Goal: Task Accomplishment & Management: Use online tool/utility

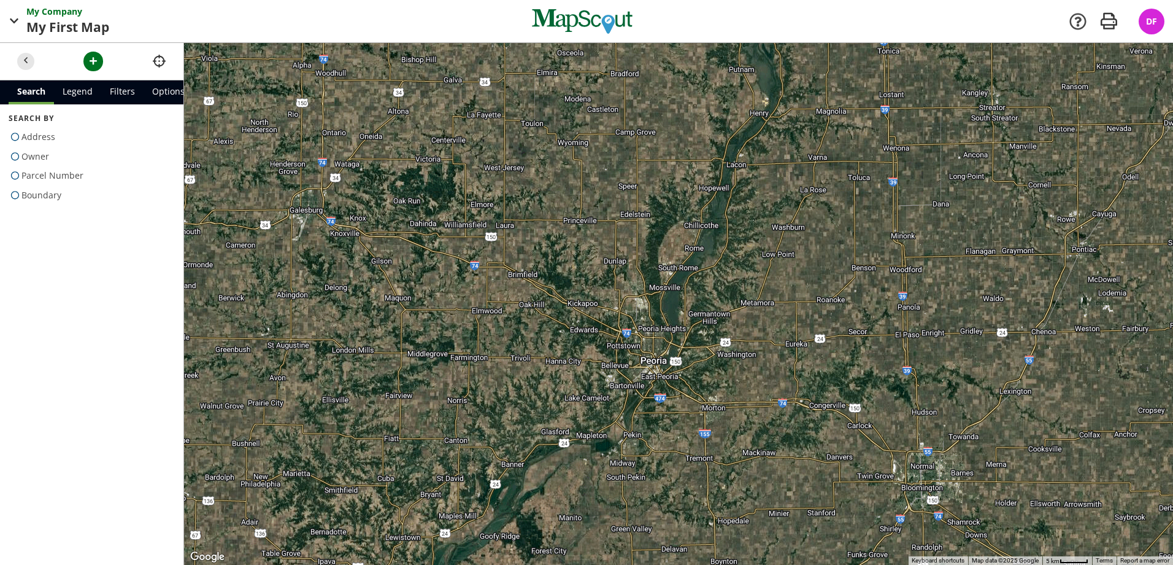
drag, startPoint x: 627, startPoint y: 155, endPoint x: 738, endPoint y: 376, distance: 247.8
click at [739, 377] on div at bounding box center [678, 304] width 989 height 522
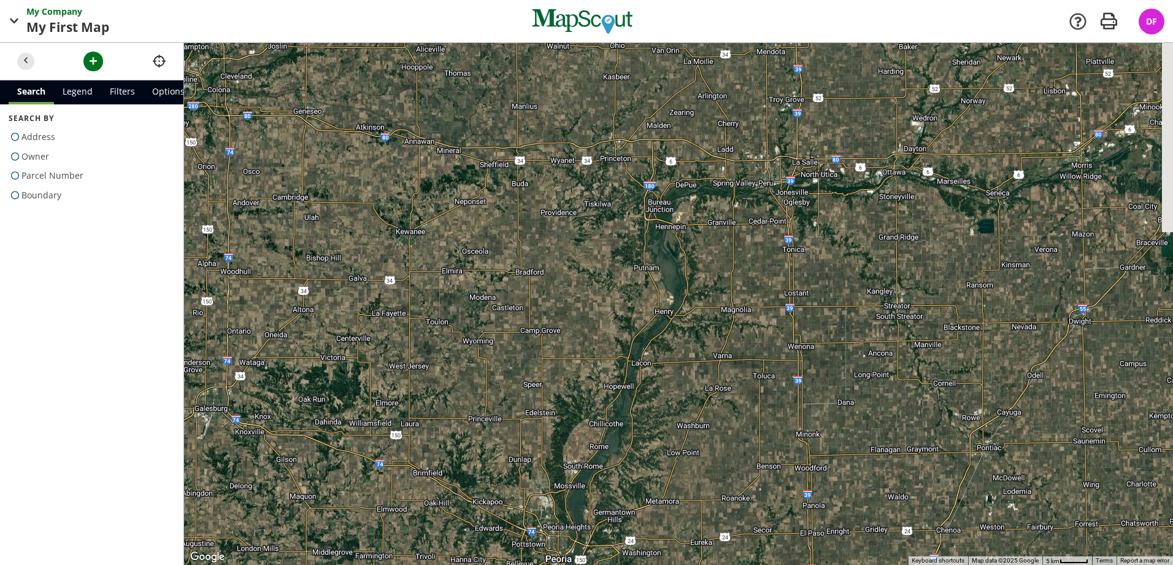
drag, startPoint x: 806, startPoint y: 161, endPoint x: 711, endPoint y: 355, distance: 216.0
click at [711, 356] on div at bounding box center [678, 304] width 989 height 522
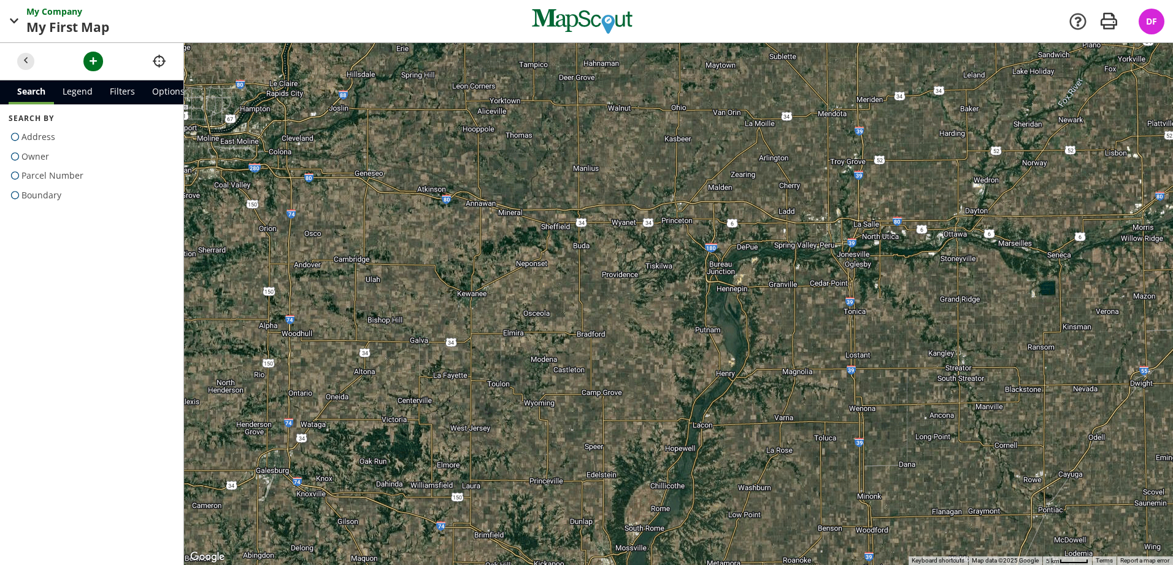
drag, startPoint x: 725, startPoint y: 226, endPoint x: 794, endPoint y: 298, distance: 98.9
click at [794, 298] on div at bounding box center [678, 304] width 989 height 522
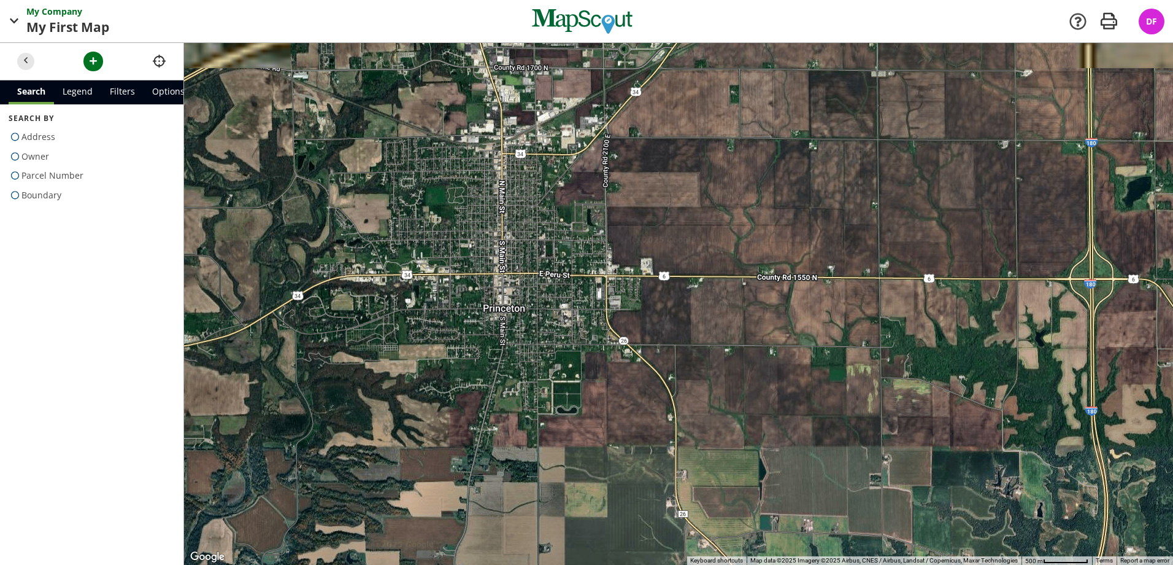
drag, startPoint x: 658, startPoint y: 154, endPoint x: 609, endPoint y: 269, distance: 124.6
click at [609, 269] on div at bounding box center [678, 304] width 989 height 522
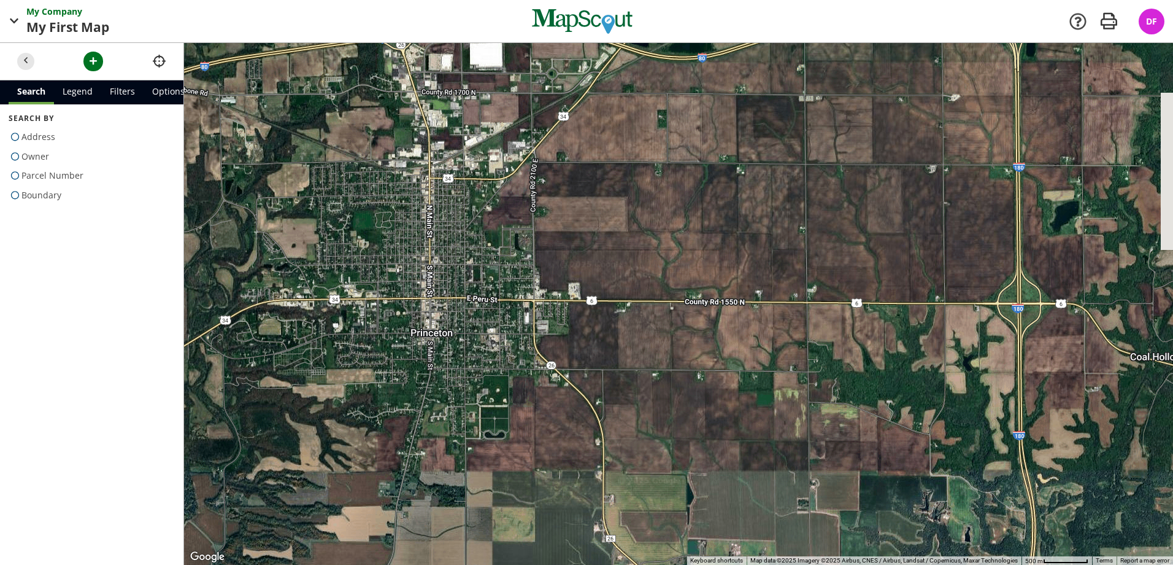
drag, startPoint x: 657, startPoint y: 294, endPoint x: 582, endPoint y: 318, distance: 78.8
click at [582, 318] on div at bounding box center [678, 304] width 989 height 522
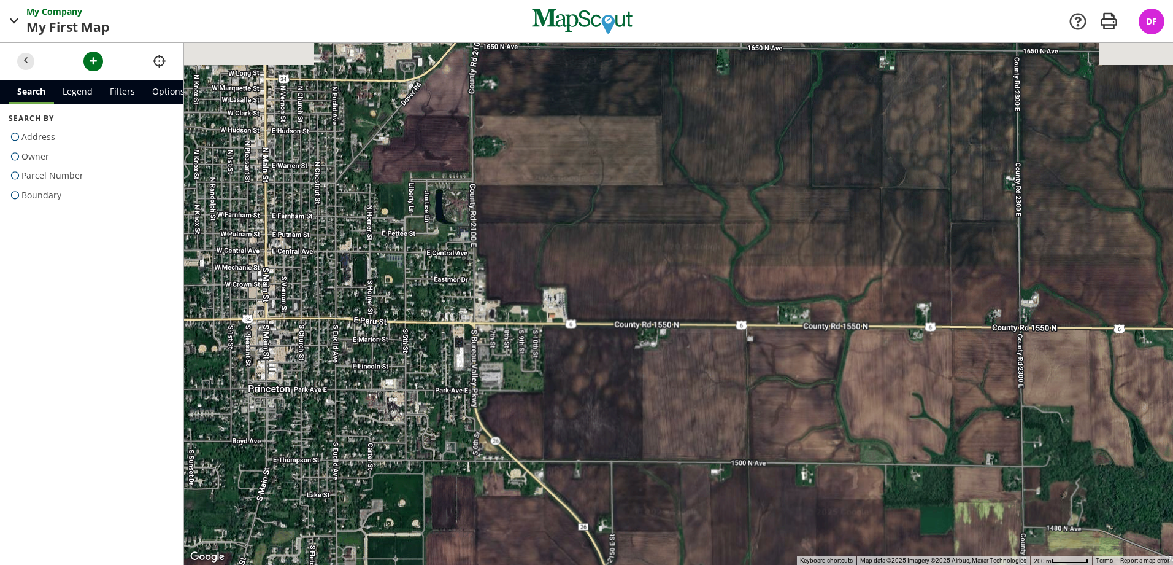
drag, startPoint x: 604, startPoint y: 284, endPoint x: 581, endPoint y: 332, distance: 53.2
click at [581, 332] on div at bounding box center [678, 304] width 989 height 522
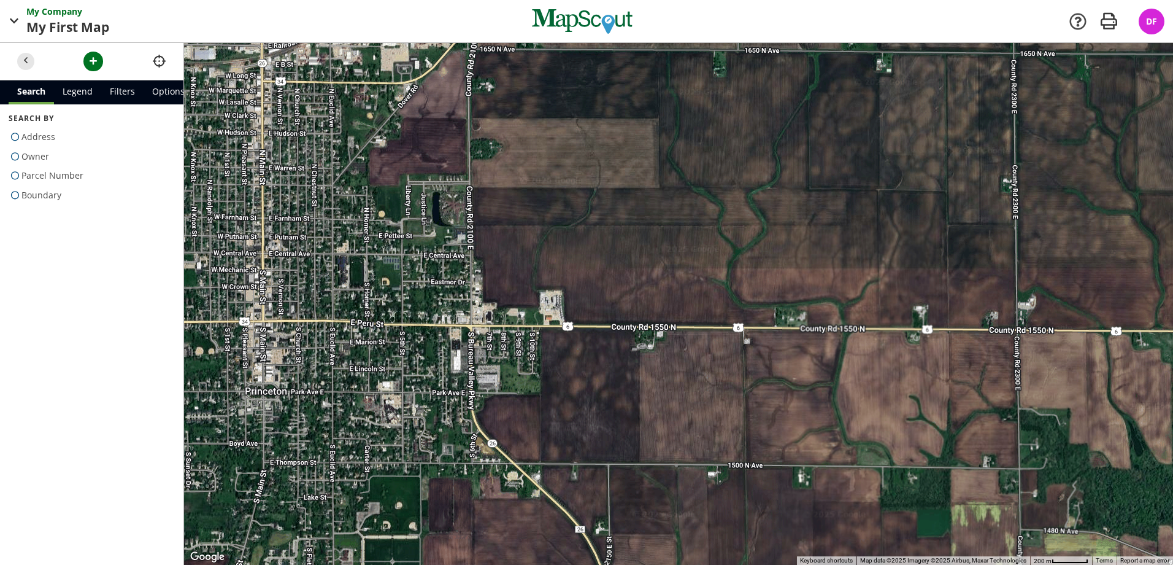
click at [593, 274] on div at bounding box center [678, 304] width 989 height 522
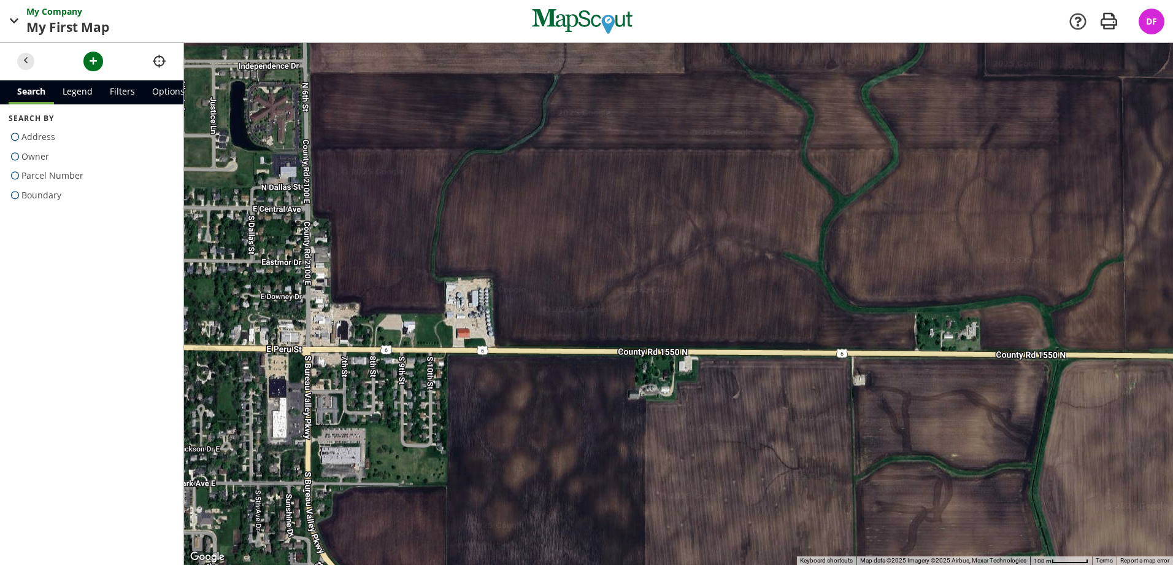
click at [15, 190] on span at bounding box center [15, 195] width 13 height 17
click at [15, 190] on input "Boundary" at bounding box center [13, 192] width 8 height 8
radio input "true"
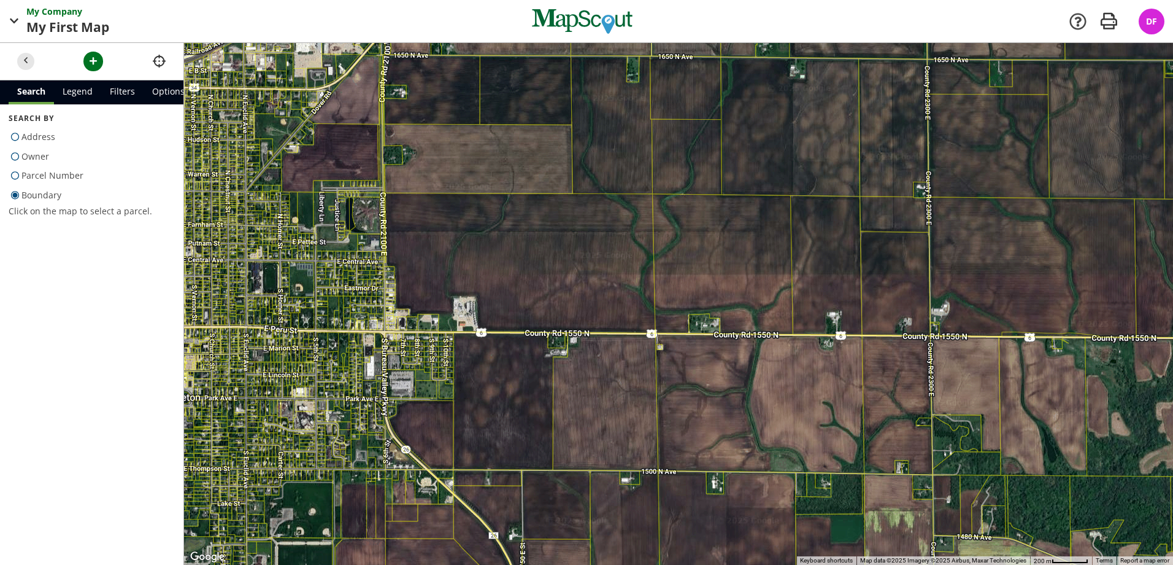
drag, startPoint x: 598, startPoint y: 228, endPoint x: 541, endPoint y: 255, distance: 63.7
click at [541, 255] on div at bounding box center [678, 304] width 989 height 522
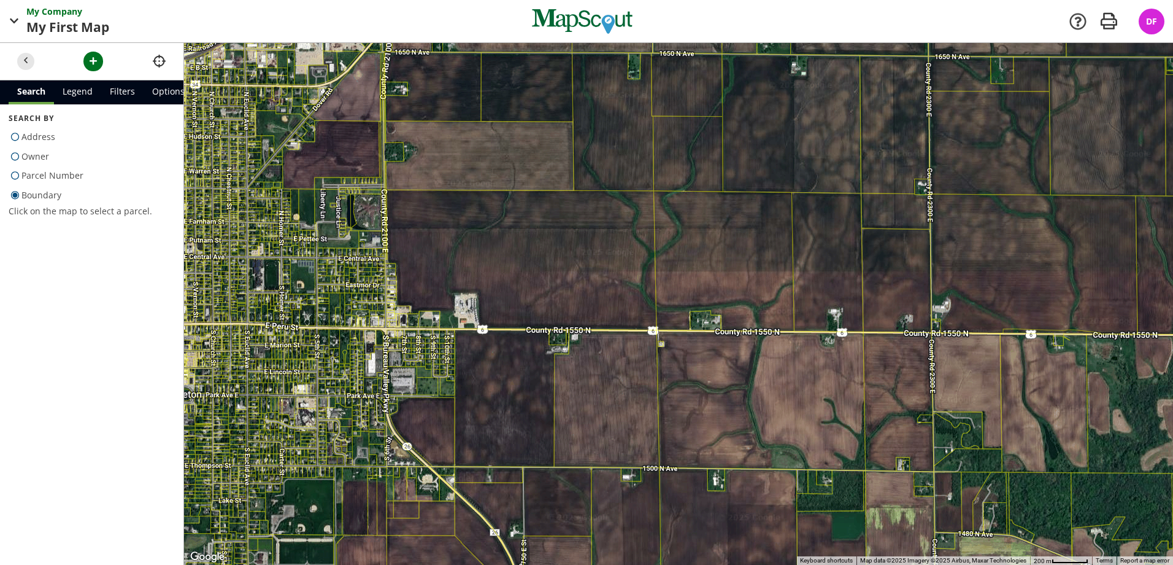
click at [568, 261] on div at bounding box center [678, 304] width 989 height 522
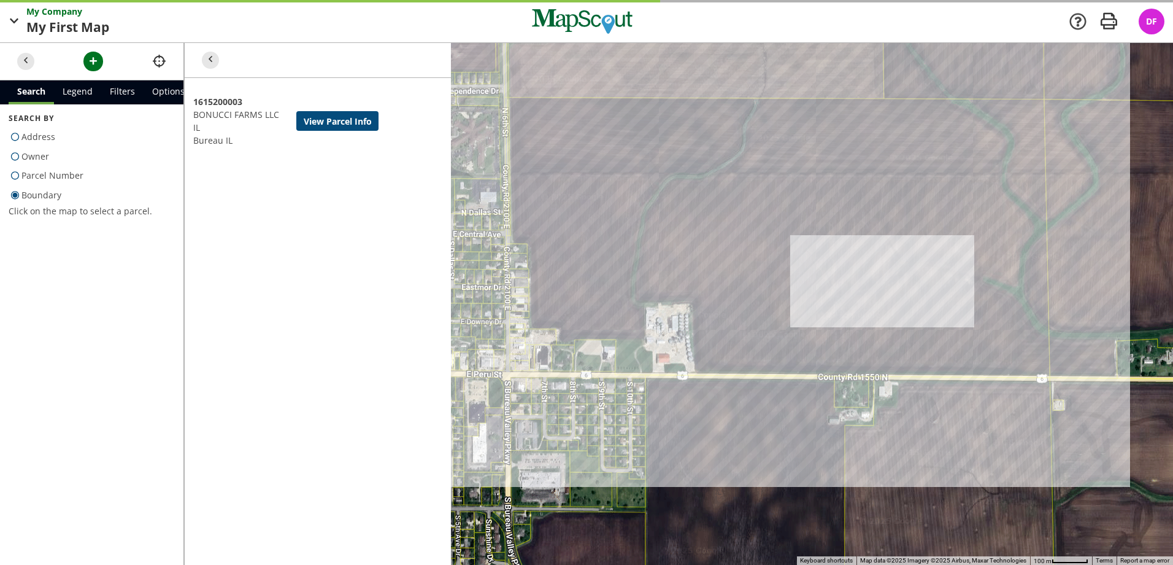
drag, startPoint x: 667, startPoint y: 252, endPoint x: 763, endPoint y: 185, distance: 117.1
click at [763, 185] on div at bounding box center [678, 304] width 989 height 522
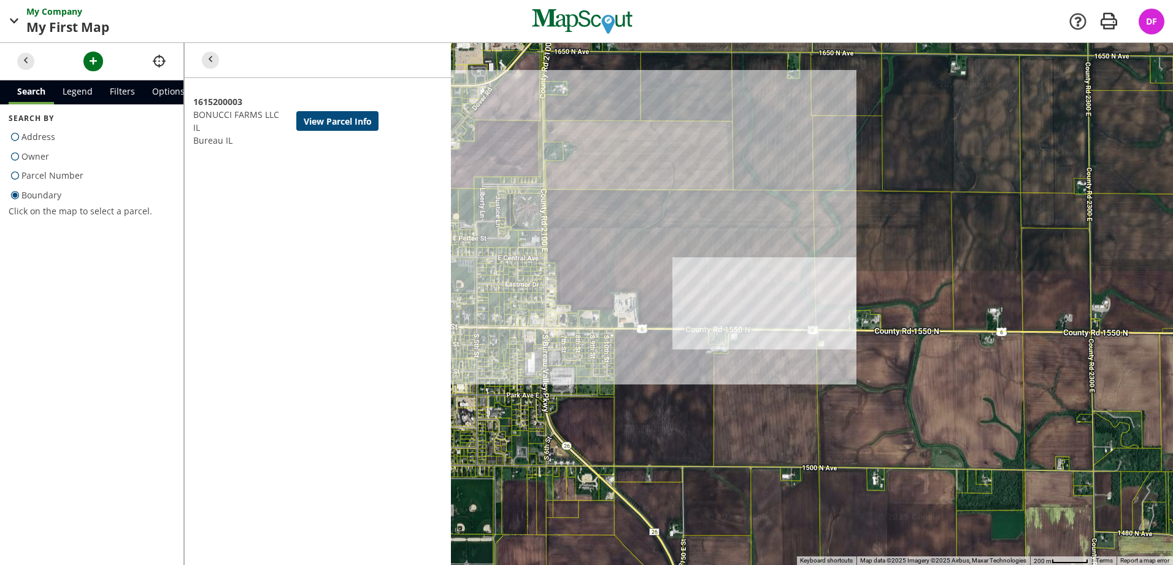
drag, startPoint x: 723, startPoint y: 226, endPoint x: 670, endPoint y: 256, distance: 60.4
click at [670, 256] on div at bounding box center [678, 304] width 989 height 522
click at [871, 247] on div at bounding box center [678, 304] width 989 height 522
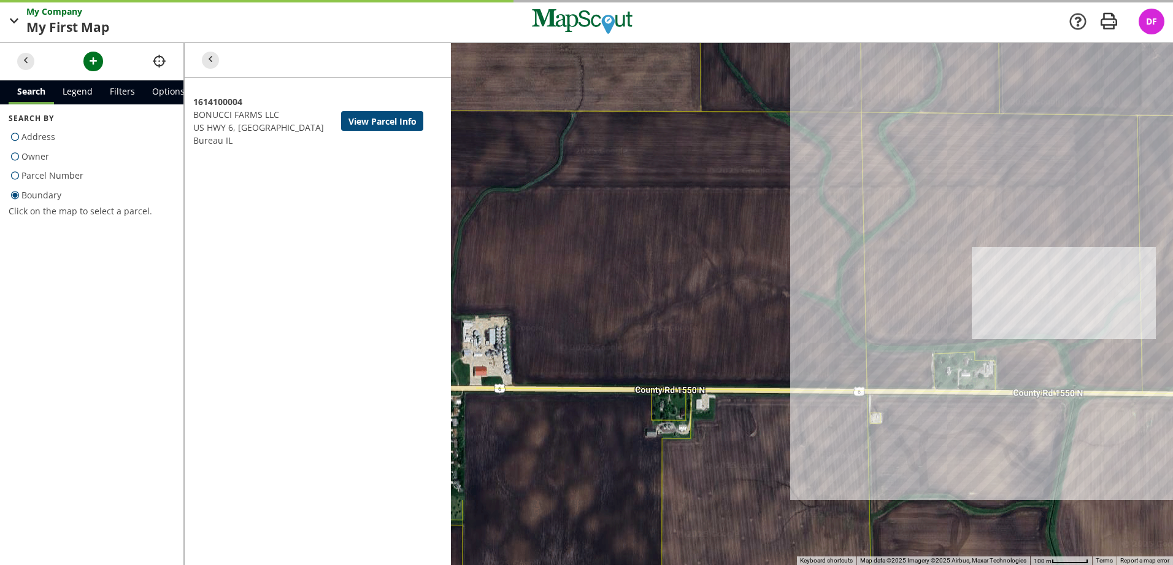
drag, startPoint x: 698, startPoint y: 272, endPoint x: 1021, endPoint y: 222, distance: 327.4
click at [1021, 222] on div at bounding box center [678, 304] width 989 height 522
click at [726, 235] on div at bounding box center [678, 304] width 989 height 522
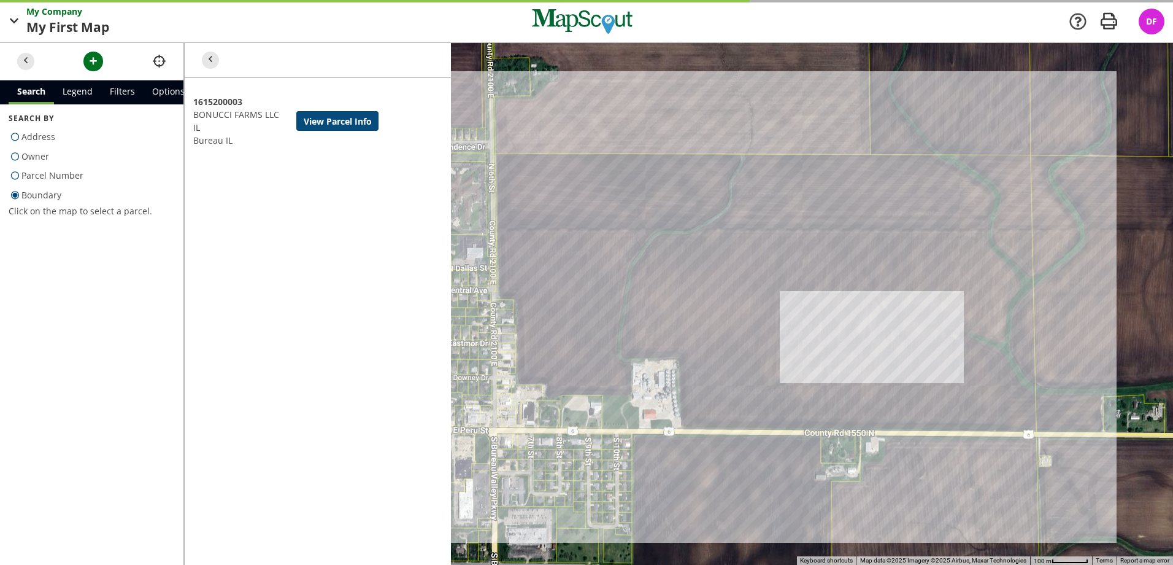
drag, startPoint x: 584, startPoint y: 241, endPoint x: 645, endPoint y: 234, distance: 61.8
click at [645, 234] on div at bounding box center [678, 304] width 989 height 522
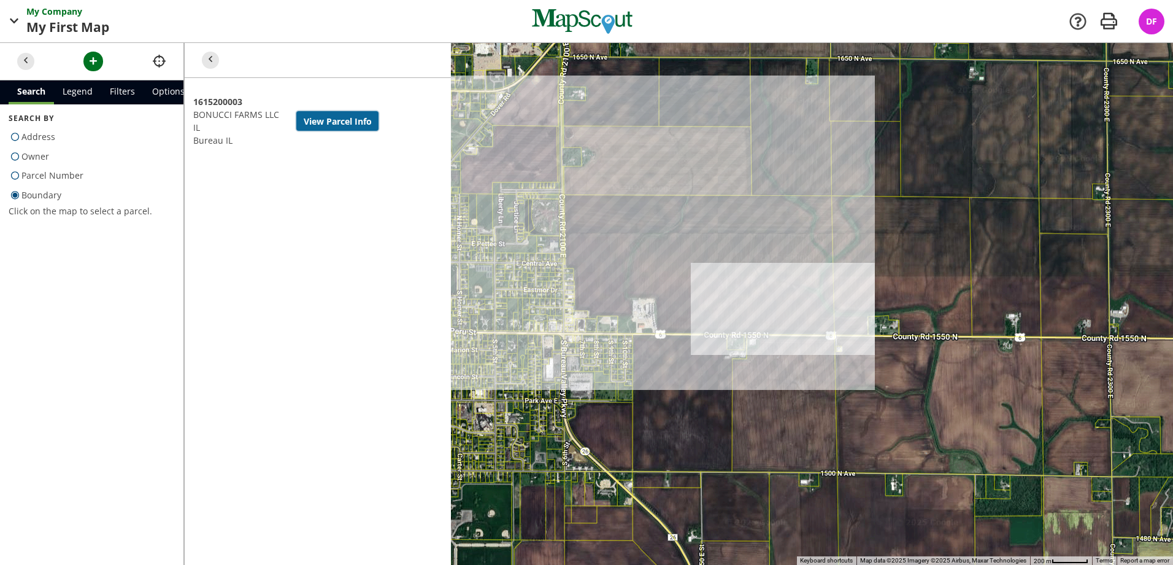
click at [339, 121] on button "View Parcel Info" at bounding box center [337, 121] width 82 height 20
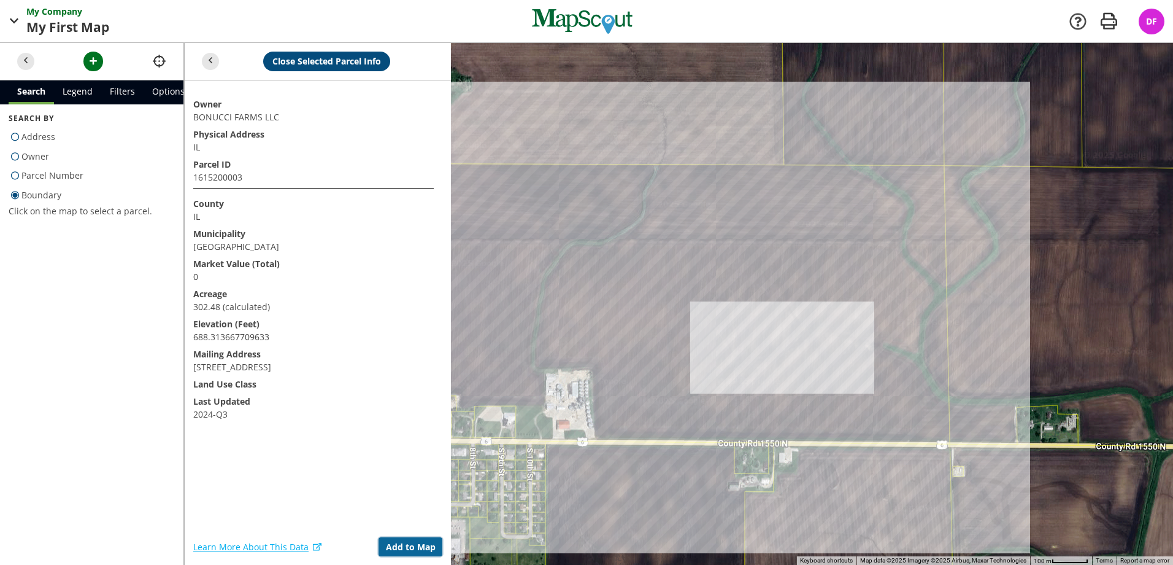
click at [421, 548] on button "Add to Map" at bounding box center [411, 547] width 64 height 20
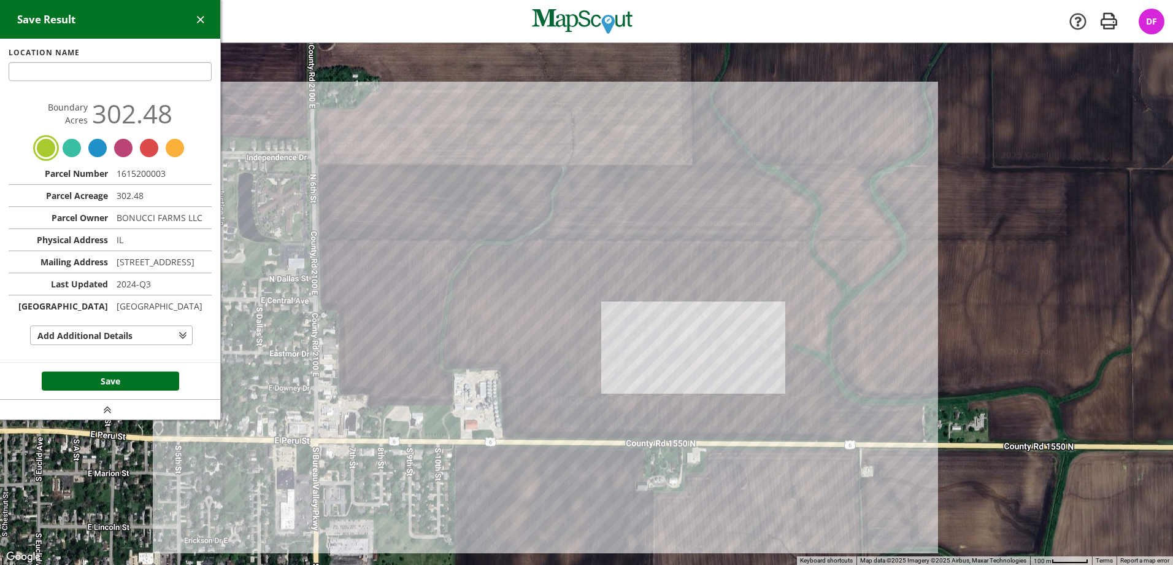
click at [48, 72] on input "text" at bounding box center [110, 72] width 203 height 20
type input "Home Farm"
click at [124, 391] on button "Save" at bounding box center [110, 381] width 137 height 20
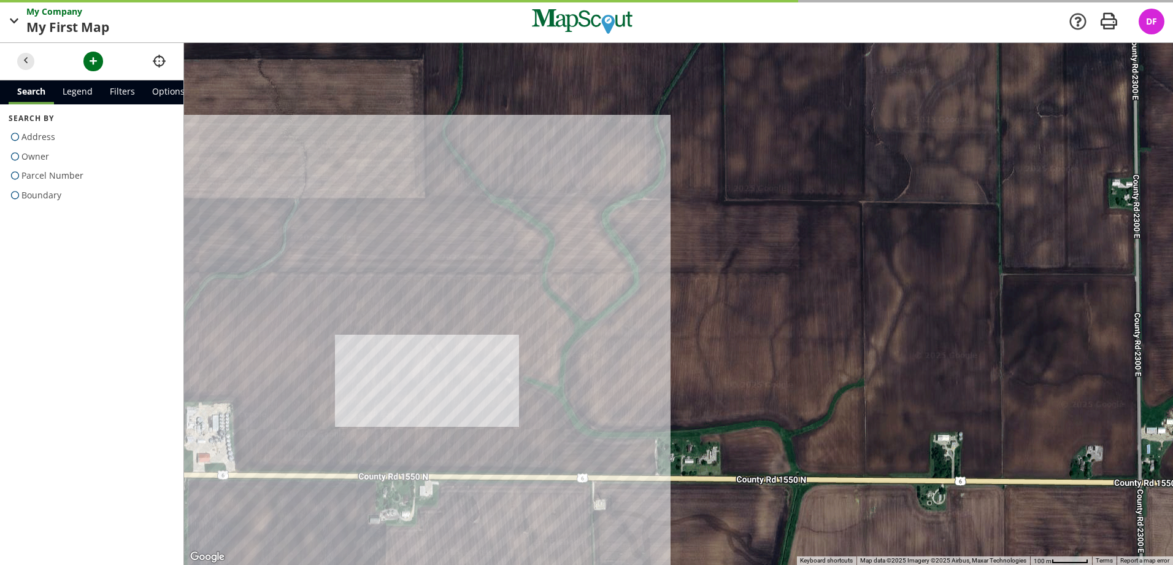
drag, startPoint x: 754, startPoint y: 319, endPoint x: 413, endPoint y: 345, distance: 342.2
click at [413, 345] on div at bounding box center [678, 304] width 989 height 522
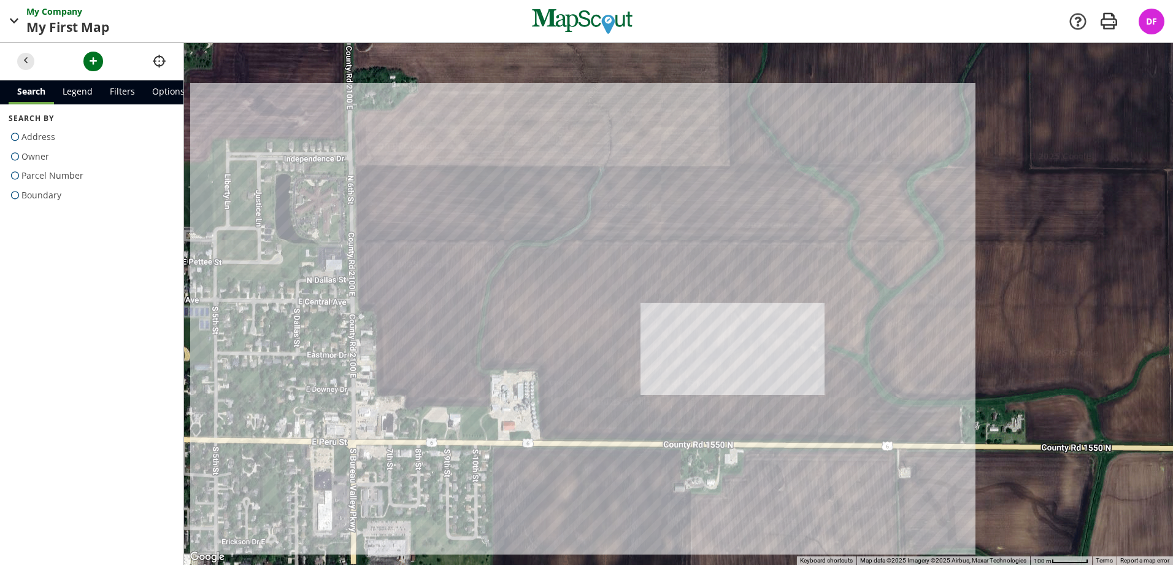
drag, startPoint x: 715, startPoint y: 344, endPoint x: 905, endPoint y: 272, distance: 202.8
click at [906, 272] on div at bounding box center [678, 304] width 989 height 522
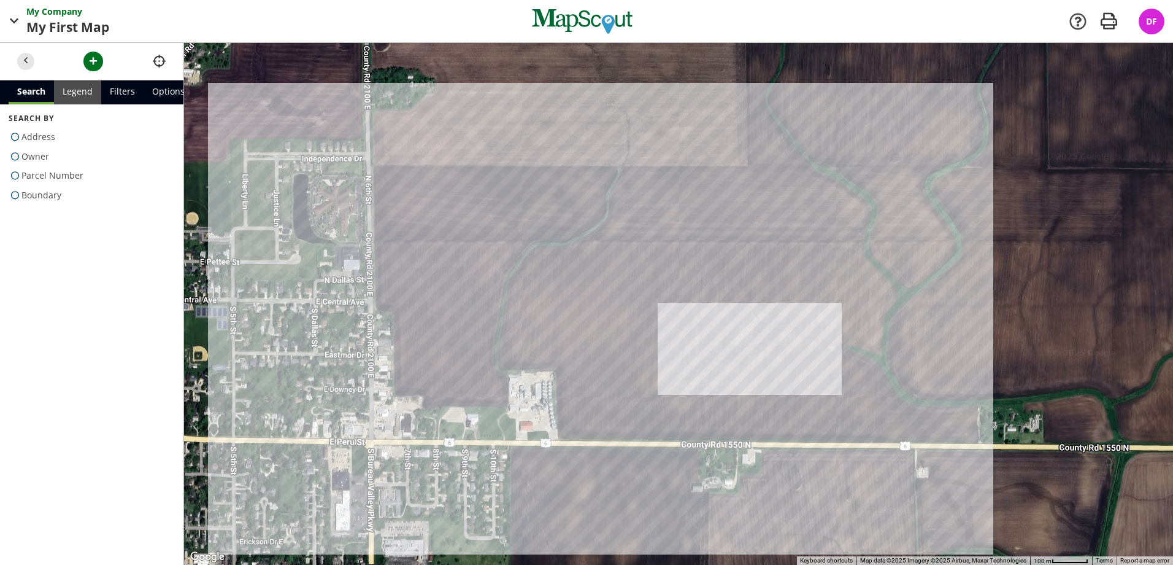
click at [69, 89] on link "Legend" at bounding box center [77, 92] width 47 height 24
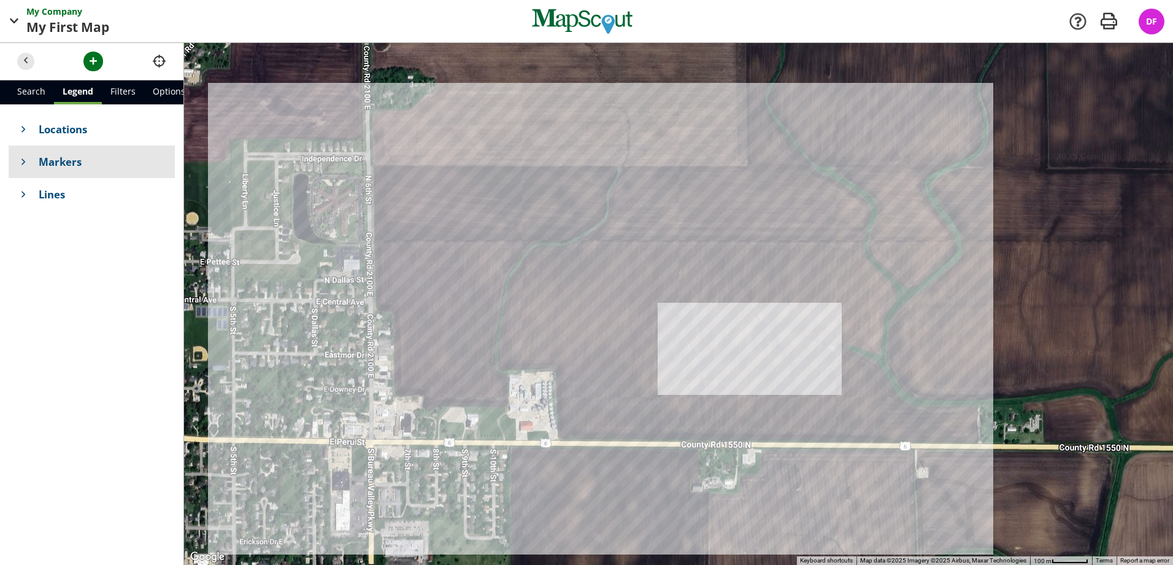
click at [18, 161] on span at bounding box center [23, 161] width 13 height 13
click at [29, 197] on span at bounding box center [23, 197] width 13 height 13
click at [151, 160] on span "button" at bounding box center [156, 163] width 13 height 13
click at [552, 236] on div at bounding box center [678, 304] width 989 height 522
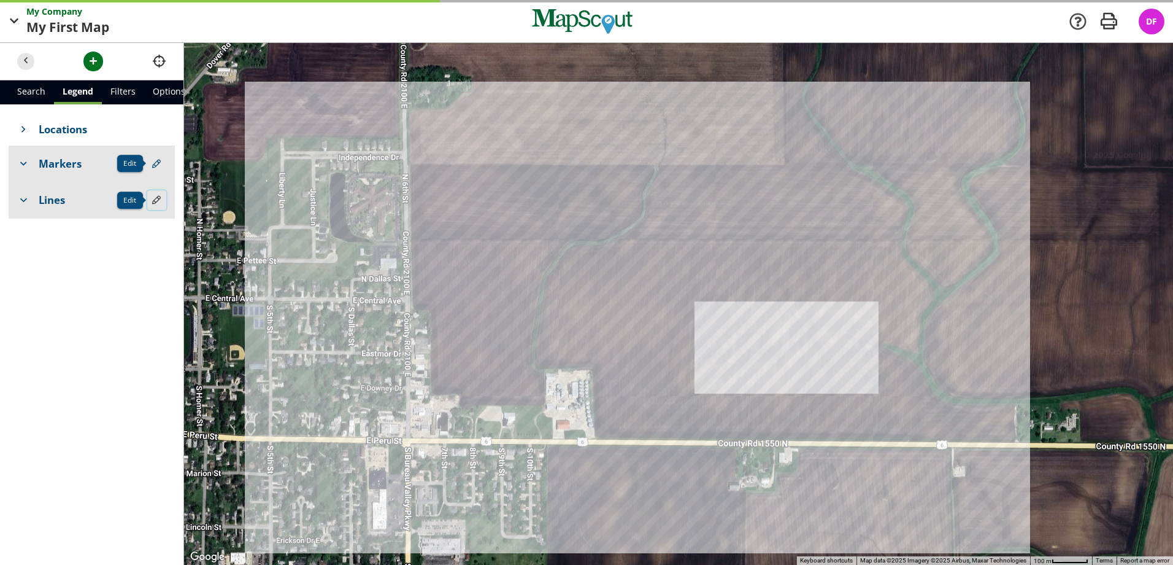
click at [153, 197] on span "button" at bounding box center [156, 199] width 13 height 13
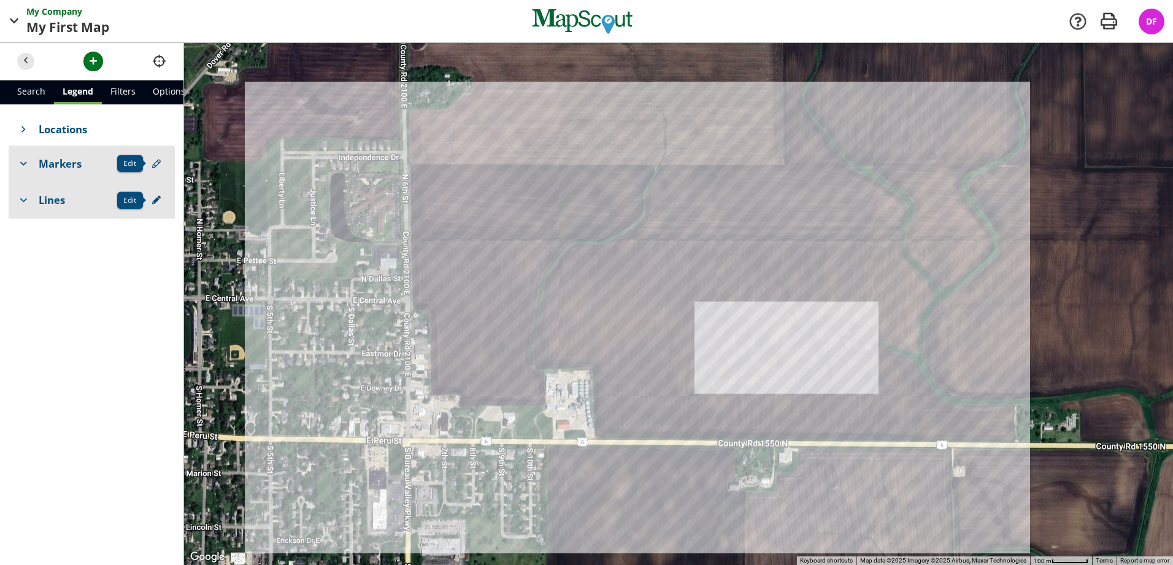
click at [409, 164] on div at bounding box center [678, 304] width 989 height 522
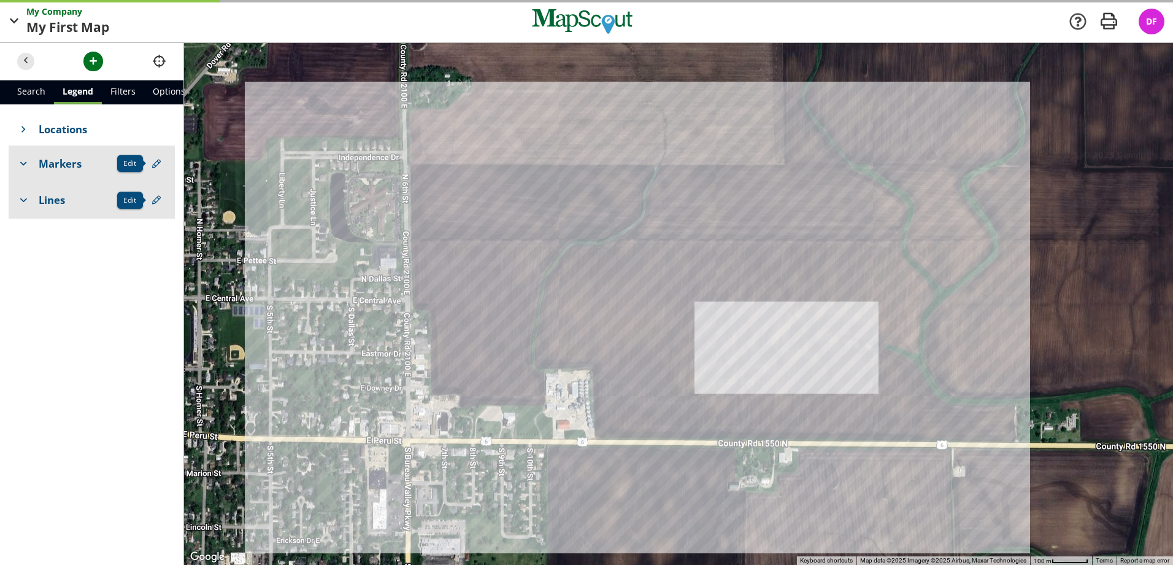
click at [103, 201] on span "Lines" at bounding box center [93, 199] width 109 height 15
click at [77, 203] on span "Lines" at bounding box center [103, 197] width 128 height 15
click at [77, 203] on span "Lines" at bounding box center [93, 199] width 109 height 15
click at [77, 203] on span "Lines" at bounding box center [103, 197] width 128 height 15
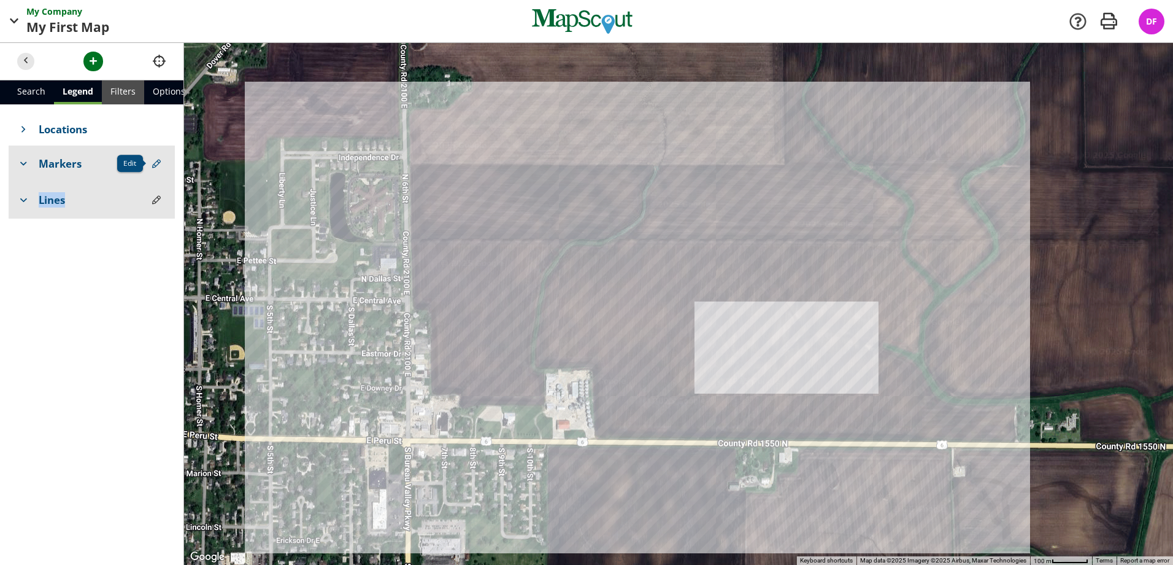
drag, startPoint x: 77, startPoint y: 203, endPoint x: 109, endPoint y: 95, distance: 112.4
click at [109, 95] on link "Filters" at bounding box center [123, 92] width 42 height 24
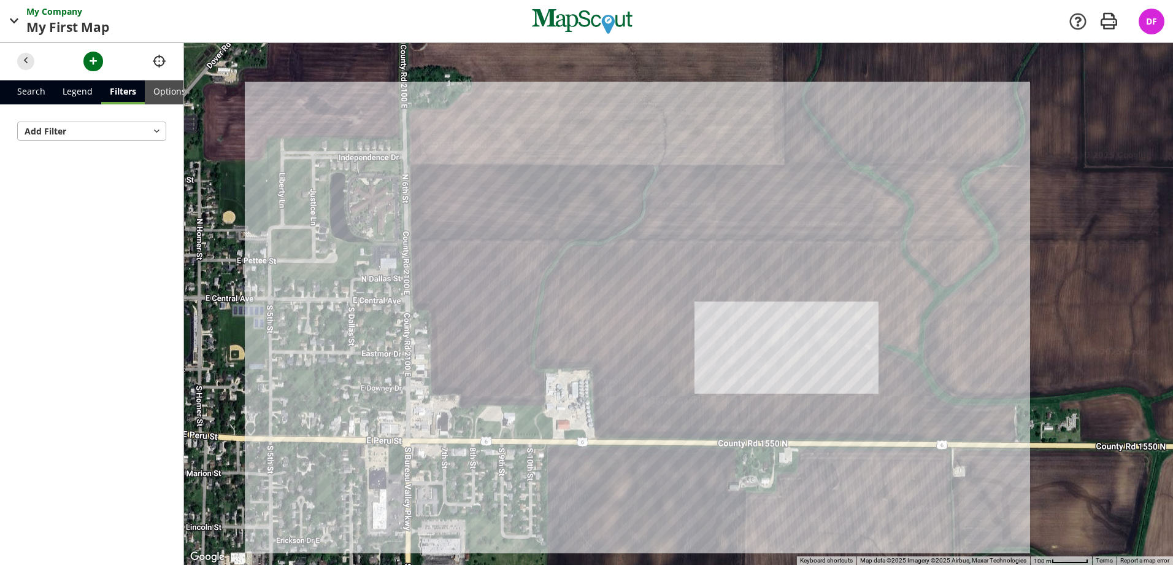
click at [156, 95] on link "Options" at bounding box center [170, 92] width 50 height 24
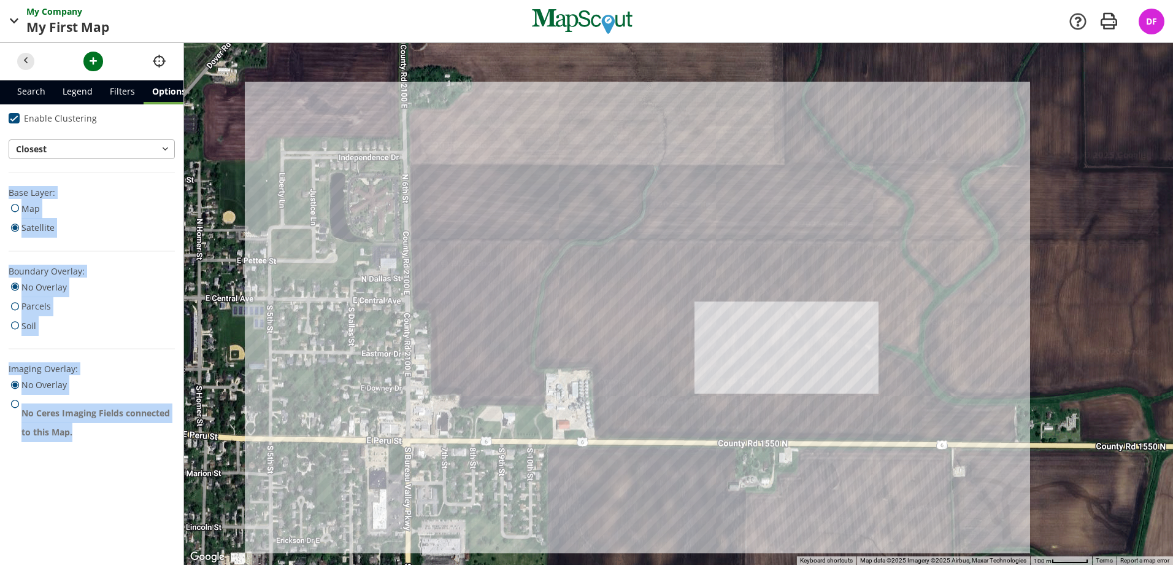
click at [96, 208] on label "Map" at bounding box center [92, 209] width 166 height 20
click at [17, 208] on input "Map" at bounding box center [13, 206] width 8 height 8
radio input "true"
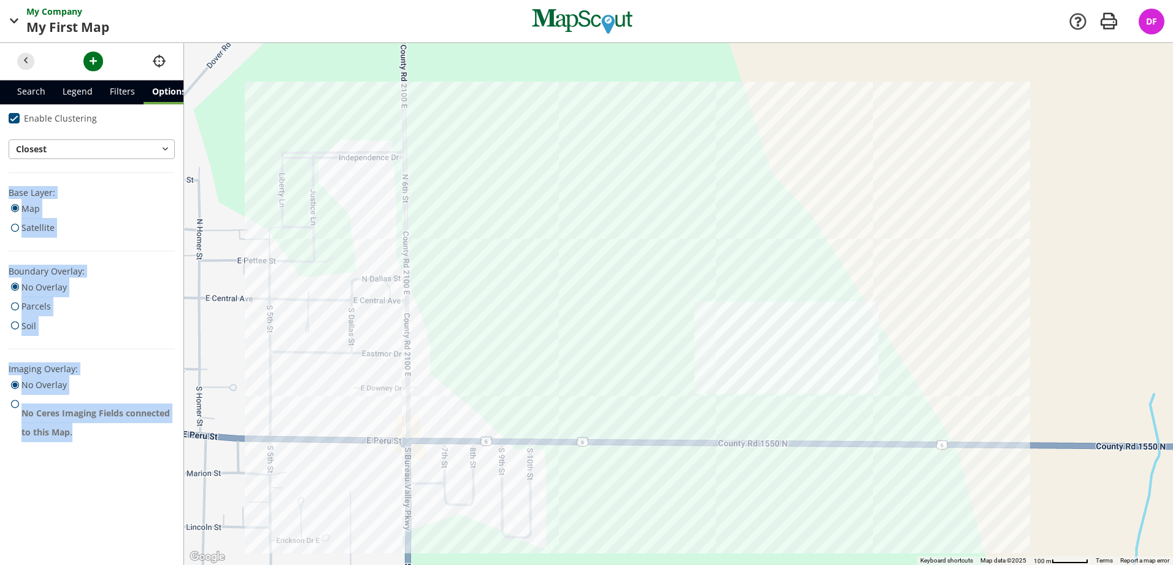
click at [20, 224] on span at bounding box center [15, 227] width 13 height 17
click at [17, 224] on input "Satellite" at bounding box center [13, 225] width 8 height 8
radio input "true"
radio input "false"
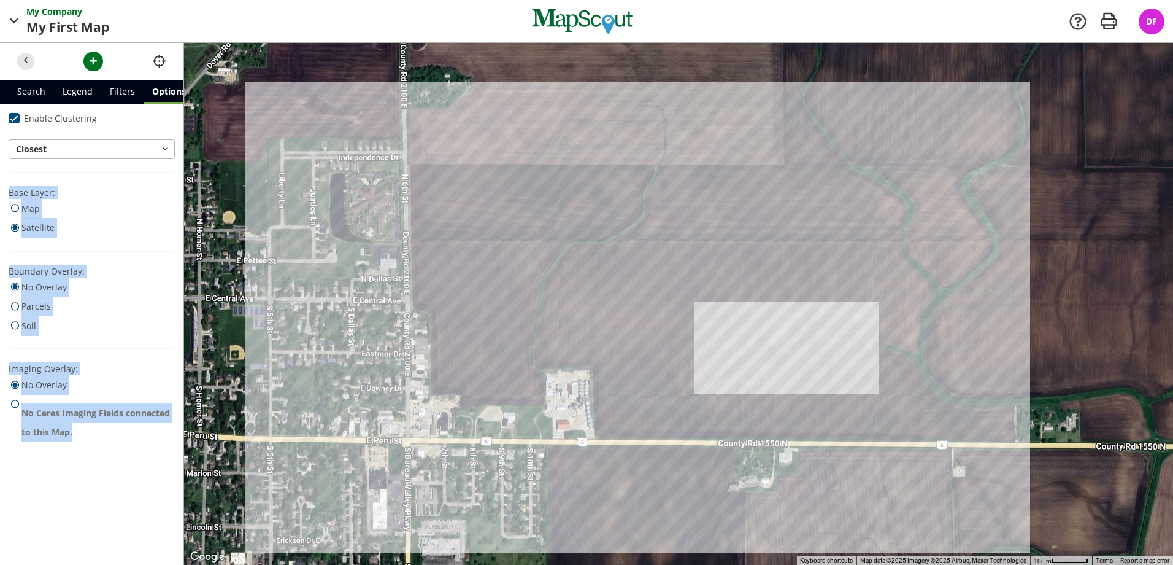
click at [53, 244] on div "Base Layer: Map Satellite Boundary Overlay: No Overlay Parcels Soil Imaging Ove…" at bounding box center [92, 318] width 166 height 264
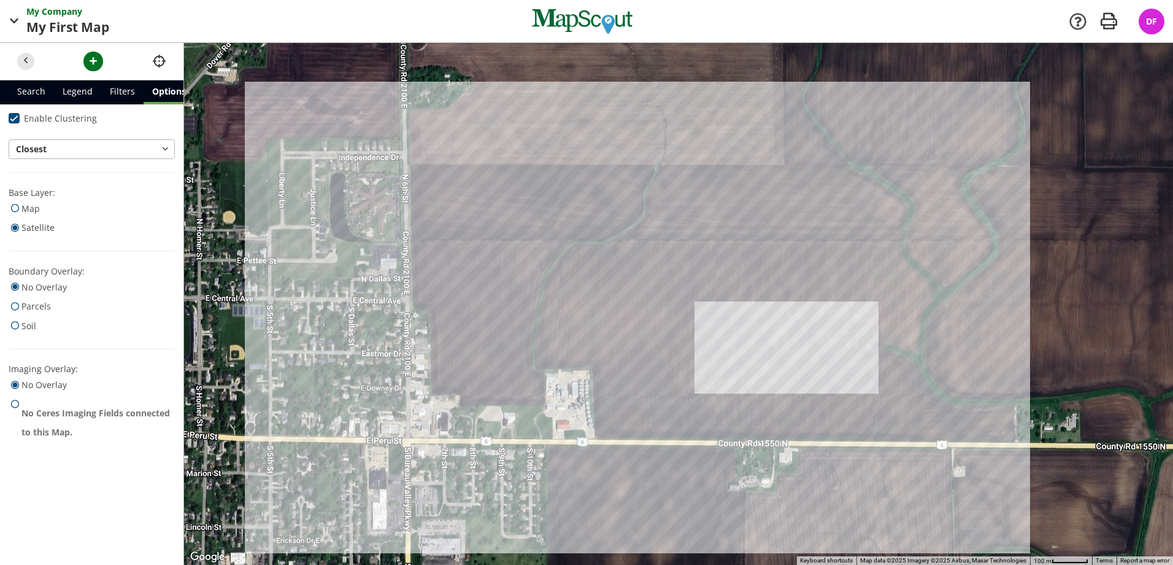
click at [14, 403] on span at bounding box center [15, 403] width 13 height 17
click at [14, 403] on input "No Ceres Imaging Fields connected to this Map." at bounding box center [13, 402] width 8 height 8
radio input "true"
click at [21, 384] on span "No Overlay" at bounding box center [43, 385] width 45 height 20
click at [17, 384] on input "No Overlay" at bounding box center [13, 382] width 8 height 8
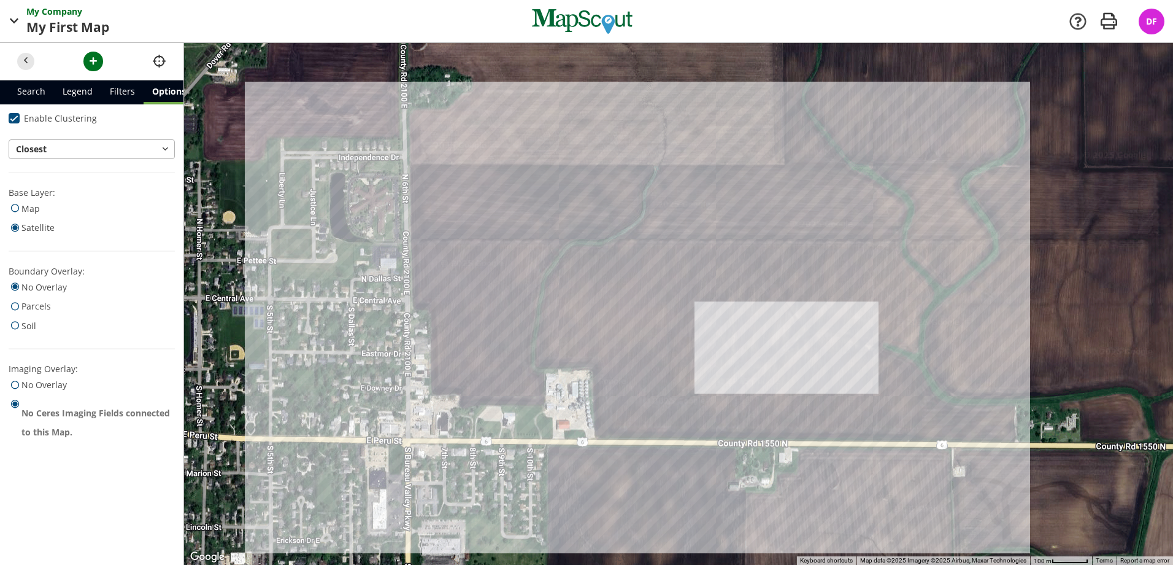
radio input "true"
radio input "false"
click at [22, 303] on span "Parcels" at bounding box center [35, 306] width 29 height 20
click at [17, 303] on input "Parcels" at bounding box center [13, 303] width 8 height 8
radio input "true"
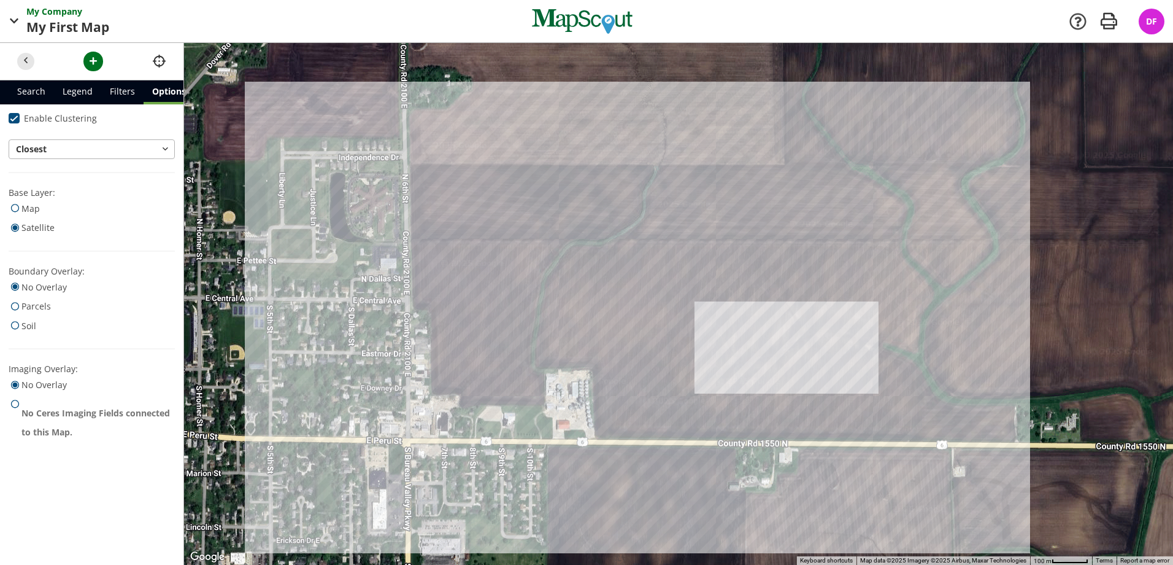
radio input "false"
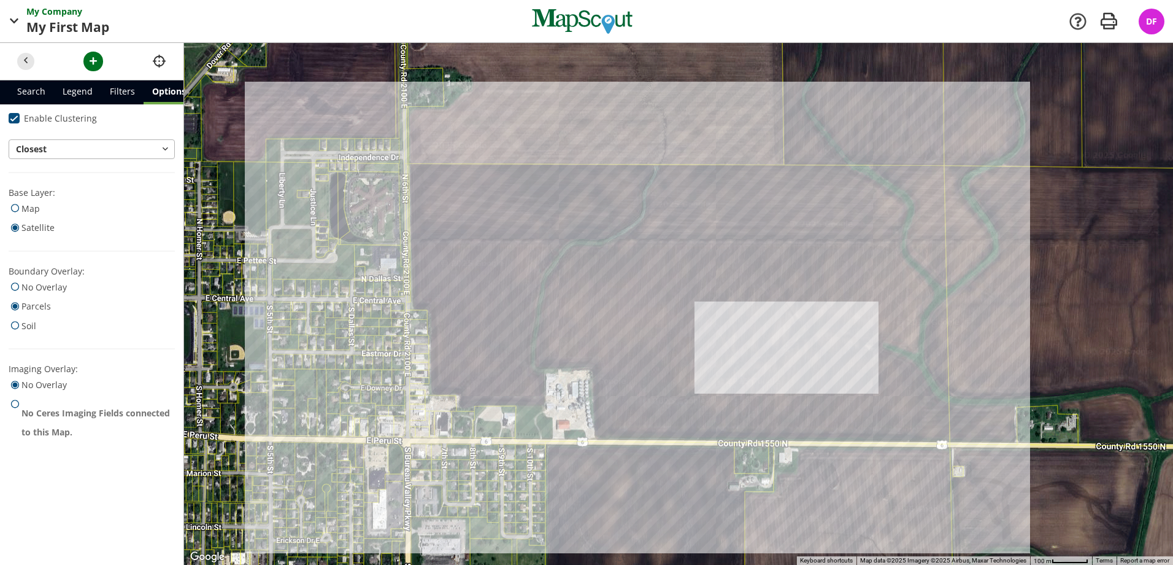
click at [23, 327] on span "Soil" at bounding box center [28, 326] width 15 height 20
click at [17, 327] on input "Soil" at bounding box center [13, 323] width 8 height 8
radio input "true"
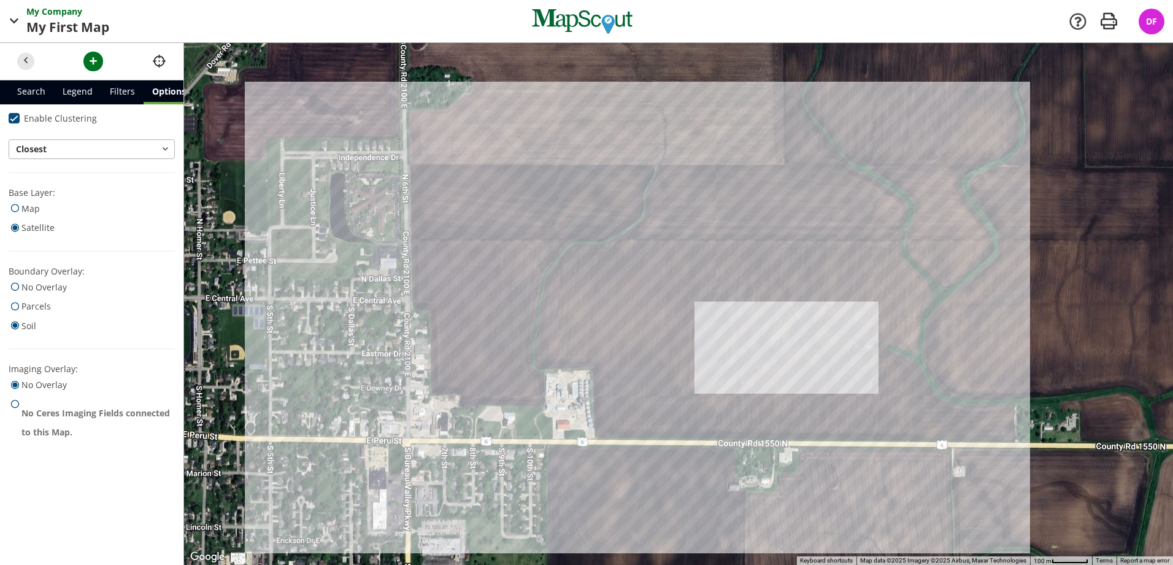
click at [33, 304] on span "Parcels" at bounding box center [35, 306] width 29 height 20
click at [17, 304] on input "Parcels" at bounding box center [13, 303] width 8 height 8
radio input "true"
radio input "false"
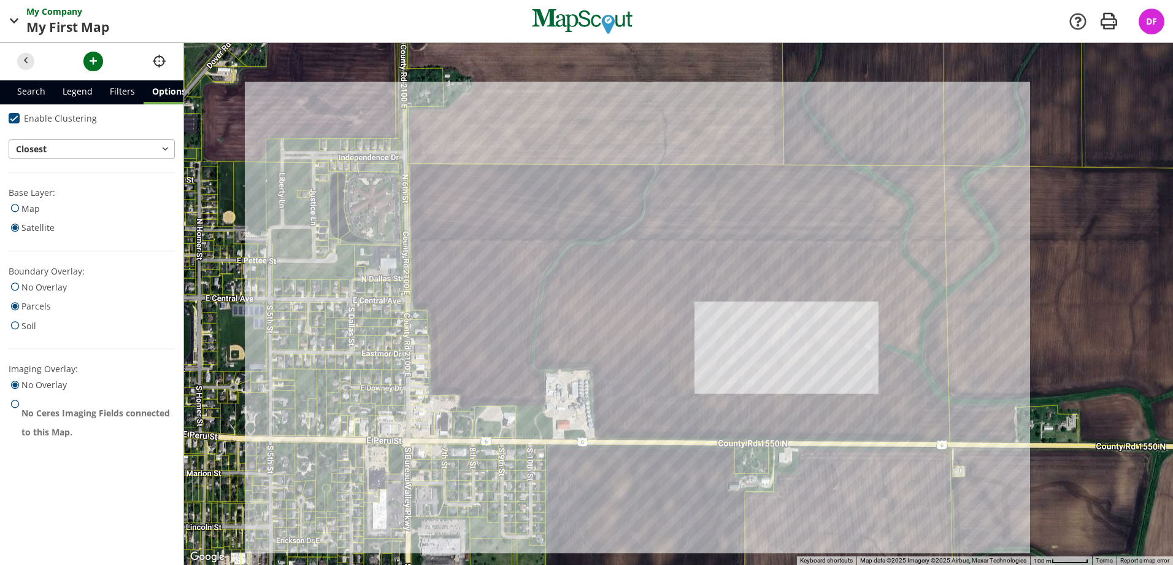
click at [38, 289] on span "No Overlay" at bounding box center [43, 287] width 45 height 20
click at [17, 288] on input "No Overlay" at bounding box center [13, 284] width 8 height 8
radio input "true"
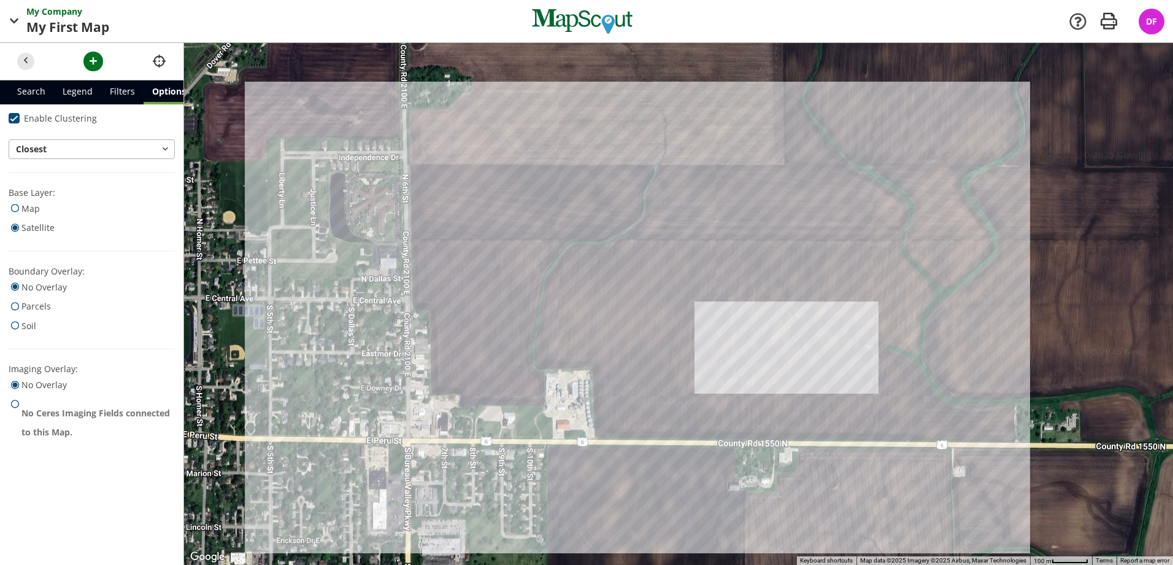
click at [34, 301] on span "Parcels" at bounding box center [35, 306] width 29 height 20
click at [17, 301] on input "Parcels" at bounding box center [13, 303] width 8 height 8
radio input "true"
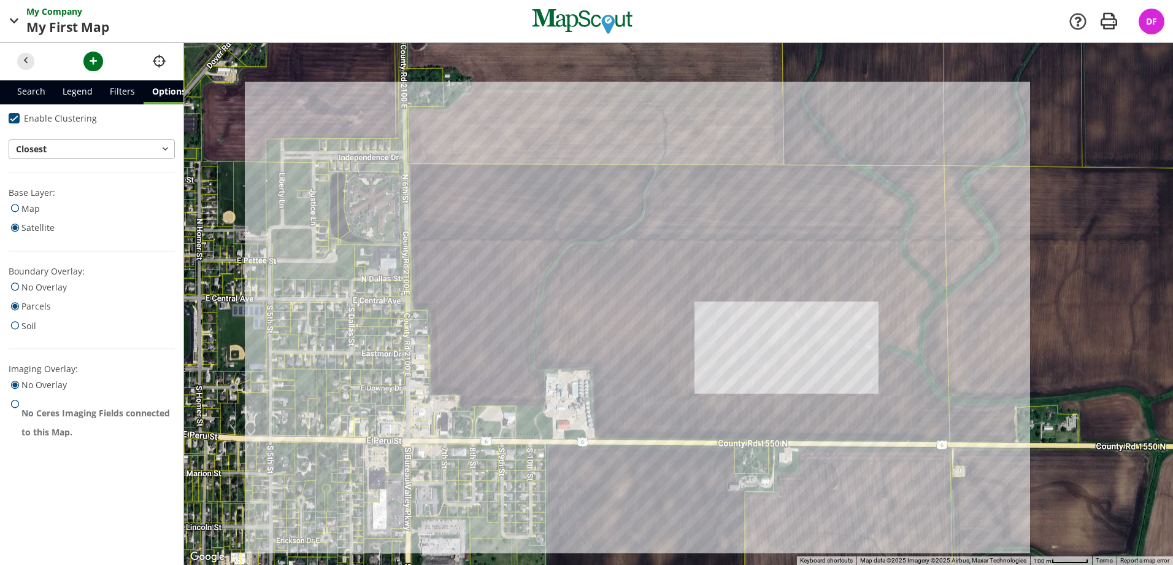
click at [45, 285] on span "No Overlay" at bounding box center [43, 287] width 45 height 20
click at [17, 285] on input "No Overlay" at bounding box center [13, 284] width 8 height 8
radio input "true"
radio input "false"
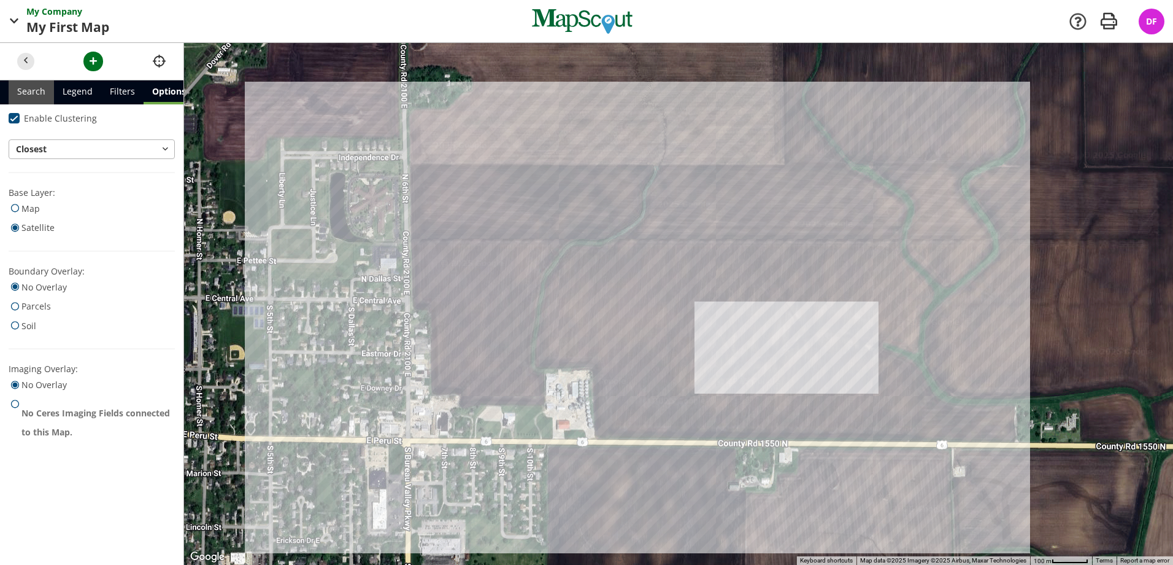
click at [39, 95] on link "Search" at bounding box center [31, 92] width 45 height 24
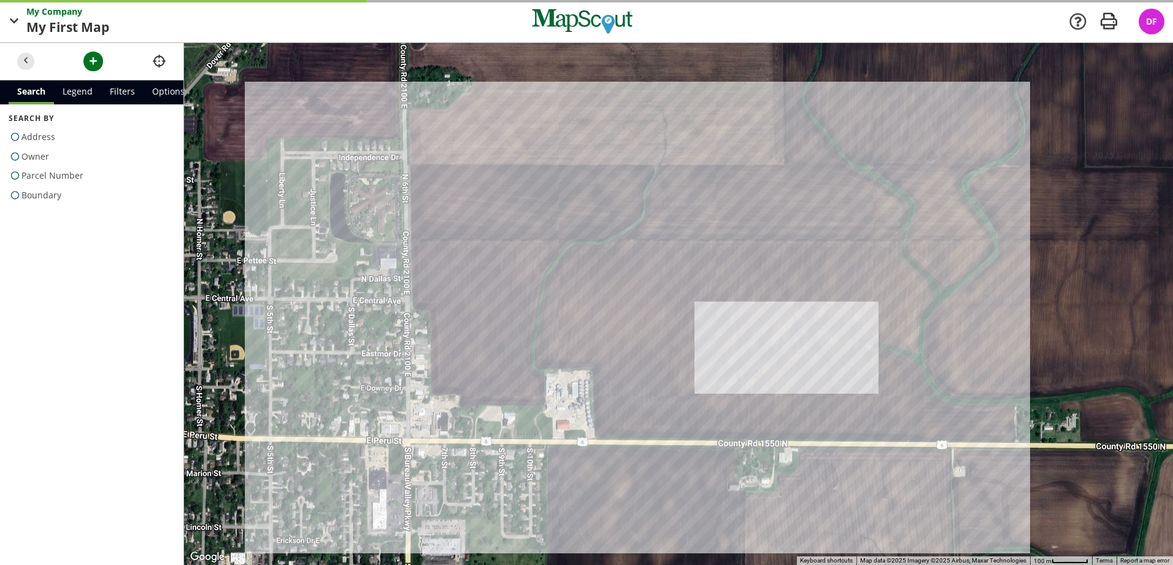
click at [48, 170] on span "Parcel Number" at bounding box center [52, 176] width 62 height 20
click at [17, 170] on input "Parcel Number" at bounding box center [13, 173] width 8 height 8
radio input "true"
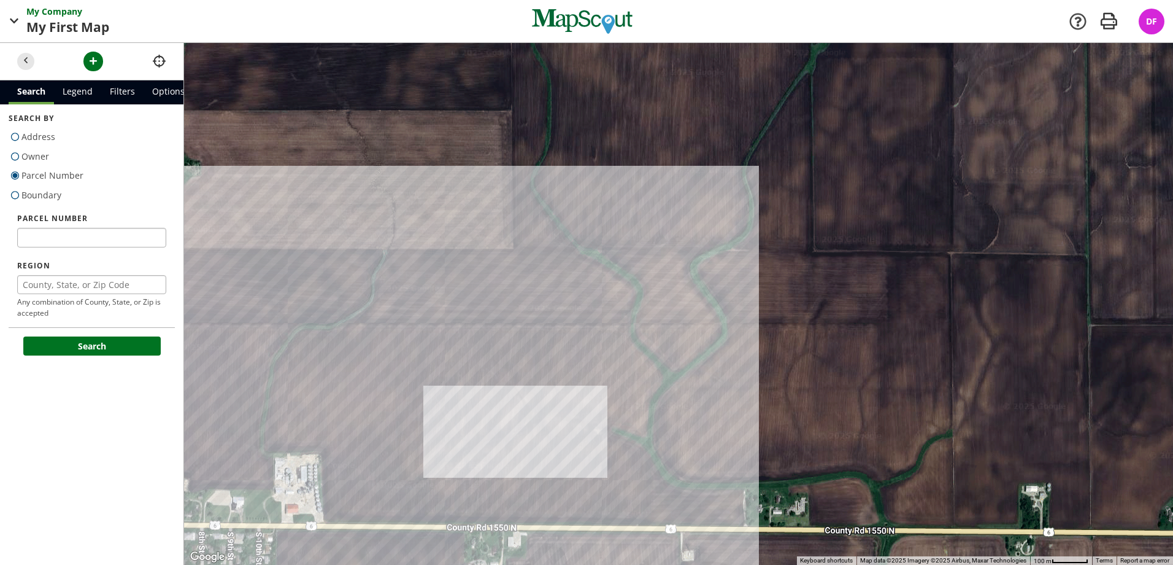
drag, startPoint x: 881, startPoint y: 290, endPoint x: 601, endPoint y: 375, distance: 291.8
click at [601, 375] on div at bounding box center [678, 304] width 989 height 522
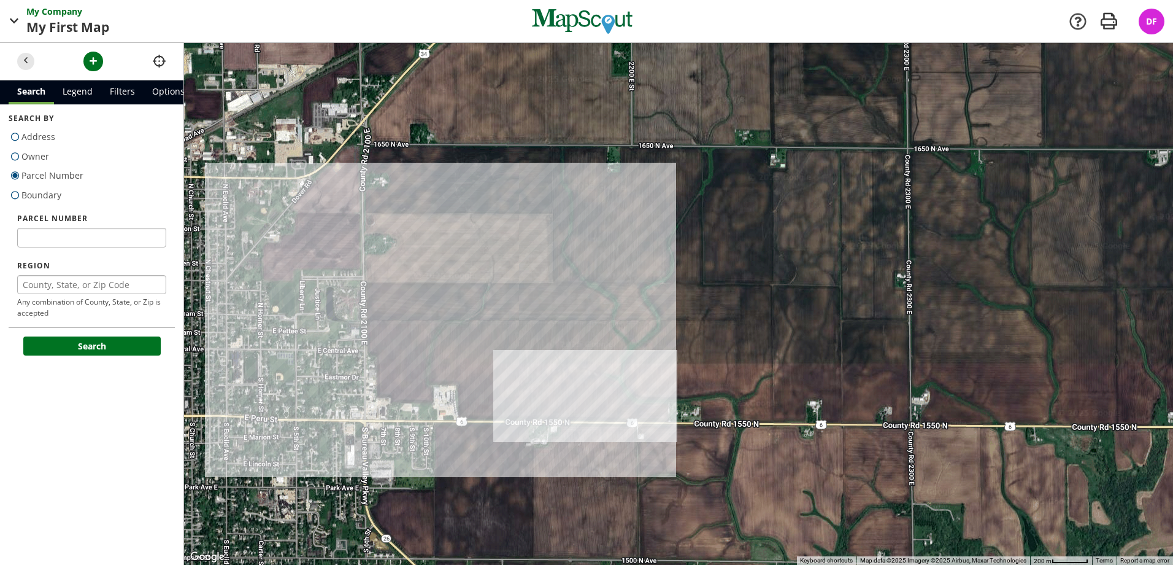
drag, startPoint x: 604, startPoint y: 392, endPoint x: 633, endPoint y: 355, distance: 46.8
click at [633, 355] on div at bounding box center [678, 304] width 989 height 522
click at [706, 323] on div at bounding box center [678, 304] width 989 height 522
click at [42, 198] on span "Boundary" at bounding box center [41, 195] width 40 height 20
click at [17, 196] on input "Boundary" at bounding box center [13, 192] width 8 height 8
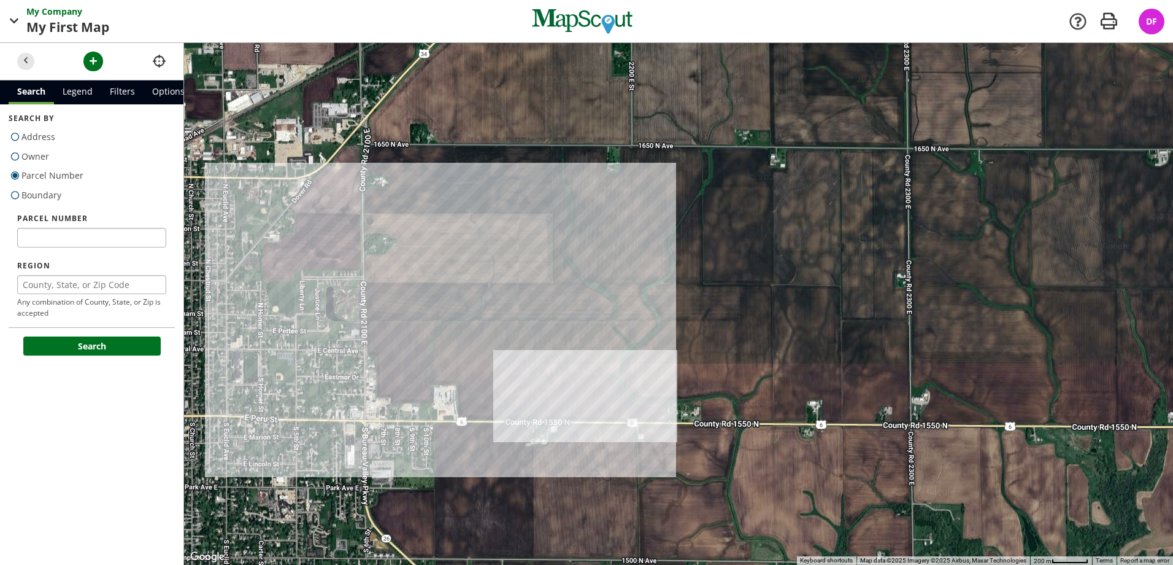
radio input "true"
radio input "false"
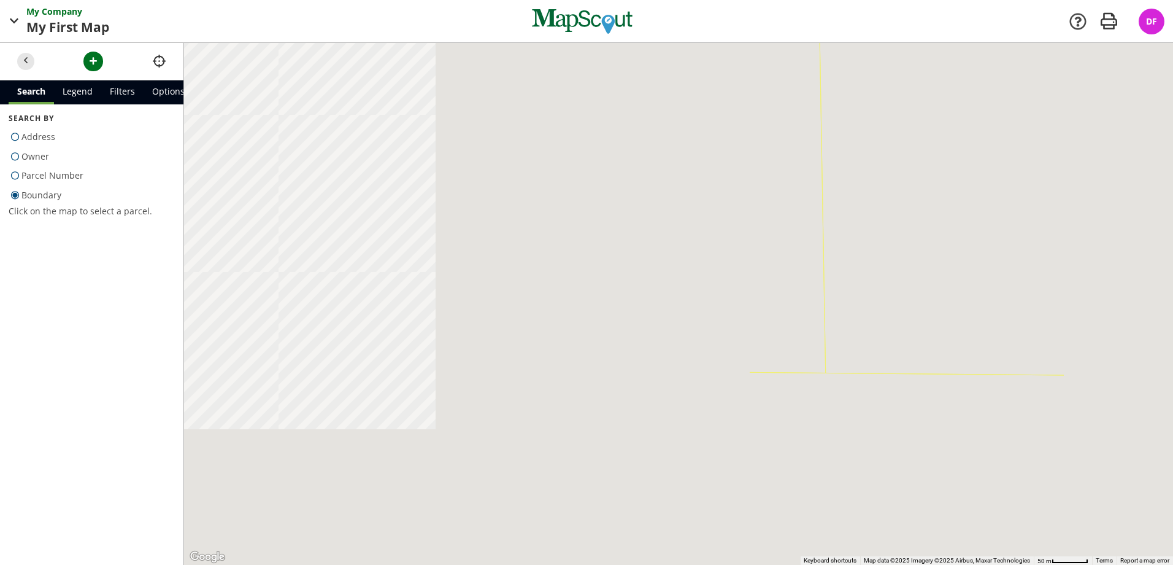
drag, startPoint x: 785, startPoint y: 361, endPoint x: 913, endPoint y: 209, distance: 198.6
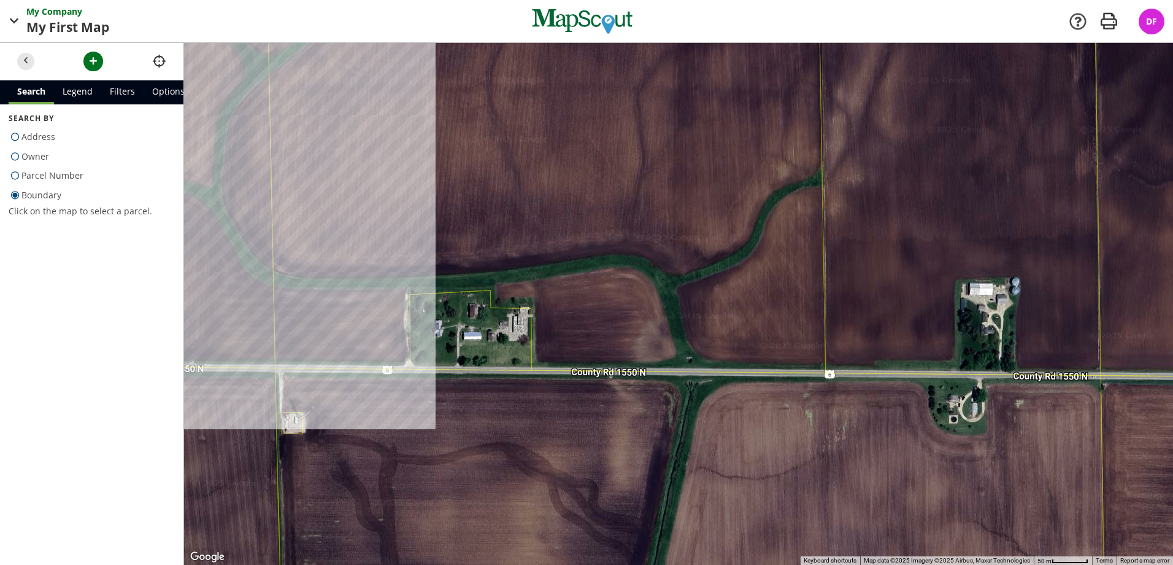
click at [913, 209] on div at bounding box center [678, 304] width 989 height 522
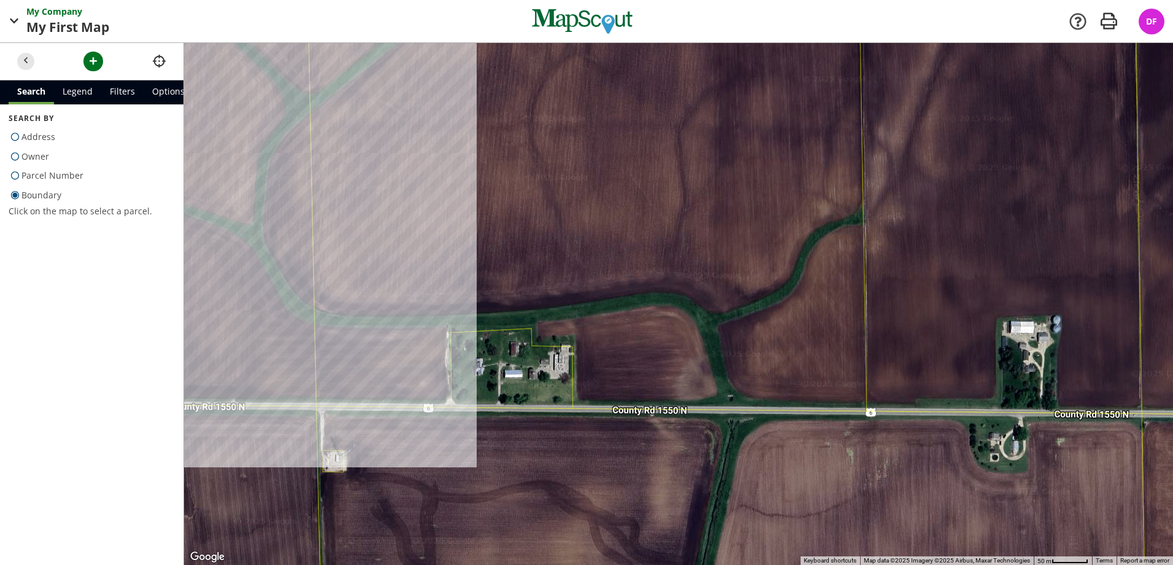
drag, startPoint x: 658, startPoint y: 242, endPoint x: 732, endPoint y: 317, distance: 105.0
click at [732, 317] on div at bounding box center [678, 304] width 989 height 522
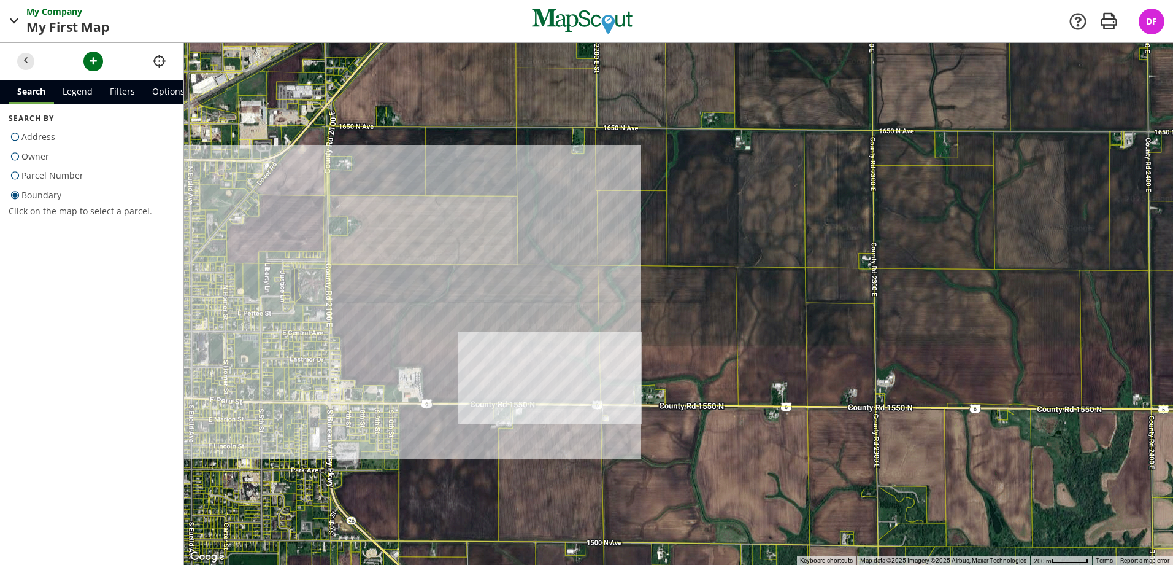
drag, startPoint x: 696, startPoint y: 255, endPoint x: 663, endPoint y: 311, distance: 64.6
click at [663, 311] on div at bounding box center [678, 304] width 989 height 522
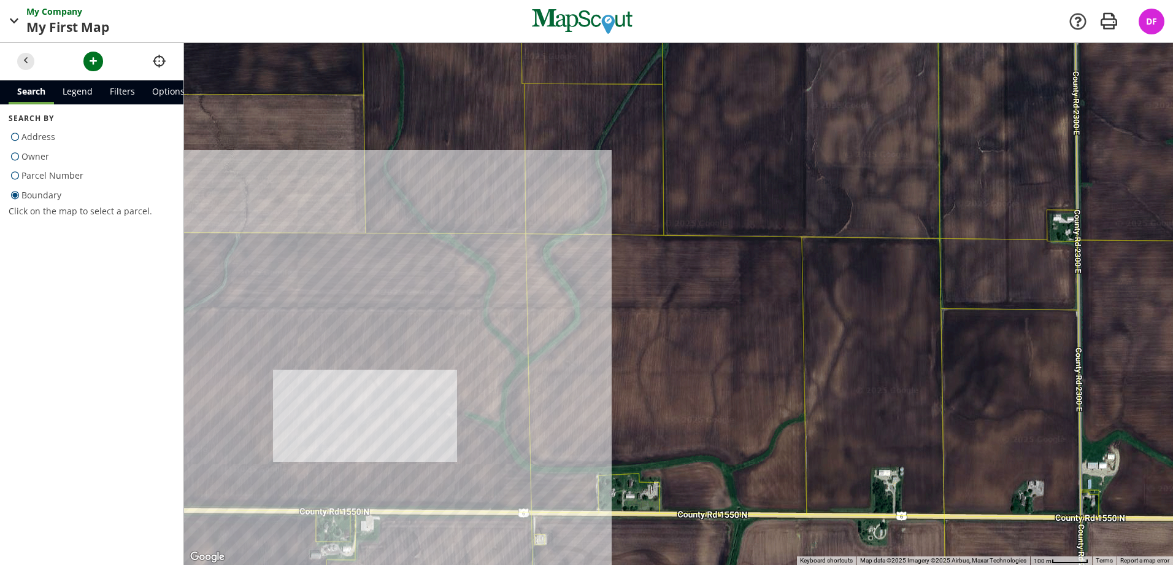
click at [652, 345] on div at bounding box center [678, 304] width 989 height 522
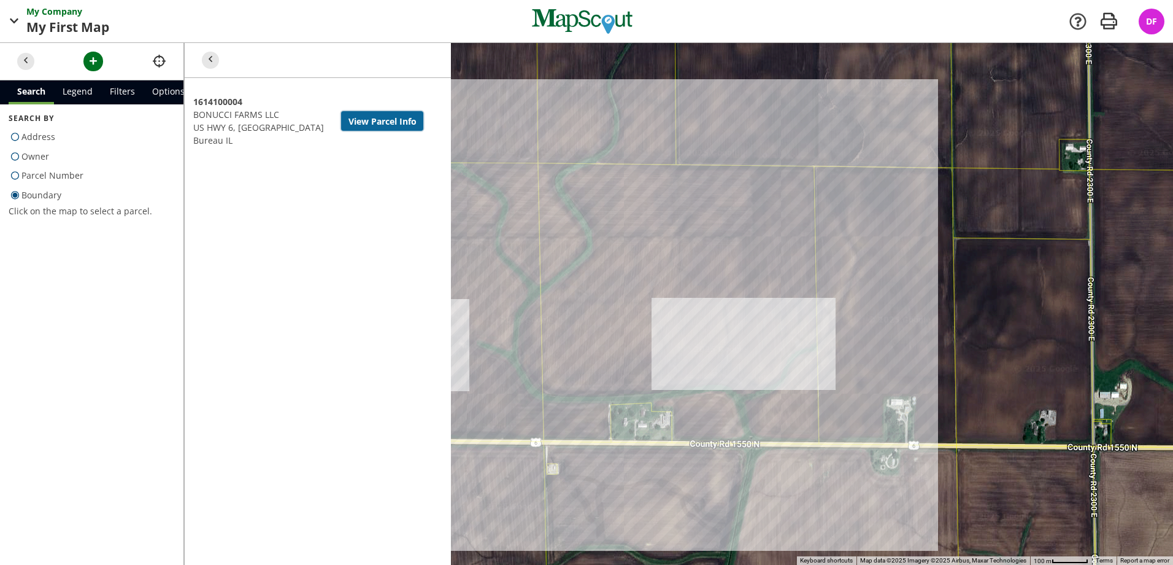
click at [341, 121] on button "View Parcel Info" at bounding box center [382, 121] width 82 height 20
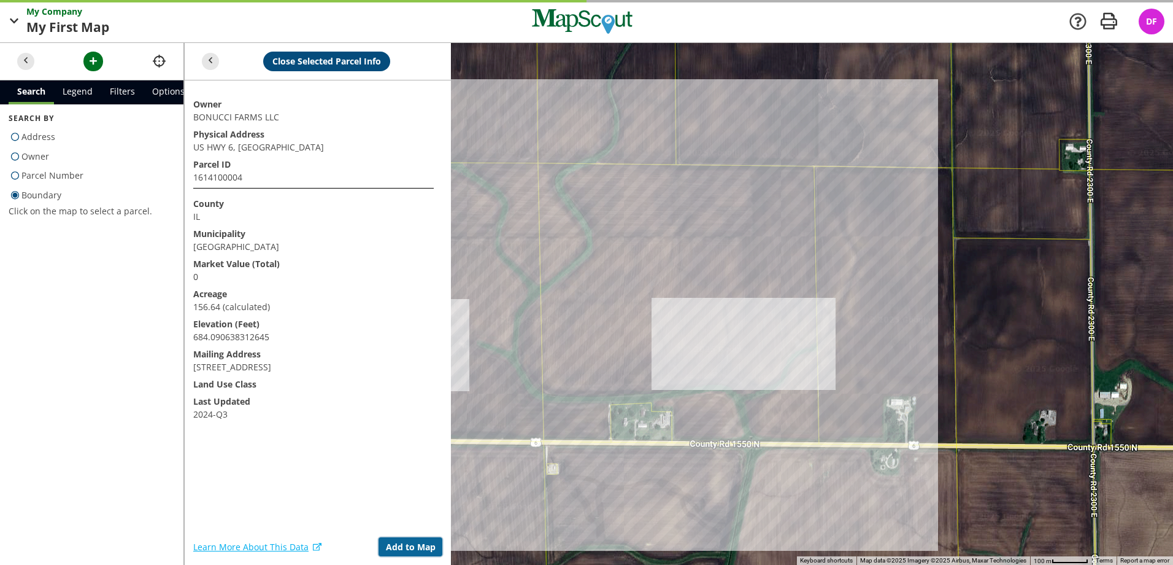
click at [417, 550] on button "Add to Map" at bounding box center [411, 547] width 64 height 20
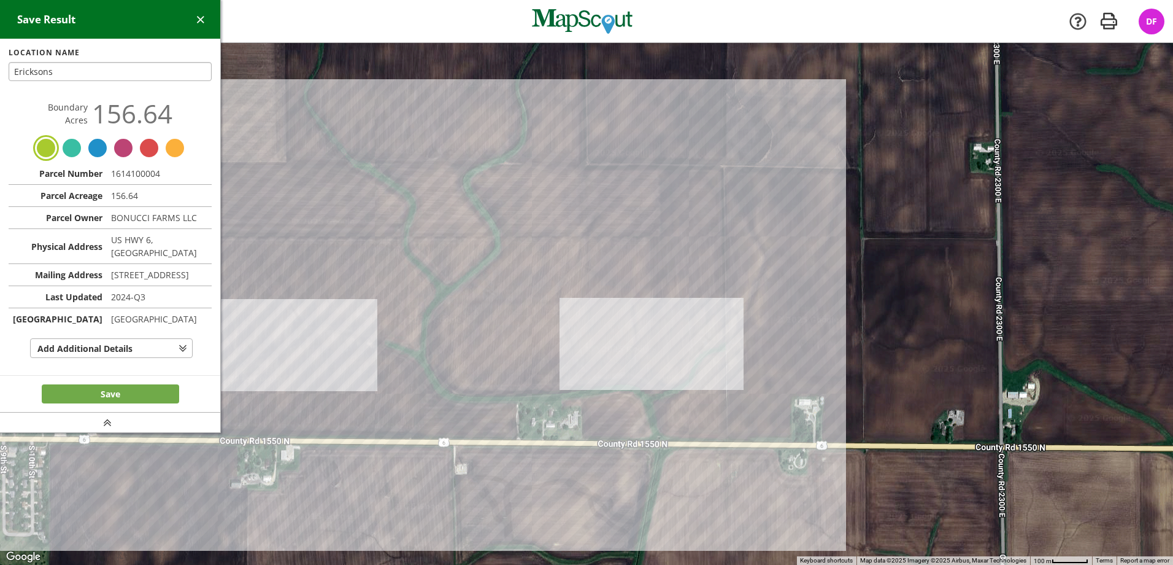
type input "Ericksons"
click at [92, 404] on button "Save" at bounding box center [110, 394] width 137 height 20
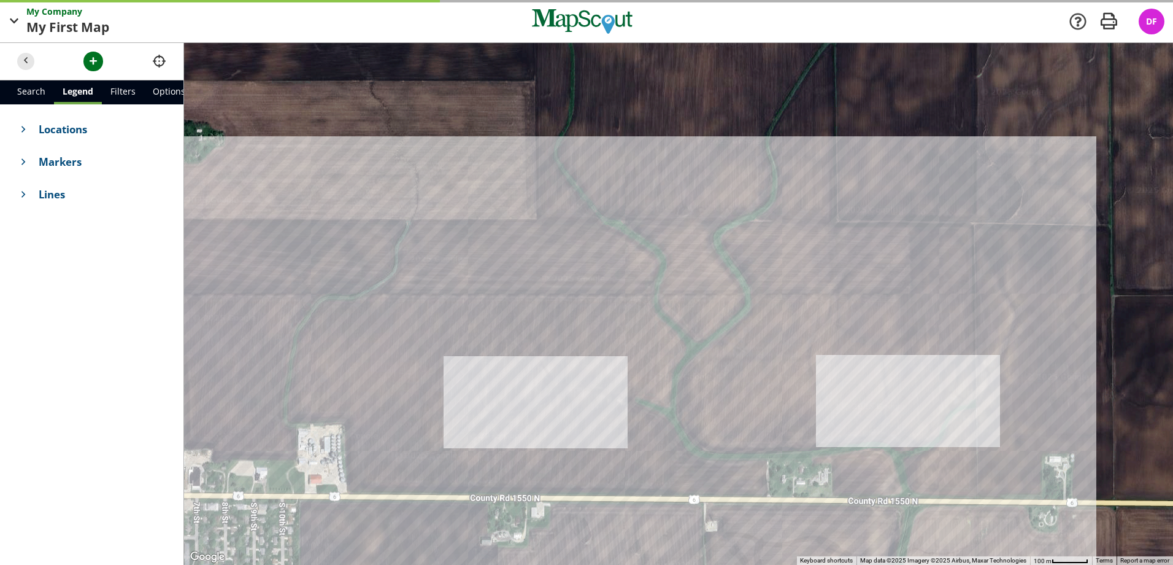
drag, startPoint x: 655, startPoint y: 228, endPoint x: 757, endPoint y: 274, distance: 111.8
click at [813, 284] on div at bounding box center [678, 304] width 989 height 522
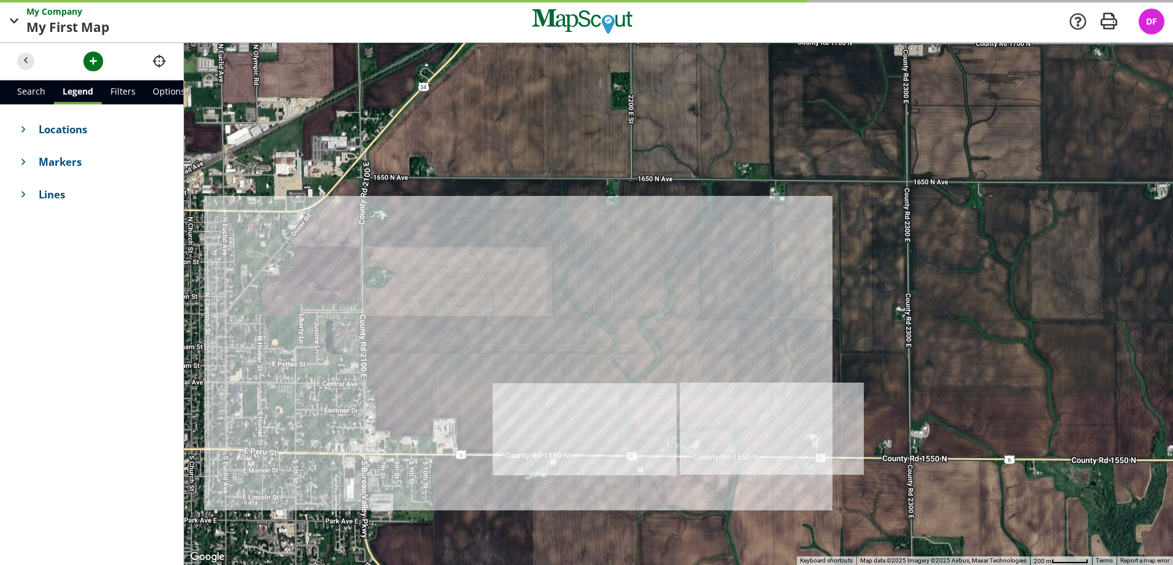
drag, startPoint x: 574, startPoint y: 215, endPoint x: 570, endPoint y: 318, distance: 103.2
click at [570, 318] on div at bounding box center [678, 304] width 989 height 522
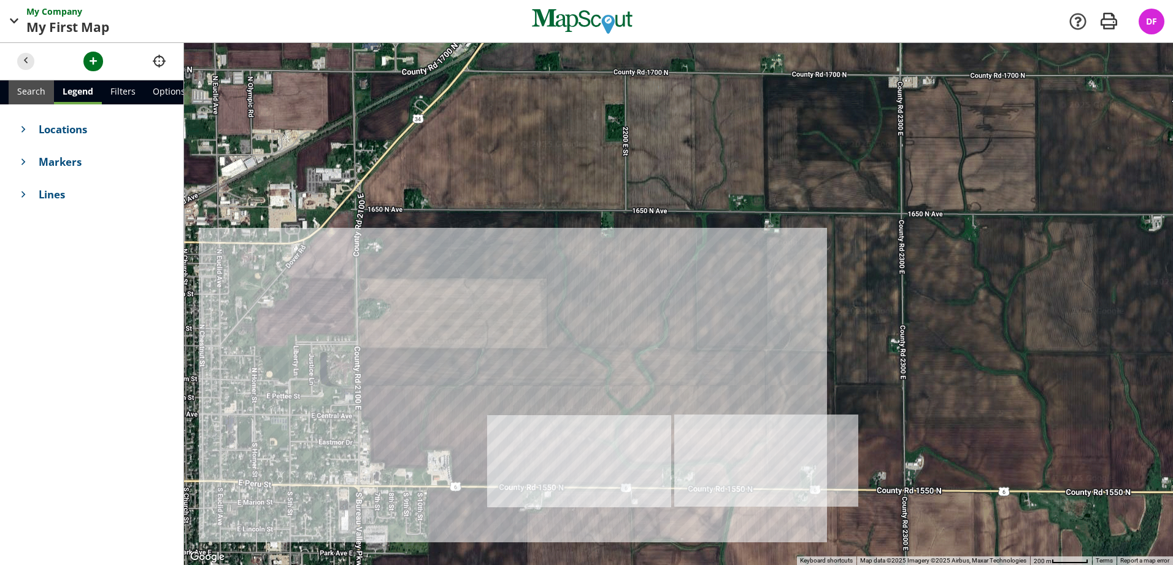
click at [15, 85] on link "Search" at bounding box center [31, 92] width 45 height 24
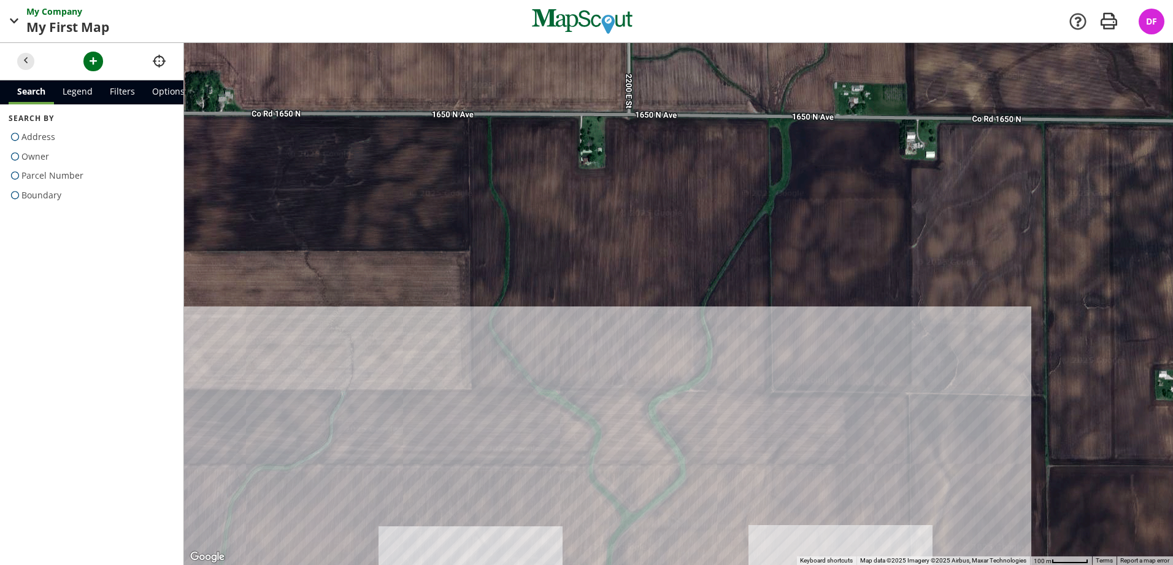
click at [35, 195] on span "Boundary" at bounding box center [41, 195] width 40 height 20
click at [17, 195] on input "Boundary" at bounding box center [13, 192] width 8 height 8
radio input "true"
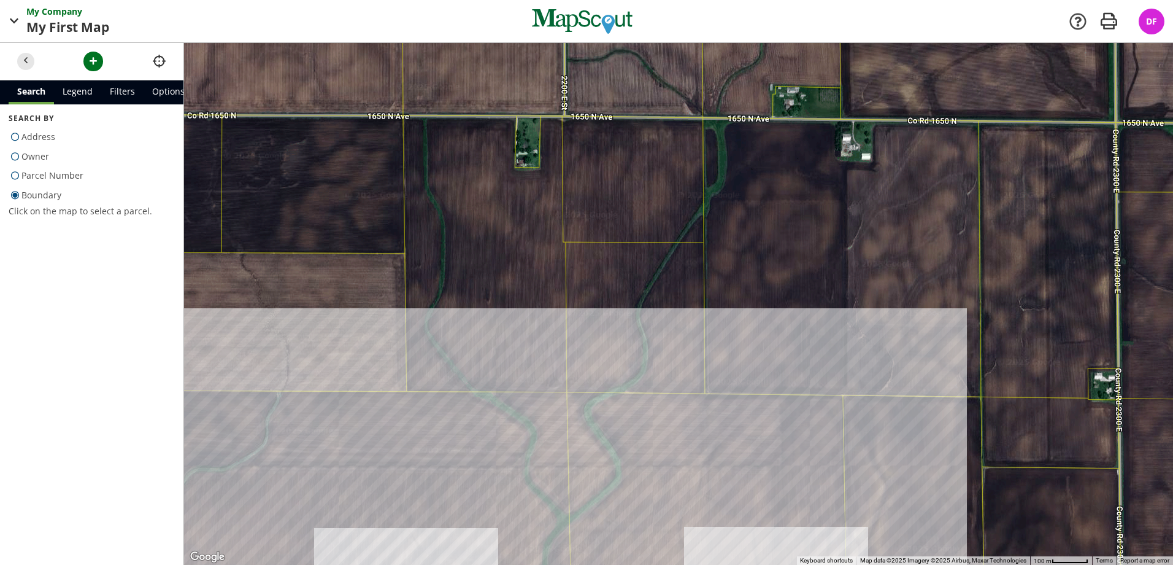
drag, startPoint x: 543, startPoint y: 272, endPoint x: 482, endPoint y: 270, distance: 60.8
click at [482, 270] on div at bounding box center [678, 304] width 989 height 522
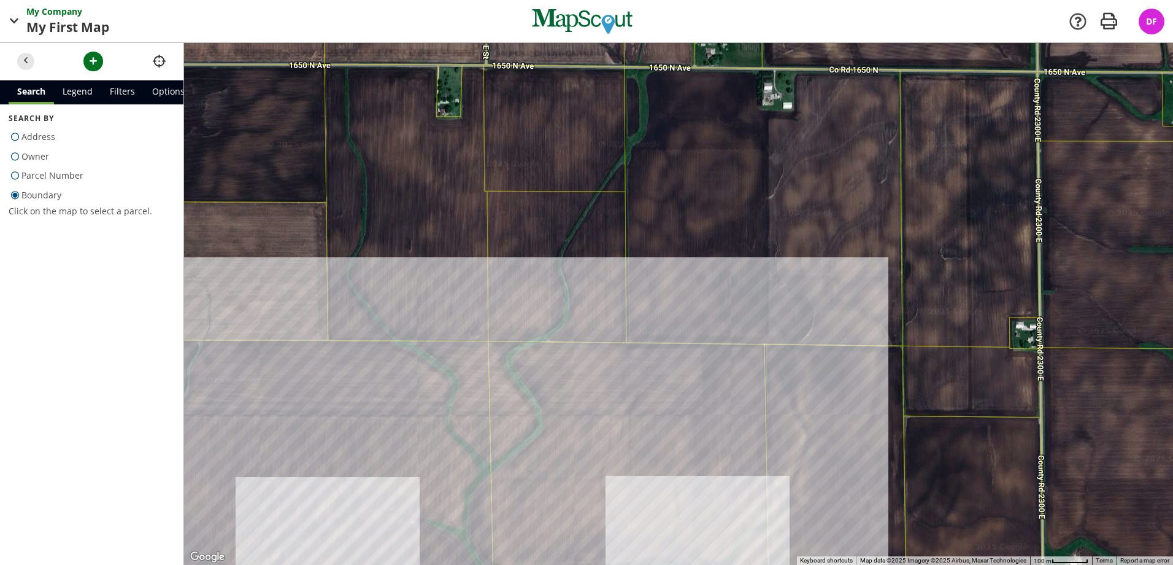
drag, startPoint x: 458, startPoint y: 270, endPoint x: 379, endPoint y: 219, distance: 93.6
click at [379, 219] on div at bounding box center [678, 304] width 989 height 522
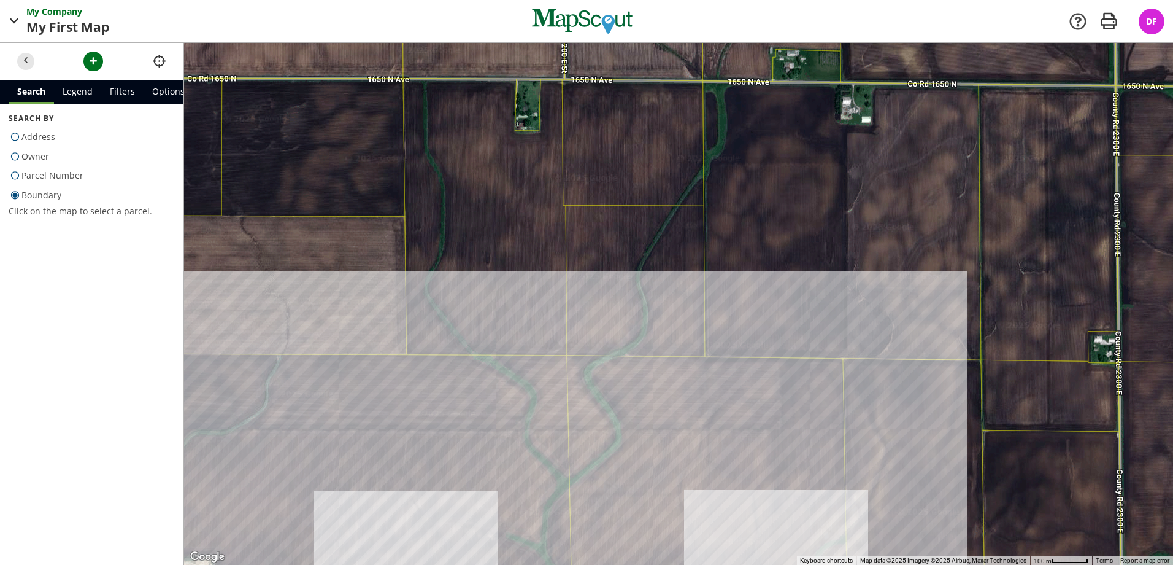
drag, startPoint x: 585, startPoint y: 164, endPoint x: 663, endPoint y: 180, distance: 80.2
click at [663, 180] on div at bounding box center [678, 304] width 989 height 522
click at [643, 181] on div at bounding box center [678, 304] width 989 height 522
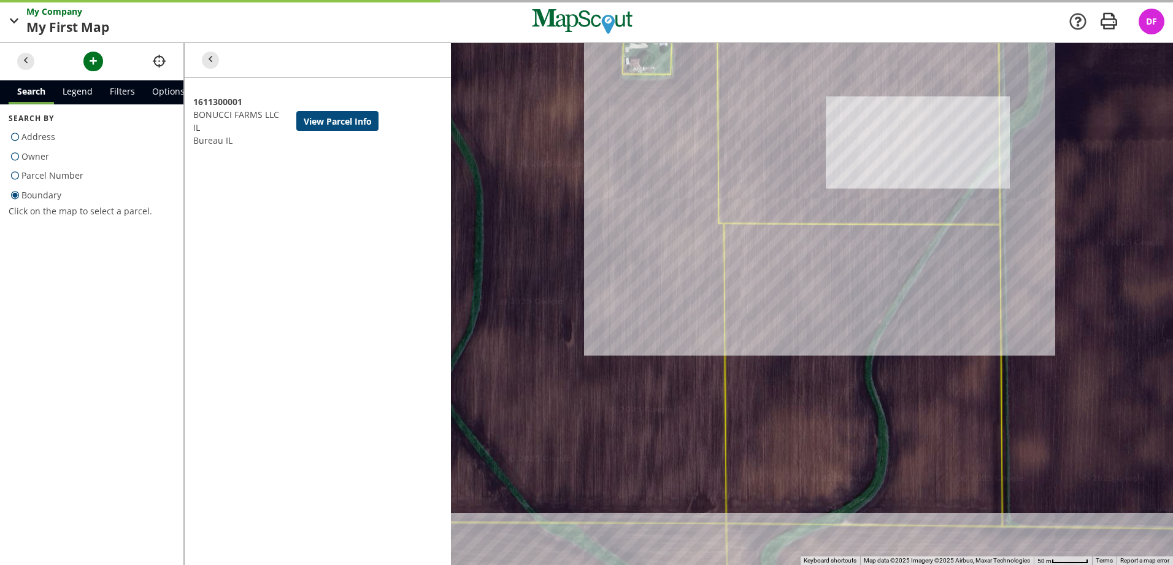
drag, startPoint x: 638, startPoint y: 236, endPoint x: 832, endPoint y: 20, distance: 290.2
click at [832, 20] on div "My Company My First Map Map Company My Company Company Settings App v2.14.2 Ret…" at bounding box center [586, 282] width 1173 height 565
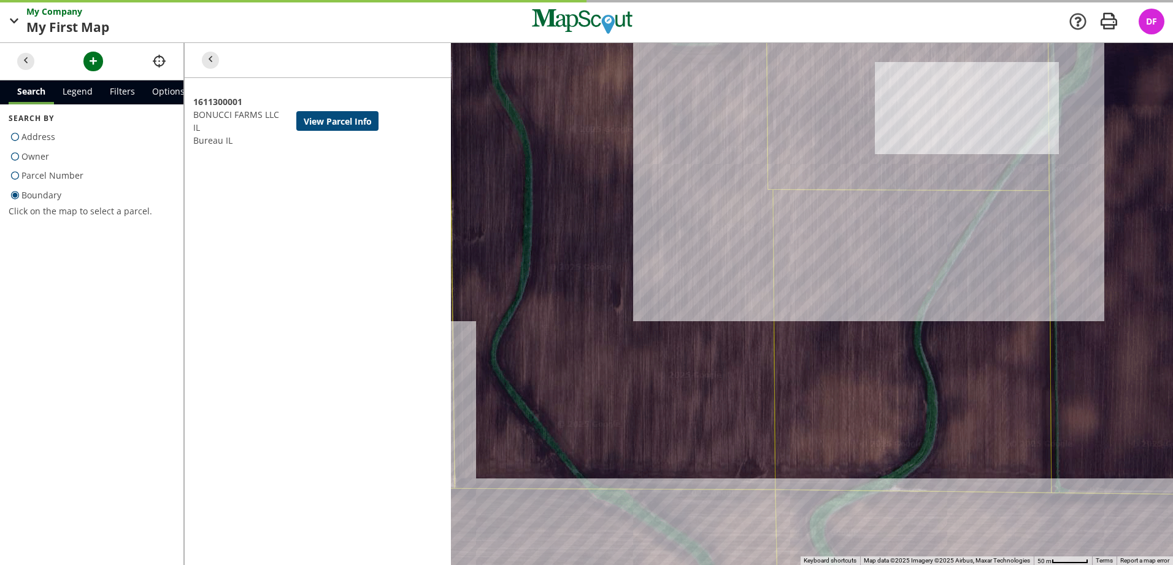
click at [626, 221] on div at bounding box center [678, 304] width 989 height 522
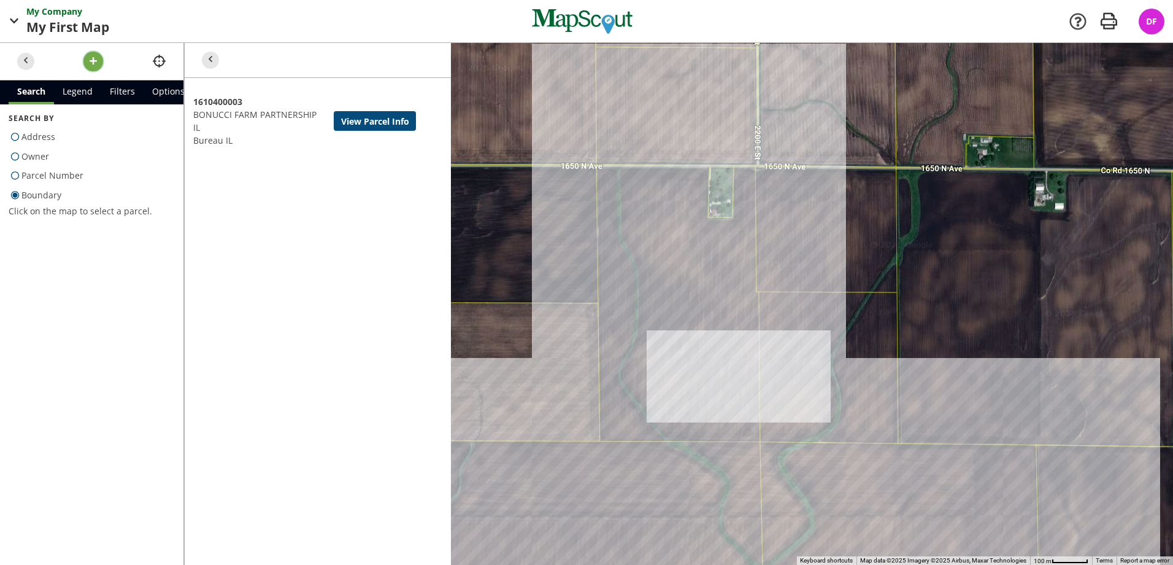
click at [86, 57] on button "button" at bounding box center [93, 62] width 20 height 20
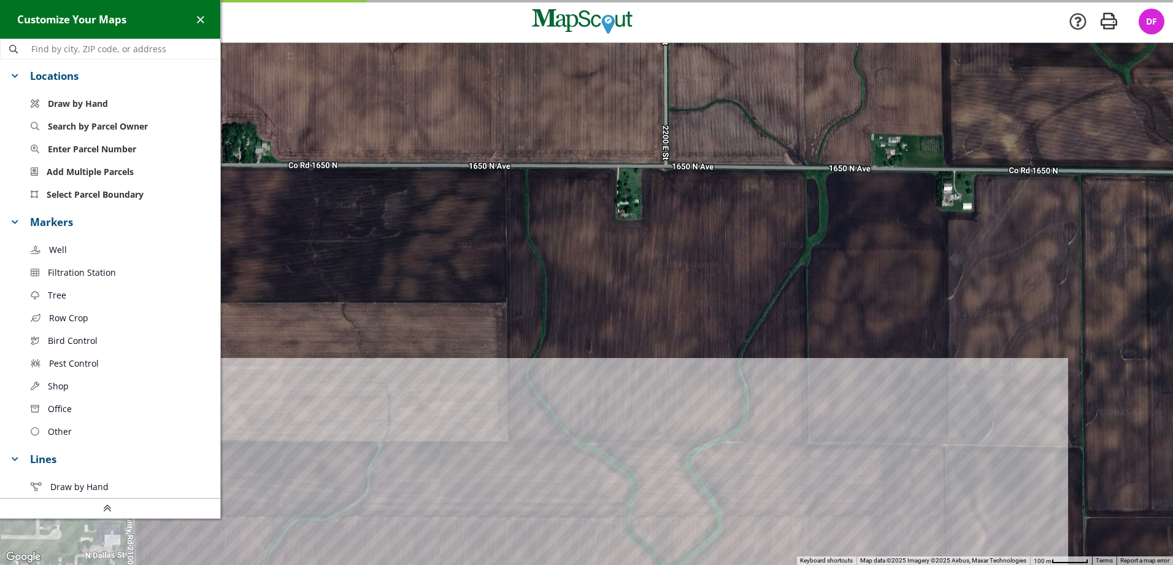
click at [588, 307] on div at bounding box center [586, 304] width 1173 height 522
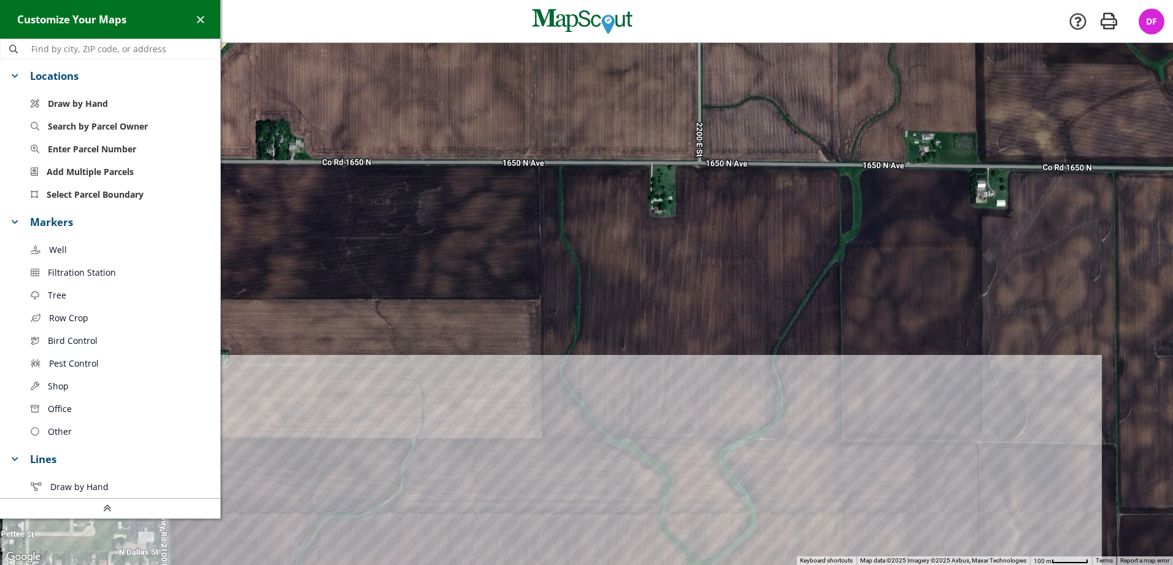
drag, startPoint x: 630, startPoint y: 326, endPoint x: 662, endPoint y: 333, distance: 32.7
click at [662, 333] on div at bounding box center [586, 304] width 1173 height 522
click at [64, 169] on span "Add Multiple Parcels" at bounding box center [90, 171] width 87 height 13
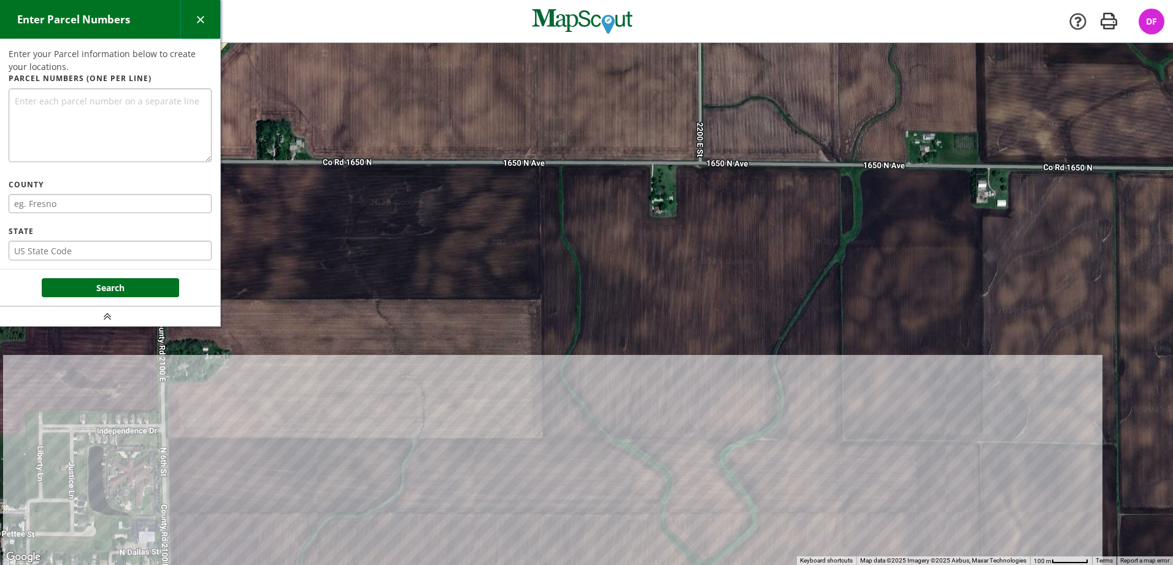
click at [196, 17] on span "button" at bounding box center [200, 19] width 13 height 13
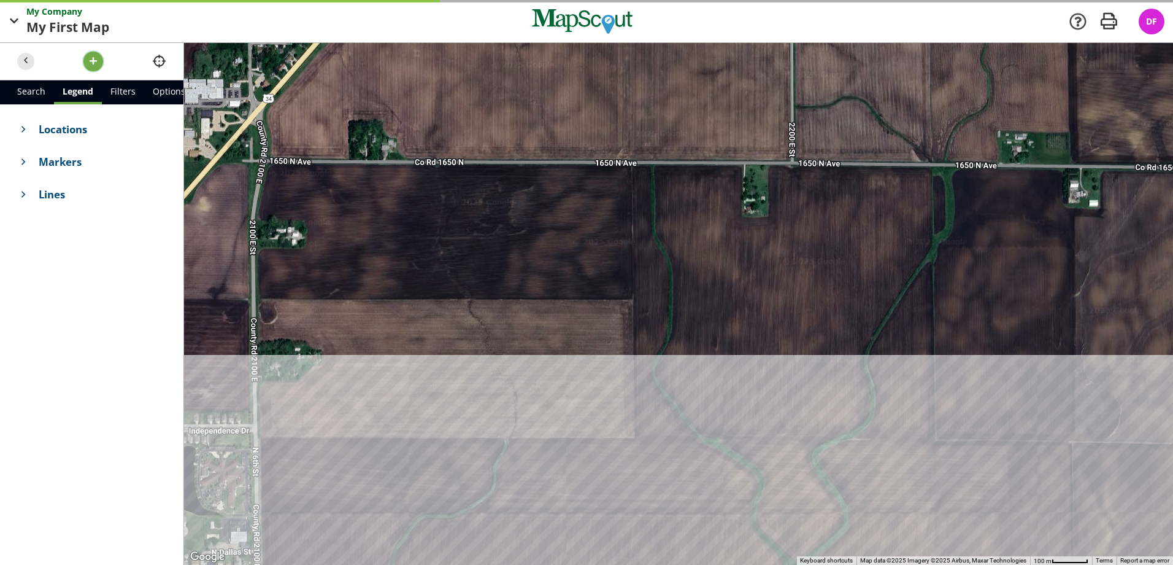
click at [90, 58] on span "button" at bounding box center [93, 61] width 13 height 13
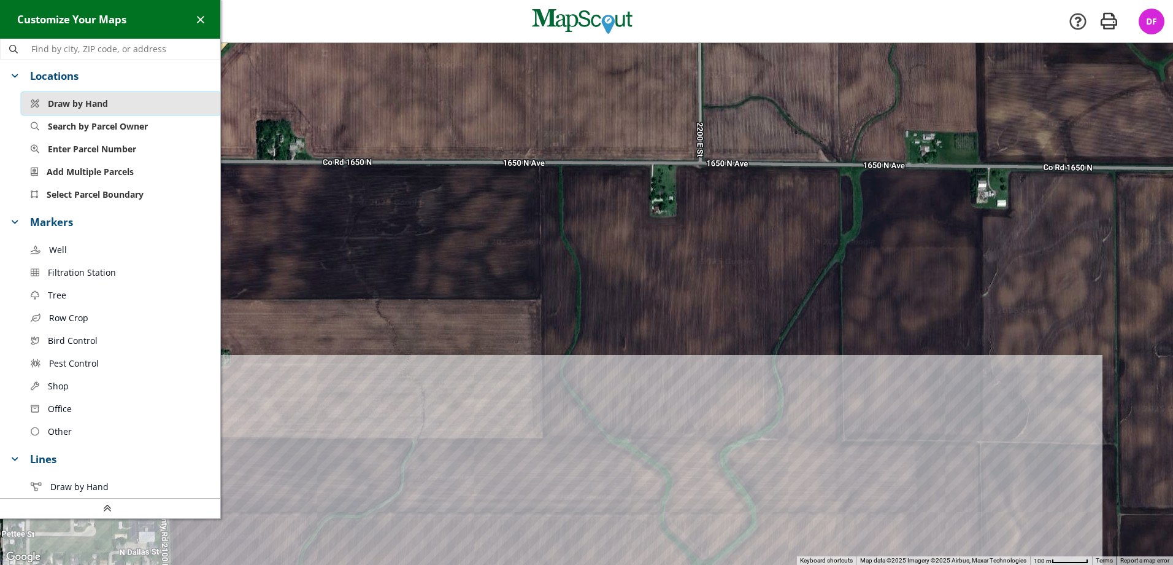
click at [98, 99] on span "Draw by Hand" at bounding box center [78, 103] width 60 height 13
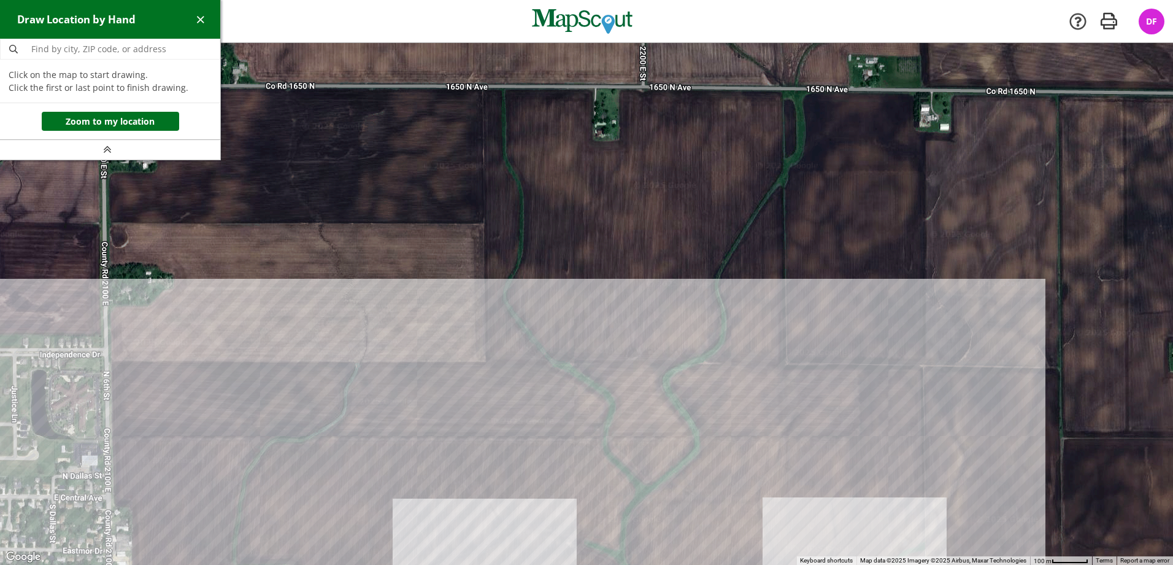
drag, startPoint x: 608, startPoint y: 346, endPoint x: 551, endPoint y: 269, distance: 96.1
click at [551, 269] on div at bounding box center [586, 304] width 1173 height 522
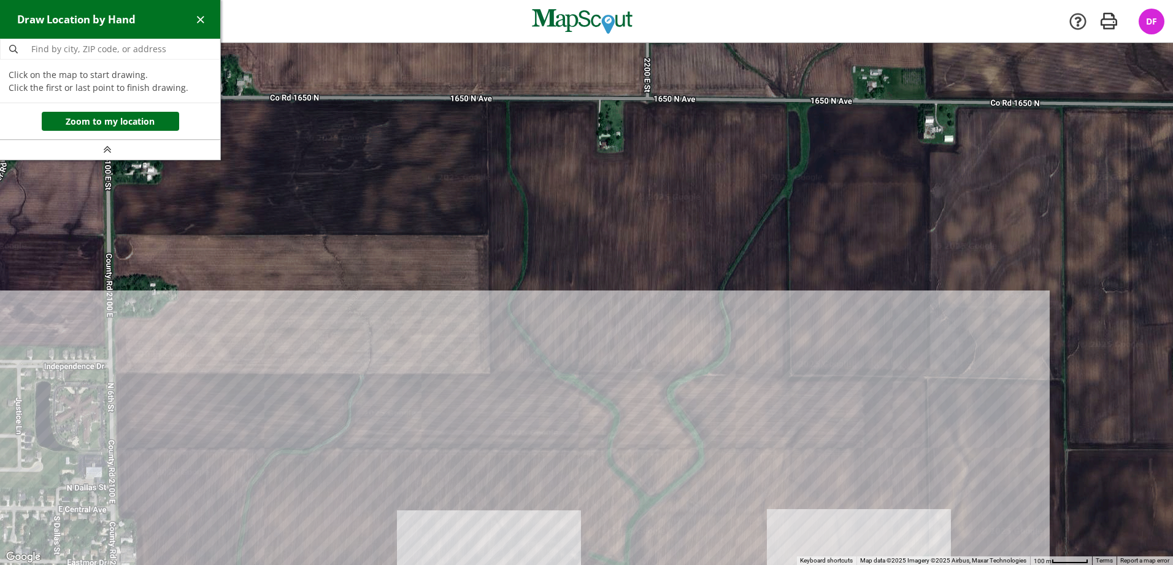
click at [490, 374] on div at bounding box center [586, 304] width 1173 height 522
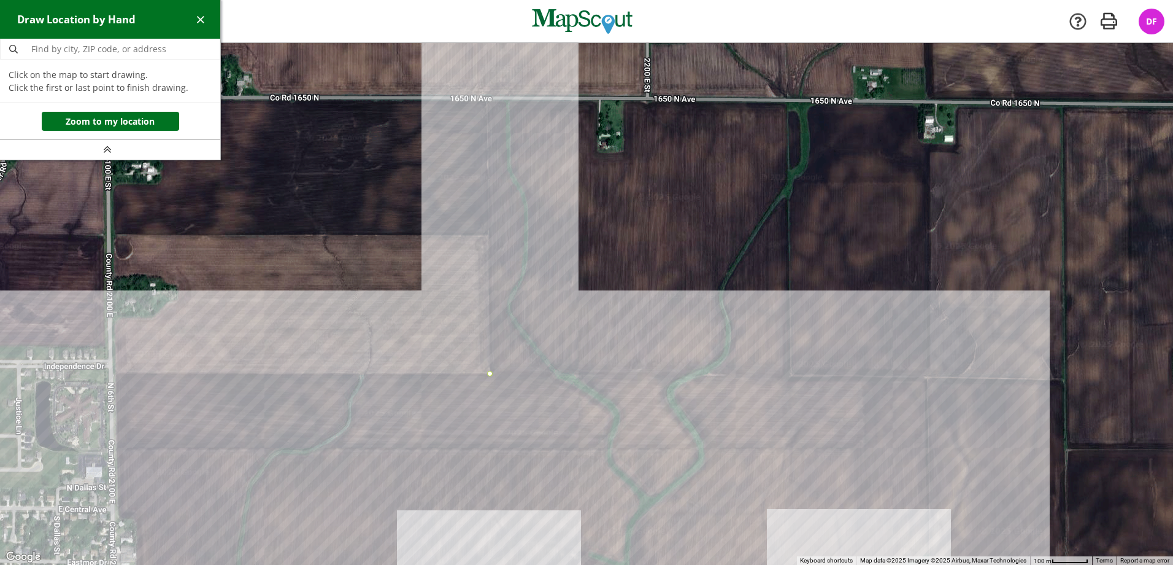
click at [486, 100] on div at bounding box center [586, 304] width 1173 height 522
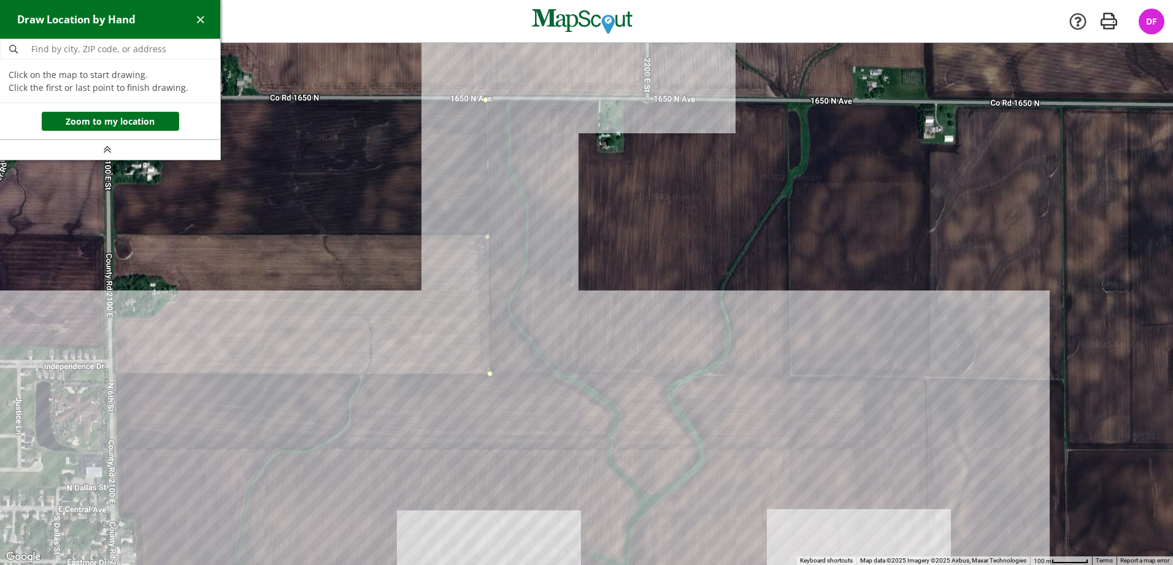
click at [597, 99] on div at bounding box center [586, 304] width 1173 height 522
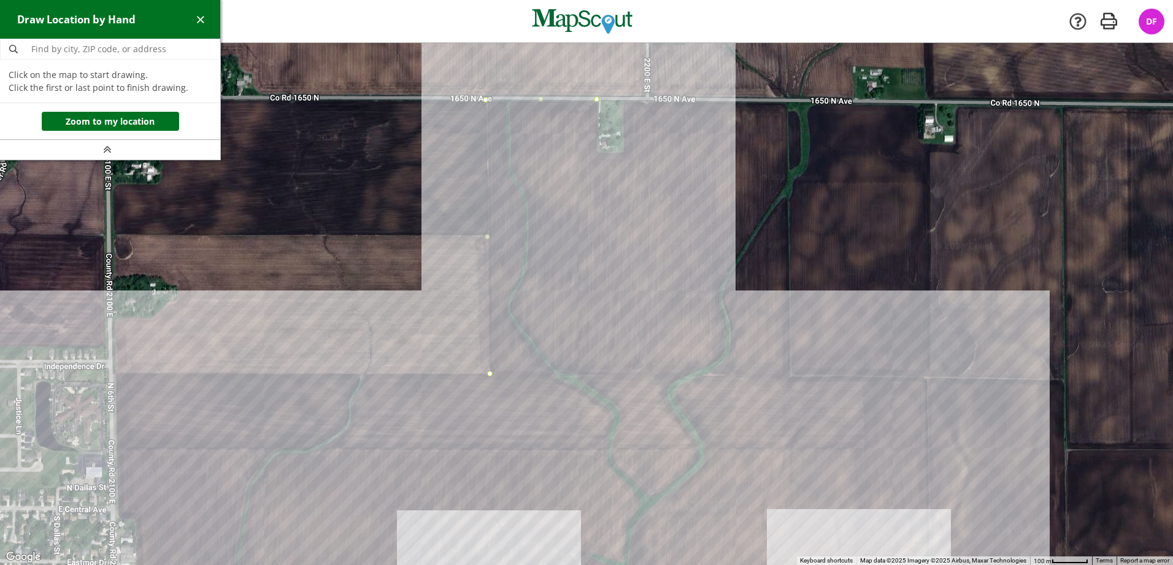
click at [598, 152] on div at bounding box center [586, 304] width 1173 height 522
click at [625, 152] on div at bounding box center [586, 304] width 1173 height 522
click at [624, 99] on div at bounding box center [586, 304] width 1173 height 522
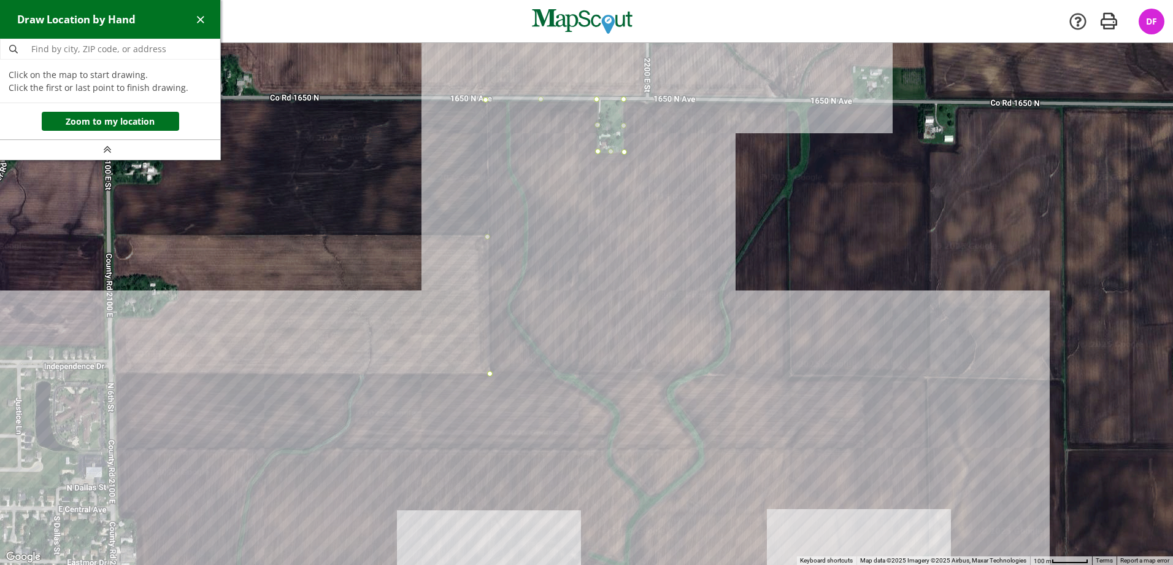
click at [787, 102] on div at bounding box center [586, 304] width 1173 height 522
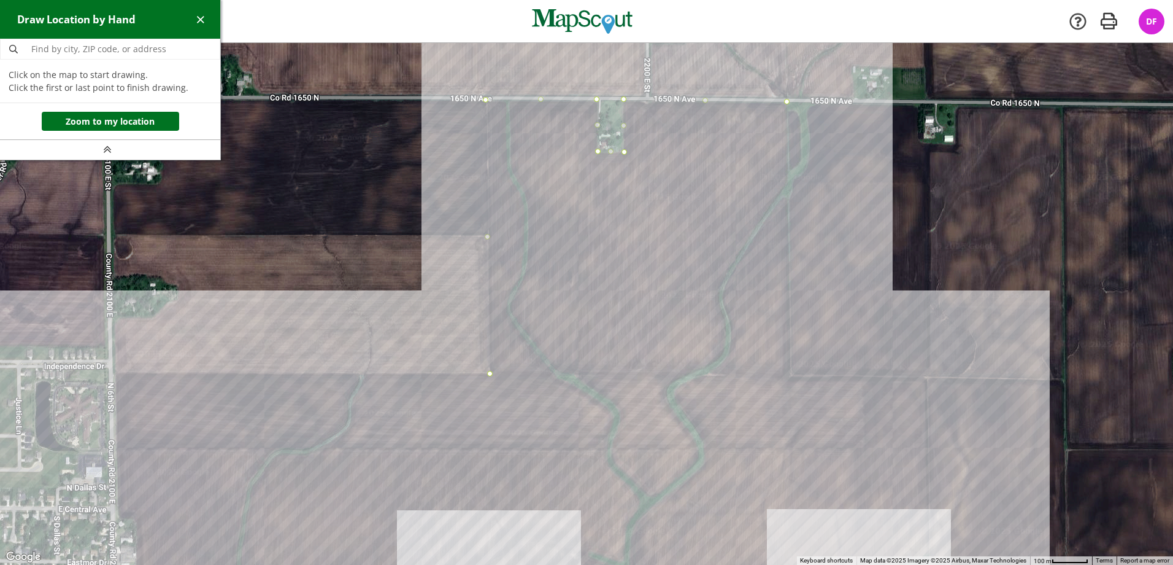
click at [789, 375] on div at bounding box center [586, 304] width 1173 height 522
click at [493, 374] on div at bounding box center [586, 304] width 1173 height 522
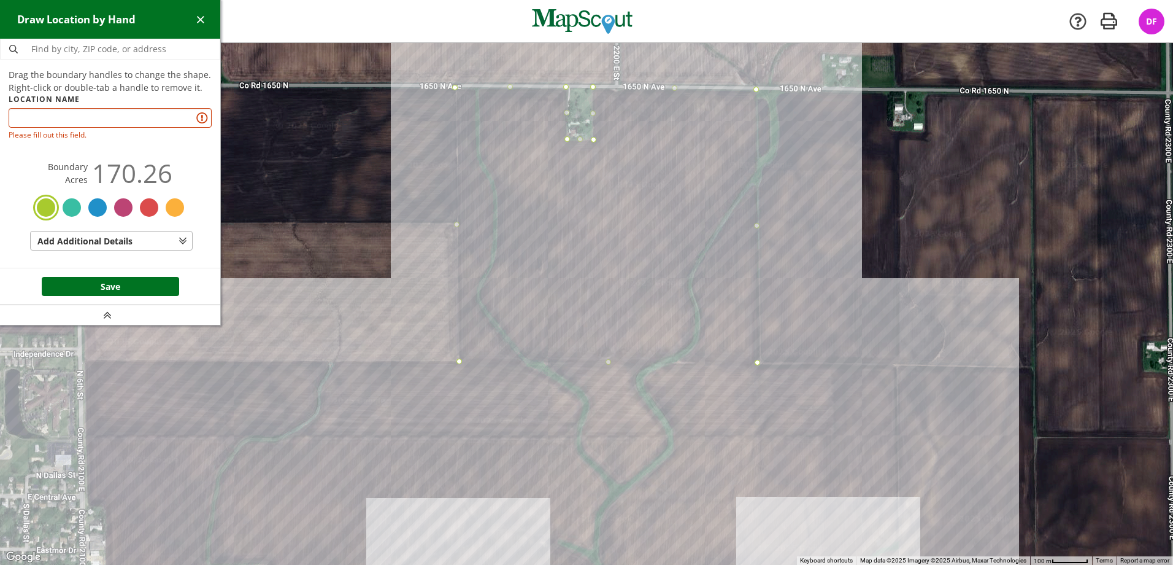
drag, startPoint x: 621, startPoint y: 311, endPoint x: 589, endPoint y: 295, distance: 35.4
click at [589, 295] on div at bounding box center [586, 304] width 1173 height 522
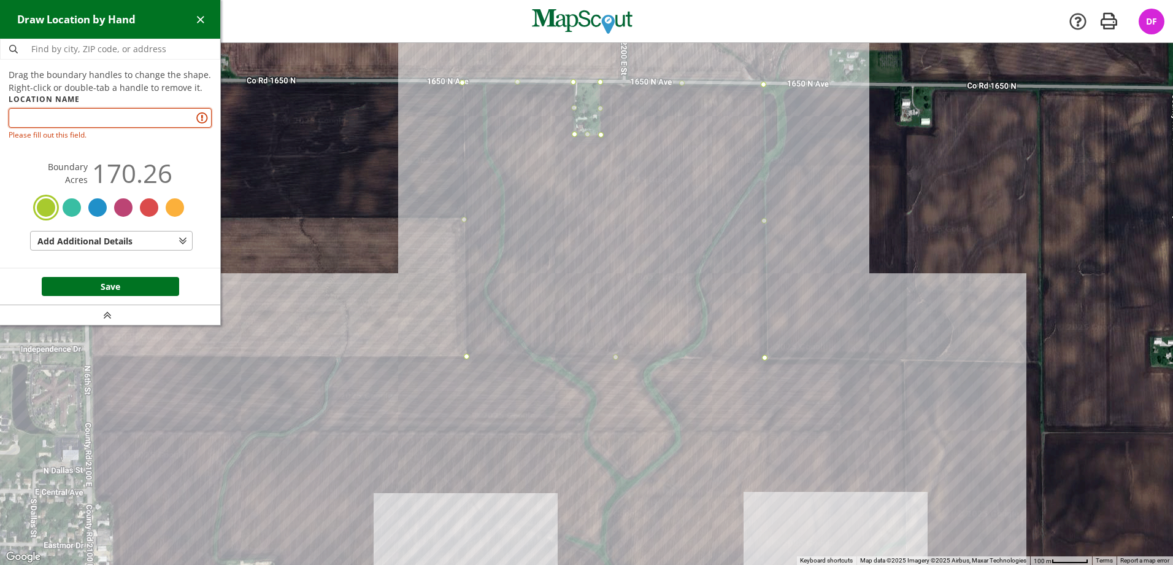
click at [97, 114] on input "text" at bounding box center [110, 118] width 203 height 20
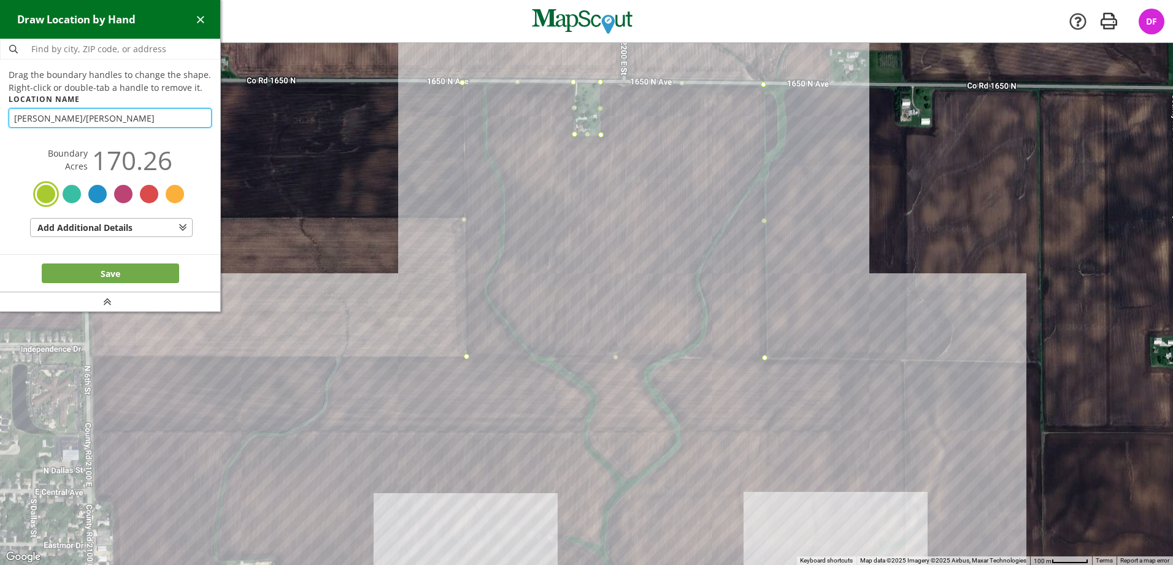
type input "[PERSON_NAME]/[PERSON_NAME]"
click at [131, 272] on button "Save" at bounding box center [110, 273] width 137 height 20
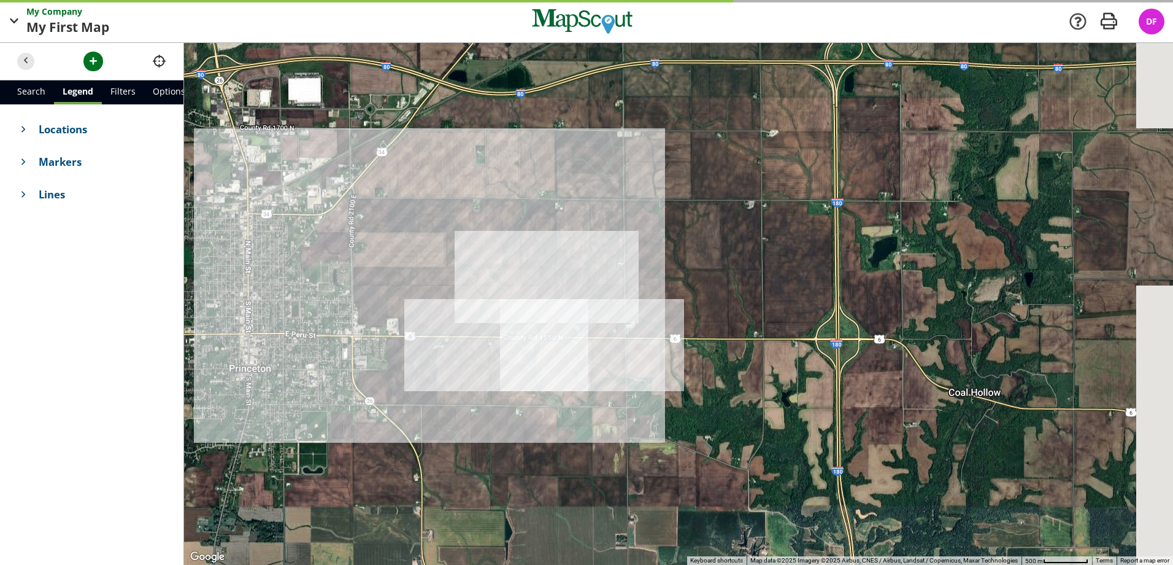
drag, startPoint x: 421, startPoint y: 335, endPoint x: 388, endPoint y: 327, distance: 33.5
click at [388, 327] on div at bounding box center [678, 304] width 989 height 522
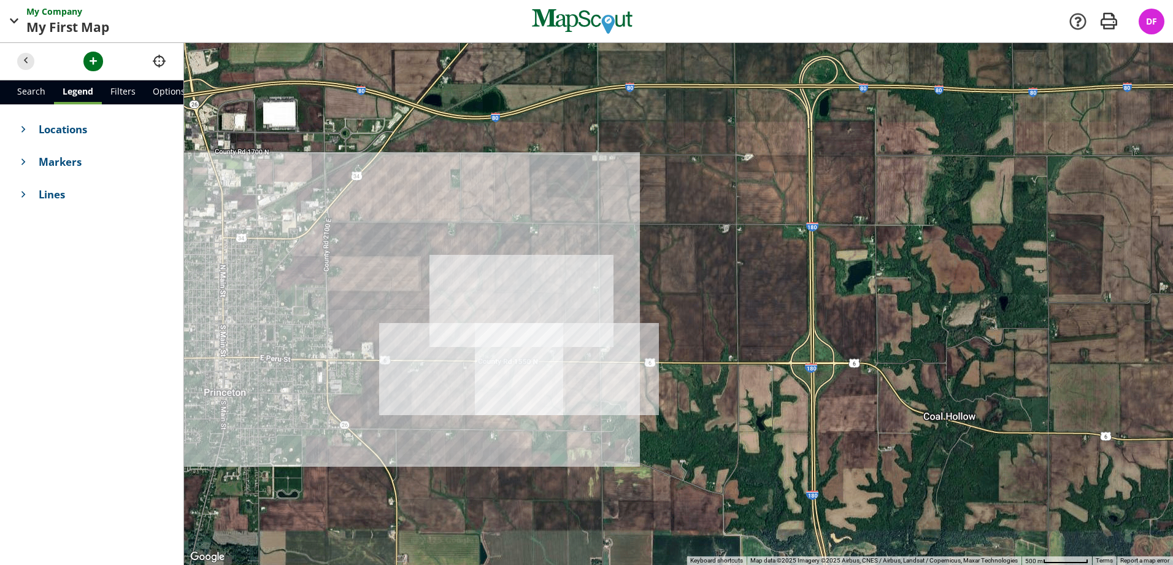
drag, startPoint x: 757, startPoint y: 281, endPoint x: 752, endPoint y: 285, distance: 7.0
click at [752, 285] on div at bounding box center [678, 304] width 989 height 522
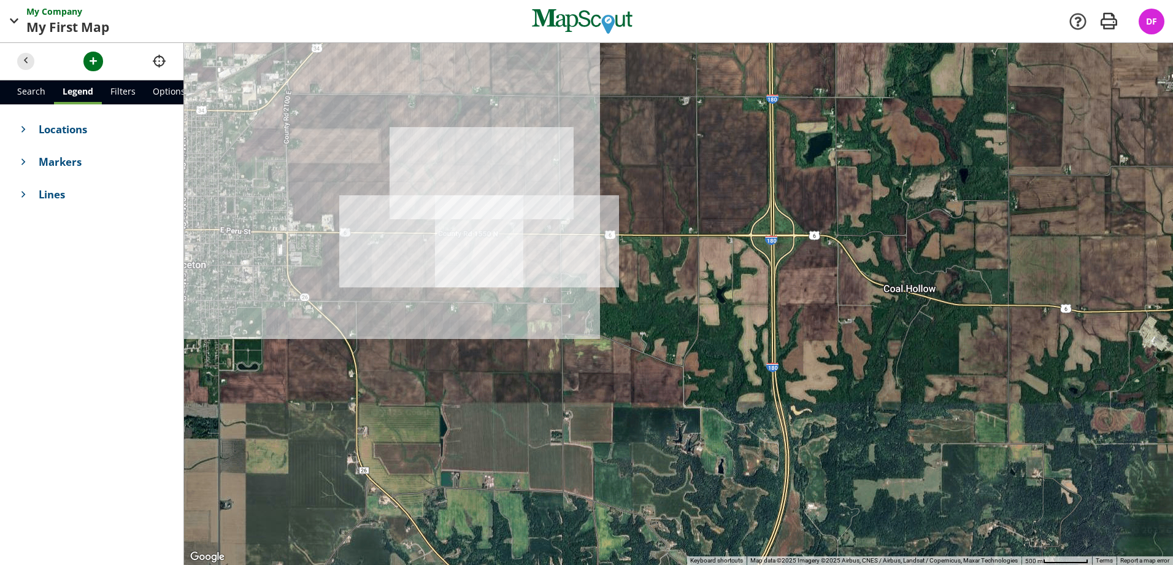
drag, startPoint x: 637, startPoint y: 298, endPoint x: 585, endPoint y: 172, distance: 135.6
click at [585, 172] on div at bounding box center [678, 304] width 989 height 522
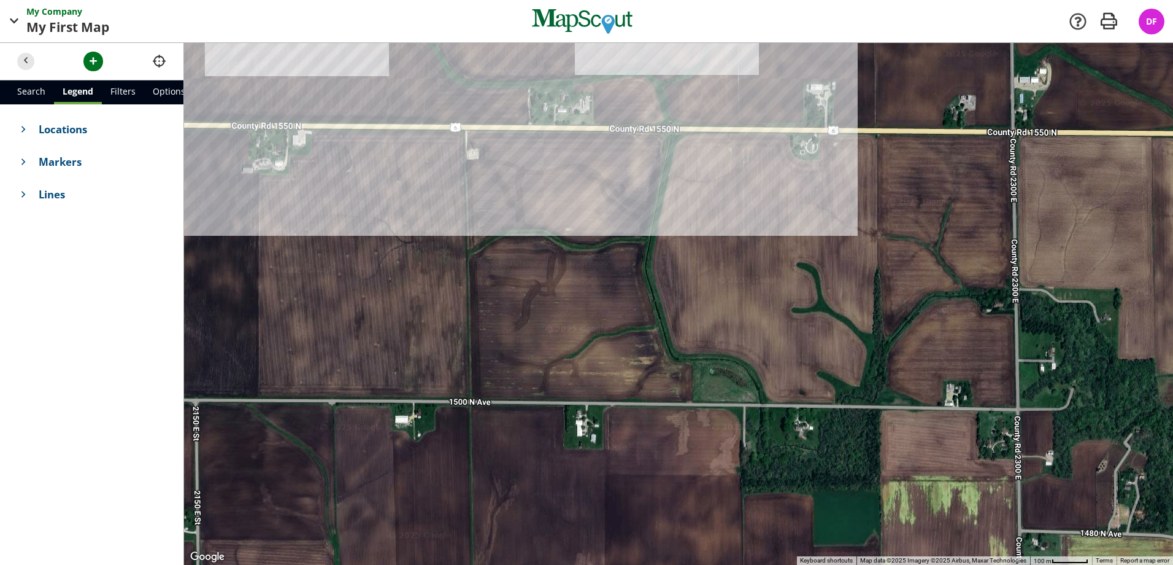
drag, startPoint x: 422, startPoint y: 241, endPoint x: 717, endPoint y: 361, distance: 319.5
click at [717, 361] on div at bounding box center [678, 304] width 989 height 522
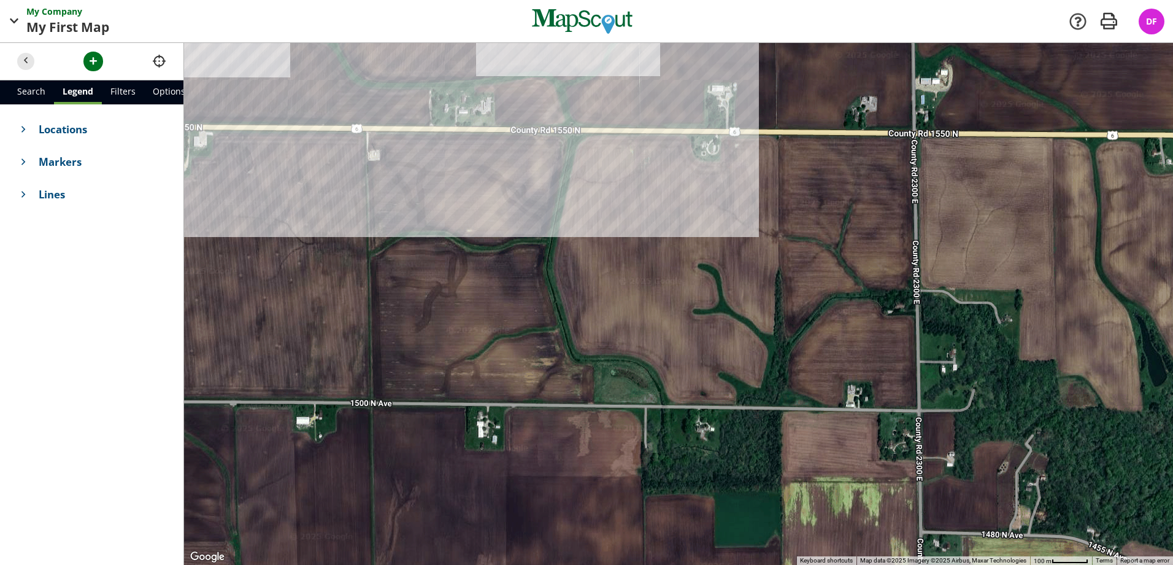
drag, startPoint x: 621, startPoint y: 285, endPoint x: 539, endPoint y: 283, distance: 82.3
click at [539, 283] on div at bounding box center [678, 304] width 989 height 522
click at [91, 64] on span "button" at bounding box center [93, 61] width 13 height 13
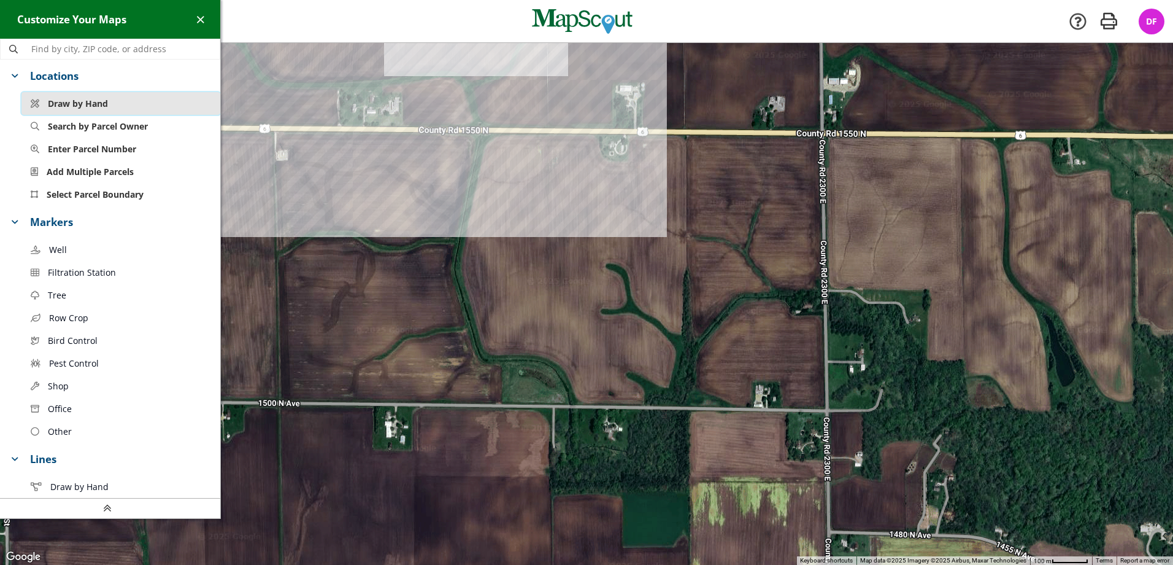
click at [106, 99] on span "Draw by Hand" at bounding box center [78, 103] width 60 height 13
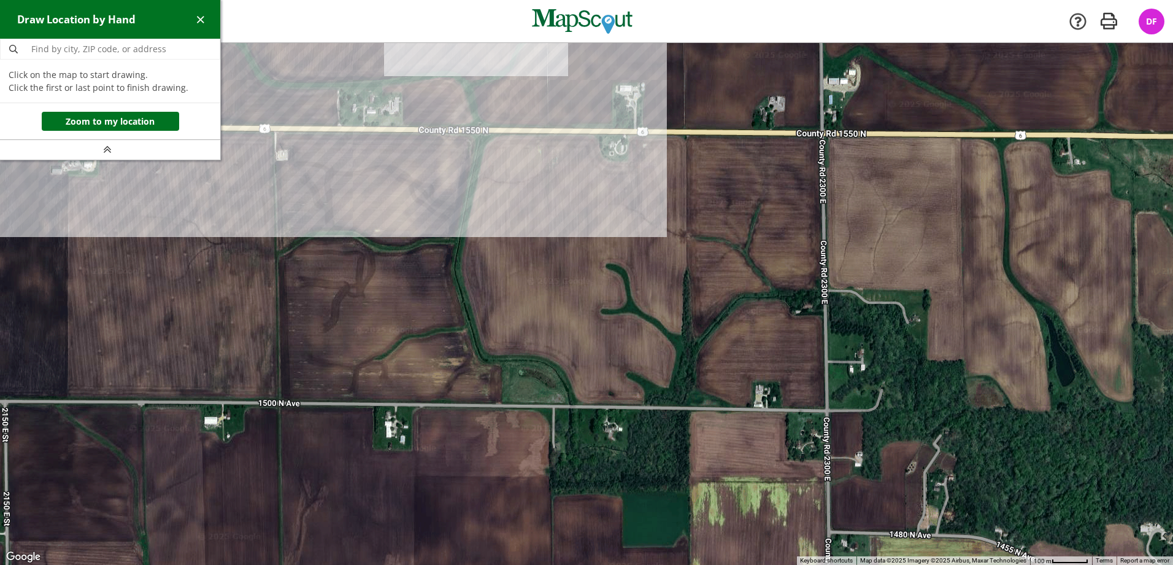
click at [276, 131] on div at bounding box center [586, 304] width 1173 height 522
click at [480, 133] on div at bounding box center [586, 304] width 1173 height 522
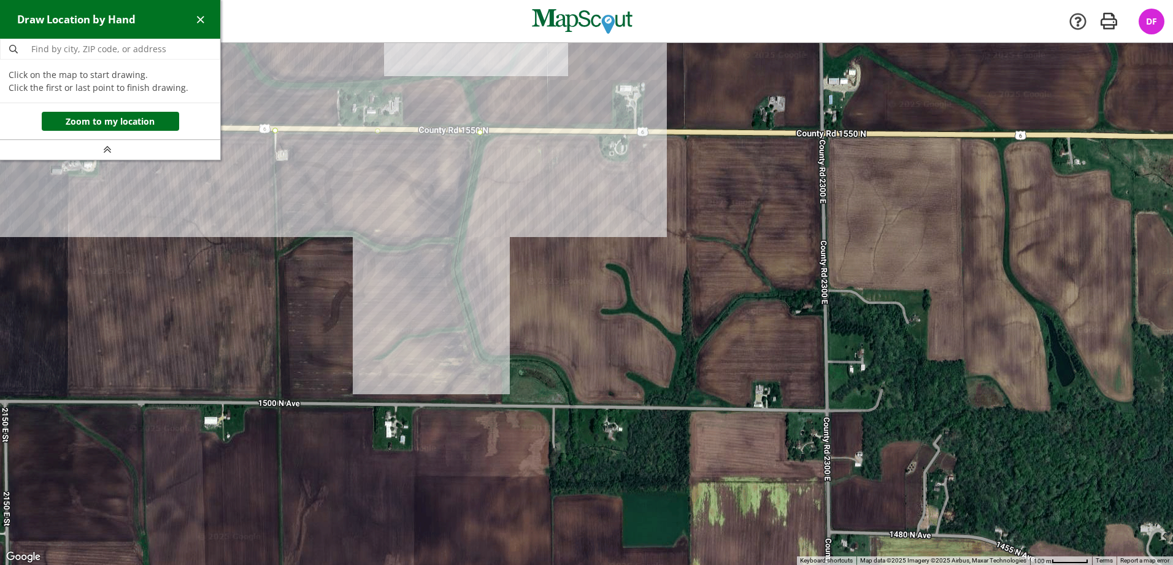
click at [454, 267] on div at bounding box center [586, 304] width 1173 height 522
click at [482, 360] on div at bounding box center [586, 304] width 1173 height 522
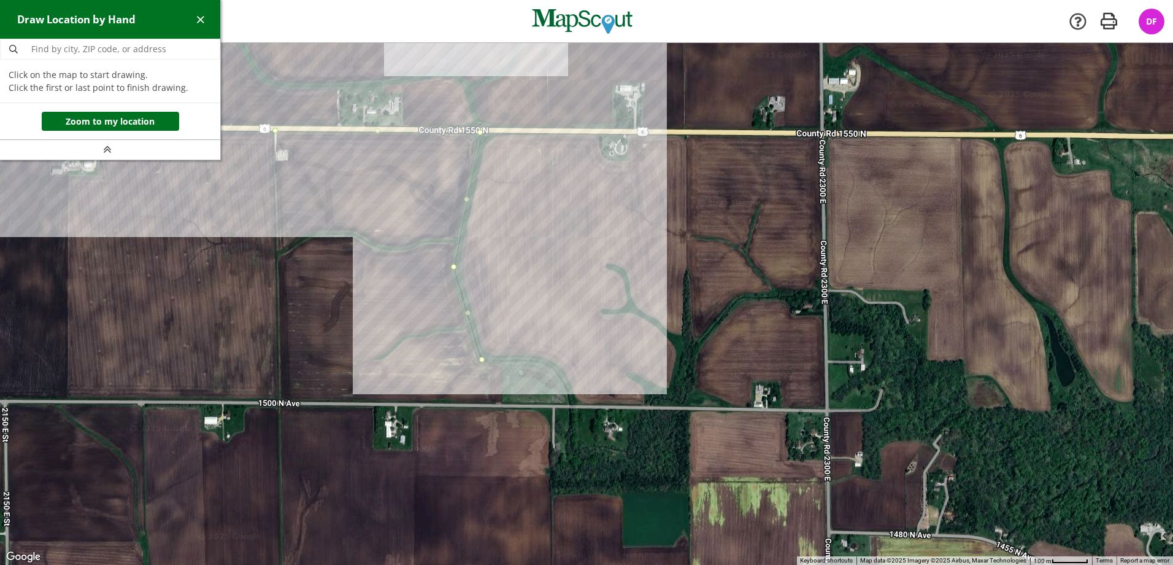
click at [545, 361] on div at bounding box center [586, 304] width 1173 height 522
click at [565, 383] on div at bounding box center [586, 304] width 1173 height 522
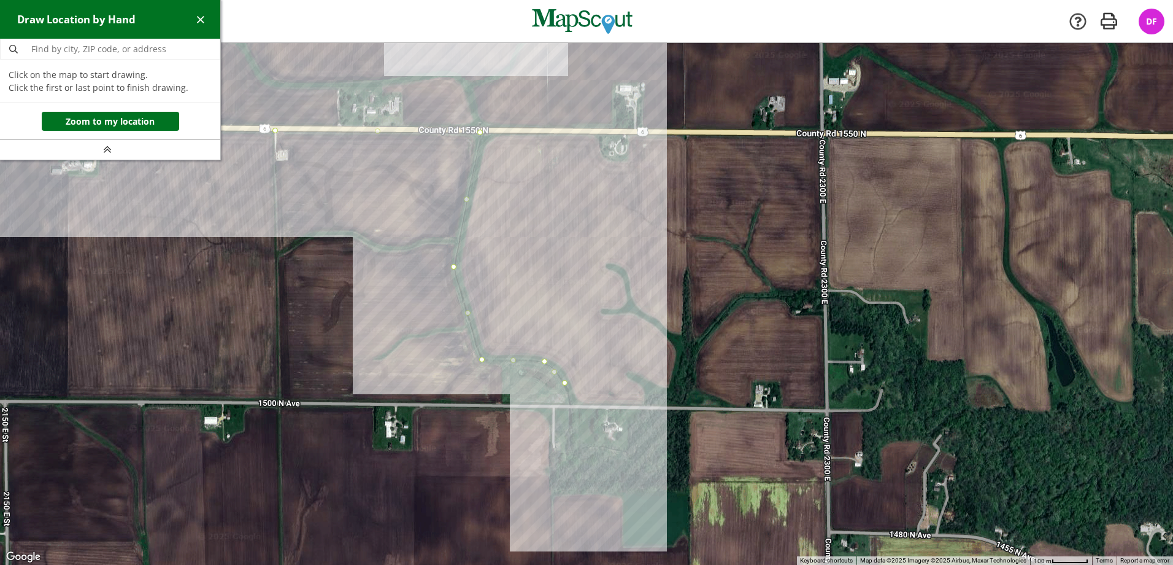
click at [570, 403] on div at bounding box center [586, 304] width 1173 height 522
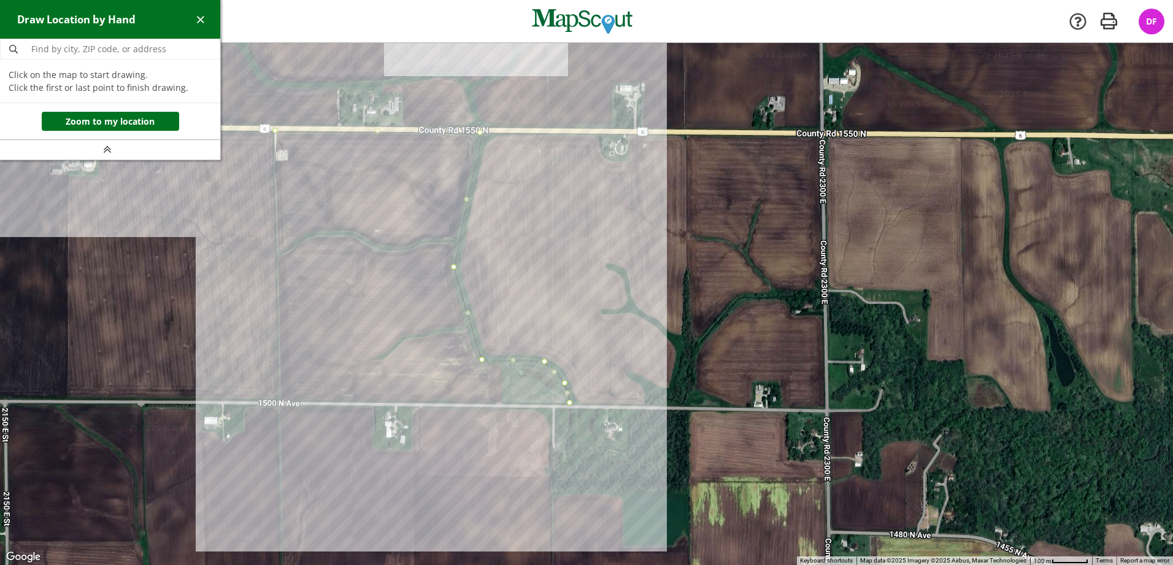
click at [282, 401] on div at bounding box center [586, 304] width 1173 height 522
click at [274, 134] on div at bounding box center [586, 304] width 1173 height 522
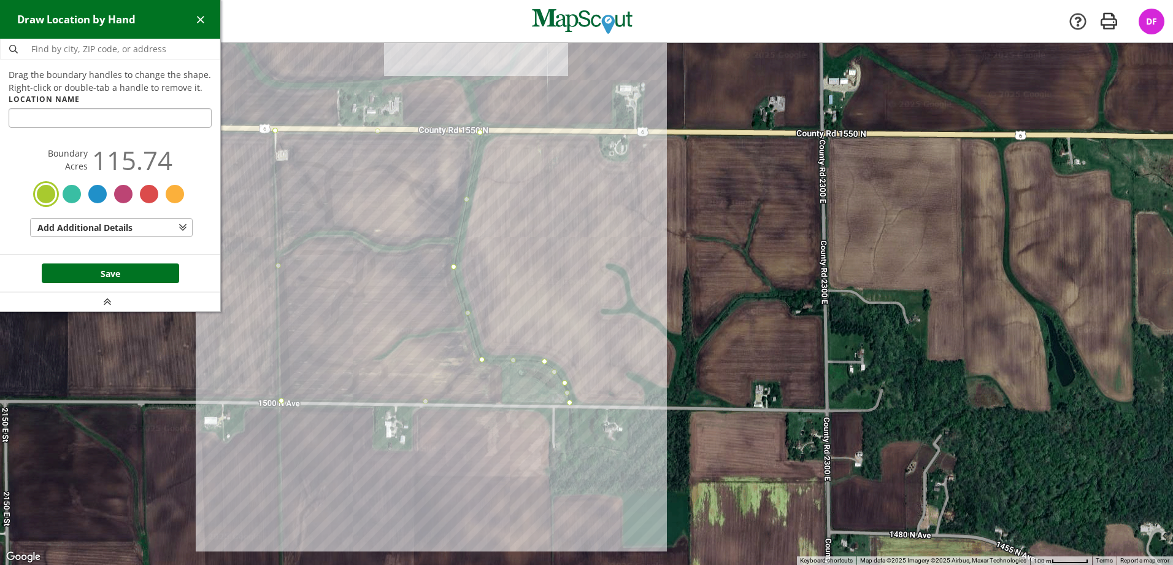
click at [139, 124] on input "text" at bounding box center [110, 118] width 203 height 20
type input "[PERSON_NAME] West"
click at [117, 277] on button "Save" at bounding box center [110, 273] width 137 height 20
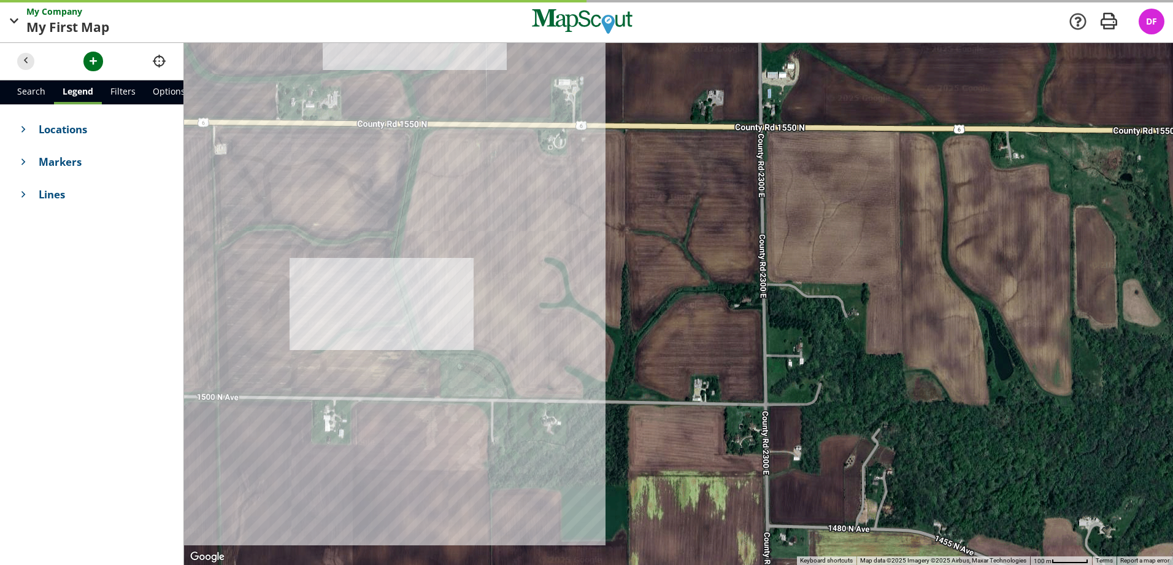
drag, startPoint x: 647, startPoint y: 269, endPoint x: 493, endPoint y: 263, distance: 154.8
click at [493, 263] on div at bounding box center [678, 304] width 989 height 522
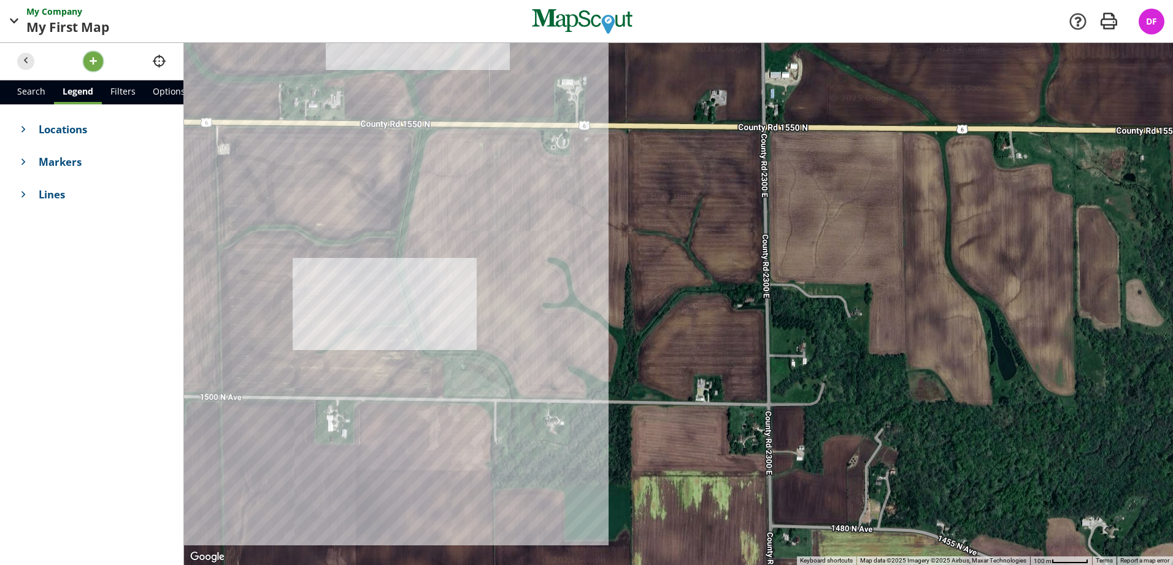
click at [95, 64] on span "button" at bounding box center [93, 61] width 13 height 13
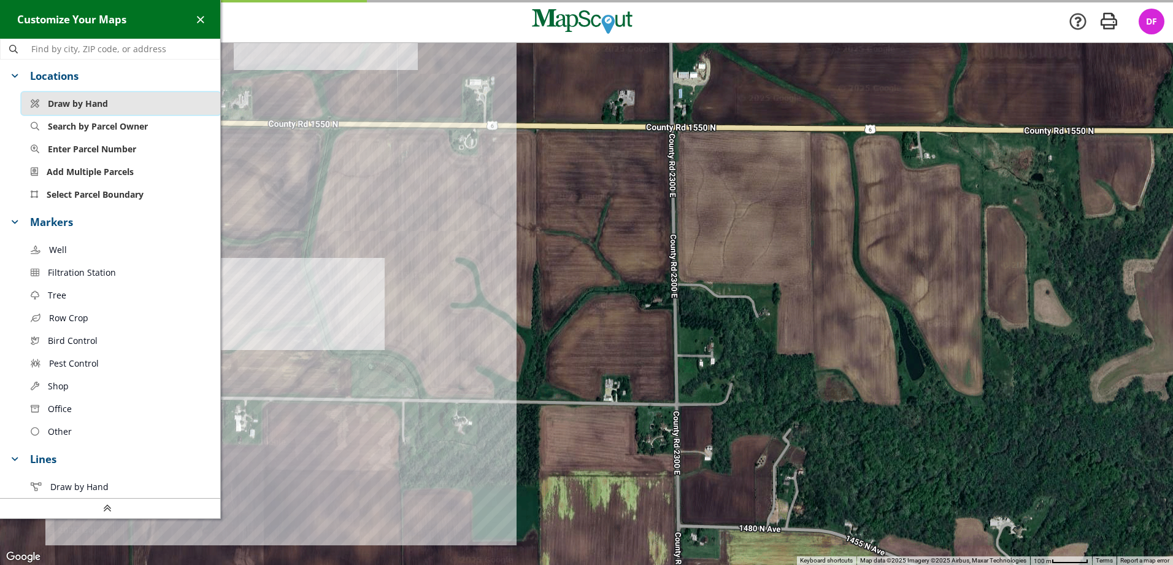
click at [75, 101] on span "Draw by Hand" at bounding box center [78, 103] width 60 height 13
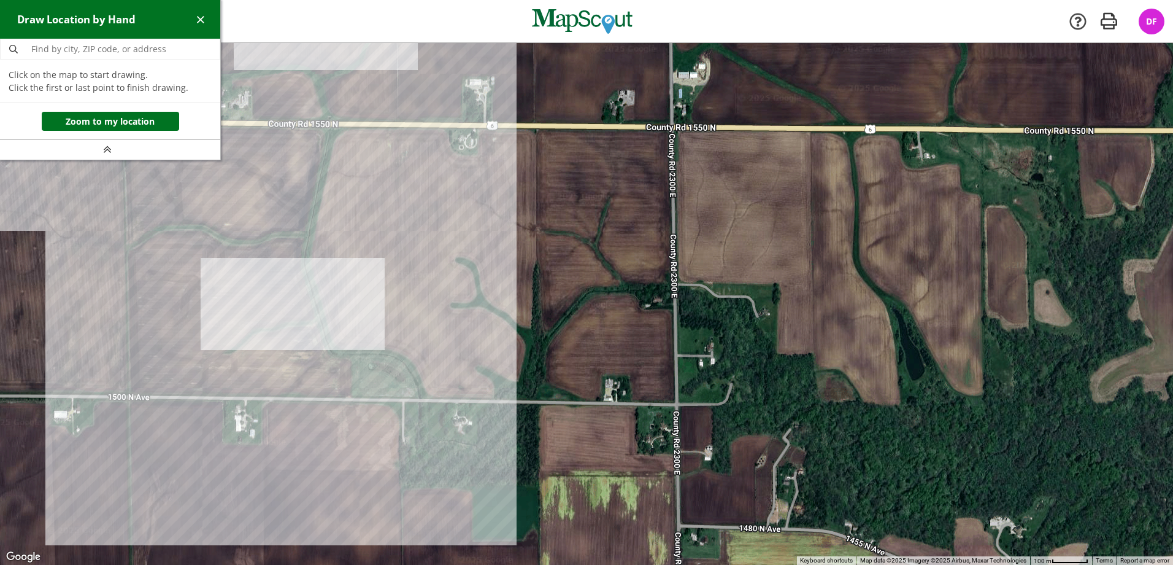
click at [330, 127] on div at bounding box center [586, 304] width 1173 height 522
click at [304, 260] on div at bounding box center [586, 304] width 1173 height 522
click at [333, 353] on div at bounding box center [586, 304] width 1173 height 522
click at [394, 355] on div at bounding box center [586, 304] width 1173 height 522
click at [416, 377] on div at bounding box center [586, 304] width 1173 height 522
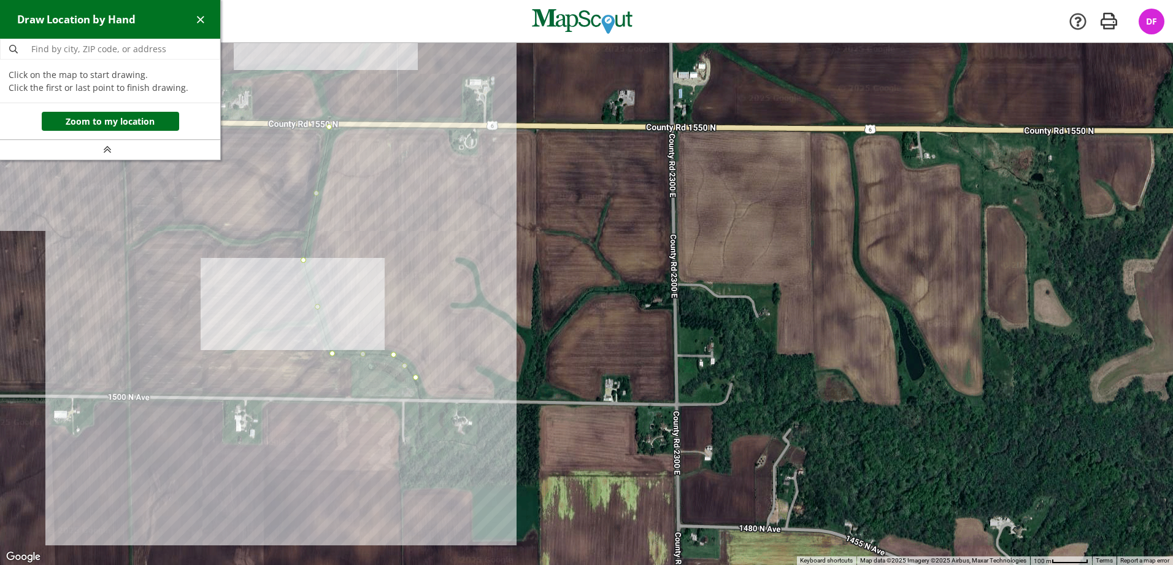
click at [420, 397] on div at bounding box center [586, 304] width 1173 height 522
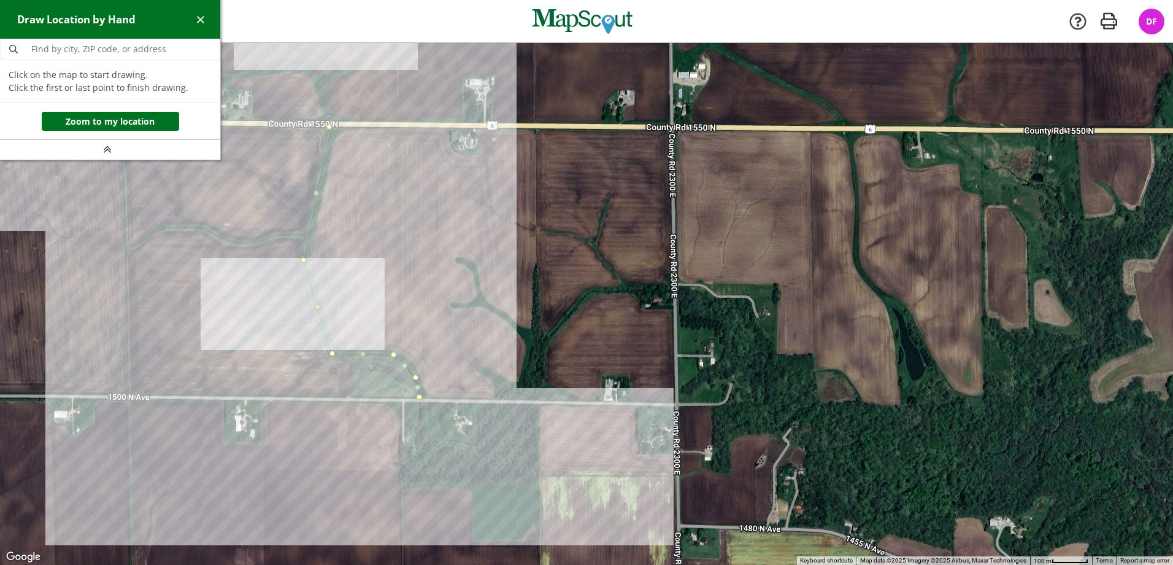
click at [539, 398] on div at bounding box center [586, 304] width 1173 height 522
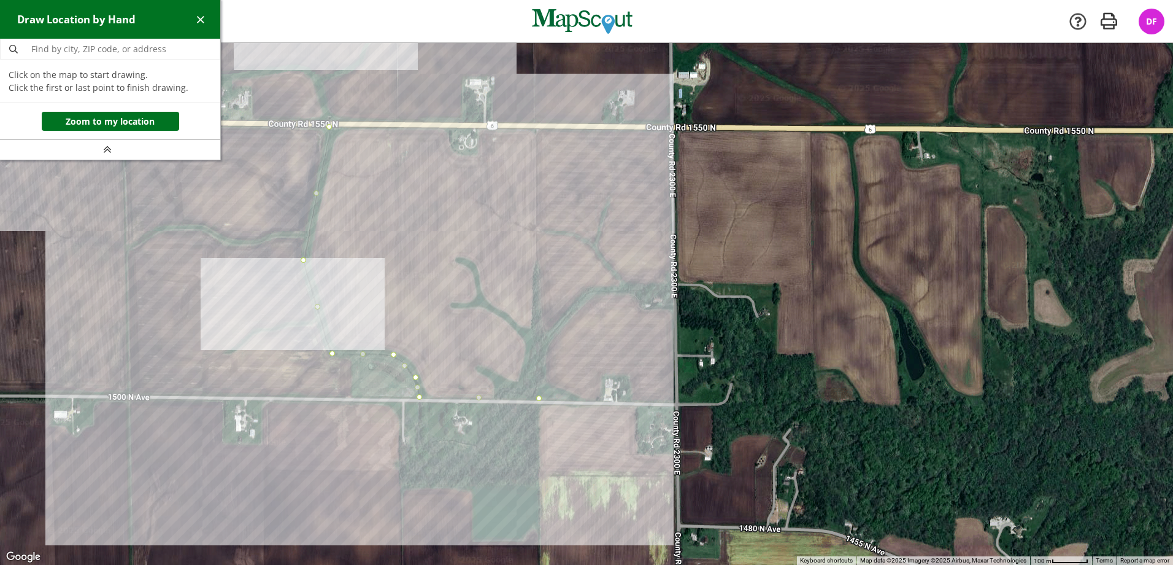
click at [536, 129] on div at bounding box center [586, 304] width 1173 height 522
click at [478, 128] on div at bounding box center [586, 304] width 1173 height 522
click at [477, 155] on div at bounding box center [586, 304] width 1173 height 522
click at [450, 154] on div at bounding box center [586, 304] width 1173 height 522
click at [450, 128] on div at bounding box center [586, 304] width 1173 height 522
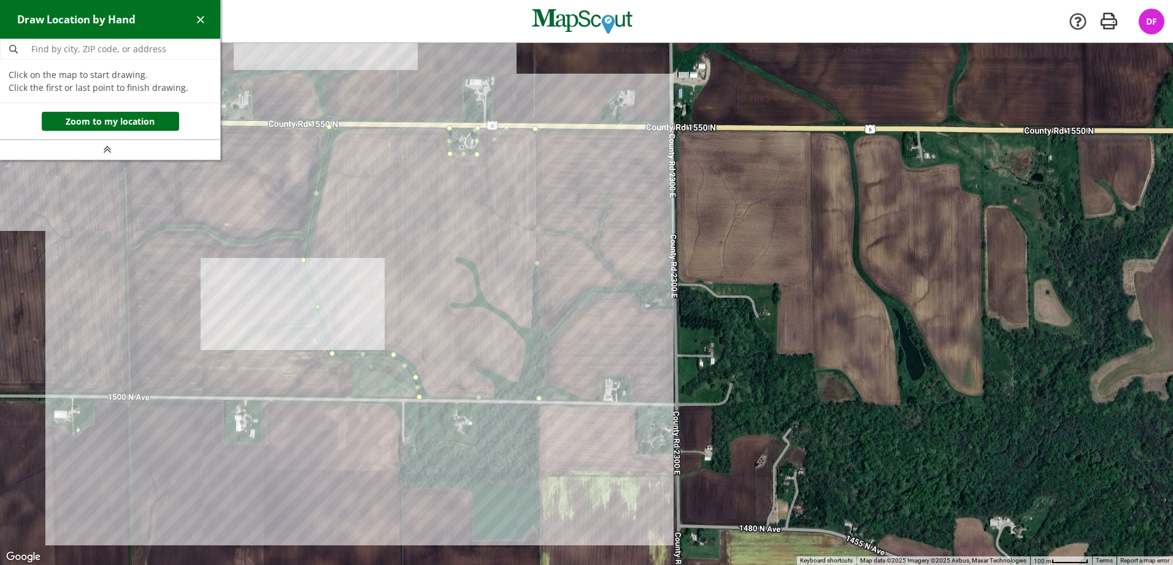
click at [331, 126] on div at bounding box center [586, 304] width 1173 height 522
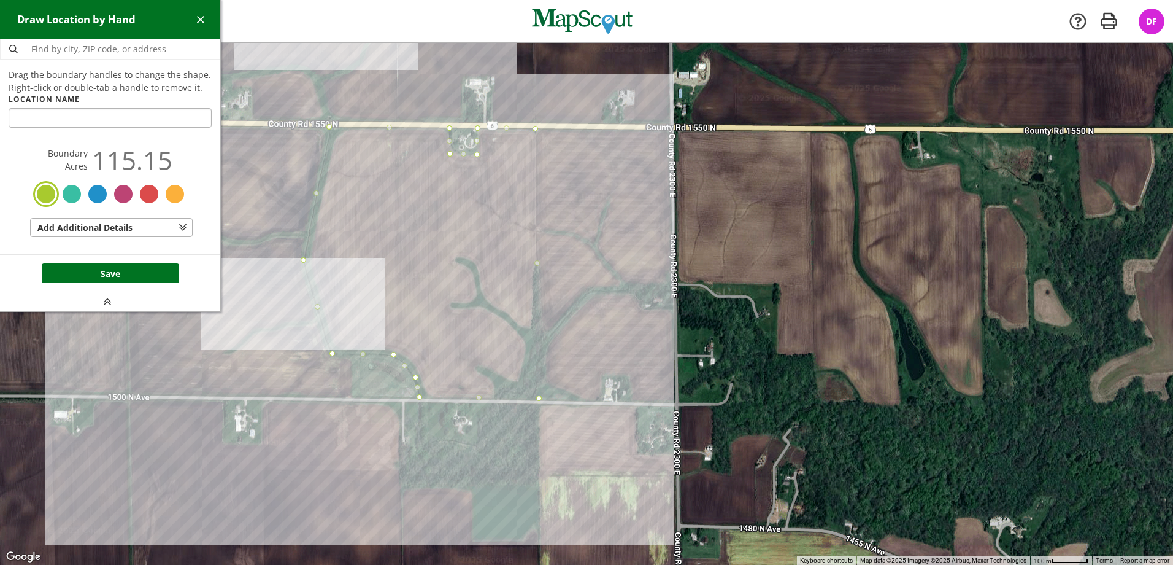
click at [77, 114] on input "text" at bounding box center [110, 118] width 203 height 20
type input "[PERSON_NAME] East"
click at [135, 264] on button "Save" at bounding box center [110, 273] width 137 height 20
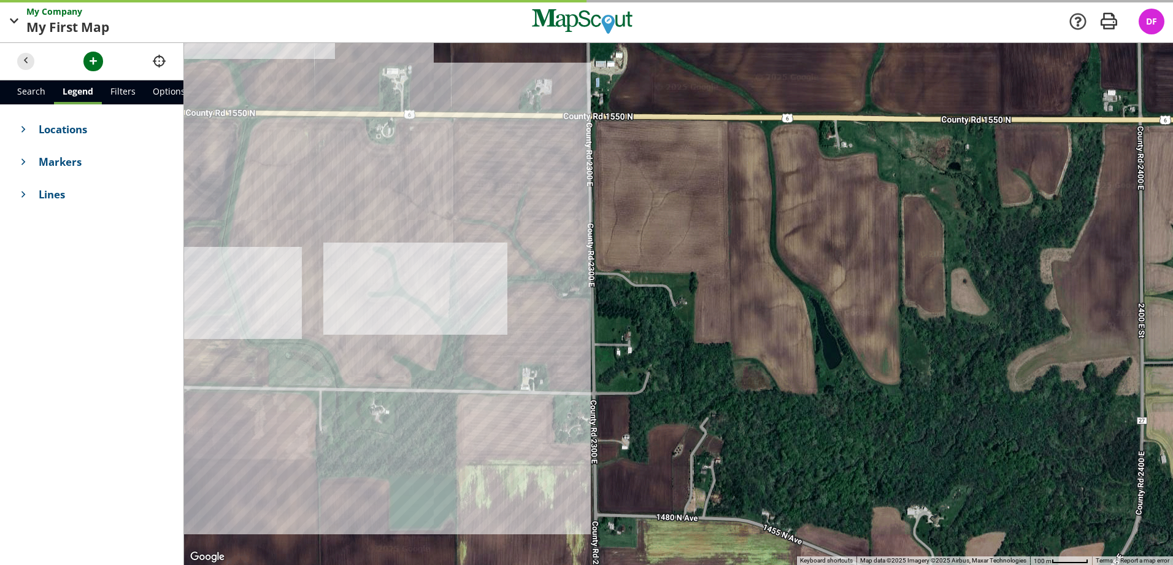
drag, startPoint x: 430, startPoint y: 282, endPoint x: 255, endPoint y: 271, distance: 175.2
click at [255, 271] on div at bounding box center [678, 304] width 989 height 522
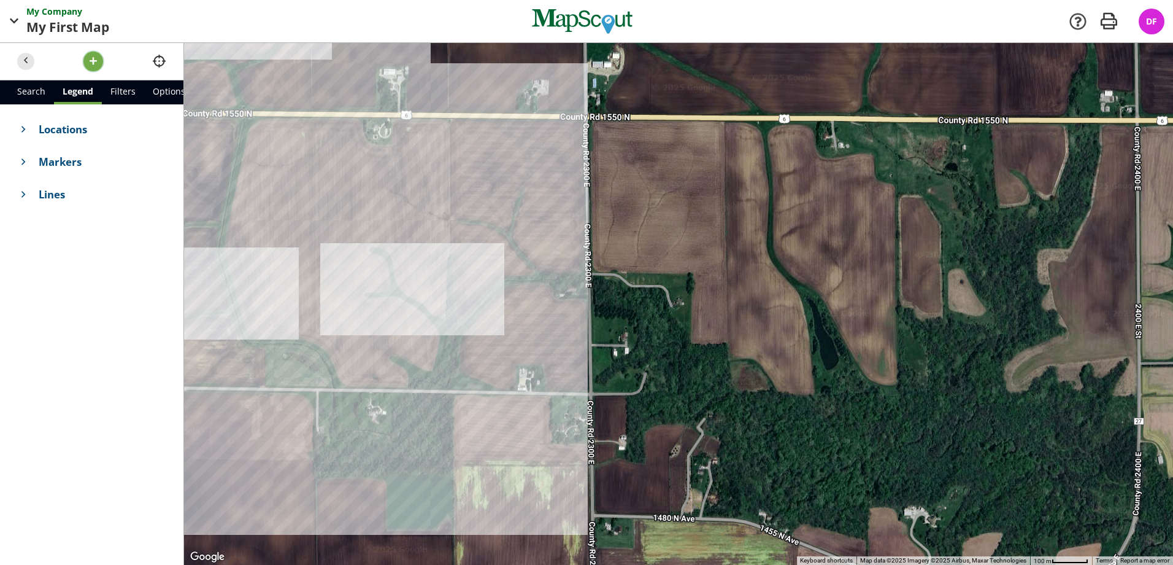
click at [93, 71] on button "button" at bounding box center [93, 62] width 20 height 20
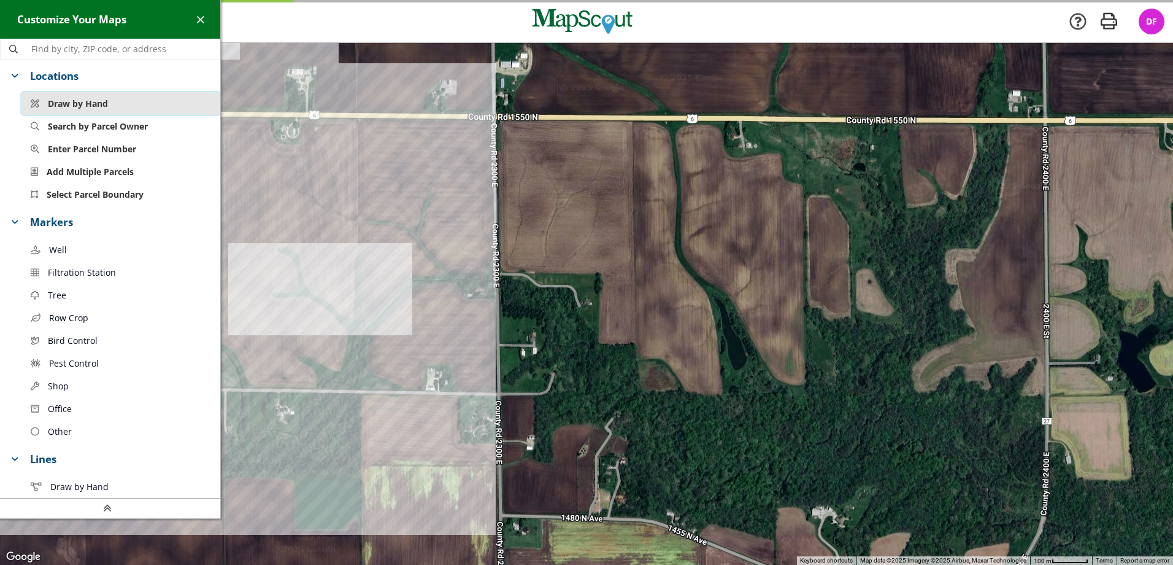
click at [114, 107] on button "Draw by Hand" at bounding box center [120, 103] width 199 height 23
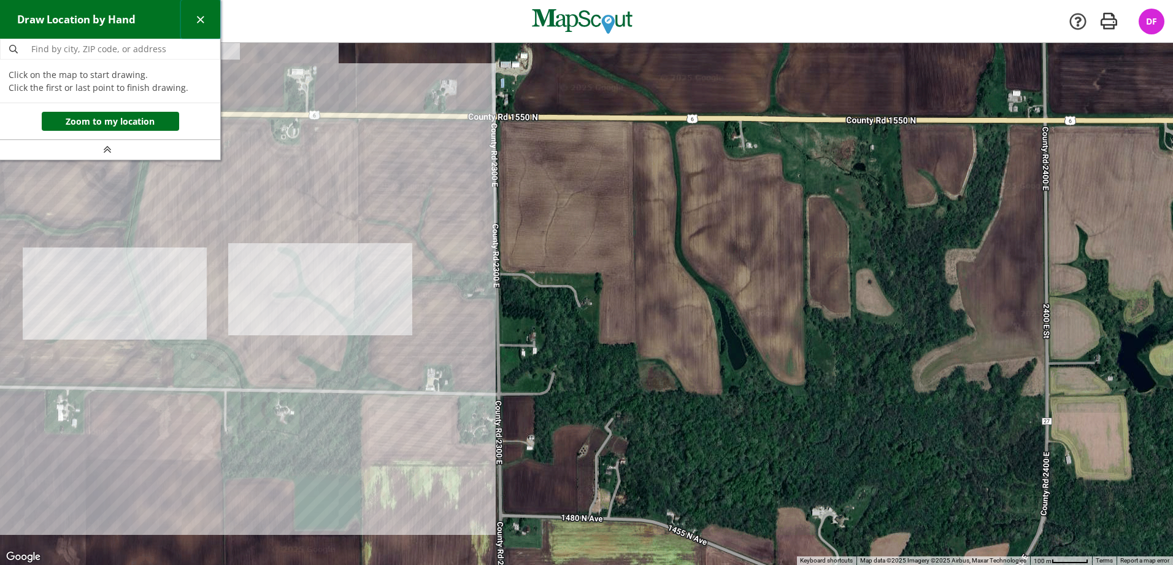
click at [209, 20] on button "button" at bounding box center [201, 19] width 40 height 39
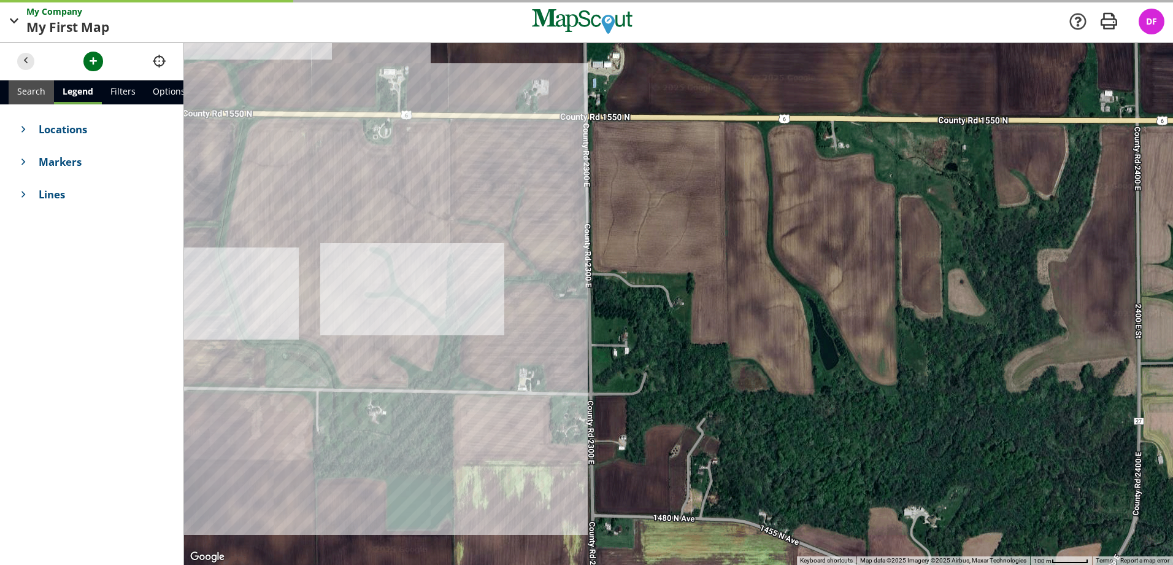
click at [40, 96] on link "Search" at bounding box center [31, 92] width 45 height 24
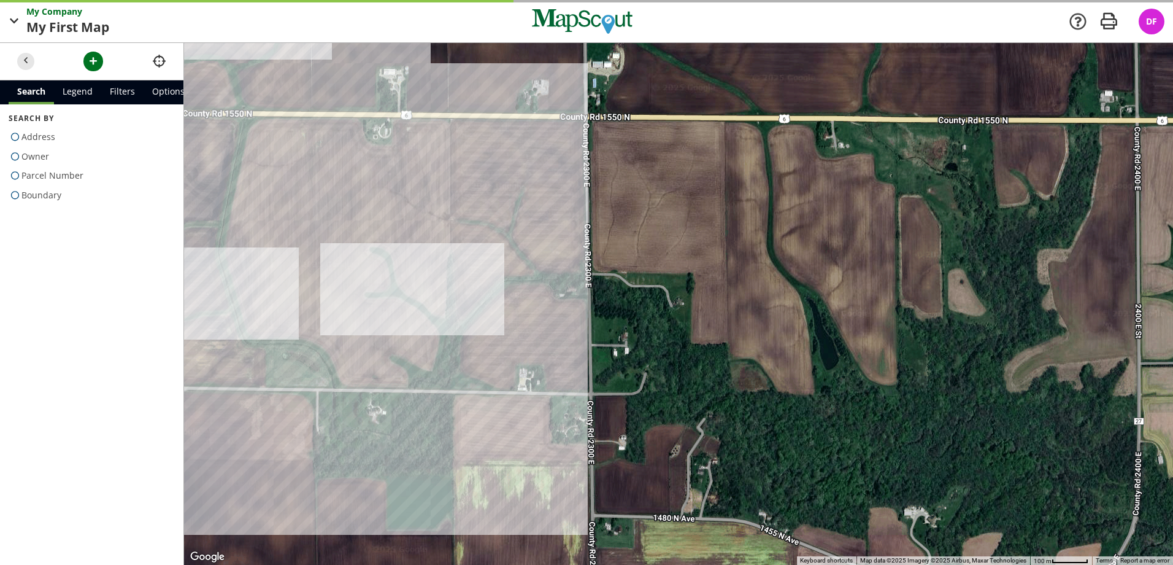
click at [40, 206] on div "Search By Address Owner Parcel Number Boundary" at bounding box center [91, 334] width 183 height 461
click at [40, 201] on span "Boundary" at bounding box center [41, 195] width 40 height 20
click at [17, 196] on input "Boundary" at bounding box center [13, 192] width 8 height 8
radio input "true"
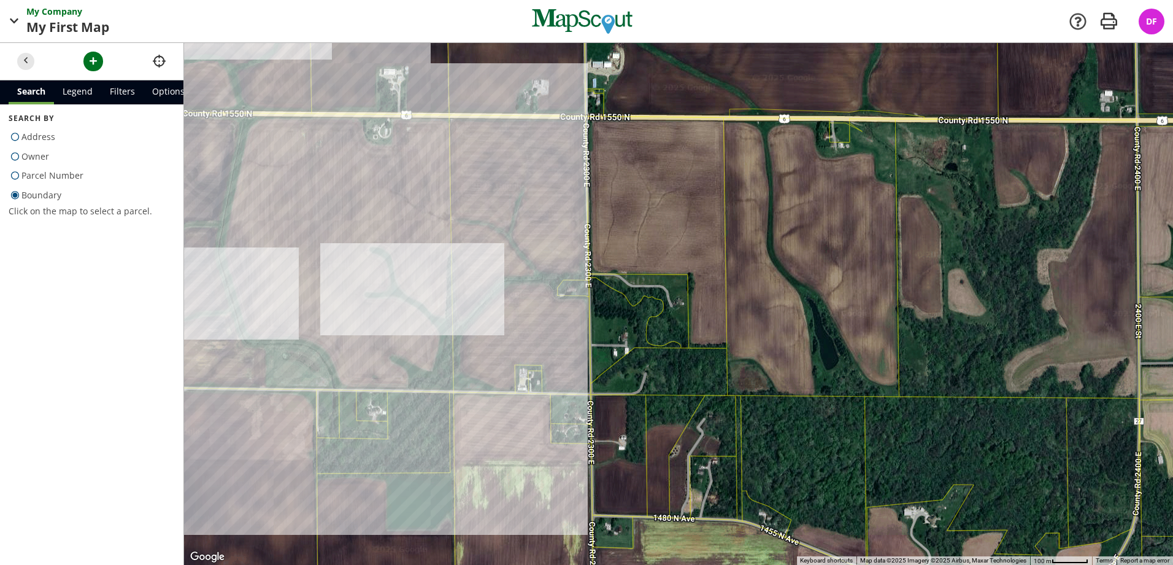
click at [517, 242] on div at bounding box center [678, 304] width 989 height 522
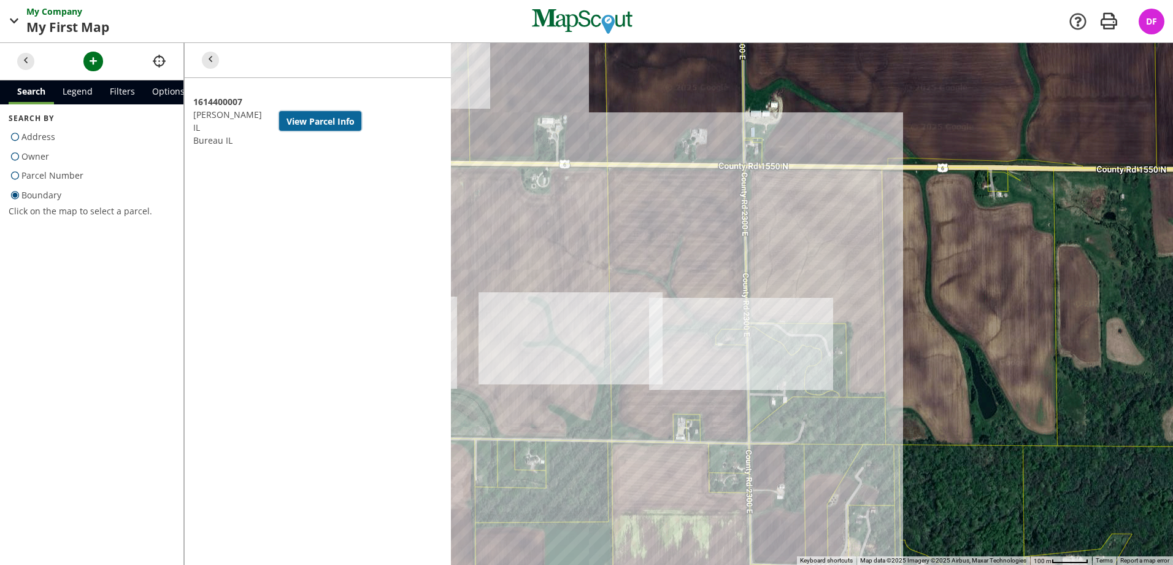
click at [317, 116] on button "View Parcel Info" at bounding box center [320, 121] width 82 height 20
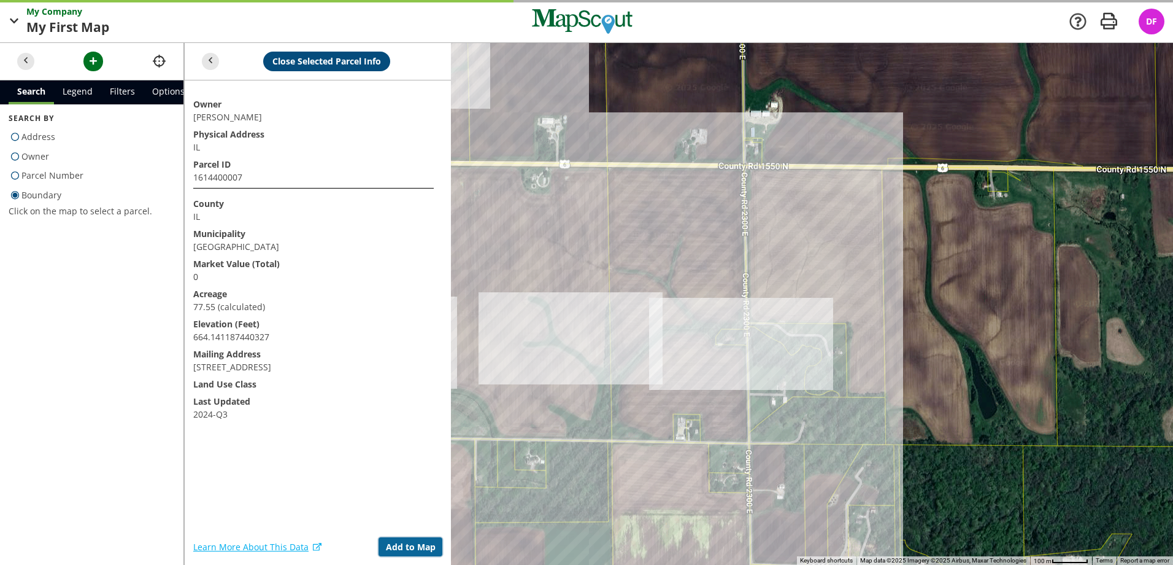
click at [404, 541] on button "Add to Map" at bounding box center [411, 547] width 64 height 20
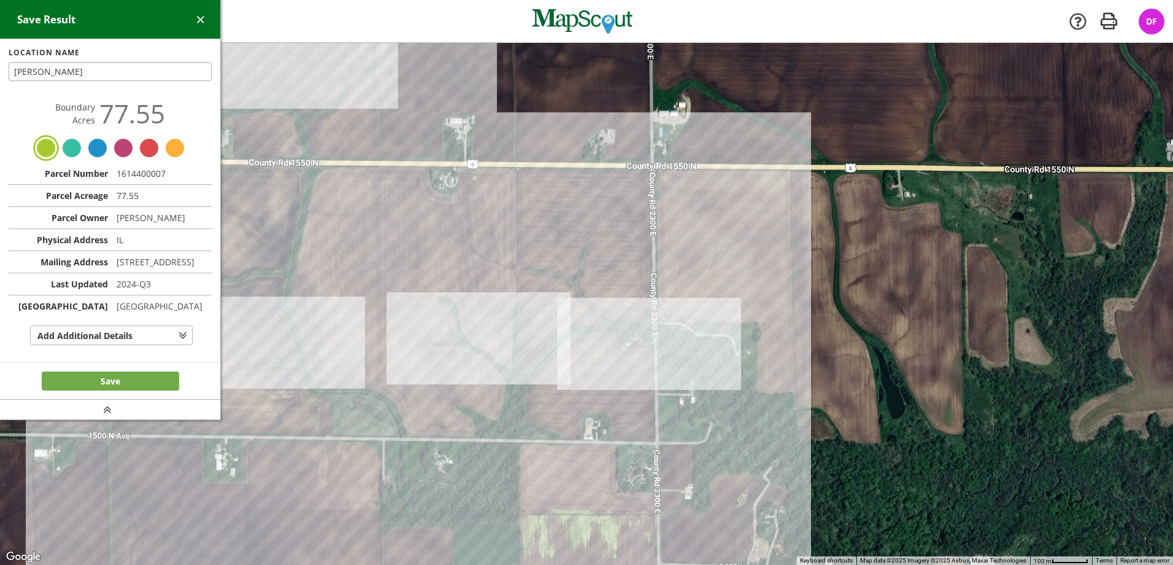
type input "[PERSON_NAME]"
click at [110, 391] on button "Save" at bounding box center [110, 381] width 137 height 20
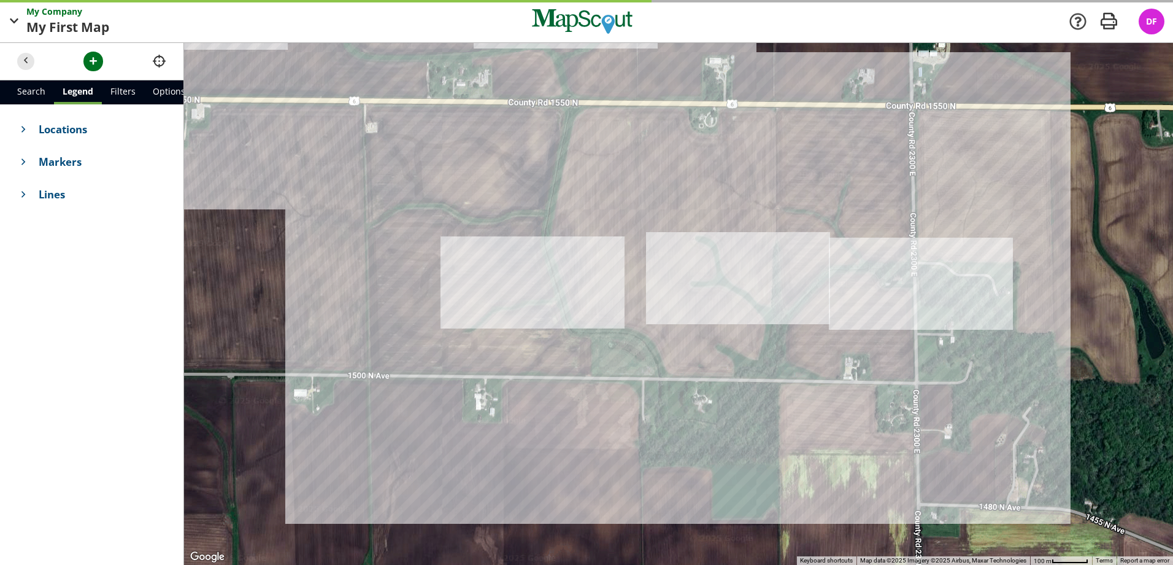
drag, startPoint x: 511, startPoint y: 411, endPoint x: 679, endPoint y: 355, distance: 177.2
click at [682, 351] on div at bounding box center [678, 304] width 989 height 522
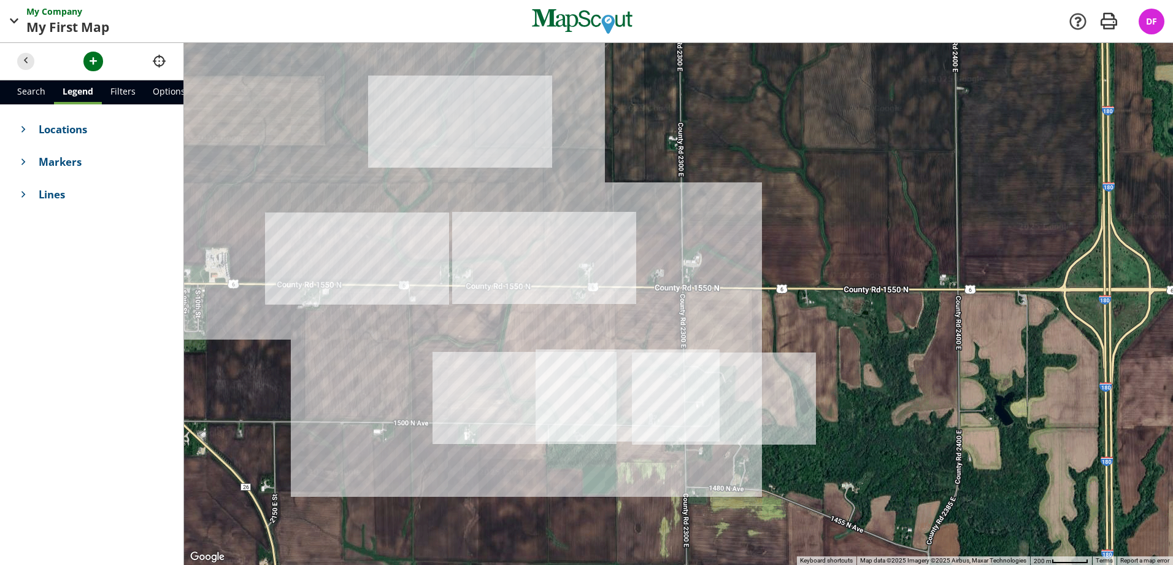
drag, startPoint x: 681, startPoint y: 311, endPoint x: 565, endPoint y: 352, distance: 123.1
click at [563, 352] on div at bounding box center [678, 304] width 989 height 522
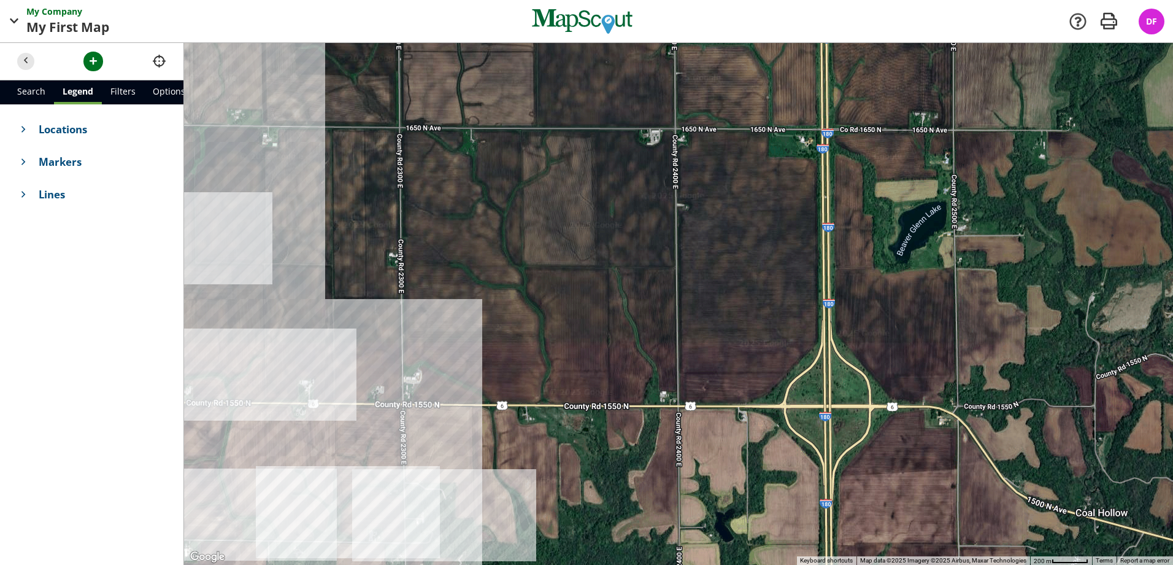
drag, startPoint x: 622, startPoint y: 301, endPoint x: 342, endPoint y: 419, distance: 303.6
click at [342, 419] on div at bounding box center [678, 304] width 989 height 522
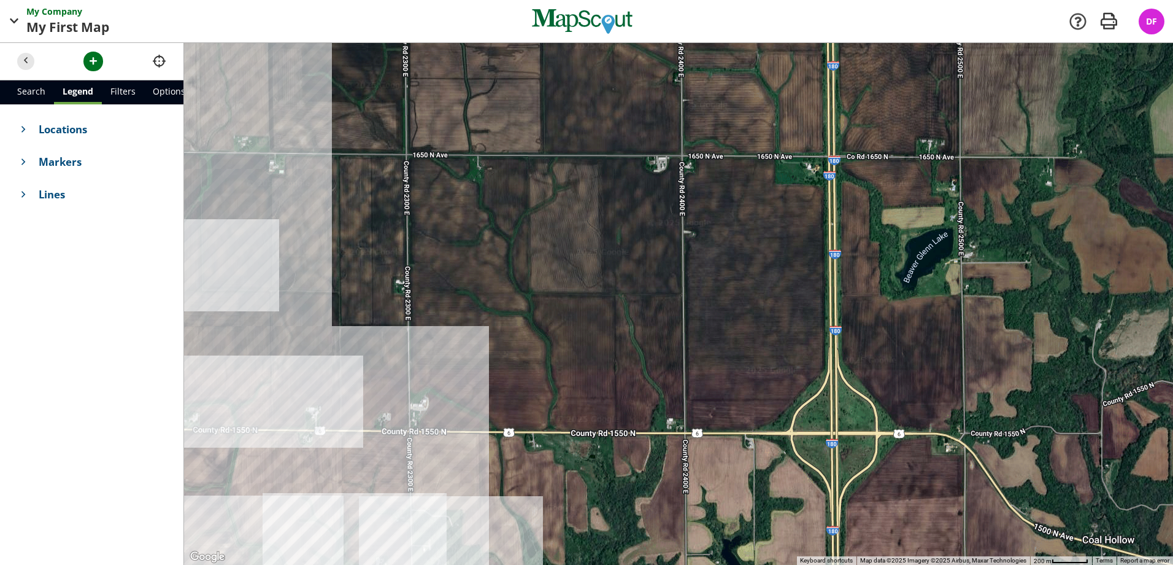
drag, startPoint x: 470, startPoint y: 353, endPoint x: 480, endPoint y: 380, distance: 28.7
click at [480, 380] on div at bounding box center [678, 304] width 989 height 522
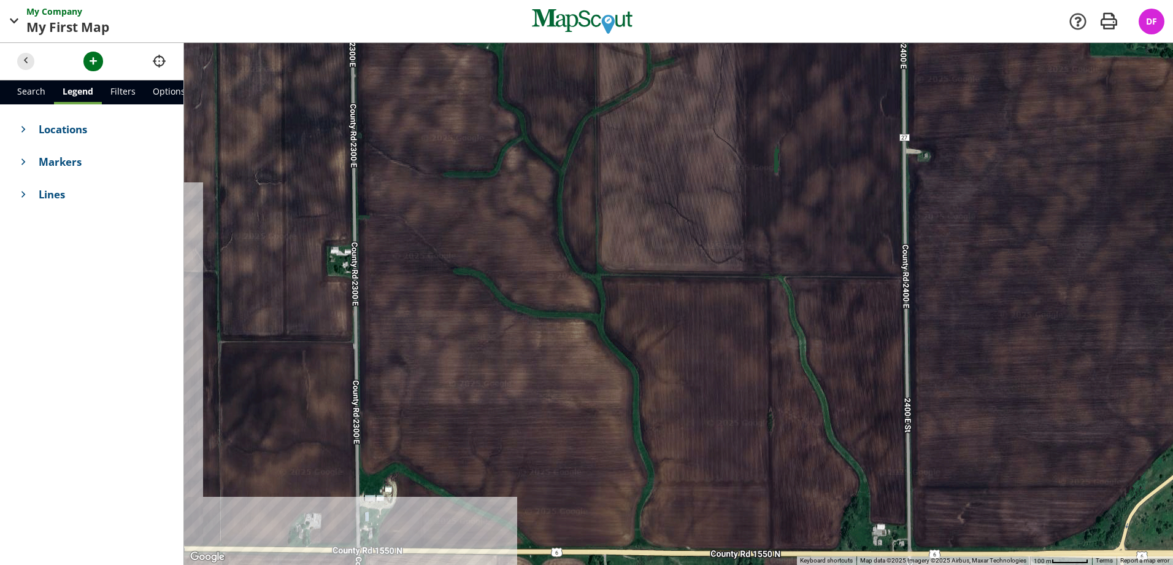
drag, startPoint x: 478, startPoint y: 350, endPoint x: 512, endPoint y: 415, distance: 73.6
click at [512, 415] on div at bounding box center [678, 304] width 989 height 522
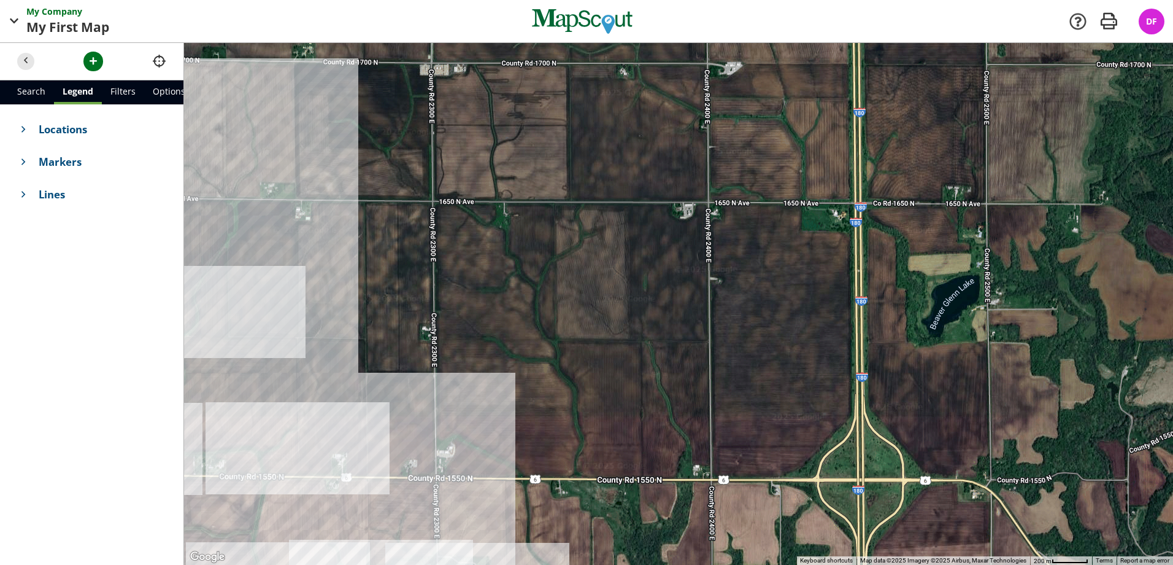
click at [513, 401] on div at bounding box center [678, 304] width 989 height 522
click at [12, 89] on link "Search" at bounding box center [31, 92] width 45 height 24
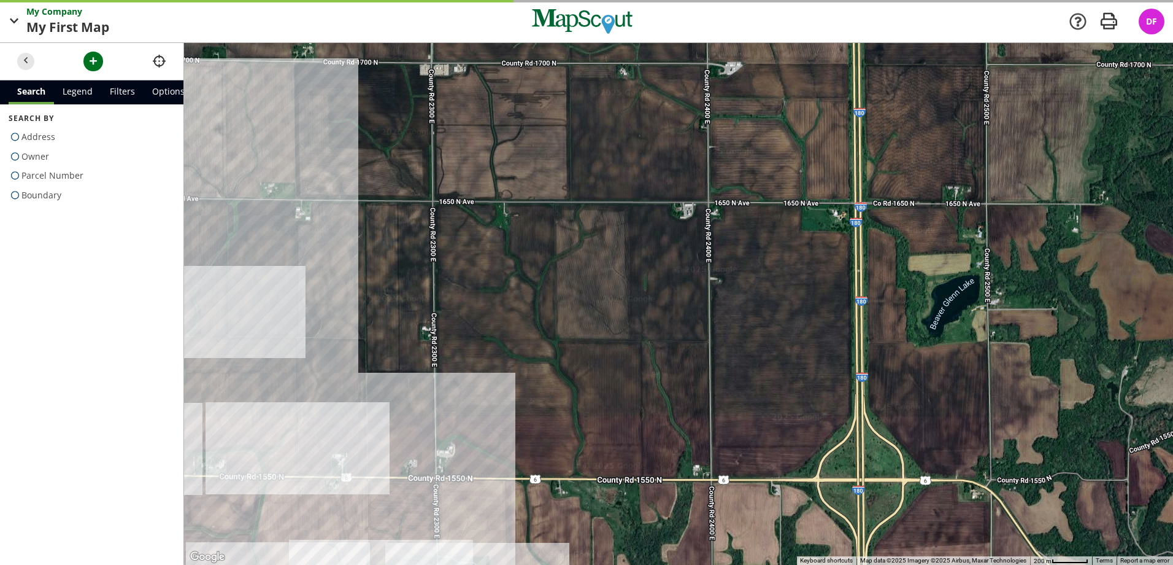
click at [30, 194] on span "Boundary" at bounding box center [41, 195] width 40 height 20
click at [17, 194] on input "Boundary" at bounding box center [13, 192] width 8 height 8
radio input "true"
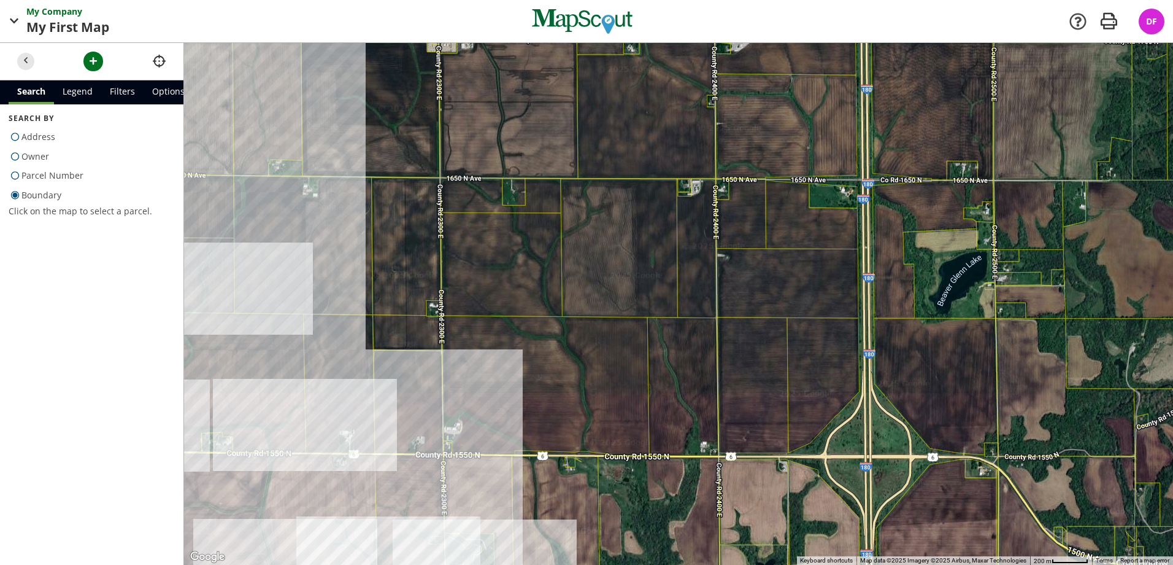
drag, startPoint x: 487, startPoint y: 365, endPoint x: 524, endPoint y: 383, distance: 41.7
click at [524, 383] on div at bounding box center [678, 304] width 989 height 522
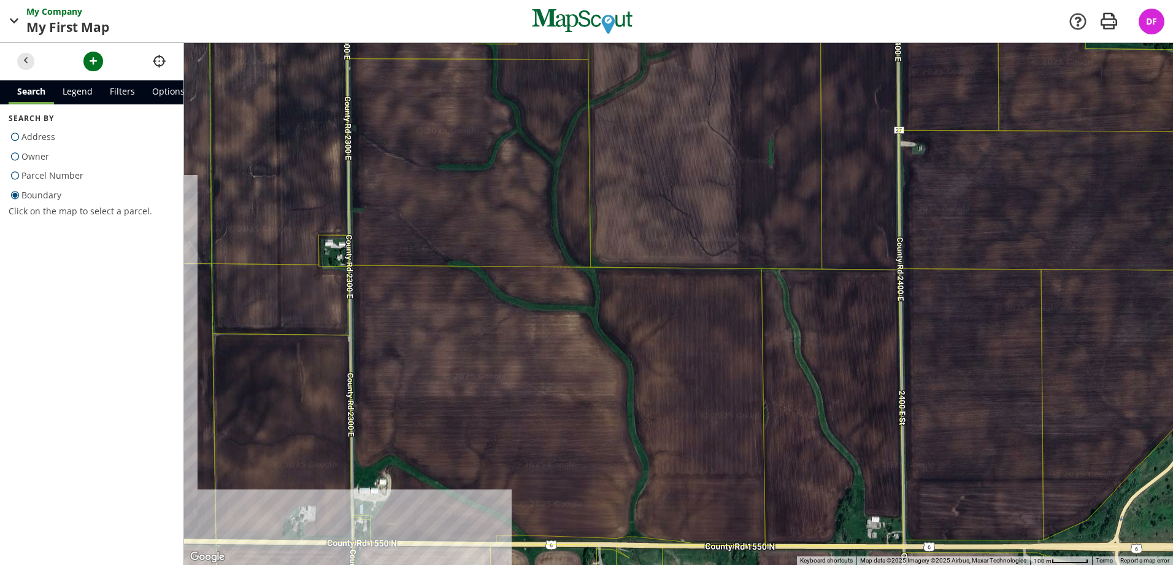
drag, startPoint x: 511, startPoint y: 359, endPoint x: 506, endPoint y: 380, distance: 21.3
click at [506, 380] on div at bounding box center [678, 304] width 989 height 522
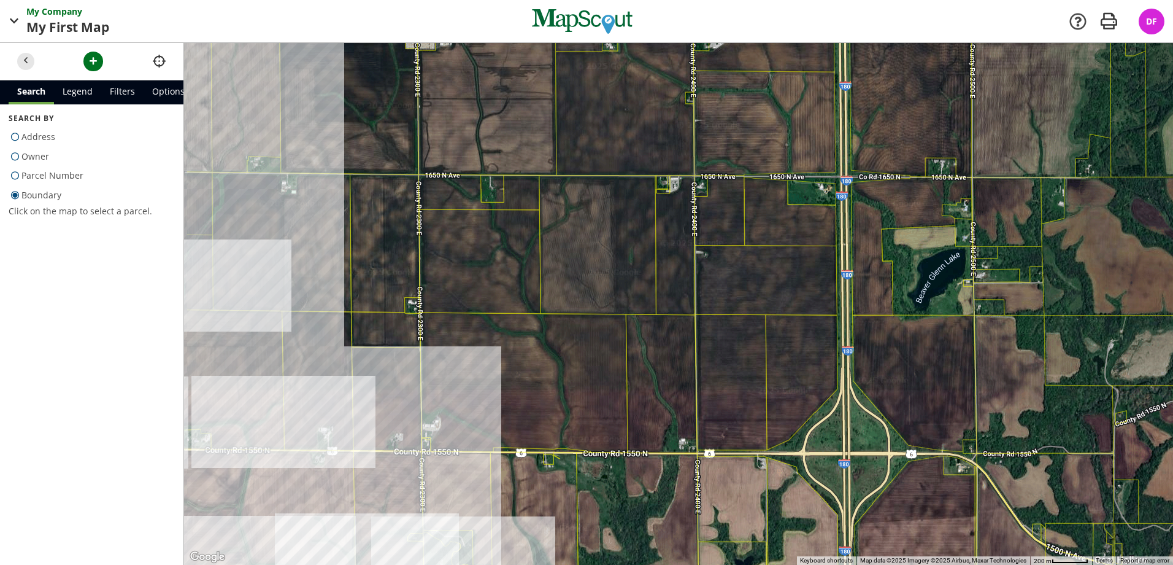
drag, startPoint x: 501, startPoint y: 358, endPoint x: 492, endPoint y: 352, distance: 11.1
click at [492, 352] on div at bounding box center [678, 304] width 989 height 522
click at [84, 64] on button "button" at bounding box center [93, 62] width 20 height 20
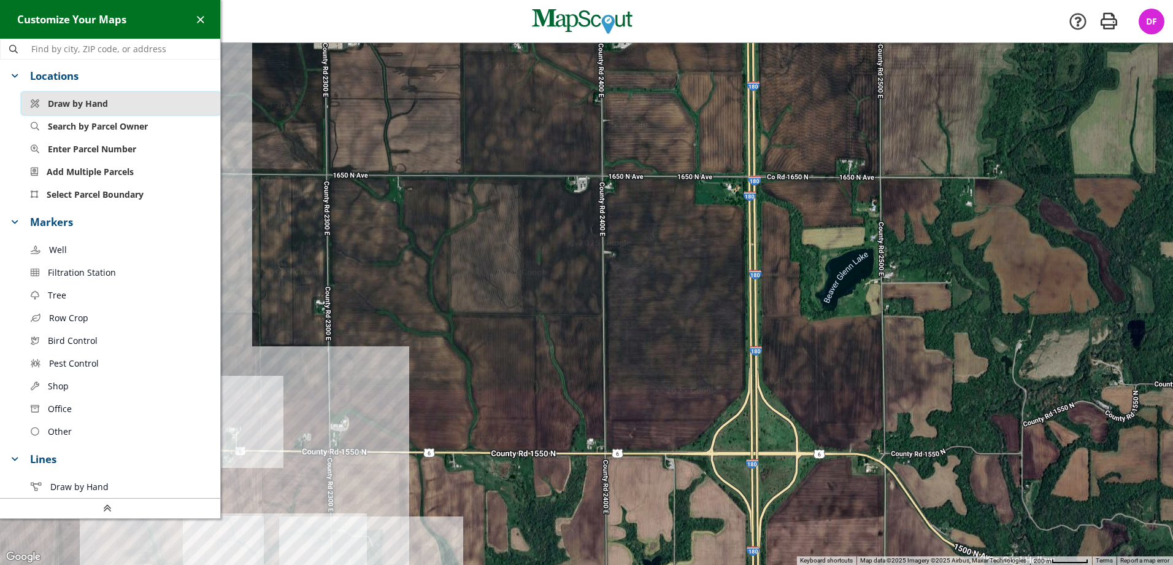
click at [71, 102] on span "Draw by Hand" at bounding box center [78, 103] width 60 height 13
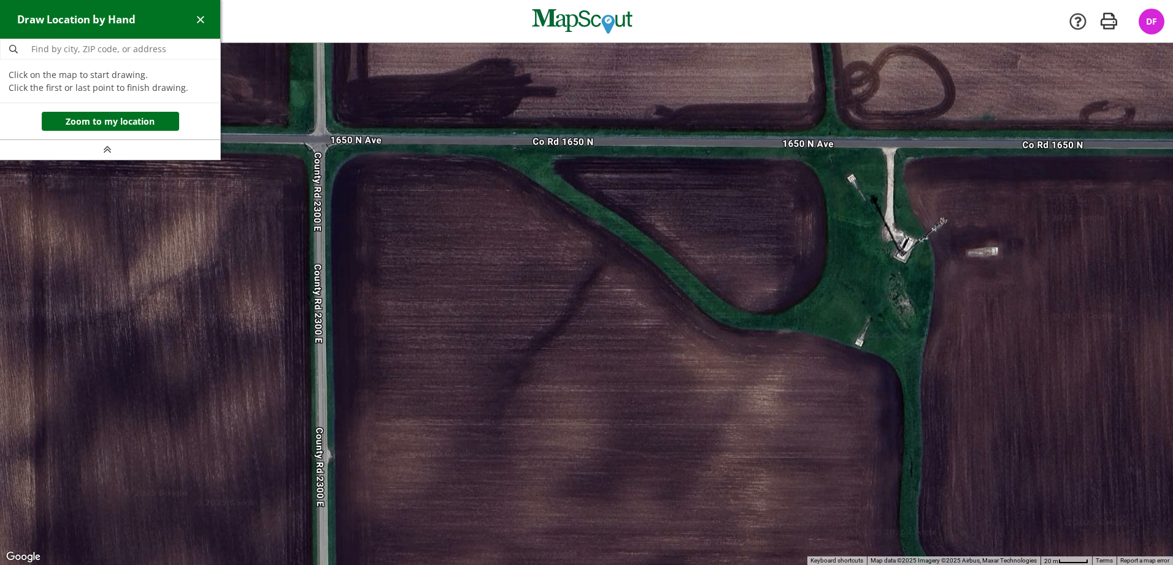
click at [325, 144] on div at bounding box center [586, 304] width 1173 height 522
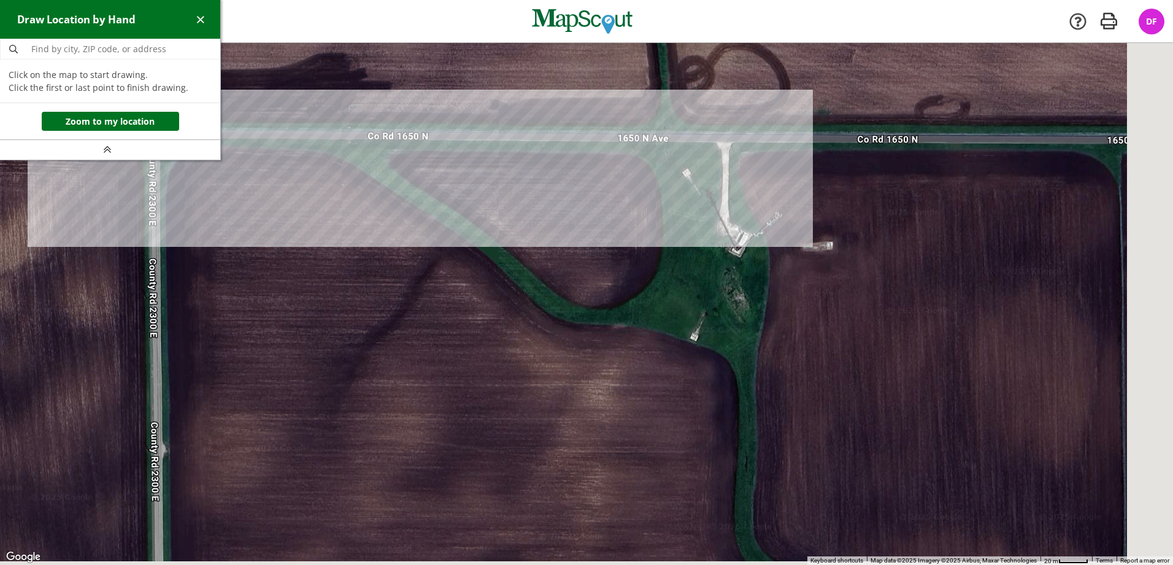
drag, startPoint x: 916, startPoint y: 192, endPoint x: 390, endPoint y: 167, distance: 527.1
click at [390, 167] on div at bounding box center [586, 304] width 1173 height 522
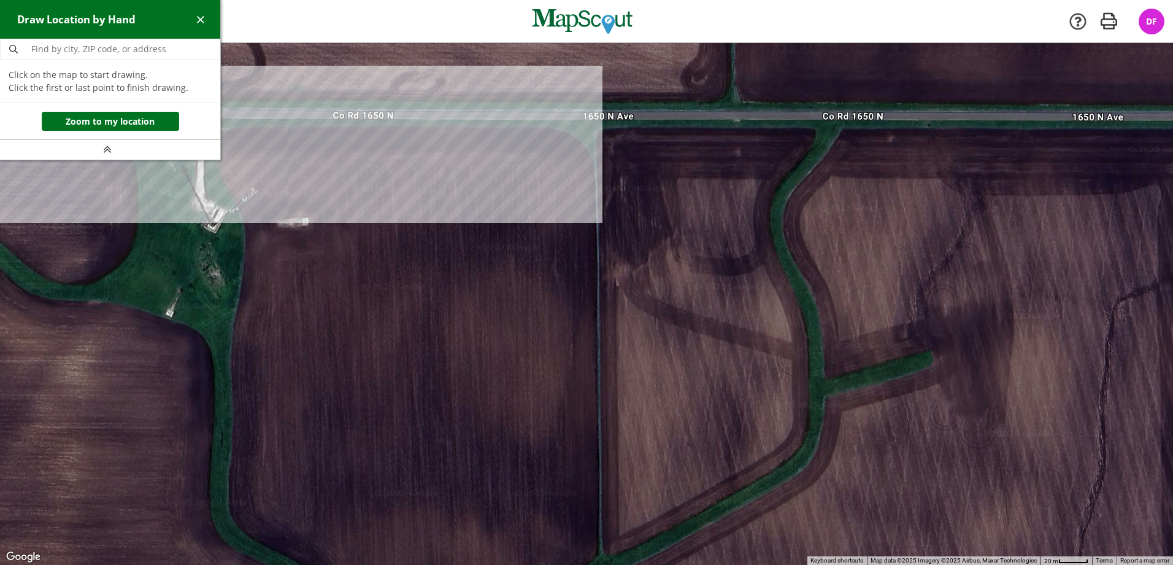
drag, startPoint x: 475, startPoint y: 133, endPoint x: 552, endPoint y: 145, distance: 77.6
click at [552, 145] on div at bounding box center [586, 304] width 1173 height 522
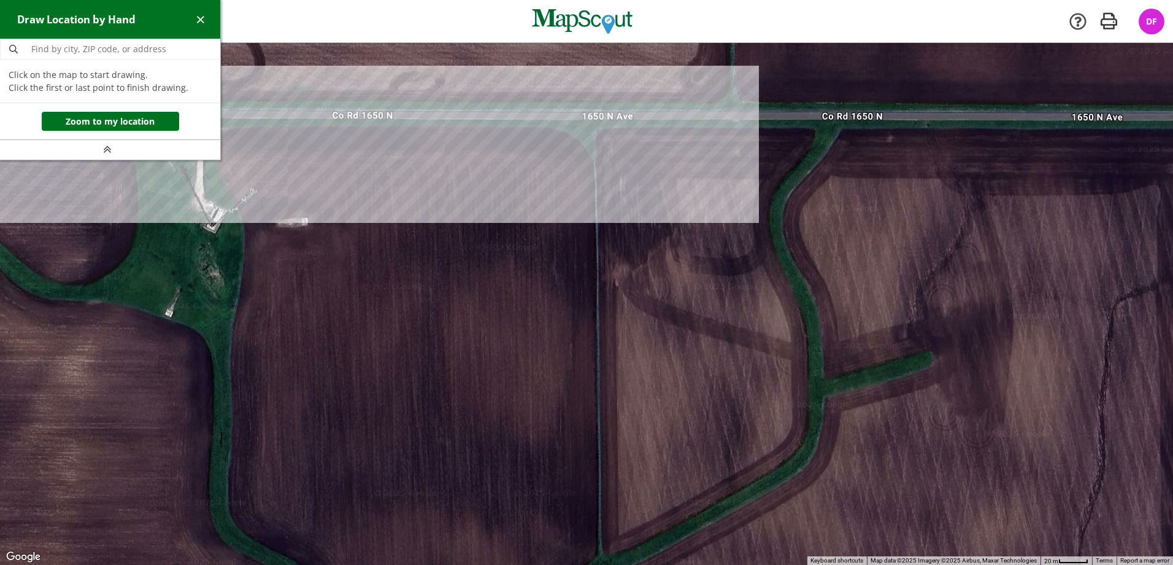
click at [596, 118] on div at bounding box center [586, 304] width 1173 height 522
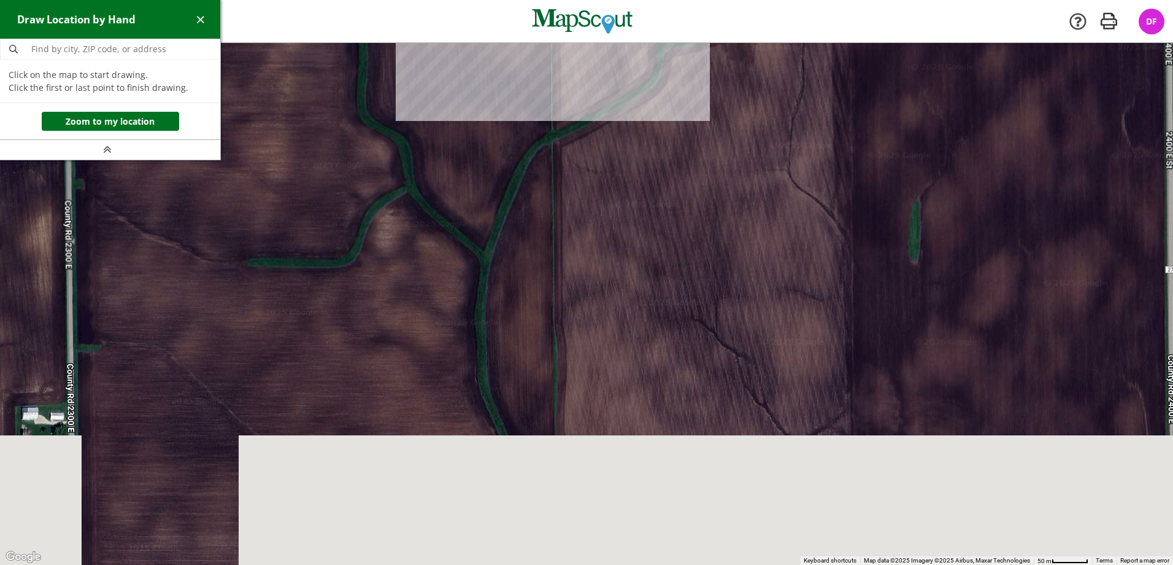
drag, startPoint x: 573, startPoint y: 336, endPoint x: 532, endPoint y: 27, distance: 312.0
click at [532, 27] on div "My Company My First Map Map Company My Company Company Settings App v2.14.2 Ret…" at bounding box center [586, 282] width 1173 height 565
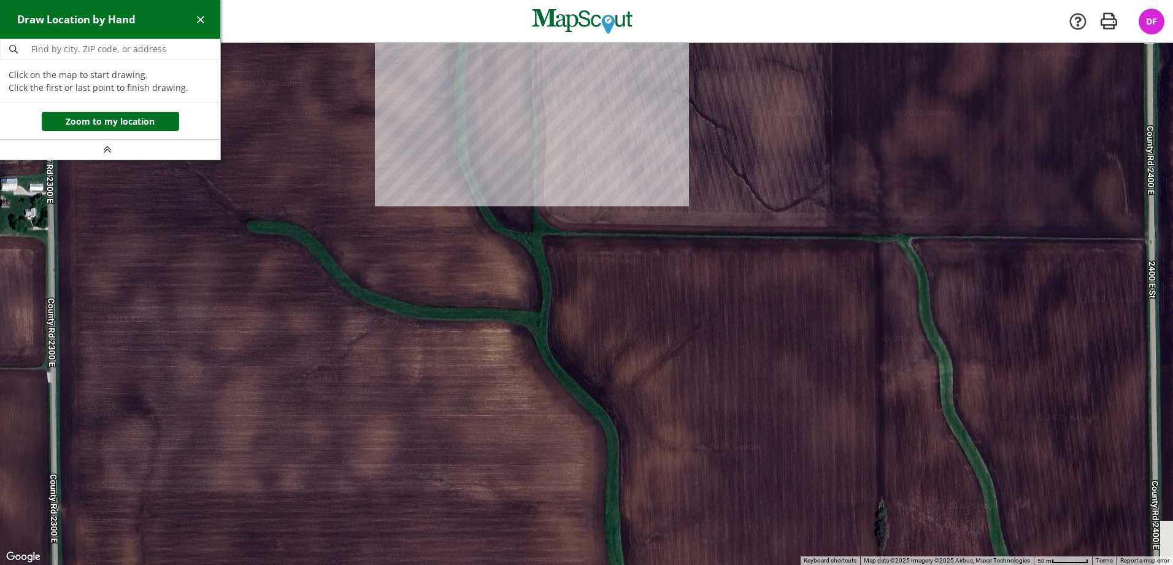
drag, startPoint x: 550, startPoint y: 309, endPoint x: 539, endPoint y: 187, distance: 122.7
click at [539, 187] on div at bounding box center [586, 304] width 1173 height 522
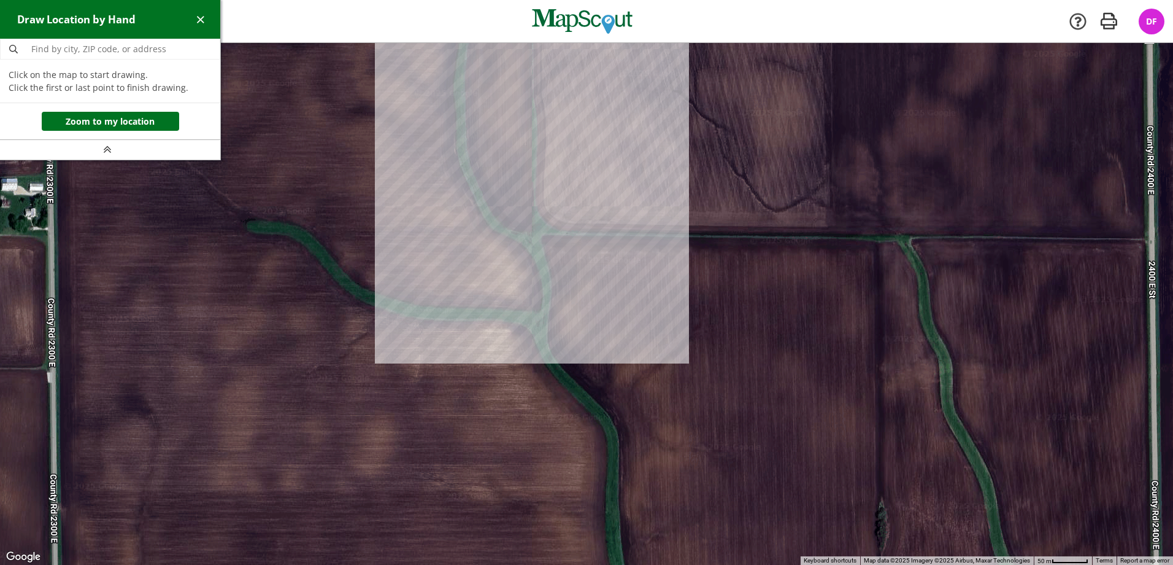
click at [536, 234] on div at bounding box center [586, 304] width 1173 height 522
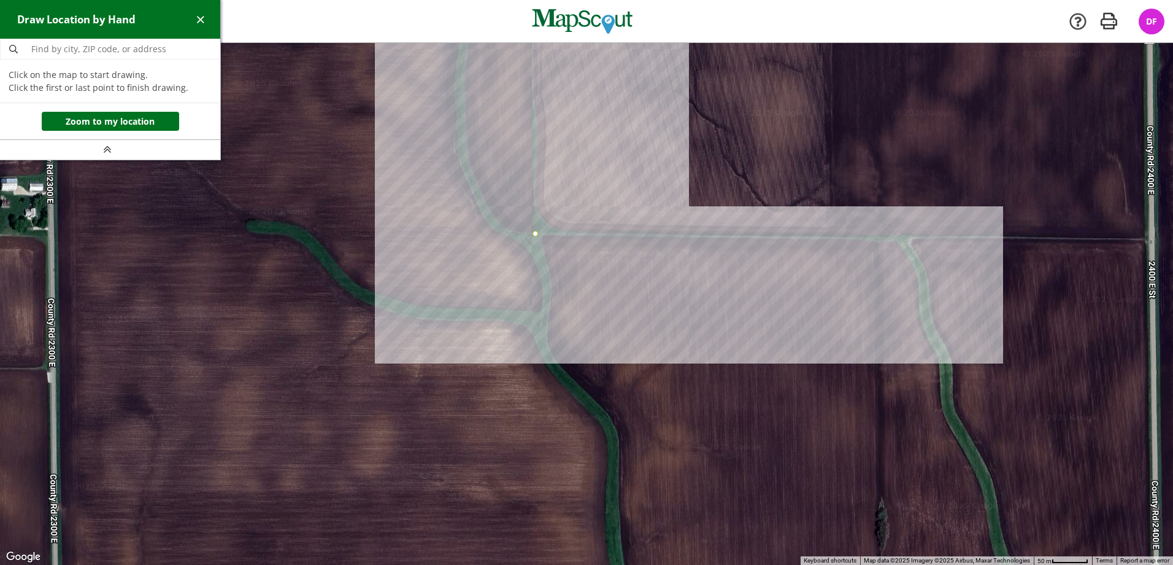
click at [878, 237] on div at bounding box center [586, 304] width 1173 height 522
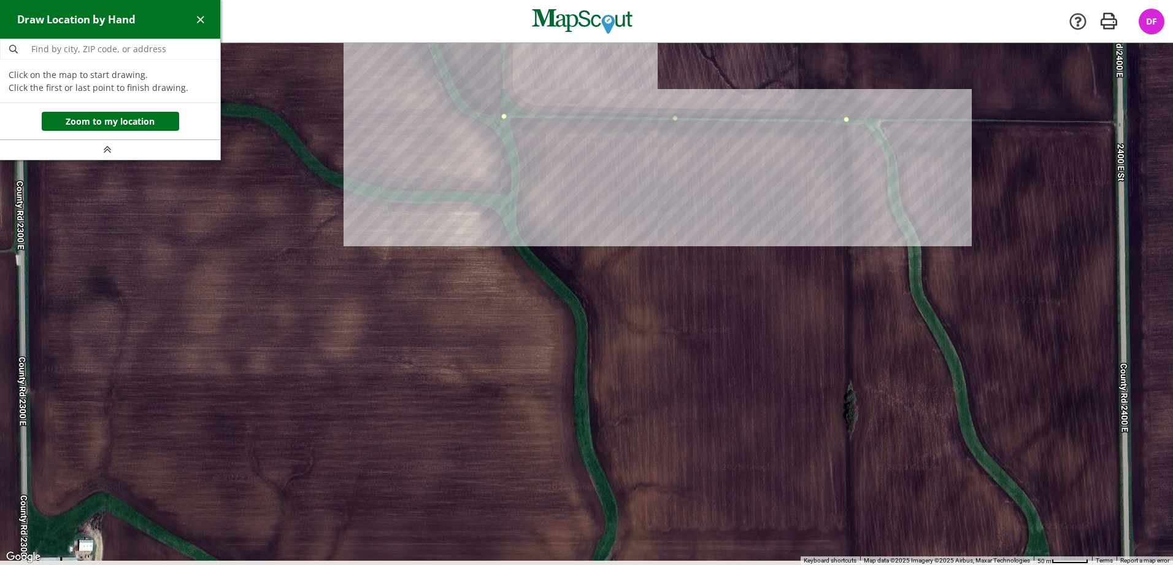
drag, startPoint x: 849, startPoint y: 298, endPoint x: 806, endPoint y: 90, distance: 212.4
click at [806, 87] on div at bounding box center [586, 304] width 1173 height 522
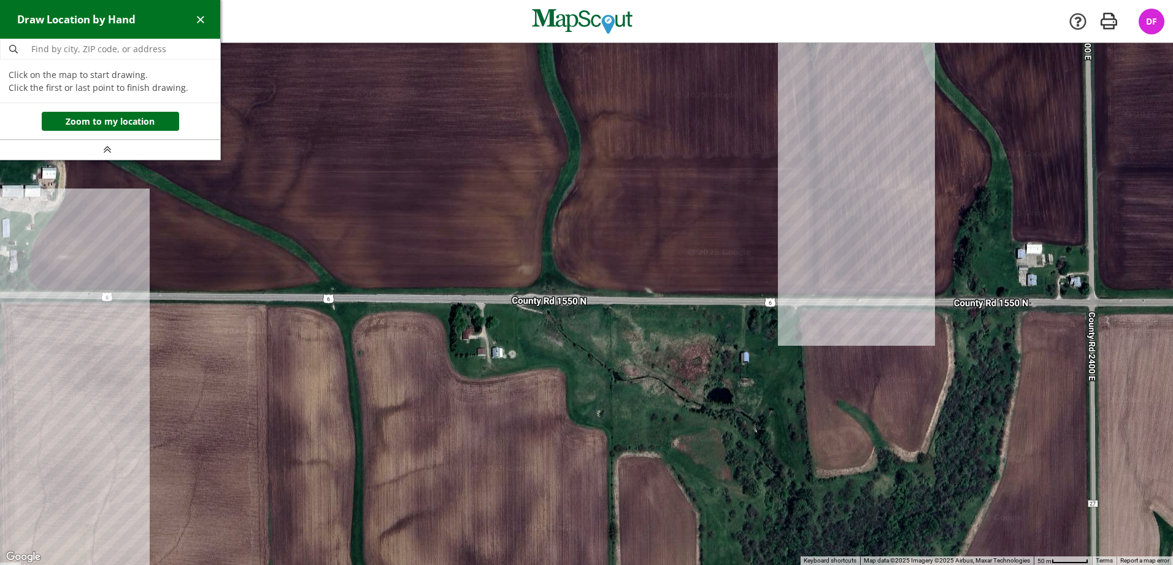
drag, startPoint x: 786, startPoint y: 255, endPoint x: 797, endPoint y: 187, distance: 69.5
click at [797, 187] on div at bounding box center [586, 304] width 1173 height 522
click at [818, 297] on div at bounding box center [586, 304] width 1173 height 522
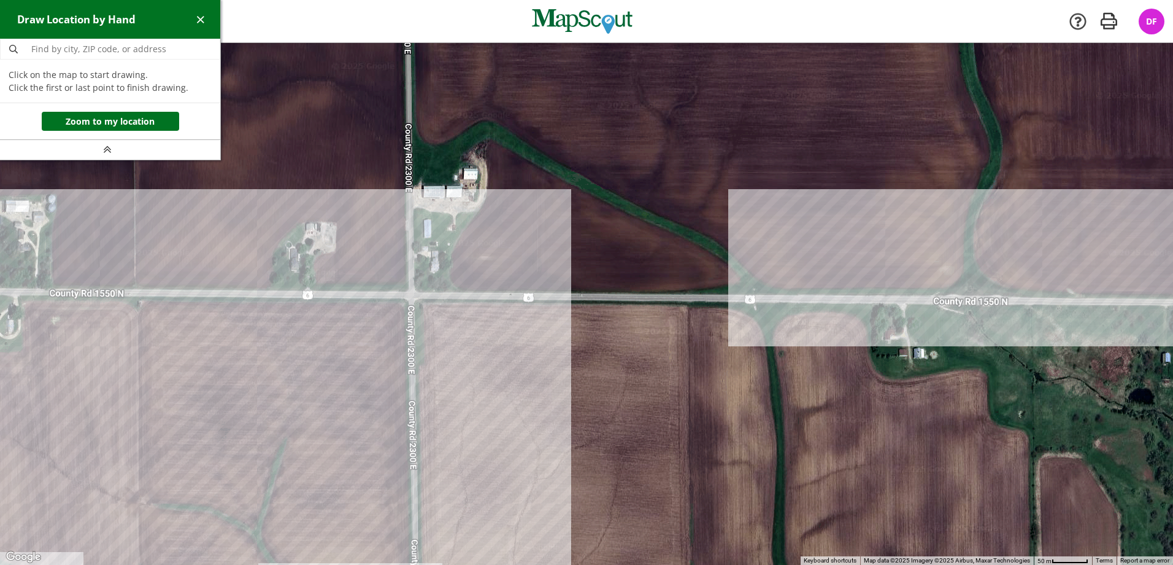
drag, startPoint x: 393, startPoint y: 284, endPoint x: 817, endPoint y: 284, distance: 423.4
click at [817, 284] on div at bounding box center [586, 304] width 1173 height 522
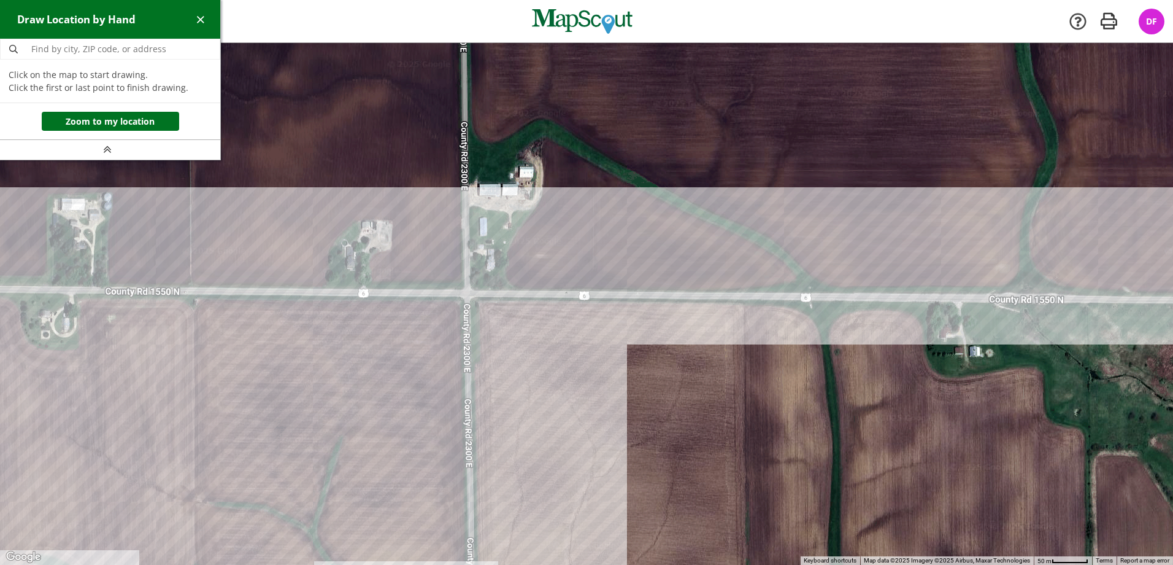
click at [494, 286] on div at bounding box center [586, 304] width 1173 height 522
click at [519, 290] on div at bounding box center [586, 304] width 1173 height 522
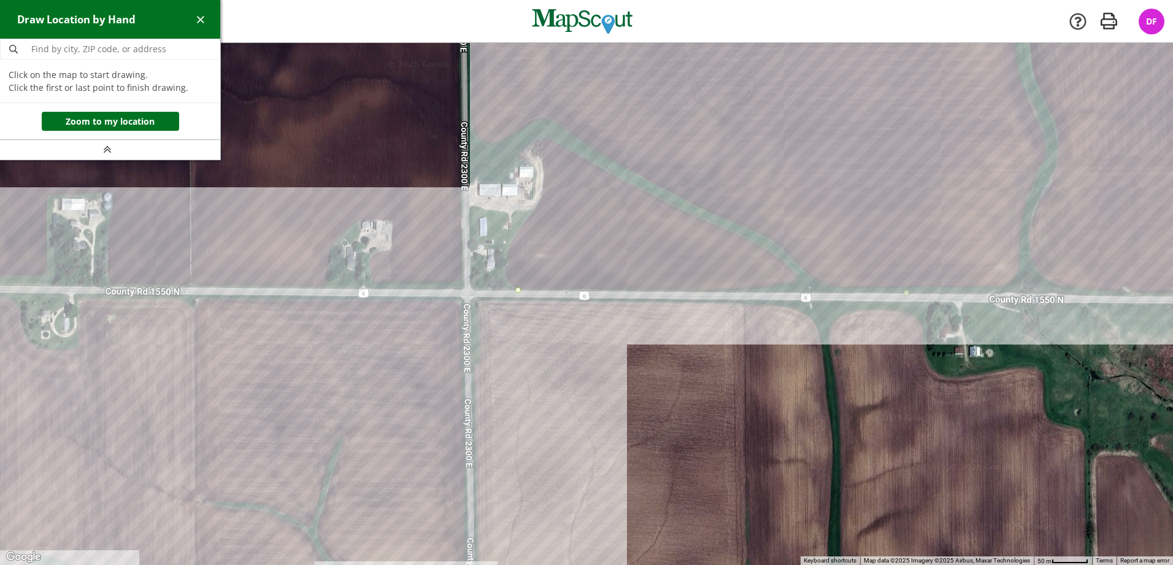
click at [507, 280] on div at bounding box center [586, 304] width 1173 height 522
drag, startPoint x: 507, startPoint y: 256, endPoint x: 511, endPoint y: 249, distance: 8.2
click at [507, 255] on div at bounding box center [586, 304] width 1173 height 522
click at [522, 227] on div at bounding box center [586, 304] width 1173 height 522
click at [469, 228] on div at bounding box center [586, 304] width 1173 height 522
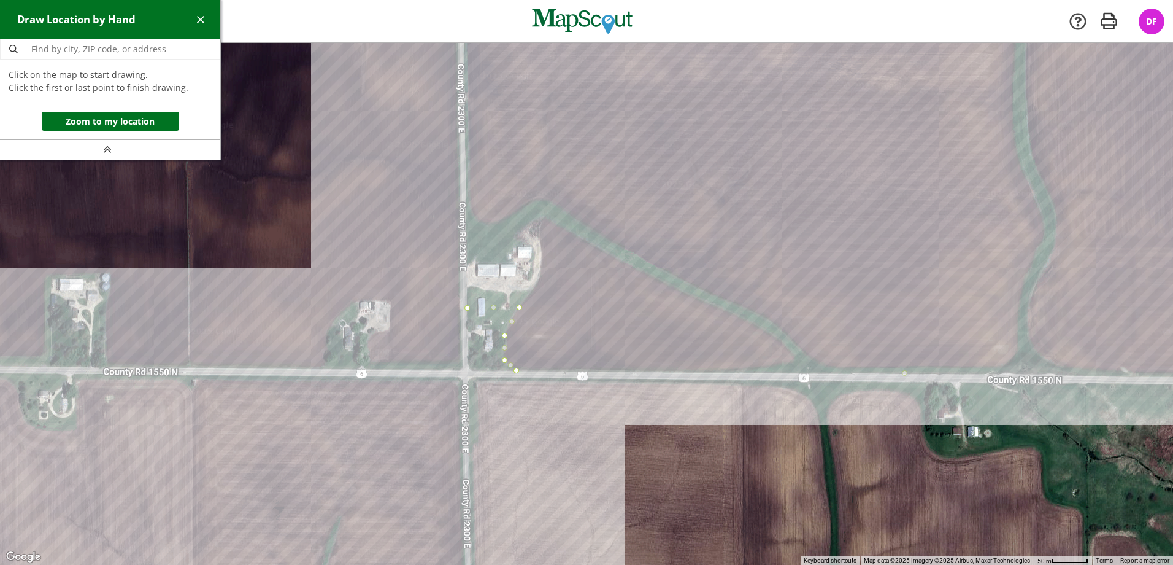
drag, startPoint x: 468, startPoint y: 126, endPoint x: 466, endPoint y: 235, distance: 109.2
click at [466, 235] on div at bounding box center [586, 304] width 1173 height 522
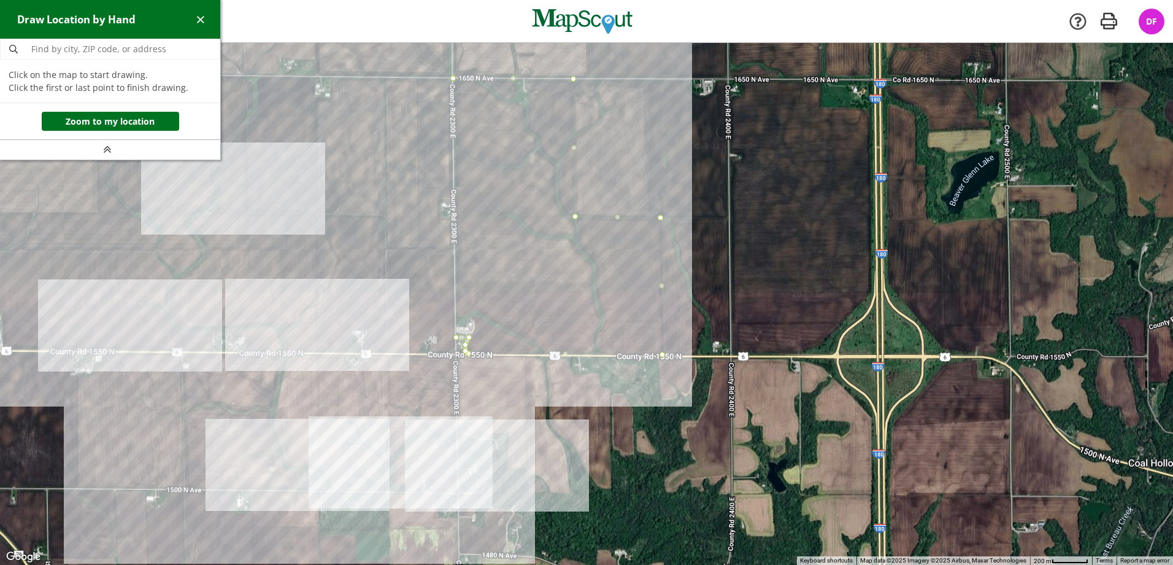
drag, startPoint x: 493, startPoint y: 144, endPoint x: 479, endPoint y: 232, distance: 89.4
click at [479, 232] on div at bounding box center [586, 304] width 1173 height 522
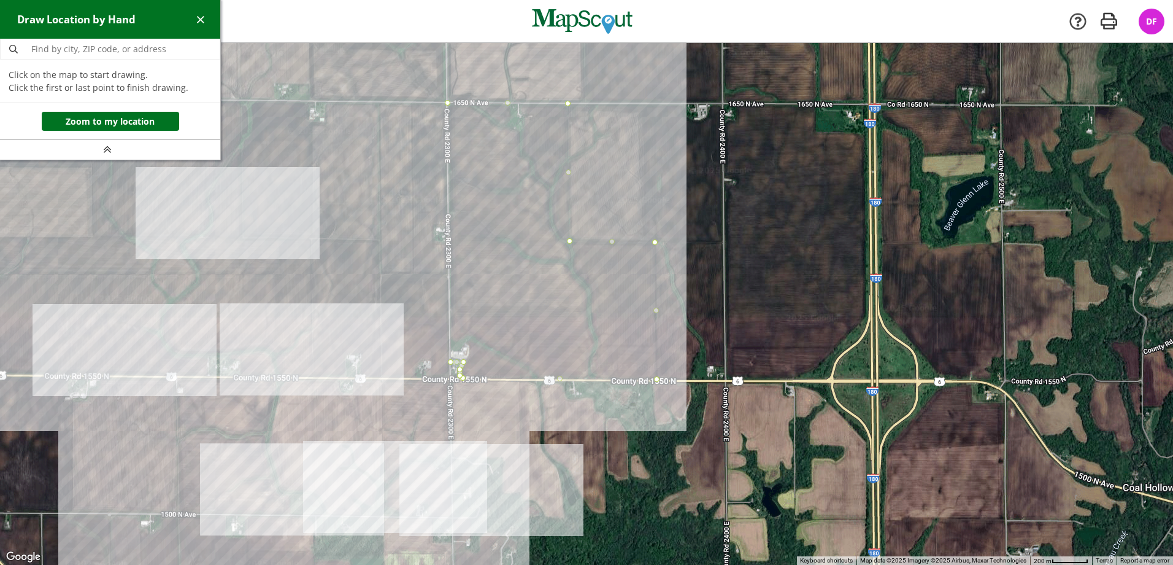
click at [449, 104] on div at bounding box center [586, 304] width 1173 height 522
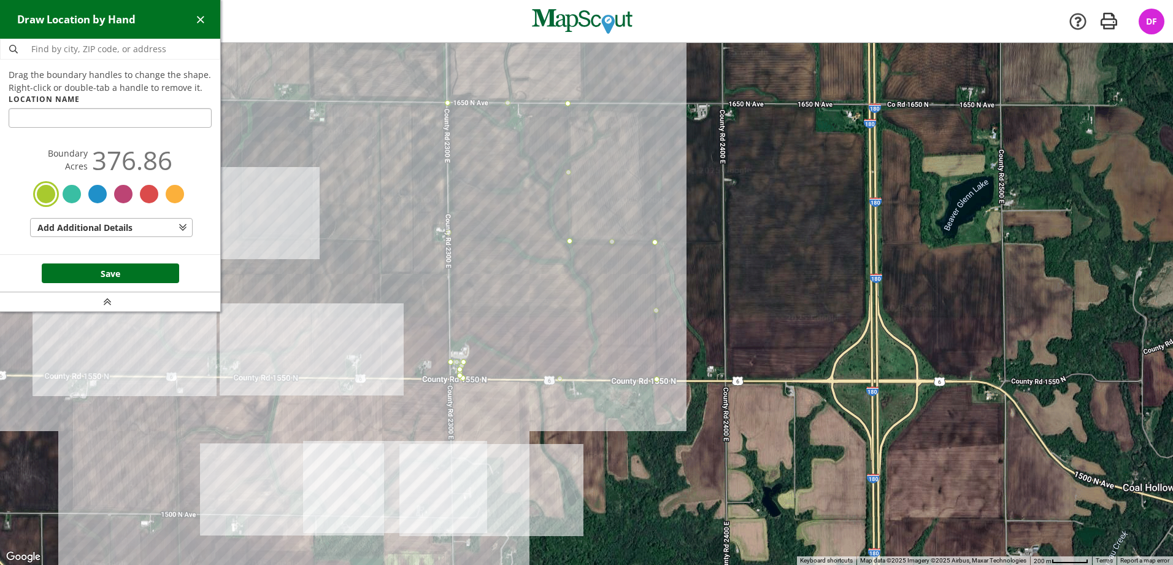
click at [177, 118] on input "text" at bounding box center [110, 118] width 203 height 20
type input "Hubbards"
click at [117, 268] on button "Save" at bounding box center [110, 273] width 137 height 20
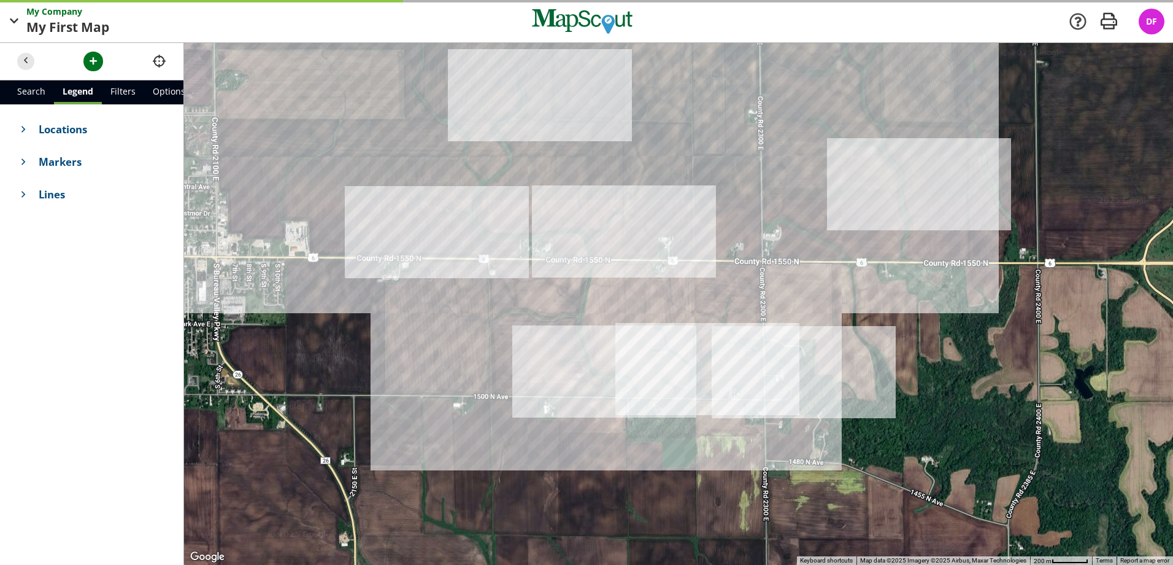
drag, startPoint x: 493, startPoint y: 237, endPoint x: 691, endPoint y: 137, distance: 222.3
click at [691, 137] on div at bounding box center [678, 304] width 989 height 522
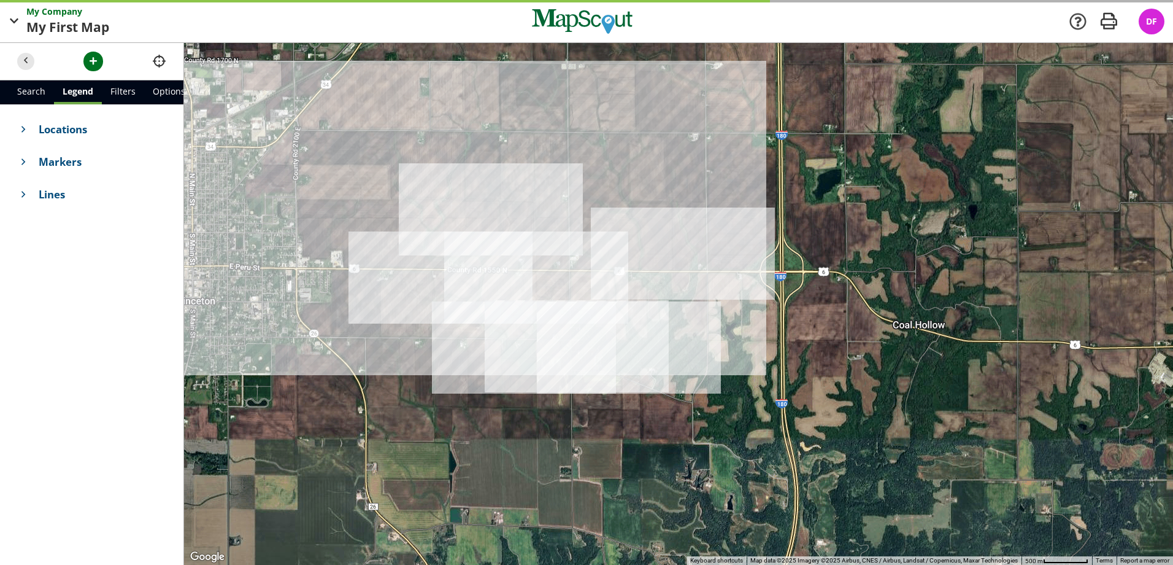
drag, startPoint x: 660, startPoint y: 166, endPoint x: 515, endPoint y: 203, distance: 149.0
click at [515, 203] on div at bounding box center [678, 304] width 989 height 522
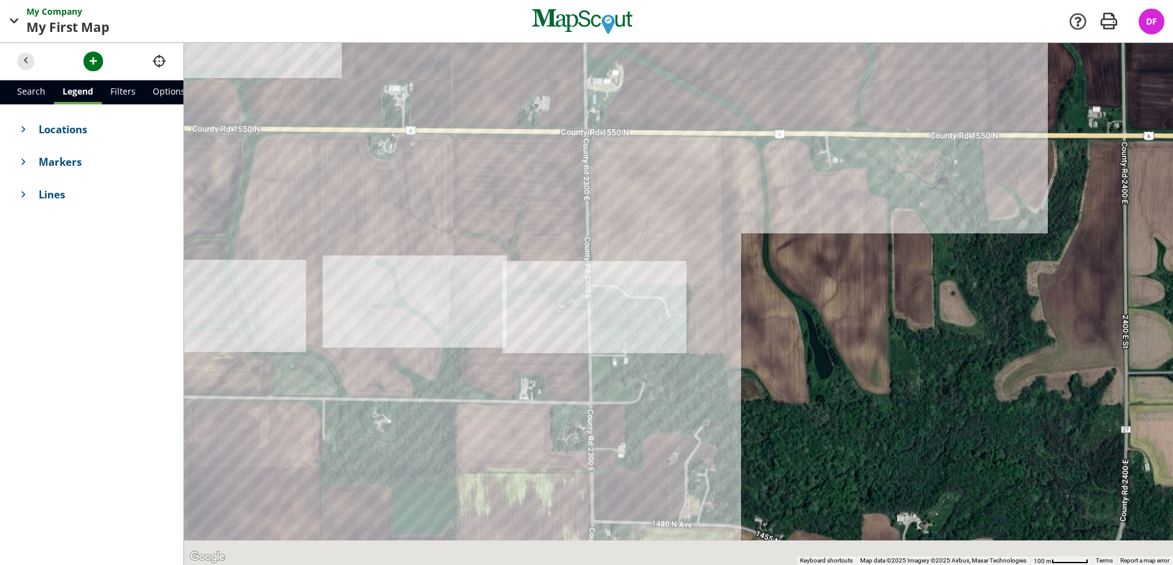
drag, startPoint x: 528, startPoint y: 319, endPoint x: 456, endPoint y: 80, distance: 249.9
click at [450, 72] on div at bounding box center [678, 304] width 989 height 522
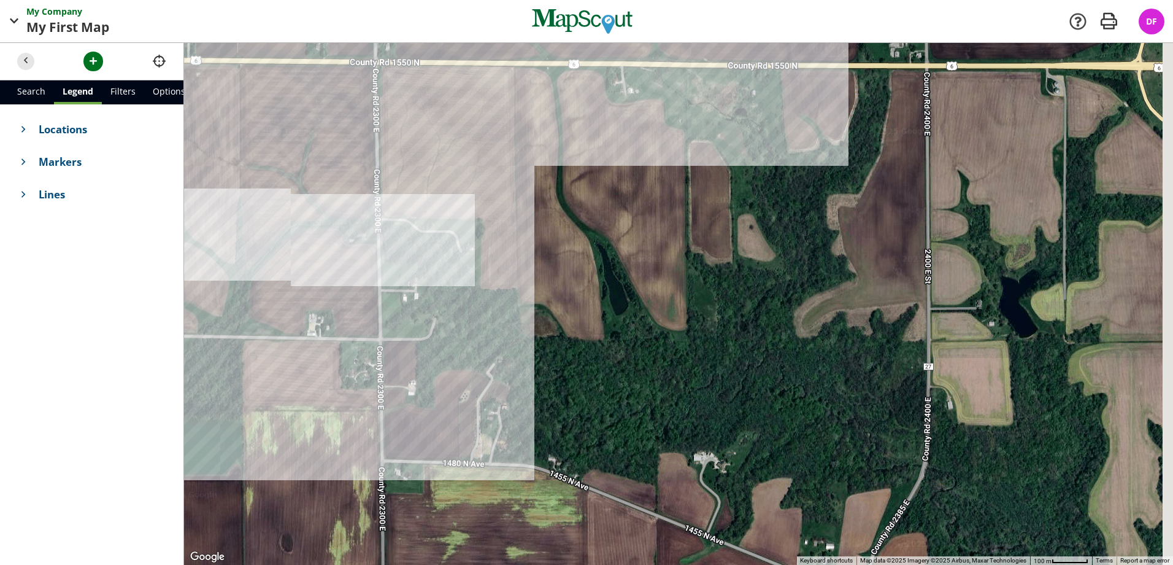
drag, startPoint x: 751, startPoint y: 229, endPoint x: 519, endPoint y: 289, distance: 239.6
click at [520, 288] on div at bounding box center [678, 304] width 989 height 522
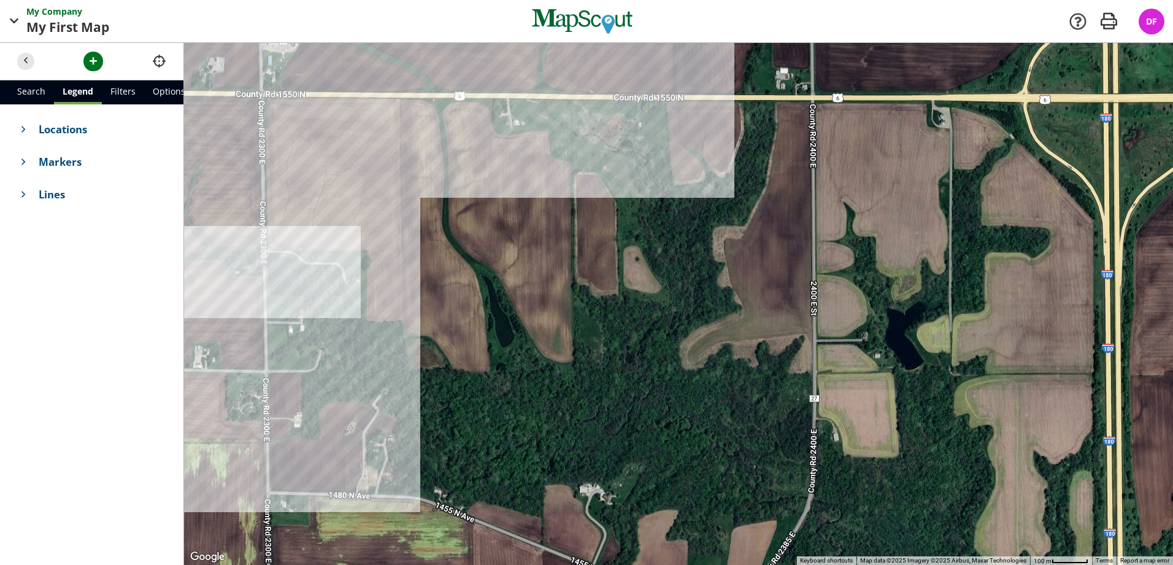
drag, startPoint x: 642, startPoint y: 79, endPoint x: 385, endPoint y: 304, distance: 341.3
click at [385, 304] on div at bounding box center [678, 304] width 989 height 522
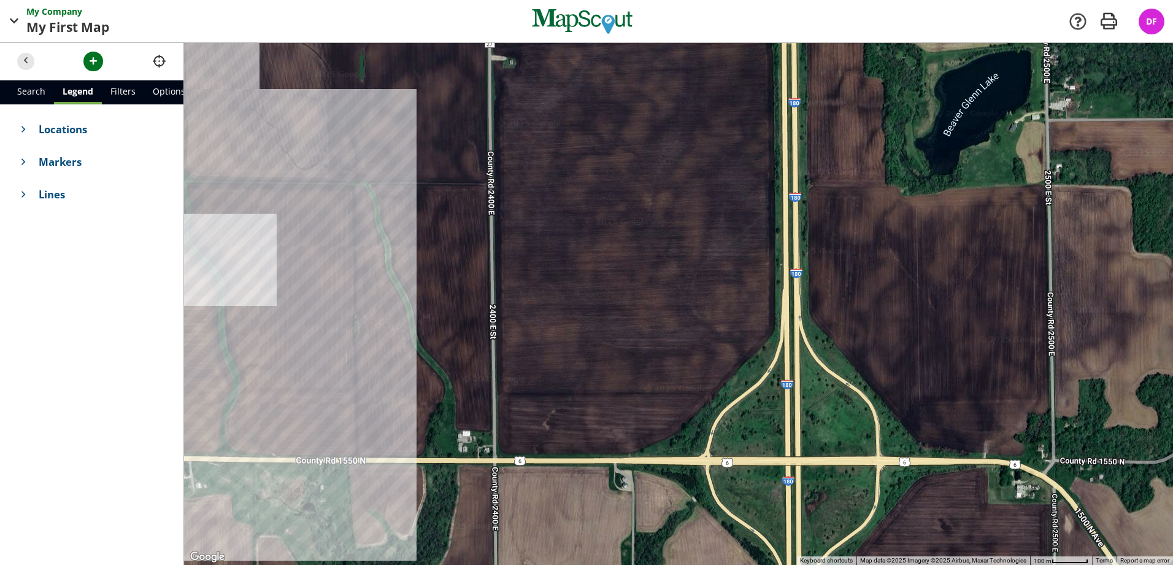
drag, startPoint x: 444, startPoint y: 154, endPoint x: 448, endPoint y: 222, distance: 68.3
click at [448, 222] on div at bounding box center [678, 304] width 989 height 522
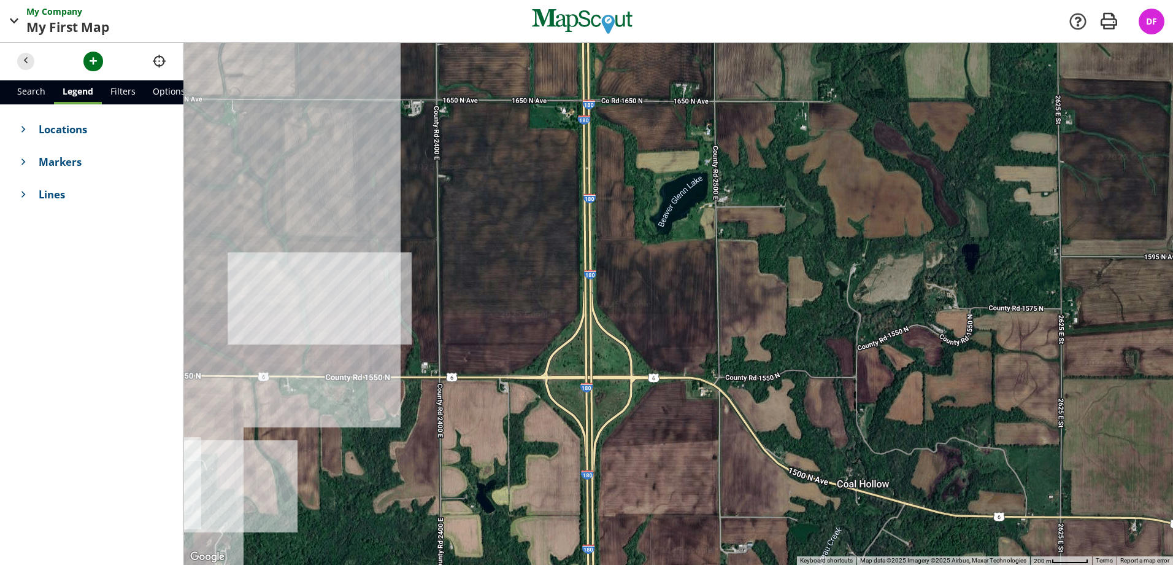
drag, startPoint x: 500, startPoint y: 173, endPoint x: 495, endPoint y: 210, distance: 37.8
click at [495, 210] on div at bounding box center [678, 304] width 989 height 522
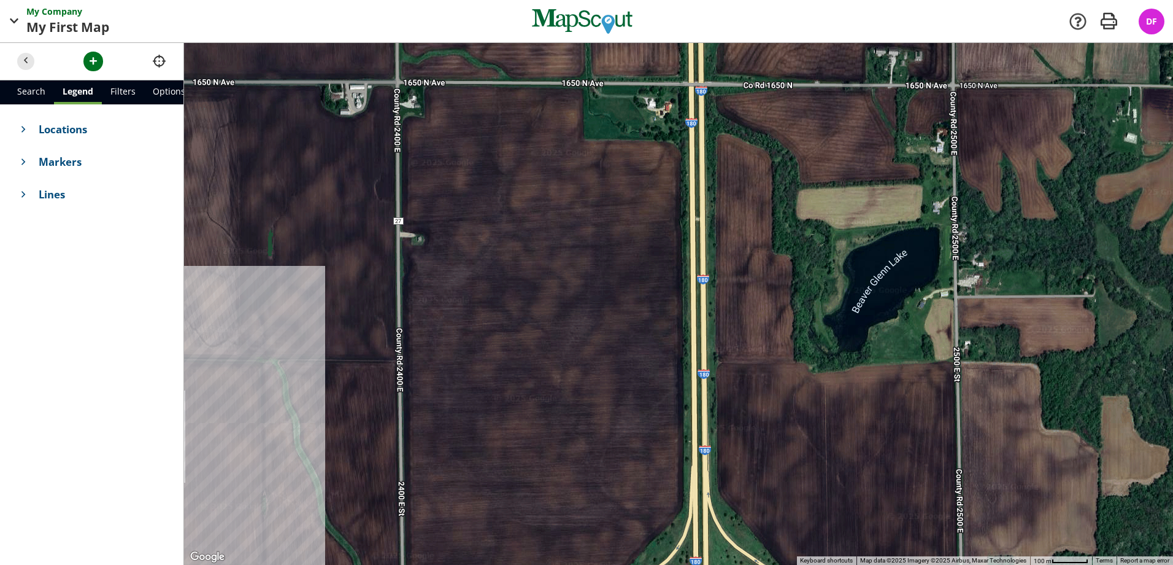
drag, startPoint x: 476, startPoint y: 160, endPoint x: 497, endPoint y: 246, distance: 89.0
click at [497, 246] on div at bounding box center [678, 304] width 989 height 522
click at [87, 64] on span "button" at bounding box center [93, 61] width 13 height 13
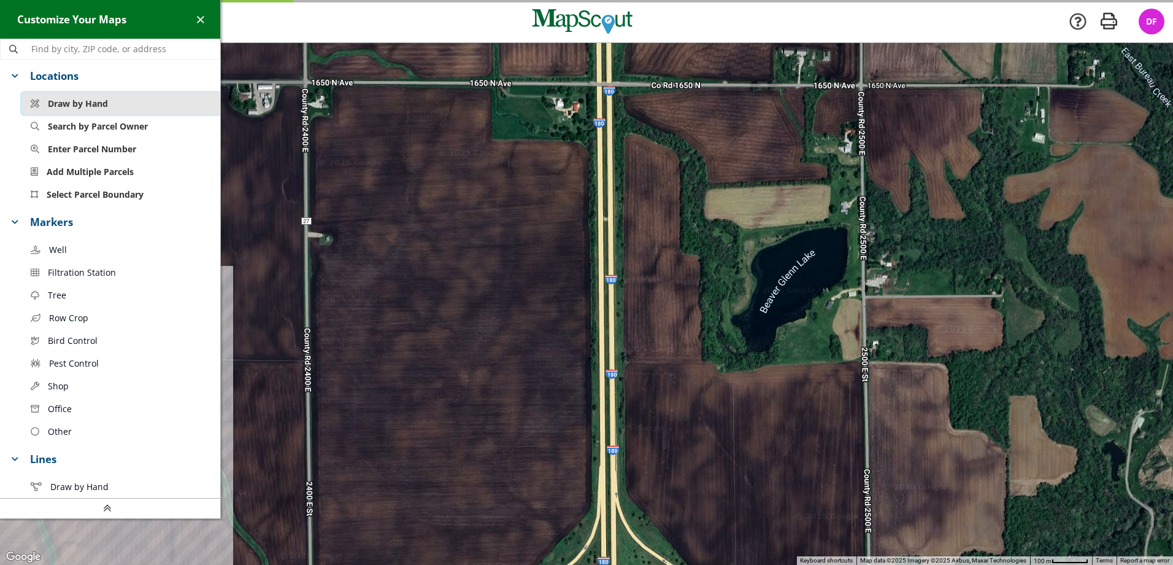
click at [112, 98] on button "Draw by Hand" at bounding box center [120, 103] width 199 height 23
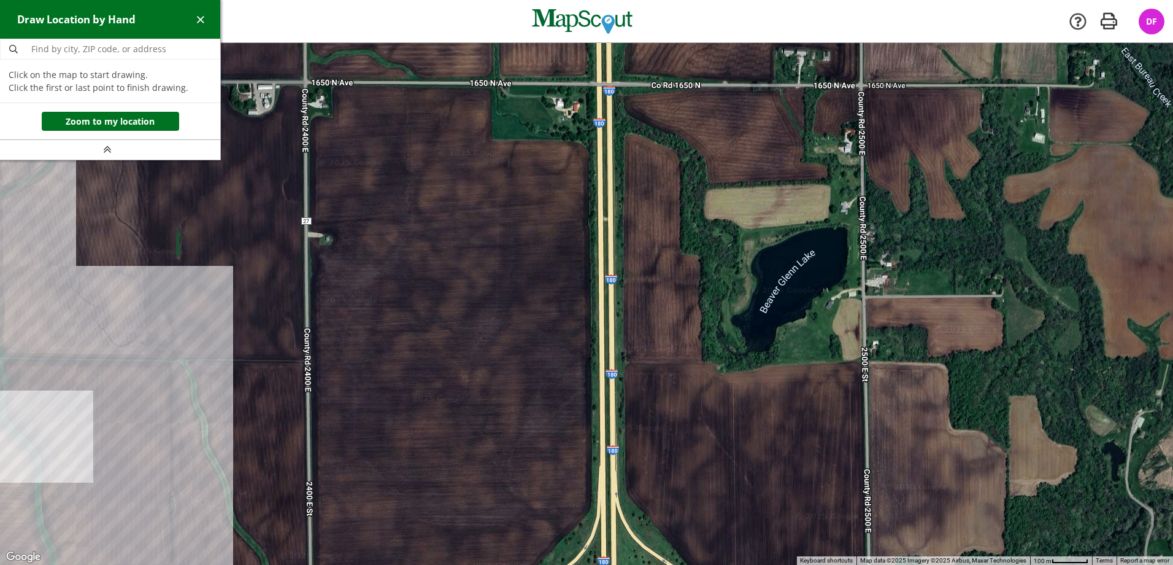
click at [307, 116] on div at bounding box center [586, 304] width 1173 height 522
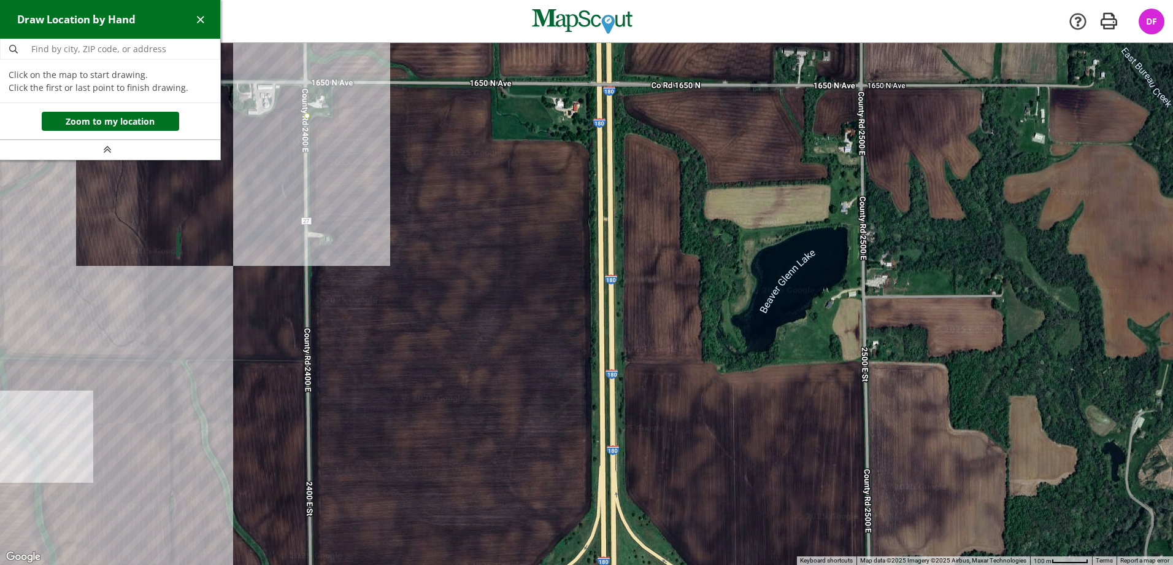
click at [332, 116] on div at bounding box center [586, 304] width 1173 height 522
click at [332, 84] on div at bounding box center [586, 304] width 1173 height 522
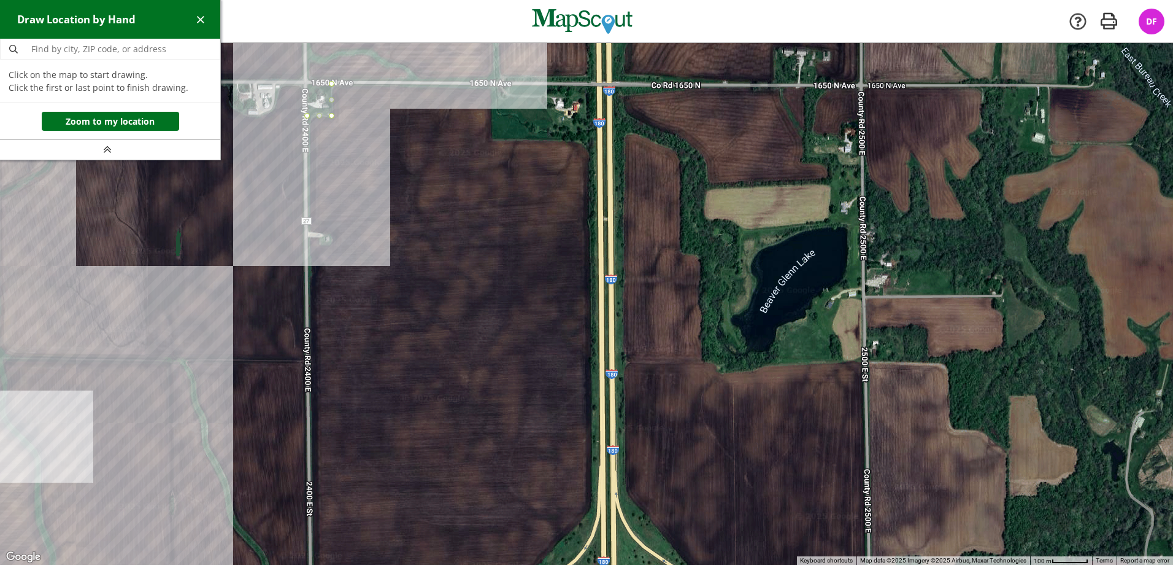
click at [491, 85] on div at bounding box center [586, 304] width 1173 height 522
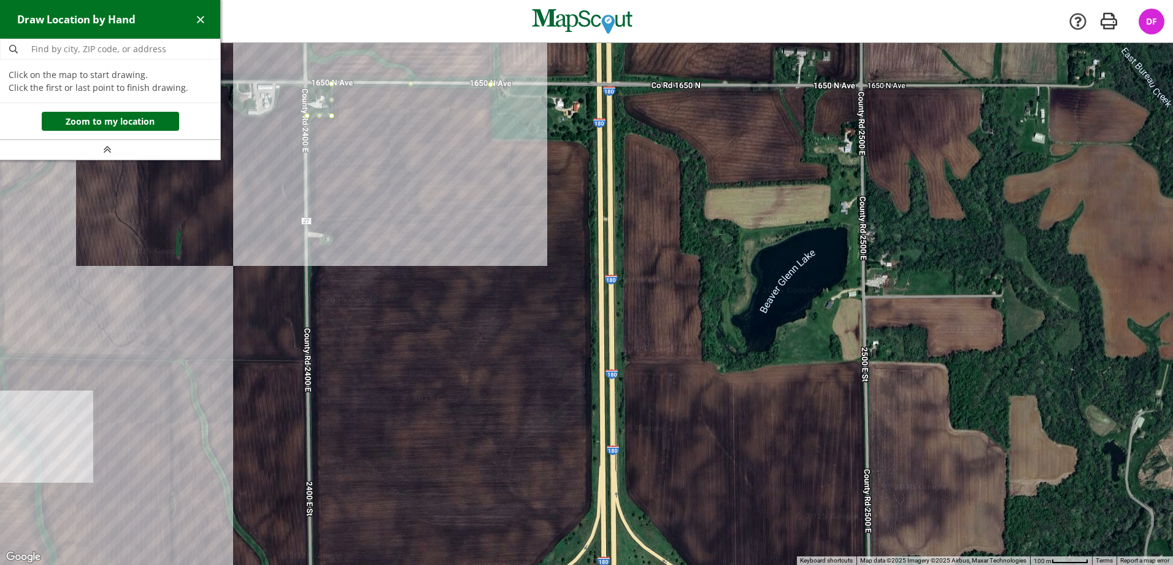
click at [491, 139] on div at bounding box center [586, 304] width 1173 height 522
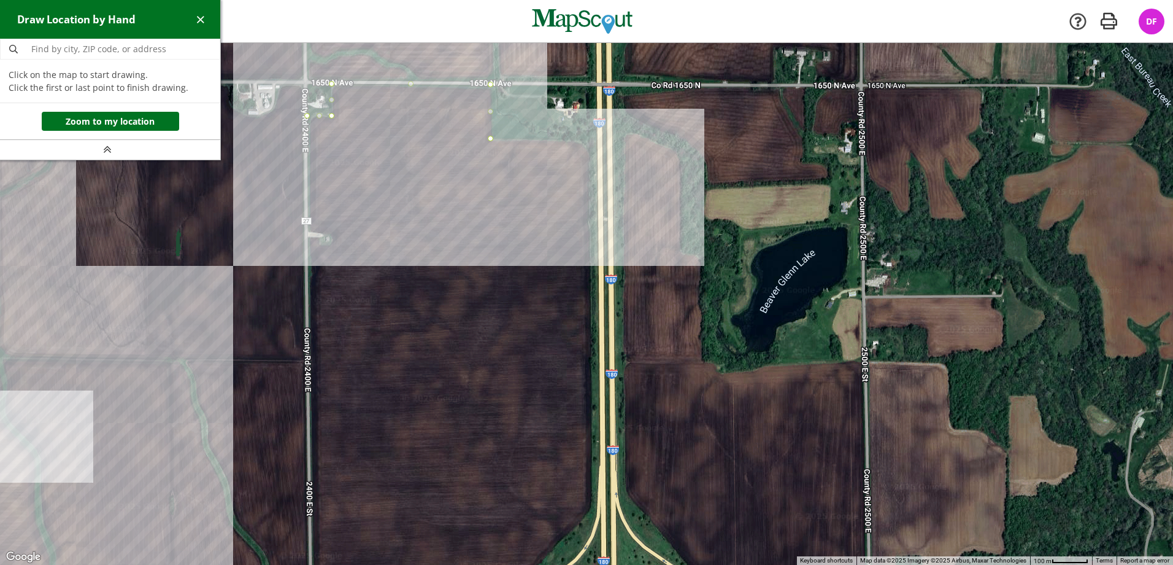
click at [587, 139] on div at bounding box center [586, 304] width 1173 height 522
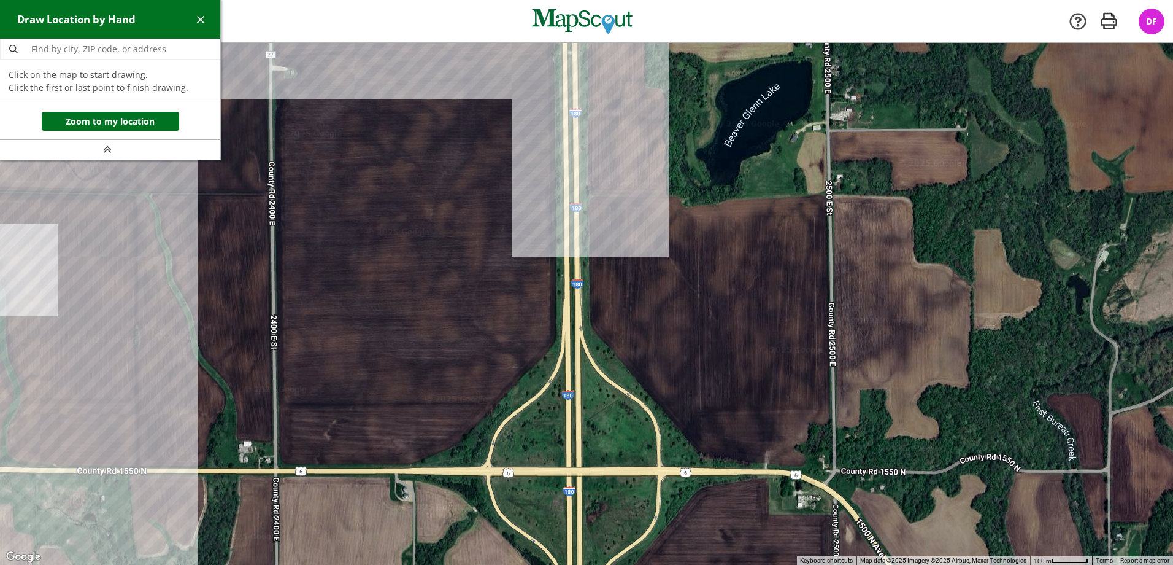
drag, startPoint x: 561, startPoint y: 233, endPoint x: 533, endPoint y: 123, distance: 114.2
click at [533, 123] on div at bounding box center [586, 304] width 1173 height 522
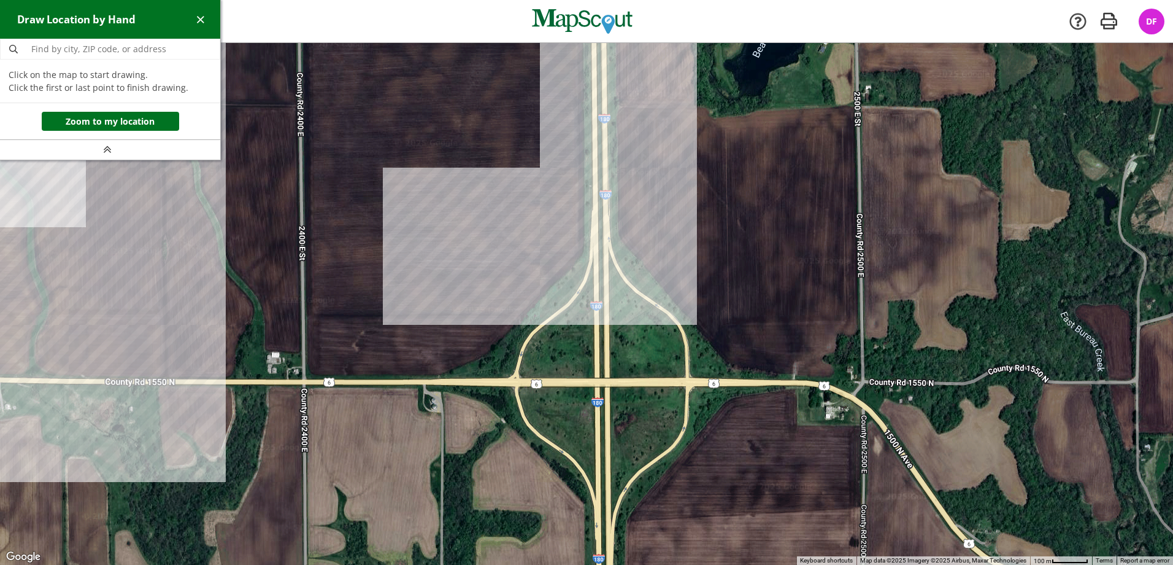
drag, startPoint x: 514, startPoint y: 335, endPoint x: 550, endPoint y: 253, distance: 89.8
click at [548, 253] on div at bounding box center [586, 304] width 1173 height 522
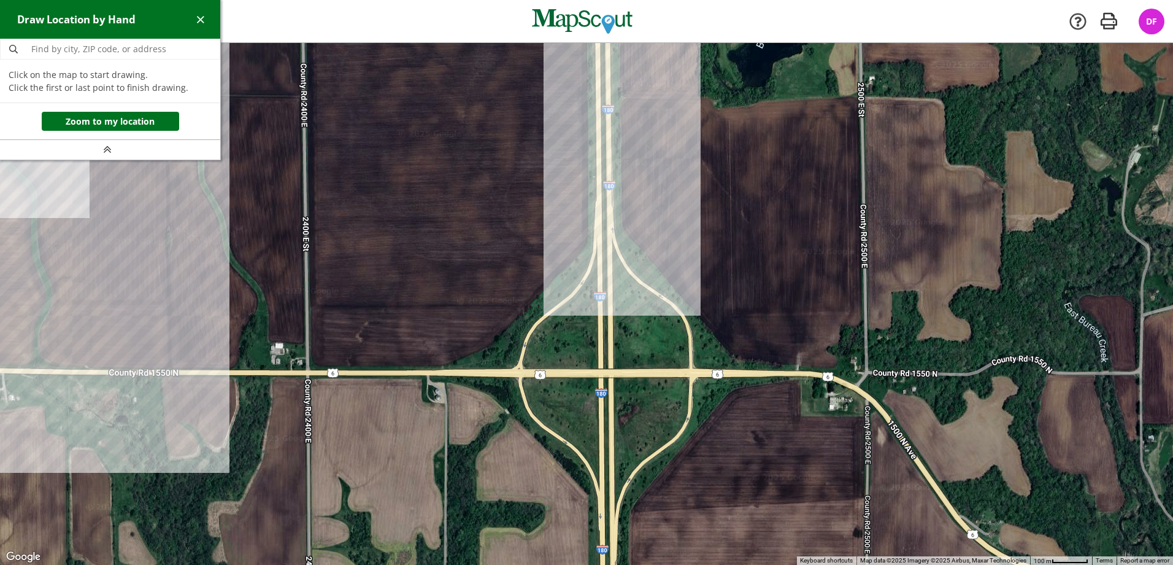
click at [588, 244] on div at bounding box center [586, 304] width 1173 height 522
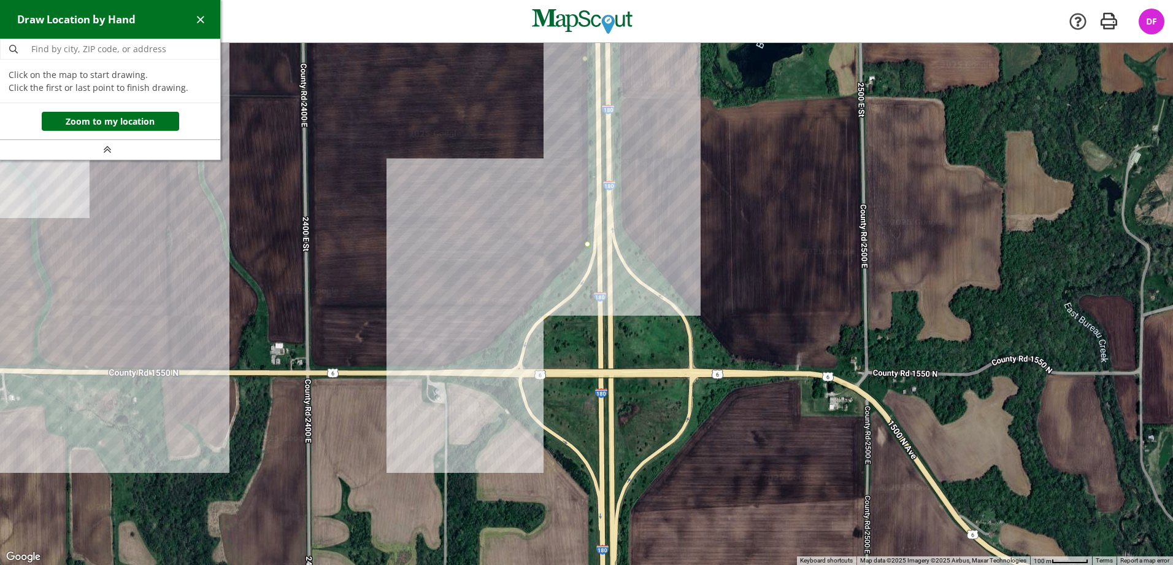
click at [488, 346] on div at bounding box center [586, 304] width 1173 height 522
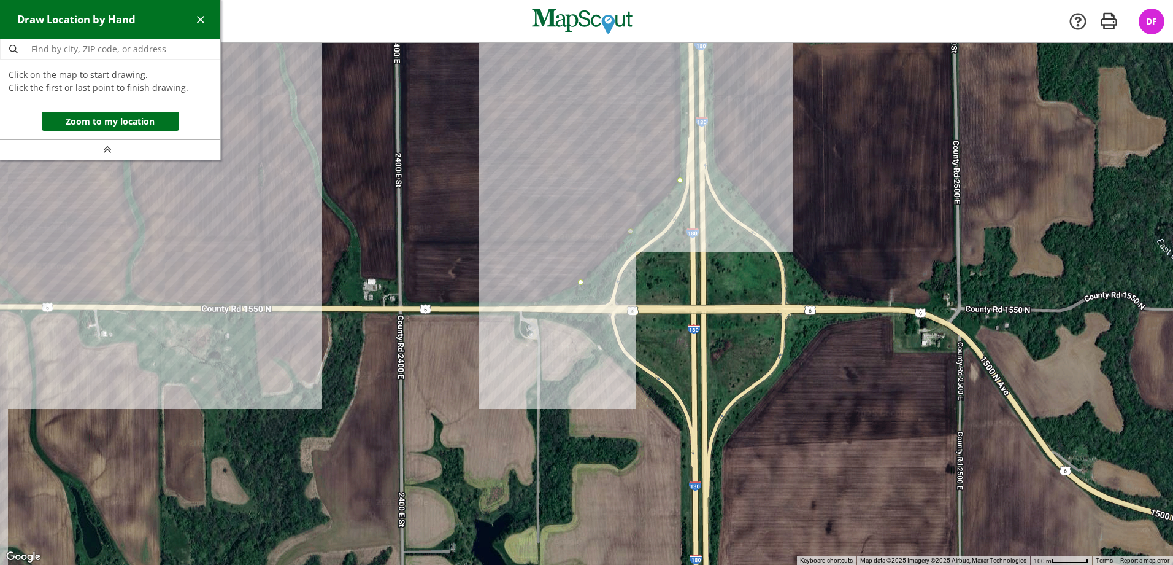
drag, startPoint x: 439, startPoint y: 366, endPoint x: 533, endPoint y: 301, distance: 114.2
click at [533, 301] on div at bounding box center [586, 304] width 1173 height 522
click at [536, 302] on div at bounding box center [586, 304] width 1173 height 522
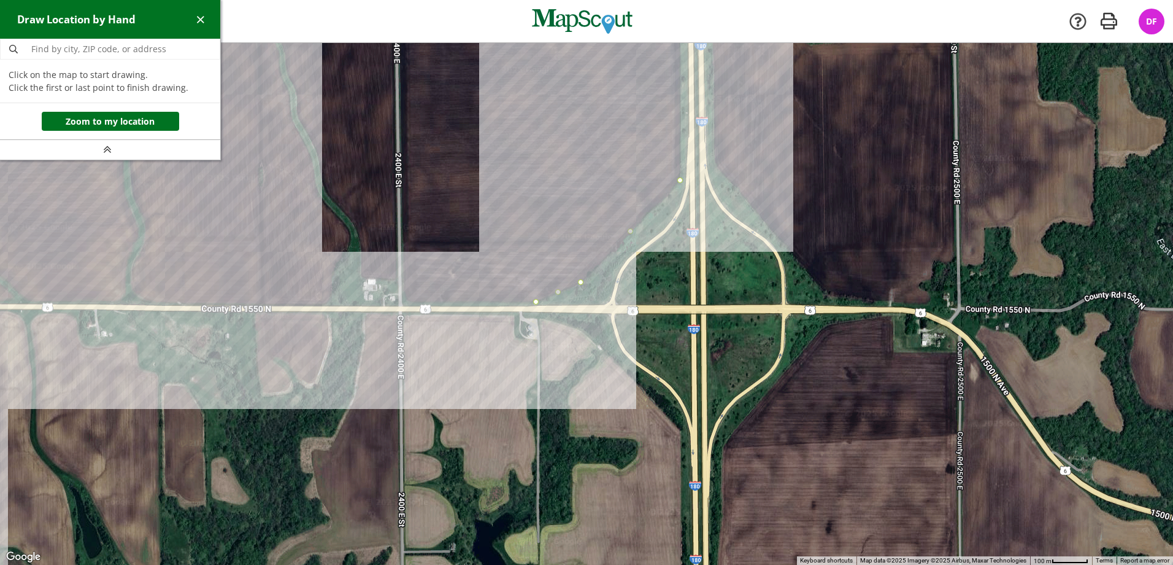
click at [403, 302] on div at bounding box center [586, 304] width 1173 height 522
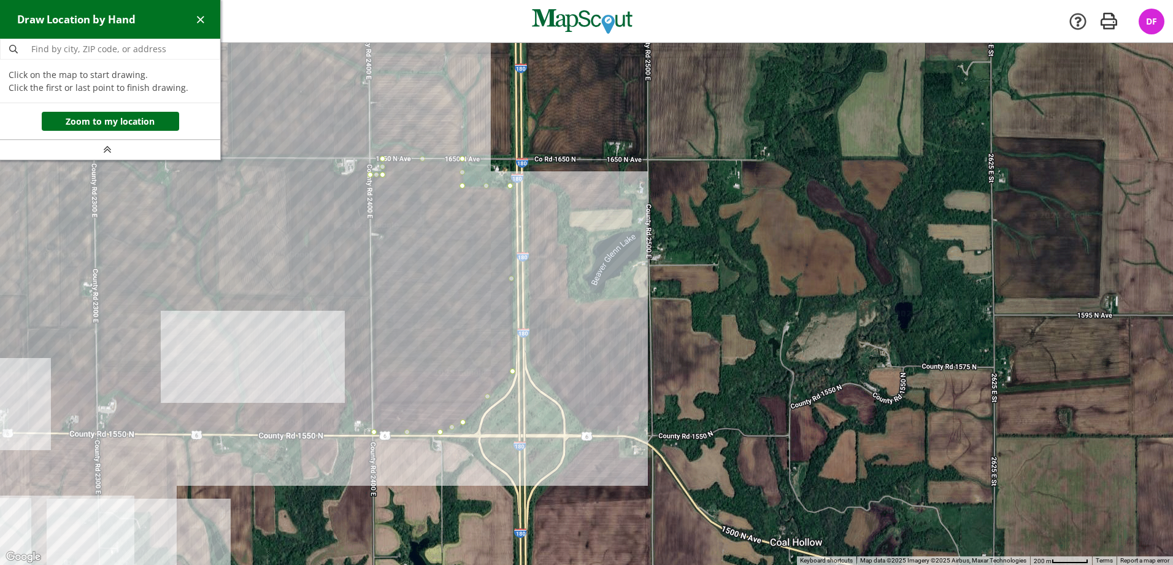
drag, startPoint x: 402, startPoint y: 206, endPoint x: 370, endPoint y: 261, distance: 63.3
click at [378, 323] on div at bounding box center [586, 304] width 1173 height 522
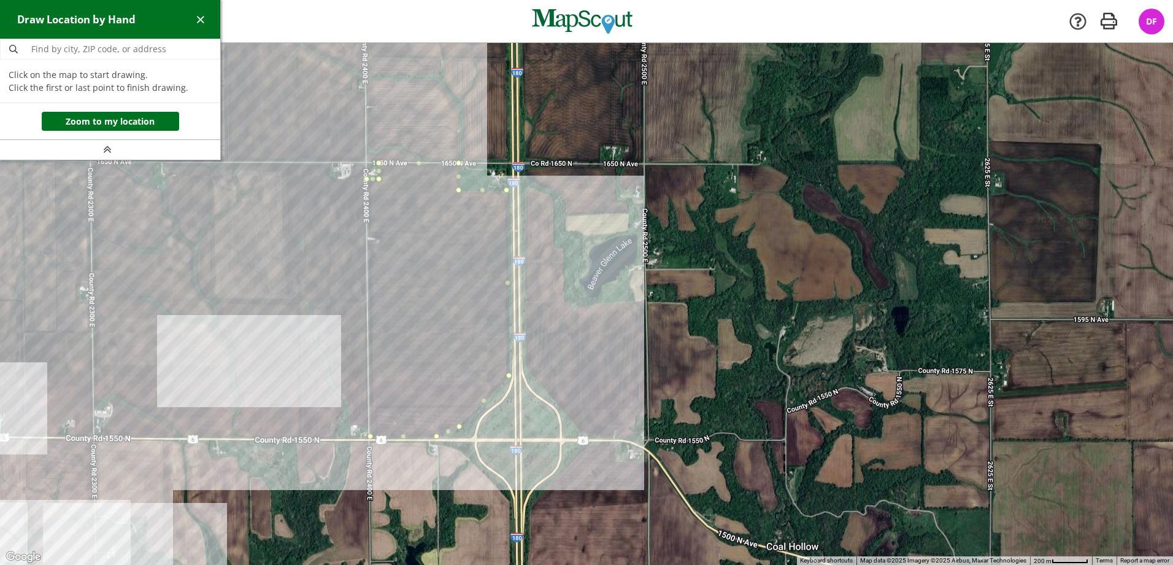
click at [367, 180] on div at bounding box center [586, 304] width 1173 height 522
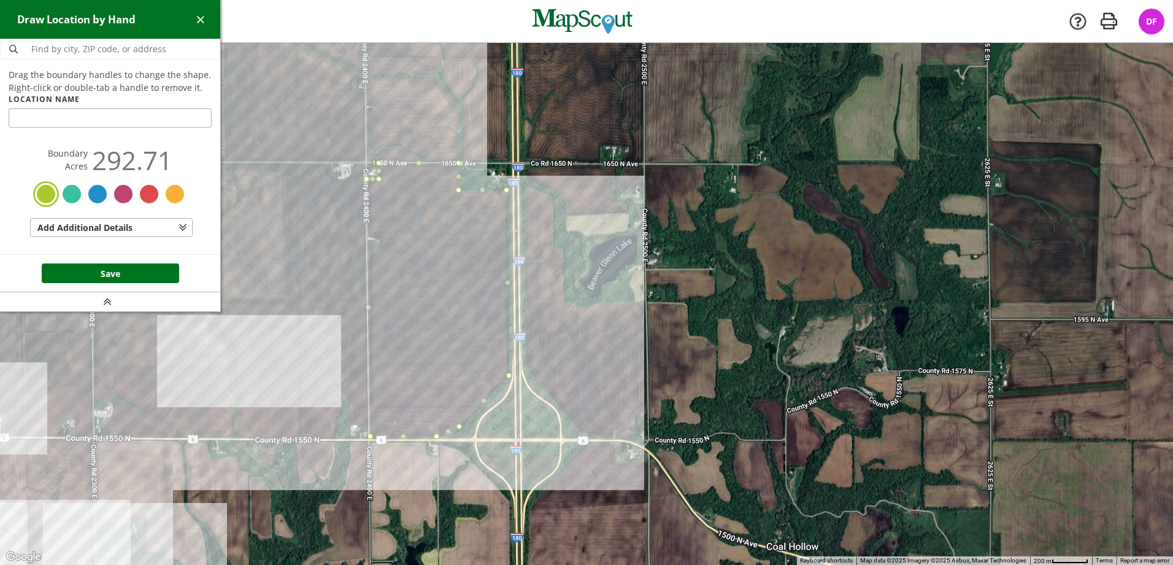
click at [88, 123] on input "text" at bounding box center [110, 118] width 203 height 20
type input "[PERSON_NAME]"
click at [135, 273] on button "Save" at bounding box center [110, 273] width 137 height 20
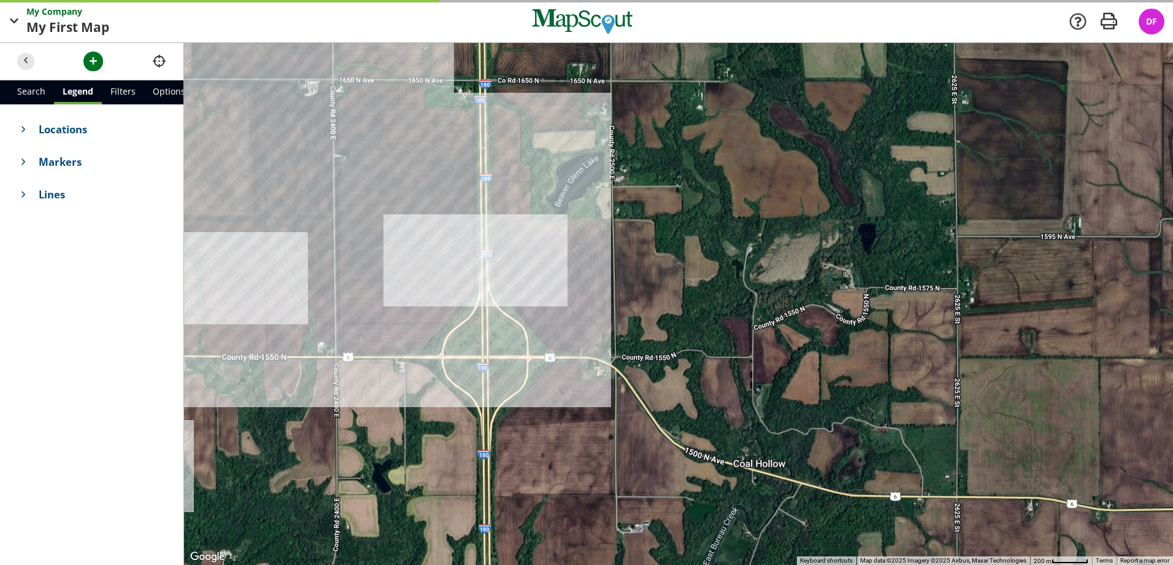
drag, startPoint x: 389, startPoint y: 257, endPoint x: 264, endPoint y: 174, distance: 150.1
click at [264, 174] on div at bounding box center [678, 304] width 989 height 522
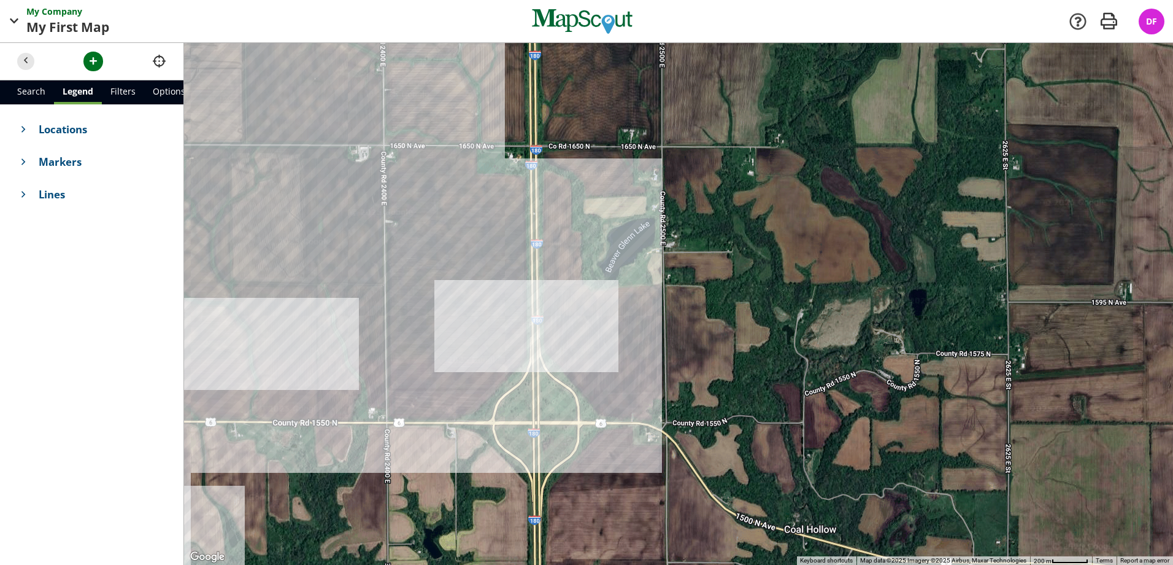
drag, startPoint x: 535, startPoint y: 359, endPoint x: 595, endPoint y: 436, distance: 97.1
click at [595, 436] on div at bounding box center [678, 304] width 989 height 522
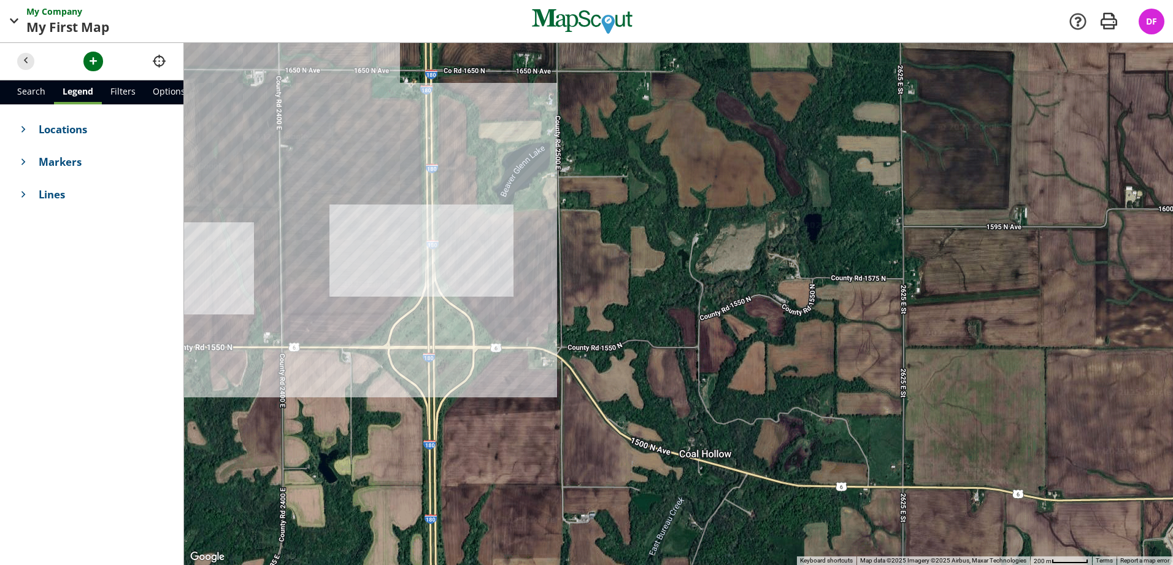
drag, startPoint x: 546, startPoint y: 329, endPoint x: 434, endPoint y: 257, distance: 132.6
click at [434, 257] on div at bounding box center [678, 304] width 989 height 522
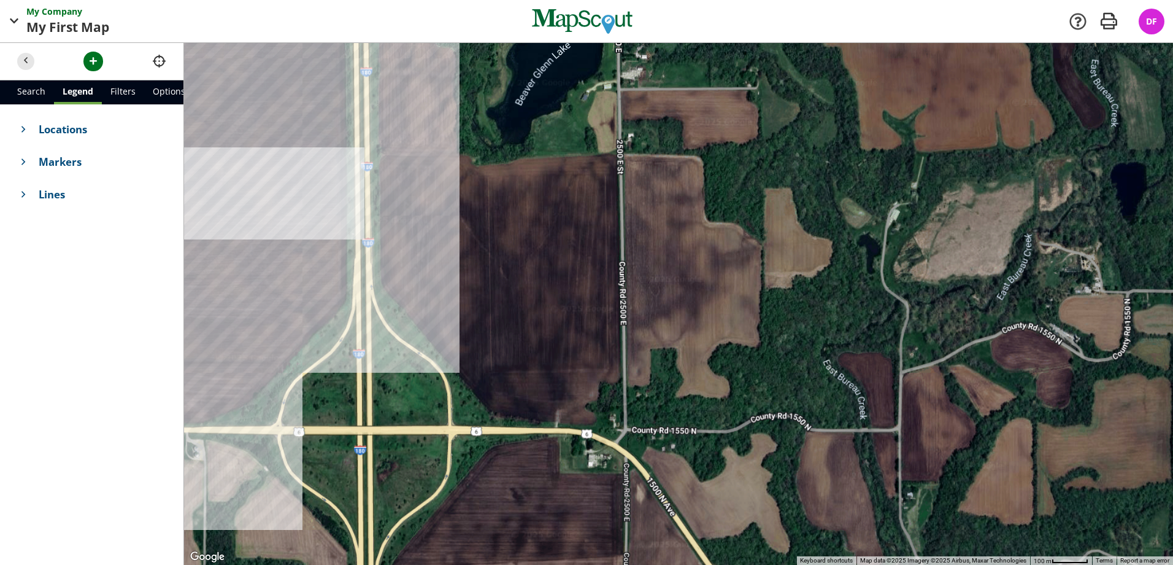
drag, startPoint x: 480, startPoint y: 288, endPoint x: 455, endPoint y: 285, distance: 25.4
click at [455, 285] on div at bounding box center [678, 304] width 989 height 522
click at [90, 60] on span "button" at bounding box center [93, 61] width 13 height 13
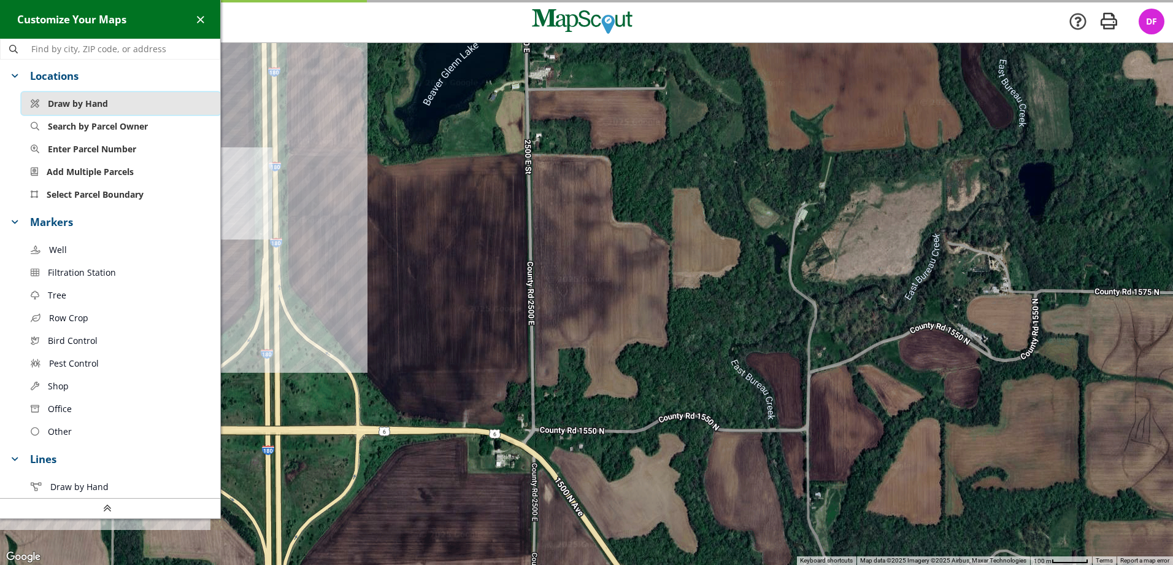
click at [83, 109] on span "Draw by Hand" at bounding box center [78, 103] width 60 height 13
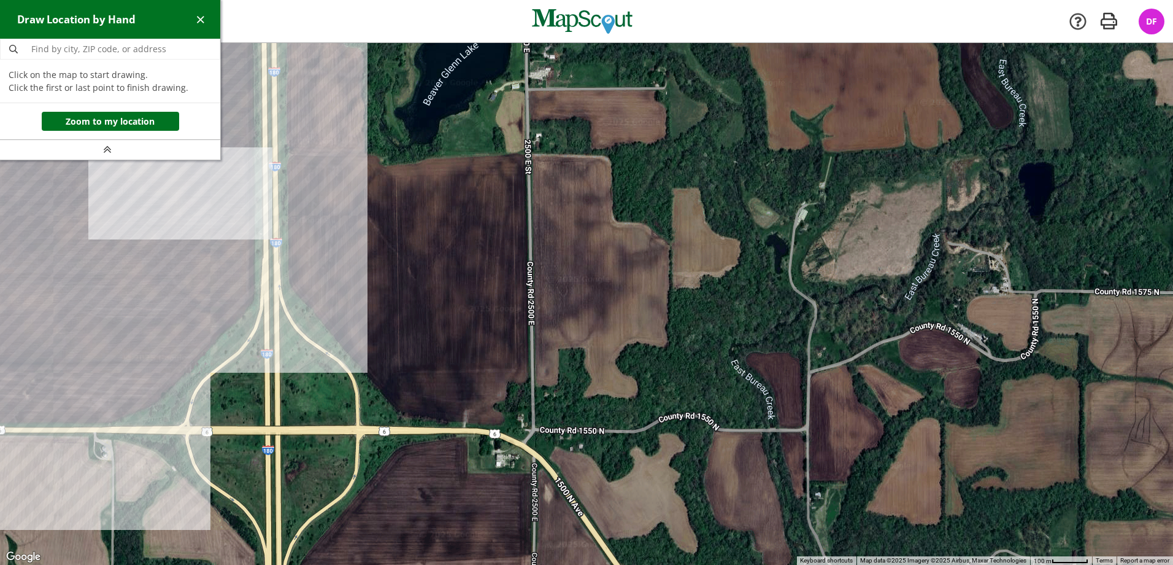
click at [286, 155] on div at bounding box center [586, 304] width 1173 height 522
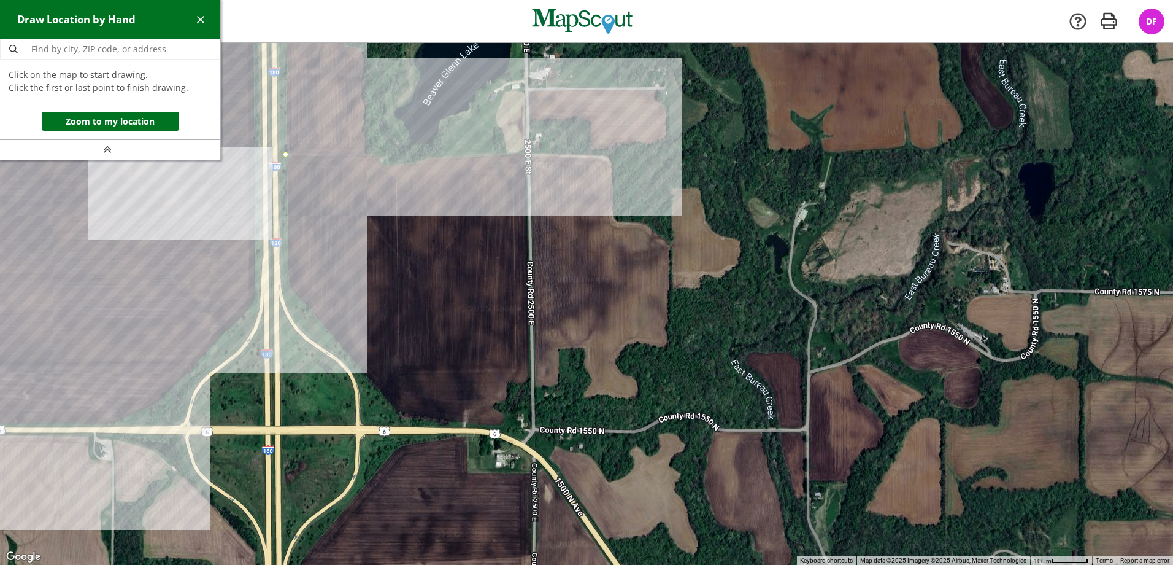
click at [527, 153] on div at bounding box center [586, 304] width 1173 height 522
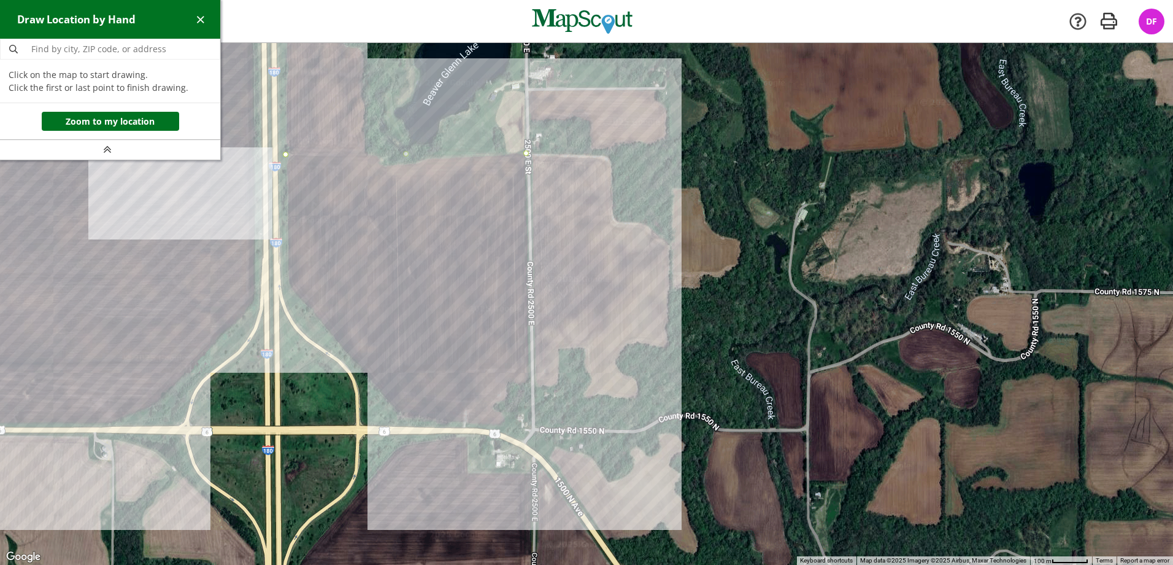
click at [531, 382] on div at bounding box center [586, 304] width 1173 height 522
click at [507, 382] on div at bounding box center [586, 304] width 1173 height 522
click at [506, 427] on div at bounding box center [586, 304] width 1173 height 522
click at [402, 426] on div at bounding box center [586, 304] width 1173 height 522
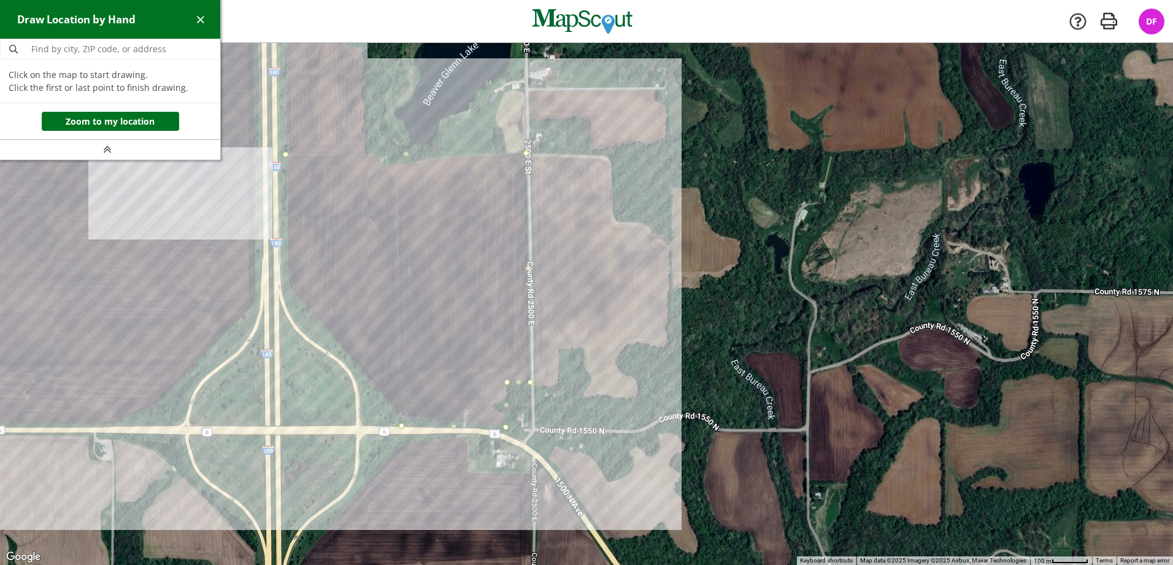
click at [290, 285] on div at bounding box center [586, 304] width 1173 height 522
click at [284, 155] on div at bounding box center [586, 304] width 1173 height 522
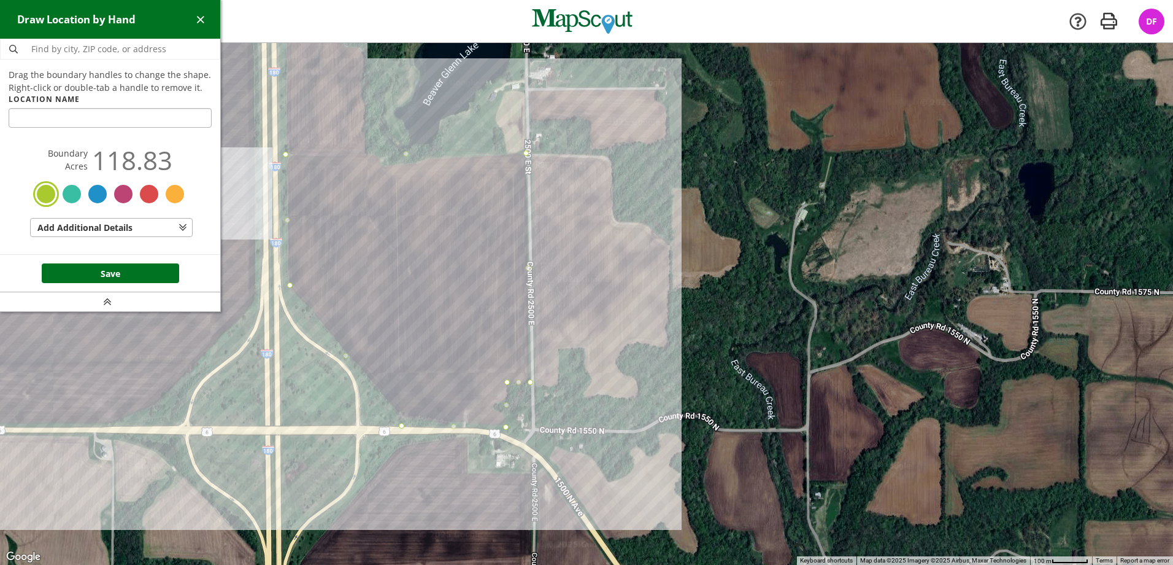
click at [28, 112] on input "text" at bounding box center [110, 118] width 203 height 20
type input "[PERSON_NAME]"
click at [138, 274] on button "Save" at bounding box center [110, 273] width 137 height 20
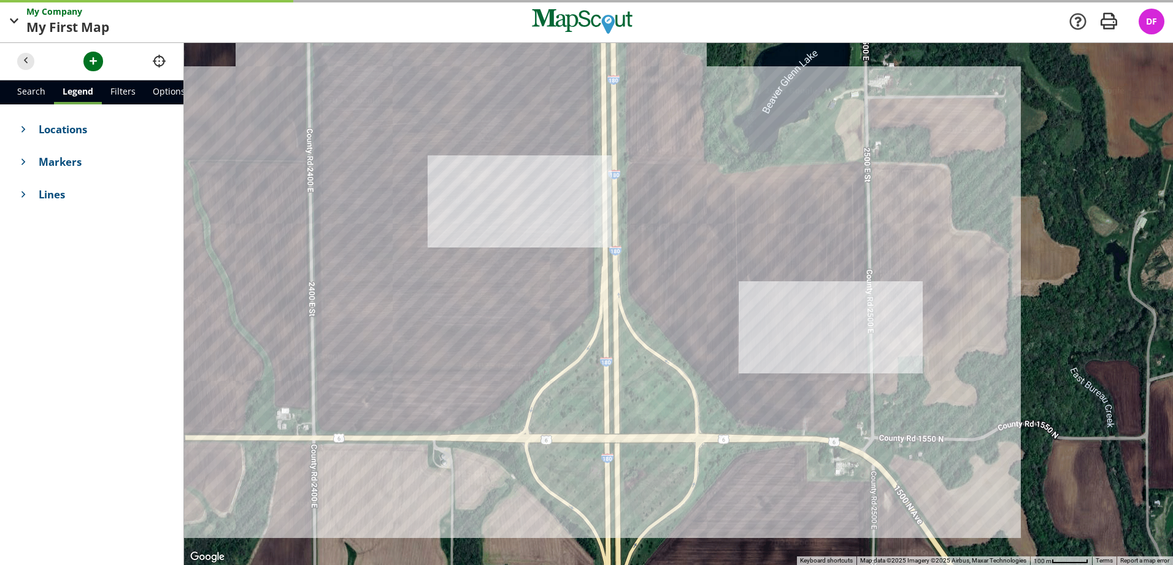
drag, startPoint x: 369, startPoint y: 342, endPoint x: 662, endPoint y: 351, distance: 292.2
click at [662, 351] on div at bounding box center [678, 304] width 989 height 522
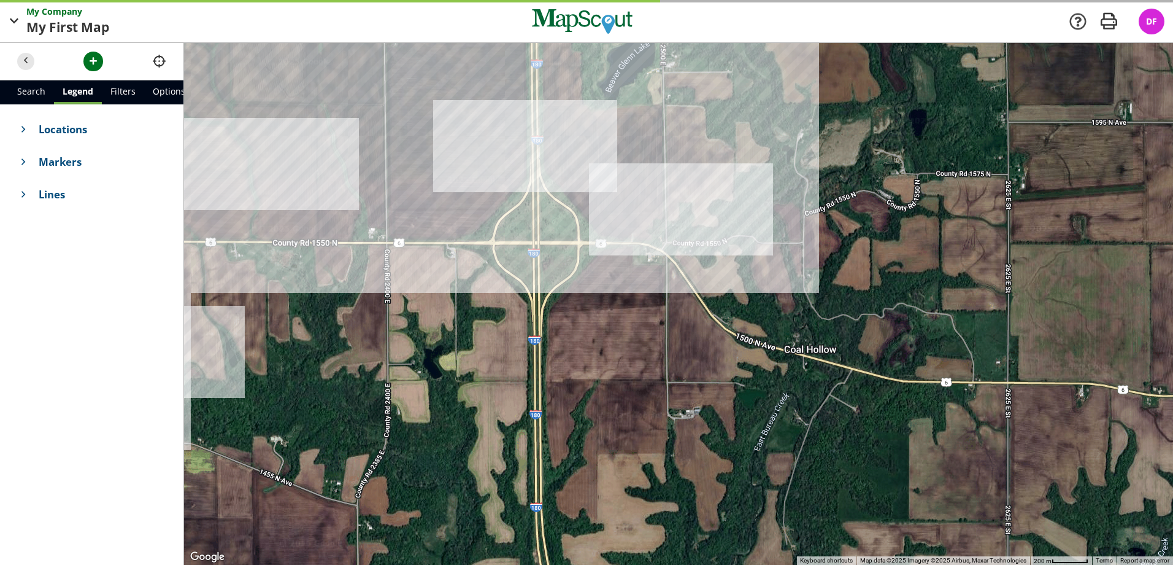
drag, startPoint x: 625, startPoint y: 387, endPoint x: 498, endPoint y: 253, distance: 184.9
click at [498, 253] on div at bounding box center [678, 304] width 989 height 522
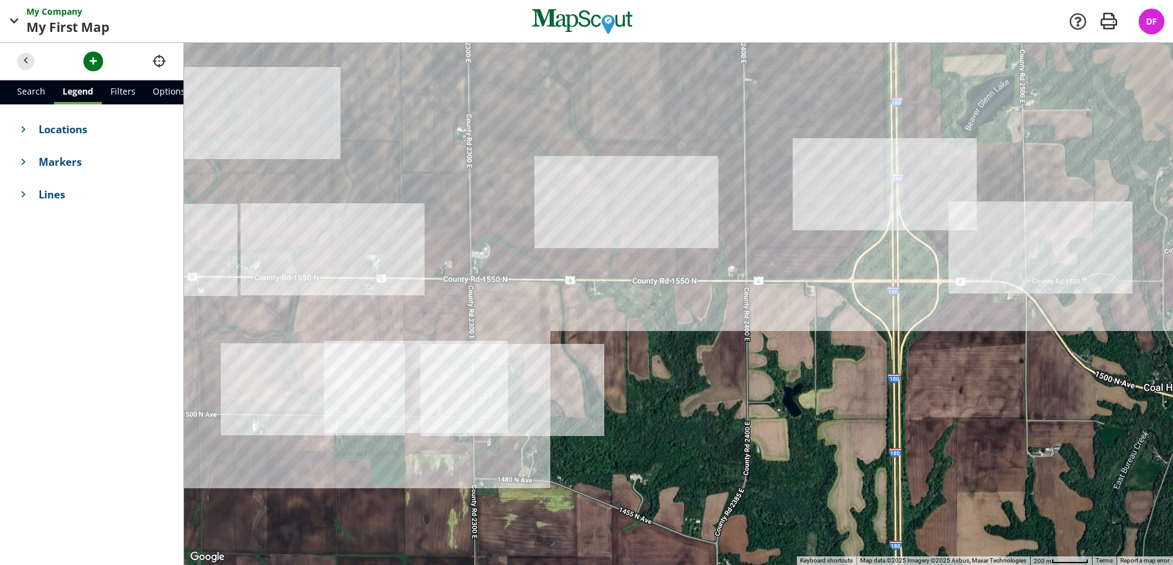
drag, startPoint x: 463, startPoint y: 341, endPoint x: 763, endPoint y: 282, distance: 305.8
click at [819, 382] on div at bounding box center [678, 304] width 989 height 522
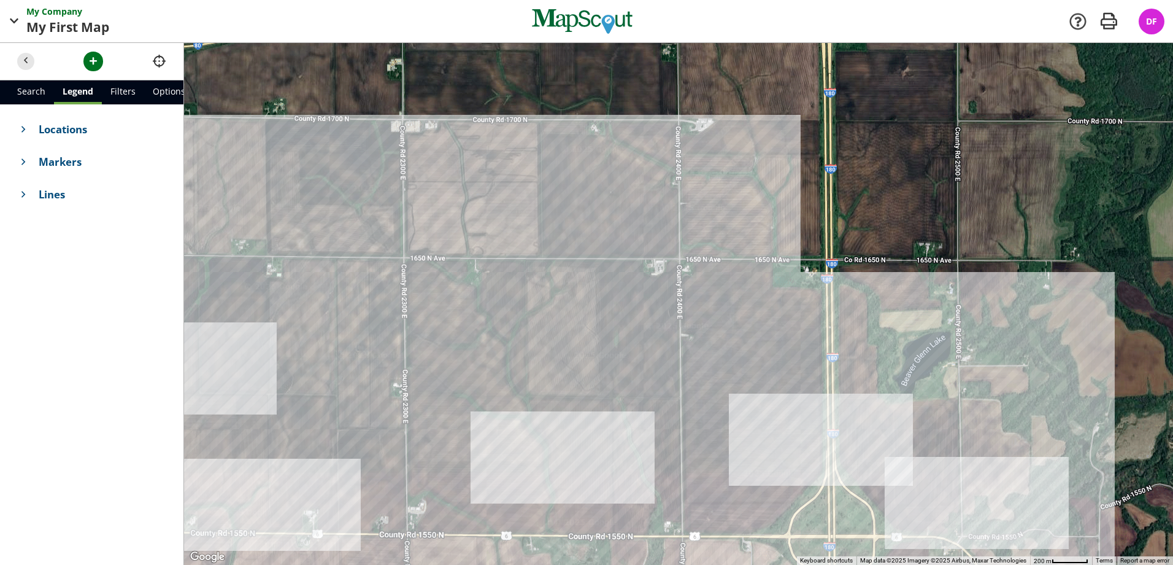
drag, startPoint x: 687, startPoint y: 152, endPoint x: 625, endPoint y: 365, distance: 221.2
click at [629, 398] on div at bounding box center [678, 304] width 989 height 522
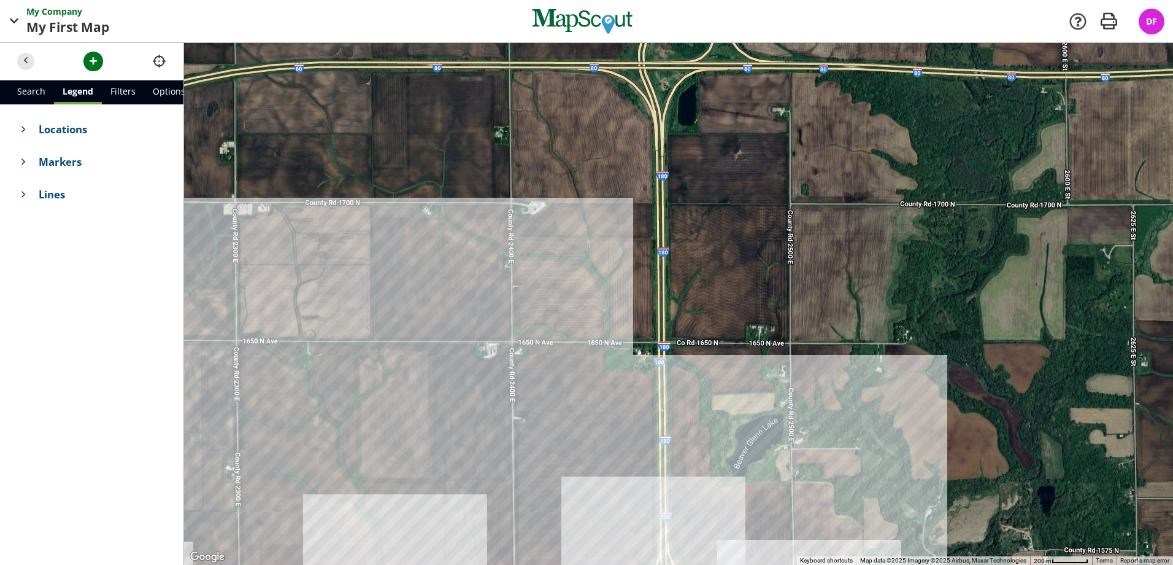
drag, startPoint x: 638, startPoint y: 288, endPoint x: 492, endPoint y: 349, distance: 159.0
click at [492, 349] on div at bounding box center [678, 304] width 989 height 522
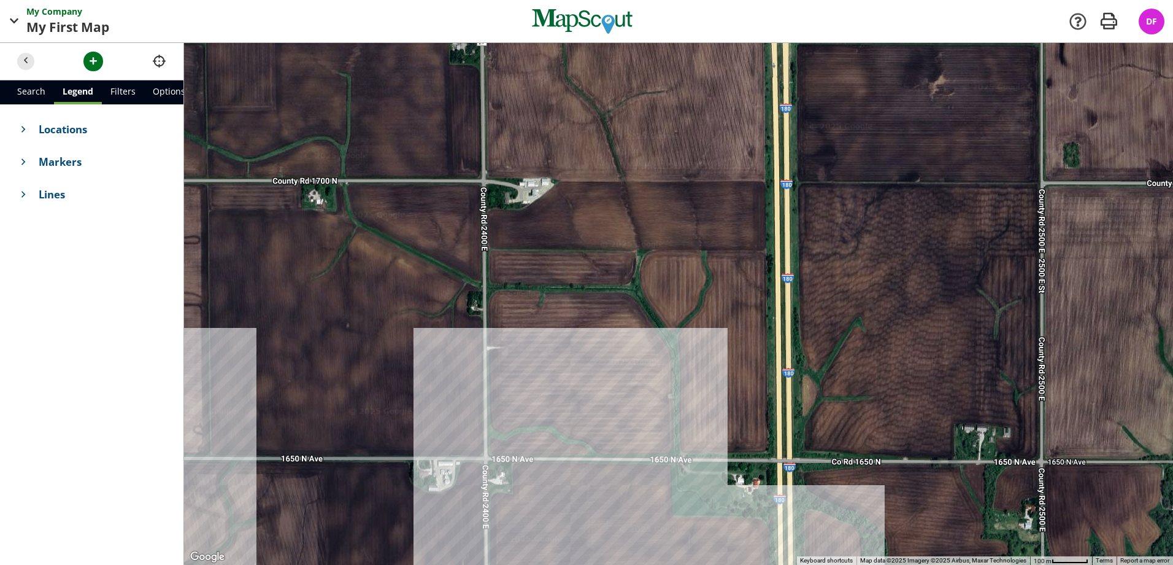
drag, startPoint x: 574, startPoint y: 290, endPoint x: 616, endPoint y: 359, distance: 80.4
click at [616, 359] on div at bounding box center [678, 304] width 989 height 522
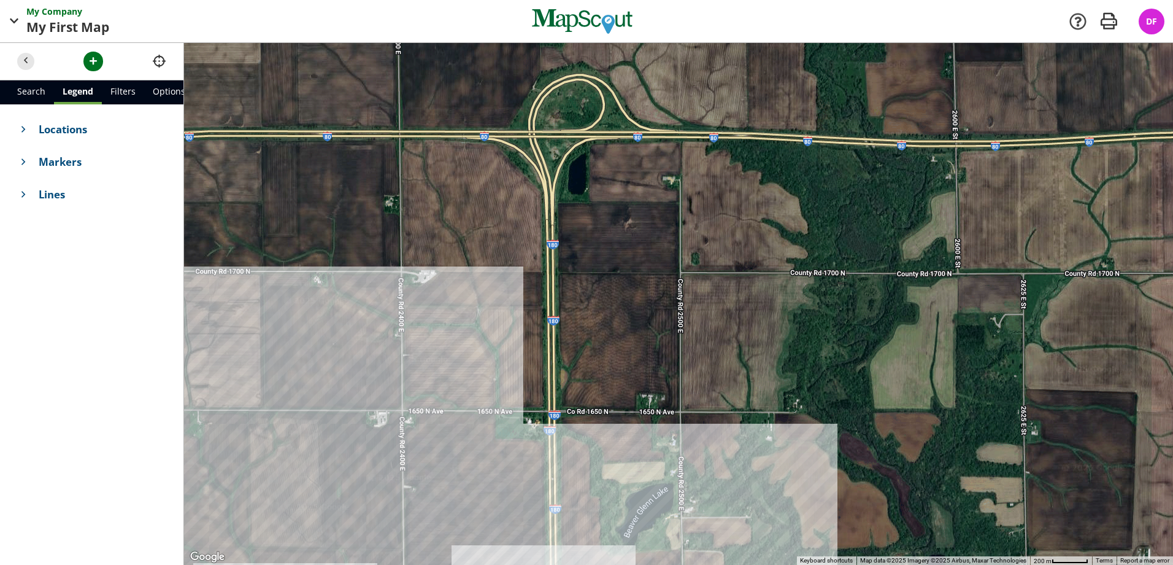
drag, startPoint x: 608, startPoint y: 306, endPoint x: 465, endPoint y: 316, distance: 143.4
click at [465, 316] on div at bounding box center [678, 304] width 989 height 522
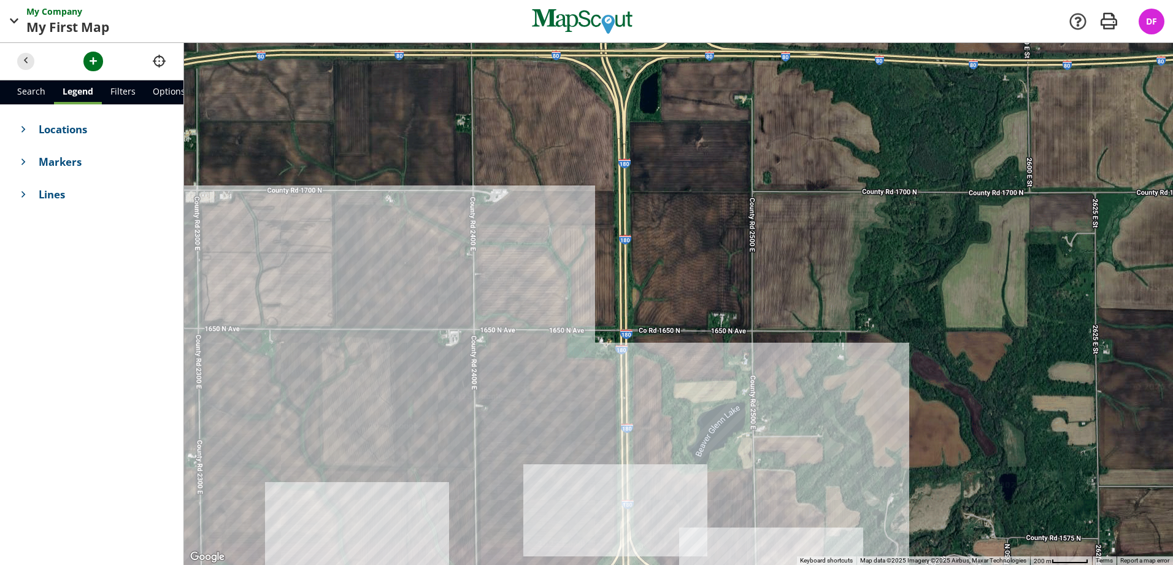
drag, startPoint x: 522, startPoint y: 324, endPoint x: 601, endPoint y: 247, distance: 110.2
click at [601, 247] on div at bounding box center [678, 304] width 989 height 522
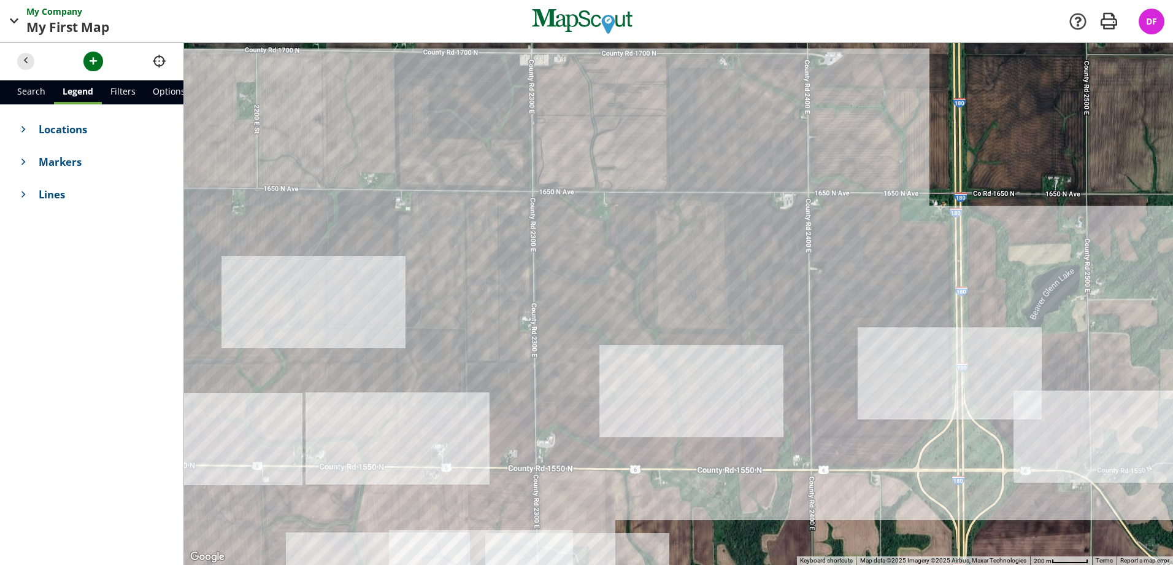
drag, startPoint x: 462, startPoint y: 275, endPoint x: 601, endPoint y: 248, distance: 141.9
click at [748, 152] on div at bounding box center [678, 304] width 989 height 522
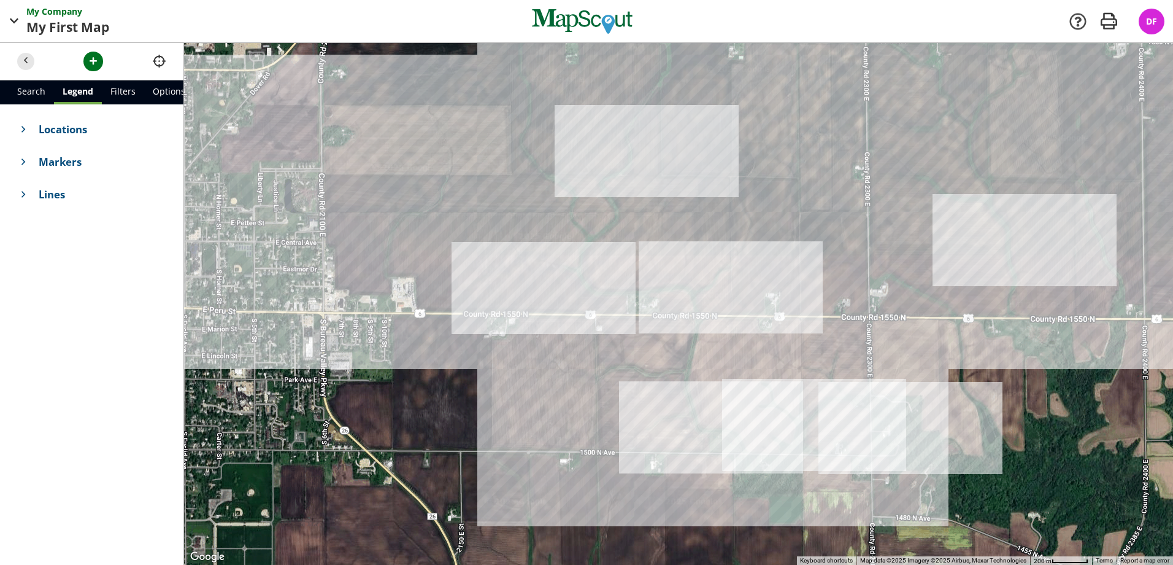
drag, startPoint x: 387, startPoint y: 387, endPoint x: 620, endPoint y: 331, distance: 240.2
click at [620, 331] on div at bounding box center [678, 304] width 989 height 522
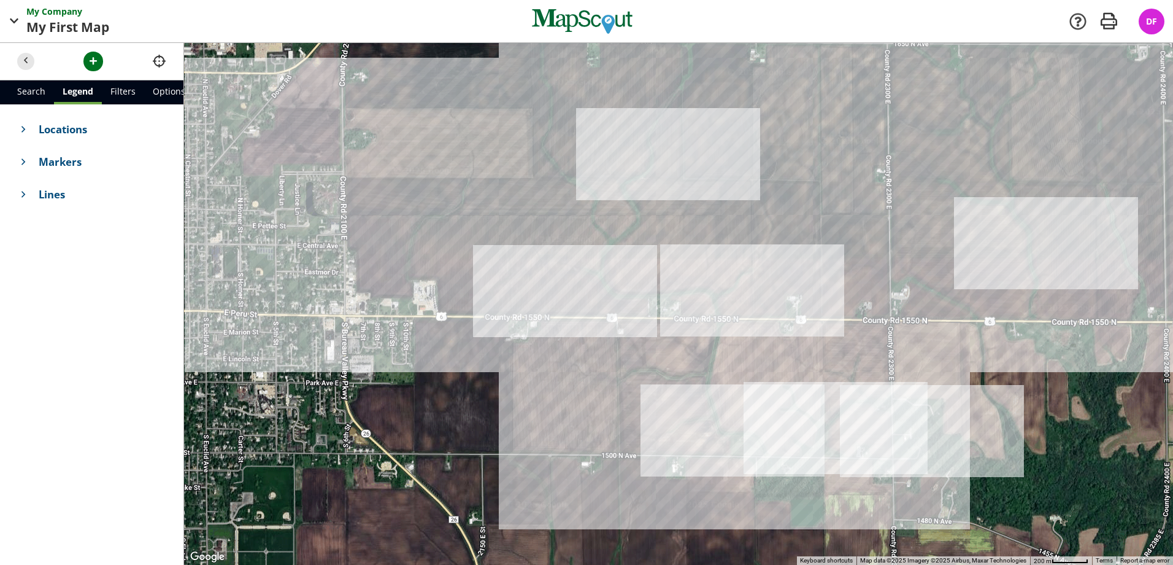
click at [483, 218] on div at bounding box center [678, 304] width 989 height 522
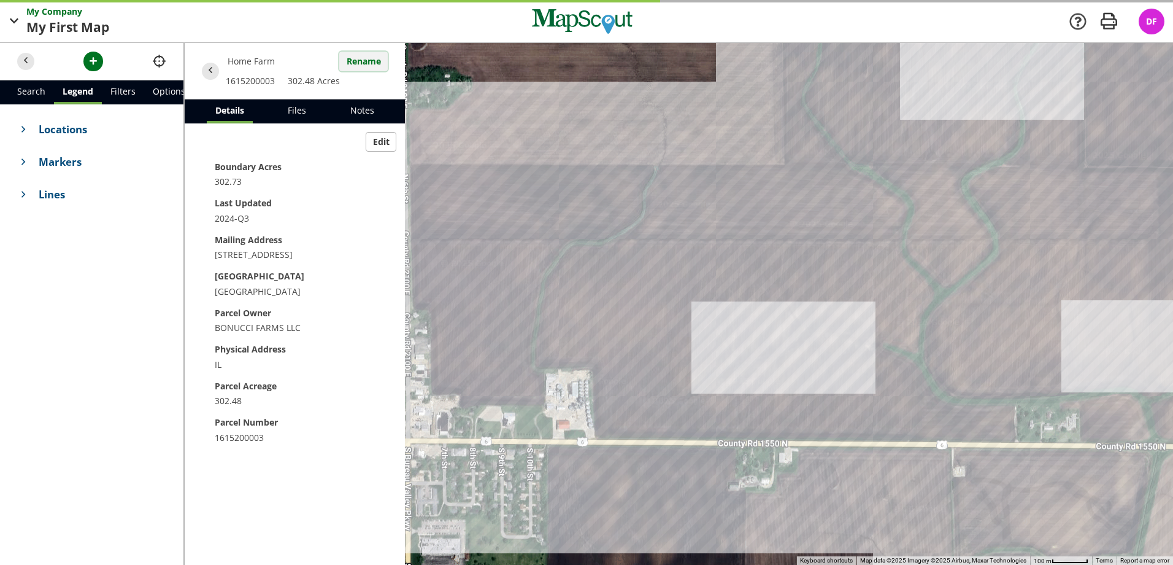
click at [373, 68] on button "Rename" at bounding box center [363, 62] width 48 height 20
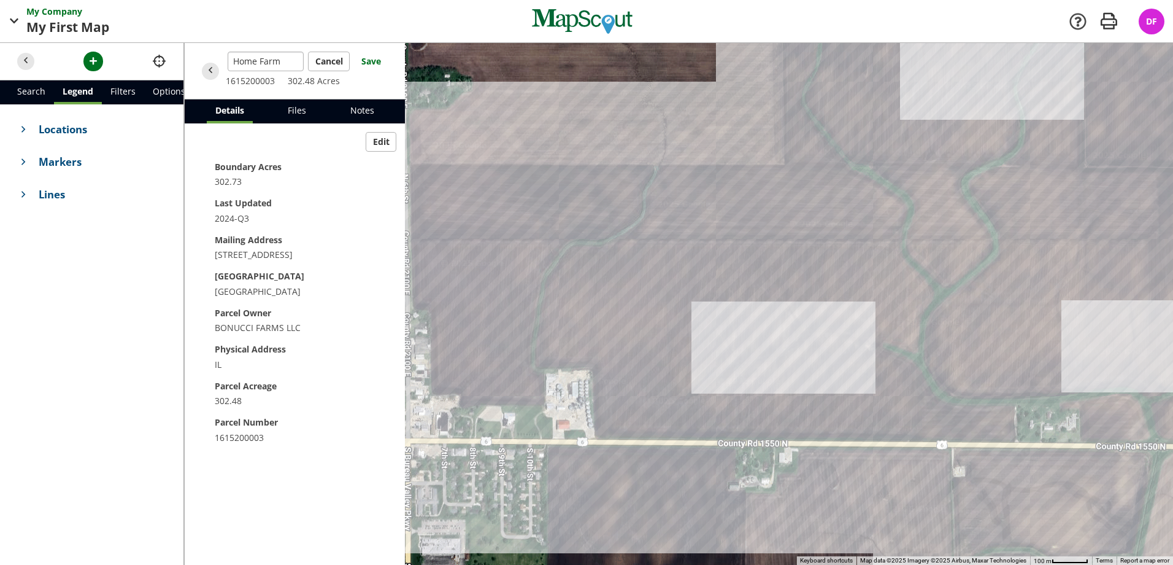
drag, startPoint x: 280, startPoint y: 61, endPoint x: 235, endPoint y: 66, distance: 45.1
click at [235, 66] on input "Home Farm" at bounding box center [266, 62] width 76 height 20
type input "Bonucci Home"
click at [368, 60] on button "Save" at bounding box center [371, 62] width 34 height 20
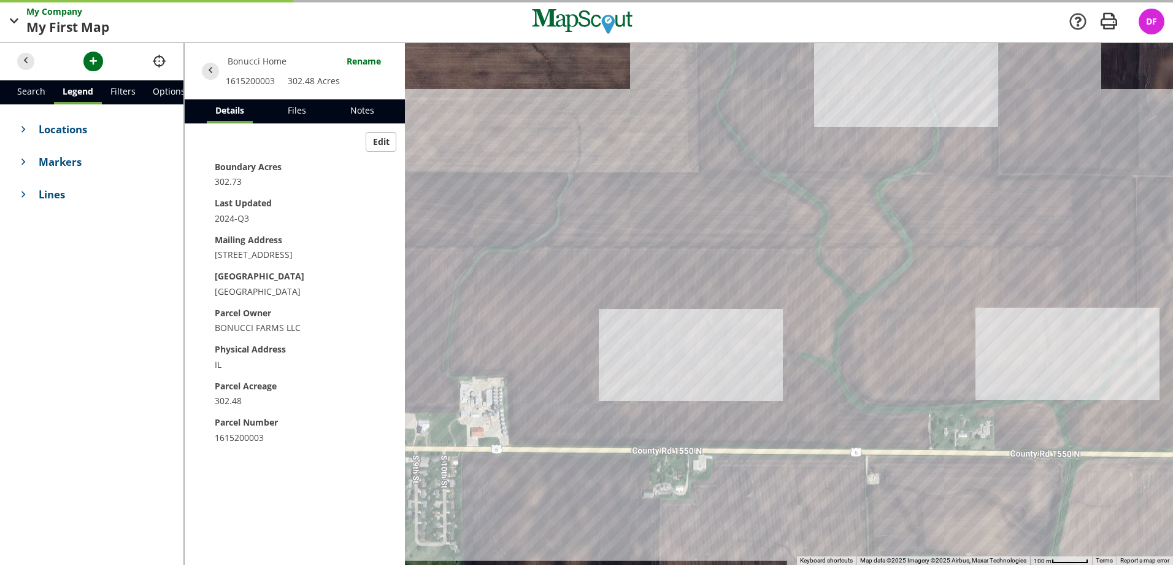
drag, startPoint x: 755, startPoint y: 309, endPoint x: 530, endPoint y: 296, distance: 225.0
click at [522, 295] on div at bounding box center [678, 304] width 989 height 522
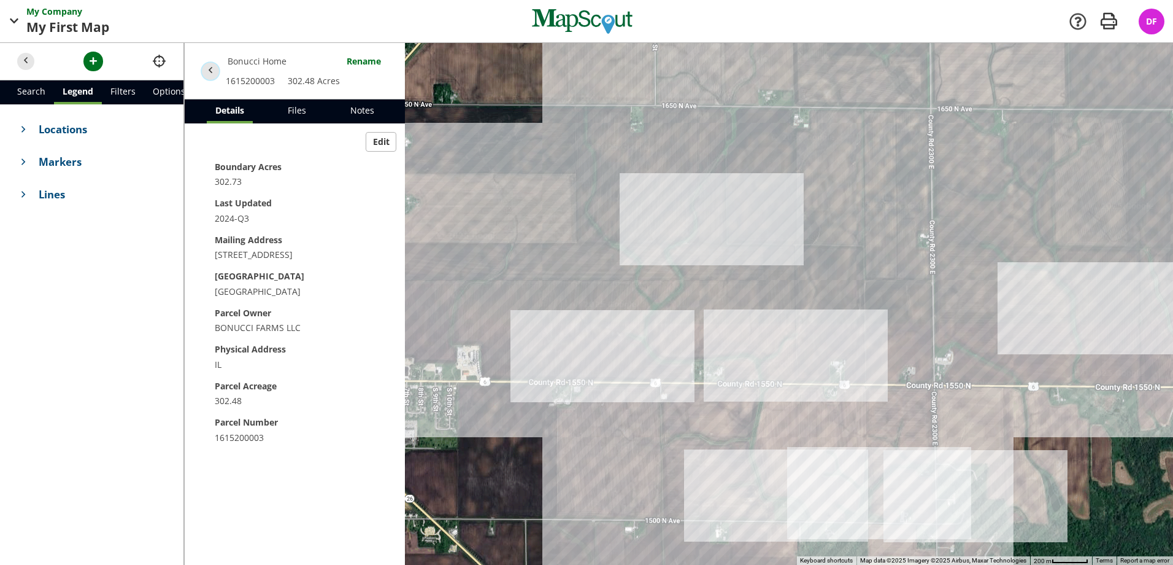
click at [214, 70] on span "button" at bounding box center [210, 70] width 13 height 13
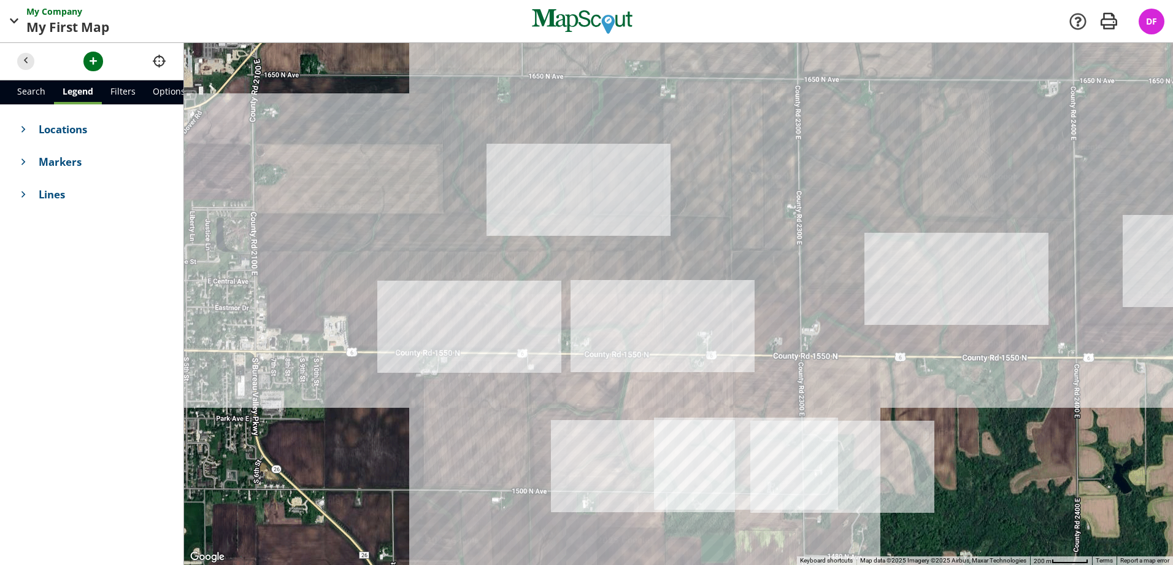
drag, startPoint x: 689, startPoint y: 303, endPoint x: 483, endPoint y: 277, distance: 207.9
click at [483, 276] on div at bounding box center [678, 304] width 989 height 522
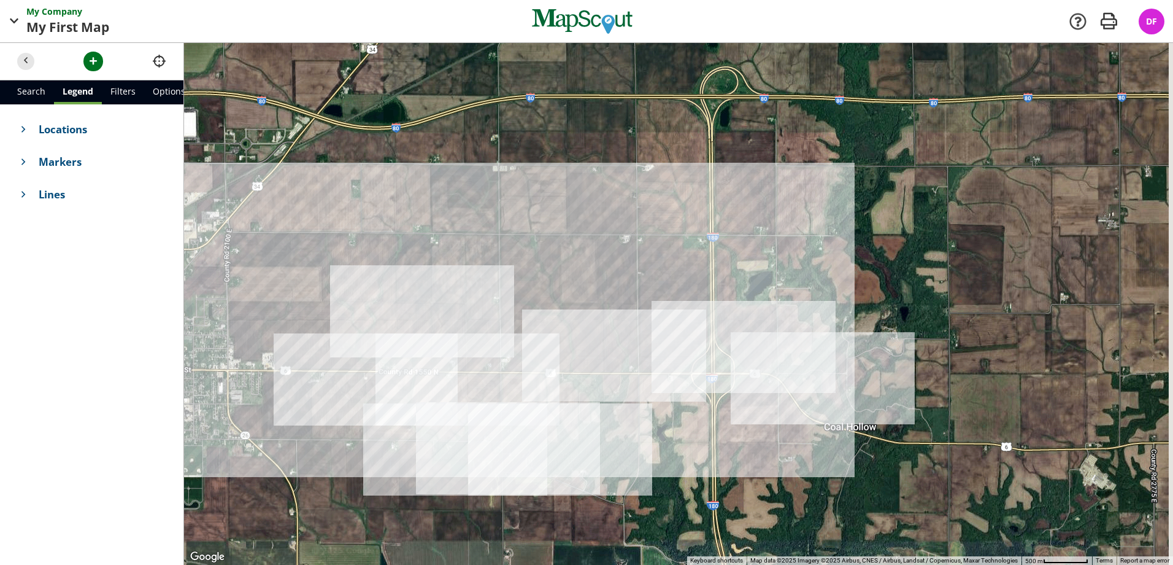
drag, startPoint x: 506, startPoint y: 228, endPoint x: 357, endPoint y: 282, distance: 158.6
click at [357, 282] on div at bounding box center [678, 304] width 989 height 522
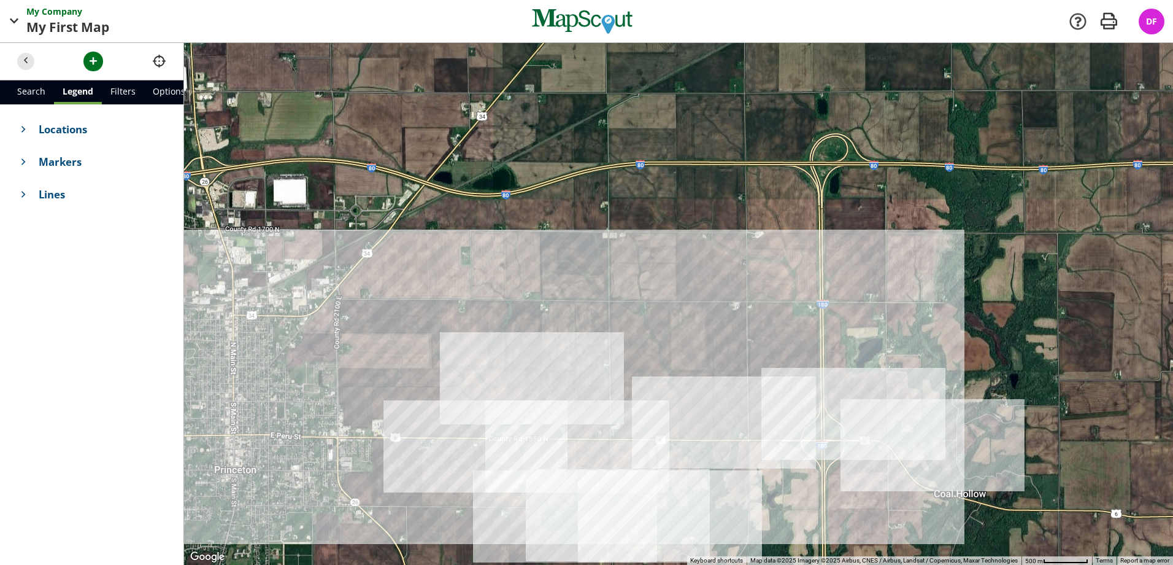
drag, startPoint x: 501, startPoint y: 223, endPoint x: 612, endPoint y: 288, distance: 128.5
click at [612, 288] on div at bounding box center [678, 304] width 989 height 522
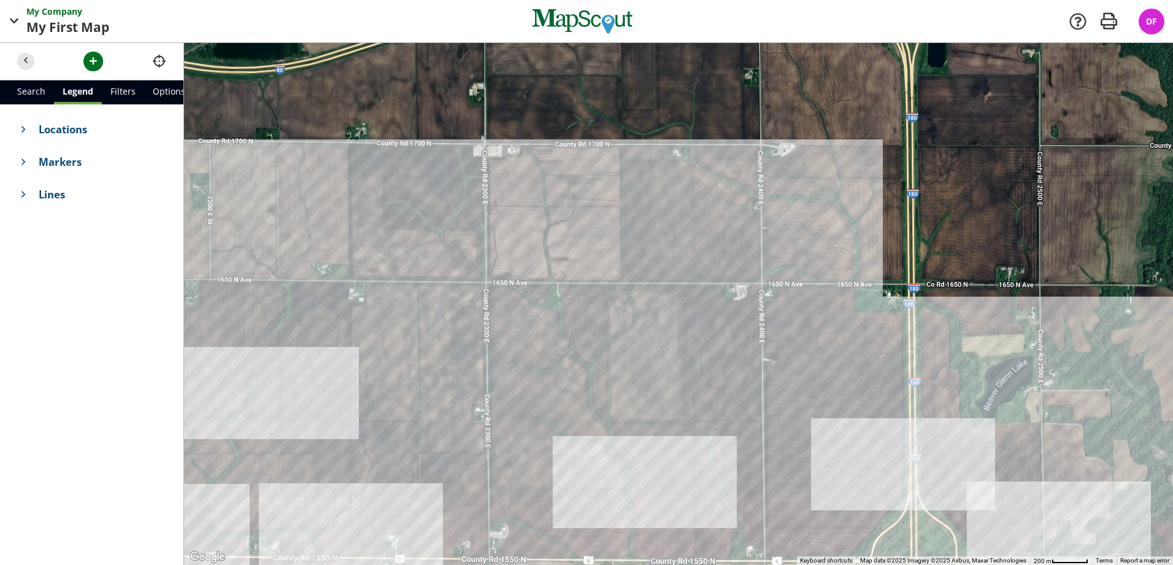
drag, startPoint x: 618, startPoint y: 274, endPoint x: 463, endPoint y: 258, distance: 155.5
click at [463, 258] on div at bounding box center [678, 304] width 989 height 522
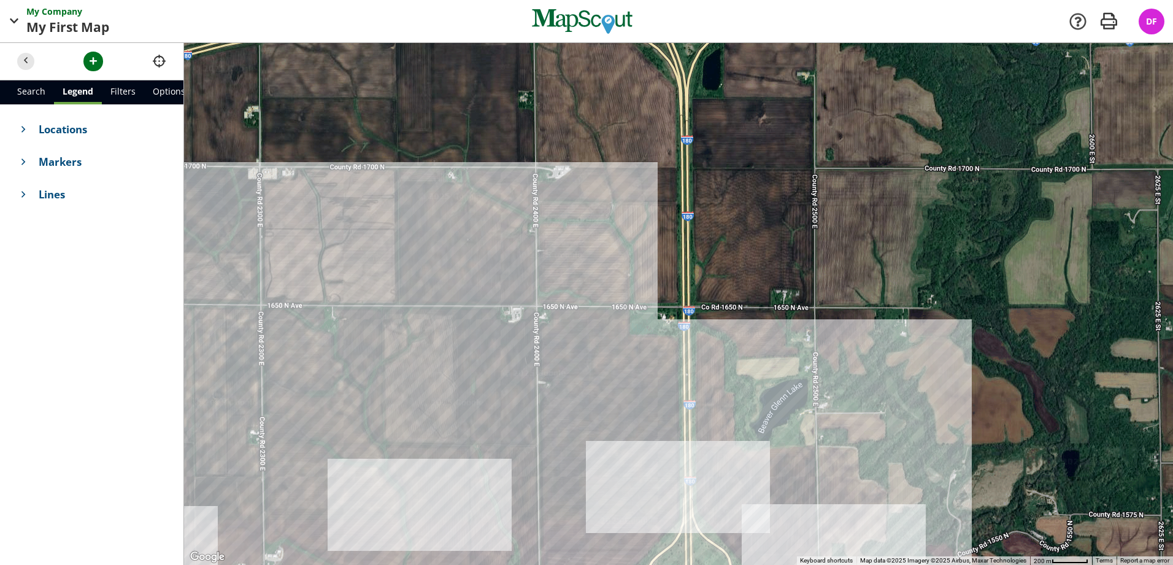
drag, startPoint x: 694, startPoint y: 235, endPoint x: 429, endPoint y: 243, distance: 265.2
click at [429, 243] on div at bounding box center [678, 304] width 989 height 522
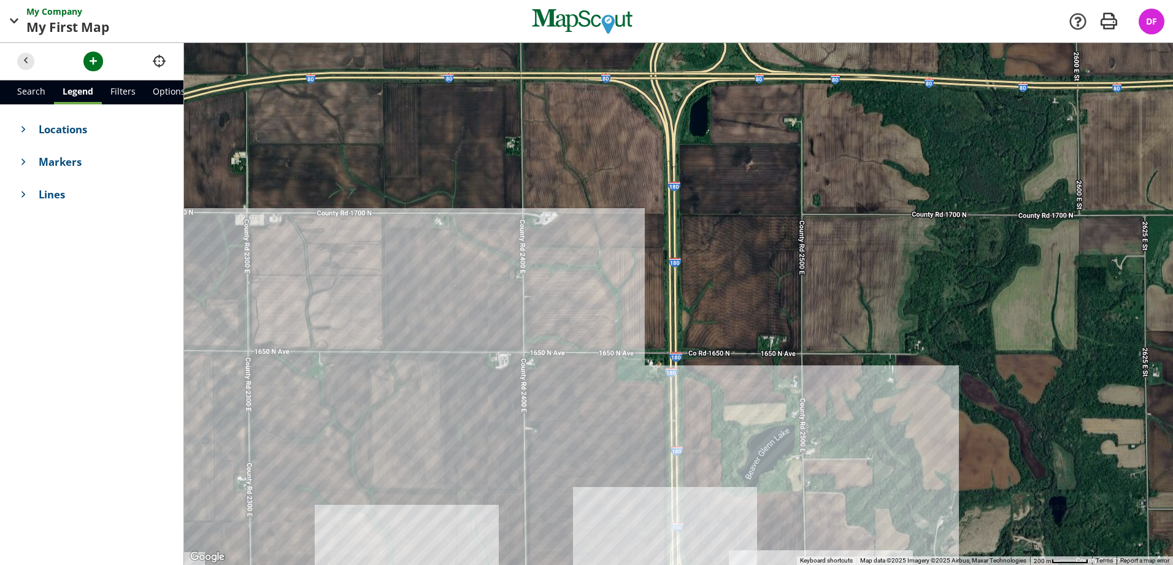
drag, startPoint x: 583, startPoint y: 210, endPoint x: 631, endPoint y: 279, distance: 84.1
click at [631, 279] on div at bounding box center [678, 304] width 989 height 522
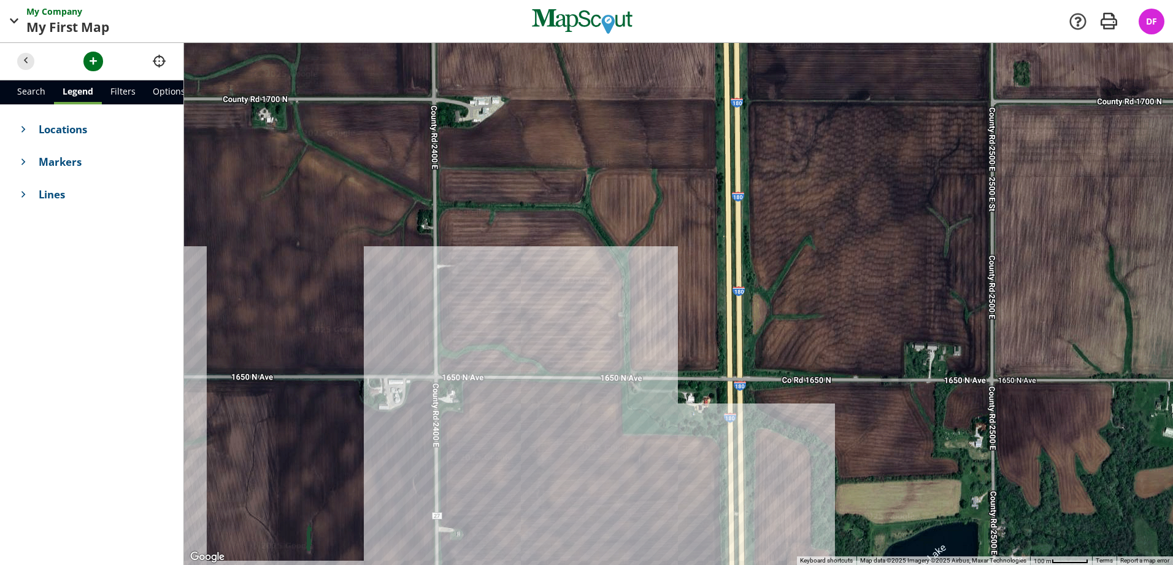
drag, startPoint x: 544, startPoint y: 342, endPoint x: 547, endPoint y: 334, distance: 9.1
click at [547, 334] on div at bounding box center [678, 304] width 989 height 522
click at [28, 88] on link "Search" at bounding box center [31, 92] width 45 height 24
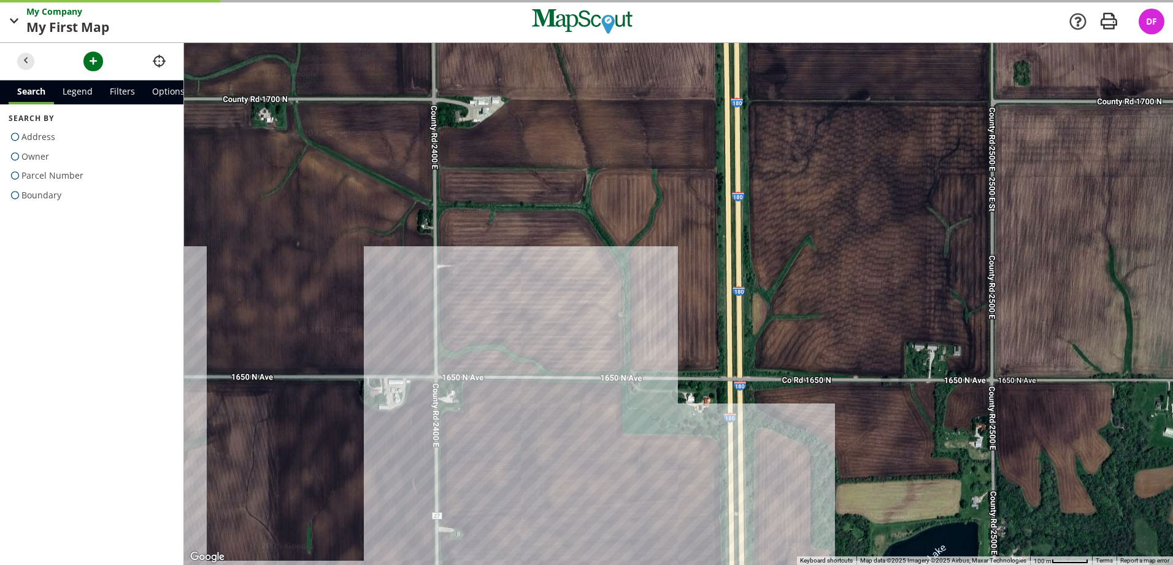
click at [53, 174] on span "Parcel Number" at bounding box center [52, 176] width 62 height 20
click at [17, 174] on input "Parcel Number" at bounding box center [13, 173] width 8 height 8
radio input "true"
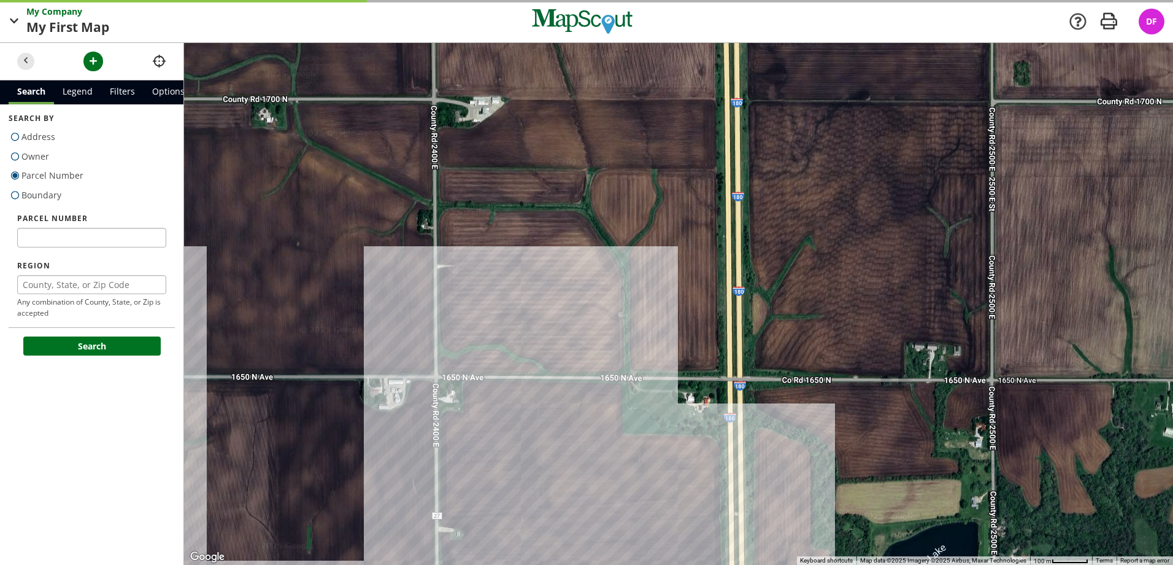
click at [37, 191] on span "Boundary" at bounding box center [41, 195] width 40 height 20
click at [17, 191] on input "Boundary" at bounding box center [13, 192] width 8 height 8
radio input "true"
radio input "false"
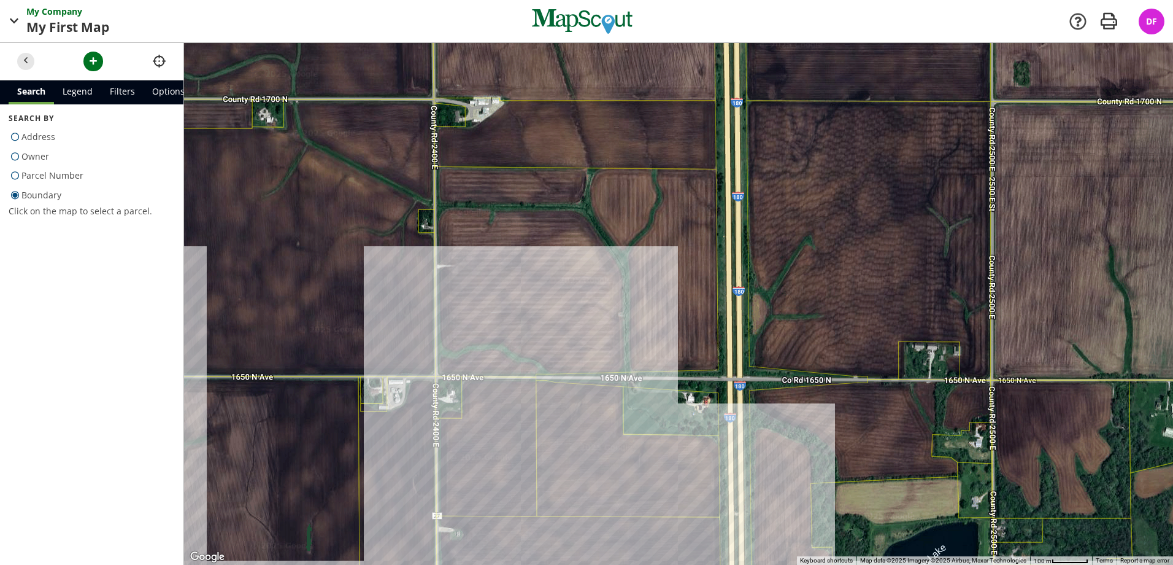
click at [573, 295] on div at bounding box center [678, 304] width 989 height 522
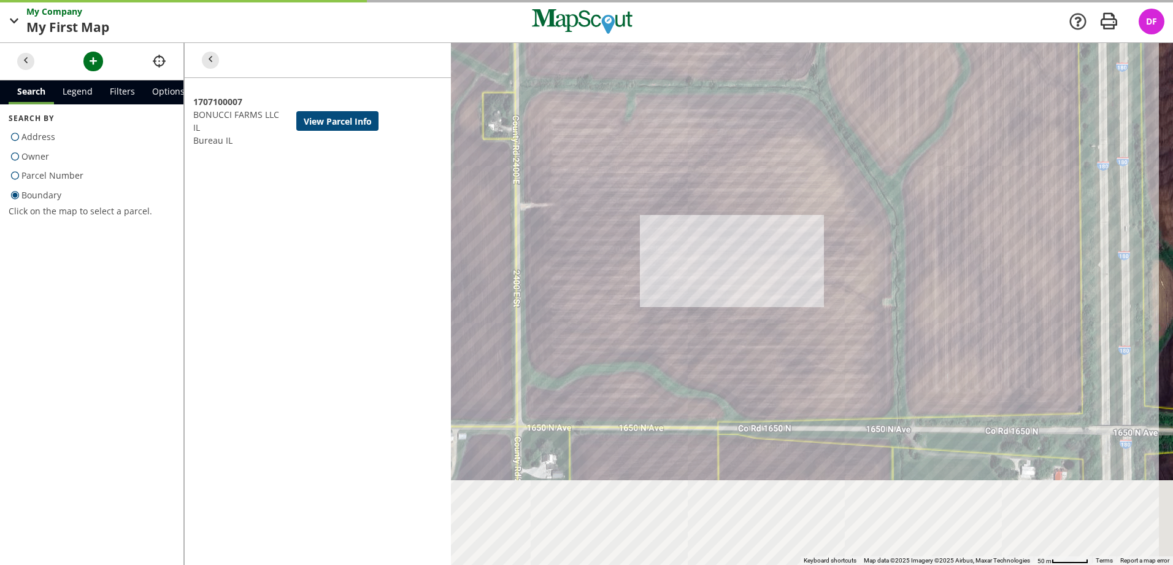
drag, startPoint x: 686, startPoint y: 257, endPoint x: 894, endPoint y: 57, distance: 288.2
click at [893, 57] on div at bounding box center [678, 304] width 989 height 522
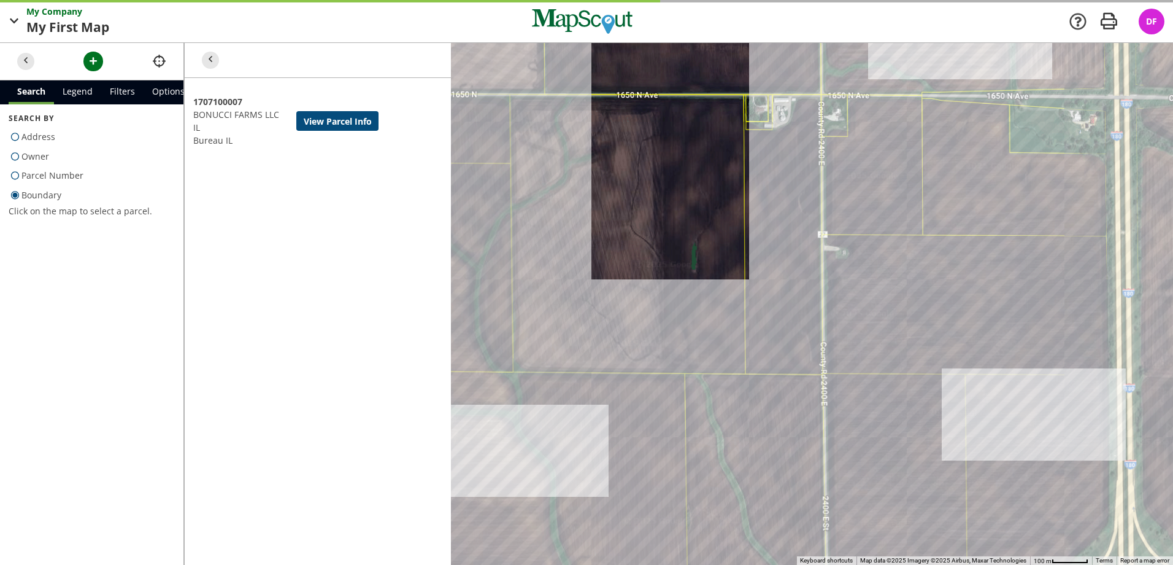
drag, startPoint x: 815, startPoint y: 160, endPoint x: 556, endPoint y: 294, distance: 291.5
click at [556, 294] on div at bounding box center [678, 304] width 989 height 522
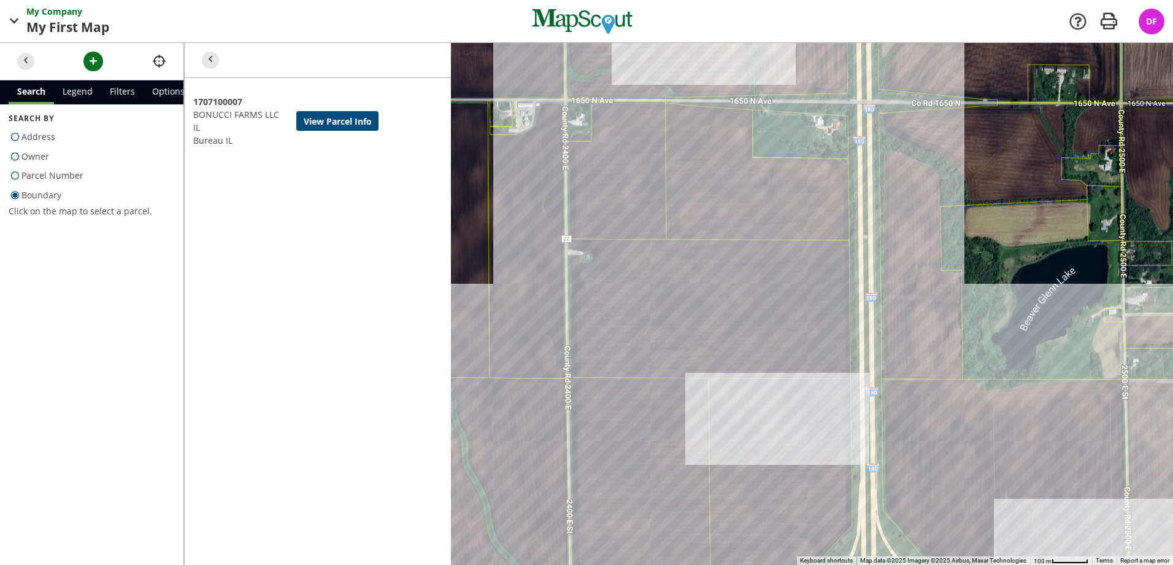
drag, startPoint x: 698, startPoint y: 166, endPoint x: 733, endPoint y: 34, distance: 137.2
click at [733, 34] on div "My Company My First Map Map Company My Company Company Settings App v2.14.2 Ret…" at bounding box center [586, 282] width 1173 height 565
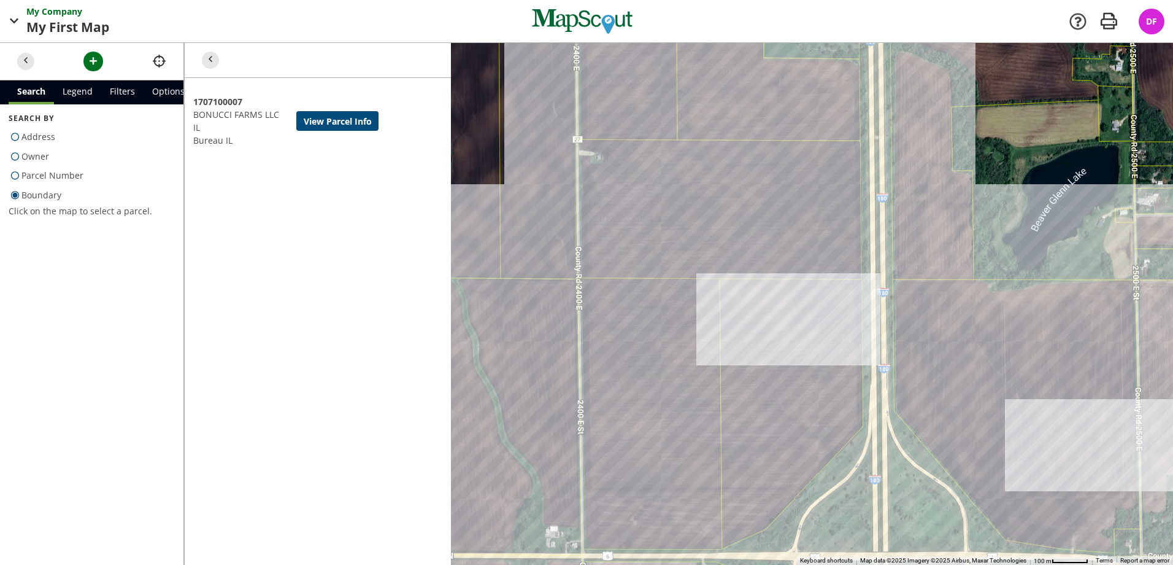
drag, startPoint x: 710, startPoint y: 319, endPoint x: 730, endPoint y: 438, distance: 120.8
click at [730, 438] on div at bounding box center [678, 304] width 989 height 522
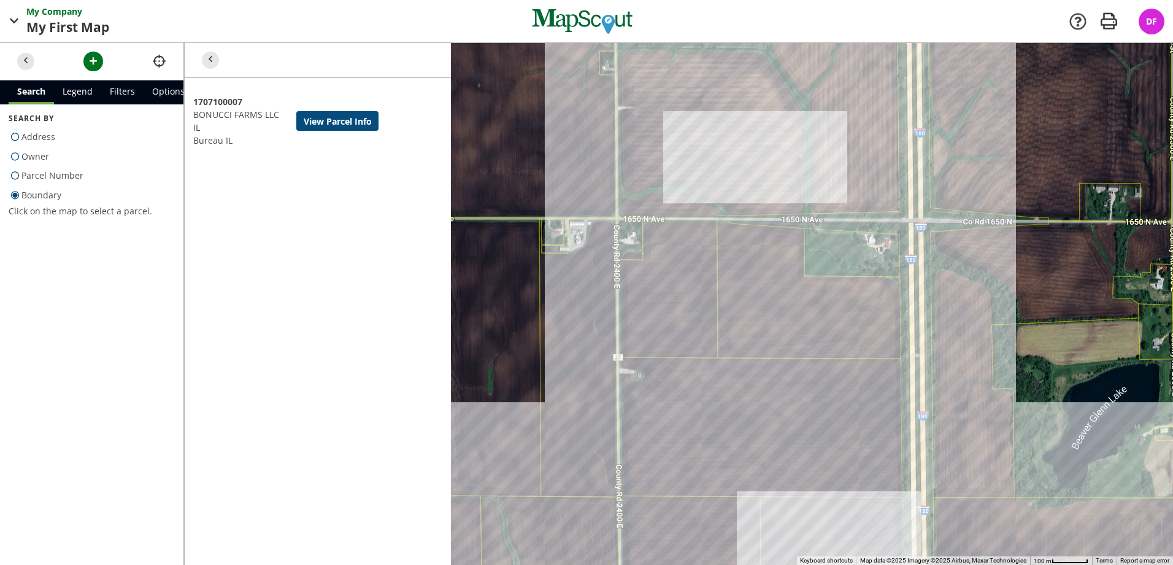
drag, startPoint x: 709, startPoint y: 328, endPoint x: 736, endPoint y: 249, distance: 83.6
click at [736, 249] on div at bounding box center [678, 304] width 989 height 522
click at [95, 60] on span "button" at bounding box center [93, 61] width 13 height 13
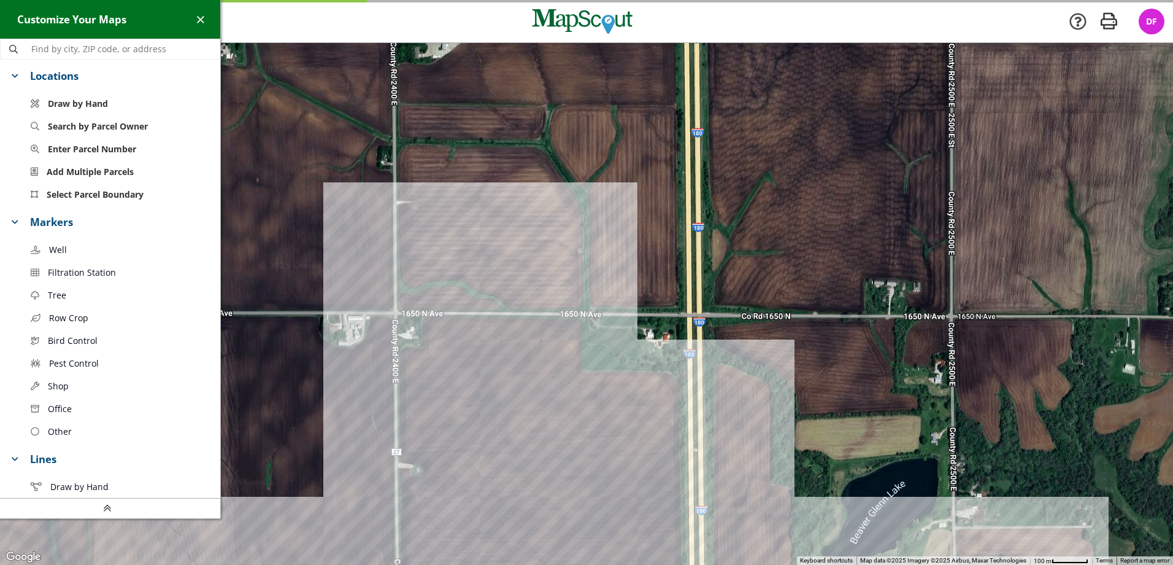
drag, startPoint x: 468, startPoint y: 166, endPoint x: 338, endPoint y: 262, distance: 162.0
click at [338, 262] on div at bounding box center [586, 304] width 1173 height 522
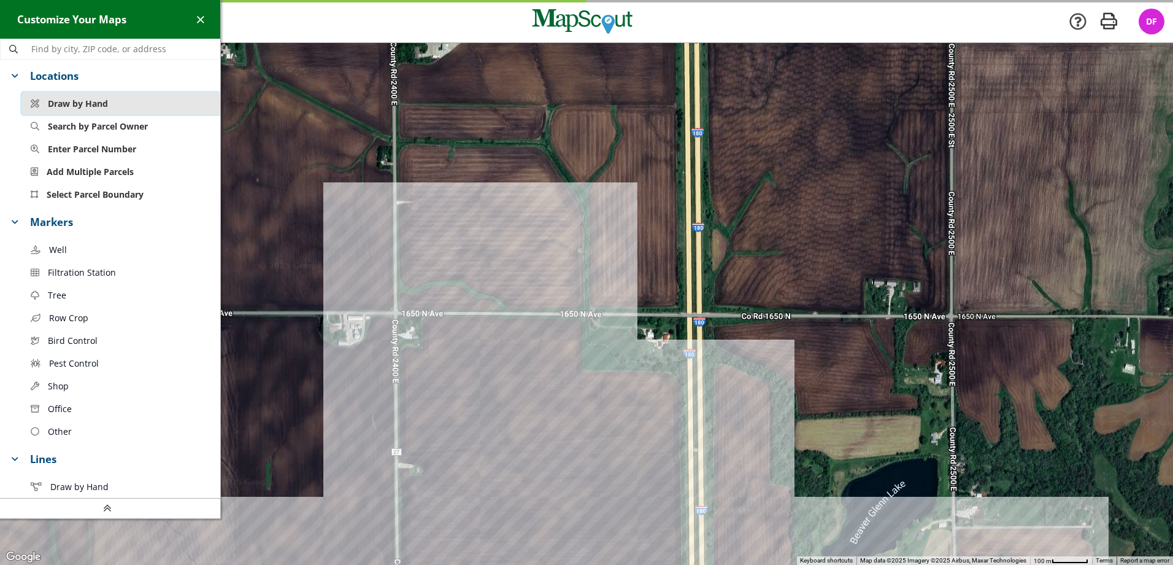
click at [141, 107] on button "Draw by Hand" at bounding box center [120, 103] width 199 height 23
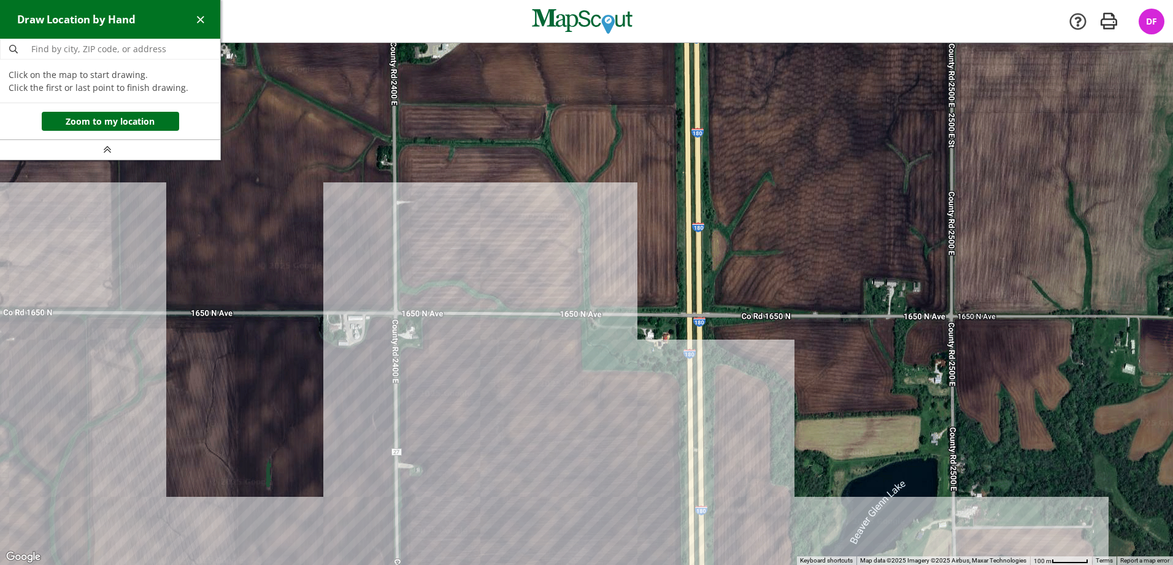
click at [397, 104] on div at bounding box center [586, 304] width 1173 height 522
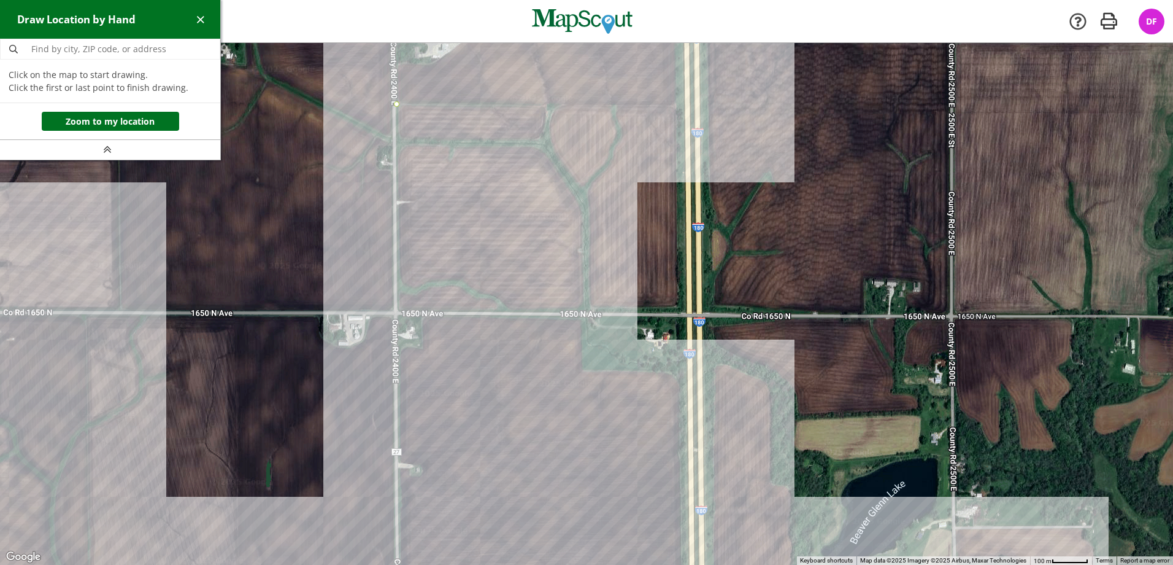
click at [675, 105] on div at bounding box center [586, 304] width 1173 height 522
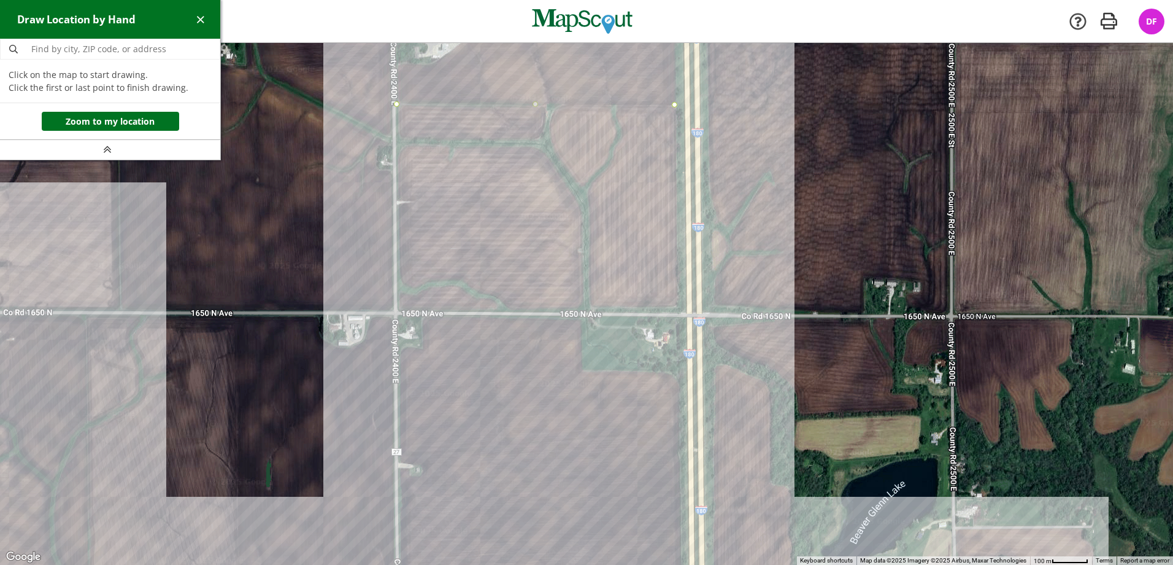
click at [679, 310] on div at bounding box center [586, 304] width 1173 height 522
click at [399, 310] on div at bounding box center [586, 304] width 1173 height 522
click at [396, 107] on div at bounding box center [586, 304] width 1173 height 522
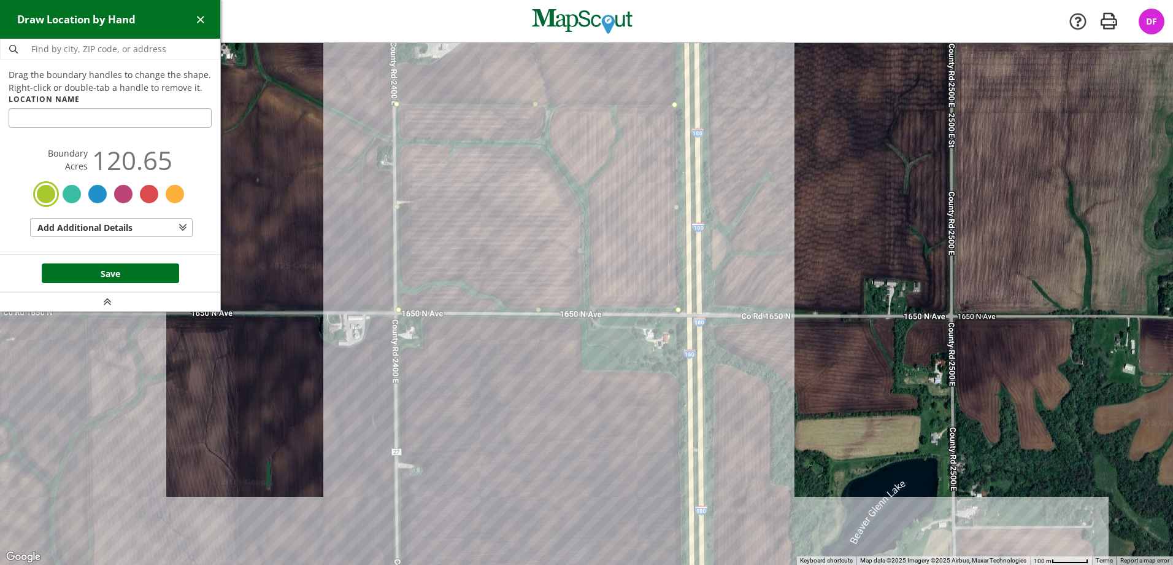
click at [110, 119] on input "text" at bounding box center [110, 118] width 203 height 20
type input "[PERSON_NAME]"
click at [96, 268] on button "Save" at bounding box center [110, 273] width 137 height 20
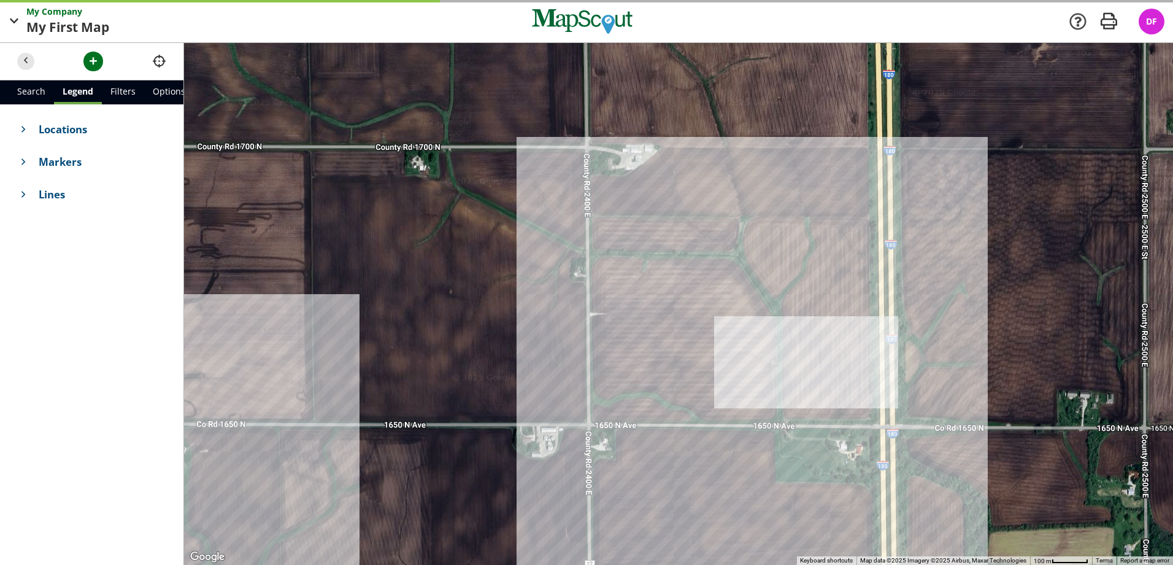
drag, startPoint x: 306, startPoint y: 219, endPoint x: 403, endPoint y: 332, distance: 148.4
click at [401, 334] on div at bounding box center [678, 304] width 989 height 522
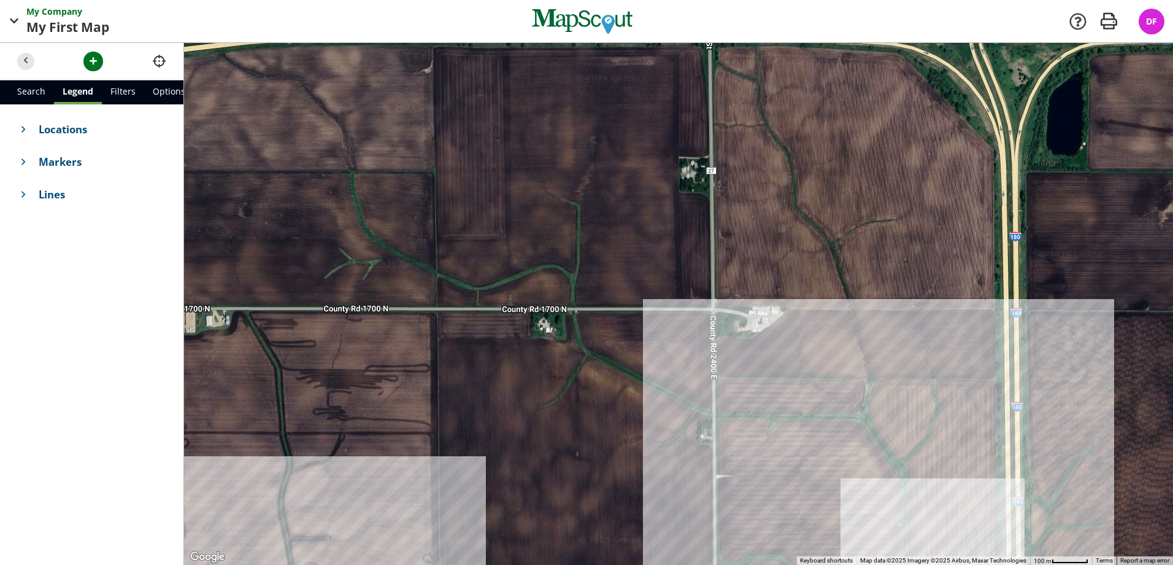
drag, startPoint x: 485, startPoint y: 245, endPoint x: 671, endPoint y: 393, distance: 237.2
click at [671, 393] on div at bounding box center [678, 304] width 989 height 522
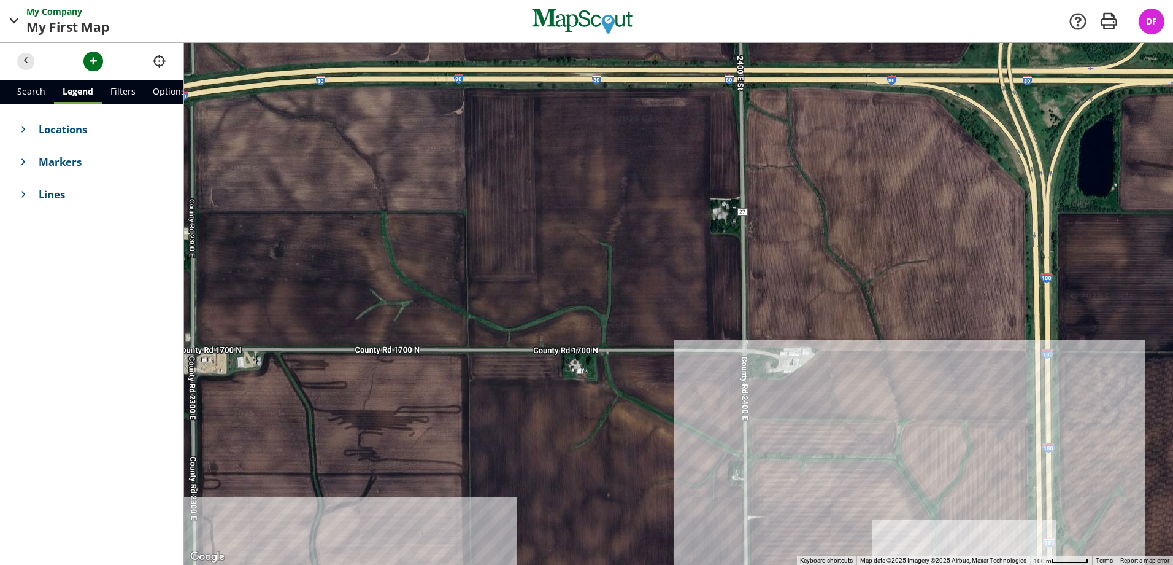
drag, startPoint x: 631, startPoint y: 224, endPoint x: 651, endPoint y: 257, distance: 38.8
click at [651, 257] on div at bounding box center [678, 304] width 989 height 522
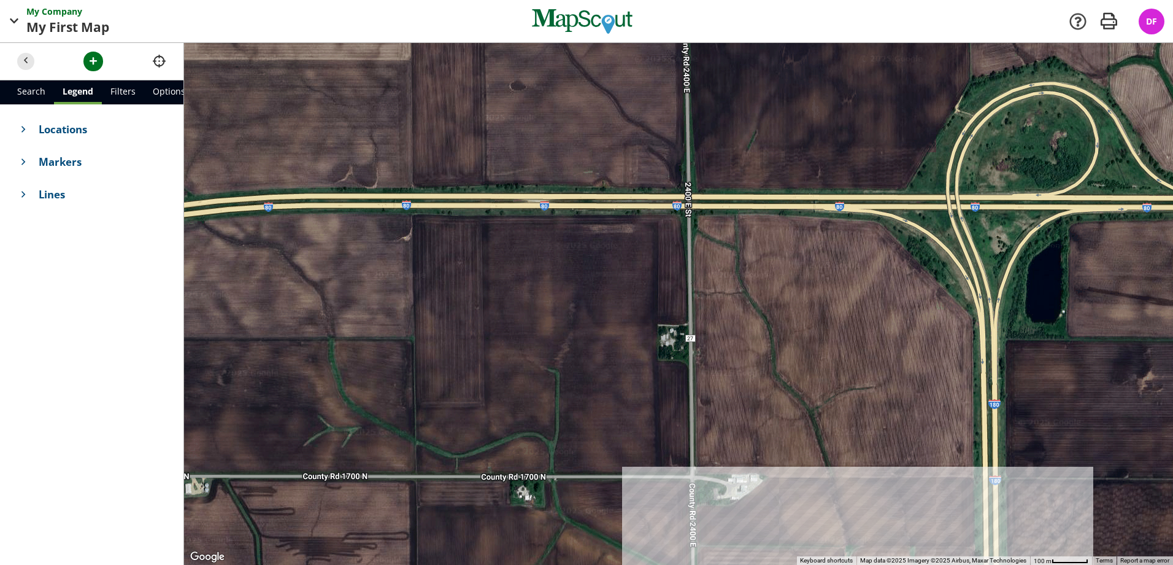
drag, startPoint x: 624, startPoint y: 193, endPoint x: 576, endPoint y: 320, distance: 136.5
click at [576, 320] on div at bounding box center [678, 304] width 989 height 522
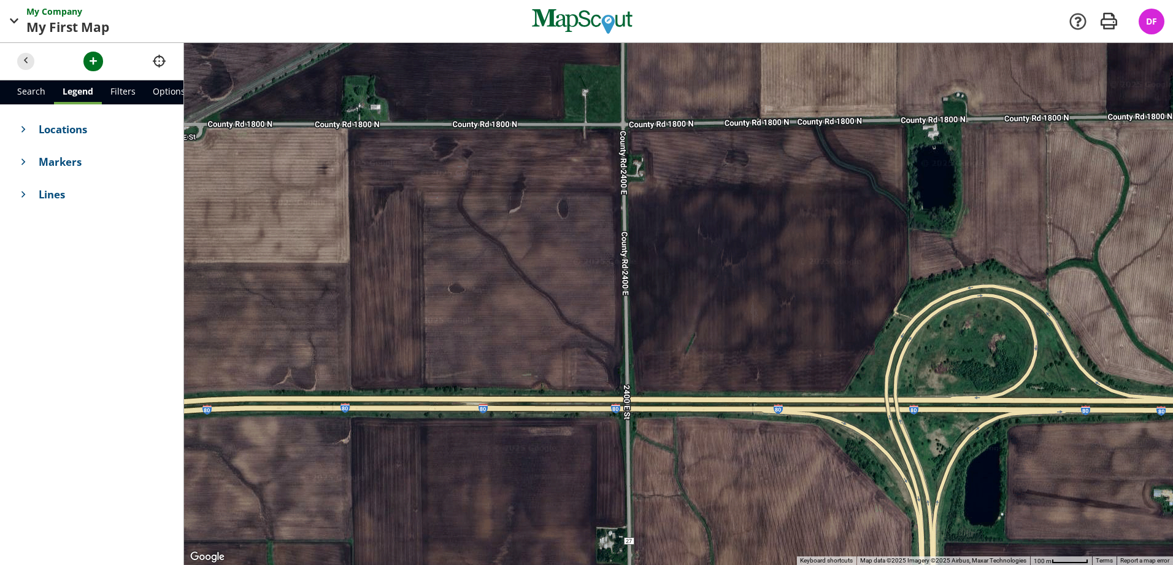
drag, startPoint x: 590, startPoint y: 177, endPoint x: 533, endPoint y: 344, distance: 175.8
click at [532, 369] on div at bounding box center [678, 304] width 989 height 522
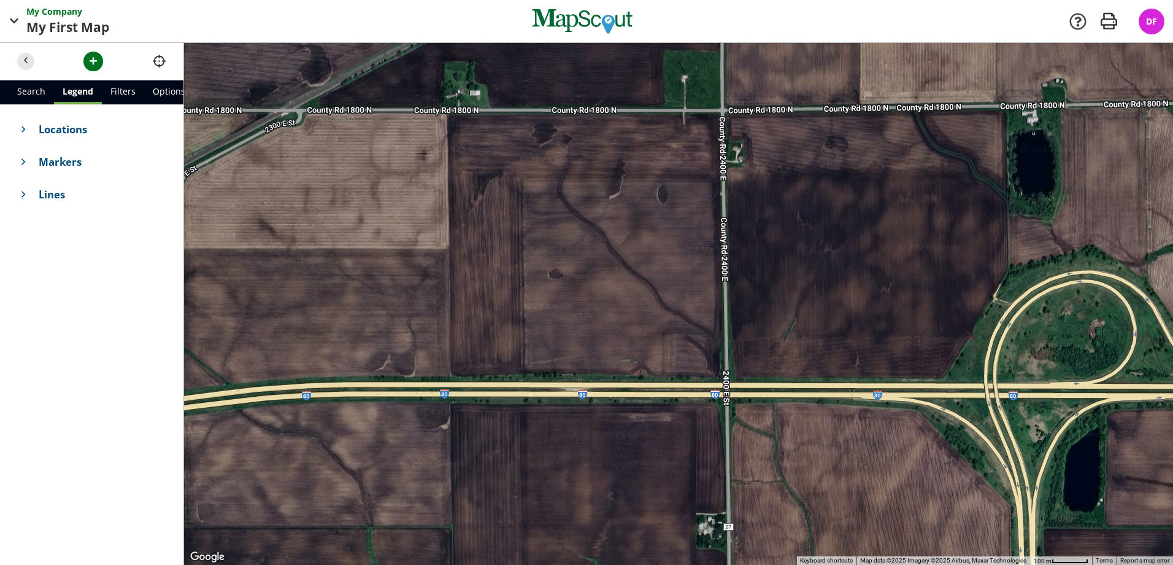
drag, startPoint x: 531, startPoint y: 253, endPoint x: 633, endPoint y: 237, distance: 103.0
click at [633, 237] on div at bounding box center [678, 304] width 989 height 522
click at [91, 69] on button "button" at bounding box center [93, 62] width 20 height 20
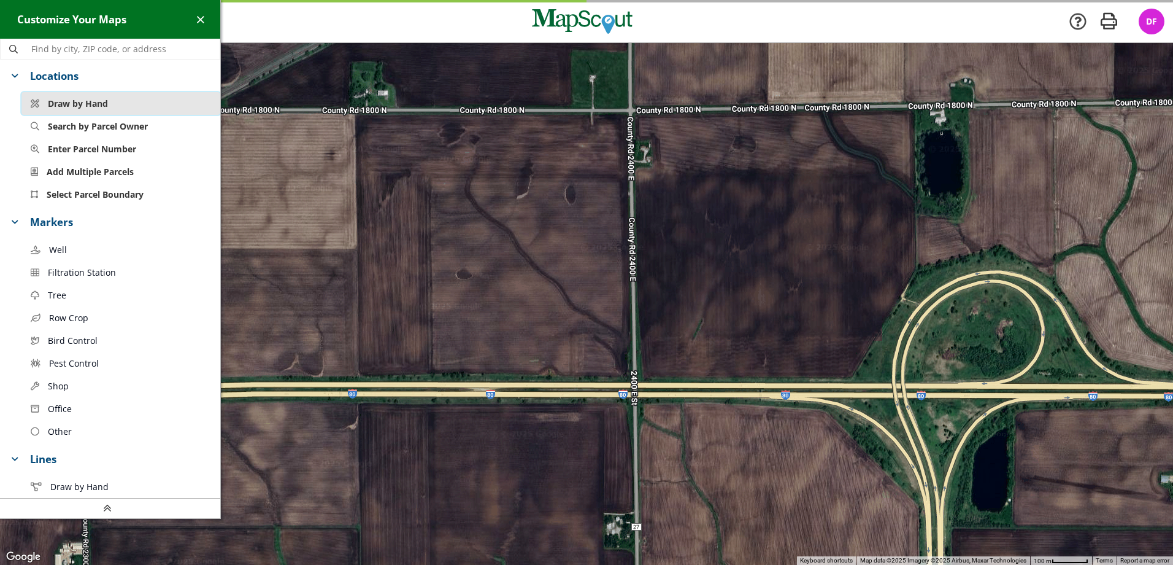
click at [74, 104] on span "Draw by Hand" at bounding box center [78, 103] width 60 height 13
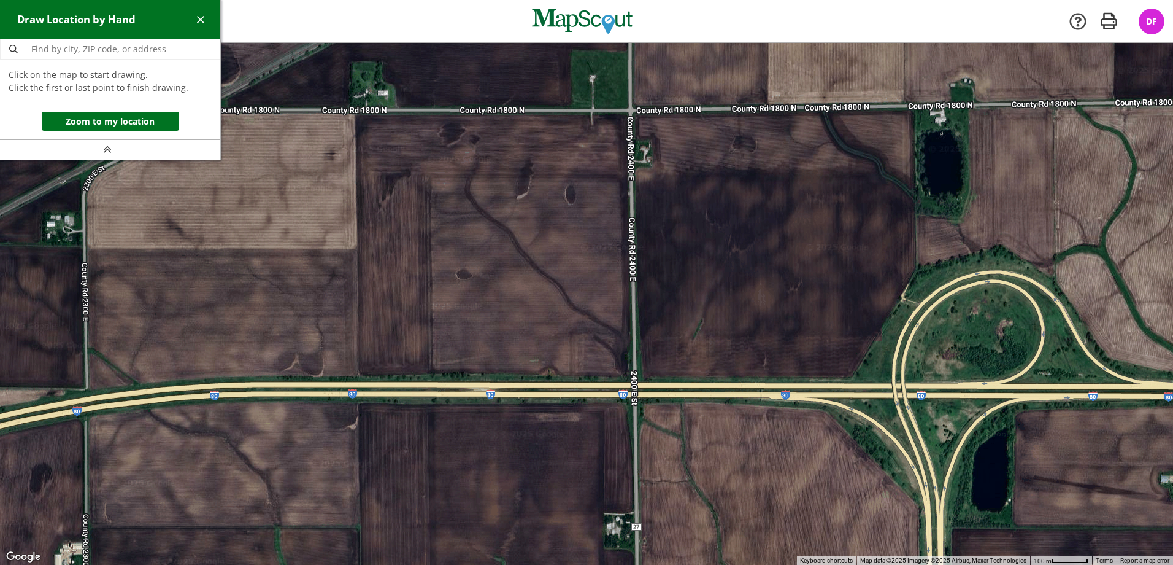
click at [356, 113] on div at bounding box center [586, 304] width 1173 height 522
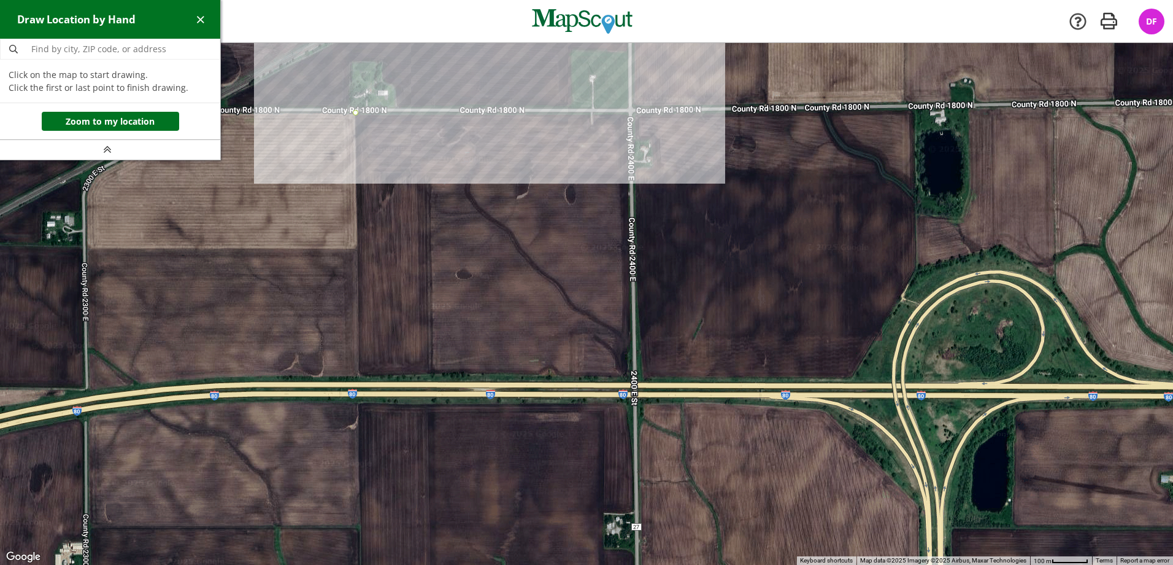
click at [628, 112] on div at bounding box center [586, 304] width 1173 height 522
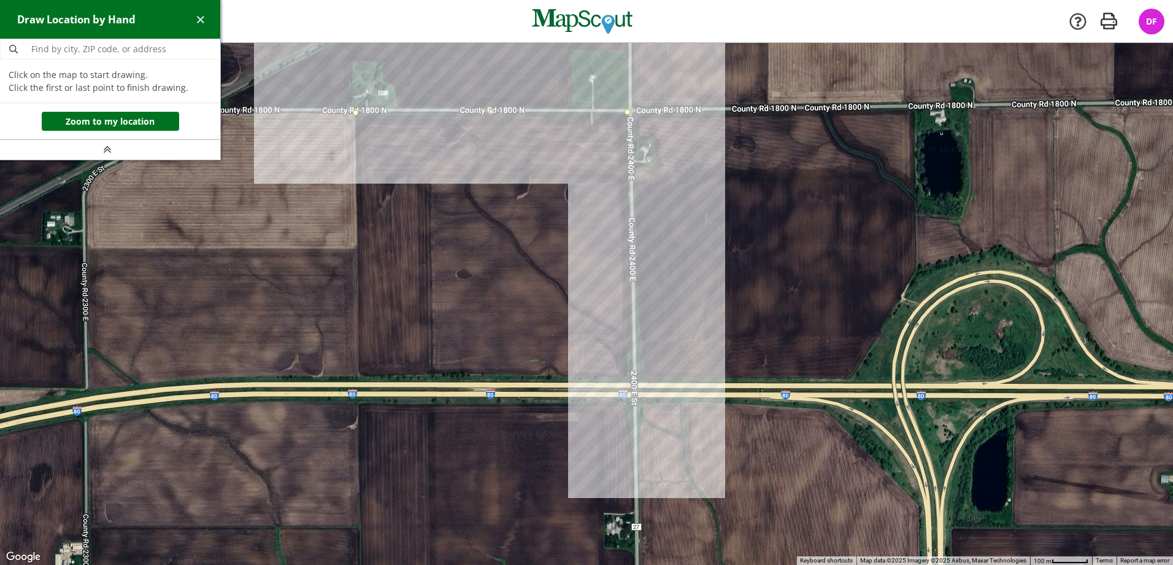
click at [633, 376] on div at bounding box center [586, 304] width 1173 height 522
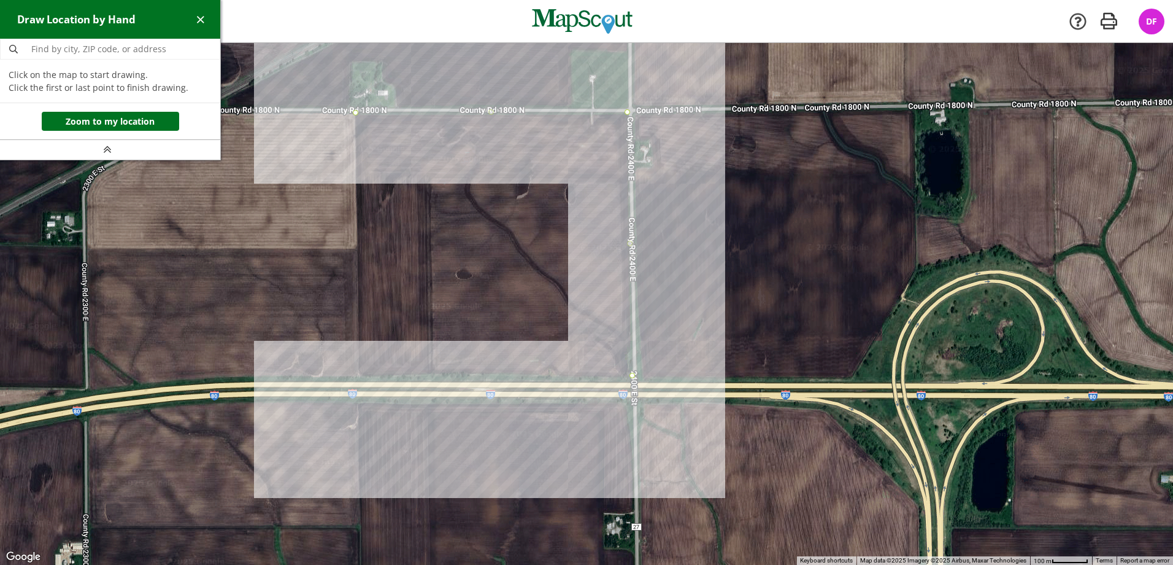
click at [358, 374] on div at bounding box center [586, 304] width 1173 height 522
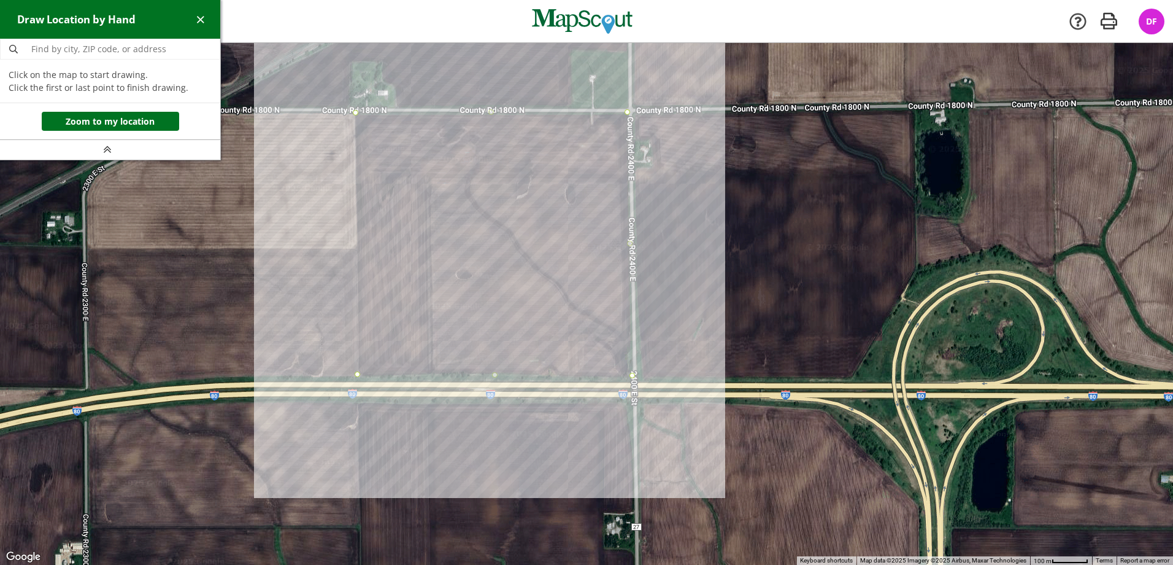
click at [355, 112] on div at bounding box center [586, 304] width 1173 height 522
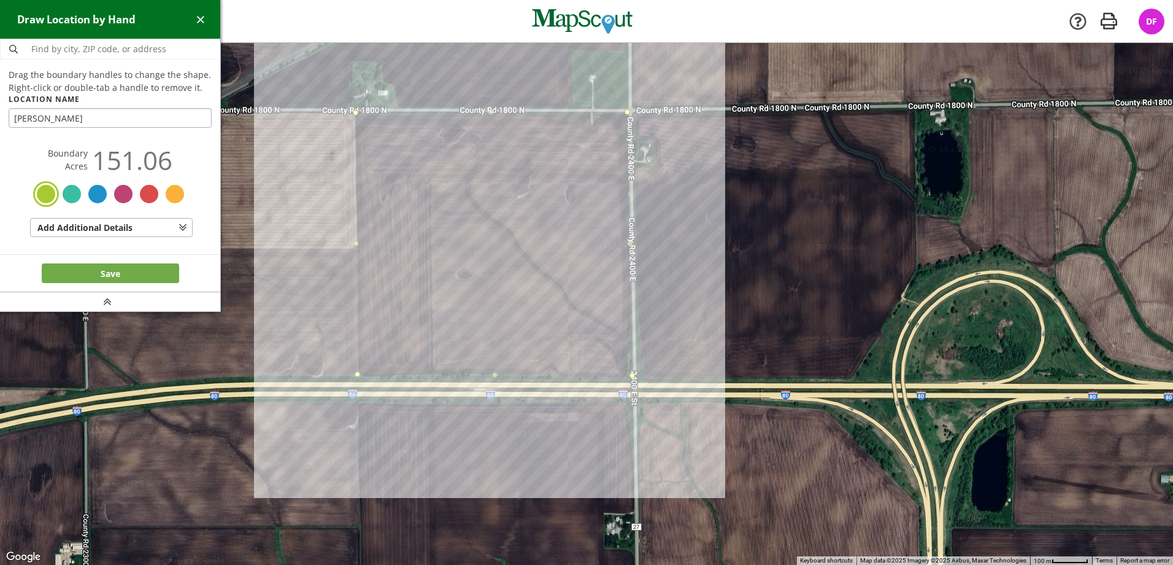
type input "[PERSON_NAME]"
click at [123, 271] on button "Save" at bounding box center [110, 273] width 137 height 20
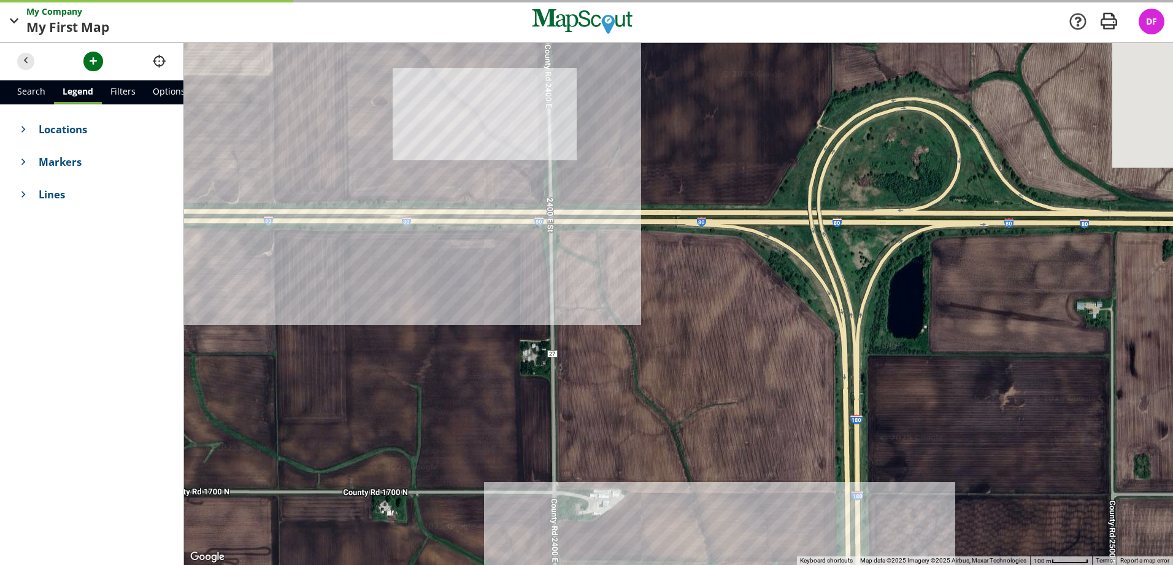
drag, startPoint x: 498, startPoint y: 346, endPoint x: 270, endPoint y: 101, distance: 334.8
click at [270, 101] on div at bounding box center [678, 304] width 989 height 522
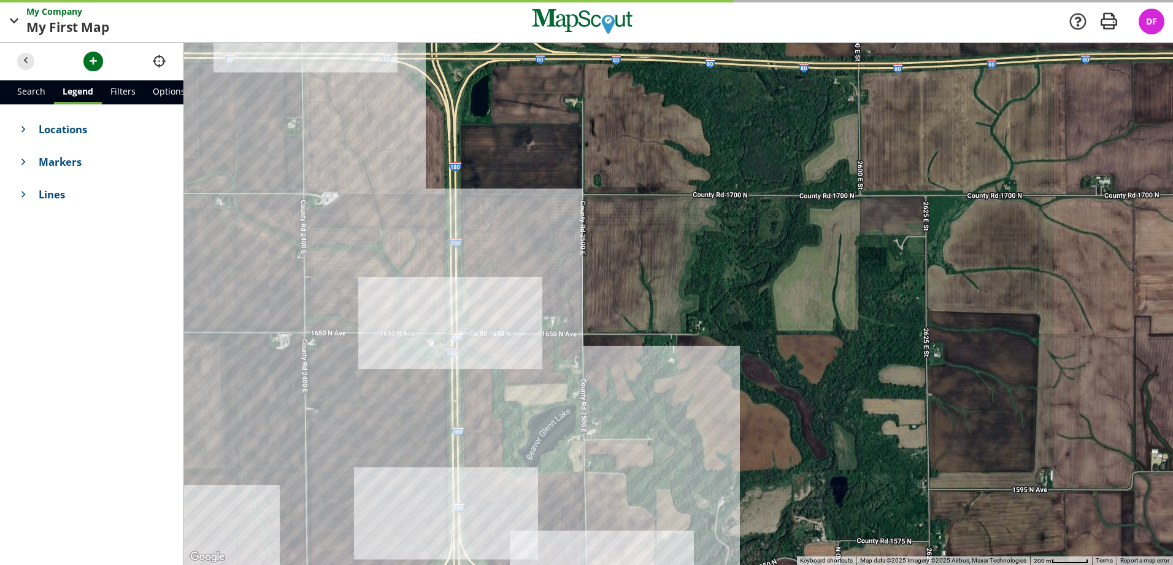
drag, startPoint x: 673, startPoint y: 349, endPoint x: 313, endPoint y: 222, distance: 381.8
click at [313, 222] on div at bounding box center [678, 304] width 989 height 522
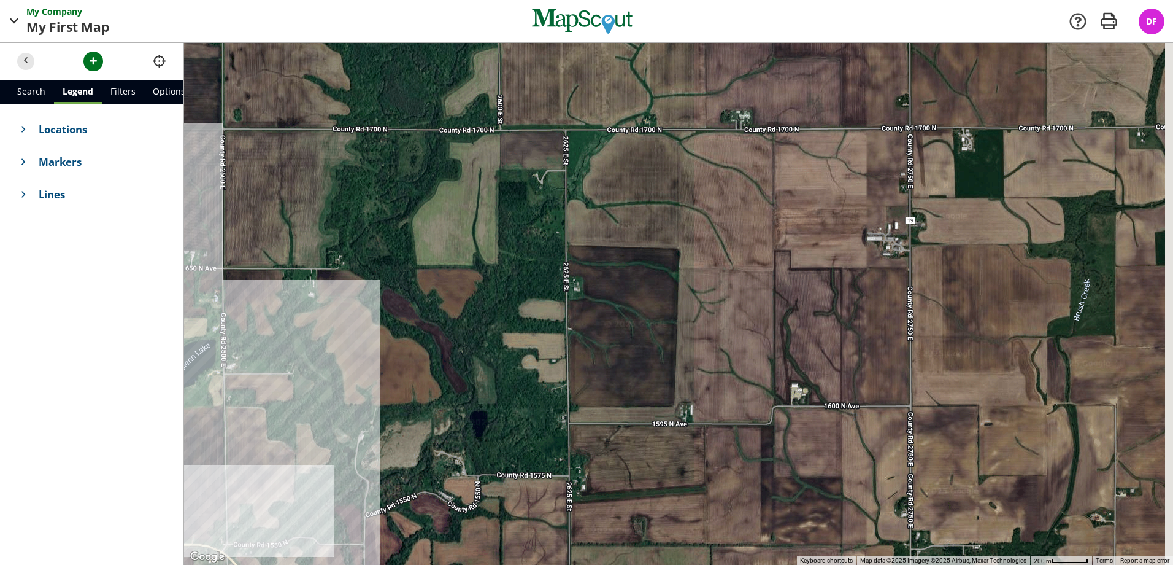
drag, startPoint x: 614, startPoint y: 297, endPoint x: 324, endPoint y: 195, distance: 307.6
click at [324, 195] on div at bounding box center [678, 304] width 989 height 522
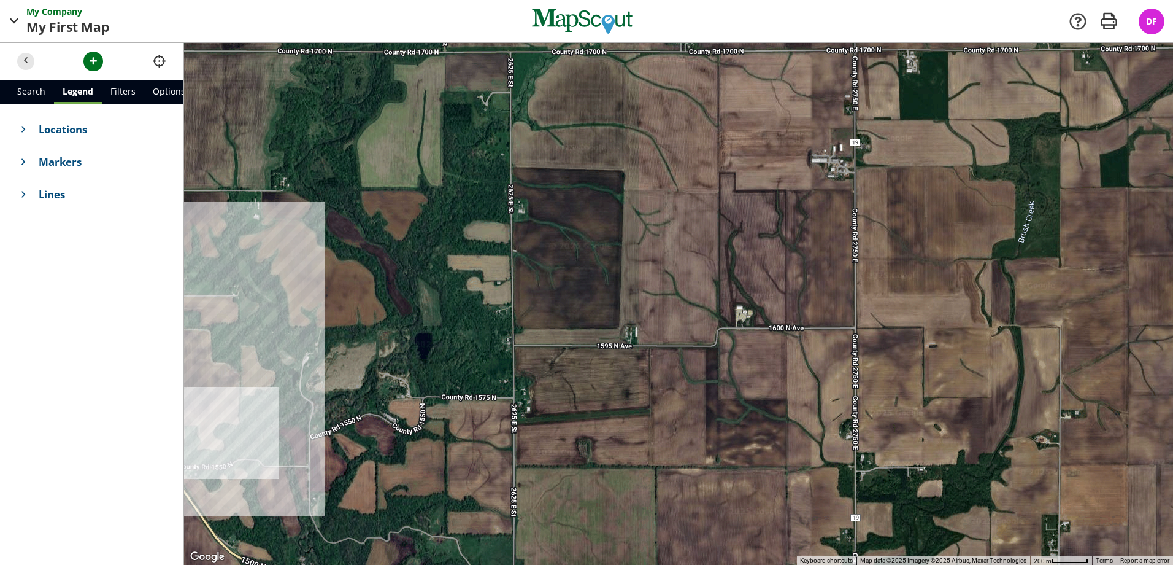
drag, startPoint x: 618, startPoint y: 366, endPoint x: 588, endPoint y: 303, distance: 69.7
click at [588, 303] on div at bounding box center [678, 304] width 989 height 522
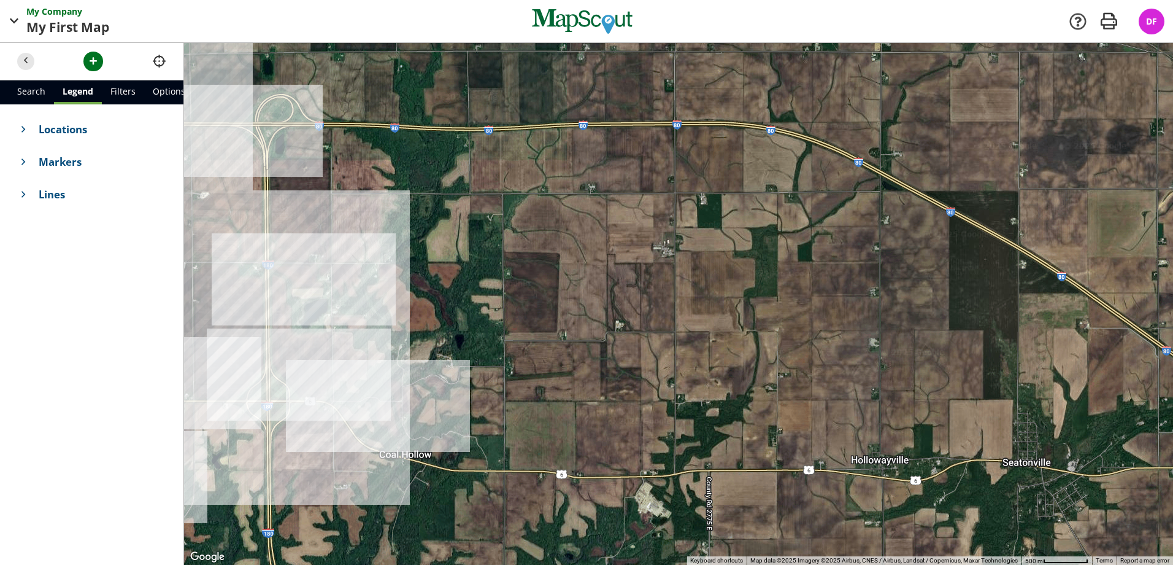
drag, startPoint x: 533, startPoint y: 360, endPoint x: 437, endPoint y: 306, distance: 109.9
click at [437, 306] on div at bounding box center [678, 304] width 989 height 522
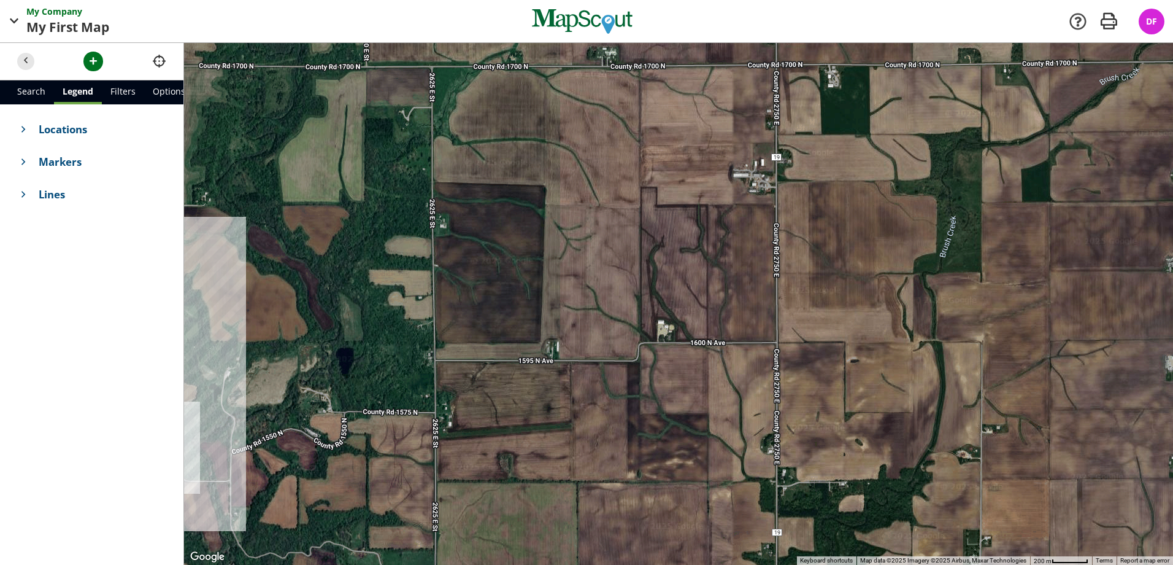
drag, startPoint x: 531, startPoint y: 303, endPoint x: 460, endPoint y: 302, distance: 70.6
click at [460, 302] on div at bounding box center [678, 304] width 989 height 522
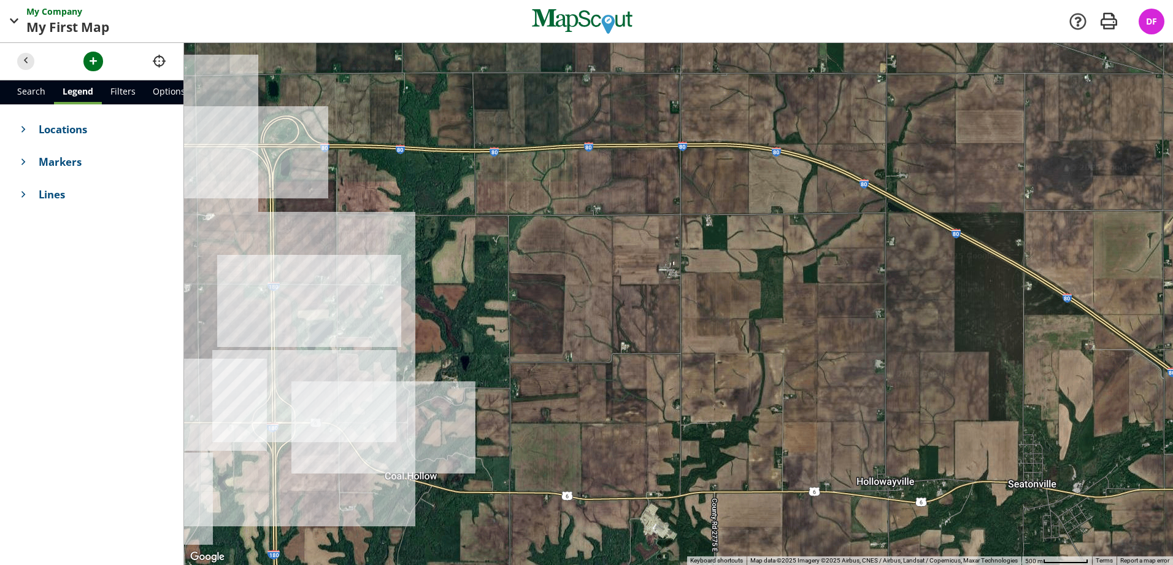
drag, startPoint x: 446, startPoint y: 328, endPoint x: 507, endPoint y: 361, distance: 69.5
click at [507, 361] on div at bounding box center [678, 304] width 989 height 522
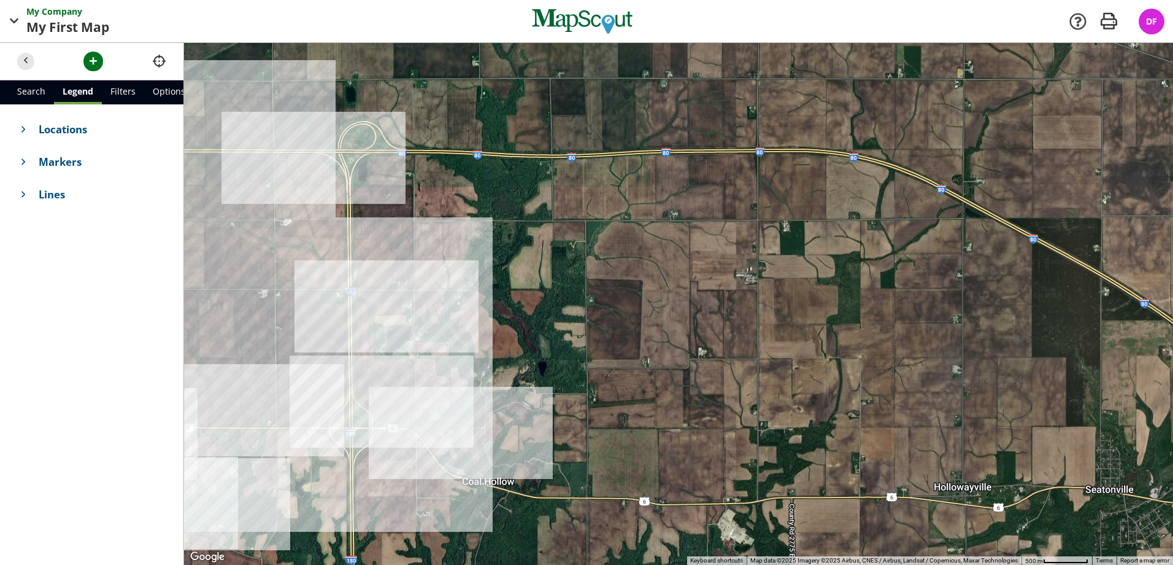
drag, startPoint x: 447, startPoint y: 338, endPoint x: 525, endPoint y: 344, distance: 78.7
click at [525, 344] on div at bounding box center [678, 304] width 989 height 522
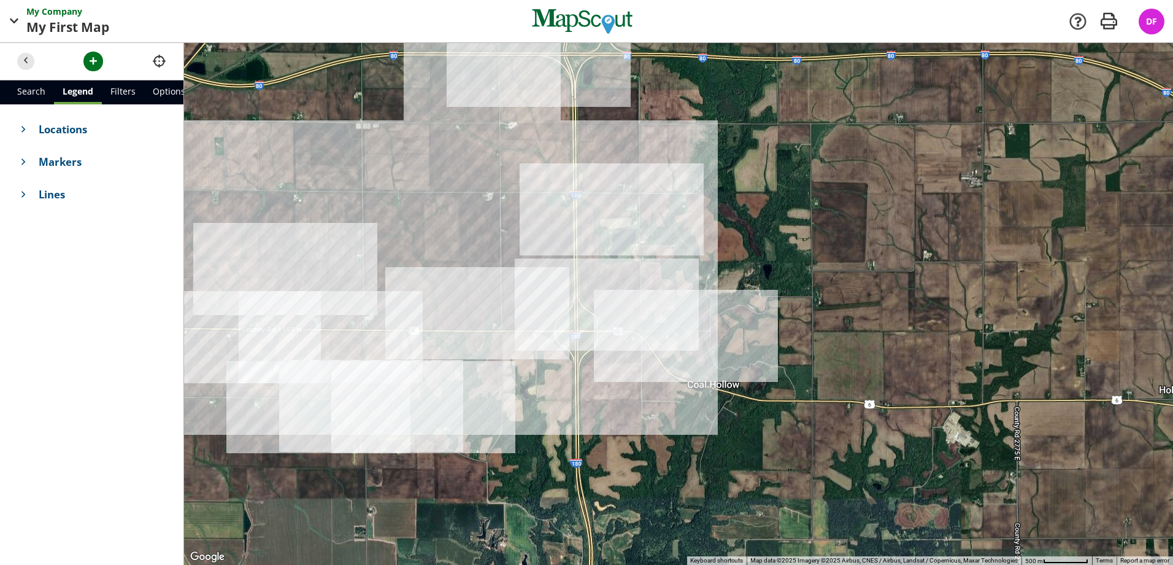
drag, startPoint x: 476, startPoint y: 351, endPoint x: 705, endPoint y: 212, distance: 268.2
click at [705, 214] on div at bounding box center [678, 304] width 989 height 522
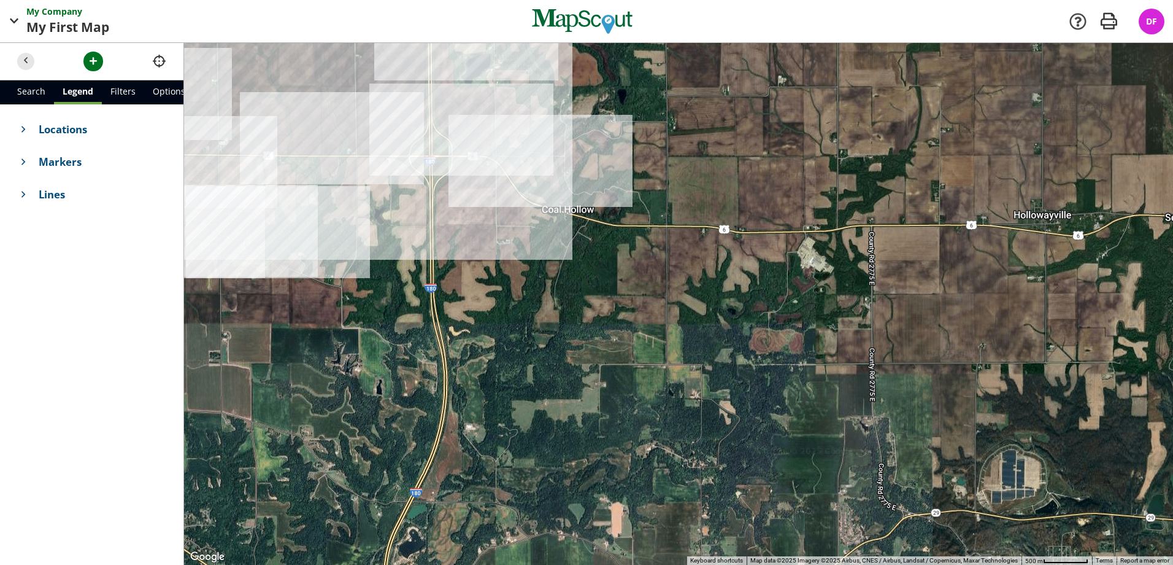
drag, startPoint x: 554, startPoint y: 441, endPoint x: 399, endPoint y: 343, distance: 182.7
click at [399, 343] on div at bounding box center [678, 304] width 989 height 522
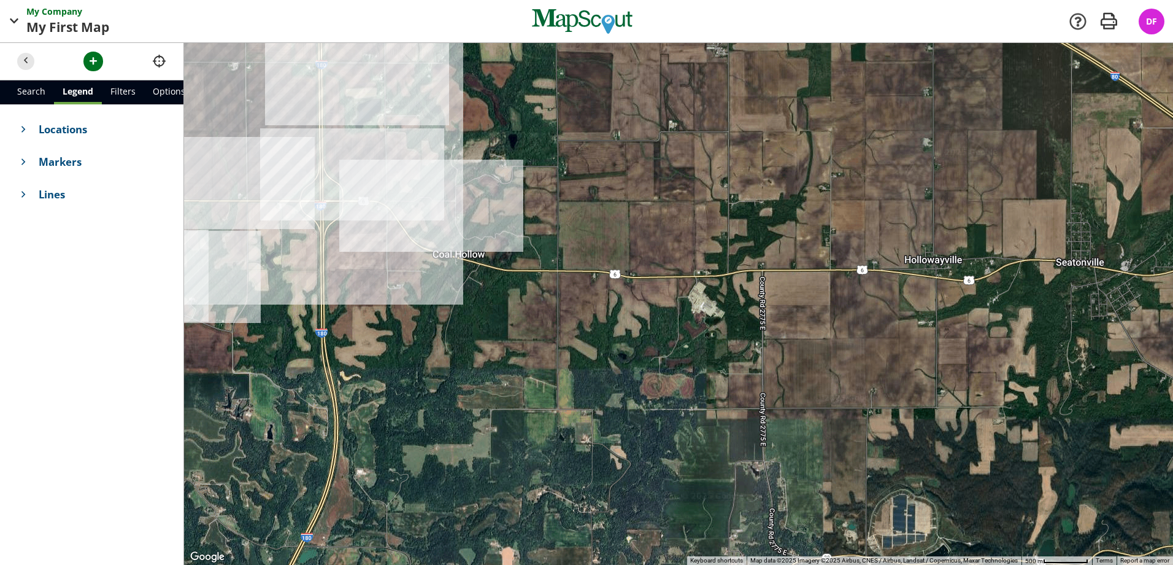
drag, startPoint x: 575, startPoint y: 287, endPoint x: 484, endPoint y: 325, distance: 99.3
click at [484, 325] on div at bounding box center [678, 304] width 989 height 522
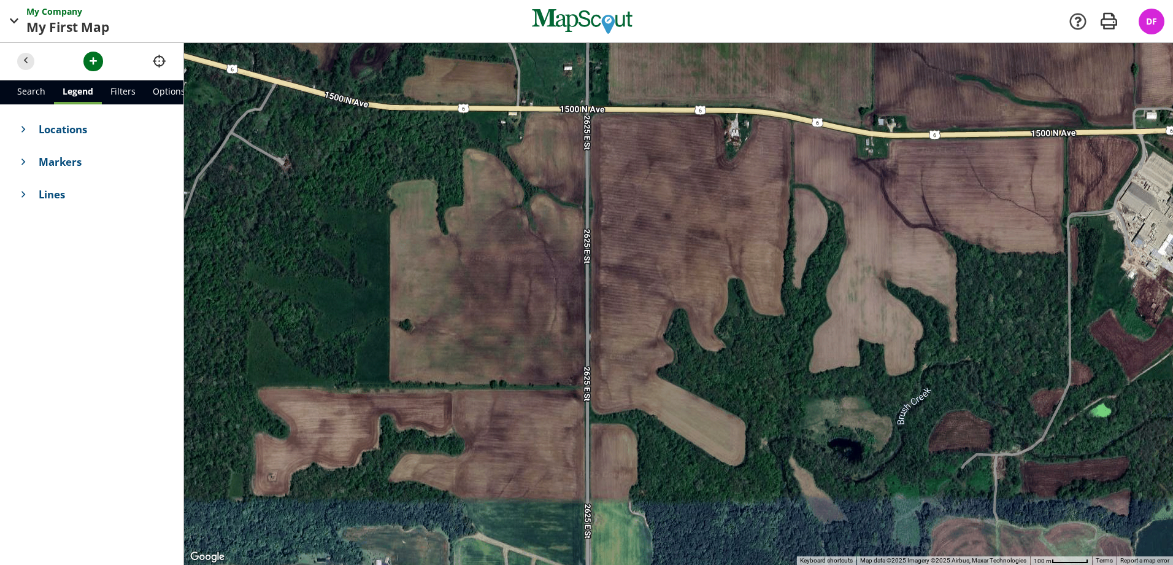
click at [603, 365] on div at bounding box center [678, 304] width 989 height 522
click at [90, 66] on span "button" at bounding box center [93, 61] width 13 height 13
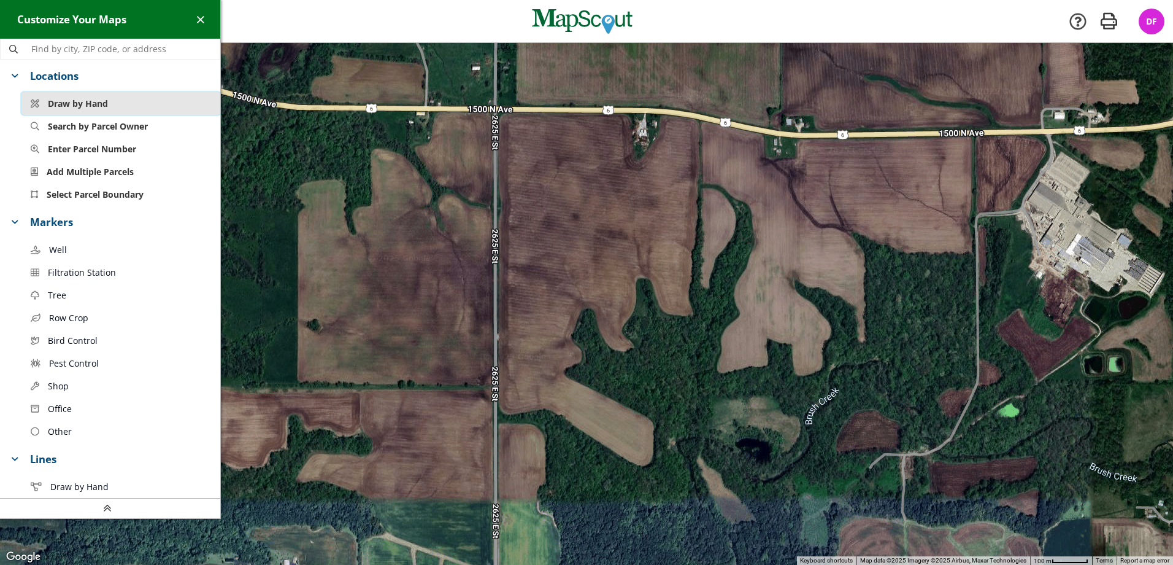
click at [84, 104] on span "Draw by Hand" at bounding box center [78, 103] width 60 height 13
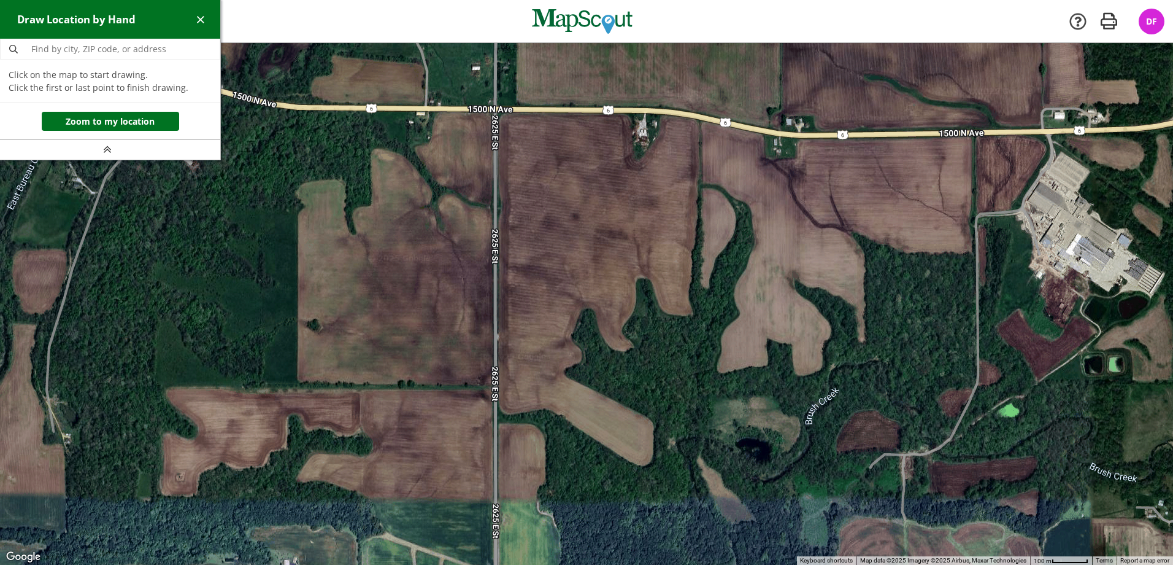
click at [497, 112] on div at bounding box center [586, 304] width 1173 height 522
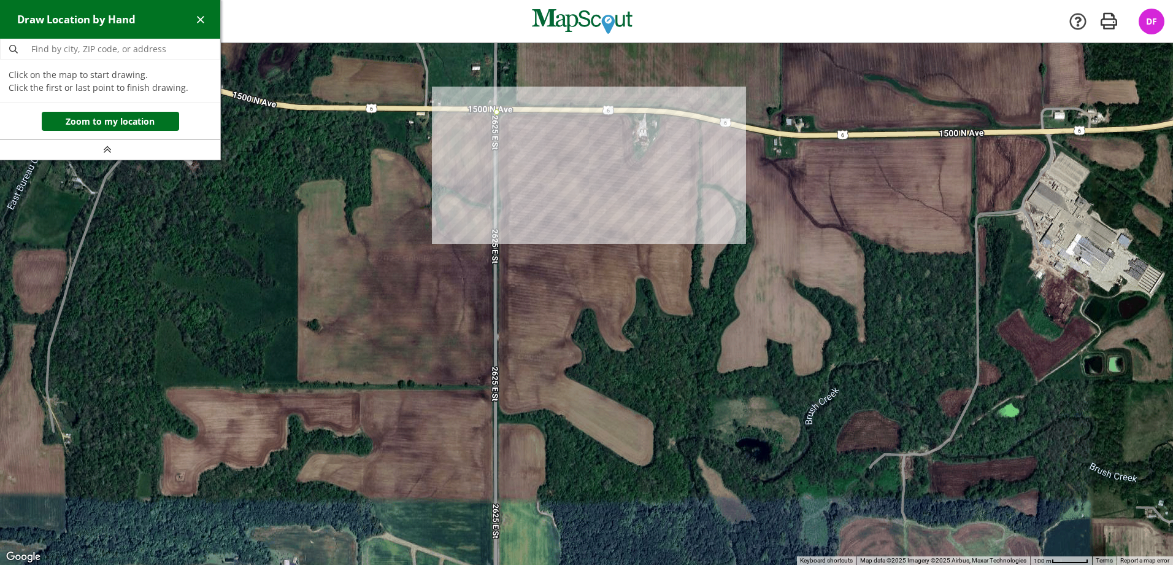
click at [630, 114] on div at bounding box center [586, 304] width 1173 height 522
click at [638, 159] on div at bounding box center [586, 304] width 1173 height 522
click at [660, 131] on div at bounding box center [586, 304] width 1173 height 522
click at [662, 114] on div at bounding box center [586, 304] width 1173 height 522
click at [700, 120] on div at bounding box center [586, 304] width 1173 height 522
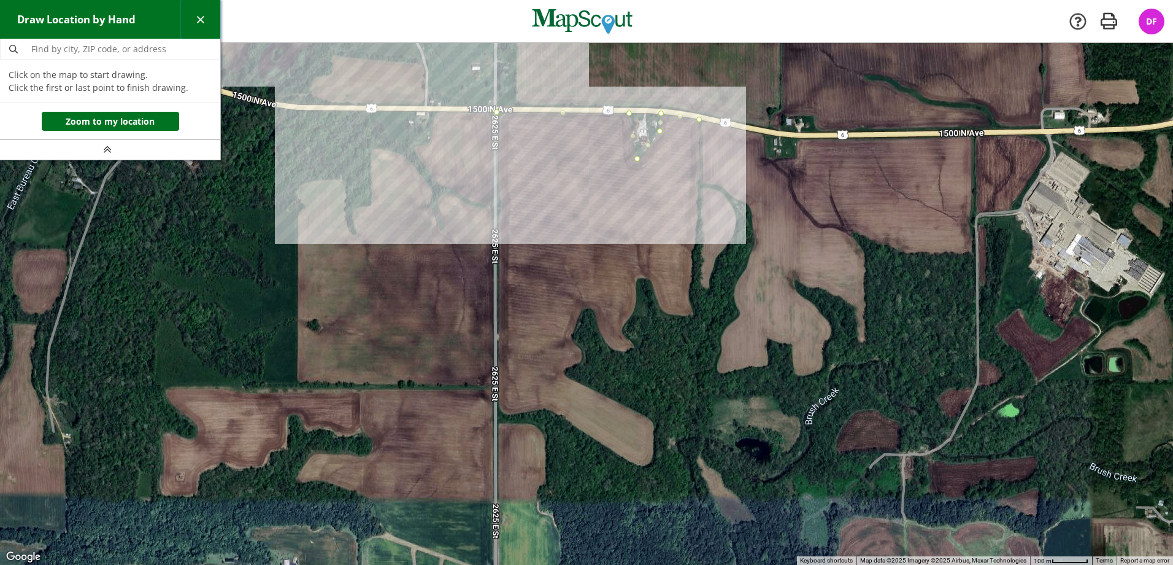
click at [203, 14] on span "button" at bounding box center [200, 19] width 13 height 13
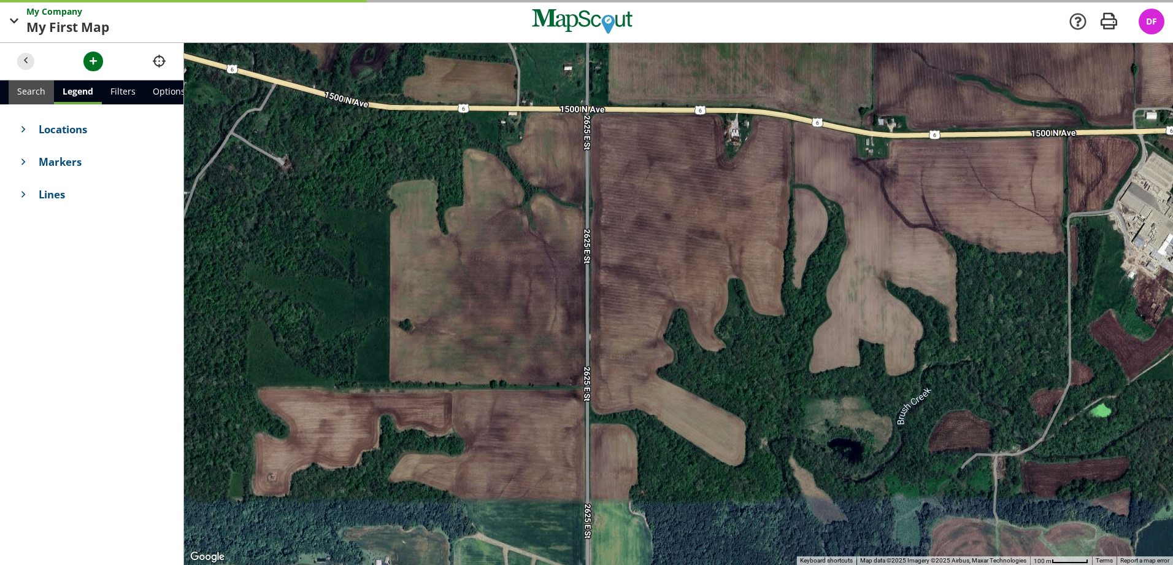
click at [13, 87] on link "Search" at bounding box center [31, 92] width 45 height 24
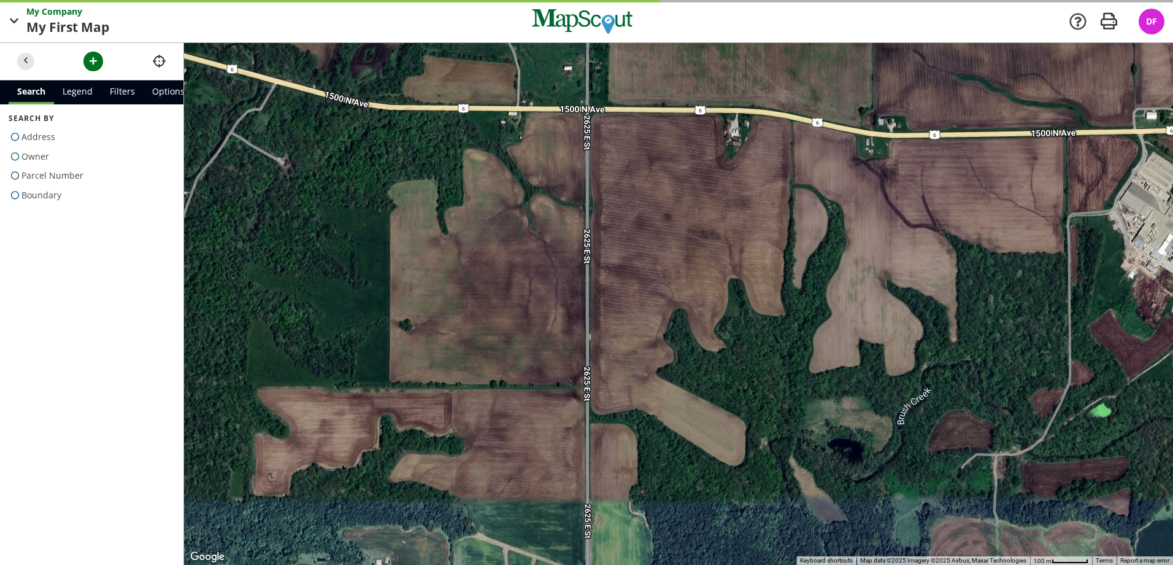
click at [36, 197] on span "Boundary" at bounding box center [41, 195] width 40 height 20
click at [17, 196] on input "Boundary" at bounding box center [13, 192] width 8 height 8
radio input "true"
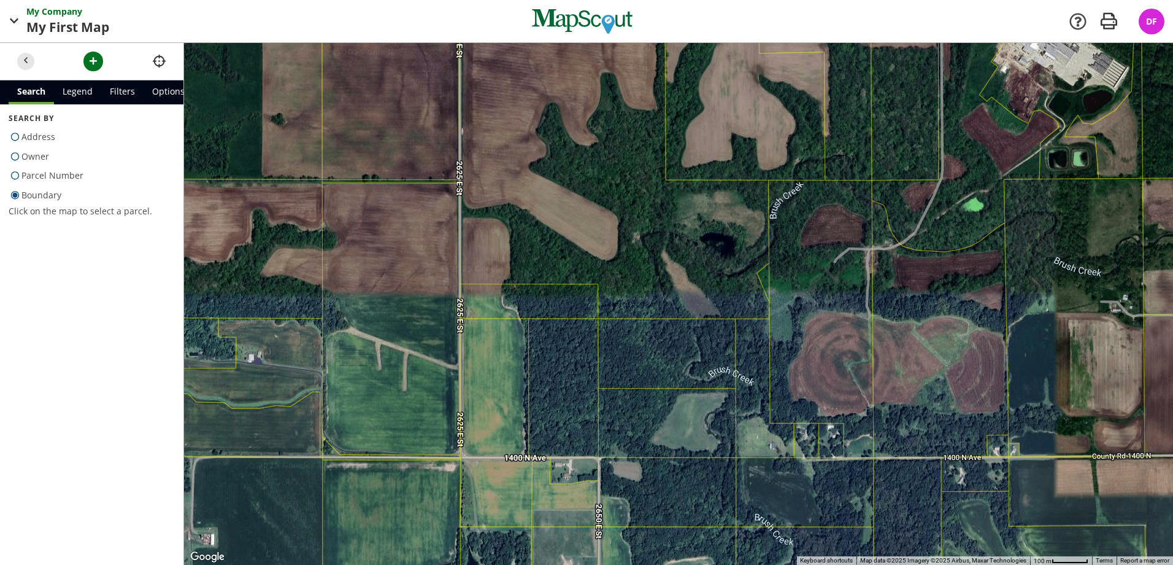
drag, startPoint x: 615, startPoint y: 279, endPoint x: 503, endPoint y: 91, distance: 218.3
click at [503, 91] on div at bounding box center [678, 304] width 989 height 522
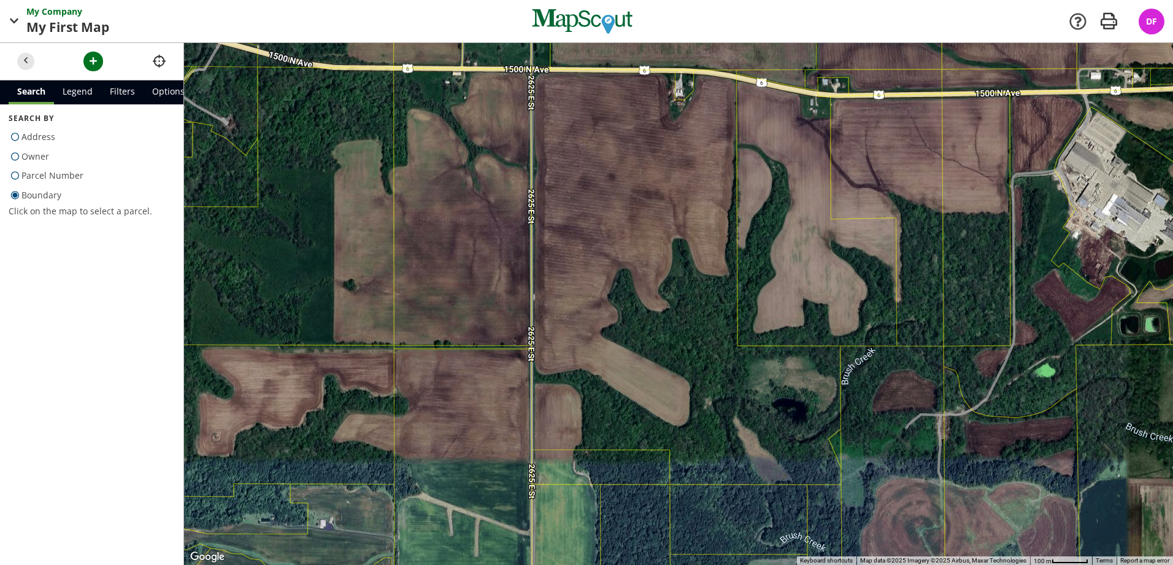
drag, startPoint x: 579, startPoint y: 195, endPoint x: 633, endPoint y: 312, distance: 129.6
click at [633, 312] on div at bounding box center [678, 304] width 989 height 522
click at [83, 98] on link "Legend" at bounding box center [77, 92] width 47 height 24
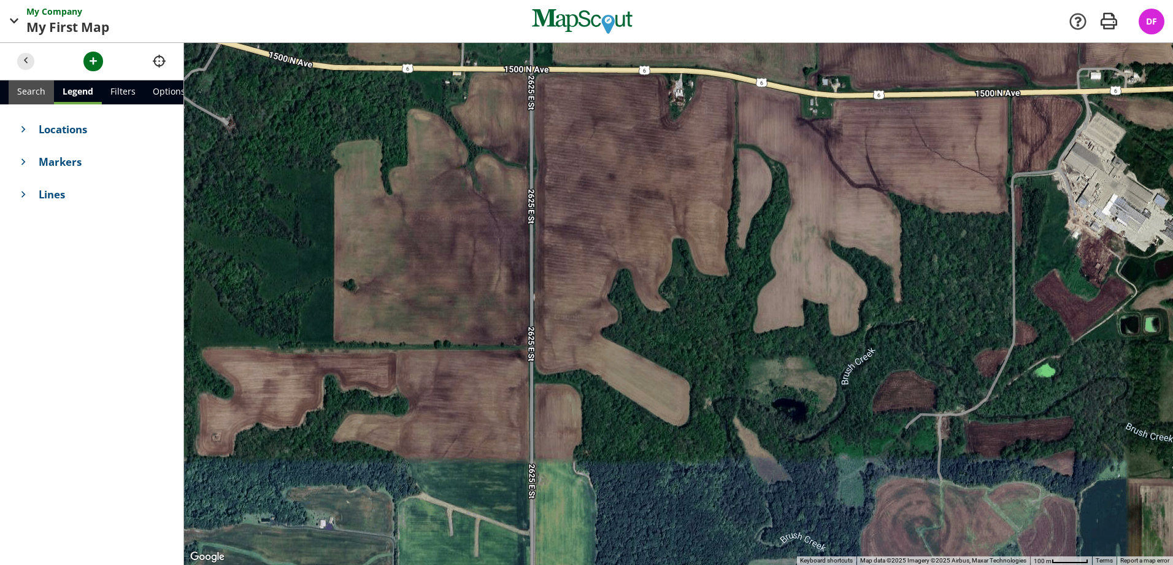
click at [38, 96] on link "Search" at bounding box center [31, 92] width 45 height 24
click at [50, 189] on span "Boundary" at bounding box center [41, 195] width 40 height 20
click at [17, 189] on input "Boundary" at bounding box center [13, 192] width 8 height 8
radio input "true"
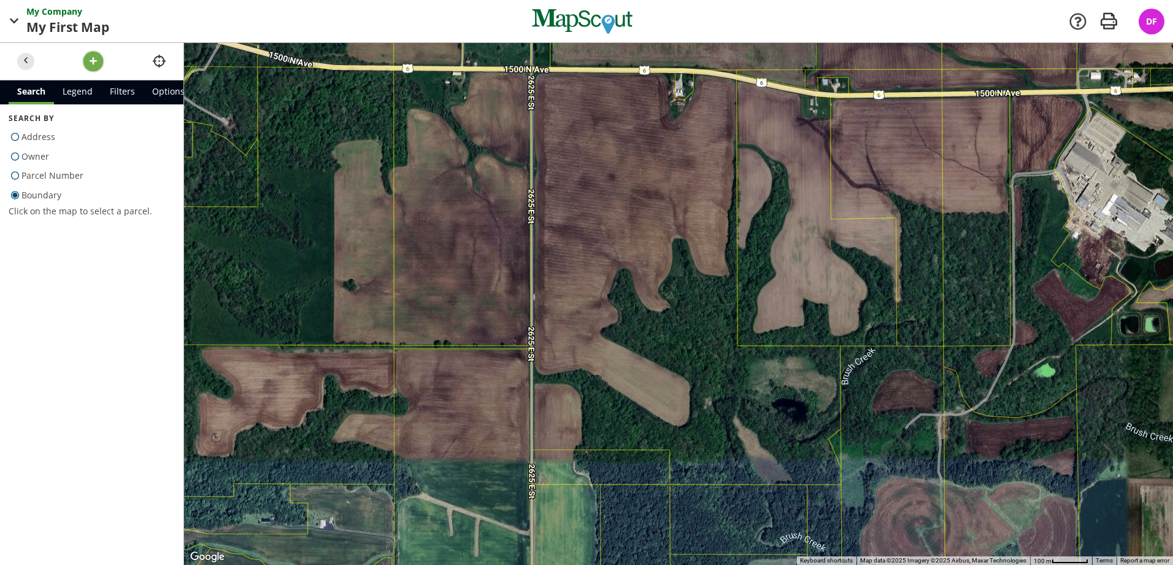
click at [86, 60] on button "button" at bounding box center [93, 62] width 20 height 20
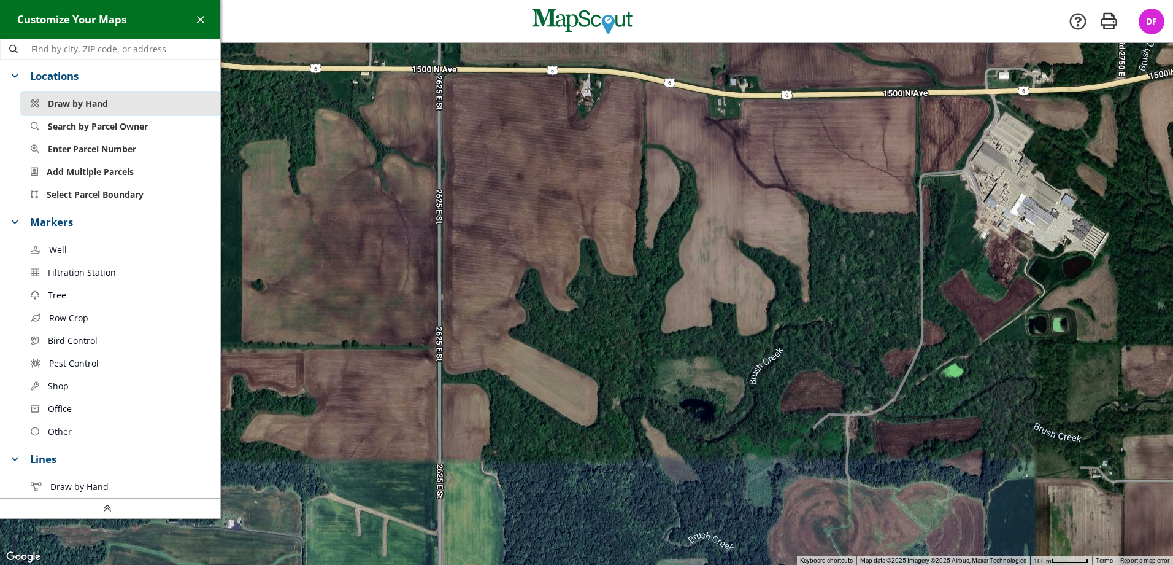
click at [114, 102] on button "Draw by Hand" at bounding box center [120, 103] width 199 height 23
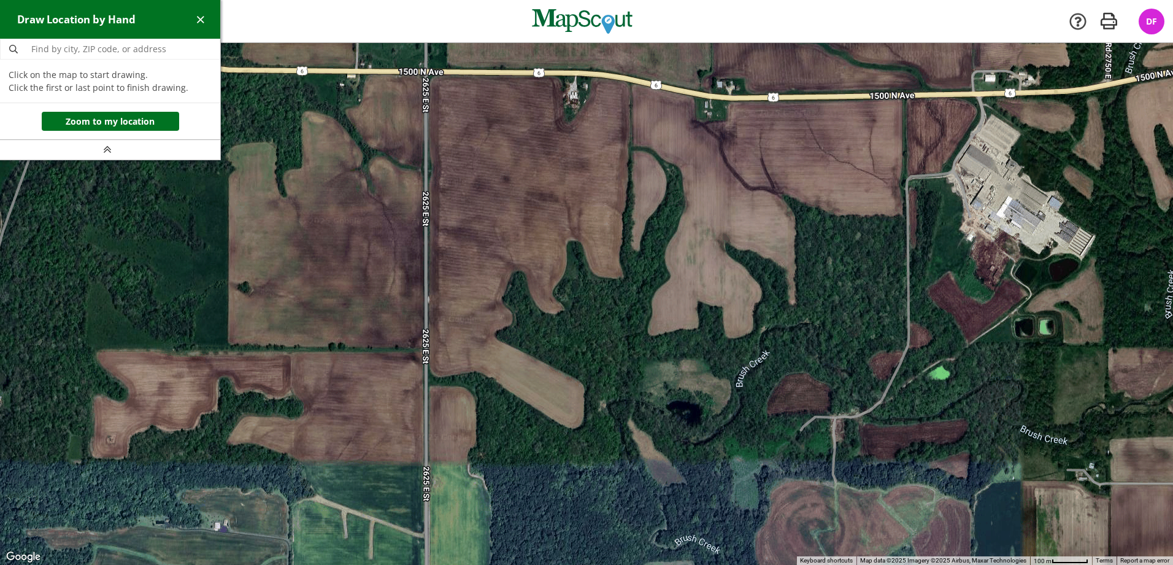
drag, startPoint x: 638, startPoint y: 272, endPoint x: 647, endPoint y: 270, distance: 9.4
click at [647, 270] on div at bounding box center [586, 304] width 1173 height 522
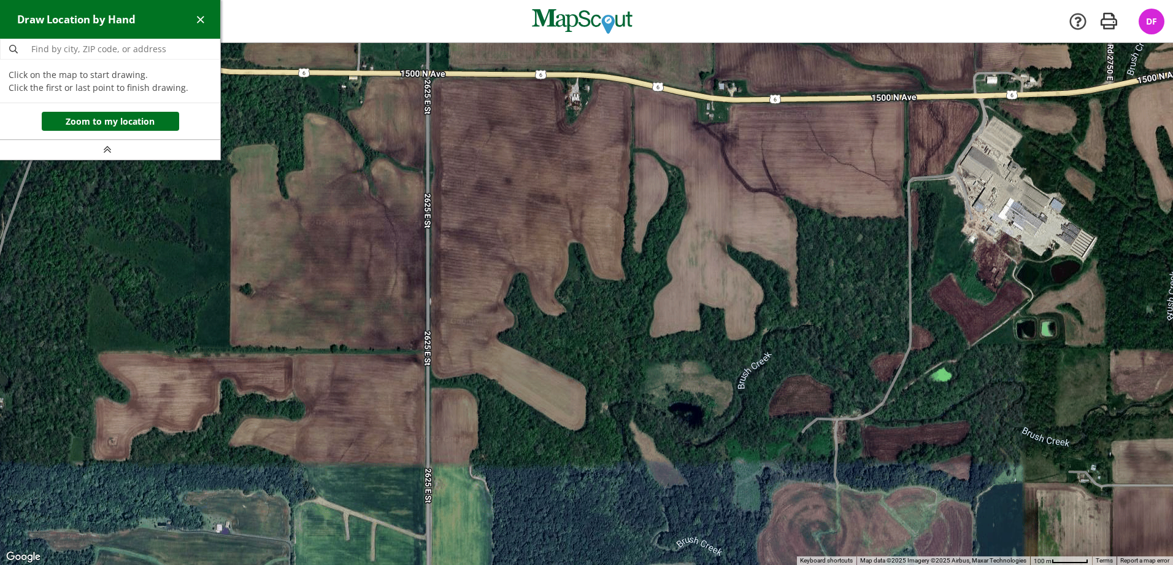
click at [430, 77] on div at bounding box center [586, 304] width 1173 height 522
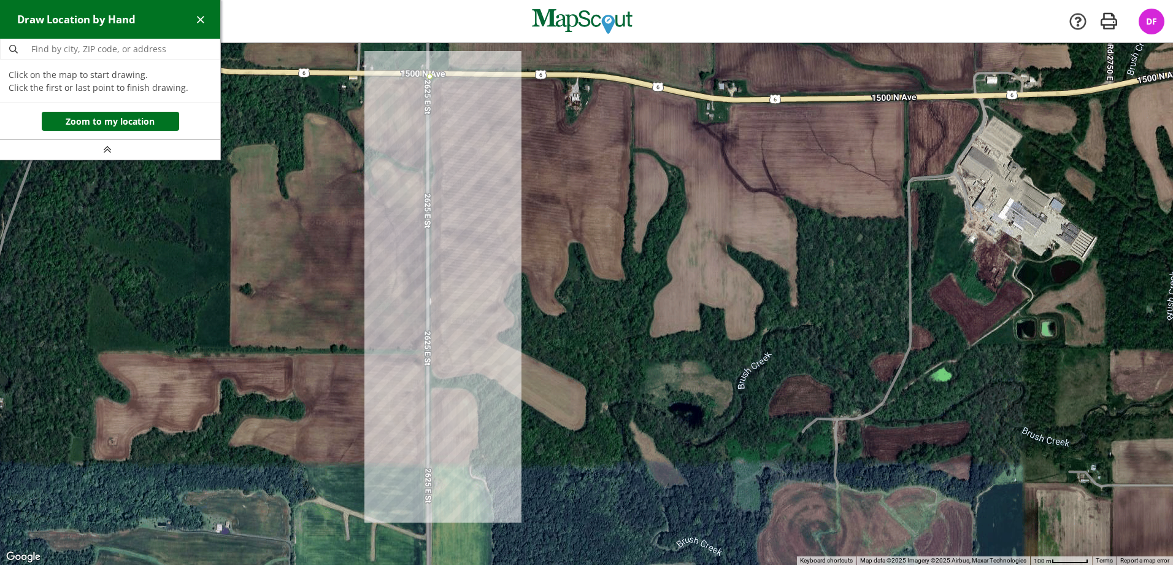
click at [431, 380] on div at bounding box center [586, 304] width 1173 height 522
click at [490, 379] on div at bounding box center [586, 304] width 1173 height 522
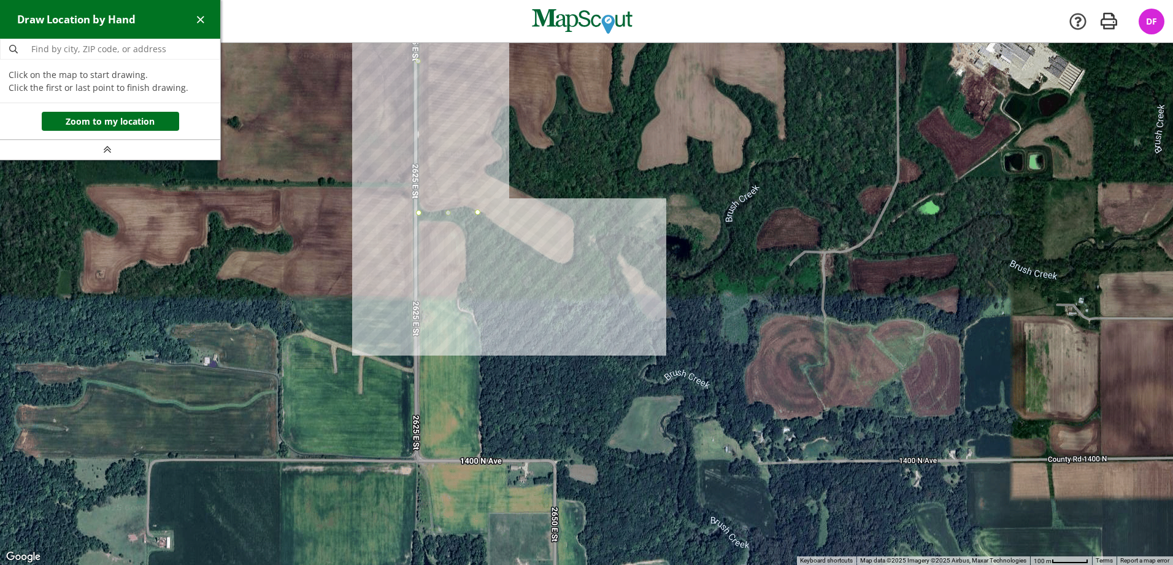
drag, startPoint x: 626, startPoint y: 505, endPoint x: 614, endPoint y: 338, distance: 167.4
click at [614, 338] on div at bounding box center [586, 304] width 1173 height 522
click at [573, 274] on div at bounding box center [586, 304] width 1173 height 522
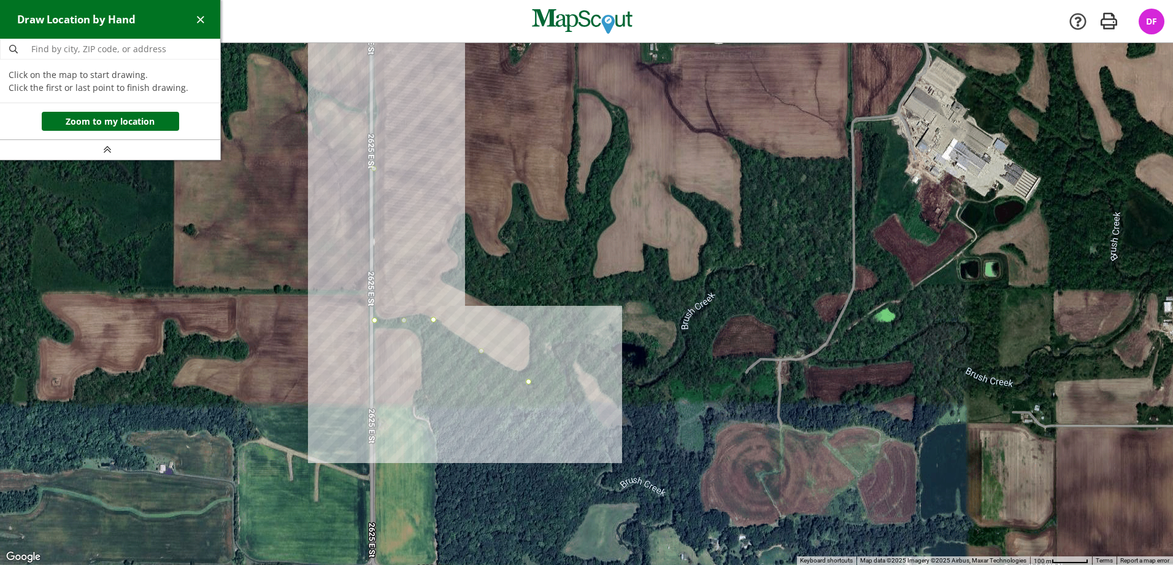
drag, startPoint x: 574, startPoint y: 218, endPoint x: 530, endPoint y: 327, distance: 117.3
click at [530, 327] on div at bounding box center [586, 304] width 1173 height 522
click at [530, 323] on div at bounding box center [586, 304] width 1173 height 522
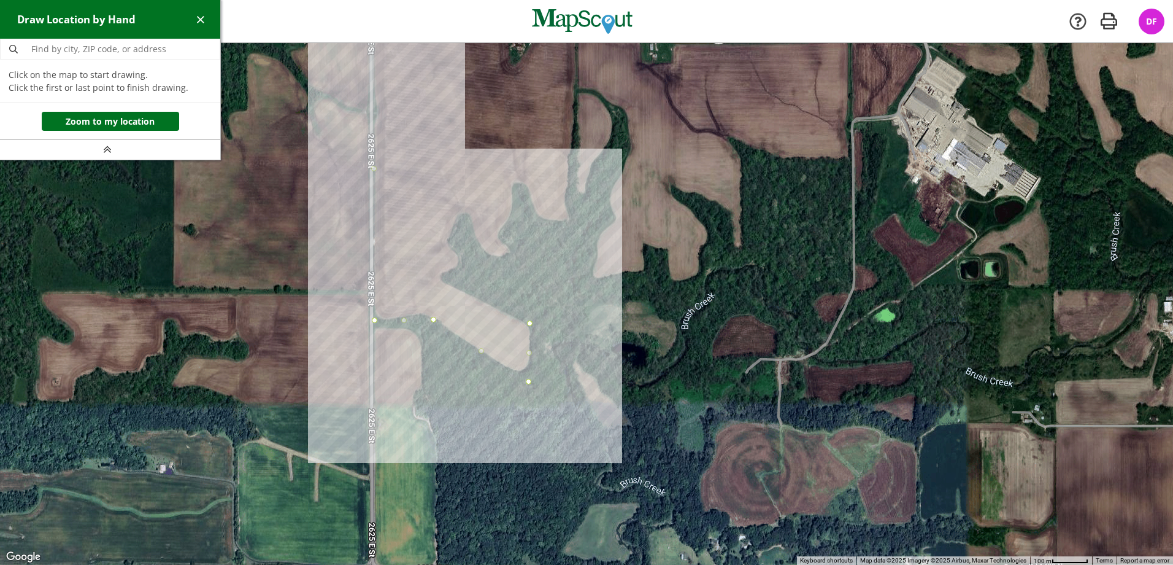
click at [441, 281] on div at bounding box center [586, 304] width 1173 height 522
click at [441, 272] on div at bounding box center [586, 304] width 1173 height 522
click at [458, 266] on div at bounding box center [586, 304] width 1173 height 522
click at [460, 256] on div at bounding box center [586, 304] width 1173 height 522
click at [449, 243] on div at bounding box center [586, 304] width 1173 height 522
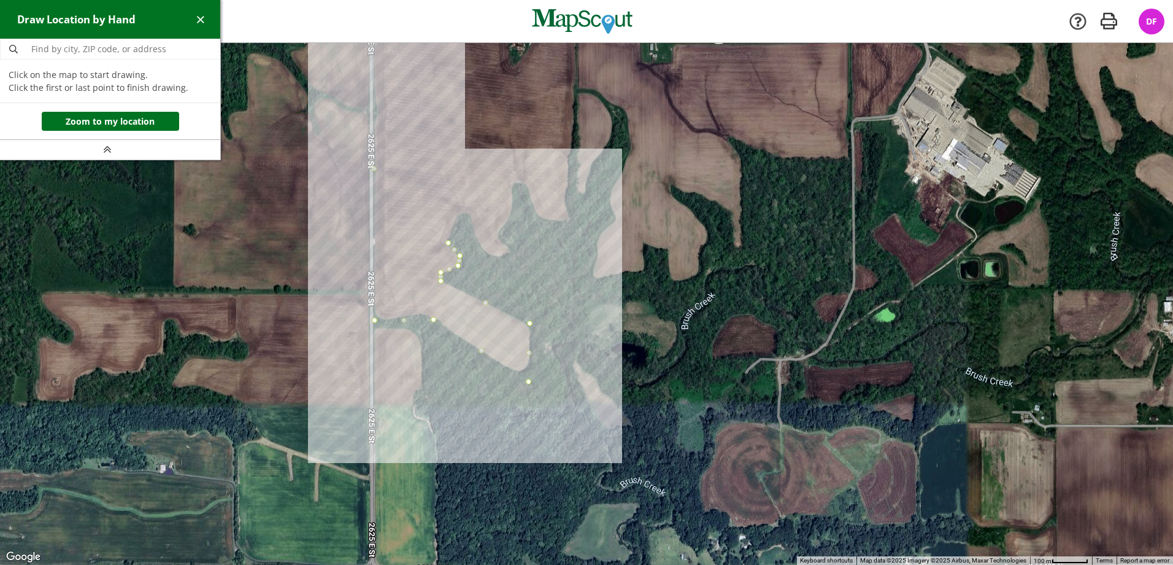
click at [458, 217] on div at bounding box center [586, 304] width 1173 height 522
click at [466, 214] on div at bounding box center [586, 304] width 1173 height 522
click at [474, 228] on div at bounding box center [586, 304] width 1173 height 522
click at [482, 251] on div at bounding box center [586, 304] width 1173 height 522
click at [495, 256] on div at bounding box center [586, 304] width 1173 height 522
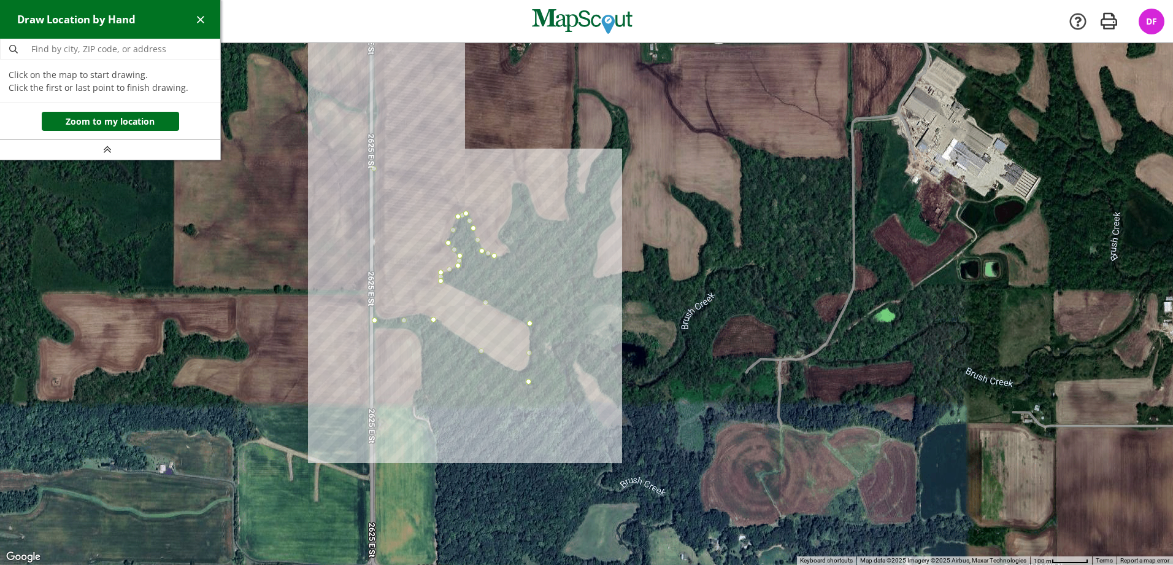
click at [505, 255] on div at bounding box center [586, 304] width 1173 height 522
click at [511, 249] on div at bounding box center [586, 304] width 1173 height 522
click at [498, 235] on div at bounding box center [586, 304] width 1173 height 522
click at [512, 214] on div at bounding box center [586, 304] width 1173 height 522
click at [512, 185] on div at bounding box center [586, 304] width 1173 height 522
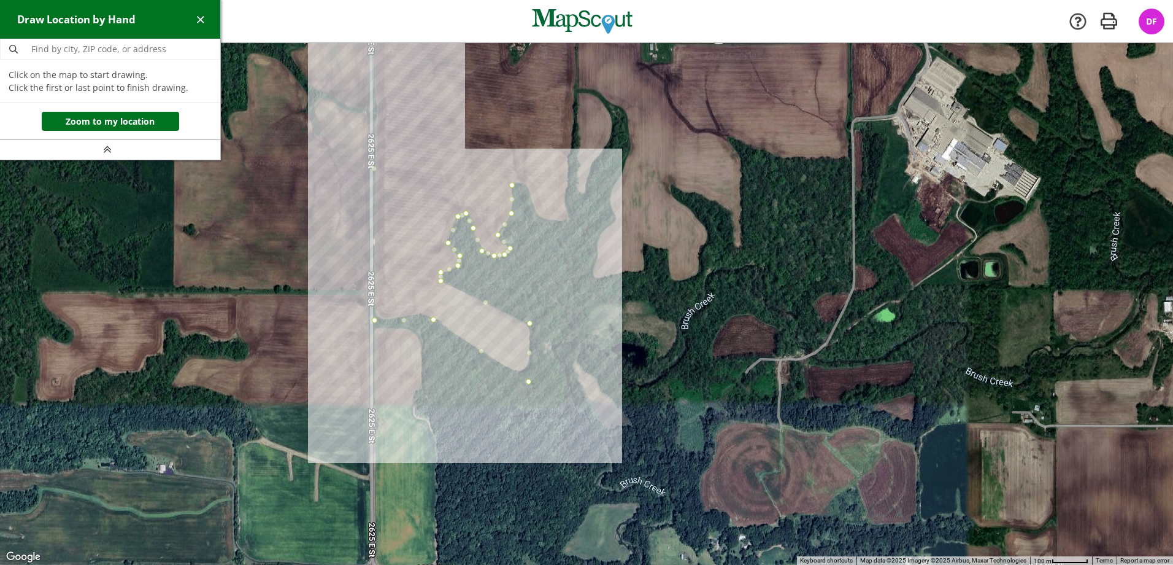
click at [520, 182] on div at bounding box center [586, 304] width 1173 height 522
click at [528, 187] on div at bounding box center [586, 304] width 1173 height 522
click at [537, 215] on div at bounding box center [586, 304] width 1173 height 522
click at [551, 220] on div at bounding box center [586, 304] width 1173 height 522
click at [568, 220] on div at bounding box center [586, 304] width 1173 height 522
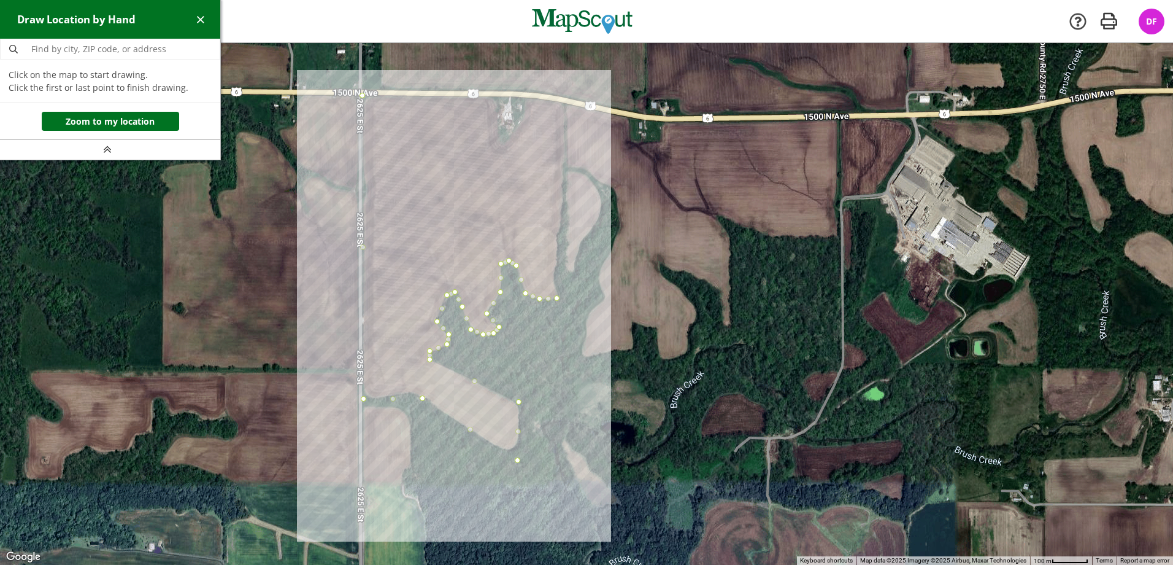
drag, startPoint x: 574, startPoint y: 153, endPoint x: 560, endPoint y: 254, distance: 102.2
click at [560, 264] on div at bounding box center [586, 304] width 1173 height 522
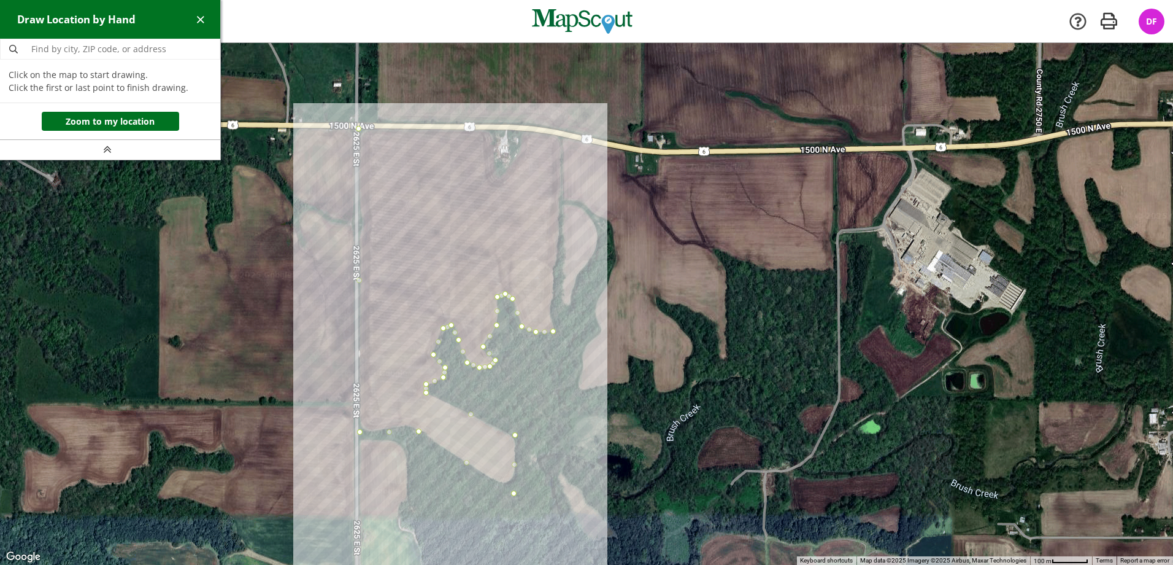
click at [561, 136] on div at bounding box center [586, 304] width 1173 height 522
click at [522, 131] on div at bounding box center [586, 304] width 1173 height 522
click at [517, 155] on div at bounding box center [586, 304] width 1173 height 522
click at [503, 176] on div at bounding box center [586, 304] width 1173 height 522
click at [496, 174] on div at bounding box center [586, 304] width 1173 height 522
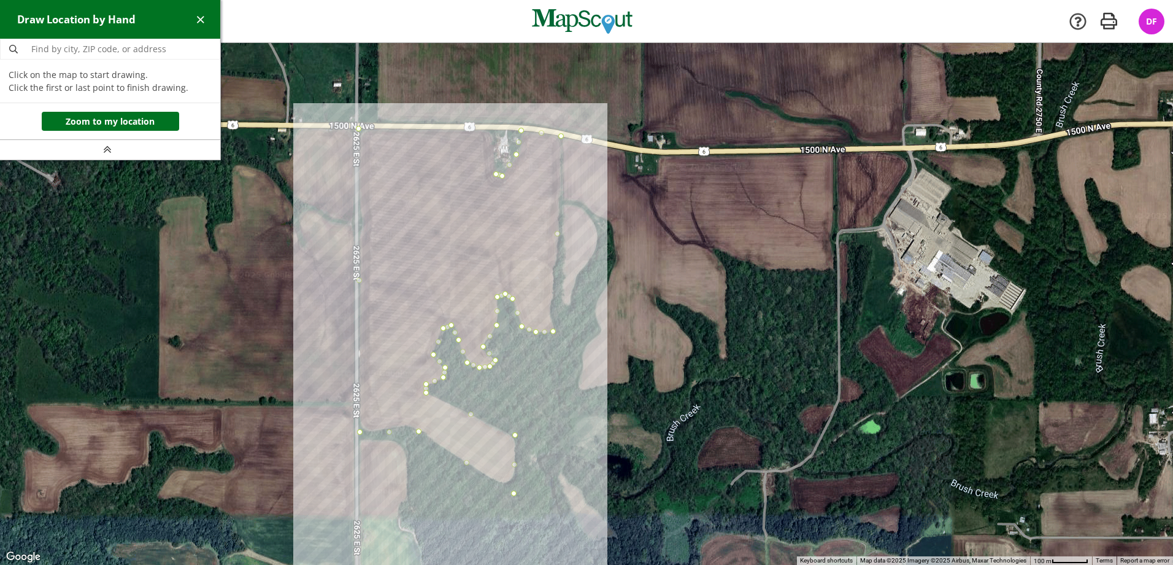
click at [494, 153] on div at bounding box center [586, 304] width 1173 height 522
click at [495, 130] on div at bounding box center [586, 304] width 1173 height 522
click at [360, 129] on div at bounding box center [586, 304] width 1173 height 522
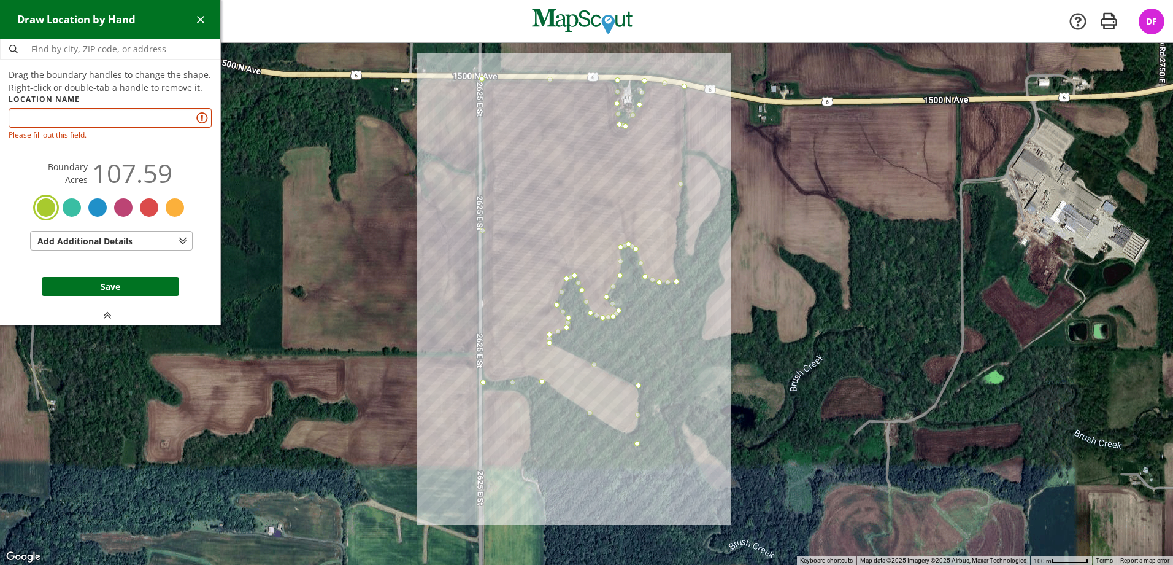
drag, startPoint x: 438, startPoint y: 291, endPoint x: 575, endPoint y: 246, distance: 144.6
click at [575, 246] on div at bounding box center [586, 304] width 1173 height 522
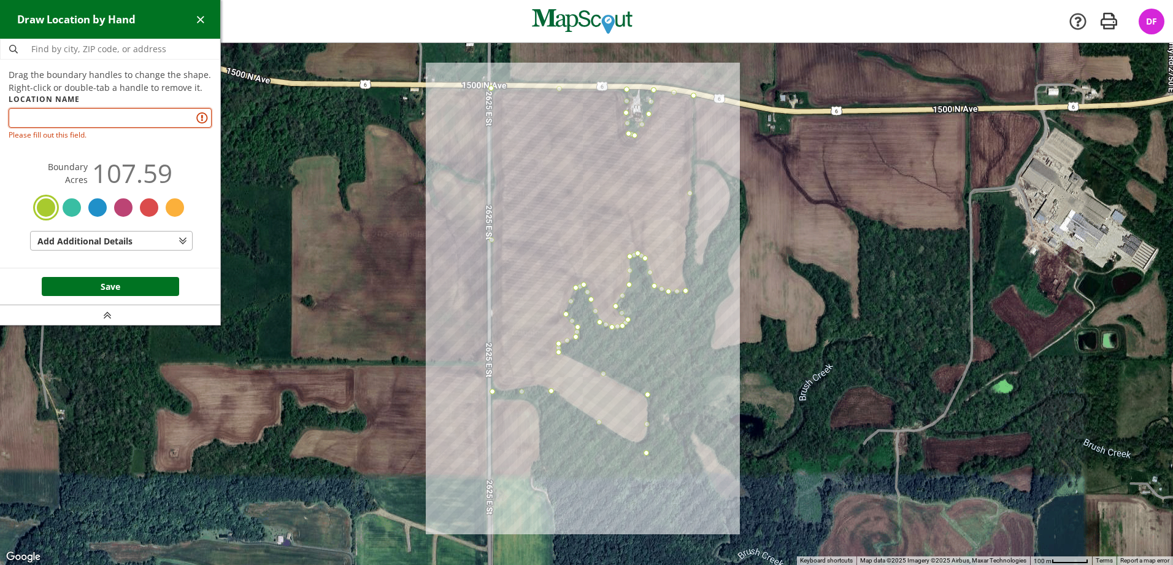
click at [83, 115] on input "text" at bounding box center [110, 118] width 203 height 20
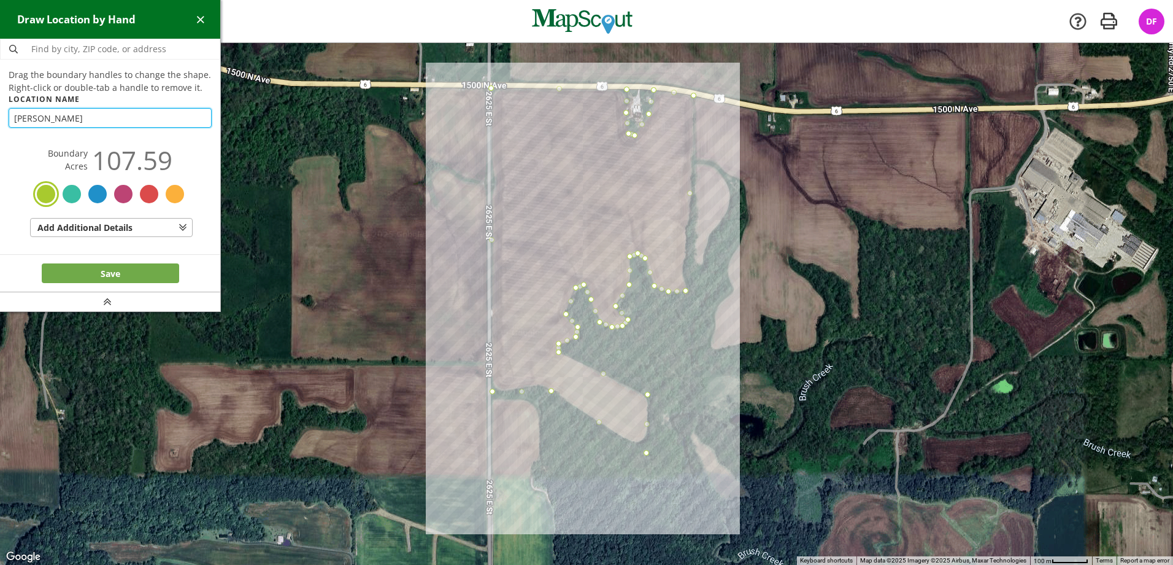
type input "[PERSON_NAME]"
click at [112, 277] on button "Save" at bounding box center [110, 273] width 137 height 20
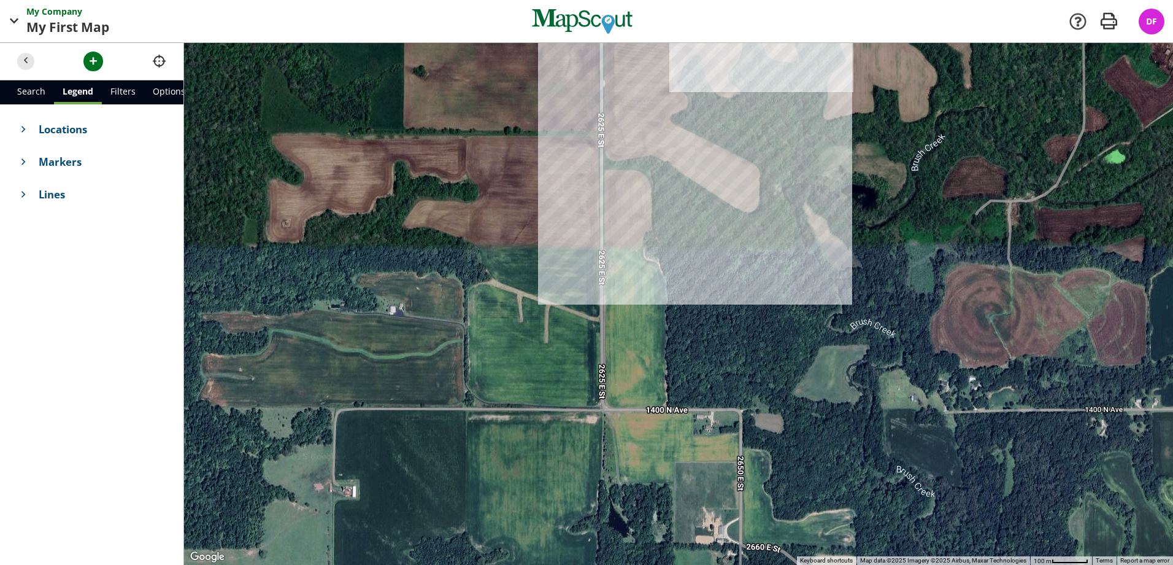
drag, startPoint x: 420, startPoint y: 361, endPoint x: 440, endPoint y: 130, distance: 231.6
click at [440, 130] on div at bounding box center [678, 304] width 989 height 522
click at [96, 58] on span "button" at bounding box center [93, 61] width 13 height 13
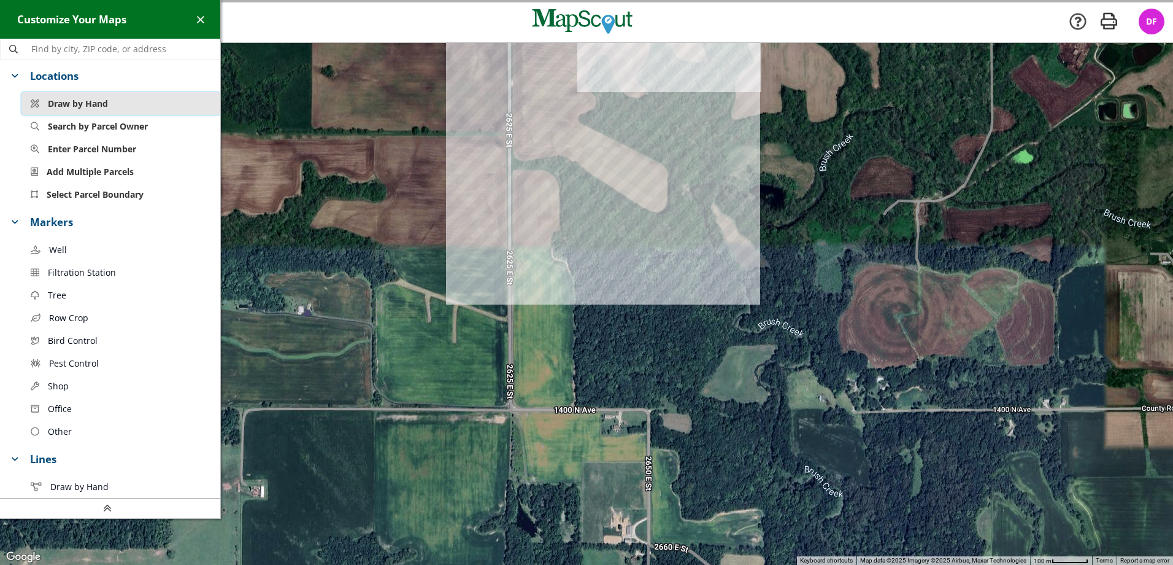
click at [96, 103] on span "Draw by Hand" at bounding box center [78, 103] width 60 height 13
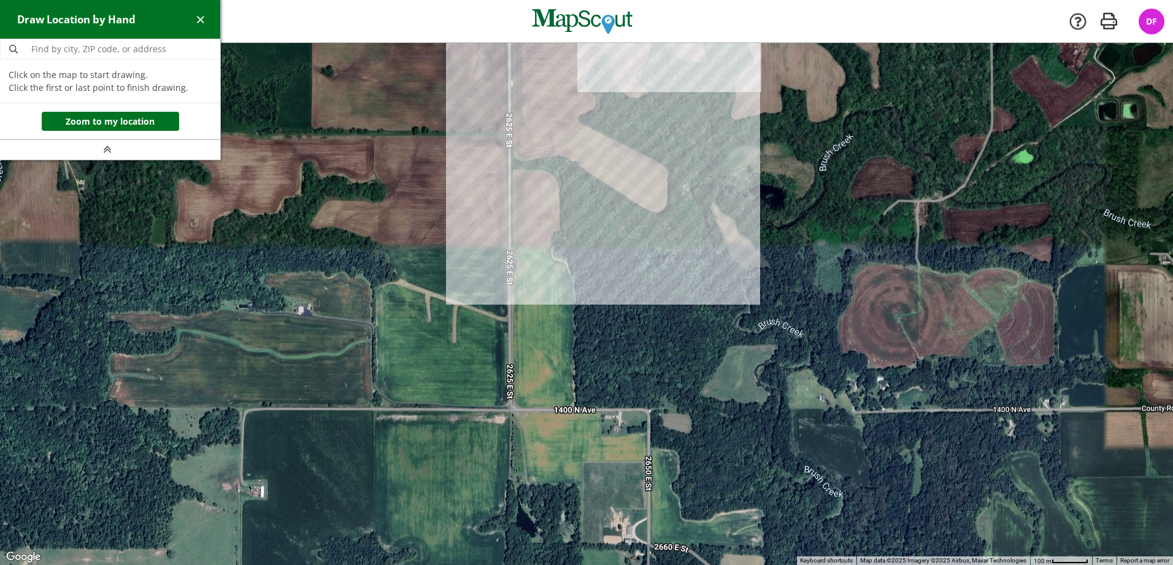
click at [512, 161] on div at bounding box center [586, 304] width 1173 height 522
click at [573, 161] on div at bounding box center [586, 304] width 1173 height 522
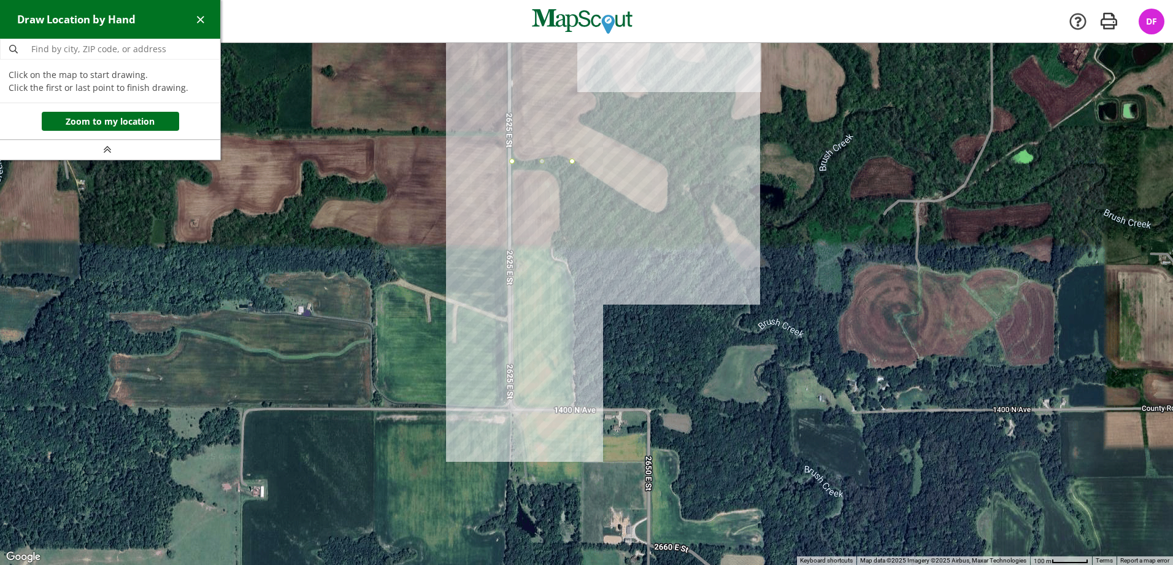
click at [576, 407] on div at bounding box center [586, 304] width 1173 height 522
drag, startPoint x: 512, startPoint y: 406, endPoint x: 507, endPoint y: 353, distance: 53.6
click at [511, 406] on div at bounding box center [586, 304] width 1173 height 522
click at [512, 161] on div at bounding box center [586, 304] width 1173 height 522
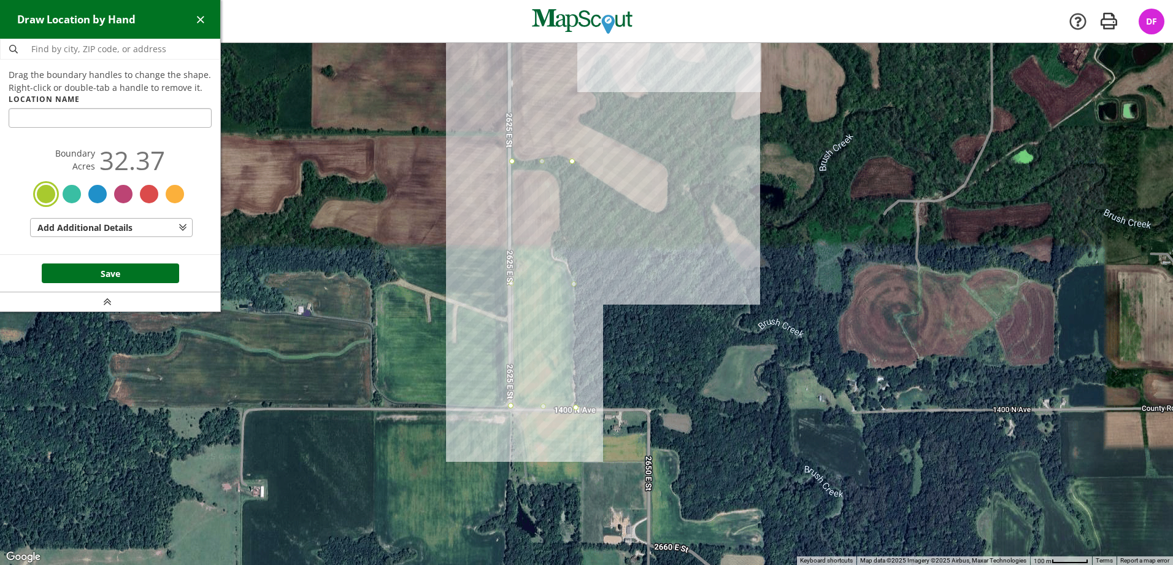
click at [136, 123] on input "text" at bounding box center [110, 118] width 203 height 20
type input "[PERSON_NAME][GEOGRAPHIC_DATA]"
click at [126, 272] on button "Save" at bounding box center [110, 273] width 137 height 20
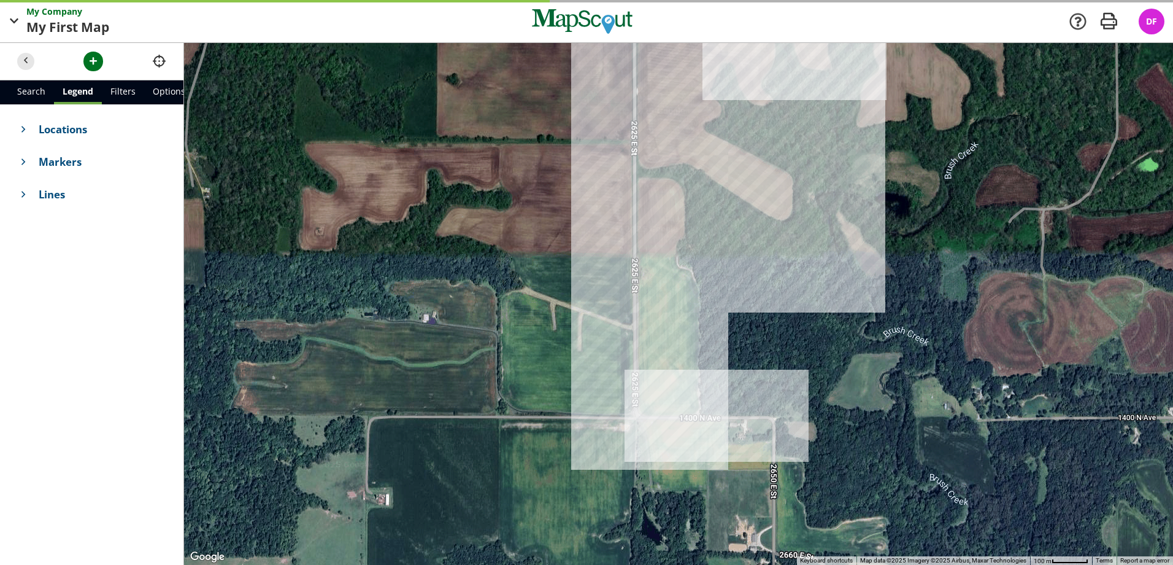
drag, startPoint x: 506, startPoint y: 301, endPoint x: 541, endPoint y: 309, distance: 36.6
click at [541, 309] on div at bounding box center [678, 304] width 989 height 522
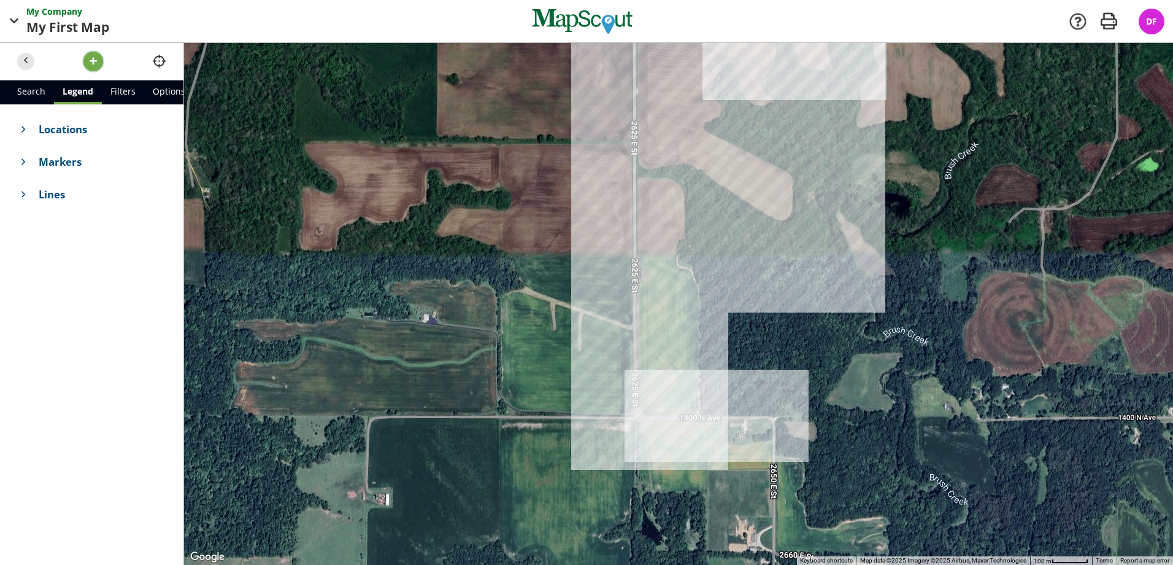
click at [96, 65] on span "button" at bounding box center [93, 61] width 13 height 13
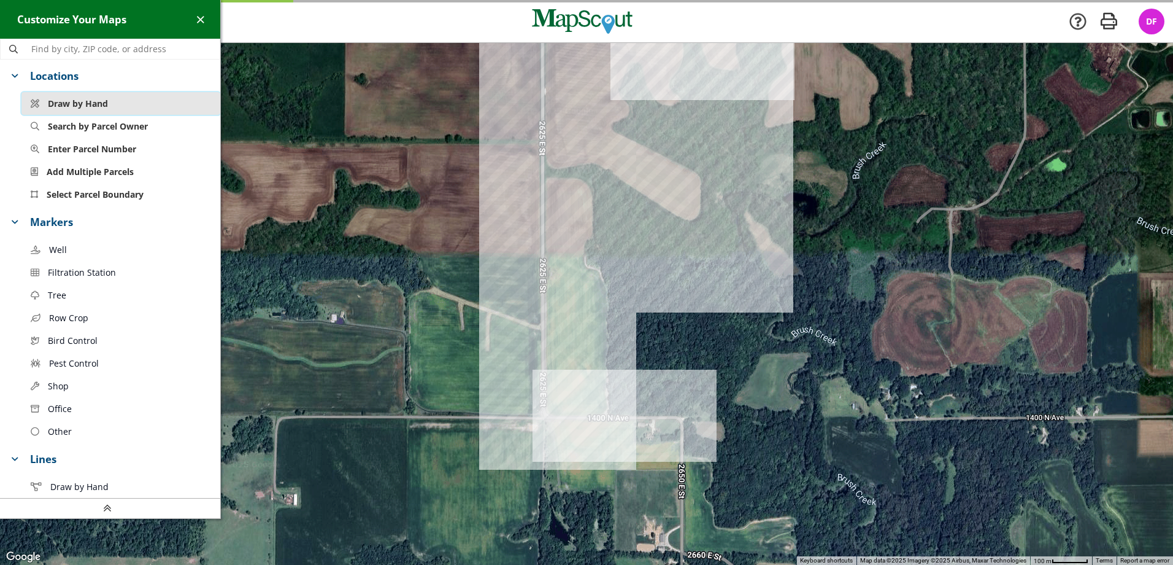
click at [71, 104] on span "Draw by Hand" at bounding box center [78, 103] width 60 height 13
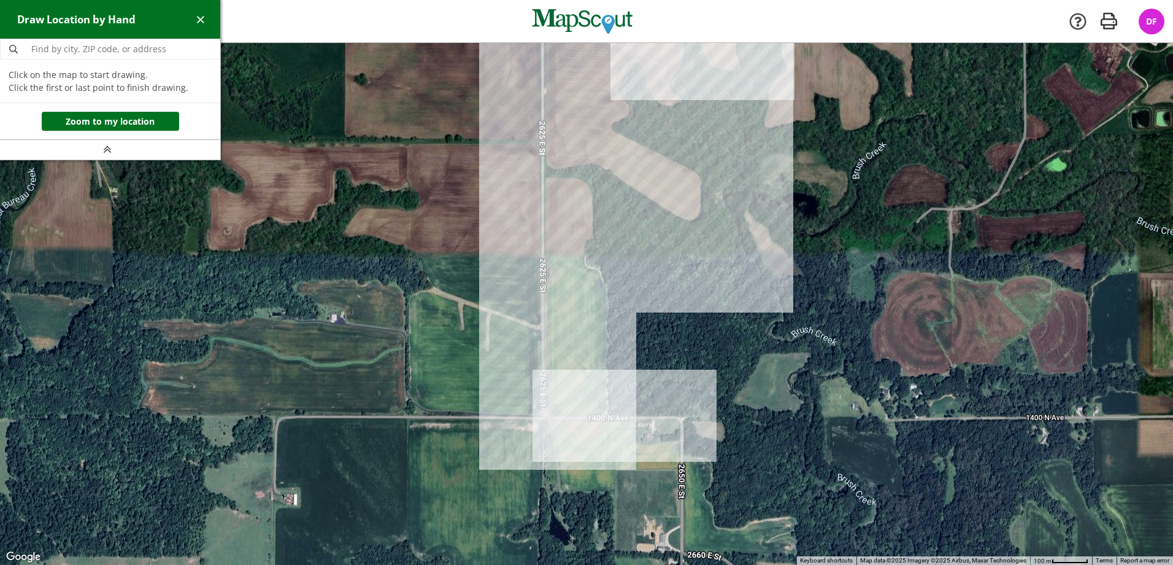
click at [541, 144] on div at bounding box center [586, 304] width 1173 height 522
click at [541, 414] on div at bounding box center [586, 304] width 1173 height 522
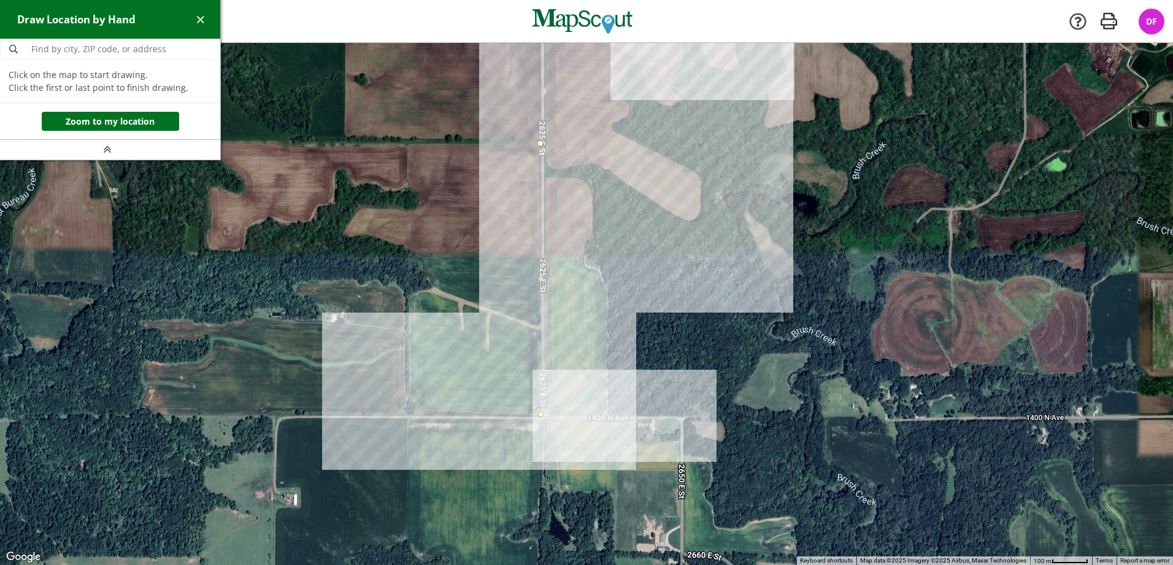
click at [409, 413] on div at bounding box center [586, 304] width 1173 height 522
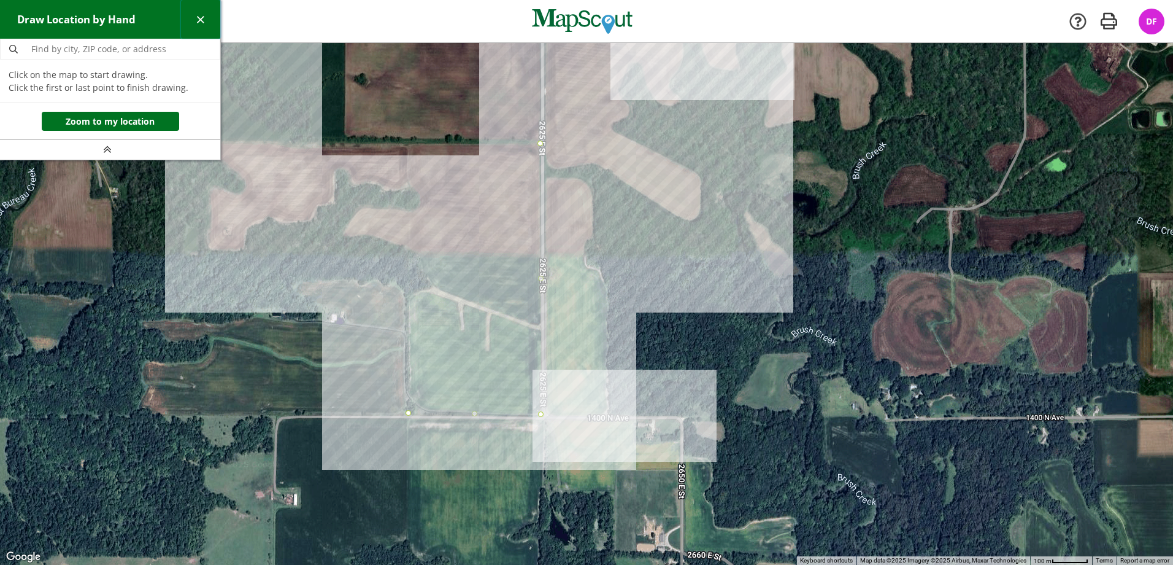
click at [202, 18] on span "button" at bounding box center [200, 19] width 13 height 13
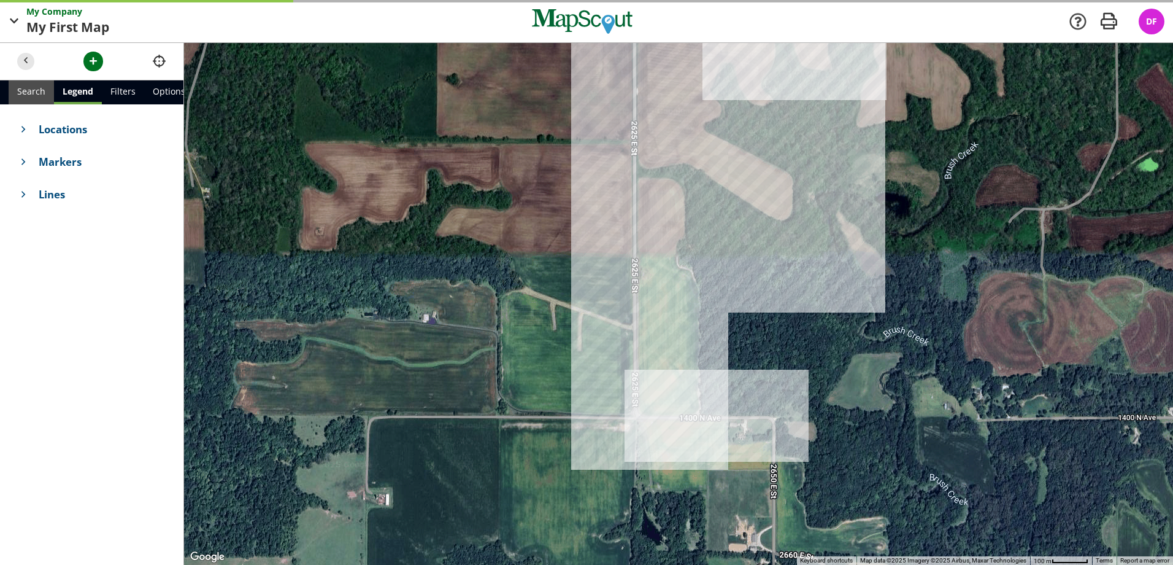
click at [20, 87] on link "Search" at bounding box center [31, 92] width 45 height 24
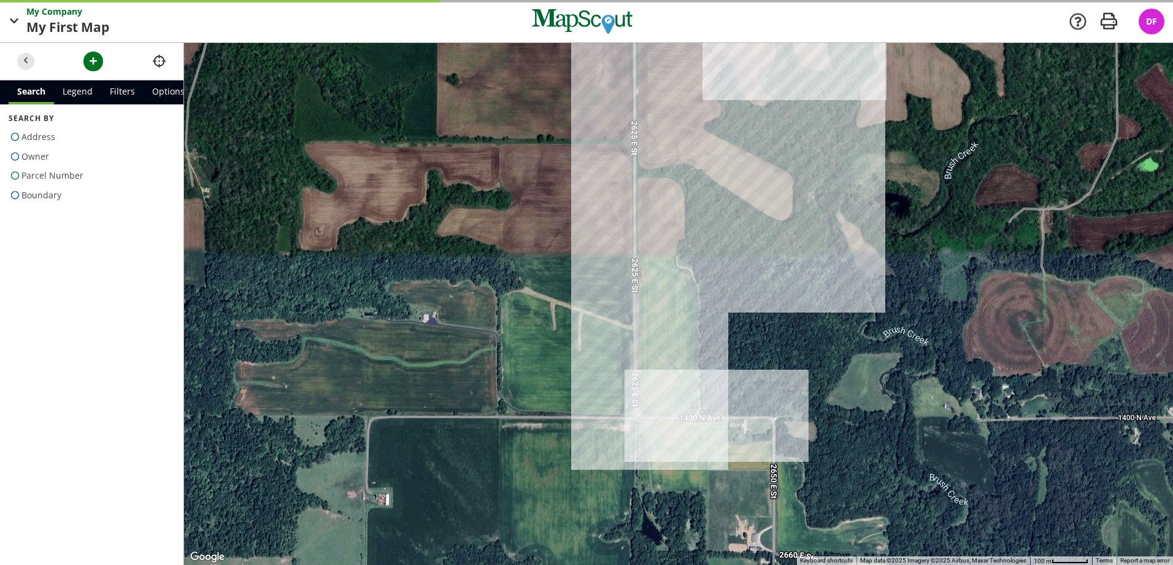
click at [37, 190] on span "Boundary" at bounding box center [41, 195] width 40 height 20
click at [17, 190] on input "Boundary" at bounding box center [13, 192] width 8 height 8
radio input "true"
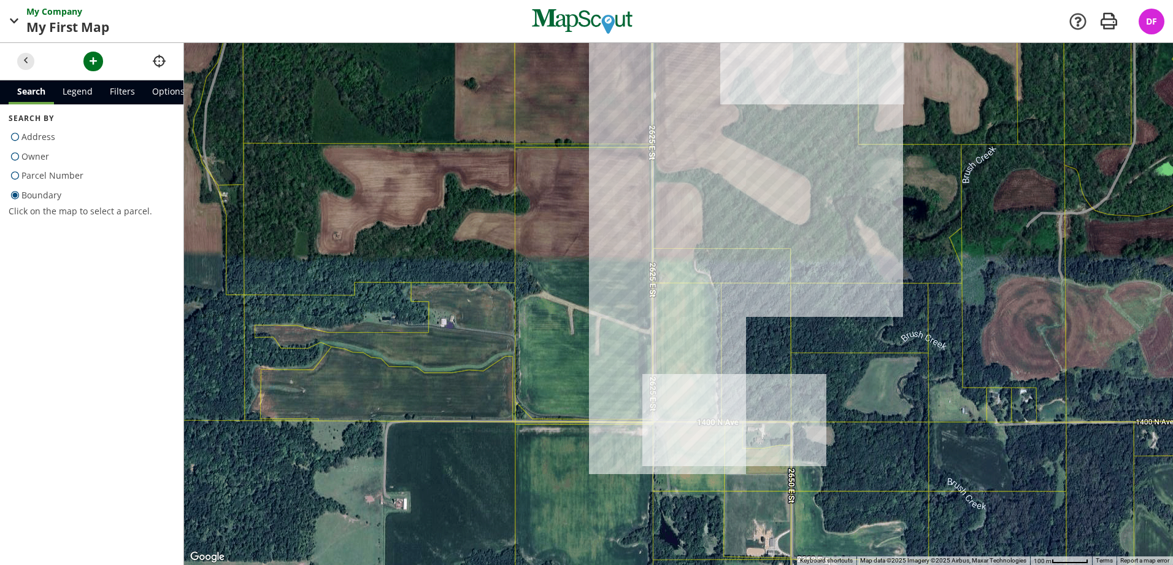
drag, startPoint x: 459, startPoint y: 280, endPoint x: 477, endPoint y: 284, distance: 18.3
click at [477, 284] on div at bounding box center [678, 304] width 989 height 522
click at [603, 259] on div at bounding box center [678, 304] width 989 height 522
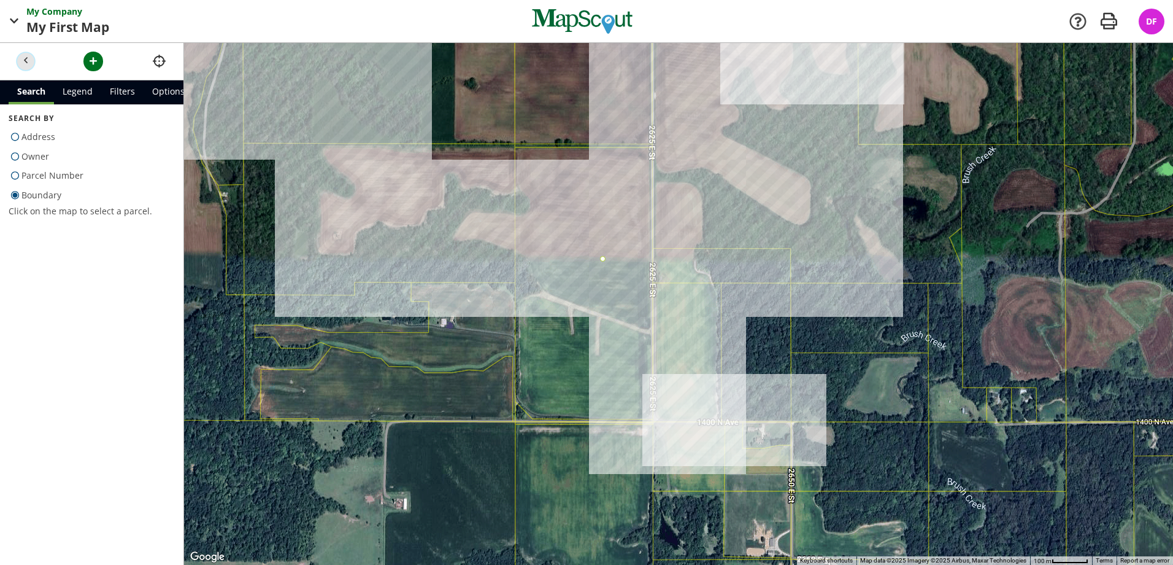
click at [23, 60] on span "button" at bounding box center [26, 61] width 13 height 13
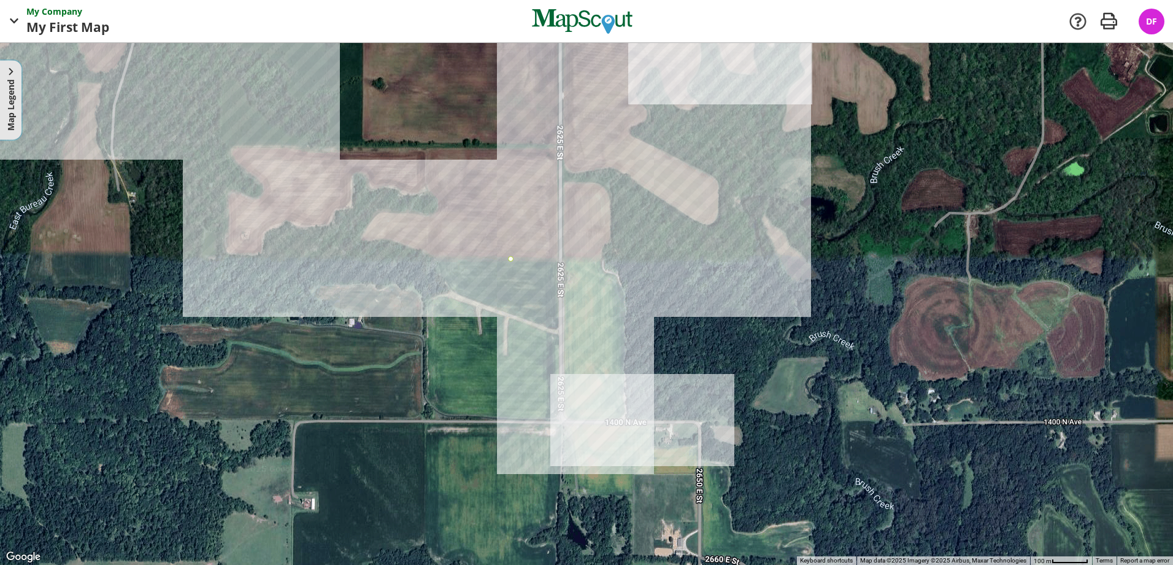
click at [19, 69] on button "Map Legend" at bounding box center [10, 99] width 21 height 79
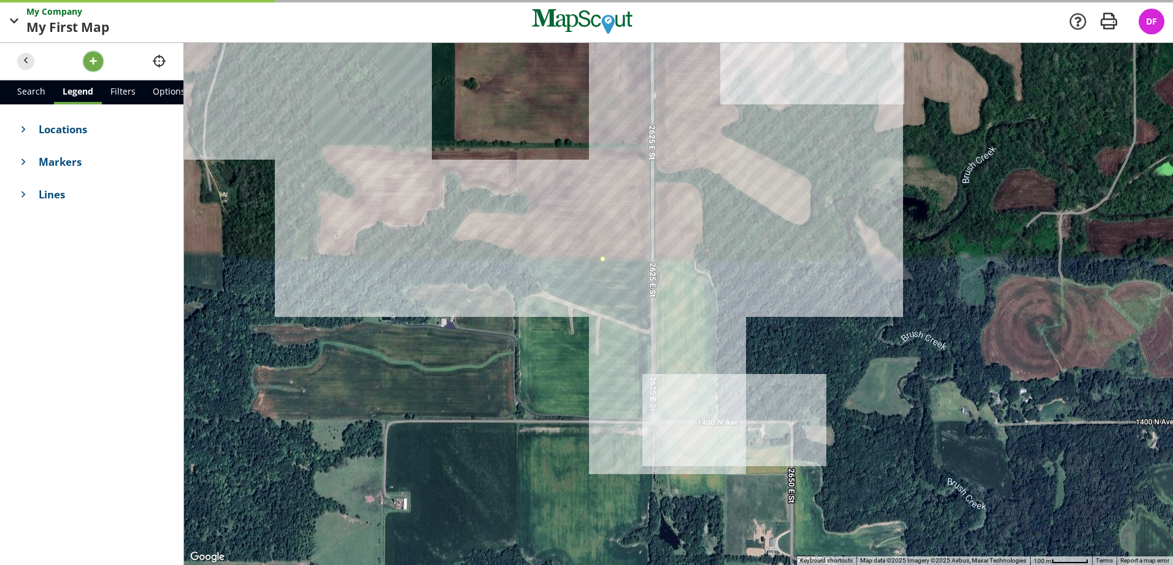
click at [91, 62] on span "button" at bounding box center [93, 61] width 13 height 13
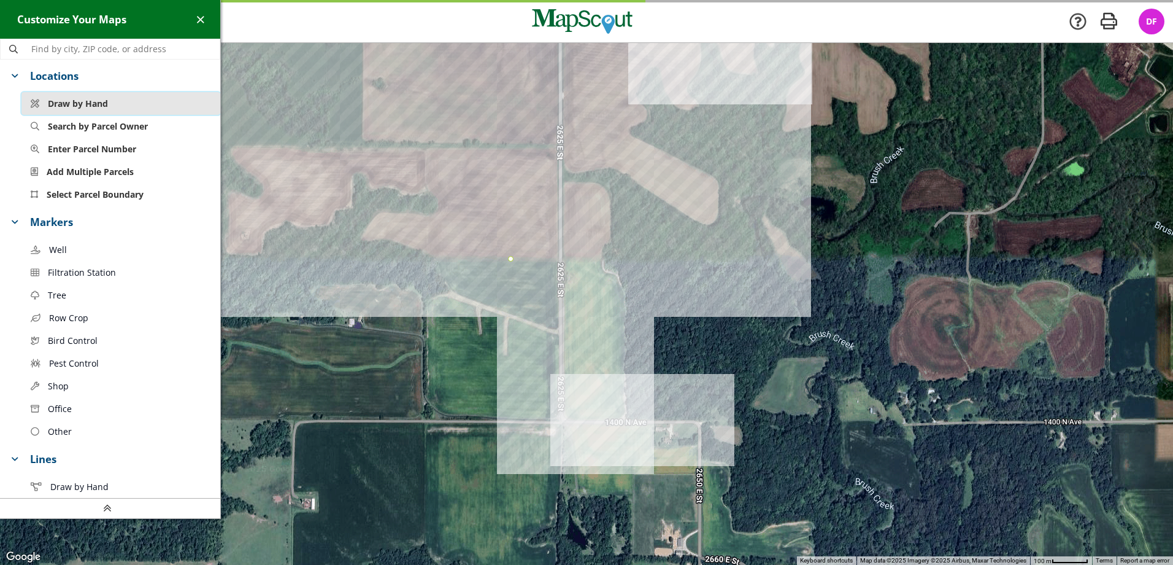
click at [114, 99] on button "Draw by Hand" at bounding box center [120, 103] width 199 height 23
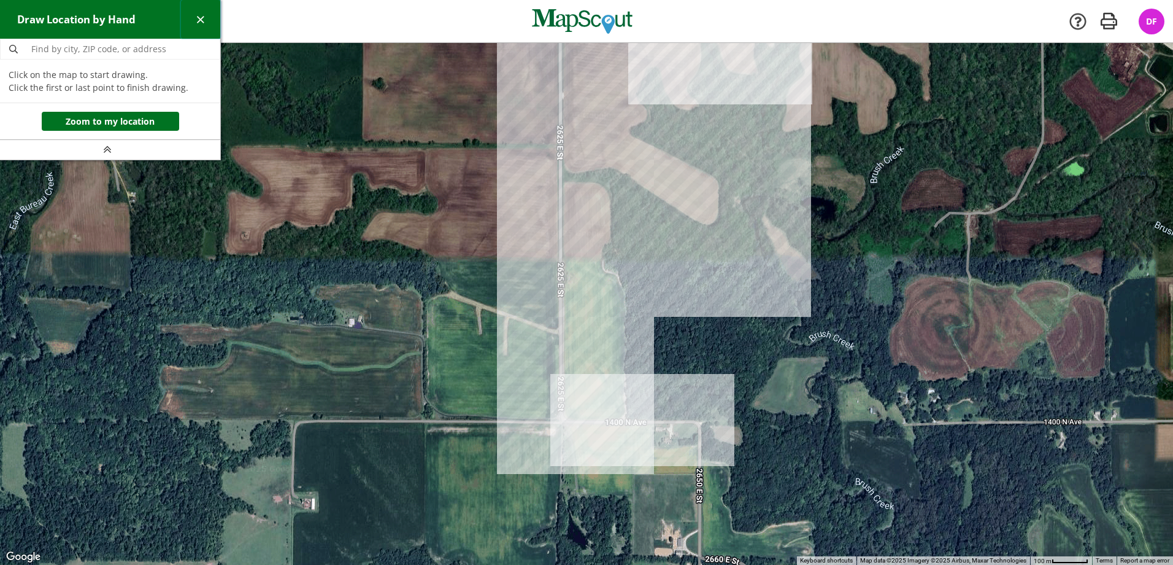
click at [201, 22] on span "button" at bounding box center [200, 19] width 13 height 13
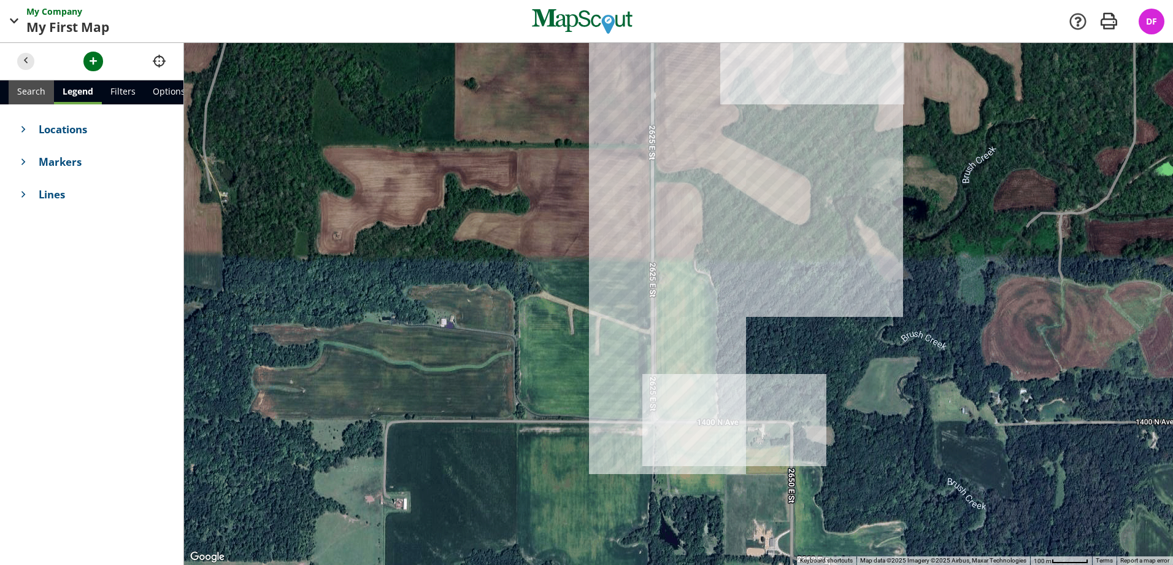
click at [38, 93] on link "Search" at bounding box center [31, 92] width 45 height 24
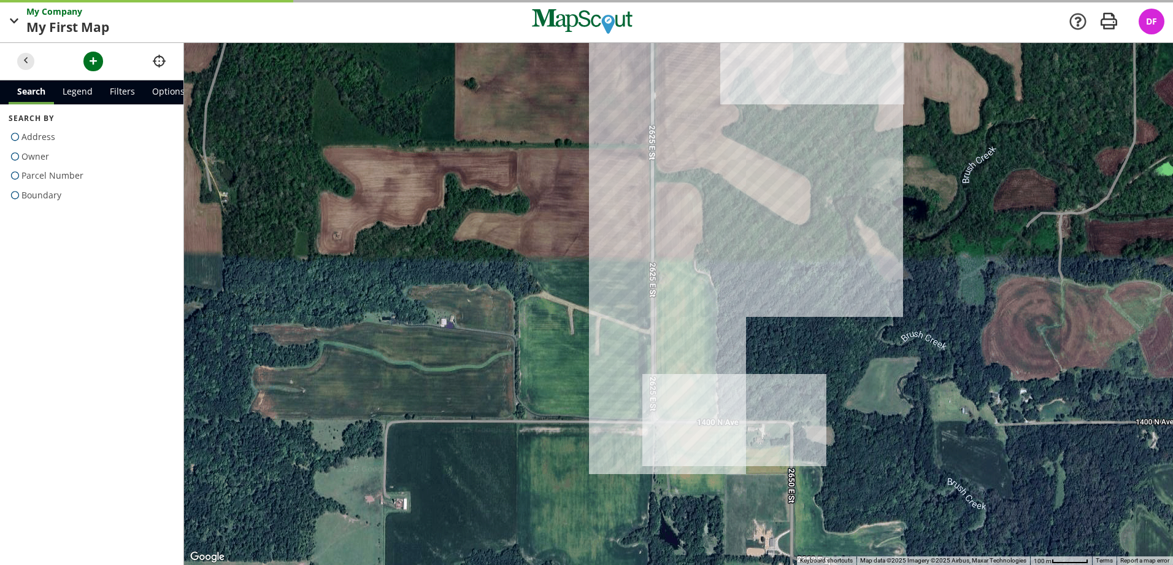
click at [42, 195] on span "Boundary" at bounding box center [41, 195] width 40 height 20
click at [17, 195] on input "Boundary" at bounding box center [13, 192] width 8 height 8
radio input "true"
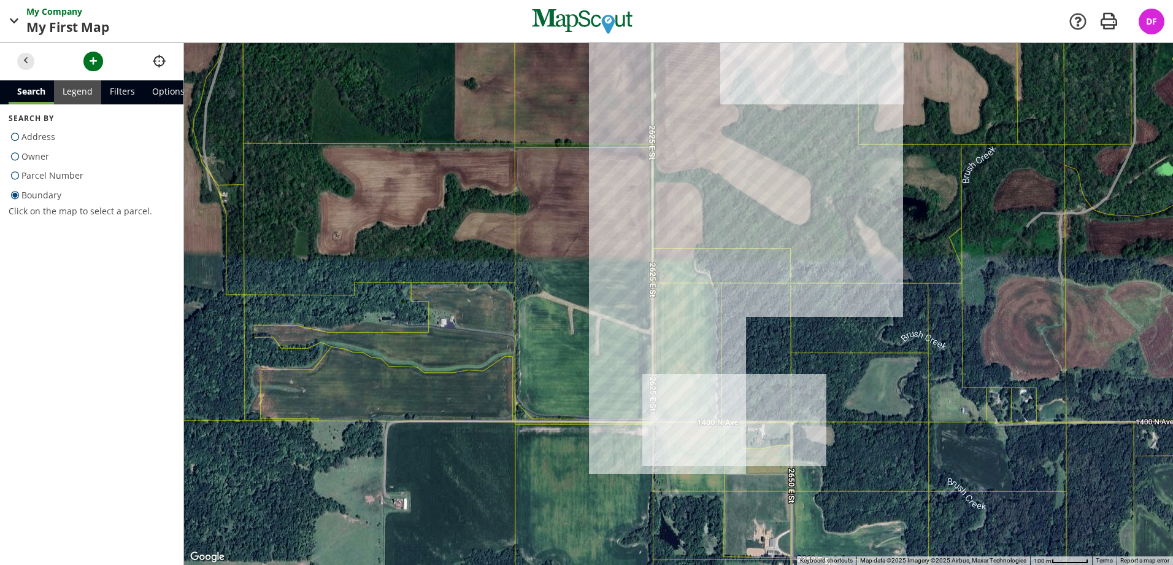
click at [84, 90] on link "Legend" at bounding box center [77, 92] width 47 height 24
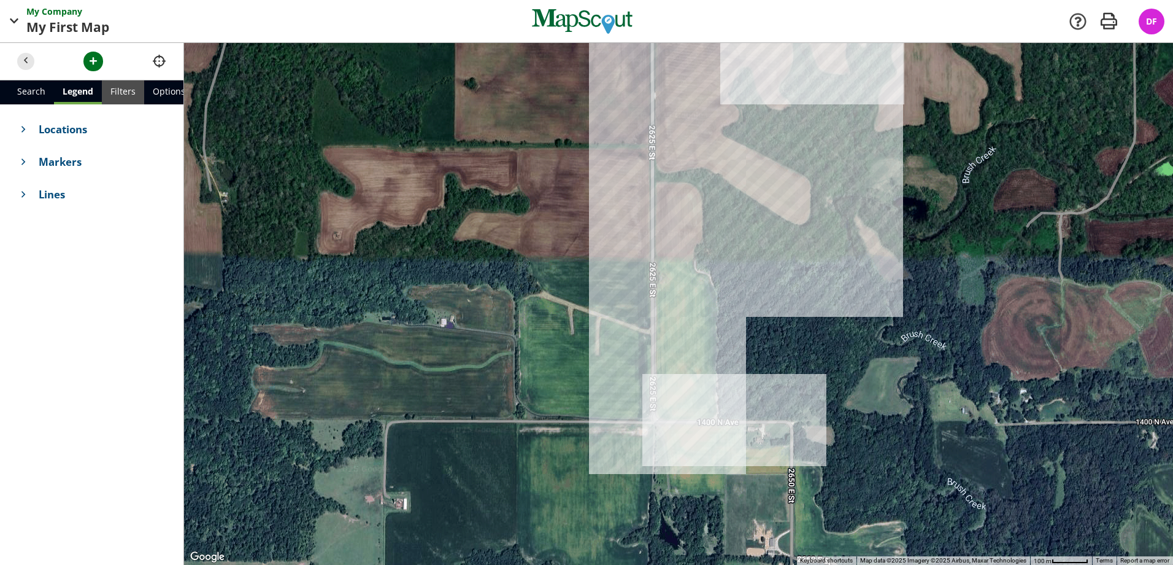
click at [102, 90] on link "Filters" at bounding box center [123, 92] width 42 height 24
click at [34, 94] on link "Search" at bounding box center [31, 92] width 45 height 24
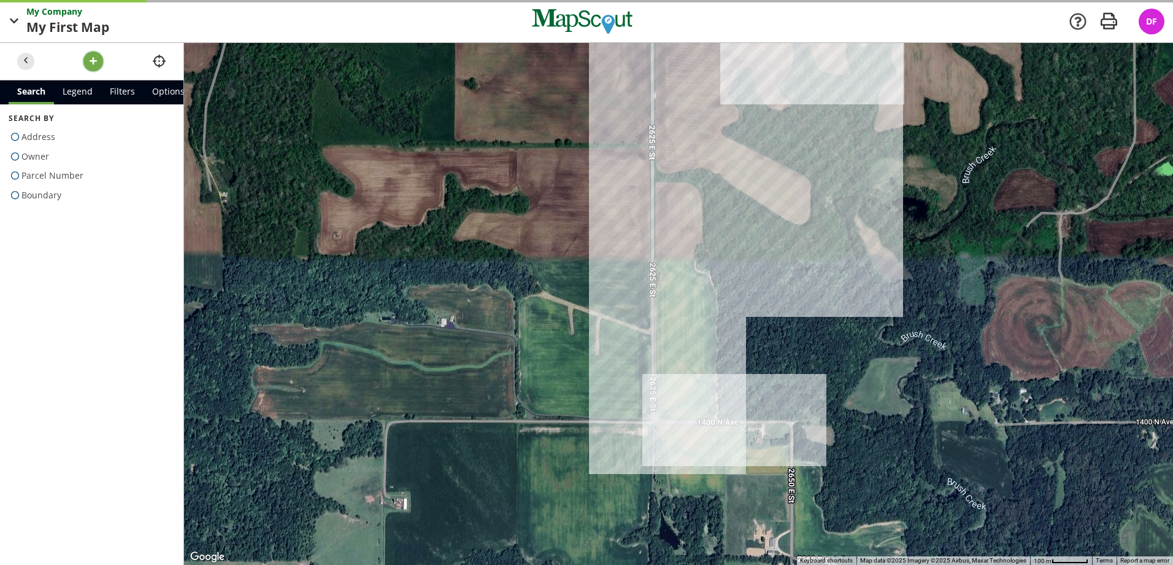
click at [96, 68] on span "button" at bounding box center [93, 61] width 13 height 13
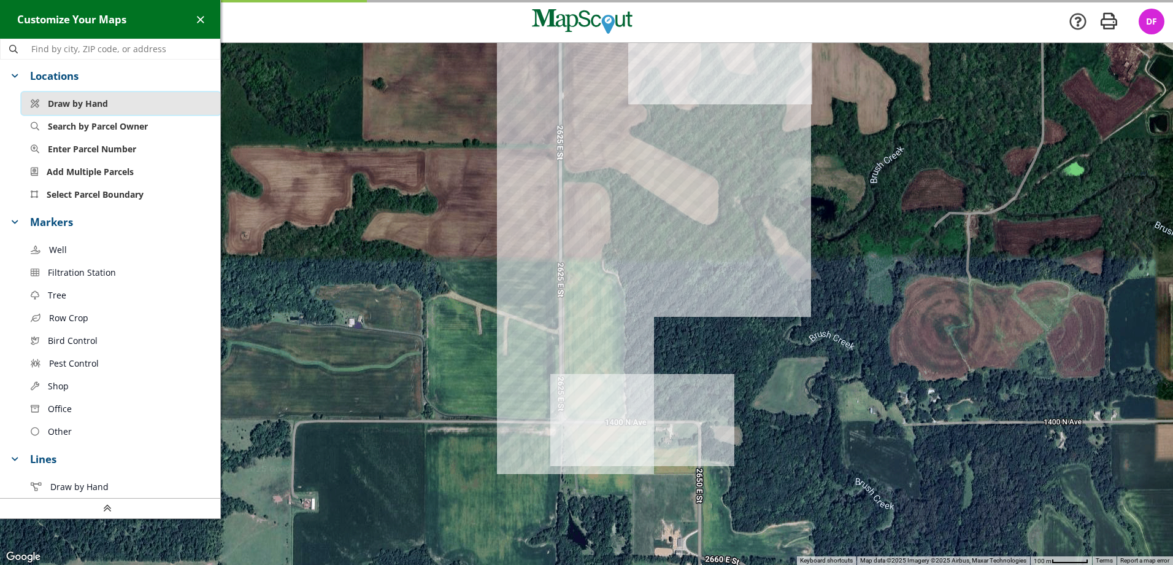
click at [84, 104] on span "Draw by Hand" at bounding box center [78, 103] width 60 height 13
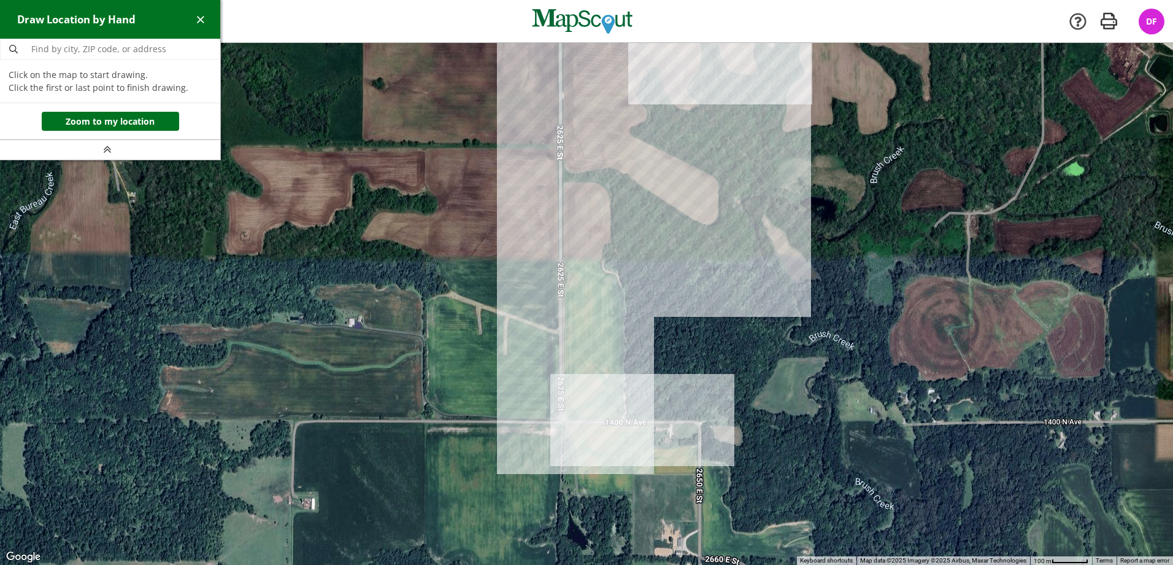
click at [560, 418] on div at bounding box center [586, 304] width 1173 height 522
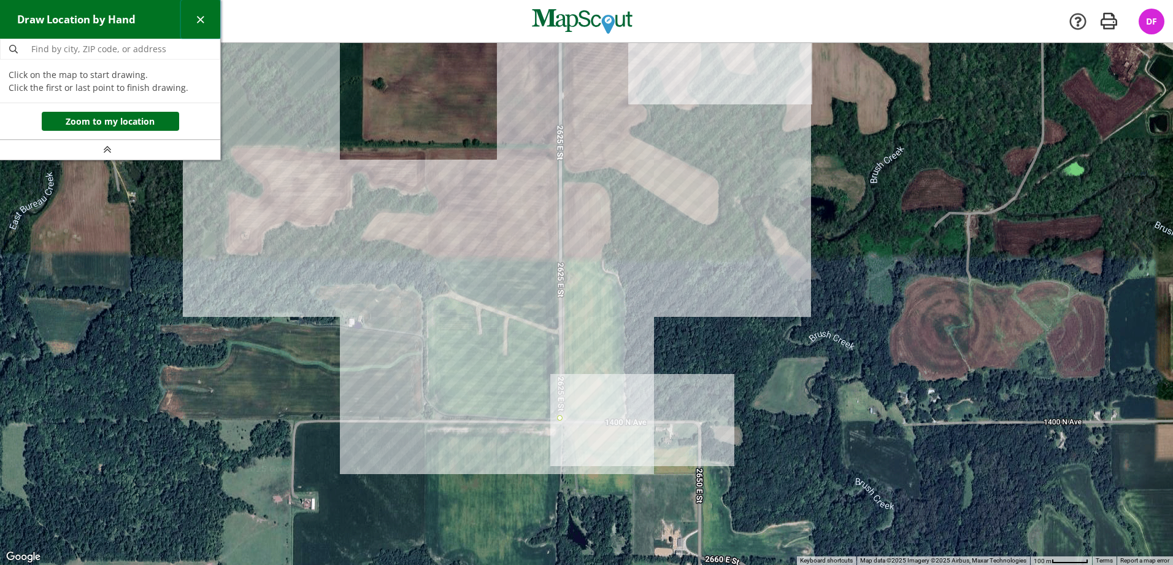
click at [197, 17] on span "button" at bounding box center [200, 19] width 13 height 13
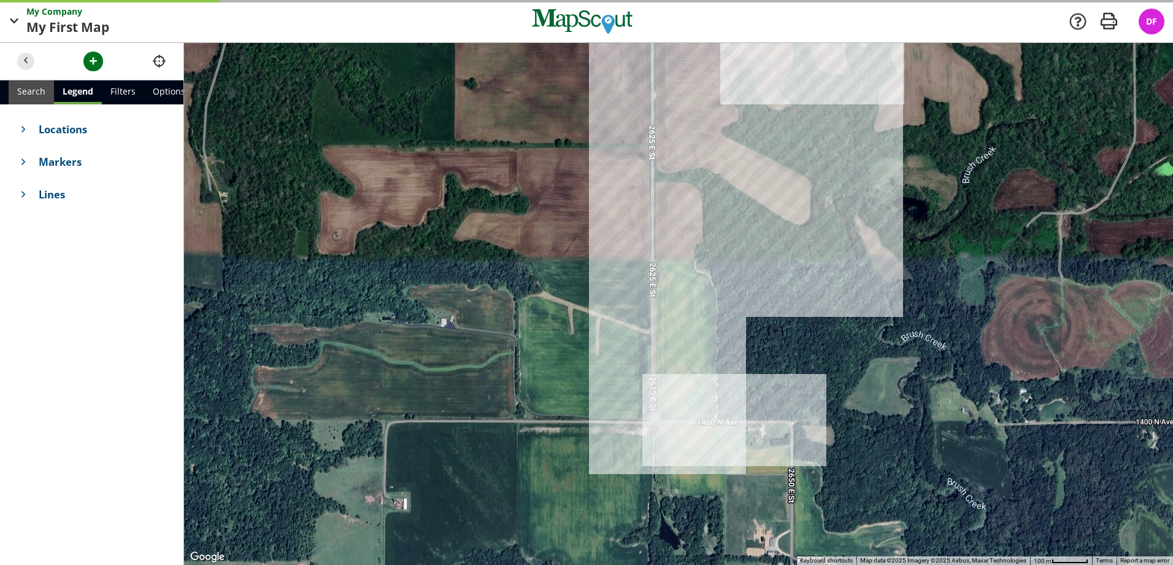
click at [28, 91] on link "Search" at bounding box center [31, 92] width 45 height 24
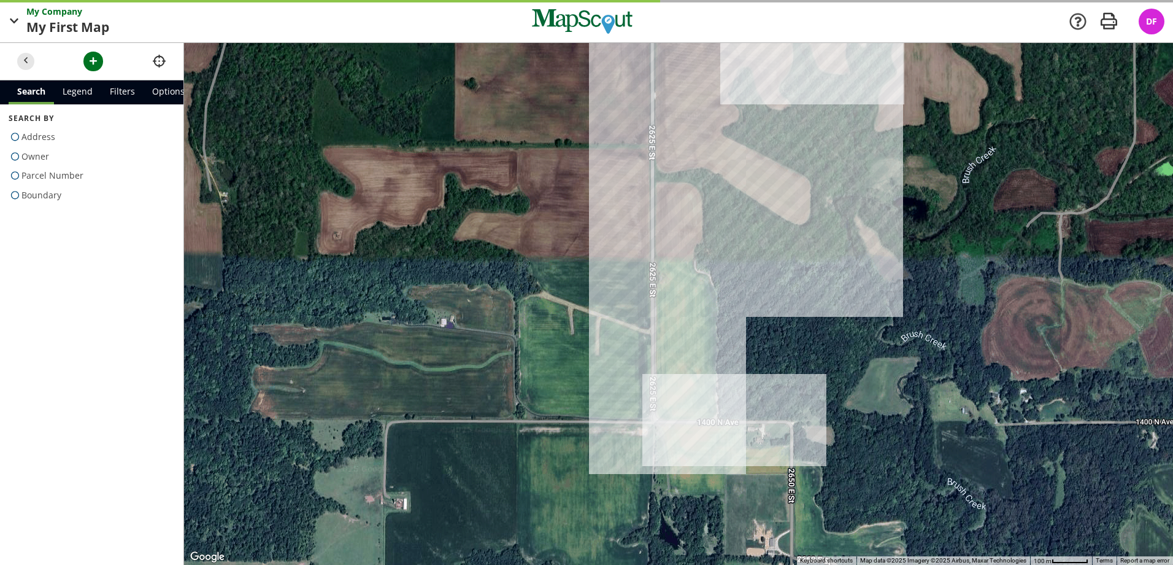
click at [29, 194] on span "Boundary" at bounding box center [41, 195] width 40 height 20
click at [17, 194] on input "Boundary" at bounding box center [13, 192] width 8 height 8
radio input "true"
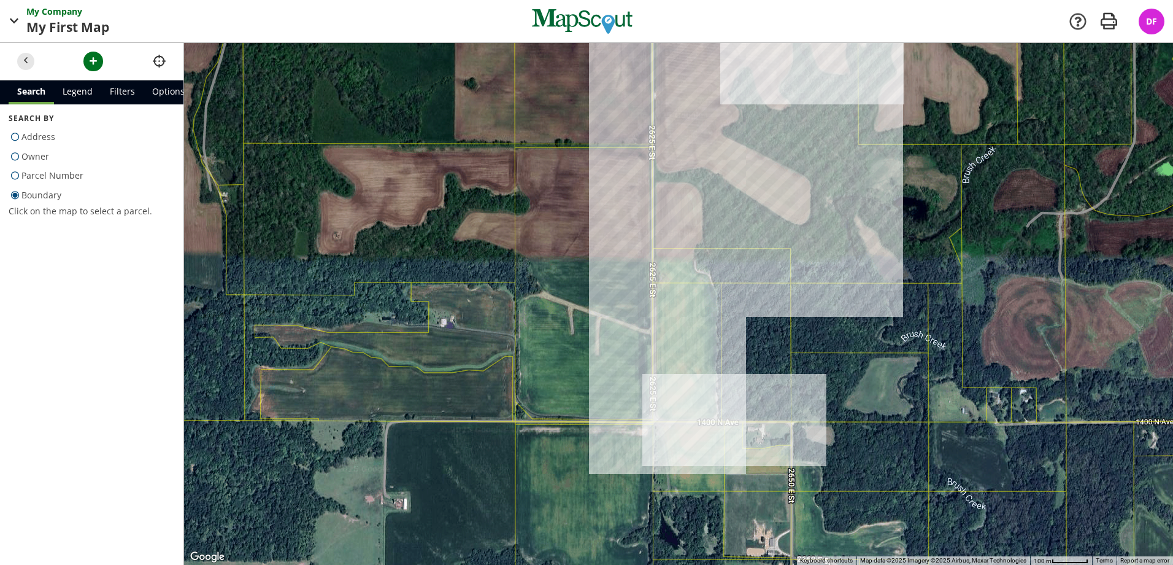
click at [653, 419] on div at bounding box center [678, 304] width 989 height 522
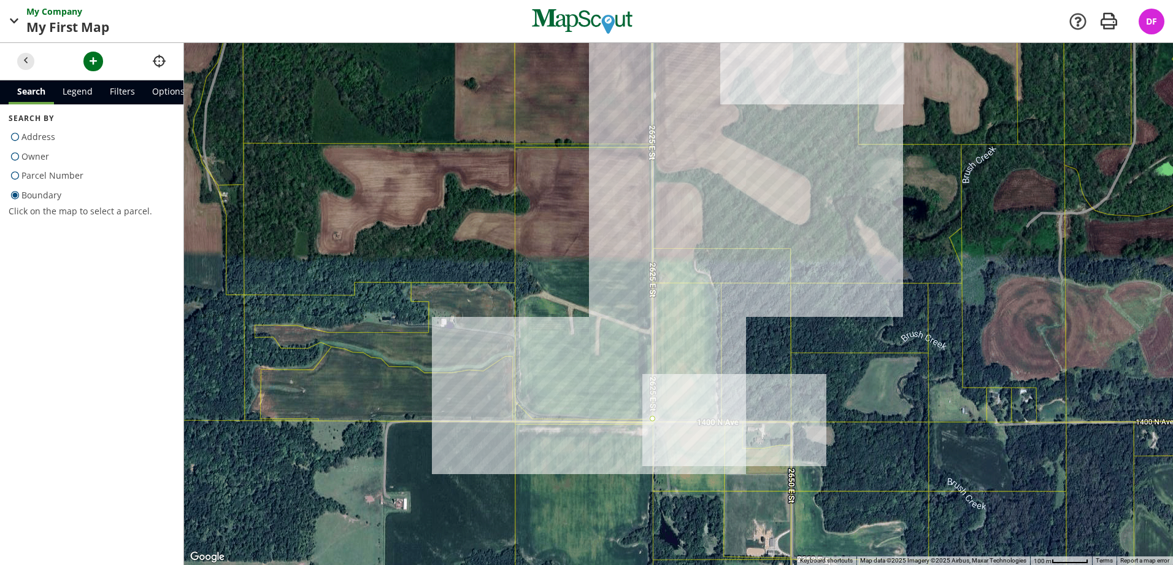
click at [533, 419] on div at bounding box center [678, 304] width 989 height 522
click at [514, 402] on div at bounding box center [678, 304] width 989 height 522
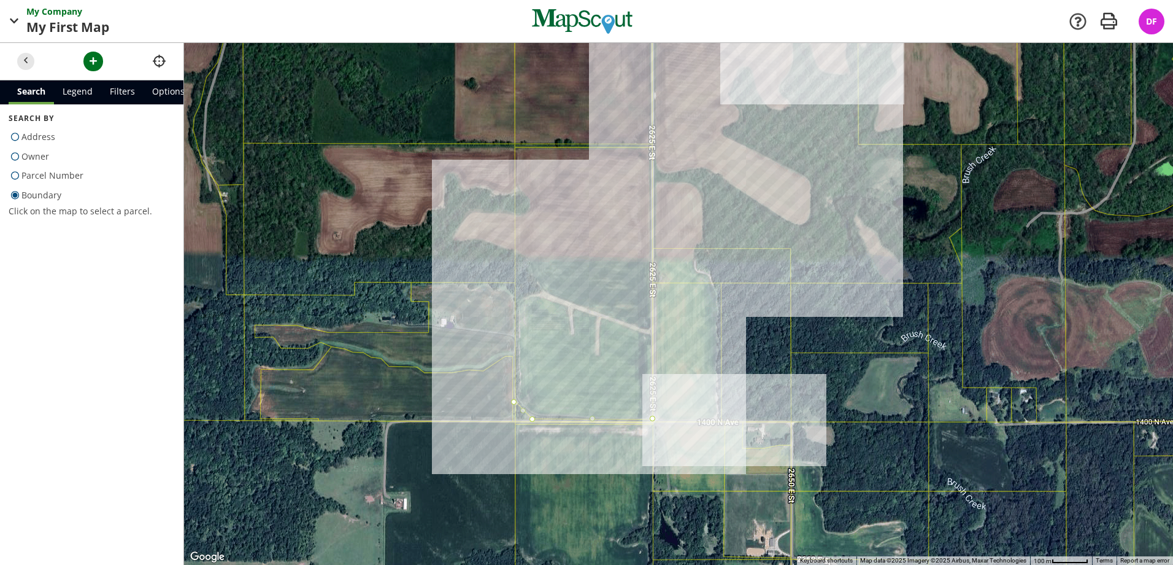
click at [515, 301] on div at bounding box center [678, 304] width 989 height 522
click at [542, 291] on div at bounding box center [678, 304] width 989 height 522
click at [527, 259] on div at bounding box center [678, 304] width 989 height 522
click at [493, 242] on div at bounding box center [678, 304] width 989 height 522
click at [471, 239] on div at bounding box center [678, 304] width 989 height 522
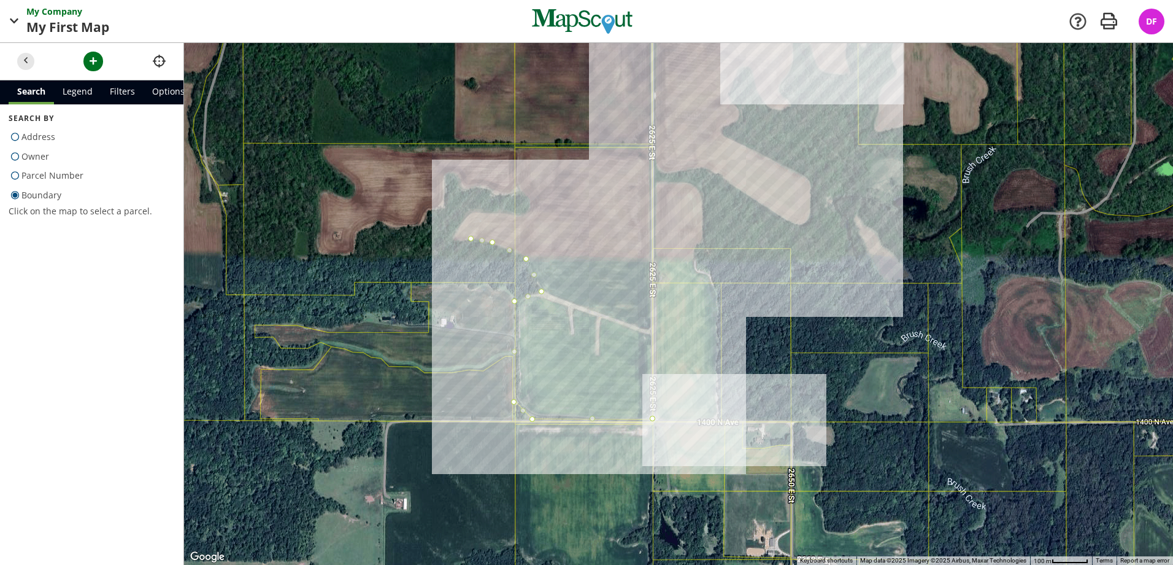
click at [458, 242] on div at bounding box center [678, 304] width 989 height 522
click at [453, 236] on div at bounding box center [678, 304] width 989 height 522
click at [471, 210] on div at bounding box center [678, 304] width 989 height 522
click at [509, 211] on div at bounding box center [678, 304] width 989 height 522
click at [519, 215] on div at bounding box center [678, 304] width 989 height 522
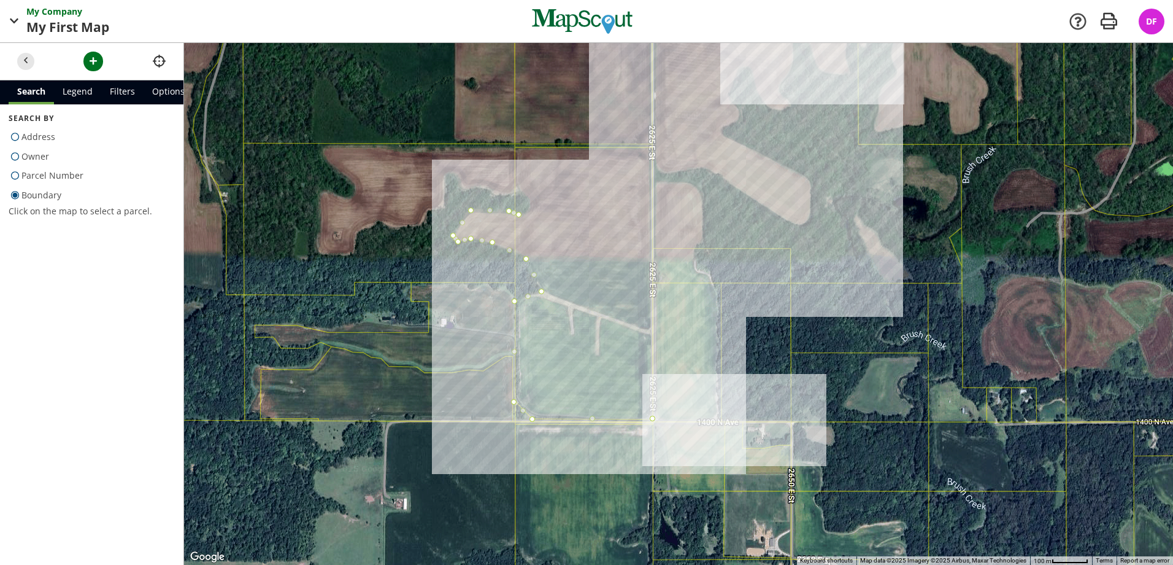
click at [528, 209] on div at bounding box center [678, 304] width 989 height 522
click at [528, 197] on div at bounding box center [678, 304] width 989 height 522
click at [520, 190] on div at bounding box center [678, 304] width 989 height 522
click at [515, 192] on div at bounding box center [678, 304] width 989 height 522
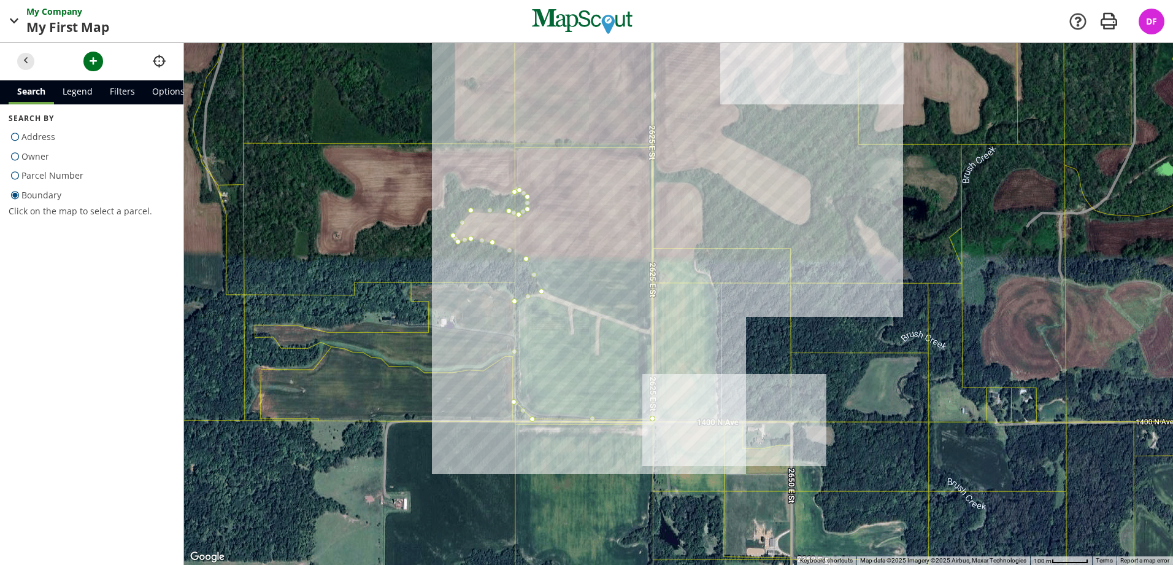
click at [515, 147] on div at bounding box center [678, 304] width 989 height 522
click at [652, 148] on div at bounding box center [678, 304] width 989 height 522
click at [652, 419] on div at bounding box center [678, 304] width 989 height 522
click at [581, 203] on div at bounding box center [678, 304] width 989 height 522
click at [20, 63] on span "button" at bounding box center [26, 61] width 13 height 13
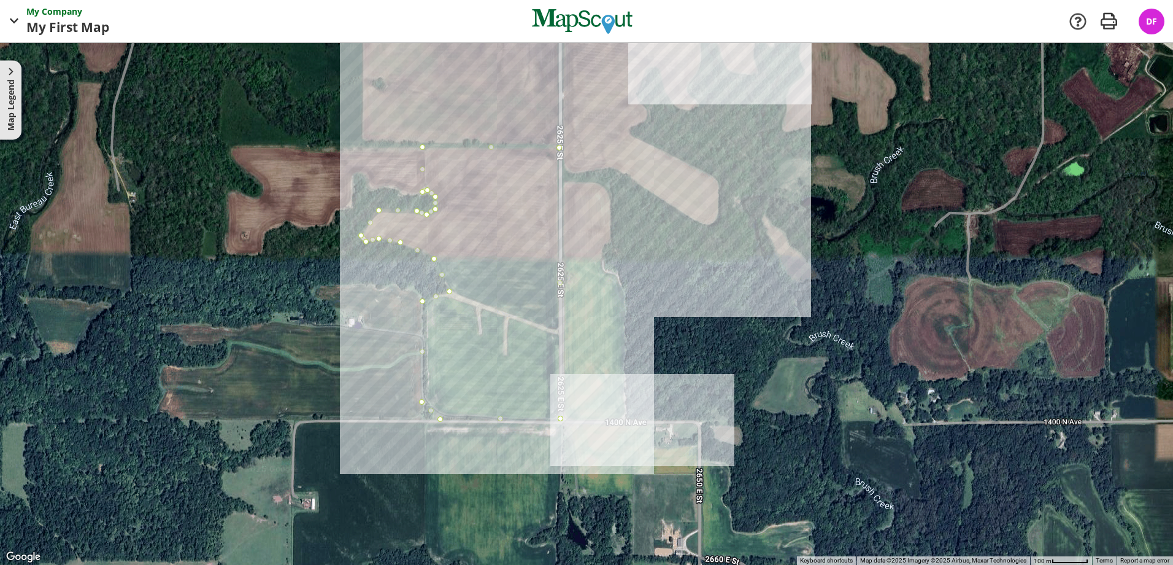
click at [513, 228] on div at bounding box center [586, 304] width 1173 height 522
click at [18, 88] on button "Map Legend" at bounding box center [10, 99] width 21 height 79
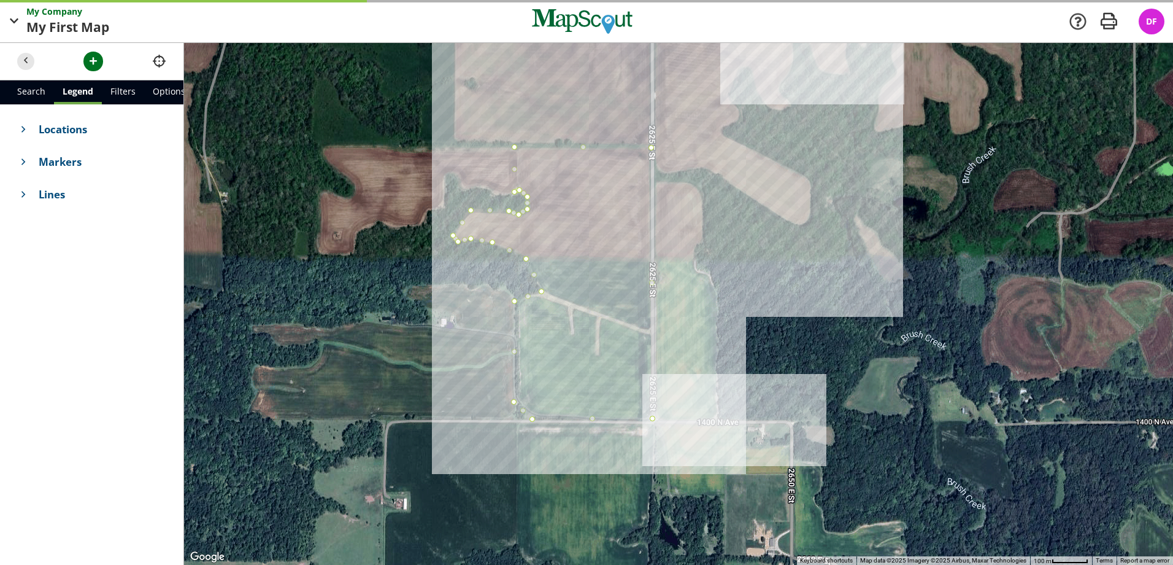
click at [83, 59] on header at bounding box center [91, 61] width 183 height 37
click at [89, 60] on span "button" at bounding box center [93, 61] width 13 height 13
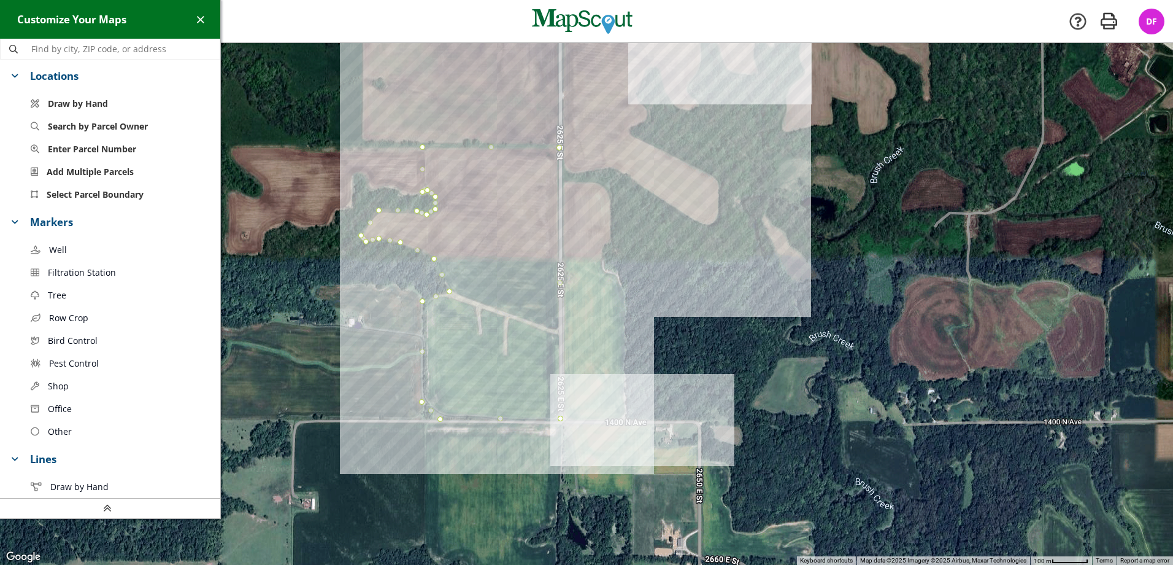
click at [493, 213] on div at bounding box center [586, 304] width 1173 height 522
click at [82, 99] on span "Draw by Hand" at bounding box center [78, 103] width 60 height 13
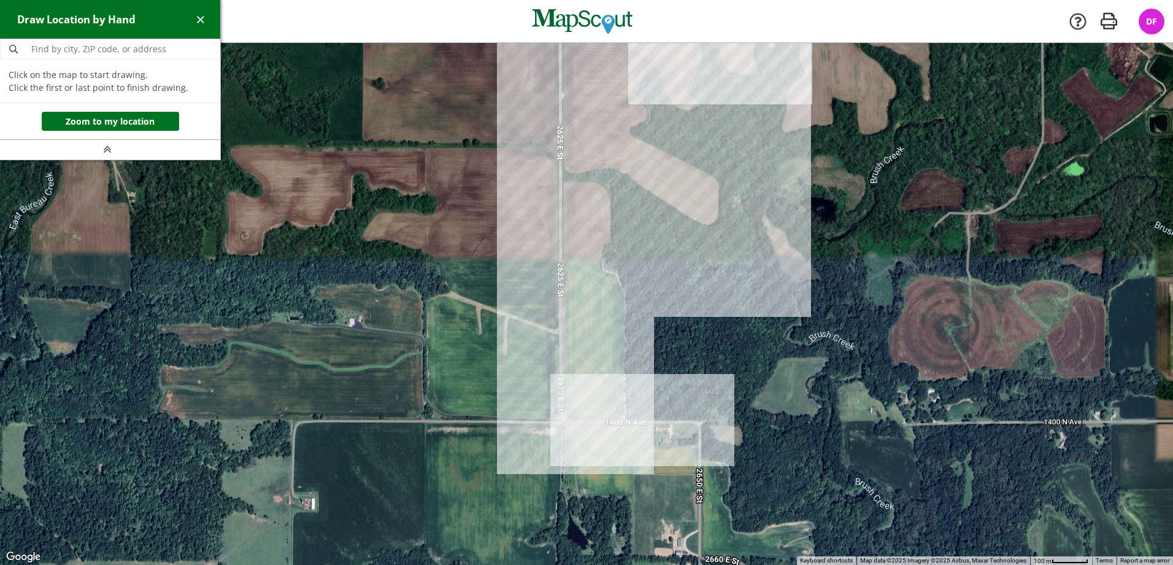
click at [426, 149] on div at bounding box center [586, 304] width 1173 height 522
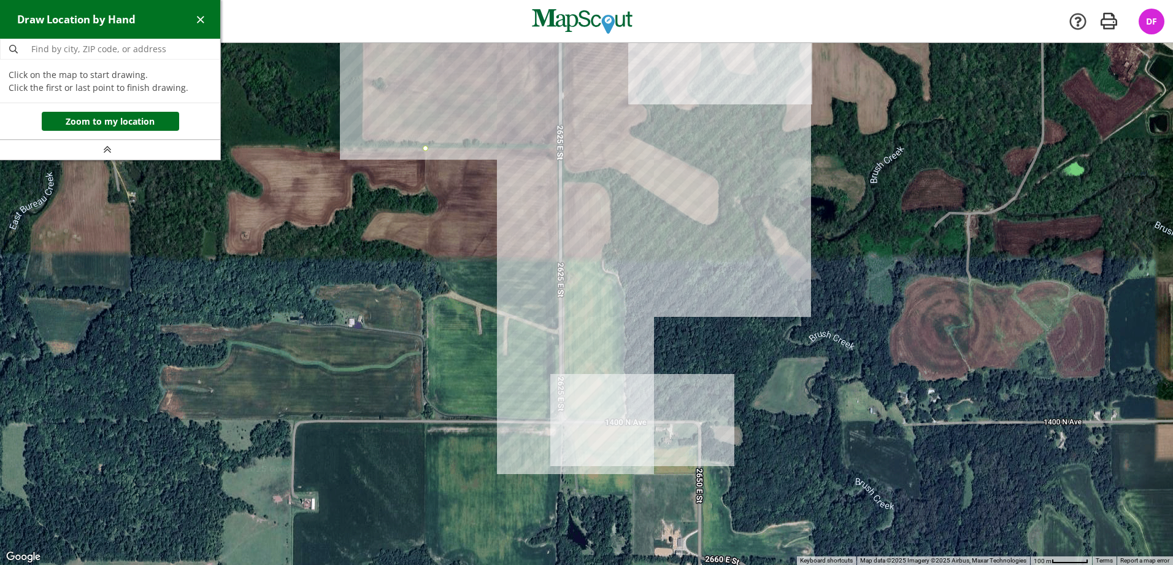
click at [558, 149] on div at bounding box center [586, 304] width 1173 height 522
click at [557, 419] on div at bounding box center [586, 304] width 1173 height 522
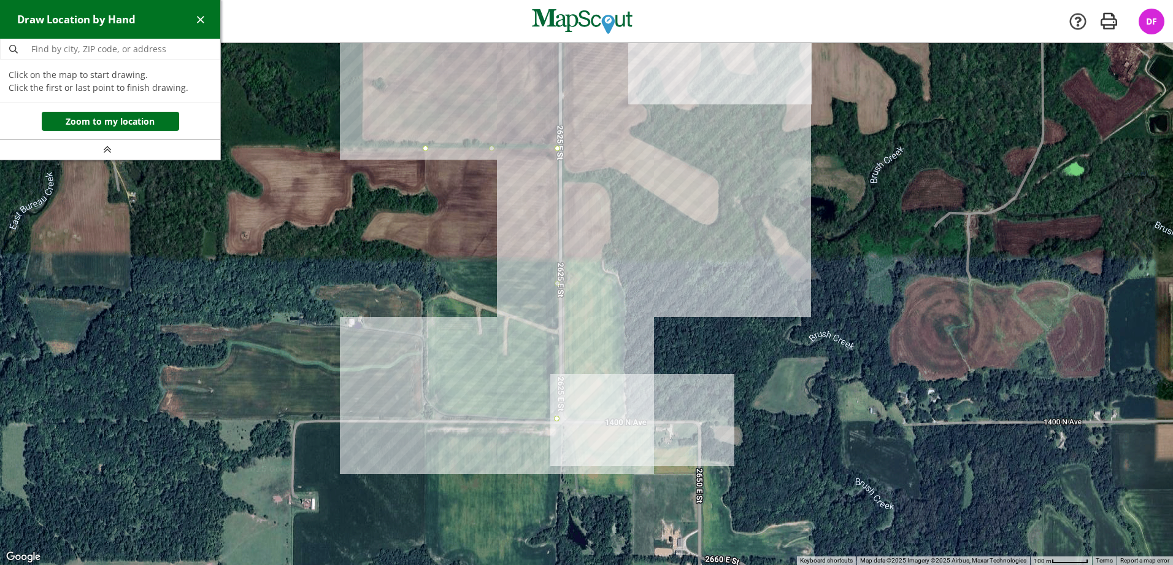
click at [427, 418] on div at bounding box center [586, 304] width 1173 height 522
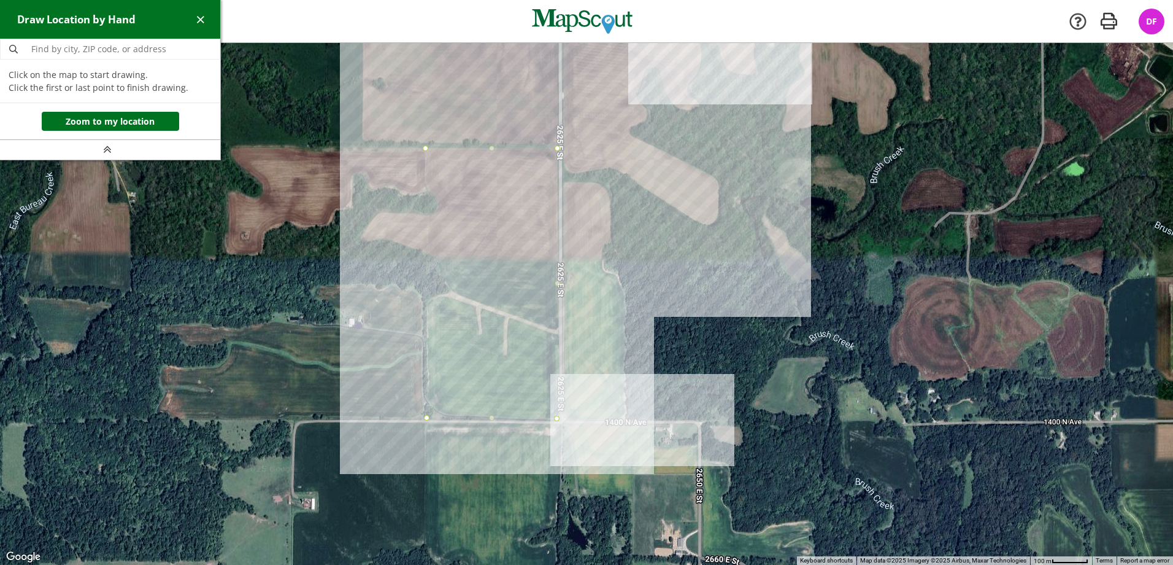
click at [426, 298] on div at bounding box center [586, 304] width 1173 height 522
click at [450, 291] on div at bounding box center [586, 304] width 1173 height 522
click at [437, 260] on div at bounding box center [586, 304] width 1173 height 522
click at [422, 252] on div at bounding box center [586, 304] width 1173 height 522
click at [386, 239] on div at bounding box center [586, 304] width 1173 height 522
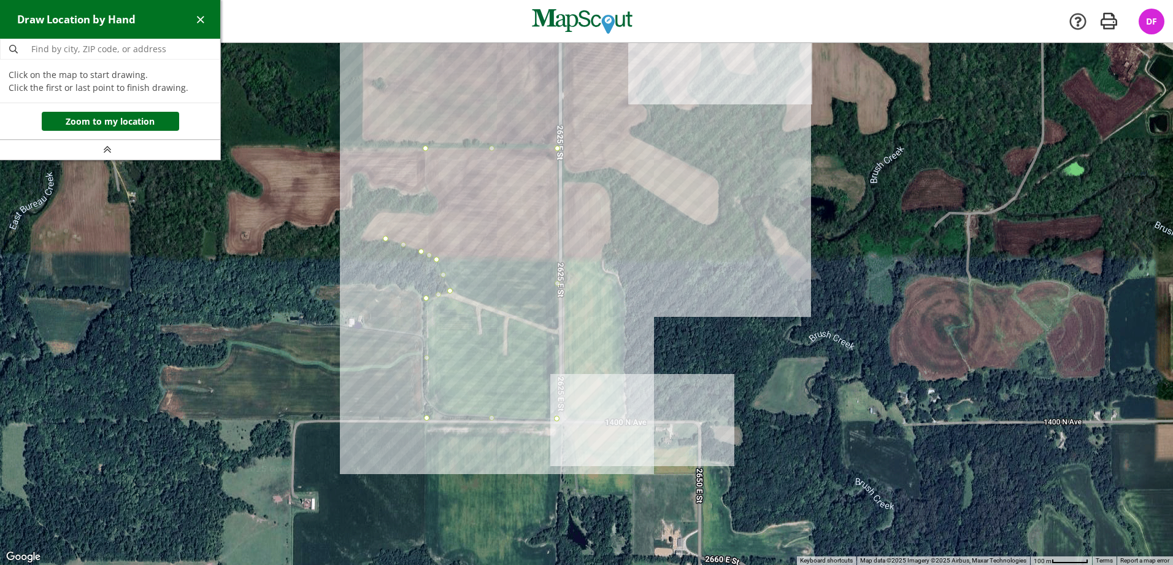
click at [367, 243] on div at bounding box center [586, 304] width 1173 height 522
click at [360, 237] on div at bounding box center [586, 304] width 1173 height 522
click at [378, 213] on div at bounding box center [586, 304] width 1173 height 522
click at [415, 213] on div at bounding box center [586, 304] width 1173 height 522
click at [427, 218] on div at bounding box center [586, 304] width 1173 height 522
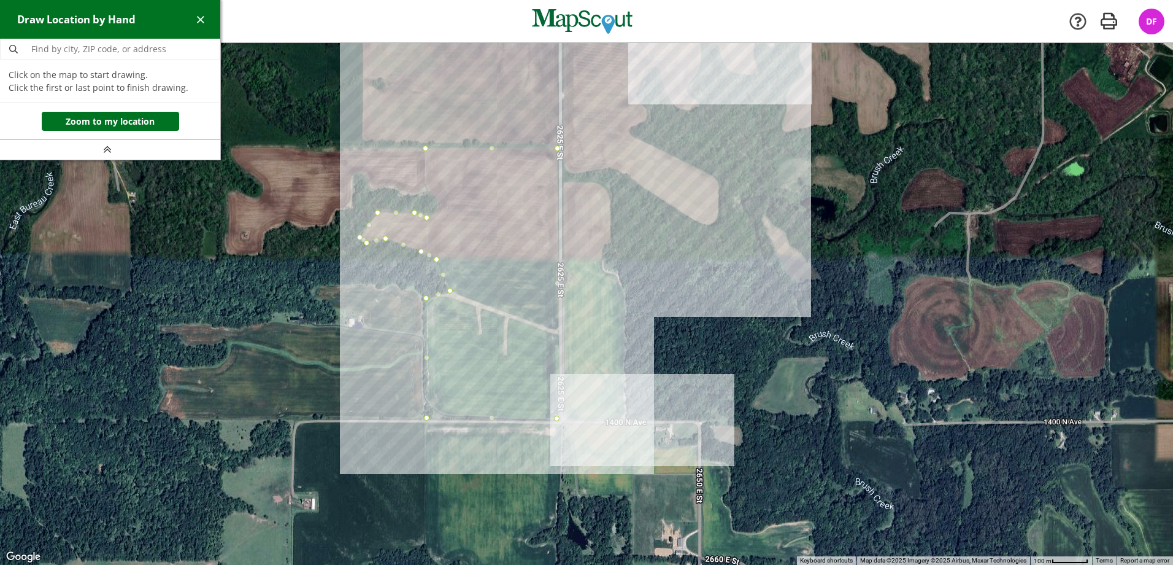
click at [438, 209] on div at bounding box center [586, 304] width 1173 height 522
click at [438, 198] on div at bounding box center [586, 304] width 1173 height 522
click at [430, 191] on div at bounding box center [586, 304] width 1173 height 522
click at [424, 191] on div at bounding box center [586, 304] width 1173 height 522
click at [423, 146] on div at bounding box center [586, 304] width 1173 height 522
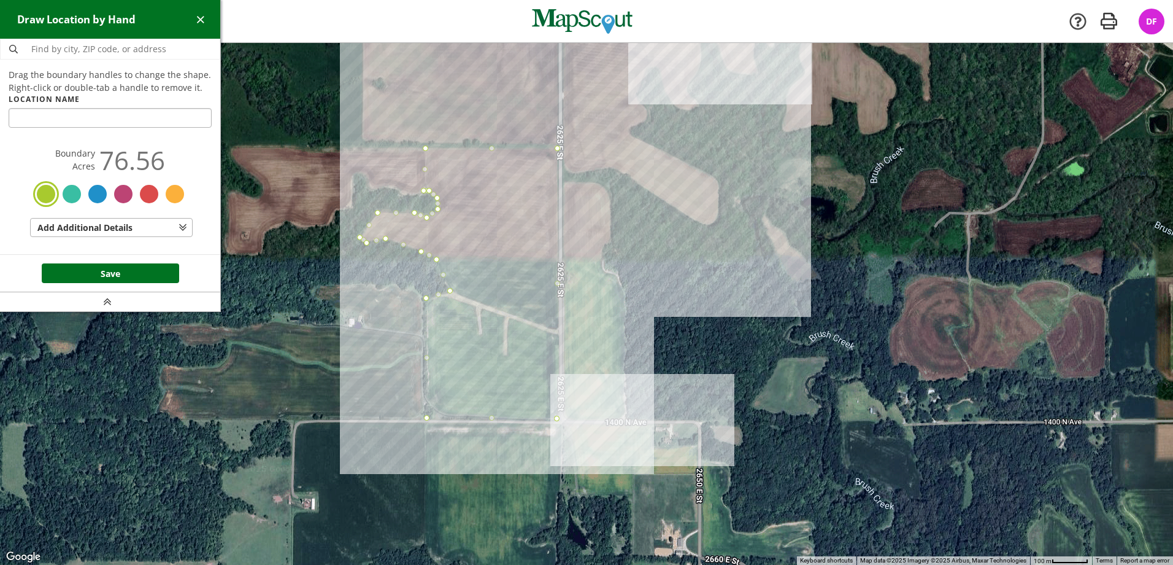
click at [83, 120] on input "text" at bounding box center [110, 118] width 203 height 20
type input "[PERSON_NAME] West"
click at [130, 279] on button "Save" at bounding box center [110, 273] width 137 height 20
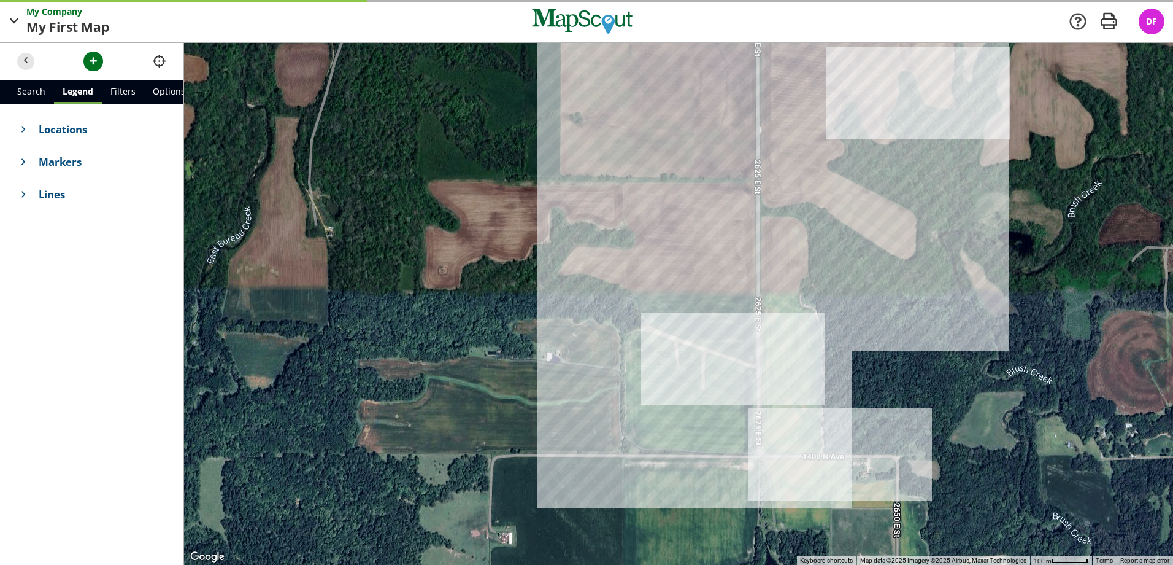
drag, startPoint x: 379, startPoint y: 271, endPoint x: 487, endPoint y: 309, distance: 115.3
click at [487, 309] on div at bounding box center [678, 304] width 989 height 522
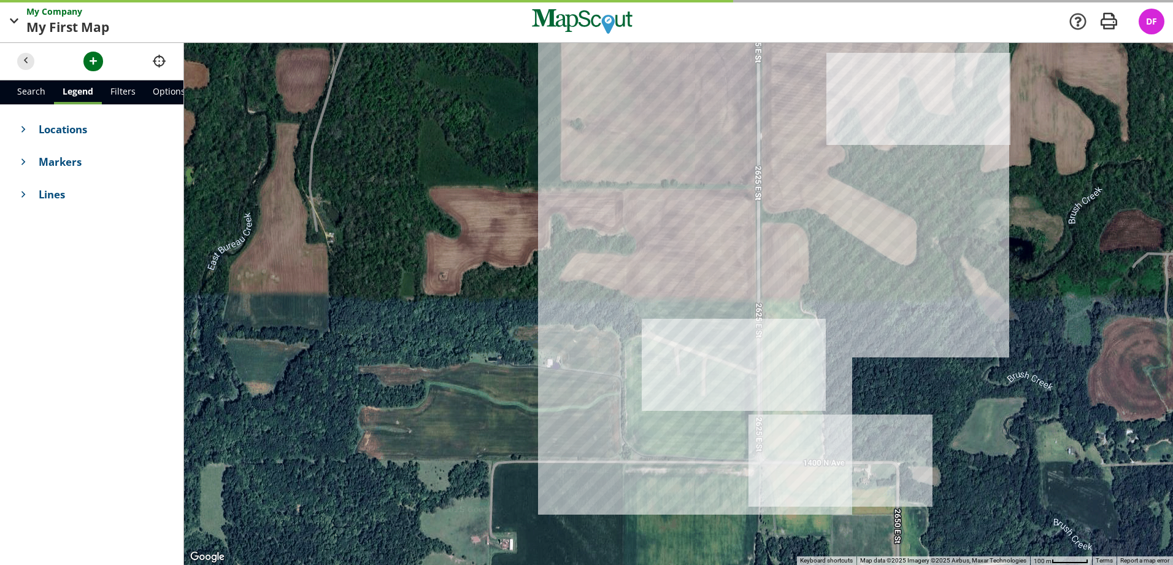
click at [85, 52] on header at bounding box center [91, 61] width 183 height 37
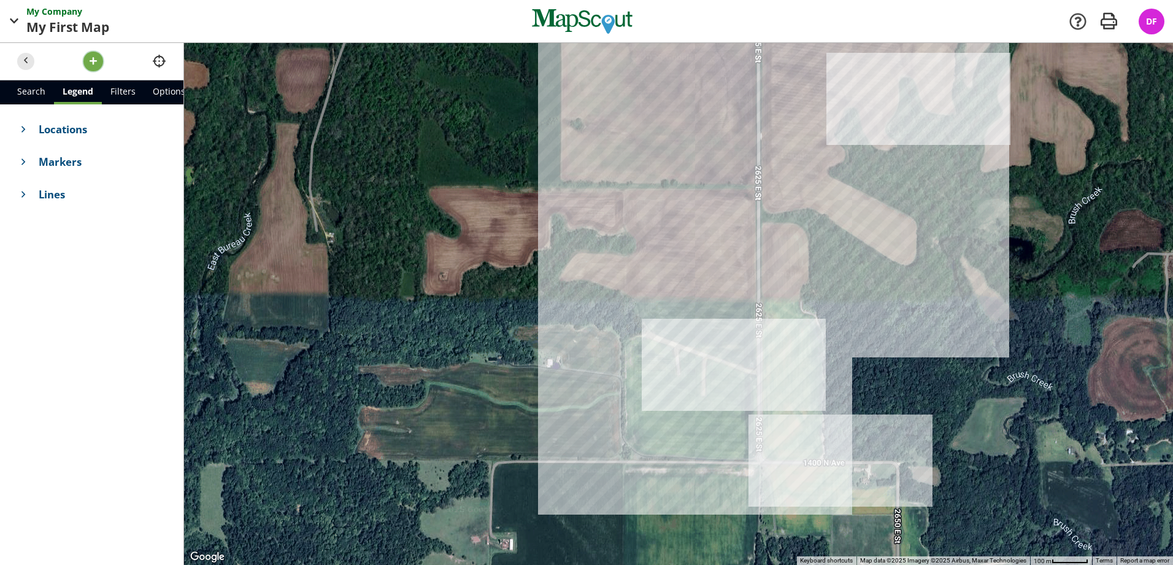
click at [101, 57] on button "button" at bounding box center [93, 62] width 20 height 20
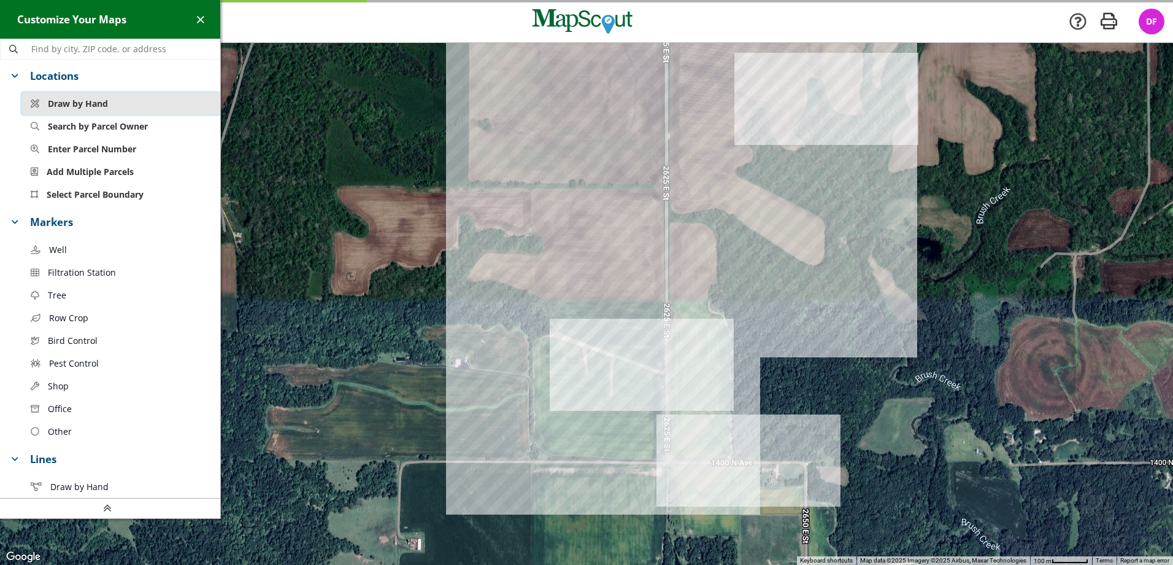
click at [87, 101] on span "Draw by Hand" at bounding box center [78, 103] width 60 height 13
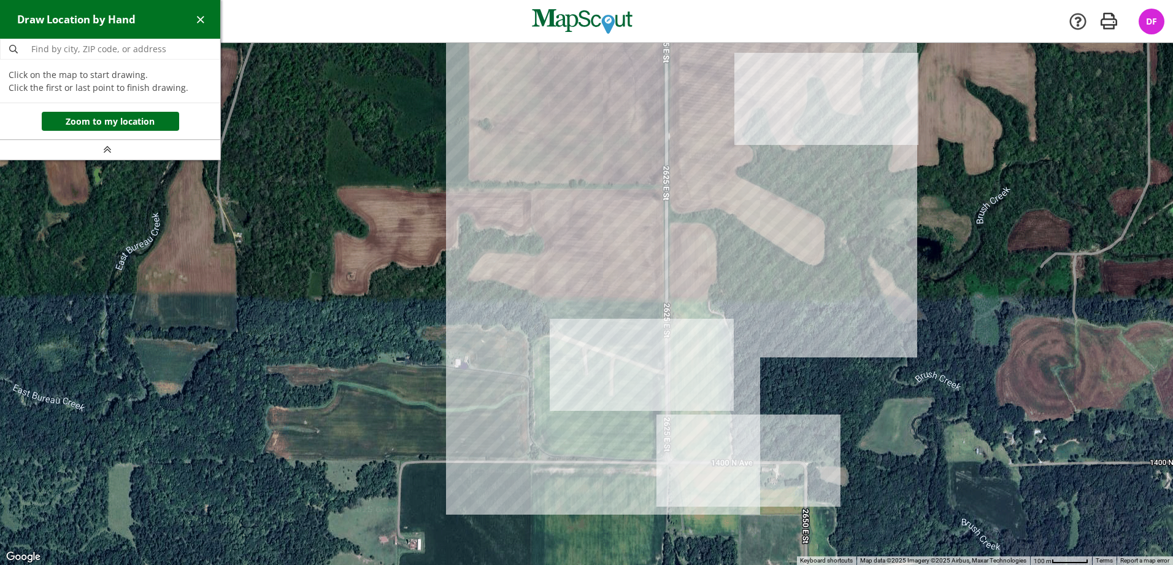
drag, startPoint x: 531, startPoint y: 188, endPoint x: 411, endPoint y: 180, distance: 121.2
click at [531, 188] on div at bounding box center [586, 304] width 1173 height 522
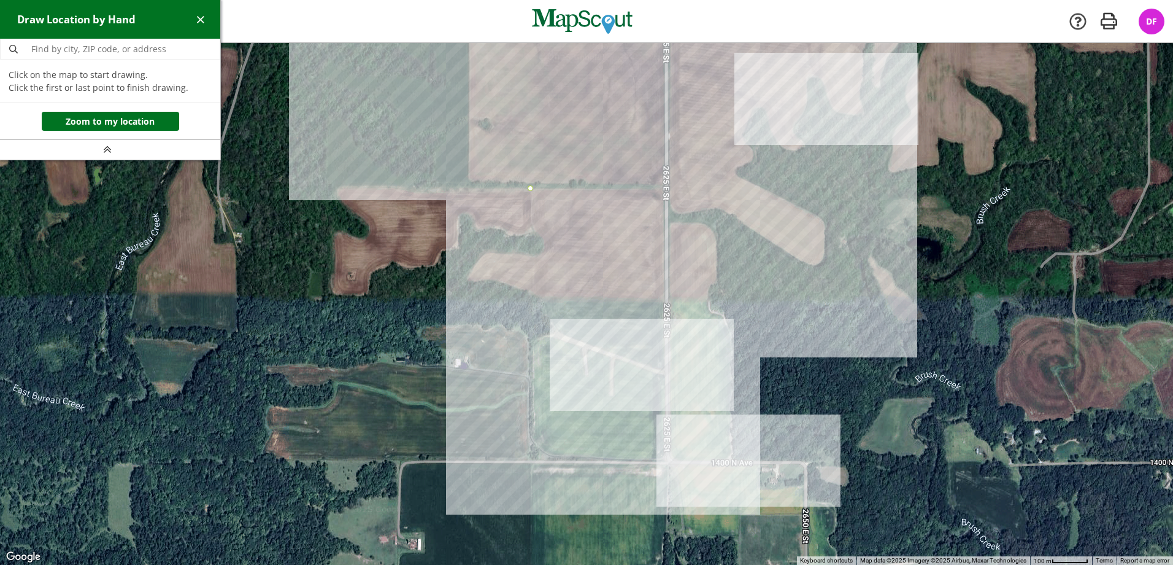
click at [338, 187] on div at bounding box center [586, 304] width 1173 height 522
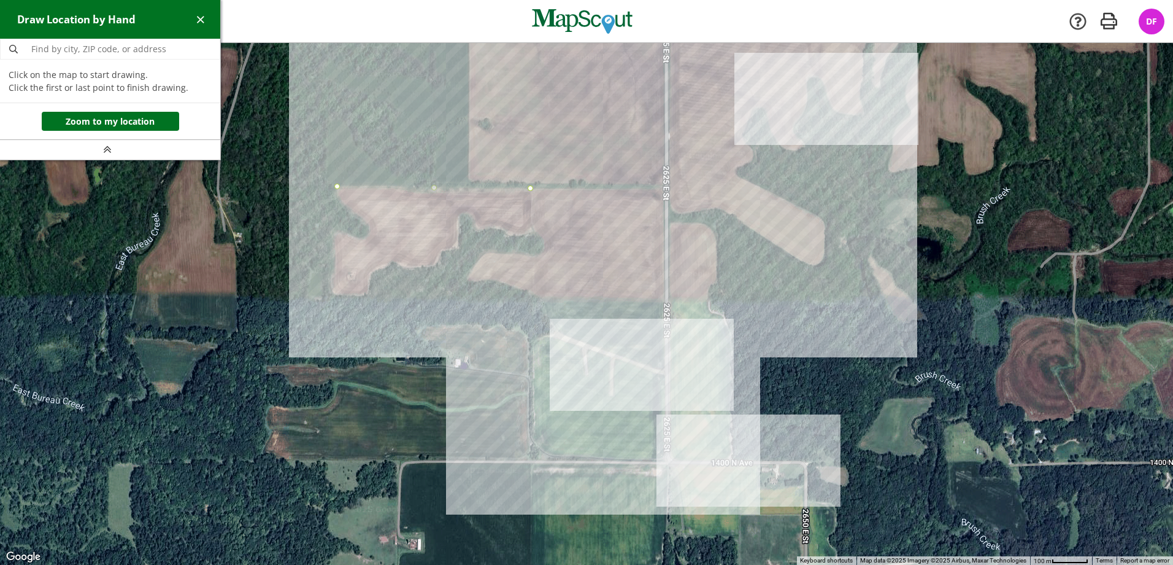
click at [337, 197] on div at bounding box center [586, 304] width 1173 height 522
click at [368, 222] on div at bounding box center [586, 304] width 1173 height 522
click at [368, 233] on div at bounding box center [586, 304] width 1173 height 522
click at [359, 238] on div at bounding box center [586, 304] width 1173 height 522
click at [342, 231] on div at bounding box center [586, 304] width 1173 height 522
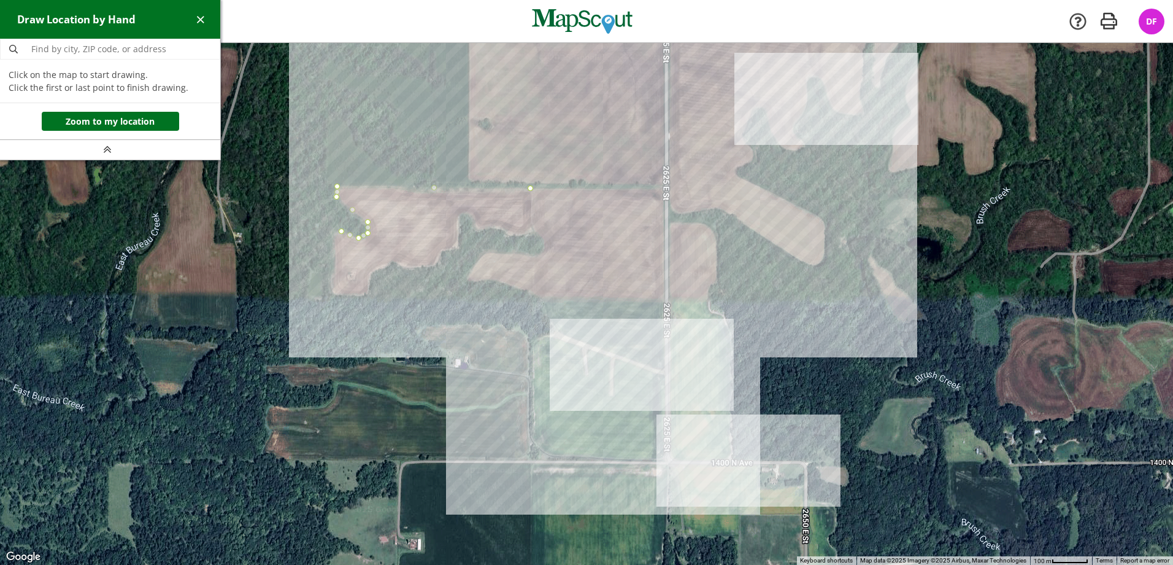
click at [333, 234] on div at bounding box center [586, 304] width 1173 height 522
click at [330, 295] on div at bounding box center [586, 304] width 1173 height 522
click at [368, 295] on div at bounding box center [586, 304] width 1173 height 522
click at [371, 273] on div at bounding box center [586, 304] width 1173 height 522
click at [392, 263] on div at bounding box center [586, 304] width 1173 height 522
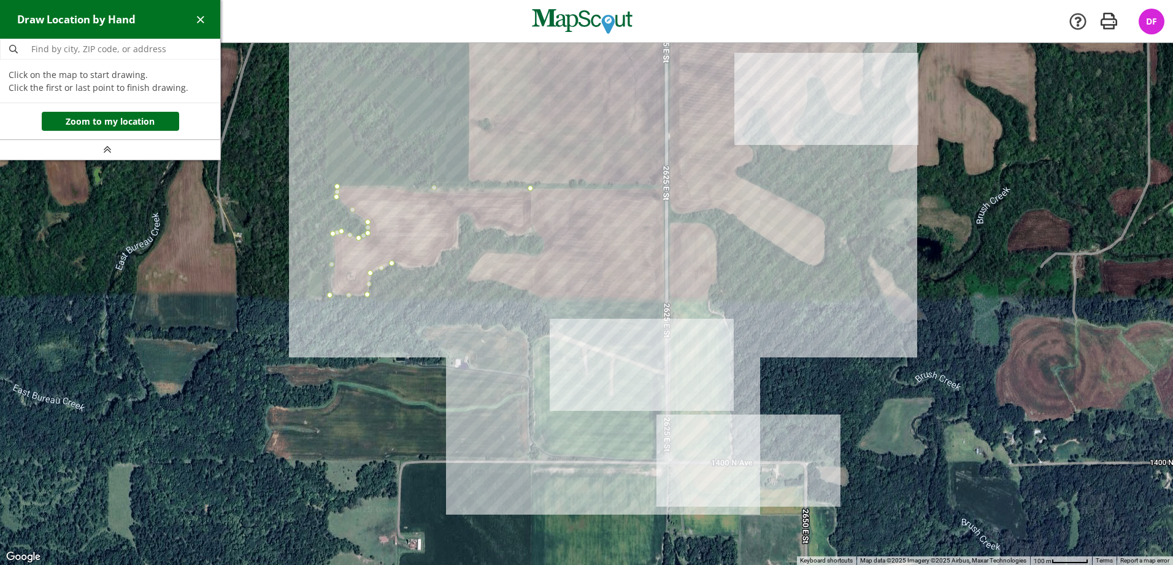
click at [434, 266] on div at bounding box center [586, 304] width 1173 height 522
click at [443, 250] on div at bounding box center [586, 304] width 1173 height 522
click at [458, 248] on div at bounding box center [586, 304] width 1173 height 522
click at [458, 218] on div at bounding box center [586, 304] width 1173 height 522
click at [467, 212] on div at bounding box center [586, 304] width 1173 height 522
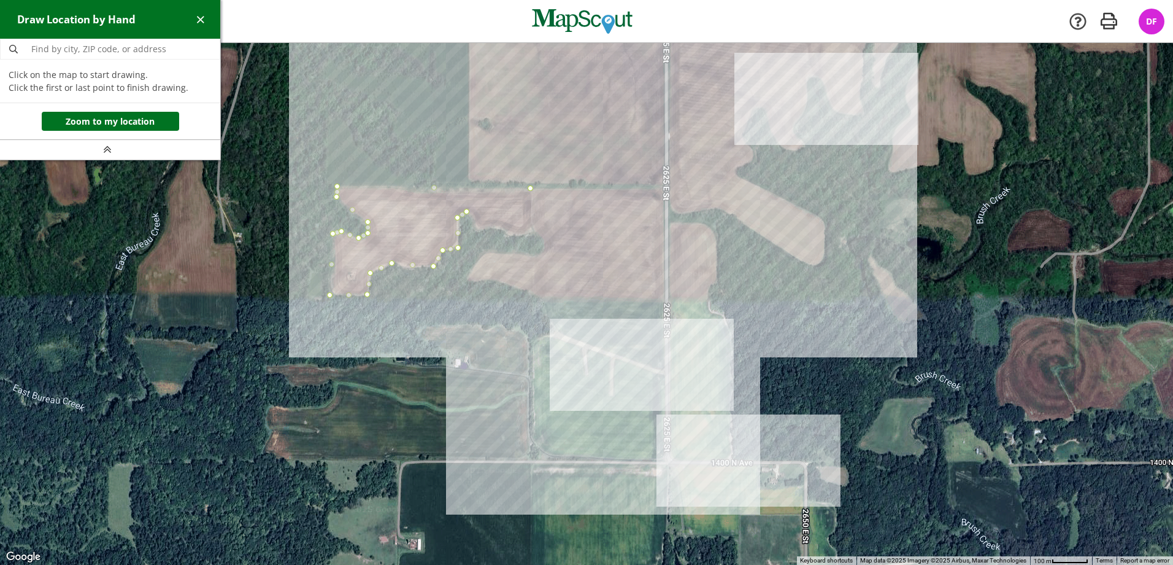
click at [471, 222] on div at bounding box center [586, 304] width 1173 height 522
click at [477, 233] on div at bounding box center [586, 304] width 1173 height 522
click at [488, 230] on div at bounding box center [586, 304] width 1173 height 522
click at [503, 229] on div at bounding box center [586, 304] width 1173 height 522
click at [511, 236] on div at bounding box center [586, 304] width 1173 height 522
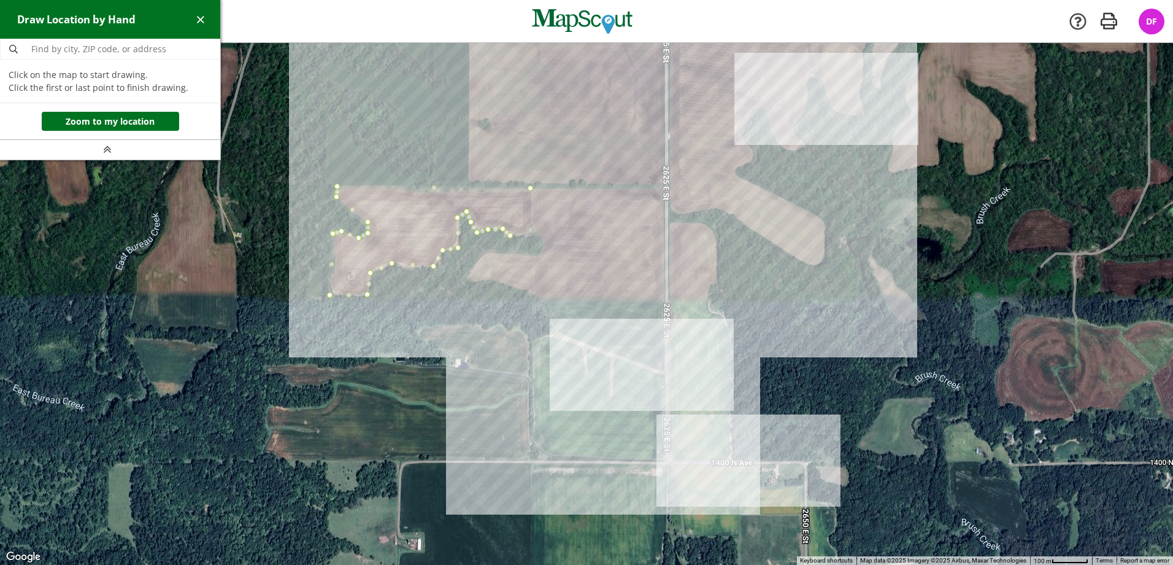
click at [522, 234] on div at bounding box center [586, 304] width 1173 height 522
click at [530, 231] on div at bounding box center [586, 304] width 1173 height 522
click at [533, 190] on div at bounding box center [586, 304] width 1173 height 522
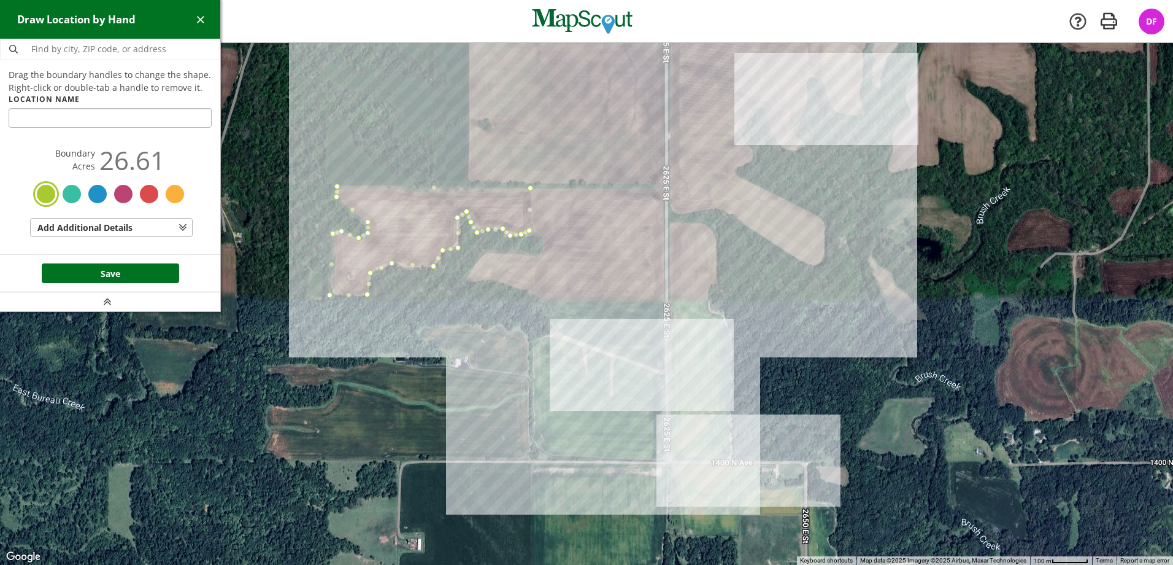
click at [96, 114] on input "text" at bounding box center [110, 118] width 203 height 20
type input "[PERSON_NAME]"
click at [113, 277] on button "Save" at bounding box center [110, 273] width 137 height 20
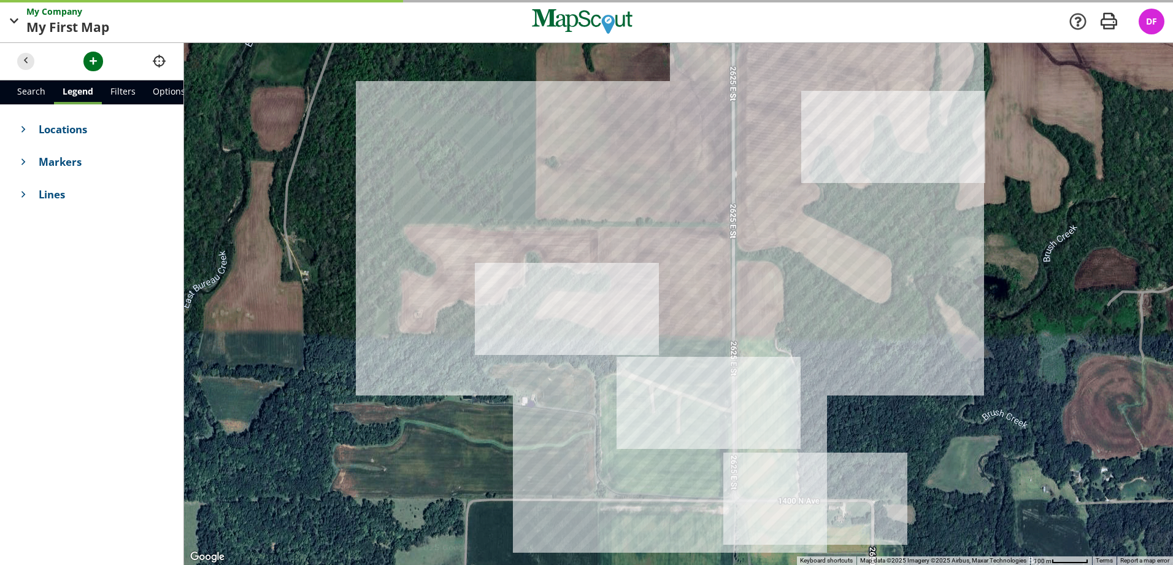
drag, startPoint x: 538, startPoint y: 352, endPoint x: 488, endPoint y: 385, distance: 59.4
click at [488, 385] on div at bounding box center [678, 304] width 989 height 522
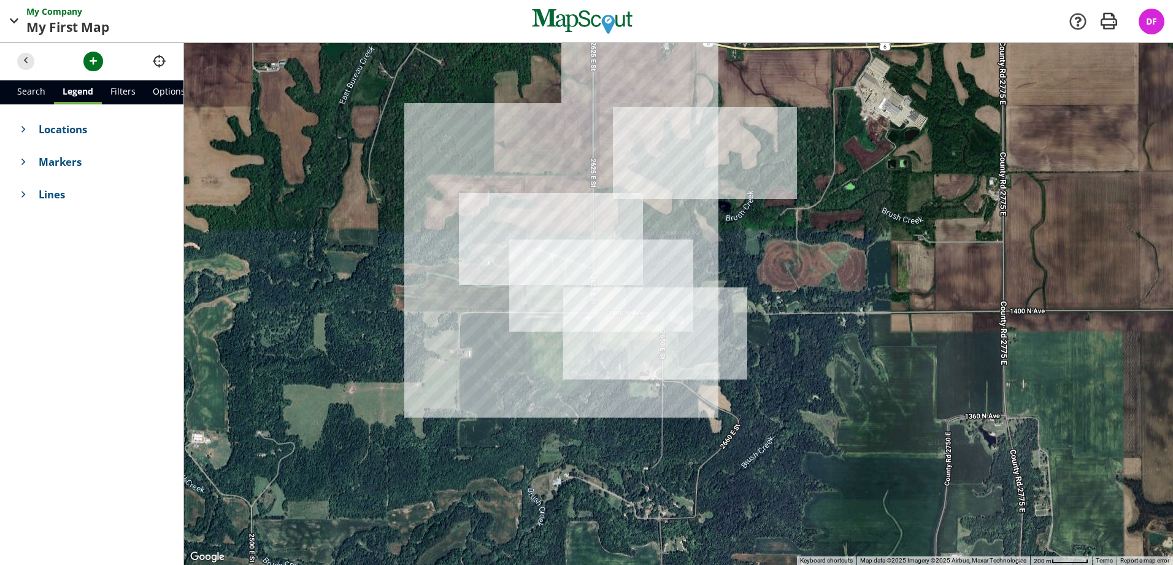
drag, startPoint x: 484, startPoint y: 280, endPoint x: 519, endPoint y: 147, distance: 137.5
click at [519, 147] on div at bounding box center [678, 304] width 989 height 522
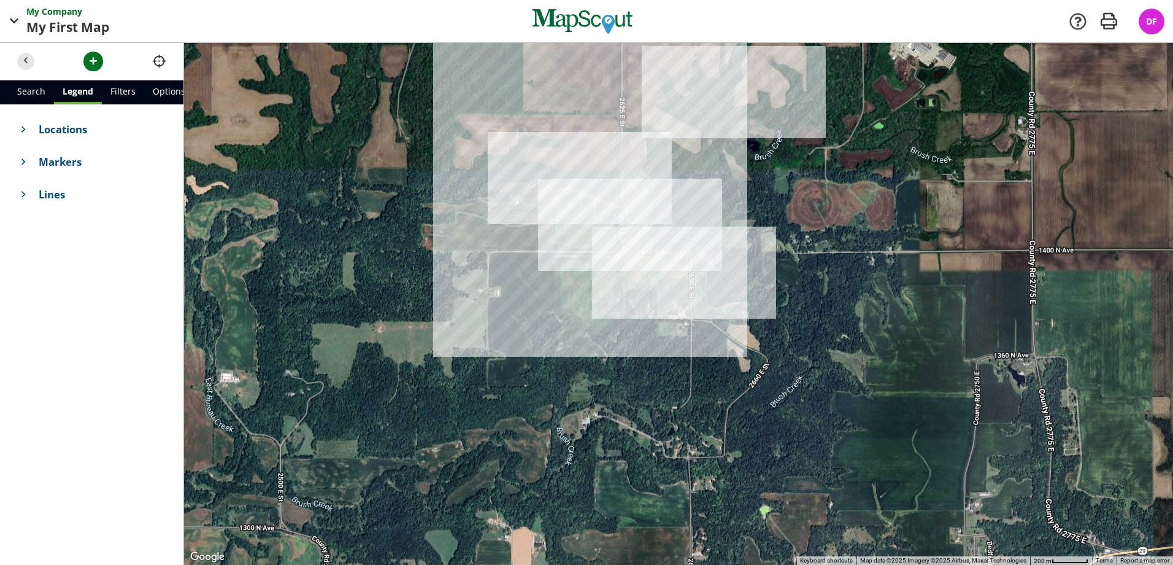
drag, startPoint x: 574, startPoint y: 384, endPoint x: 600, endPoint y: 343, distance: 47.7
click at [600, 342] on div at bounding box center [678, 304] width 989 height 522
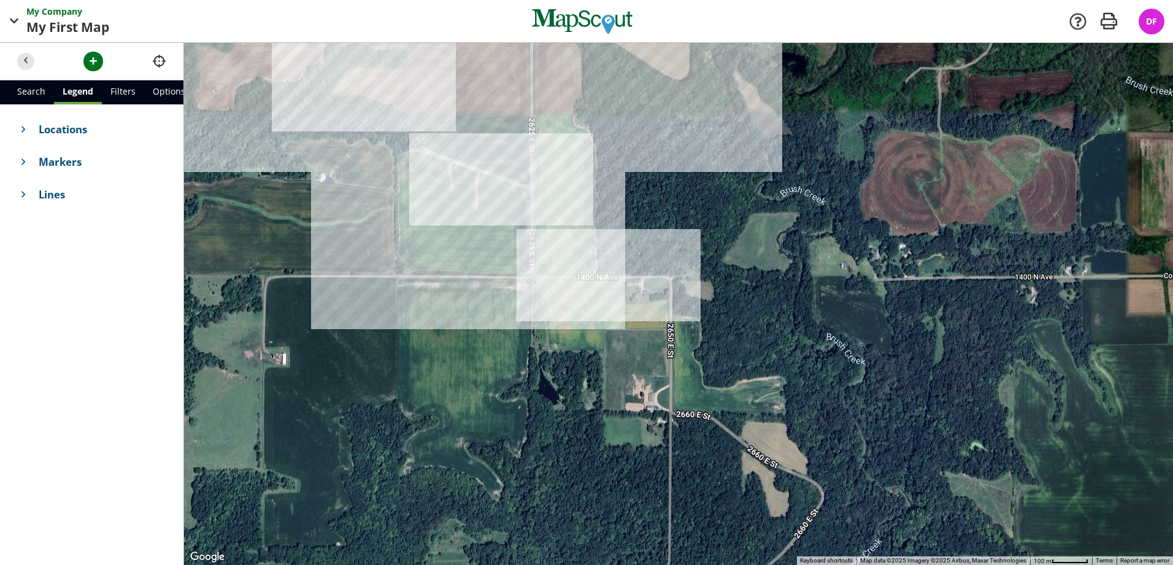
drag, startPoint x: 552, startPoint y: 306, endPoint x: 459, endPoint y: 415, distance: 144.1
click at [459, 415] on div at bounding box center [678, 304] width 989 height 522
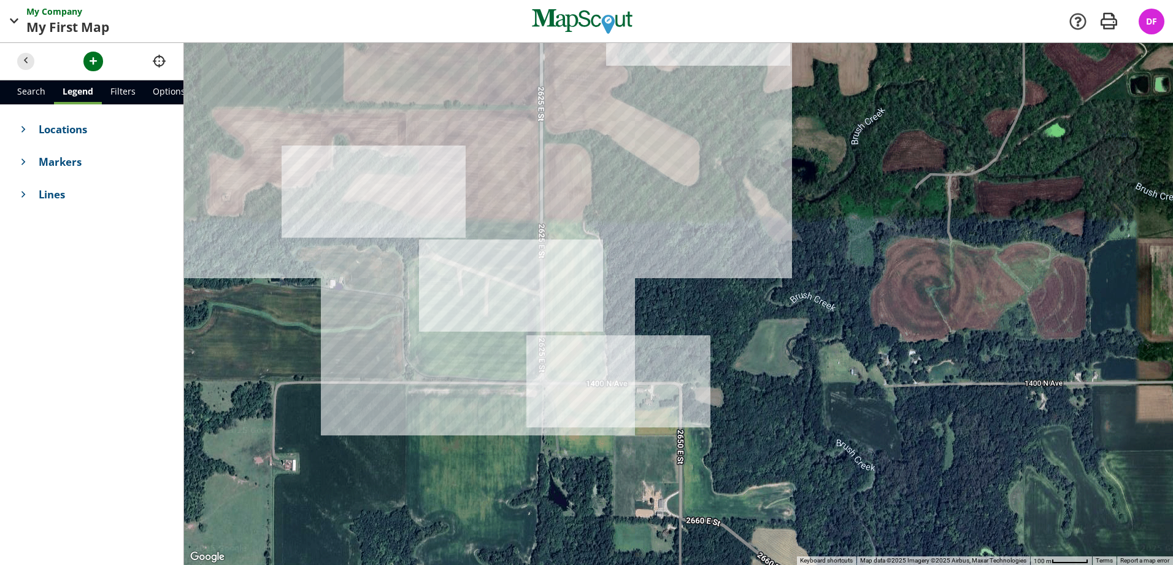
drag, startPoint x: 563, startPoint y: 352, endPoint x: 621, endPoint y: 490, distance: 149.6
click at [621, 490] on div at bounding box center [678, 304] width 989 height 522
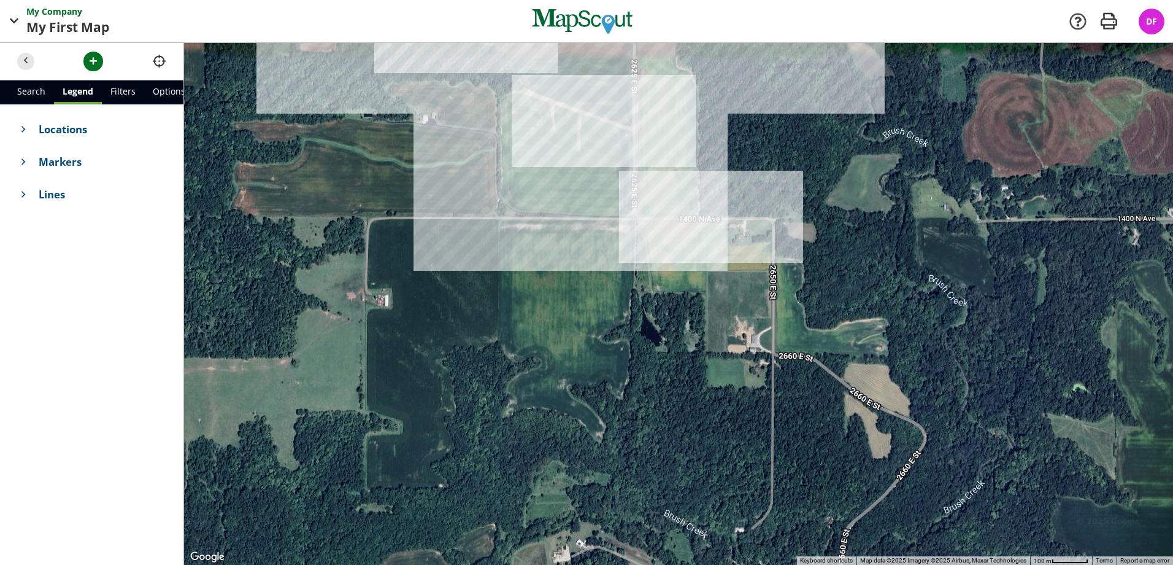
drag, startPoint x: 805, startPoint y: 413, endPoint x: 839, endPoint y: 179, distance: 237.0
click at [839, 179] on div at bounding box center [678, 304] width 989 height 522
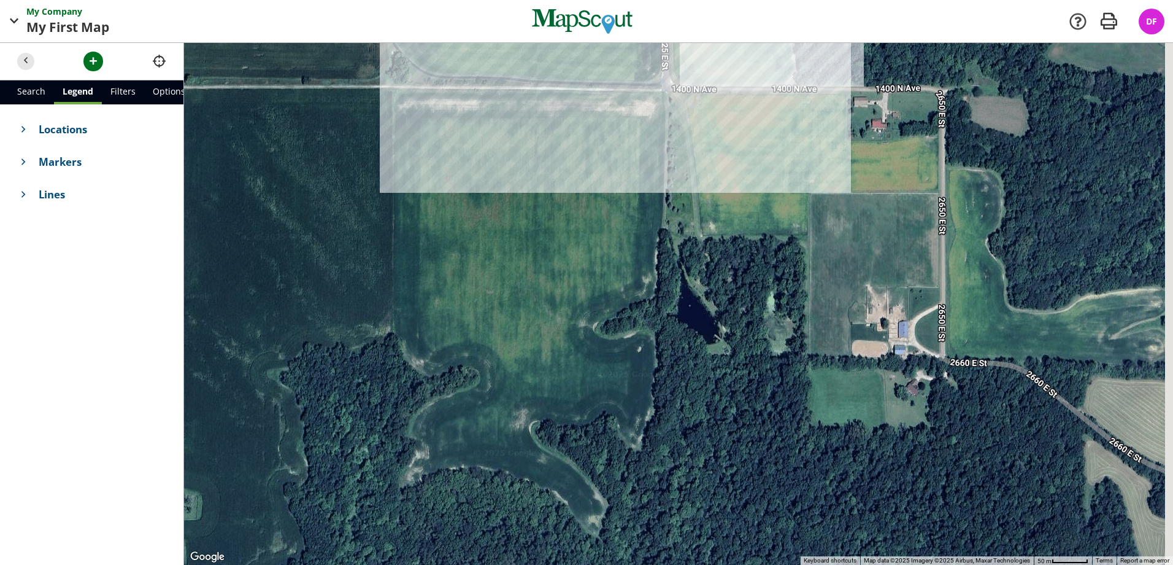
drag, startPoint x: 568, startPoint y: 352, endPoint x: 510, endPoint y: 394, distance: 71.6
click at [510, 394] on div at bounding box center [678, 304] width 989 height 522
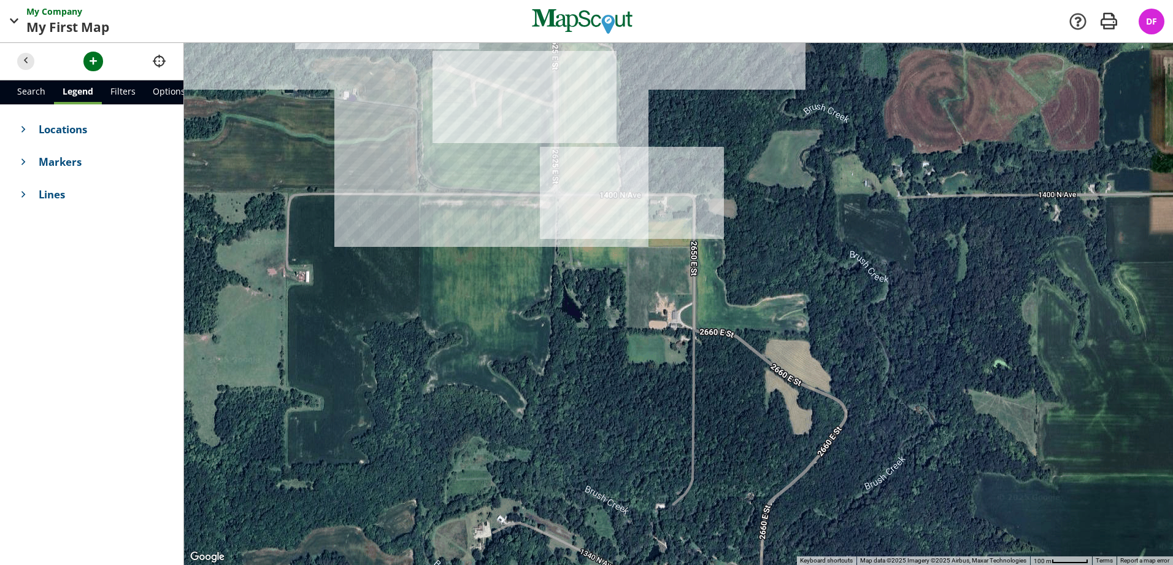
drag, startPoint x: 561, startPoint y: 331, endPoint x: 513, endPoint y: 320, distance: 49.3
click at [513, 320] on div at bounding box center [678, 304] width 989 height 522
click at [29, 90] on link "Search" at bounding box center [31, 92] width 45 height 24
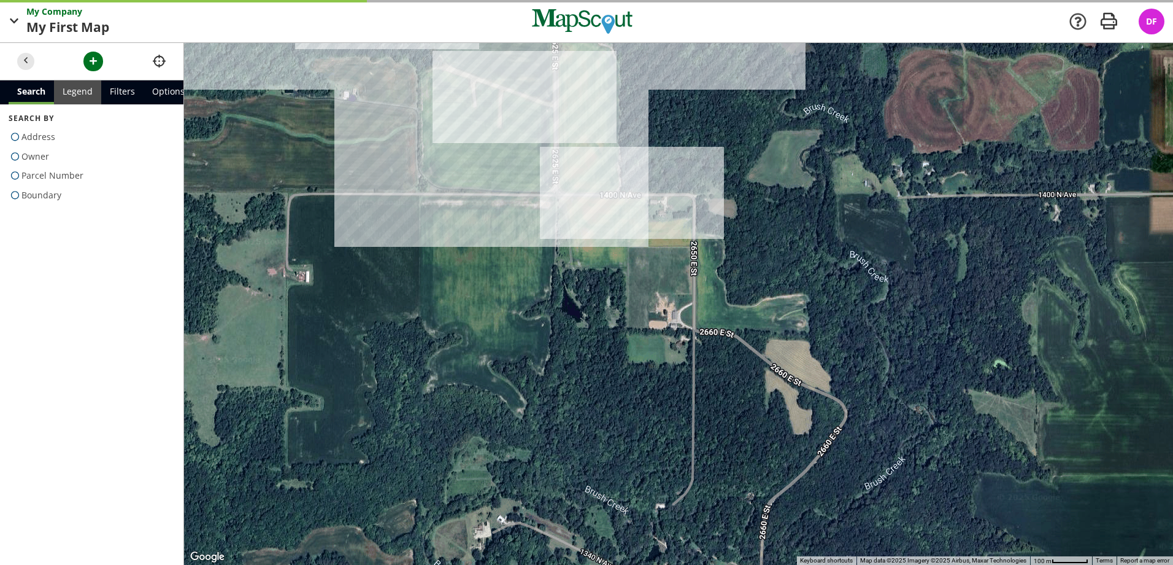
click at [81, 93] on link "Legend" at bounding box center [77, 92] width 47 height 24
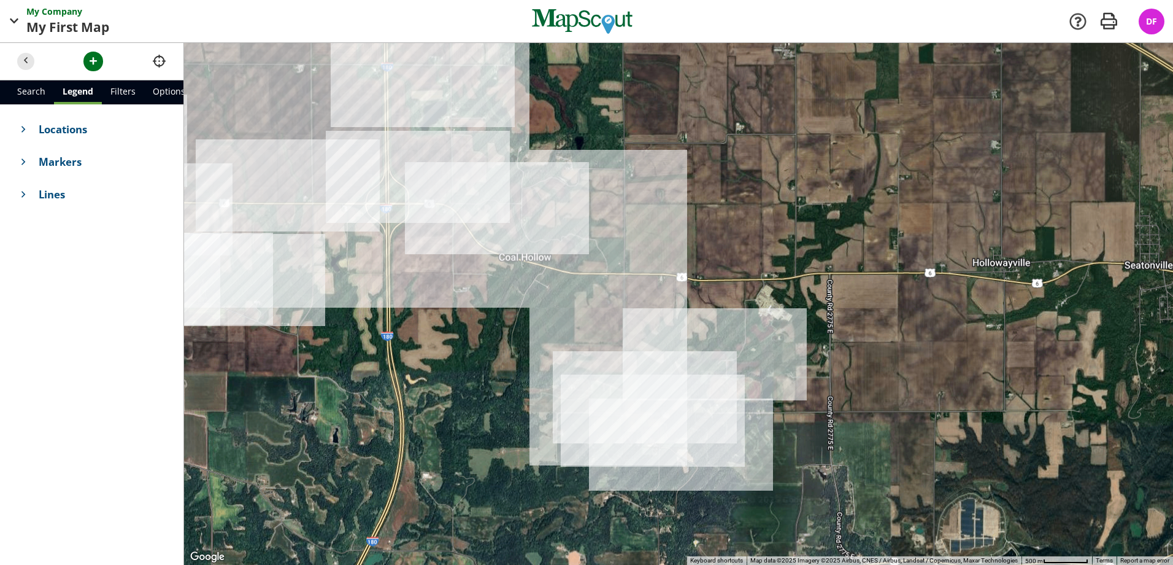
drag, startPoint x: 399, startPoint y: 212, endPoint x: 496, endPoint y: 349, distance: 167.7
click at [496, 349] on div at bounding box center [678, 304] width 989 height 522
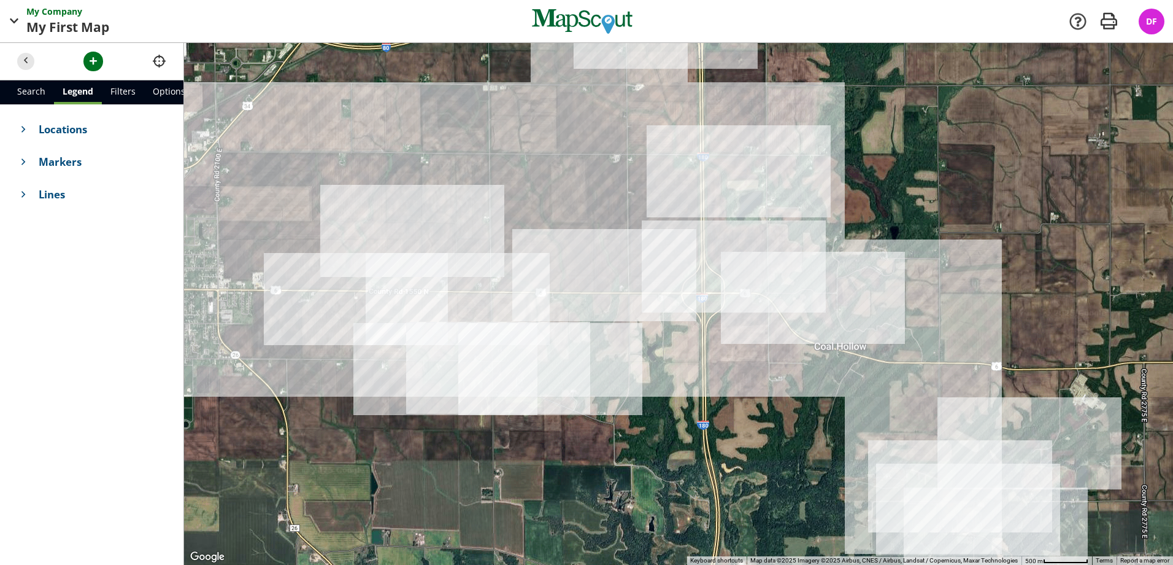
drag, startPoint x: 447, startPoint y: 253, endPoint x: 762, endPoint y: 340, distance: 326.1
click at [762, 340] on div at bounding box center [678, 304] width 989 height 522
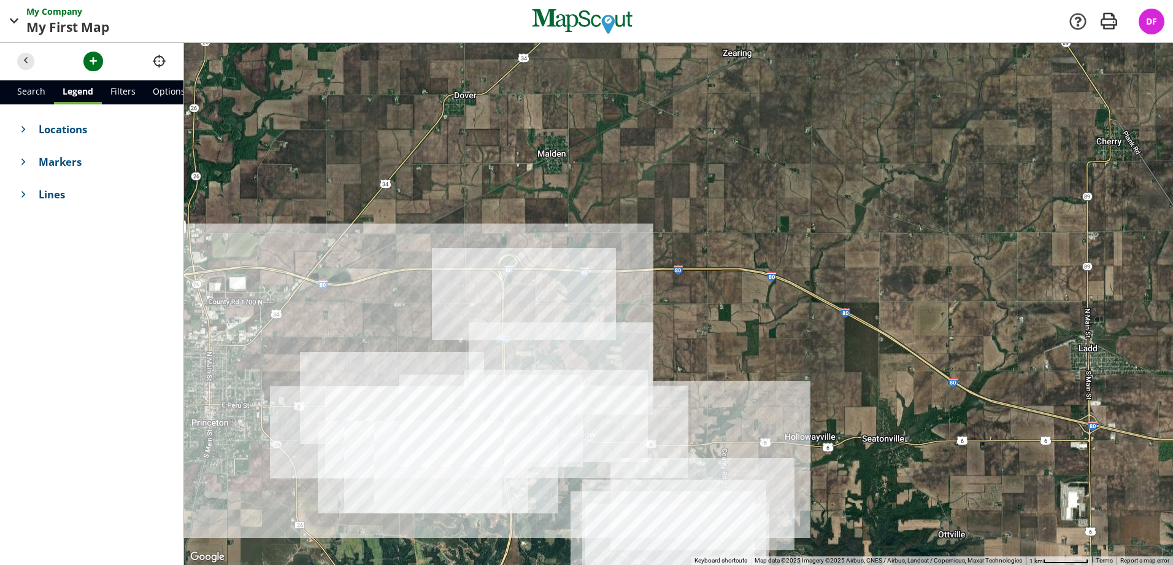
drag, startPoint x: 716, startPoint y: 359, endPoint x: 522, endPoint y: 439, distance: 209.9
click at [522, 439] on div at bounding box center [678, 304] width 989 height 522
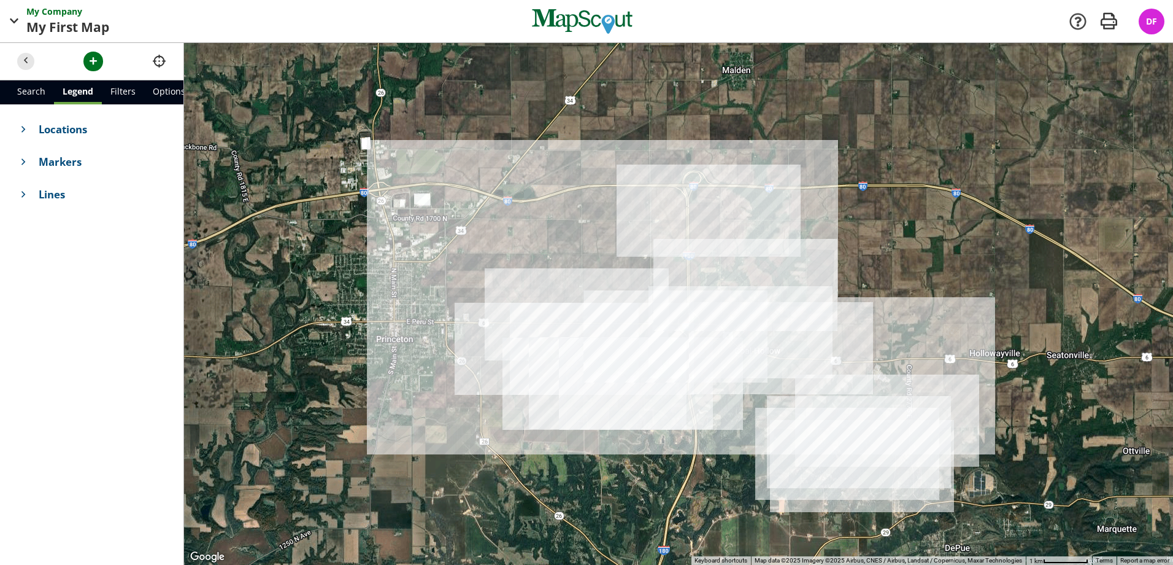
drag, startPoint x: 681, startPoint y: 344, endPoint x: 867, endPoint y: 259, distance: 204.3
click at [867, 259] on div at bounding box center [678, 304] width 989 height 522
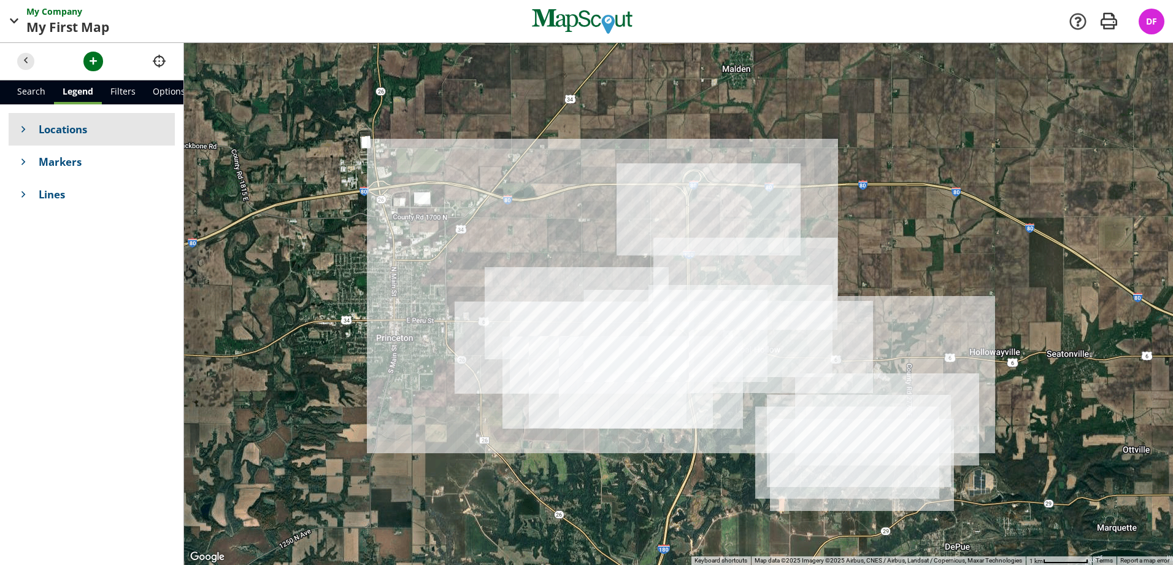
click at [42, 129] on span "Locations" at bounding box center [103, 129] width 128 height 15
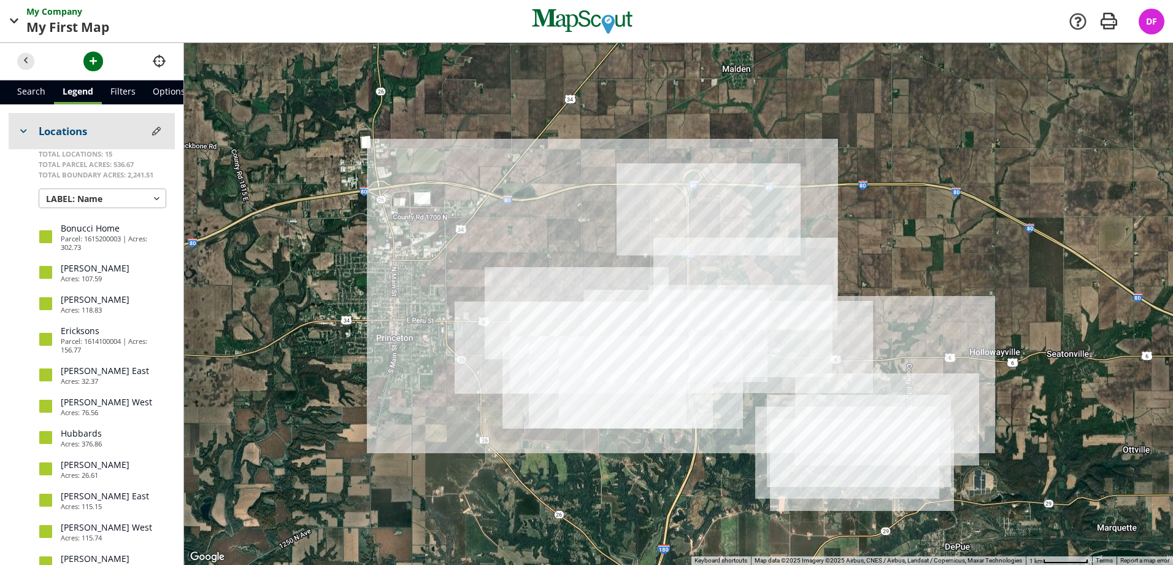
click at [31, 133] on h4 "Locations" at bounding box center [92, 131] width 166 height 37
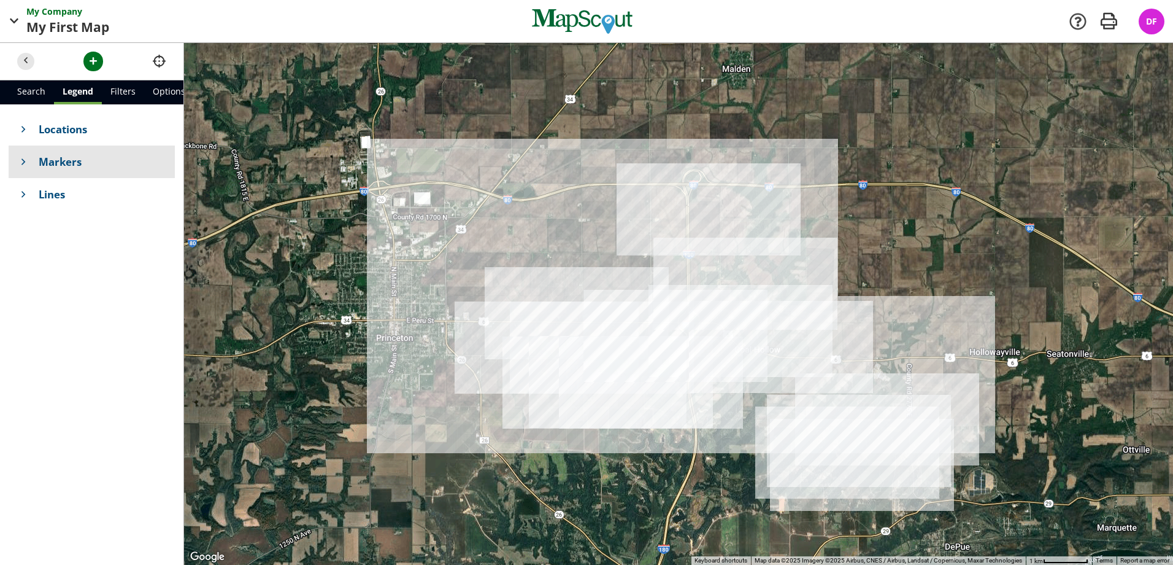
click at [25, 161] on span at bounding box center [23, 161] width 13 height 13
click at [25, 161] on span at bounding box center [23, 163] width 13 height 13
click at [18, 188] on span at bounding box center [23, 194] width 13 height 13
click at [18, 188] on h4 "Lines" at bounding box center [92, 196] width 166 height 37
drag, startPoint x: 18, startPoint y: 188, endPoint x: 14, endPoint y: 203, distance: 15.5
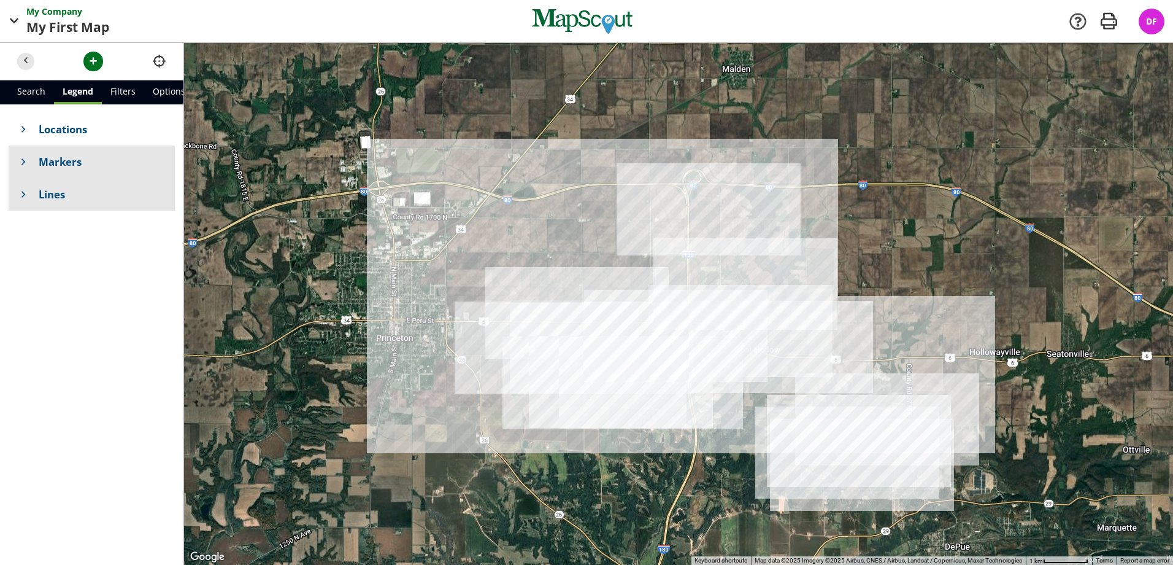
click at [9, 204] on div "Locations Markers Lines" at bounding box center [91, 334] width 183 height 461
click at [125, 83] on link "Filters" at bounding box center [123, 92] width 42 height 24
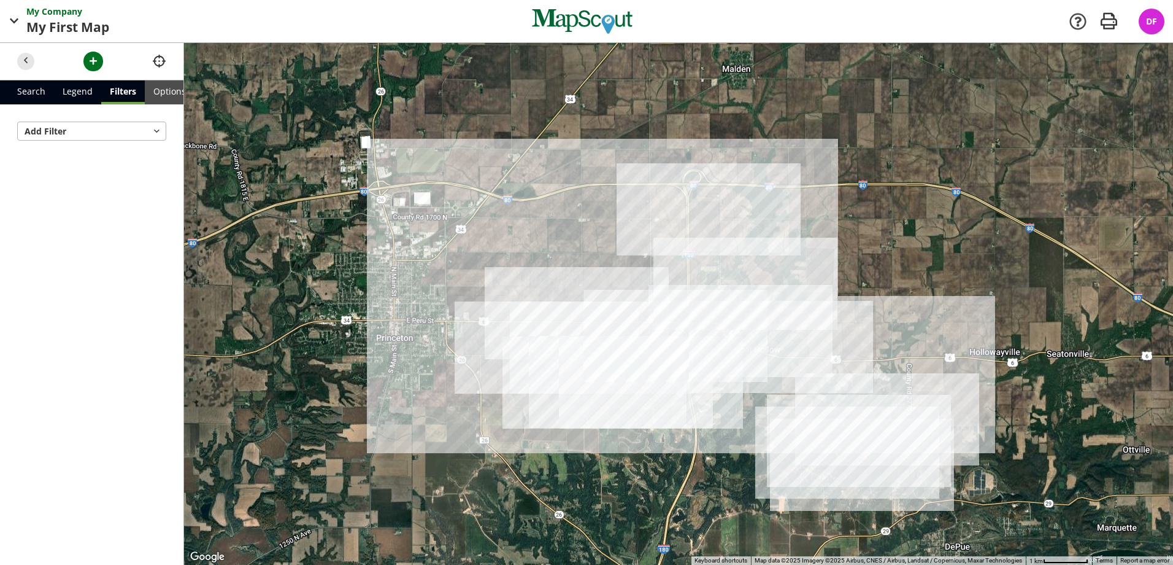
click at [167, 85] on link "Options" at bounding box center [170, 92] width 50 height 24
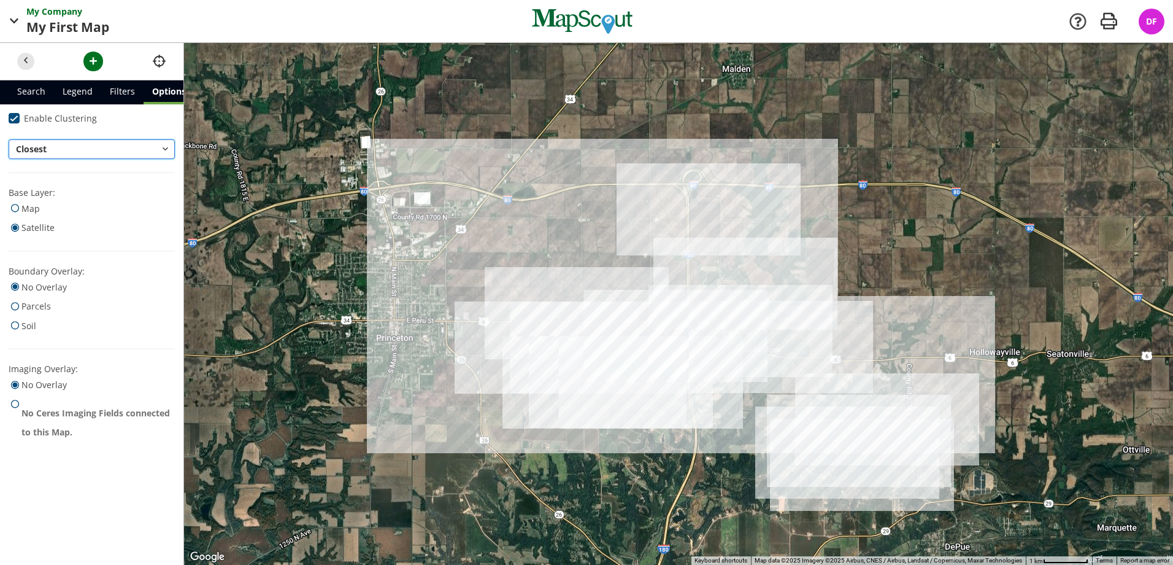
click at [53, 155] on button "Closest" at bounding box center [92, 149] width 166 height 20
click at [94, 151] on div at bounding box center [586, 282] width 1173 height 565
click at [97, 149] on button "Closest" at bounding box center [92, 149] width 166 height 20
click at [44, 187] on span "middle" at bounding box center [46, 193] width 29 height 13
click at [93, 143] on button "Middle" at bounding box center [92, 149] width 166 height 20
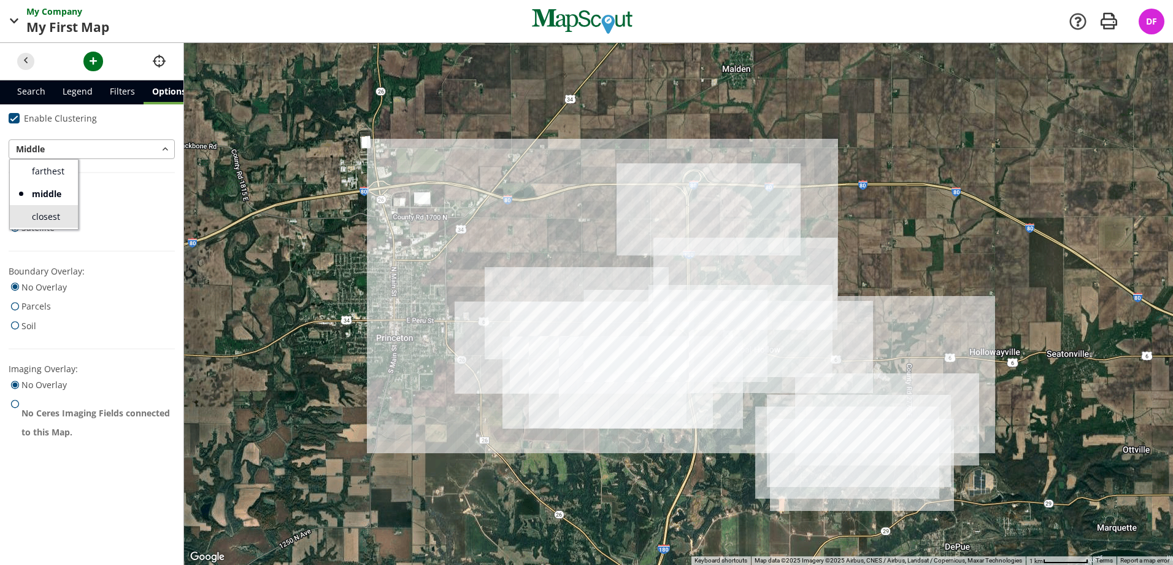
click at [60, 207] on link "closest" at bounding box center [44, 216] width 68 height 23
click at [123, 95] on link "Filters" at bounding box center [122, 92] width 42 height 24
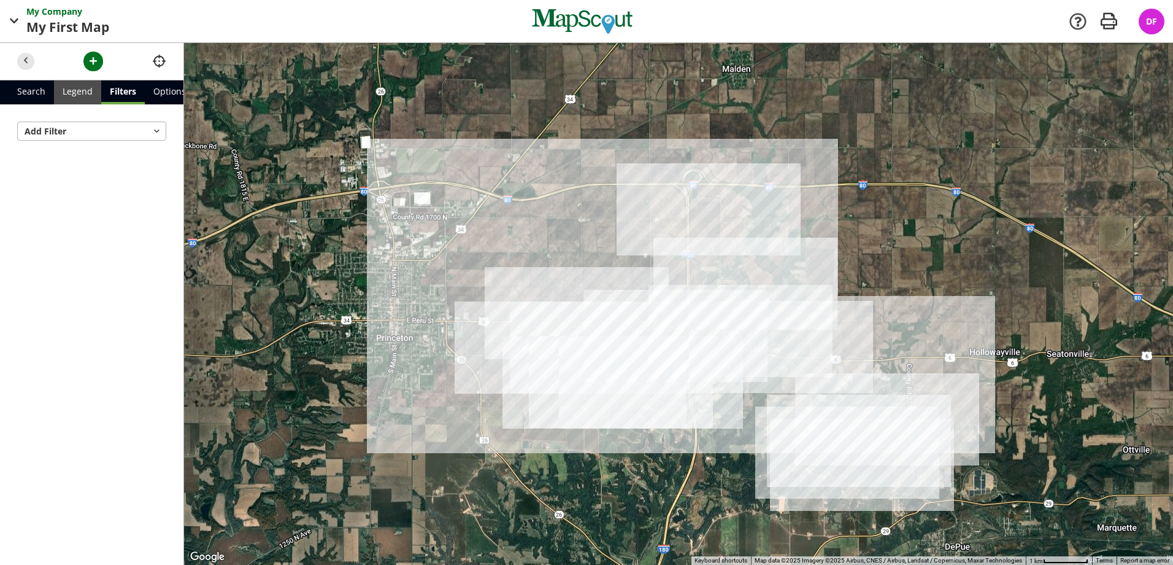
click at [84, 97] on link "Legend" at bounding box center [77, 92] width 47 height 24
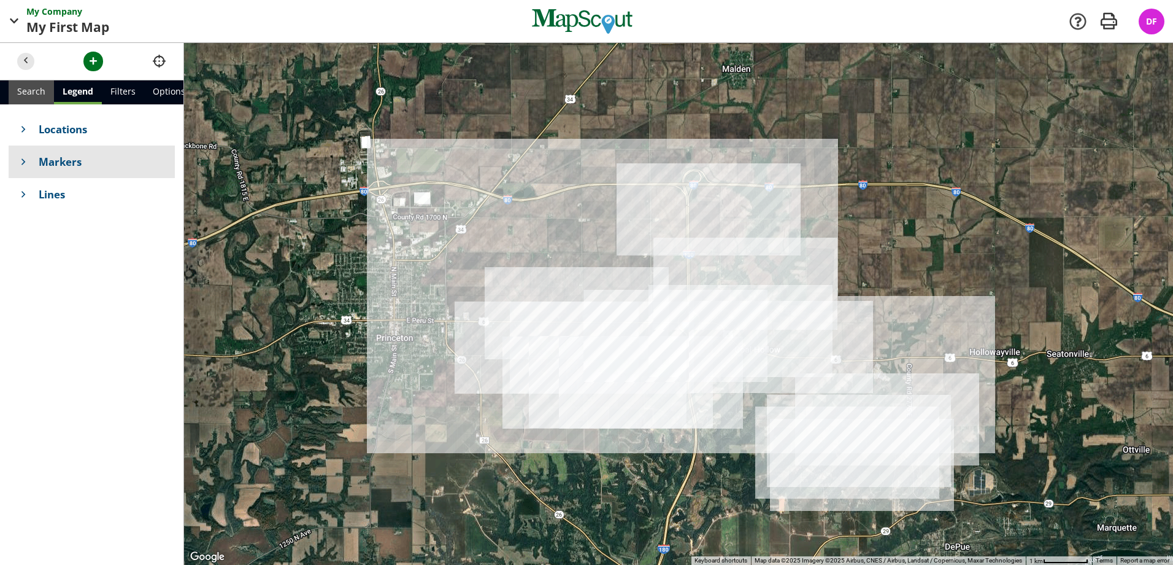
click at [37, 99] on link "Search" at bounding box center [31, 92] width 45 height 24
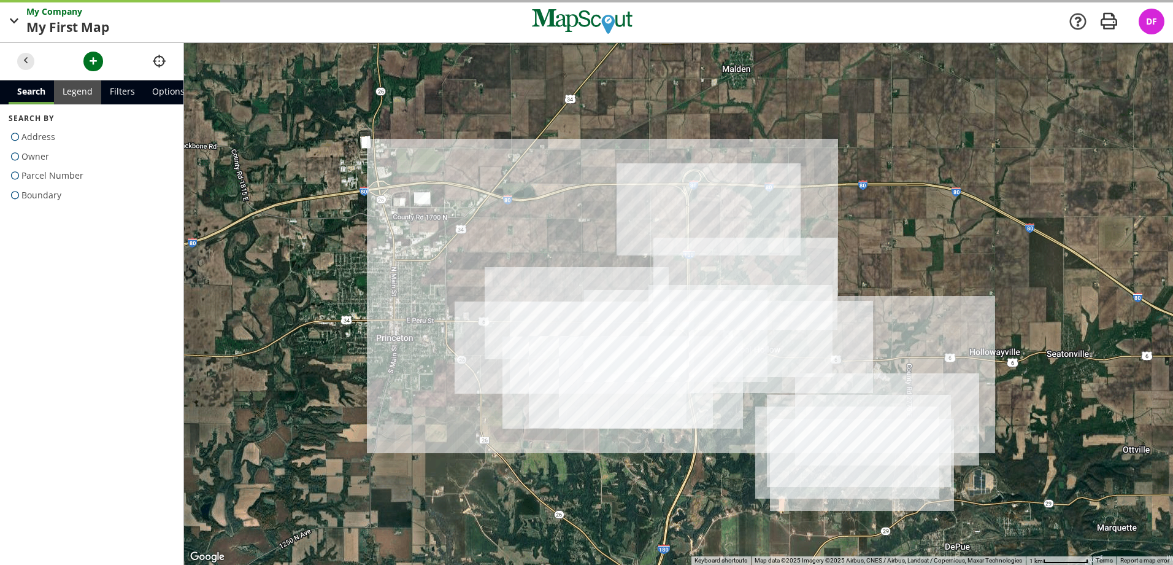
click at [72, 95] on link "Legend" at bounding box center [77, 92] width 47 height 24
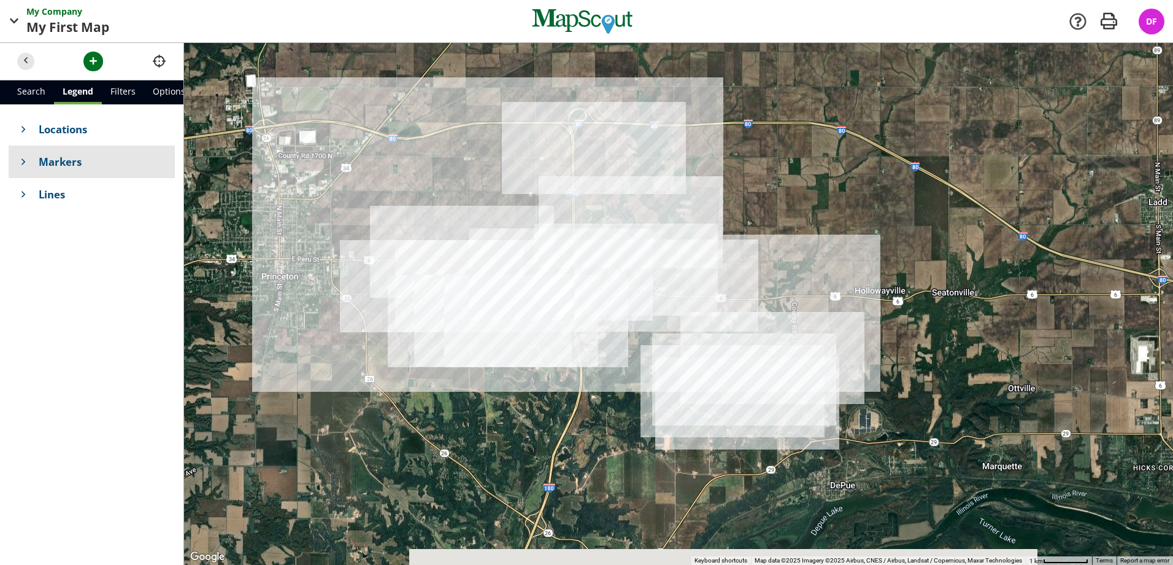
drag, startPoint x: 607, startPoint y: 282, endPoint x: 500, endPoint y: 215, distance: 126.5
click at [499, 215] on div at bounding box center [678, 304] width 989 height 522
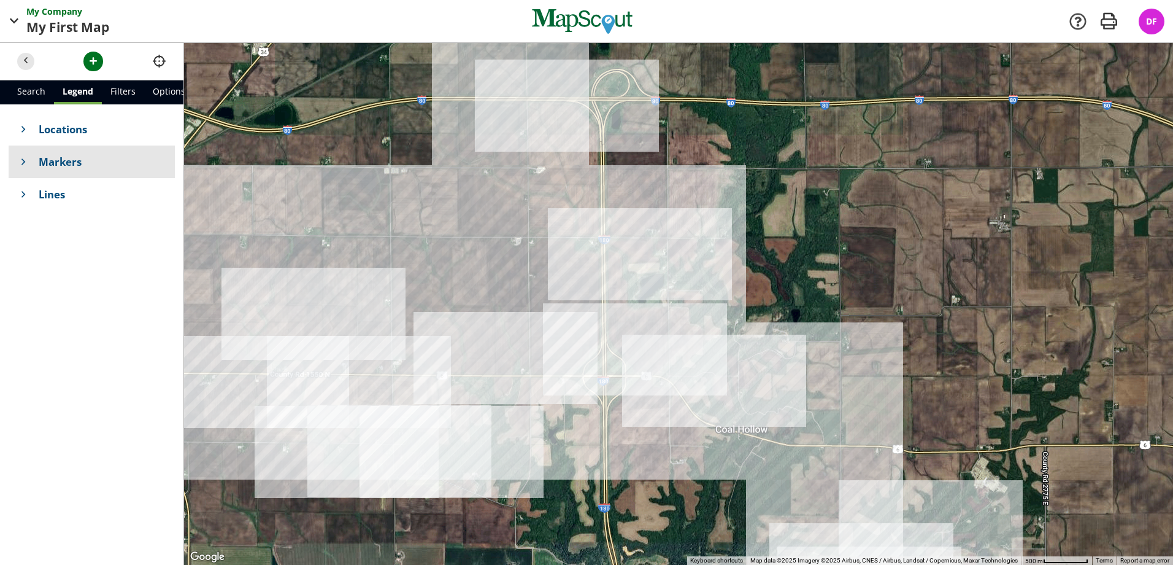
drag, startPoint x: 508, startPoint y: 213, endPoint x: 460, endPoint y: 281, distance: 83.3
click at [452, 310] on div at bounding box center [678, 304] width 989 height 522
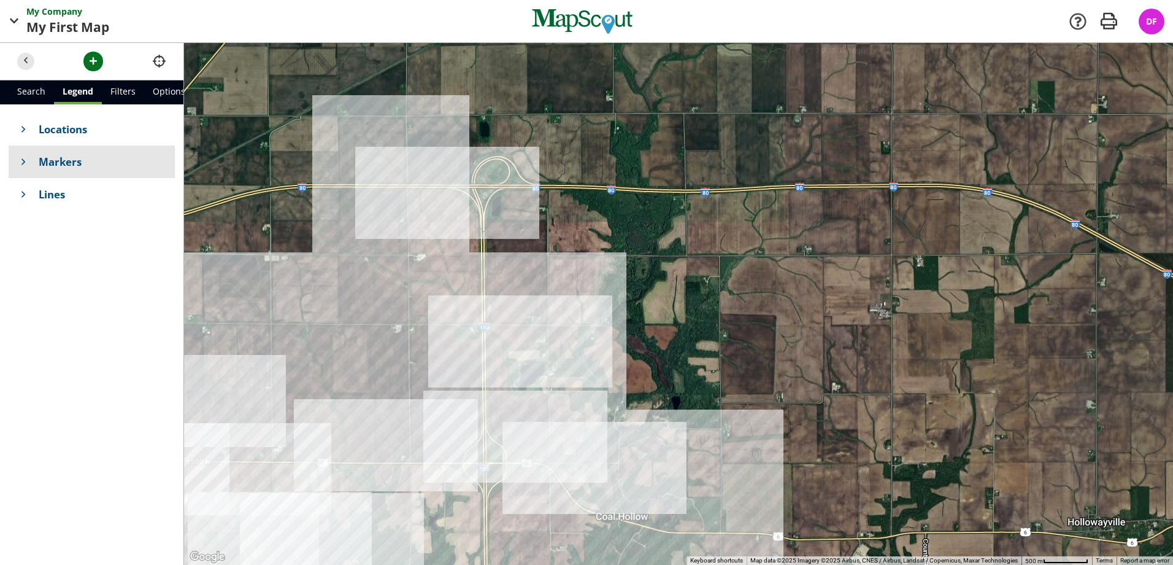
drag, startPoint x: 550, startPoint y: 204, endPoint x: 466, endPoint y: 256, distance: 98.6
click at [436, 290] on div at bounding box center [678, 304] width 989 height 522
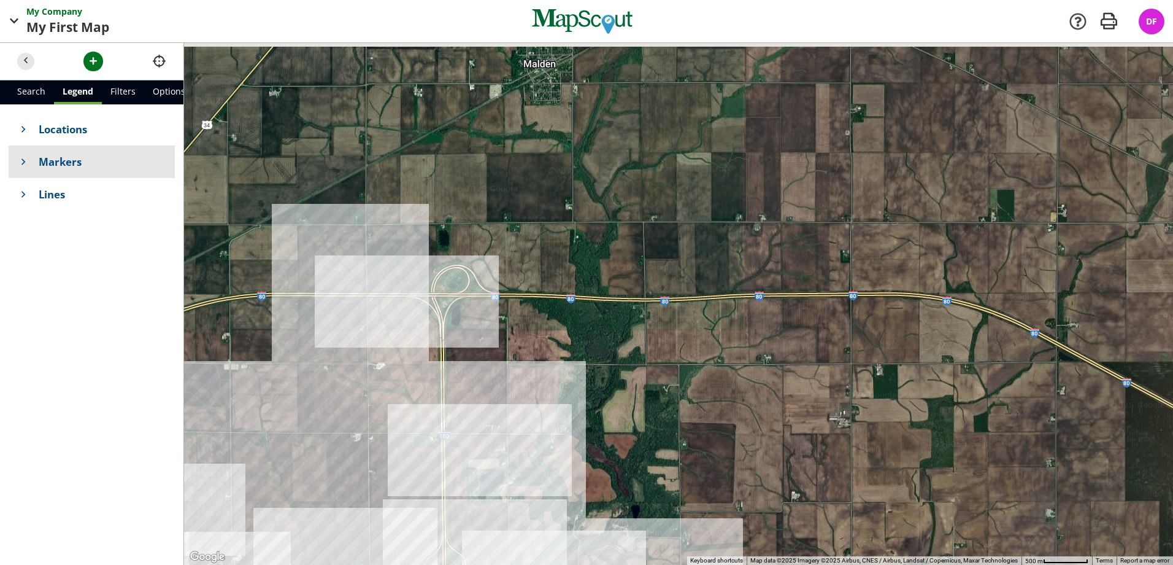
drag, startPoint x: 504, startPoint y: 232, endPoint x: 817, endPoint y: 52, distance: 361.5
click at [817, 54] on div at bounding box center [678, 304] width 989 height 522
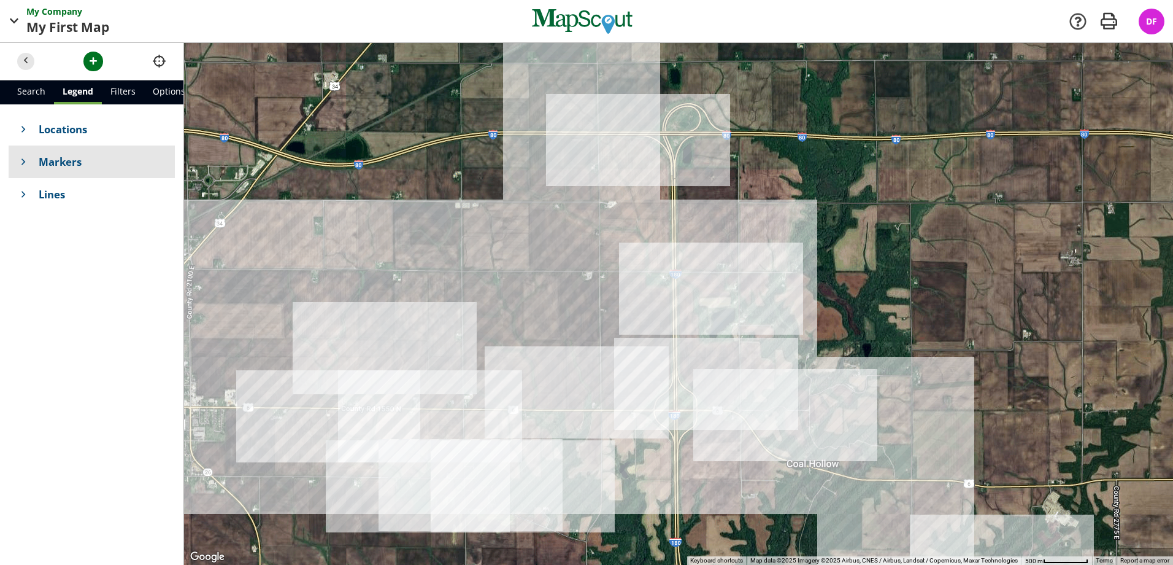
drag, startPoint x: 458, startPoint y: 355, endPoint x: 395, endPoint y: 420, distance: 90.7
click at [395, 420] on div at bounding box center [678, 304] width 989 height 522
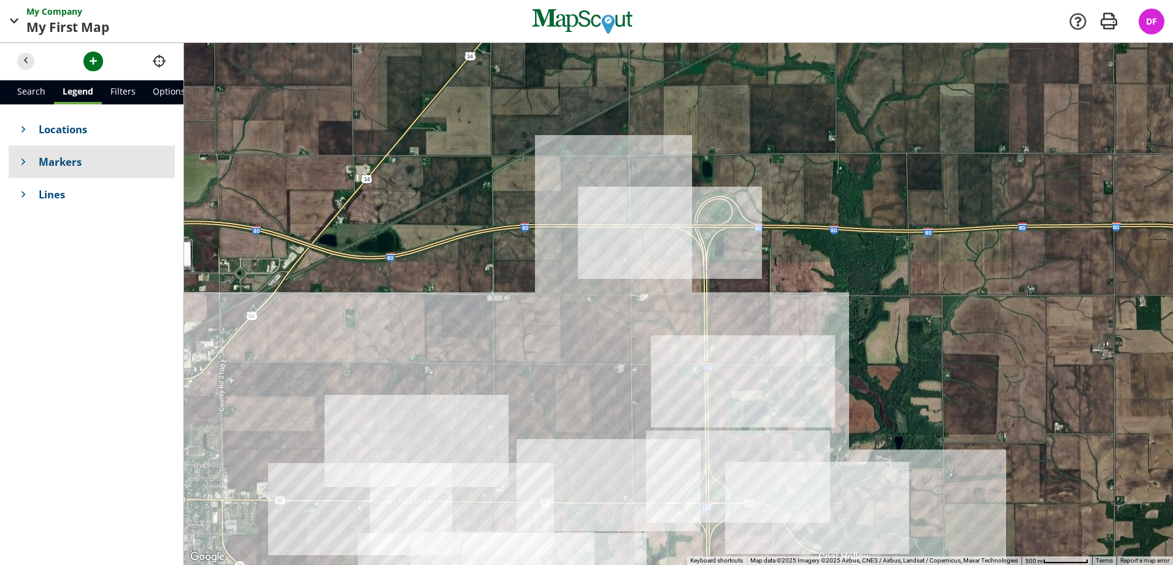
drag, startPoint x: 617, startPoint y: 201, endPoint x: 751, endPoint y: 187, distance: 135.1
click at [751, 185] on div at bounding box center [678, 304] width 989 height 522
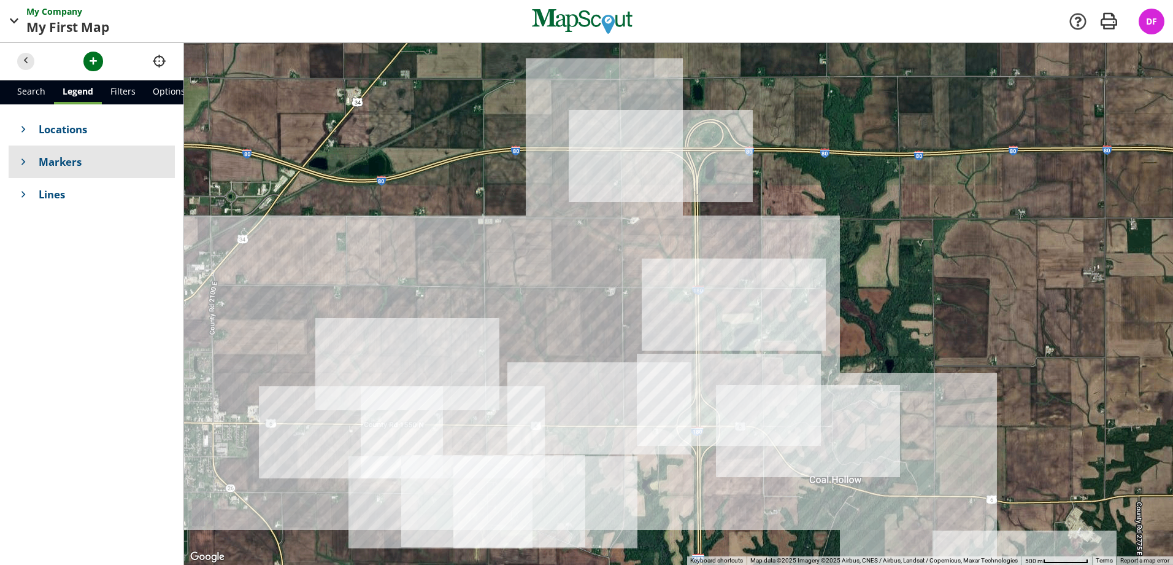
drag, startPoint x: 607, startPoint y: 431, endPoint x: 579, endPoint y: 164, distance: 269.0
click at [582, 165] on div at bounding box center [678, 304] width 989 height 522
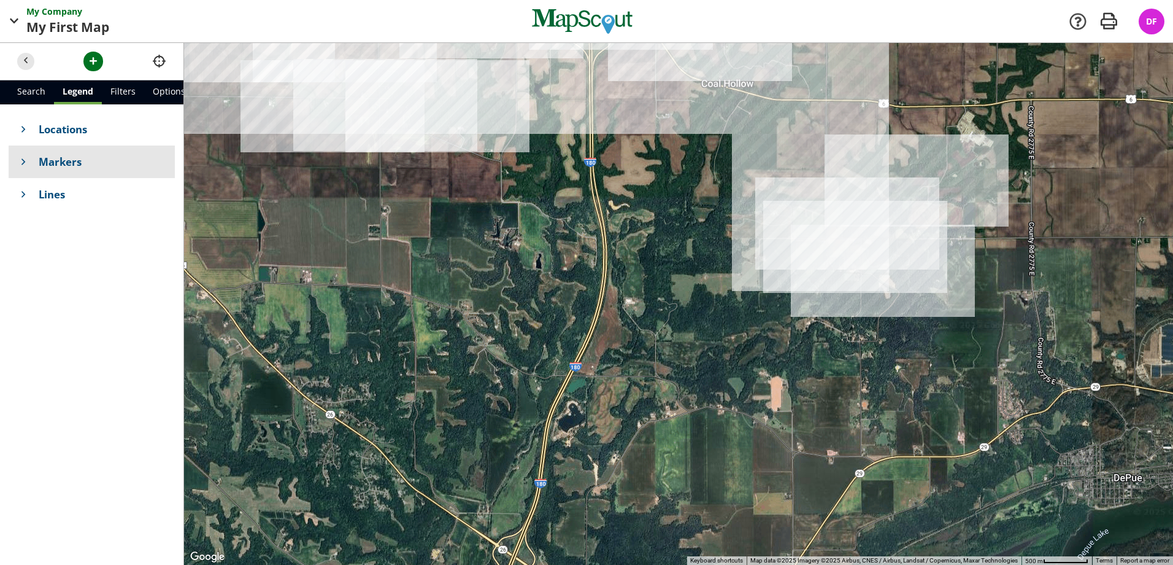
drag, startPoint x: 536, startPoint y: 381, endPoint x: 463, endPoint y: 248, distance: 151.9
click at [463, 248] on div at bounding box center [678, 304] width 989 height 522
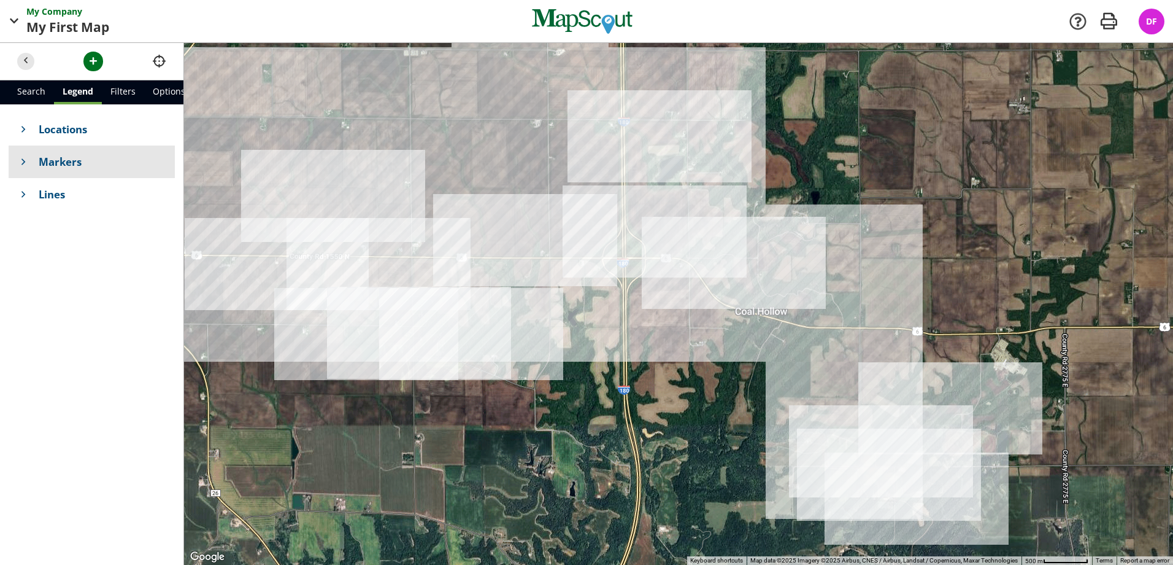
drag, startPoint x: 568, startPoint y: 206, endPoint x: 600, endPoint y: 434, distance: 230.6
click at [600, 436] on div at bounding box center [678, 304] width 989 height 522
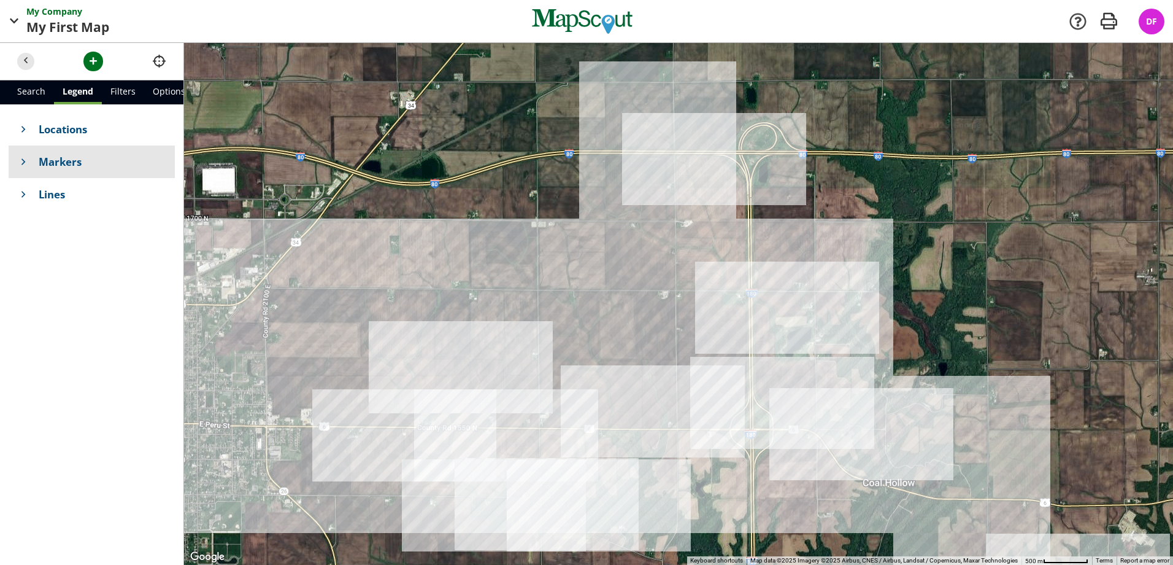
drag, startPoint x: 693, startPoint y: 183, endPoint x: 825, endPoint y: 353, distance: 215.2
click at [825, 353] on div at bounding box center [678, 304] width 989 height 522
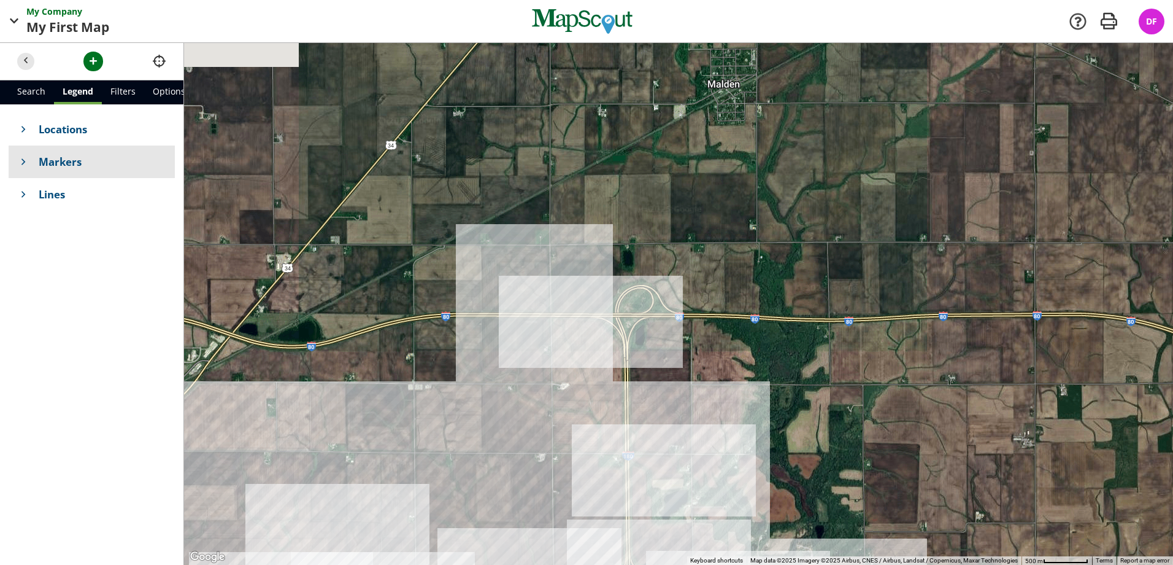
drag, startPoint x: 841, startPoint y: 175, endPoint x: 725, endPoint y: 350, distance: 210.4
click at [725, 350] on div at bounding box center [678, 304] width 989 height 522
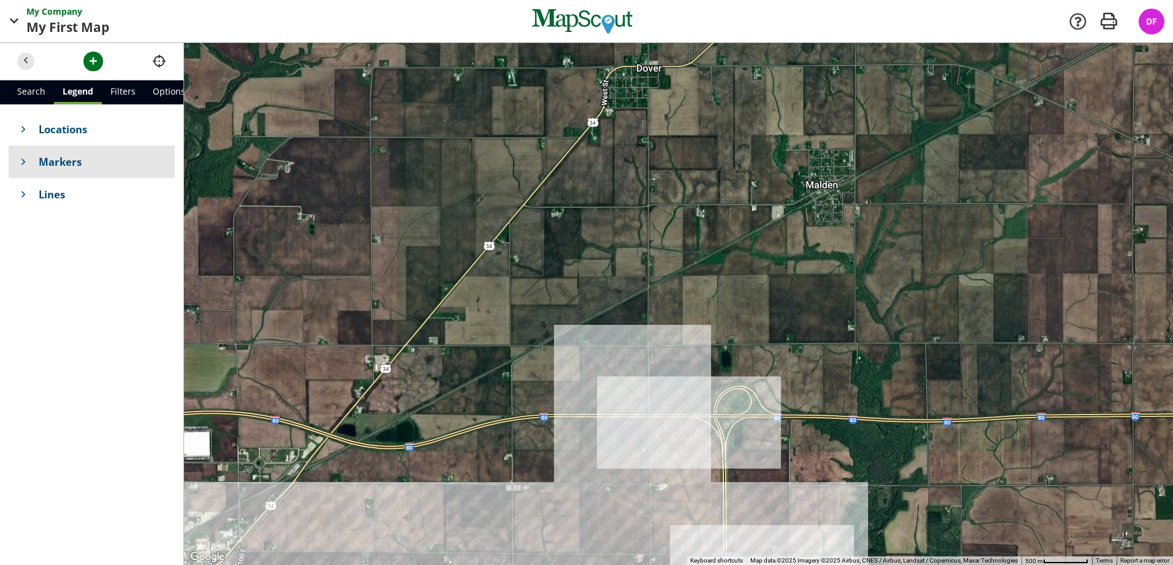
drag, startPoint x: 630, startPoint y: 275, endPoint x: 684, endPoint y: 315, distance: 67.1
click at [684, 315] on div at bounding box center [678, 304] width 989 height 522
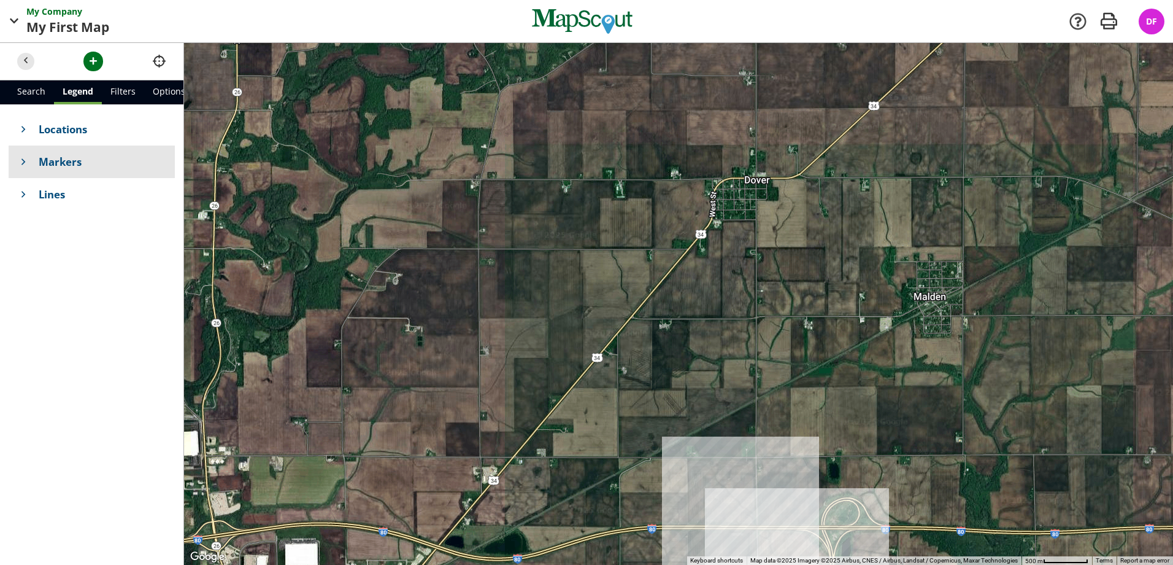
drag, startPoint x: 636, startPoint y: 209, endPoint x: 749, endPoint y: 319, distance: 157.1
click at [749, 319] on div at bounding box center [678, 304] width 989 height 522
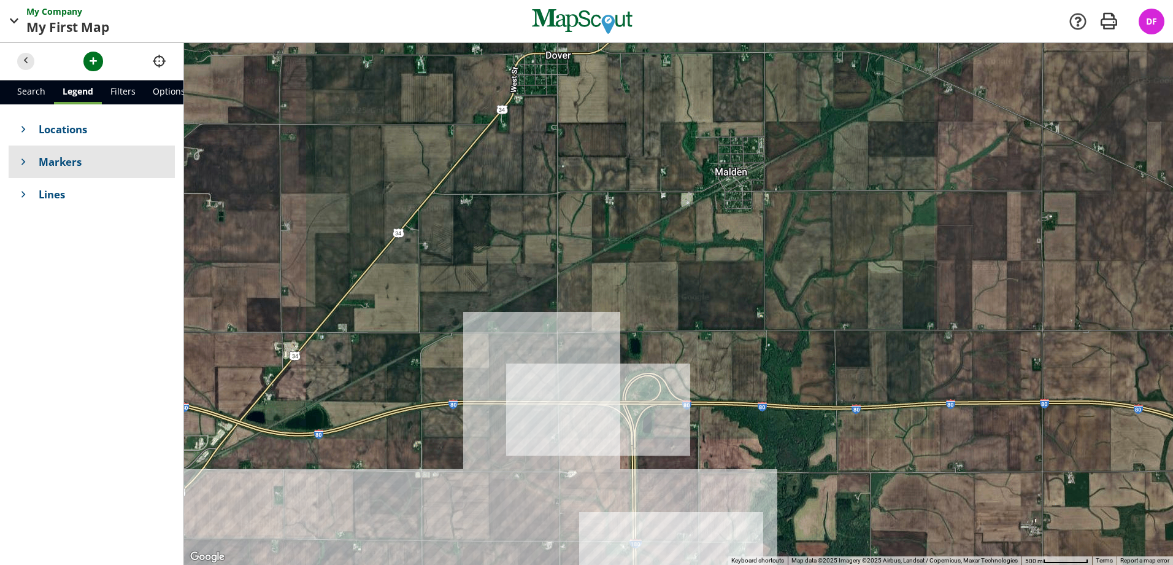
drag, startPoint x: 829, startPoint y: 241, endPoint x: 629, endPoint y: 117, distance: 235.3
click at [629, 117] on div at bounding box center [678, 304] width 989 height 522
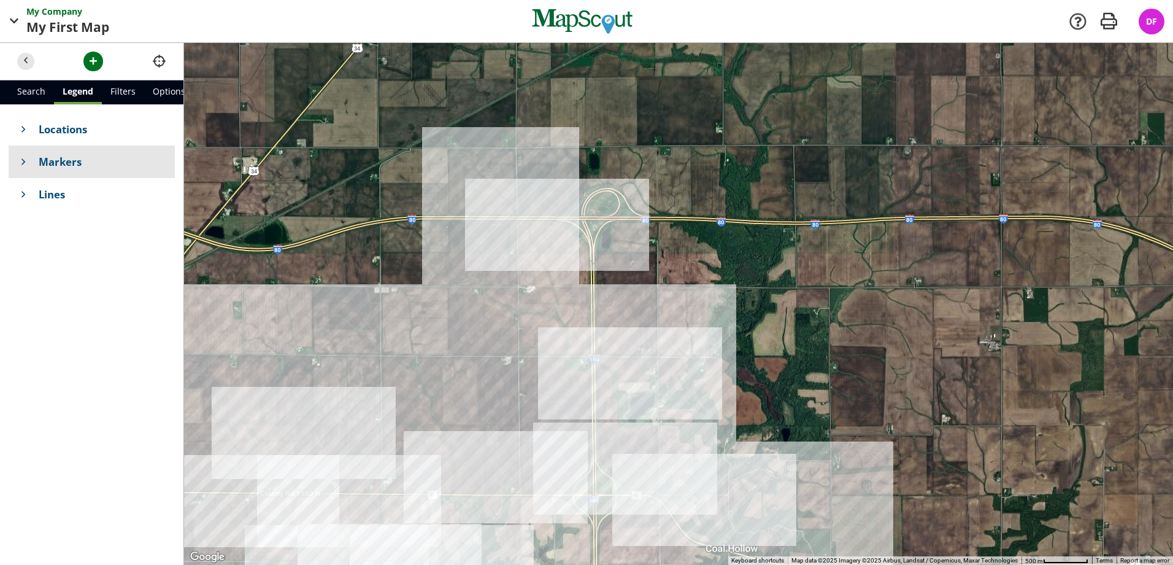
drag, startPoint x: 554, startPoint y: 261, endPoint x: 516, endPoint y: 70, distance: 195.2
click at [516, 70] on div at bounding box center [678, 304] width 989 height 522
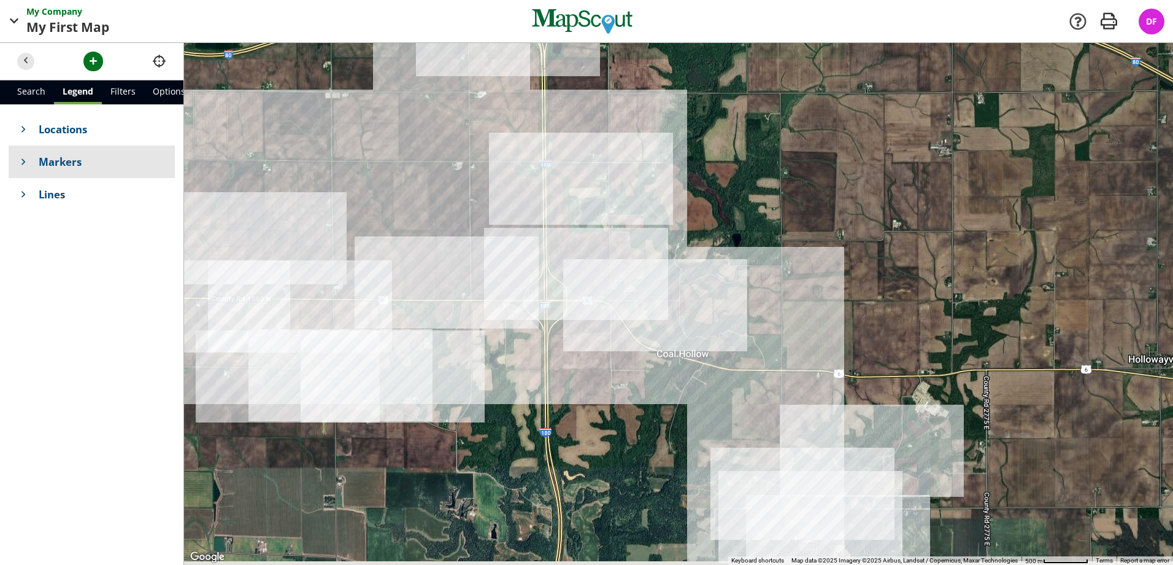
drag, startPoint x: 716, startPoint y: 333, endPoint x: 747, endPoint y: 88, distance: 246.8
click at [746, 61] on div at bounding box center [678, 304] width 989 height 522
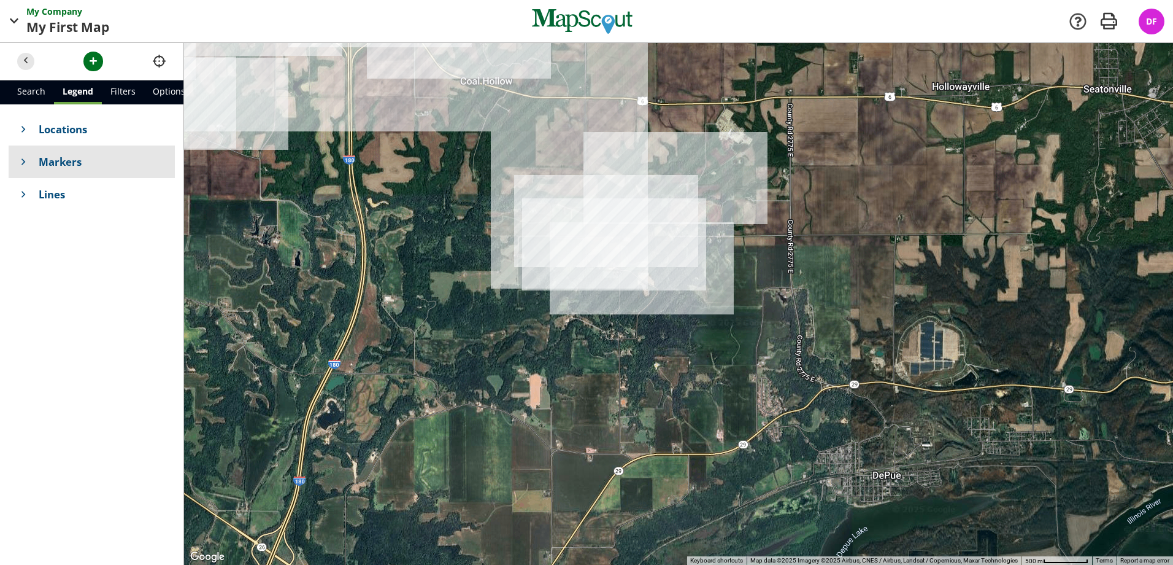
drag, startPoint x: 619, startPoint y: 292, endPoint x: 378, endPoint y: 431, distance: 278.0
click at [366, 458] on div at bounding box center [678, 304] width 989 height 522
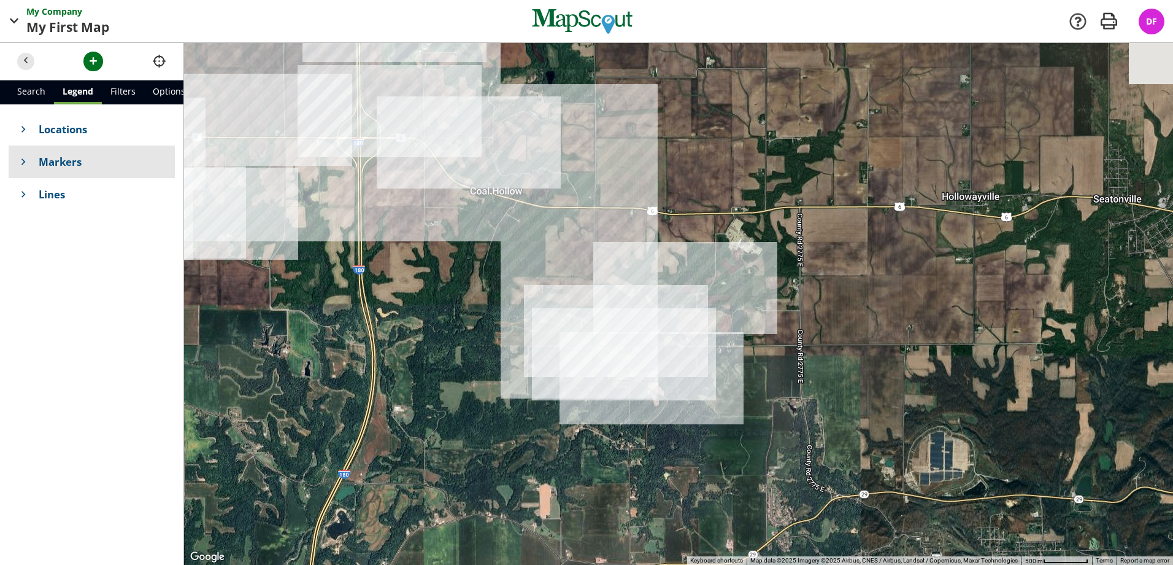
drag, startPoint x: 408, startPoint y: 352, endPoint x: 463, endPoint y: 458, distance: 120.2
click at [463, 458] on div at bounding box center [678, 304] width 989 height 522
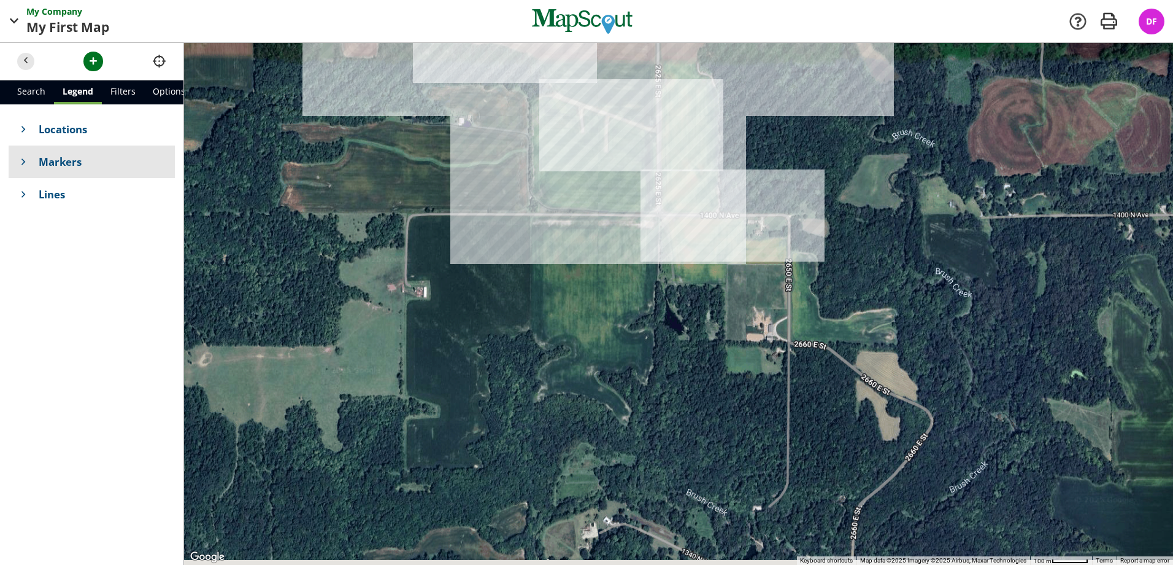
drag, startPoint x: 553, startPoint y: 384, endPoint x: 438, endPoint y: 328, distance: 127.9
click at [438, 328] on div at bounding box center [678, 304] width 989 height 522
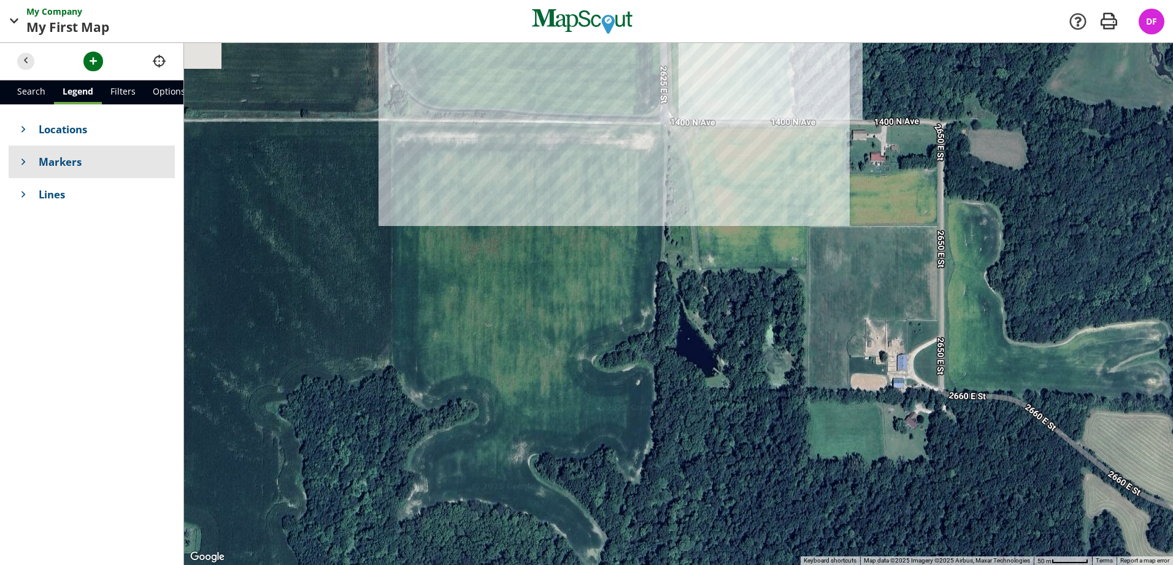
drag, startPoint x: 524, startPoint y: 309, endPoint x: 622, endPoint y: 351, distance: 106.7
click at [622, 353] on div at bounding box center [678, 304] width 989 height 522
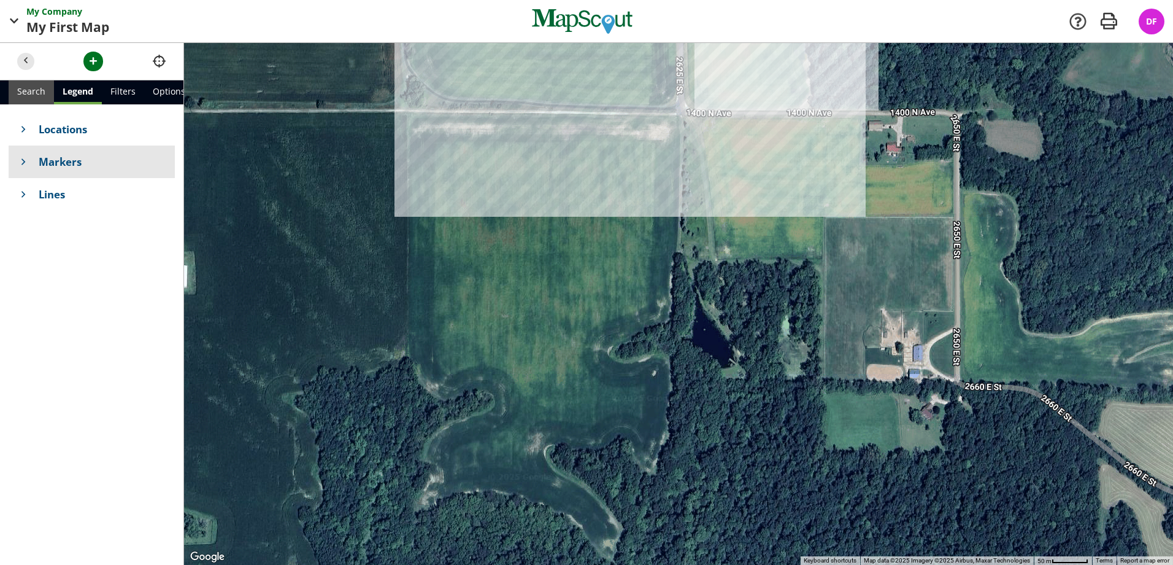
click at [17, 91] on link "Search" at bounding box center [31, 92] width 45 height 24
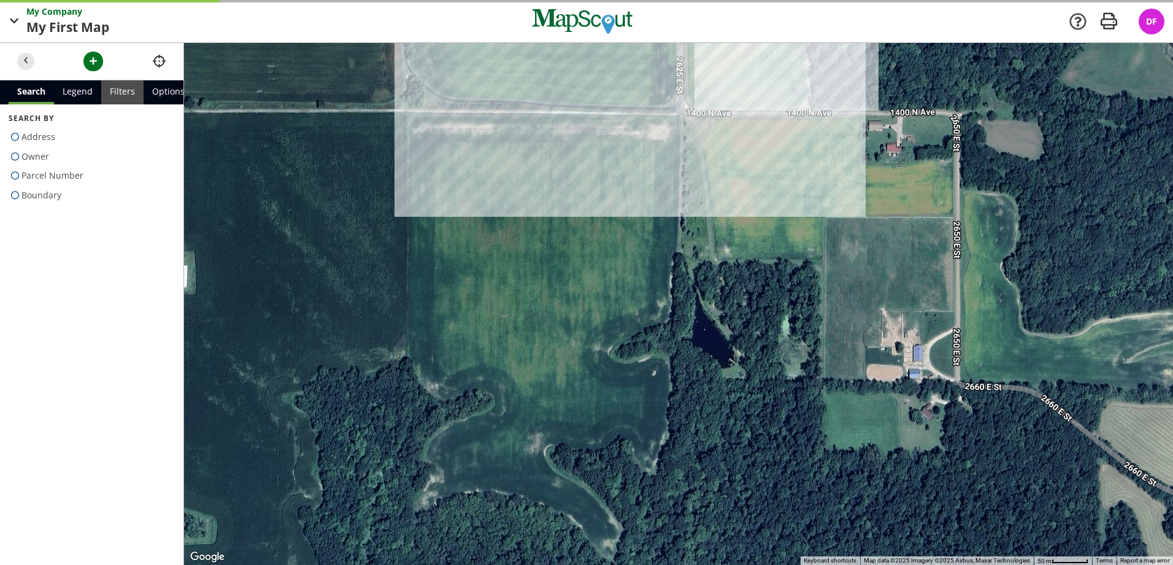
click at [122, 90] on link "Filters" at bounding box center [122, 92] width 42 height 24
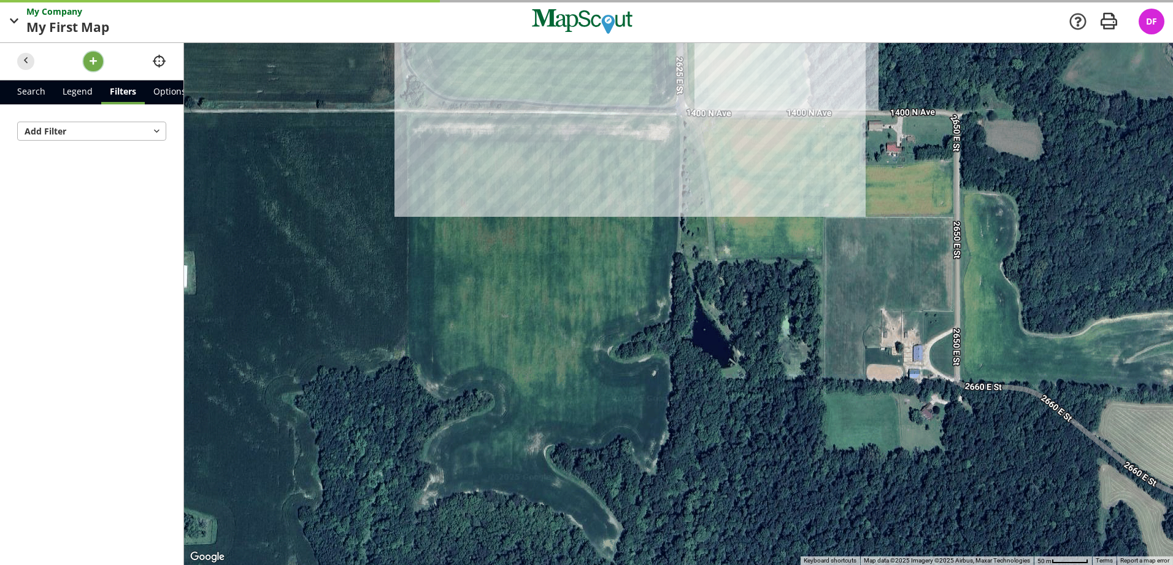
click at [87, 61] on span "button" at bounding box center [93, 61] width 13 height 13
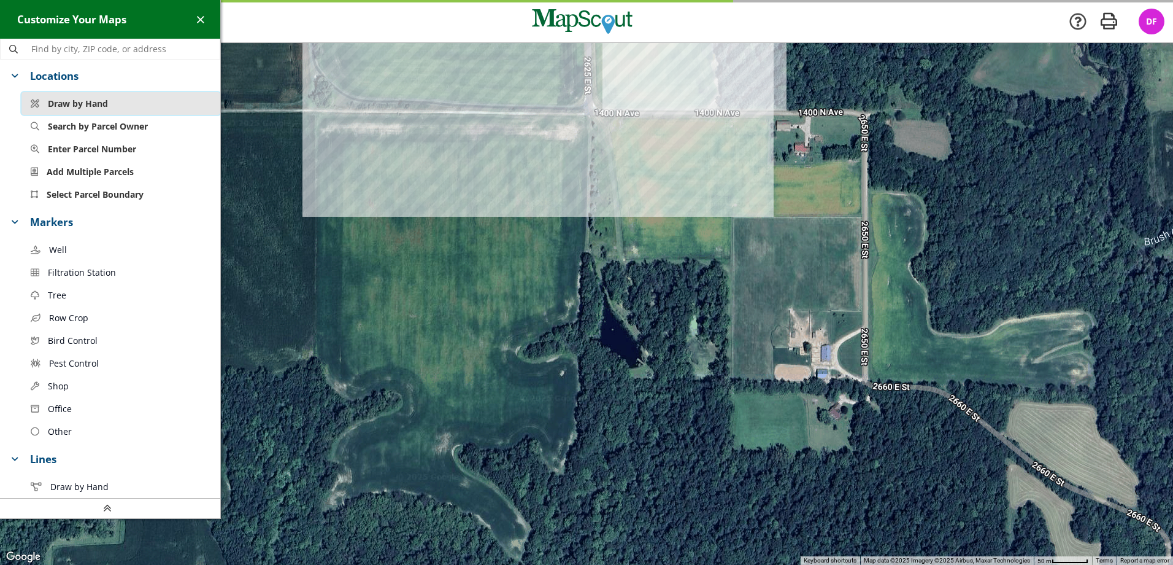
click at [80, 101] on span "Draw by Hand" at bounding box center [78, 103] width 60 height 13
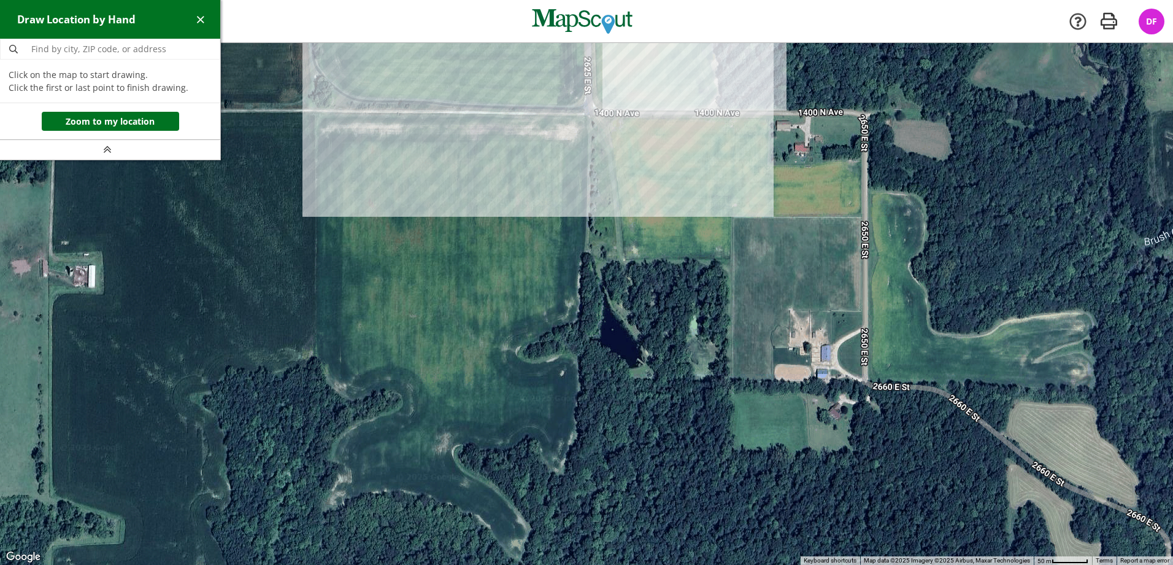
click at [315, 112] on div at bounding box center [586, 304] width 1173 height 522
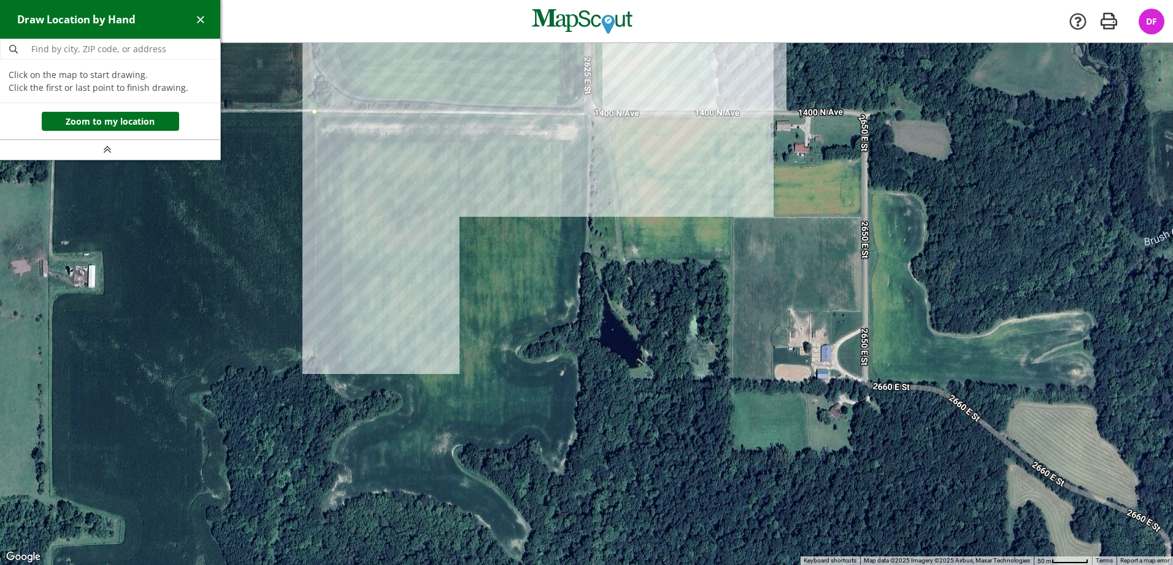
click at [316, 360] on div at bounding box center [586, 304] width 1173 height 522
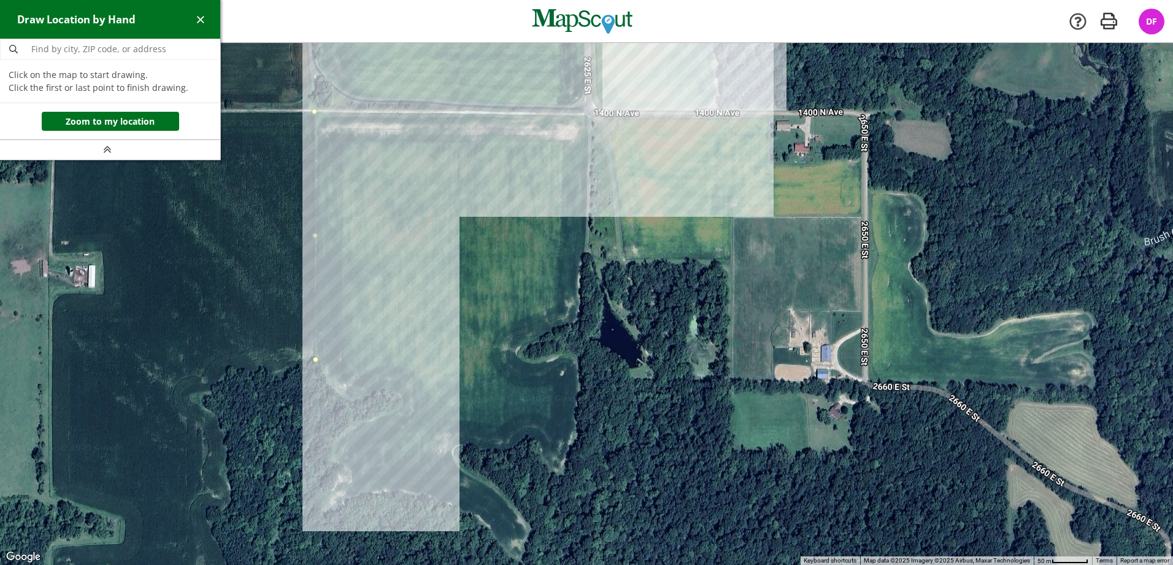
click at [331, 392] on div at bounding box center [586, 304] width 1173 height 522
click at [353, 402] on div at bounding box center [586, 304] width 1173 height 522
click at [382, 393] on div at bounding box center [586, 304] width 1173 height 522
click at [399, 393] on div at bounding box center [586, 304] width 1173 height 522
click at [403, 405] on div at bounding box center [586, 304] width 1173 height 522
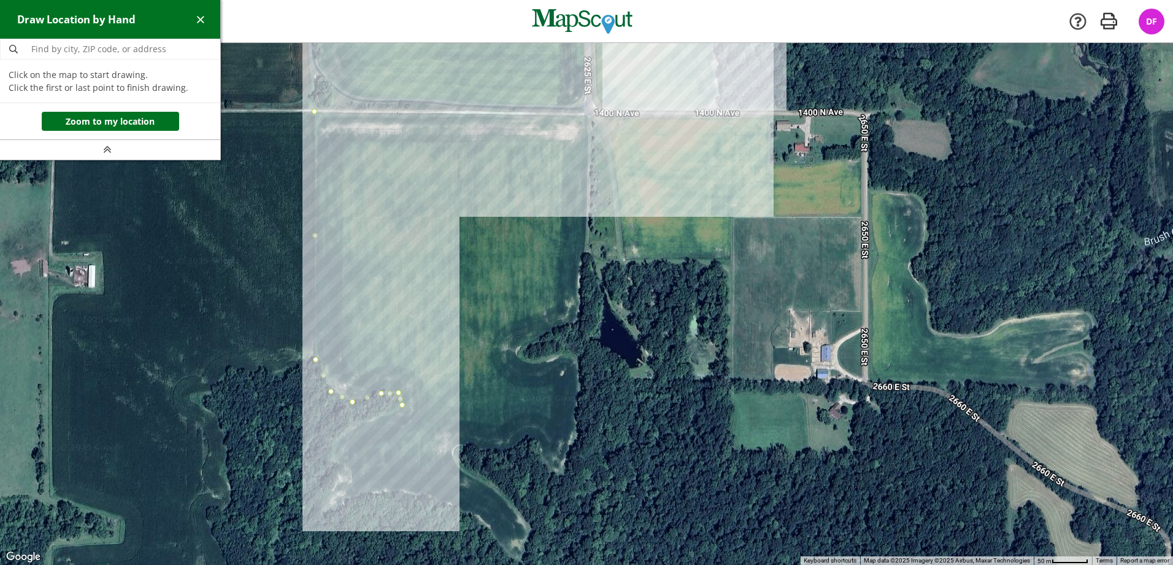
click at [337, 438] on div at bounding box center [586, 304] width 1173 height 522
click at [331, 461] on div at bounding box center [586, 304] width 1173 height 522
click at [349, 469] on div at bounding box center [586, 304] width 1173 height 522
click at [350, 482] on div at bounding box center [586, 304] width 1173 height 522
click at [337, 485] on div at bounding box center [586, 304] width 1173 height 522
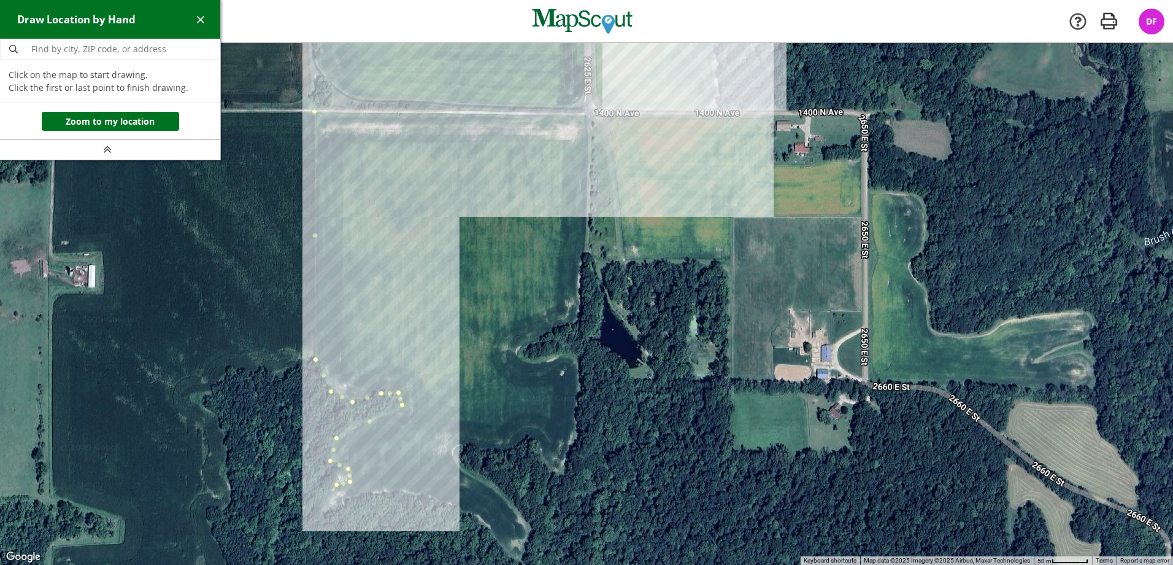
click at [322, 502] on div at bounding box center [586, 304] width 1173 height 522
click at [329, 509] on div at bounding box center [586, 304] width 1173 height 522
click at [358, 496] on div at bounding box center [586, 304] width 1173 height 522
click at [400, 489] on div at bounding box center [586, 304] width 1173 height 522
click at [439, 498] on div at bounding box center [586, 304] width 1173 height 522
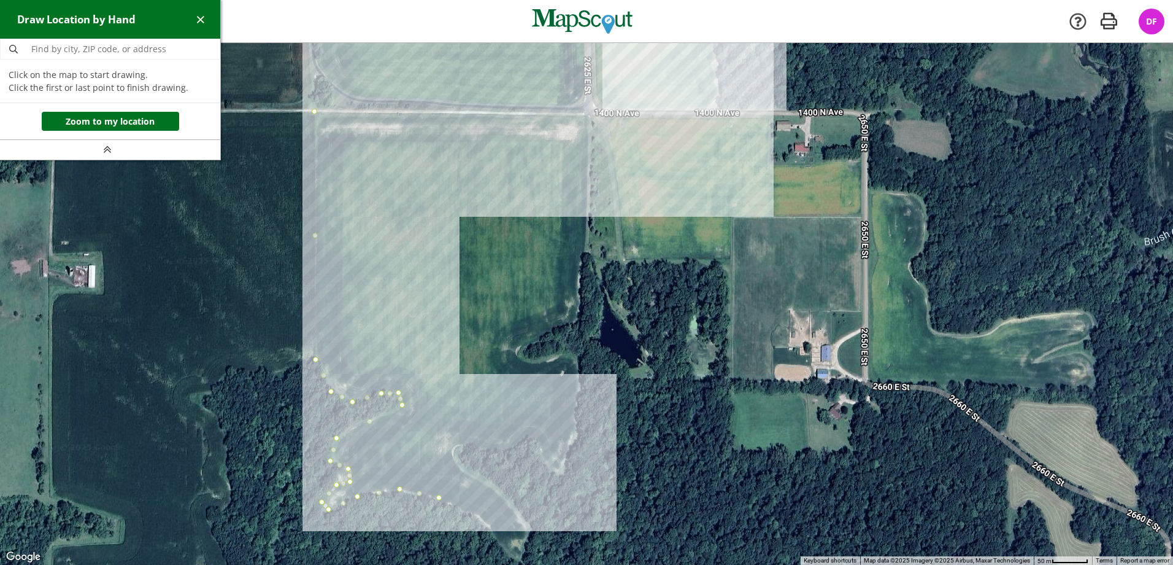
click at [473, 512] on div at bounding box center [586, 304] width 1173 height 522
click at [494, 537] on div at bounding box center [586, 304] width 1173 height 522
click at [519, 562] on div at bounding box center [586, 304] width 1173 height 522
click at [532, 533] on div at bounding box center [586, 304] width 1173 height 522
click at [495, 488] on div at bounding box center [586, 304] width 1173 height 522
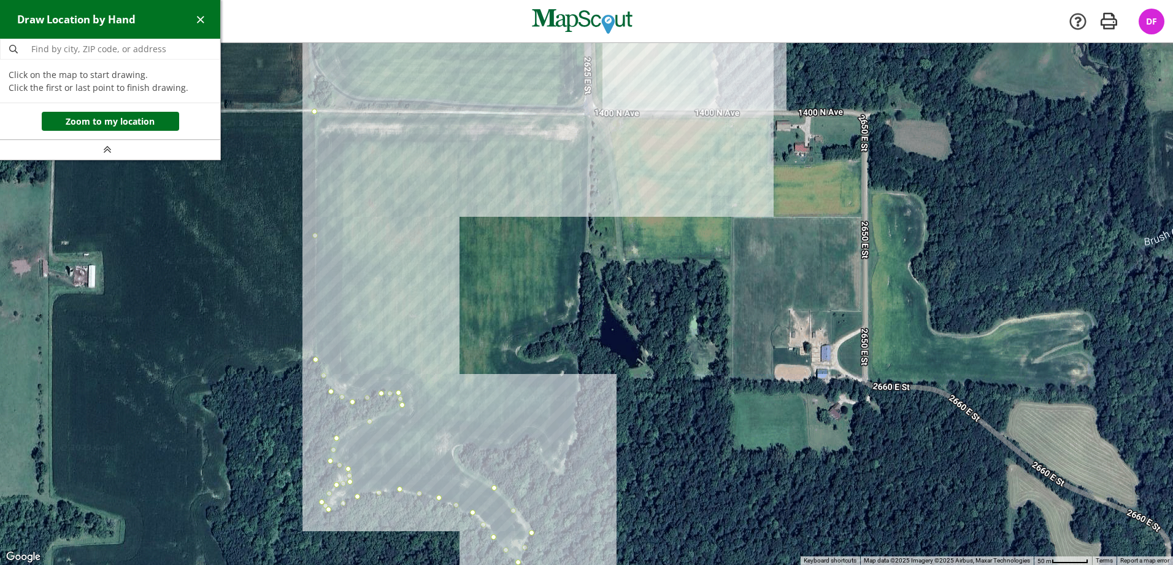
click at [460, 471] on div at bounding box center [586, 304] width 1173 height 522
click at [452, 451] on div at bounding box center [586, 304] width 1173 height 522
click at [465, 444] on div at bounding box center [586, 304] width 1173 height 522
click at [495, 450] on div at bounding box center [586, 304] width 1173 height 522
click at [513, 441] on div at bounding box center [586, 304] width 1173 height 522
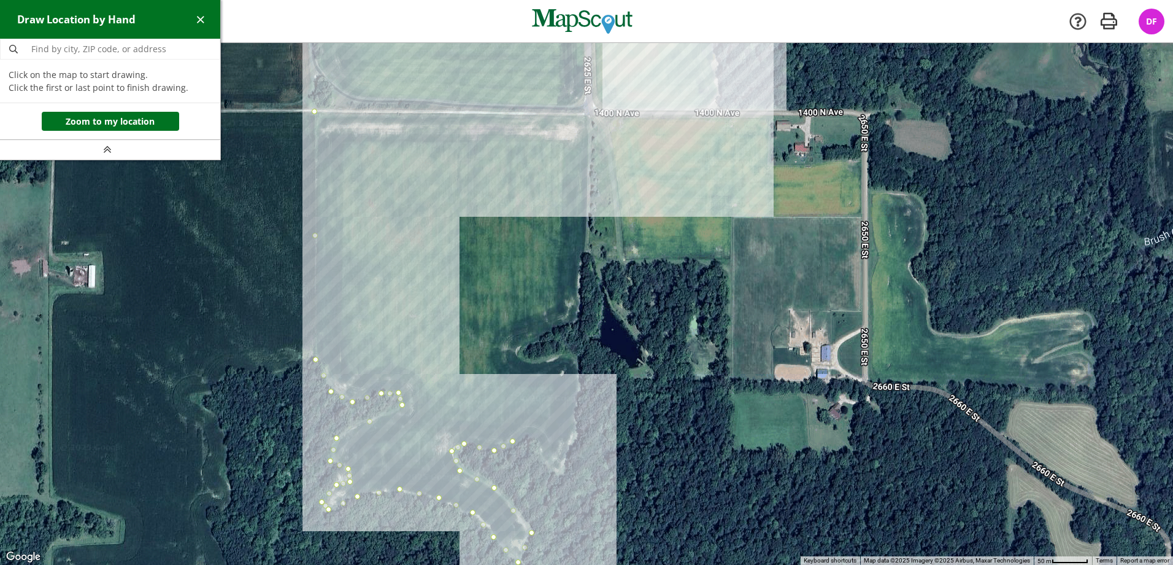
click at [531, 436] on div at bounding box center [586, 304] width 1173 height 522
click at [541, 444] on div at bounding box center [586, 304] width 1173 height 522
click at [543, 461] on div at bounding box center [586, 304] width 1173 height 522
click at [555, 472] on div at bounding box center [586, 304] width 1173 height 522
click at [576, 430] on div at bounding box center [586, 304] width 1173 height 522
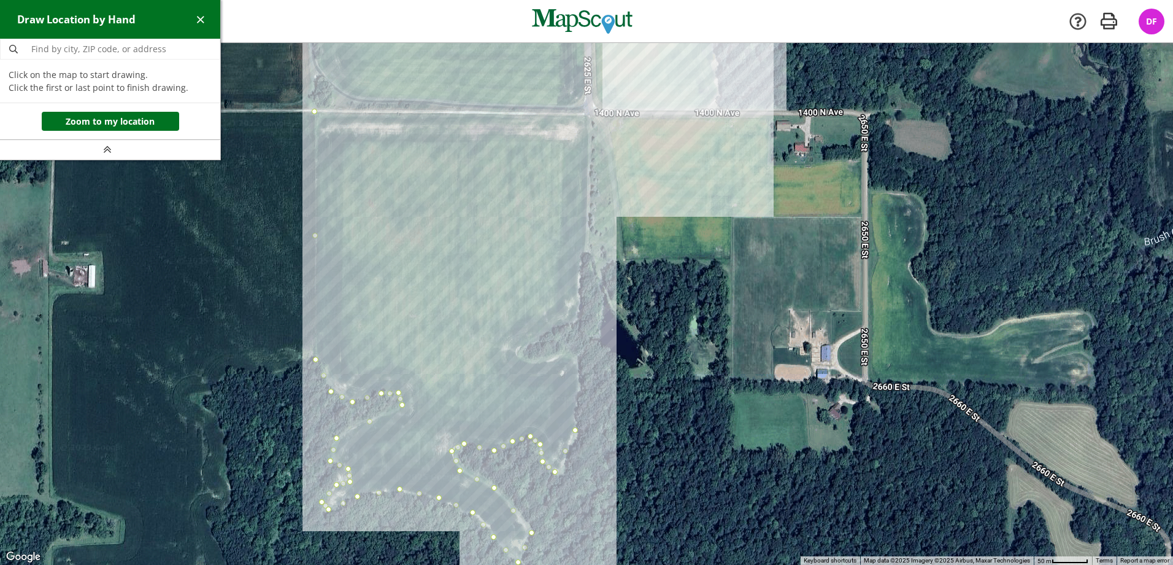
click at [577, 358] on div at bounding box center [586, 304] width 1173 height 522
click at [560, 354] on div at bounding box center [586, 304] width 1173 height 522
click at [544, 361] on div at bounding box center [586, 304] width 1173 height 522
click at [520, 360] on div at bounding box center [586, 304] width 1173 height 522
click at [516, 350] on div at bounding box center [586, 304] width 1173 height 522
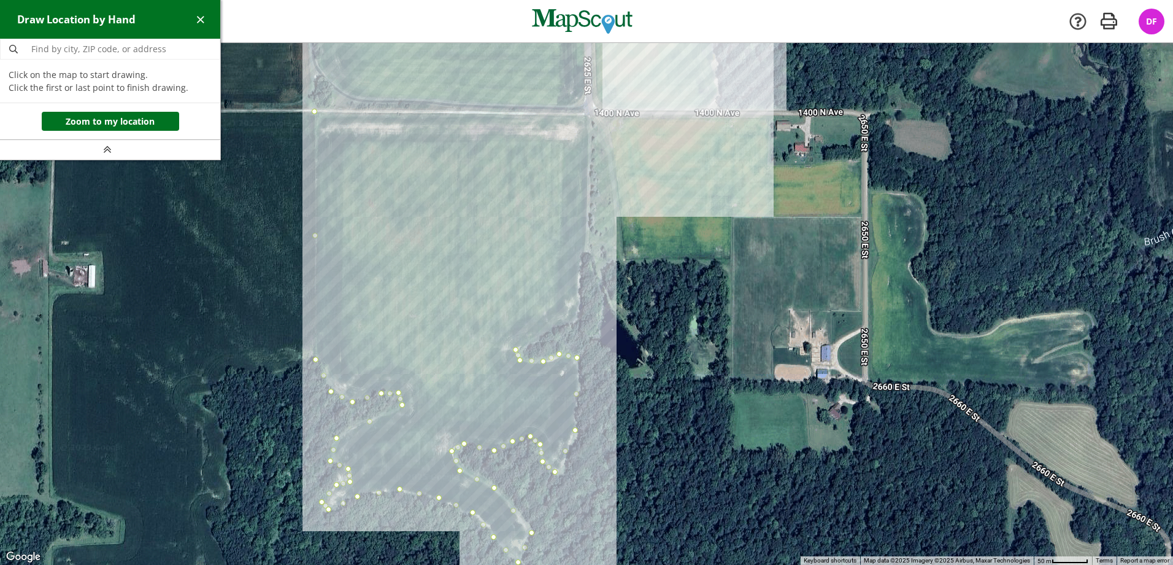
click at [538, 339] on div at bounding box center [586, 304] width 1173 height 522
click at [578, 320] on div at bounding box center [586, 304] width 1173 height 522
click at [587, 115] on div at bounding box center [586, 304] width 1173 height 522
click at [315, 112] on div at bounding box center [586, 304] width 1173 height 522
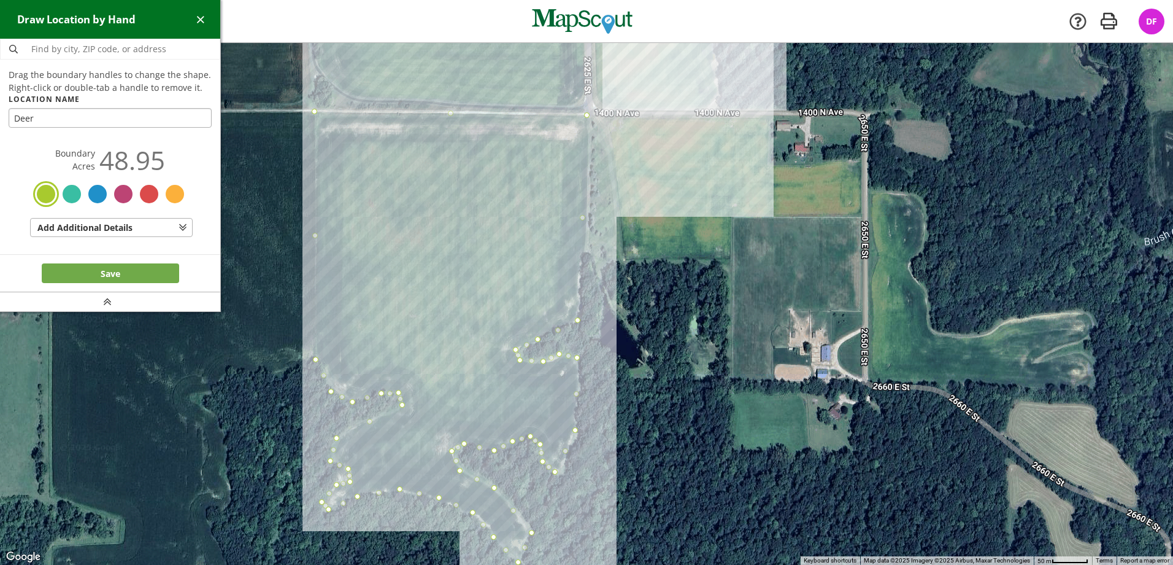
type input "Deer"
click at [135, 271] on button "Save" at bounding box center [110, 273] width 137 height 20
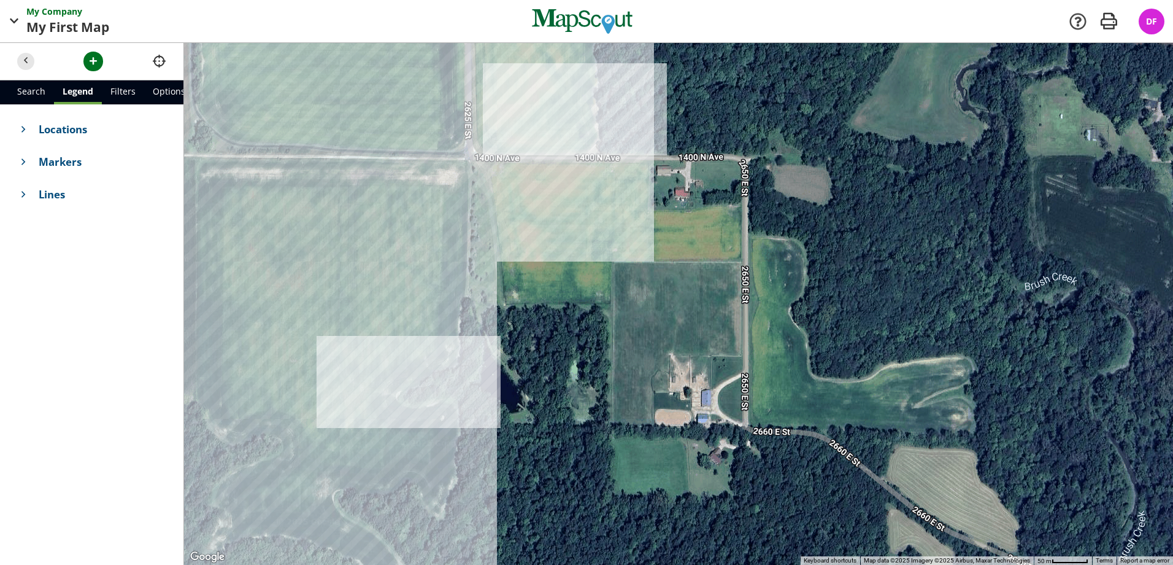
drag, startPoint x: 736, startPoint y: 297, endPoint x: 544, endPoint y: 334, distance: 195.0
click at [544, 334] on div at bounding box center [678, 304] width 989 height 522
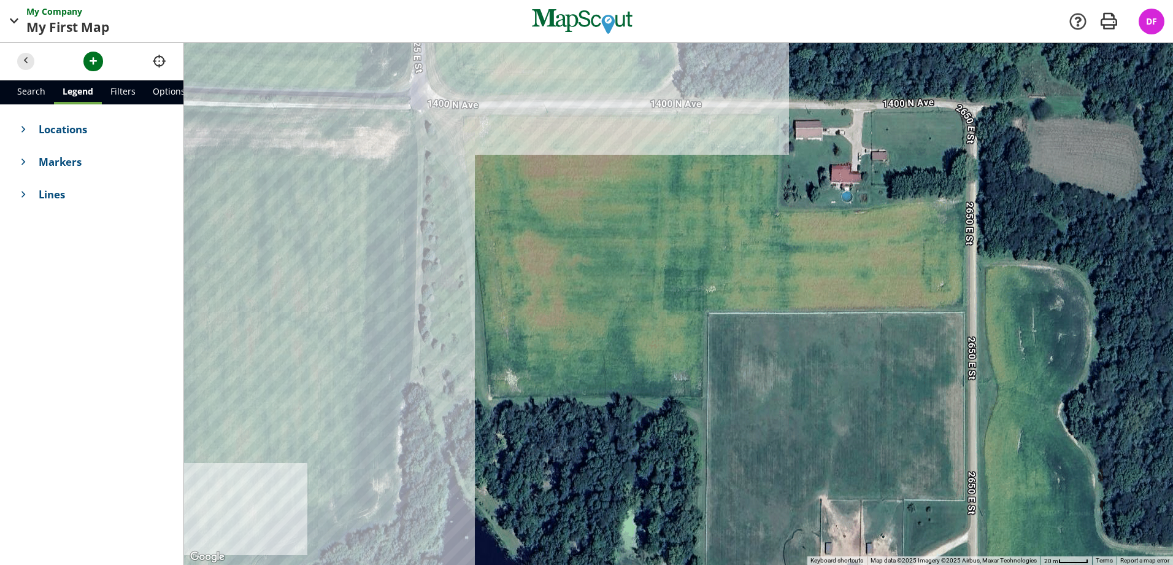
drag, startPoint x: 556, startPoint y: 286, endPoint x: 594, endPoint y: 416, distance: 135.5
click at [594, 415] on div at bounding box center [678, 304] width 989 height 522
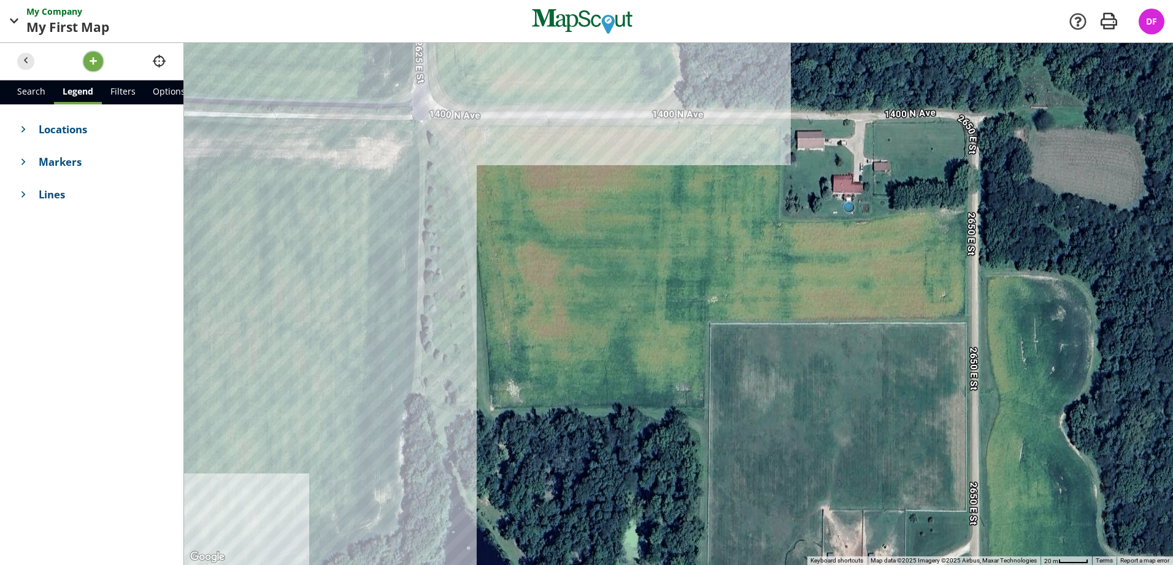
click at [94, 58] on span "button" at bounding box center [93, 61] width 13 height 13
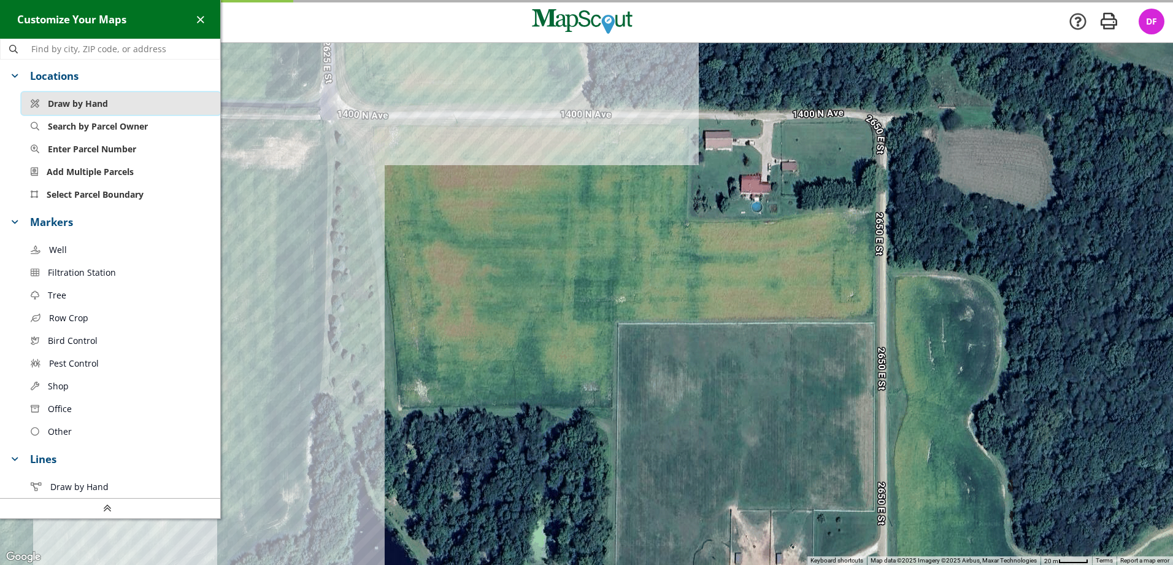
click at [97, 109] on span "Draw by Hand" at bounding box center [78, 103] width 60 height 13
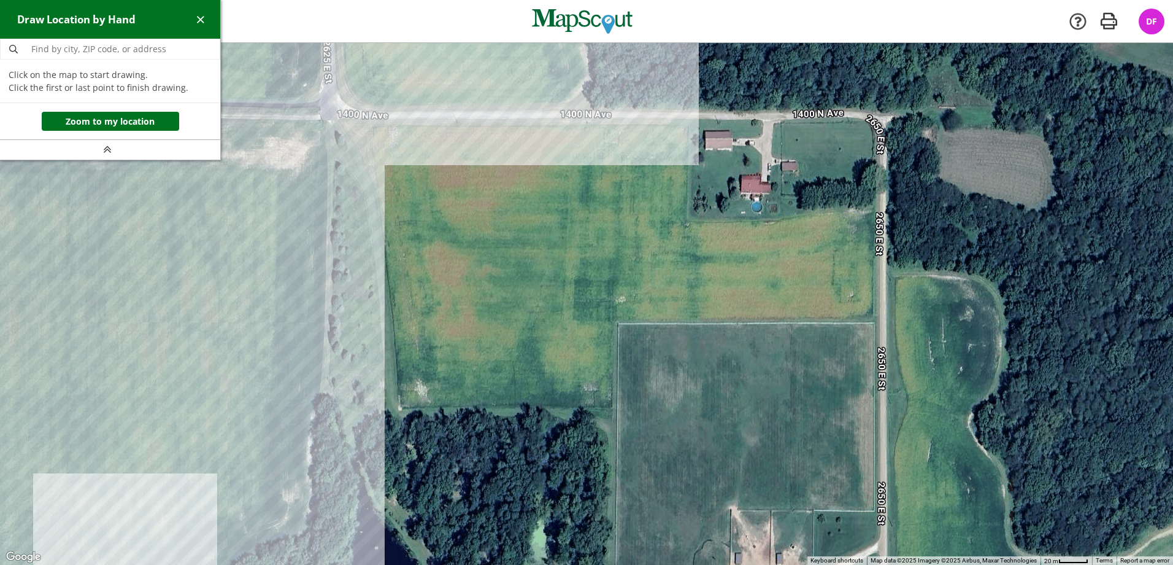
click at [372, 125] on div at bounding box center [586, 304] width 1173 height 522
click at [689, 125] on div at bounding box center [586, 304] width 1173 height 522
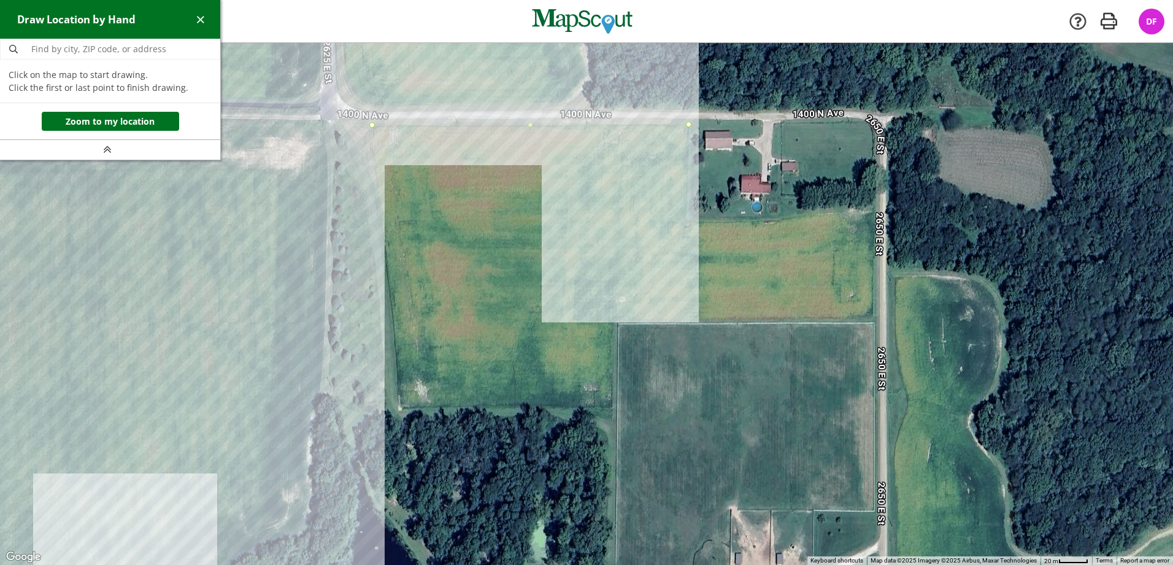
click at [685, 220] on div at bounding box center [586, 304] width 1173 height 522
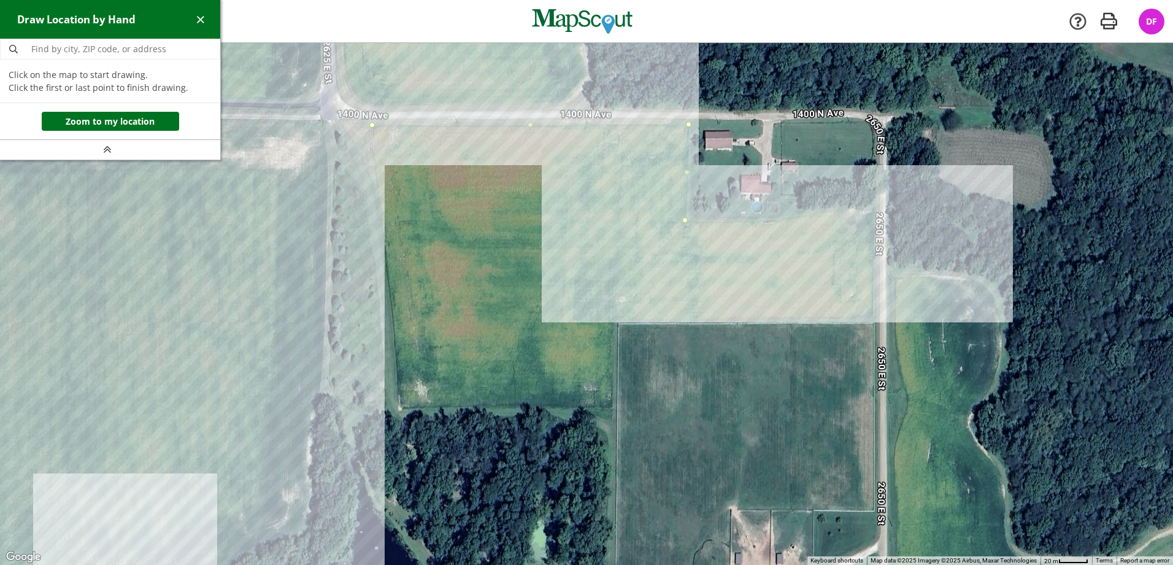
click at [876, 211] on div at bounding box center [586, 304] width 1173 height 522
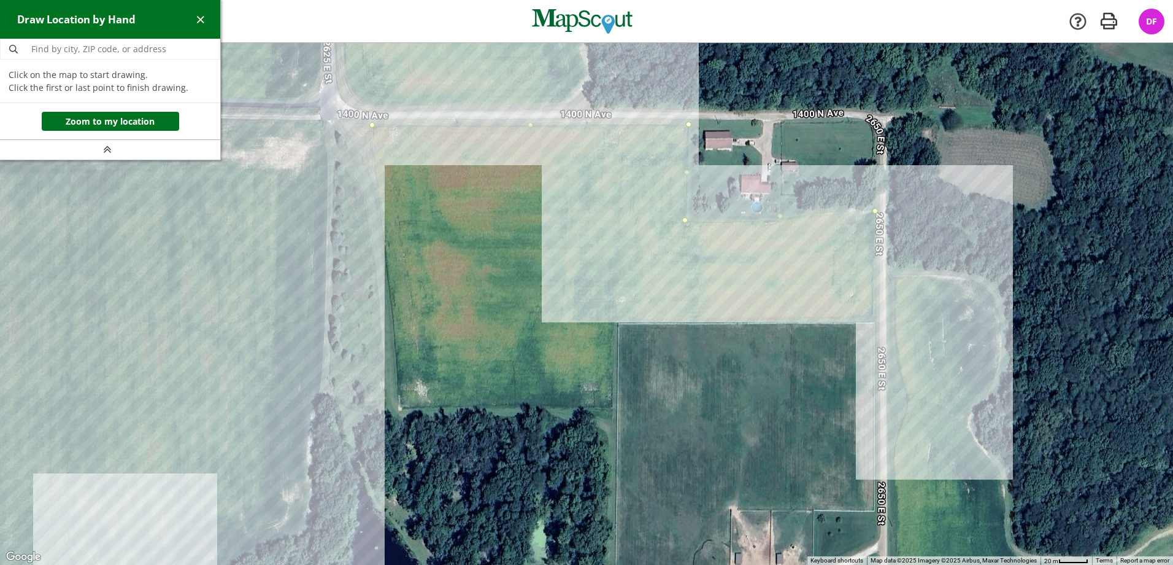
click at [874, 318] on div at bounding box center [586, 304] width 1173 height 522
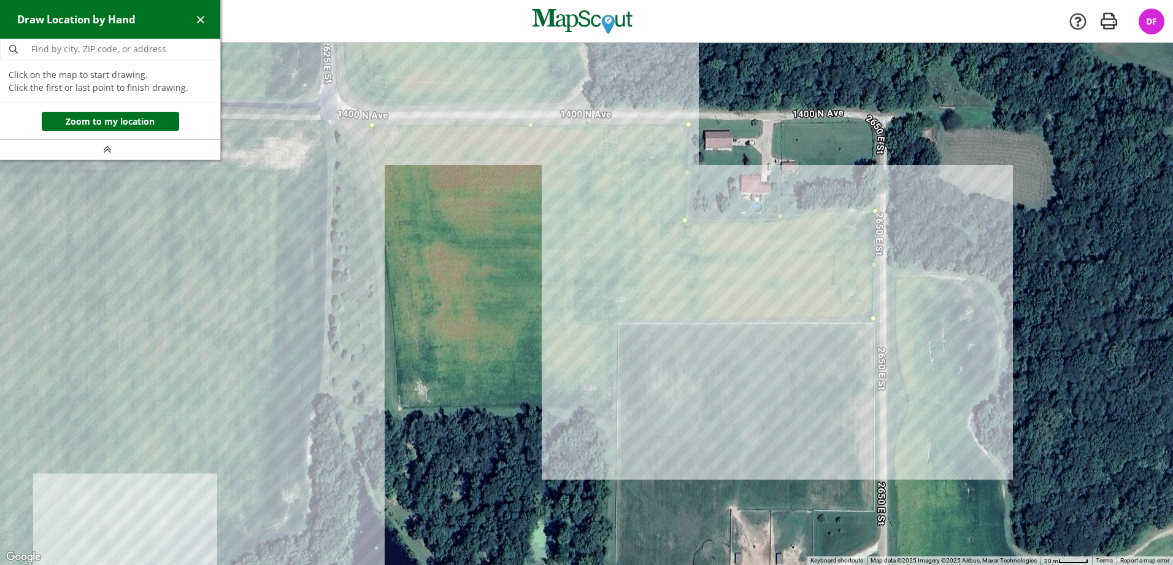
click at [614, 322] on div at bounding box center [586, 304] width 1173 height 522
click at [613, 407] on div at bounding box center [586, 304] width 1173 height 522
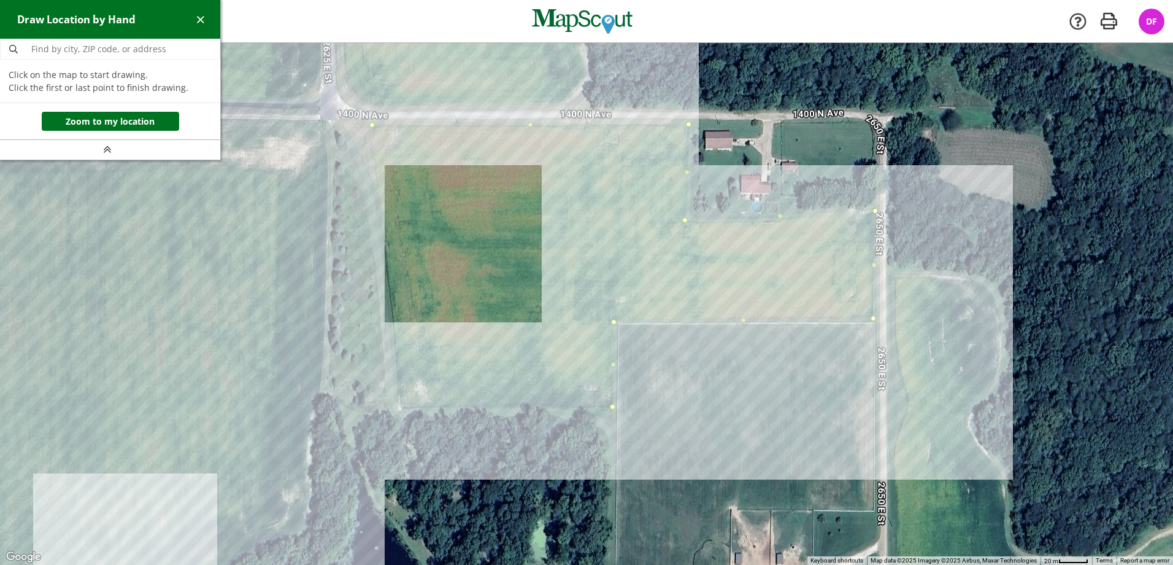
click at [398, 409] on div at bounding box center [586, 304] width 1173 height 522
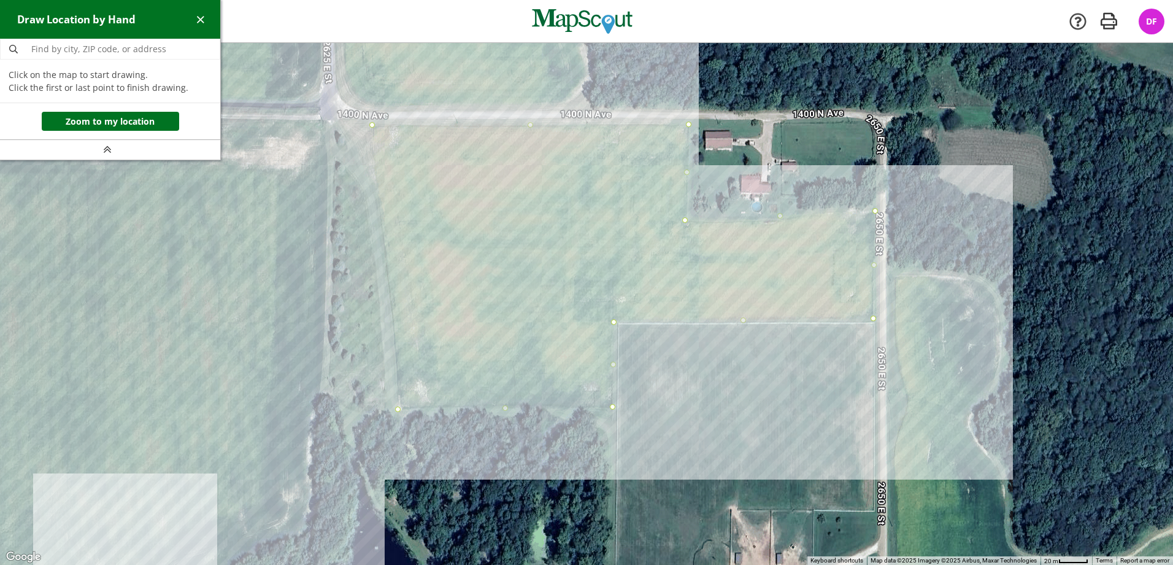
click at [373, 125] on div at bounding box center [586, 304] width 1173 height 522
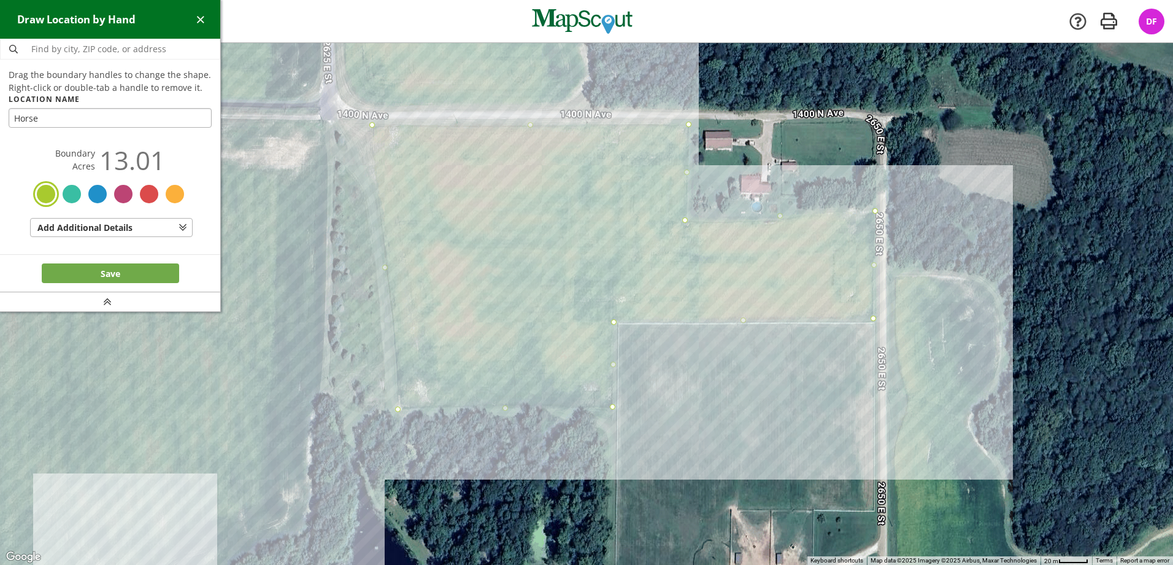
type input "Horse"
click at [117, 268] on button "Save" at bounding box center [110, 273] width 137 height 20
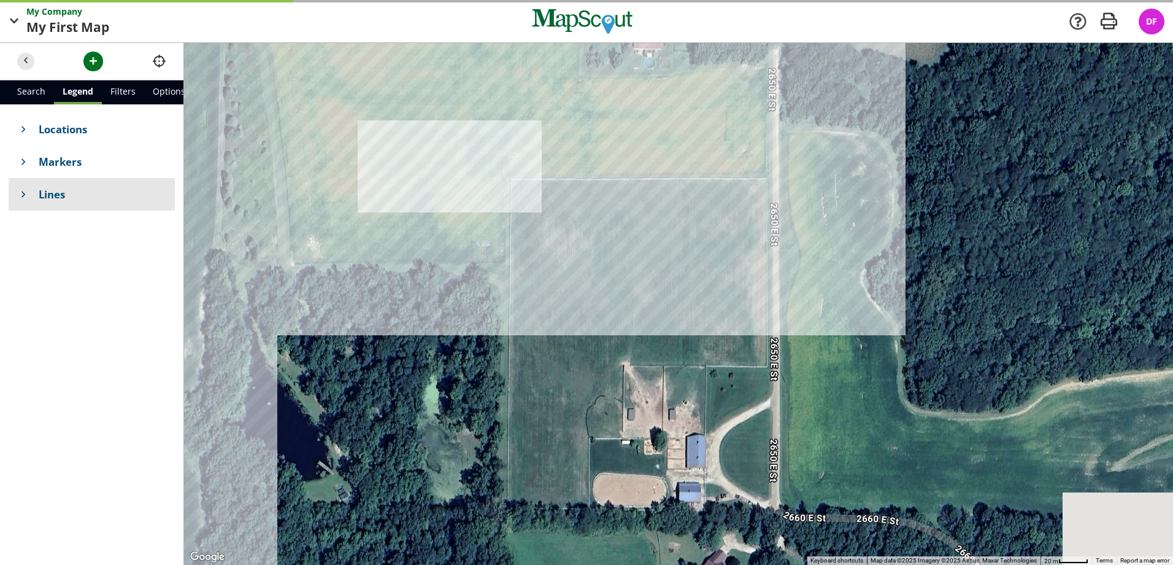
drag, startPoint x: 493, startPoint y: 455, endPoint x: 116, endPoint y: 206, distance: 452.6
click at [119, 209] on div "Search Legend Filters Options Locations Markers Lines Add Filter Enable Cluster…" at bounding box center [586, 304] width 1173 height 522
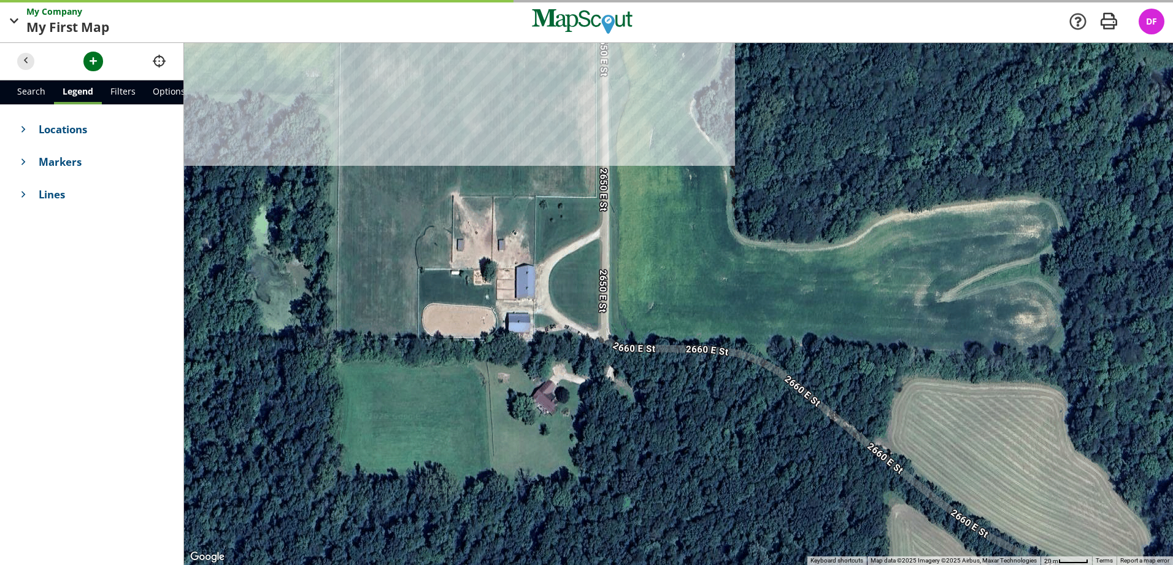
drag, startPoint x: 526, startPoint y: 267, endPoint x: 817, endPoint y: 431, distance: 334.4
click at [823, 434] on div at bounding box center [678, 304] width 989 height 522
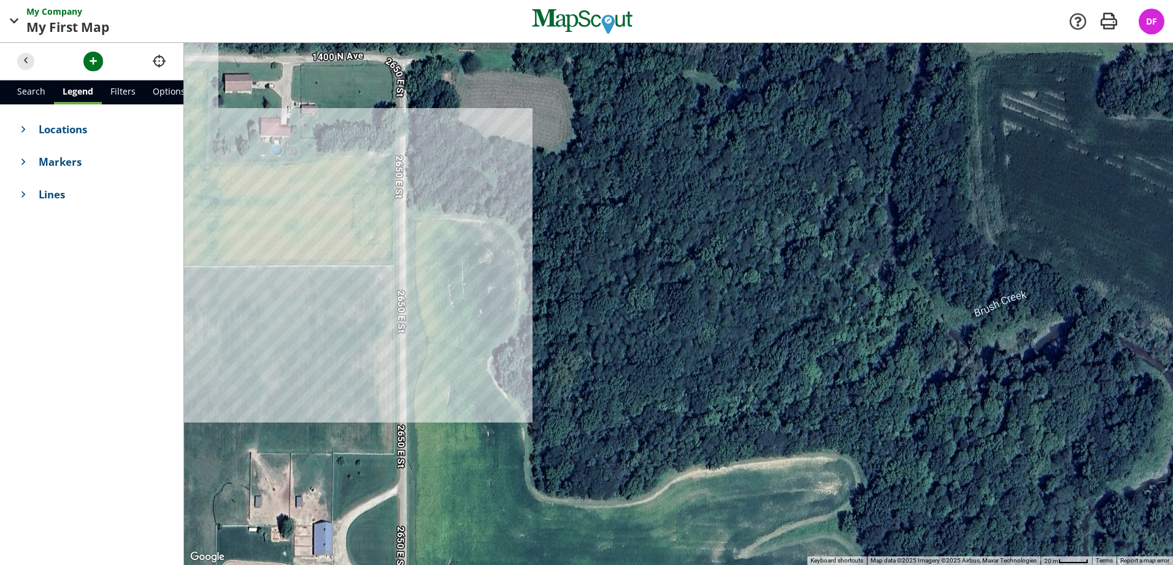
drag, startPoint x: 751, startPoint y: 271, endPoint x: 666, endPoint y: 423, distance: 174.4
click at [666, 423] on div at bounding box center [678, 304] width 989 height 522
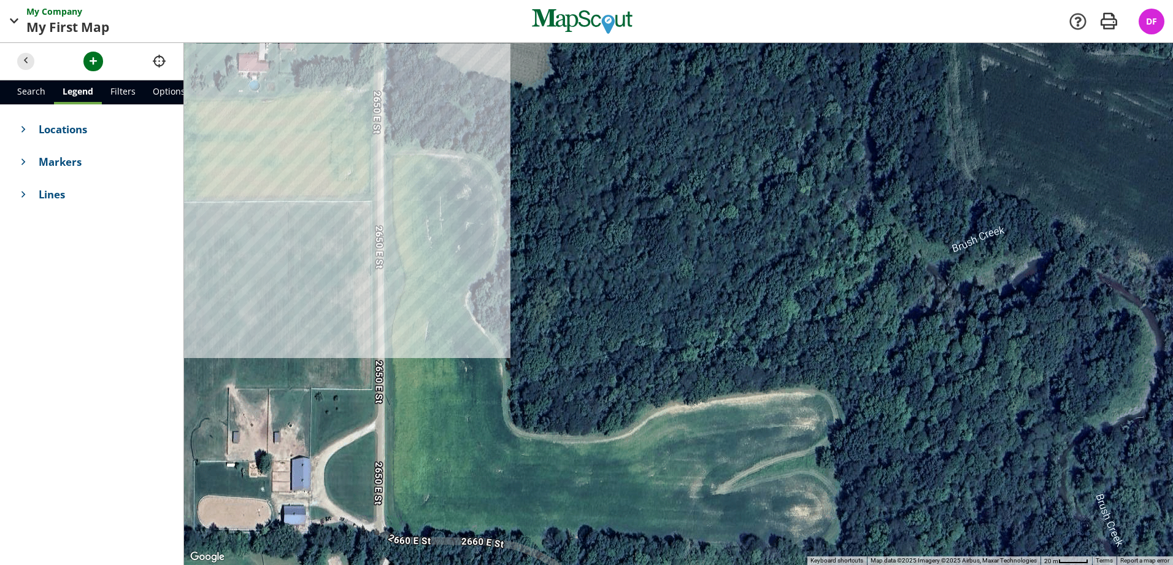
drag, startPoint x: 612, startPoint y: 341, endPoint x: 581, endPoint y: 274, distance: 73.3
click at [582, 273] on div at bounding box center [678, 304] width 989 height 522
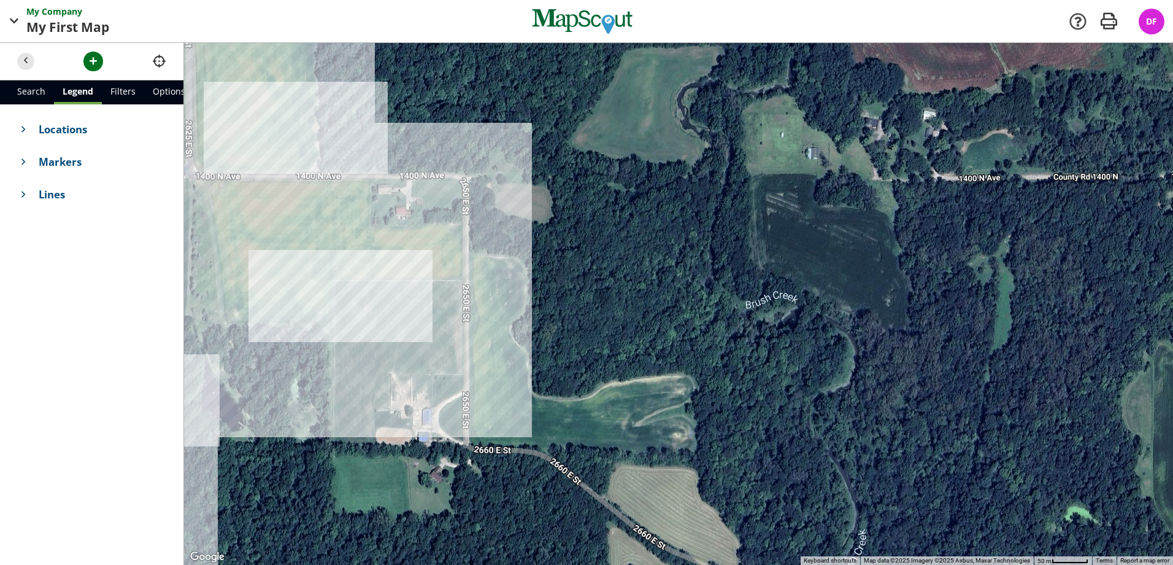
drag, startPoint x: 561, startPoint y: 279, endPoint x: 557, endPoint y: 312, distance: 34.0
click at [557, 312] on div at bounding box center [678, 304] width 989 height 522
click at [96, 68] on span "button" at bounding box center [93, 61] width 13 height 13
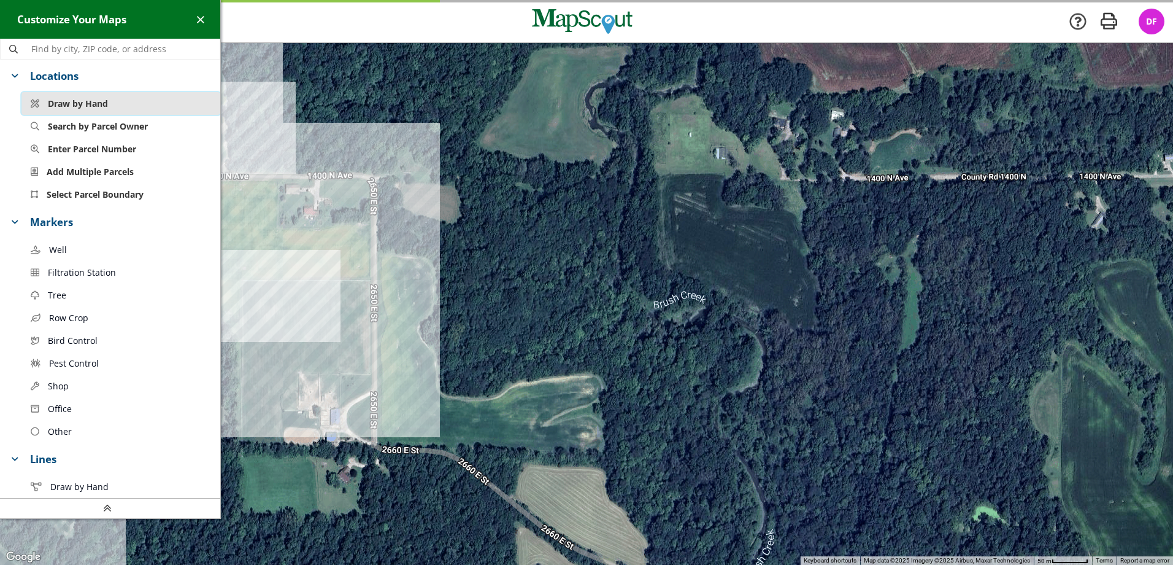
drag, startPoint x: 71, startPoint y: 97, endPoint x: 84, endPoint y: 97, distance: 12.9
click at [79, 97] on span "Draw by Hand" at bounding box center [78, 103] width 60 height 13
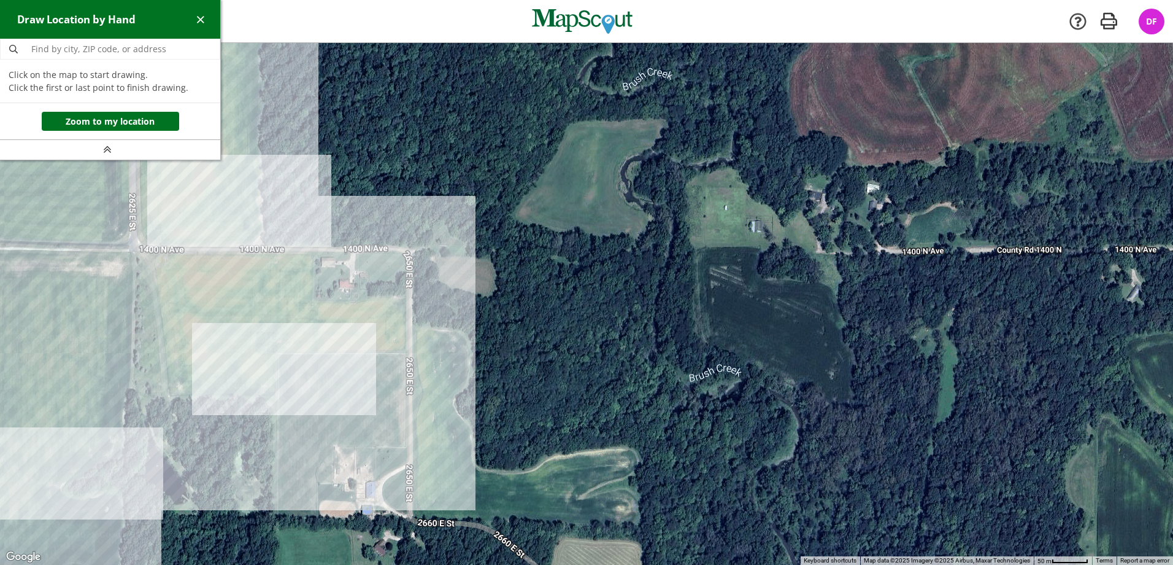
drag, startPoint x: 417, startPoint y: 156, endPoint x: 451, endPoint y: 222, distance: 74.1
click at [451, 222] on div at bounding box center [586, 304] width 1173 height 522
click at [202, 19] on span "button" at bounding box center [200, 19] width 13 height 13
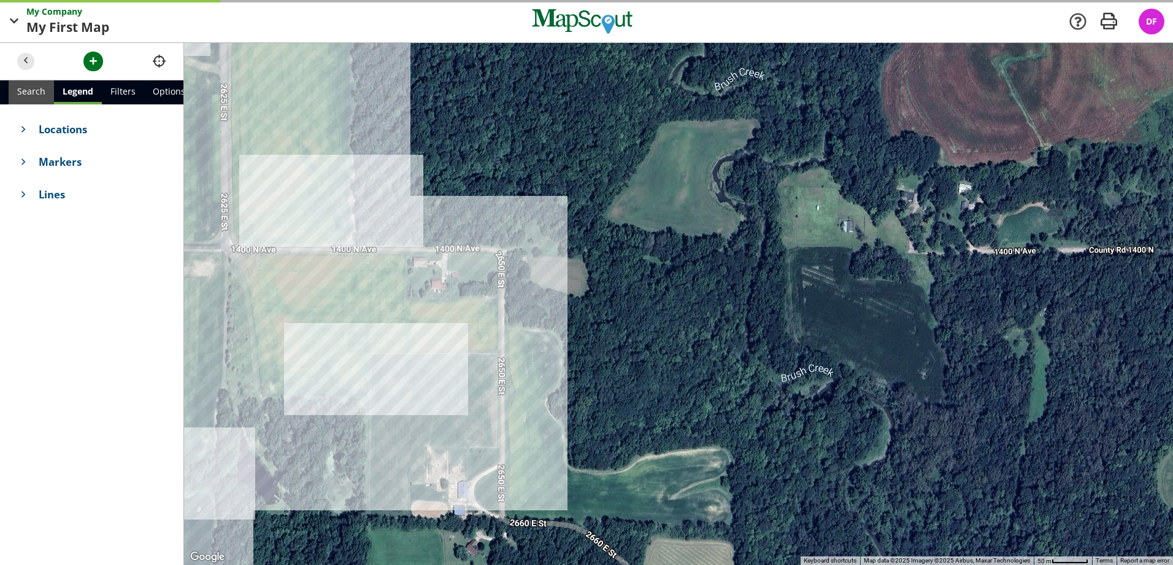
click at [32, 88] on link "Search" at bounding box center [31, 92] width 45 height 24
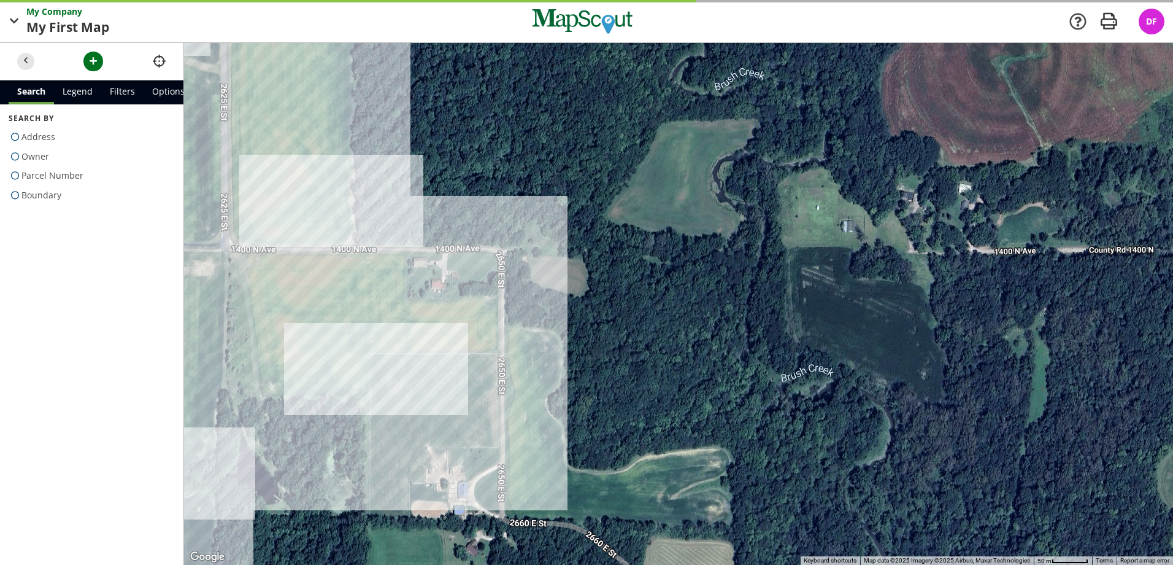
click at [53, 197] on span "Boundary" at bounding box center [41, 195] width 40 height 20
click at [17, 196] on input "Boundary" at bounding box center [13, 192] width 8 height 8
radio input "true"
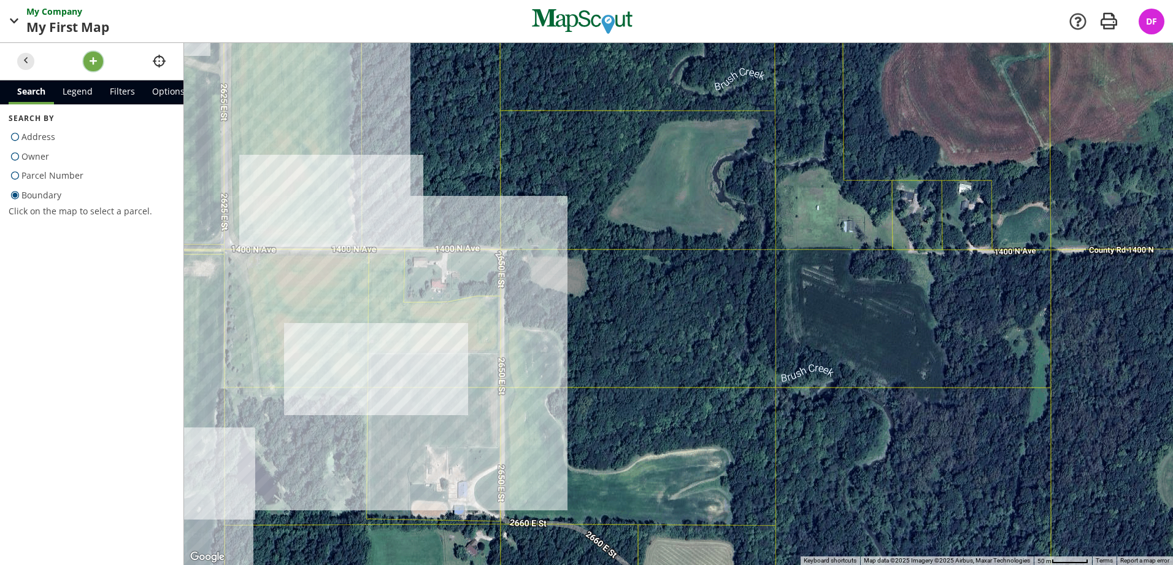
click at [85, 61] on button "button" at bounding box center [93, 62] width 20 height 20
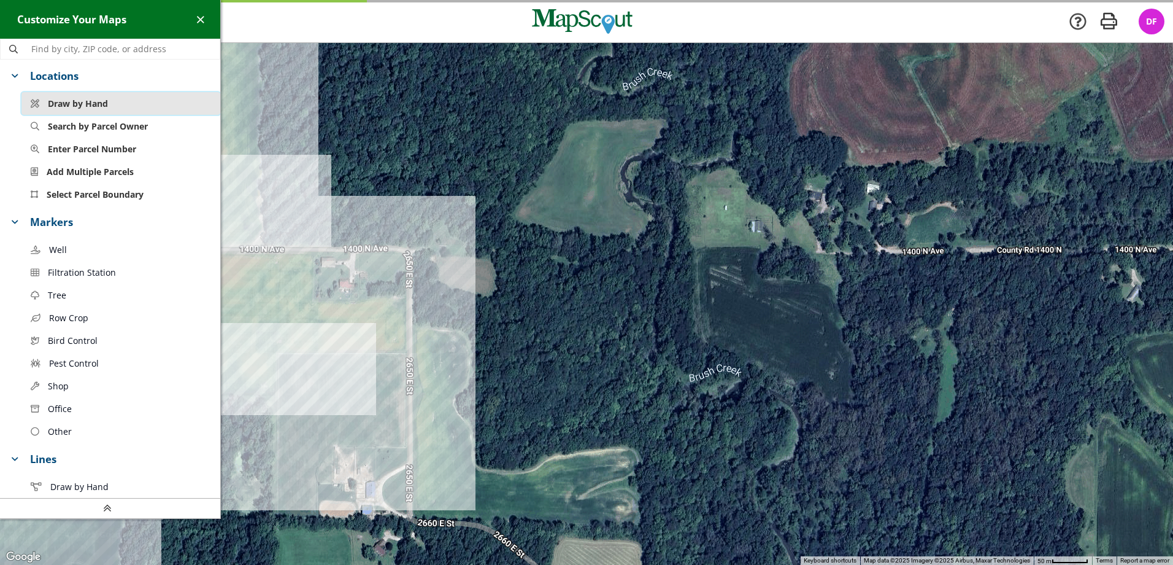
click at [98, 103] on span "Draw by Hand" at bounding box center [78, 103] width 60 height 13
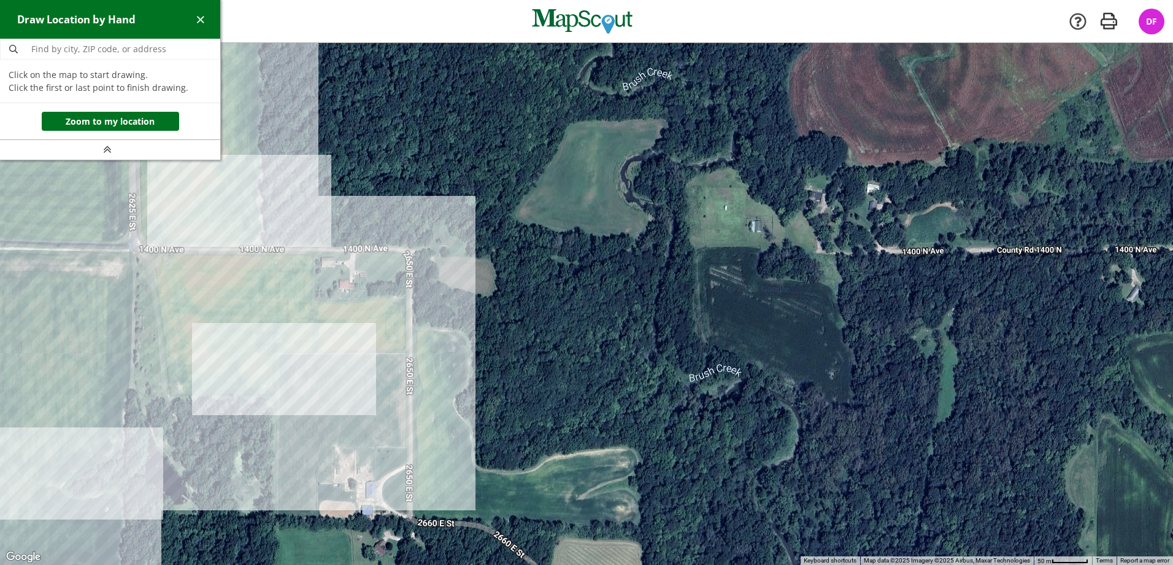
click at [568, 122] on div at bounding box center [586, 304] width 1173 height 522
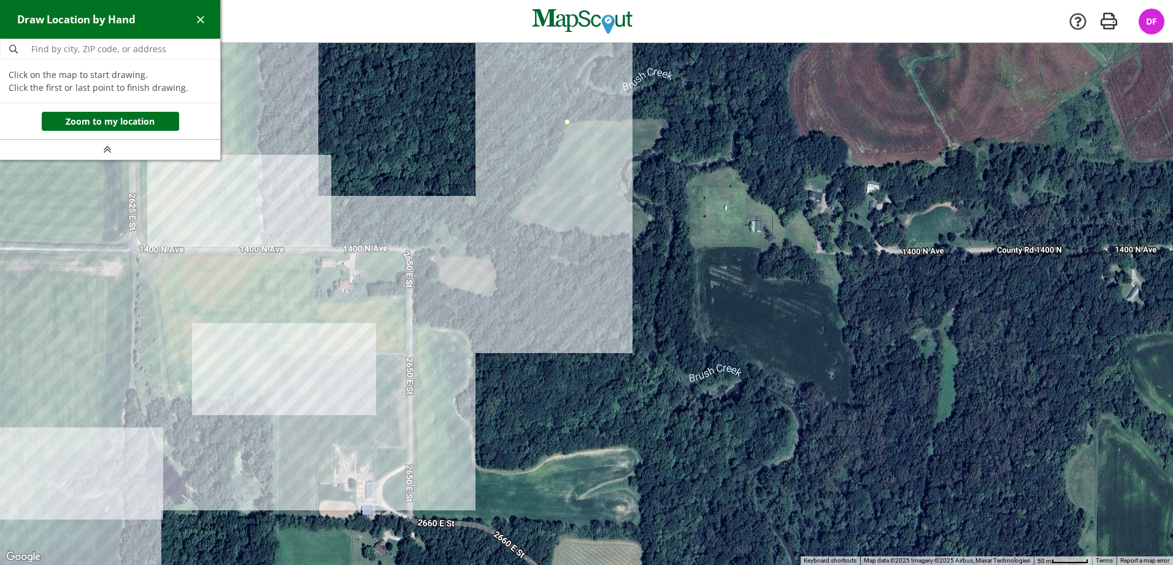
click at [510, 214] on div at bounding box center [586, 304] width 1173 height 522
click at [572, 234] on div at bounding box center [586, 304] width 1173 height 522
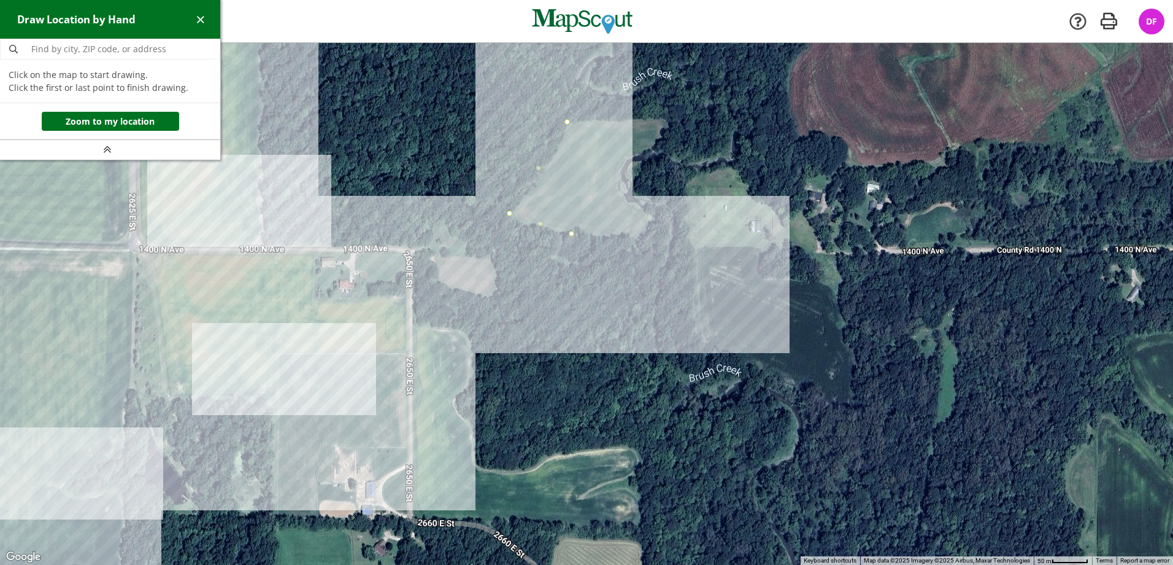
click at [639, 240] on div at bounding box center [586, 304] width 1173 height 522
click at [654, 217] on div at bounding box center [586, 304] width 1173 height 522
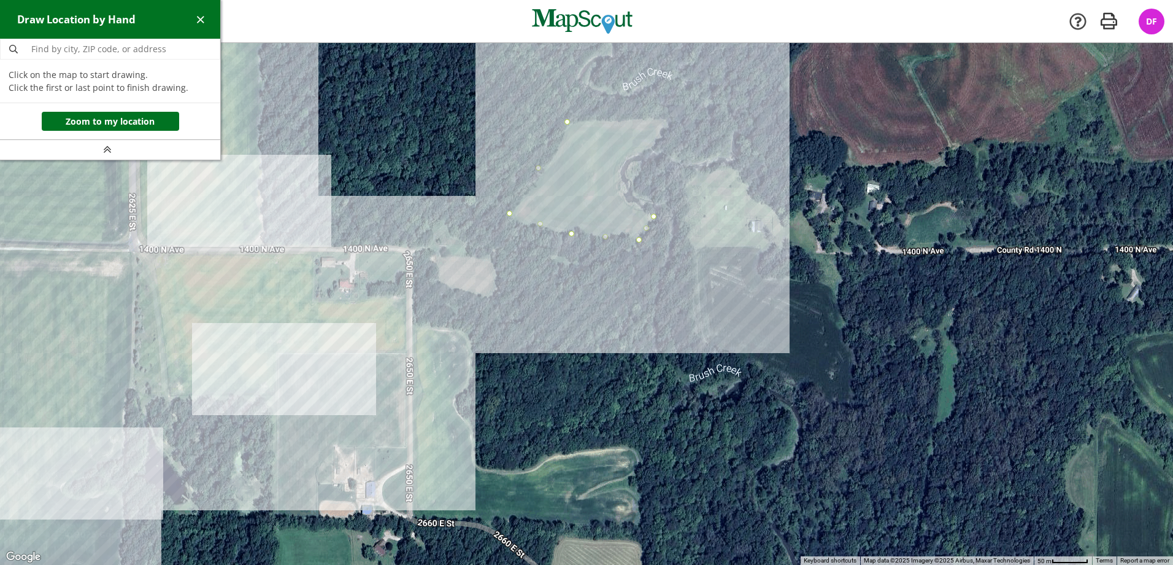
click at [627, 203] on div at bounding box center [586, 304] width 1173 height 522
click at [620, 172] on div at bounding box center [586, 304] width 1173 height 522
click at [642, 151] on div at bounding box center [586, 304] width 1173 height 522
click at [668, 123] on div at bounding box center [586, 304] width 1173 height 522
click at [570, 122] on div at bounding box center [586, 304] width 1173 height 522
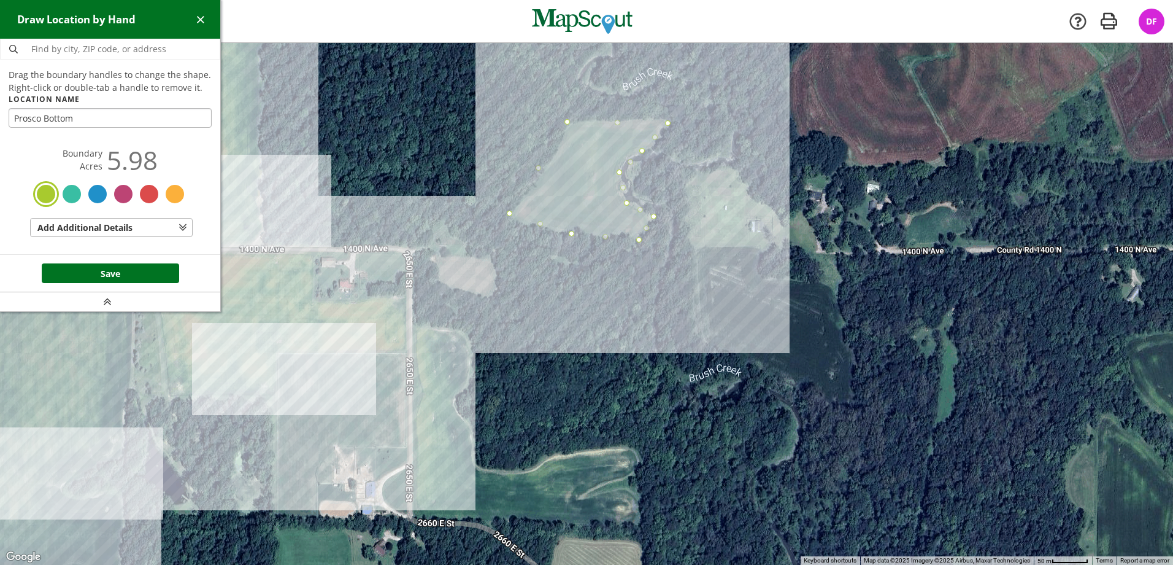
click at [99, 121] on input "Prosco Bottom" at bounding box center [110, 118] width 203 height 20
type input "Prasco Bottom"
click at [121, 271] on button "Save" at bounding box center [110, 273] width 137 height 20
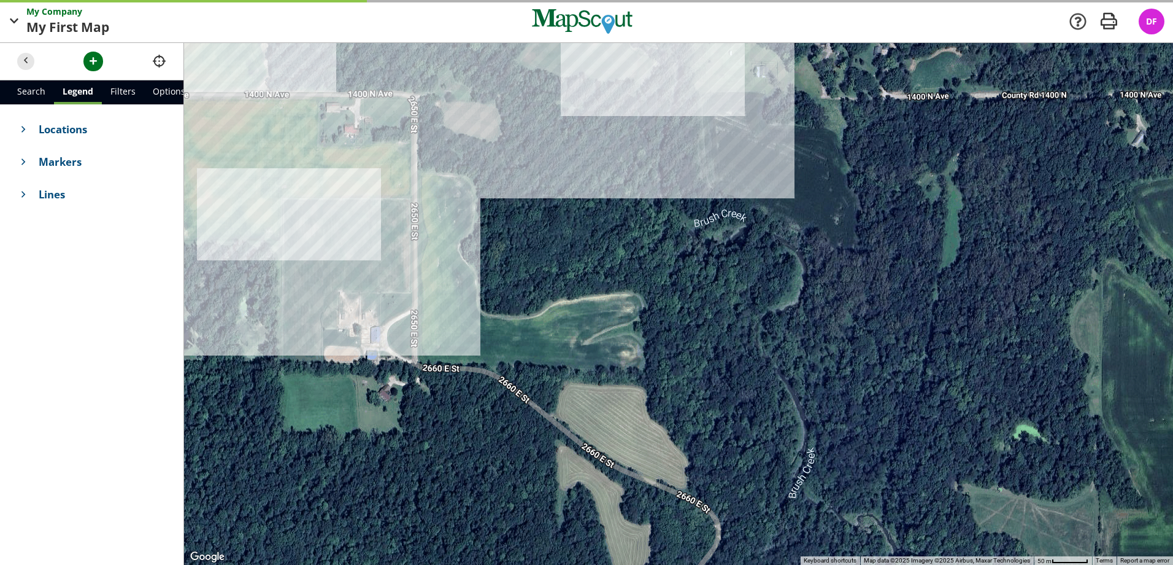
drag, startPoint x: 473, startPoint y: 337, endPoint x: 380, endPoint y: 191, distance: 172.8
click at [380, 191] on div at bounding box center [678, 304] width 989 height 522
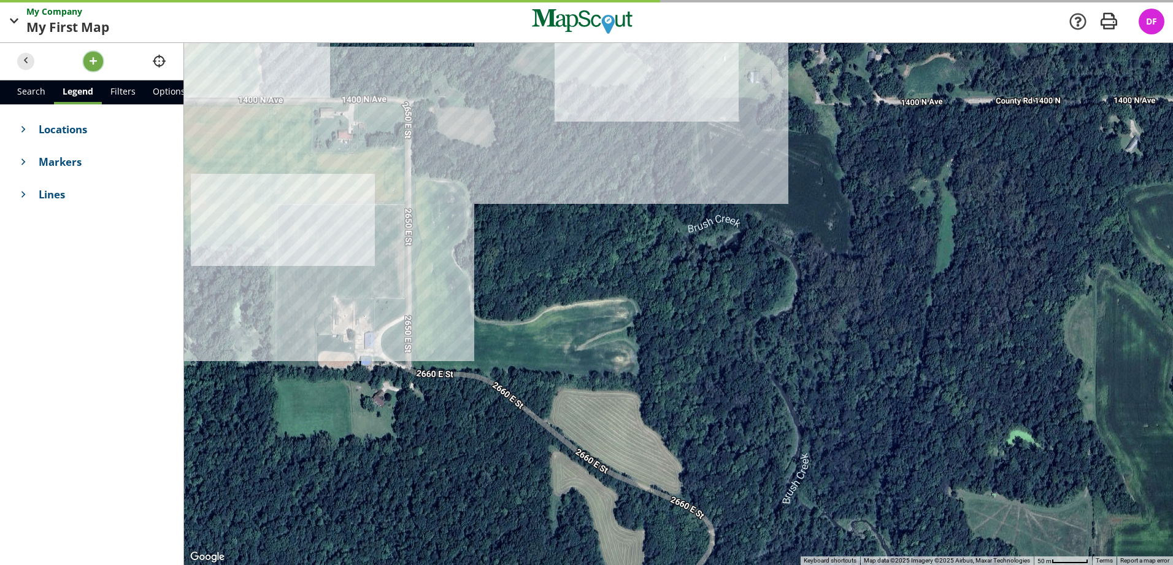
click at [91, 63] on span "button" at bounding box center [93, 61] width 13 height 13
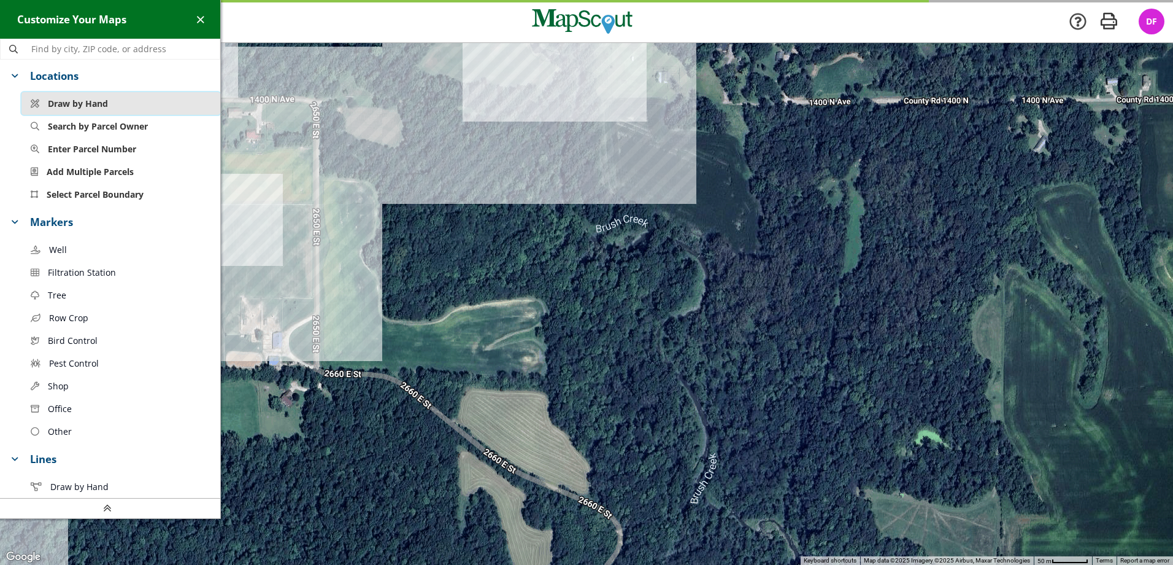
click at [69, 99] on span "Draw by Hand" at bounding box center [78, 103] width 60 height 13
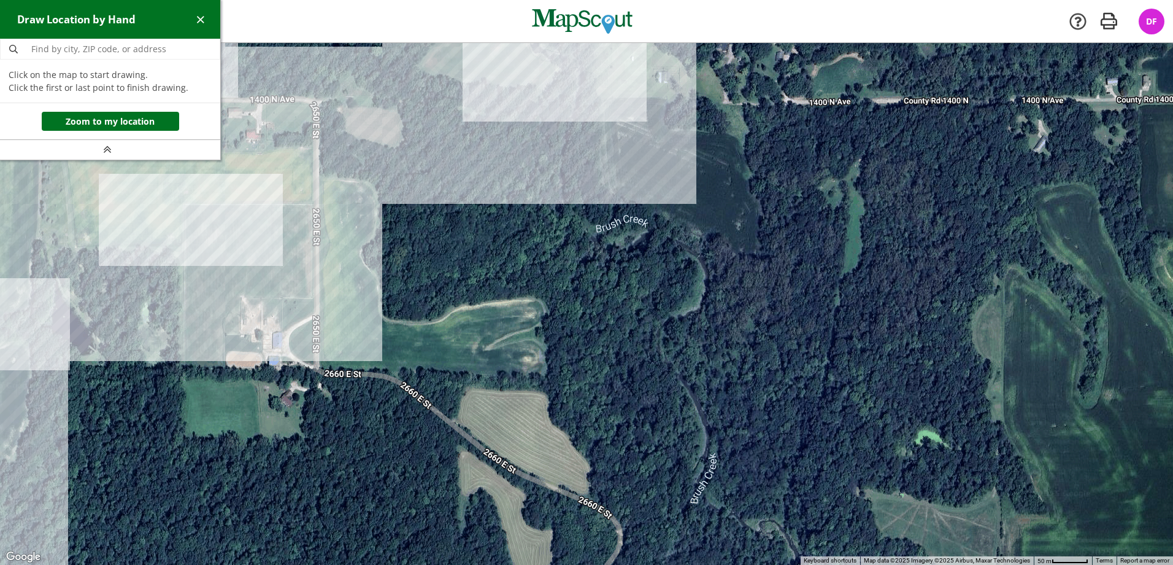
click at [320, 179] on div at bounding box center [586, 304] width 1173 height 522
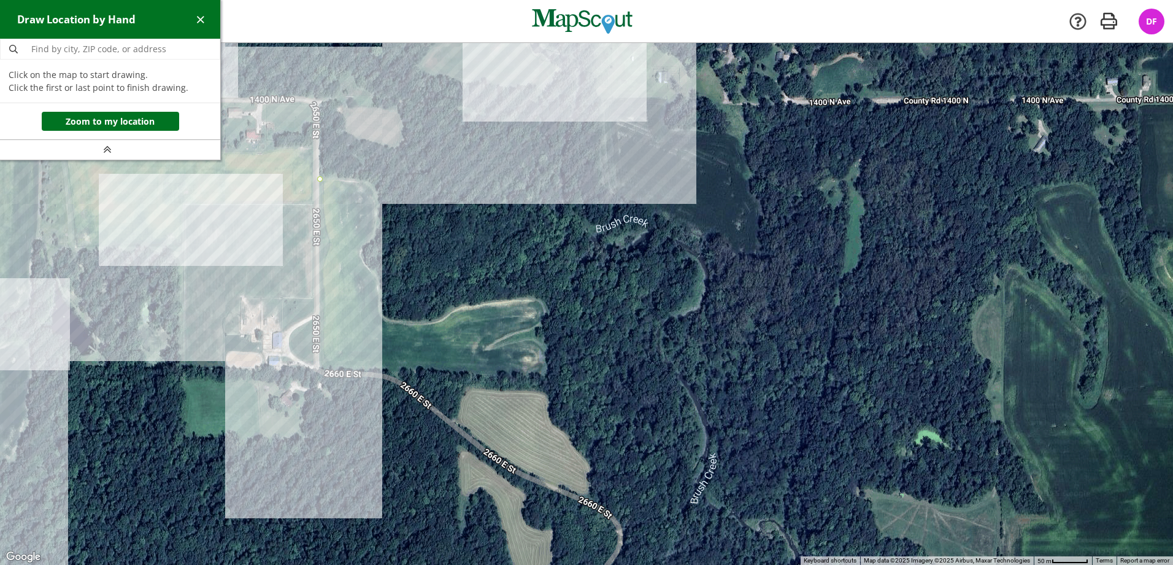
click at [322, 368] on div at bounding box center [586, 304] width 1173 height 522
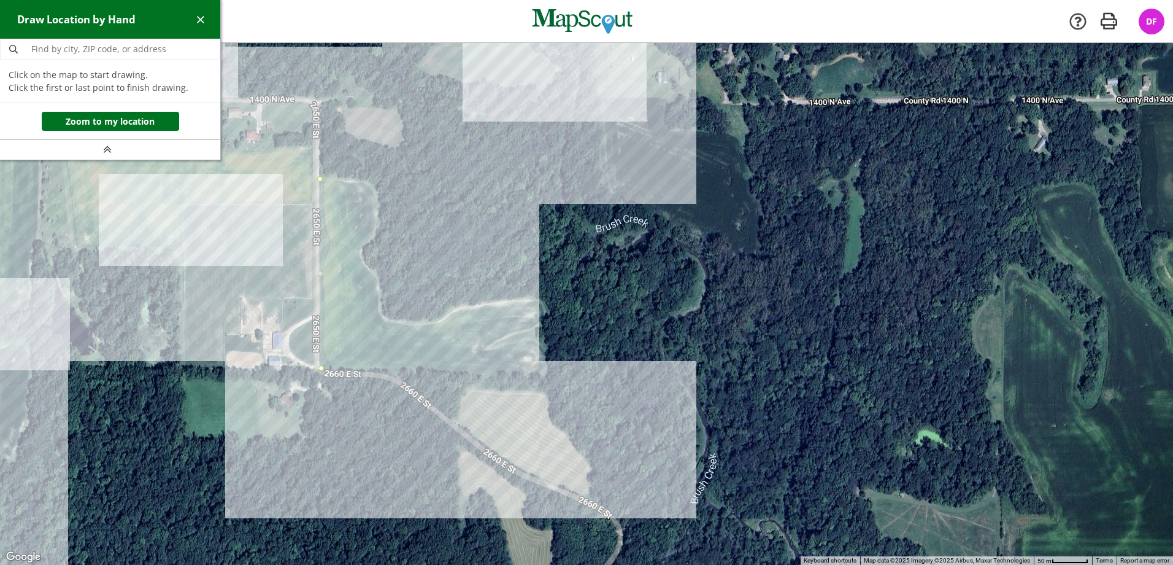
click at [549, 376] on div at bounding box center [586, 304] width 1173 height 522
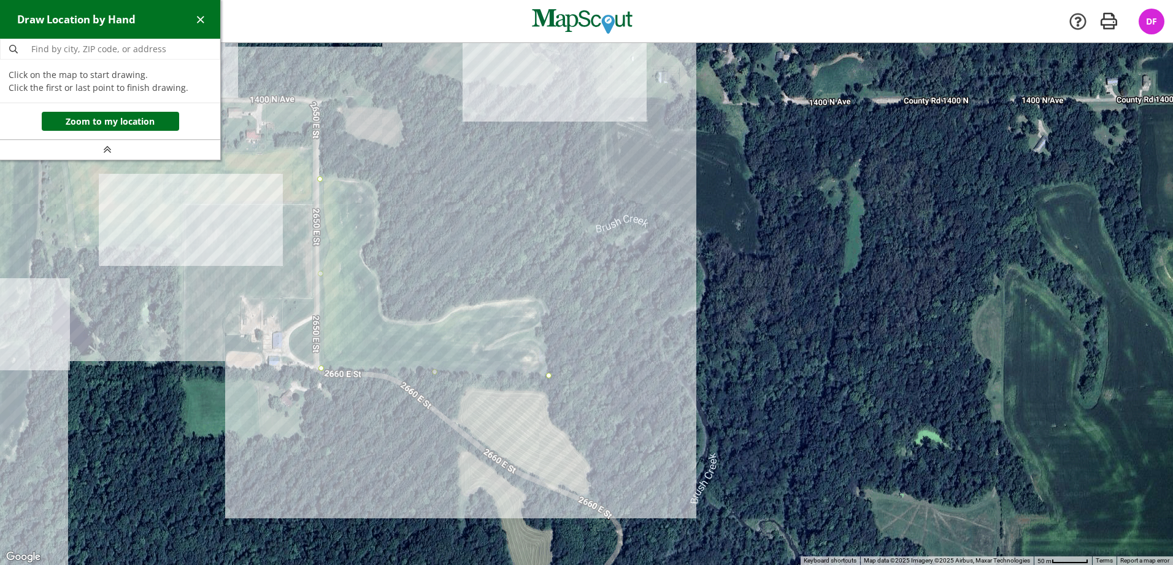
click at [549, 296] on div at bounding box center [586, 304] width 1173 height 522
click at [455, 309] on div at bounding box center [586, 304] width 1173 height 522
click at [439, 322] on div at bounding box center [586, 304] width 1173 height 522
click at [382, 322] on div at bounding box center [586, 304] width 1173 height 522
click at [377, 274] on div at bounding box center [586, 304] width 1173 height 522
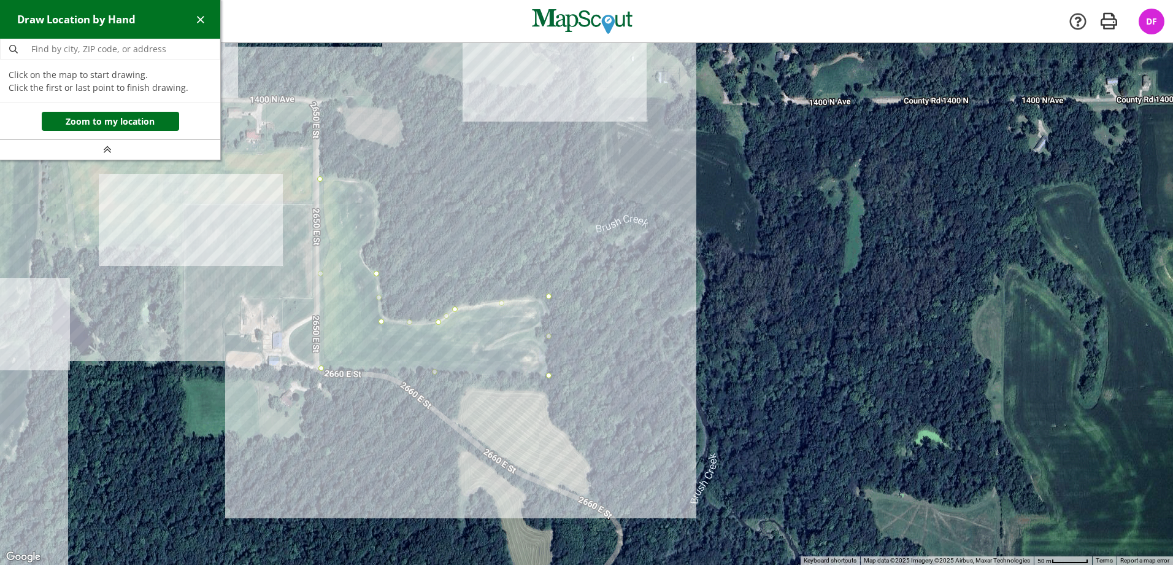
click at [360, 254] on div at bounding box center [586, 304] width 1173 height 522
click at [374, 235] on div at bounding box center [586, 304] width 1173 height 522
click at [377, 199] on div at bounding box center [586, 304] width 1173 height 522
click at [364, 182] on div at bounding box center [586, 304] width 1173 height 522
click at [321, 178] on div at bounding box center [586, 304] width 1173 height 522
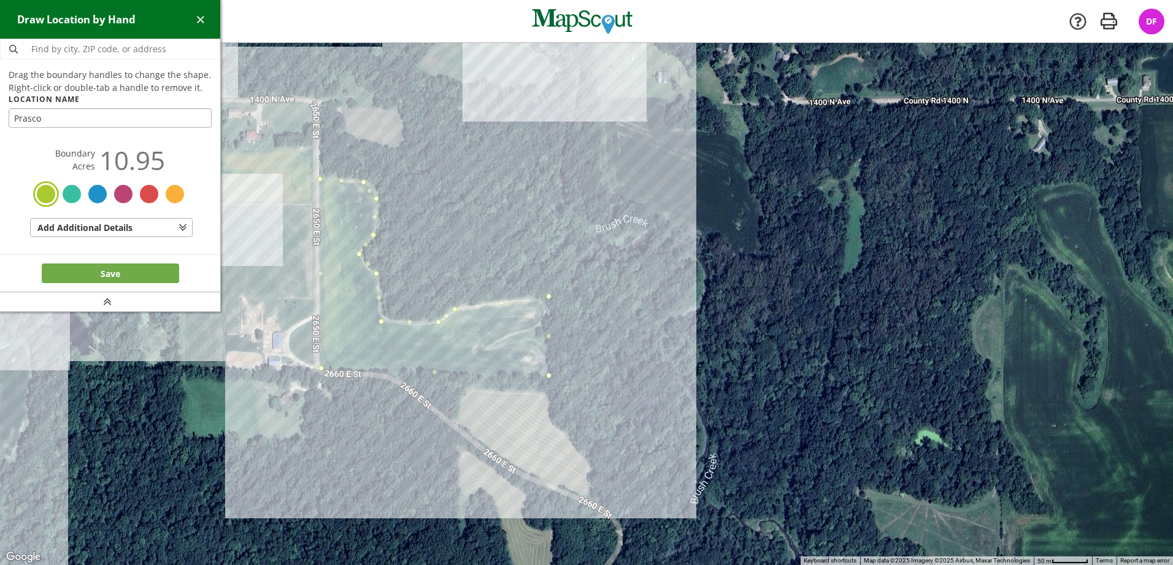
type input "Prasco"
click at [132, 277] on button "Save" at bounding box center [110, 273] width 137 height 20
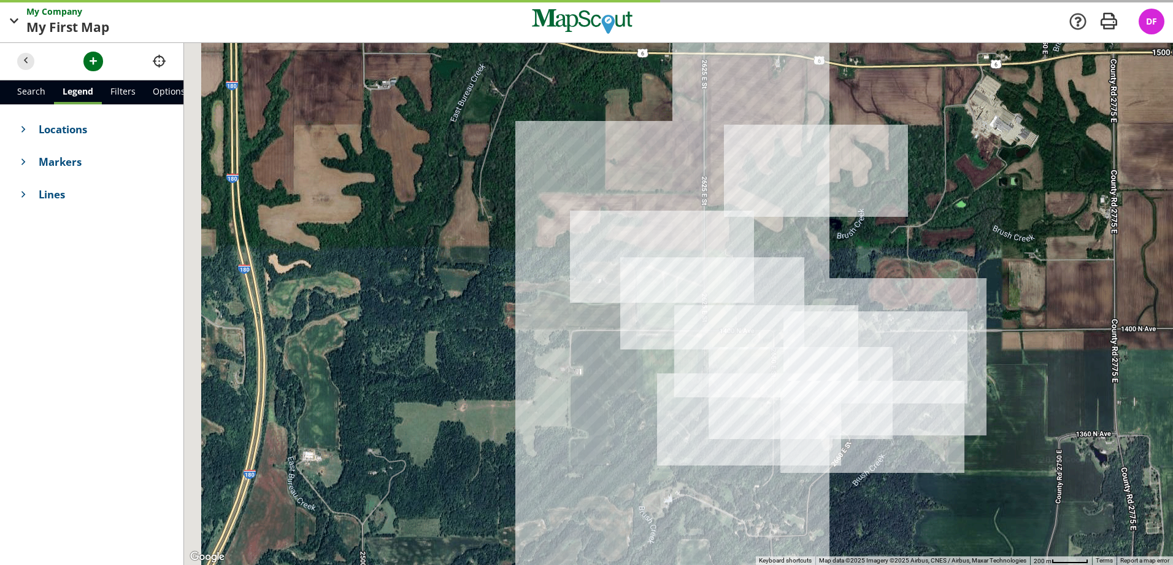
drag, startPoint x: 428, startPoint y: 291, endPoint x: 731, endPoint y: 380, distance: 316.4
click at [731, 380] on div at bounding box center [678, 304] width 989 height 522
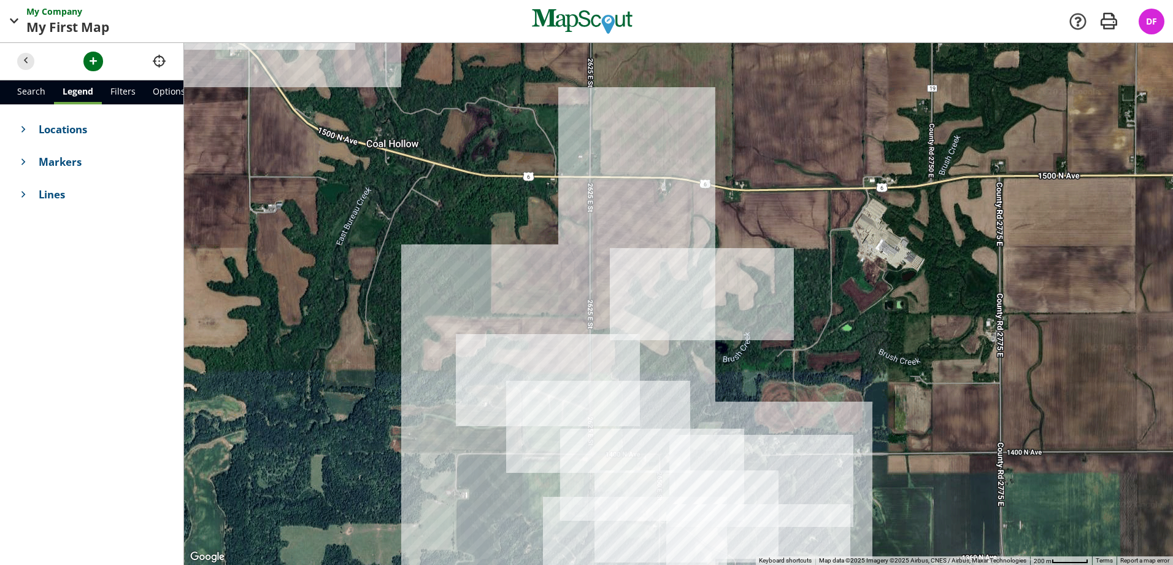
drag, startPoint x: 526, startPoint y: 261, endPoint x: 392, endPoint y: 381, distance: 180.4
click at [392, 381] on div at bounding box center [678, 304] width 989 height 522
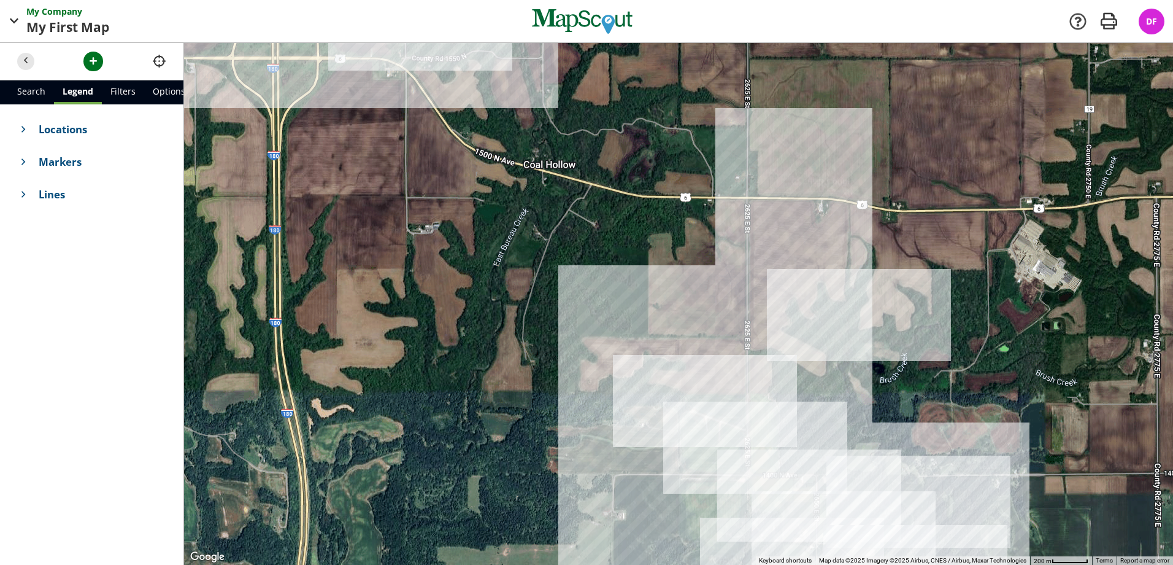
drag, startPoint x: 695, startPoint y: 219, endPoint x: 811, endPoint y: 241, distance: 117.5
click at [847, 239] on div at bounding box center [678, 304] width 989 height 522
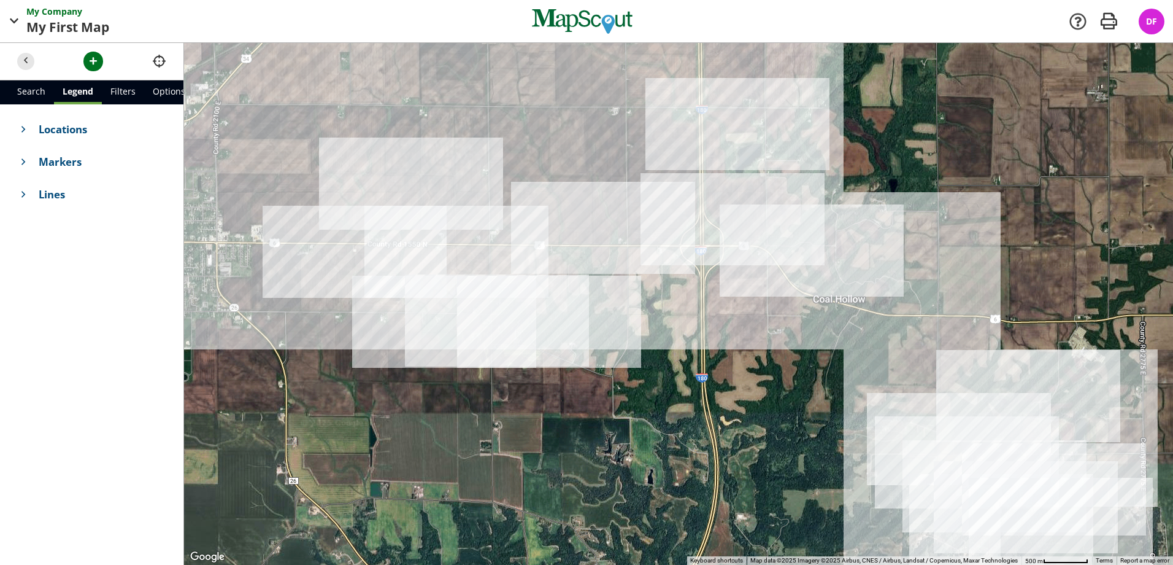
drag, startPoint x: 651, startPoint y: 318, endPoint x: 844, endPoint y: 409, distance: 213.3
click at [844, 409] on div at bounding box center [678, 304] width 989 height 522
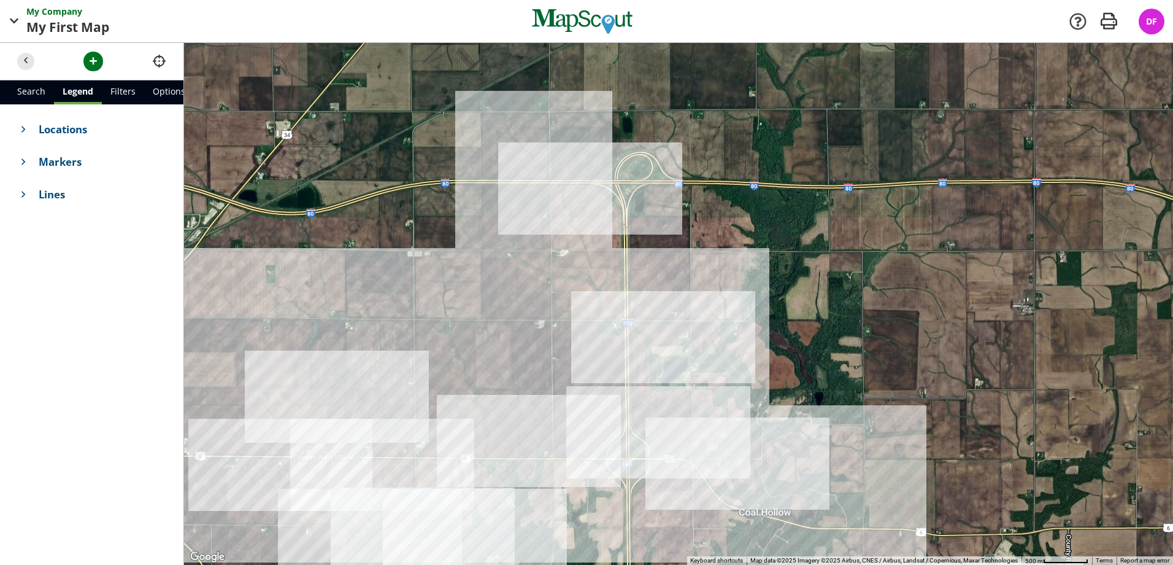
drag, startPoint x: 844, startPoint y: 110, endPoint x: 820, endPoint y: 303, distance: 194.2
click at [820, 303] on div at bounding box center [678, 304] width 989 height 522
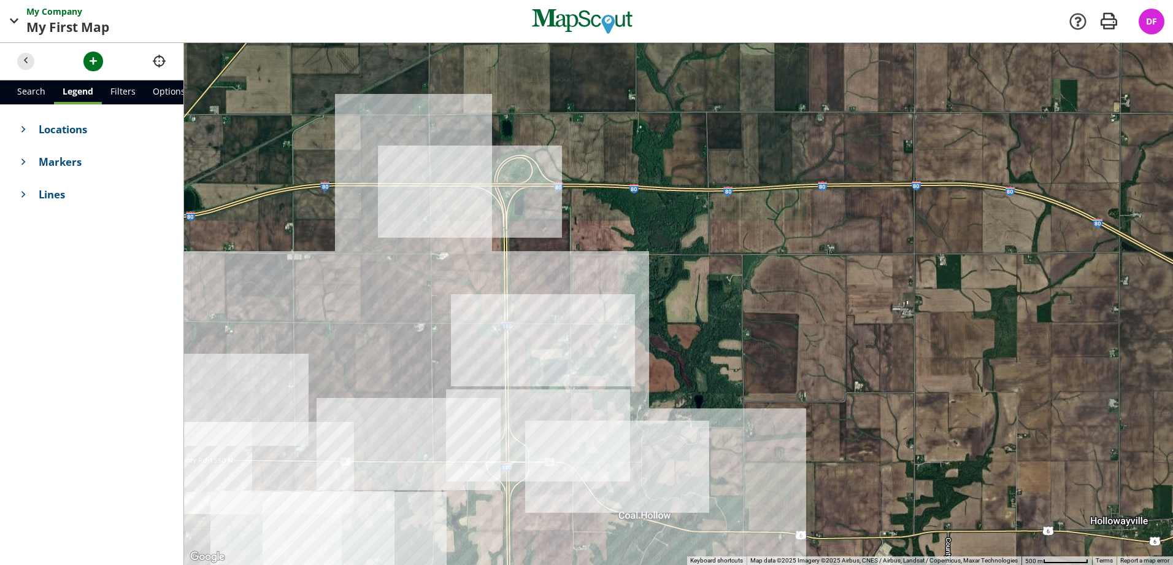
drag, startPoint x: 717, startPoint y: 263, endPoint x: 584, endPoint y: 251, distance: 133.7
click at [584, 251] on div at bounding box center [678, 304] width 989 height 522
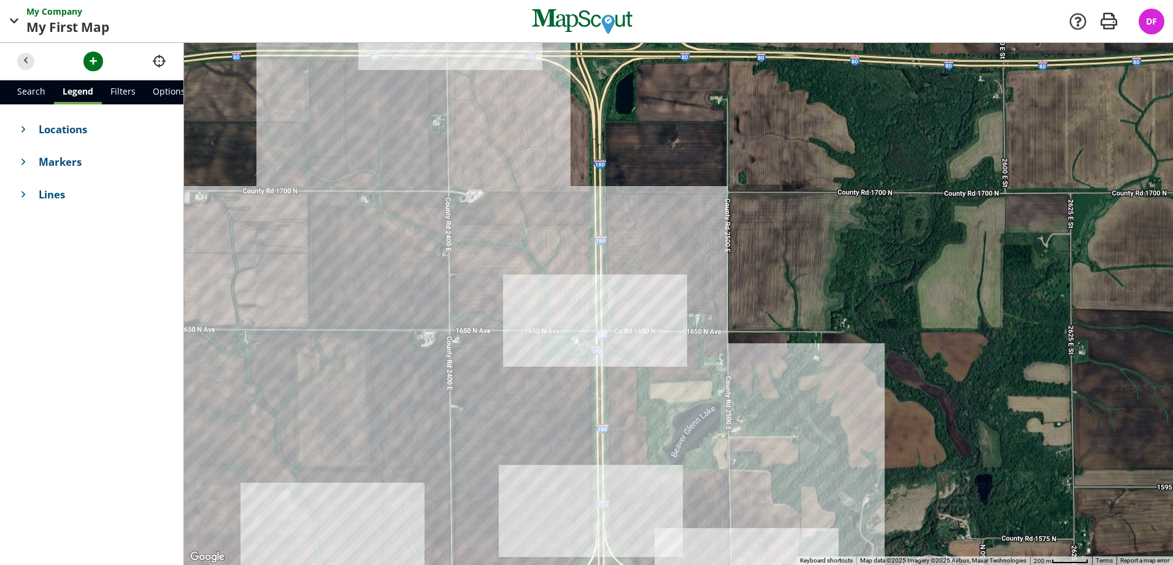
drag, startPoint x: 542, startPoint y: 223, endPoint x: 692, endPoint y: 158, distance: 163.0
click at [692, 158] on div at bounding box center [678, 304] width 989 height 522
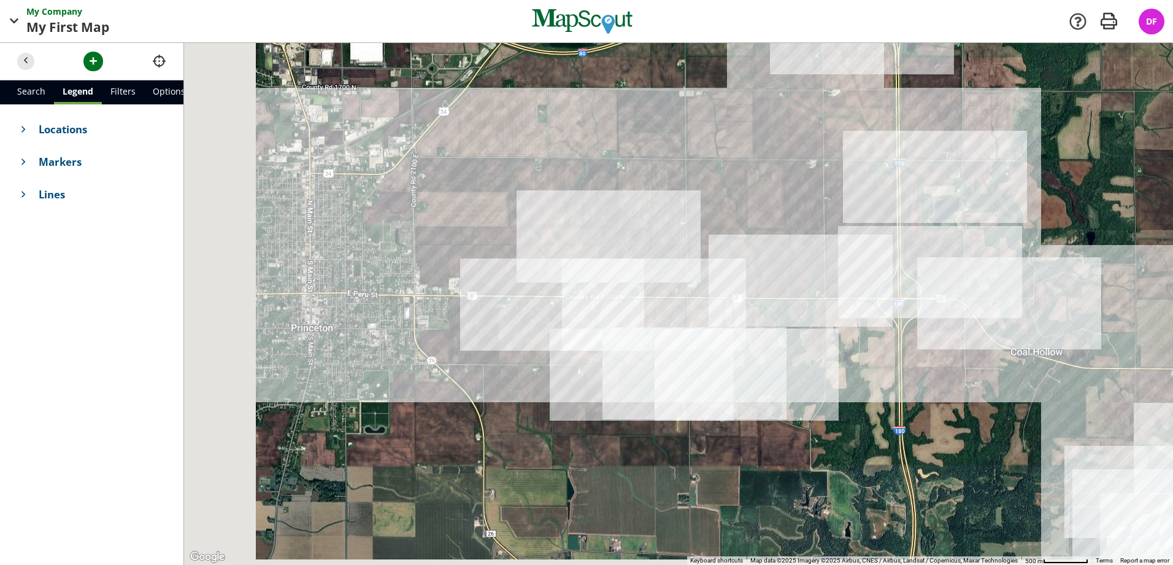
drag, startPoint x: 665, startPoint y: 221, endPoint x: 863, endPoint y: 149, distance: 210.4
click at [865, 149] on div at bounding box center [678, 304] width 989 height 522
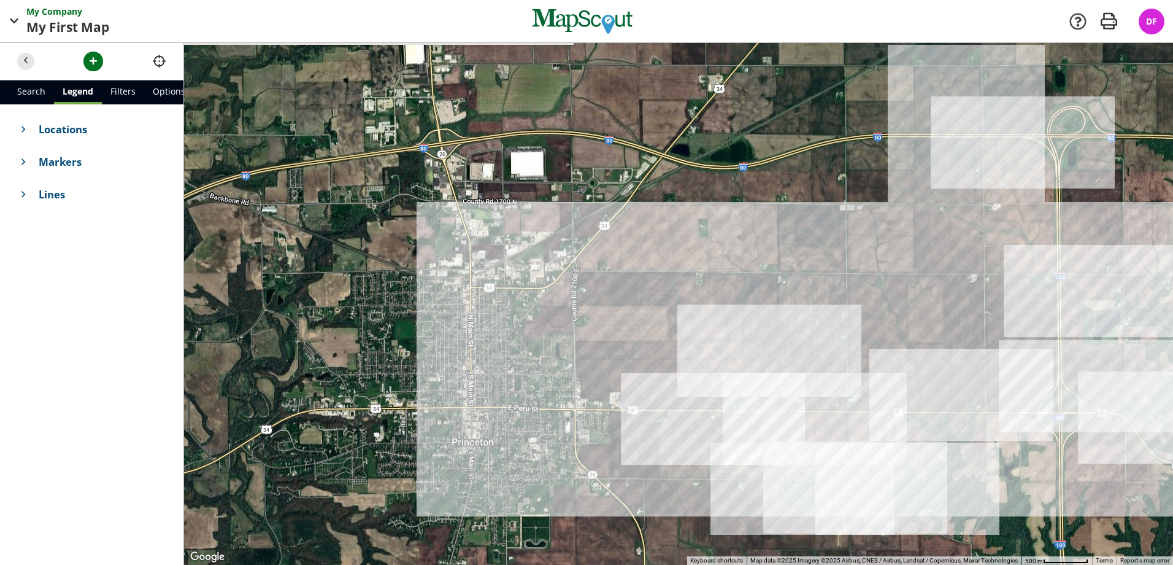
drag, startPoint x: 573, startPoint y: 219, endPoint x: 615, endPoint y: 293, distance: 84.9
click at [615, 293] on div at bounding box center [678, 304] width 989 height 522
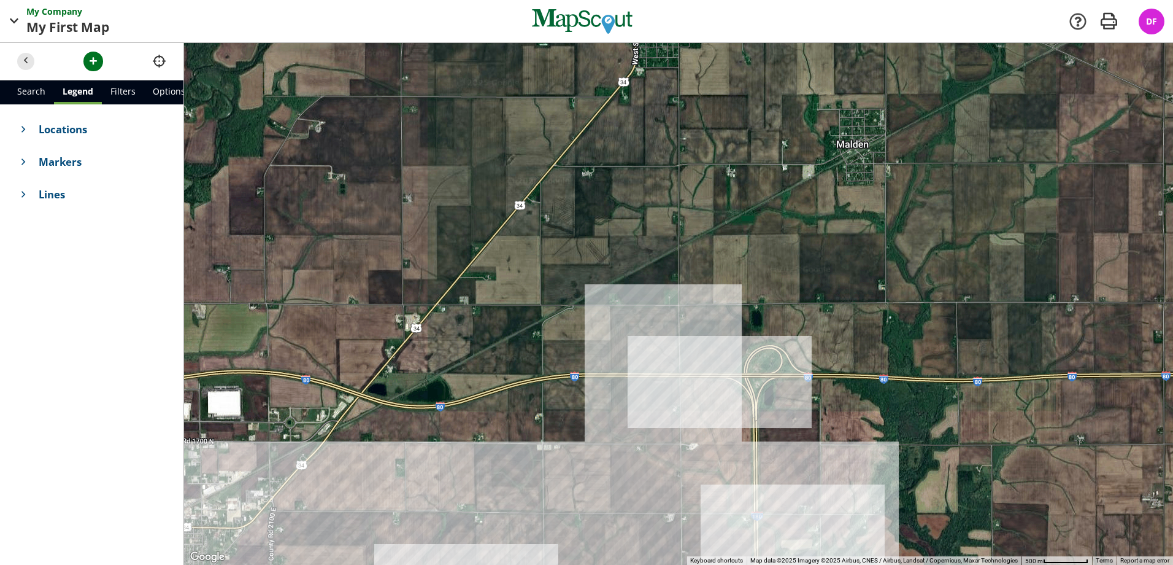
drag, startPoint x: 833, startPoint y: 187, endPoint x: 487, endPoint y: 380, distance: 396.7
click at [485, 384] on div at bounding box center [678, 304] width 989 height 522
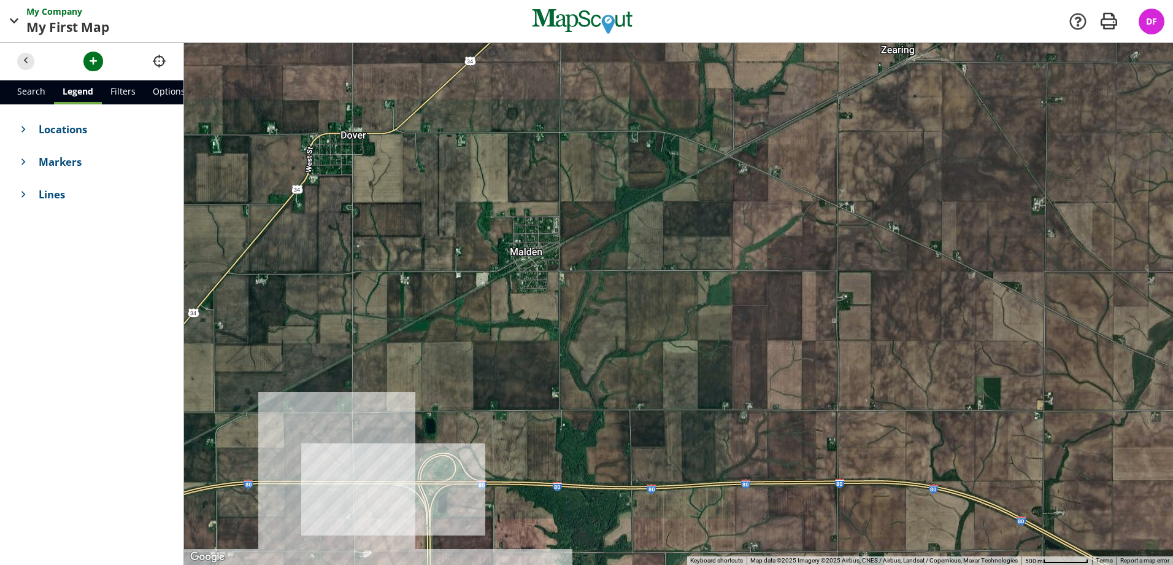
drag, startPoint x: 673, startPoint y: 286, endPoint x: 422, endPoint y: 358, distance: 261.1
click at [422, 358] on div at bounding box center [678, 304] width 989 height 522
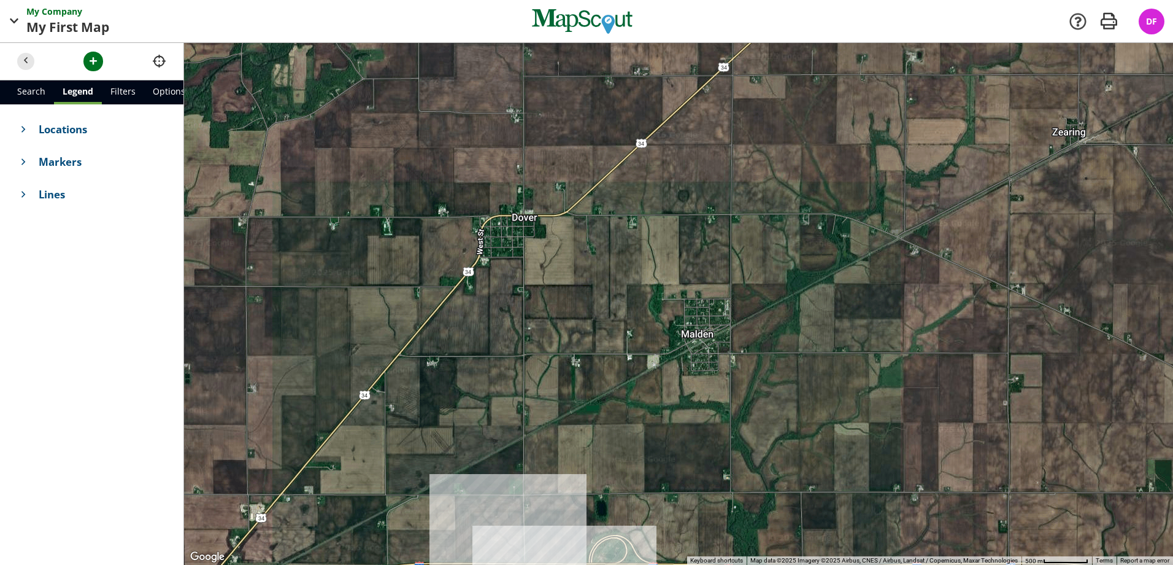
drag, startPoint x: 497, startPoint y: 344, endPoint x: 675, endPoint y: 426, distance: 195.8
click at [675, 426] on div at bounding box center [678, 304] width 989 height 522
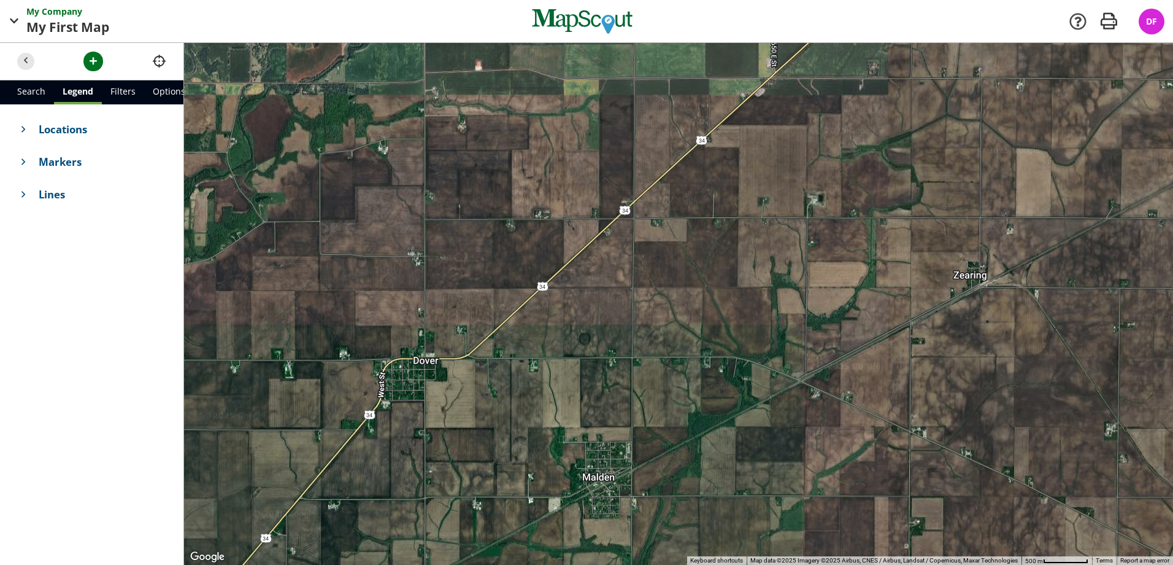
drag, startPoint x: 613, startPoint y: 345, endPoint x: 506, endPoint y: 484, distance: 175.4
click at [506, 484] on div at bounding box center [678, 304] width 989 height 522
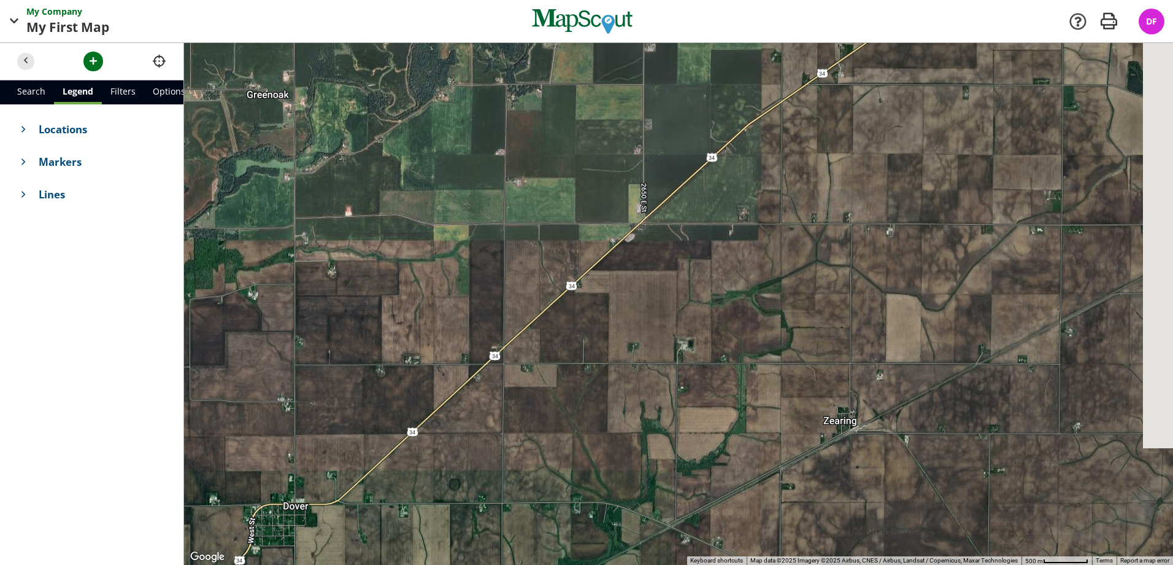
drag, startPoint x: 673, startPoint y: 272, endPoint x: 503, endPoint y: 423, distance: 227.3
click at [503, 423] on div at bounding box center [678, 304] width 989 height 522
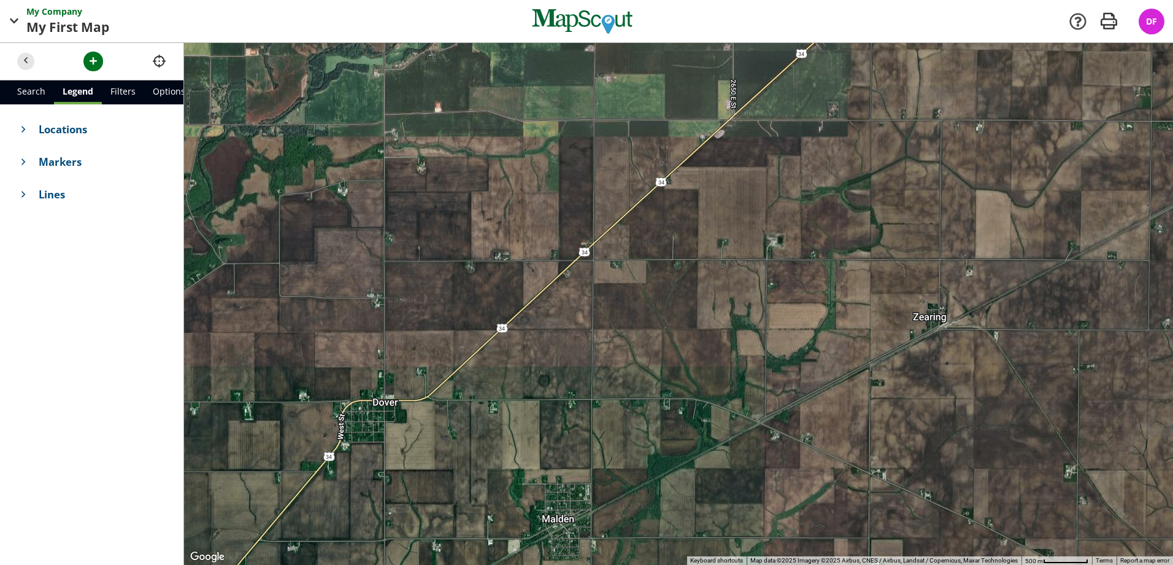
drag, startPoint x: 520, startPoint y: 372, endPoint x: 687, endPoint y: 223, distance: 223.0
click at [687, 223] on div at bounding box center [678, 304] width 989 height 522
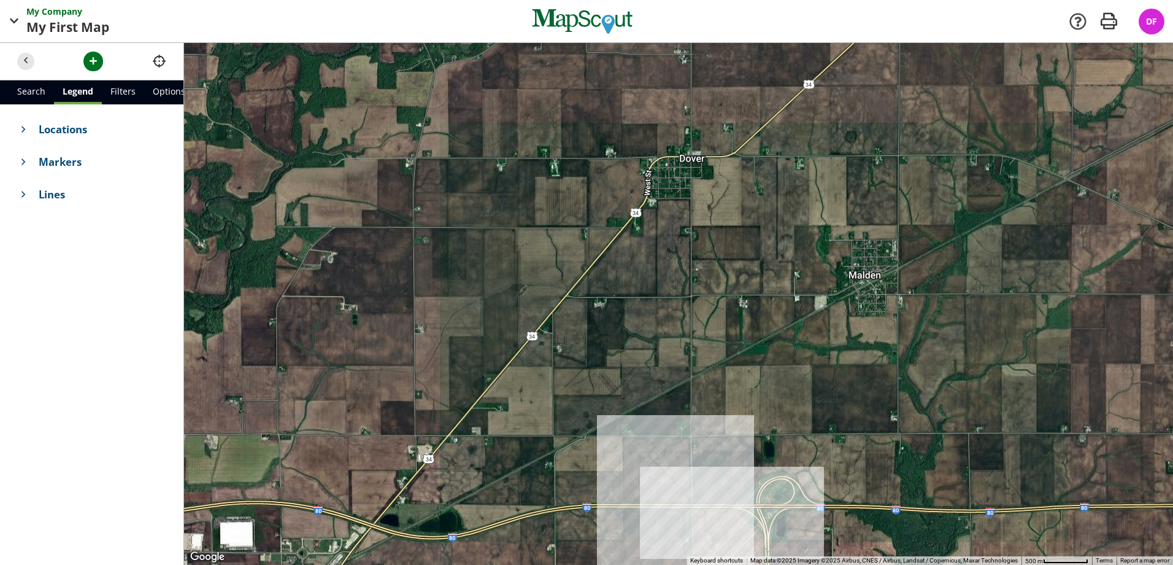
drag, startPoint x: 463, startPoint y: 403, endPoint x: 746, endPoint y: 179, distance: 360.4
click at [746, 179] on div at bounding box center [678, 304] width 989 height 522
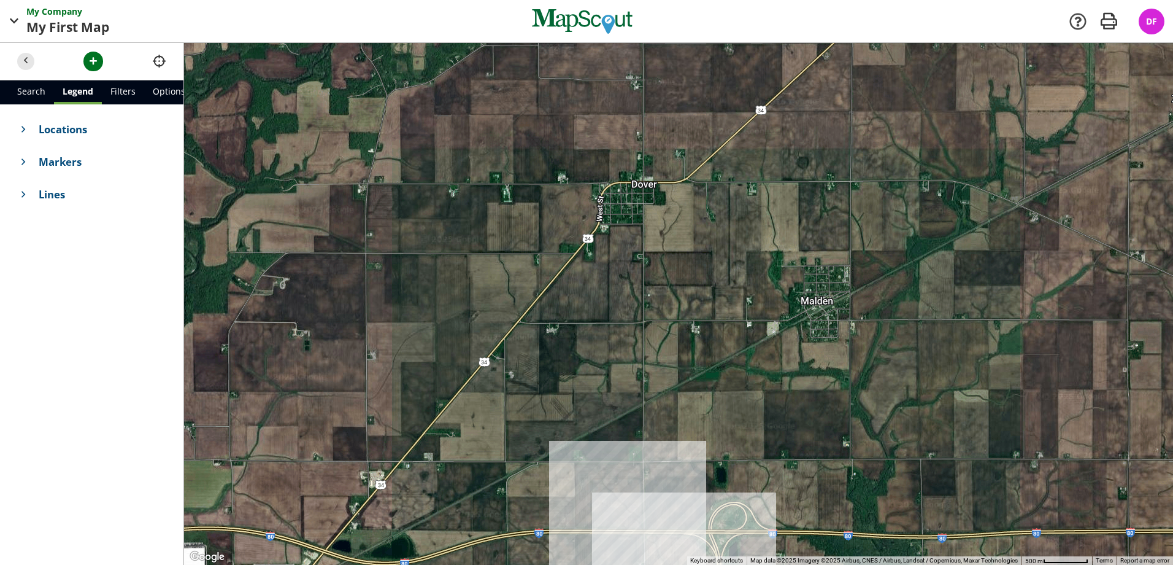
drag, startPoint x: 578, startPoint y: 298, endPoint x: 527, endPoint y: 334, distance: 62.5
click at [527, 334] on div at bounding box center [678, 304] width 989 height 522
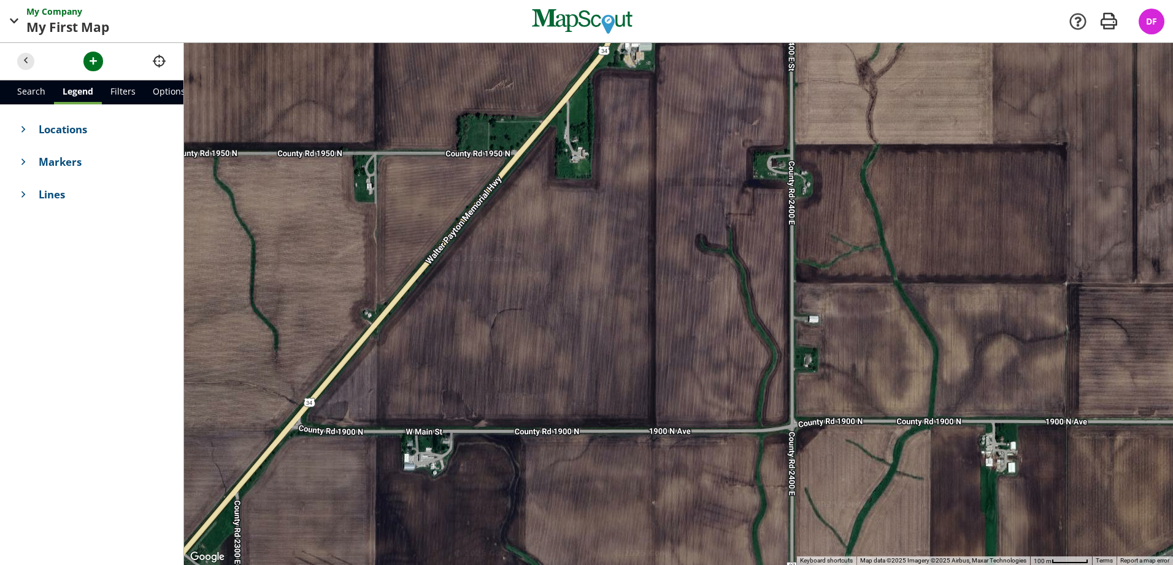
drag, startPoint x: 454, startPoint y: 364, endPoint x: 450, endPoint y: 344, distance: 20.1
click at [450, 344] on div at bounding box center [678, 304] width 989 height 522
click at [98, 58] on span "button" at bounding box center [93, 61] width 13 height 13
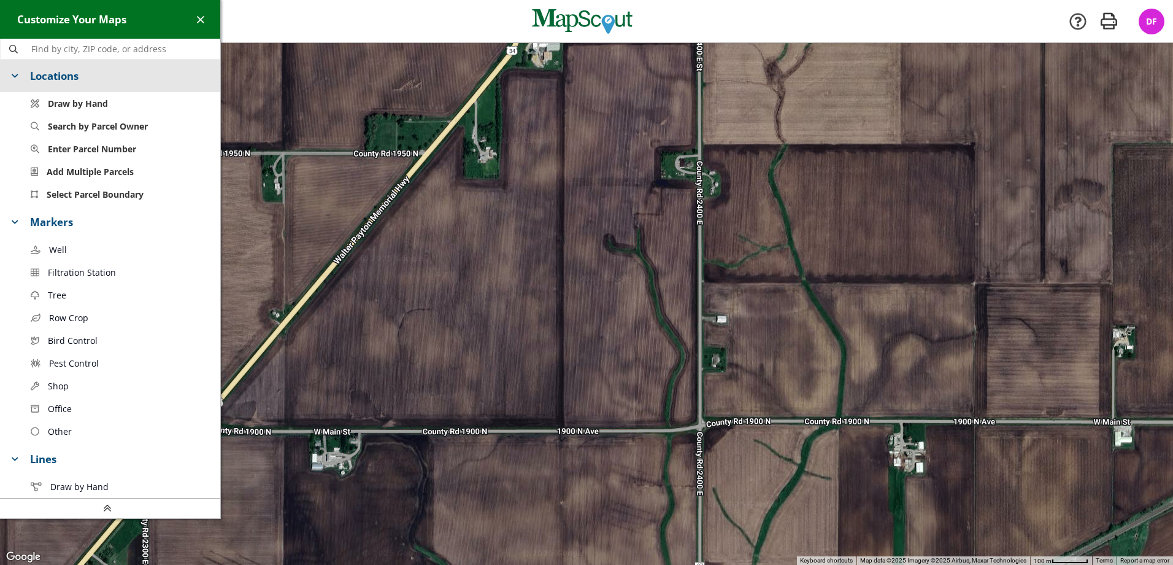
click at [9, 75] on span at bounding box center [15, 75] width 13 height 13
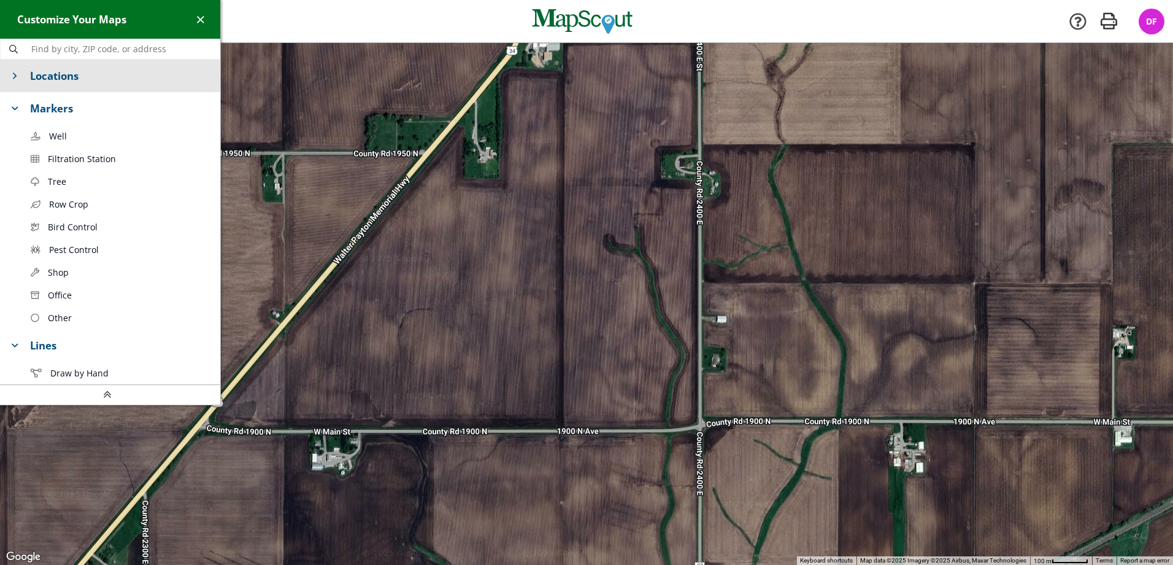
click at [10, 75] on span at bounding box center [15, 75] width 13 height 13
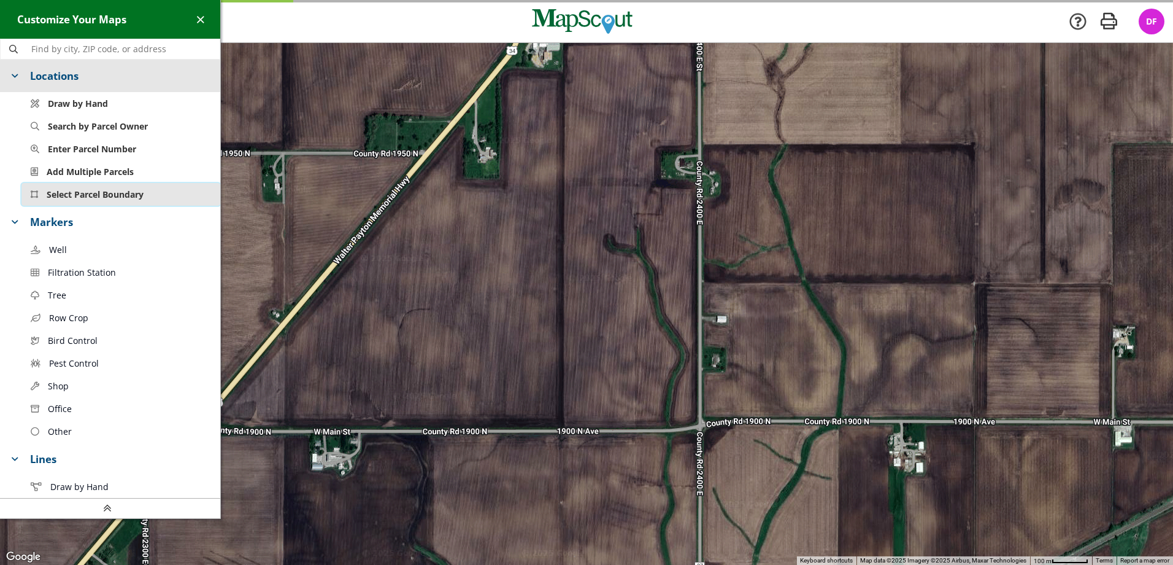
click at [95, 199] on span "Select Parcel Boundary" at bounding box center [95, 194] width 97 height 13
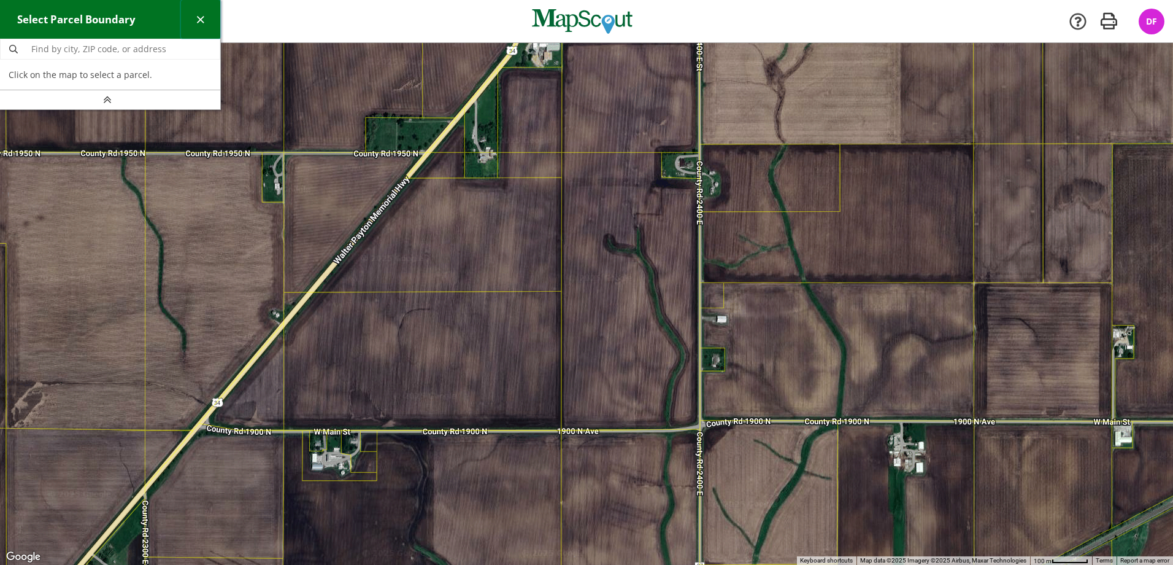
click at [196, 17] on span "button" at bounding box center [200, 19] width 13 height 13
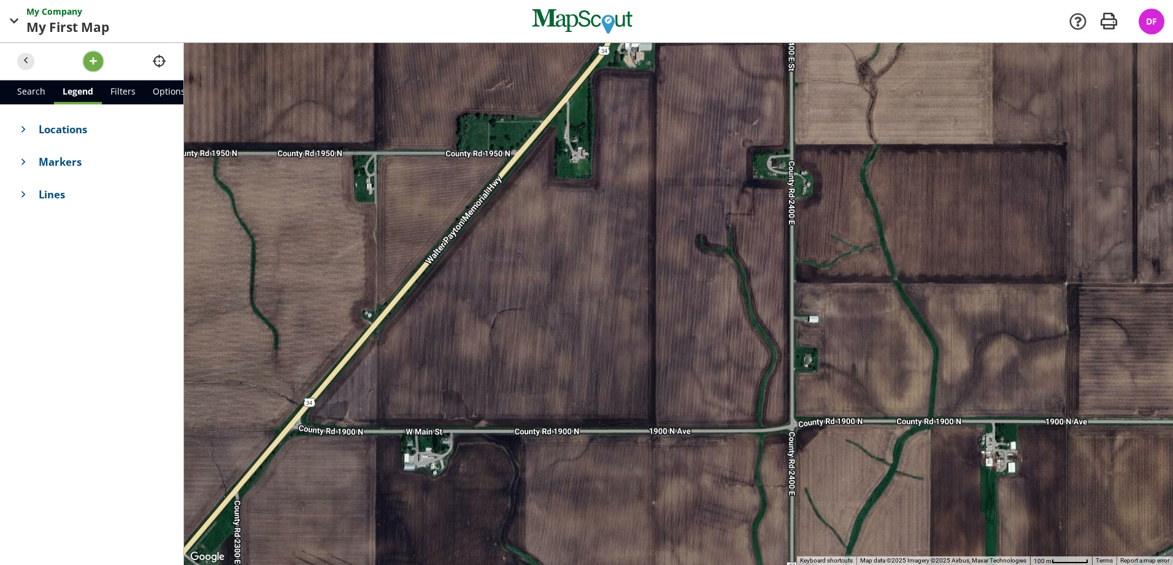
click at [90, 60] on span "button" at bounding box center [93, 61] width 13 height 13
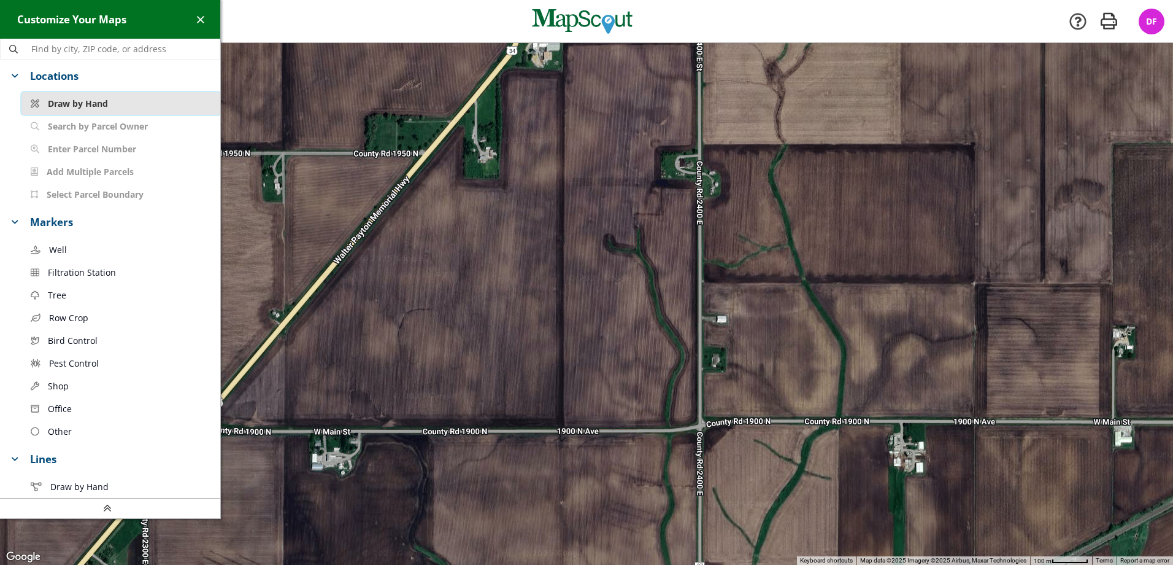
click at [53, 104] on span "Draw by Hand" at bounding box center [78, 103] width 60 height 13
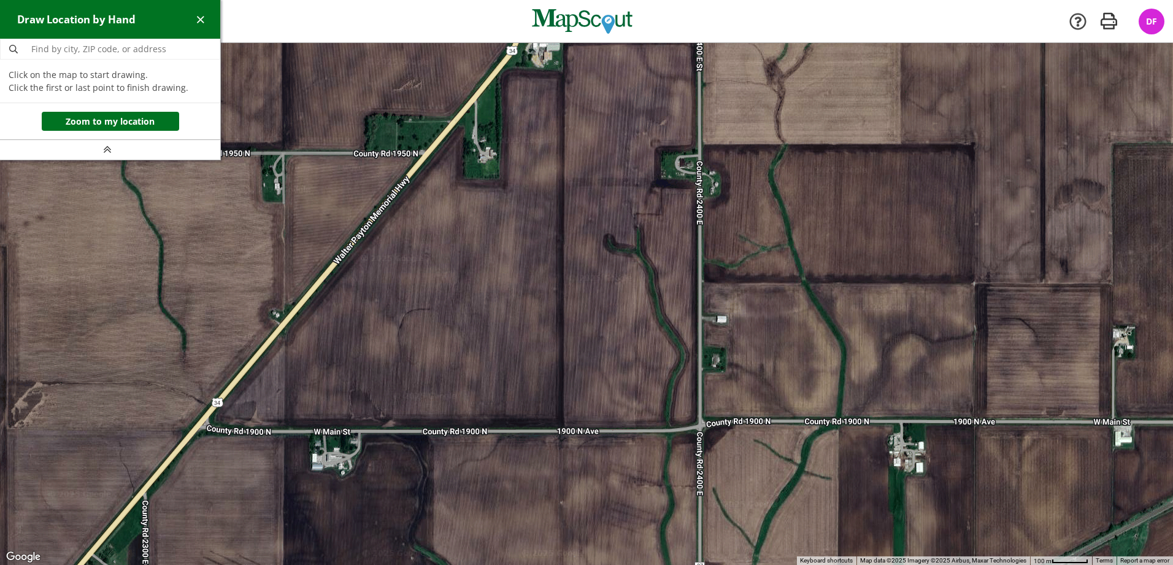
click at [284, 154] on div at bounding box center [586, 304] width 1173 height 522
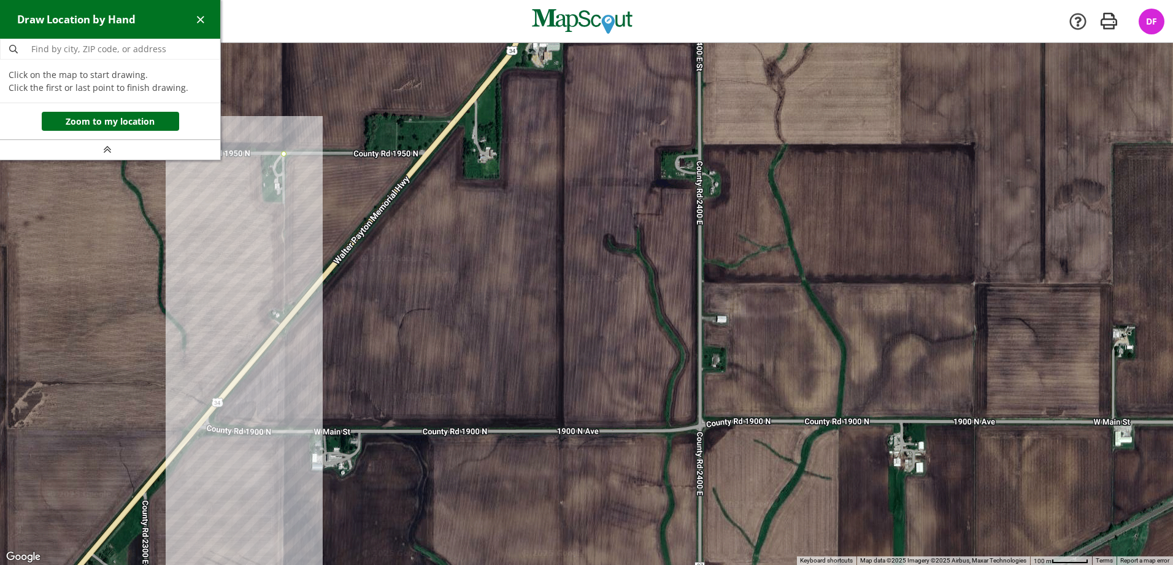
click at [285, 428] on div at bounding box center [586, 304] width 1173 height 522
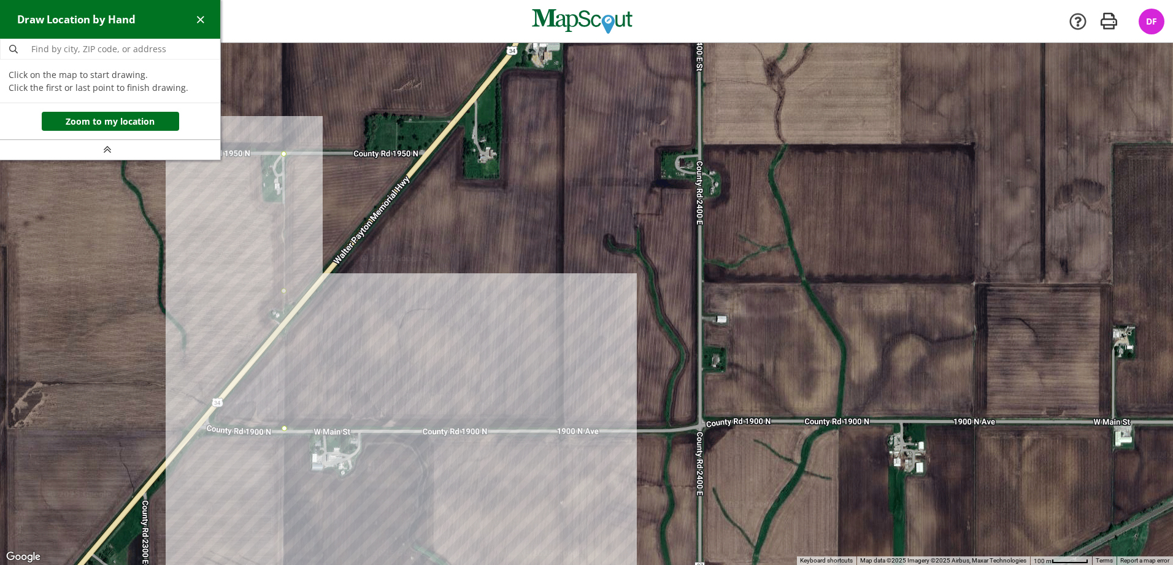
click at [562, 428] on div at bounding box center [586, 304] width 1173 height 522
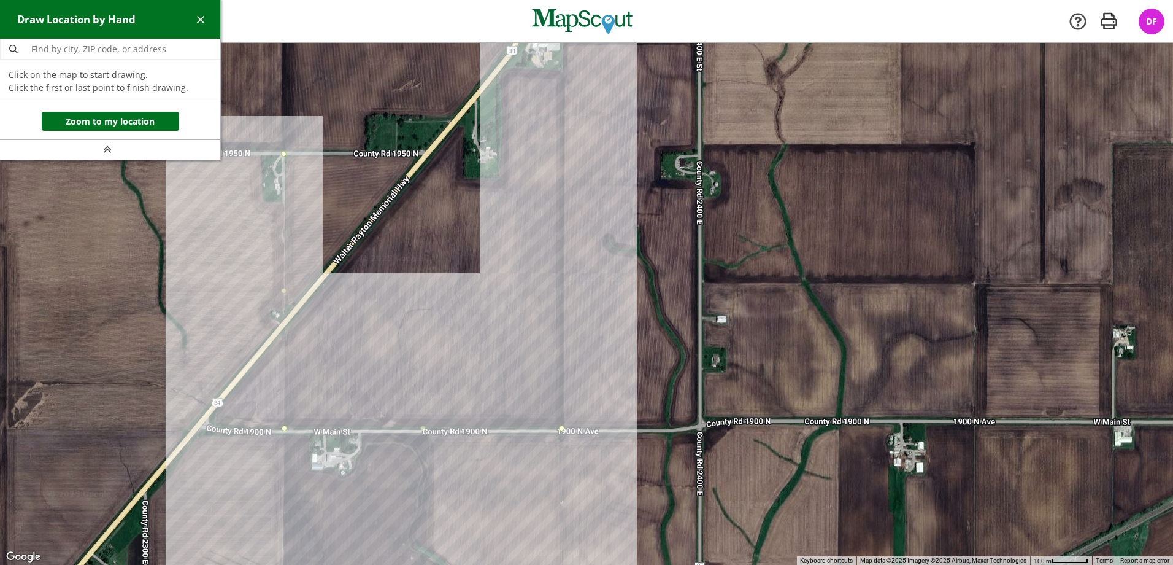
click at [562, 71] on div at bounding box center [586, 304] width 1173 height 522
click at [500, 71] on div at bounding box center [586, 304] width 1173 height 522
click at [500, 179] on div at bounding box center [586, 304] width 1173 height 522
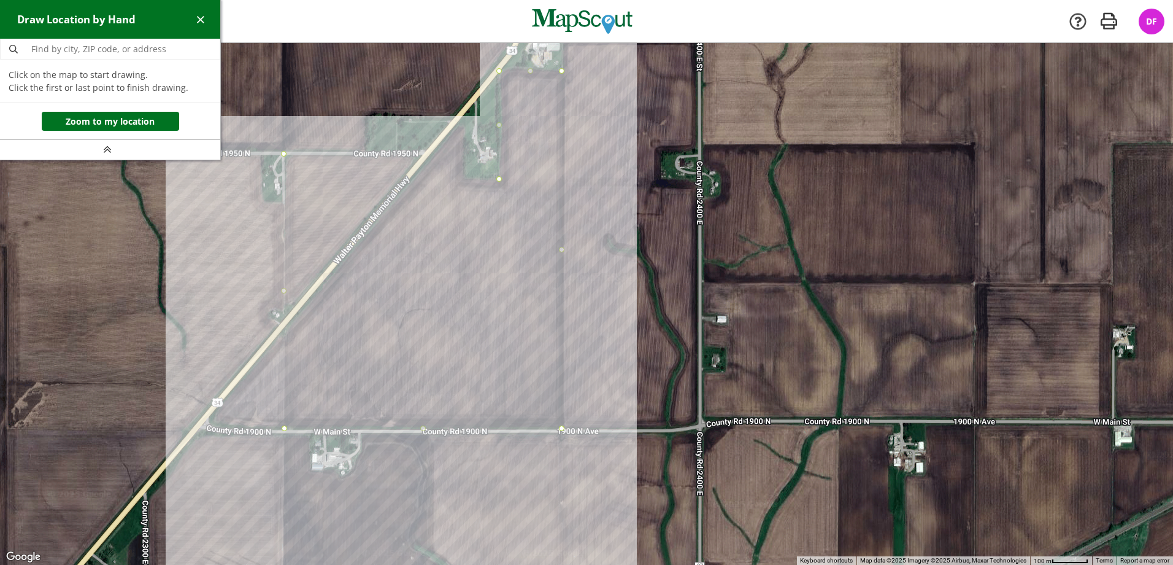
click at [463, 179] on div at bounding box center [586, 304] width 1173 height 522
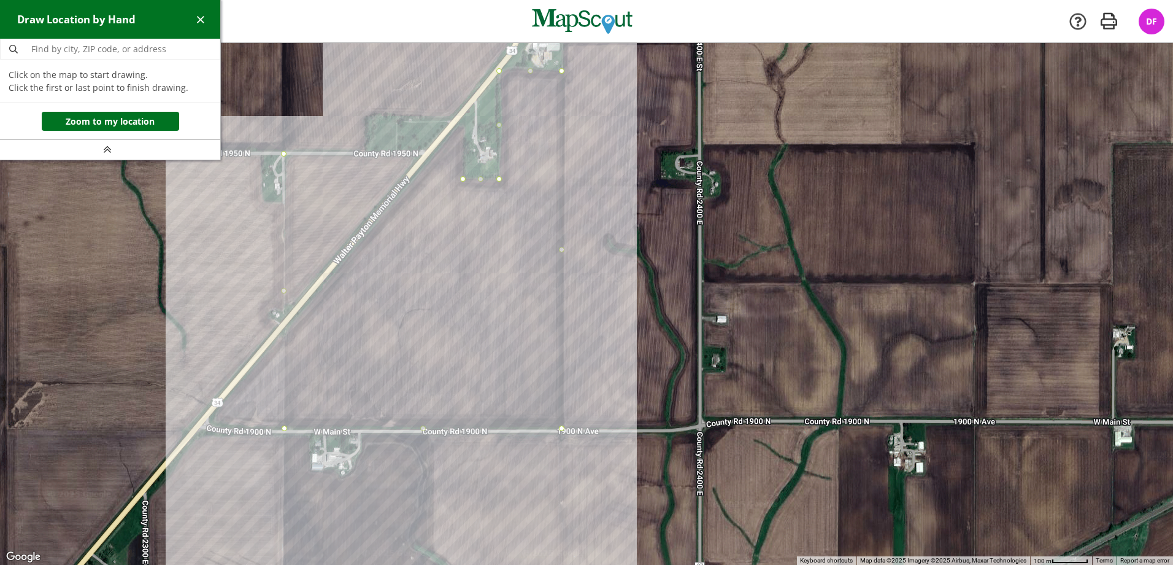
click at [465, 116] on div at bounding box center [586, 304] width 1173 height 522
click at [433, 155] on div at bounding box center [586, 304] width 1173 height 522
click at [282, 152] on div at bounding box center [586, 304] width 1173 height 522
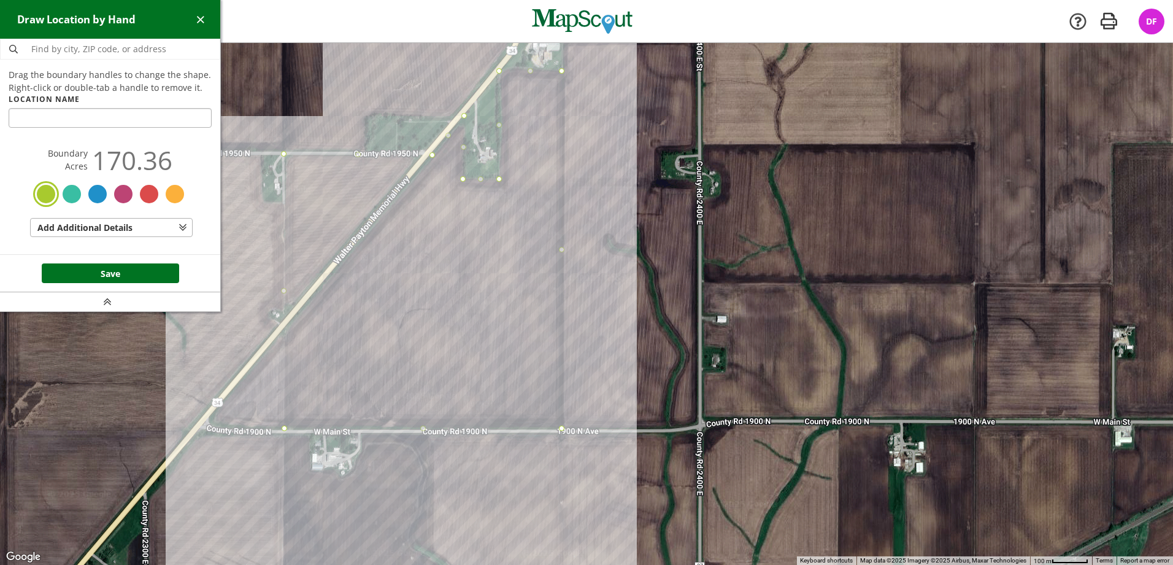
click at [80, 120] on input "text" at bounding box center [110, 118] width 203 height 20
type input "Saldati"
click at [92, 270] on button "Save" at bounding box center [110, 273] width 137 height 20
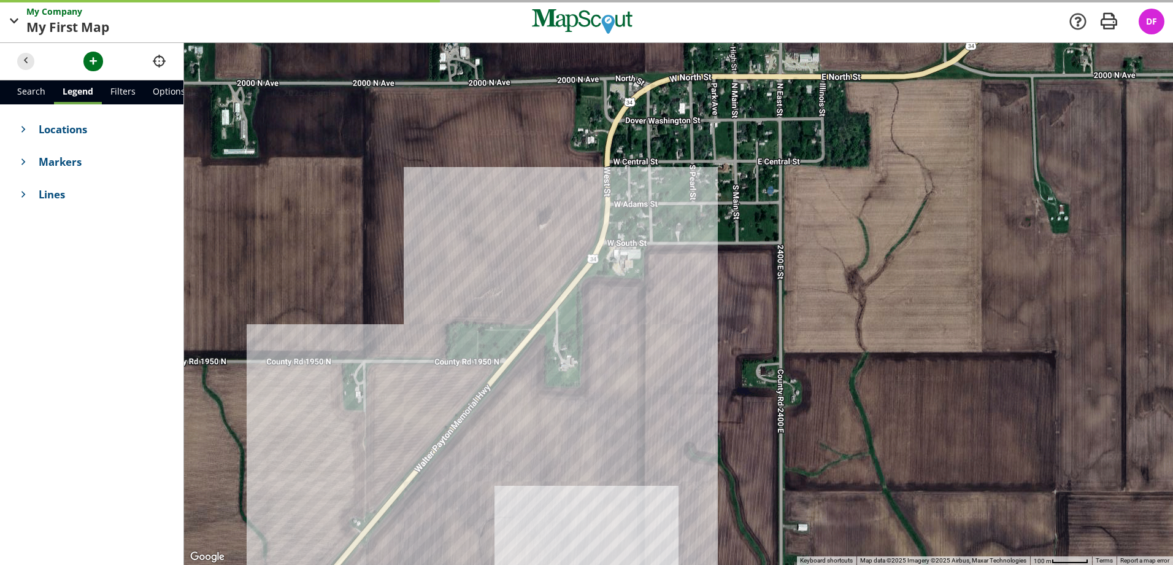
drag, startPoint x: 325, startPoint y: 145, endPoint x: 295, endPoint y: 366, distance: 222.3
click at [295, 366] on div at bounding box center [678, 304] width 989 height 522
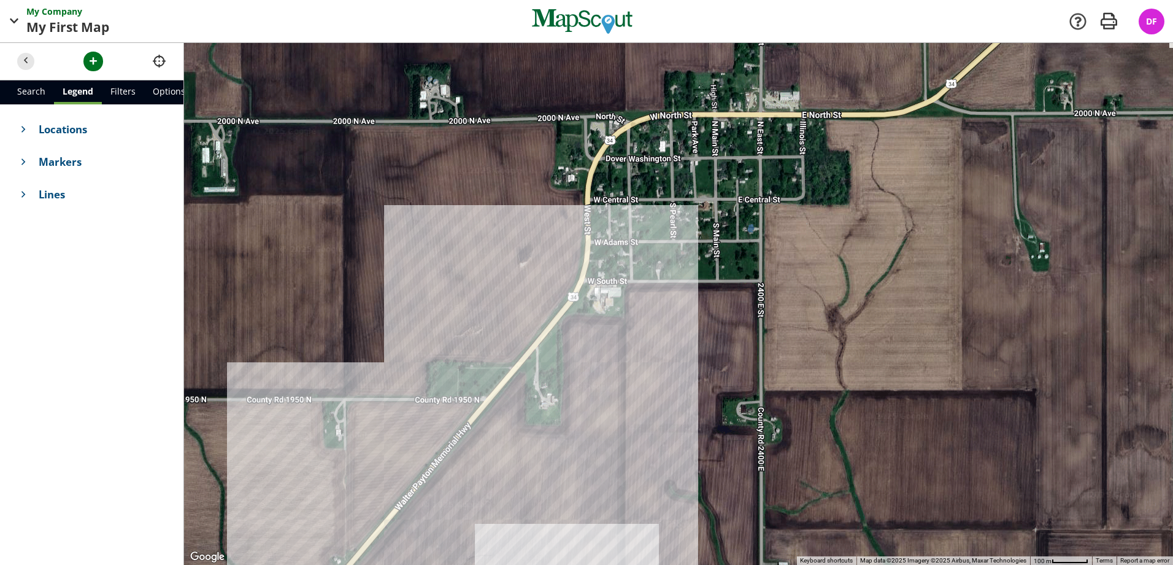
drag, startPoint x: 335, startPoint y: 203, endPoint x: 334, endPoint y: 232, distance: 28.8
click at [334, 232] on div at bounding box center [678, 304] width 989 height 522
click at [99, 64] on span "button" at bounding box center [93, 61] width 13 height 13
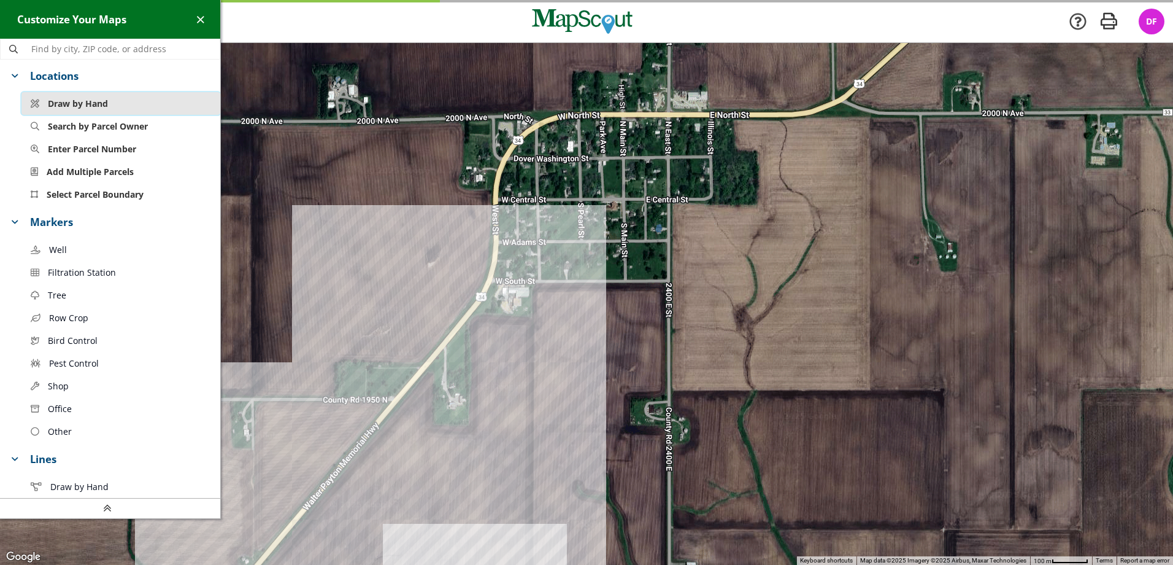
click at [92, 102] on span "Draw by Hand" at bounding box center [78, 103] width 60 height 13
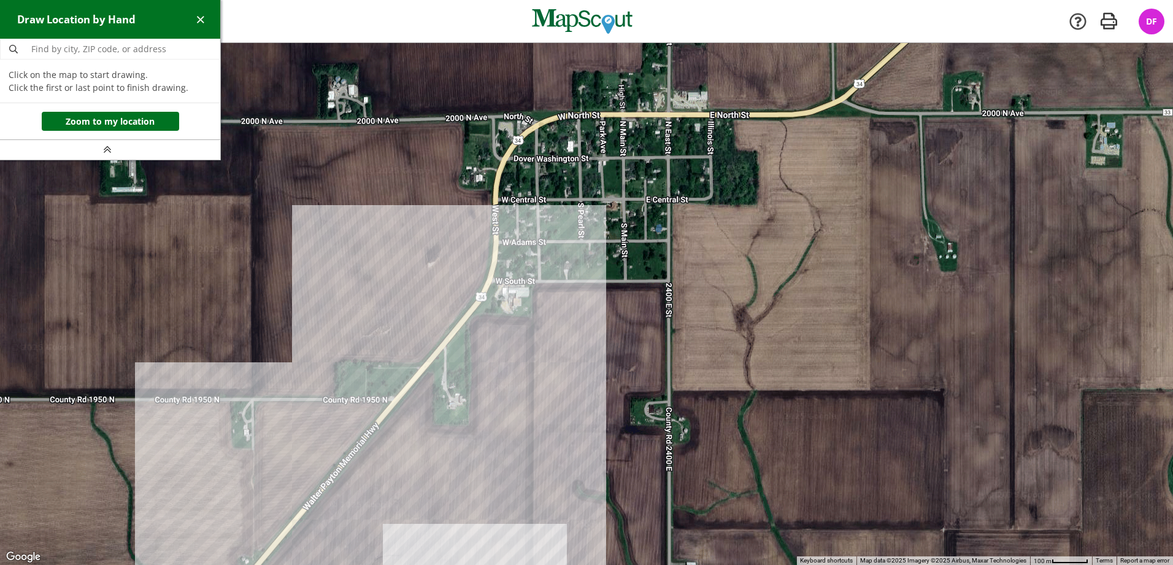
click at [253, 396] on div at bounding box center [586, 304] width 1173 height 522
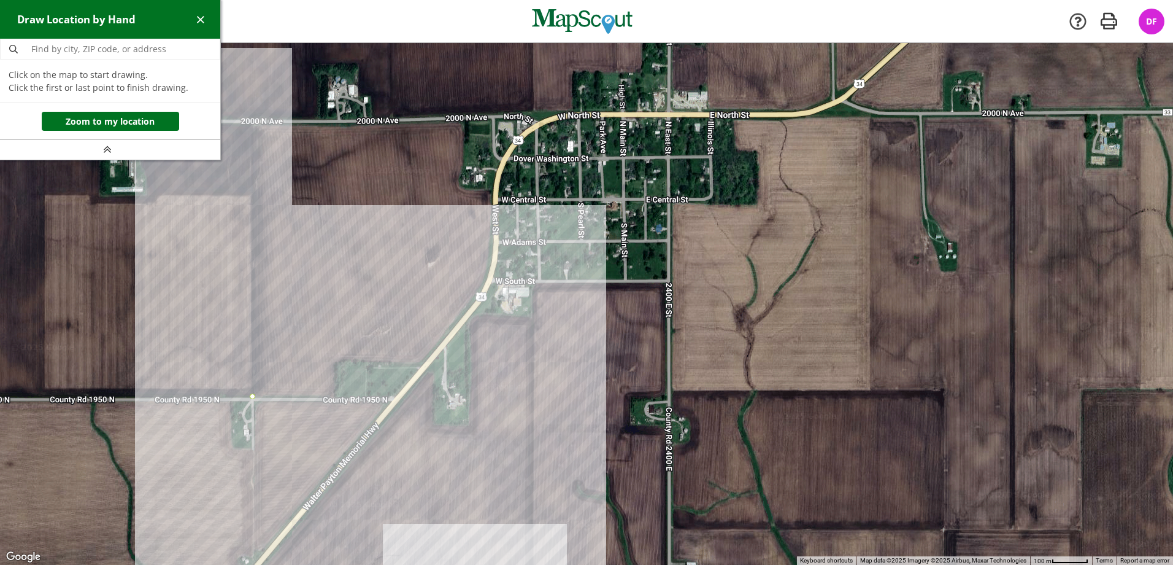
click at [252, 123] on div at bounding box center [586, 304] width 1173 height 522
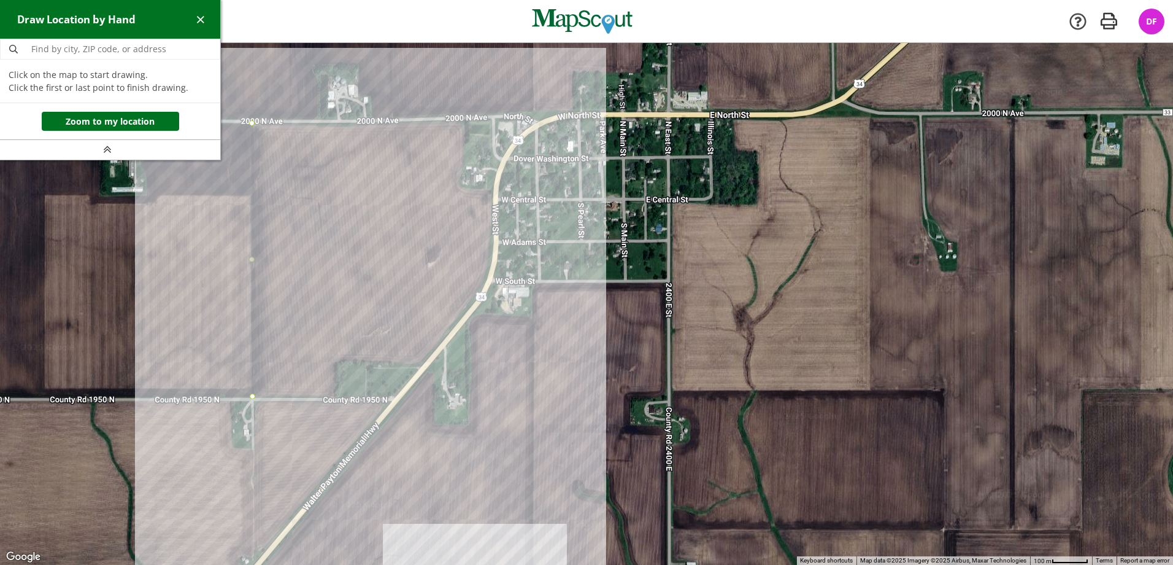
click at [464, 120] on div at bounding box center [586, 304] width 1173 height 522
click at [465, 164] on div at bounding box center [586, 304] width 1173 height 522
click at [458, 180] on div at bounding box center [586, 304] width 1173 height 522
click at [463, 187] on div at bounding box center [586, 304] width 1173 height 522
click at [492, 188] on div at bounding box center [586, 304] width 1173 height 522
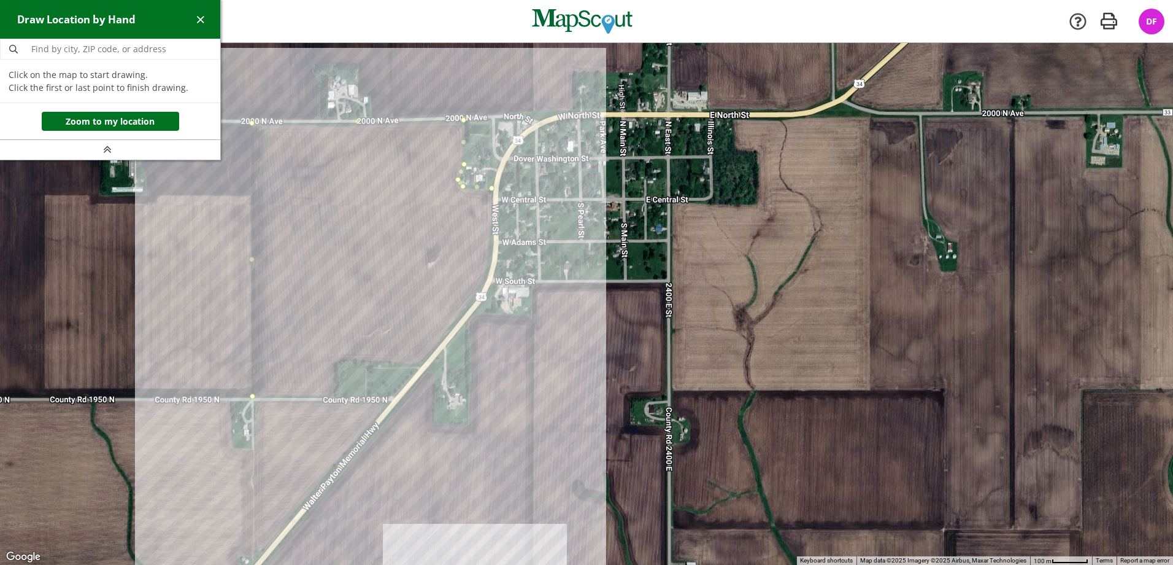
click at [488, 268] on div at bounding box center [586, 304] width 1173 height 522
click at [477, 293] on div at bounding box center [586, 304] width 1173 height 522
click at [454, 322] on div at bounding box center [586, 304] width 1173 height 522
click at [419, 364] on div at bounding box center [586, 304] width 1173 height 522
click at [339, 364] on div at bounding box center [586, 304] width 1173 height 522
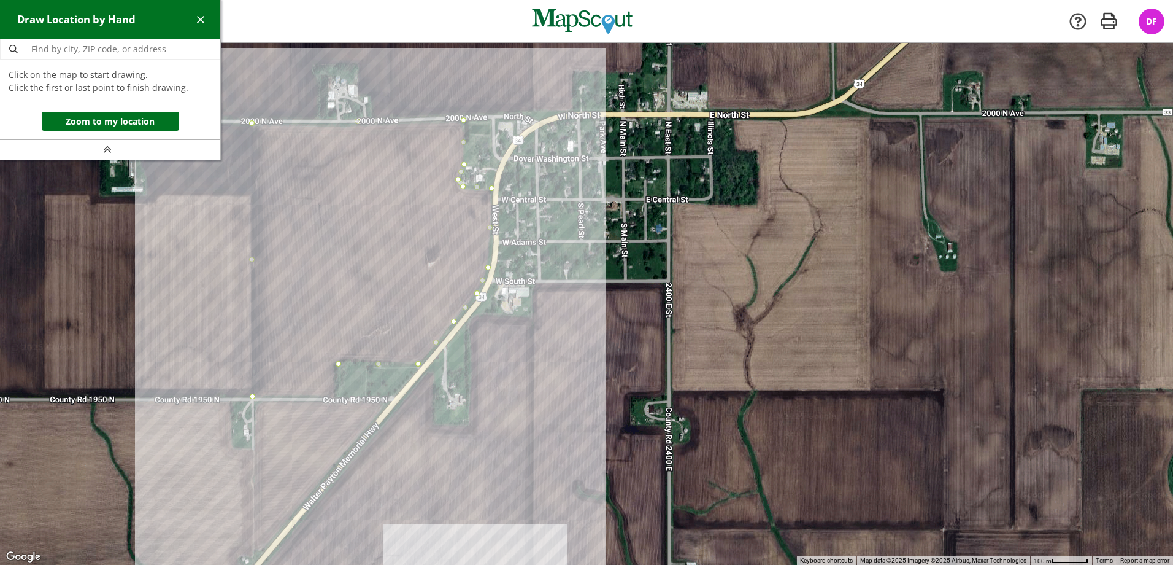
click at [338, 397] on div at bounding box center [586, 304] width 1173 height 522
click at [253, 394] on div at bounding box center [586, 304] width 1173 height 522
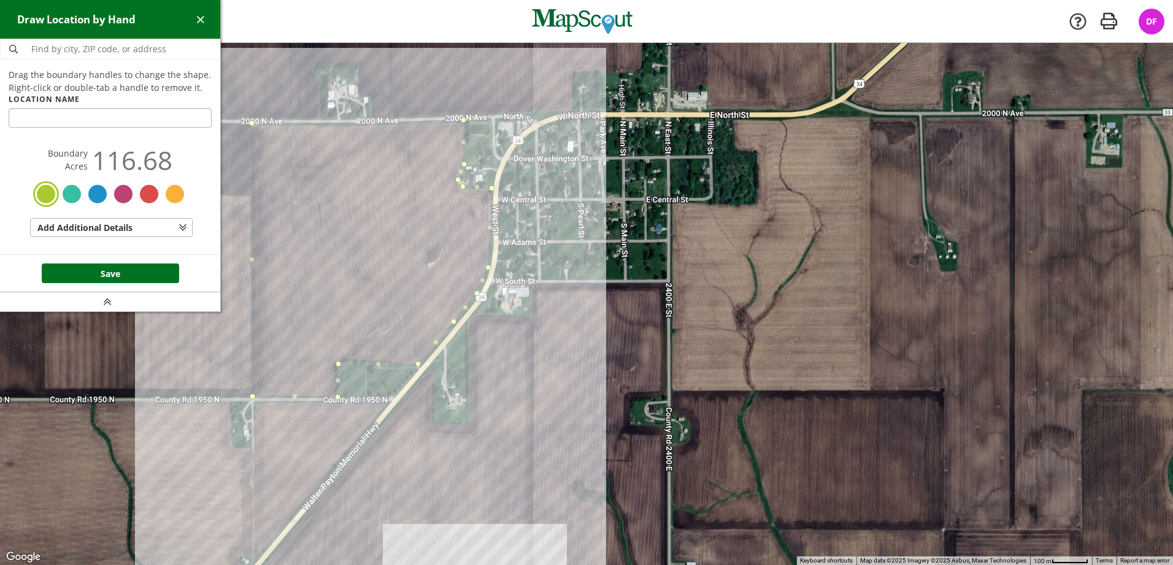
click at [104, 113] on input "text" at bounding box center [110, 118] width 203 height 20
type input "[PERSON_NAME]"
click at [101, 271] on button "Save" at bounding box center [110, 273] width 137 height 20
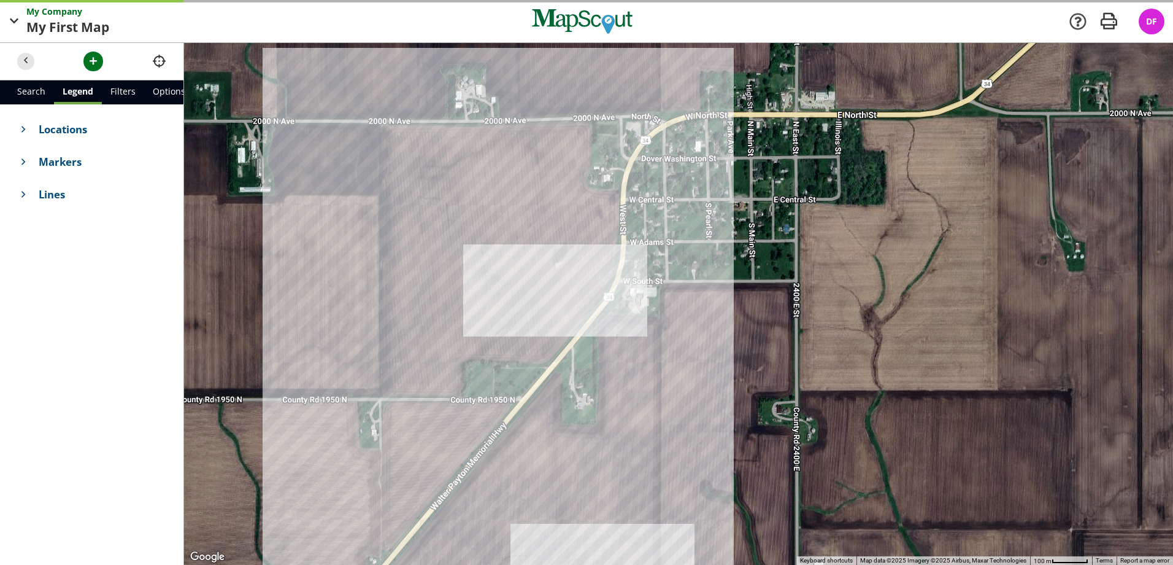
drag, startPoint x: 471, startPoint y: 251, endPoint x: 561, endPoint y: 242, distance: 90.7
click at [561, 242] on div at bounding box center [678, 304] width 989 height 522
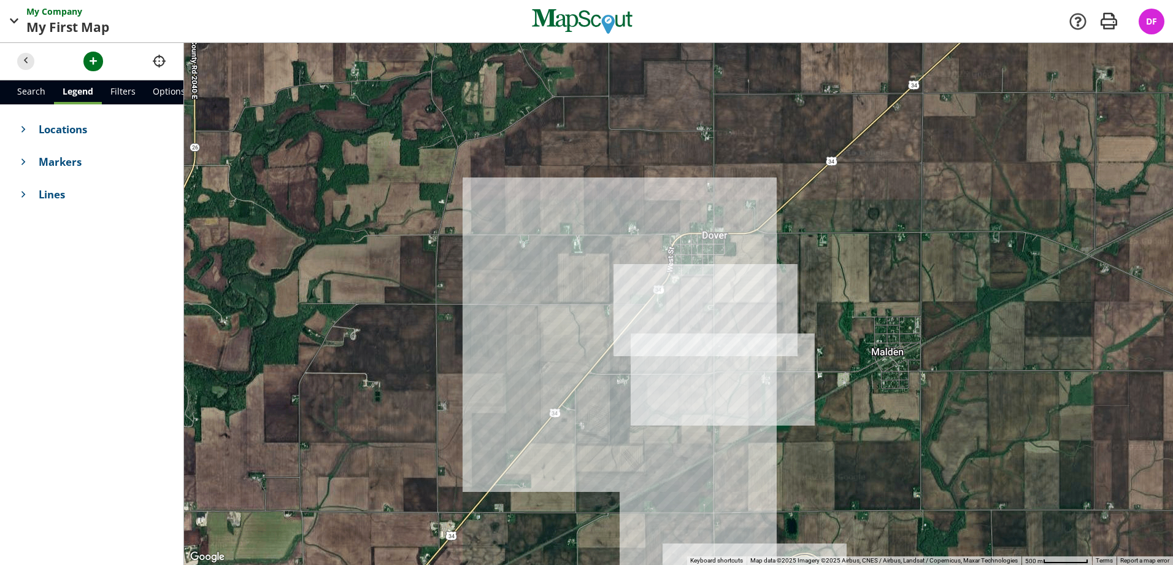
drag, startPoint x: 406, startPoint y: 257, endPoint x: 560, endPoint y: 318, distance: 166.6
click at [560, 318] on div at bounding box center [678, 304] width 989 height 522
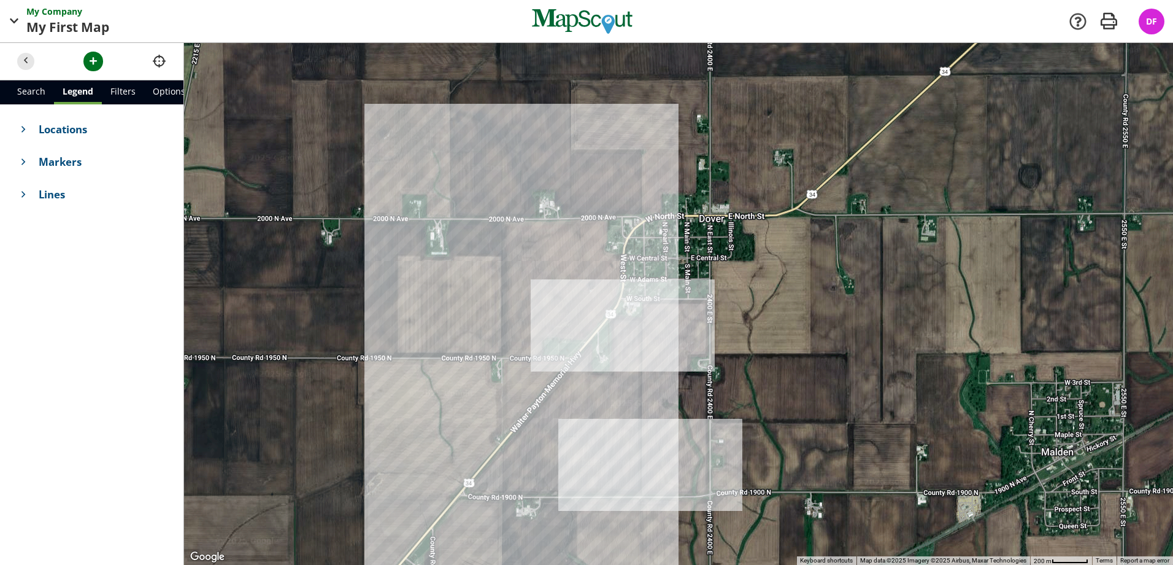
drag, startPoint x: 573, startPoint y: 279, endPoint x: 328, endPoint y: 332, distance: 250.0
click at [328, 332] on div at bounding box center [678, 304] width 989 height 522
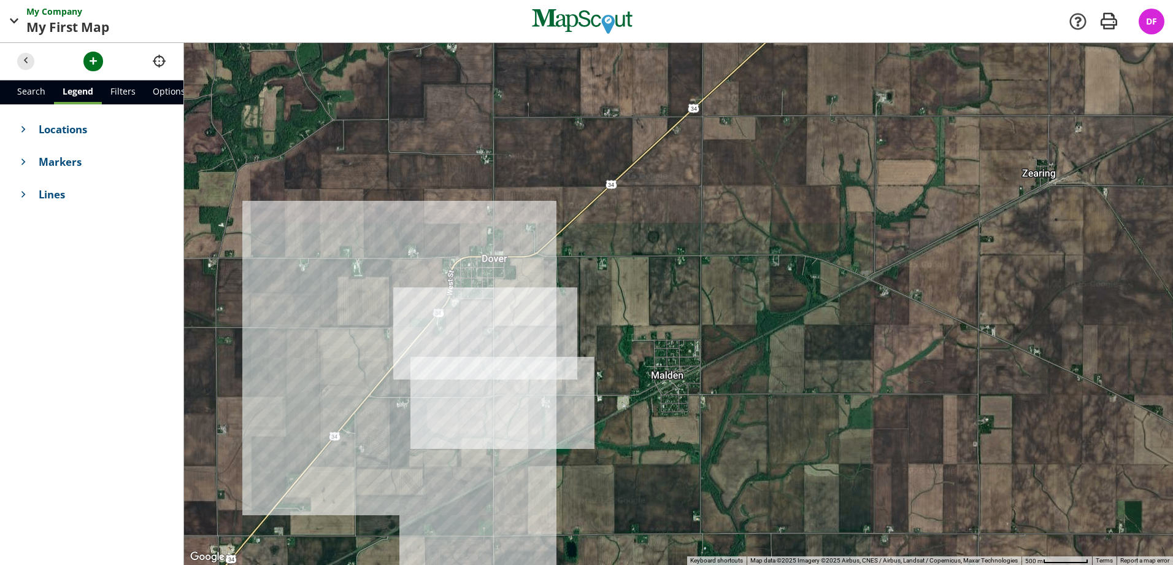
drag, startPoint x: 428, startPoint y: 214, endPoint x: 370, endPoint y: 198, distance: 60.3
click at [370, 198] on div at bounding box center [678, 304] width 989 height 522
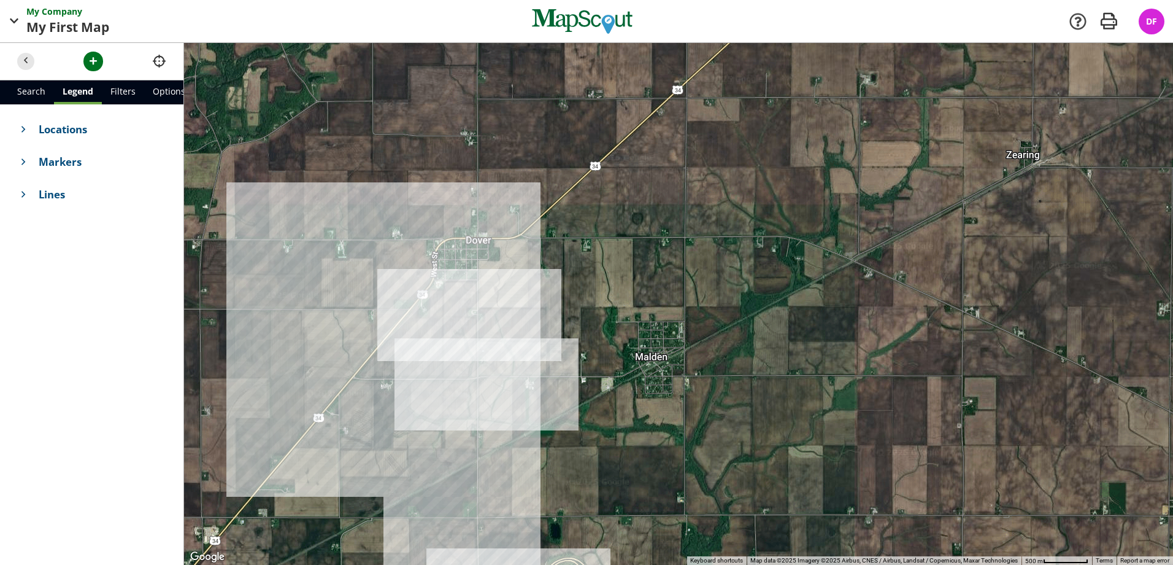
drag, startPoint x: 640, startPoint y: 163, endPoint x: 689, endPoint y: 72, distance: 103.2
click at [698, 30] on div "My Company My First Map Map Company My Company Company Settings App v2.14.2 Ret…" at bounding box center [586, 282] width 1173 height 565
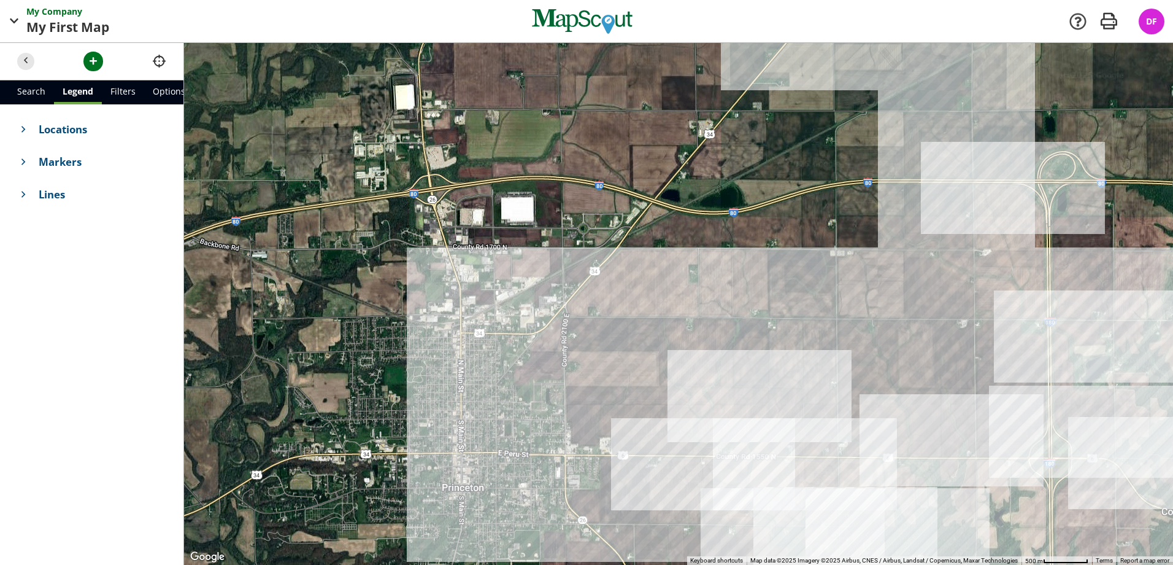
drag, startPoint x: 490, startPoint y: 307, endPoint x: 826, endPoint y: 140, distance: 375.7
click at [826, 140] on div at bounding box center [678, 304] width 989 height 522
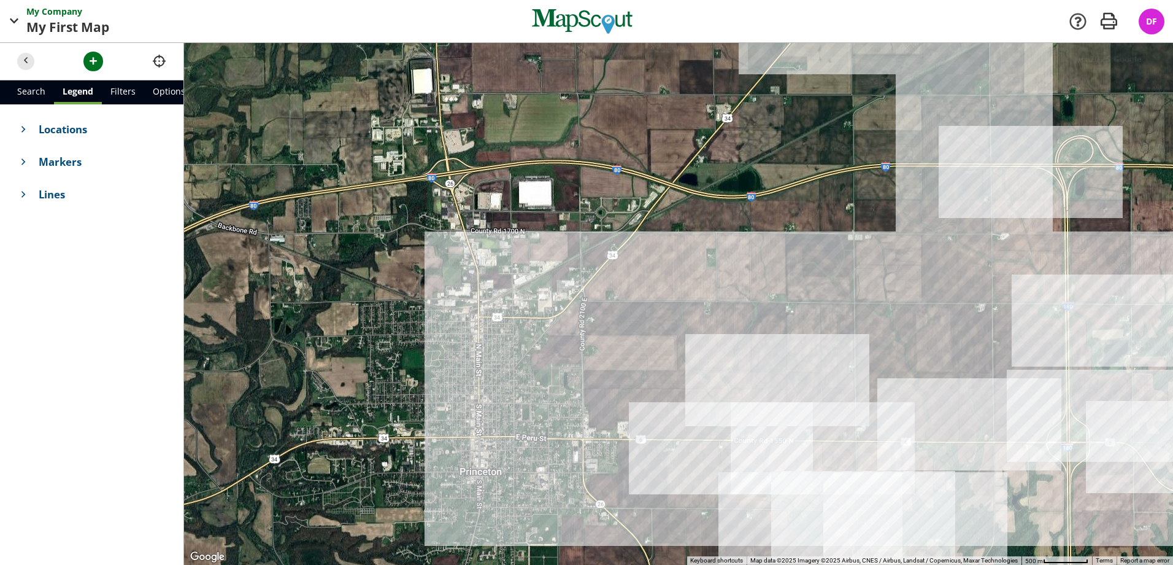
drag, startPoint x: 497, startPoint y: 274, endPoint x: 521, endPoint y: 404, distance: 131.7
click at [521, 404] on div at bounding box center [678, 304] width 989 height 522
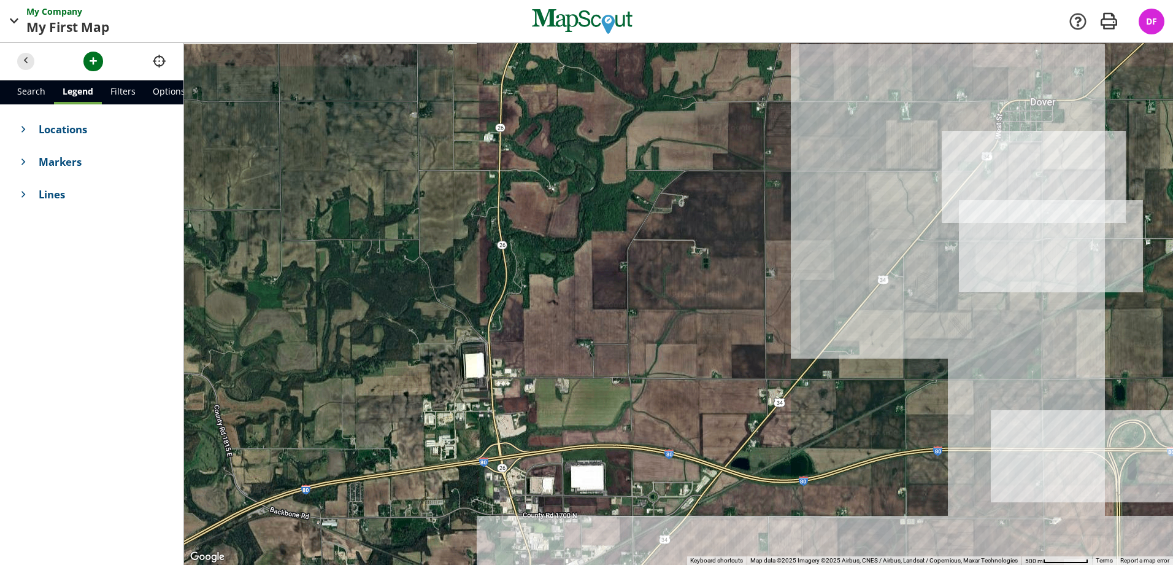
drag, startPoint x: 549, startPoint y: 219, endPoint x: 563, endPoint y: 382, distance: 163.9
click at [563, 382] on div at bounding box center [678, 304] width 989 height 522
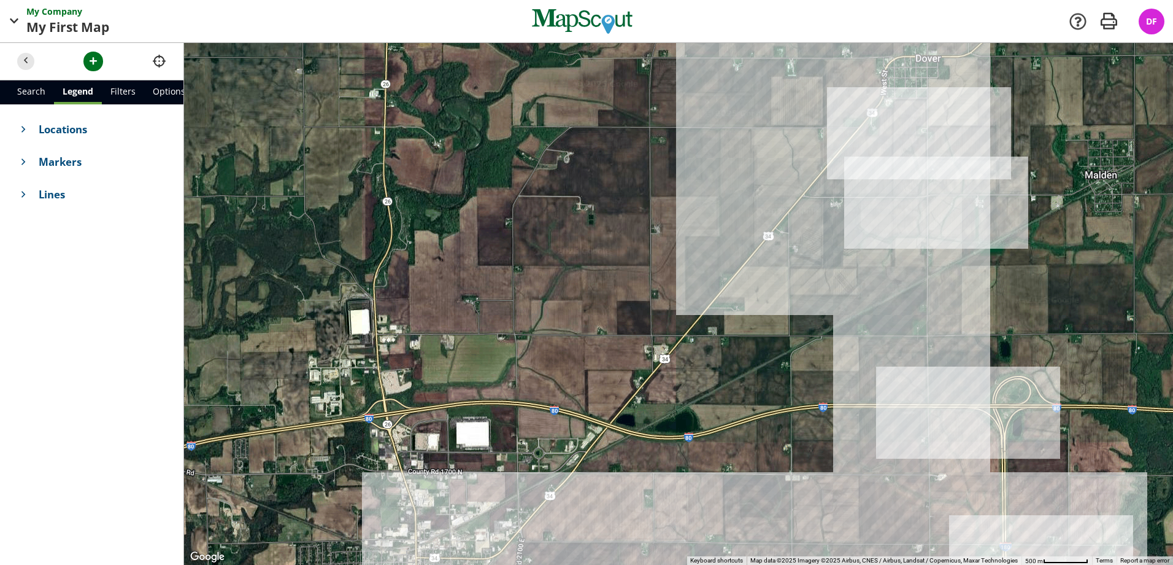
drag, startPoint x: 613, startPoint y: 245, endPoint x: 628, endPoint y: 83, distance: 162.1
click at [628, 83] on div at bounding box center [678, 304] width 989 height 522
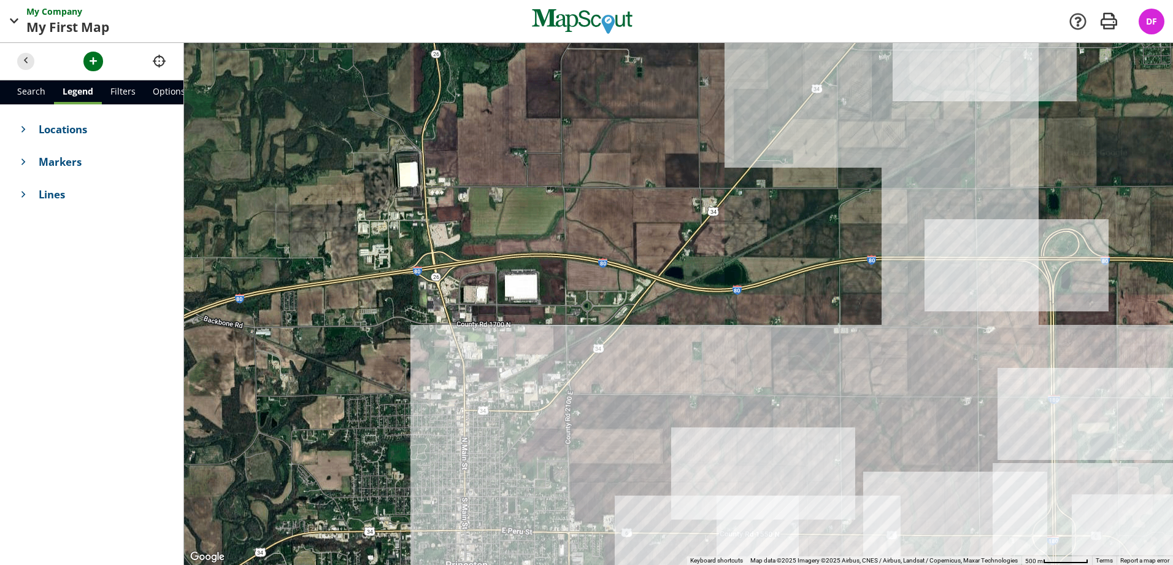
drag, startPoint x: 614, startPoint y: 206, endPoint x: 571, endPoint y: 146, distance: 73.9
click at [571, 146] on div at bounding box center [678, 304] width 989 height 522
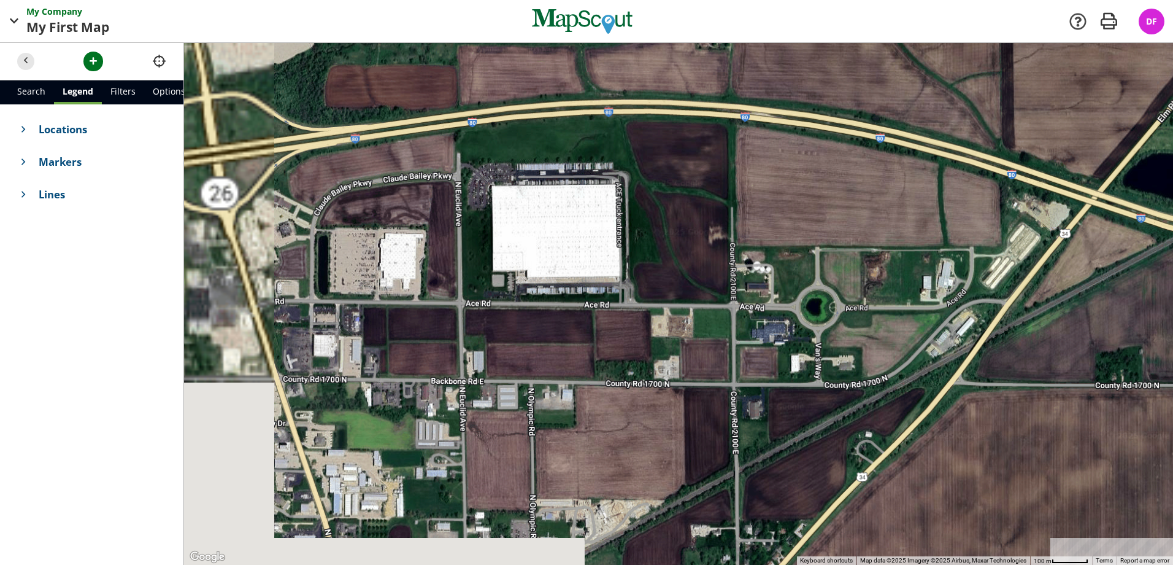
drag, startPoint x: 501, startPoint y: 265, endPoint x: 693, endPoint y: 13, distance: 317.0
click at [693, 13] on div "My Company My First Map Map Company My Company Company Settings App v2.14.2 Ret…" at bounding box center [586, 282] width 1173 height 565
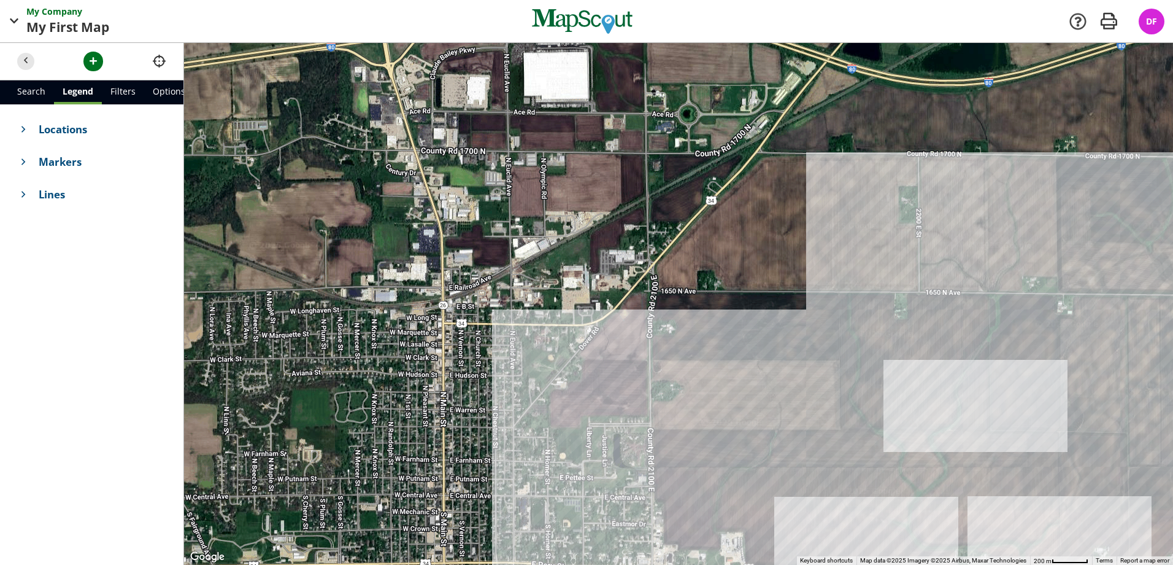
drag, startPoint x: 542, startPoint y: 249, endPoint x: 588, endPoint y: 102, distance: 153.3
click at [588, 102] on div at bounding box center [678, 304] width 989 height 522
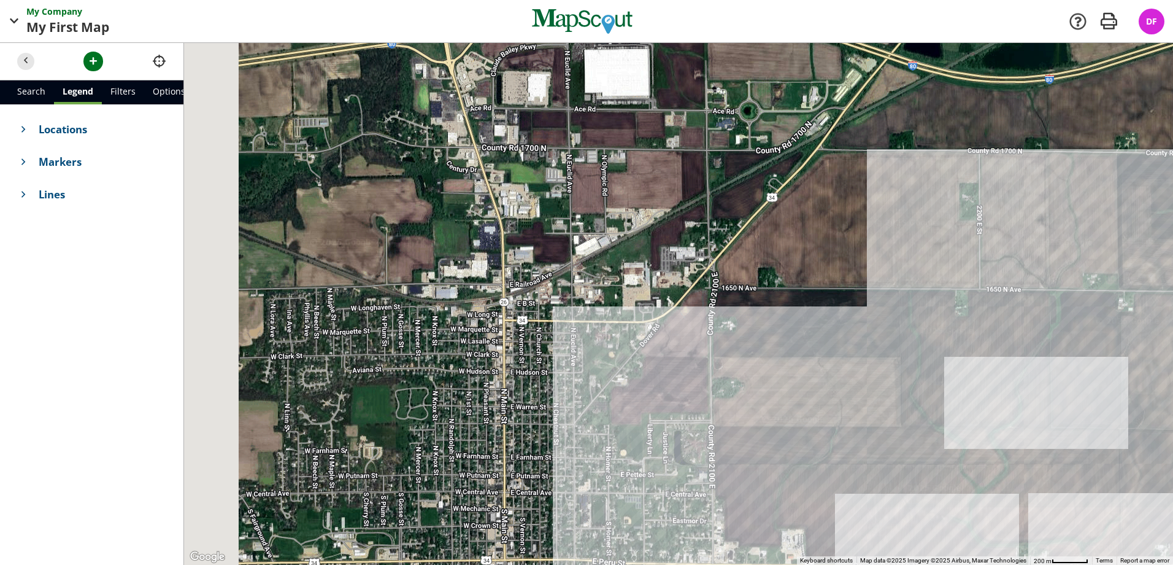
drag, startPoint x: 458, startPoint y: 253, endPoint x: 538, endPoint y: 274, distance: 82.9
click at [538, 274] on div at bounding box center [678, 304] width 989 height 522
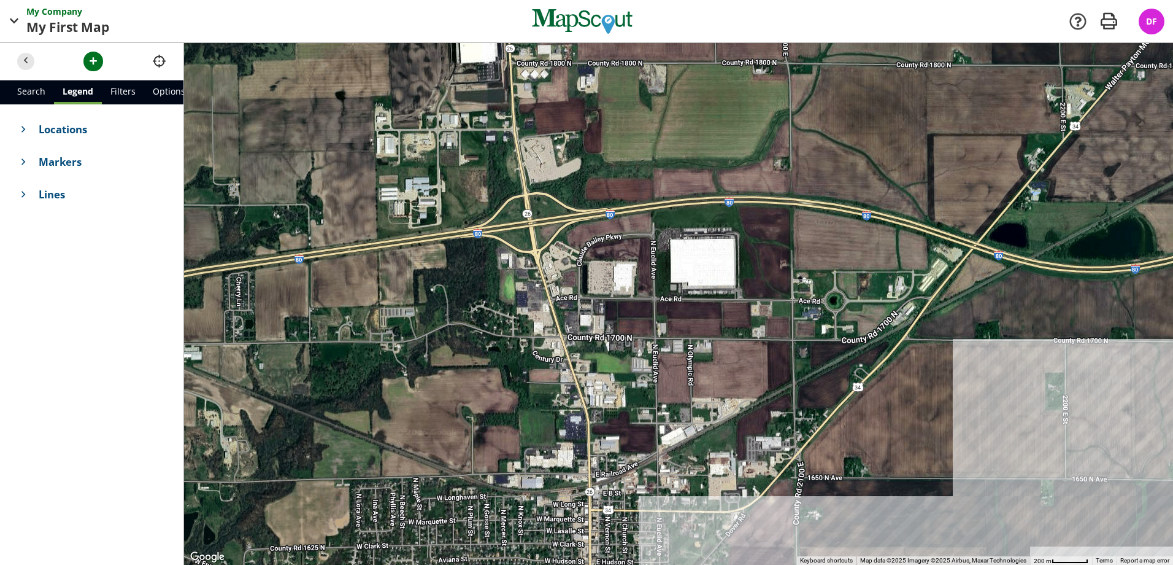
drag, startPoint x: 454, startPoint y: 115, endPoint x: 518, endPoint y: 280, distance: 176.4
click at [518, 280] on div at bounding box center [678, 304] width 989 height 522
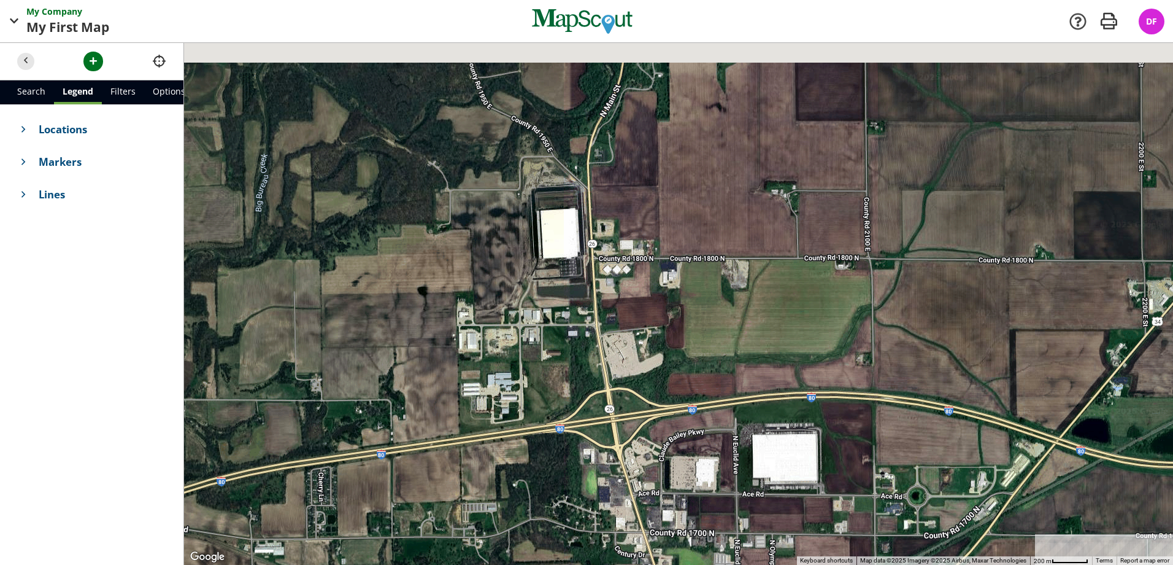
drag, startPoint x: 496, startPoint y: 209, endPoint x: 541, endPoint y: 293, distance: 95.0
click at [541, 293] on div at bounding box center [678, 304] width 989 height 522
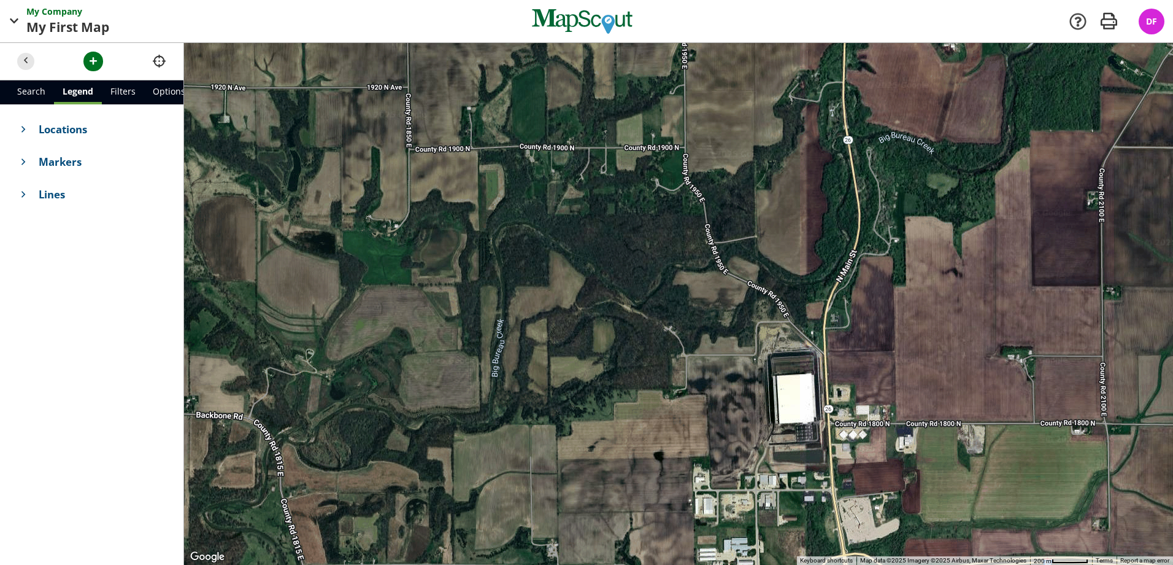
drag, startPoint x: 476, startPoint y: 314, endPoint x: 700, endPoint y: 457, distance: 266.1
click at [700, 457] on div at bounding box center [678, 304] width 989 height 522
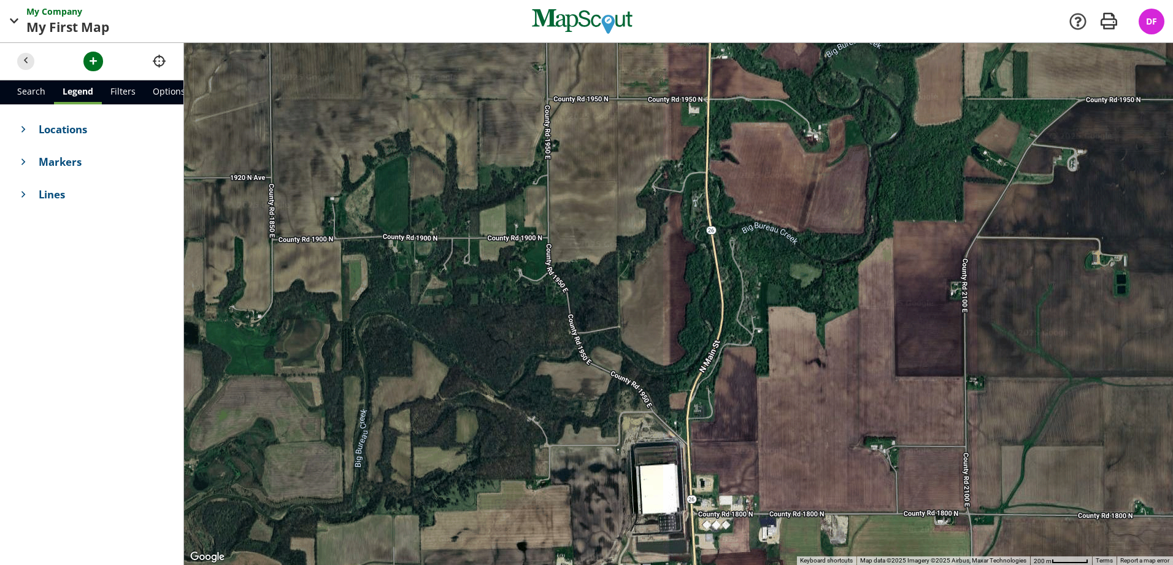
drag, startPoint x: 616, startPoint y: 234, endPoint x: 496, endPoint y: 275, distance: 126.5
click at [475, 331] on div at bounding box center [678, 304] width 989 height 522
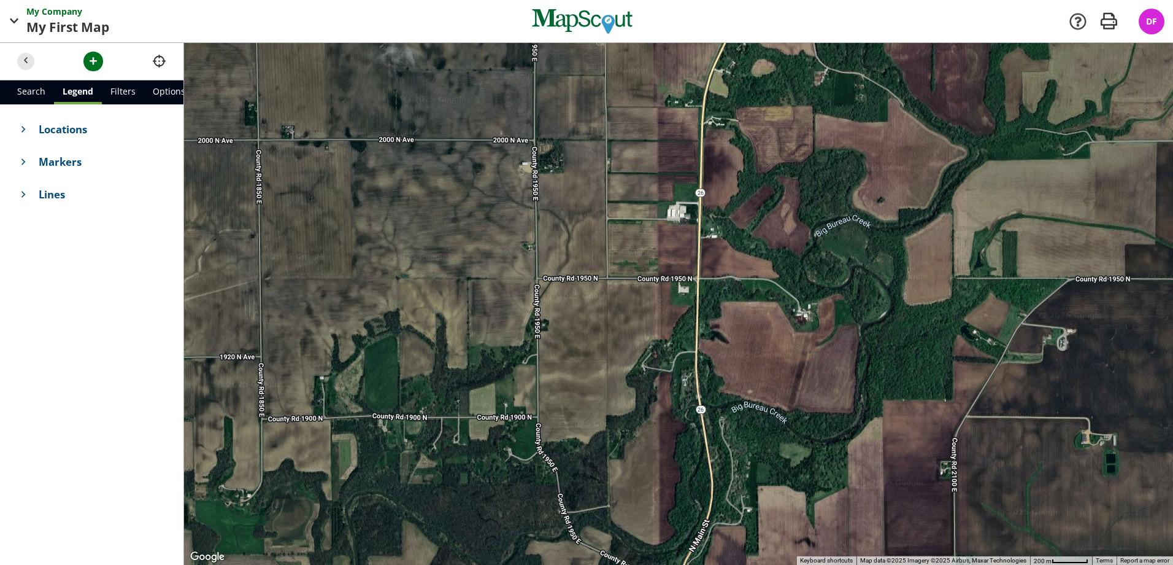
drag, startPoint x: 553, startPoint y: 197, endPoint x: 573, endPoint y: 353, distance: 157.7
click at [573, 353] on div at bounding box center [678, 304] width 989 height 522
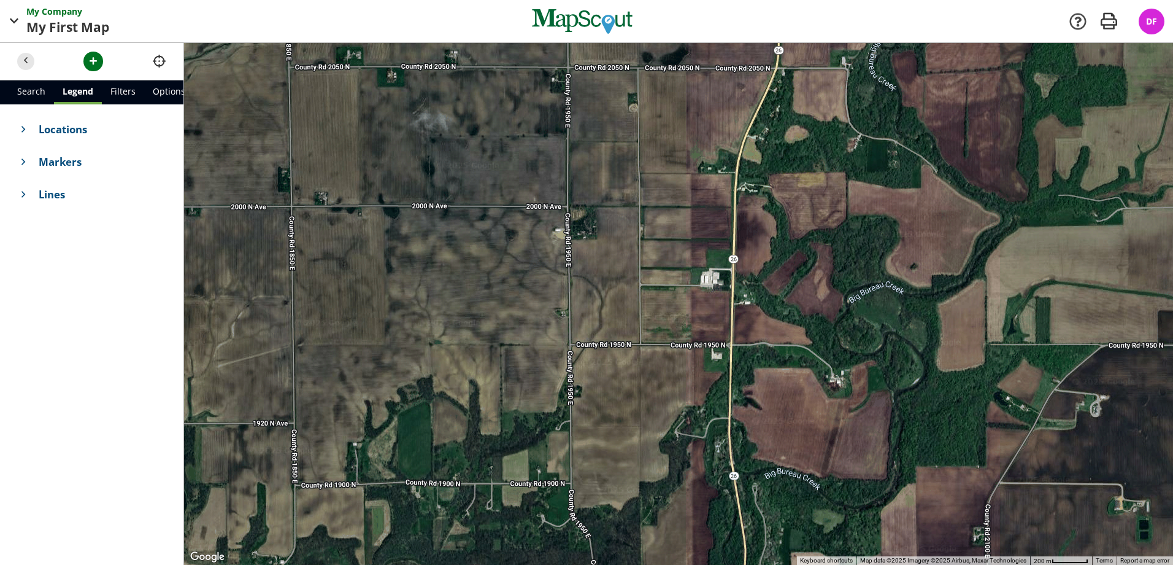
drag, startPoint x: 495, startPoint y: 241, endPoint x: 512, endPoint y: 291, distance: 53.0
click at [512, 291] on div at bounding box center [678, 304] width 989 height 522
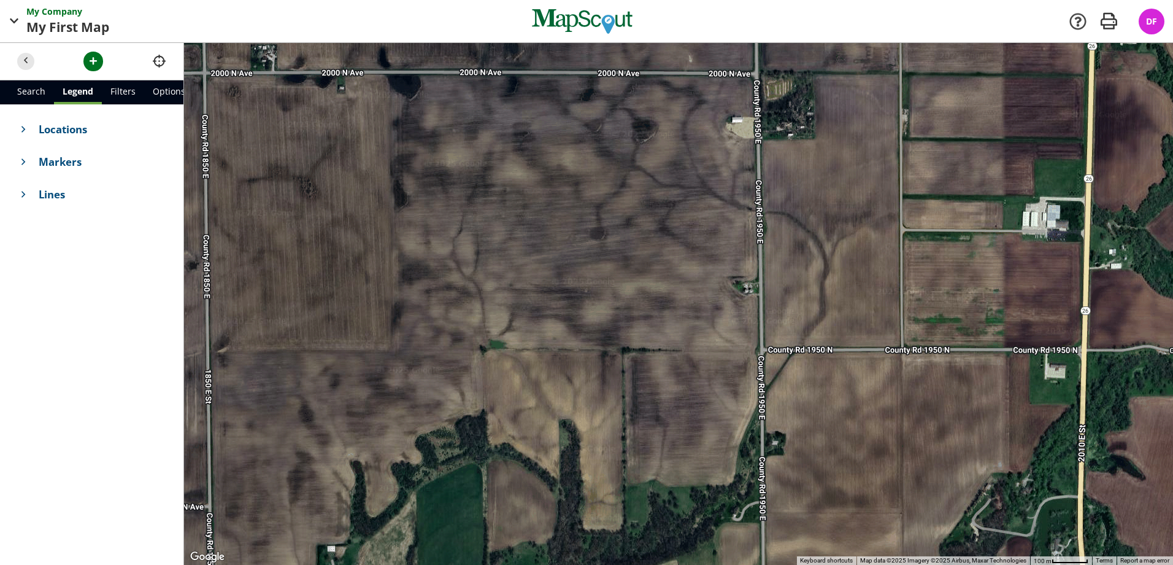
drag, startPoint x: 461, startPoint y: 340, endPoint x: 568, endPoint y: 288, distance: 118.6
click at [568, 288] on div at bounding box center [678, 304] width 989 height 522
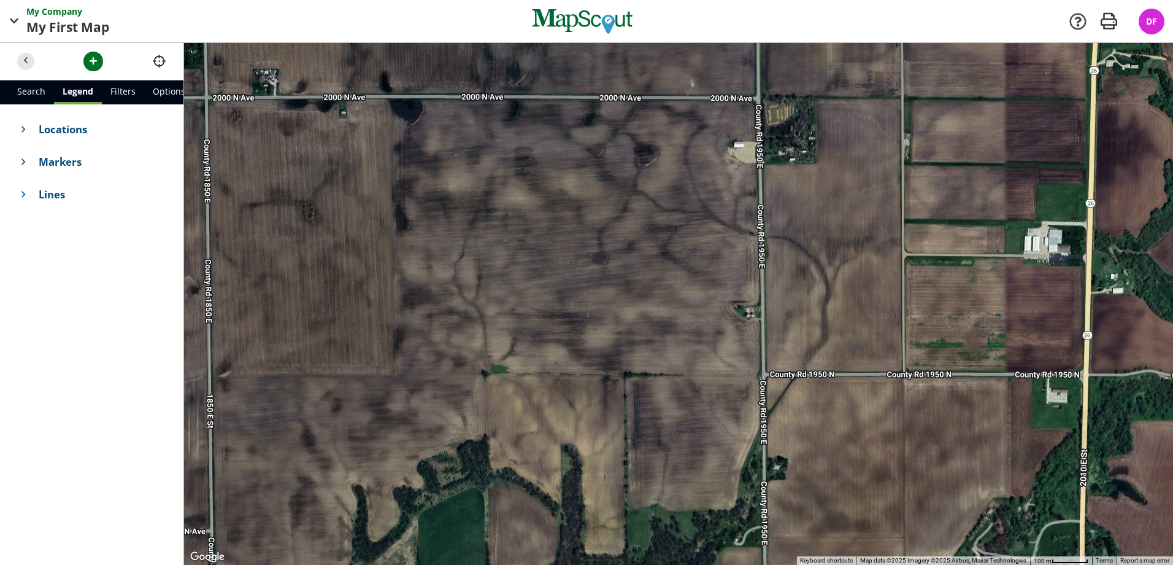
drag, startPoint x: 563, startPoint y: 185, endPoint x: 571, endPoint y: 195, distance: 13.1
click at [571, 195] on div at bounding box center [678, 304] width 989 height 522
click at [91, 55] on span "button" at bounding box center [93, 61] width 13 height 13
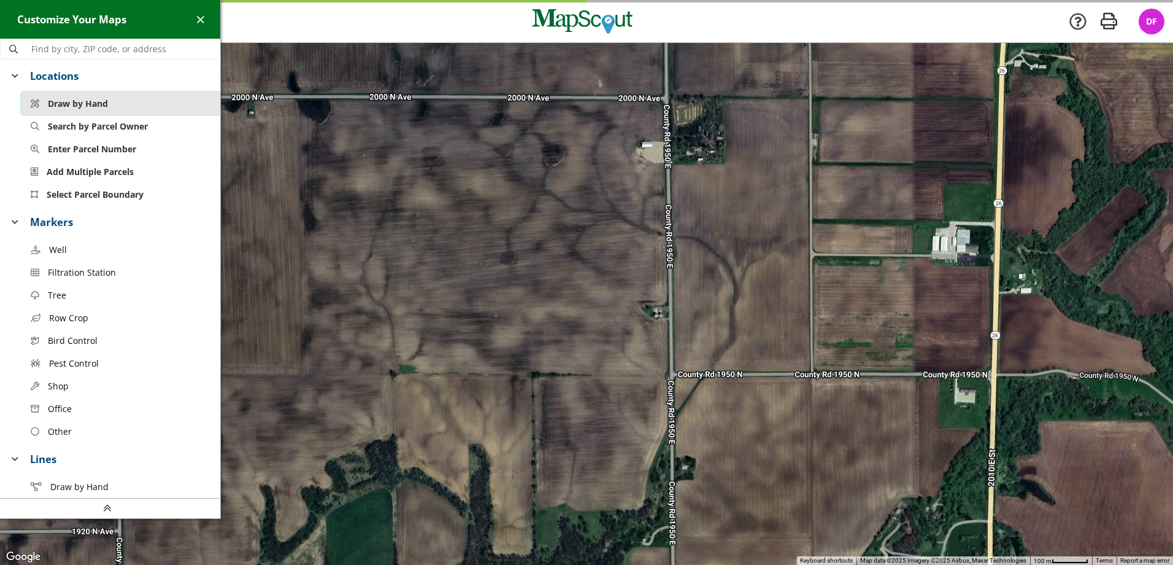
click at [101, 96] on button "Draw by Hand" at bounding box center [120, 103] width 199 height 23
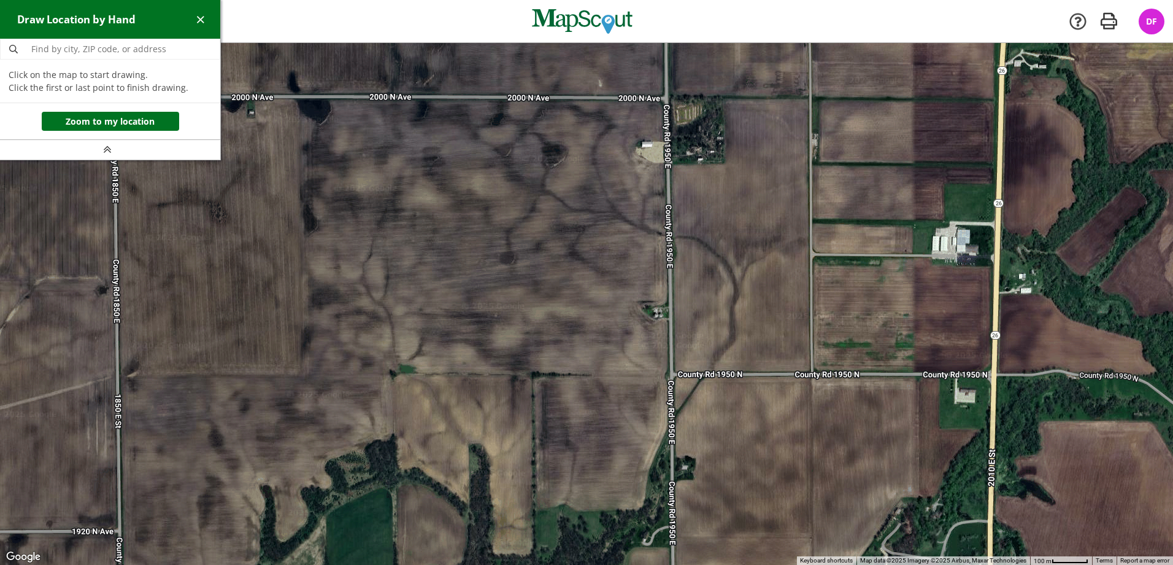
click at [665, 98] on div at bounding box center [586, 304] width 1173 height 522
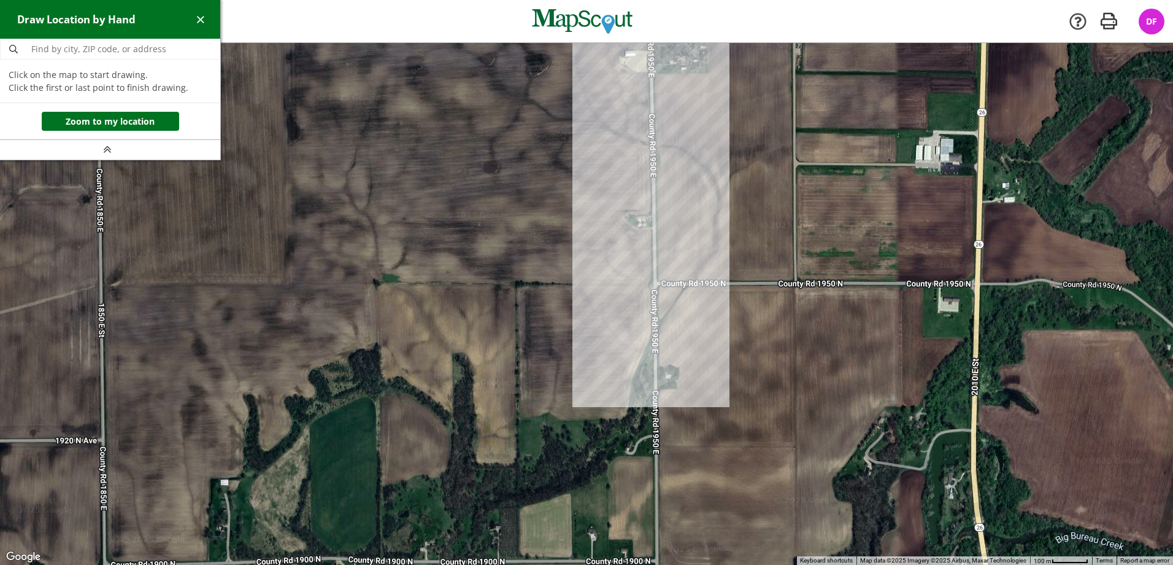
drag, startPoint x: 681, startPoint y: 363, endPoint x: 670, endPoint y: 273, distance: 90.3
click at [670, 273] on div at bounding box center [586, 304] width 1173 height 522
click at [651, 339] on div at bounding box center [586, 304] width 1173 height 522
click at [632, 378] on div at bounding box center [586, 304] width 1173 height 522
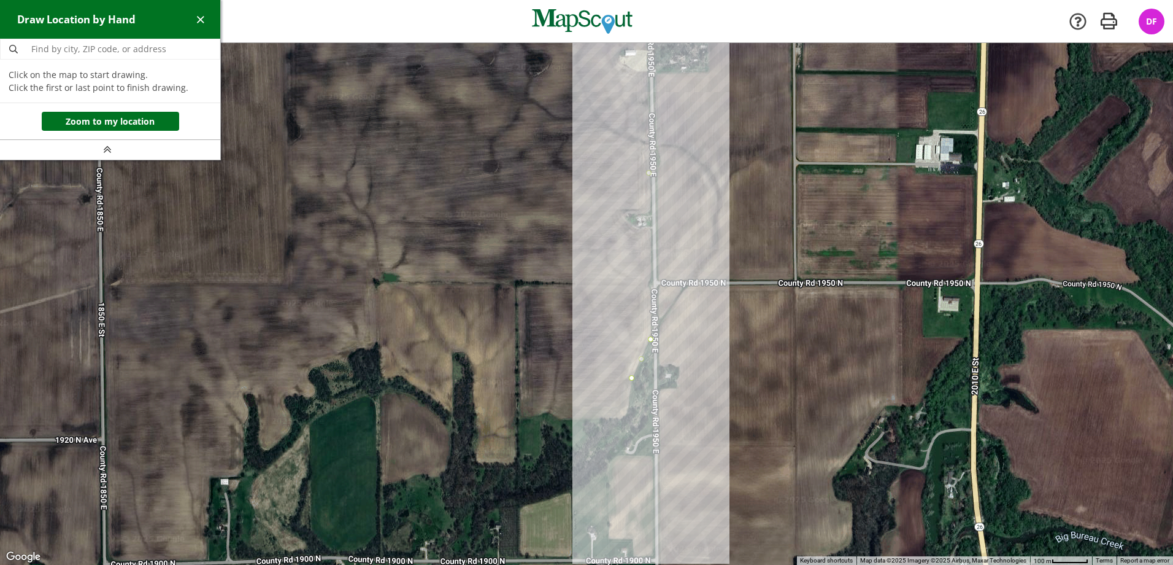
click at [628, 416] on div at bounding box center [586, 304] width 1173 height 522
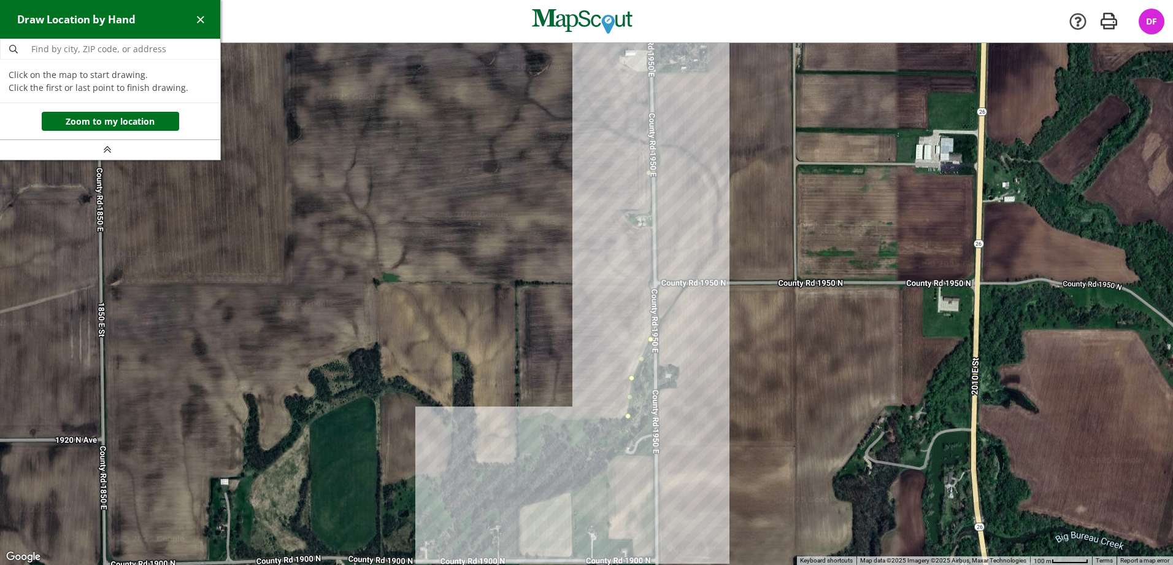
click at [518, 420] on div at bounding box center [586, 304] width 1173 height 522
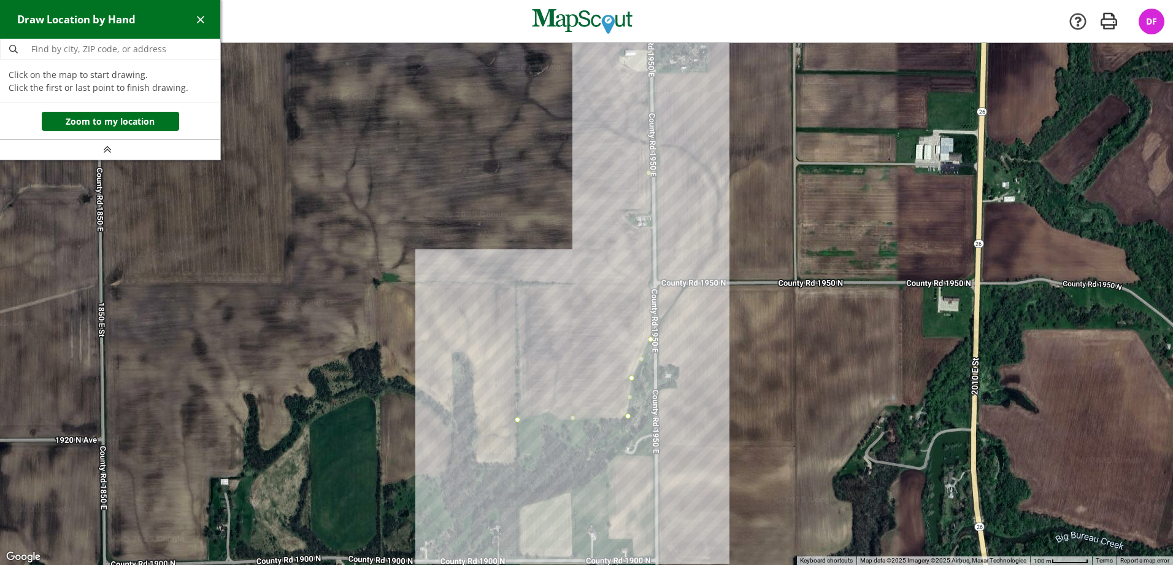
click at [518, 284] on div at bounding box center [586, 304] width 1173 height 522
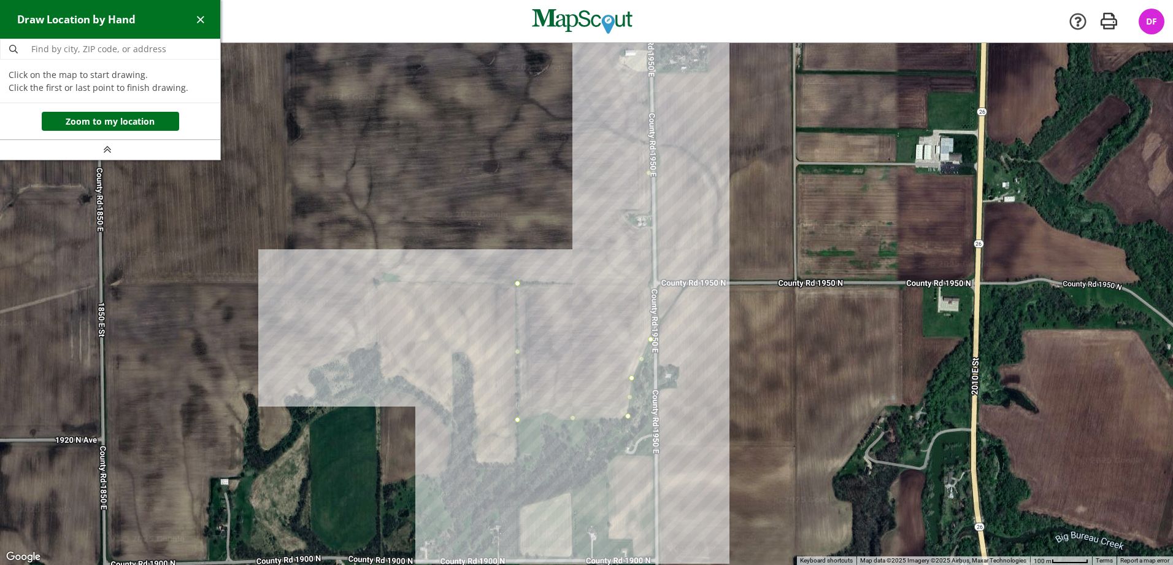
click at [377, 282] on div at bounding box center [586, 304] width 1173 height 522
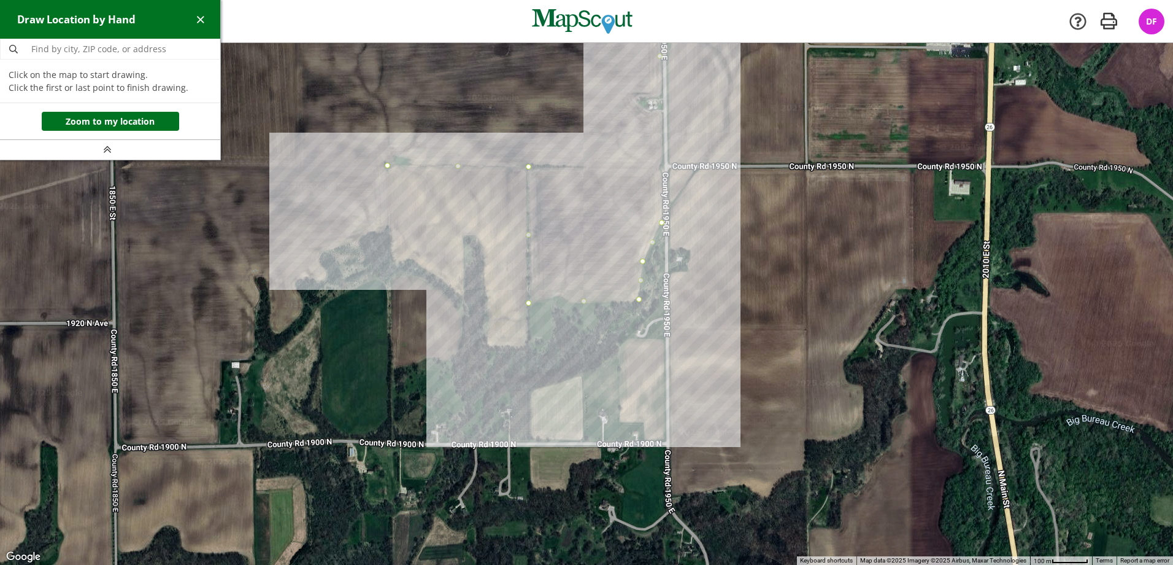
drag, startPoint x: 376, startPoint y: 345, endPoint x: 399, endPoint y: 172, distance: 175.3
click at [399, 172] on div at bounding box center [586, 304] width 1173 height 522
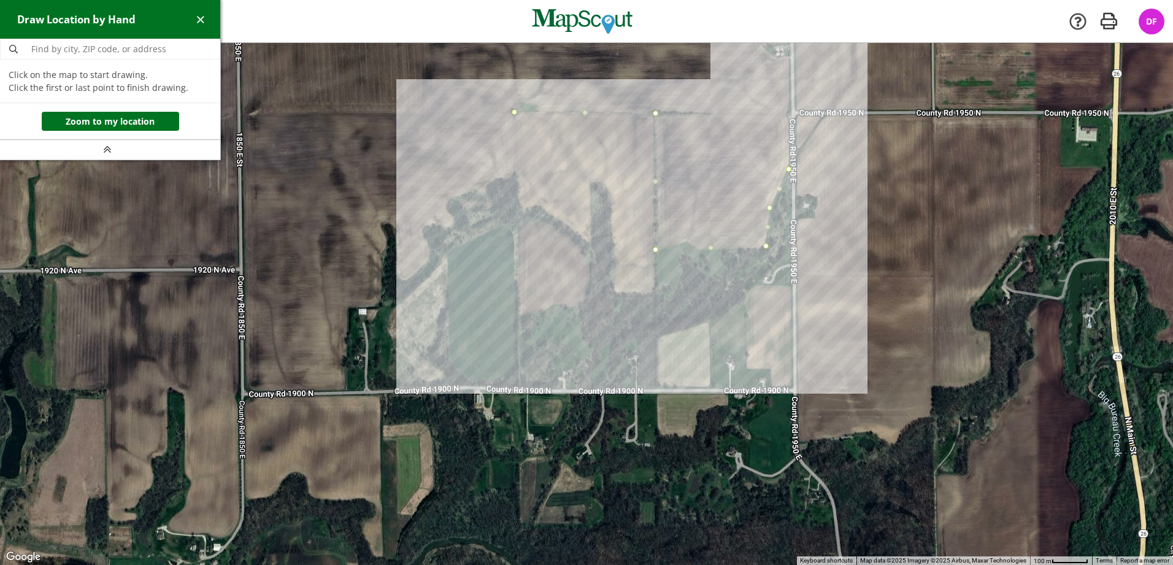
drag, startPoint x: 388, startPoint y: 343, endPoint x: 497, endPoint y: 354, distance: 109.2
click at [497, 354] on div at bounding box center [586, 304] width 1173 height 522
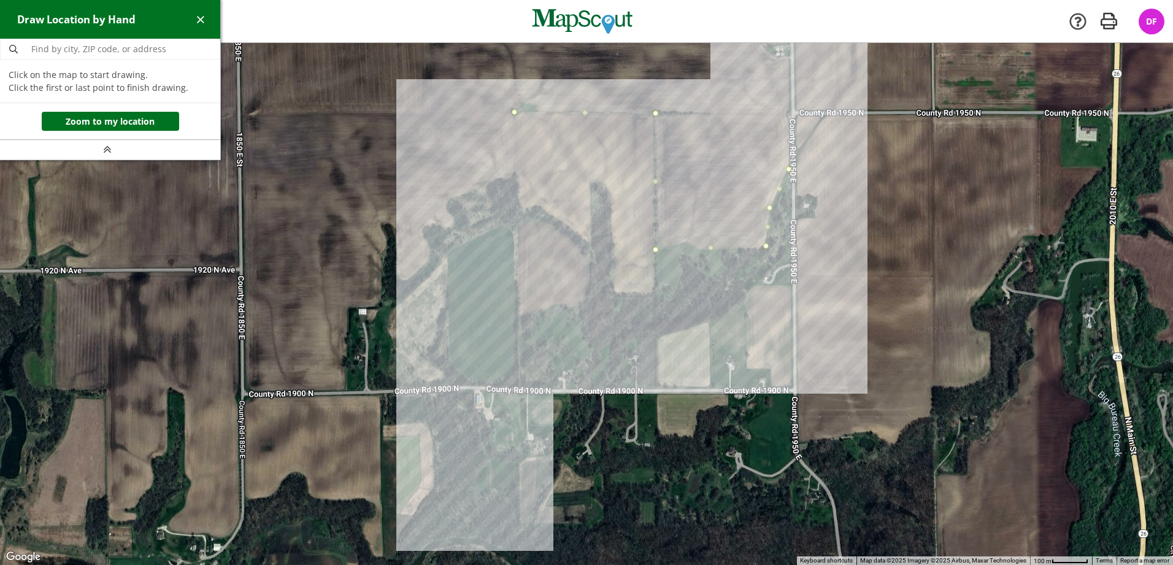
click at [517, 385] on div at bounding box center [586, 304] width 1173 height 522
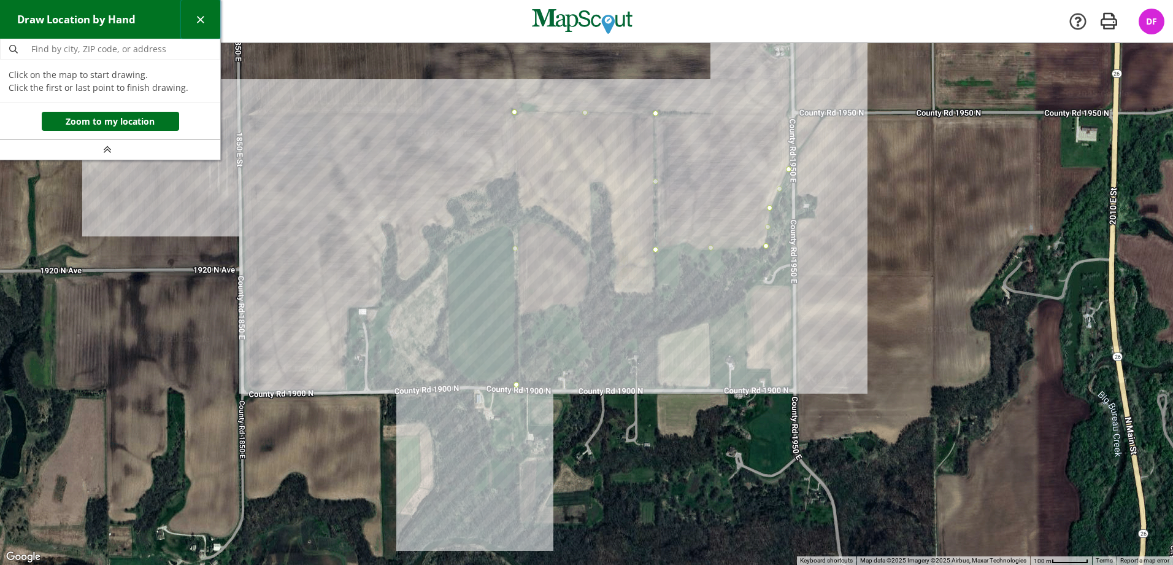
click at [199, 16] on span "button" at bounding box center [200, 19] width 13 height 13
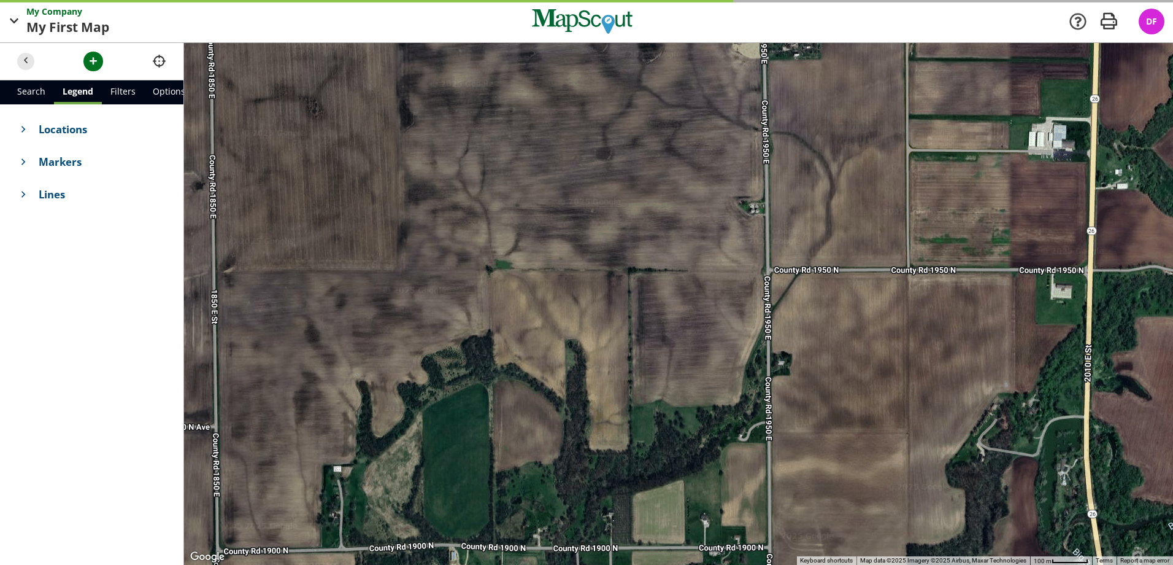
drag, startPoint x: 600, startPoint y: 271, endPoint x: 483, endPoint y: 428, distance: 196.0
click at [483, 428] on div at bounding box center [678, 304] width 989 height 522
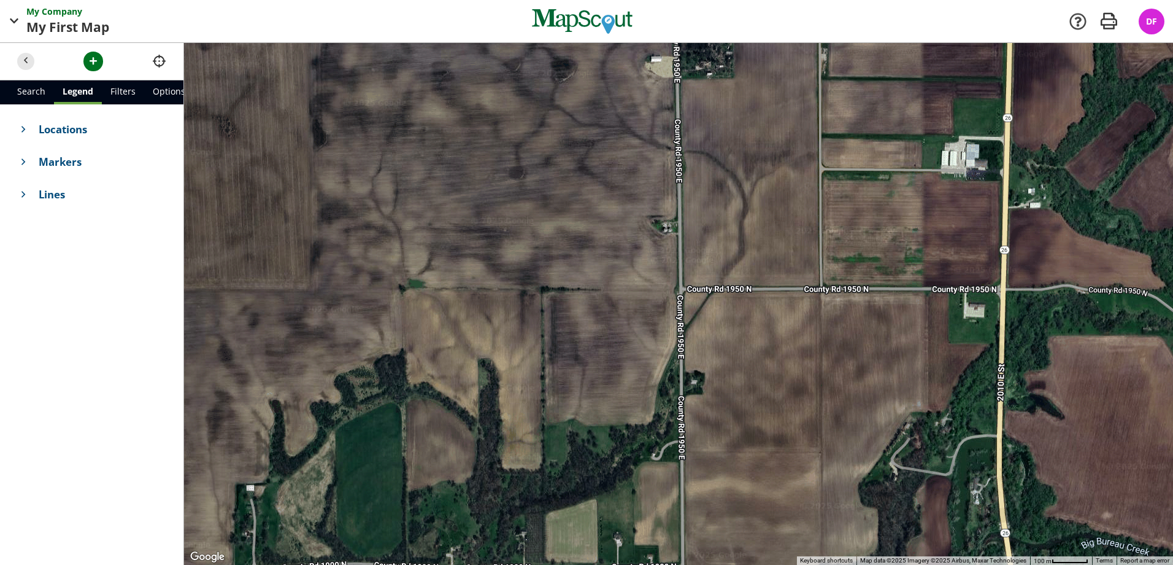
drag, startPoint x: 679, startPoint y: 192, endPoint x: 580, endPoint y: 245, distance: 112.8
click at [580, 245] on div at bounding box center [678, 304] width 989 height 522
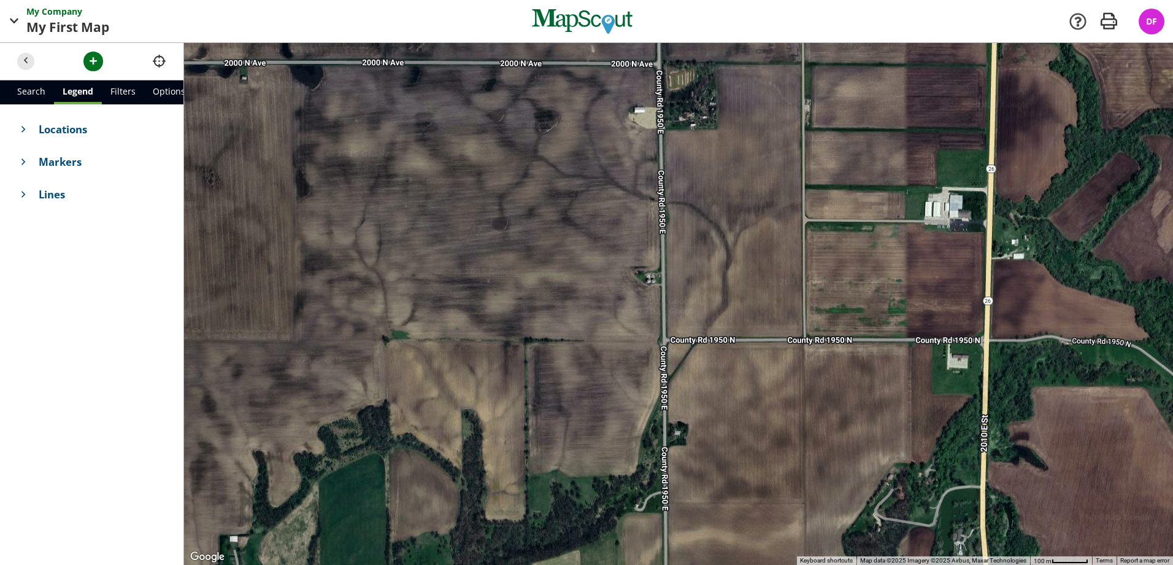
click at [658, 64] on div at bounding box center [678, 304] width 989 height 522
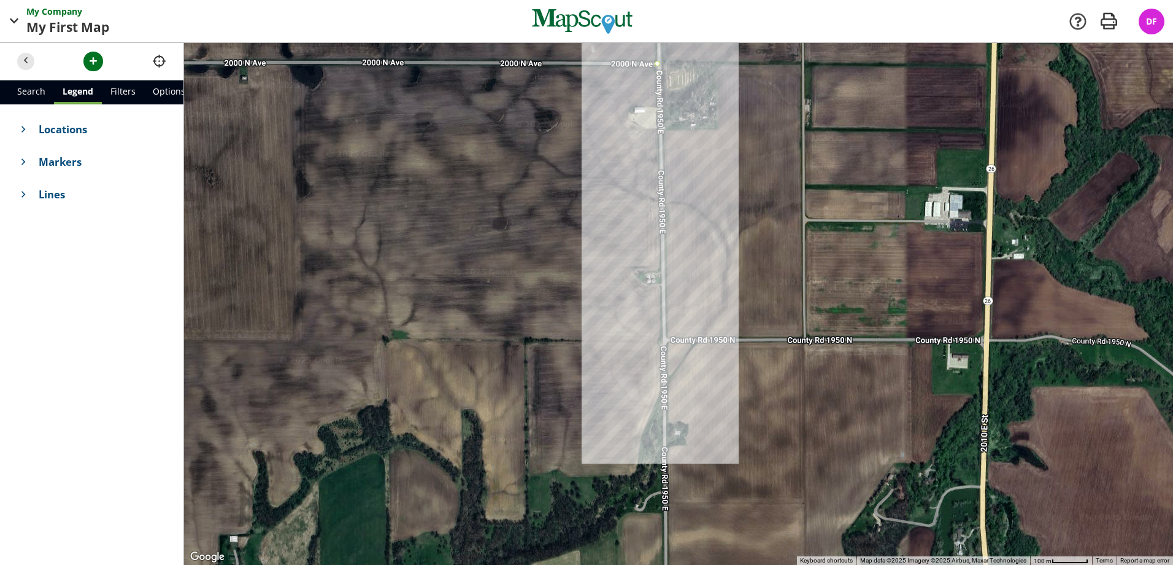
click at [662, 395] on div at bounding box center [678, 304] width 989 height 522
click at [642, 431] on div at bounding box center [678, 304] width 989 height 522
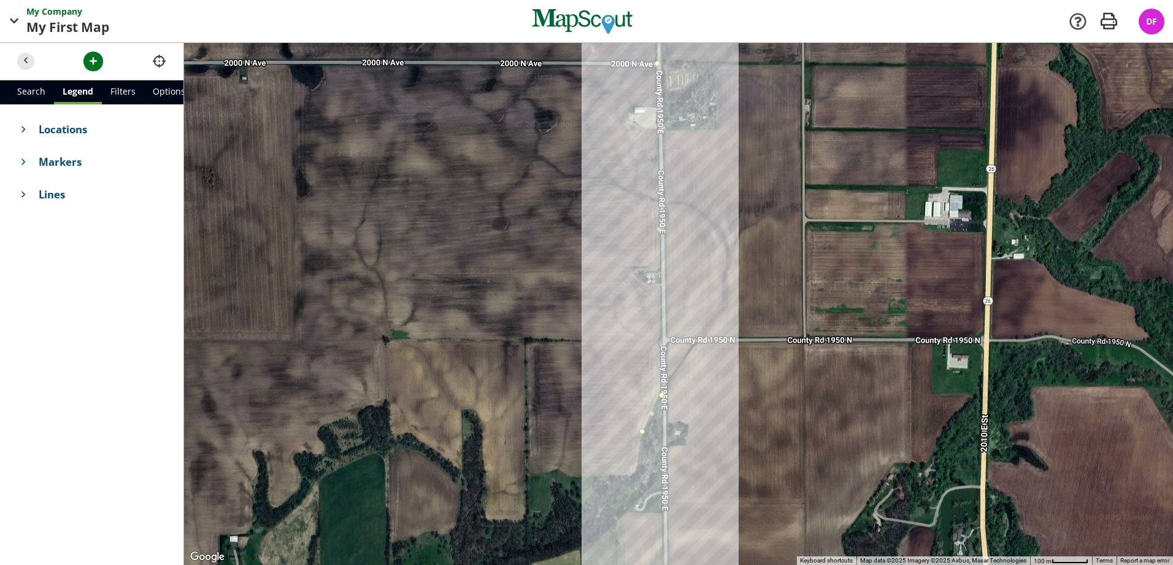
click at [636, 474] on div at bounding box center [678, 304] width 989 height 522
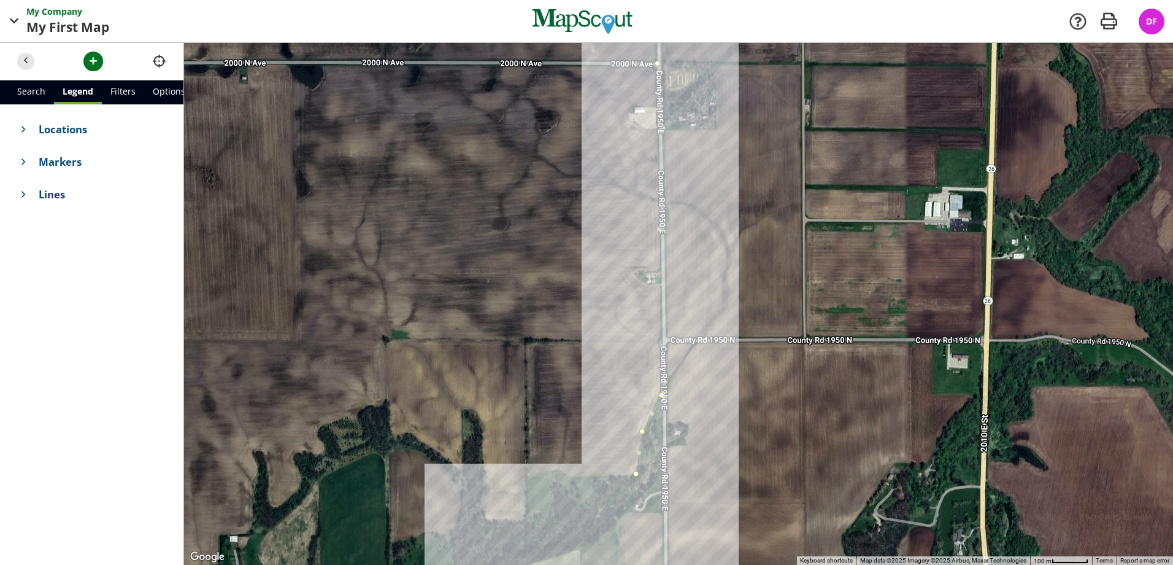
click at [527, 476] on div at bounding box center [678, 304] width 989 height 522
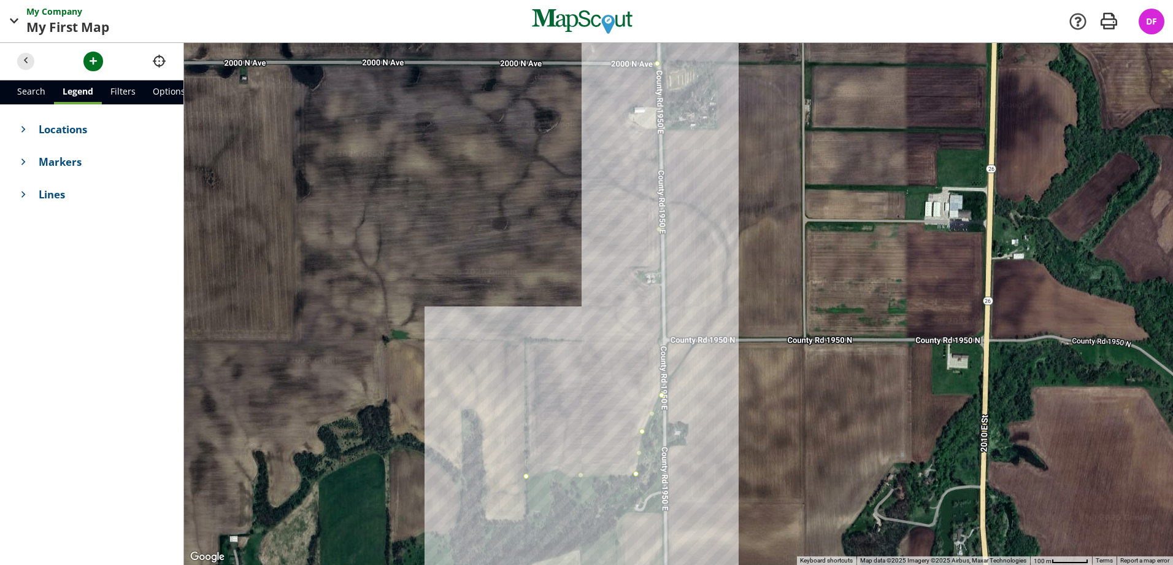
click at [525, 341] on div at bounding box center [678, 304] width 989 height 522
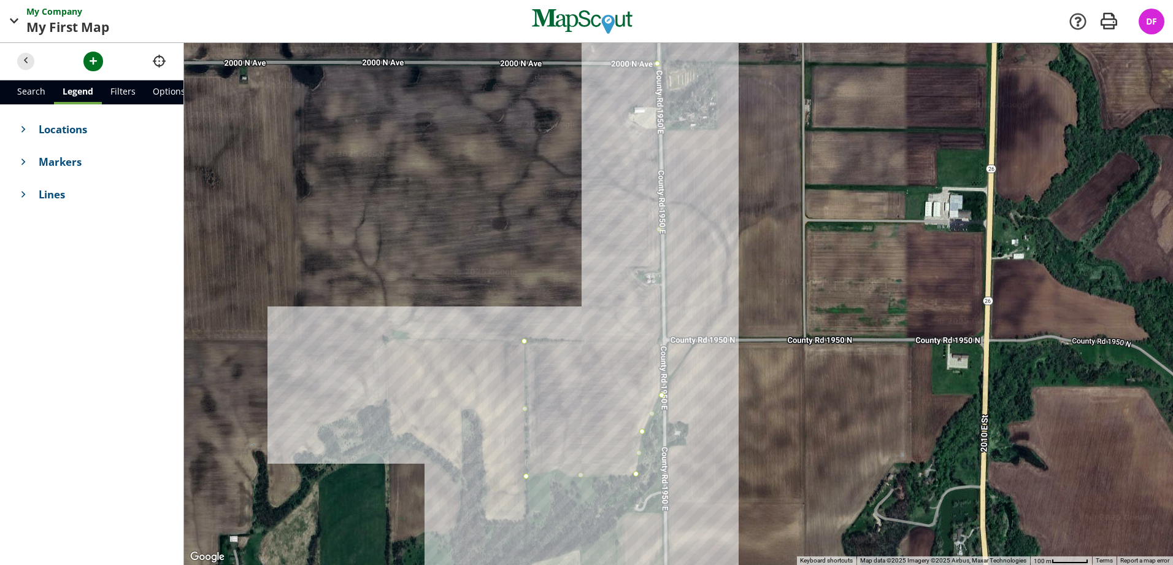
click at [386, 340] on div at bounding box center [678, 304] width 989 height 522
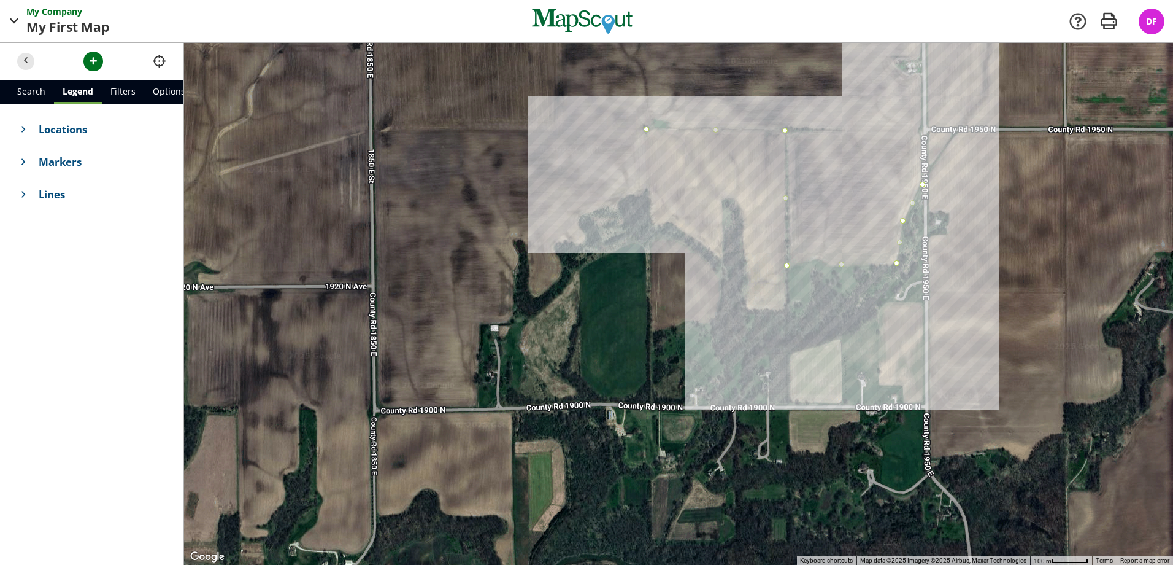
drag, startPoint x: 373, startPoint y: 418, endPoint x: 636, endPoint y: 205, distance: 338.1
click at [636, 205] on div at bounding box center [678, 304] width 989 height 522
click at [648, 192] on div at bounding box center [678, 304] width 989 height 522
click at [578, 220] on div at bounding box center [678, 304] width 989 height 522
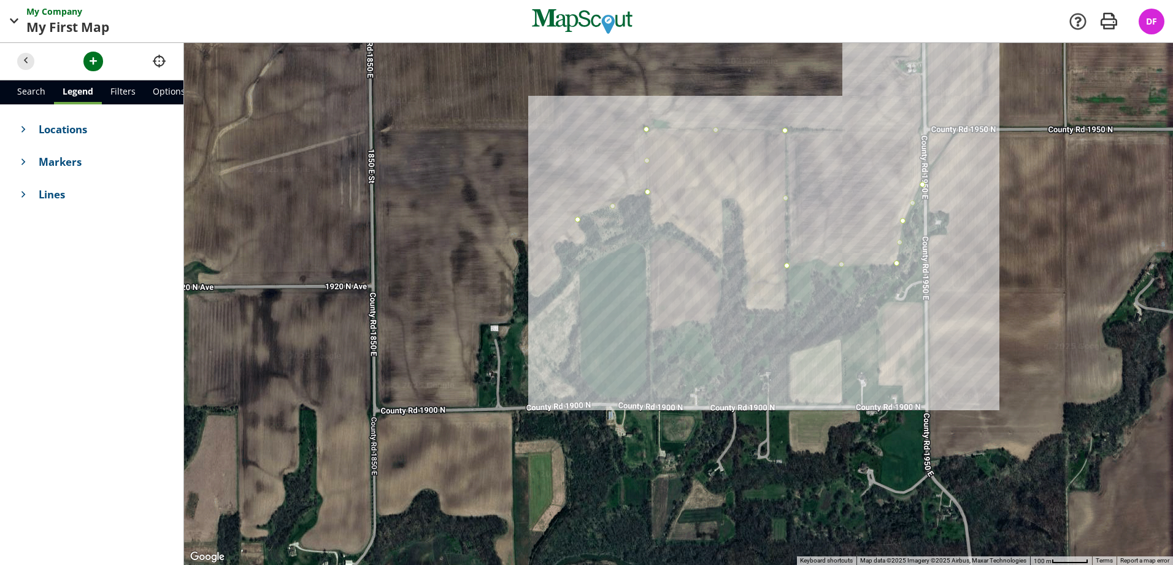
click at [581, 399] on div at bounding box center [678, 304] width 989 height 522
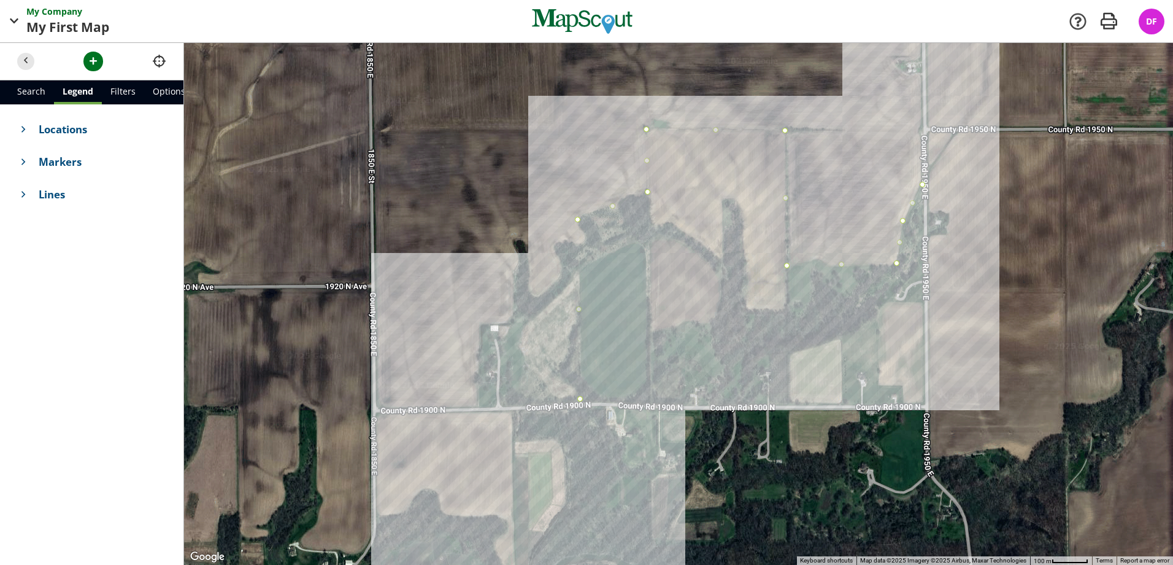
click at [522, 403] on div at bounding box center [678, 304] width 989 height 522
click at [523, 323] on div at bounding box center [678, 304] width 989 height 522
click at [479, 324] on div at bounding box center [678, 304] width 989 height 522
click at [478, 406] on div at bounding box center [678, 304] width 989 height 522
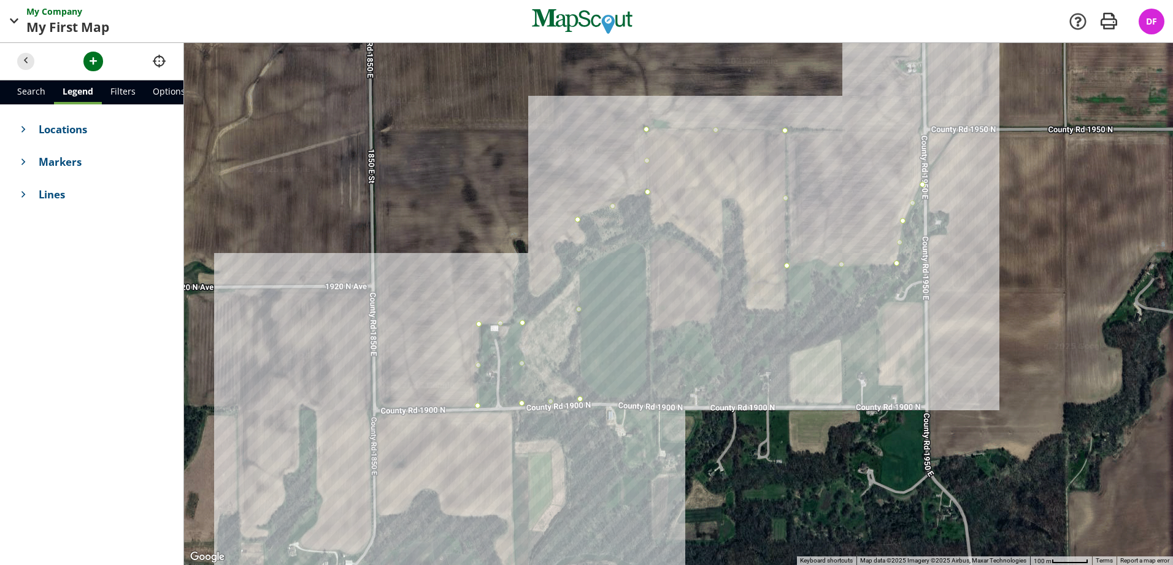
click at [377, 407] on div at bounding box center [678, 304] width 989 height 522
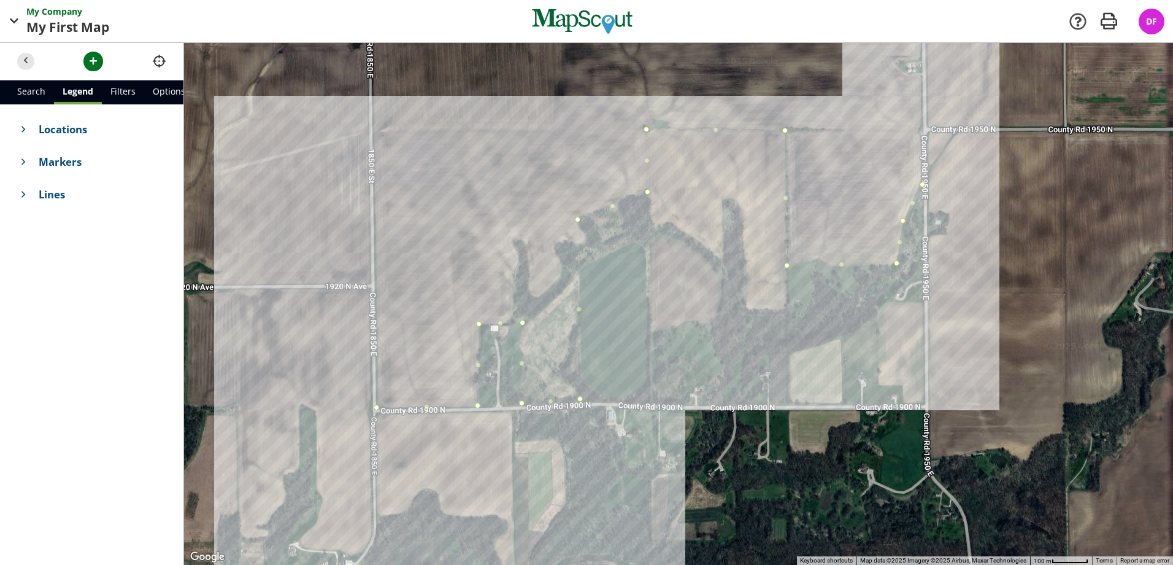
click at [374, 131] on div at bounding box center [678, 304] width 989 height 522
click at [562, 130] on div at bounding box center [678, 304] width 989 height 522
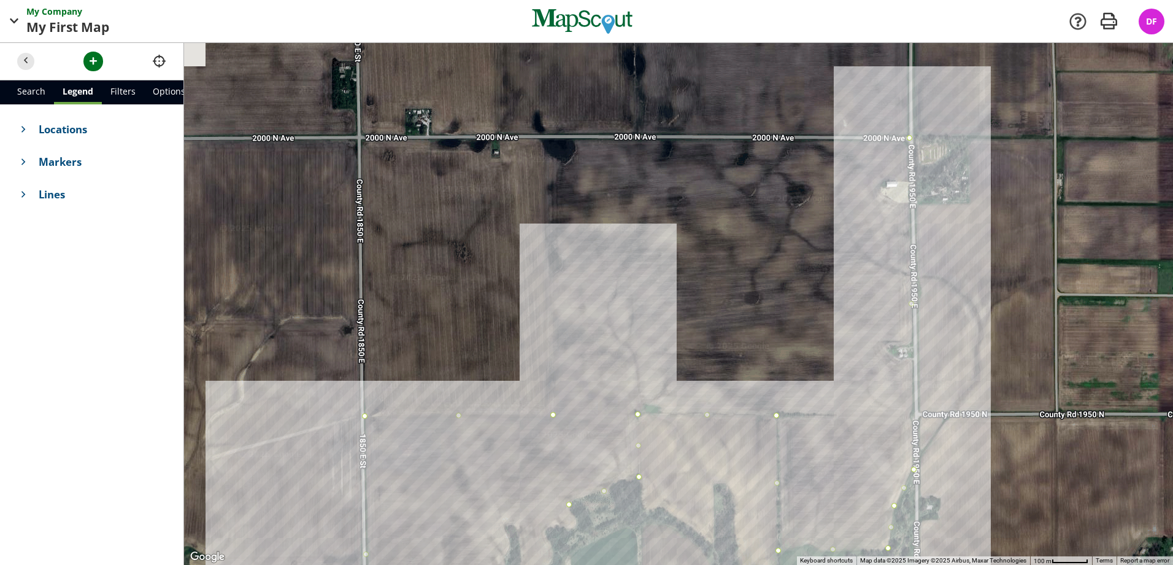
drag, startPoint x: 596, startPoint y: 99, endPoint x: 588, endPoint y: 367, distance: 267.7
click at [588, 367] on div at bounding box center [678, 304] width 989 height 522
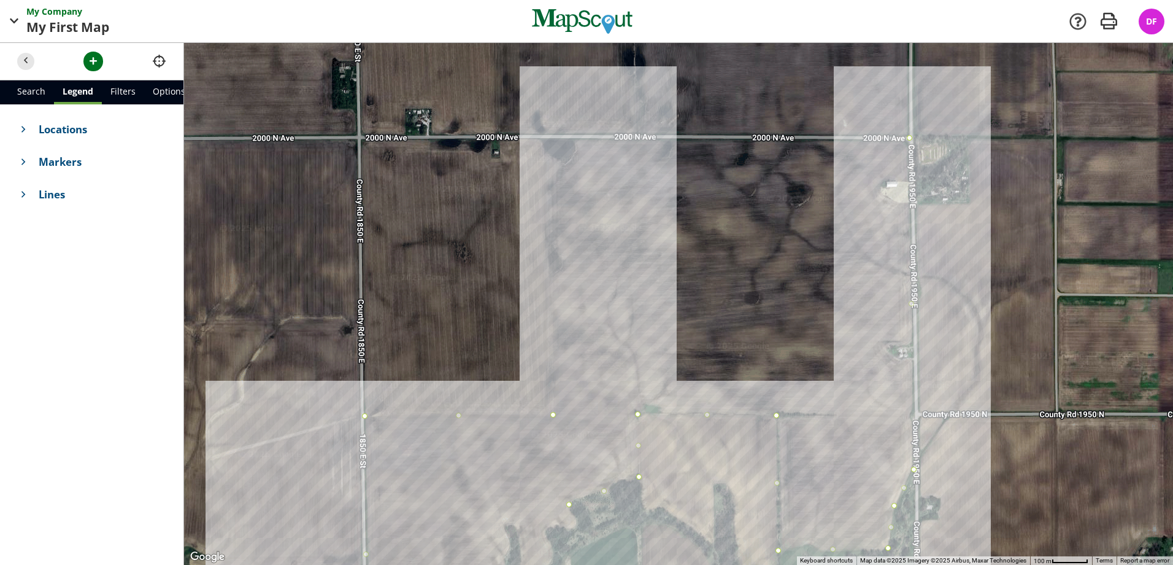
click at [550, 137] on div at bounding box center [678, 304] width 989 height 522
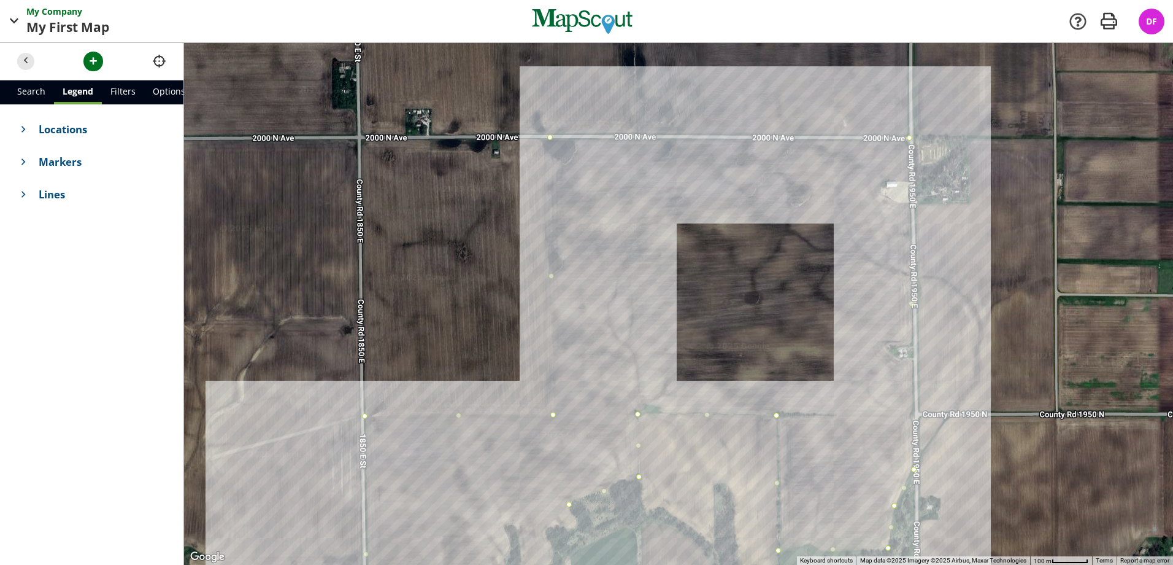
click at [909, 137] on div at bounding box center [678, 304] width 989 height 522
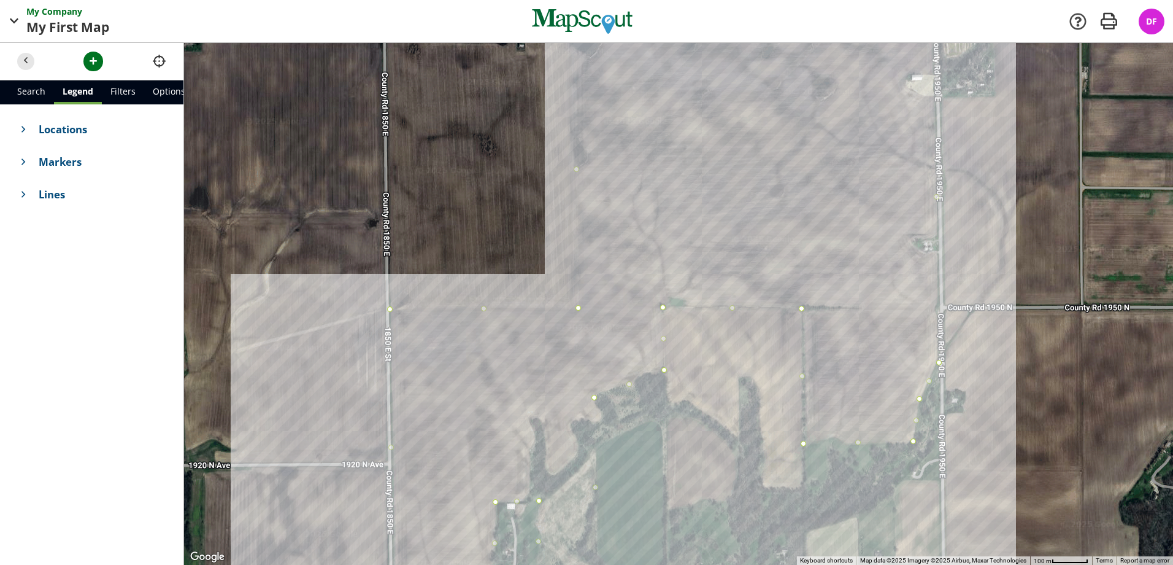
drag, startPoint x: 772, startPoint y: 333, endPoint x: 794, endPoint y: 239, distance: 97.1
click at [794, 239] on div at bounding box center [678, 304] width 989 height 522
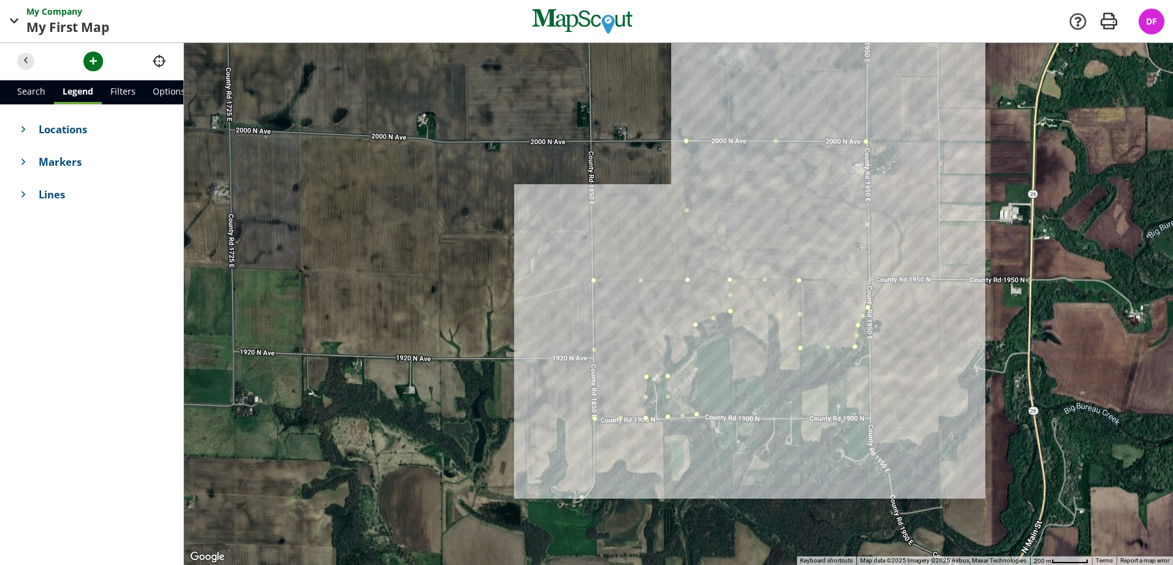
click at [751, 218] on div at bounding box center [678, 304] width 989 height 522
click at [751, 220] on div at bounding box center [678, 304] width 989 height 522
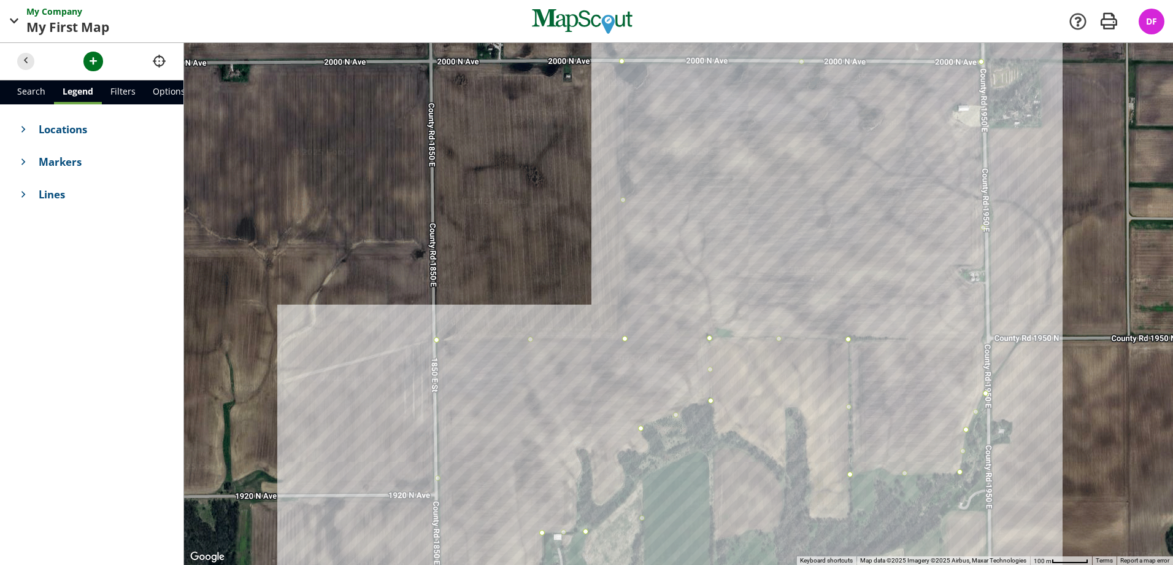
click at [740, 226] on div at bounding box center [678, 304] width 989 height 522
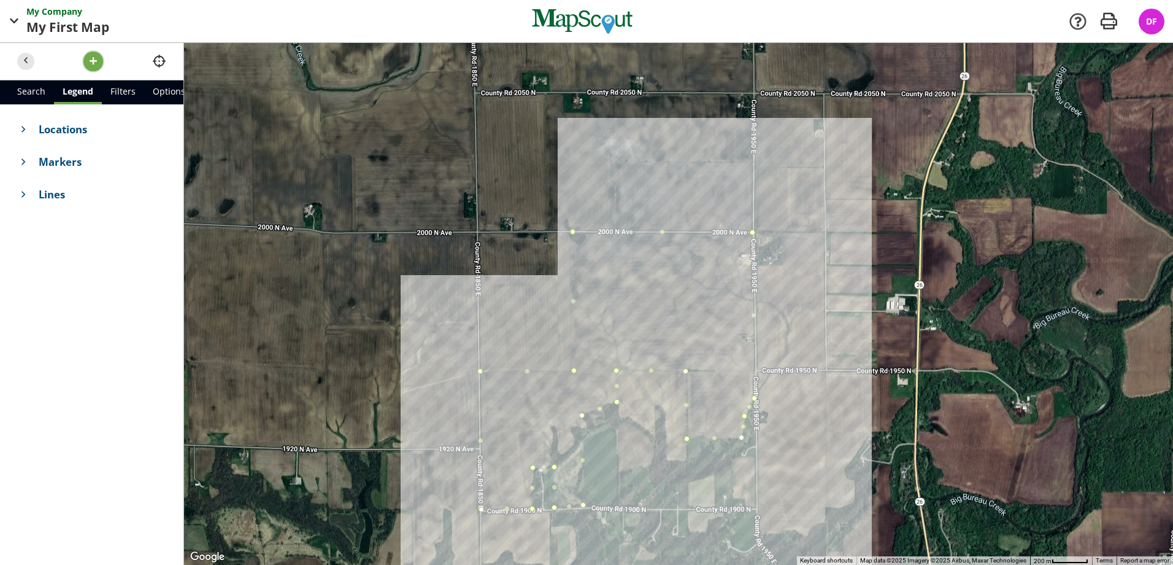
click at [90, 58] on span "button" at bounding box center [93, 61] width 13 height 13
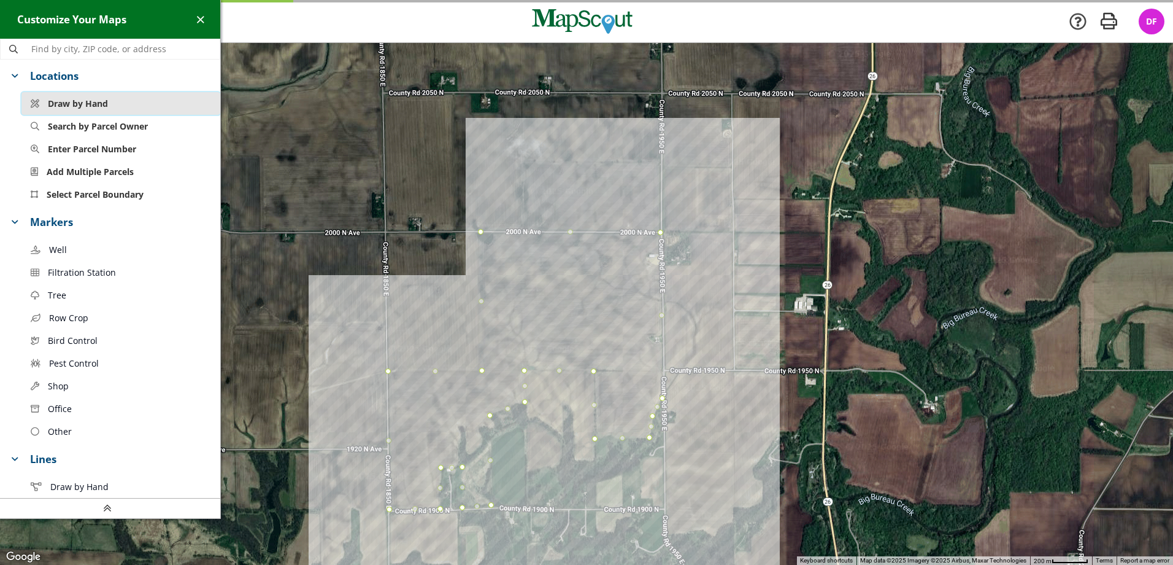
click at [98, 102] on span "Draw by Hand" at bounding box center [78, 103] width 60 height 13
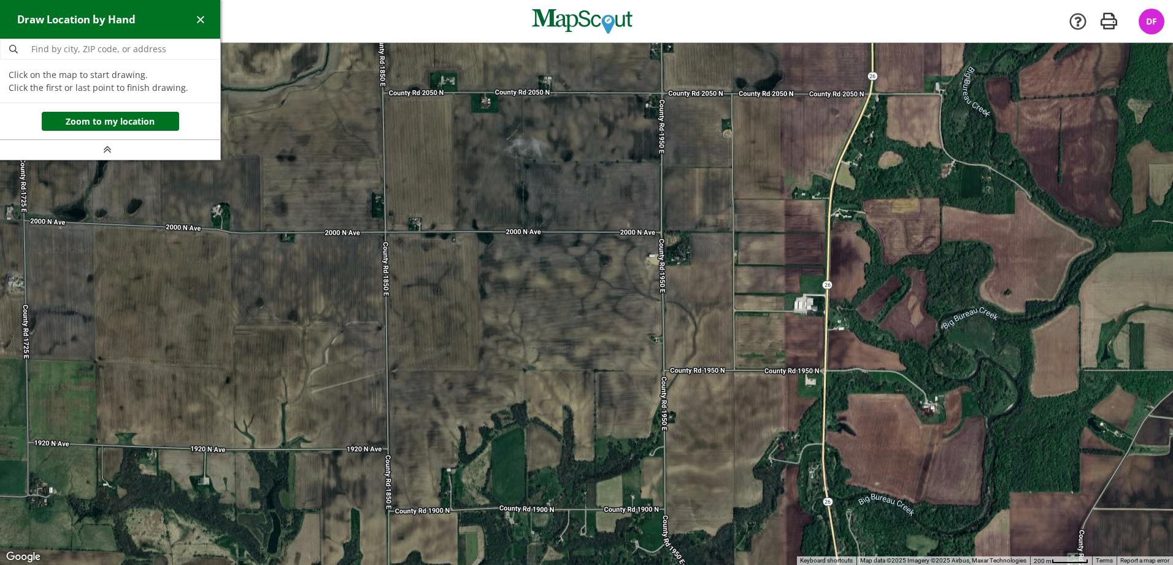
drag, startPoint x: 479, startPoint y: 232, endPoint x: 573, endPoint y: 234, distance: 93.9
click at [480, 232] on div at bounding box center [586, 304] width 1173 height 522
click at [661, 233] on div at bounding box center [586, 304] width 1173 height 522
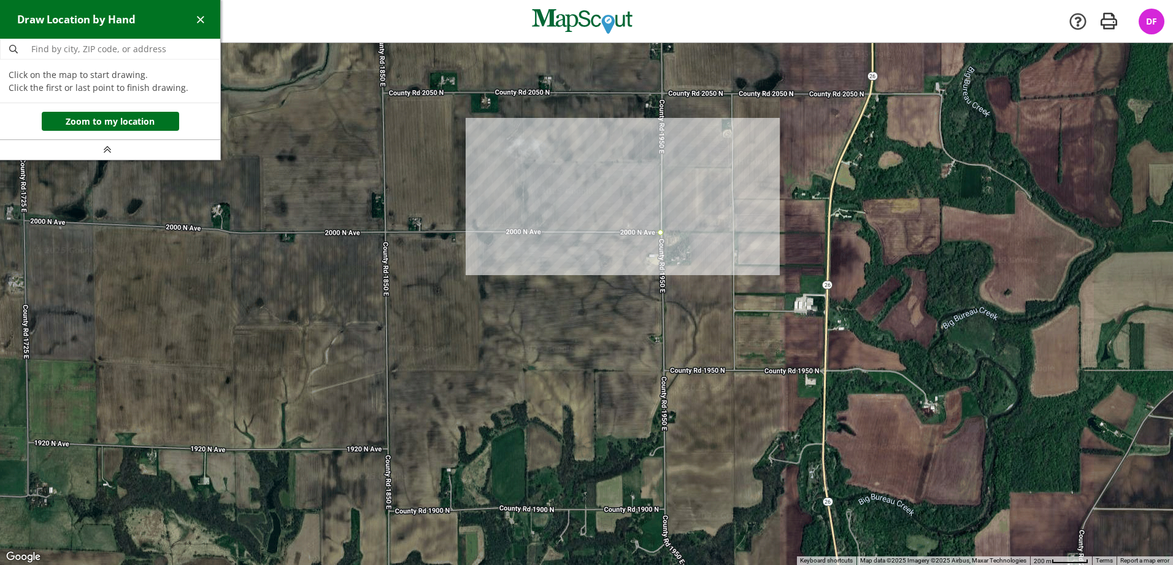
click at [478, 232] on div at bounding box center [586, 304] width 1173 height 522
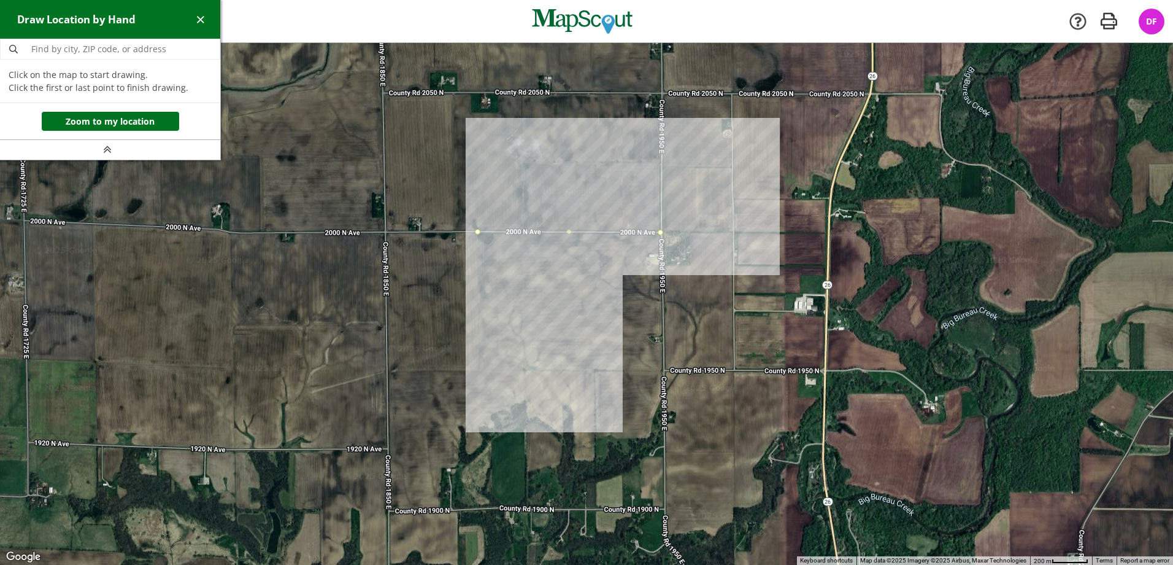
click at [477, 371] on div at bounding box center [586, 304] width 1173 height 522
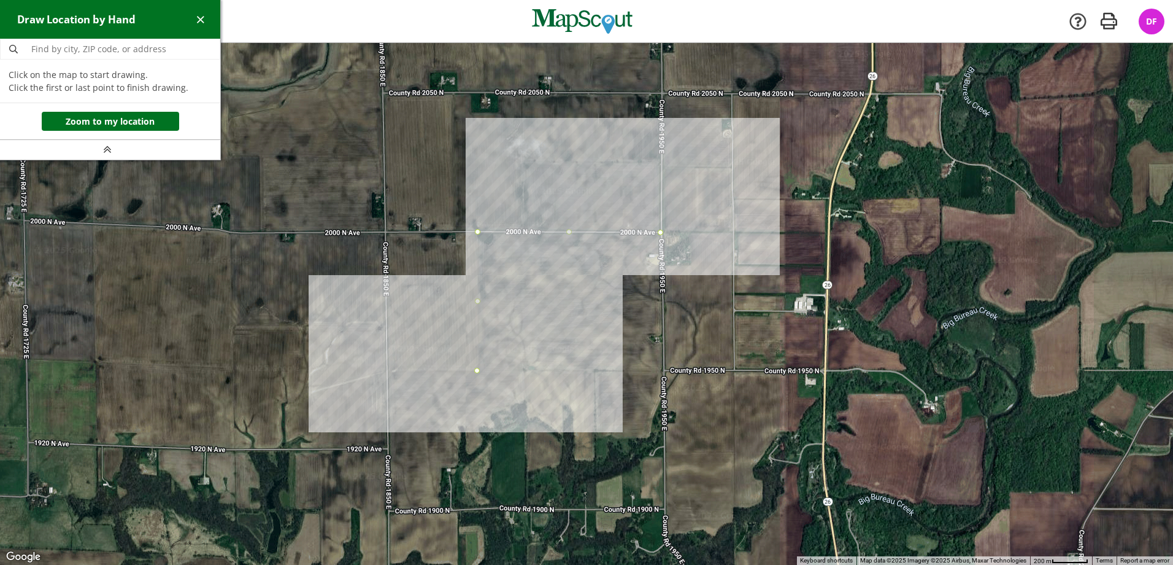
click at [387, 371] on div at bounding box center [586, 304] width 1173 height 522
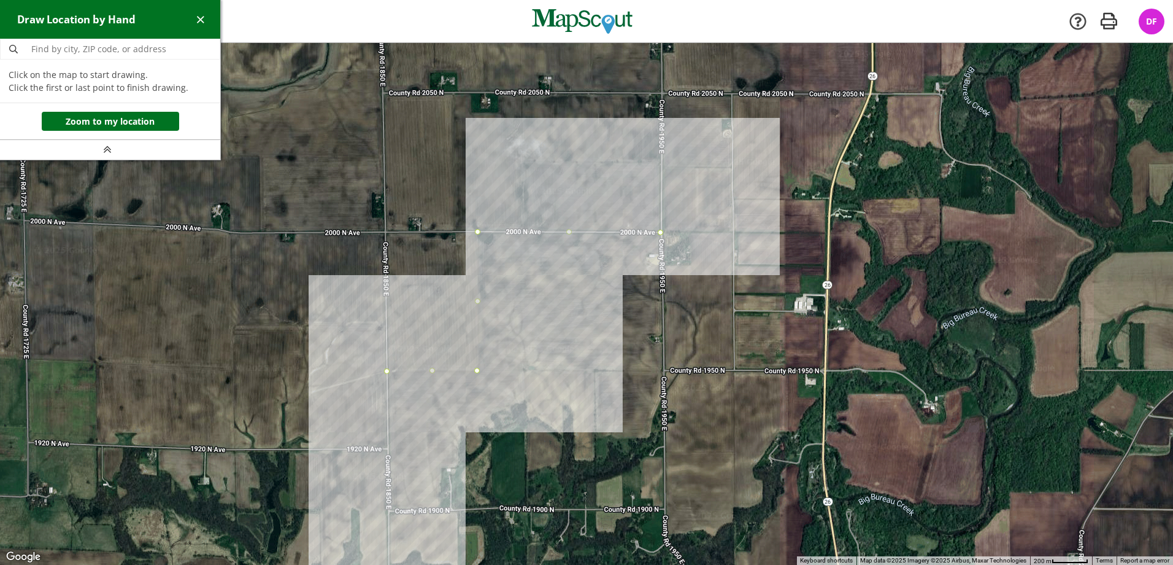
click at [389, 511] on div at bounding box center [586, 304] width 1173 height 522
click at [439, 510] on div at bounding box center [586, 304] width 1173 height 522
click at [441, 468] on div at bounding box center [586, 304] width 1173 height 522
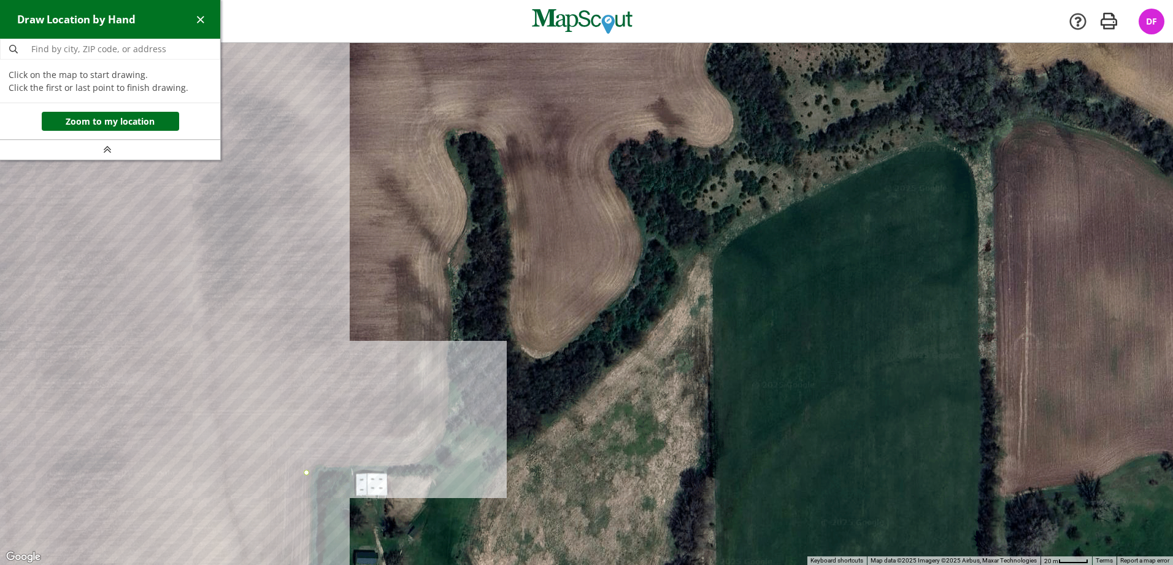
click at [461, 473] on div at bounding box center [586, 304] width 1173 height 522
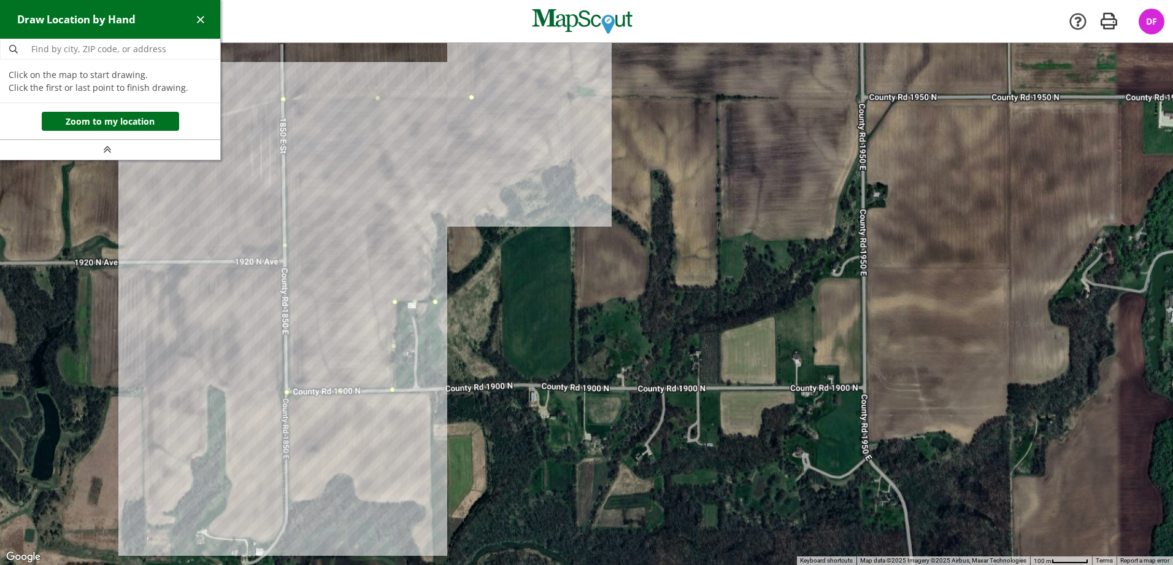
drag, startPoint x: 461, startPoint y: 482, endPoint x: 436, endPoint y: 309, distance: 175.0
click at [436, 309] on div at bounding box center [586, 304] width 1173 height 522
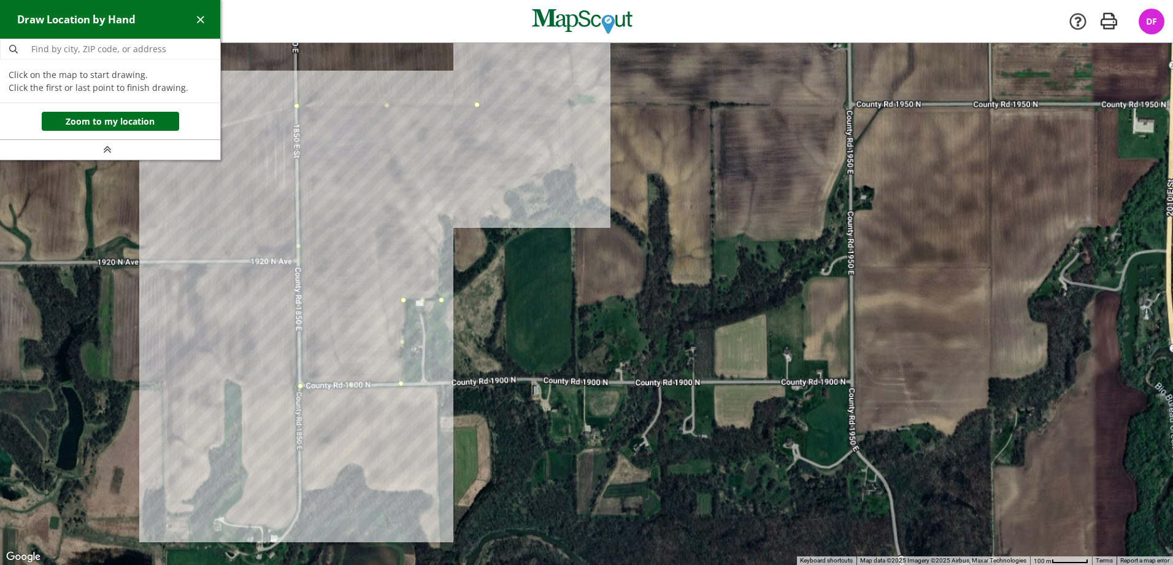
drag, startPoint x: 442, startPoint y: 380, endPoint x: 483, endPoint y: 379, distance: 40.5
click at [443, 380] on div at bounding box center [586, 304] width 1173 height 522
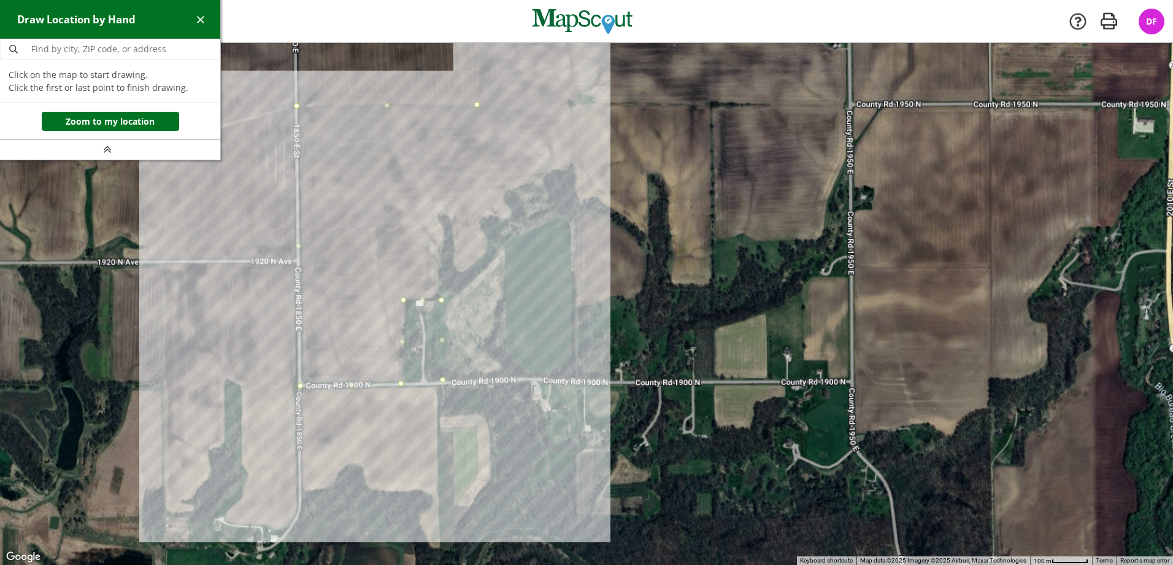
click at [507, 379] on div at bounding box center [586, 304] width 1173 height 522
click at [506, 219] on div at bounding box center [586, 304] width 1173 height 522
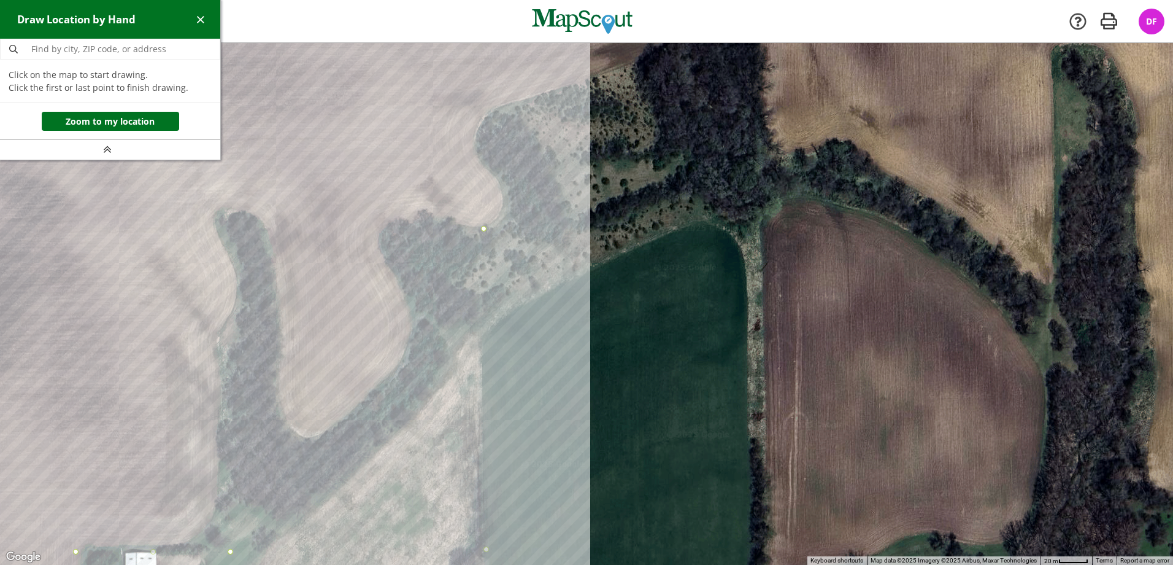
click at [510, 196] on div at bounding box center [586, 304] width 1173 height 522
click at [477, 156] on div at bounding box center [586, 304] width 1173 height 522
click at [477, 128] on div at bounding box center [586, 304] width 1173 height 522
click at [504, 104] on div at bounding box center [586, 304] width 1173 height 522
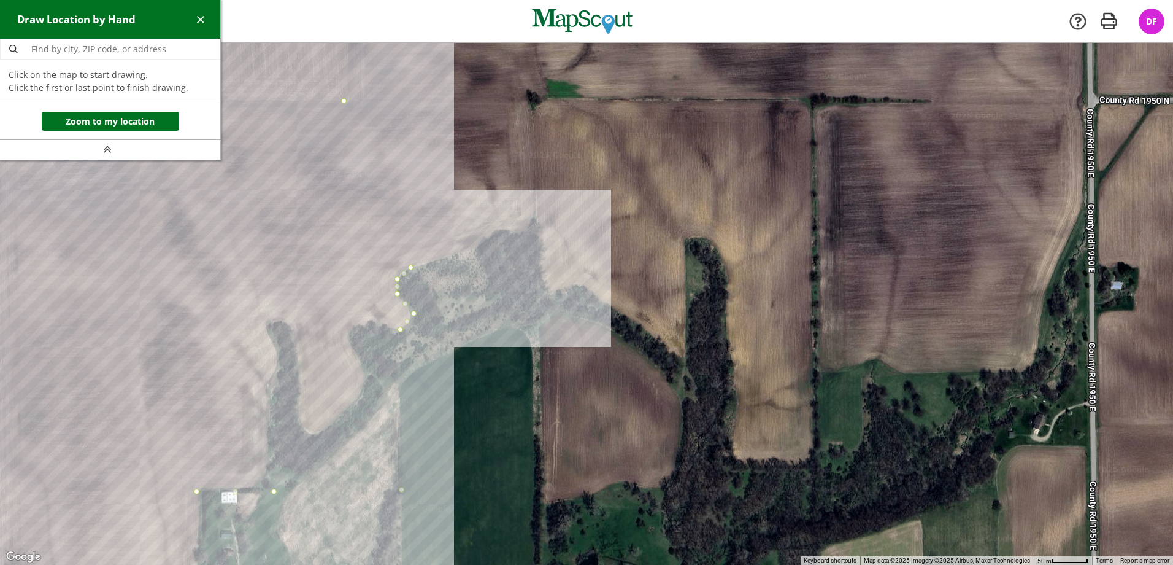
drag, startPoint x: 617, startPoint y: 157, endPoint x: 467, endPoint y: 288, distance: 198.8
click at [467, 288] on div at bounding box center [586, 304] width 1173 height 522
click at [534, 228] on div at bounding box center [586, 304] width 1173 height 522
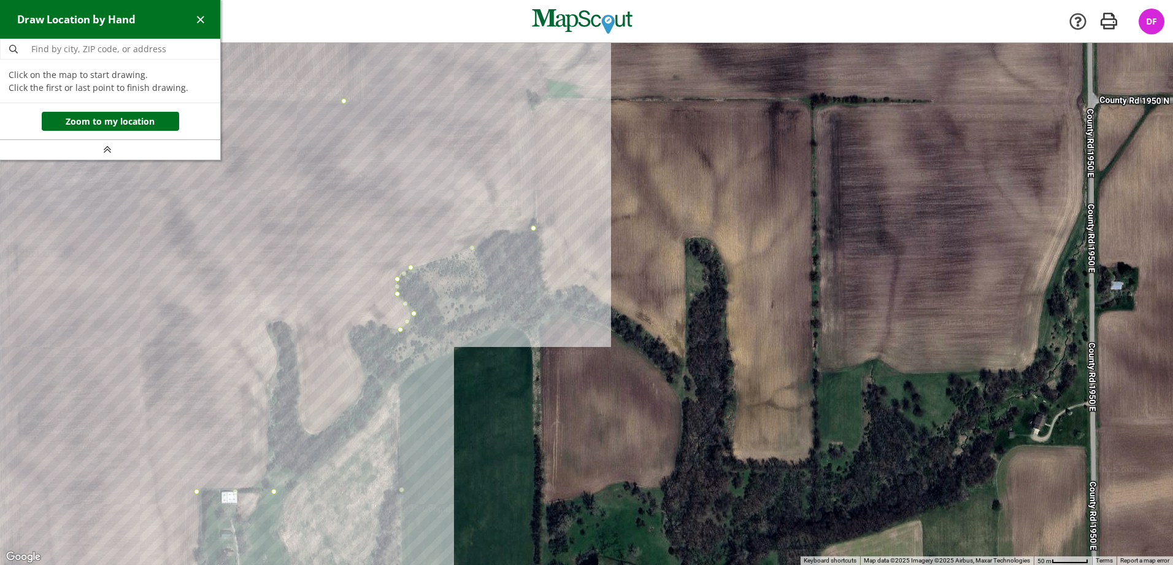
click at [534, 98] on div at bounding box center [586, 304] width 1173 height 522
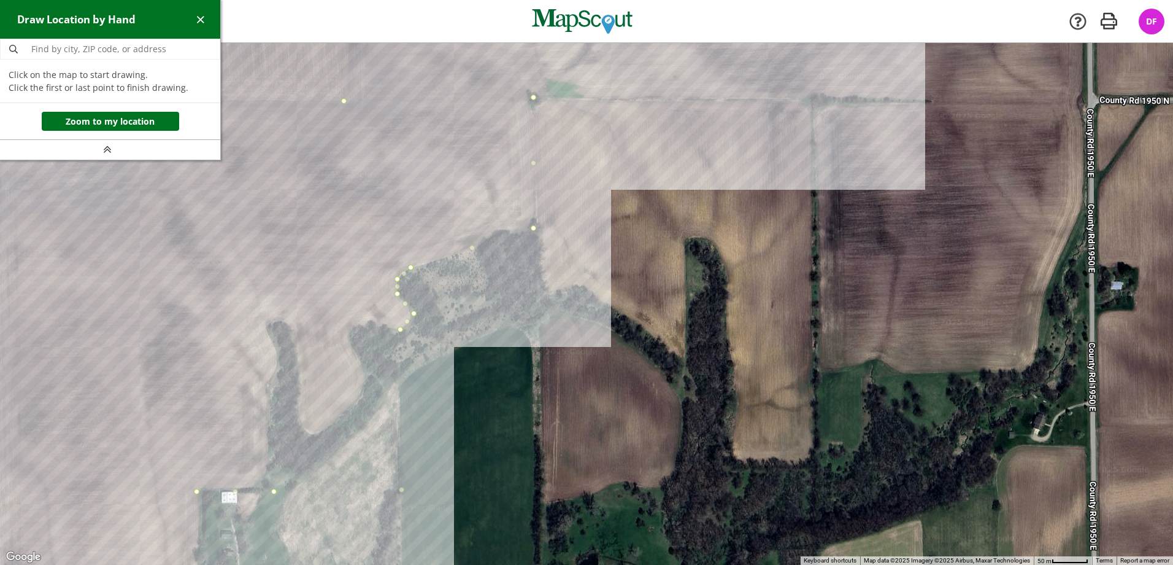
click at [813, 99] on div at bounding box center [586, 304] width 1173 height 522
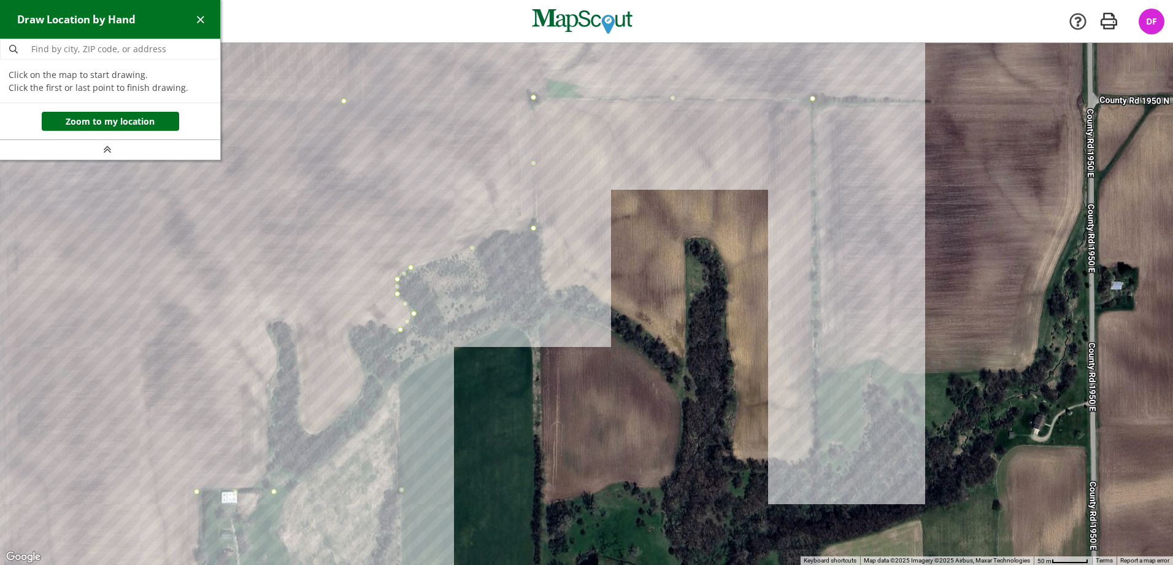
click at [816, 374] on div at bounding box center [586, 304] width 1173 height 522
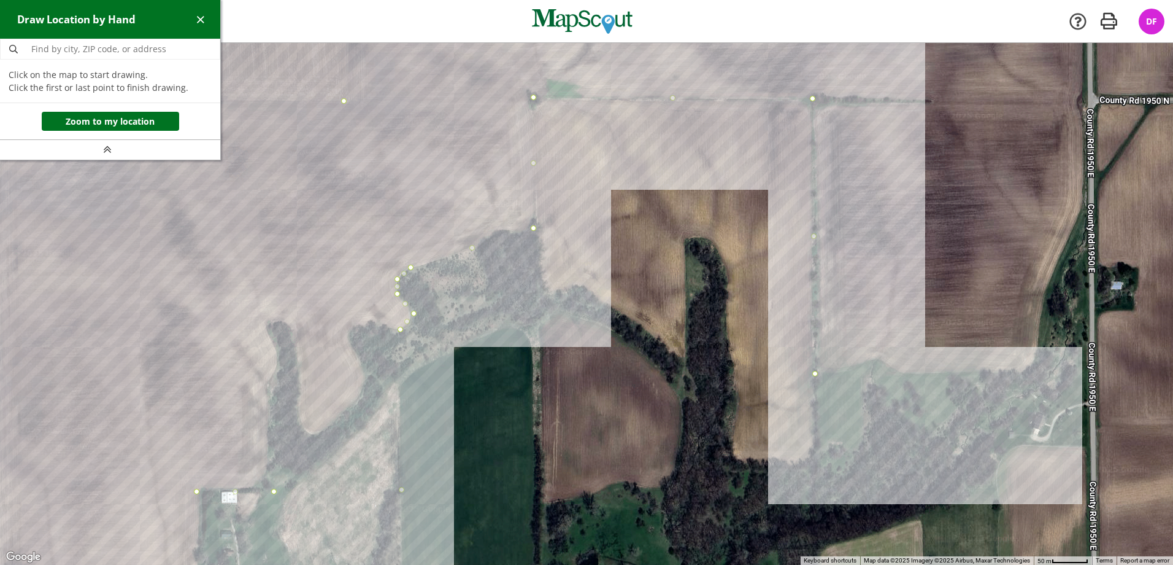
click at [1030, 370] on div at bounding box center [586, 304] width 1173 height 522
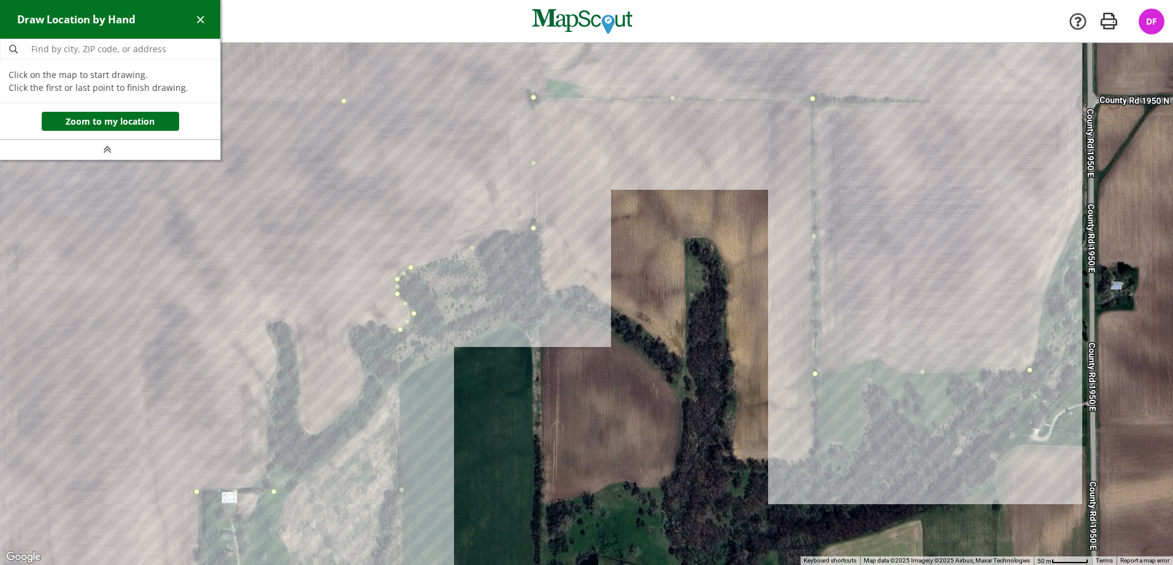
click at [1038, 350] on div at bounding box center [586, 304] width 1173 height 522
click at [1046, 291] on div at bounding box center [586, 304] width 1173 height 522
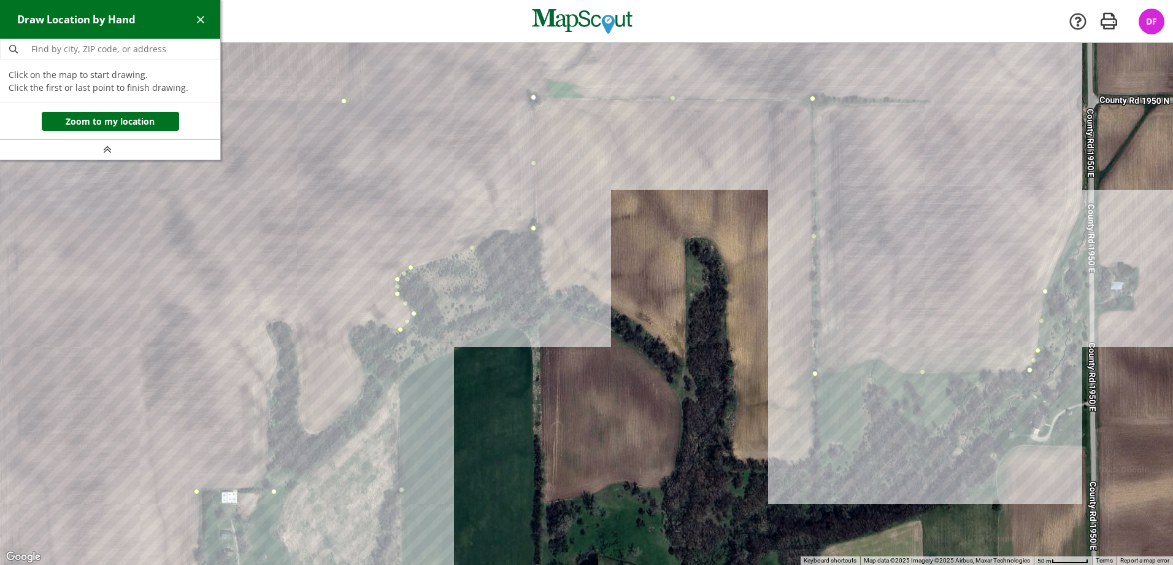
click at [1084, 205] on div at bounding box center [586, 304] width 1173 height 522
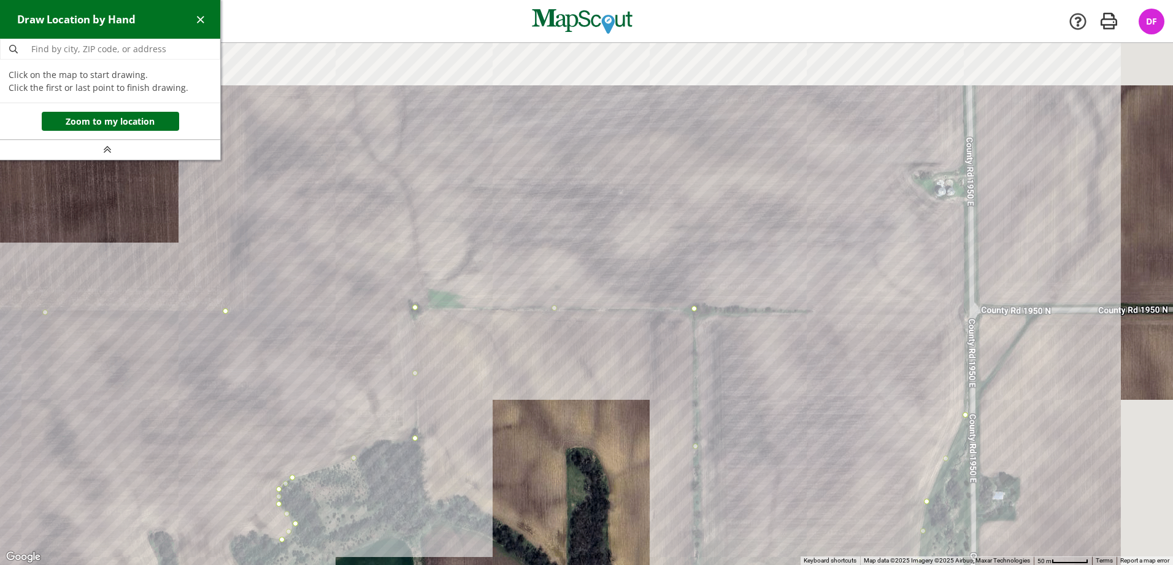
drag, startPoint x: 1038, startPoint y: 248, endPoint x: 922, endPoint y: 434, distance: 218.8
click at [922, 434] on div at bounding box center [586, 304] width 1173 height 522
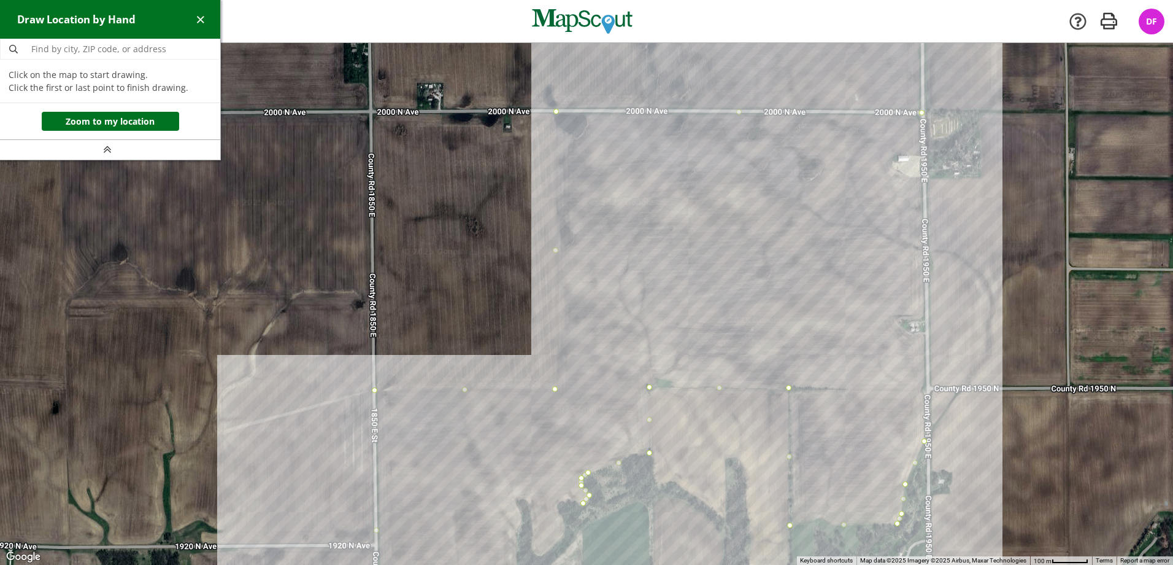
click at [920, 114] on div at bounding box center [586, 304] width 1173 height 522
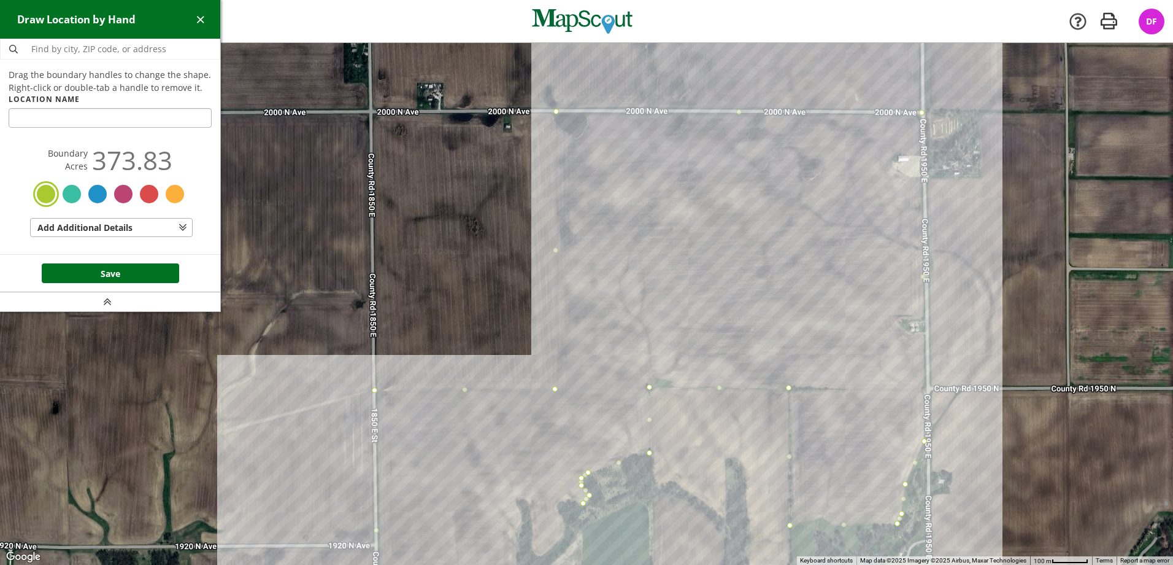
click at [122, 115] on input "text" at bounding box center [110, 118] width 203 height 20
type input "Miles"
click at [95, 276] on button "Save" at bounding box center [110, 273] width 137 height 20
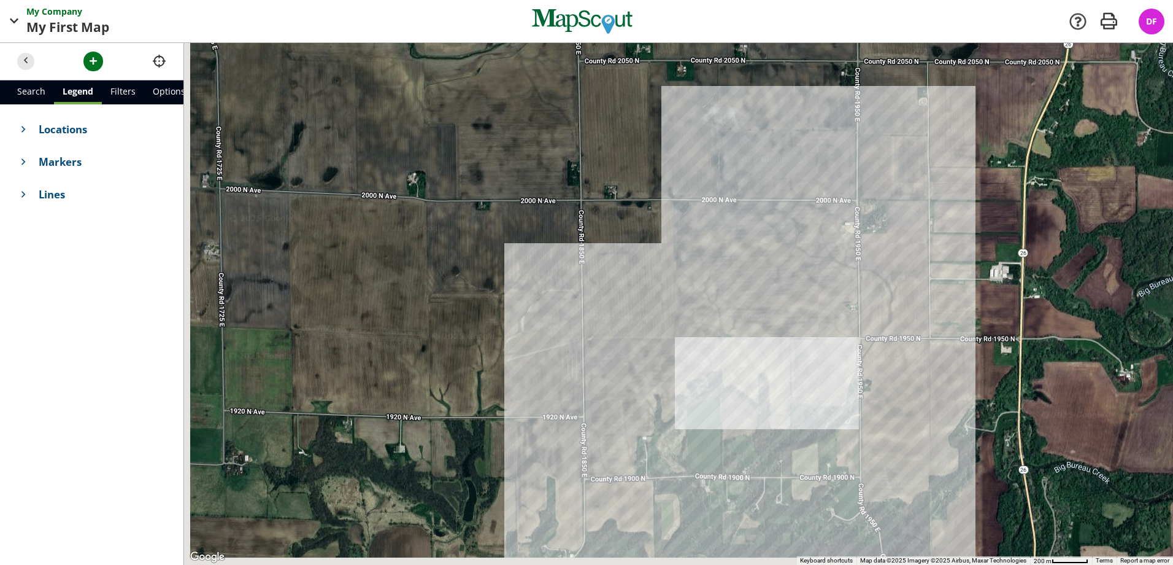
drag, startPoint x: 518, startPoint y: 329, endPoint x: 604, endPoint y: 295, distance: 92.3
click at [604, 295] on div at bounding box center [678, 304] width 989 height 522
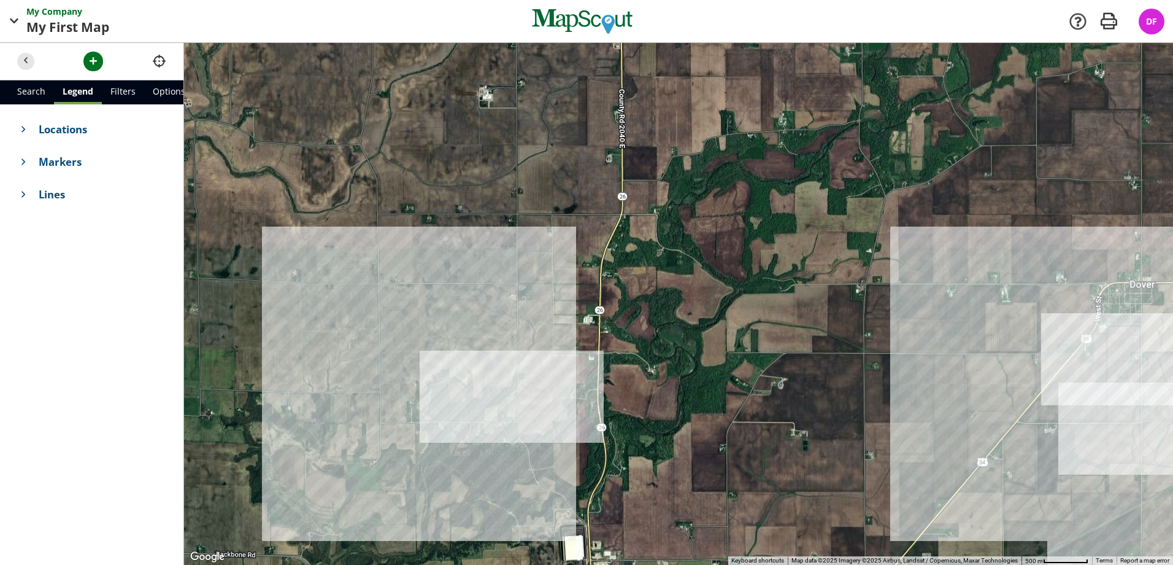
drag, startPoint x: 574, startPoint y: 267, endPoint x: 484, endPoint y: 276, distance: 91.3
click at [484, 276] on div at bounding box center [678, 304] width 989 height 522
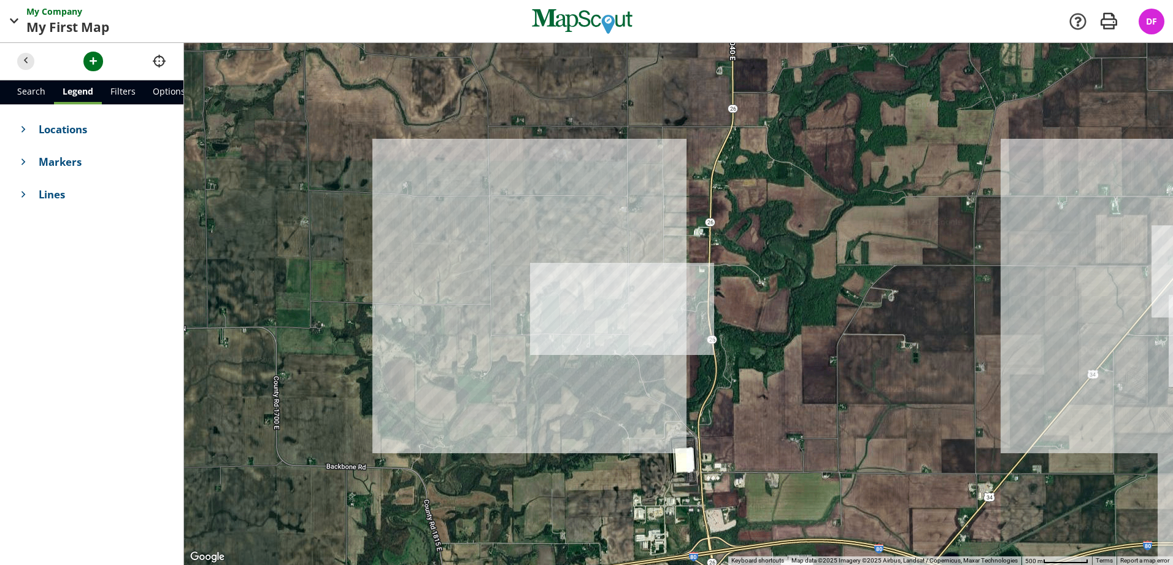
drag, startPoint x: 393, startPoint y: 325, endPoint x: 441, endPoint y: 258, distance: 81.4
click at [441, 258] on div at bounding box center [678, 304] width 989 height 522
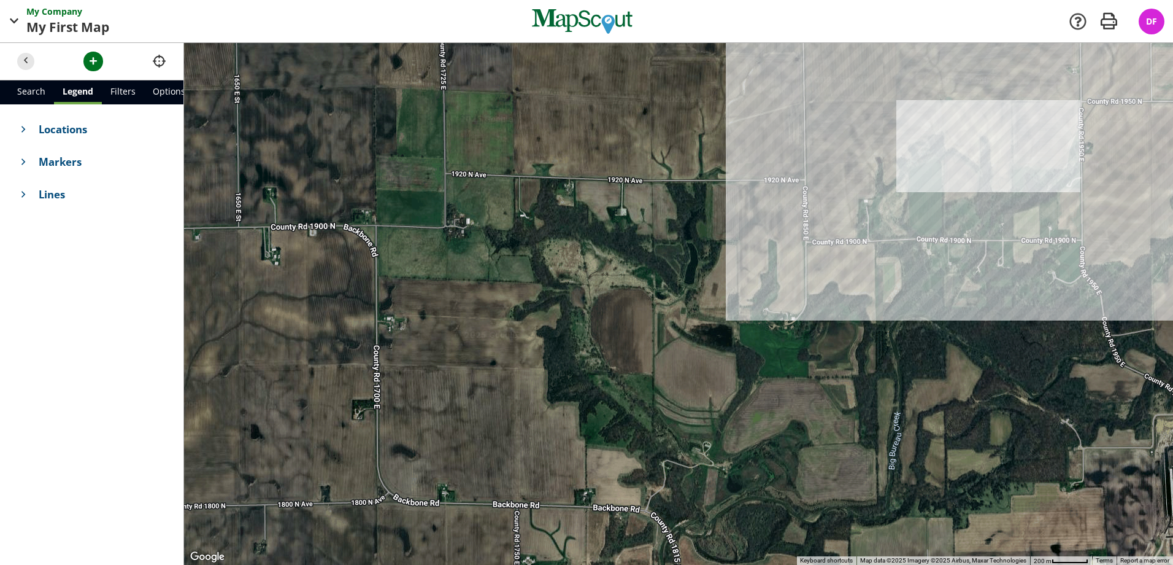
drag, startPoint x: 423, startPoint y: 319, endPoint x: 701, endPoint y: 142, distance: 329.2
click at [701, 142] on div at bounding box center [678, 304] width 989 height 522
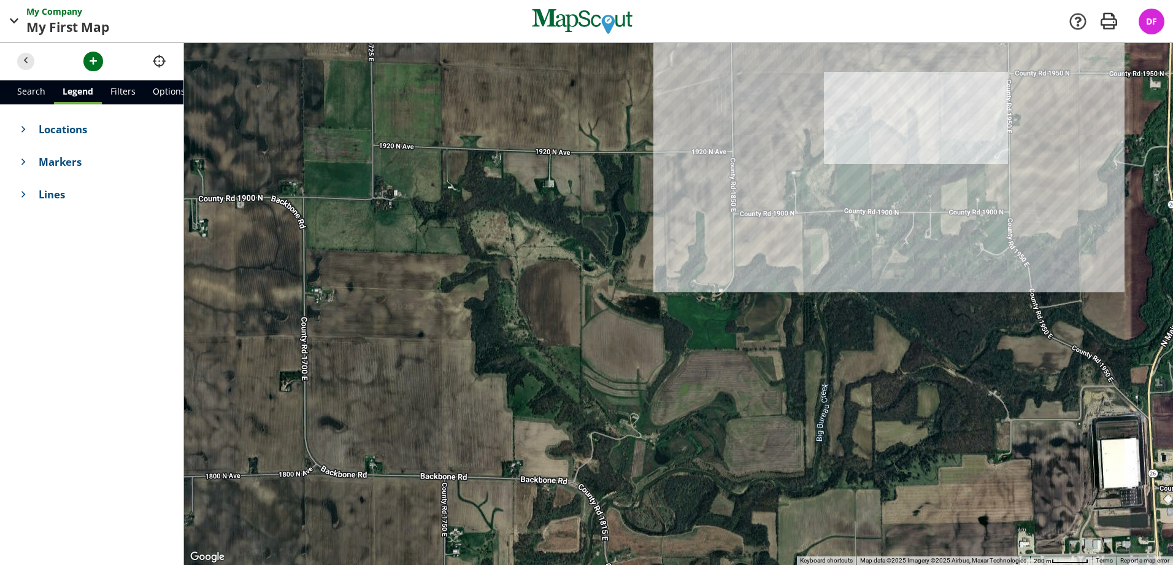
drag, startPoint x: 625, startPoint y: 248, endPoint x: 545, endPoint y: 217, distance: 86.3
click at [545, 217] on div at bounding box center [678, 304] width 989 height 522
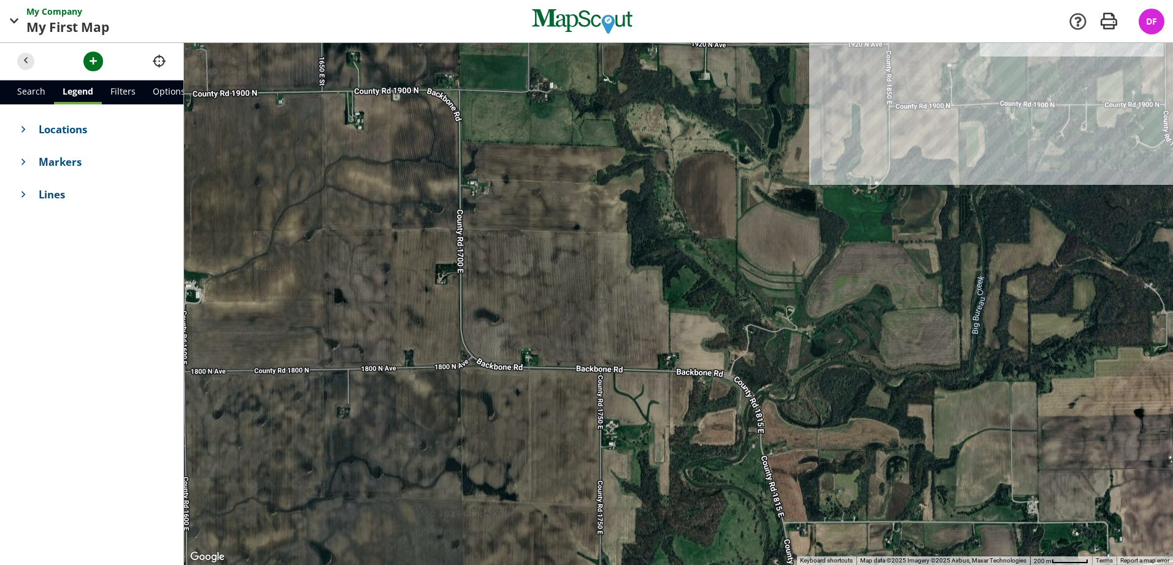
drag, startPoint x: 517, startPoint y: 371, endPoint x: 664, endPoint y: 272, distance: 176.8
click at [664, 272] on div at bounding box center [678, 304] width 989 height 522
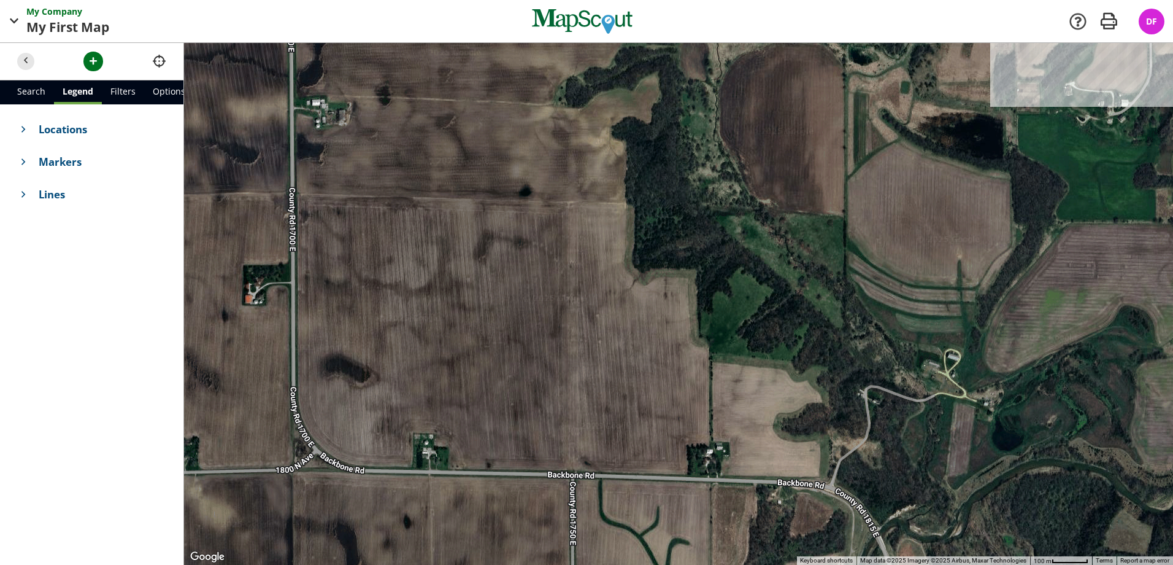
drag, startPoint x: 596, startPoint y: 314, endPoint x: 532, endPoint y: 388, distance: 97.4
click at [532, 388] on div at bounding box center [678, 304] width 989 height 522
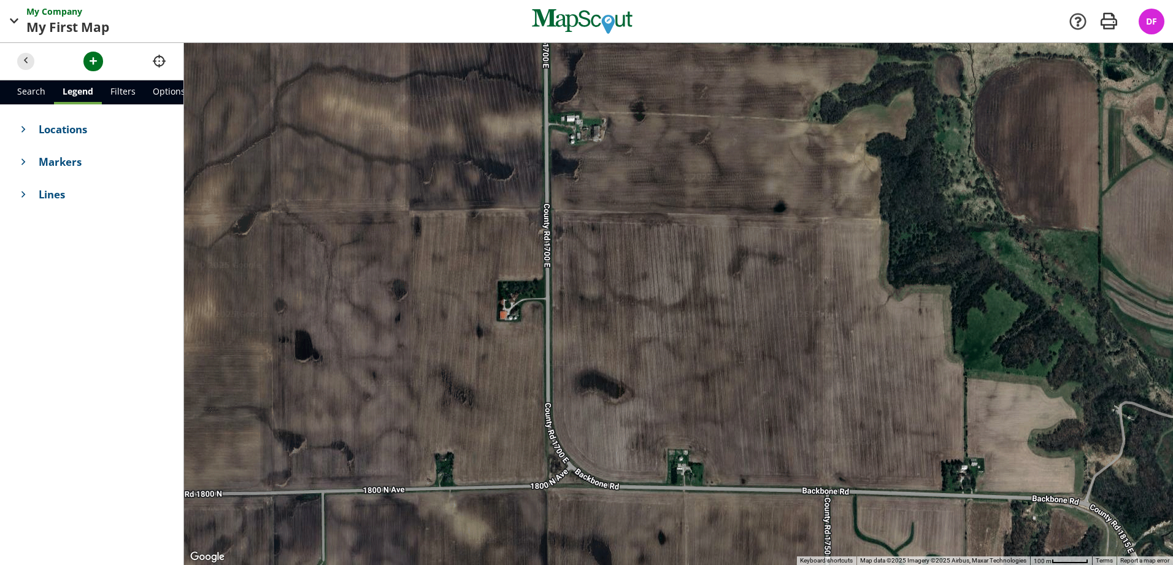
drag, startPoint x: 707, startPoint y: 273, endPoint x: 1011, endPoint y: 238, distance: 306.4
click at [1011, 238] on div at bounding box center [678, 304] width 989 height 522
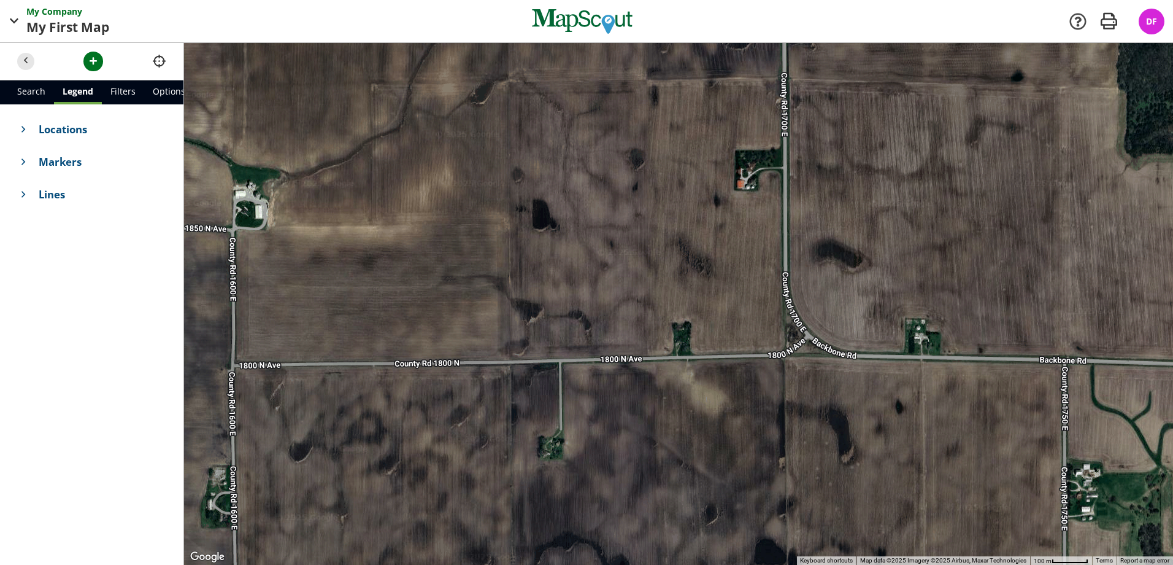
drag, startPoint x: 596, startPoint y: 290, endPoint x: 839, endPoint y: 156, distance: 276.6
click at [839, 156] on div at bounding box center [678, 304] width 989 height 522
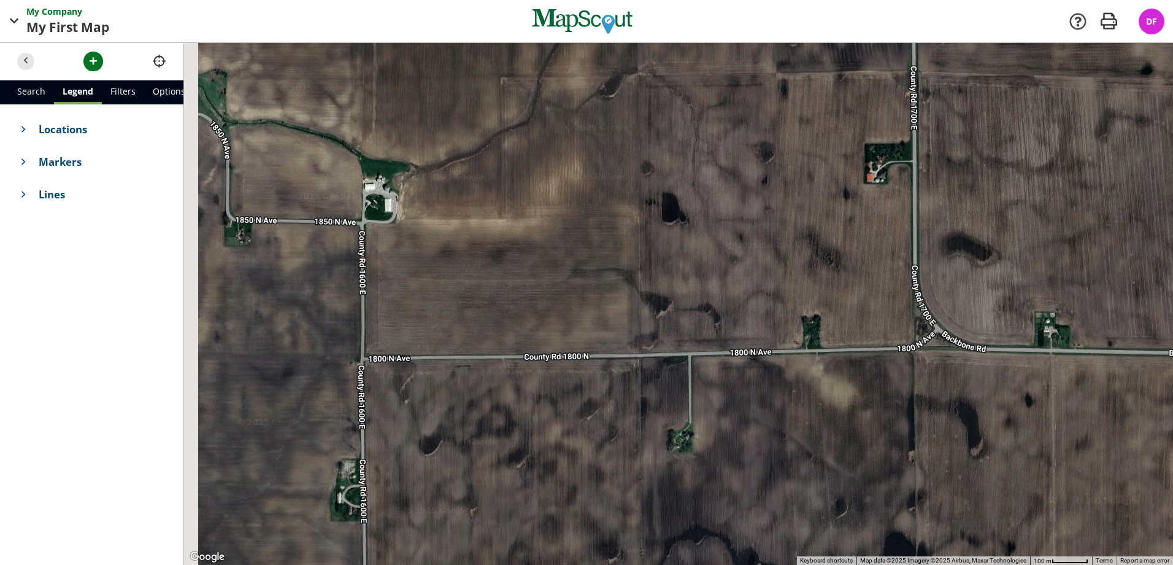
drag, startPoint x: 490, startPoint y: 260, endPoint x: 674, endPoint y: 263, distance: 184.7
click at [674, 263] on div at bounding box center [678, 304] width 989 height 522
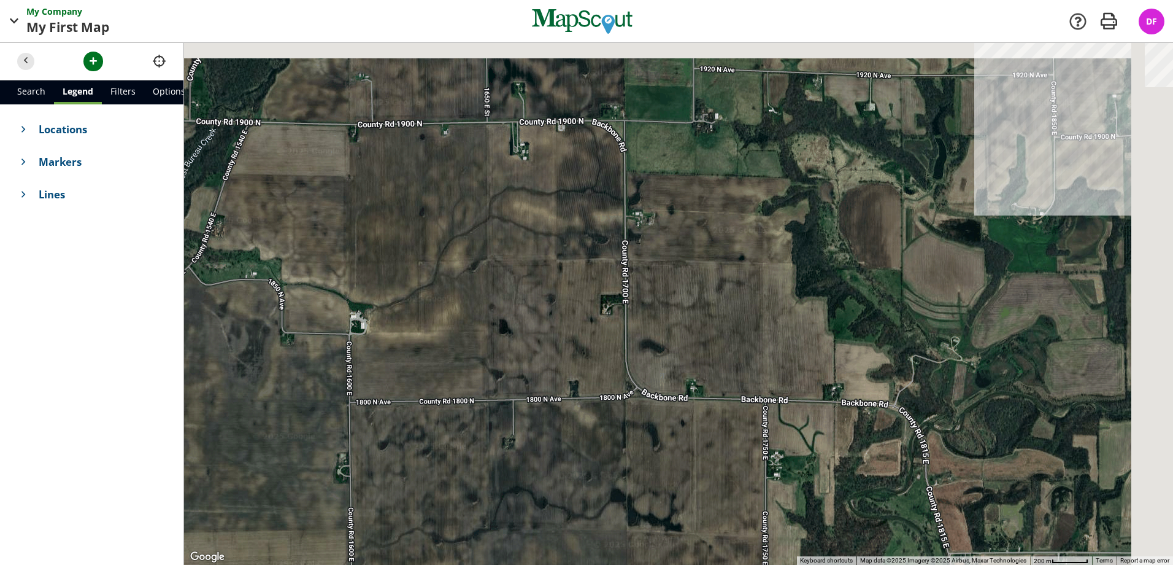
drag, startPoint x: 832, startPoint y: 212, endPoint x: 511, endPoint y: 325, distance: 340.4
click at [482, 346] on div at bounding box center [678, 304] width 989 height 522
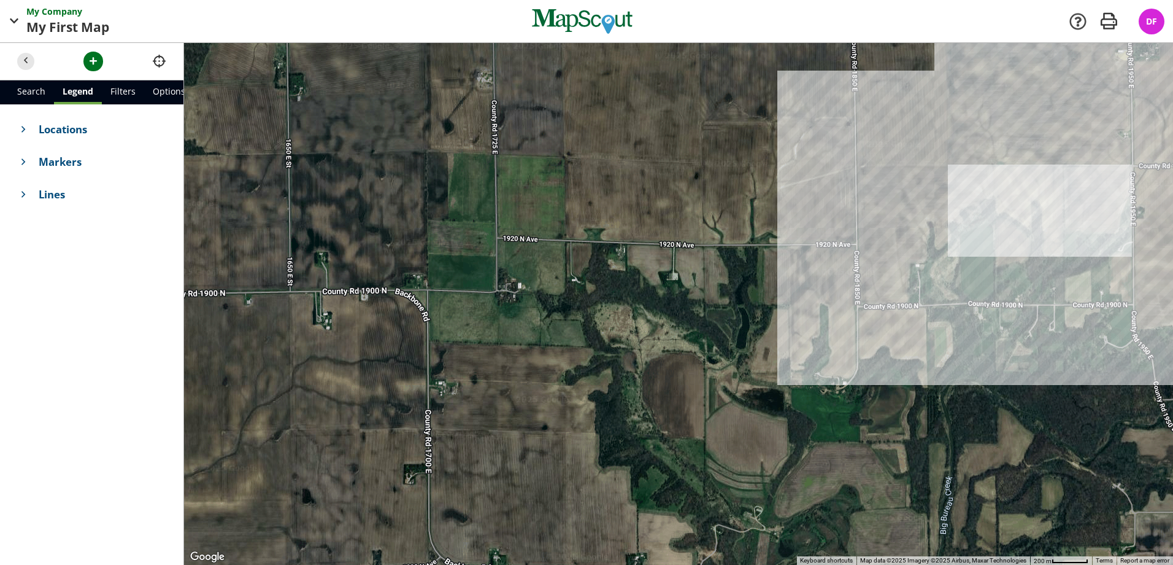
drag, startPoint x: 703, startPoint y: 266, endPoint x: 700, endPoint y: 377, distance: 111.7
click at [700, 377] on div at bounding box center [678, 304] width 989 height 522
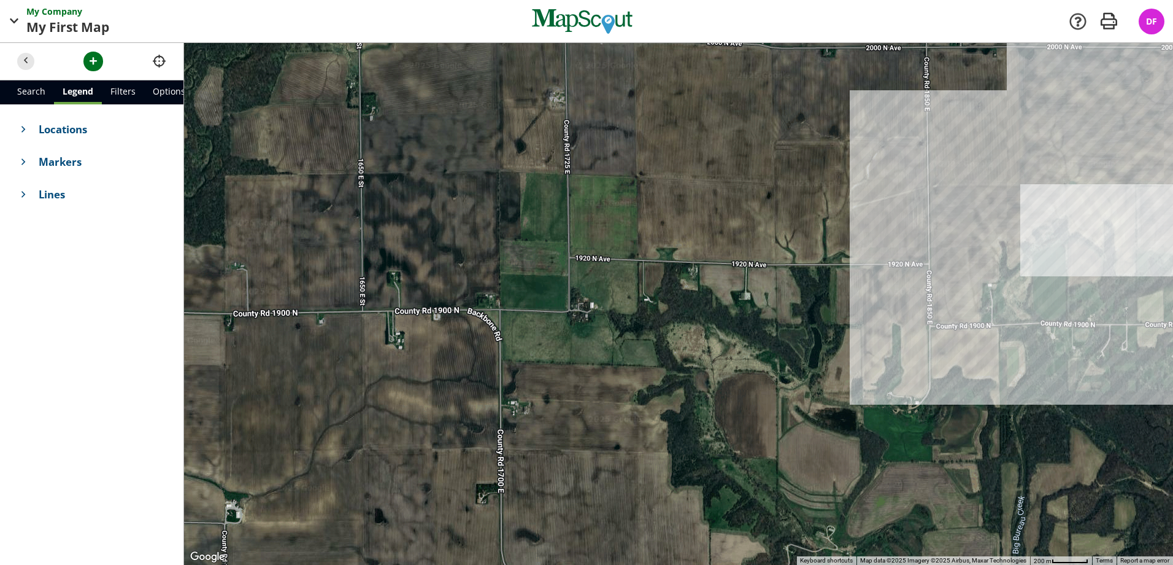
drag, startPoint x: 476, startPoint y: 267, endPoint x: 549, endPoint y: 288, distance: 75.5
click at [549, 288] on div at bounding box center [678, 304] width 989 height 522
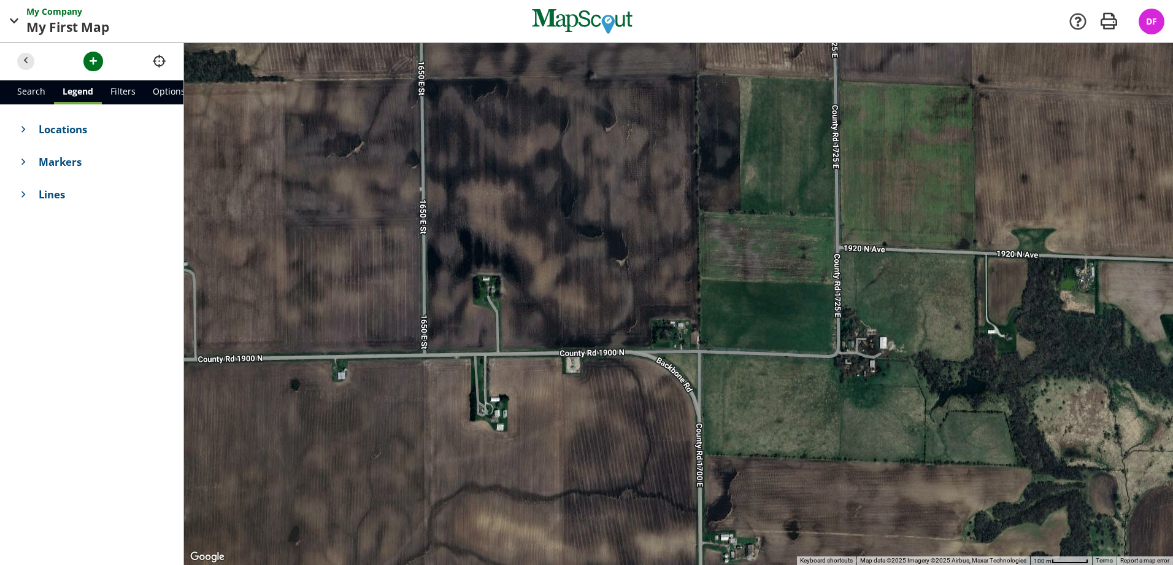
drag, startPoint x: 423, startPoint y: 274, endPoint x: 657, endPoint y: 321, distance: 238.5
click at [657, 320] on div at bounding box center [678, 304] width 989 height 522
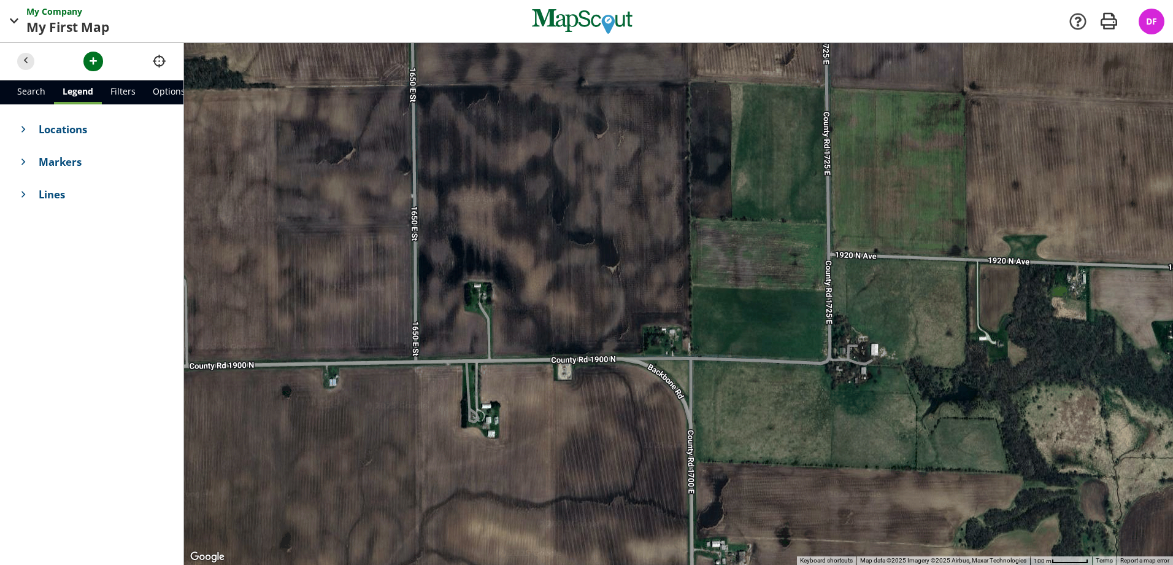
drag, startPoint x: 631, startPoint y: 312, endPoint x: 592, endPoint y: 302, distance: 40.5
click at [592, 302] on div at bounding box center [678, 304] width 989 height 522
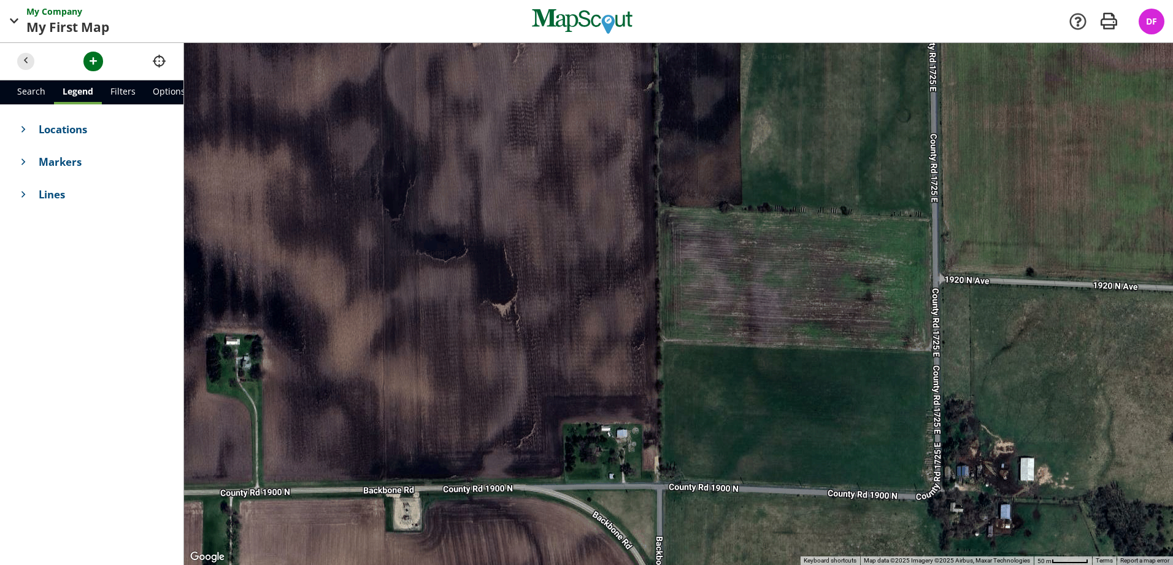
drag, startPoint x: 615, startPoint y: 284, endPoint x: 475, endPoint y: 377, distance: 168.3
click at [475, 377] on div at bounding box center [678, 304] width 989 height 522
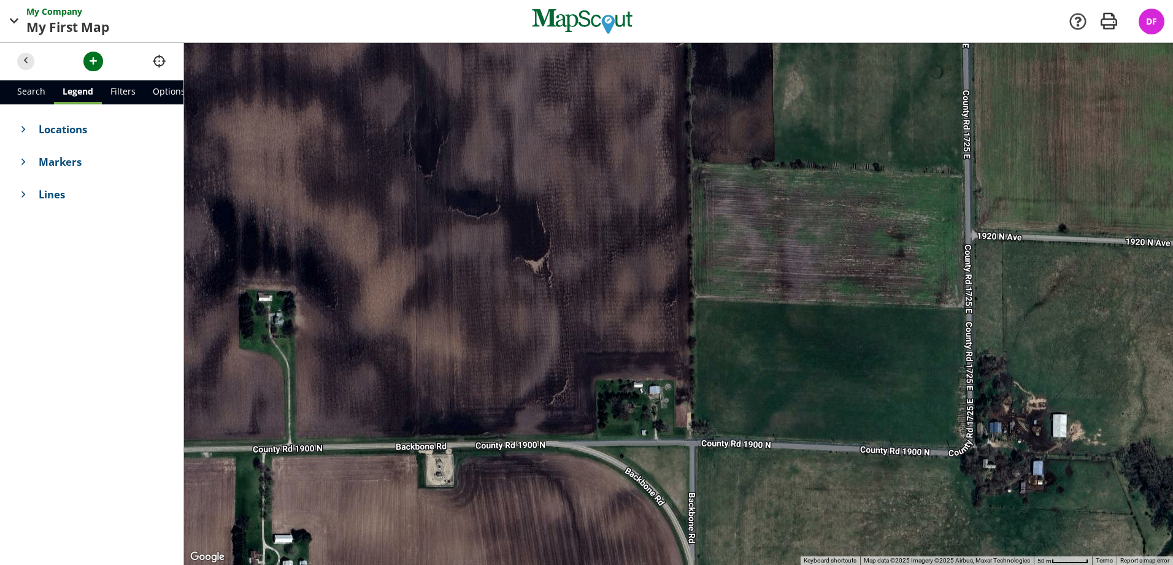
drag, startPoint x: 536, startPoint y: 346, endPoint x: 570, endPoint y: 245, distance: 106.9
click at [570, 245] on div at bounding box center [678, 304] width 989 height 522
click at [92, 64] on span "button" at bounding box center [93, 61] width 13 height 13
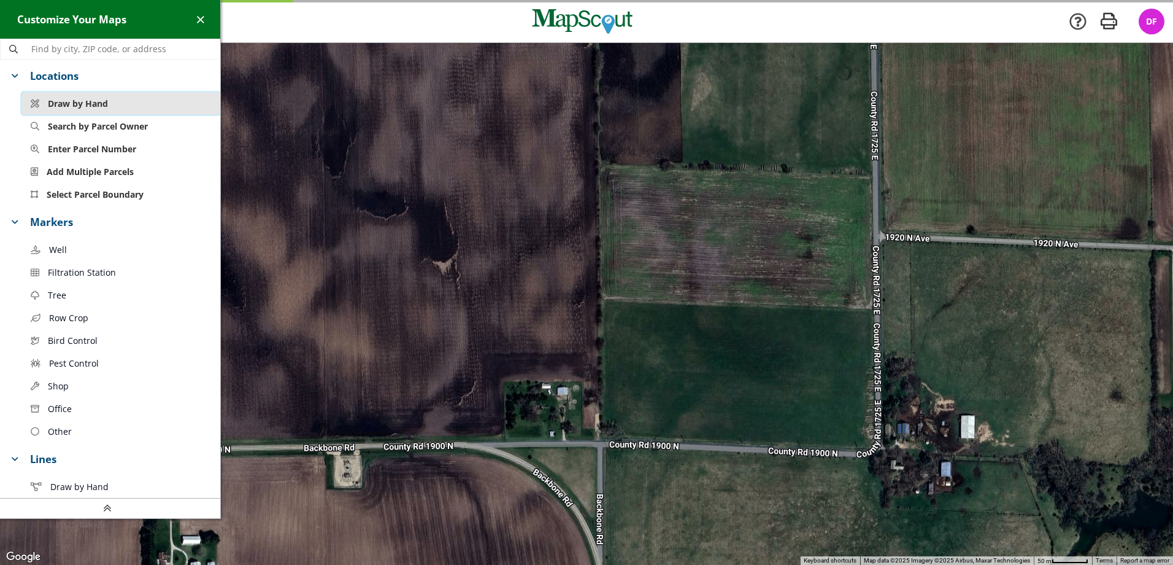
click at [93, 106] on span "Draw by Hand" at bounding box center [78, 103] width 60 height 13
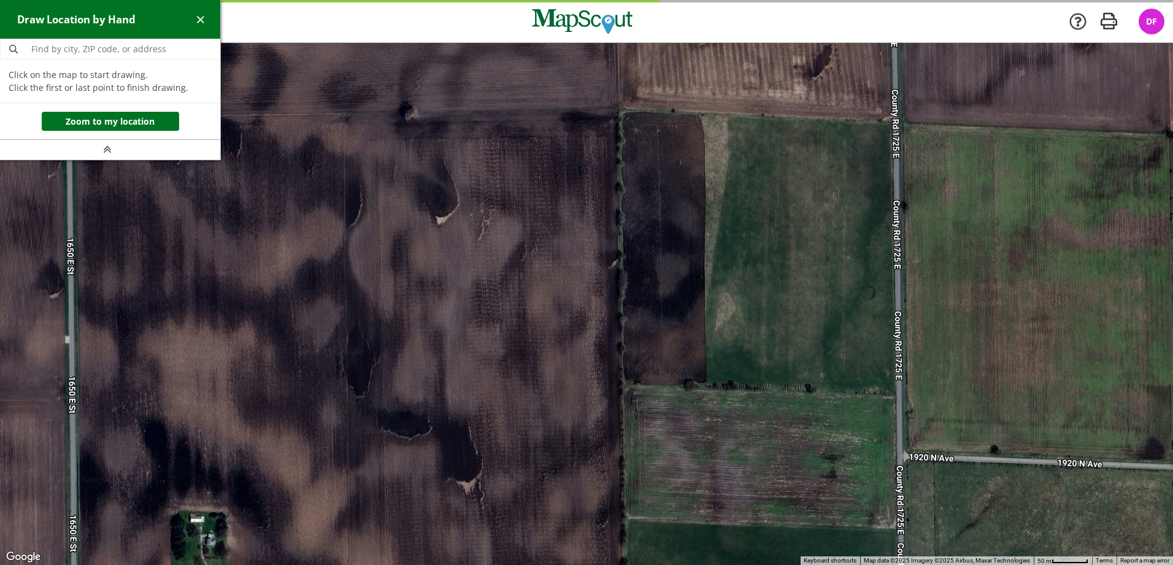
drag, startPoint x: 463, startPoint y: 114, endPoint x: 488, endPoint y: 338, distance: 226.0
click at [488, 338] on div at bounding box center [586, 304] width 1173 height 522
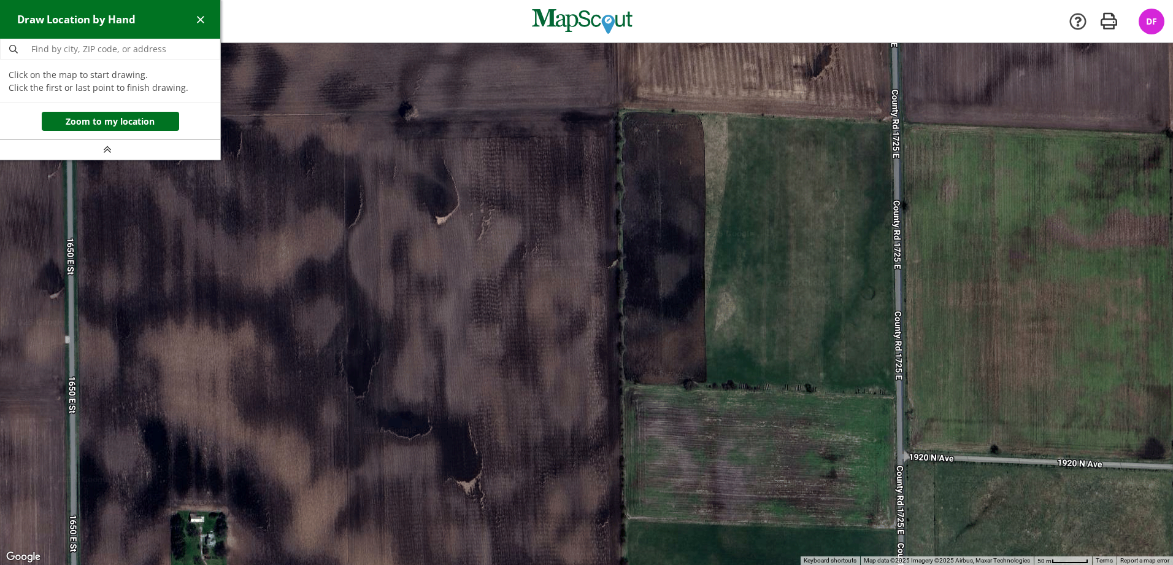
click at [344, 114] on div at bounding box center [586, 304] width 1173 height 522
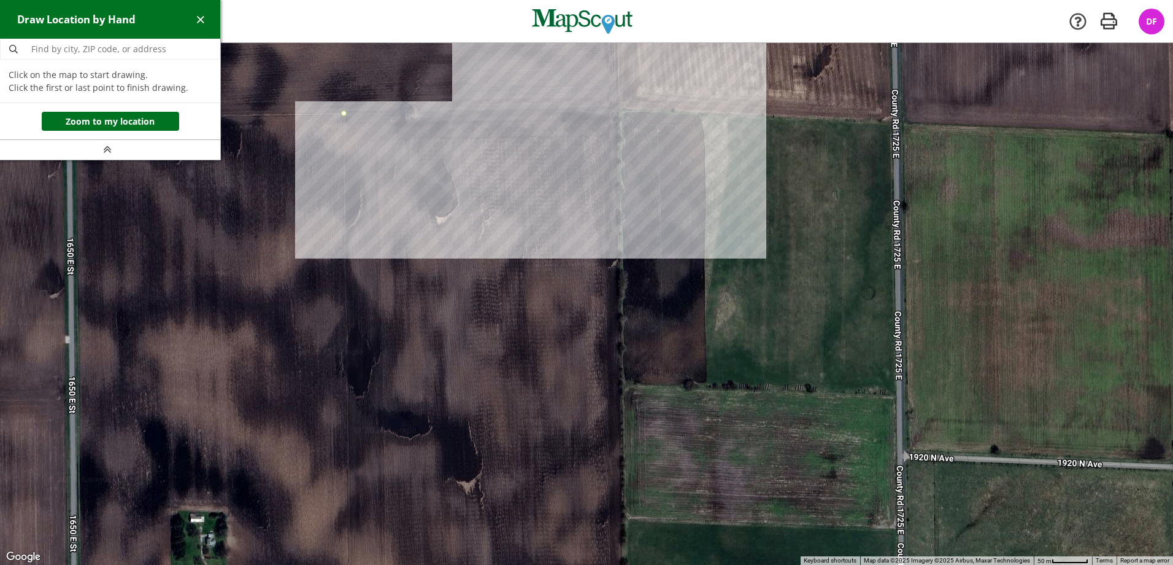
click at [618, 109] on div at bounding box center [586, 304] width 1173 height 522
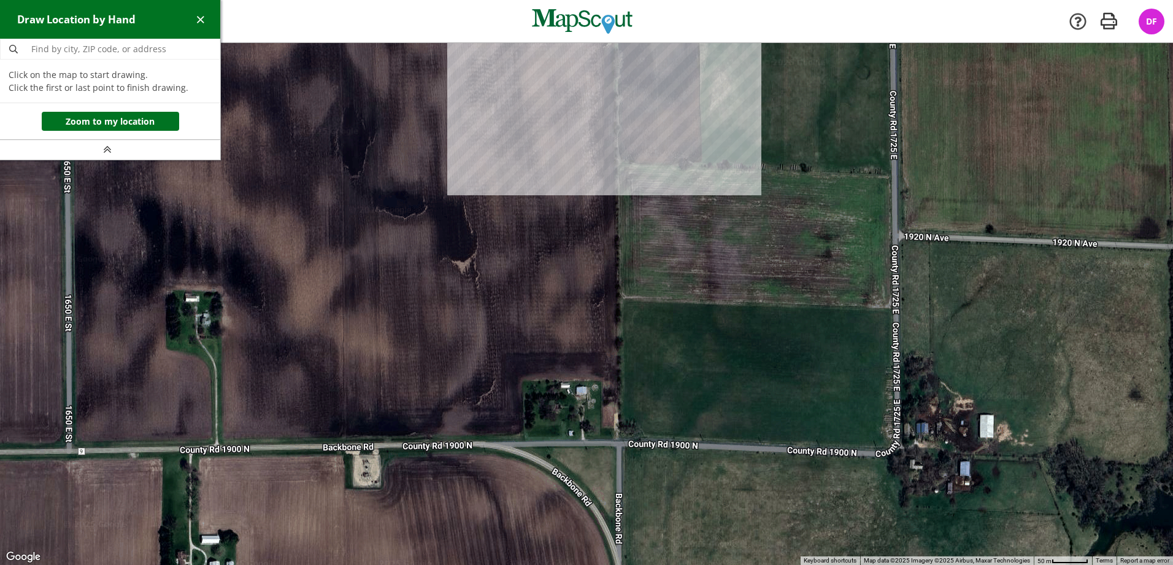
drag, startPoint x: 597, startPoint y: 347, endPoint x: 592, endPoint y: 125, distance: 222.2
click at [592, 125] on div at bounding box center [586, 304] width 1173 height 522
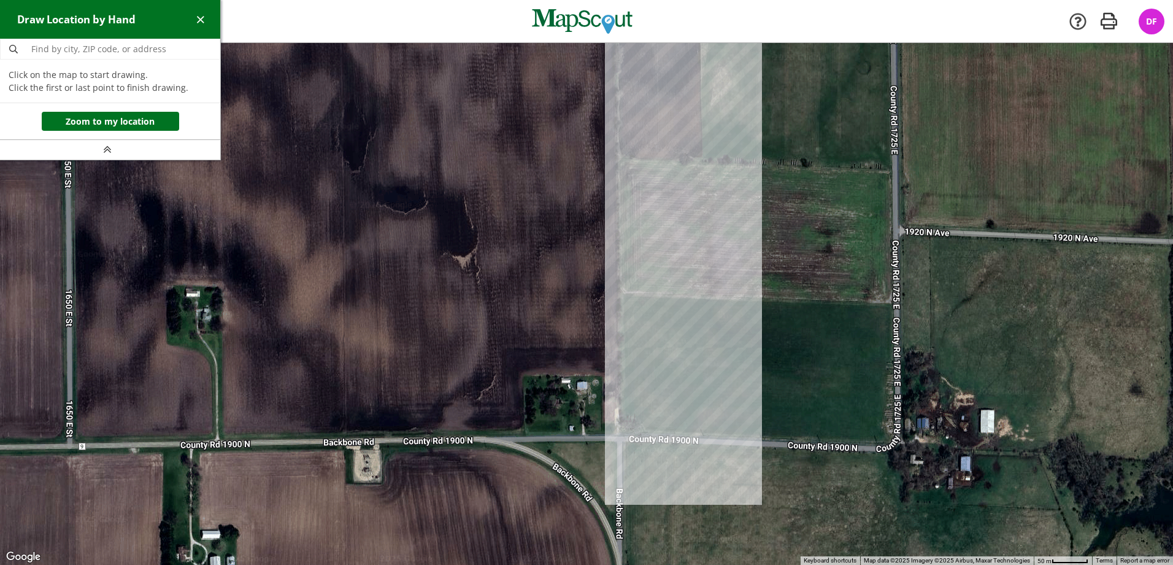
click at [619, 435] on div at bounding box center [586, 304] width 1173 height 522
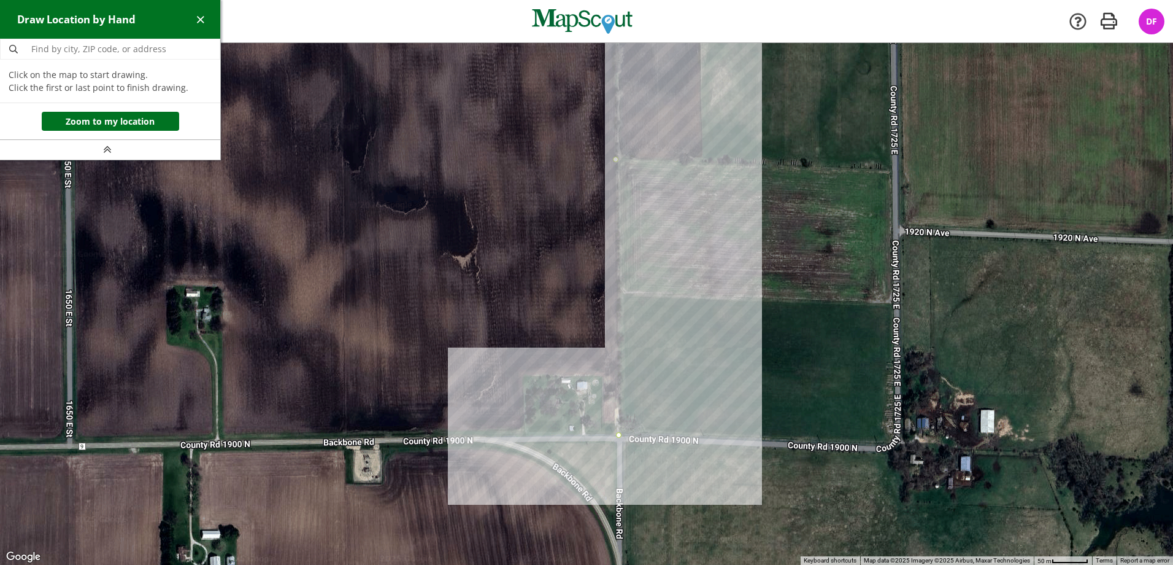
click at [602, 435] on div at bounding box center [586, 304] width 1173 height 522
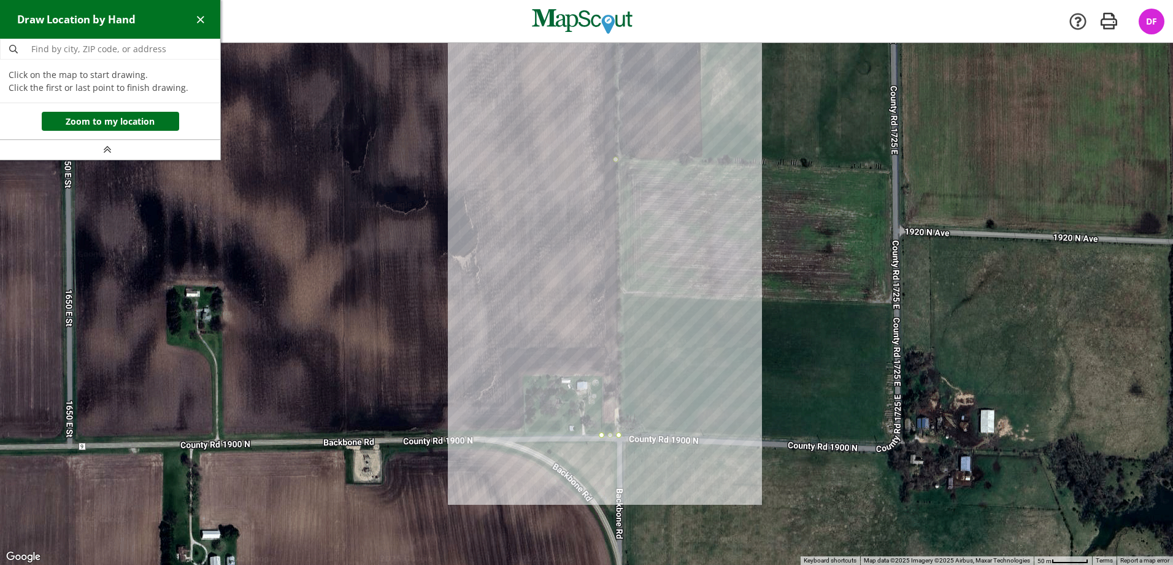
click at [602, 376] on div at bounding box center [586, 304] width 1173 height 522
click at [524, 376] on div at bounding box center [586, 304] width 1173 height 522
click at [524, 435] on div at bounding box center [586, 304] width 1173 height 522
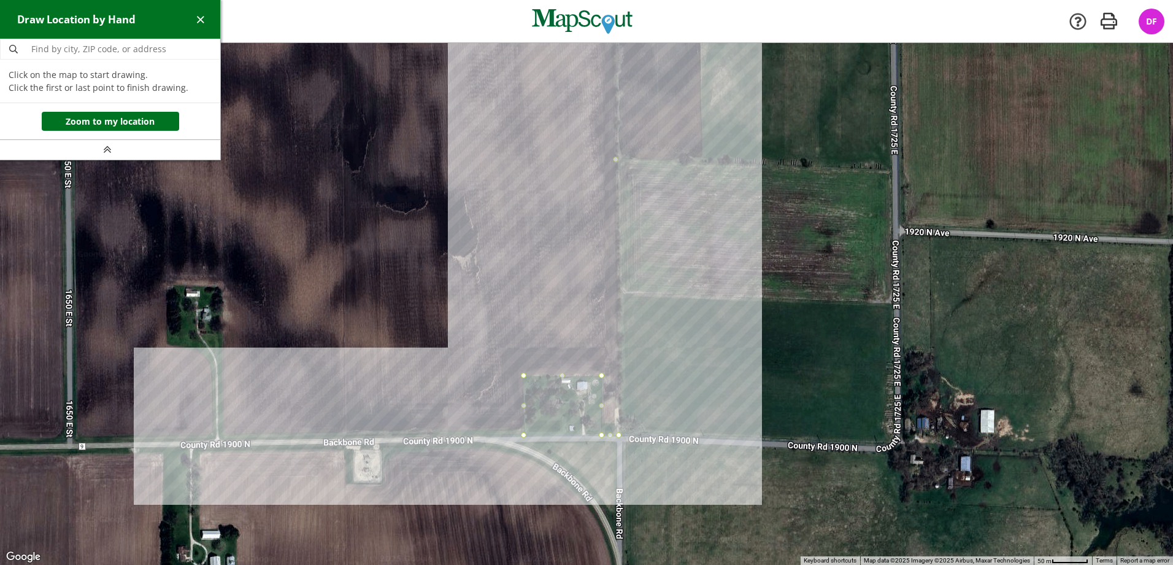
click at [221, 441] on div at bounding box center [586, 304] width 1173 height 522
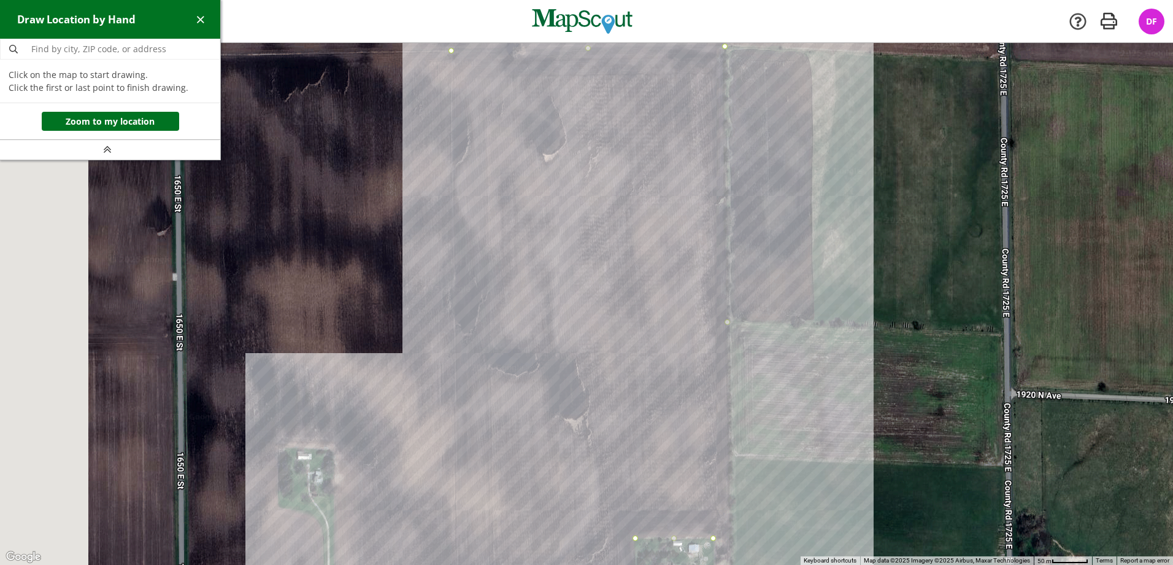
drag, startPoint x: 278, startPoint y: 337, endPoint x: 385, endPoint y: 463, distance: 165.0
click at [387, 493] on div at bounding box center [586, 304] width 1173 height 522
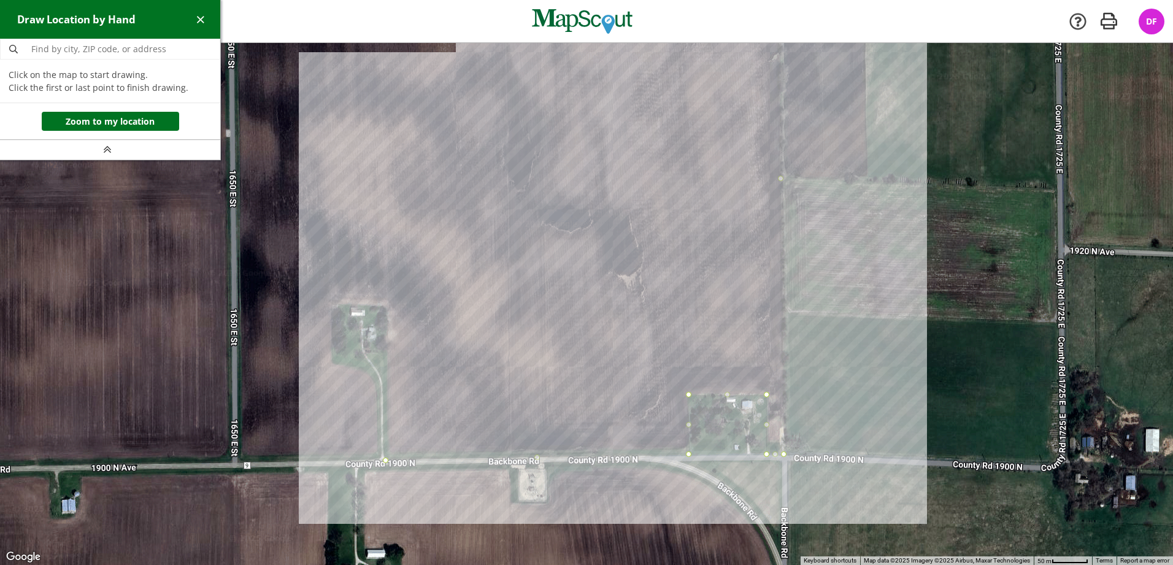
drag, startPoint x: 387, startPoint y: 440, endPoint x: 378, endPoint y: 170, distance: 270.2
click at [378, 170] on div at bounding box center [586, 304] width 1173 height 522
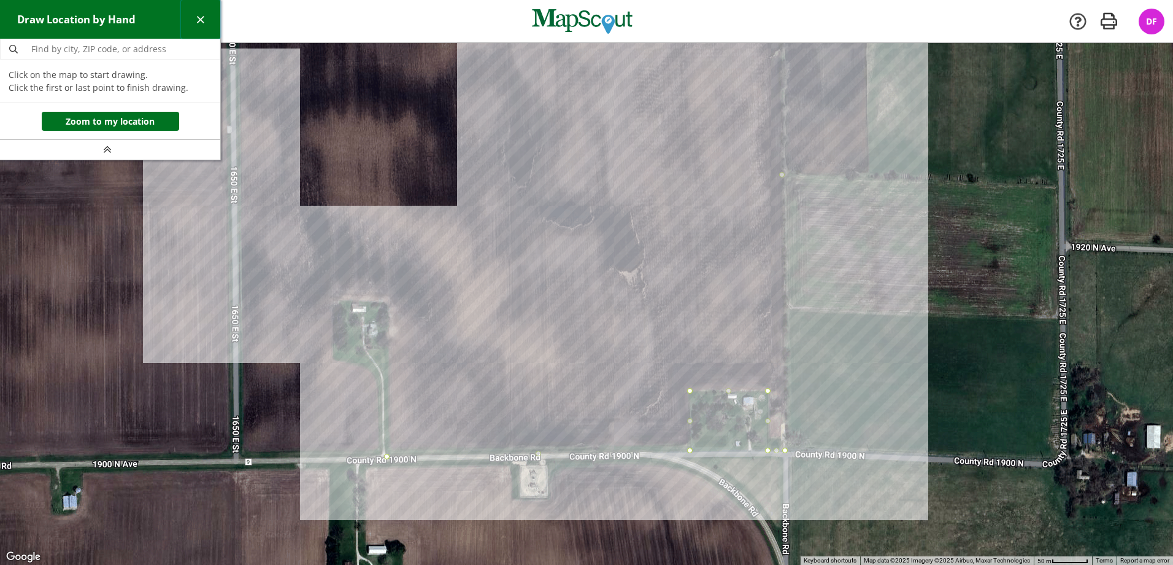
click at [201, 16] on span "button" at bounding box center [200, 19] width 13 height 13
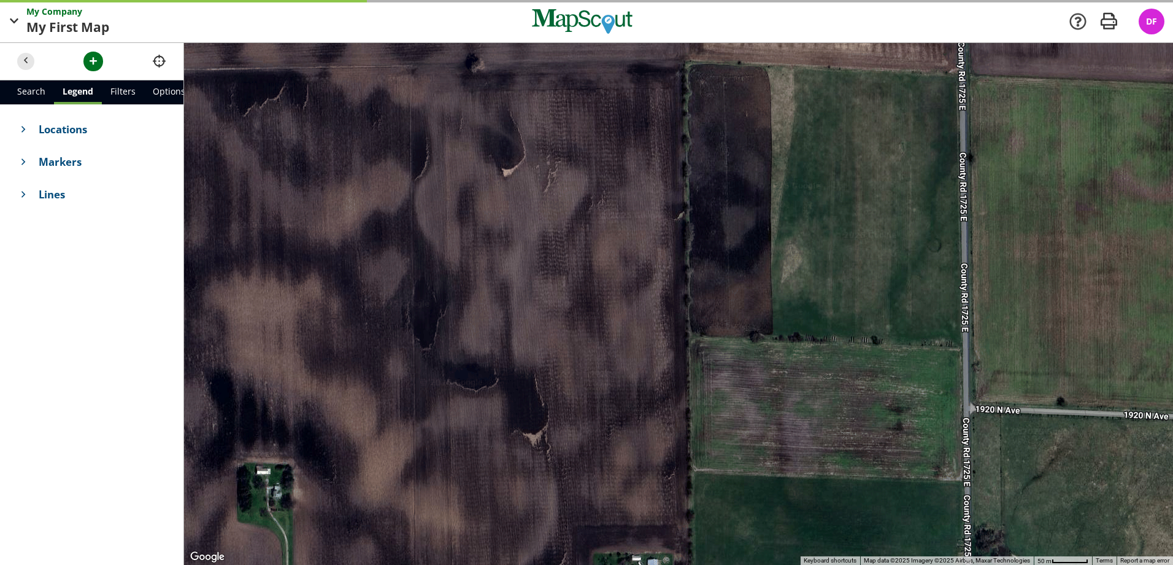
drag, startPoint x: 646, startPoint y: 154, endPoint x: 478, endPoint y: 334, distance: 246.2
click at [478, 334] on div at bounding box center [678, 304] width 989 height 522
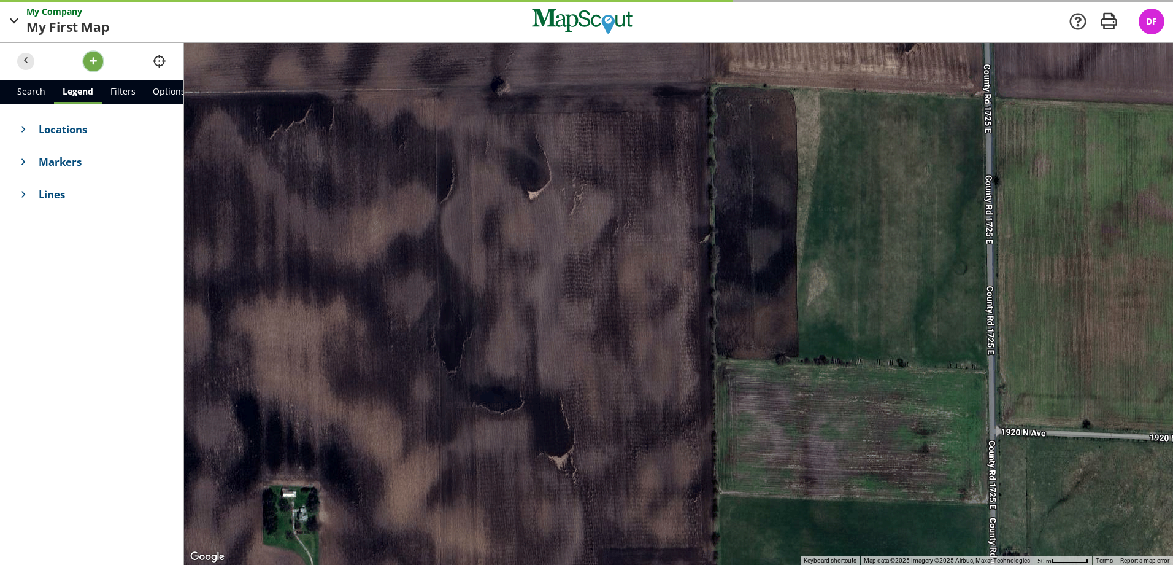
click at [96, 55] on span "button" at bounding box center [93, 61] width 13 height 13
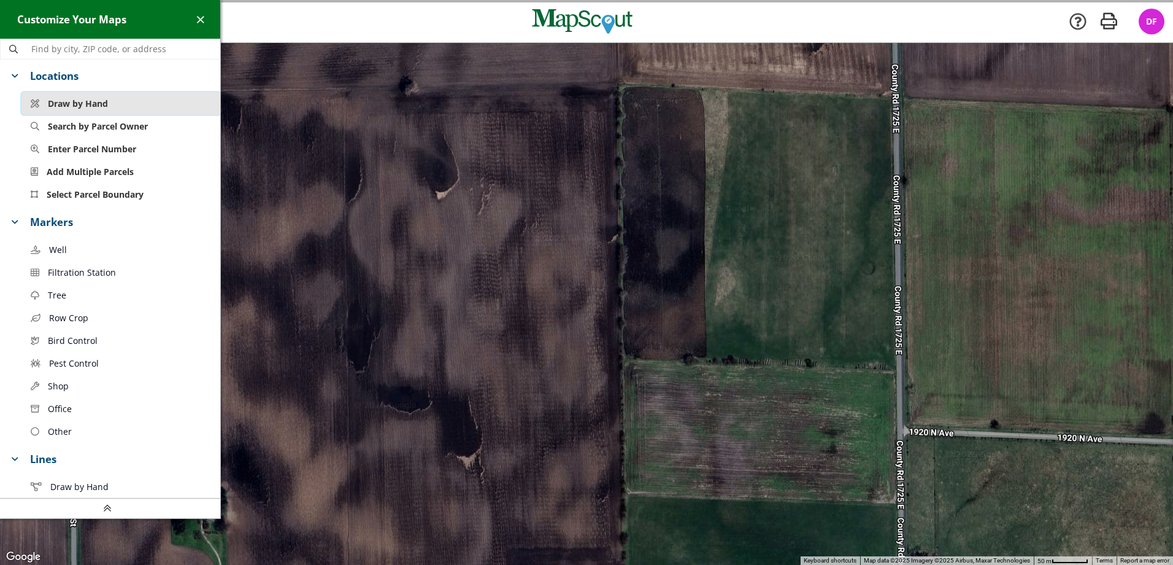
click at [100, 102] on span "Draw by Hand" at bounding box center [78, 103] width 60 height 13
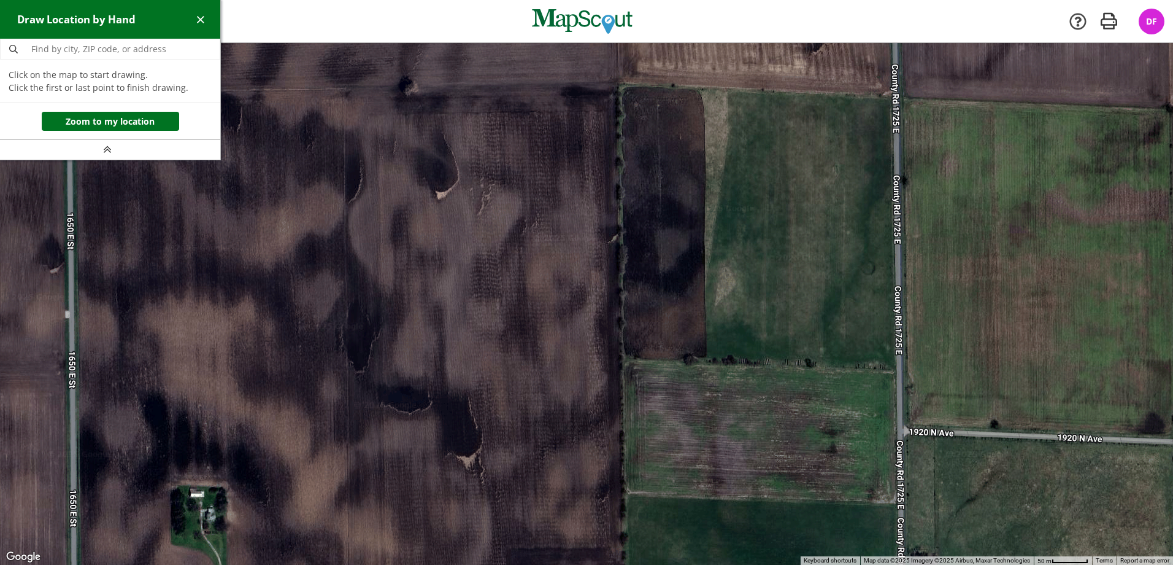
click at [344, 90] on div at bounding box center [586, 304] width 1173 height 522
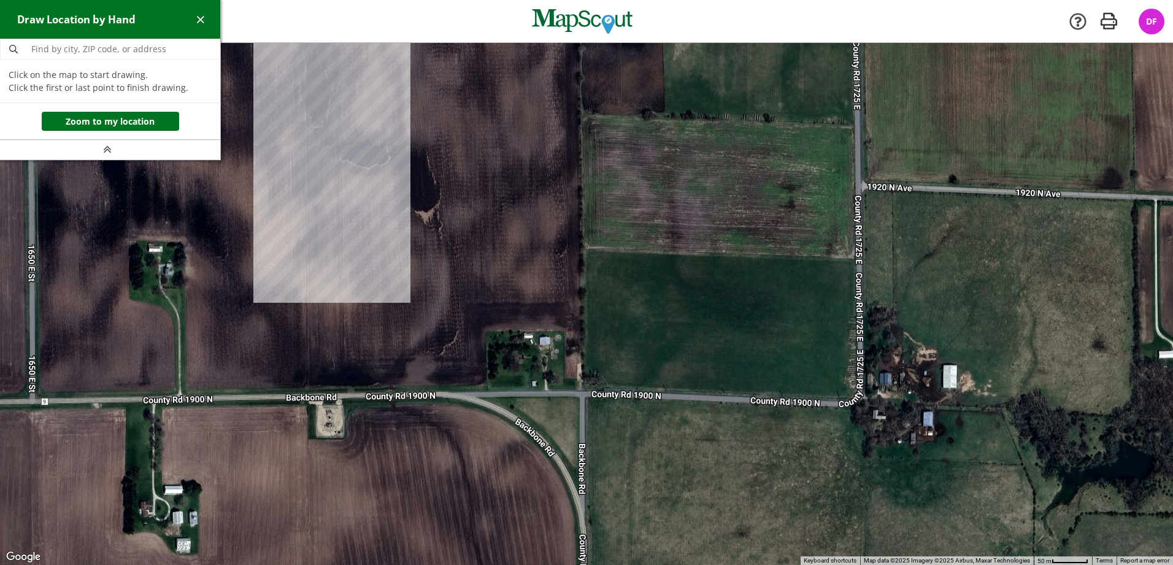
drag, startPoint x: 373, startPoint y: 382, endPoint x: 337, endPoint y: 156, distance: 228.7
click at [337, 156] on div at bounding box center [586, 304] width 1173 height 522
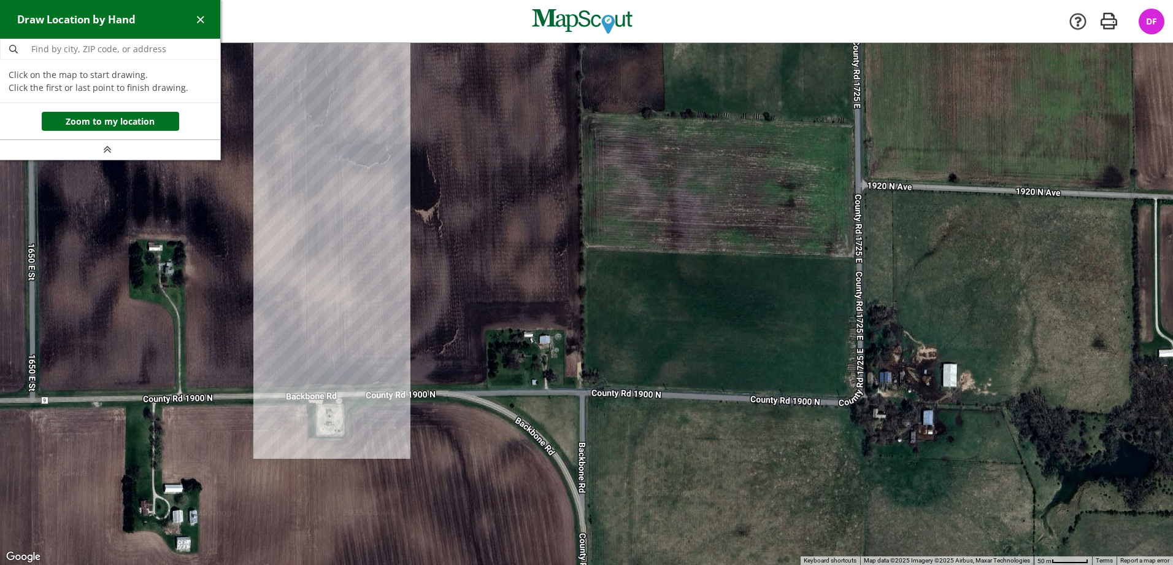
click at [307, 390] on div at bounding box center [586, 304] width 1173 height 522
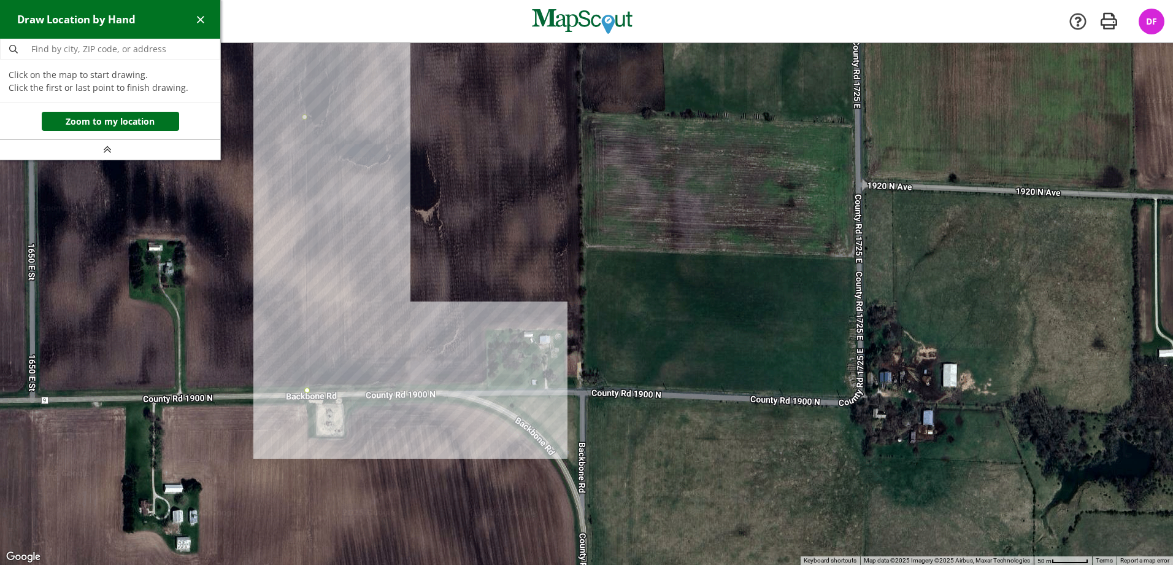
click at [488, 390] on div at bounding box center [586, 304] width 1173 height 522
click at [488, 330] on div at bounding box center [586, 304] width 1173 height 522
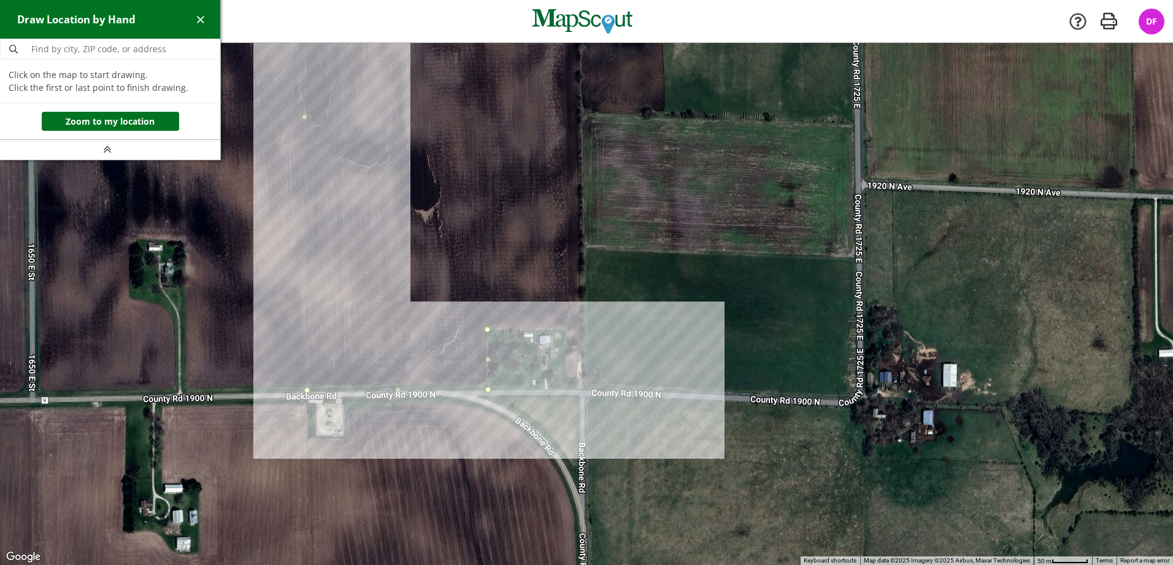
click at [565, 329] on div at bounding box center [586, 304] width 1173 height 522
click at [564, 390] on div at bounding box center [586, 304] width 1173 height 522
click at [587, 389] on div at bounding box center [586, 304] width 1173 height 522
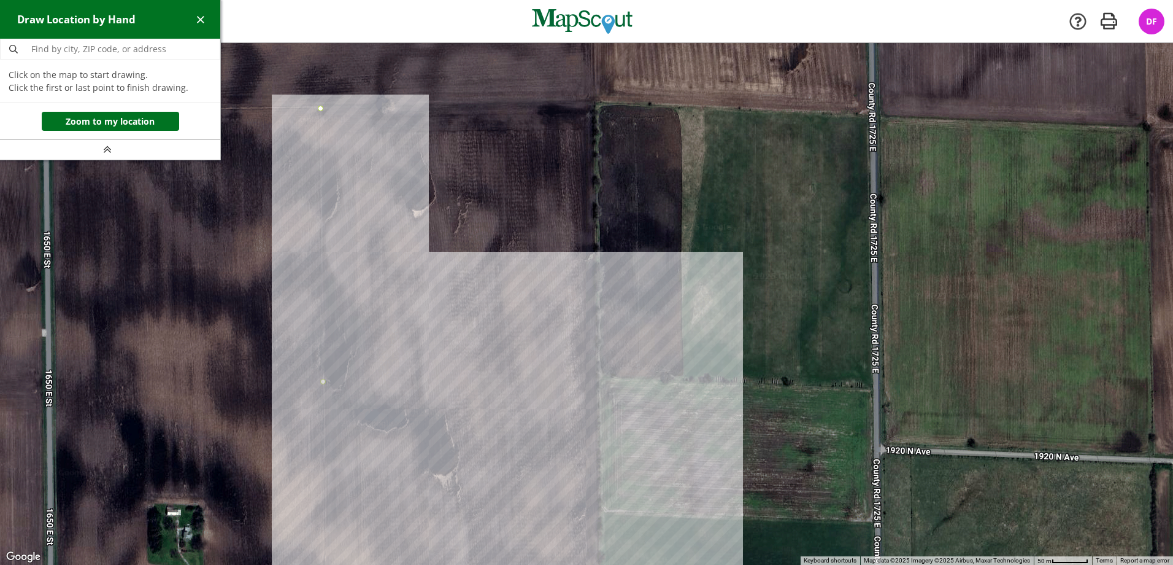
drag, startPoint x: 598, startPoint y: 347, endPoint x: 593, endPoint y: 412, distance: 65.8
click at [593, 412] on div at bounding box center [586, 304] width 1173 height 522
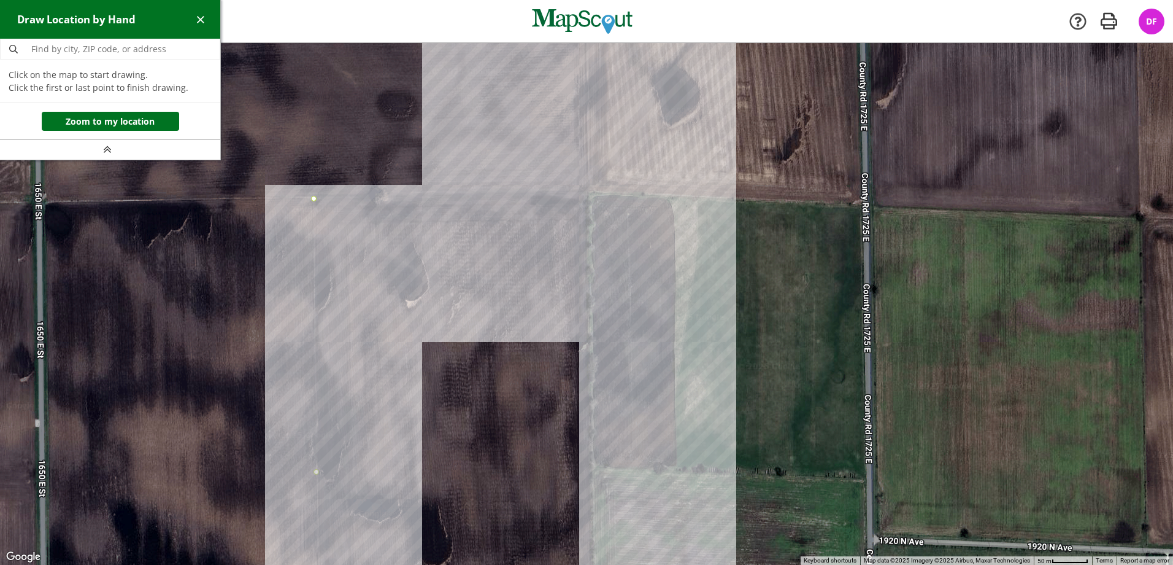
click at [587, 191] on div at bounding box center [586, 304] width 1173 height 522
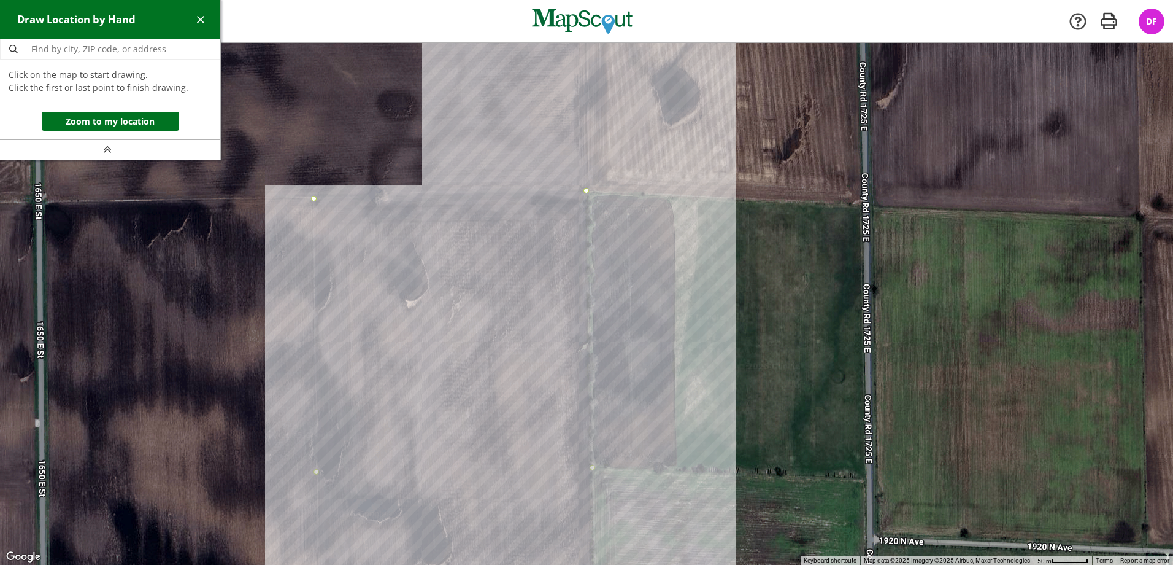
click at [317, 197] on div at bounding box center [586, 304] width 1173 height 522
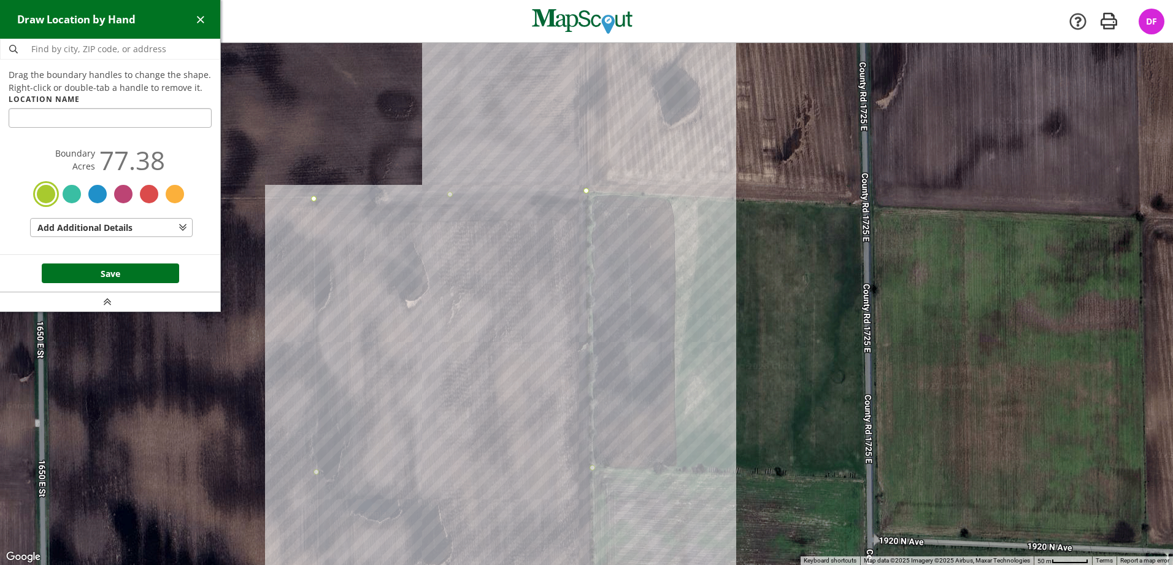
click at [117, 115] on input "text" at bounding box center [110, 118] width 203 height 20
type input "Hoffman"
click at [144, 272] on button "Save" at bounding box center [110, 273] width 137 height 20
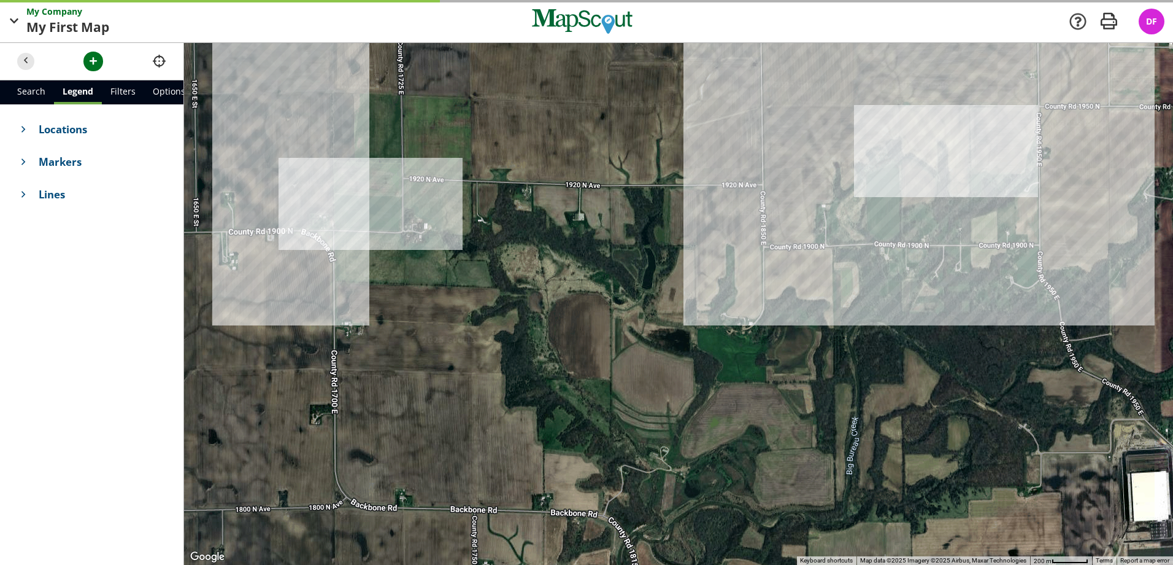
drag, startPoint x: 449, startPoint y: 330, endPoint x: 314, endPoint y: 152, distance: 224.2
click at [314, 152] on div at bounding box center [678, 304] width 989 height 522
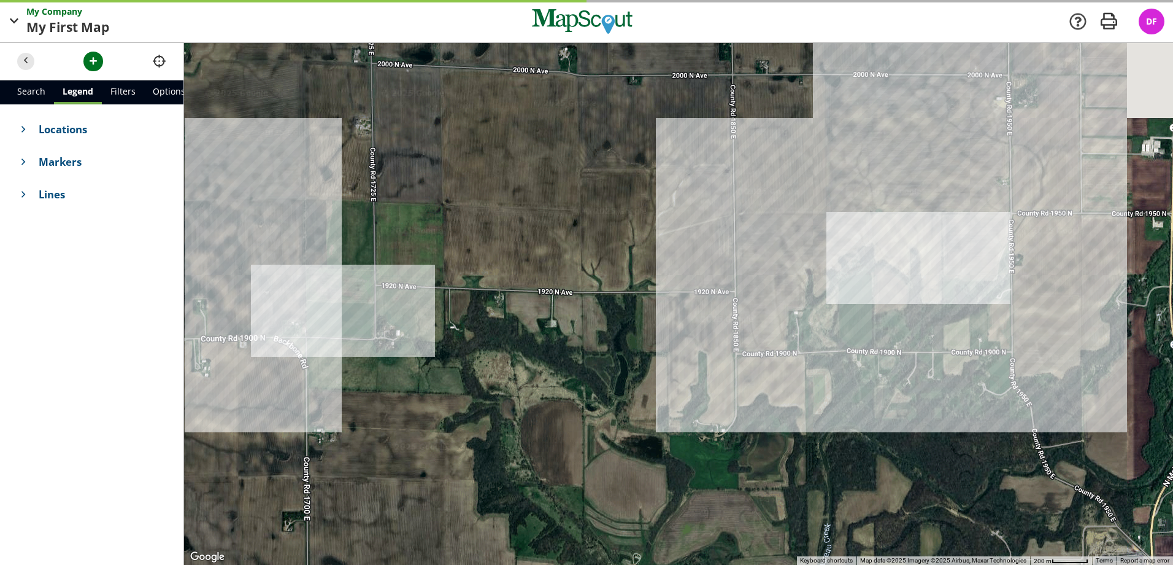
drag, startPoint x: 619, startPoint y: 152, endPoint x: 599, endPoint y: 382, distance: 231.0
click at [599, 382] on div at bounding box center [678, 304] width 989 height 522
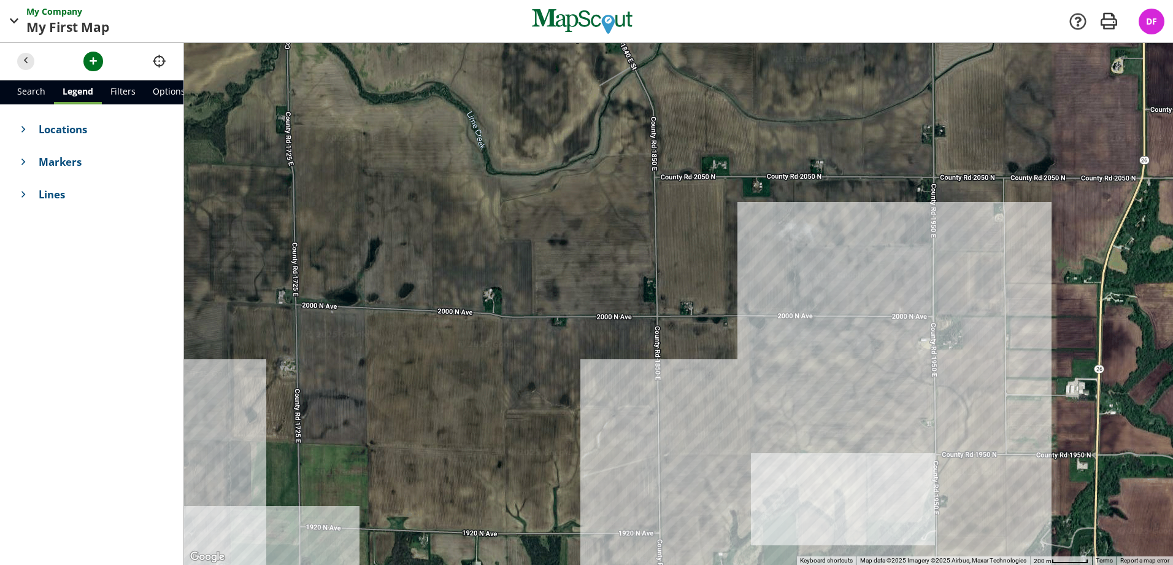
drag, startPoint x: 711, startPoint y: 293, endPoint x: 647, endPoint y: 402, distance: 126.8
click at [647, 402] on div at bounding box center [678, 304] width 989 height 522
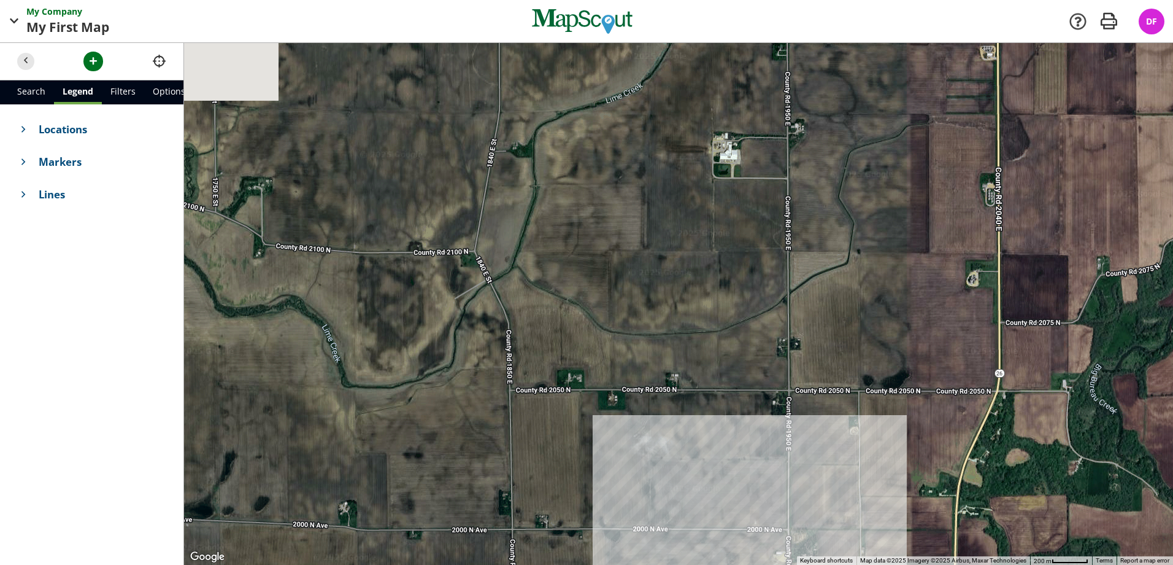
drag, startPoint x: 677, startPoint y: 253, endPoint x: 531, endPoint y: 470, distance: 261.8
click at [531, 470] on div at bounding box center [678, 304] width 989 height 522
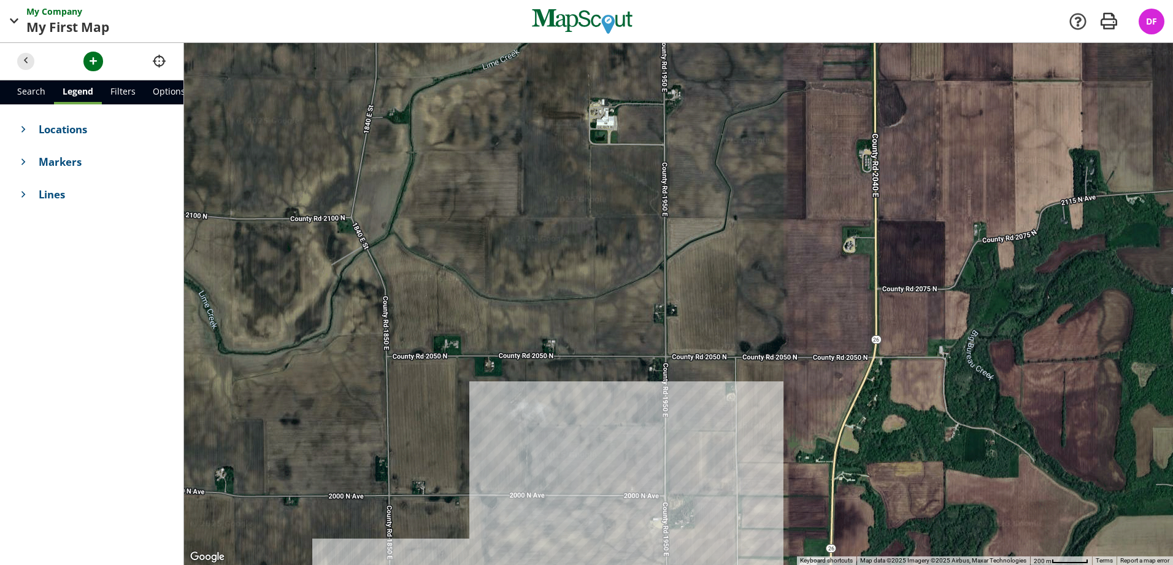
drag, startPoint x: 533, startPoint y: 340, endPoint x: 444, endPoint y: 267, distance: 115.1
click at [444, 267] on div at bounding box center [678, 304] width 989 height 522
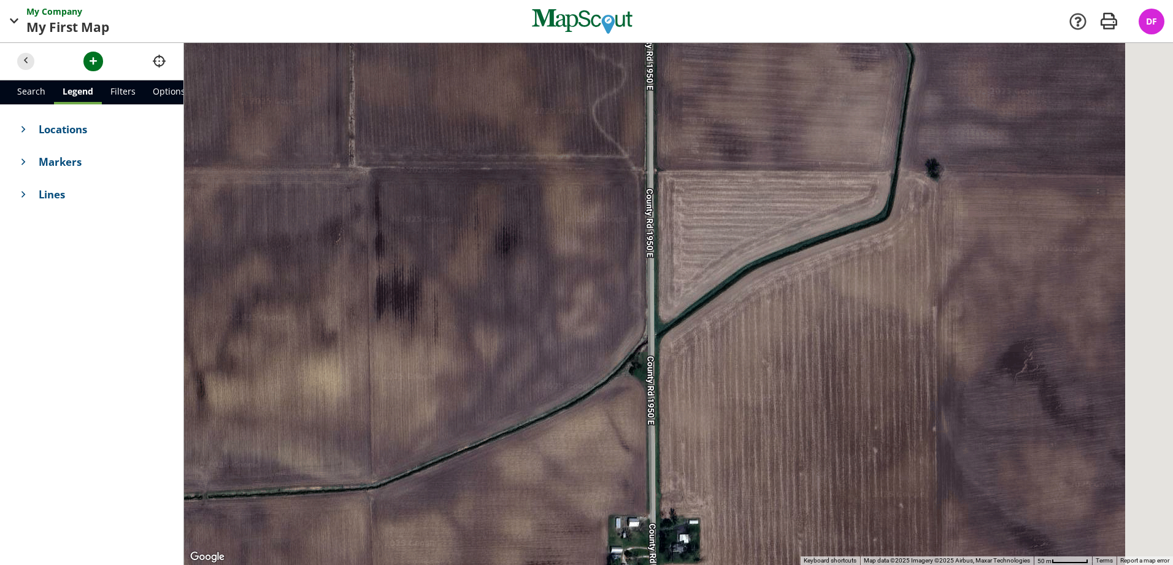
drag, startPoint x: 678, startPoint y: 225, endPoint x: 508, endPoint y: 418, distance: 257.4
click at [508, 418] on div at bounding box center [678, 304] width 989 height 522
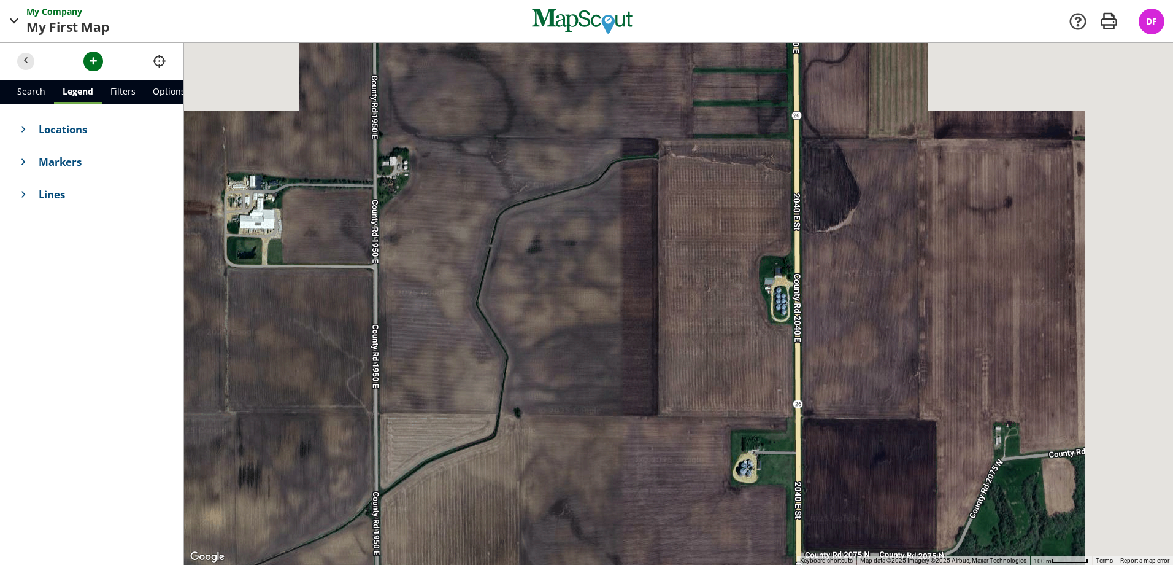
drag, startPoint x: 640, startPoint y: 297, endPoint x: 505, endPoint y: 358, distance: 148.3
click at [441, 422] on div at bounding box center [678, 304] width 989 height 522
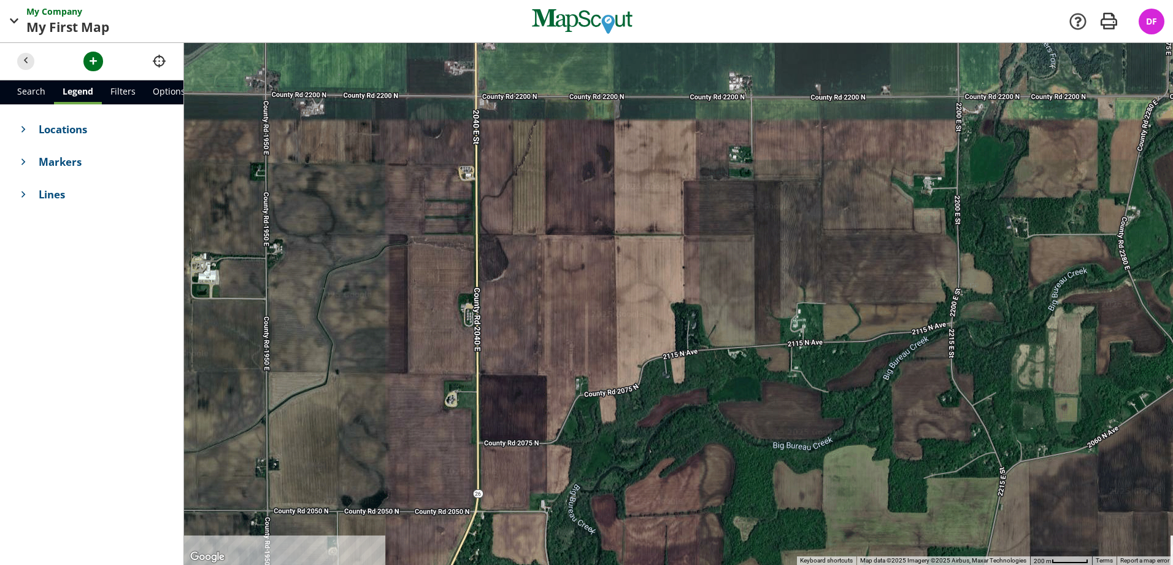
drag, startPoint x: 627, startPoint y: 291, endPoint x: 433, endPoint y: 198, distance: 215.2
click at [432, 198] on div at bounding box center [678, 304] width 989 height 522
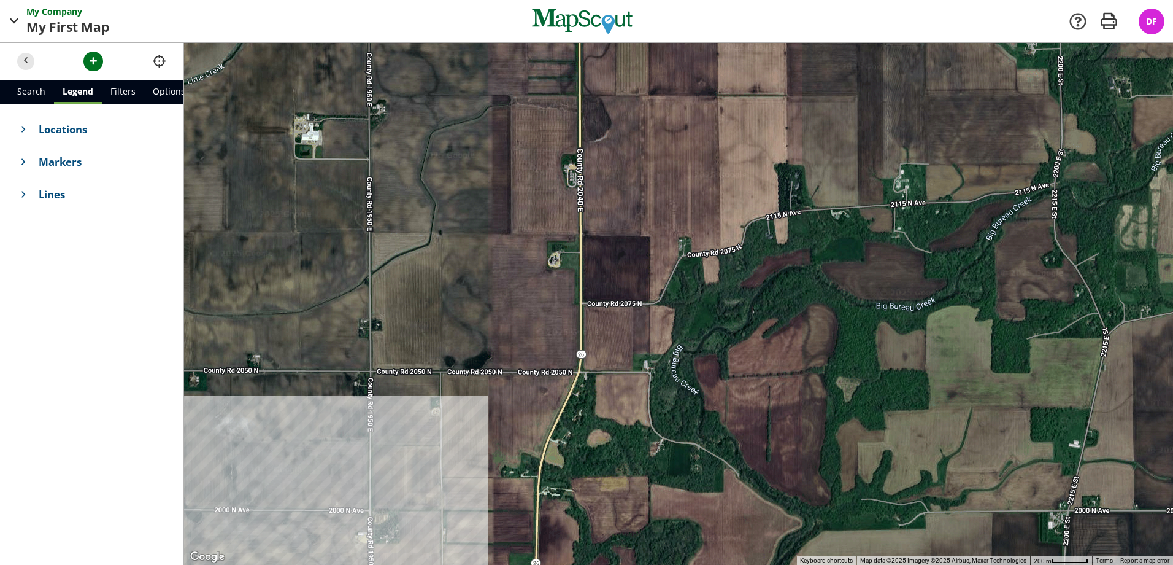
drag, startPoint x: 456, startPoint y: 339, endPoint x: 581, endPoint y: 308, distance: 128.3
click at [581, 308] on div at bounding box center [678, 304] width 989 height 522
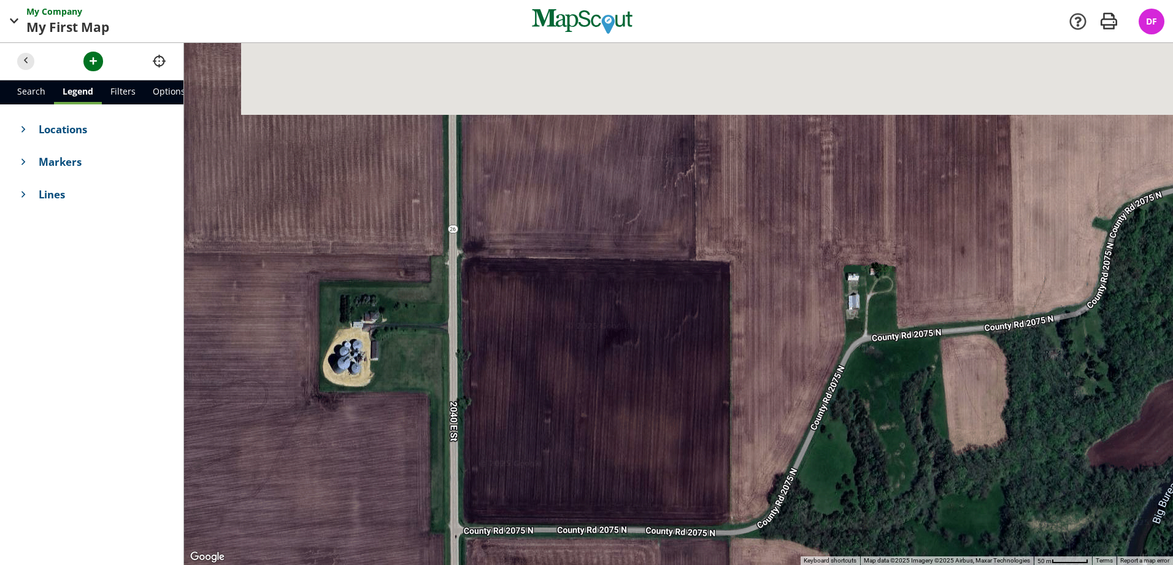
drag, startPoint x: 654, startPoint y: 264, endPoint x: 611, endPoint y: 469, distance: 208.7
click at [611, 469] on div at bounding box center [678, 304] width 989 height 522
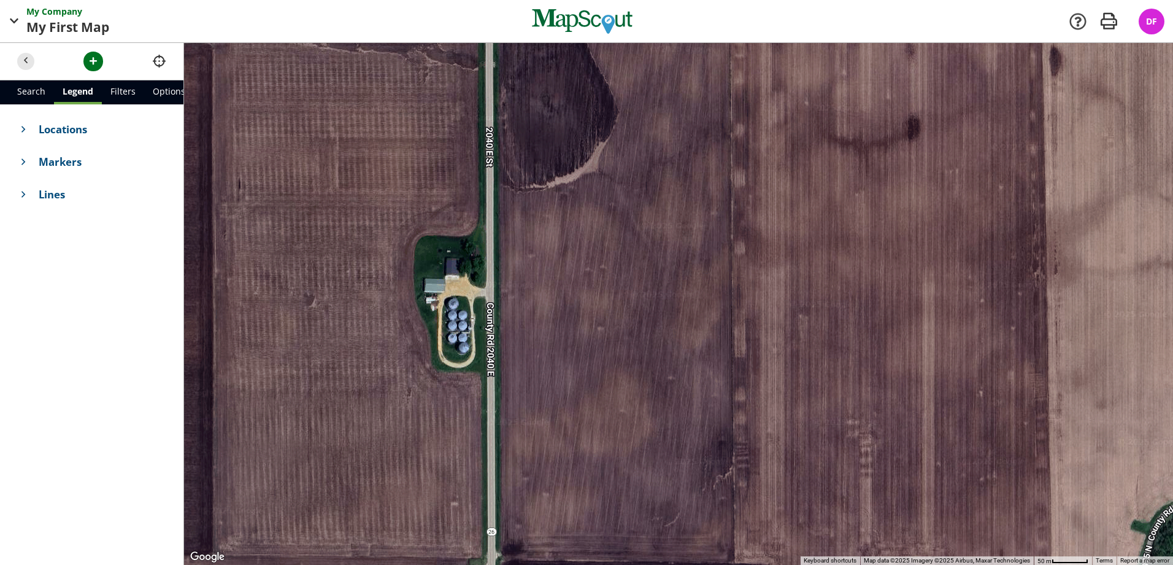
drag, startPoint x: 591, startPoint y: 307, endPoint x: 593, endPoint y: 107, distance: 200.7
click at [584, 146] on div at bounding box center [678, 304] width 989 height 522
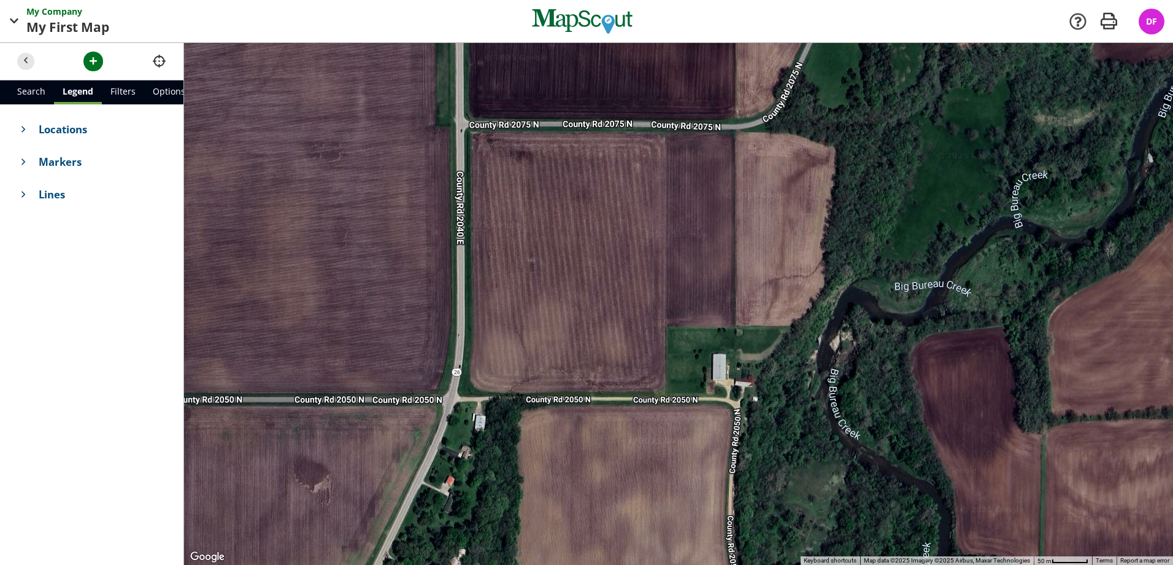
drag, startPoint x: 598, startPoint y: 252, endPoint x: 599, endPoint y: 439, distance: 187.2
click at [599, 439] on div at bounding box center [678, 304] width 989 height 522
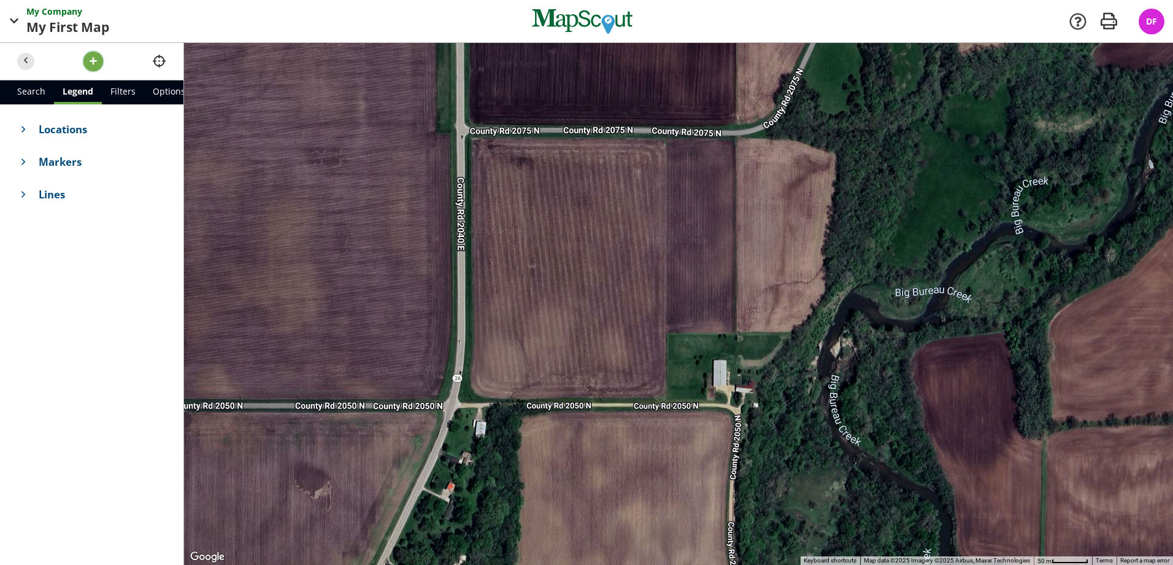
click at [95, 60] on span "button" at bounding box center [93, 61] width 13 height 13
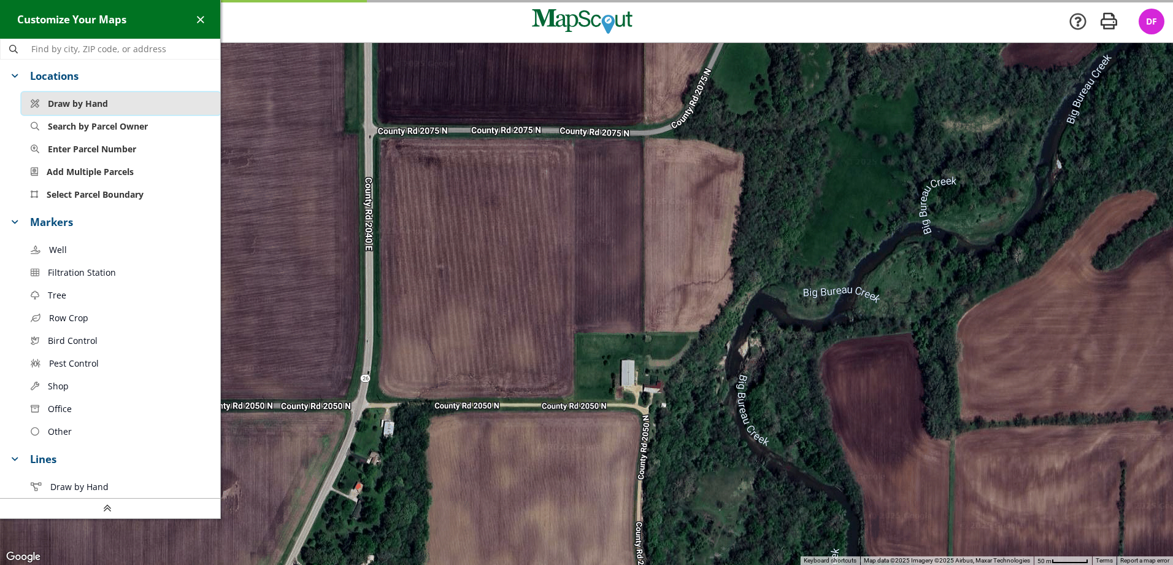
click at [98, 109] on span "Draw by Hand" at bounding box center [78, 103] width 60 height 13
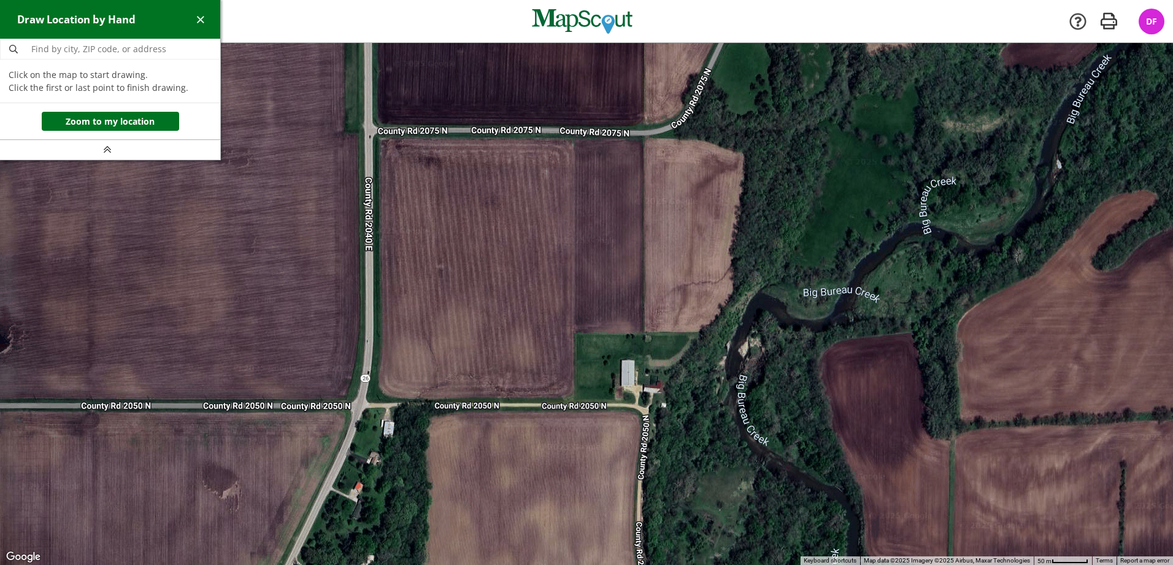
click at [375, 134] on div at bounding box center [586, 304] width 1173 height 522
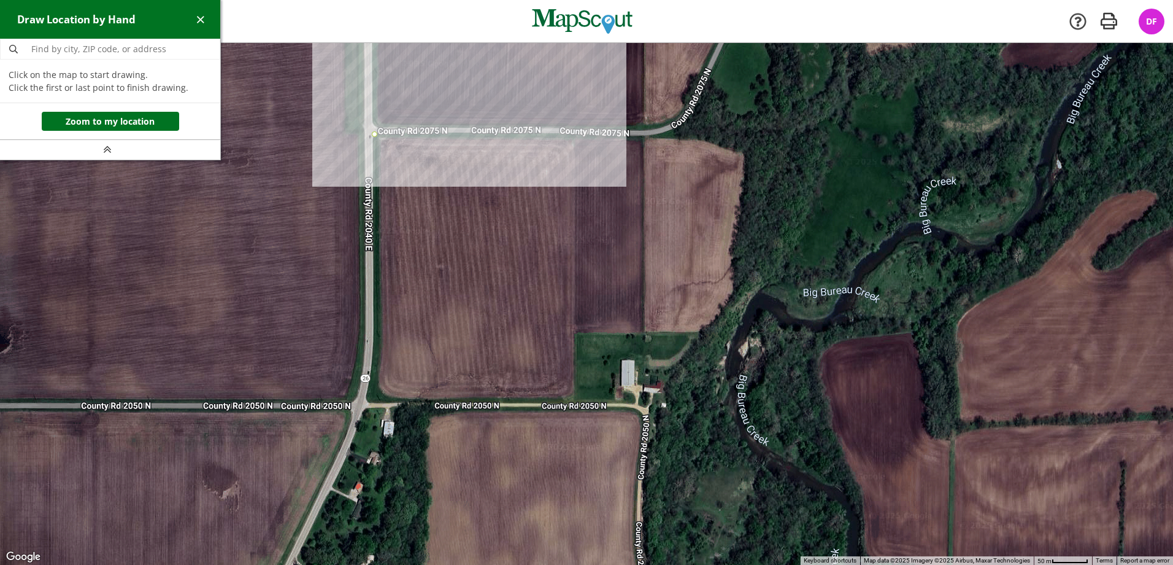
click at [576, 135] on div at bounding box center [586, 304] width 1173 height 522
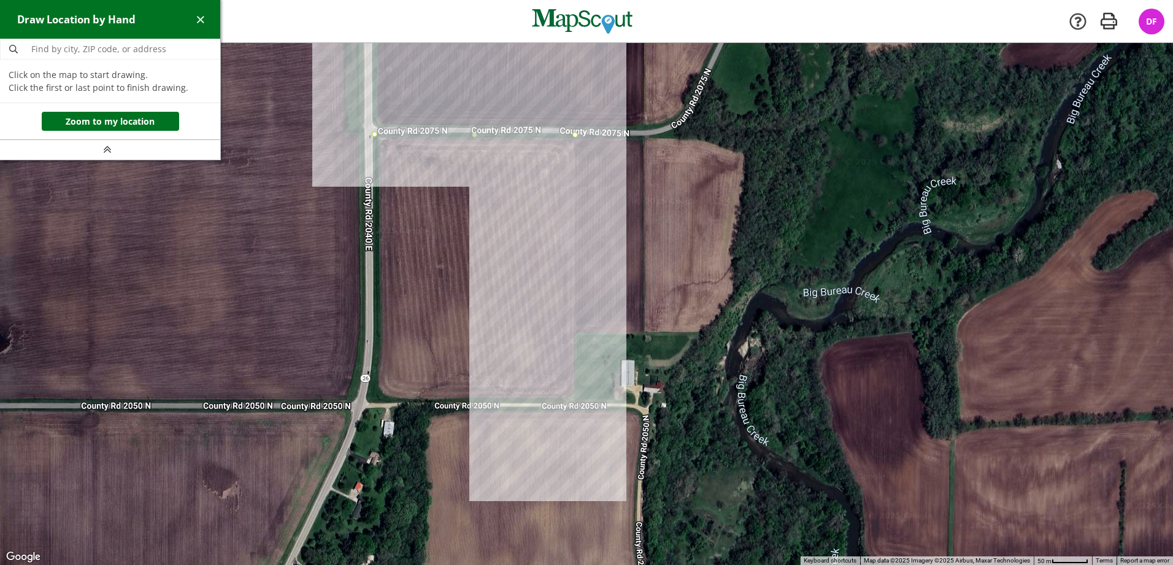
click at [576, 401] on div at bounding box center [586, 304] width 1173 height 522
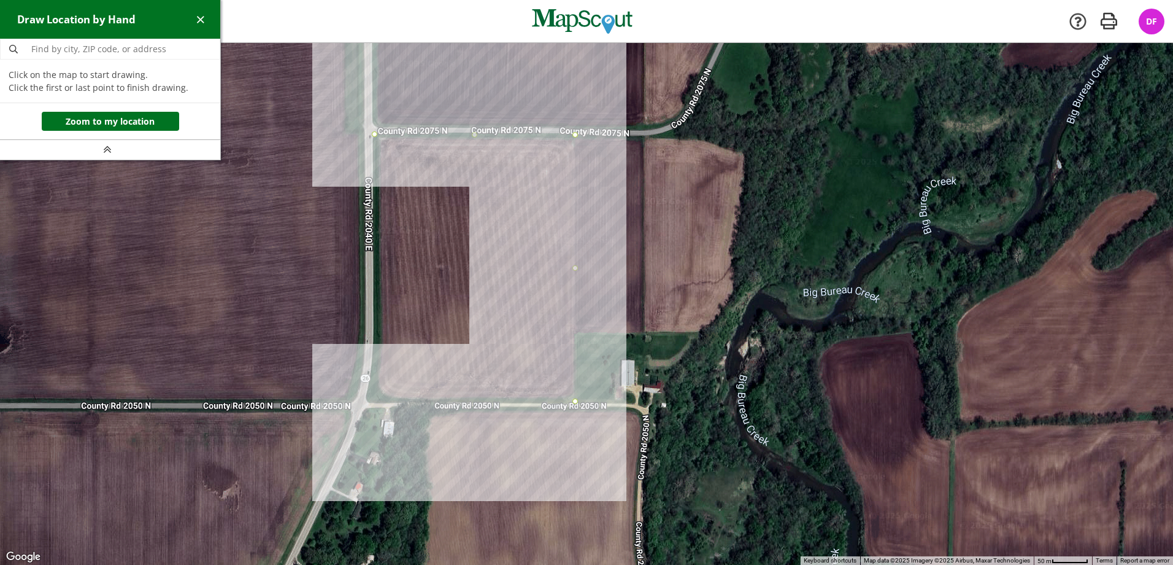
click at [369, 403] on div at bounding box center [586, 304] width 1173 height 522
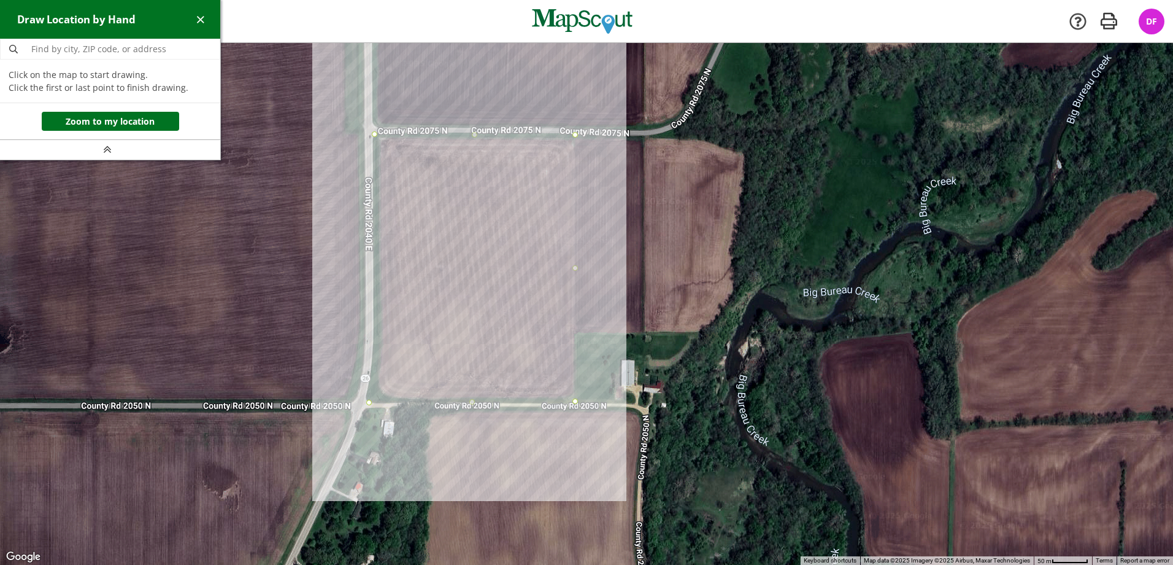
click at [376, 135] on div at bounding box center [586, 304] width 1173 height 522
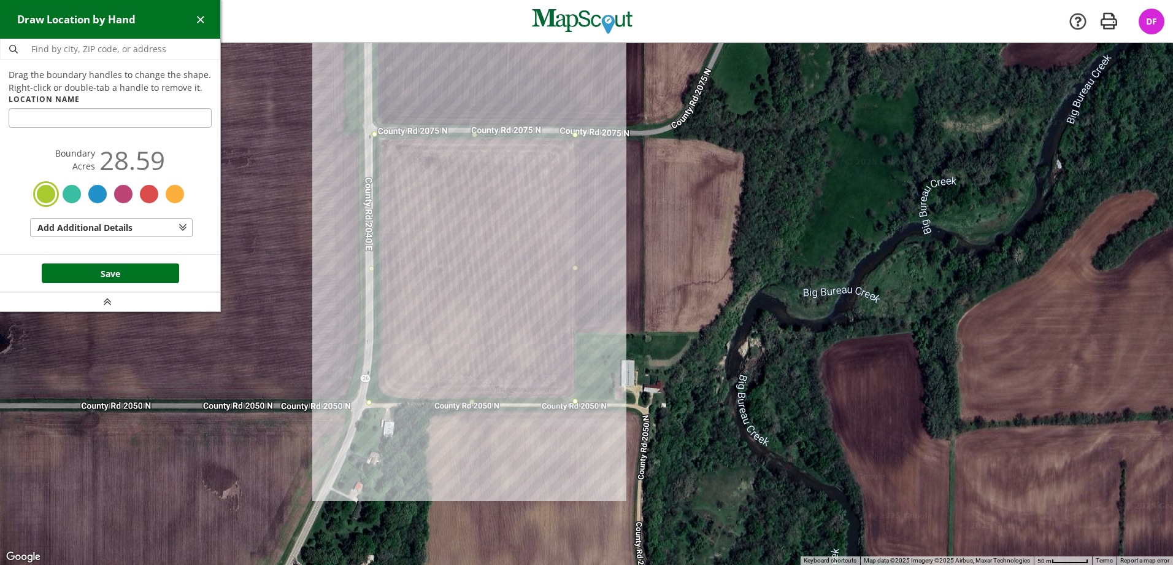
click at [163, 122] on input "text" at bounding box center [110, 118] width 203 height 20
type input "Pioneer"
click at [116, 269] on button "Save" at bounding box center [110, 273] width 137 height 20
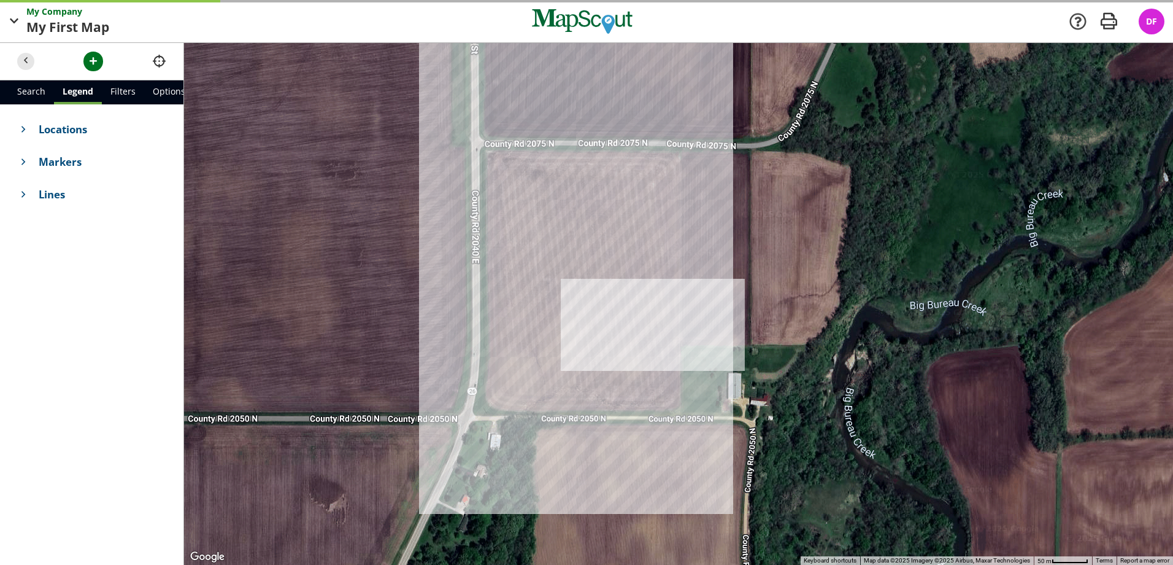
drag, startPoint x: 428, startPoint y: 280, endPoint x: 732, endPoint y: 425, distance: 337.3
click at [732, 425] on div at bounding box center [678, 304] width 989 height 522
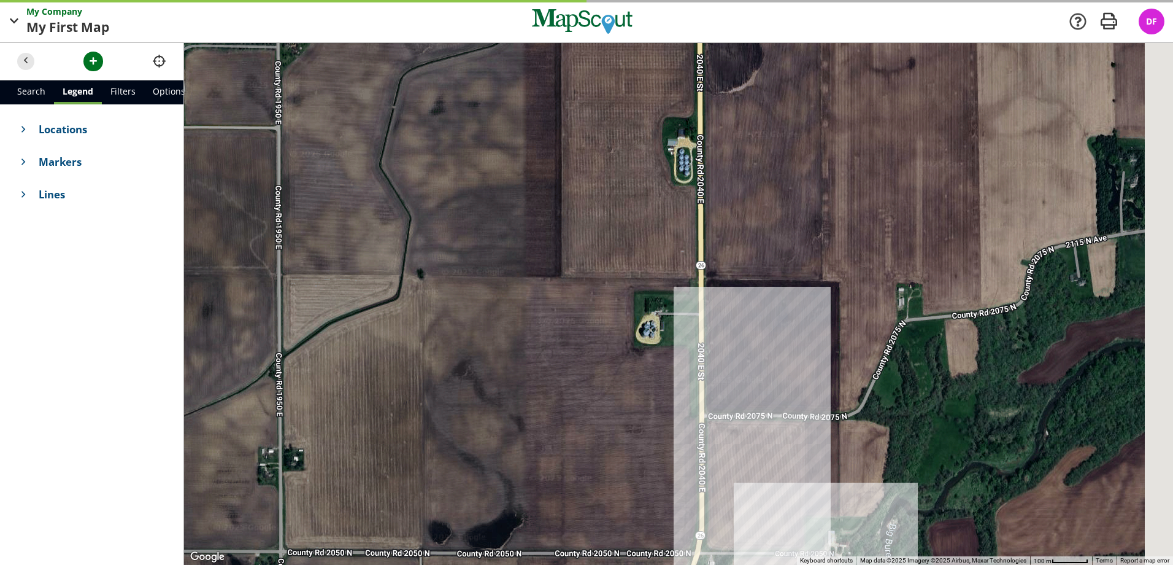
drag, startPoint x: 585, startPoint y: 365, endPoint x: 481, endPoint y: 458, distance: 139.9
click at [481, 458] on div at bounding box center [678, 304] width 989 height 522
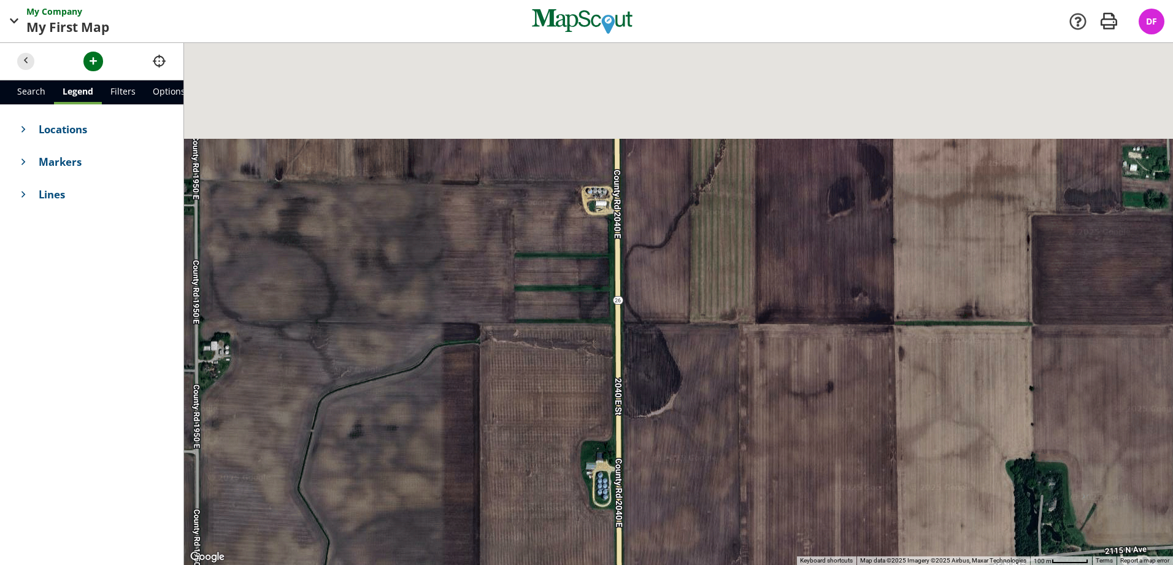
drag, startPoint x: 566, startPoint y: 248, endPoint x: 610, endPoint y: 487, distance: 243.3
click at [614, 512] on div at bounding box center [678, 304] width 989 height 522
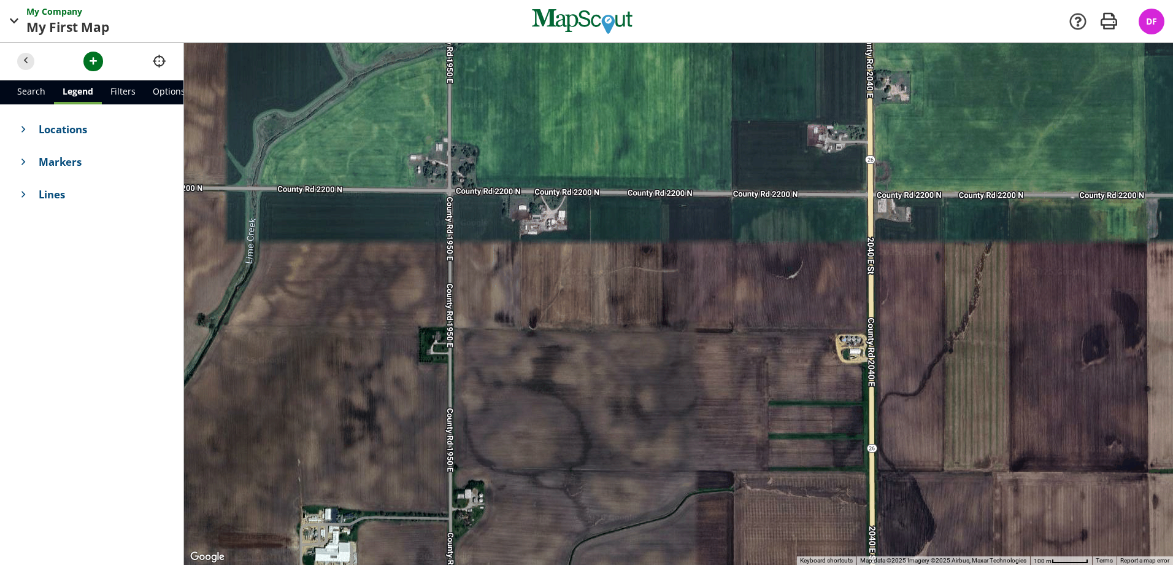
drag, startPoint x: 496, startPoint y: 325, endPoint x: 720, endPoint y: 449, distance: 256.0
click at [720, 449] on div at bounding box center [678, 304] width 989 height 522
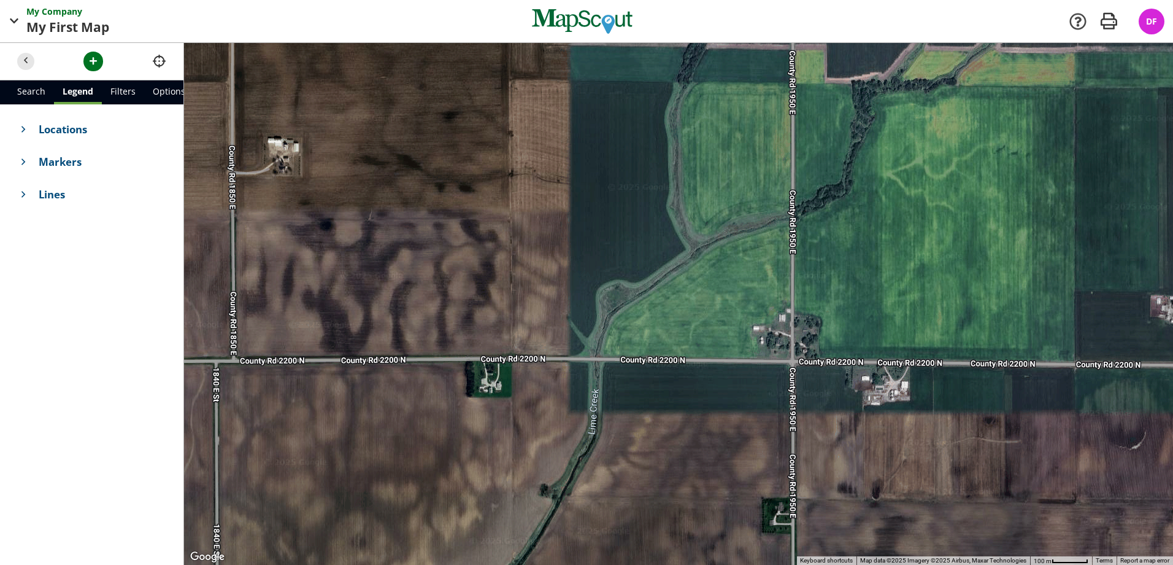
drag, startPoint x: 553, startPoint y: 288, endPoint x: 863, endPoint y: 377, distance: 322.8
click at [874, 380] on div at bounding box center [678, 304] width 989 height 522
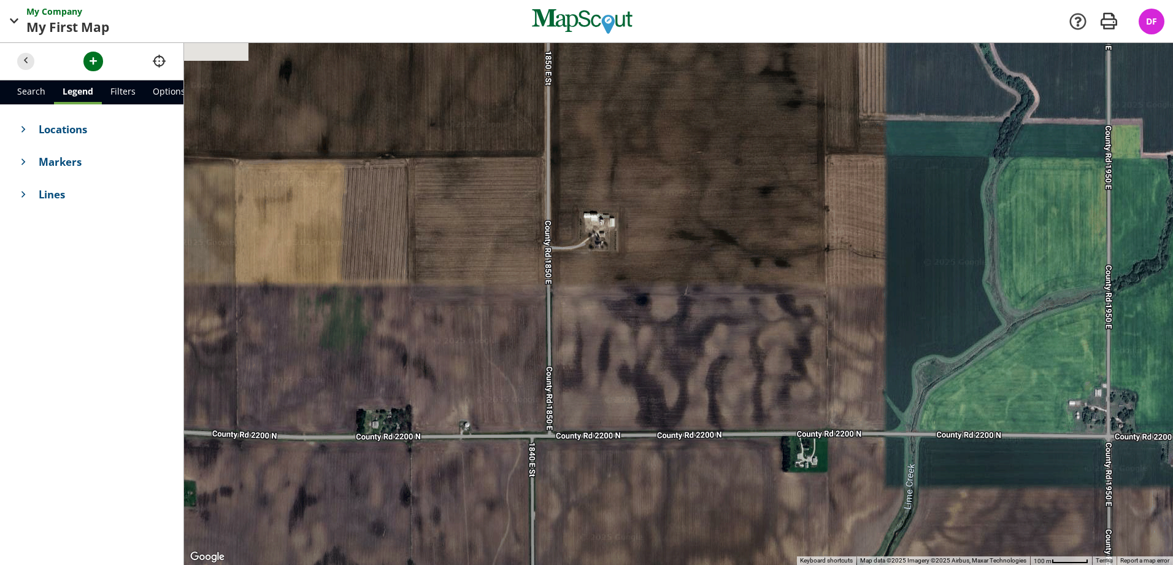
drag, startPoint x: 466, startPoint y: 352, endPoint x: 864, endPoint y: 460, distance: 412.8
click at [864, 460] on div at bounding box center [678, 304] width 989 height 522
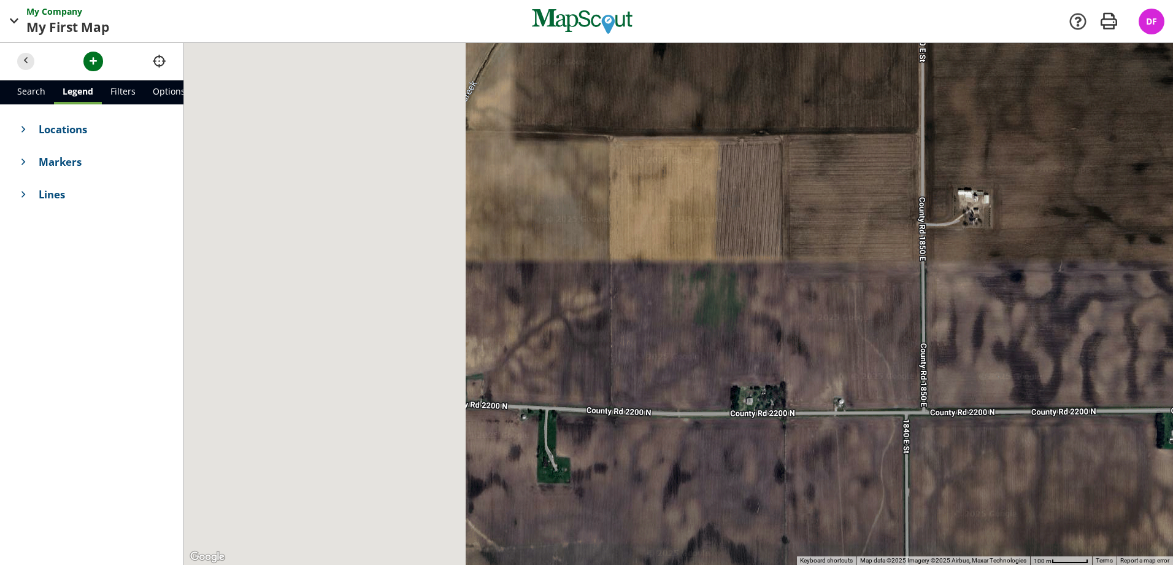
drag, startPoint x: 727, startPoint y: 303, endPoint x: 1070, endPoint y: 279, distance: 343.3
click at [1070, 279] on div at bounding box center [678, 304] width 989 height 522
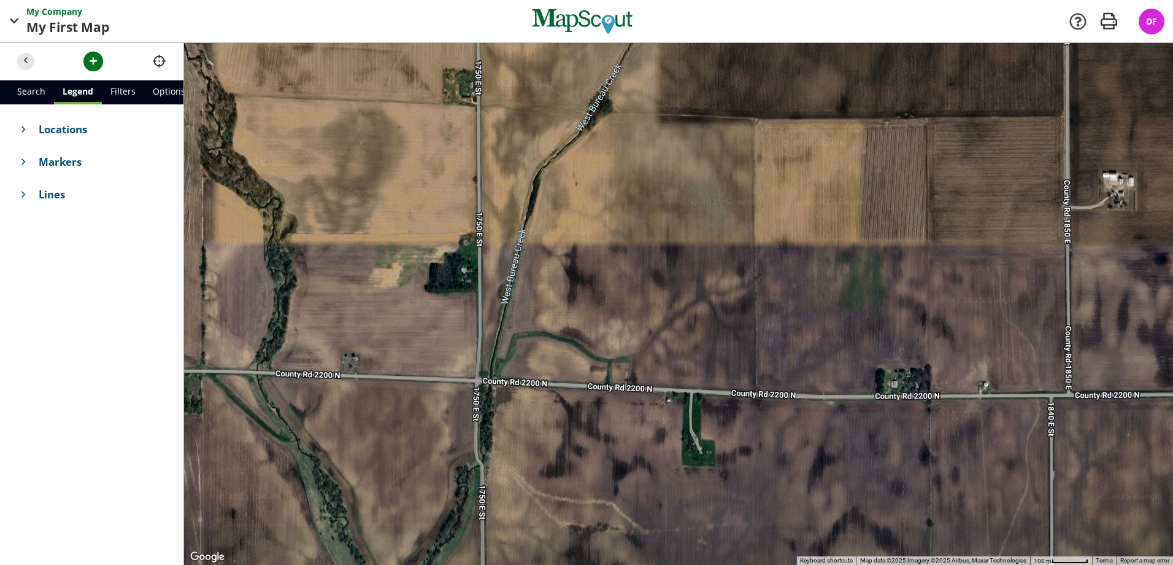
drag, startPoint x: 700, startPoint y: 298, endPoint x: 608, endPoint y: 274, distance: 94.5
click at [608, 274] on div at bounding box center [678, 304] width 989 height 522
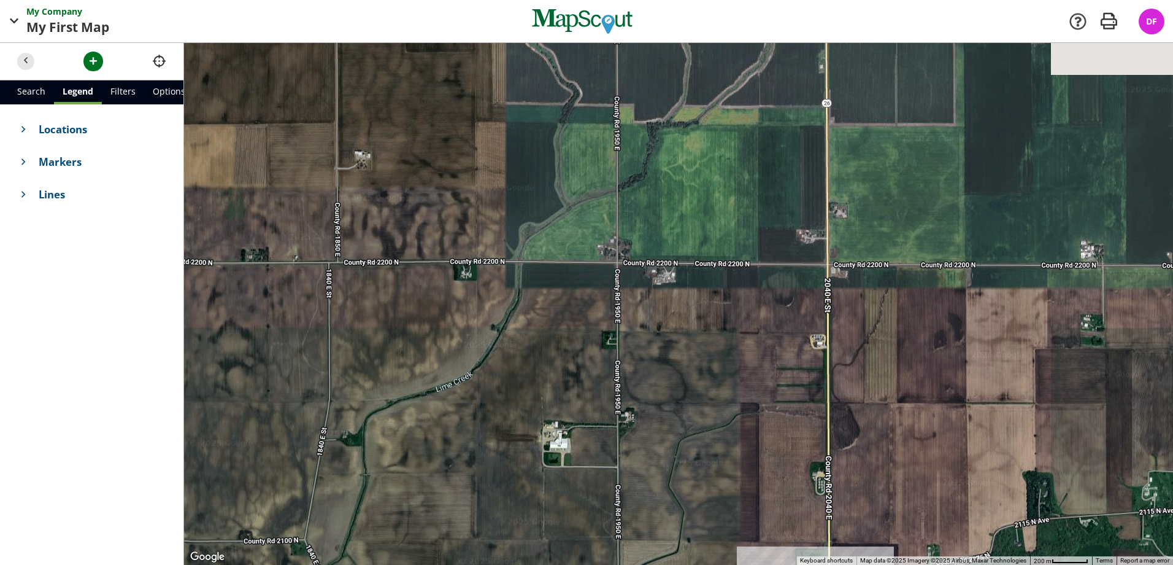
drag, startPoint x: 793, startPoint y: 387, endPoint x: 274, endPoint y: 307, distance: 525.9
click at [274, 307] on div at bounding box center [678, 304] width 989 height 522
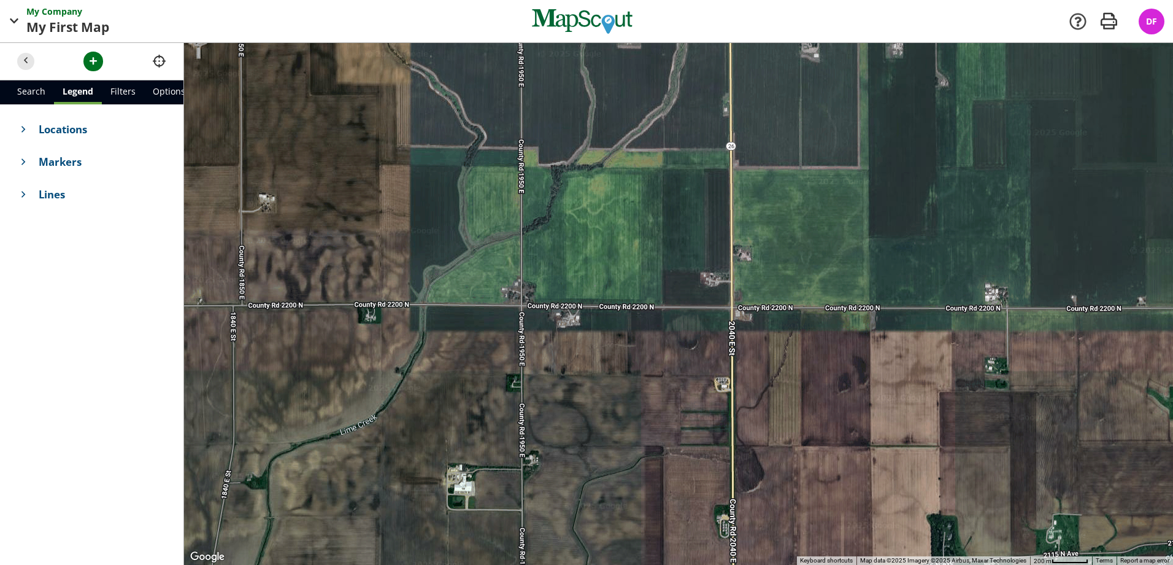
drag, startPoint x: 627, startPoint y: 251, endPoint x: 555, endPoint y: 307, distance: 90.9
click at [555, 307] on div at bounding box center [678, 304] width 989 height 522
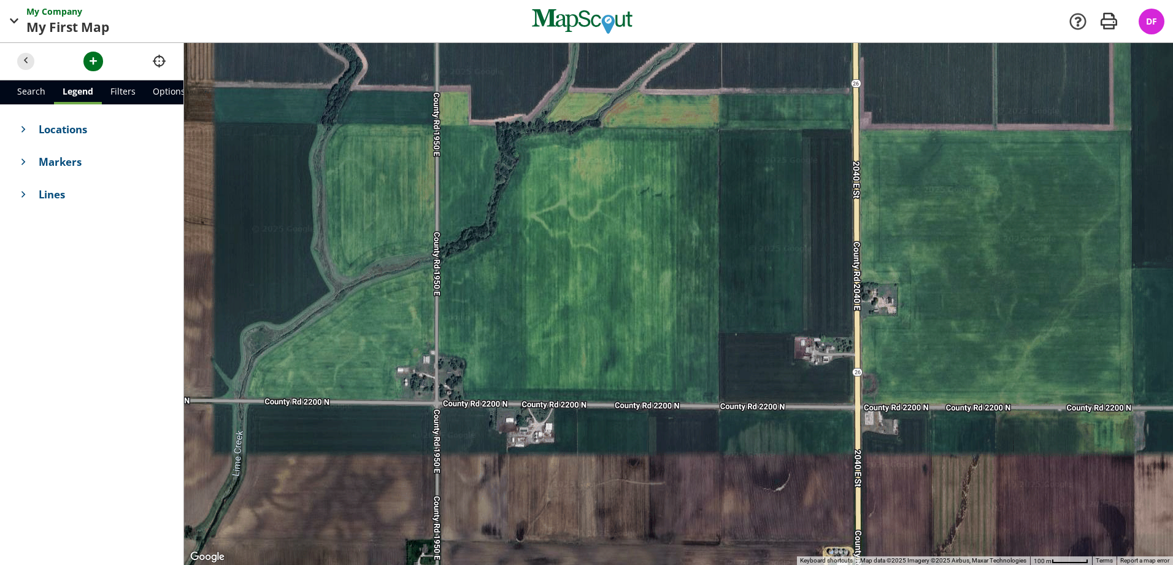
drag, startPoint x: 543, startPoint y: 251, endPoint x: 546, endPoint y: 310, distance: 59.0
click at [546, 310] on div at bounding box center [678, 304] width 989 height 522
click at [97, 54] on button "button" at bounding box center [93, 62] width 20 height 20
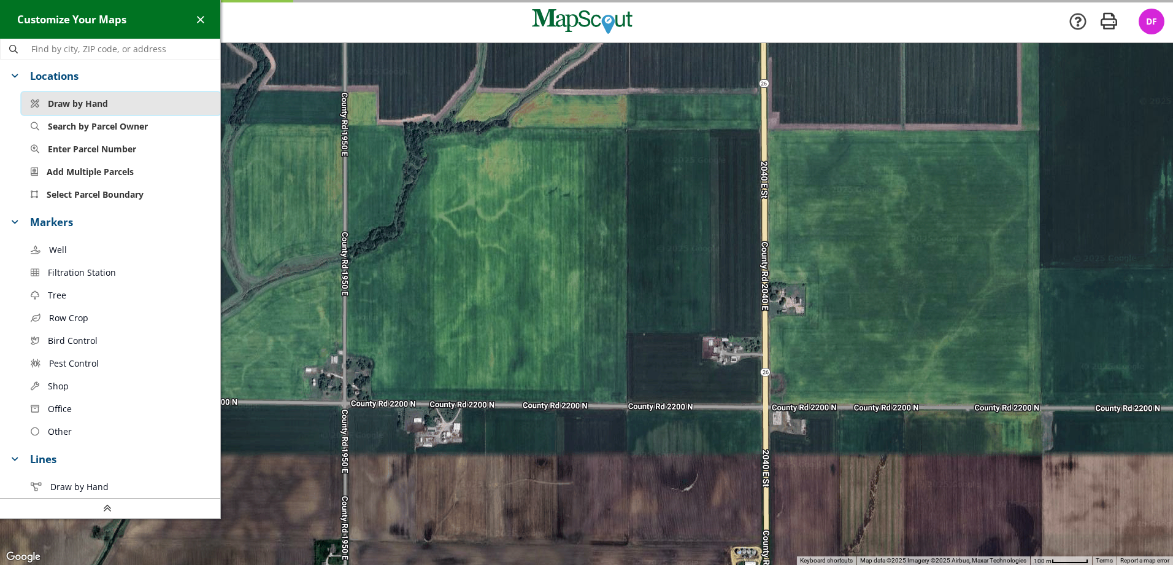
click at [84, 103] on span "Draw by Hand" at bounding box center [78, 103] width 60 height 13
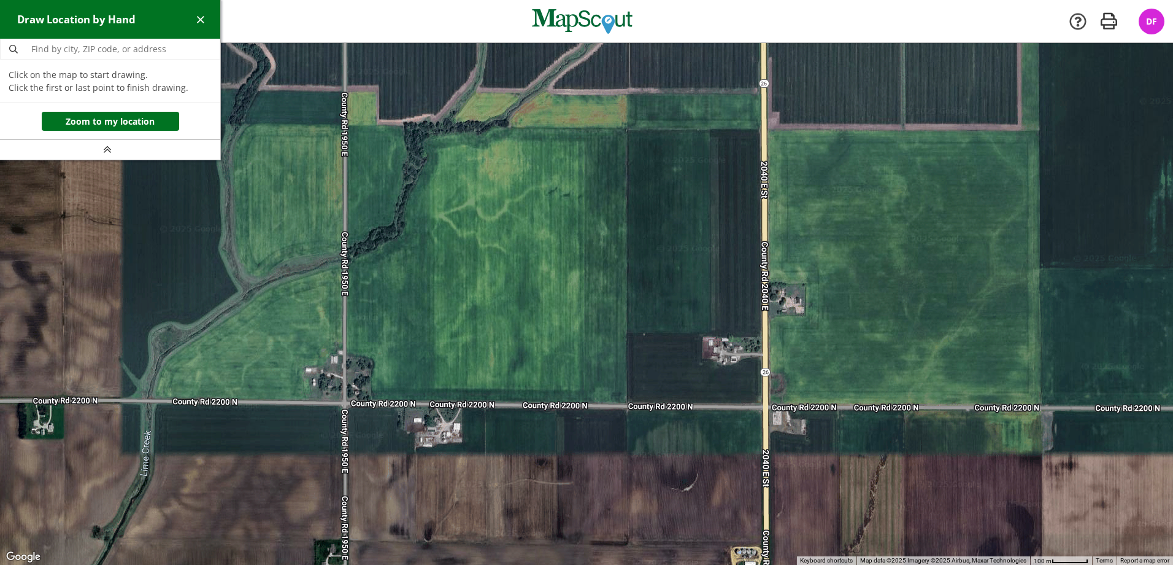
click at [347, 126] on div at bounding box center [586, 304] width 1173 height 522
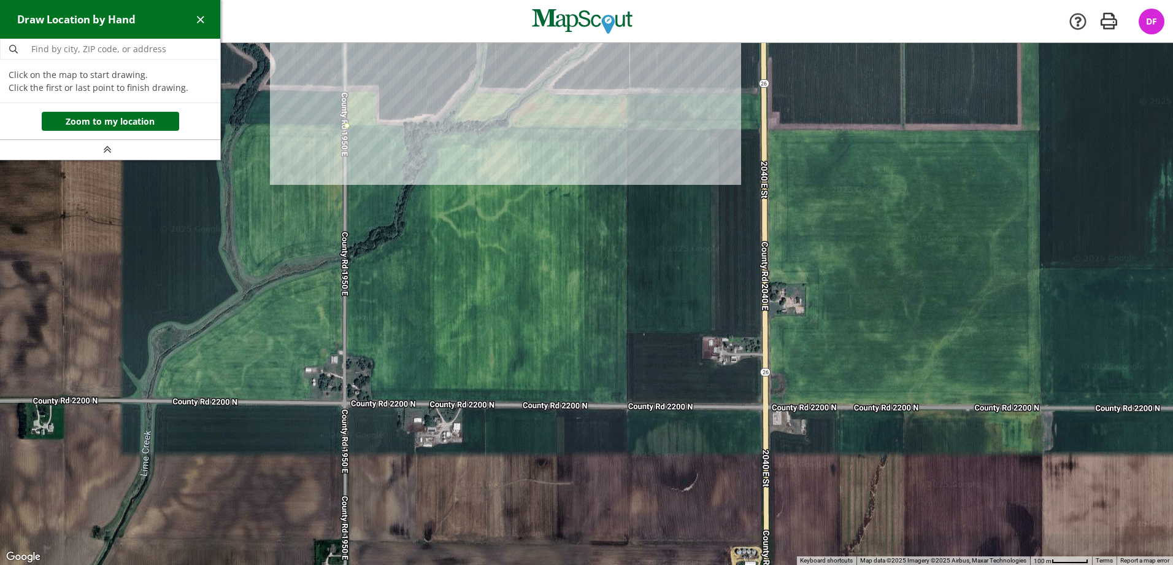
click at [628, 128] on div at bounding box center [586, 304] width 1173 height 522
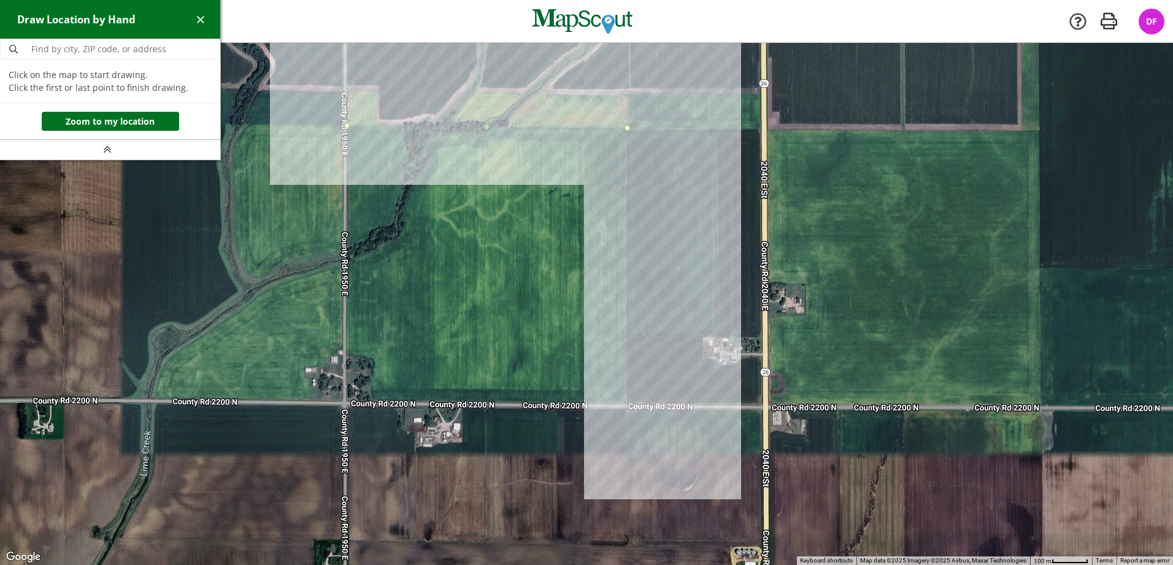
click at [628, 404] on div at bounding box center [586, 304] width 1173 height 522
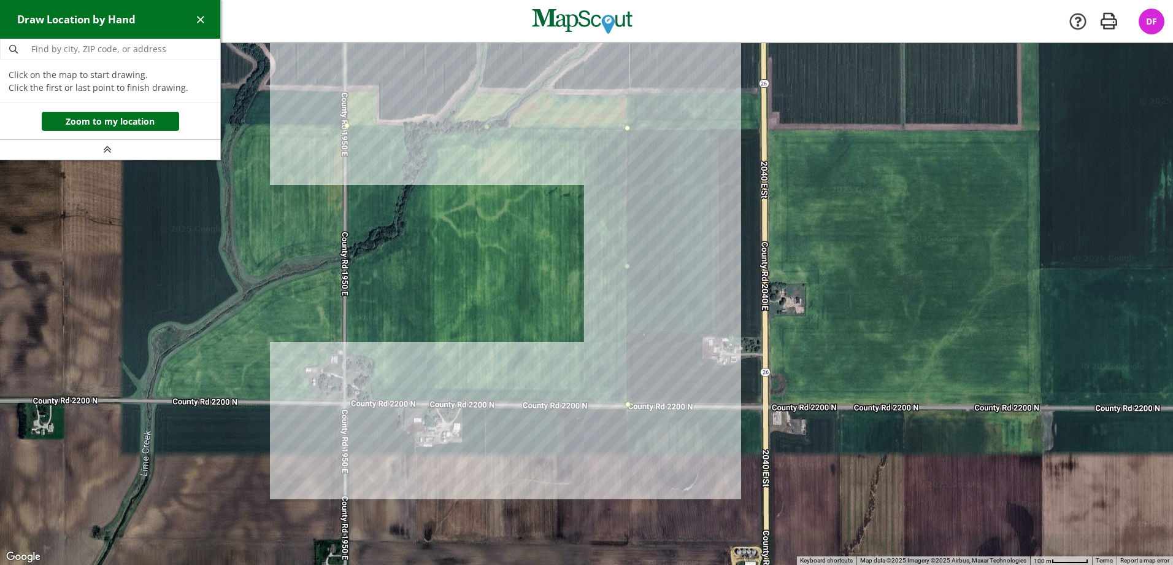
click at [371, 402] on div at bounding box center [586, 304] width 1173 height 522
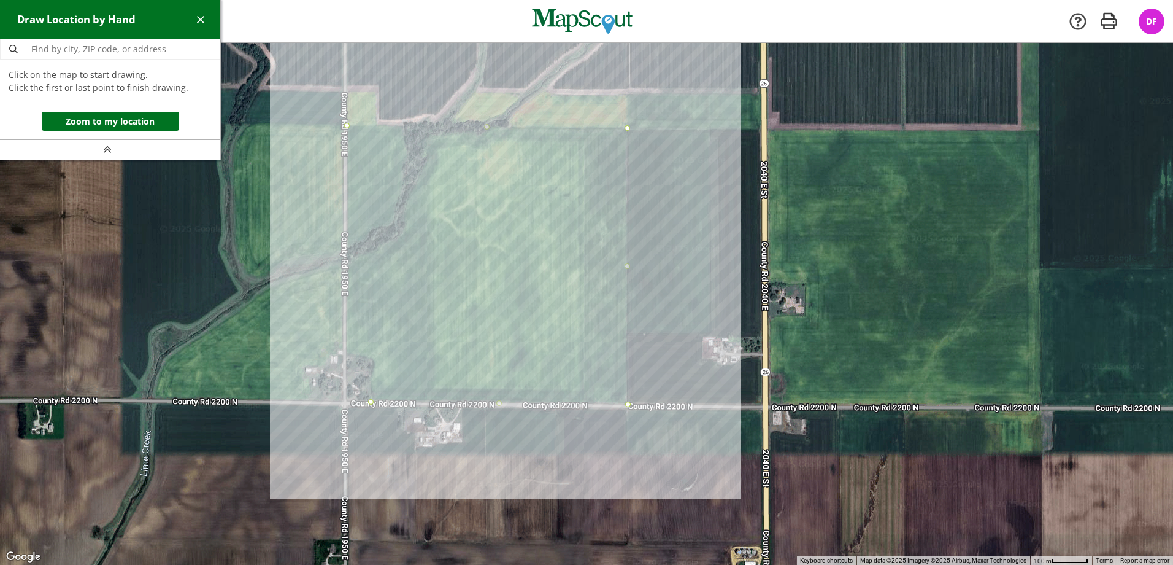
click at [372, 358] on div at bounding box center [586, 304] width 1173 height 522
click at [345, 358] on div at bounding box center [586, 304] width 1173 height 522
click at [347, 123] on div at bounding box center [586, 304] width 1173 height 522
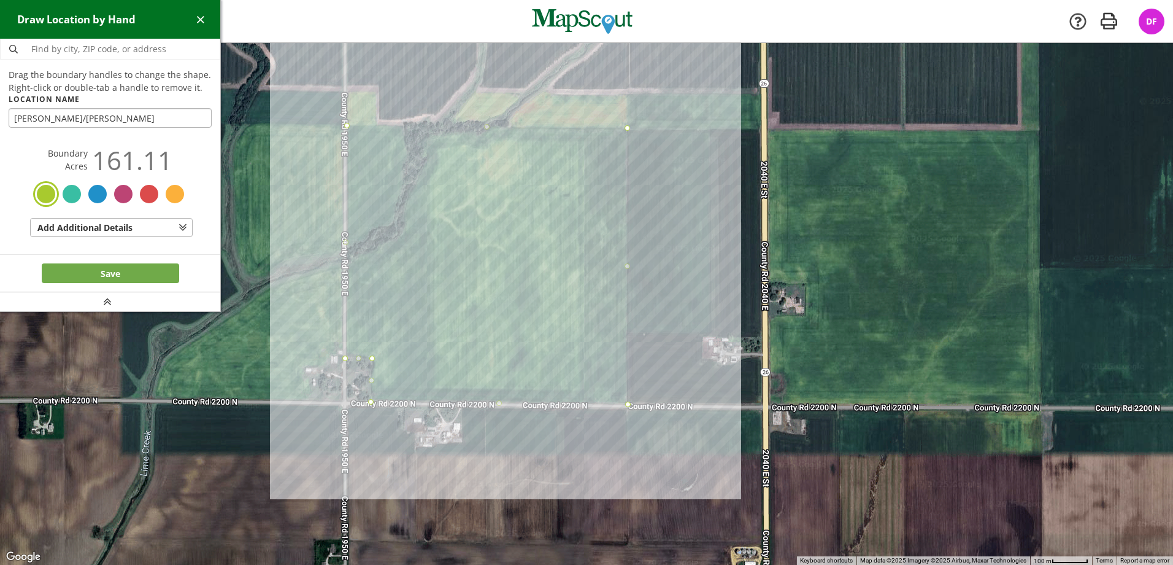
type input "Schafer/Sidel"
click at [98, 276] on button "Save" at bounding box center [110, 273] width 137 height 20
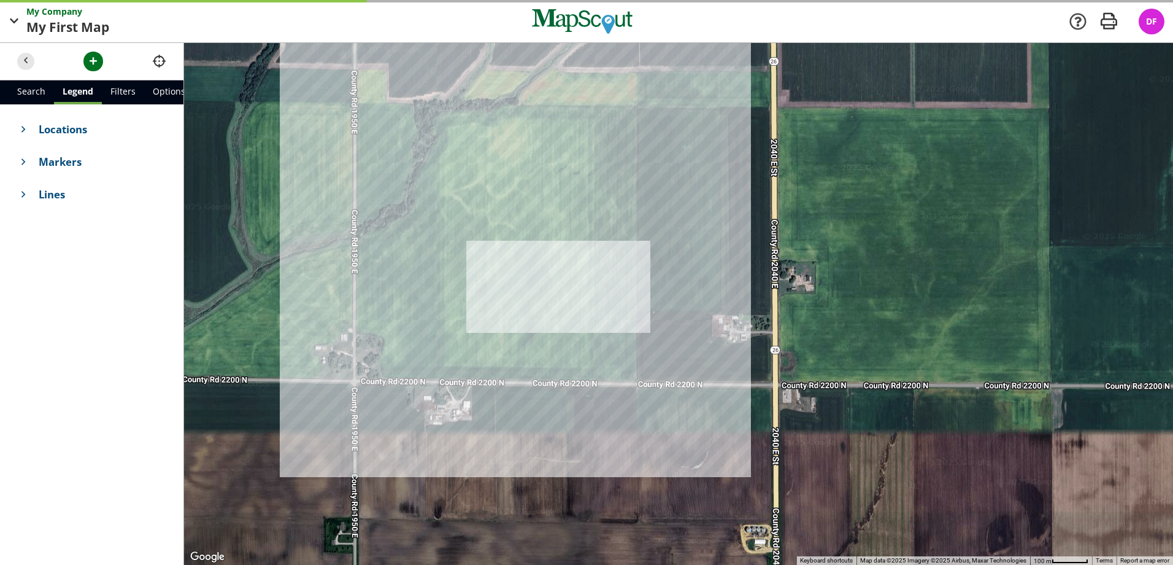
drag, startPoint x: 484, startPoint y: 315, endPoint x: 345, endPoint y: 264, distance: 147.7
click at [348, 271] on div at bounding box center [678, 304] width 989 height 522
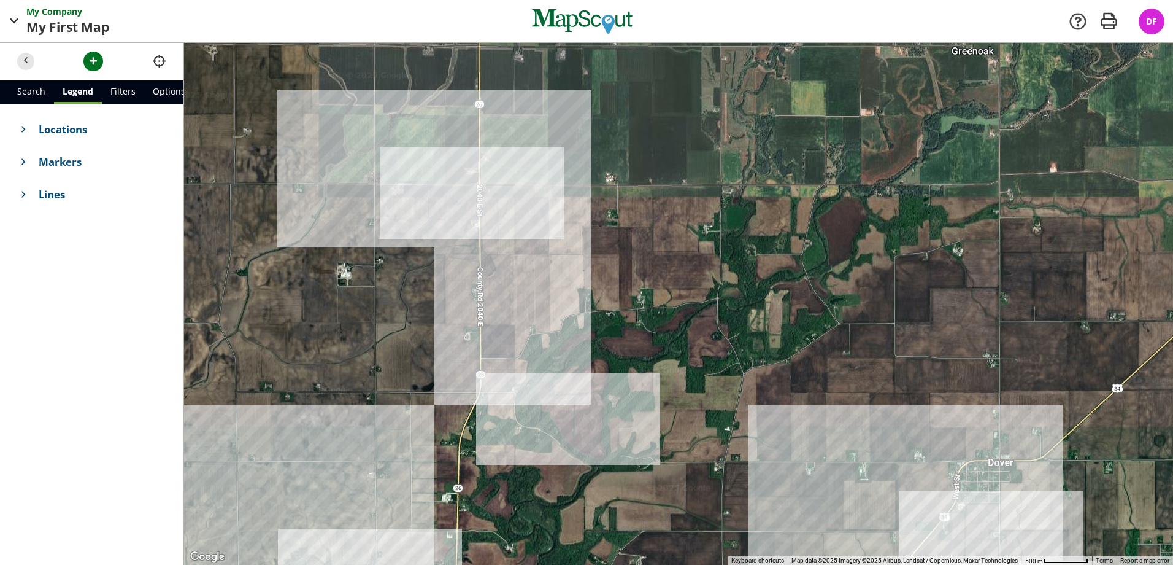
drag, startPoint x: 420, startPoint y: 375, endPoint x: 431, endPoint y: 245, distance: 130.0
click at [431, 245] on div at bounding box center [678, 304] width 989 height 522
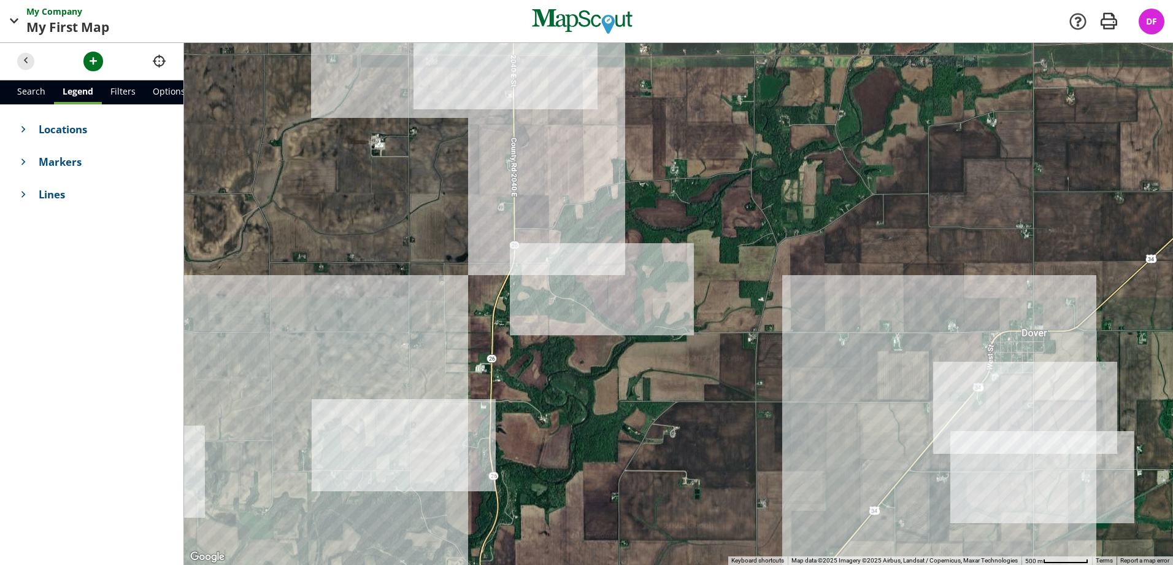
drag, startPoint x: 428, startPoint y: 330, endPoint x: 531, endPoint y: 87, distance: 263.4
click at [531, 87] on div at bounding box center [678, 304] width 989 height 522
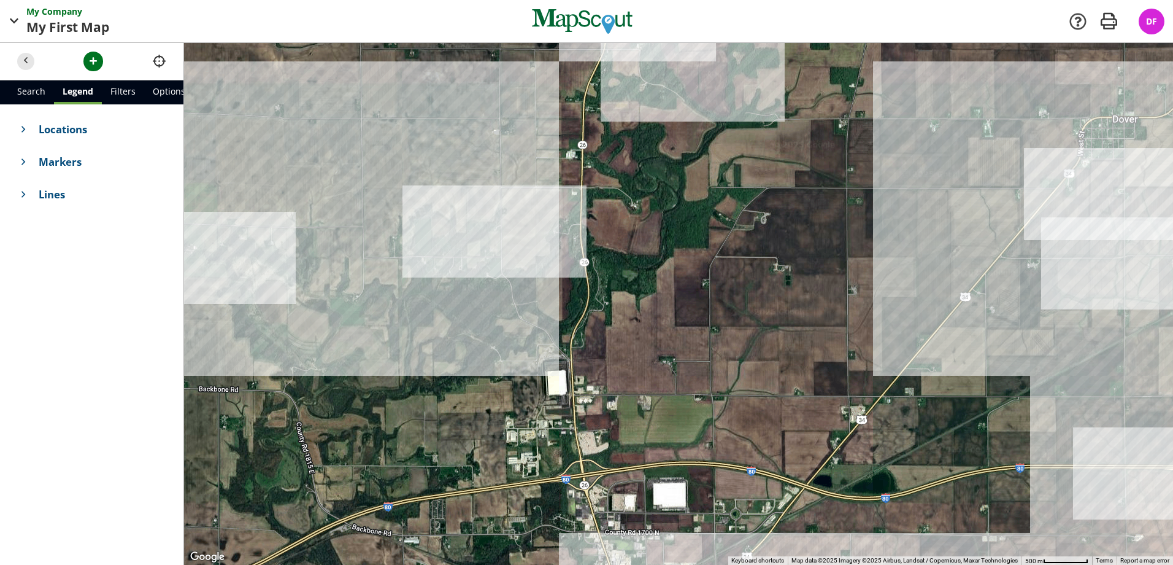
drag, startPoint x: 469, startPoint y: 338, endPoint x: 254, endPoint y: 328, distance: 215.0
click at [254, 328] on div at bounding box center [678, 304] width 989 height 522
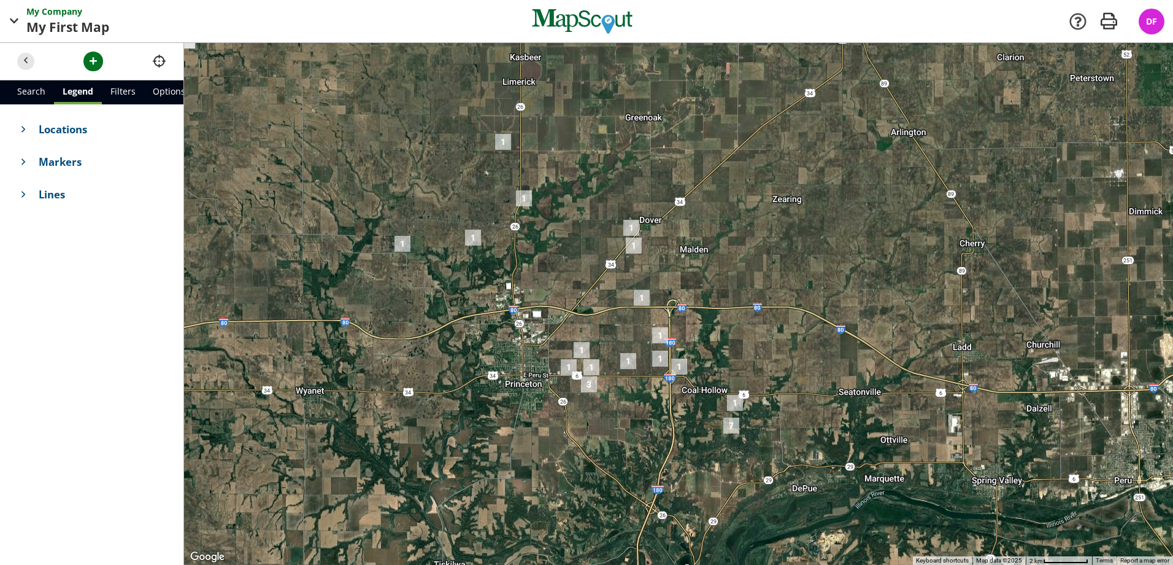
drag, startPoint x: 536, startPoint y: 349, endPoint x: 579, endPoint y: 299, distance: 65.7
click at [579, 299] on div at bounding box center [678, 304] width 989 height 522
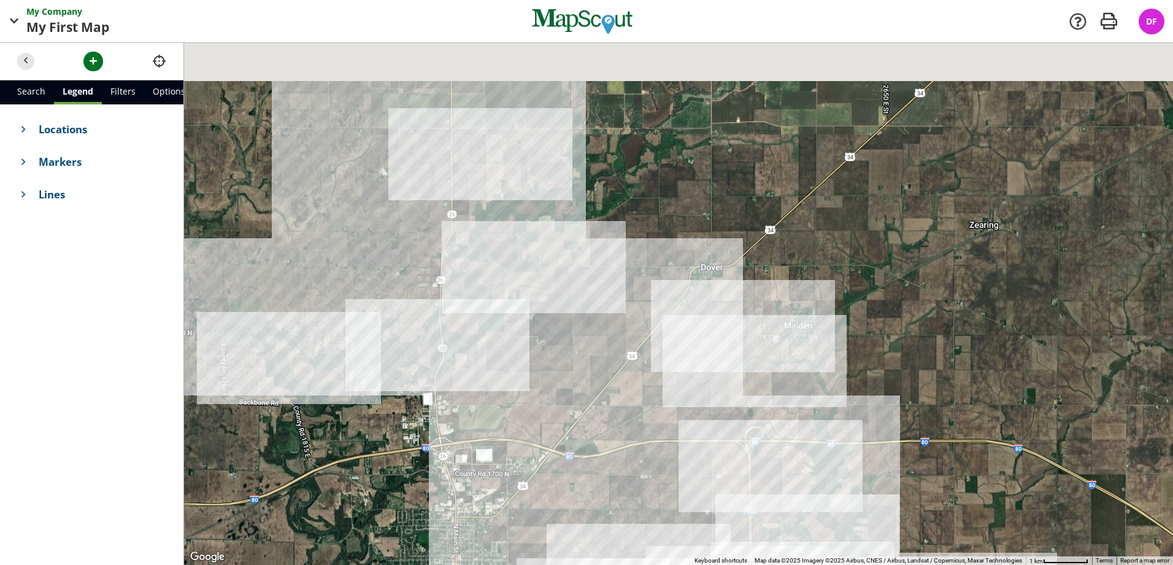
drag, startPoint x: 559, startPoint y: 248, endPoint x: 552, endPoint y: 382, distance: 134.6
click at [552, 382] on div at bounding box center [678, 304] width 989 height 522
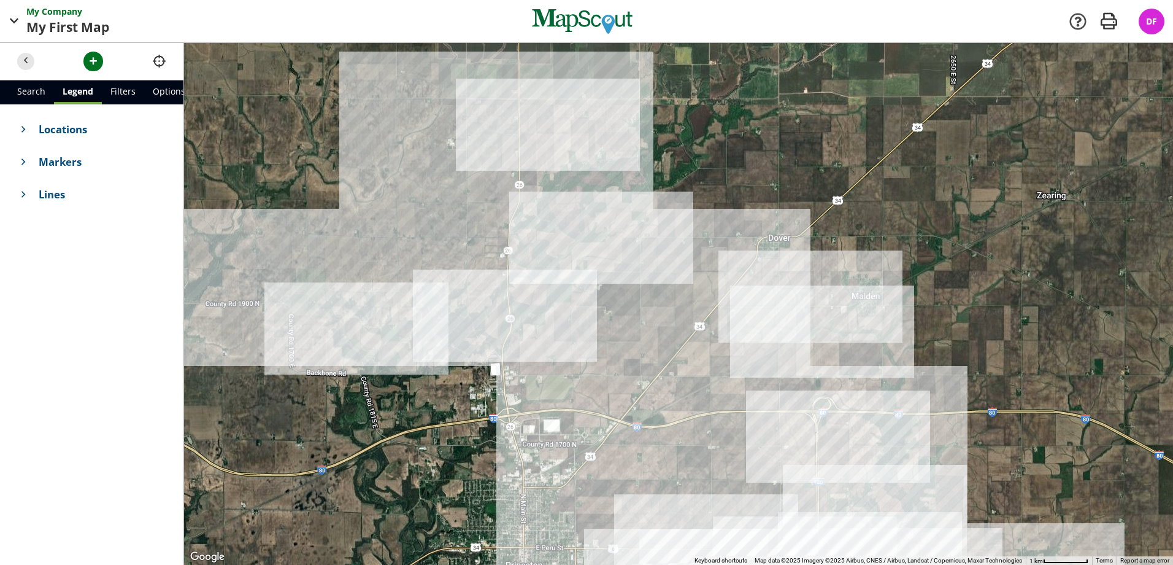
drag, startPoint x: 511, startPoint y: 325, endPoint x: 585, endPoint y: 286, distance: 83.7
click at [585, 288] on div at bounding box center [678, 304] width 989 height 522
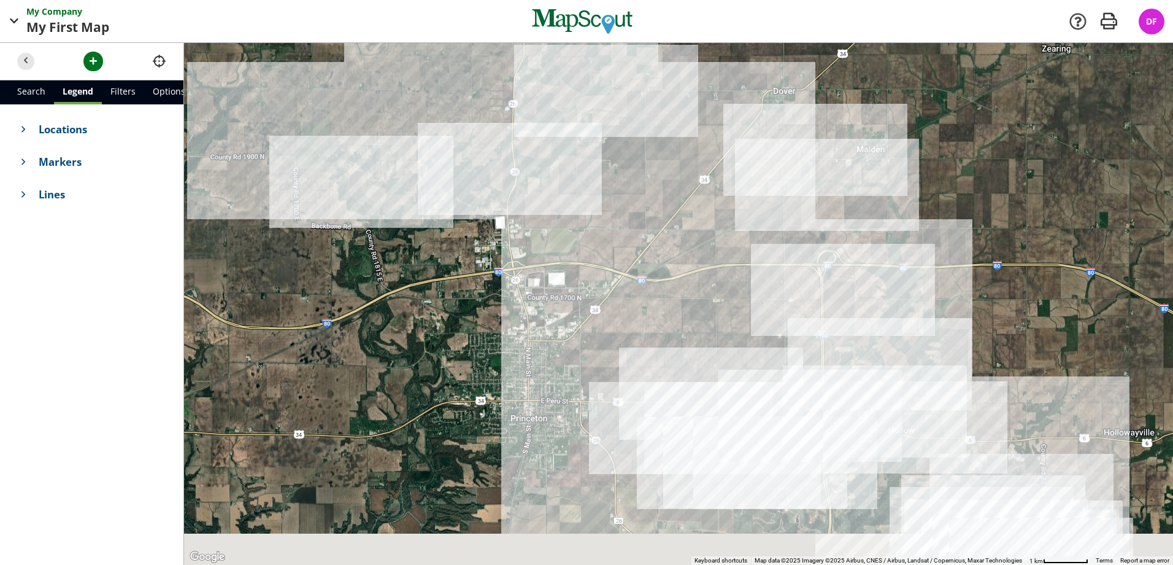
drag, startPoint x: 521, startPoint y: 376, endPoint x: 523, endPoint y: 223, distance: 152.8
click at [523, 223] on div at bounding box center [678, 304] width 989 height 522
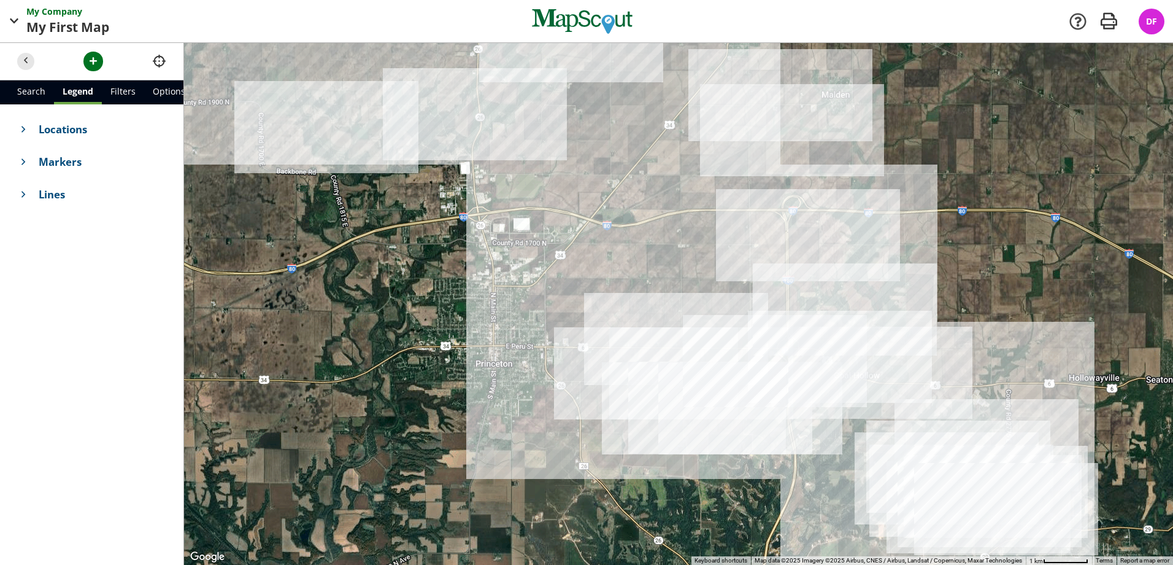
drag, startPoint x: 620, startPoint y: 225, endPoint x: 598, endPoint y: 164, distance: 64.4
click at [598, 164] on div at bounding box center [678, 304] width 989 height 522
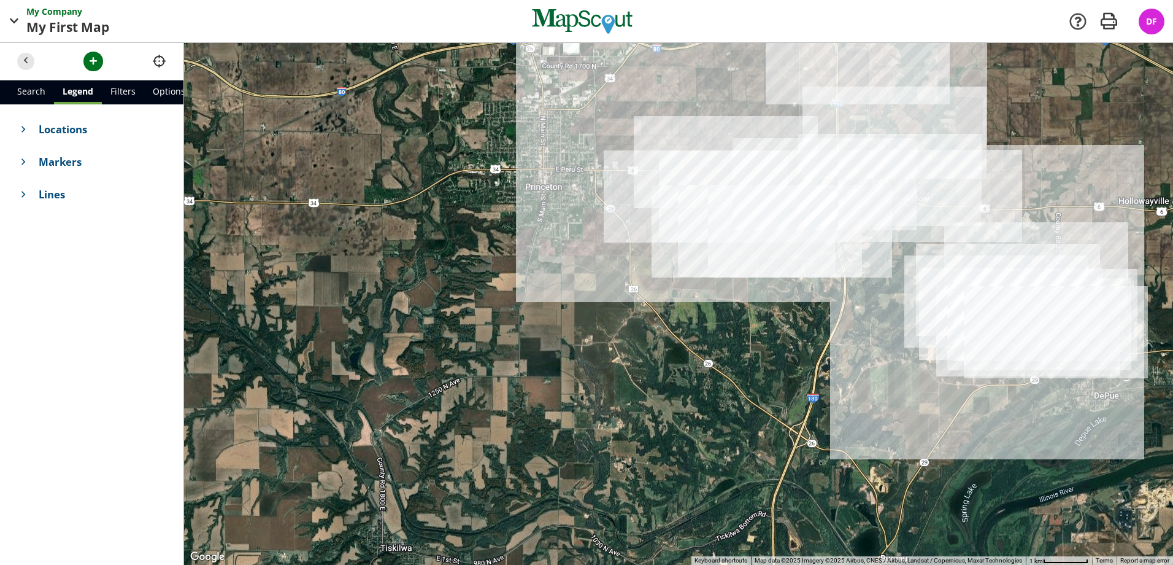
drag, startPoint x: 431, startPoint y: 378, endPoint x: 473, endPoint y: 217, distance: 166.9
click at [468, 205] on div at bounding box center [678, 304] width 989 height 522
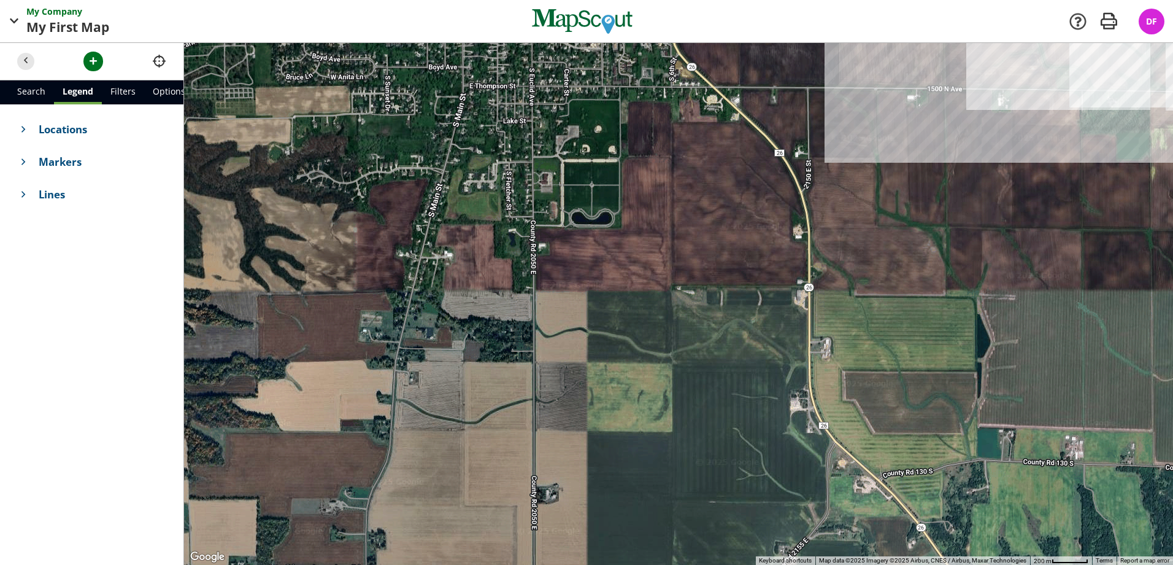
drag, startPoint x: 555, startPoint y: 242, endPoint x: 585, endPoint y: 365, distance: 125.8
click at [585, 365] on div at bounding box center [678, 304] width 989 height 522
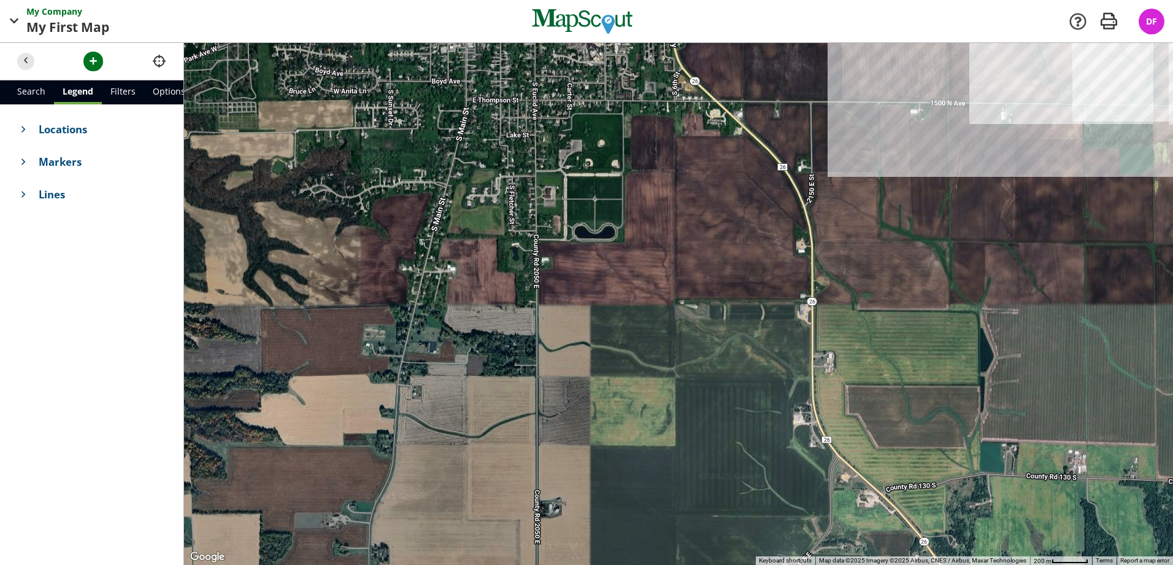
drag, startPoint x: 582, startPoint y: 260, endPoint x: 584, endPoint y: 272, distance: 13.0
click at [584, 272] on div at bounding box center [678, 304] width 989 height 522
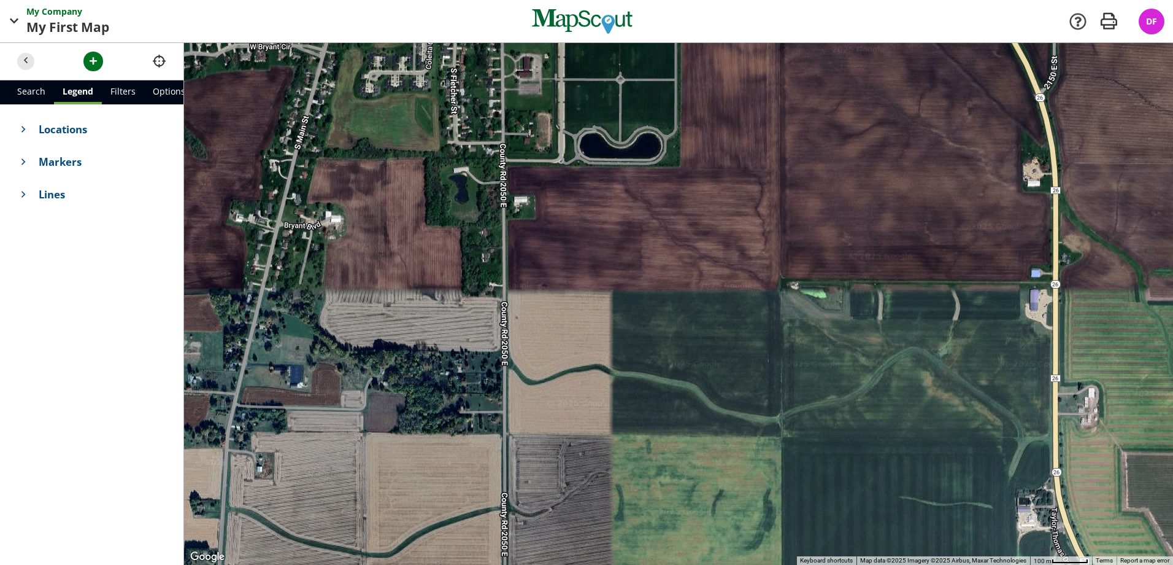
drag, startPoint x: 566, startPoint y: 267, endPoint x: 571, endPoint y: 287, distance: 20.2
click at [571, 287] on div at bounding box center [678, 304] width 989 height 522
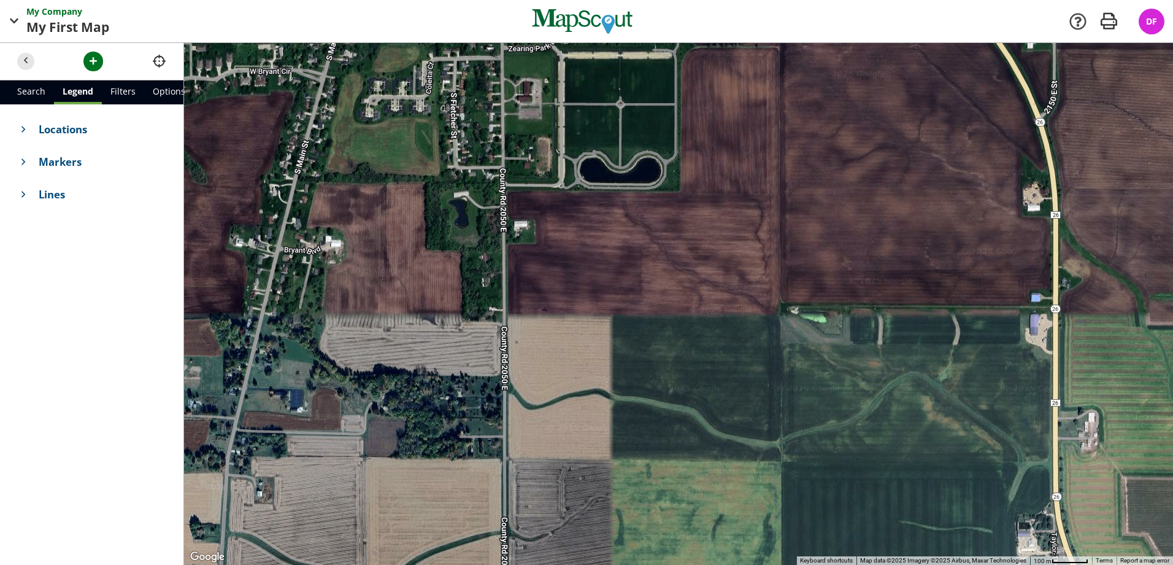
drag, startPoint x: 576, startPoint y: 249, endPoint x: 576, endPoint y: 273, distance: 24.5
click at [576, 273] on div at bounding box center [678, 304] width 989 height 522
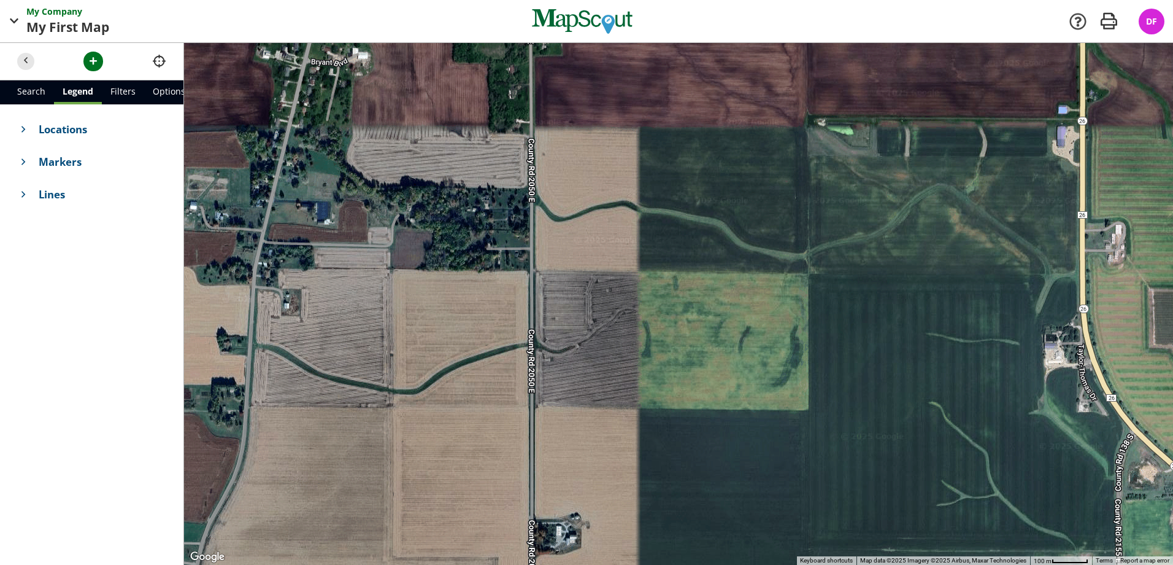
drag, startPoint x: 529, startPoint y: 425, endPoint x: 557, endPoint y: 230, distance: 197.7
click at [557, 230] on div at bounding box center [678, 304] width 989 height 522
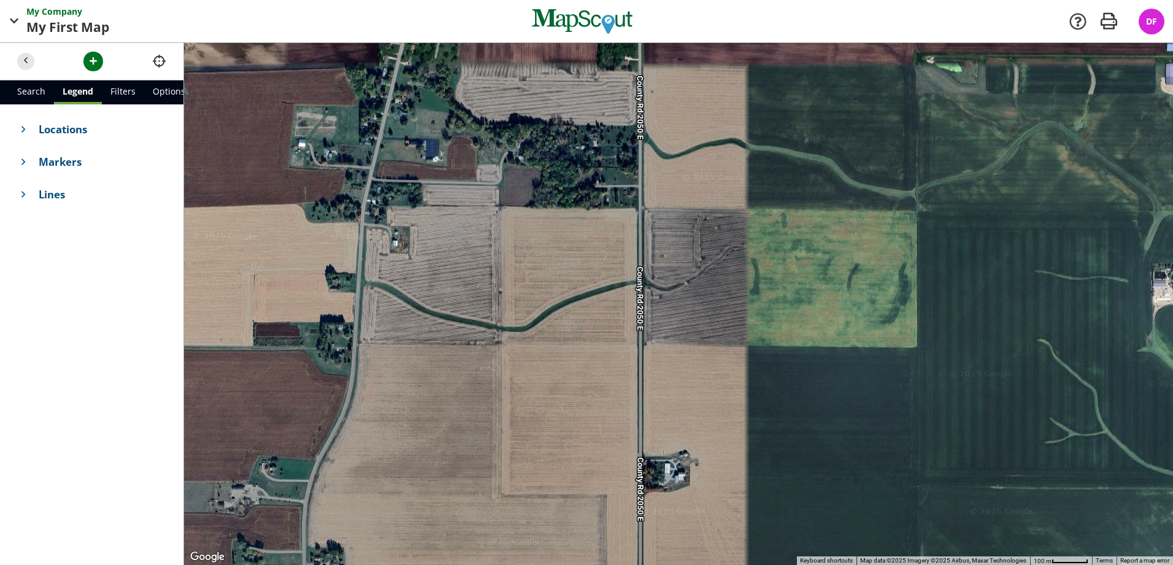
drag, startPoint x: 546, startPoint y: 365, endPoint x: 654, endPoint y: 304, distance: 123.9
click at [654, 304] on div at bounding box center [678, 304] width 989 height 522
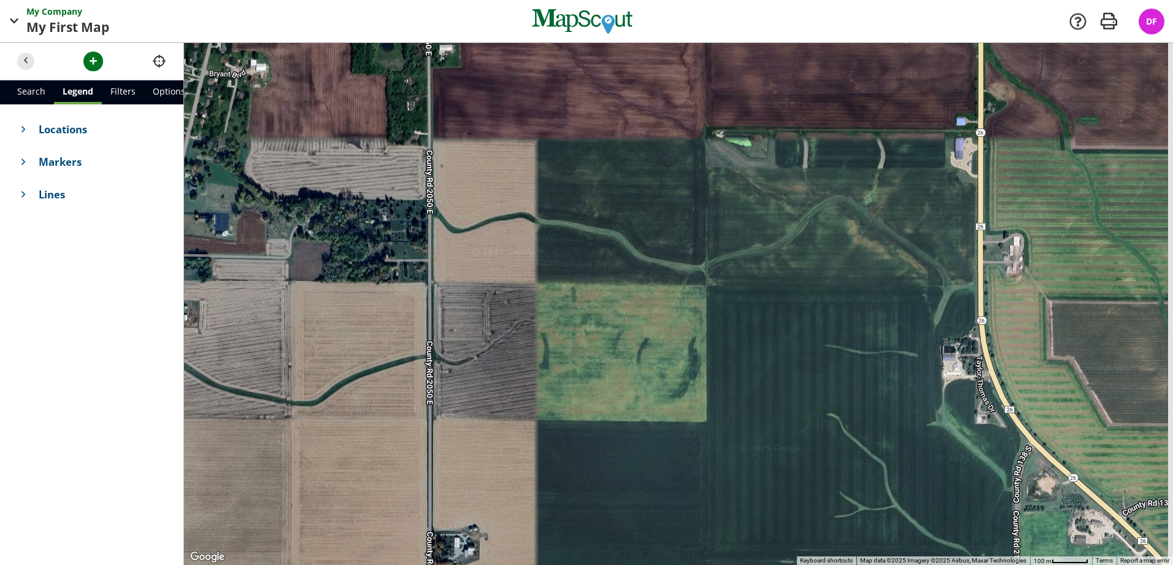
drag, startPoint x: 754, startPoint y: 277, endPoint x: 534, endPoint y: 353, distance: 232.5
click at [534, 358] on div at bounding box center [678, 304] width 989 height 522
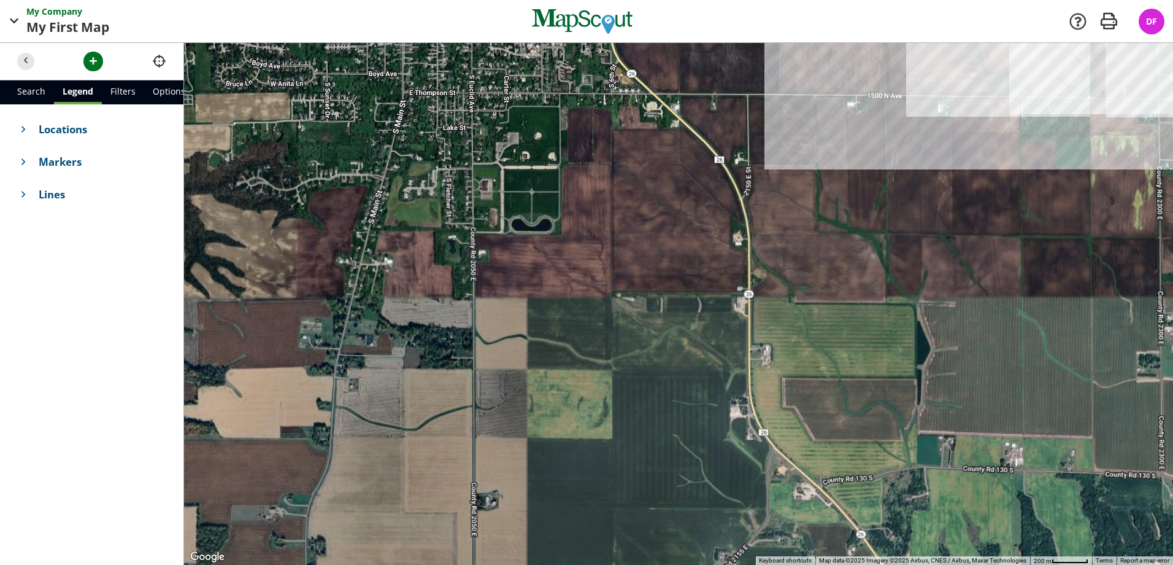
drag, startPoint x: 530, startPoint y: 269, endPoint x: 535, endPoint y: 318, distance: 49.3
click at [535, 318] on div at bounding box center [678, 304] width 989 height 522
click at [88, 63] on span "button" at bounding box center [93, 61] width 13 height 13
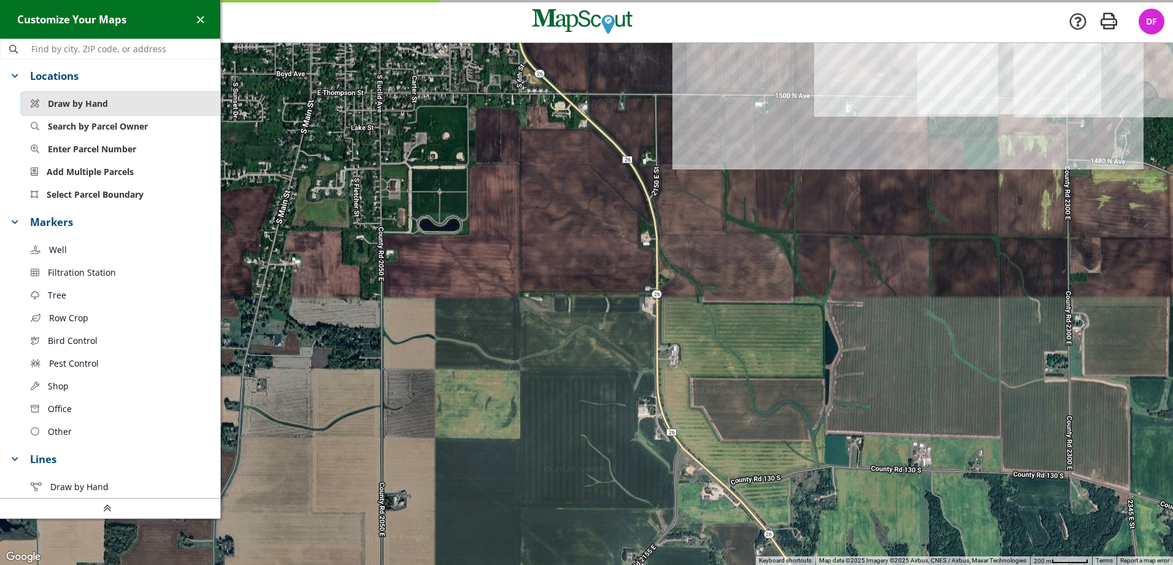
click at [102, 107] on span "Draw by Hand" at bounding box center [78, 103] width 60 height 13
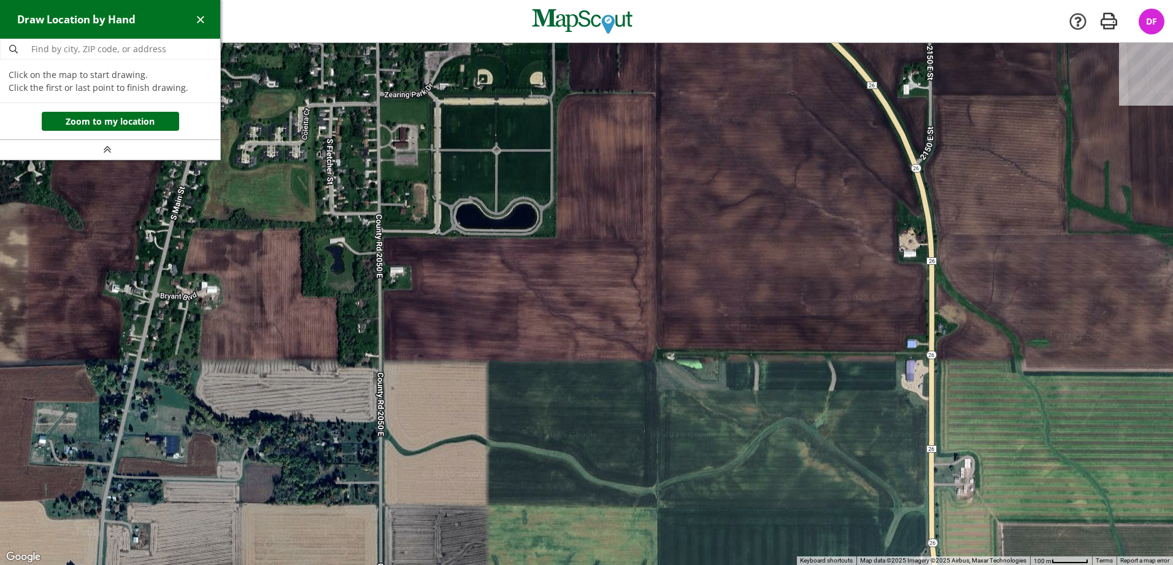
click at [384, 236] on div at bounding box center [586, 304] width 1173 height 522
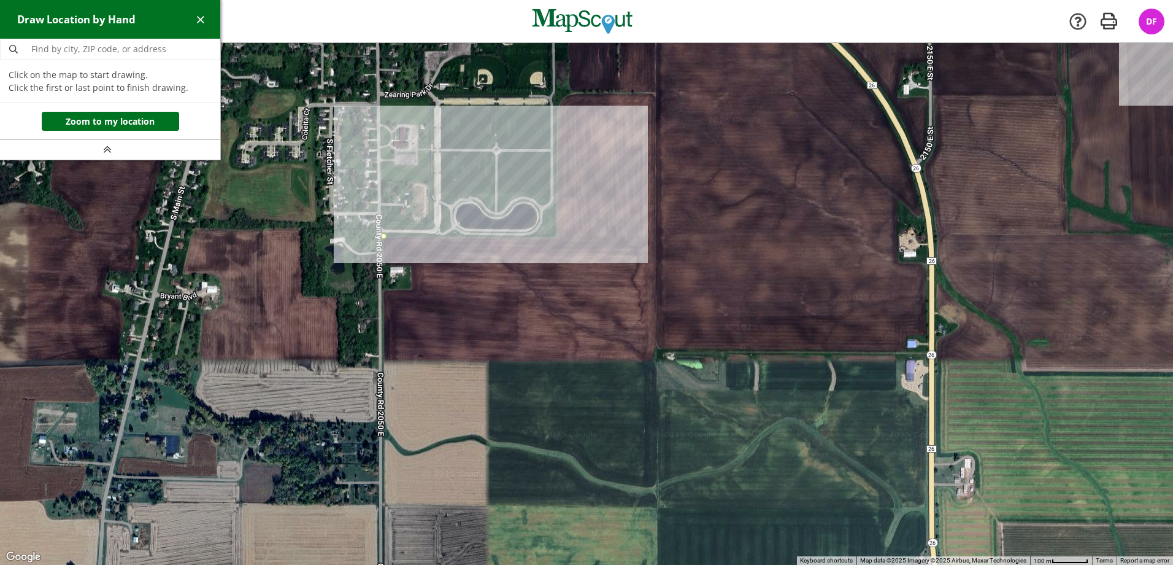
click at [556, 238] on div at bounding box center [586, 304] width 1173 height 522
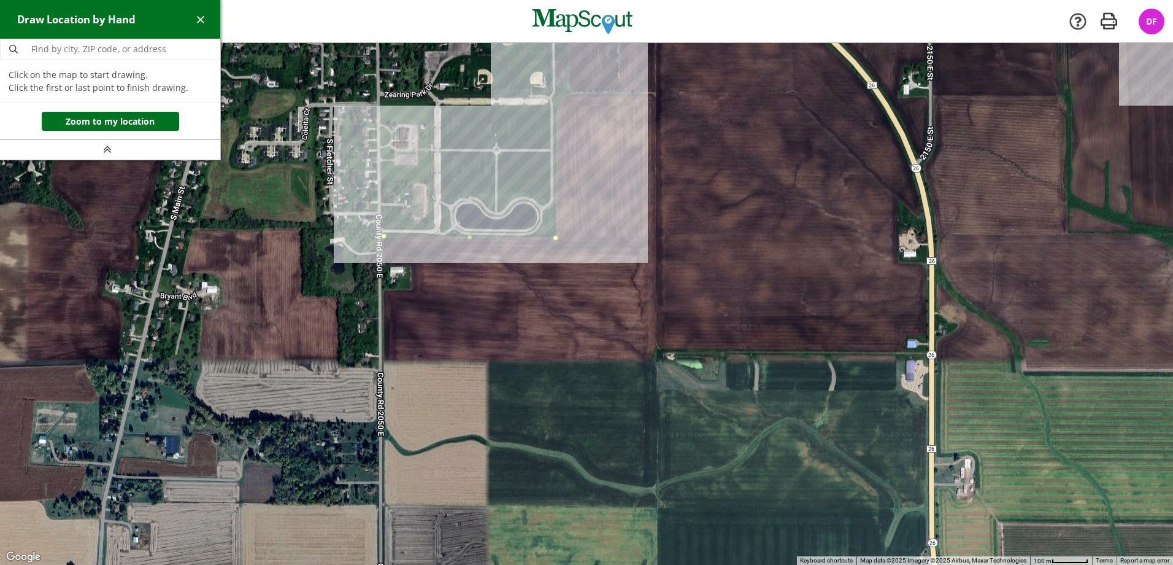
click at [557, 93] on div at bounding box center [586, 304] width 1173 height 522
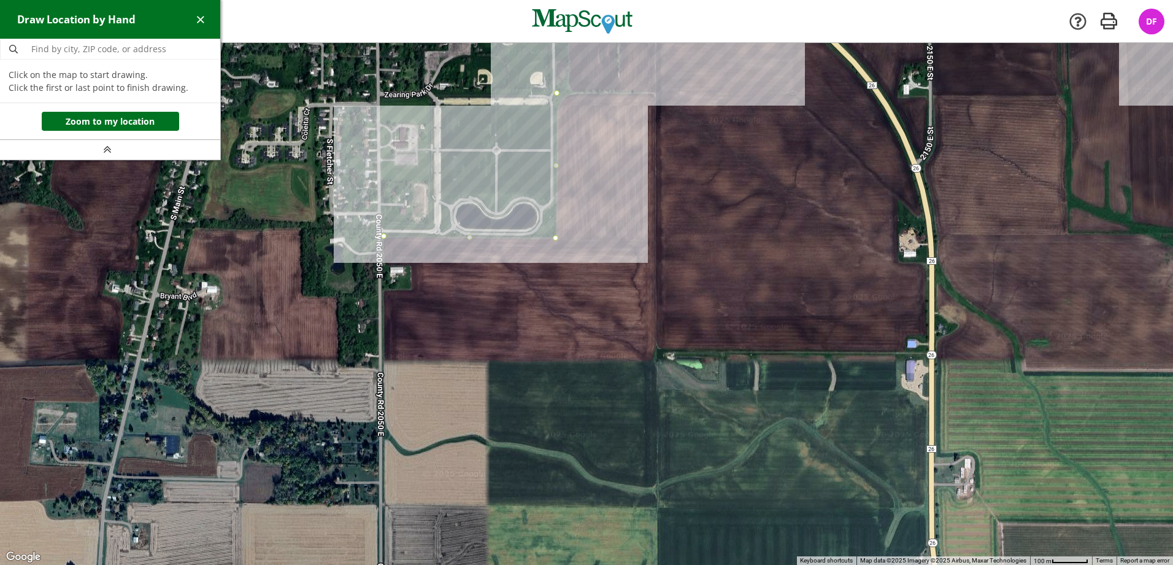
click at [655, 94] on div at bounding box center [586, 304] width 1173 height 522
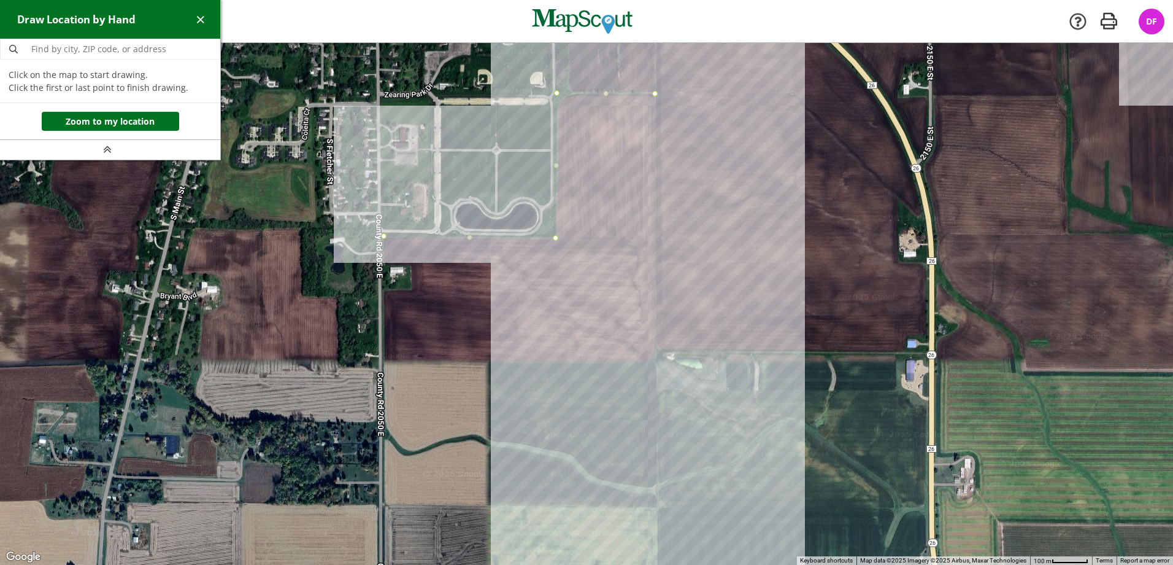
click at [656, 507] on div at bounding box center [586, 304] width 1173 height 522
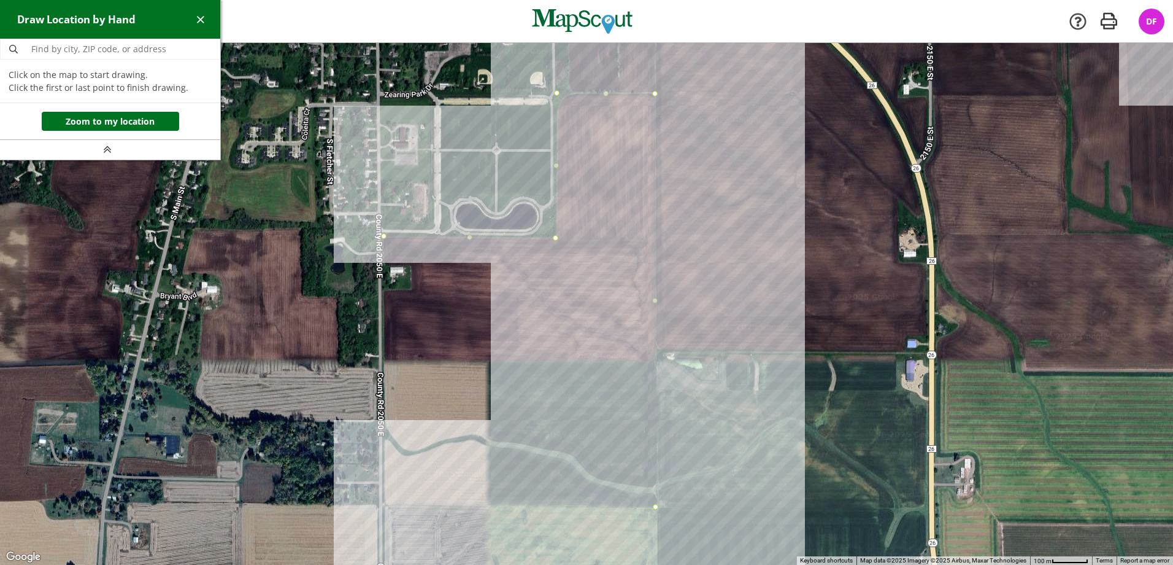
click at [383, 506] on div at bounding box center [586, 304] width 1173 height 522
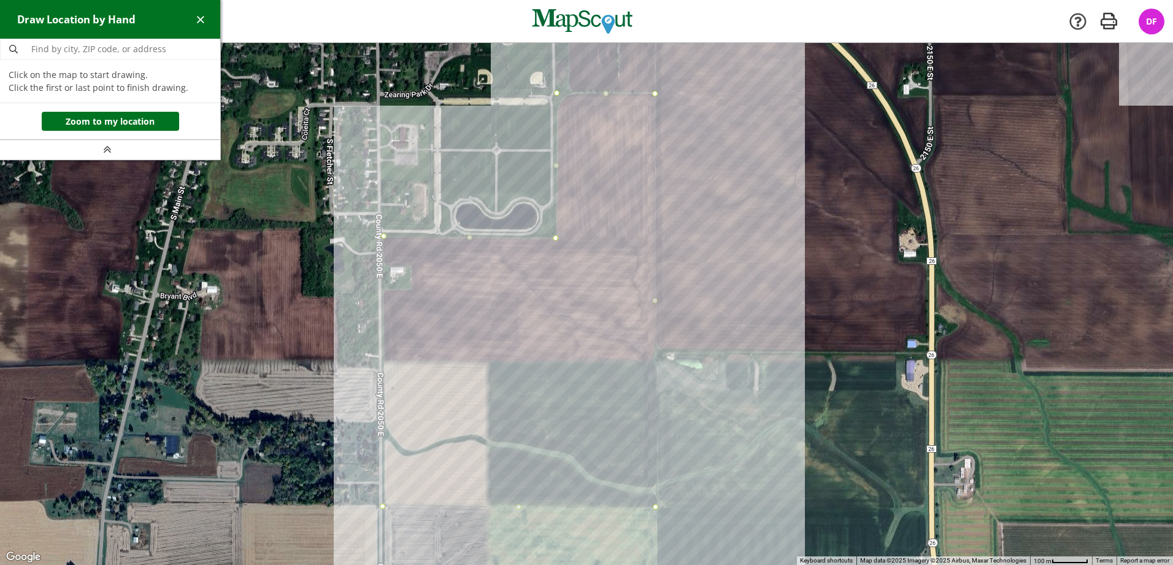
click at [383, 291] on div at bounding box center [586, 304] width 1173 height 522
click at [413, 290] on div at bounding box center [586, 304] width 1173 height 522
click at [413, 266] on div at bounding box center [586, 304] width 1173 height 522
click at [384, 264] on div at bounding box center [586, 304] width 1173 height 522
click at [382, 239] on div at bounding box center [586, 304] width 1173 height 522
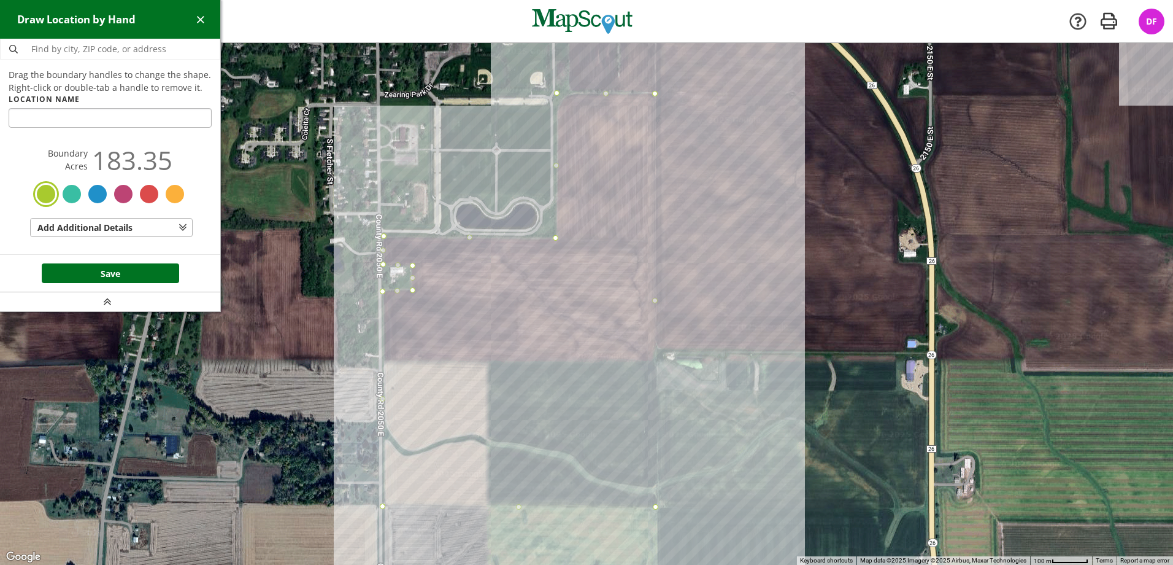
click at [98, 117] on input "text" at bounding box center [110, 118] width 203 height 20
type input "Schafer/Stenzel"
click at [111, 266] on button "Save" at bounding box center [110, 273] width 137 height 20
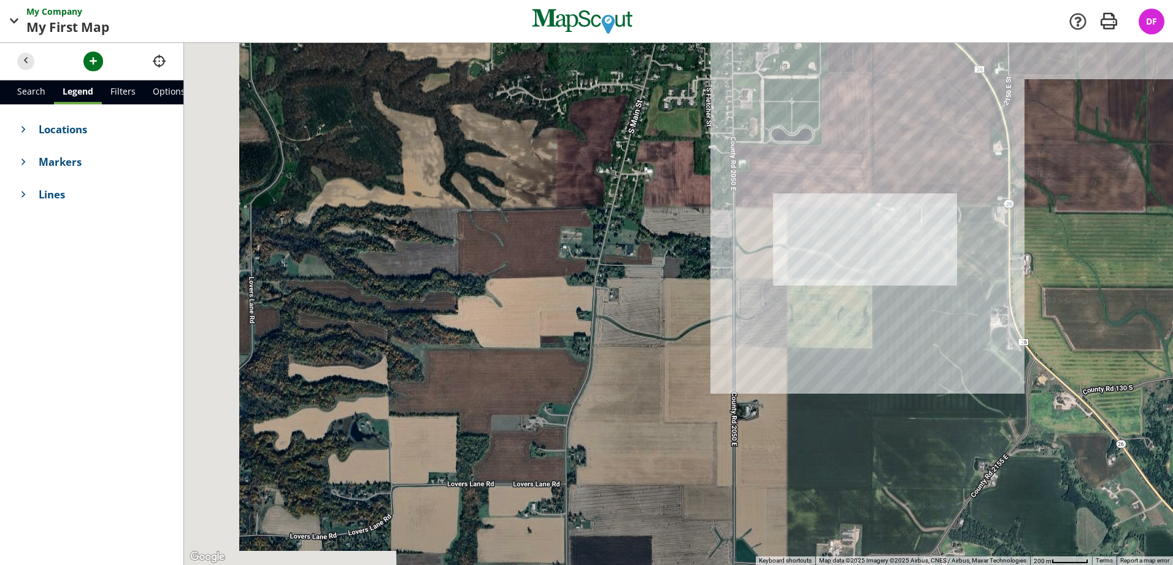
drag, startPoint x: 705, startPoint y: 252, endPoint x: 721, endPoint y: 252, distance: 16.0
click at [721, 252] on div at bounding box center [678, 304] width 989 height 522
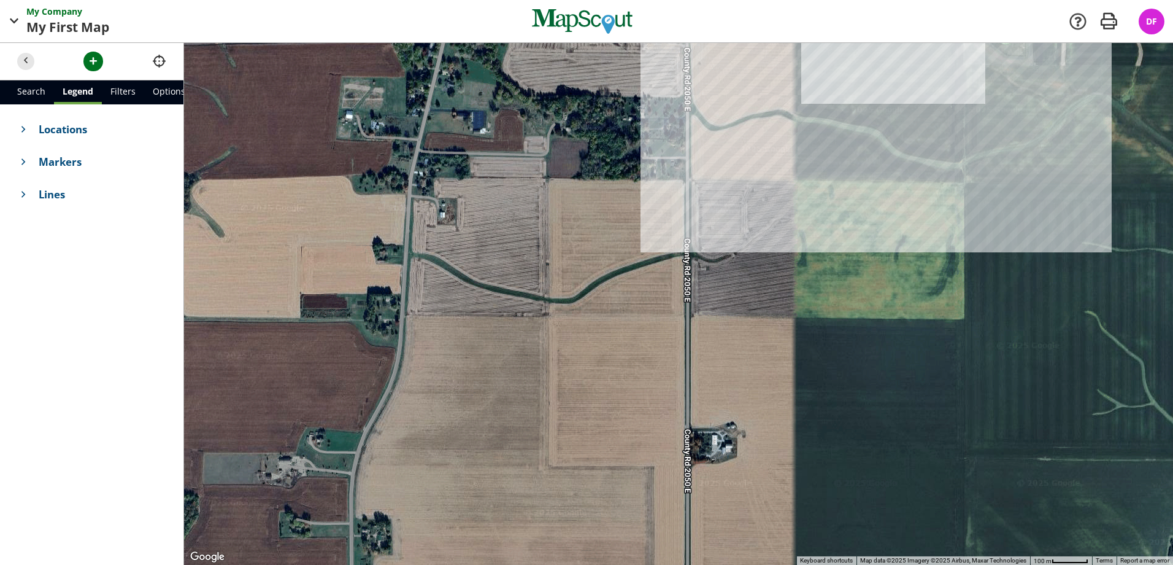
drag, startPoint x: 739, startPoint y: 366, endPoint x: 657, endPoint y: 333, distance: 88.1
click at [657, 333] on div at bounding box center [678, 304] width 989 height 522
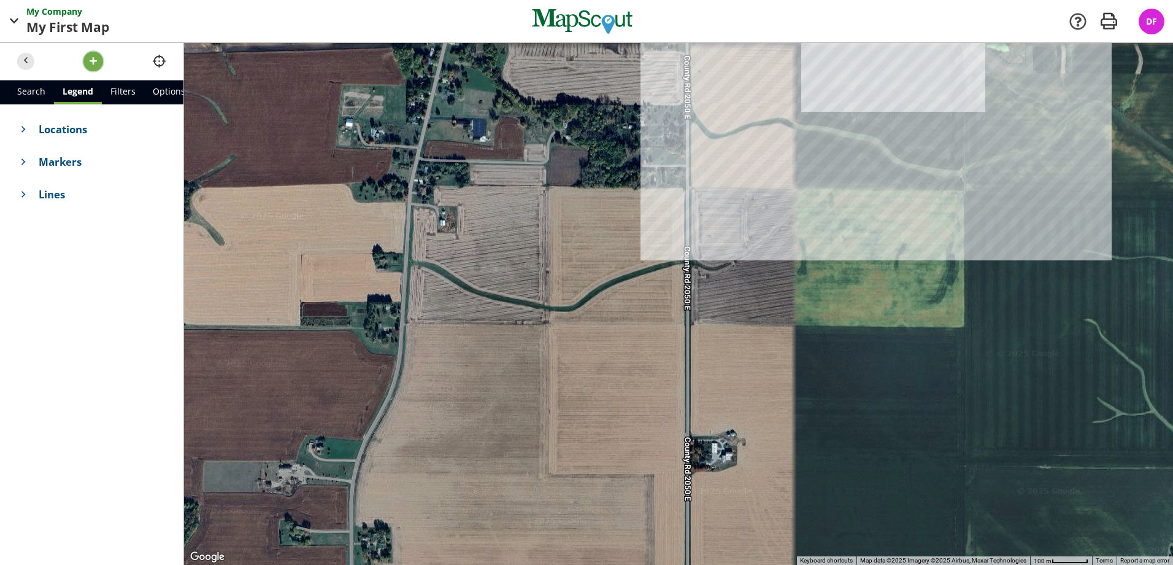
click at [98, 62] on span "button" at bounding box center [93, 61] width 13 height 13
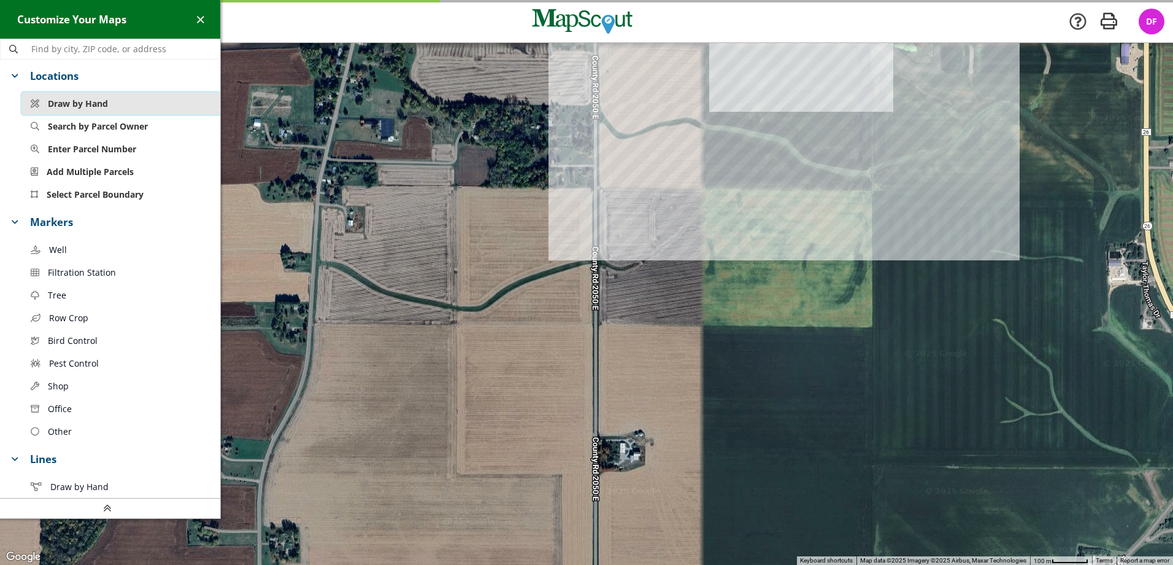
click at [112, 101] on button "Draw by Hand" at bounding box center [120, 103] width 199 height 23
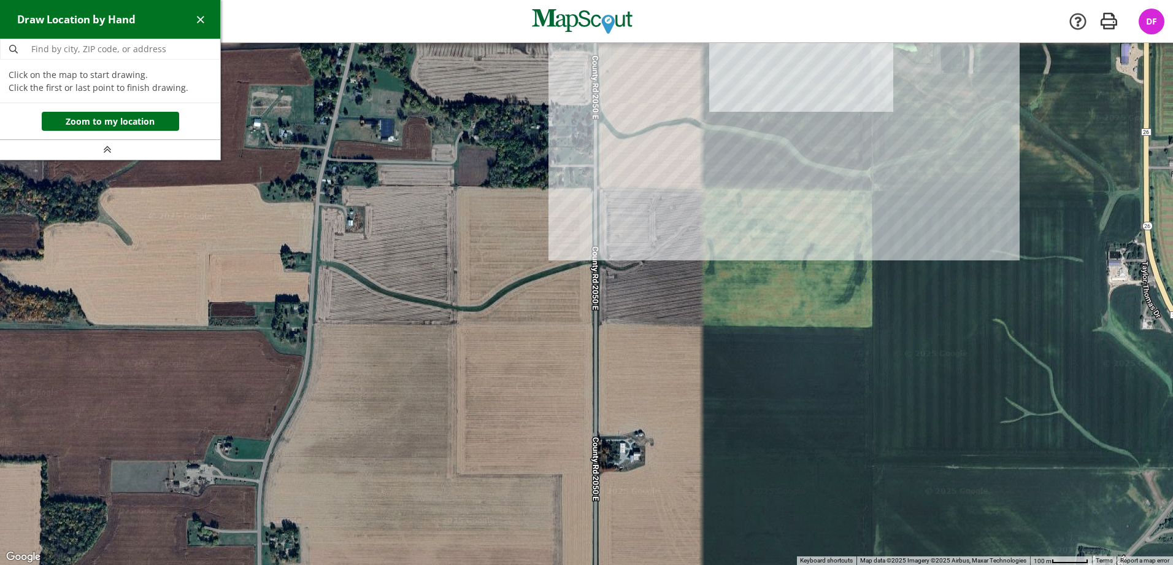
click at [456, 187] on div at bounding box center [586, 304] width 1173 height 522
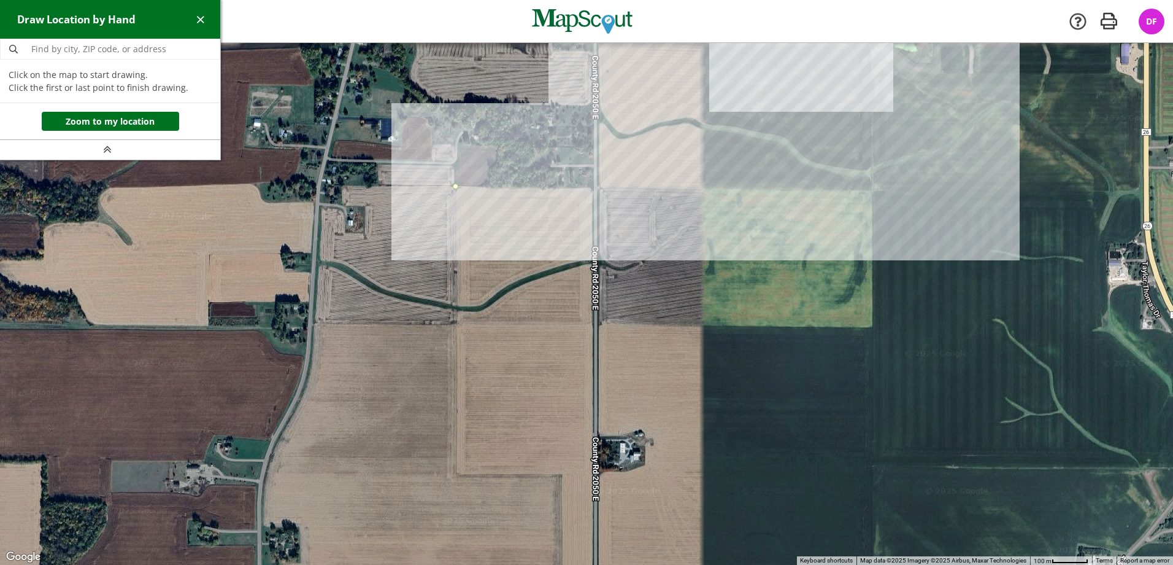
click at [593, 187] on div at bounding box center [586, 304] width 1173 height 522
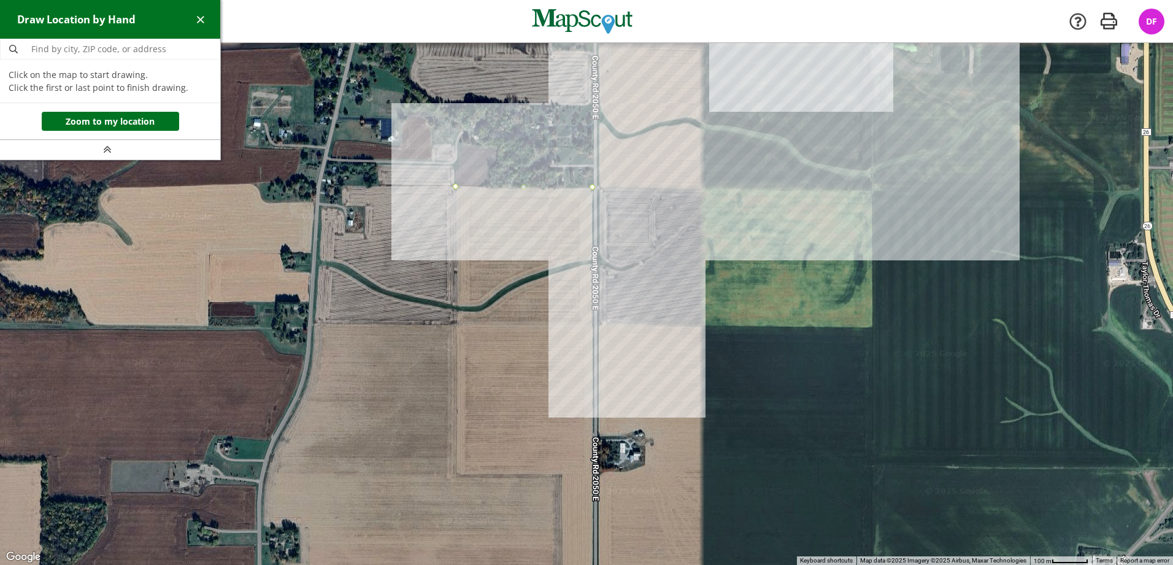
click at [592, 324] on div at bounding box center [586, 304] width 1173 height 522
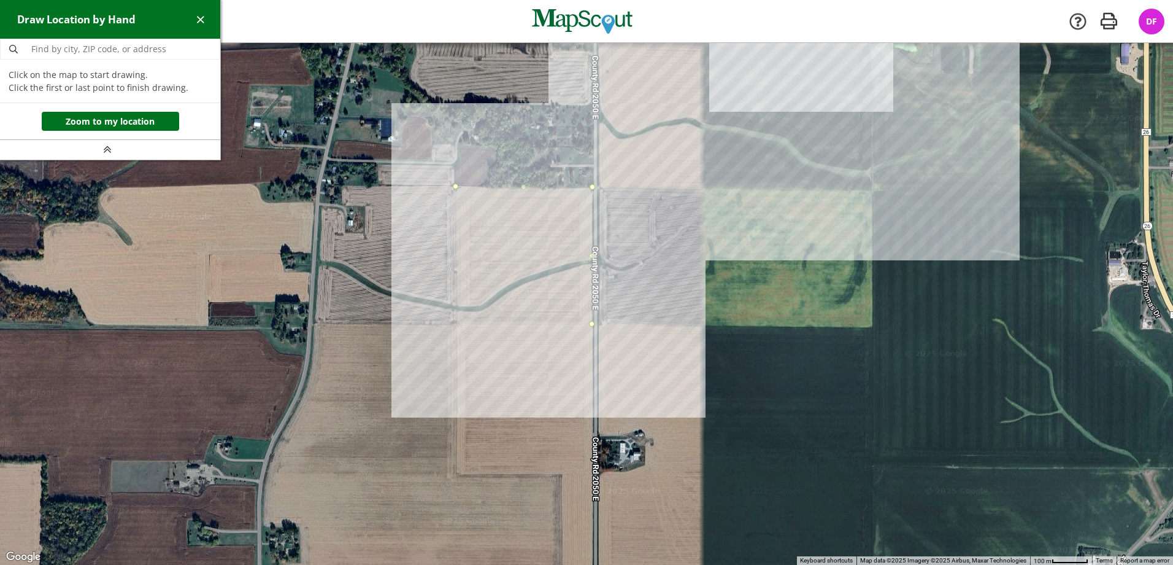
click at [456, 324] on div at bounding box center [586, 304] width 1173 height 522
click at [456, 187] on div at bounding box center [586, 304] width 1173 height 522
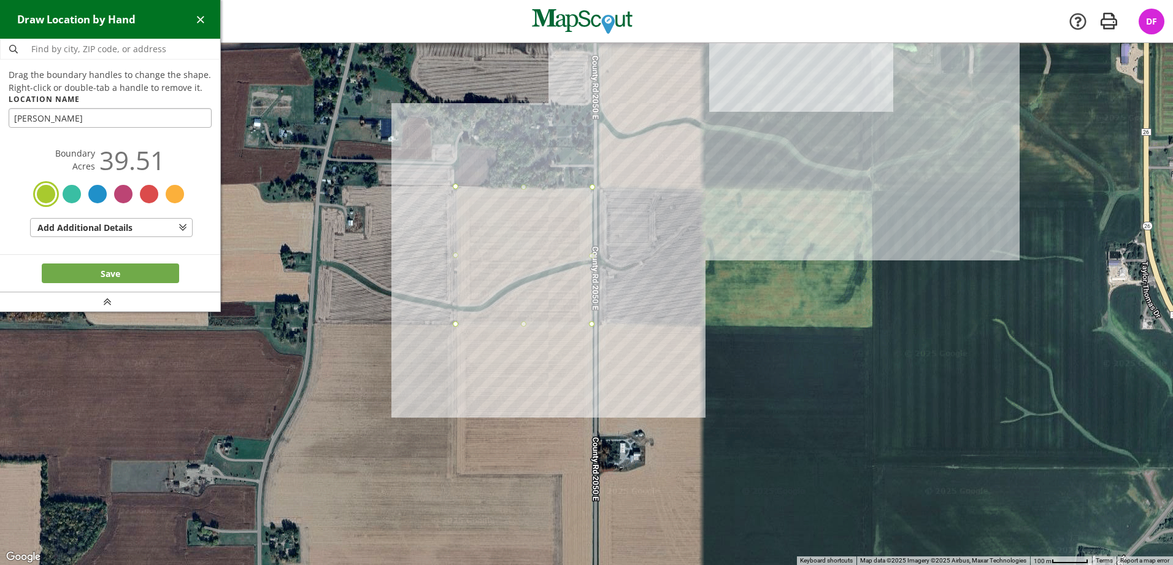
type input "Robert E"
click at [123, 278] on button "Save" at bounding box center [110, 273] width 137 height 20
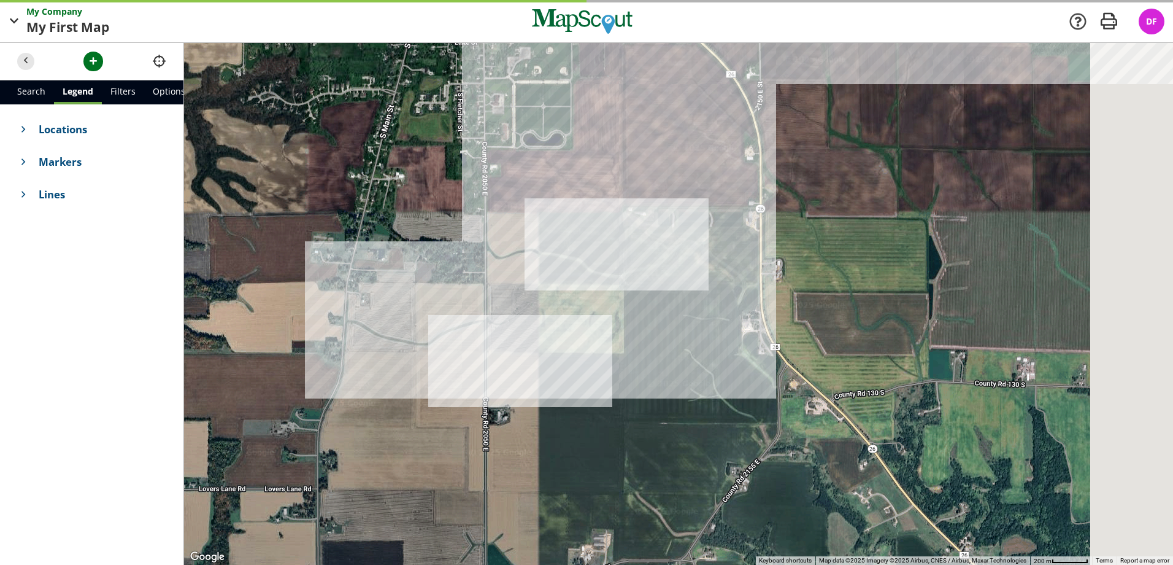
drag, startPoint x: 778, startPoint y: 237, endPoint x: 456, endPoint y: 349, distance: 340.8
click at [456, 349] on div at bounding box center [678, 304] width 989 height 522
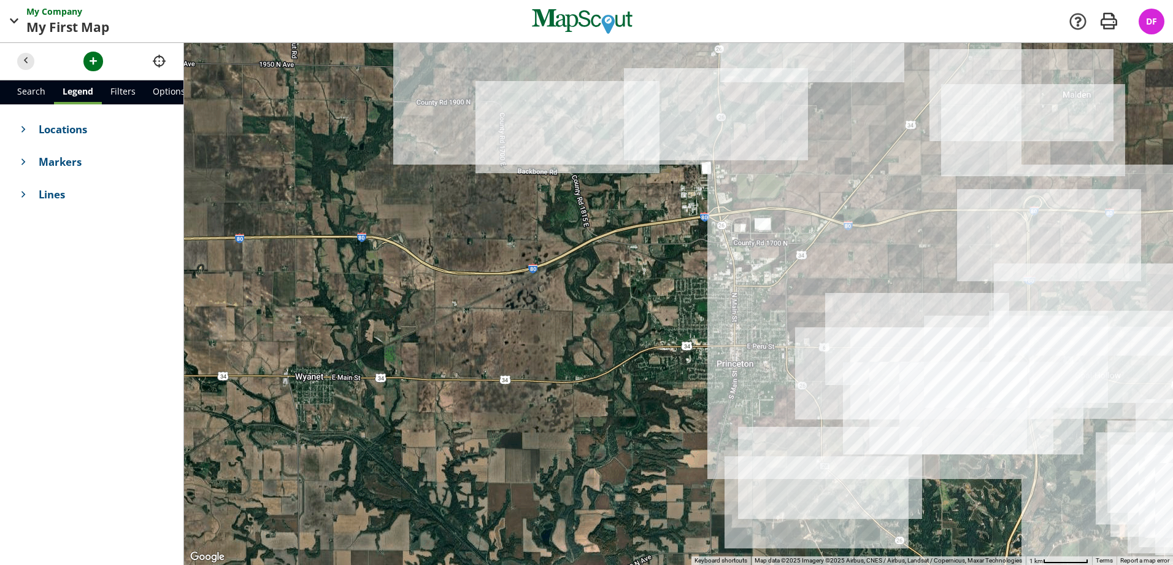
drag, startPoint x: 622, startPoint y: 341, endPoint x: 911, endPoint y: 389, distance: 292.4
click at [911, 389] on div at bounding box center [678, 304] width 989 height 522
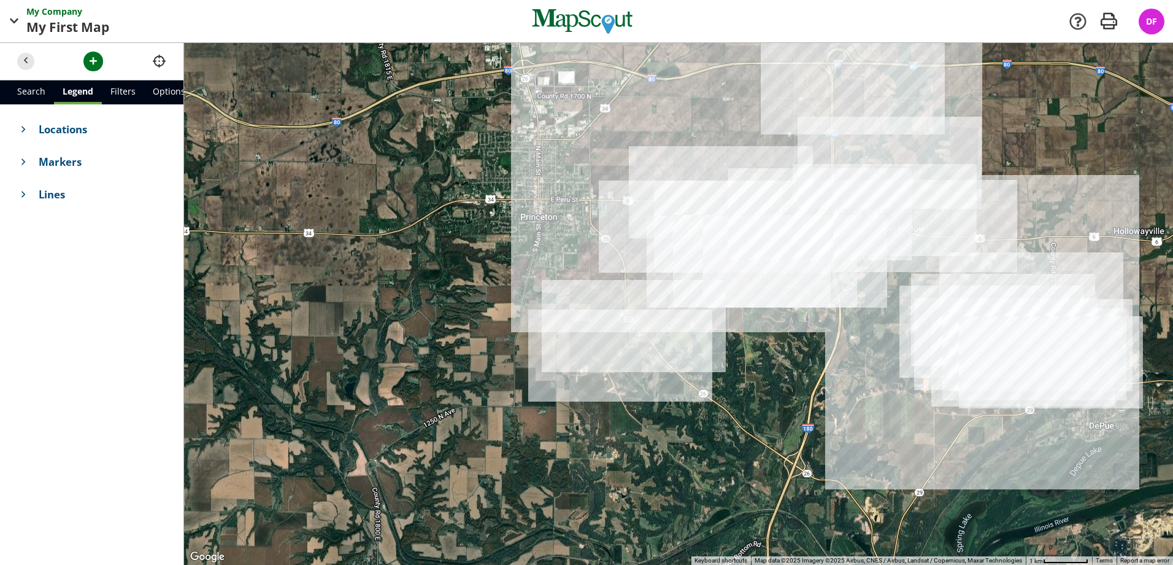
drag, startPoint x: 549, startPoint y: 411, endPoint x: 304, endPoint y: 285, distance: 276.1
click at [304, 285] on div at bounding box center [678, 304] width 989 height 522
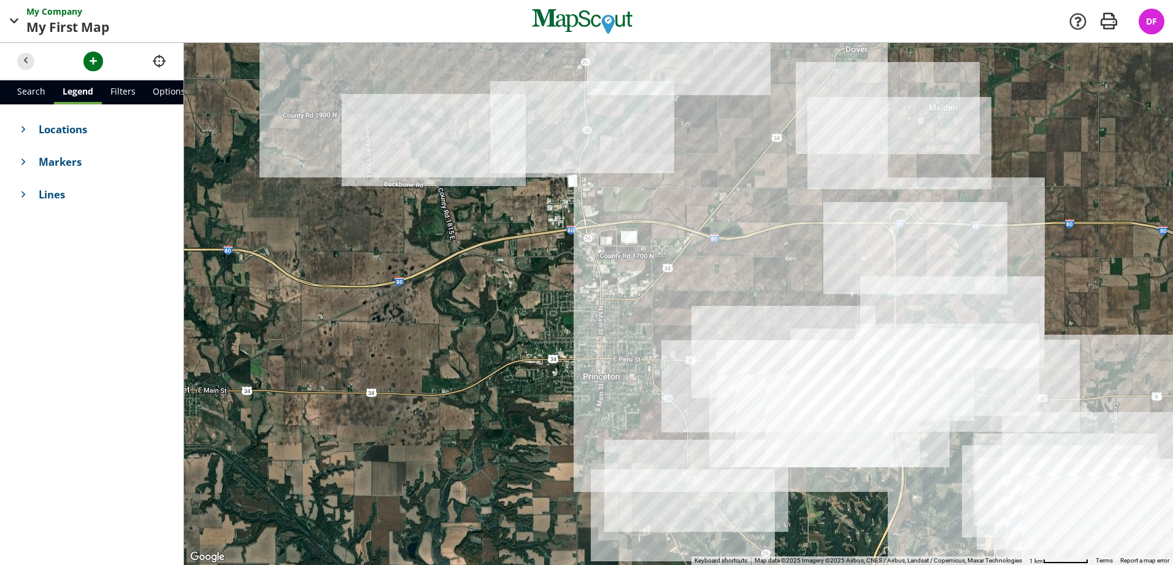
drag, startPoint x: 475, startPoint y: 120, endPoint x: 542, endPoint y: 266, distance: 161.2
click at [542, 270] on div at bounding box center [678, 304] width 989 height 522
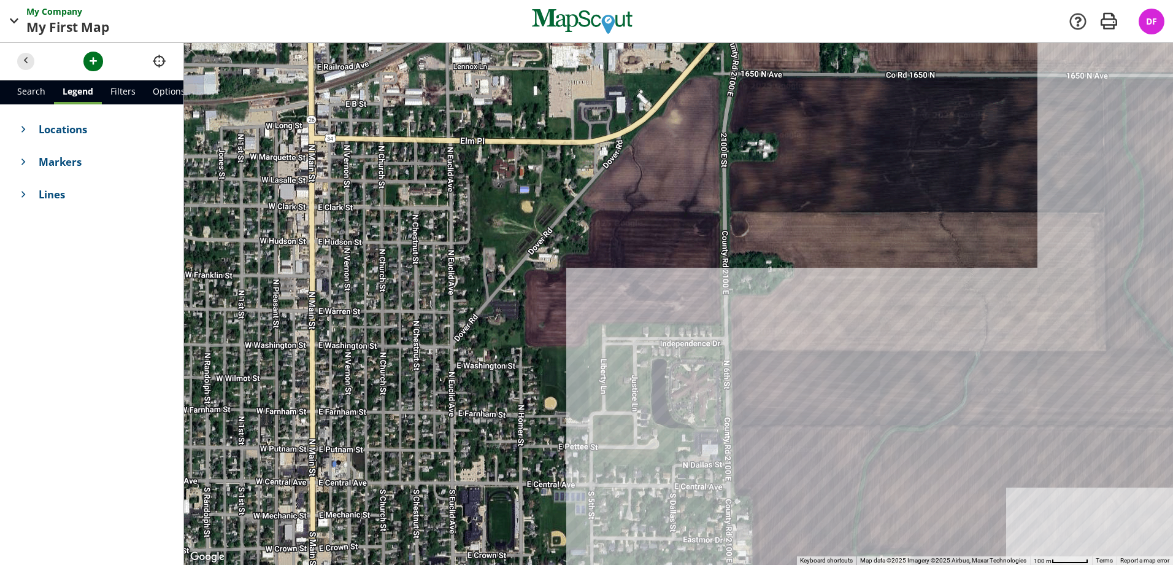
drag, startPoint x: 483, startPoint y: 239, endPoint x: 546, endPoint y: 293, distance: 83.1
click at [546, 293] on div at bounding box center [678, 304] width 989 height 522
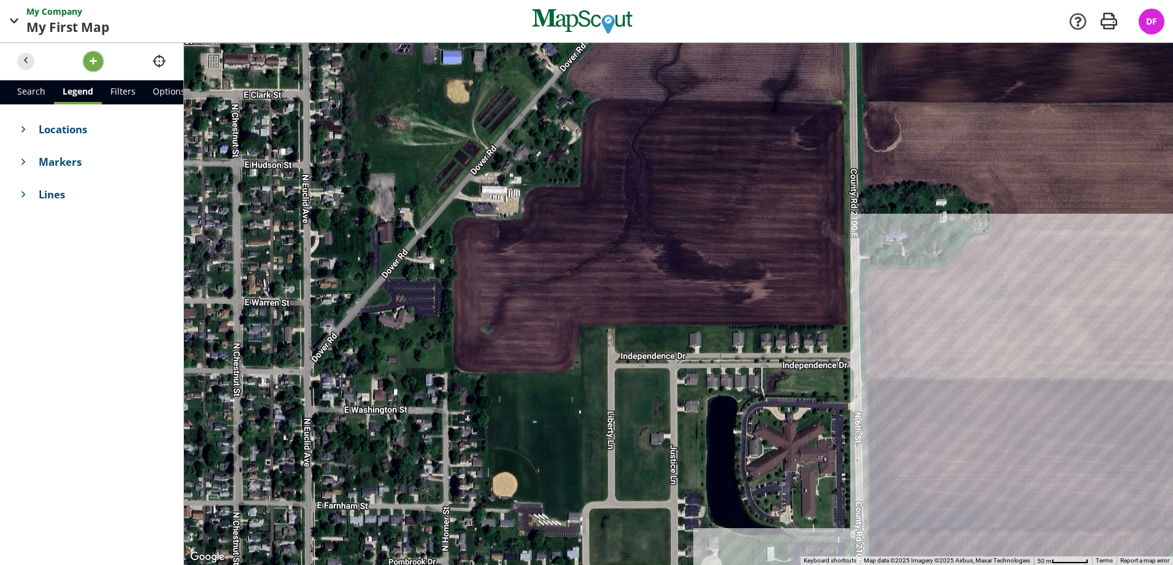
click at [85, 60] on button "button" at bounding box center [93, 62] width 20 height 20
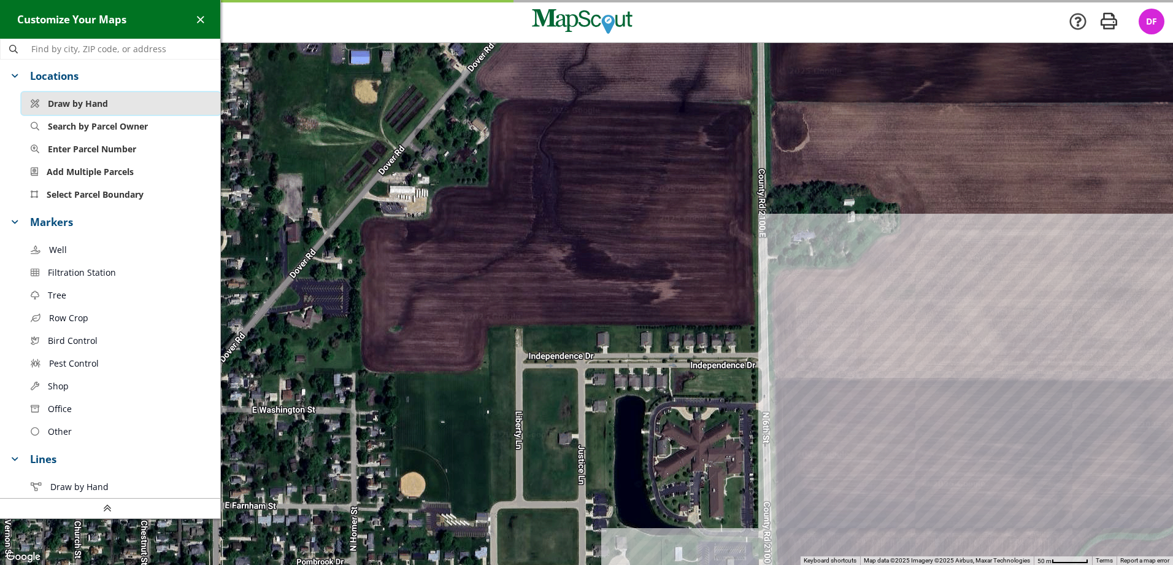
click at [147, 102] on button "Draw by Hand" at bounding box center [120, 103] width 199 height 23
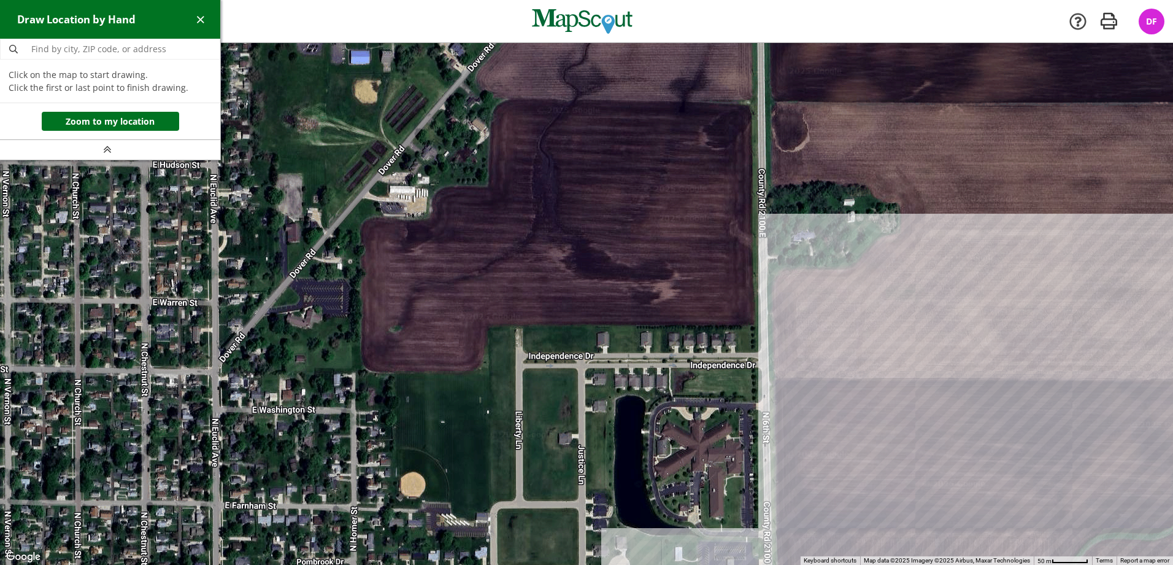
click at [488, 323] on div at bounding box center [586, 304] width 1173 height 522
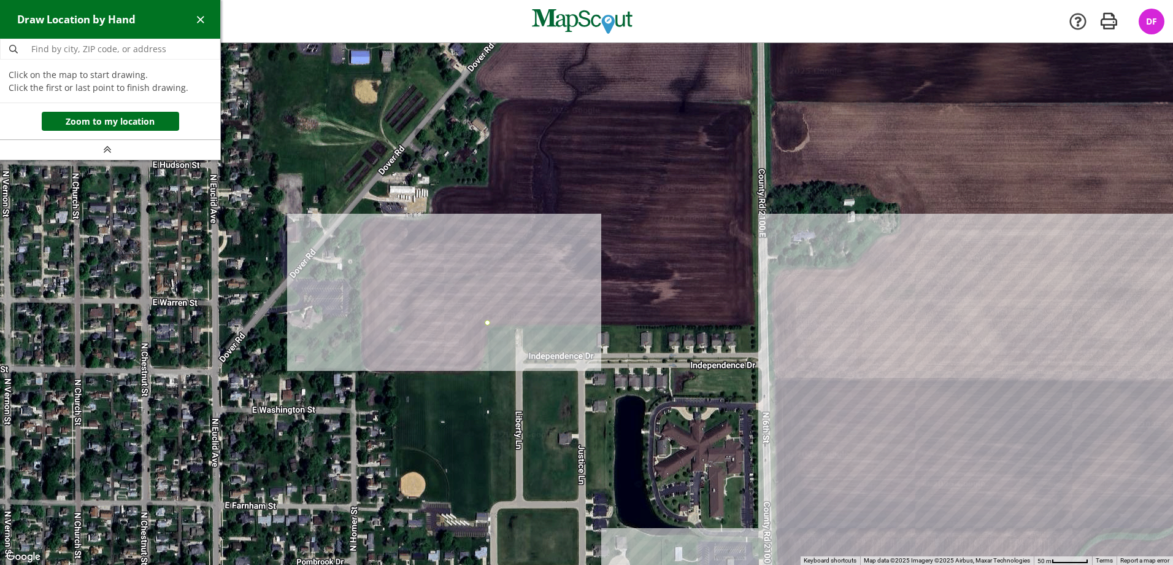
click at [363, 323] on div at bounding box center [586, 304] width 1173 height 522
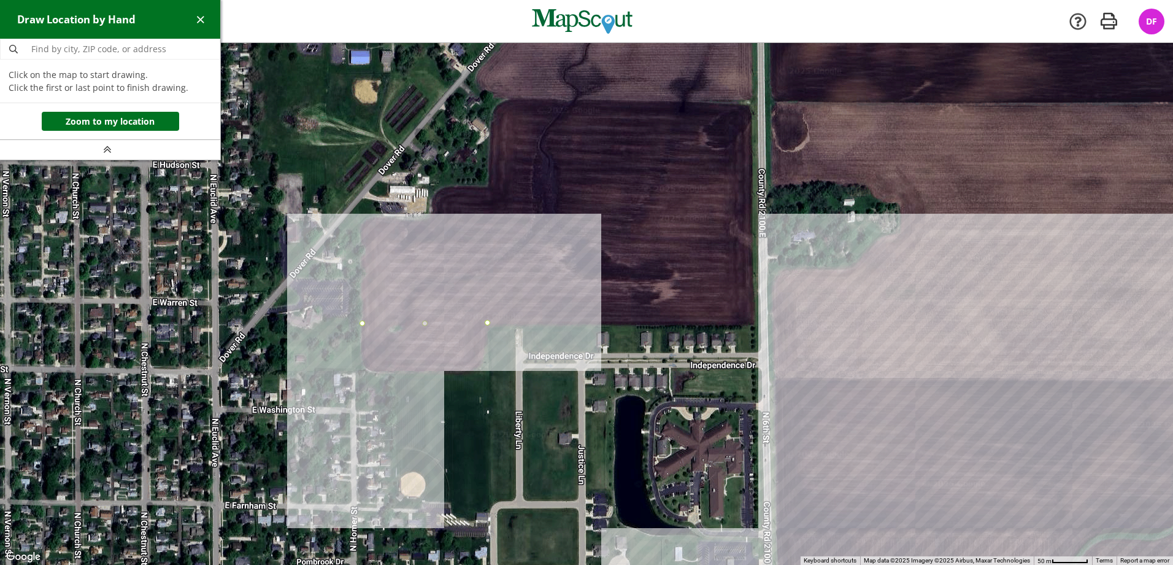
click at [362, 369] on div at bounding box center [586, 304] width 1173 height 522
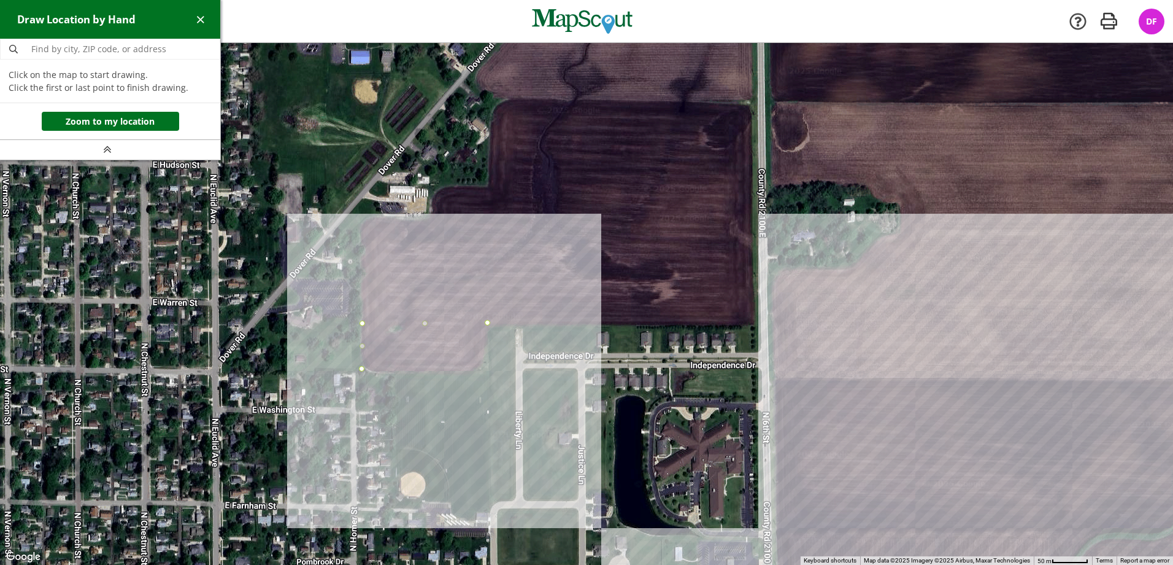
click at [488, 368] on div at bounding box center [586, 304] width 1173 height 522
click at [488, 325] on div at bounding box center [586, 304] width 1173 height 522
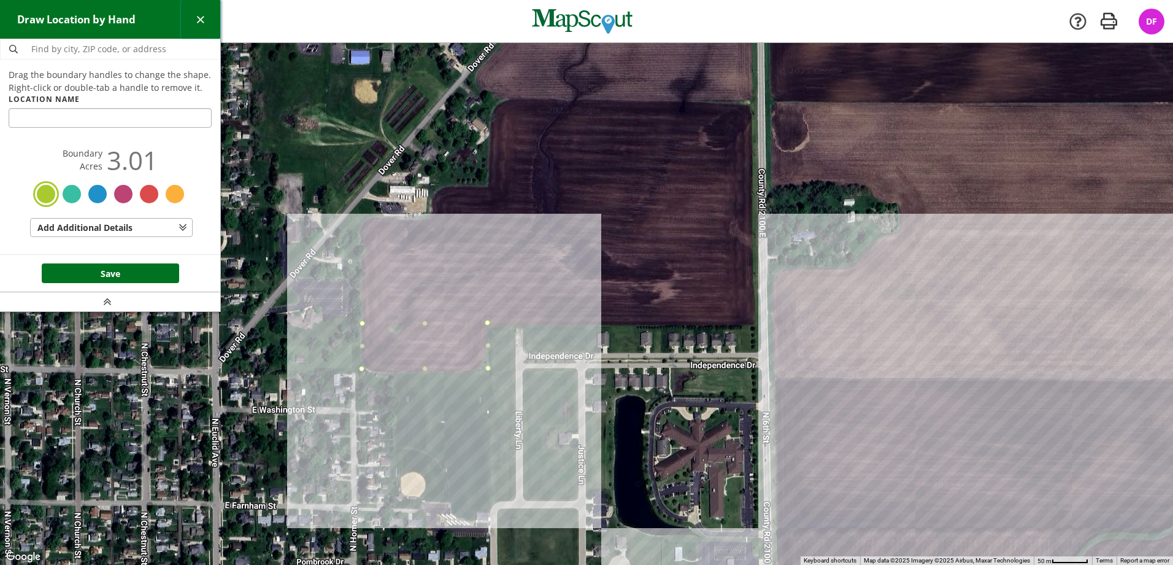
click at [198, 22] on span "button" at bounding box center [200, 19] width 13 height 13
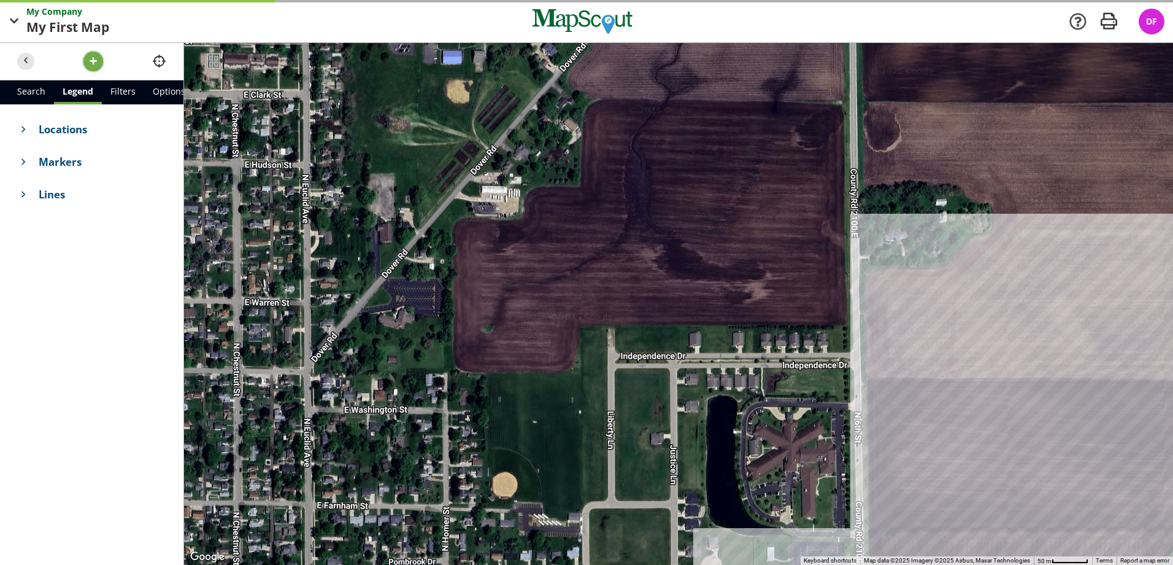
click at [92, 61] on span "button" at bounding box center [93, 61] width 13 height 13
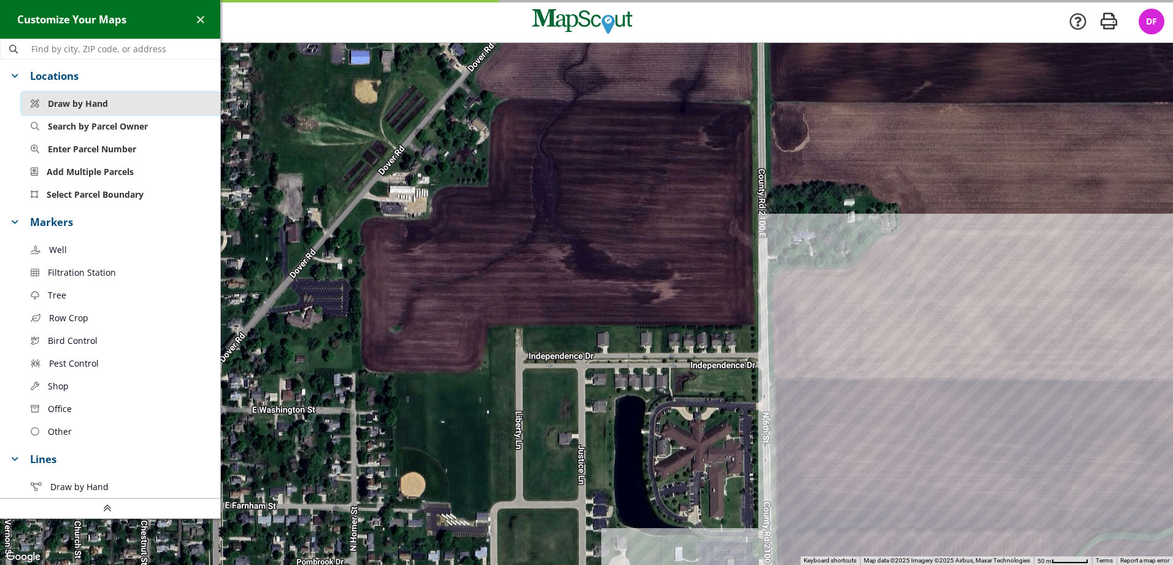
click at [118, 102] on button "Draw by Hand" at bounding box center [120, 103] width 199 height 23
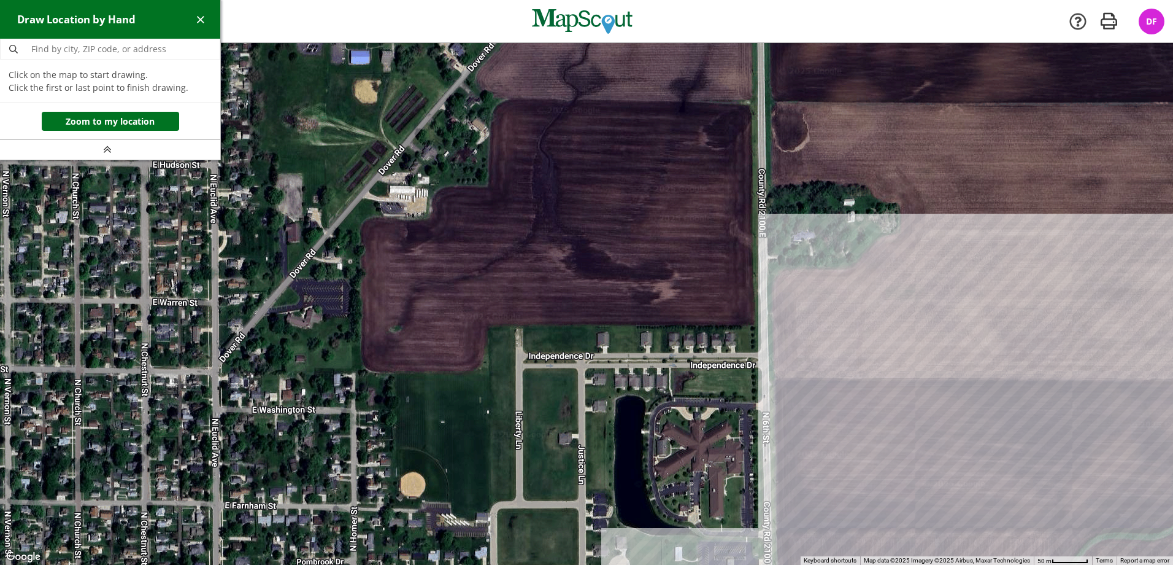
click at [488, 186] on div at bounding box center [586, 304] width 1173 height 522
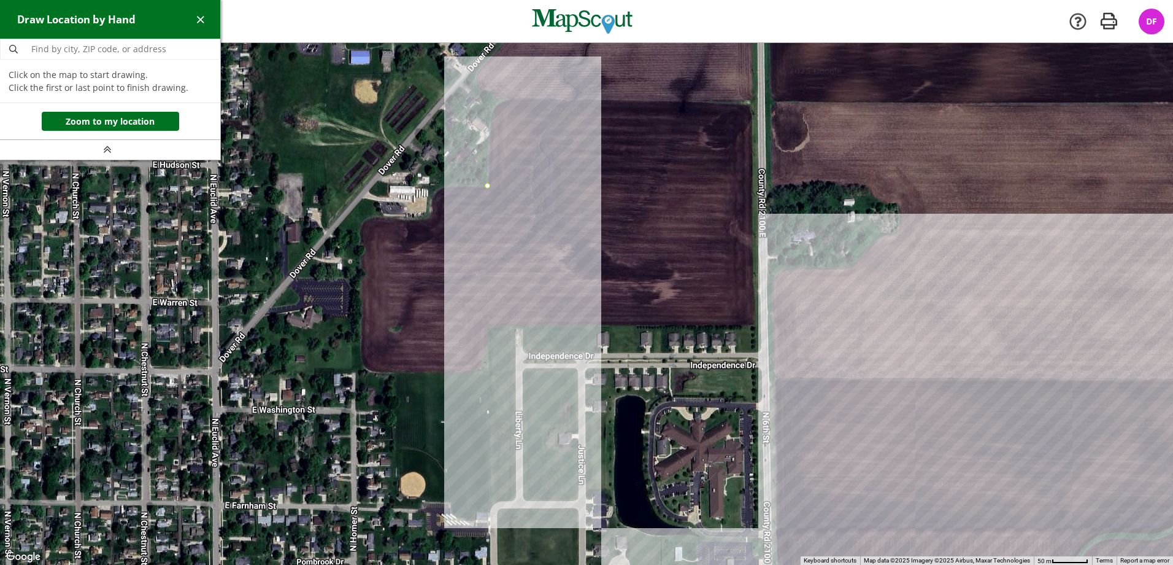
click at [489, 369] on div at bounding box center [586, 304] width 1173 height 522
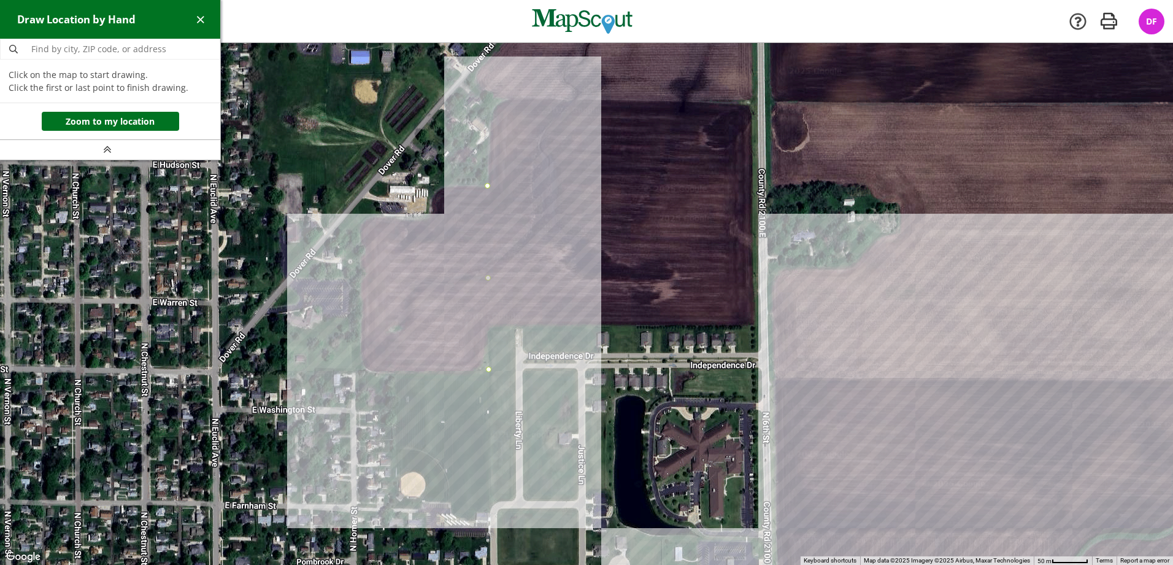
click at [361, 371] on div at bounding box center [586, 304] width 1173 height 522
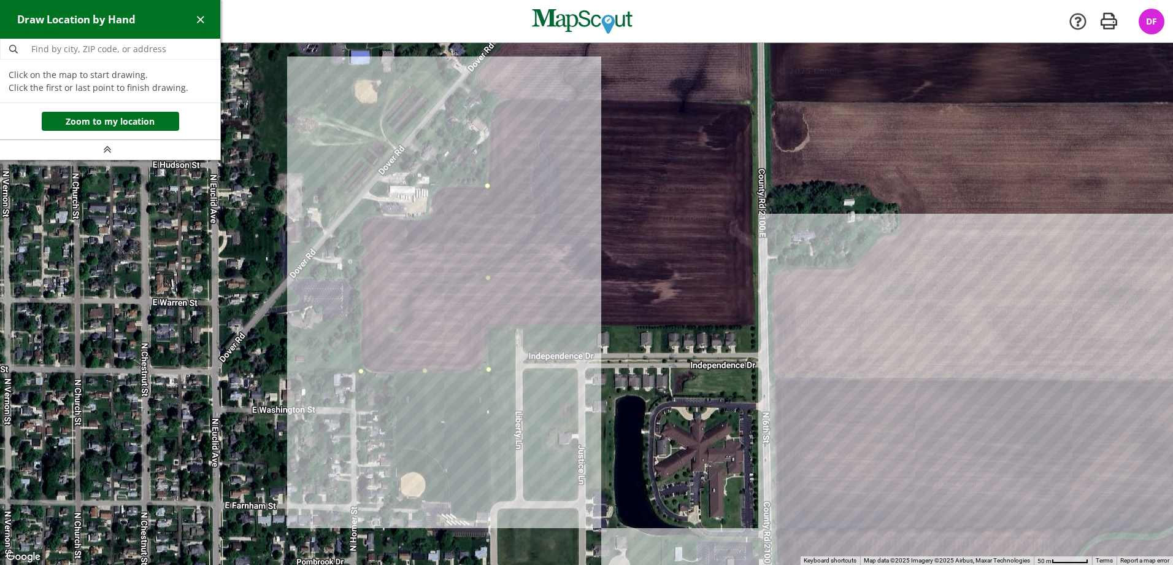
click at [363, 217] on div at bounding box center [586, 304] width 1173 height 522
click at [433, 217] on div at bounding box center [586, 304] width 1173 height 522
click at [433, 193] on div at bounding box center [586, 304] width 1173 height 522
click at [483, 185] on div at bounding box center [586, 304] width 1173 height 522
click at [487, 185] on div at bounding box center [586, 304] width 1173 height 522
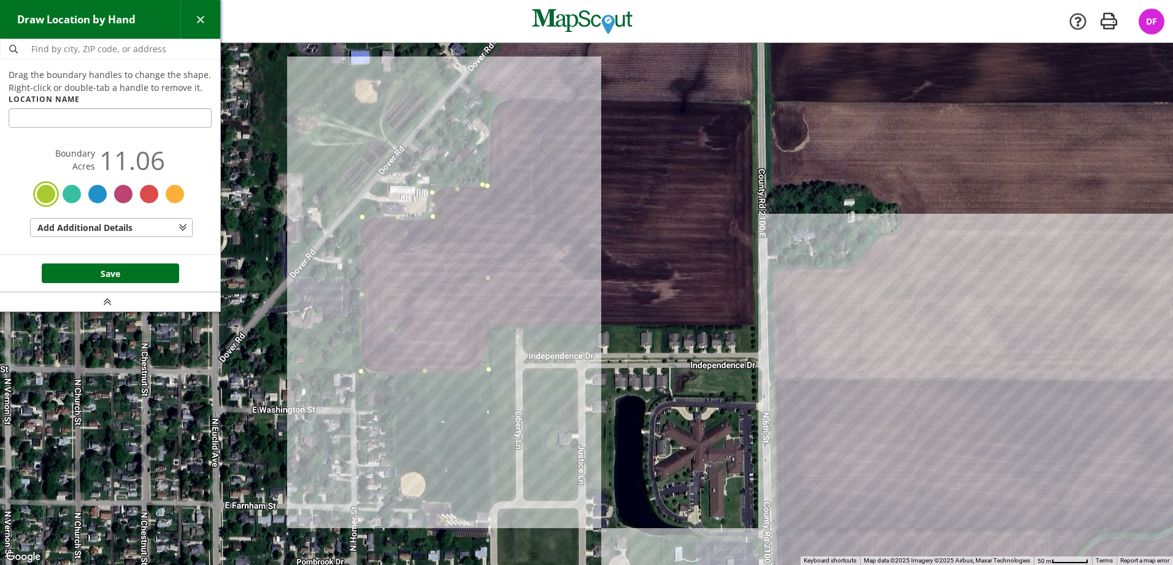
click at [205, 27] on button "button" at bounding box center [201, 19] width 40 height 39
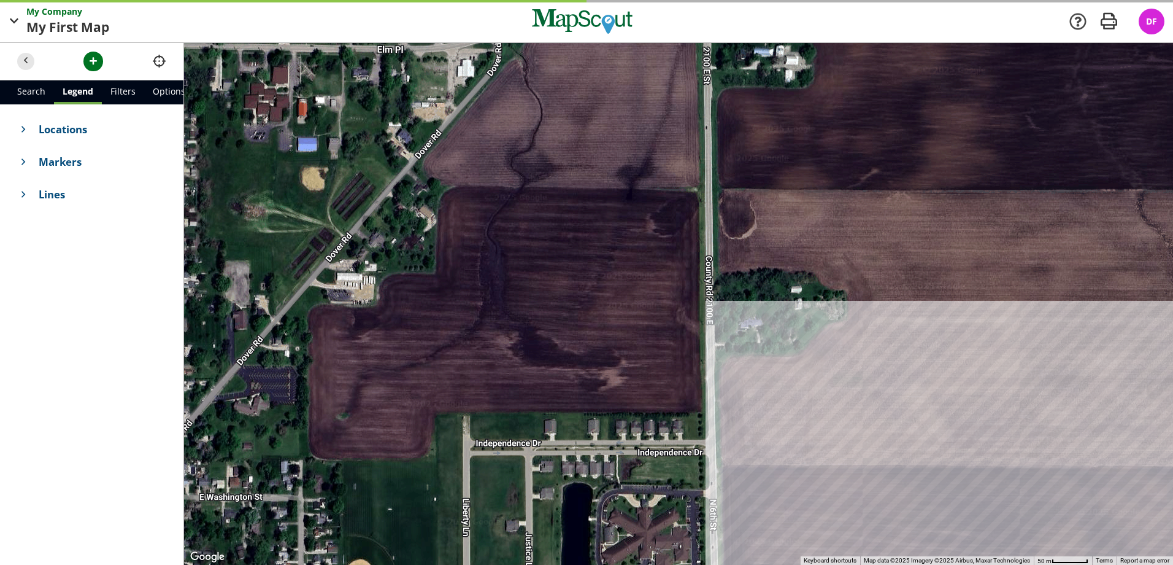
drag, startPoint x: 623, startPoint y: 329, endPoint x: 296, endPoint y: 374, distance: 329.6
click at [296, 374] on div at bounding box center [678, 304] width 989 height 522
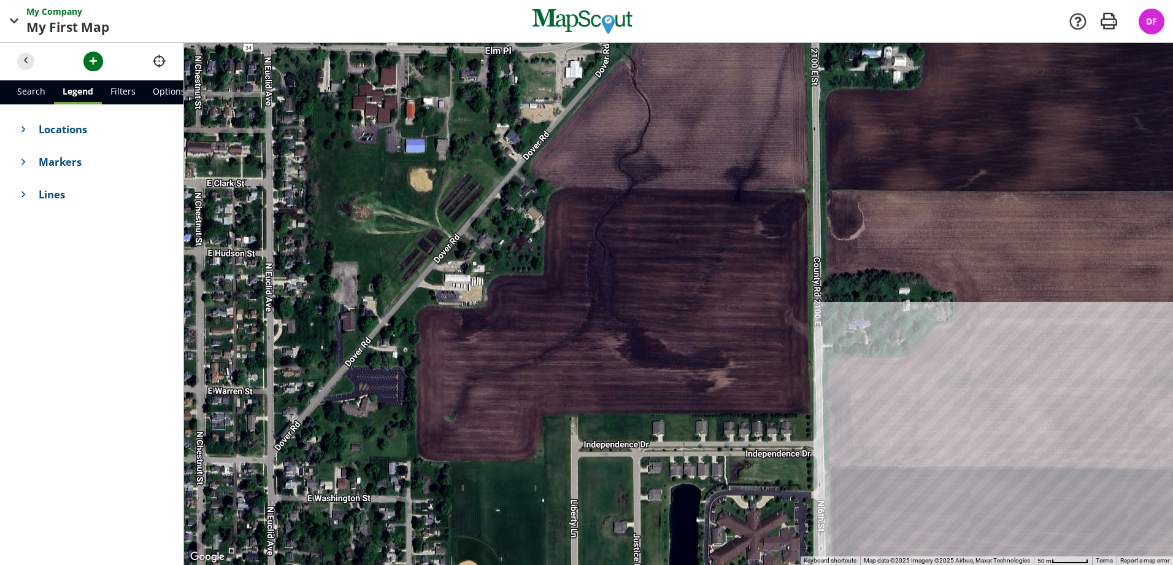
drag, startPoint x: 503, startPoint y: 428, endPoint x: 775, endPoint y: 469, distance: 275.6
click at [775, 469] on div at bounding box center [678, 304] width 989 height 522
click at [89, 66] on span "button" at bounding box center [93, 61] width 13 height 13
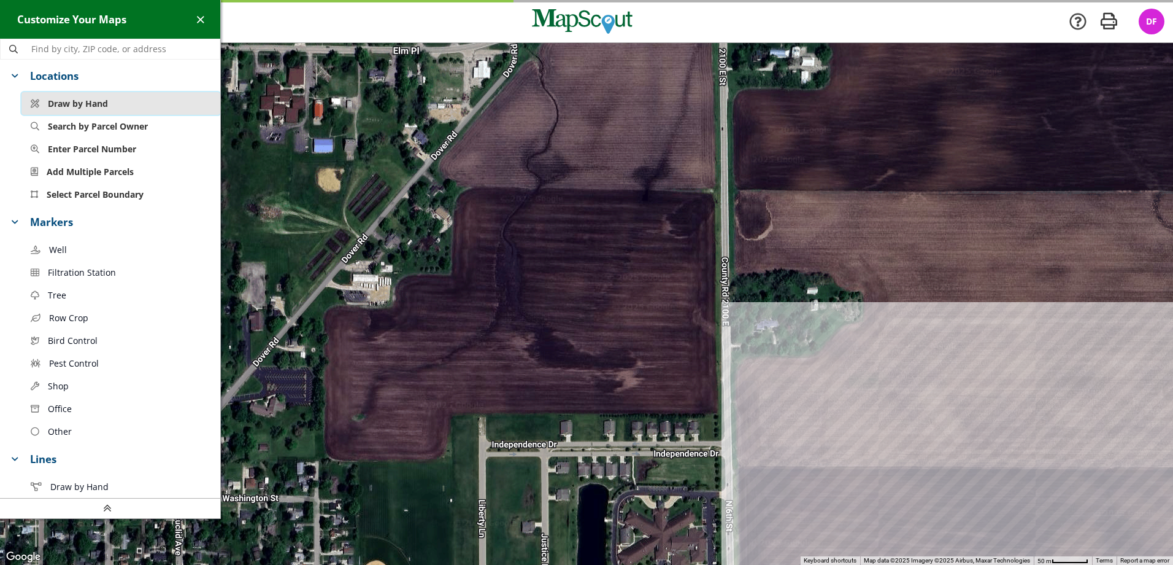
click at [114, 101] on button "Draw by Hand" at bounding box center [120, 103] width 199 height 23
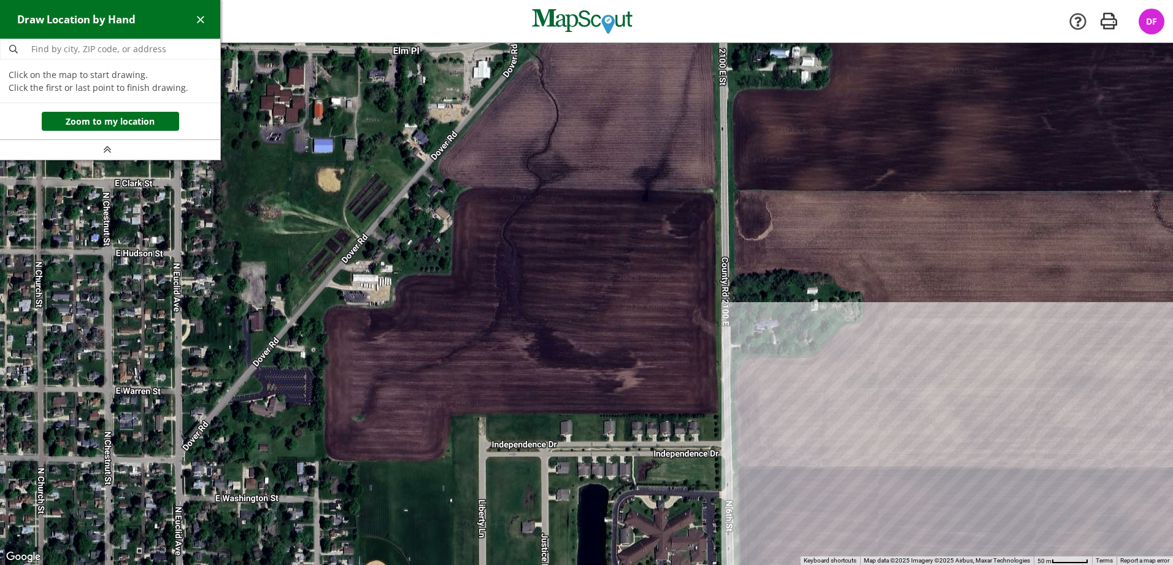
click at [454, 188] on div at bounding box center [586, 304] width 1173 height 522
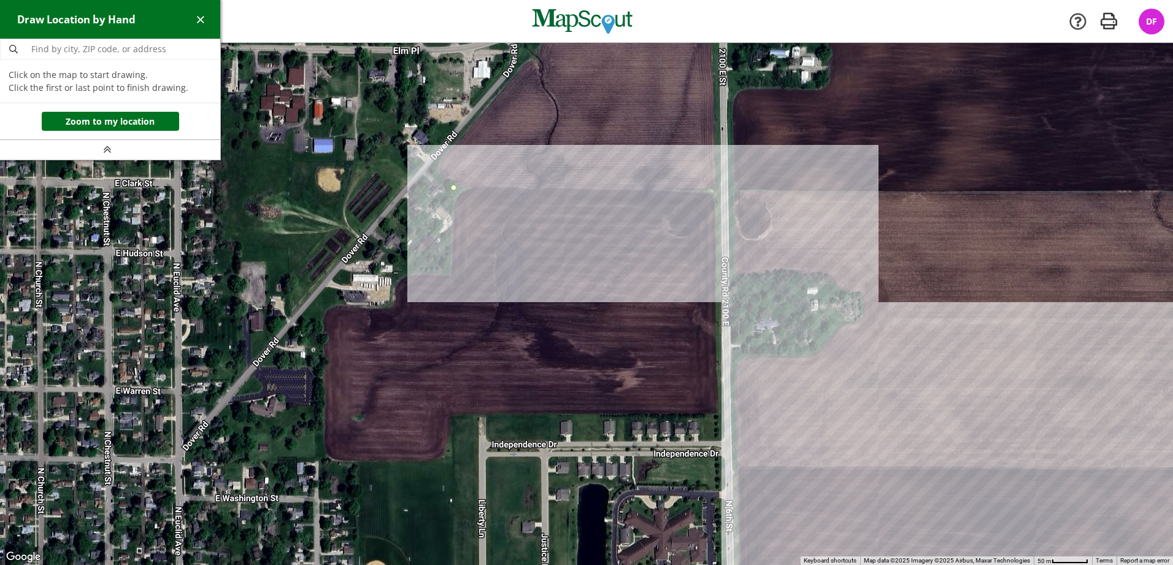
click at [715, 191] on div at bounding box center [586, 304] width 1173 height 522
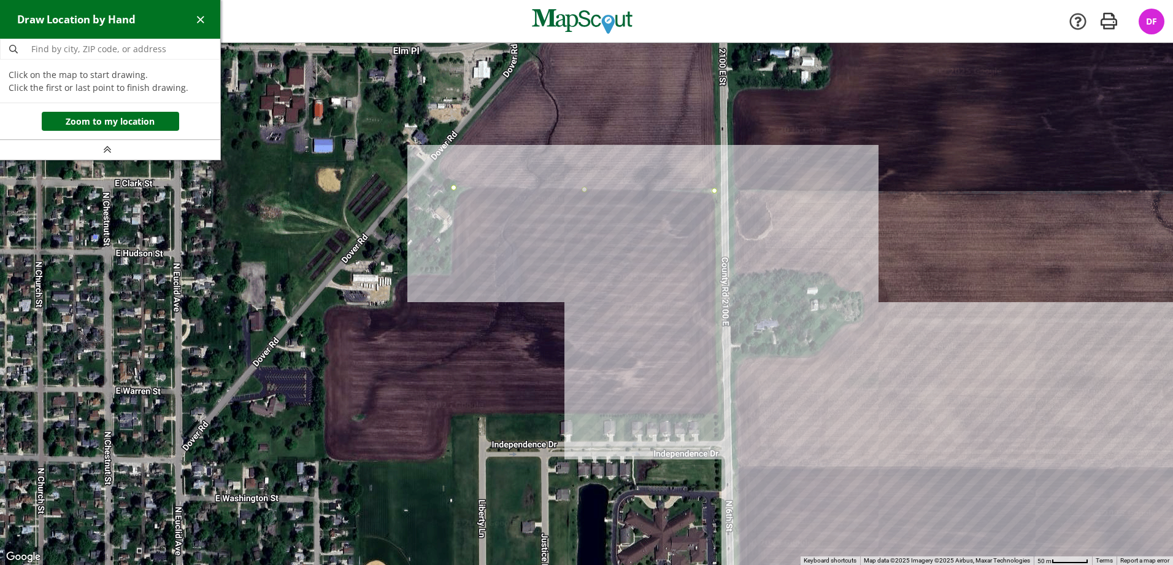
click at [719, 413] on div at bounding box center [586, 304] width 1173 height 522
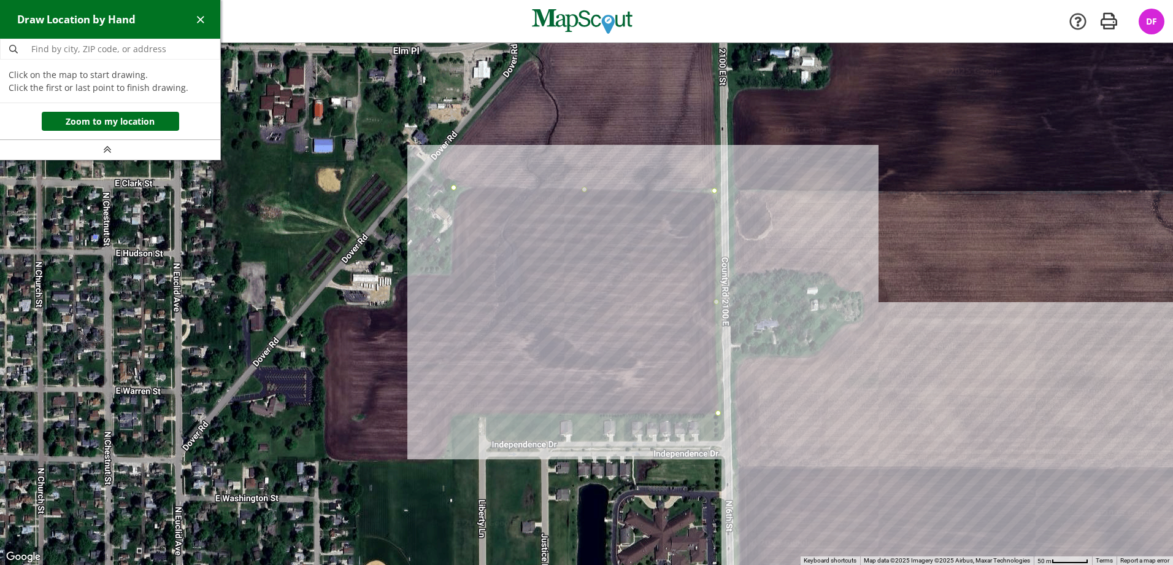
click at [450, 414] on div at bounding box center [586, 304] width 1173 height 522
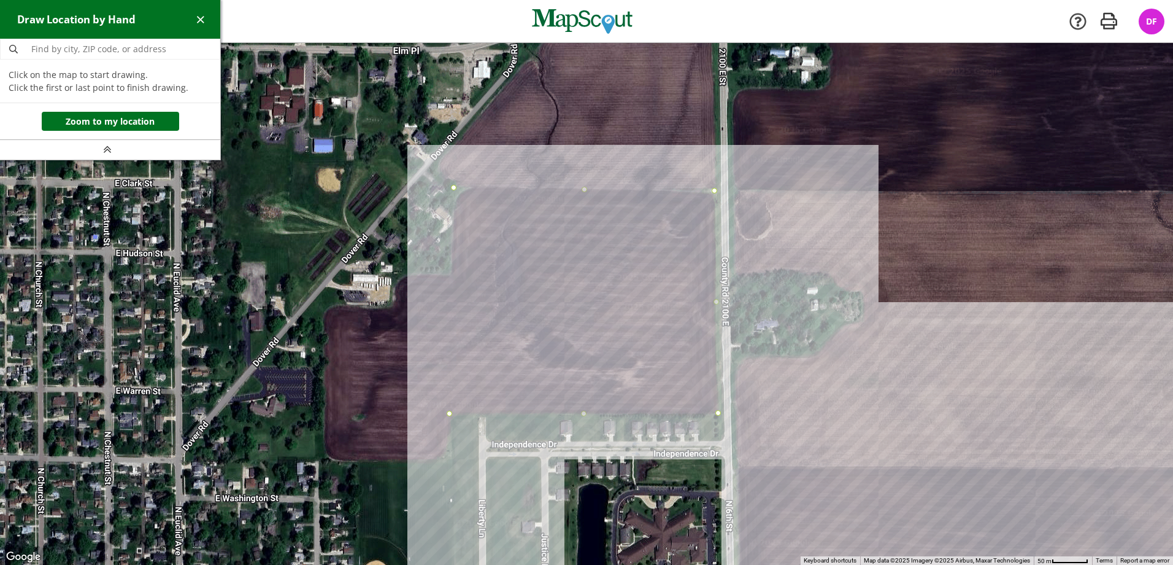
click at [450, 458] on div at bounding box center [586, 304] width 1173 height 522
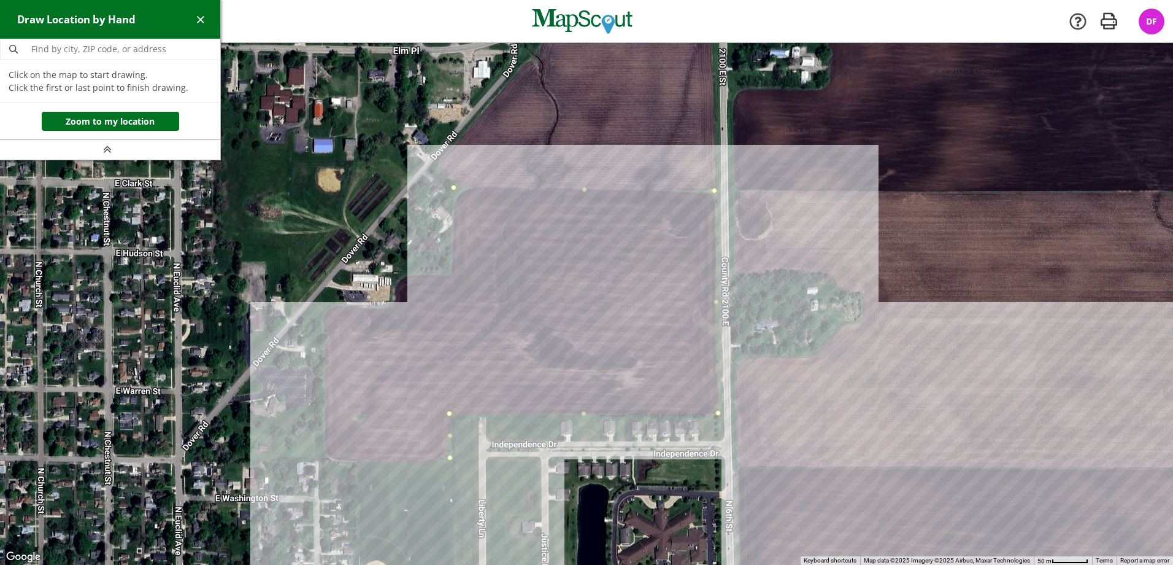
click at [326, 459] on div at bounding box center [586, 304] width 1173 height 522
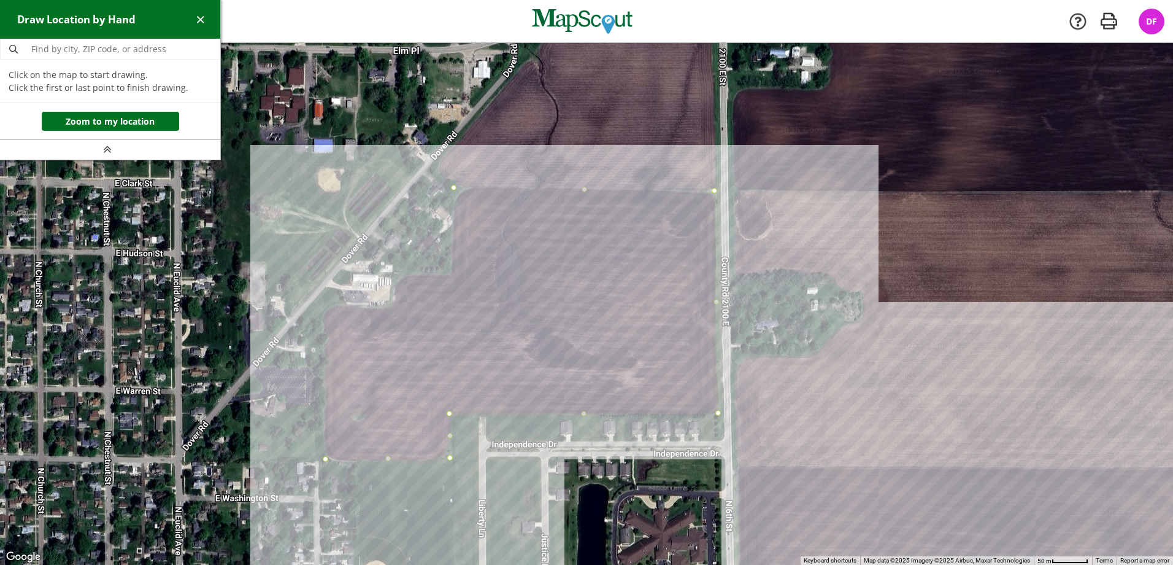
click at [325, 306] on div at bounding box center [586, 304] width 1173 height 522
click at [396, 305] on div at bounding box center [586, 304] width 1173 height 522
click at [397, 285] on div at bounding box center [586, 304] width 1173 height 522
click at [411, 274] on div at bounding box center [586, 304] width 1173 height 522
click at [451, 274] on div at bounding box center [586, 304] width 1173 height 522
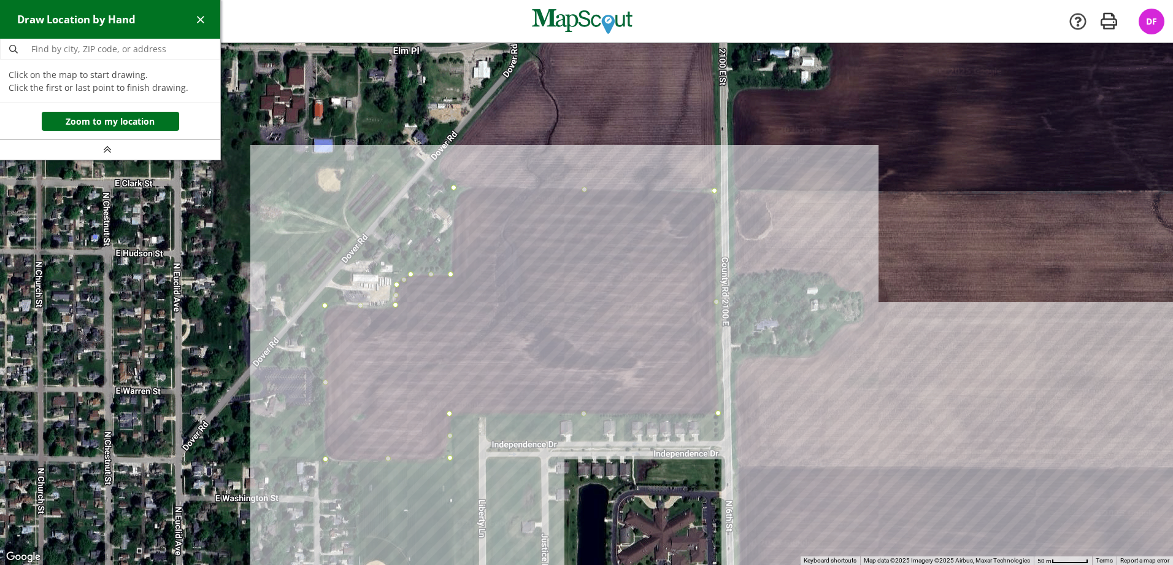
click at [454, 190] on div at bounding box center [586, 304] width 1173 height 522
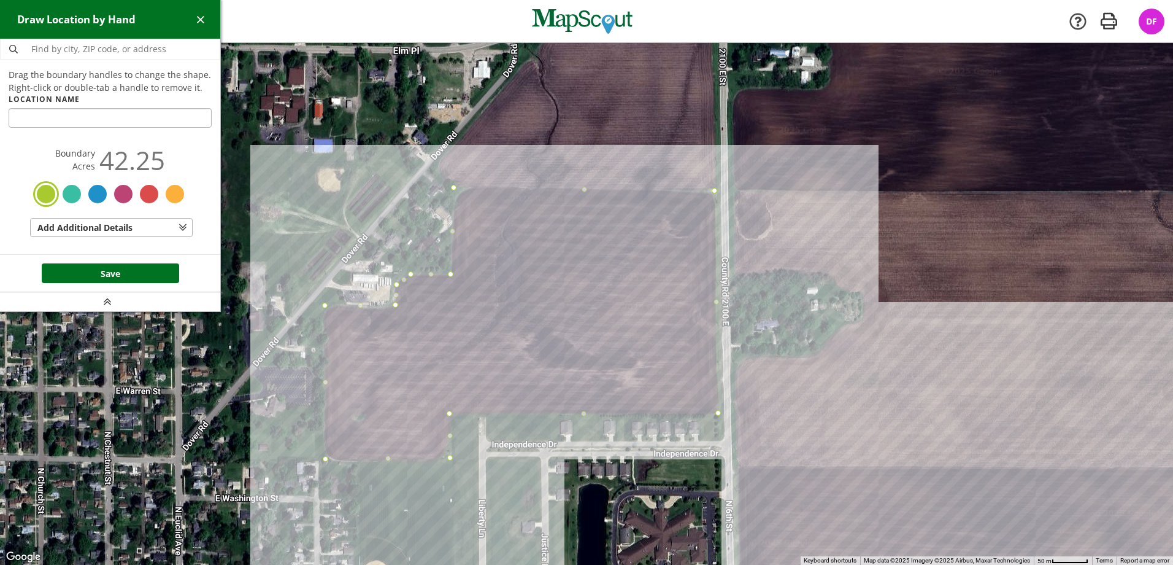
click at [131, 120] on input "text" at bounding box center [110, 118] width 203 height 20
type input "Rosenow"
click at [116, 277] on button "Save" at bounding box center [110, 273] width 137 height 20
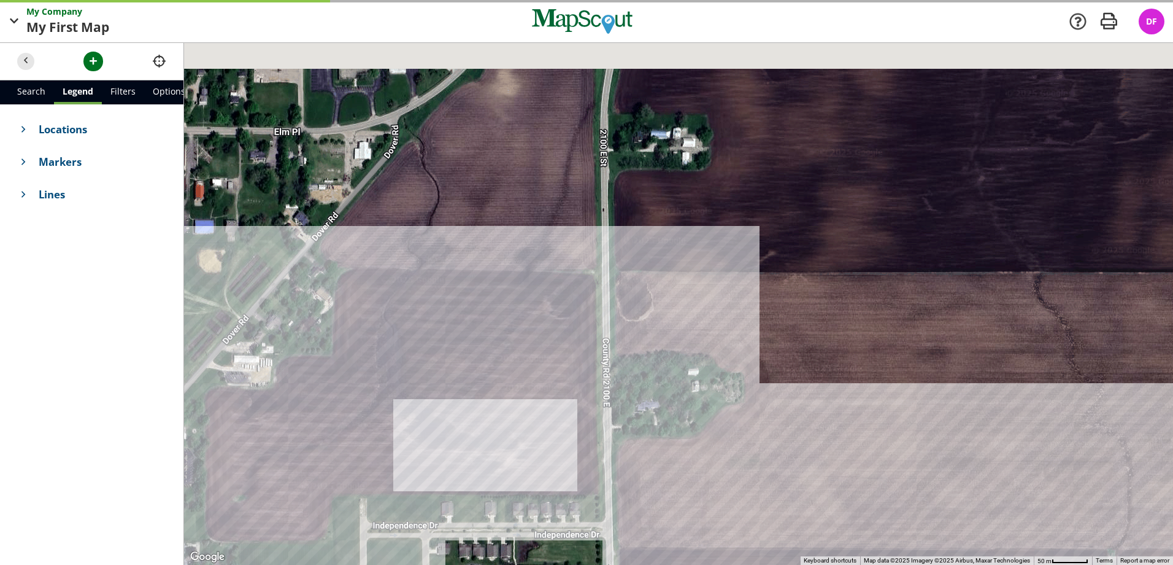
drag, startPoint x: 417, startPoint y: 274, endPoint x: 188, endPoint y: 369, distance: 248.4
click at [188, 369] on div at bounding box center [678, 304] width 989 height 522
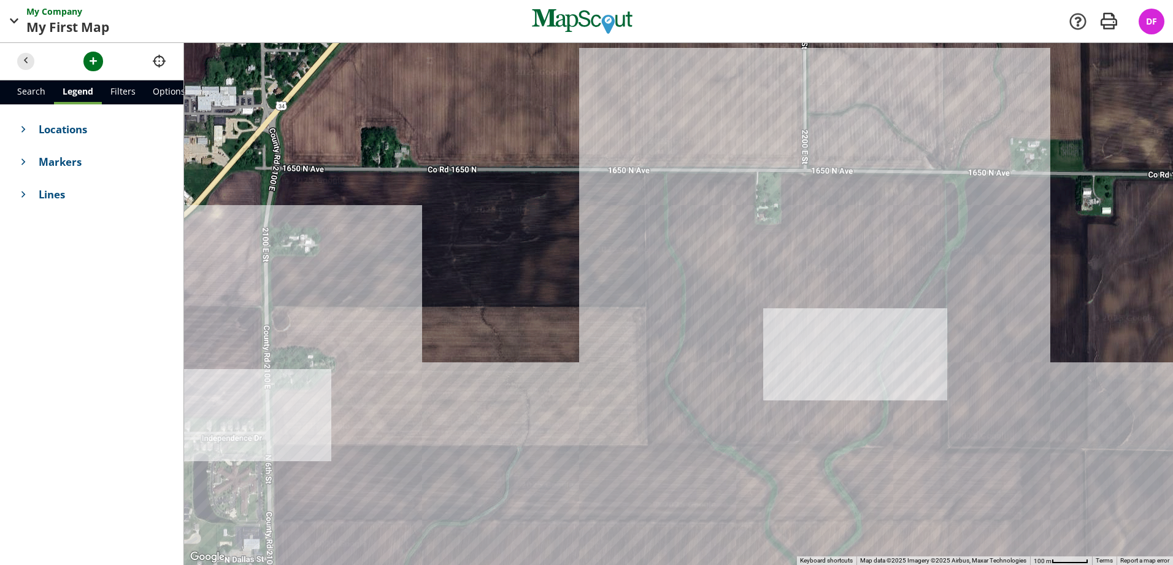
drag, startPoint x: 504, startPoint y: 301, endPoint x: 353, endPoint y: 293, distance: 150.5
click at [353, 293] on div at bounding box center [678, 304] width 989 height 522
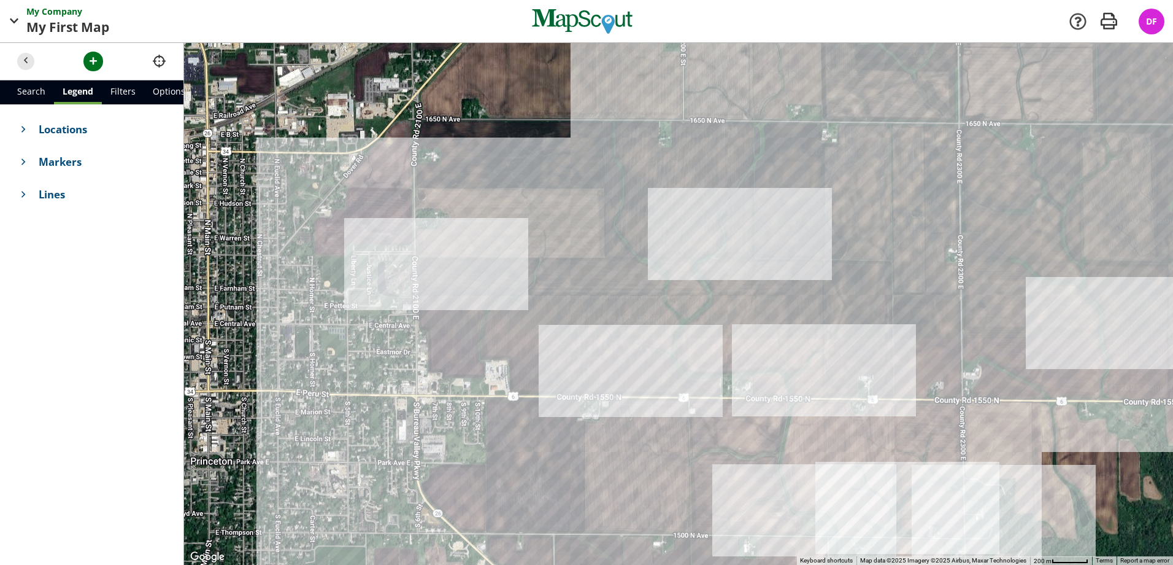
drag, startPoint x: 498, startPoint y: 410, endPoint x: 566, endPoint y: 281, distance: 146.1
click at [566, 281] on div at bounding box center [678, 304] width 989 height 522
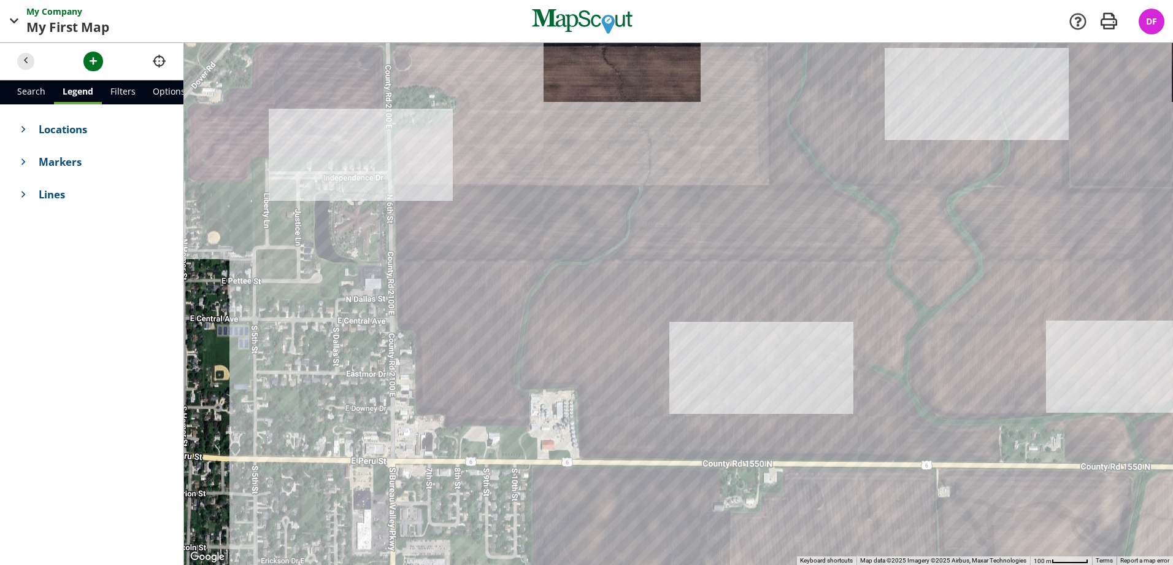
drag, startPoint x: 512, startPoint y: 318, endPoint x: 573, endPoint y: 327, distance: 62.0
click at [573, 327] on div at bounding box center [678, 304] width 989 height 522
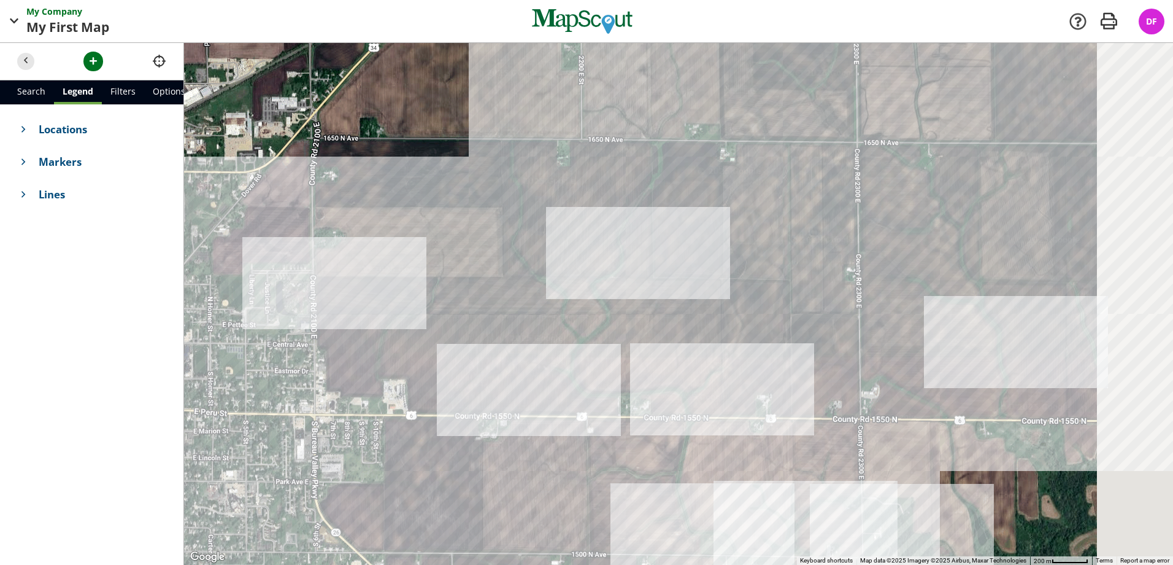
drag, startPoint x: 492, startPoint y: 333, endPoint x: 417, endPoint y: 339, distance: 74.5
click at [417, 339] on div at bounding box center [678, 304] width 989 height 522
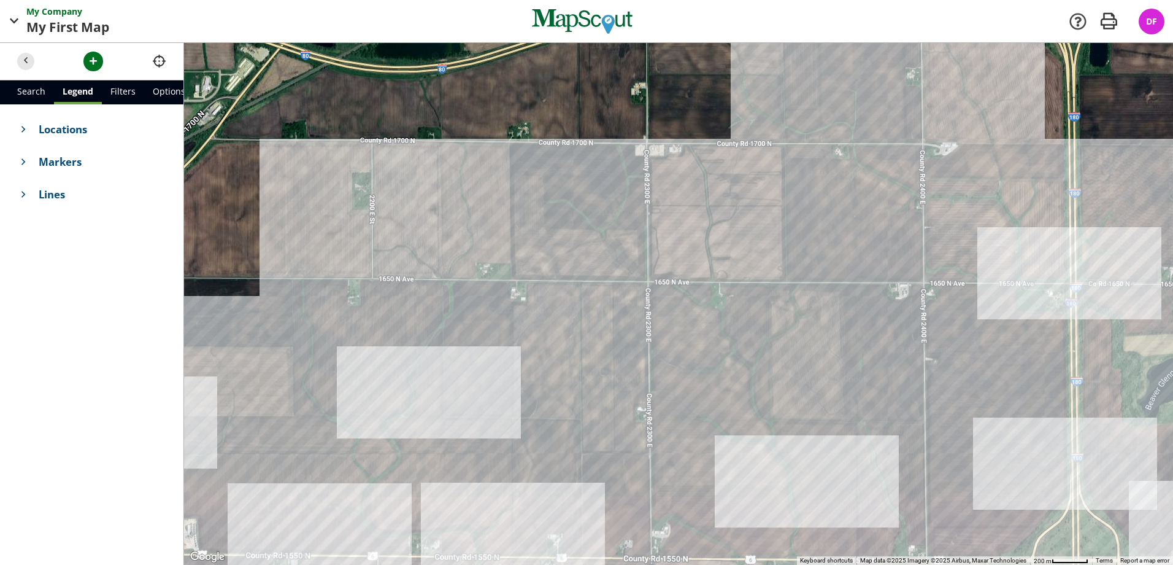
drag, startPoint x: 694, startPoint y: 240, endPoint x: 552, endPoint y: 374, distance: 195.4
click at [552, 374] on div at bounding box center [678, 304] width 989 height 522
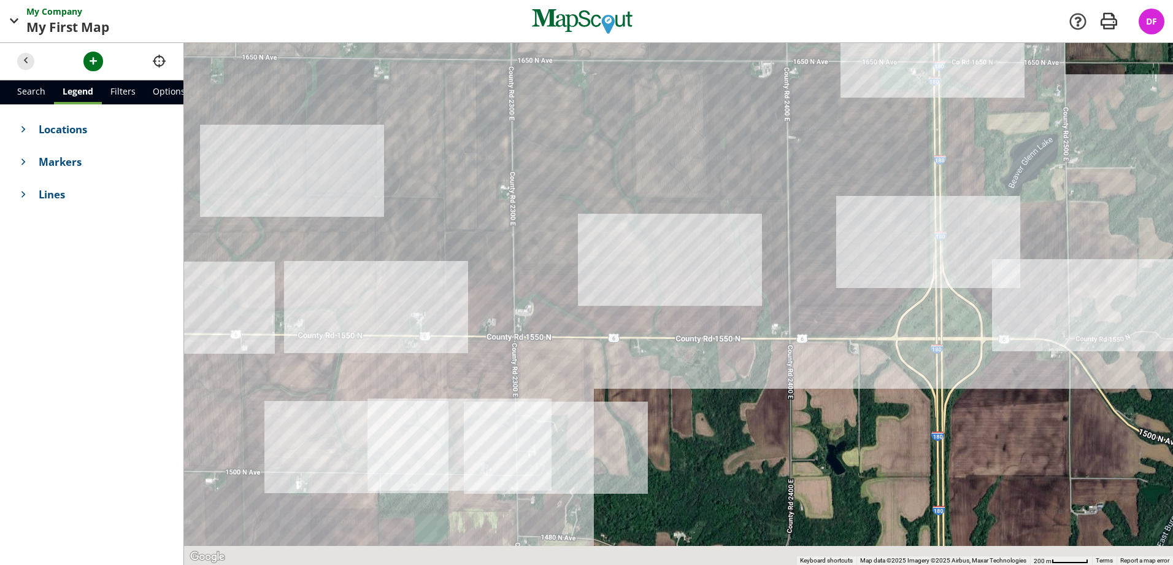
drag, startPoint x: 786, startPoint y: 343, endPoint x: 623, endPoint y: 145, distance: 256.8
click at [622, 141] on div at bounding box center [678, 304] width 989 height 522
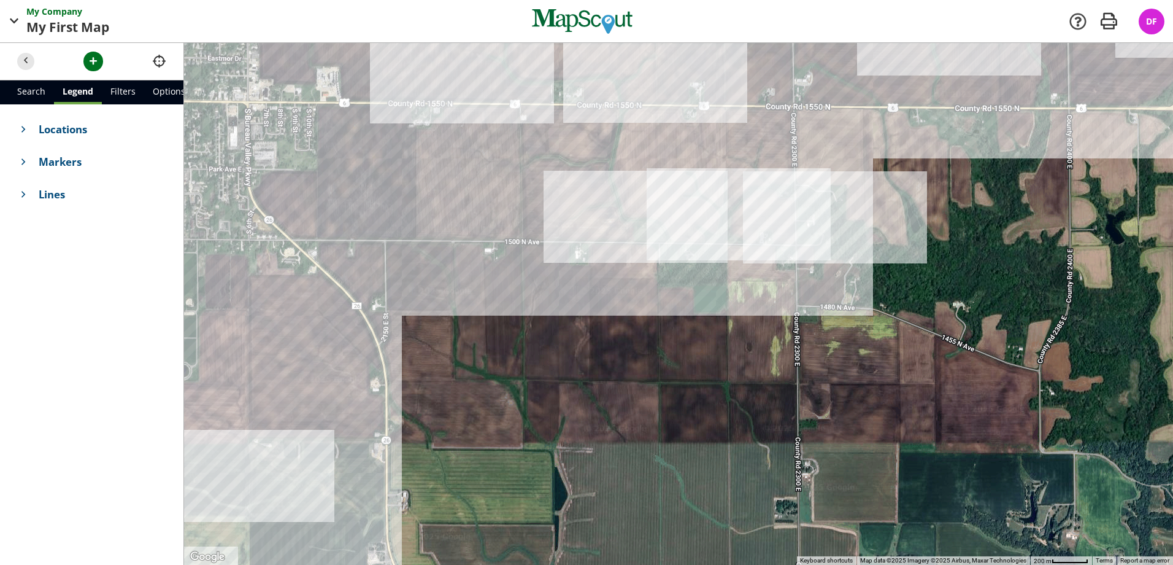
drag, startPoint x: 476, startPoint y: 326, endPoint x: 873, endPoint y: 241, distance: 406.1
click at [881, 231] on div at bounding box center [678, 304] width 989 height 522
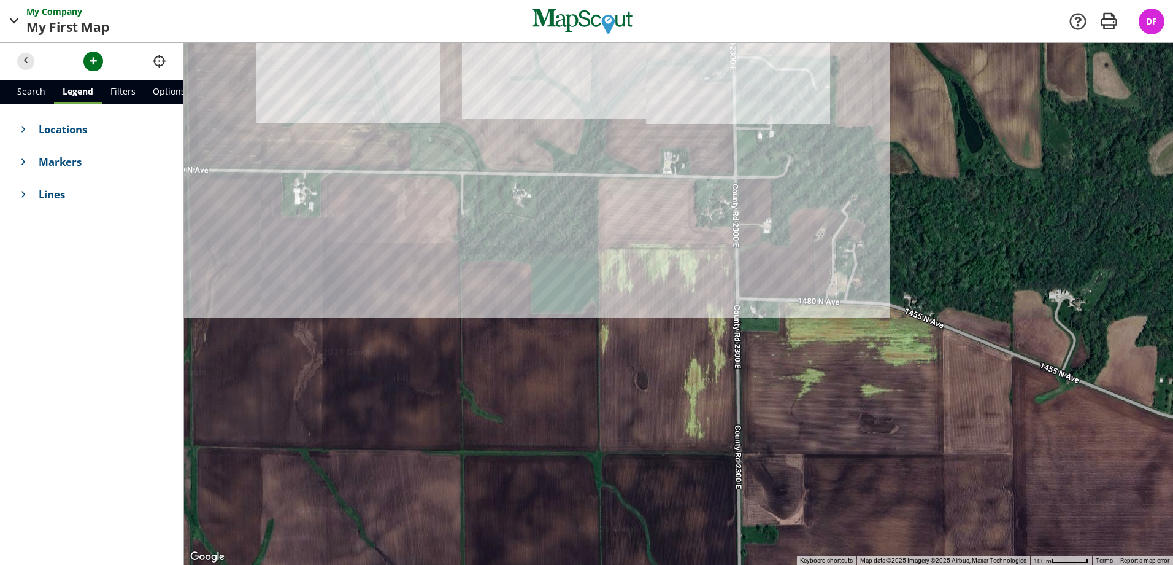
drag, startPoint x: 665, startPoint y: 282, endPoint x: 594, endPoint y: 252, distance: 77.0
click at [594, 252] on div at bounding box center [678, 304] width 989 height 522
click at [96, 57] on span "button" at bounding box center [93, 61] width 13 height 13
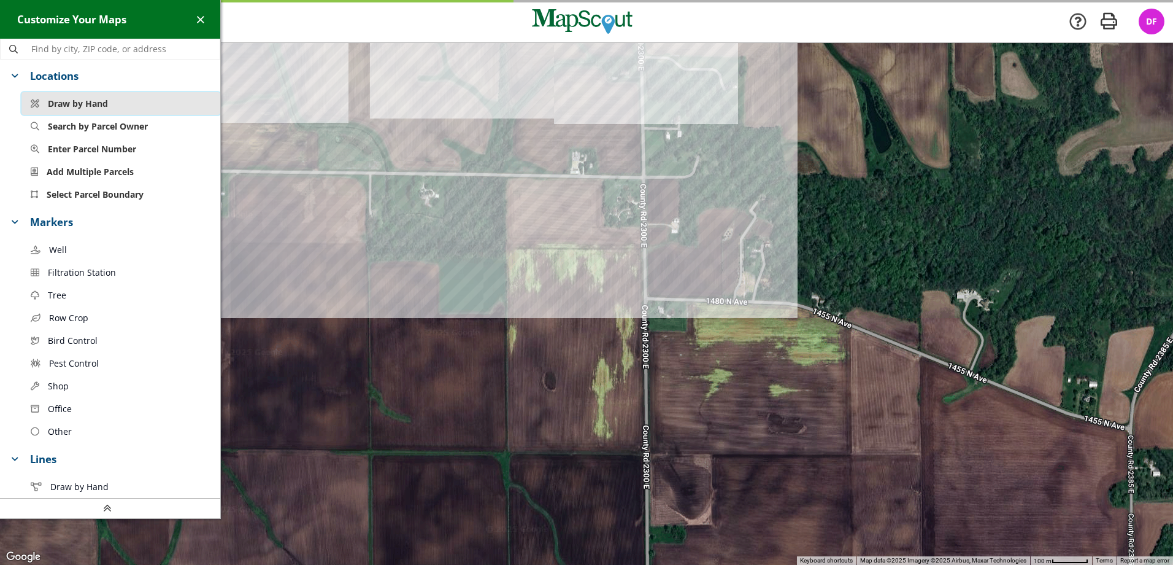
click at [123, 106] on button "Draw by Hand" at bounding box center [120, 103] width 199 height 23
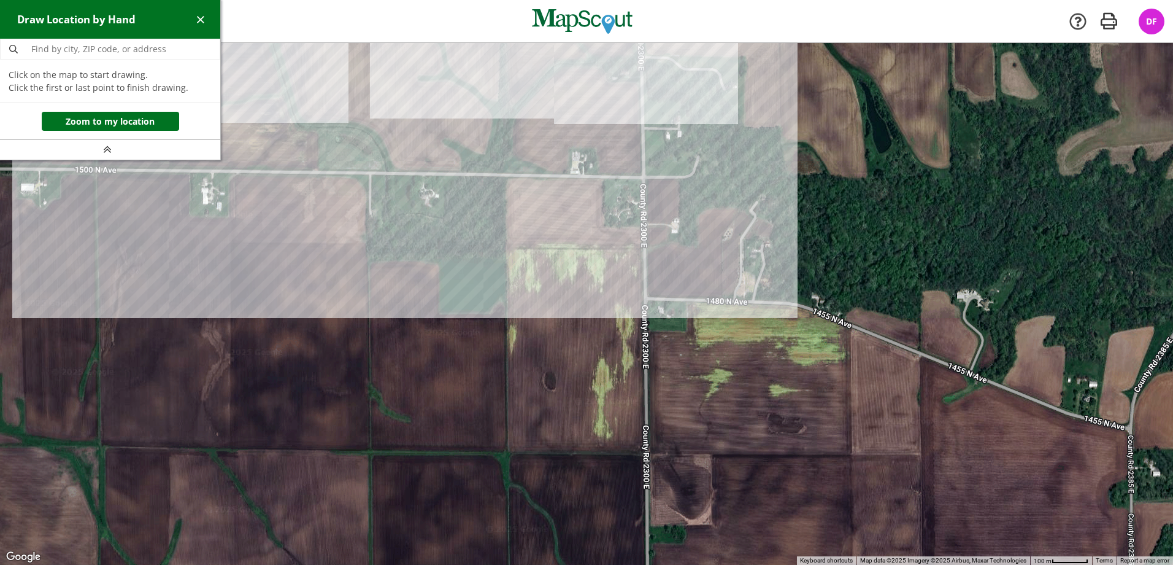
click at [505, 176] on div at bounding box center [586, 304] width 1173 height 522
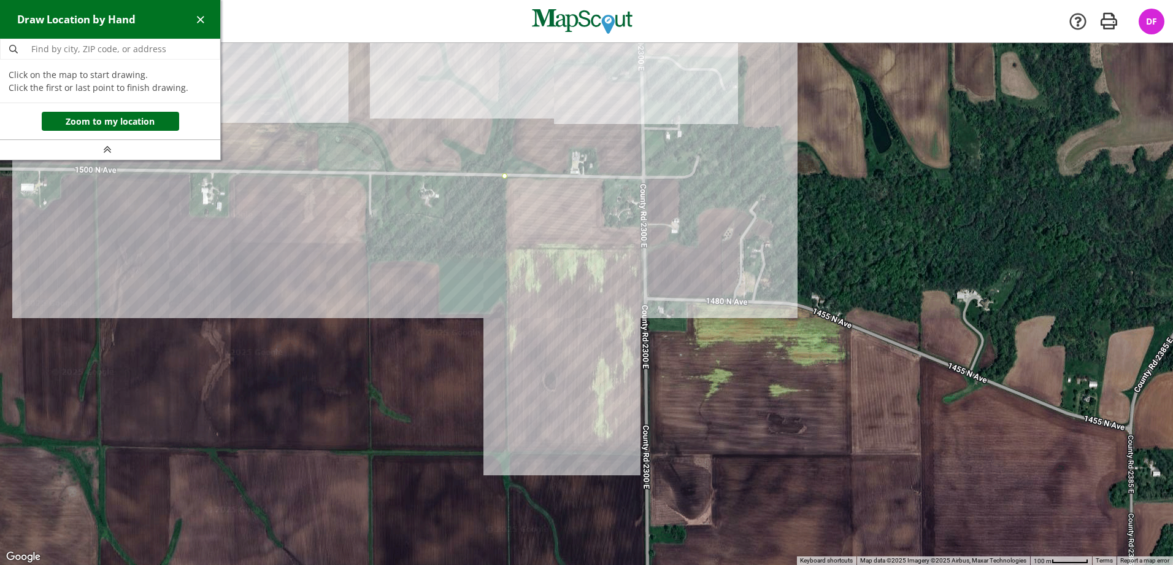
click at [507, 453] on div at bounding box center [586, 304] width 1173 height 522
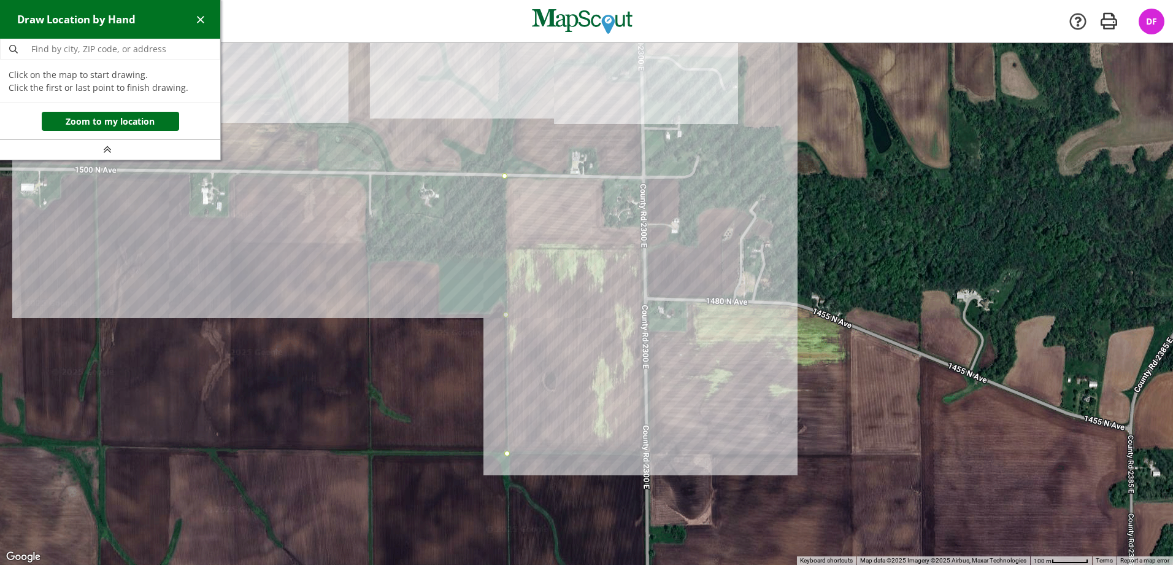
click at [645, 454] on div at bounding box center [586, 304] width 1173 height 522
click at [643, 226] on div at bounding box center [586, 304] width 1173 height 522
click at [603, 226] on div at bounding box center [586, 304] width 1173 height 522
click at [604, 179] on div at bounding box center [586, 304] width 1173 height 522
click at [506, 177] on div at bounding box center [586, 304] width 1173 height 522
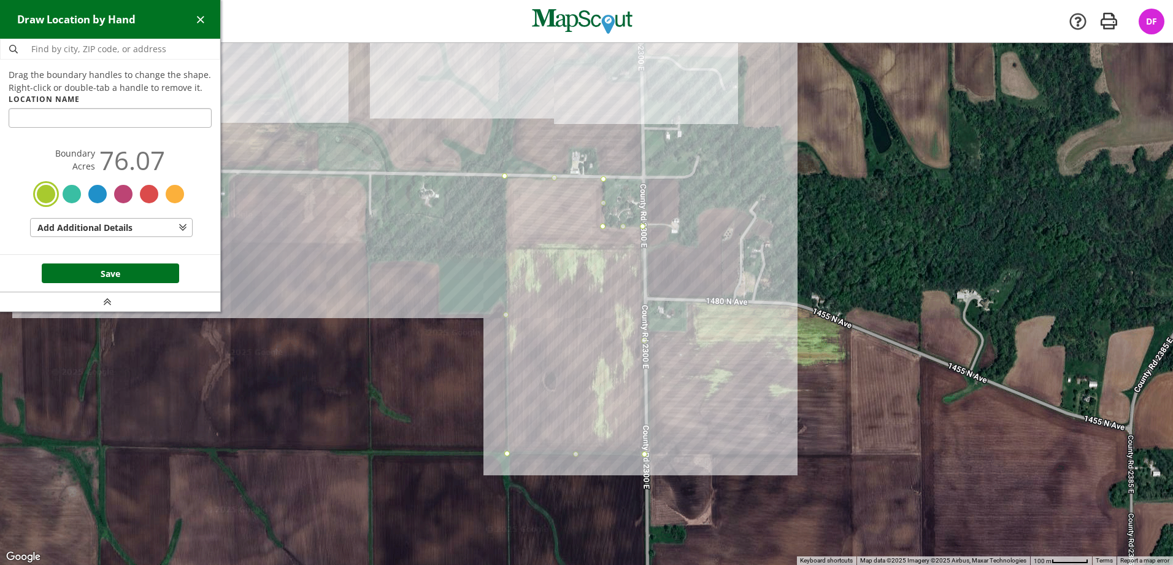
click at [172, 126] on input "text" at bounding box center [110, 118] width 203 height 20
type input "Berglund"
click at [158, 284] on footer "Save" at bounding box center [110, 272] width 220 height 37
click at [165, 278] on button "Save" at bounding box center [110, 273] width 137 height 20
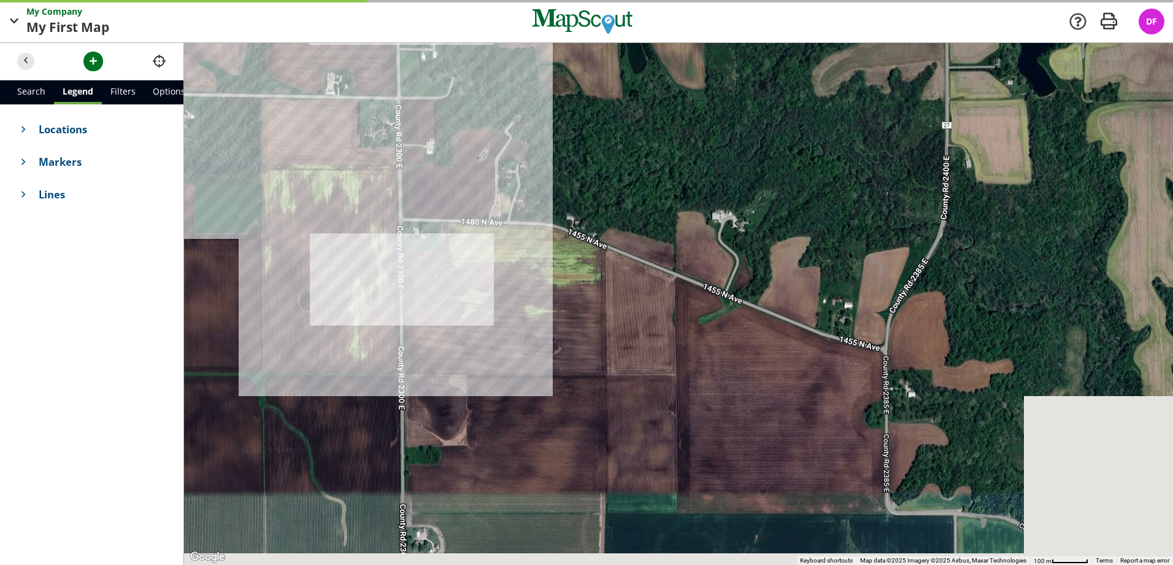
drag, startPoint x: 463, startPoint y: 385, endPoint x: 123, endPoint y: 306, distance: 349.7
click at [123, 306] on div "Search Legend Filters Options Locations Markers Lines Add Filter Enable Cluster…" at bounding box center [586, 304] width 1173 height 522
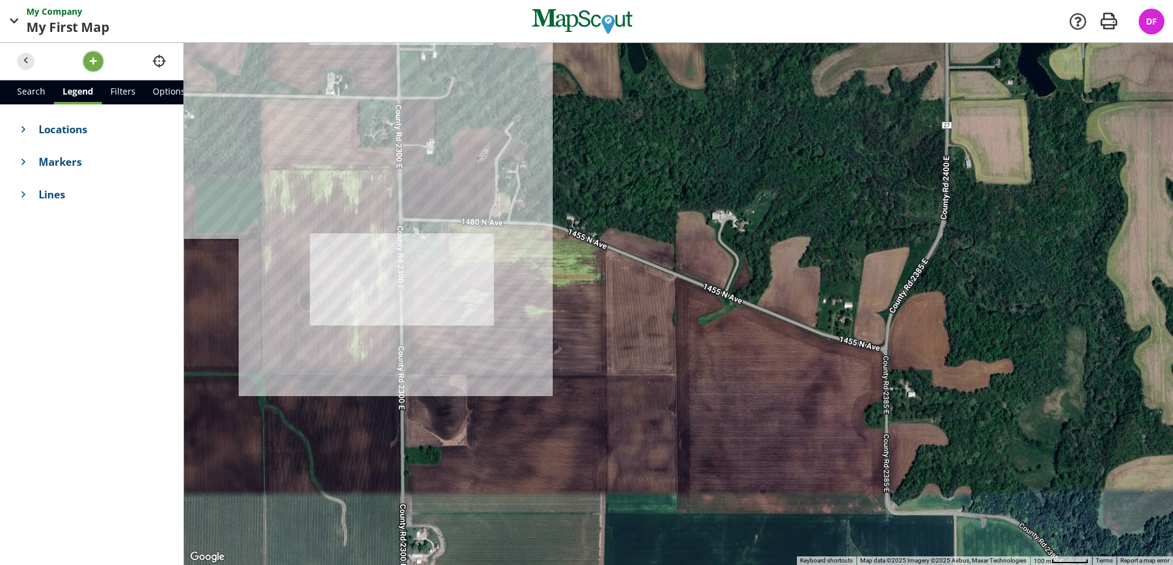
click at [91, 57] on span "button" at bounding box center [93, 61] width 13 height 13
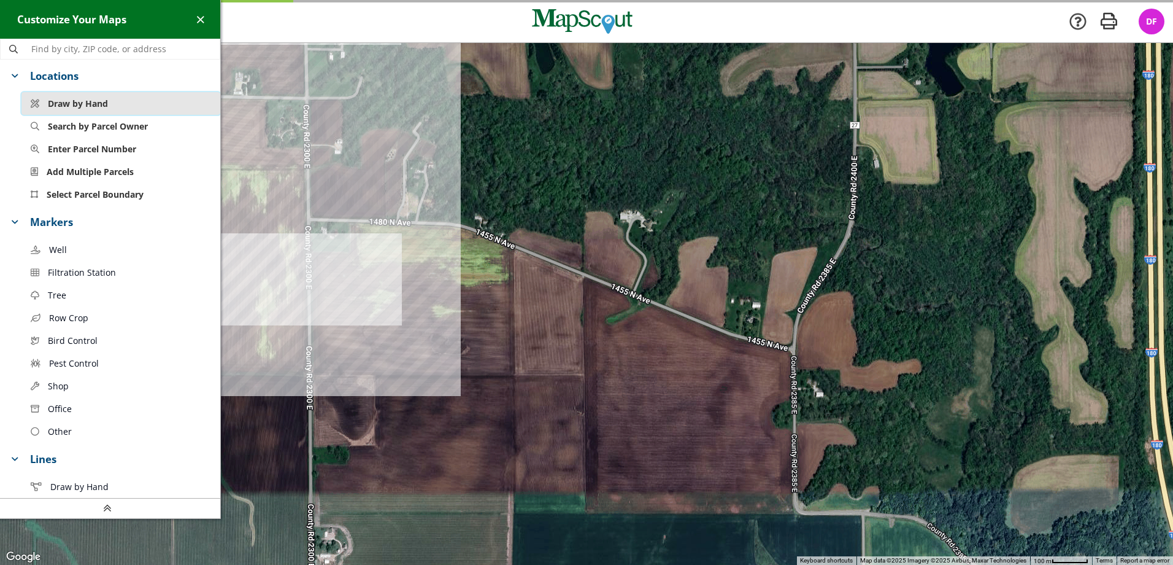
click at [75, 99] on span "Draw by Hand" at bounding box center [78, 103] width 60 height 13
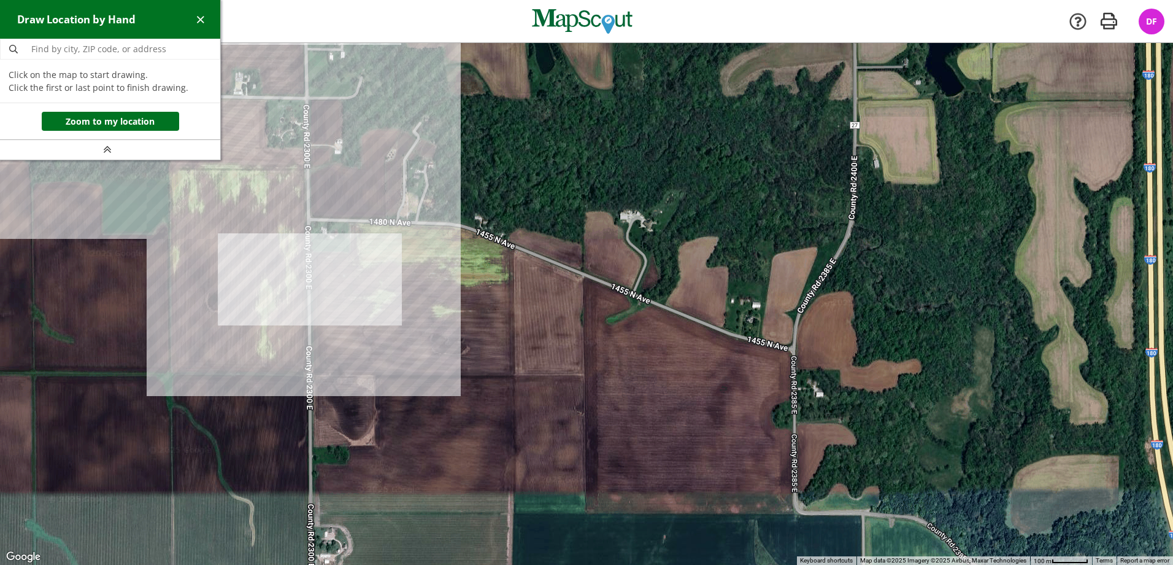
click at [310, 252] on div at bounding box center [586, 304] width 1173 height 522
click at [350, 252] on div at bounding box center [586, 304] width 1173 height 522
click at [349, 222] on div at bounding box center [586, 304] width 1173 height 522
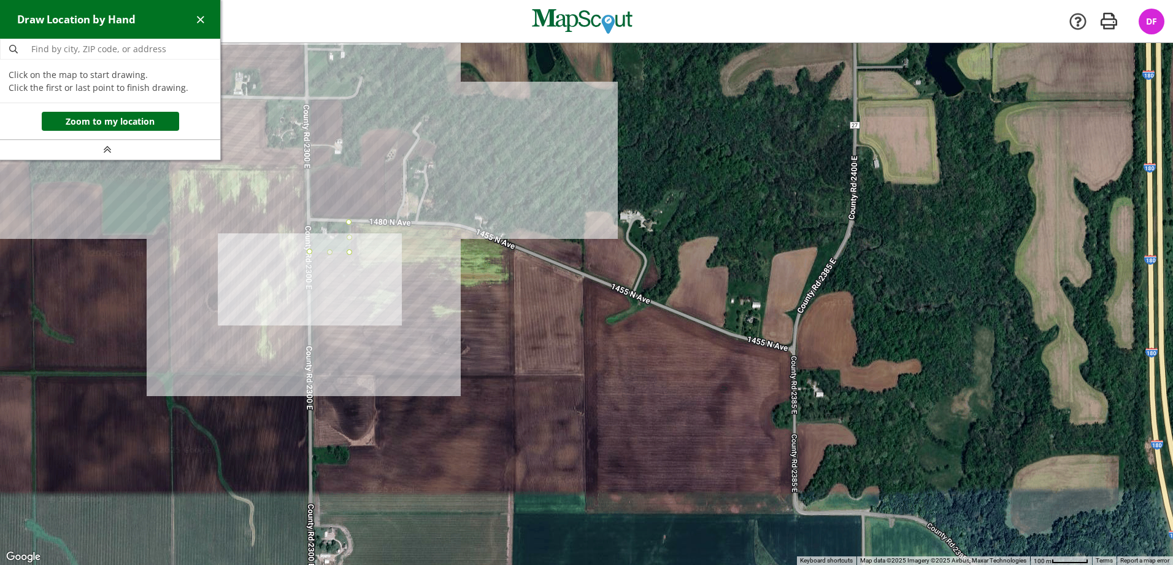
click at [459, 226] on div at bounding box center [586, 304] width 1173 height 522
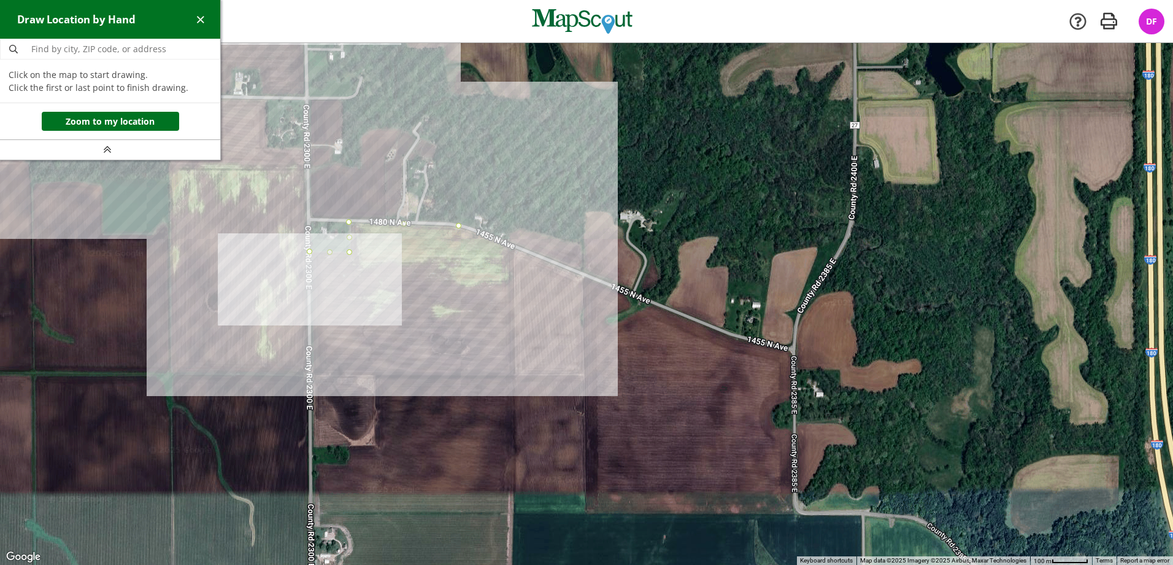
click at [584, 276] on div at bounding box center [586, 304] width 1173 height 522
click at [584, 375] on div at bounding box center [586, 304] width 1173 height 522
click at [312, 376] on div at bounding box center [586, 304] width 1173 height 522
click at [309, 252] on div at bounding box center [586, 304] width 1173 height 522
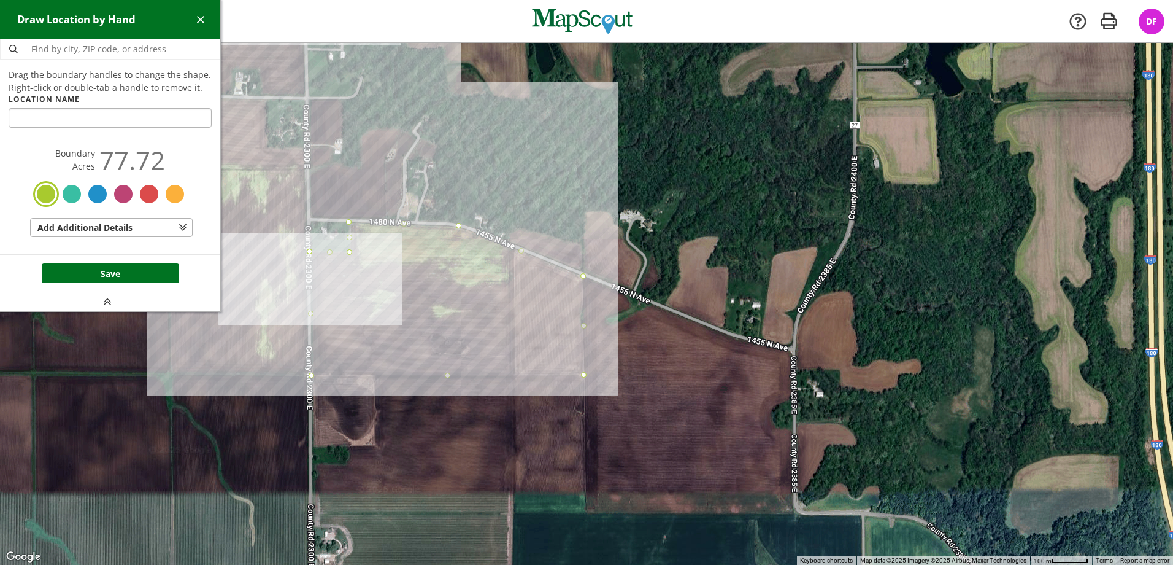
click at [137, 124] on input "text" at bounding box center [110, 118] width 203 height 20
type input "J"
type input "Harris"
click at [141, 268] on button "Save" at bounding box center [110, 273] width 137 height 20
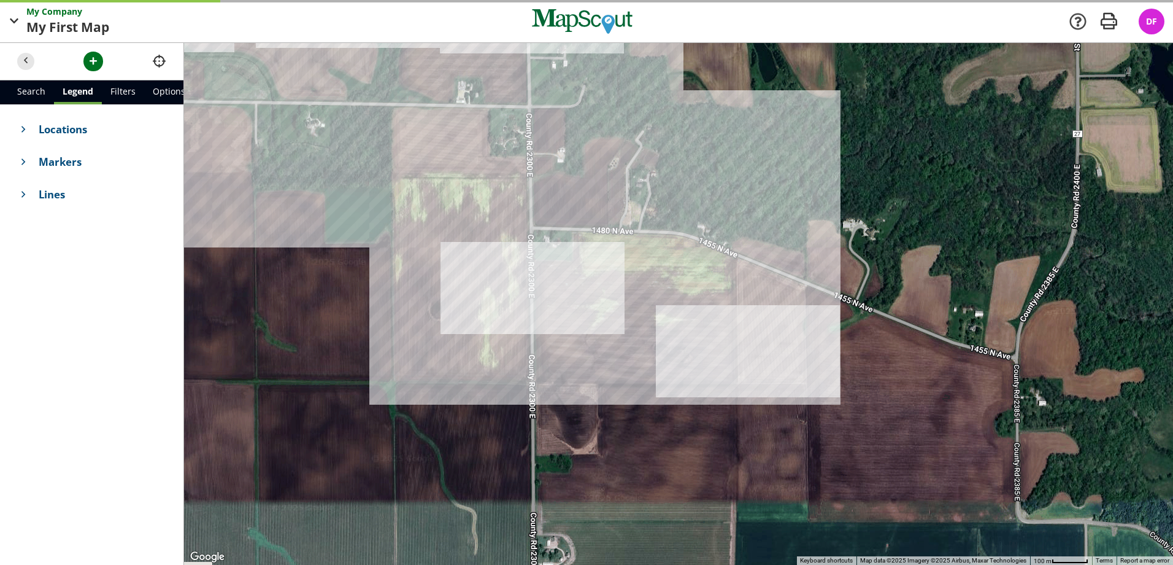
drag, startPoint x: 498, startPoint y: 322, endPoint x: 733, endPoint y: 333, distance: 235.3
click at [733, 333] on div at bounding box center [678, 304] width 989 height 522
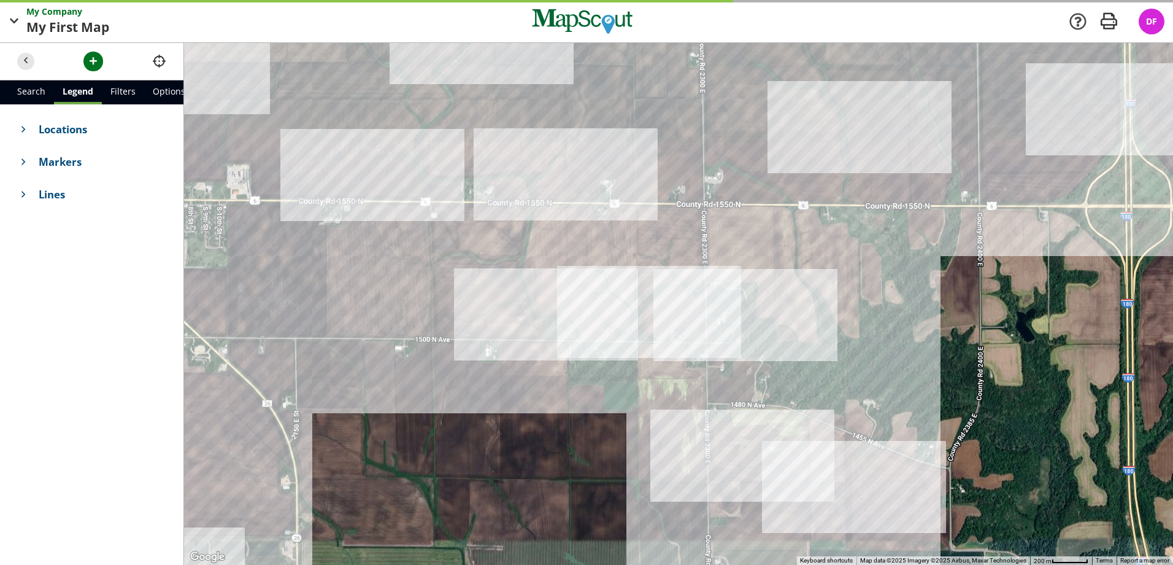
drag, startPoint x: 604, startPoint y: 307, endPoint x: 619, endPoint y: 411, distance: 105.4
click at [619, 411] on div at bounding box center [678, 304] width 989 height 522
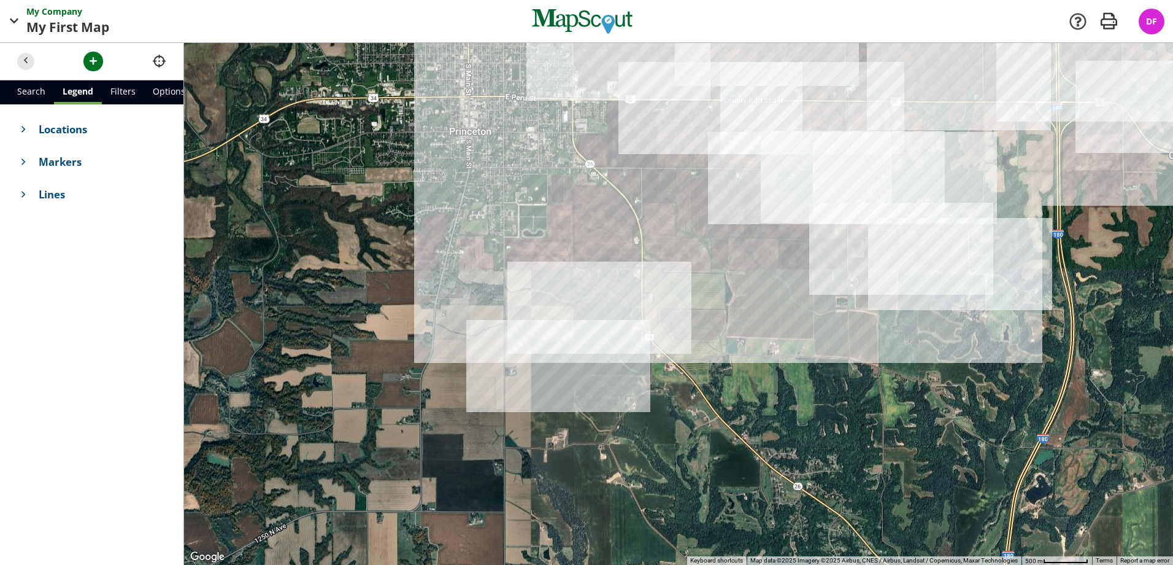
drag, startPoint x: 568, startPoint y: 438, endPoint x: 789, endPoint y: 241, distance: 296.0
click at [790, 240] on div at bounding box center [678, 304] width 989 height 522
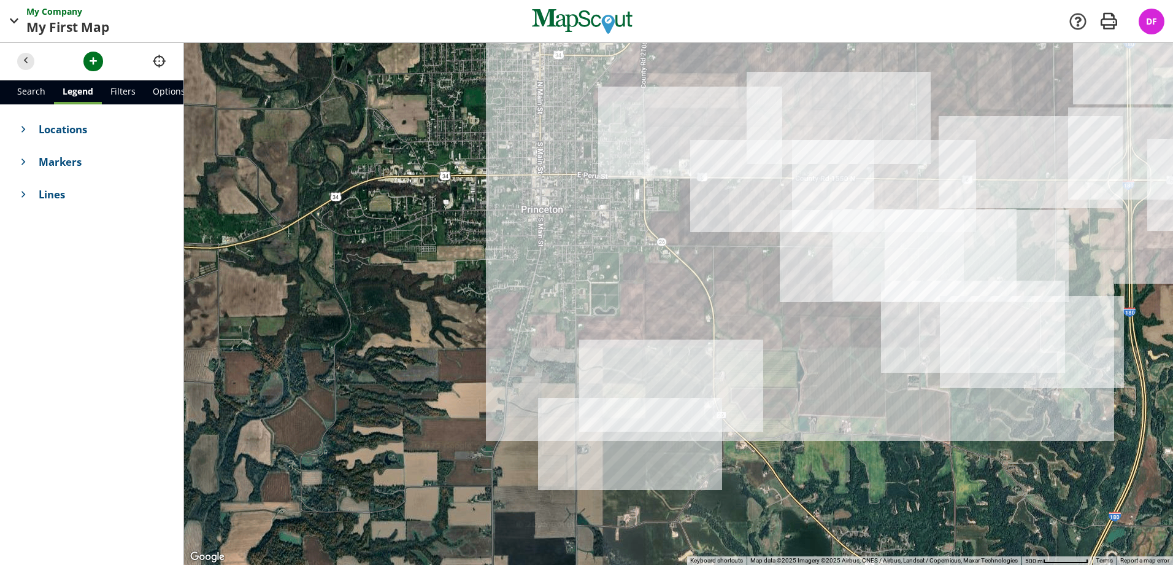
drag, startPoint x: 605, startPoint y: 304, endPoint x: 674, endPoint y: 386, distance: 107.2
click at [674, 386] on div at bounding box center [678, 304] width 989 height 522
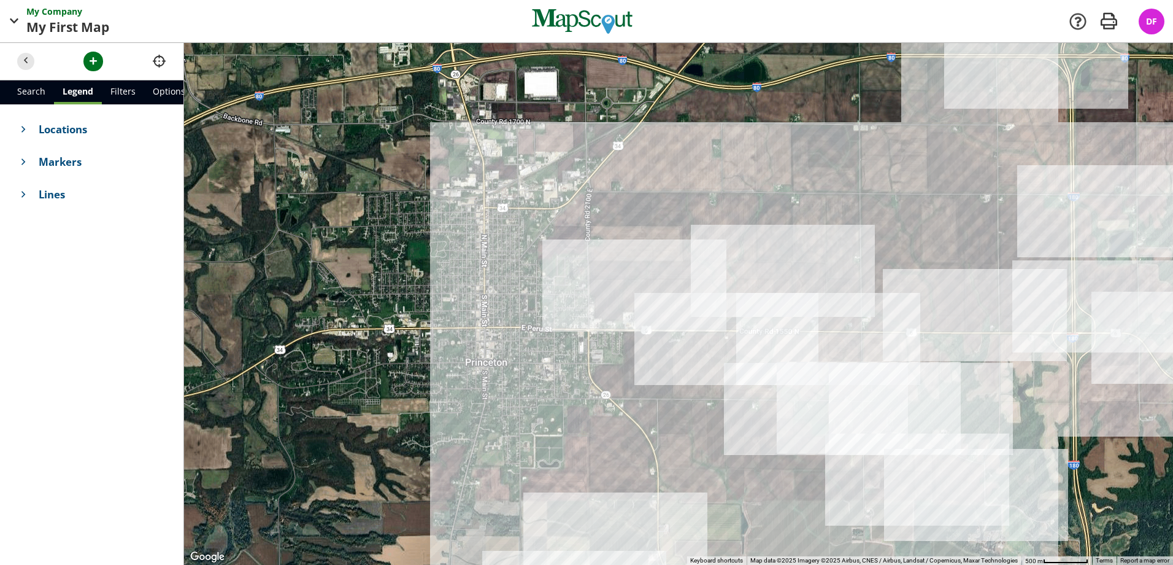
drag, startPoint x: 733, startPoint y: 196, endPoint x: 627, endPoint y: 417, distance: 244.8
click at [627, 417] on div at bounding box center [678, 304] width 989 height 522
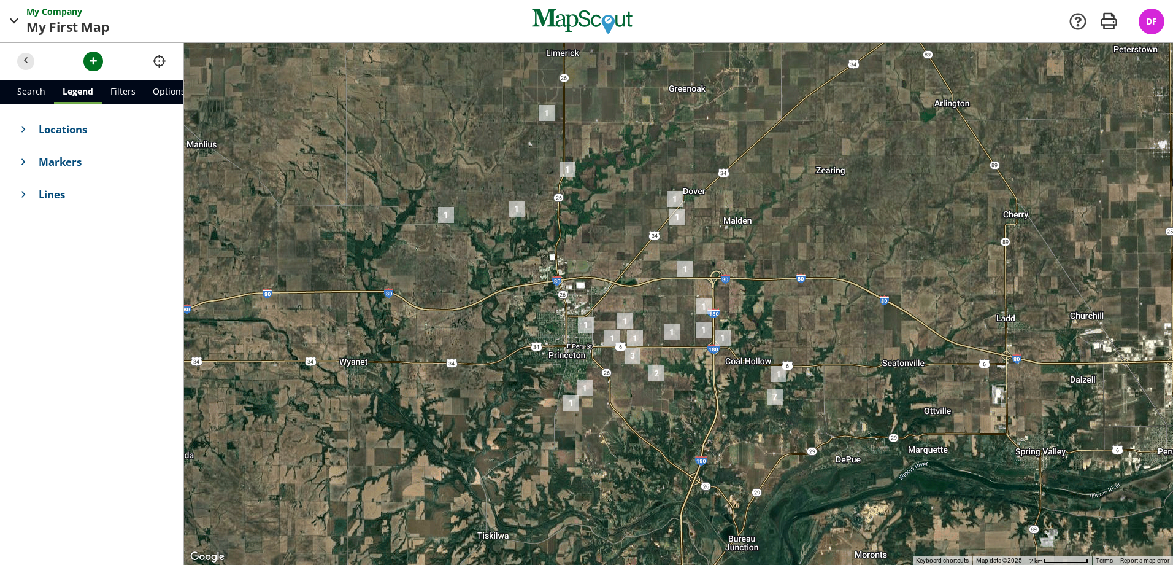
drag, startPoint x: 603, startPoint y: 479, endPoint x: 598, endPoint y: 412, distance: 67.0
click at [598, 412] on div at bounding box center [678, 304] width 989 height 522
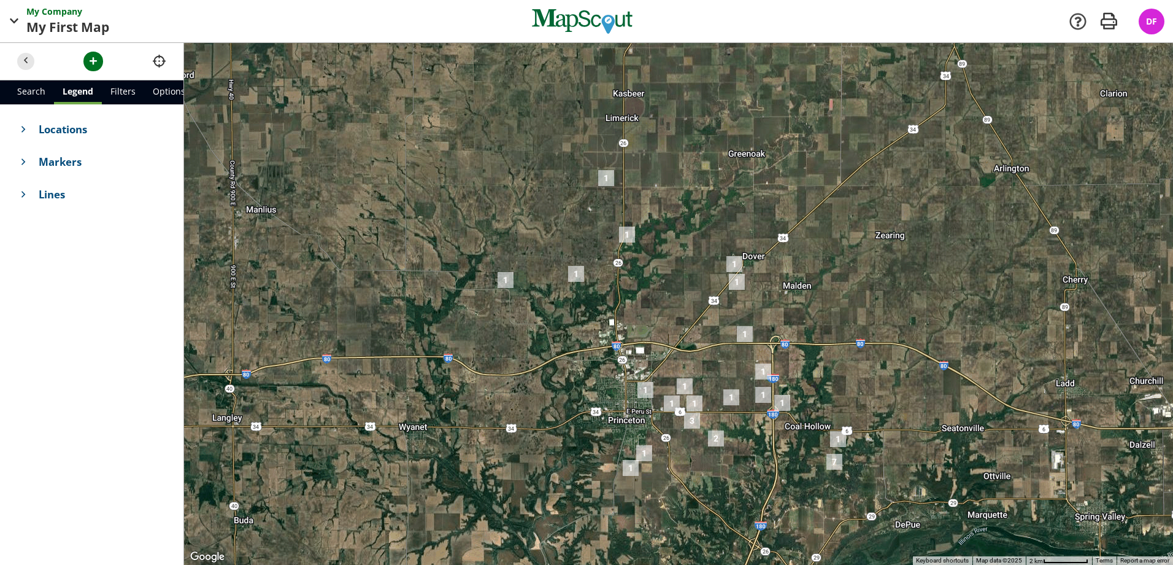
drag, startPoint x: 771, startPoint y: 247, endPoint x: 824, endPoint y: 285, distance: 65.9
click at [824, 285] on div at bounding box center [678, 304] width 989 height 522
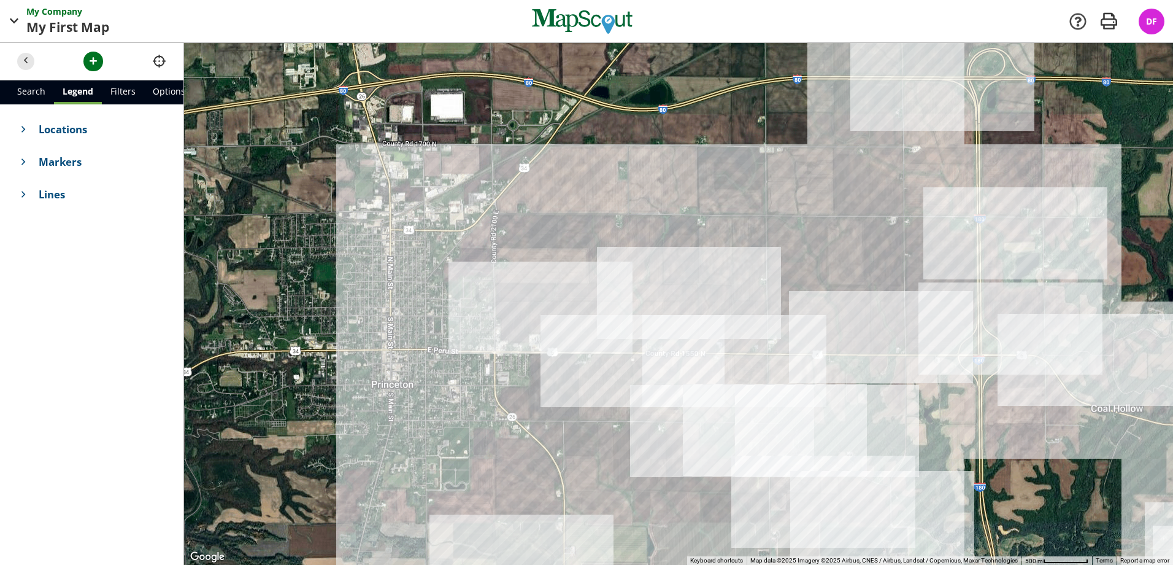
drag, startPoint x: 674, startPoint y: 279, endPoint x: 699, endPoint y: 92, distance: 188.8
click at [699, 92] on div at bounding box center [678, 304] width 989 height 522
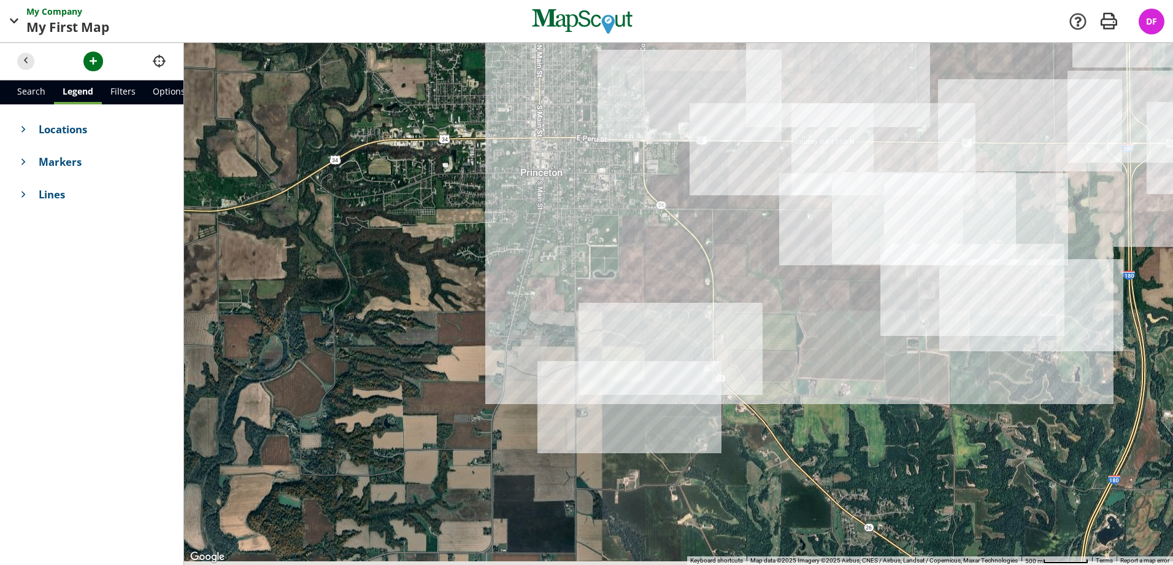
drag, startPoint x: 605, startPoint y: 410, endPoint x: 755, endPoint y: 197, distance: 260.3
click at [755, 194] on div at bounding box center [678, 304] width 989 height 522
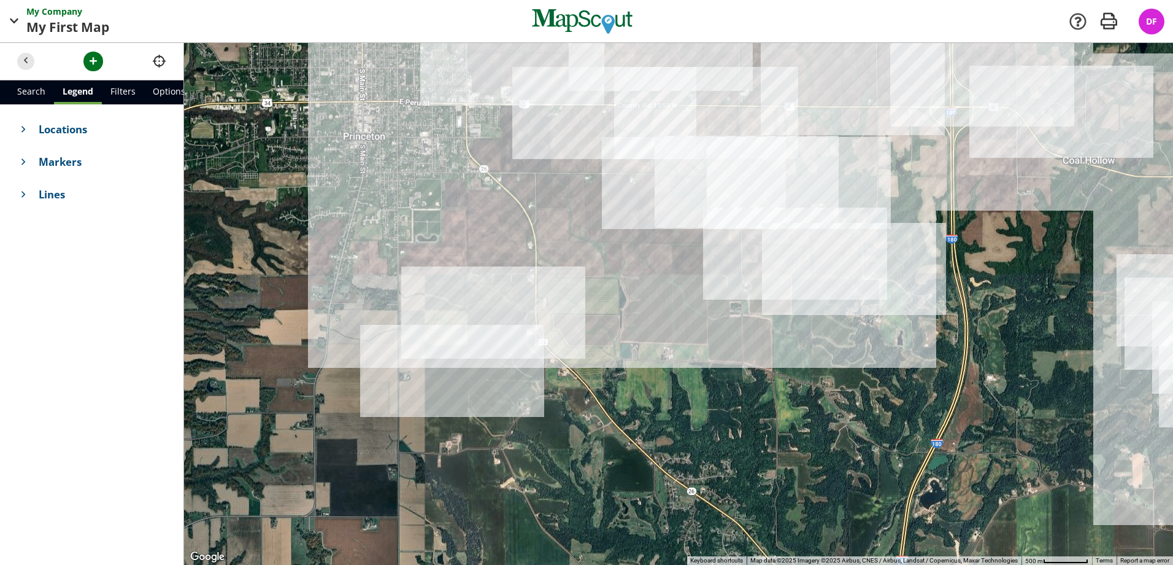
drag, startPoint x: 743, startPoint y: 328, endPoint x: 542, endPoint y: 318, distance: 200.3
click at [542, 318] on div at bounding box center [678, 304] width 989 height 522
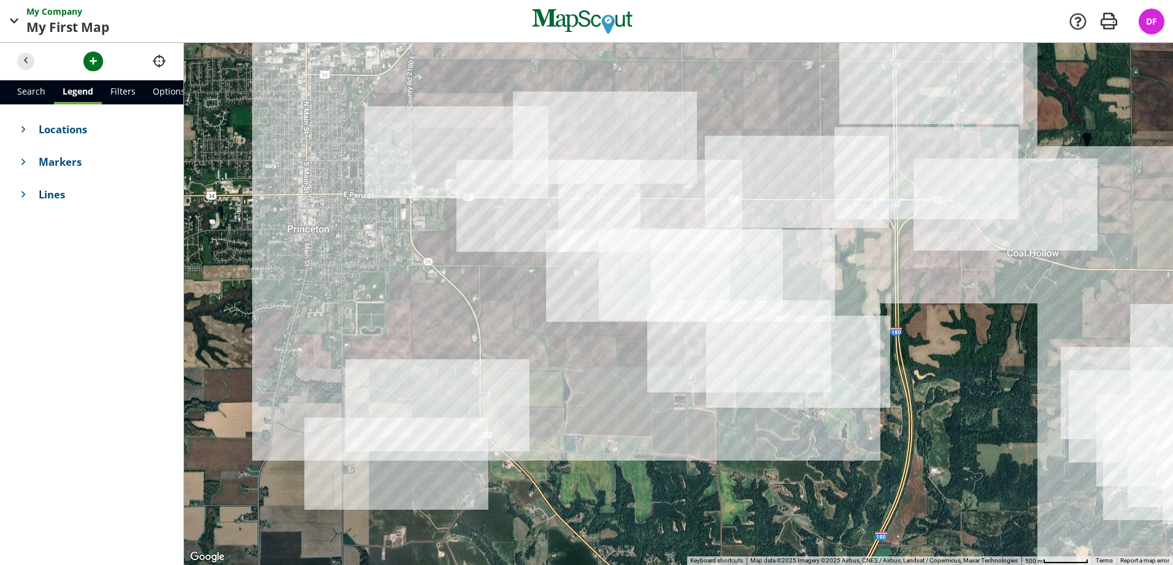
drag, startPoint x: 762, startPoint y: 264, endPoint x: 653, endPoint y: 373, distance: 154.5
click at [654, 373] on div at bounding box center [678, 304] width 989 height 522
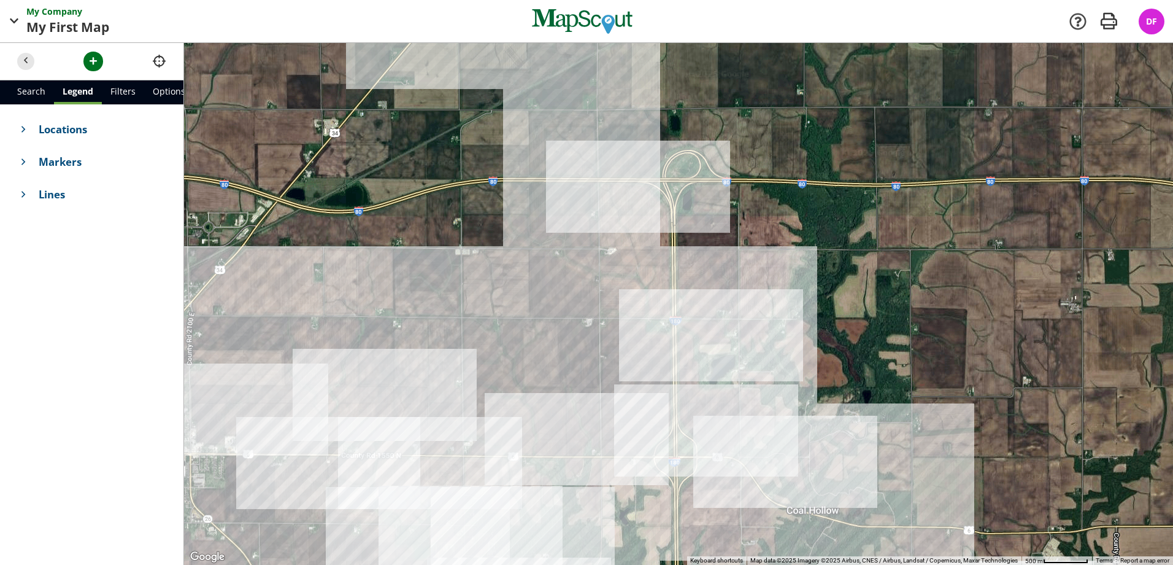
drag, startPoint x: 808, startPoint y: 255, endPoint x: 776, endPoint y: 272, distance: 35.7
click at [776, 272] on div at bounding box center [678, 304] width 989 height 522
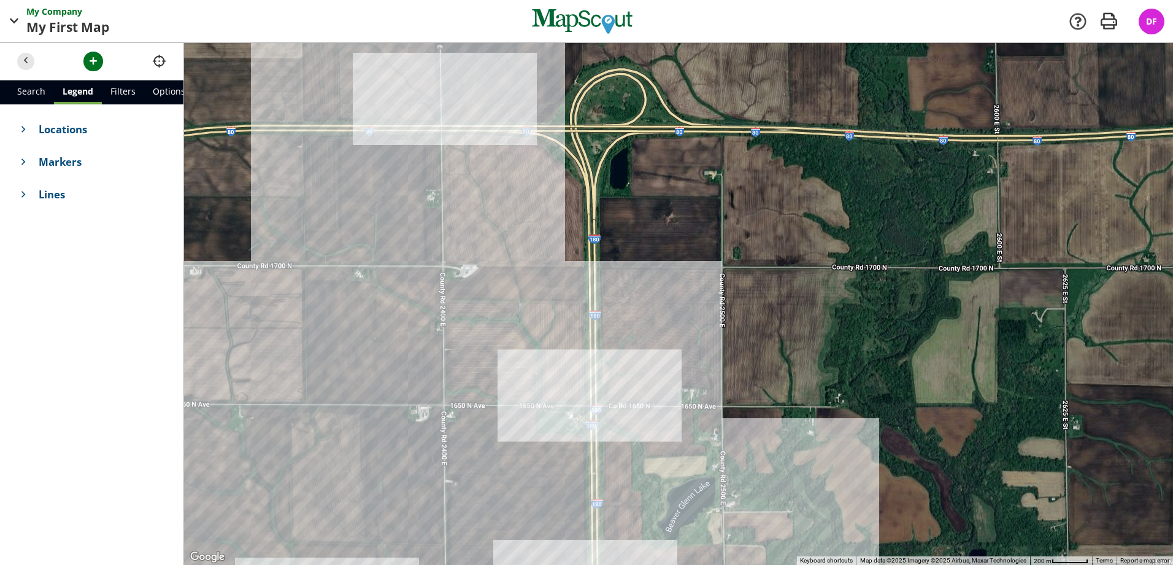
drag, startPoint x: 655, startPoint y: 228, endPoint x: 642, endPoint y: 264, distance: 38.8
click at [642, 264] on div at bounding box center [678, 304] width 989 height 522
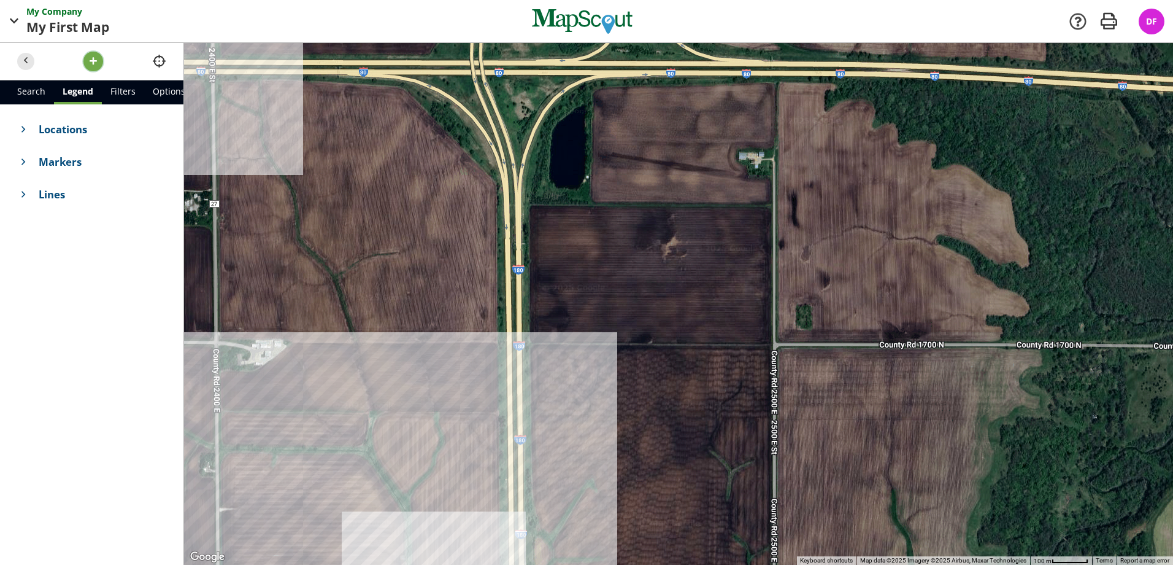
click at [95, 62] on span "button" at bounding box center [93, 61] width 13 height 13
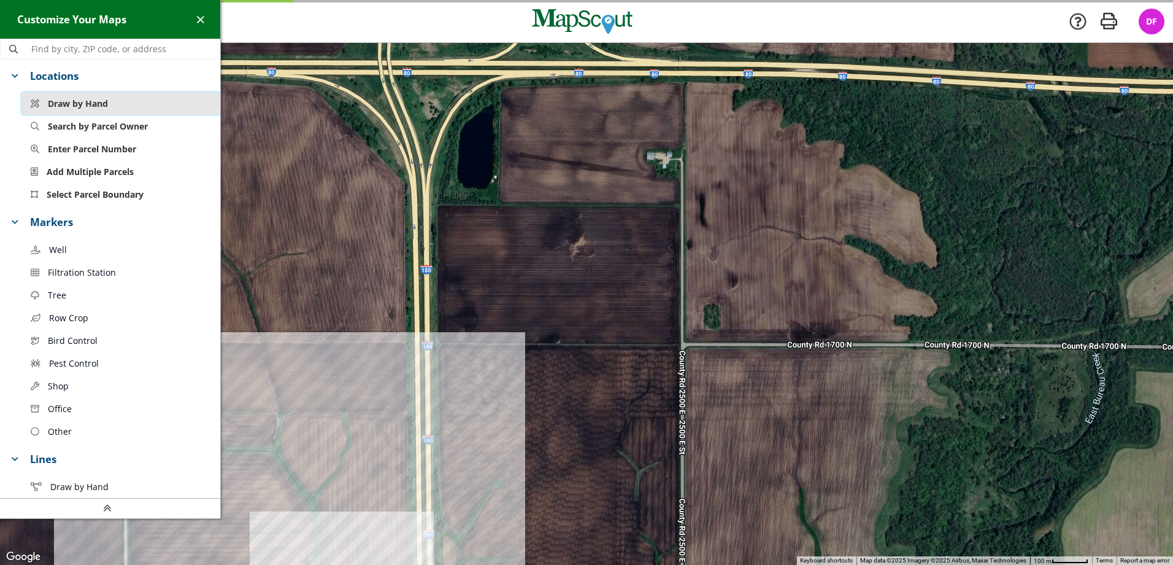
click at [89, 106] on span "Draw by Hand" at bounding box center [78, 103] width 60 height 13
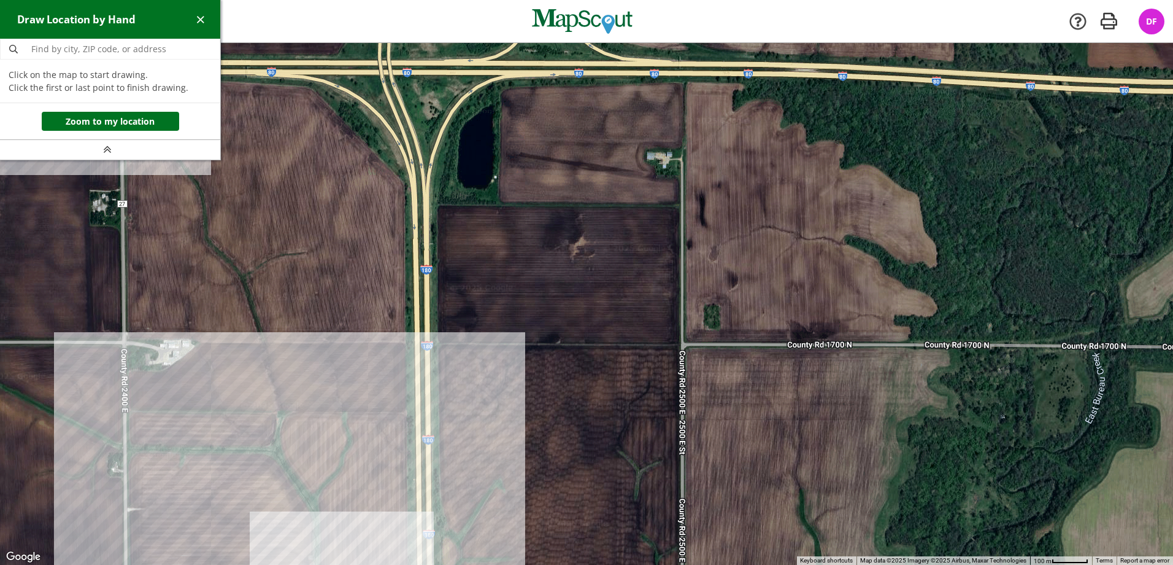
click at [436, 204] on div at bounding box center [586, 304] width 1173 height 522
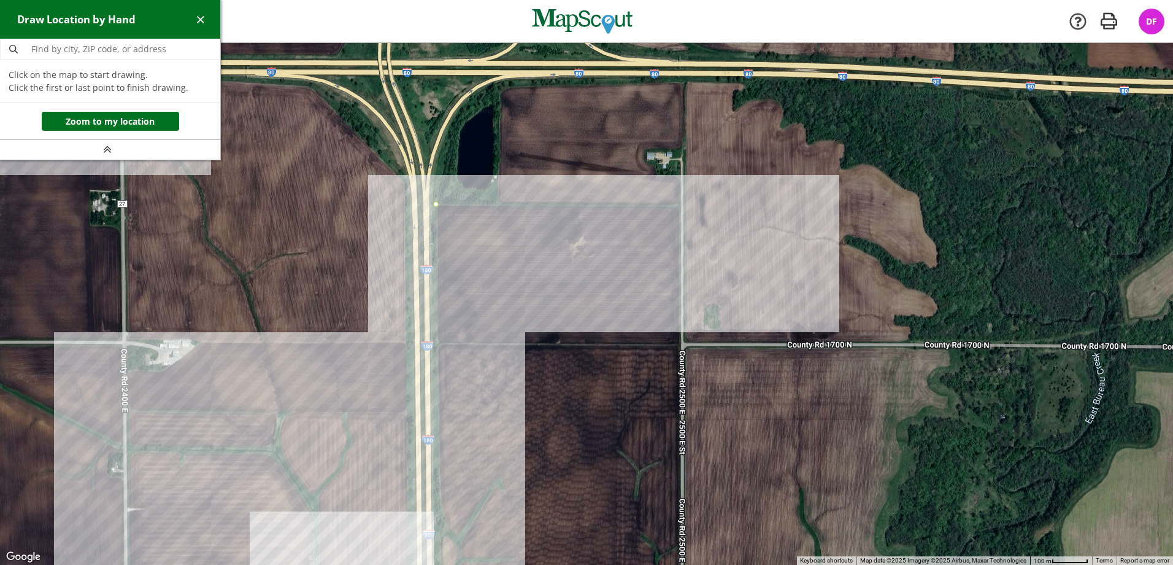
click at [681, 205] on div at bounding box center [586, 304] width 1173 height 522
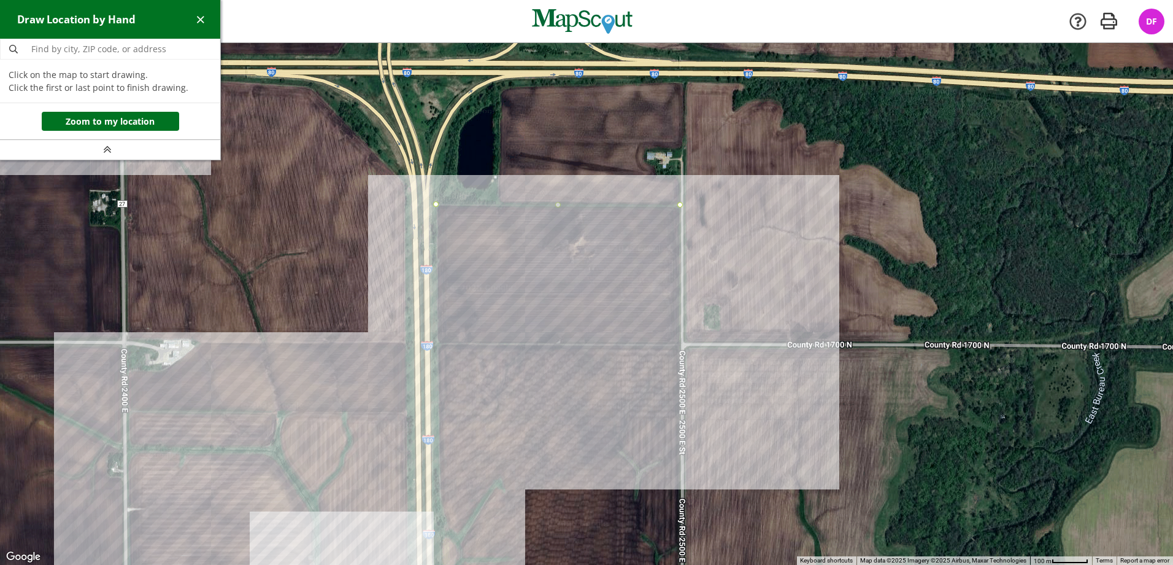
click at [680, 344] on div at bounding box center [586, 304] width 1173 height 522
click at [438, 344] on div at bounding box center [586, 304] width 1173 height 522
click at [436, 204] on div at bounding box center [586, 304] width 1173 height 522
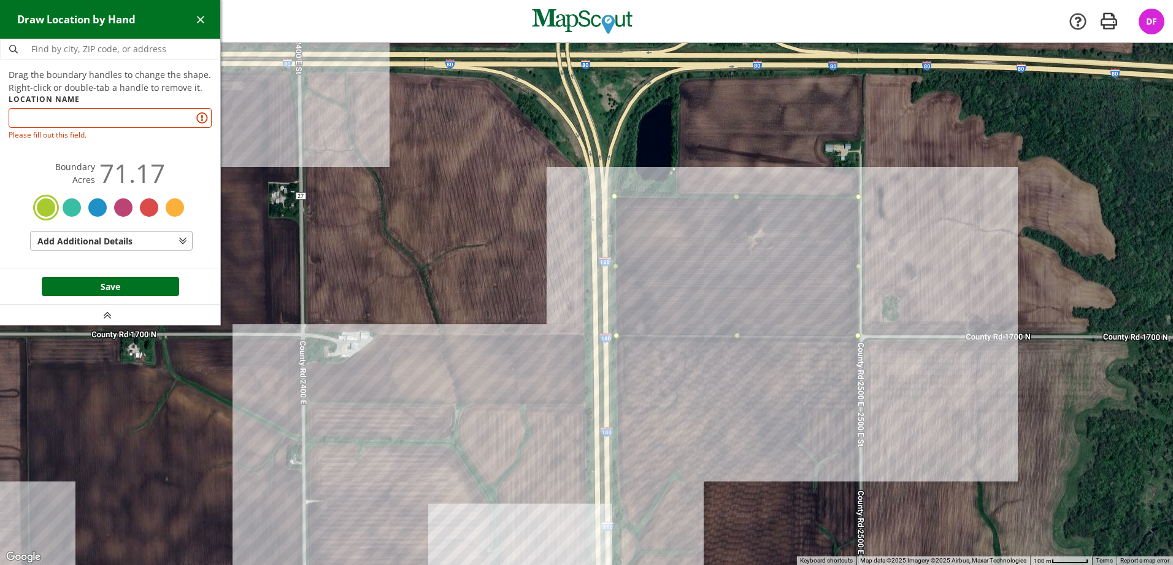
drag, startPoint x: 579, startPoint y: 315, endPoint x: 757, endPoint y: 306, distance: 178.8
click at [757, 306] on div at bounding box center [586, 304] width 1173 height 522
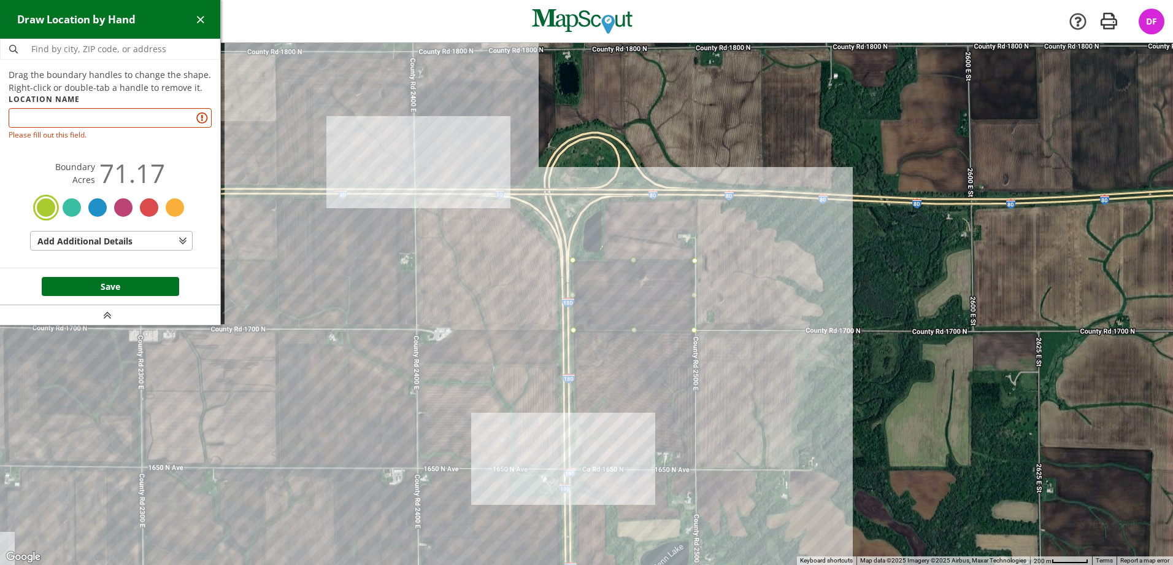
drag, startPoint x: 798, startPoint y: 367, endPoint x: 698, endPoint y: 372, distance: 100.8
click at [698, 372] on div at bounding box center [586, 304] width 1173 height 522
click at [105, 122] on input "text" at bounding box center [110, 118] width 203 height 20
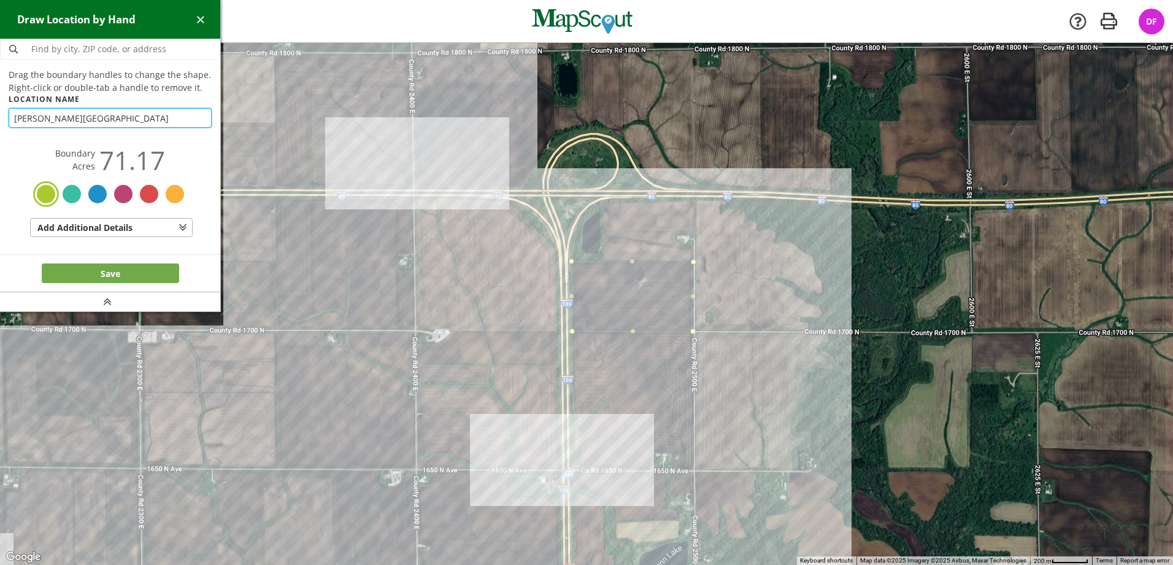
type input "Woods East"
click at [140, 268] on button "Save" at bounding box center [110, 273] width 137 height 20
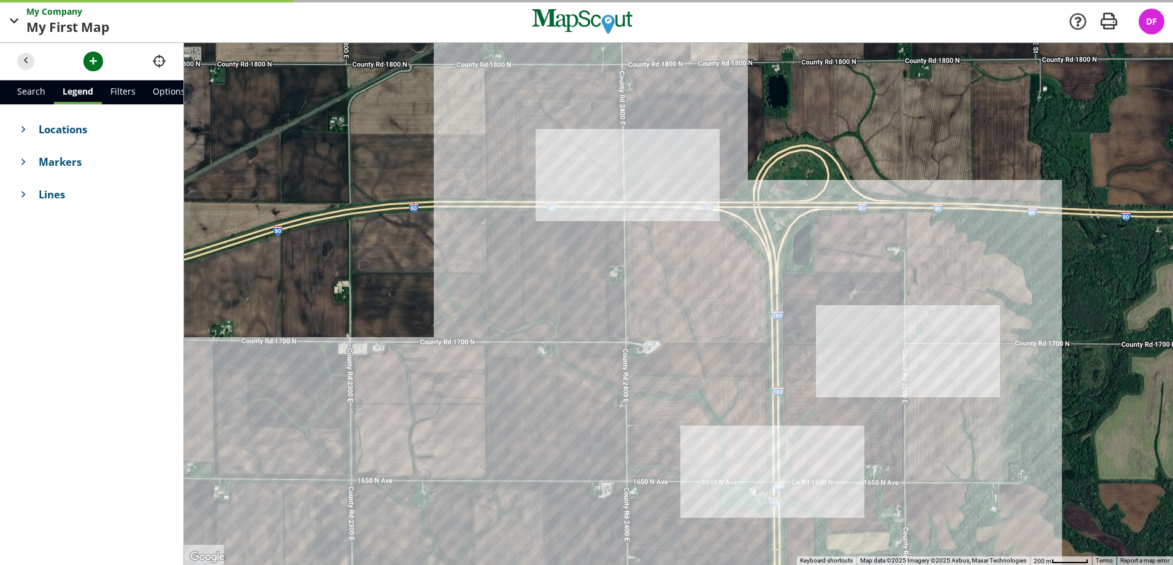
drag, startPoint x: 438, startPoint y: 302, endPoint x: 596, endPoint y: 320, distance: 159.3
click at [596, 320] on div at bounding box center [678, 304] width 989 height 522
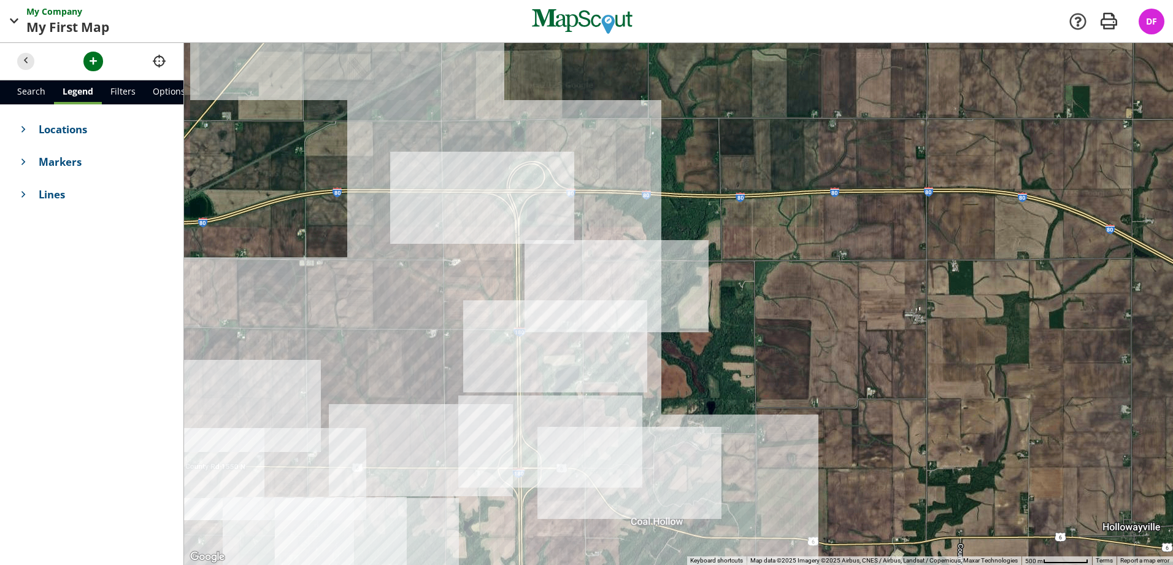
drag, startPoint x: 557, startPoint y: 334, endPoint x: 368, endPoint y: 263, distance: 202.0
click at [368, 258] on div at bounding box center [678, 304] width 989 height 522
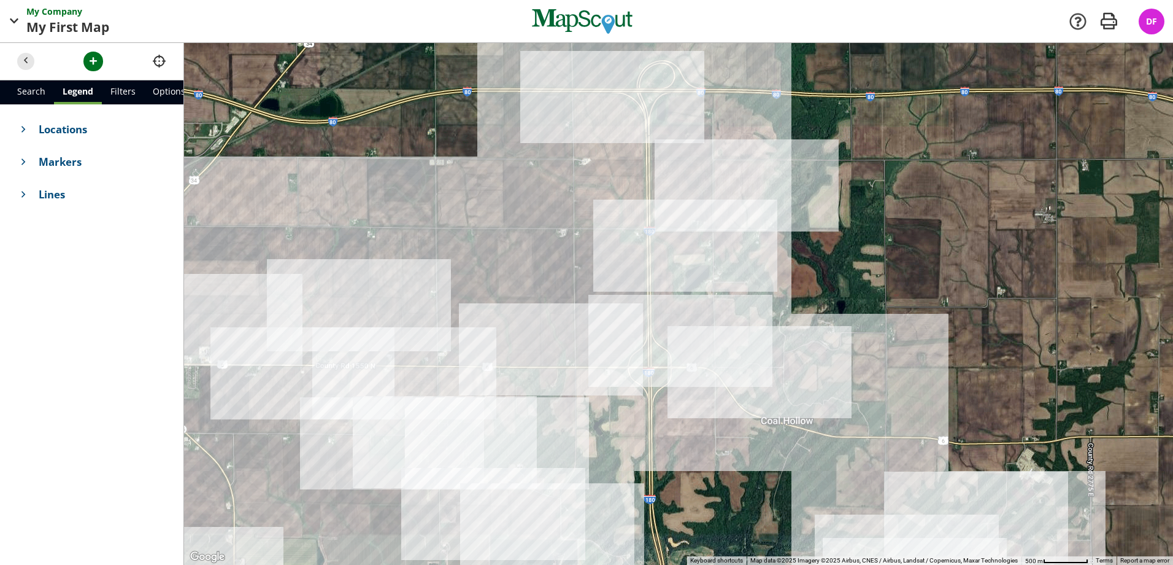
drag, startPoint x: 420, startPoint y: 330, endPoint x: 518, endPoint y: 258, distance: 121.1
click at [518, 258] on div at bounding box center [678, 304] width 989 height 522
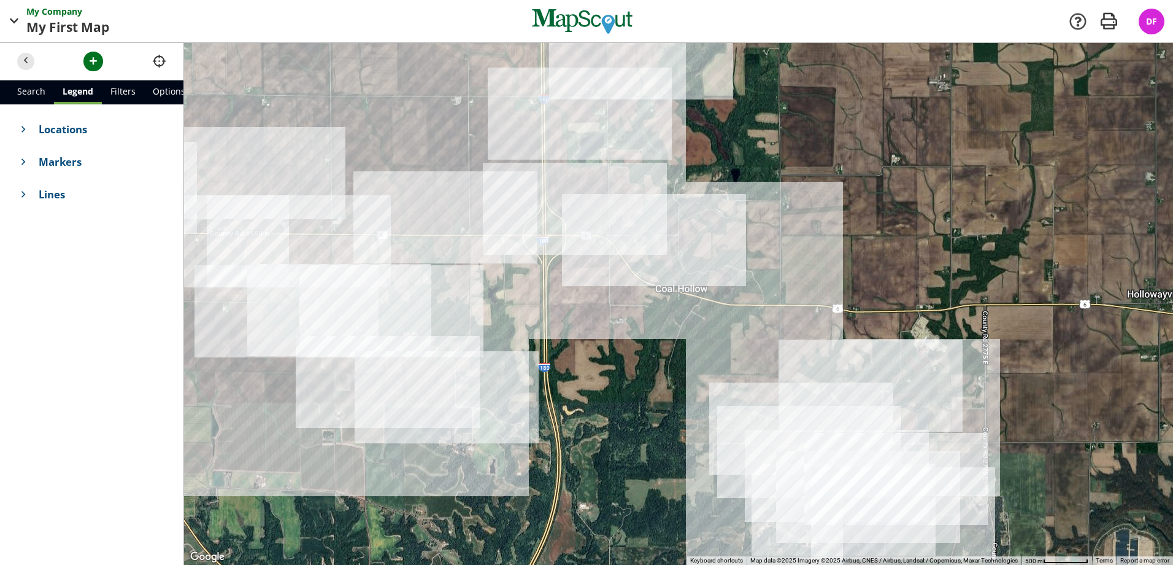
drag, startPoint x: 591, startPoint y: 414, endPoint x: 471, endPoint y: 249, distance: 204.7
click at [471, 245] on div at bounding box center [678, 304] width 989 height 522
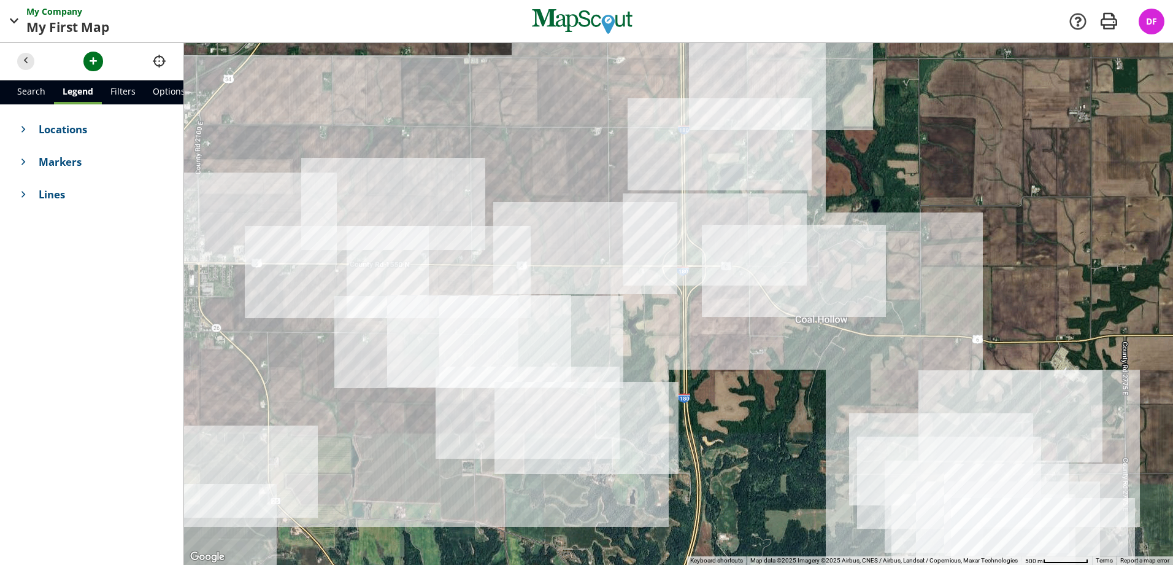
drag, startPoint x: 511, startPoint y: 372, endPoint x: 669, endPoint y: 449, distance: 176.5
click at [669, 449] on div at bounding box center [678, 304] width 989 height 522
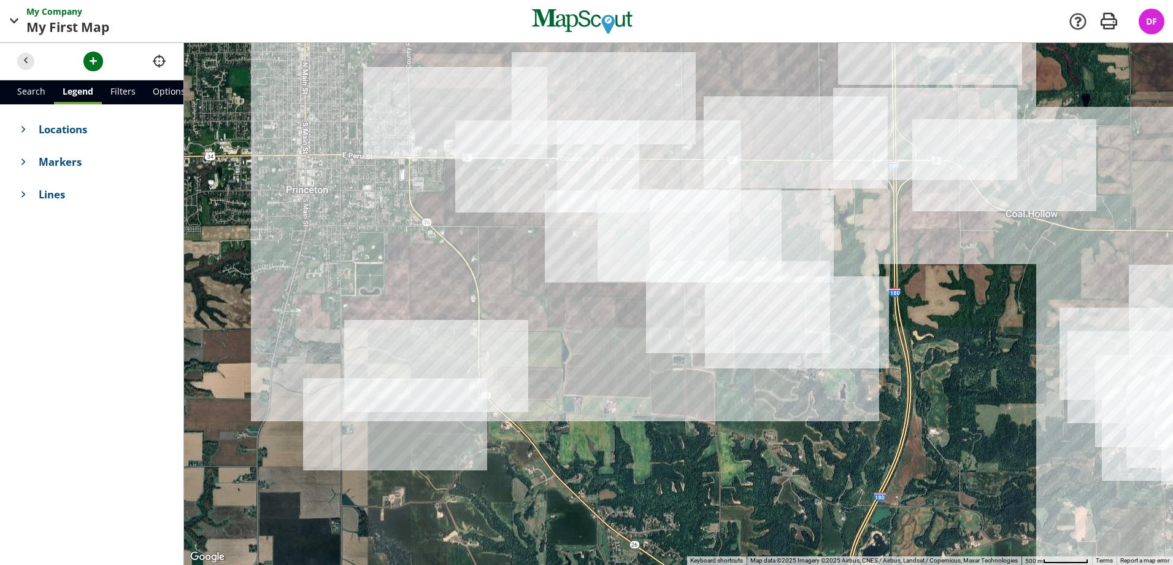
drag, startPoint x: 730, startPoint y: 342, endPoint x: 797, endPoint y: 290, distance: 84.8
click at [931, 229] on div at bounding box center [678, 304] width 989 height 522
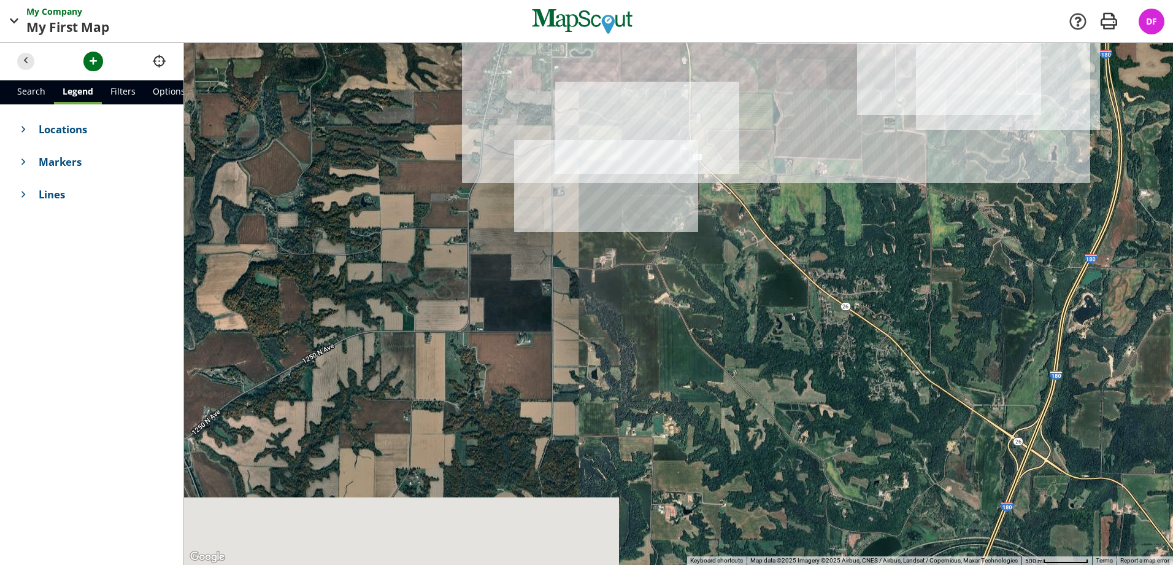
drag, startPoint x: 583, startPoint y: 414, endPoint x: 851, endPoint y: 164, distance: 365.6
click at [851, 164] on div at bounding box center [678, 304] width 989 height 522
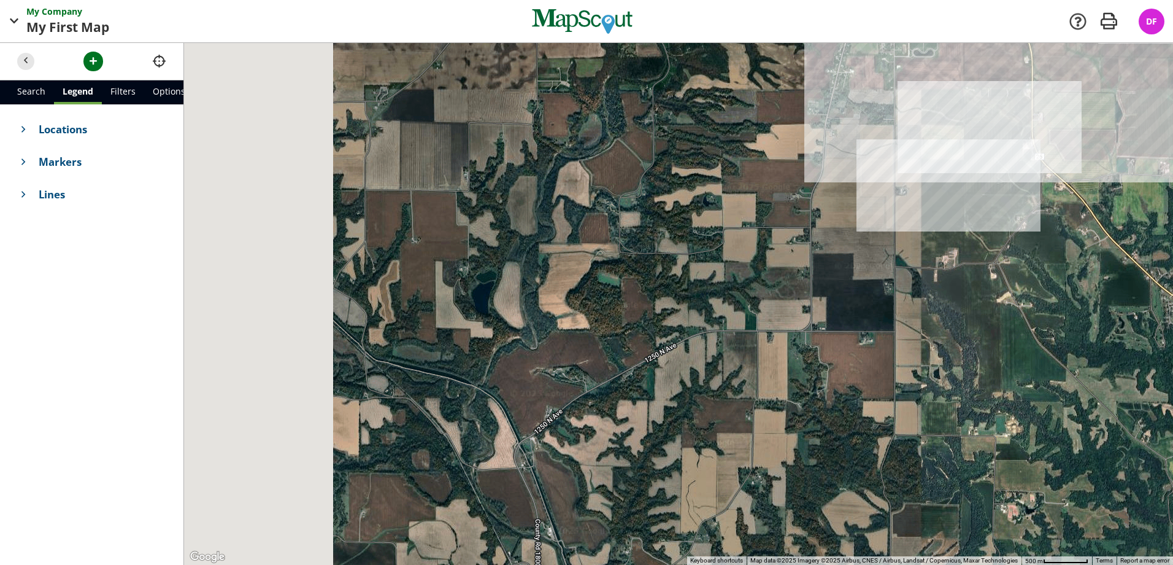
drag, startPoint x: 473, startPoint y: 289, endPoint x: 744, endPoint y: 348, distance: 277.6
click at [744, 348] on div at bounding box center [678, 304] width 989 height 522
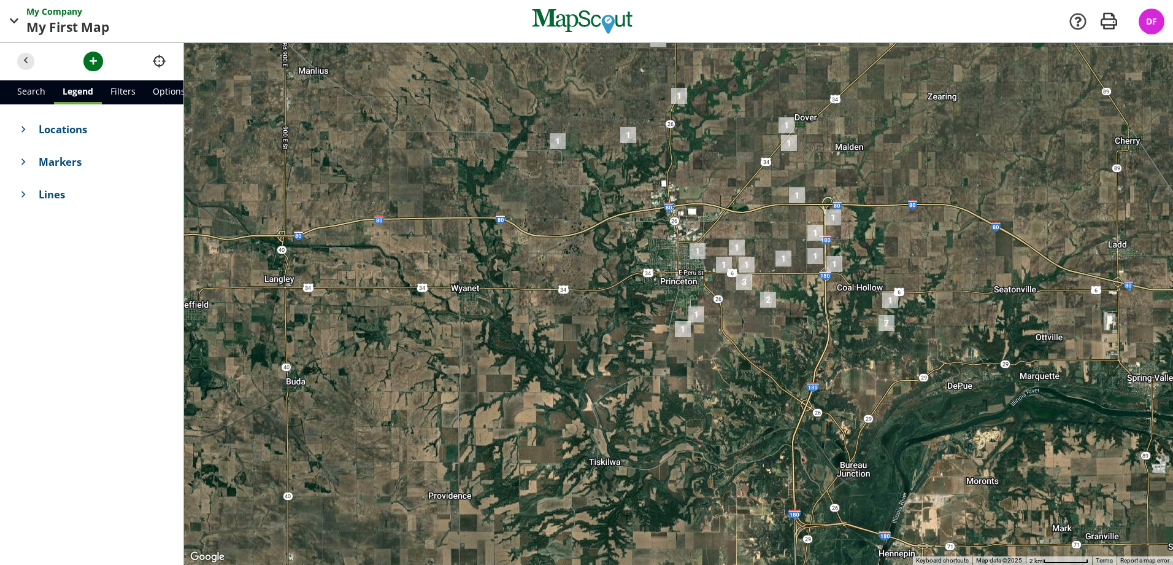
drag, startPoint x: 801, startPoint y: 323, endPoint x: 716, endPoint y: 348, distance: 88.8
click at [716, 348] on div at bounding box center [678, 304] width 989 height 522
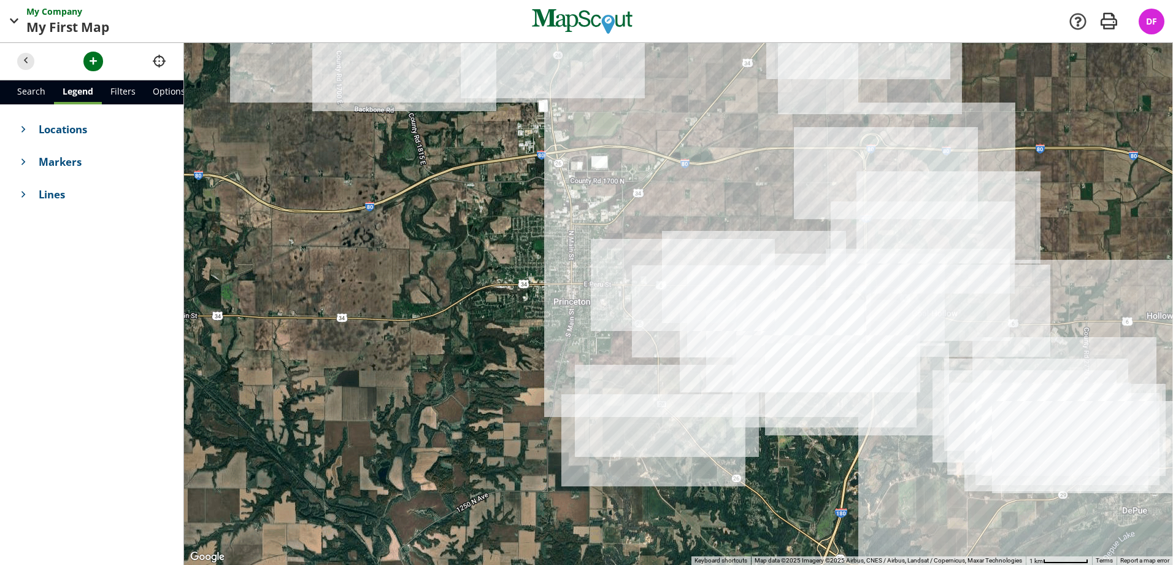
drag, startPoint x: 728, startPoint y: 365, endPoint x: 639, endPoint y: 460, distance: 130.2
click at [630, 485] on div at bounding box center [678, 304] width 989 height 522
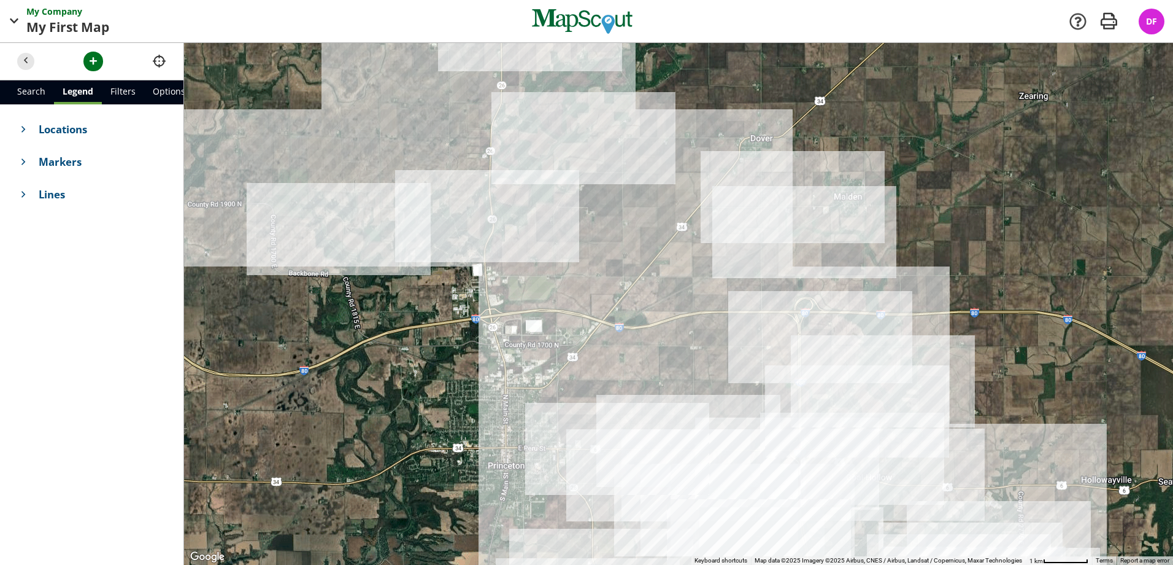
drag, startPoint x: 679, startPoint y: 336, endPoint x: 633, endPoint y: 446, distance: 118.5
click at [633, 446] on div at bounding box center [678, 304] width 989 height 522
click at [1110, 26] on span "button" at bounding box center [1109, 21] width 25 height 25
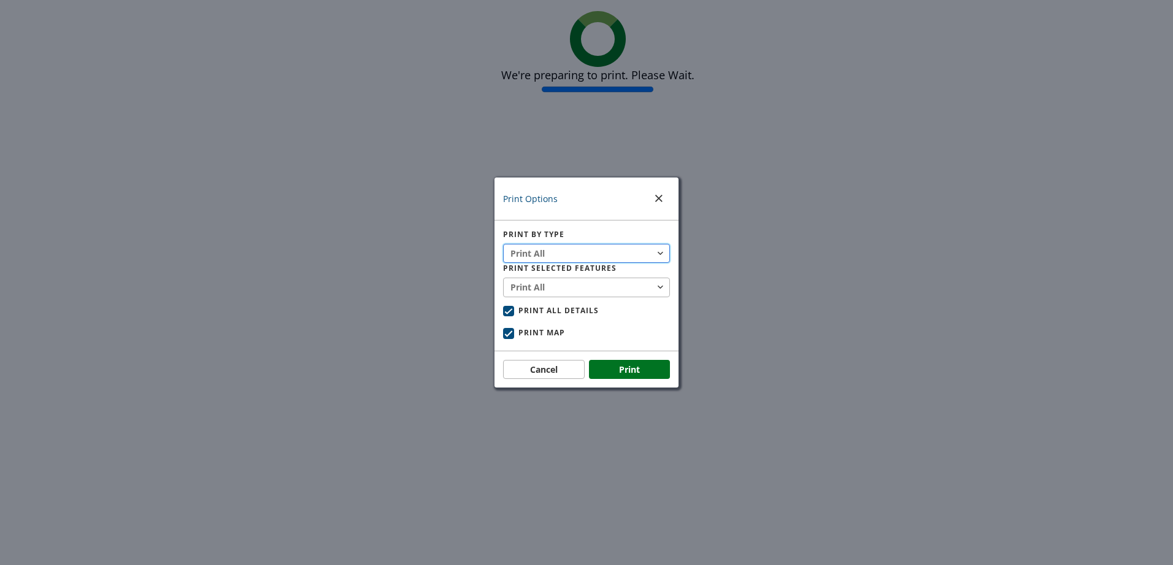
click at [609, 253] on button "Print All" at bounding box center [586, 254] width 167 height 20
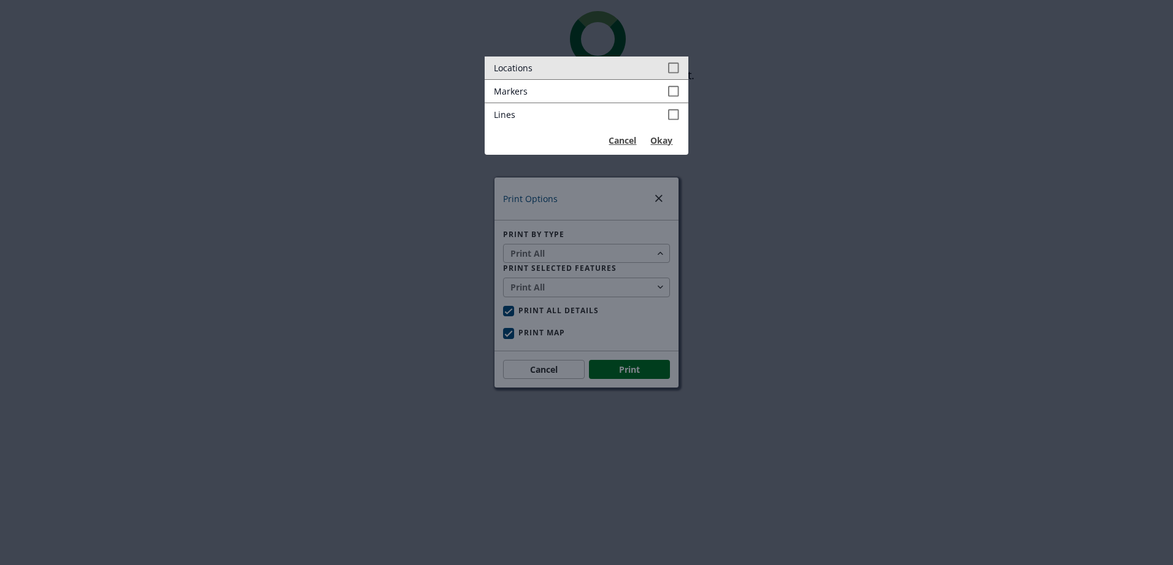
click at [678, 63] on span at bounding box center [673, 67] width 11 height 13
click at [660, 141] on button "Okay" at bounding box center [662, 141] width 36 height 20
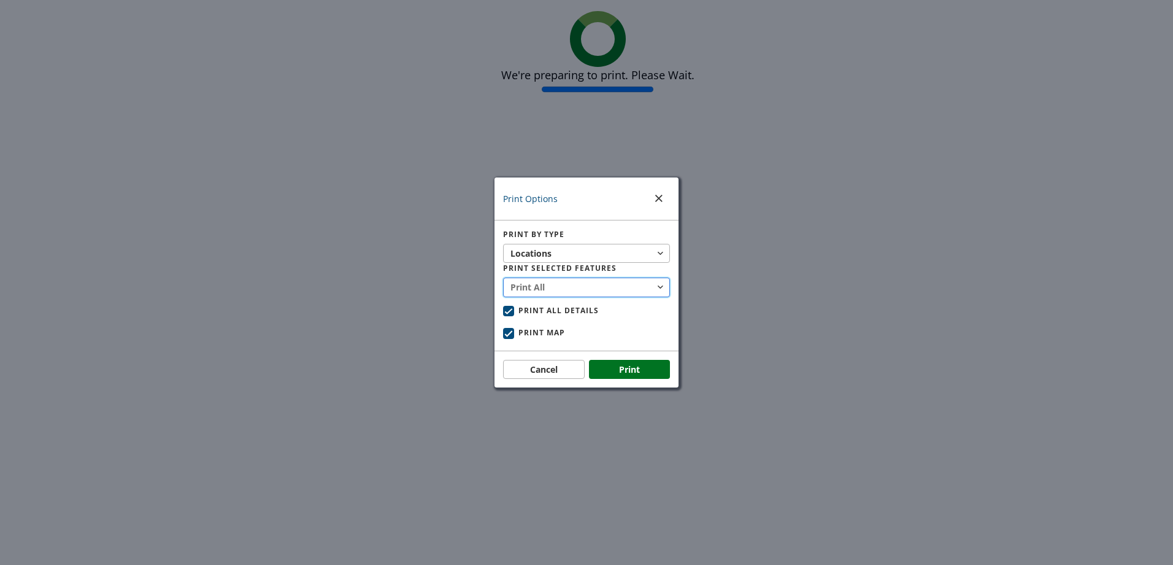
click at [618, 287] on button "Print All" at bounding box center [586, 287] width 167 height 20
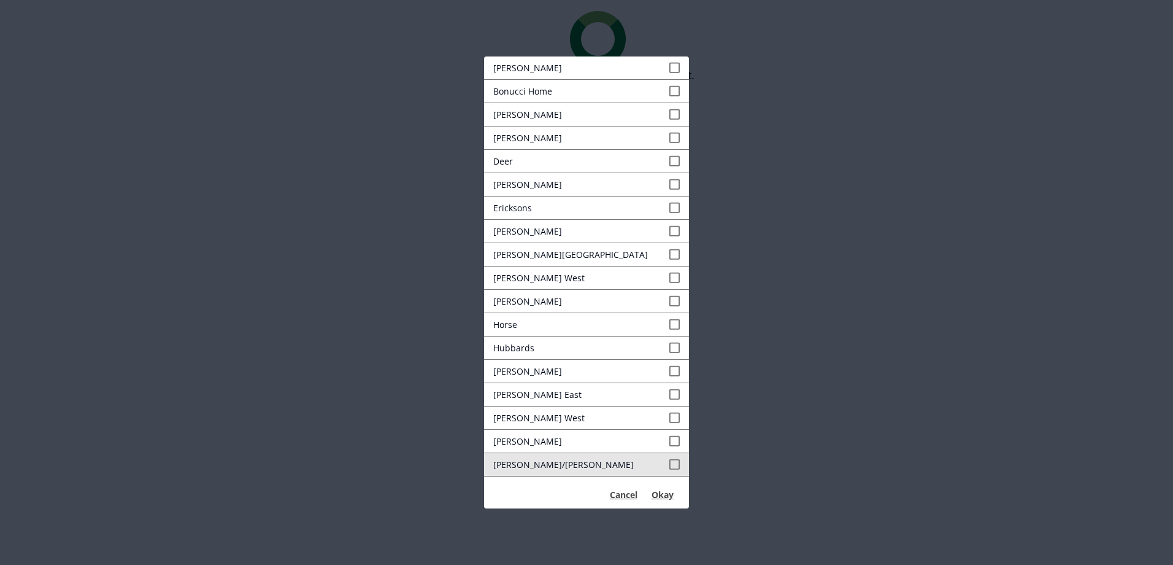
click at [669, 466] on span at bounding box center [674, 464] width 11 height 13
click at [669, 436] on span at bounding box center [674, 440] width 11 height 13
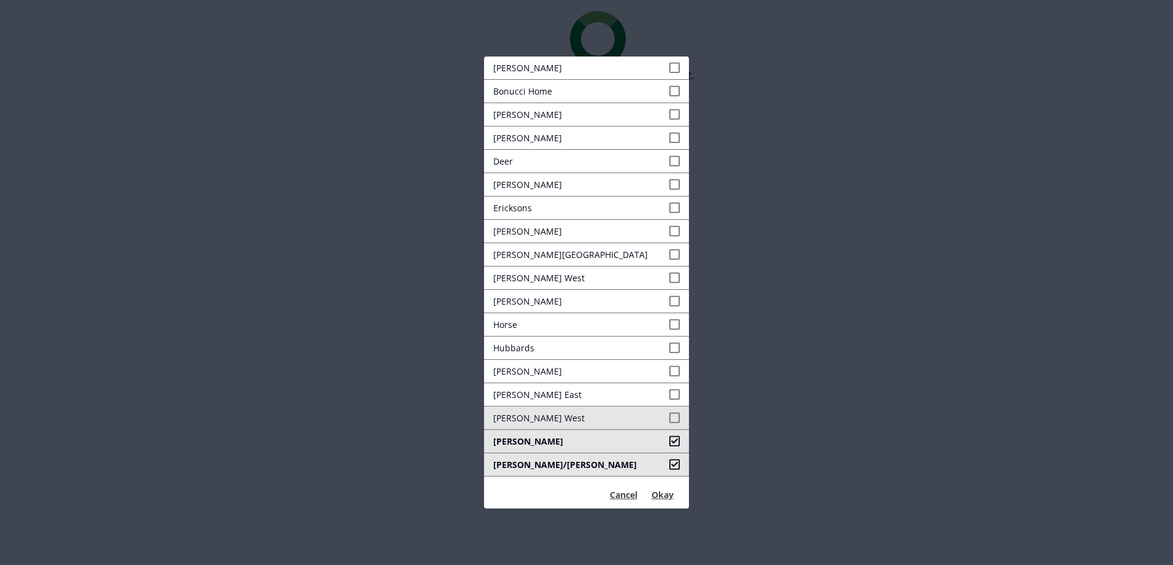
click at [660, 407] on link "[PERSON_NAME] West" at bounding box center [587, 417] width 206 height 23
click at [665, 381] on link "[PERSON_NAME]" at bounding box center [587, 371] width 206 height 23
click at [669, 398] on span at bounding box center [674, 394] width 11 height 13
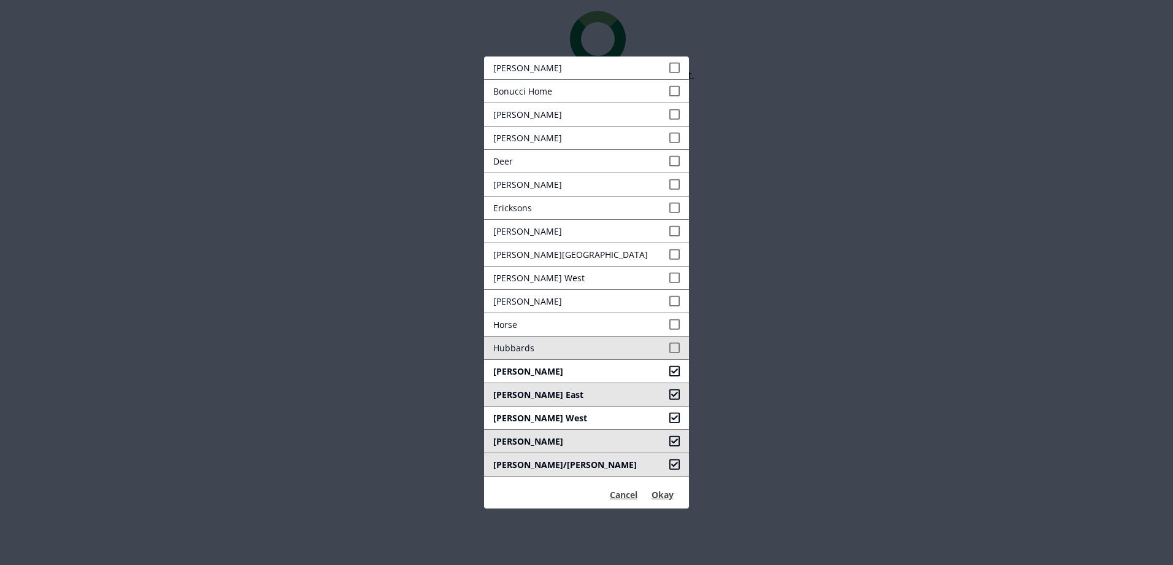
click at [669, 349] on span at bounding box center [674, 347] width 11 height 13
click at [666, 309] on link "Hoffman" at bounding box center [587, 301] width 206 height 23
click at [669, 318] on span at bounding box center [674, 324] width 11 height 13
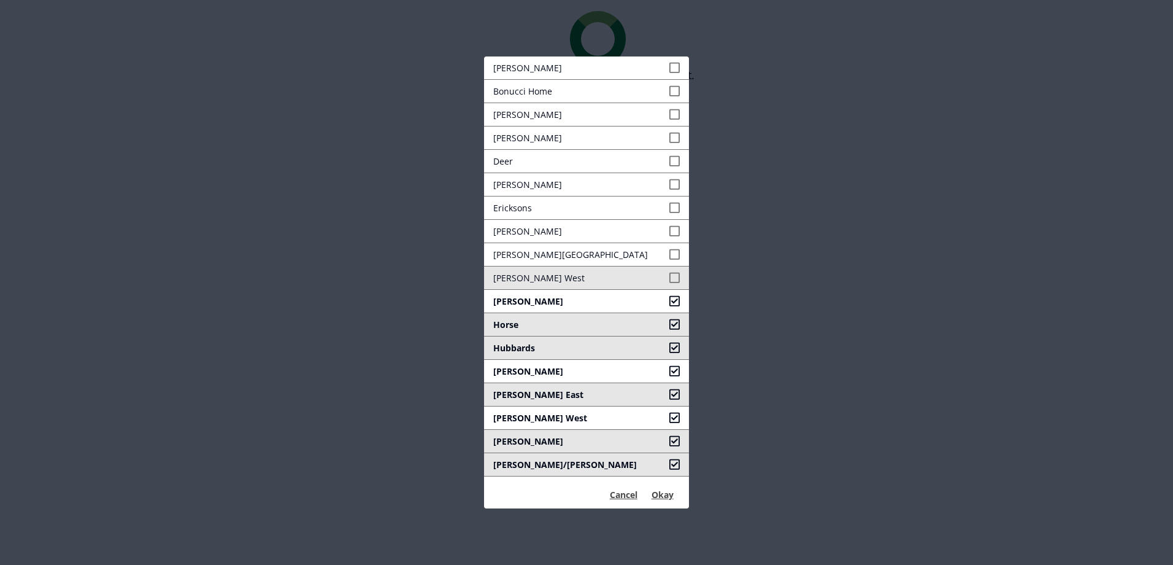
click at [669, 278] on span at bounding box center [674, 277] width 11 height 13
click at [669, 255] on span at bounding box center [674, 254] width 11 height 13
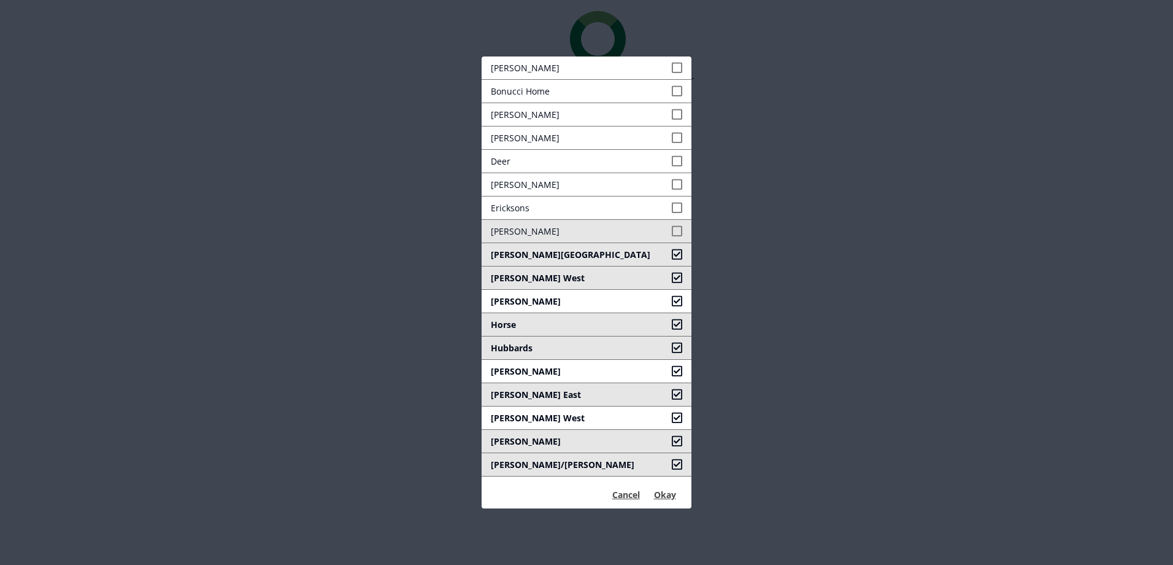
drag, startPoint x: 666, startPoint y: 234, endPoint x: 666, endPoint y: 222, distance: 11.7
click at [672, 233] on span at bounding box center [677, 231] width 11 height 13
click at [672, 209] on span at bounding box center [677, 207] width 11 height 13
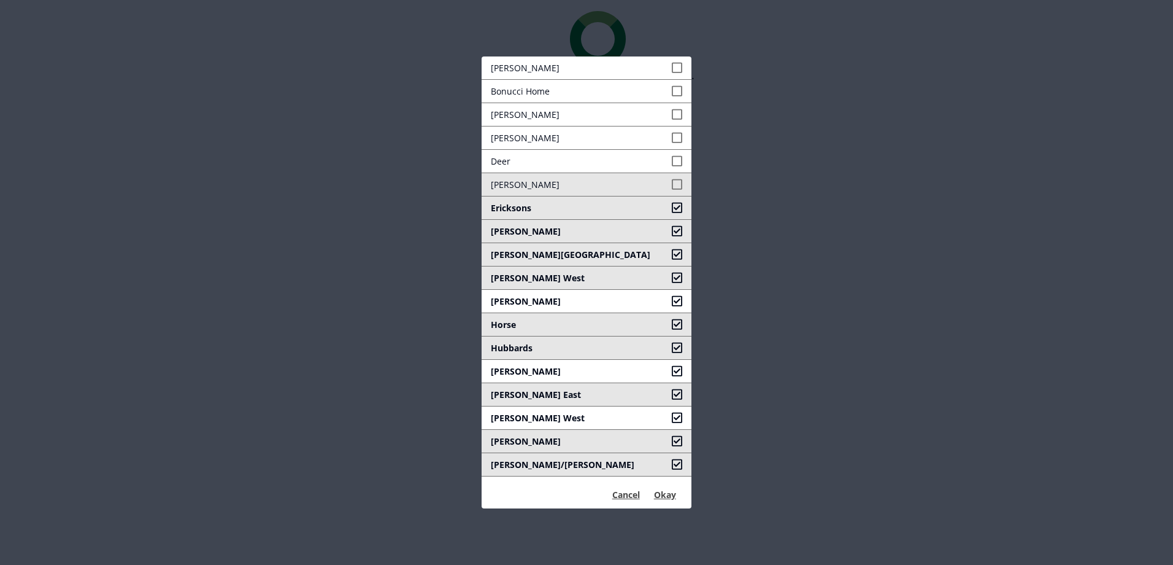
click at [672, 178] on span at bounding box center [677, 184] width 11 height 13
click at [672, 160] on span at bounding box center [677, 161] width 11 height 13
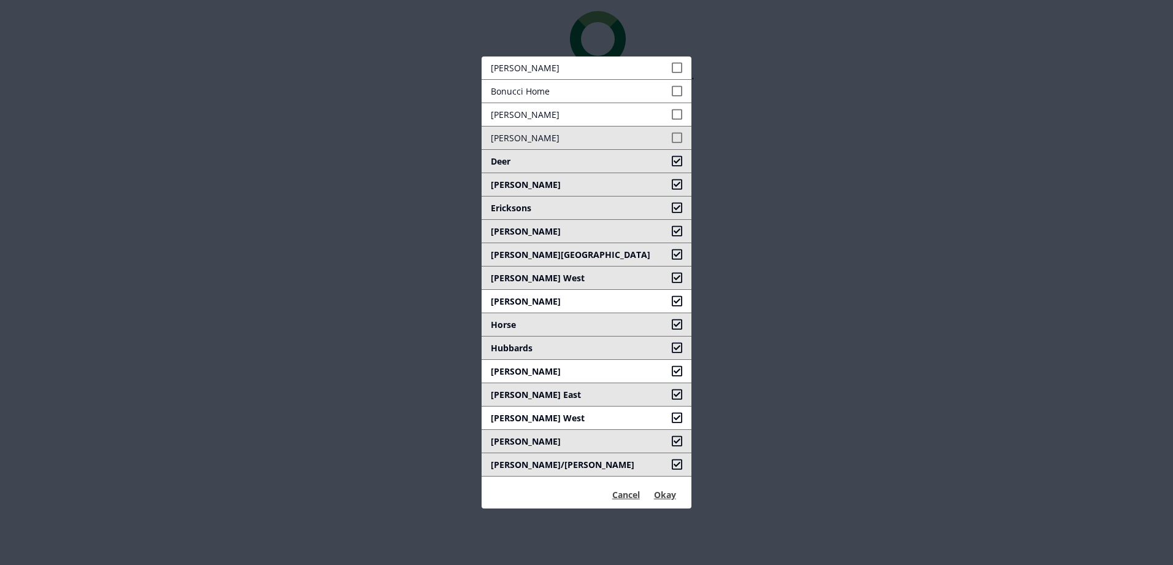
drag, startPoint x: 666, startPoint y: 138, endPoint x: 665, endPoint y: 128, distance: 10.5
click at [672, 137] on span at bounding box center [677, 137] width 11 height 13
drag, startPoint x: 665, startPoint y: 116, endPoint x: 665, endPoint y: 101, distance: 14.7
click at [672, 115] on span at bounding box center [677, 114] width 11 height 13
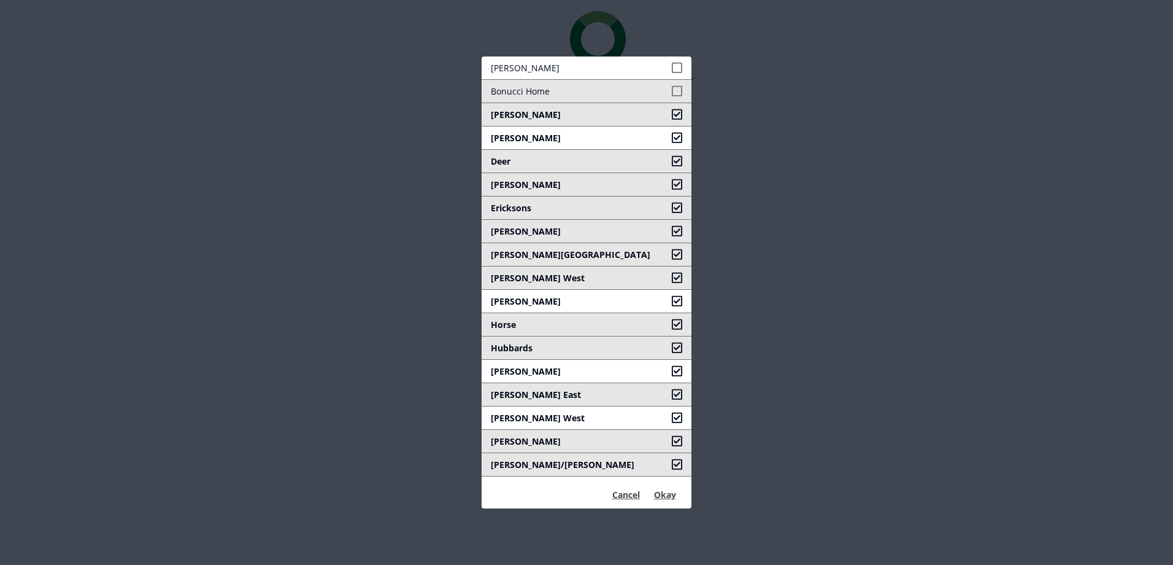
click at [672, 91] on span at bounding box center [677, 91] width 11 height 13
click at [666, 61] on link "Berglund" at bounding box center [587, 67] width 210 height 23
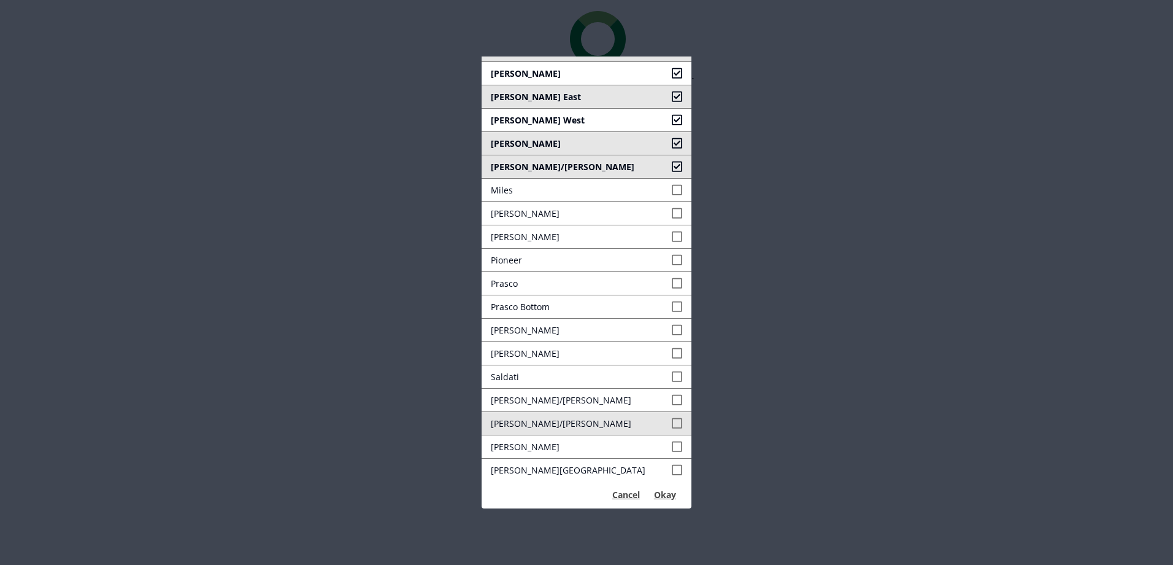
scroll to position [299, 0]
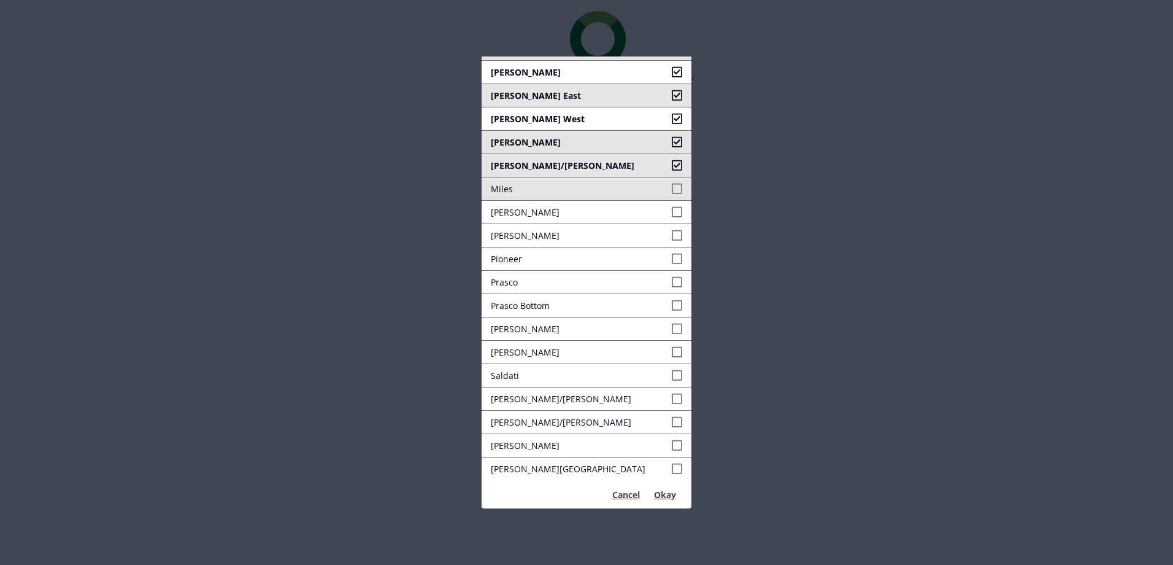
click at [672, 186] on span at bounding box center [677, 188] width 11 height 13
click at [662, 219] on link "[PERSON_NAME]" at bounding box center [587, 212] width 210 height 23
click at [672, 234] on span at bounding box center [677, 235] width 11 height 13
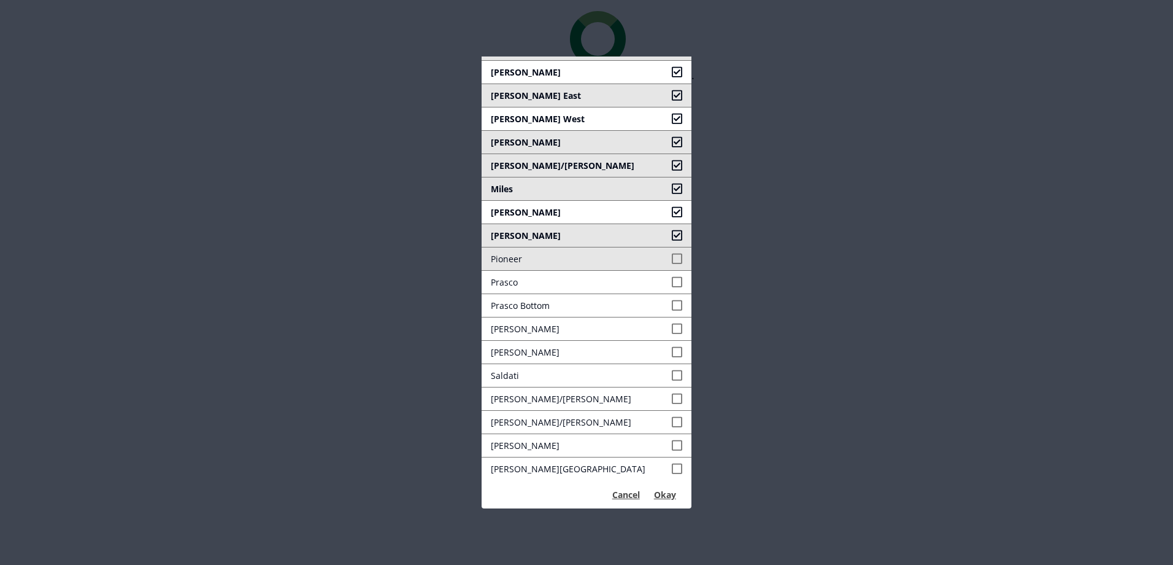
click at [672, 261] on span at bounding box center [677, 258] width 11 height 13
drag, startPoint x: 668, startPoint y: 284, endPoint x: 666, endPoint y: 301, distance: 17.8
click at [672, 285] on span at bounding box center [677, 282] width 11 height 13
click at [672, 306] on span at bounding box center [677, 305] width 11 height 13
click at [672, 327] on span at bounding box center [677, 328] width 11 height 13
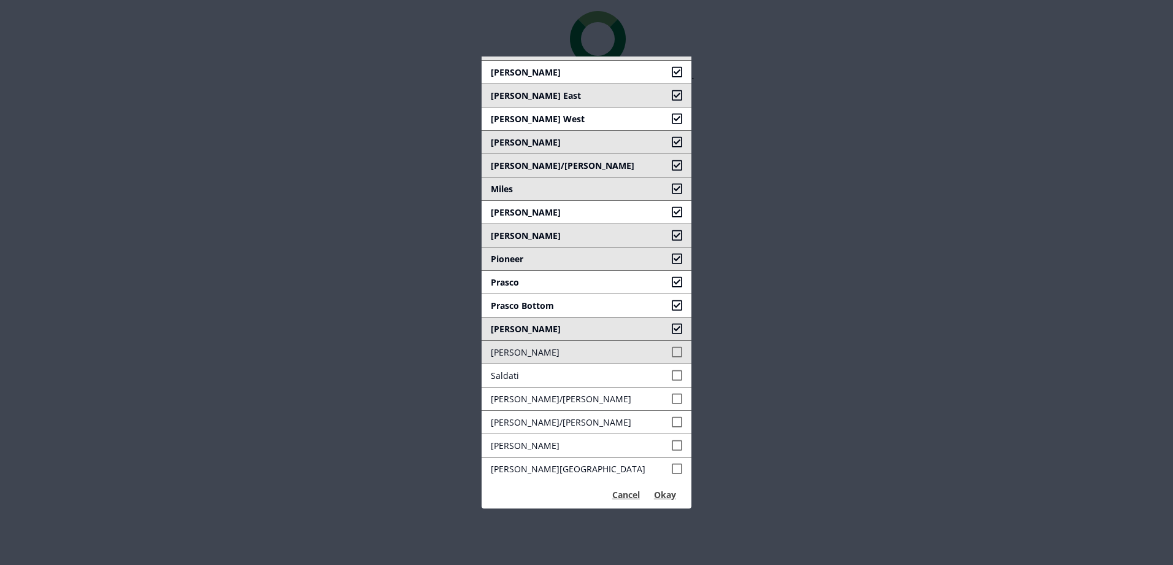
drag, startPoint x: 662, startPoint y: 348, endPoint x: 660, endPoint y: 376, distance: 27.7
click at [672, 349] on span at bounding box center [677, 351] width 11 height 13
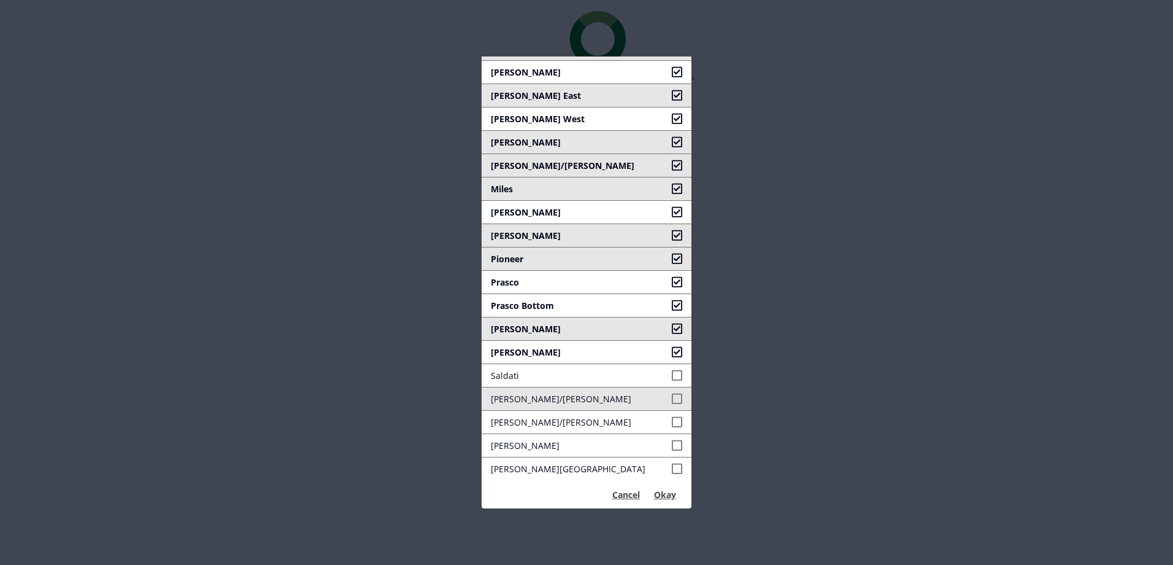
drag, startPoint x: 659, startPoint y: 379, endPoint x: 660, endPoint y: 395, distance: 16.0
click at [672, 380] on span at bounding box center [677, 375] width 11 height 13
click at [662, 406] on link "Schafer/Sidel" at bounding box center [587, 398] width 210 height 23
drag, startPoint x: 665, startPoint y: 419, endPoint x: 665, endPoint y: 431, distance: 12.9
click at [672, 420] on span at bounding box center [677, 421] width 11 height 13
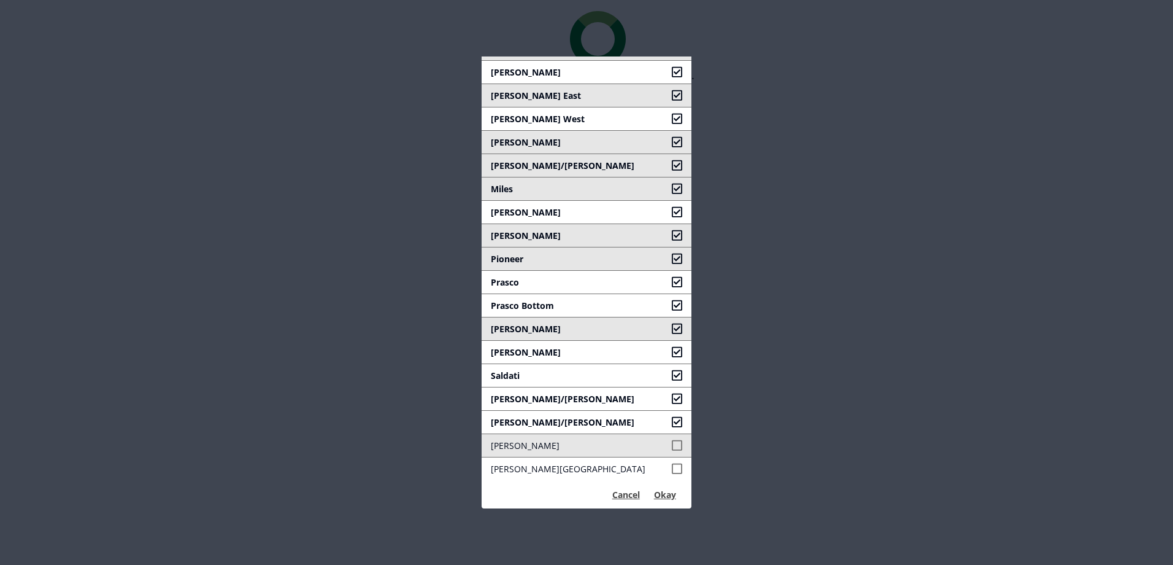
click at [672, 446] on span at bounding box center [677, 445] width 11 height 13
click at [660, 475] on link "Woods East" at bounding box center [587, 468] width 210 height 23
click at [654, 495] on button "Okay" at bounding box center [665, 495] width 36 height 20
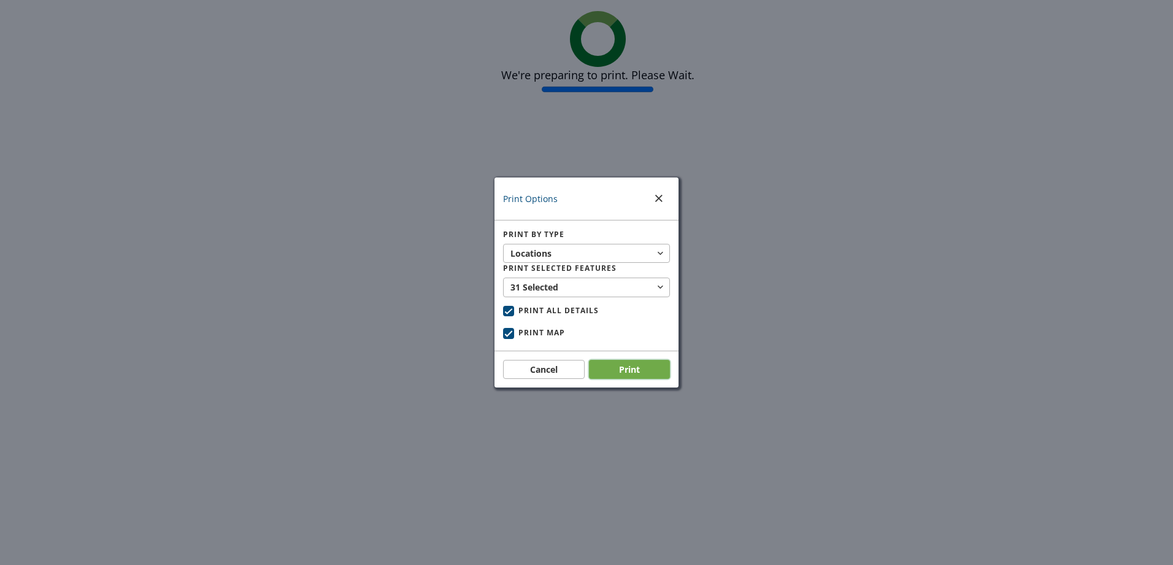
click at [625, 373] on button "Print" at bounding box center [630, 370] width 82 height 20
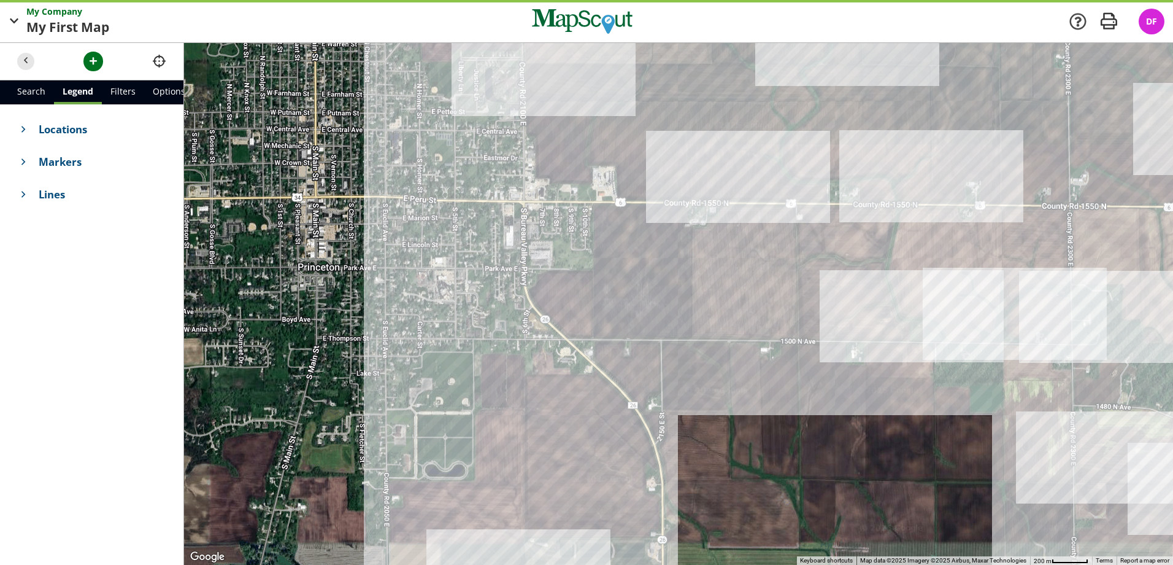
click at [691, 133] on div at bounding box center [678, 304] width 989 height 522
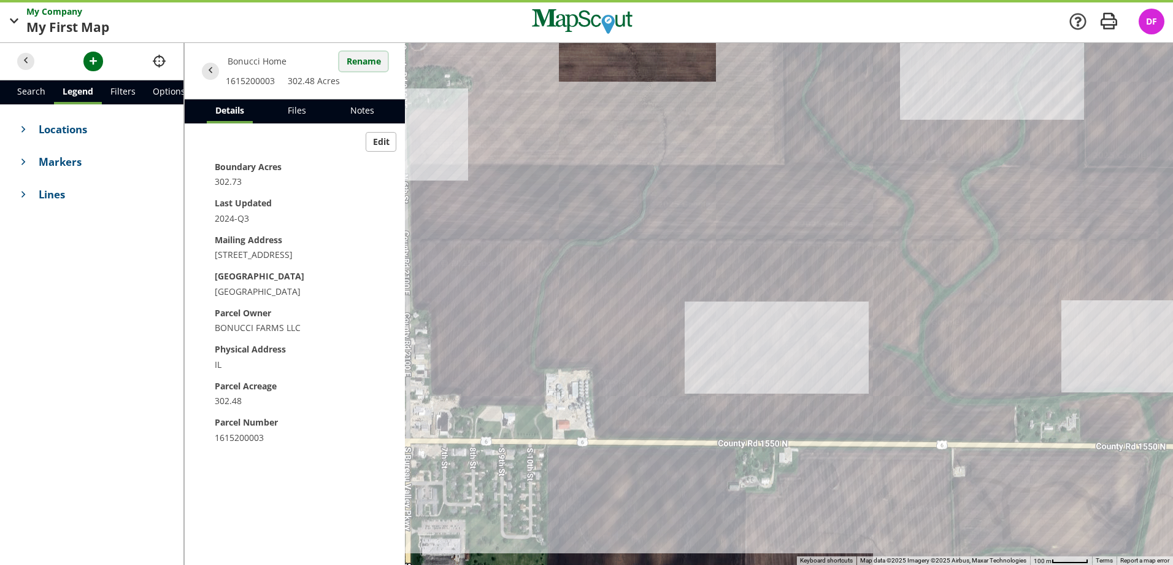
click at [371, 58] on button "Rename" at bounding box center [363, 62] width 48 height 20
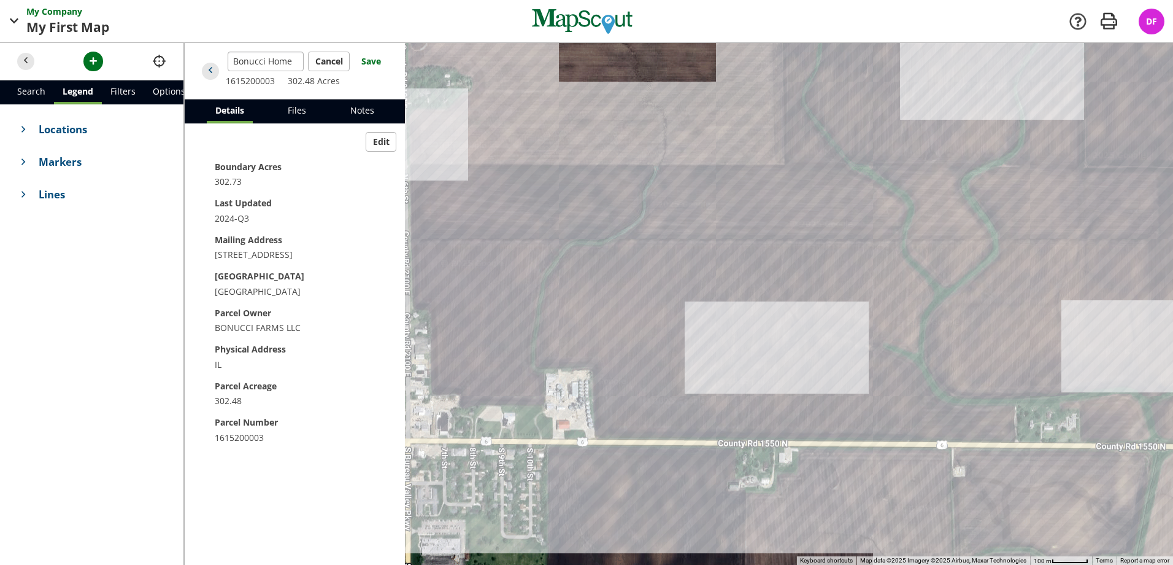
drag, startPoint x: 267, startPoint y: 62, endPoint x: 217, endPoint y: 68, distance: 50.1
click at [217, 68] on header "Bonucci Home Cancel Save 1615200003 302.48 Acres" at bounding box center [295, 71] width 220 height 56
drag, startPoint x: 271, startPoint y: 64, endPoint x: 230, endPoint y: 68, distance: 40.7
click at [230, 68] on input "Home" at bounding box center [266, 62] width 76 height 20
type input "Bonucci"
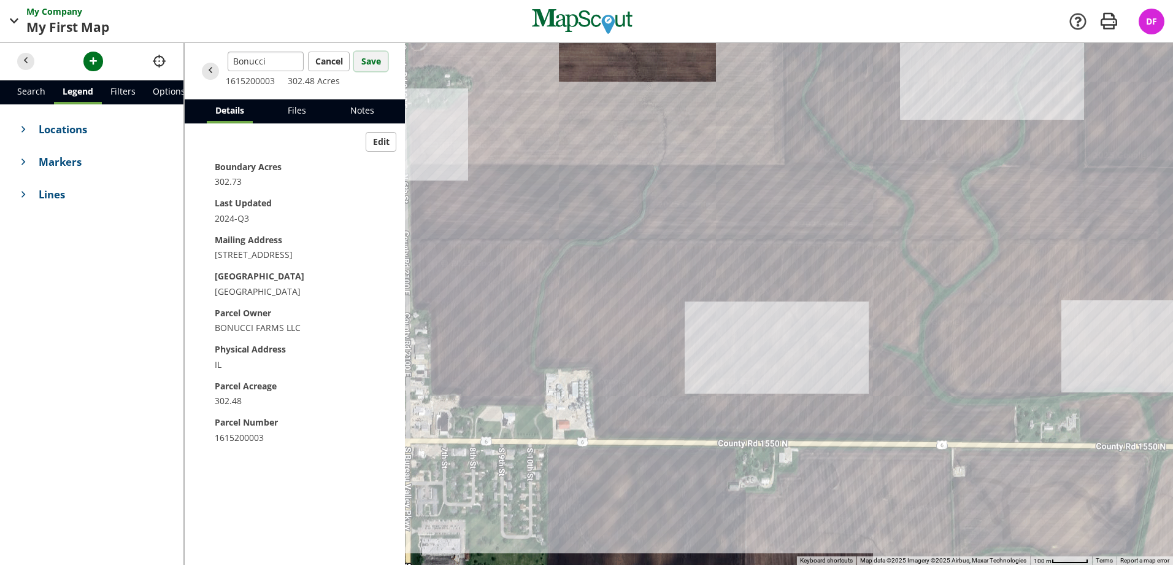
click at [363, 61] on button "Save" at bounding box center [371, 62] width 34 height 20
click at [1106, 23] on span "button" at bounding box center [1109, 21] width 25 height 25
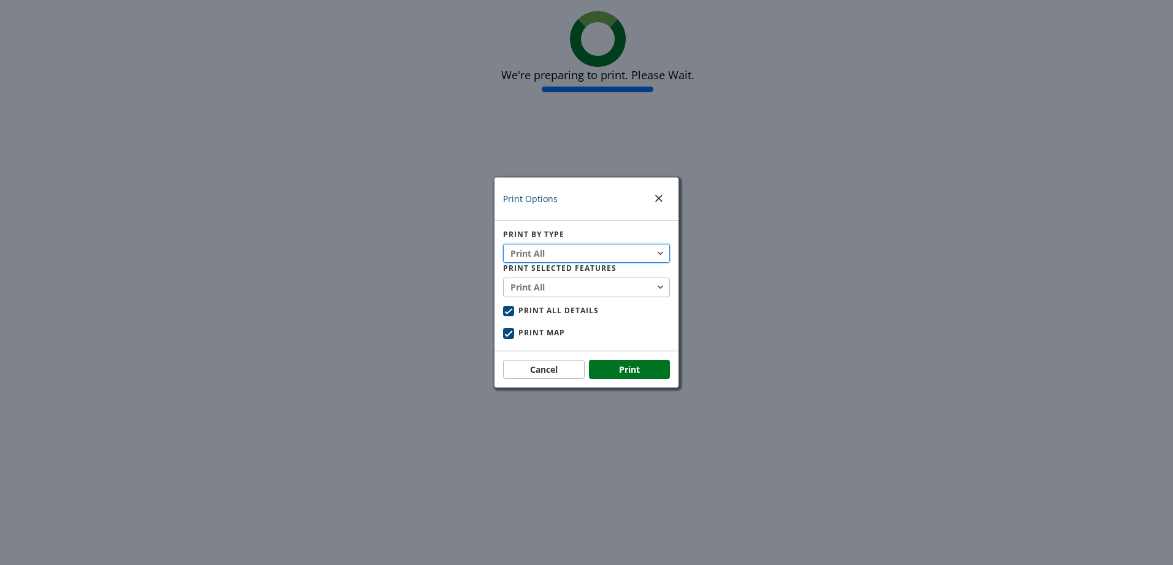
click at [569, 250] on button "Print All" at bounding box center [586, 254] width 167 height 20
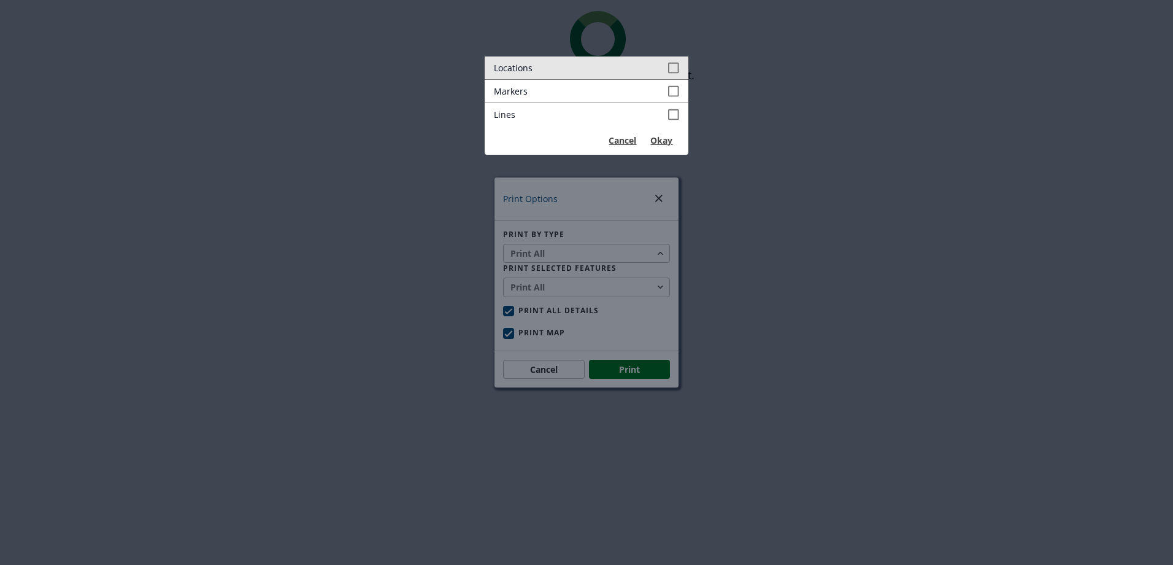
click at [671, 62] on span at bounding box center [673, 67] width 11 height 13
click at [657, 143] on button "Okay" at bounding box center [662, 141] width 36 height 20
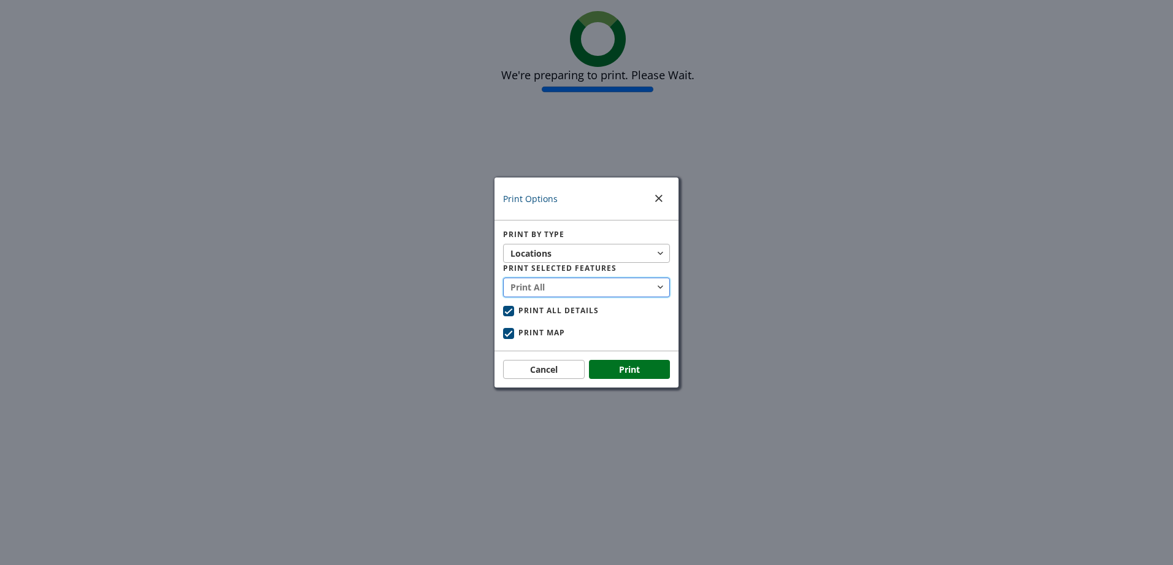
click at [635, 279] on button "Print All" at bounding box center [586, 287] width 167 height 20
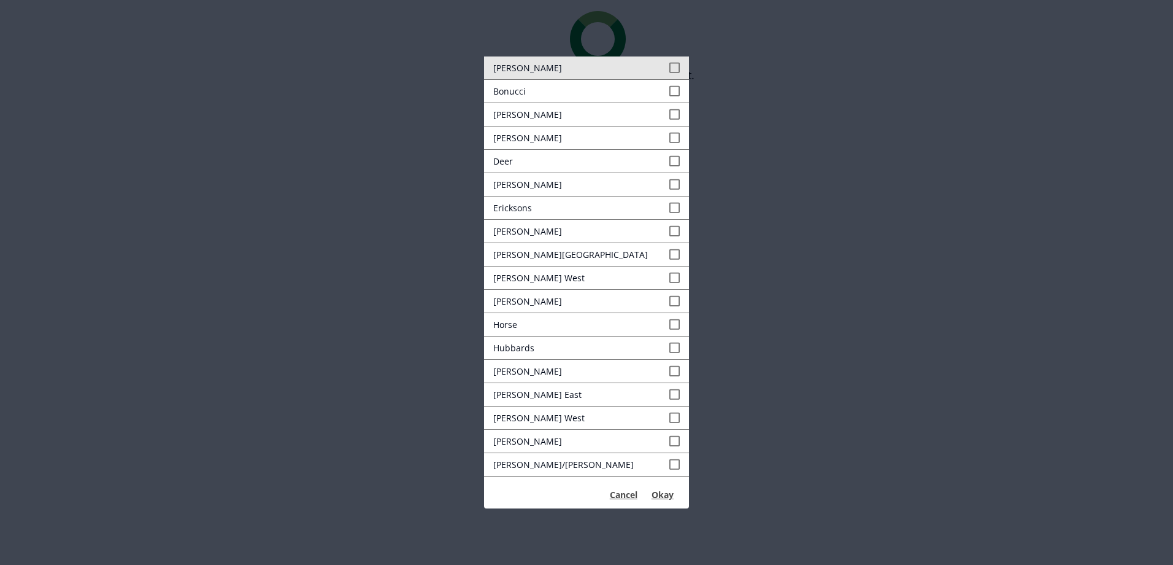
click at [669, 69] on span at bounding box center [674, 67] width 11 height 13
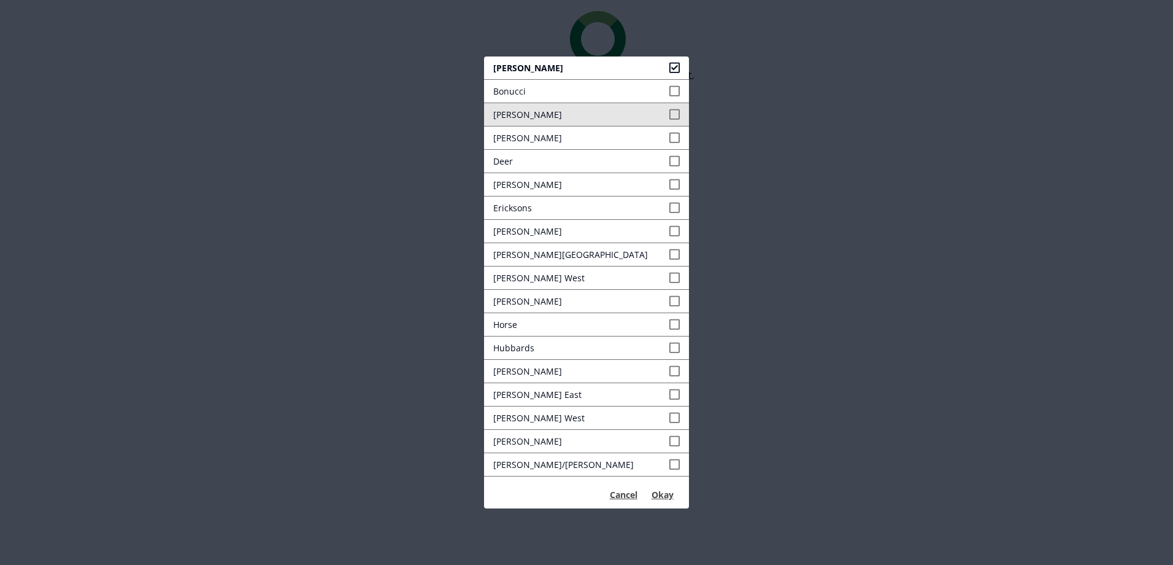
drag, startPoint x: 669, startPoint y: 97, endPoint x: 666, endPoint y: 116, distance: 19.3
click at [669, 99] on link "Bonucci" at bounding box center [587, 91] width 206 height 23
click at [666, 126] on li "[PERSON_NAME]" at bounding box center [587, 114] width 206 height 23
click at [666, 277] on button "Print All" at bounding box center [586, 287] width 167 height 20
drag, startPoint x: 665, startPoint y: 129, endPoint x: 665, endPoint y: 145, distance: 15.4
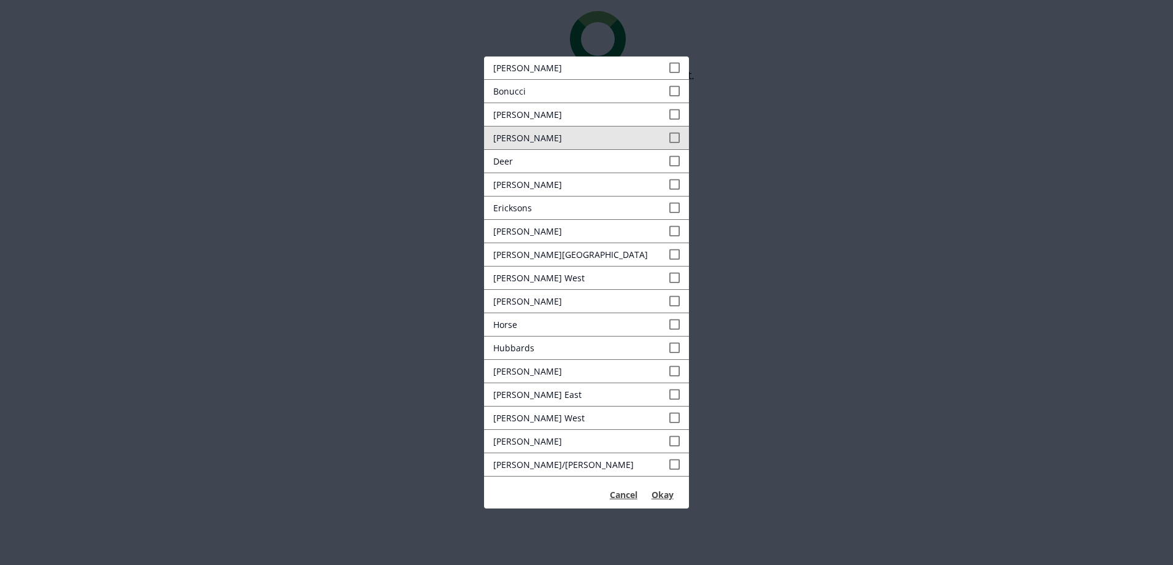
click at [665, 130] on link "[PERSON_NAME]" at bounding box center [587, 137] width 206 height 23
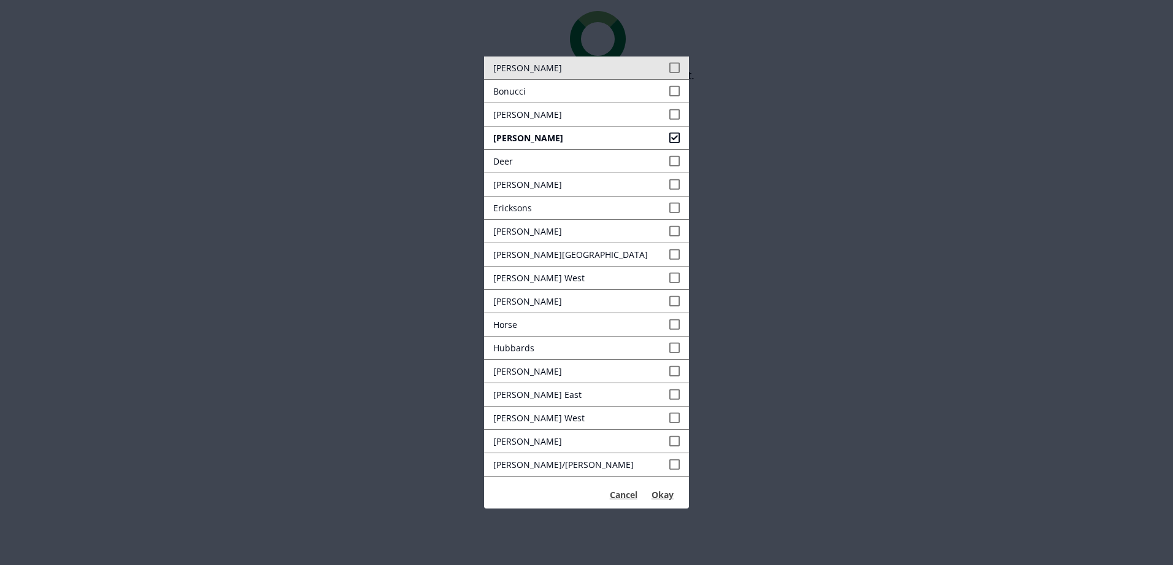
click at [669, 68] on span at bounding box center [674, 67] width 11 height 13
click at [669, 88] on span at bounding box center [674, 91] width 11 height 13
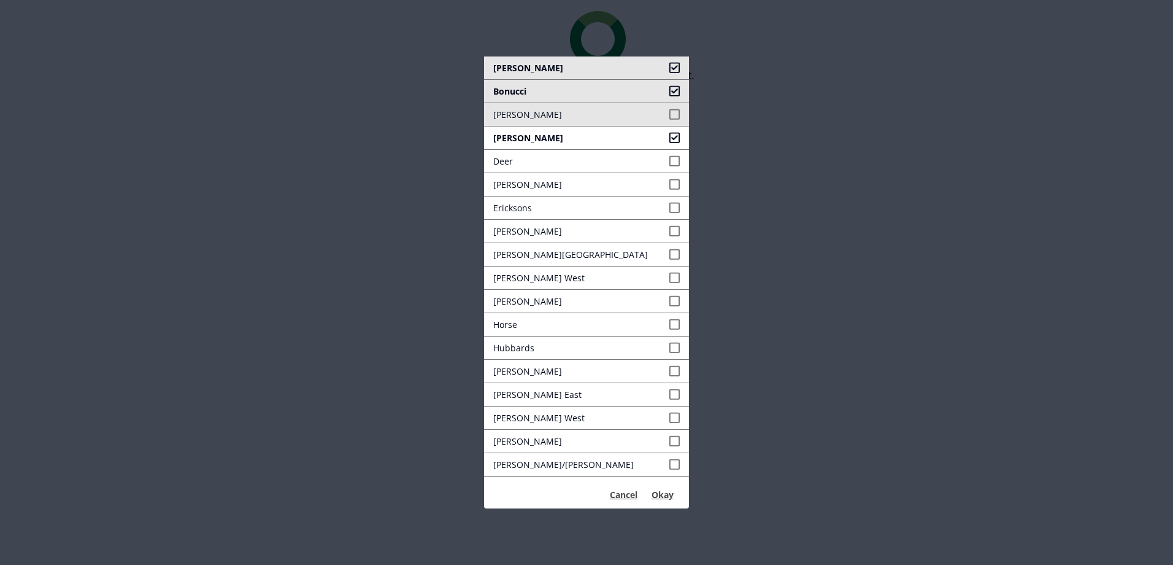
click at [663, 107] on link "[PERSON_NAME]" at bounding box center [587, 114] width 206 height 23
click at [669, 164] on span at bounding box center [674, 161] width 11 height 13
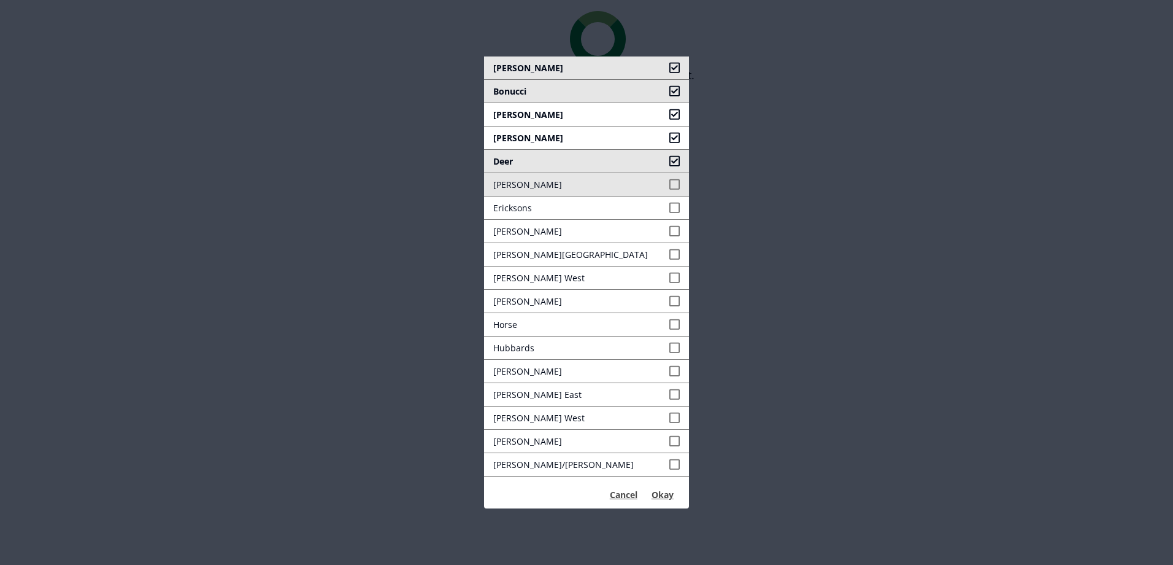
click at [669, 185] on span at bounding box center [674, 184] width 11 height 13
click at [664, 214] on link "Ericksons" at bounding box center [587, 207] width 206 height 23
click at [669, 252] on span at bounding box center [674, 254] width 11 height 13
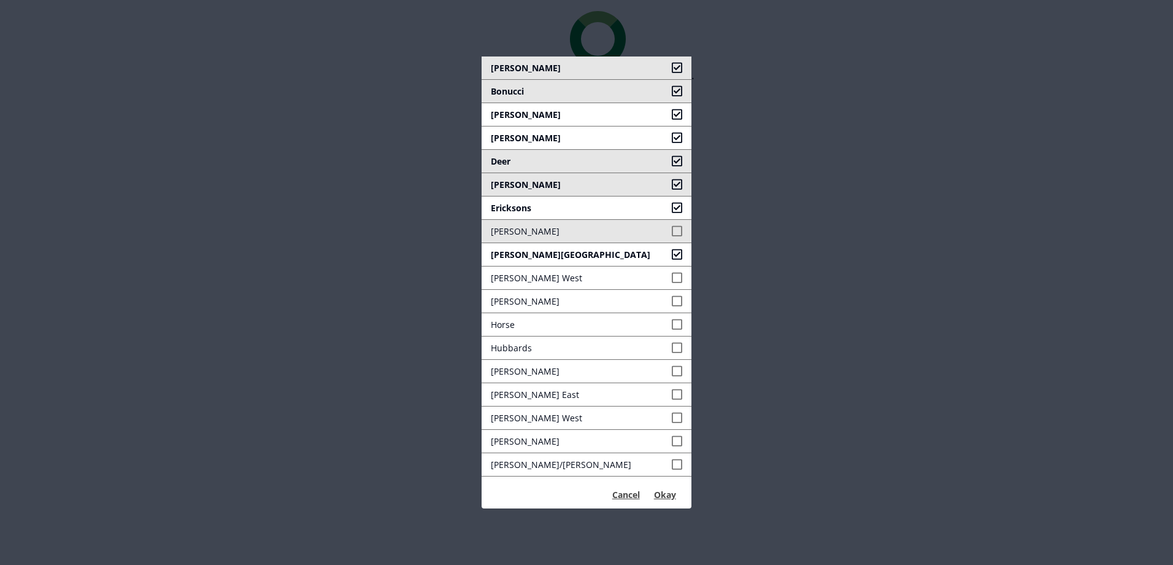
click at [672, 229] on span at bounding box center [677, 231] width 11 height 13
click at [672, 277] on span at bounding box center [677, 277] width 11 height 13
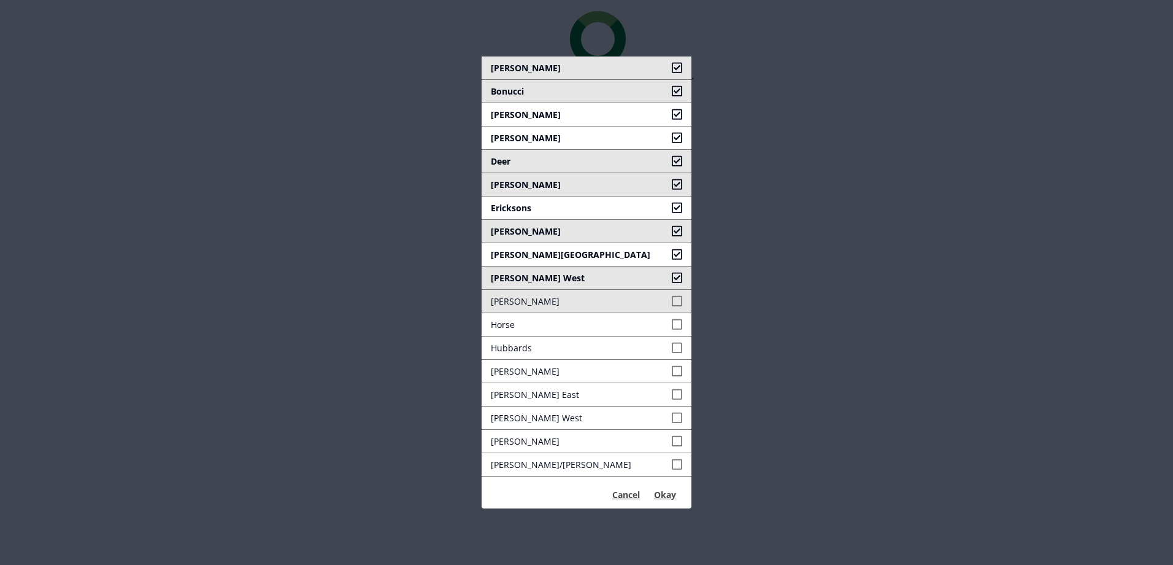
click at [672, 296] on span at bounding box center [677, 301] width 11 height 13
click at [672, 322] on span at bounding box center [677, 324] width 11 height 13
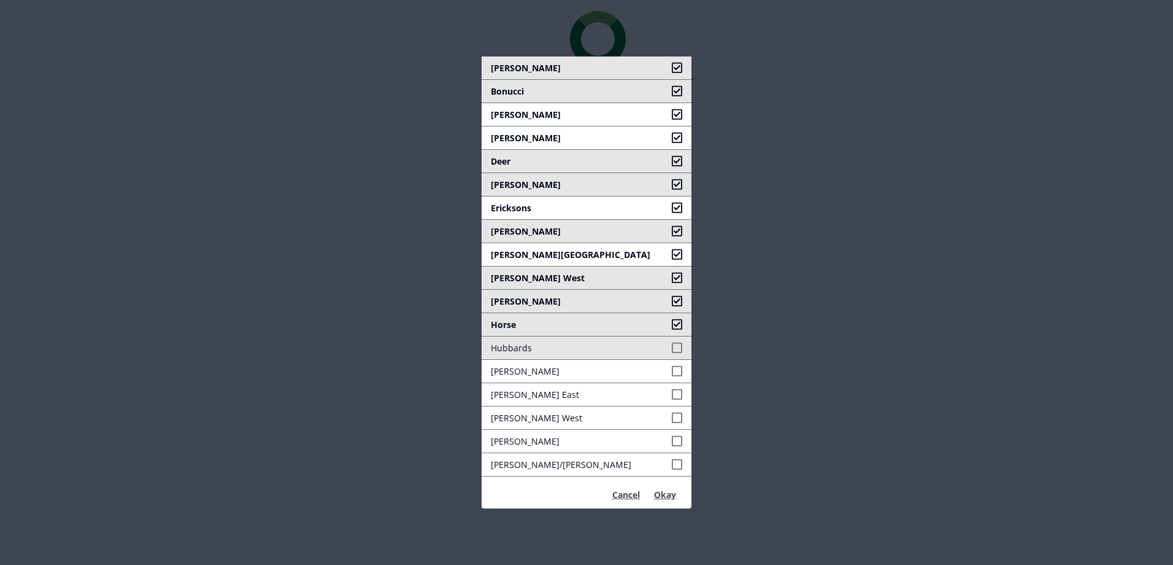
click at [672, 347] on span at bounding box center [677, 347] width 11 height 13
click at [672, 372] on span at bounding box center [677, 371] width 11 height 13
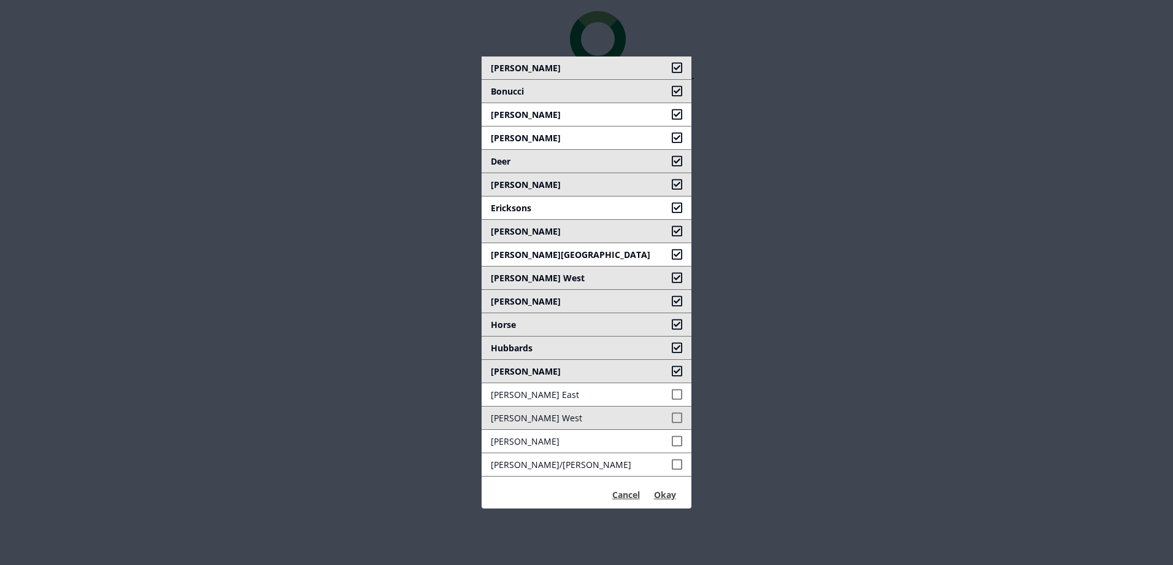
drag, startPoint x: 662, startPoint y: 397, endPoint x: 663, endPoint y: 411, distance: 14.2
click at [672, 398] on span at bounding box center [677, 394] width 11 height 13
click at [672, 421] on span at bounding box center [677, 417] width 11 height 13
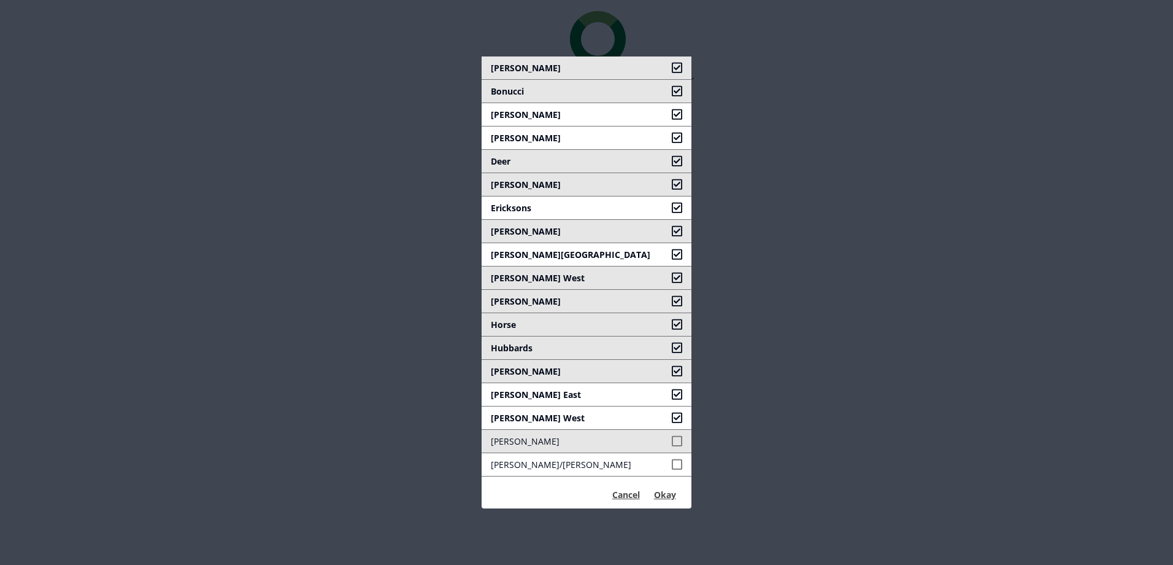
click at [672, 439] on span at bounding box center [677, 440] width 11 height 13
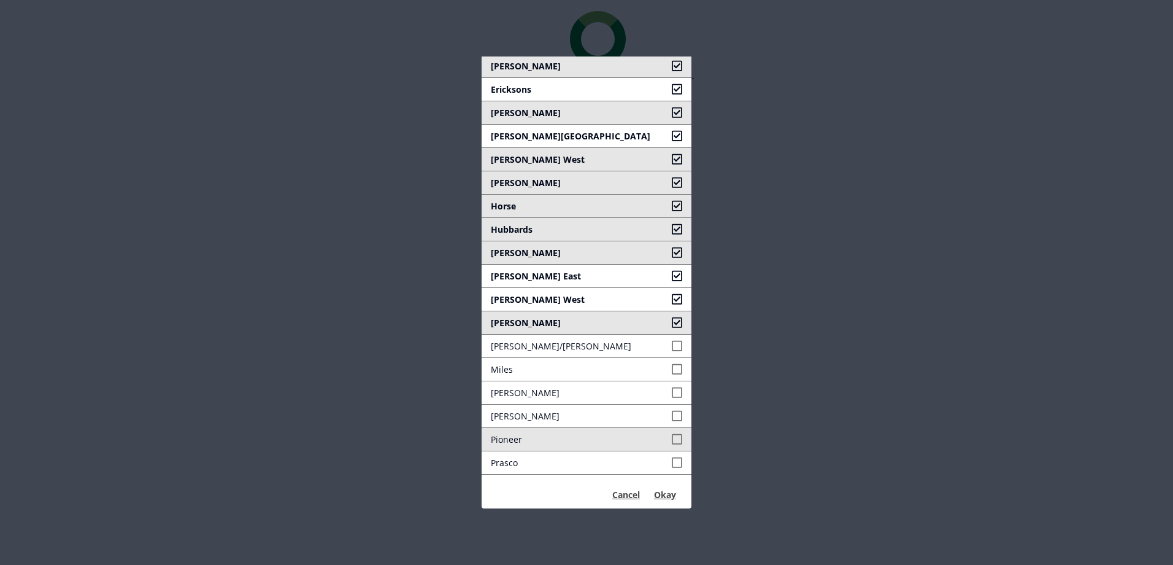
scroll to position [123, 0]
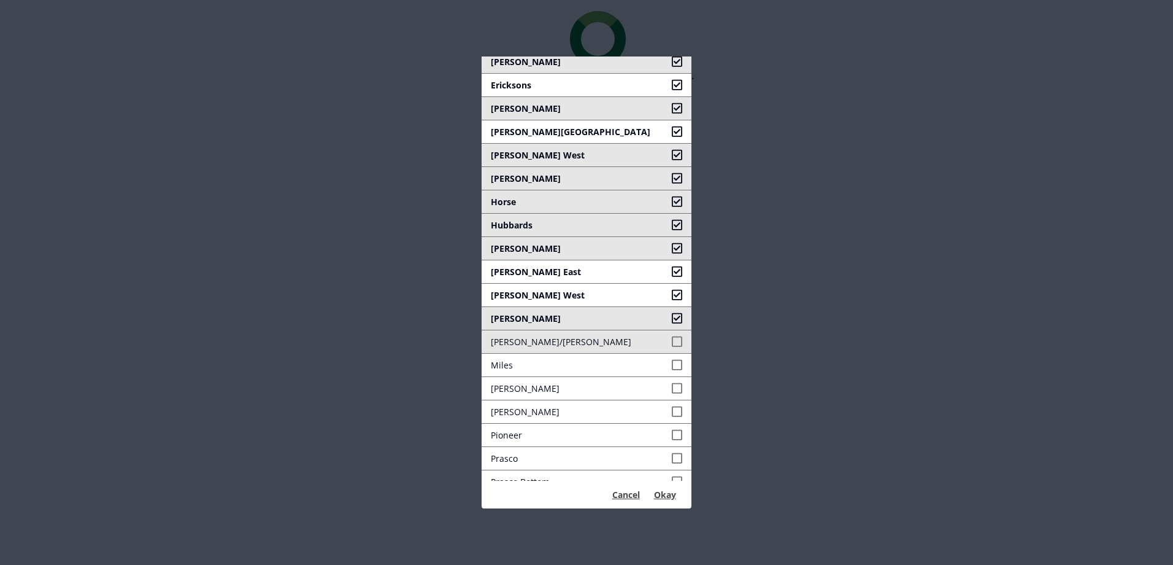
click at [658, 342] on link "[PERSON_NAME]/[PERSON_NAME]" at bounding box center [587, 341] width 210 height 23
click at [672, 364] on span at bounding box center [677, 364] width 11 height 13
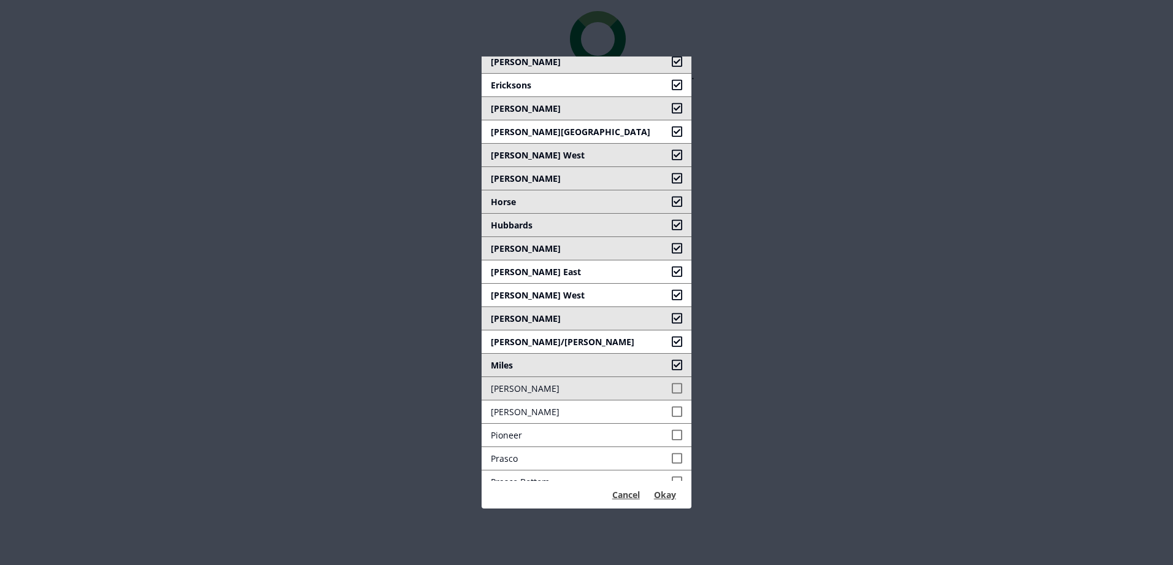
click at [672, 387] on span at bounding box center [677, 388] width 11 height 13
click at [663, 402] on link "[PERSON_NAME]" at bounding box center [587, 411] width 210 height 23
click at [672, 434] on span at bounding box center [677, 434] width 11 height 13
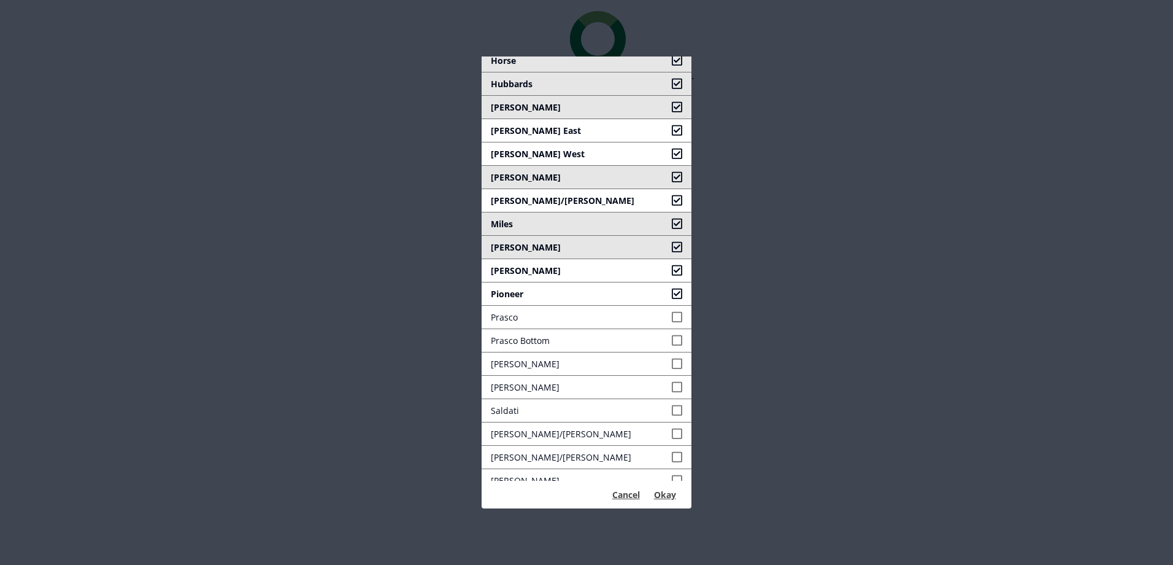
scroll to position [299, 0]
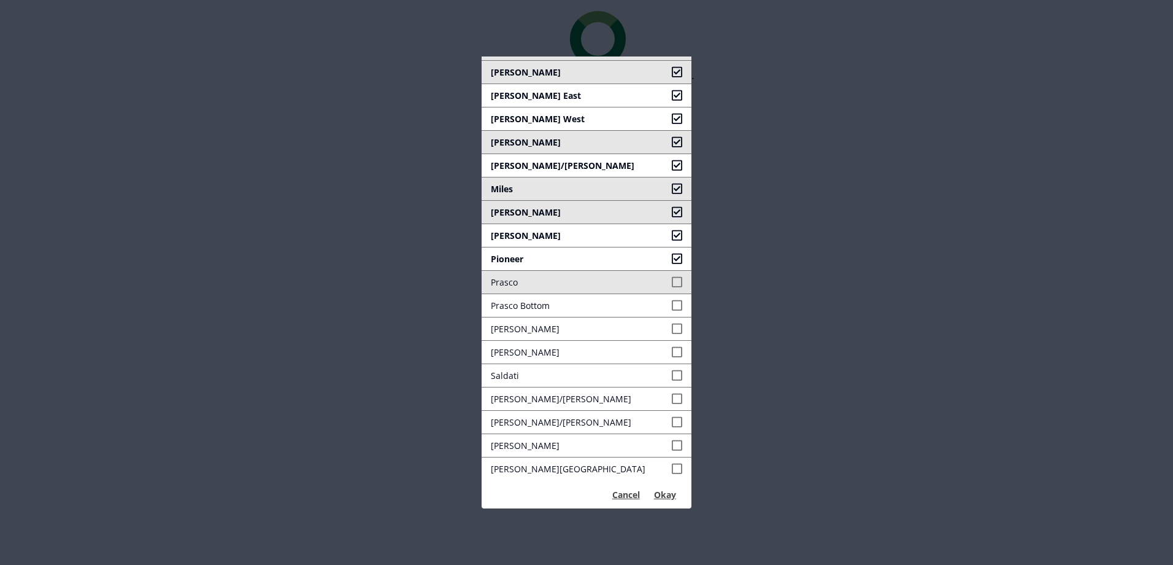
click at [672, 280] on span at bounding box center [677, 282] width 11 height 13
click at [672, 306] on span at bounding box center [677, 305] width 11 height 13
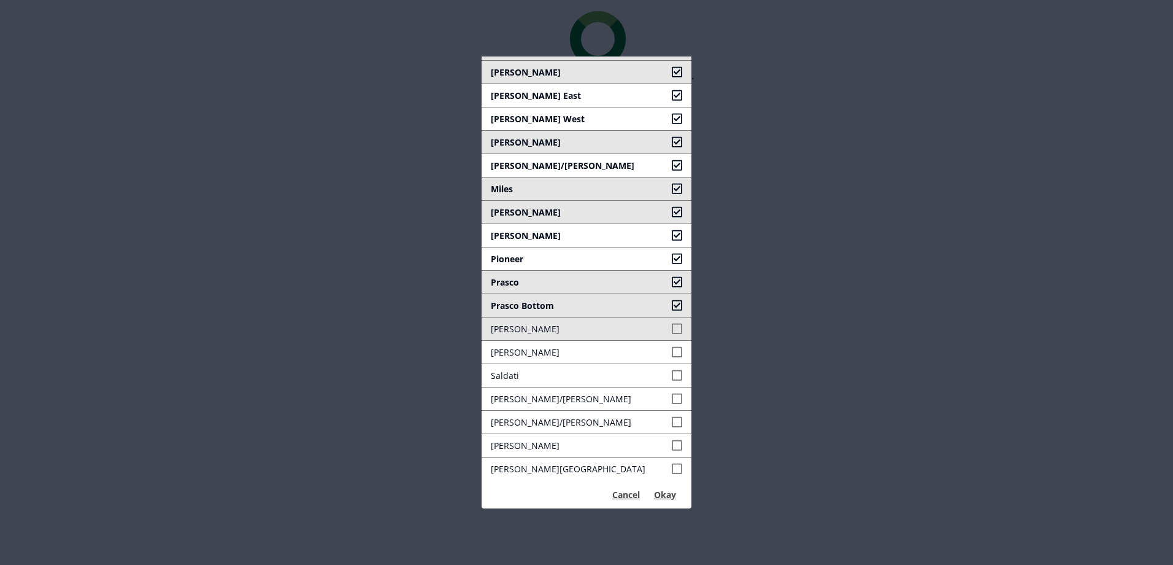
click at [659, 336] on link "Robert E" at bounding box center [587, 328] width 210 height 23
click at [658, 360] on link "Rosenow" at bounding box center [587, 352] width 210 height 23
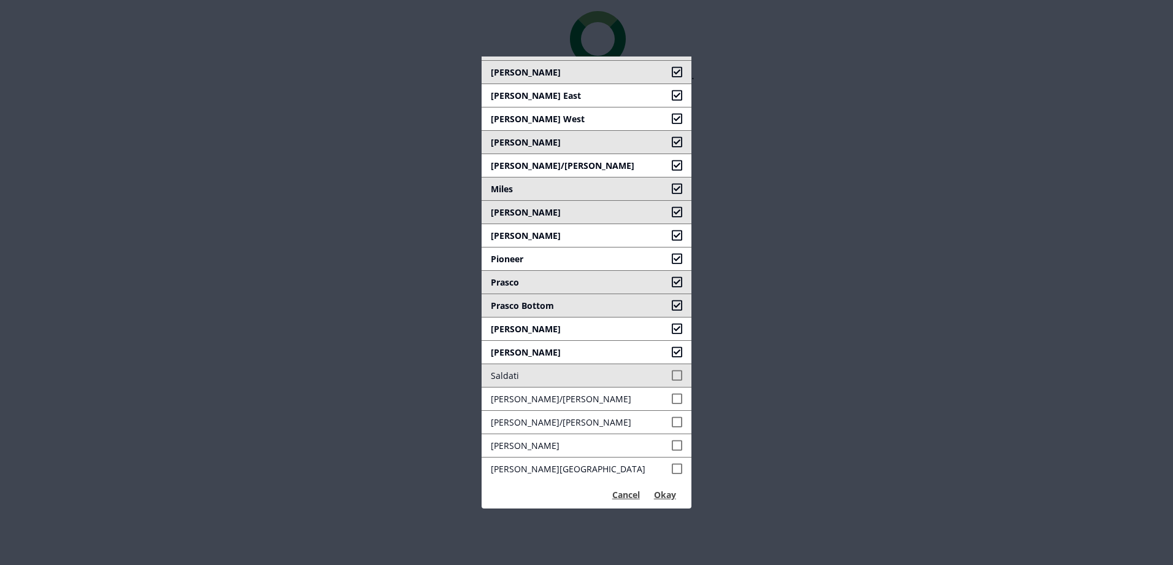
drag, startPoint x: 663, startPoint y: 379, endPoint x: 664, endPoint y: 392, distance: 13.6
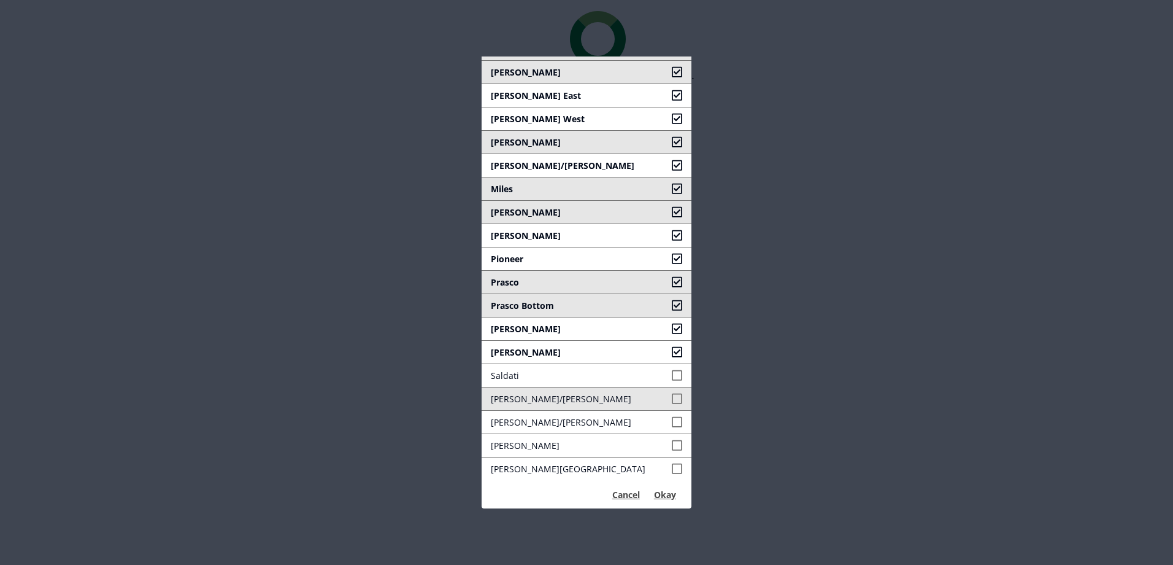
click at [672, 380] on span at bounding box center [677, 375] width 11 height 13
drag, startPoint x: 664, startPoint y: 399, endPoint x: 665, endPoint y: 412, distance: 12.9
click at [672, 402] on span at bounding box center [677, 398] width 11 height 13
click at [664, 428] on link "Schafer/Stenzel" at bounding box center [587, 422] width 210 height 23
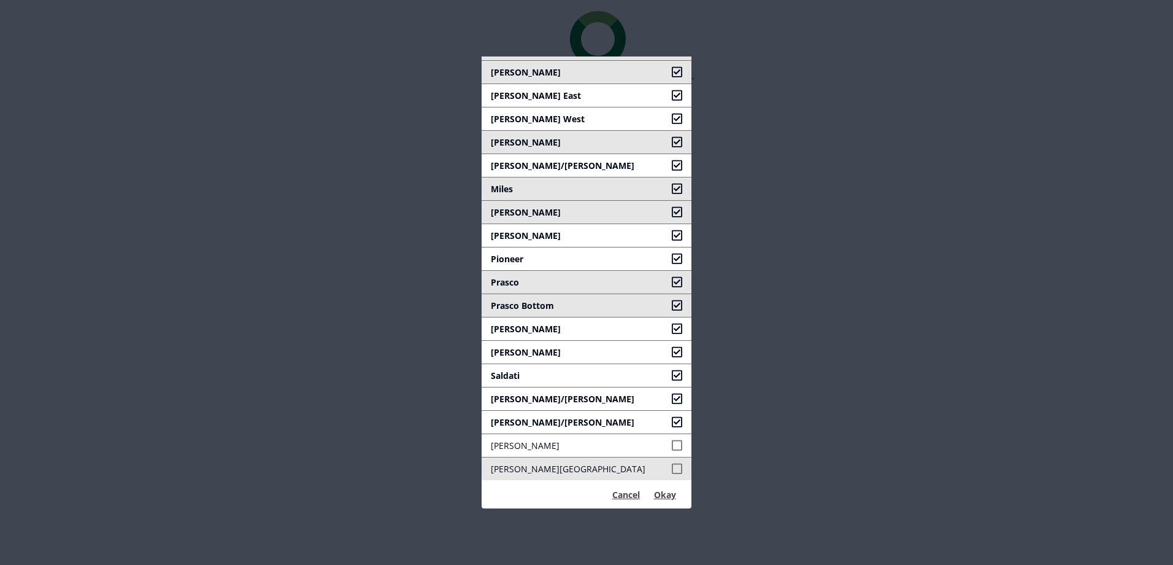
drag, startPoint x: 663, startPoint y: 441, endPoint x: 663, endPoint y: 464, distance: 22.7
click at [672, 442] on span at bounding box center [677, 445] width 11 height 13
click at [672, 465] on span at bounding box center [677, 468] width 11 height 13
click at [661, 498] on button "Okay" at bounding box center [665, 495] width 36 height 20
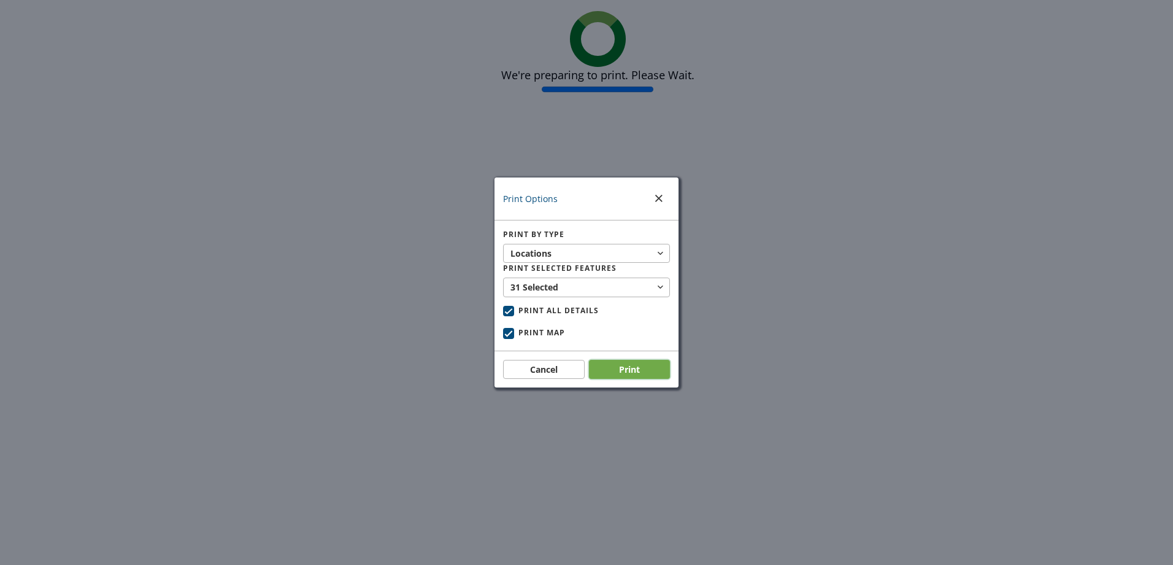
click at [620, 372] on button "Print" at bounding box center [630, 370] width 82 height 20
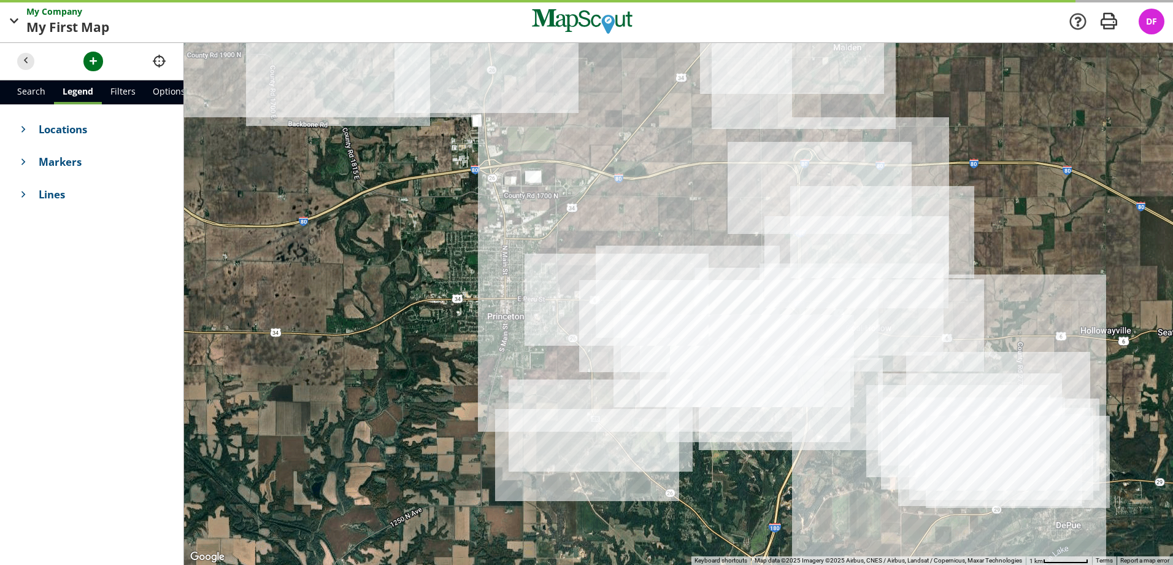
drag, startPoint x: 644, startPoint y: 220, endPoint x: 605, endPoint y: 122, distance: 105.2
click at [605, 122] on div at bounding box center [678, 304] width 989 height 522
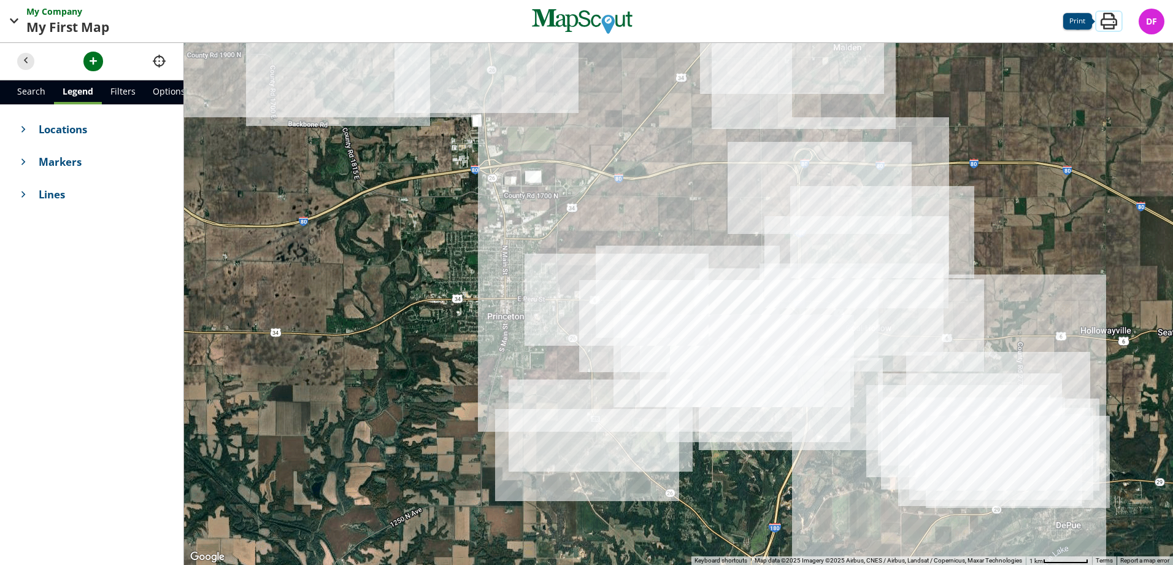
click at [1105, 20] on span "button" at bounding box center [1109, 21] width 25 height 25
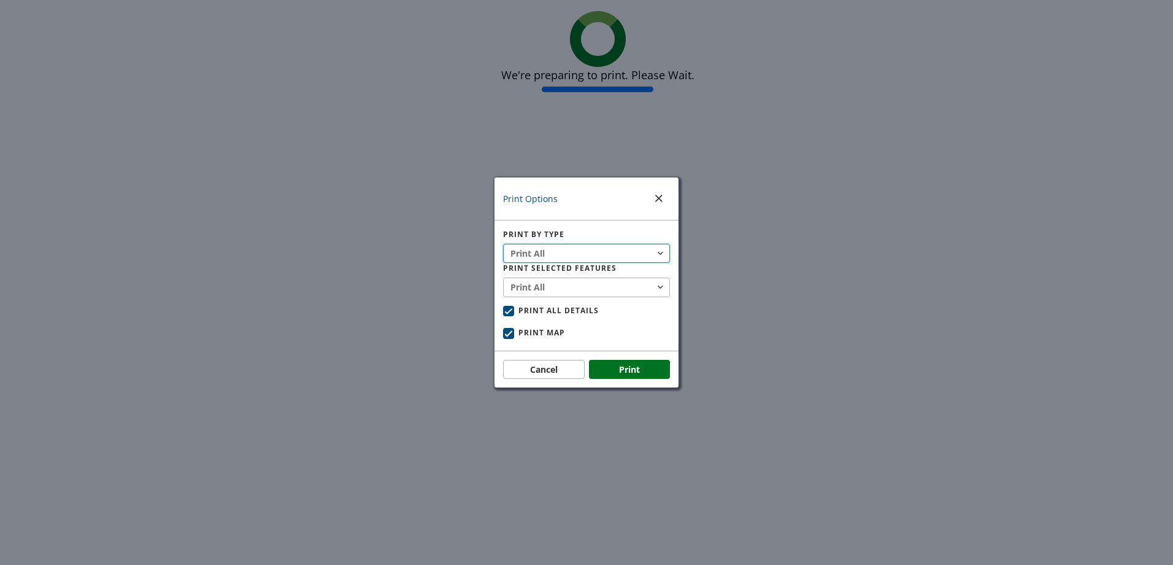
click at [586, 252] on button "Print All" at bounding box center [586, 254] width 167 height 20
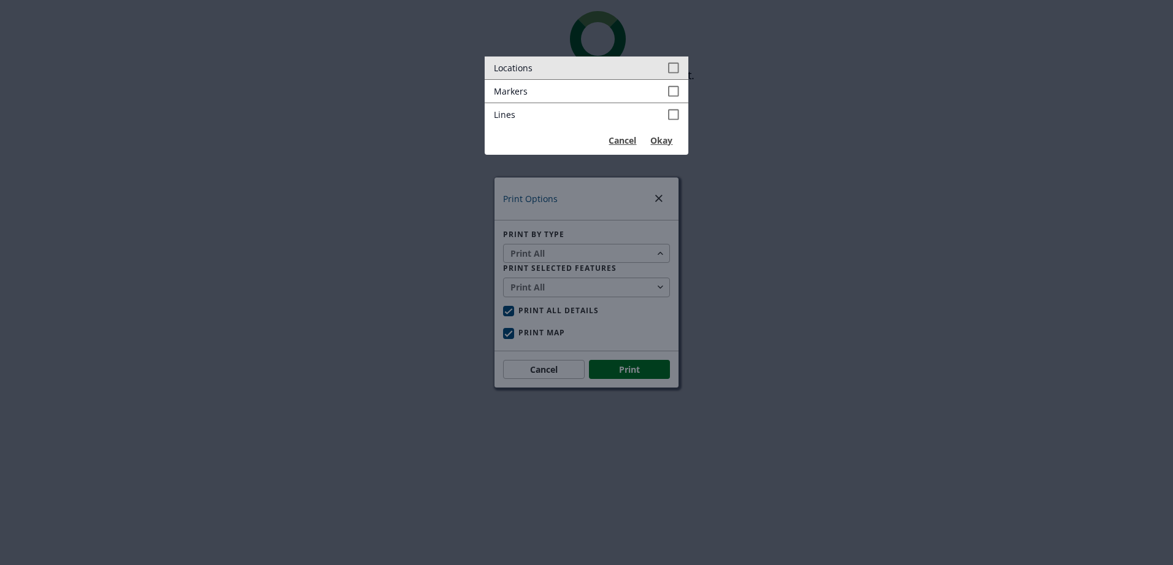
click at [674, 66] on span at bounding box center [673, 67] width 11 height 13
click at [666, 142] on button "Okay" at bounding box center [662, 141] width 36 height 20
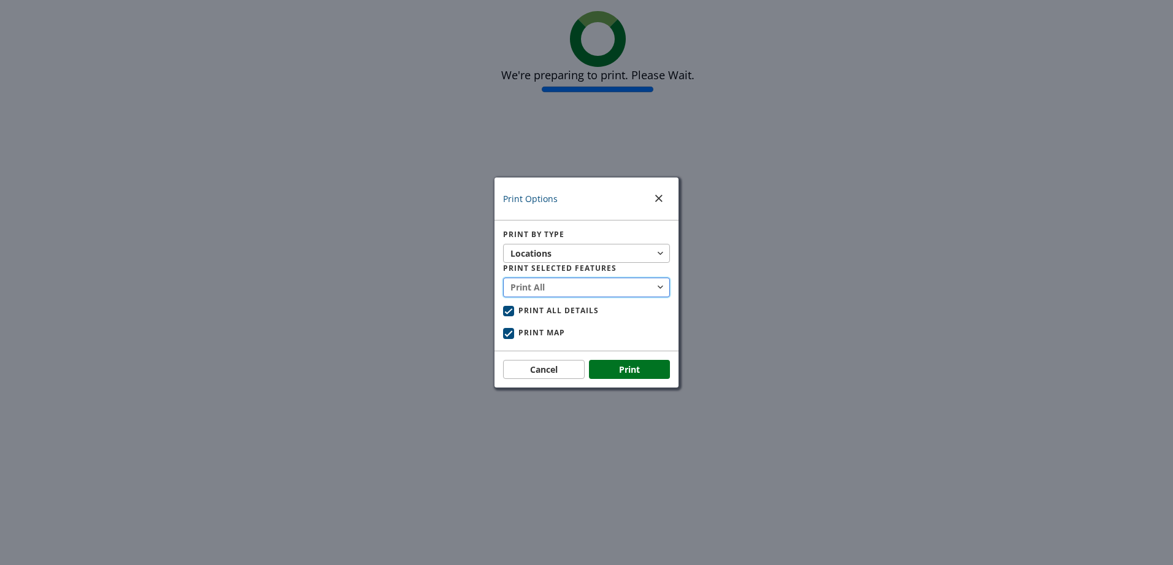
click at [630, 295] on button "Print All" at bounding box center [586, 287] width 167 height 20
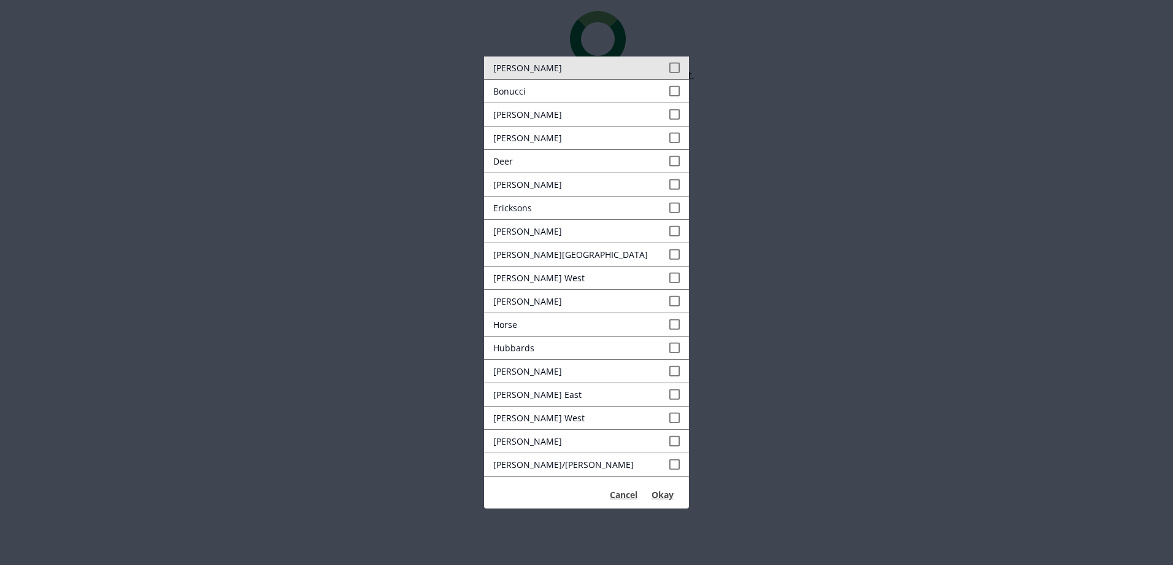
click at [669, 66] on span at bounding box center [674, 67] width 11 height 13
click at [660, 83] on link "Bonucci" at bounding box center [587, 91] width 206 height 23
click at [655, 114] on link "[PERSON_NAME]" at bounding box center [587, 114] width 206 height 23
click at [669, 141] on span at bounding box center [674, 137] width 11 height 13
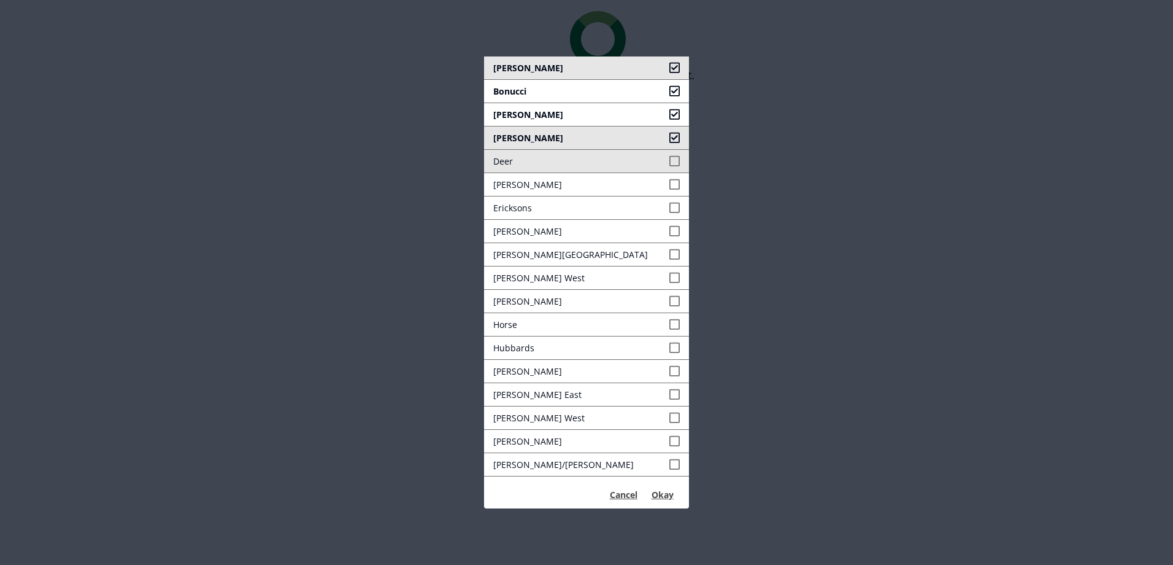
click at [669, 161] on span at bounding box center [674, 161] width 11 height 13
click at [669, 179] on span at bounding box center [674, 184] width 11 height 13
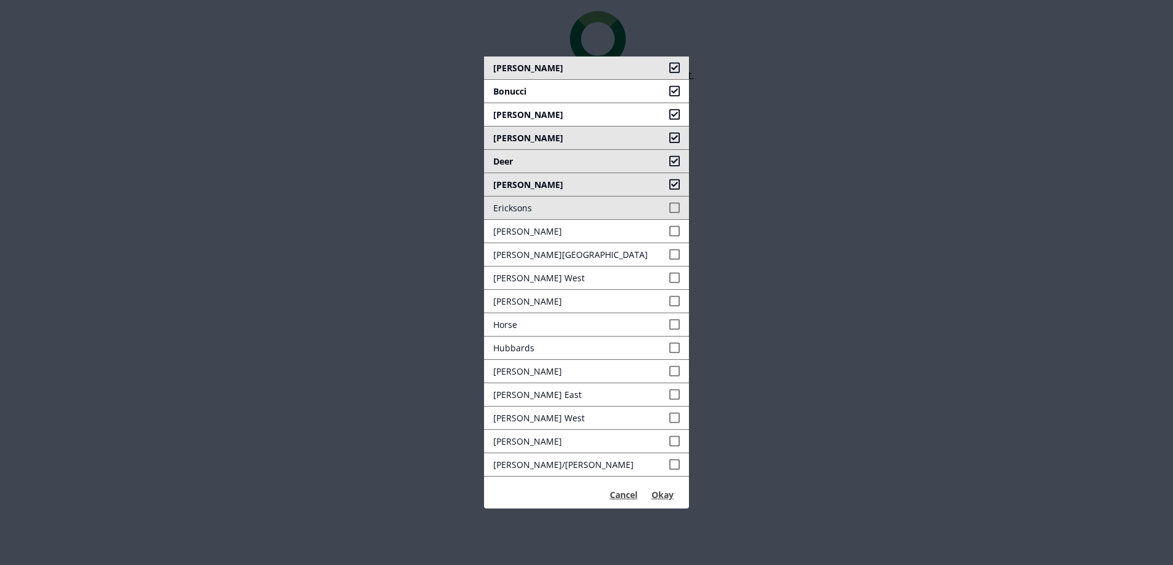
click at [669, 201] on span at bounding box center [674, 207] width 11 height 13
click at [667, 239] on link "Harris" at bounding box center [587, 231] width 206 height 23
click at [669, 255] on span at bounding box center [674, 254] width 11 height 13
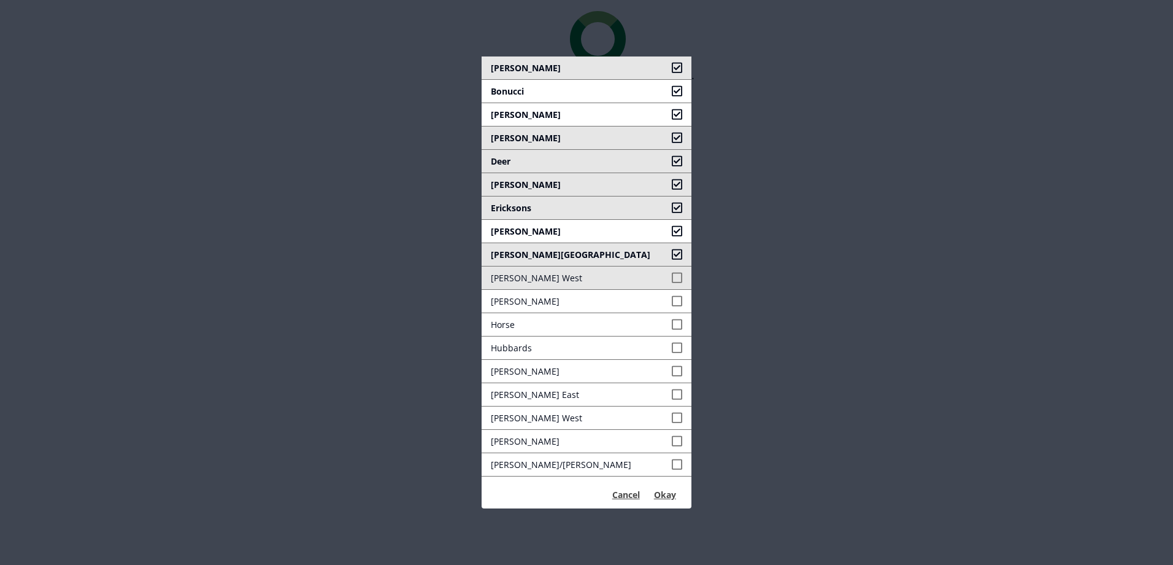
click at [672, 274] on span at bounding box center [677, 277] width 11 height 13
click at [672, 303] on span at bounding box center [677, 301] width 11 height 13
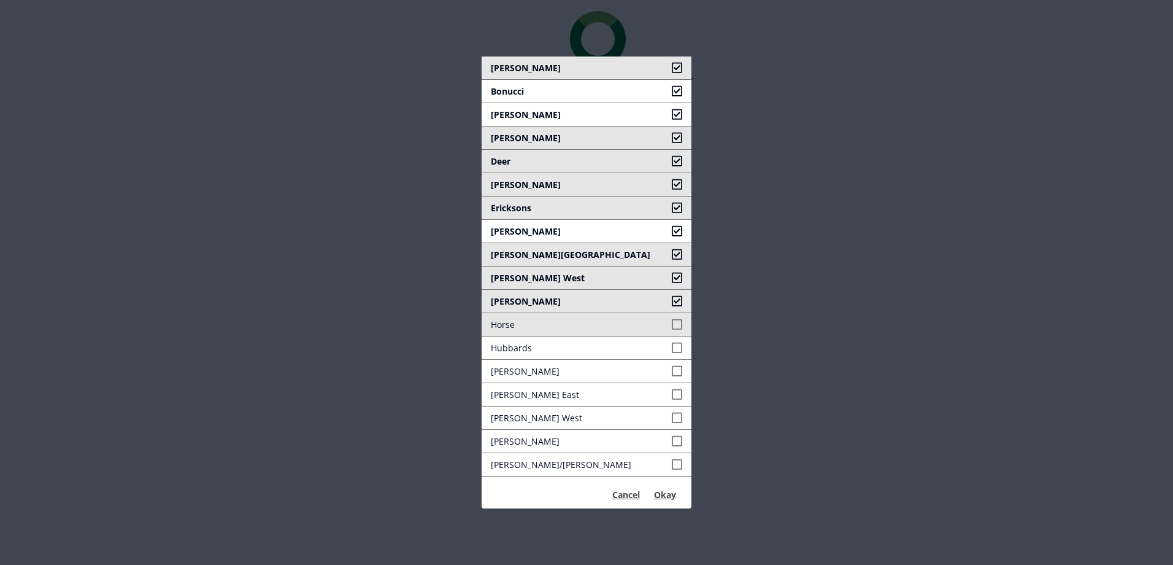
click at [672, 325] on span at bounding box center [677, 324] width 11 height 13
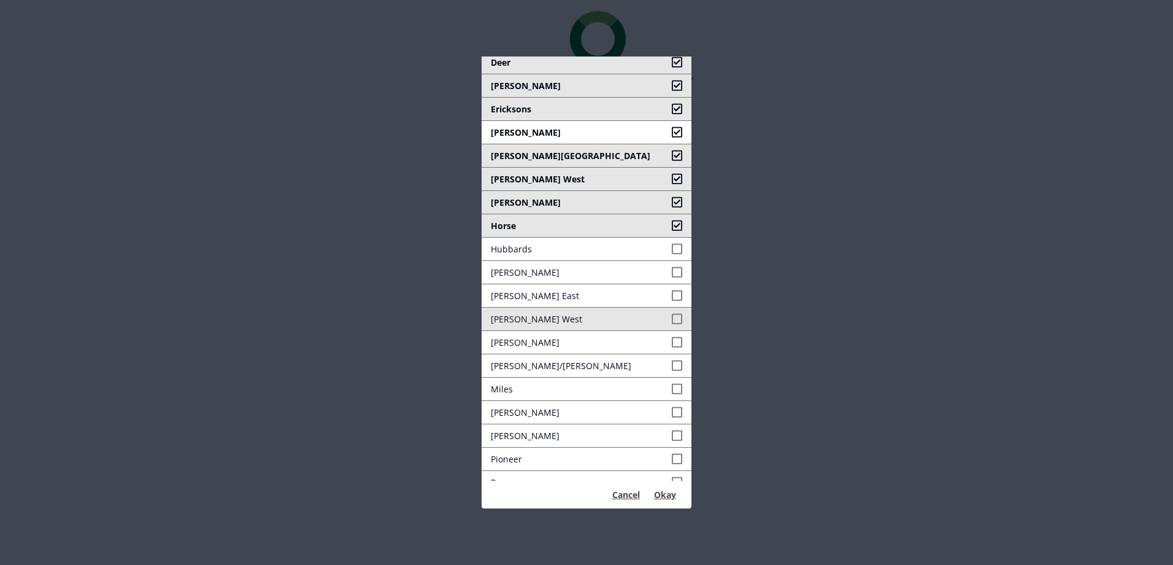
scroll to position [123, 0]
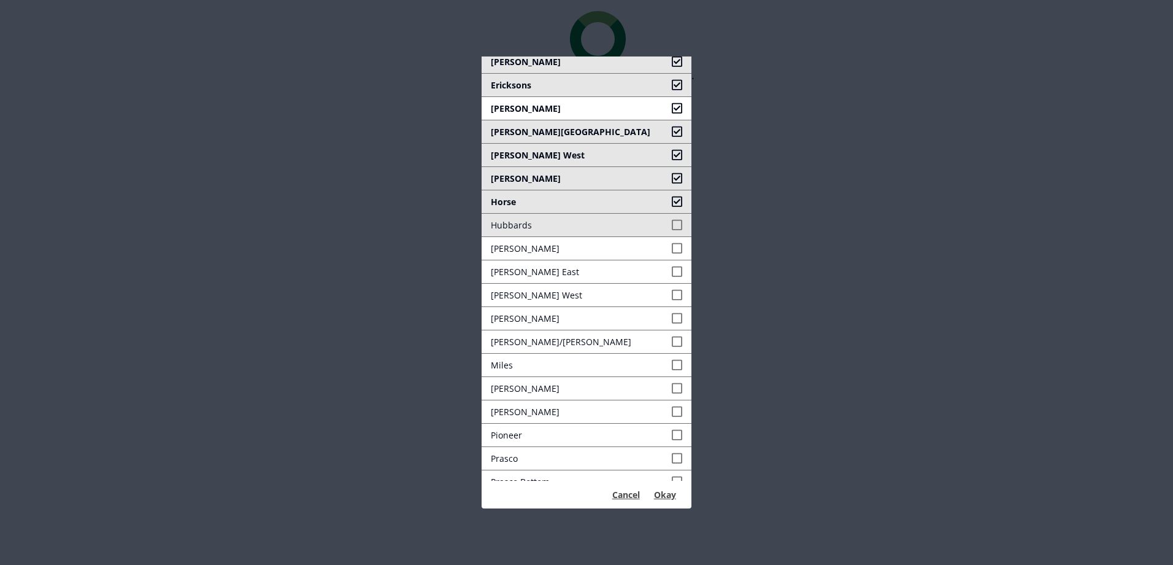
click at [658, 225] on link "Hubbards" at bounding box center [587, 225] width 210 height 23
click at [672, 247] on span at bounding box center [677, 248] width 11 height 13
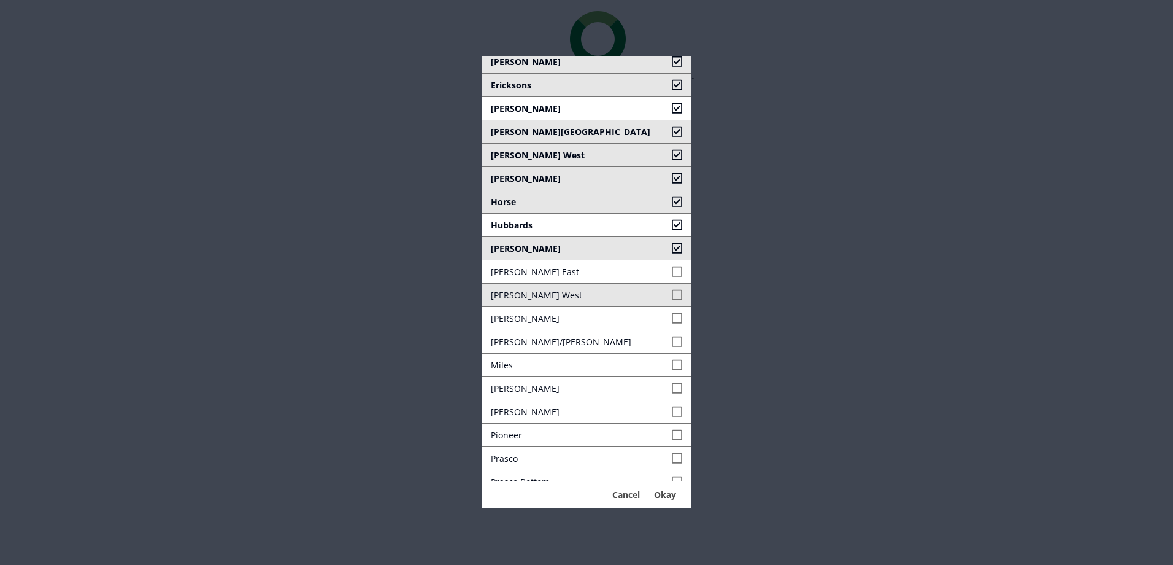
drag, startPoint x: 661, startPoint y: 269, endPoint x: 663, endPoint y: 288, distance: 19.7
click at [672, 271] on span at bounding box center [677, 271] width 11 height 13
click at [672, 295] on span at bounding box center [677, 294] width 11 height 13
click at [672, 324] on span at bounding box center [677, 318] width 11 height 13
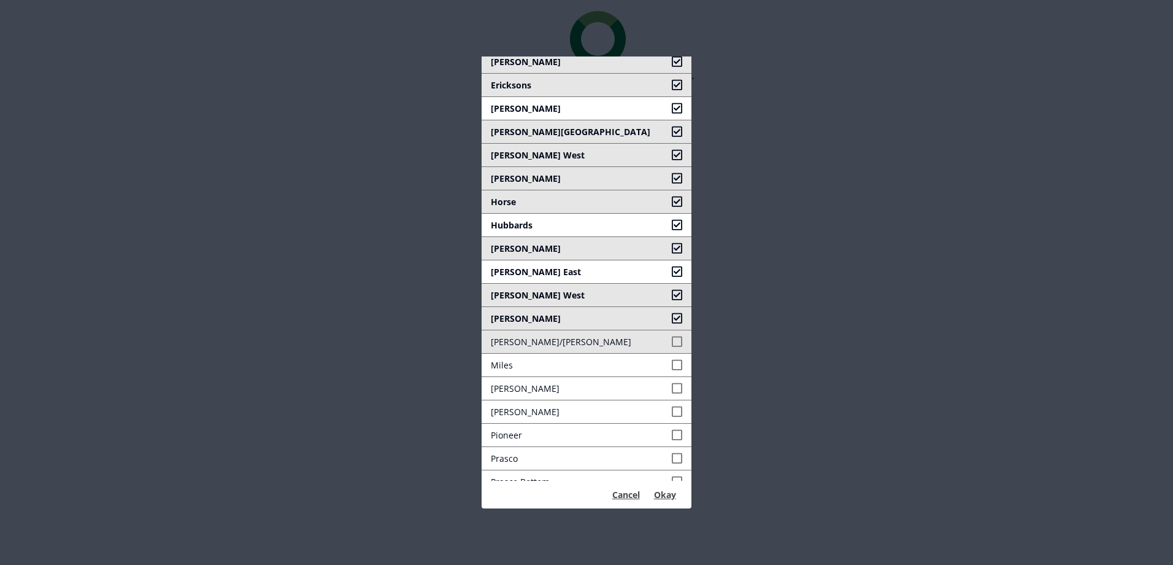
click at [667, 350] on link "[PERSON_NAME]/[PERSON_NAME]" at bounding box center [587, 341] width 210 height 23
click at [672, 368] on span at bounding box center [677, 364] width 11 height 13
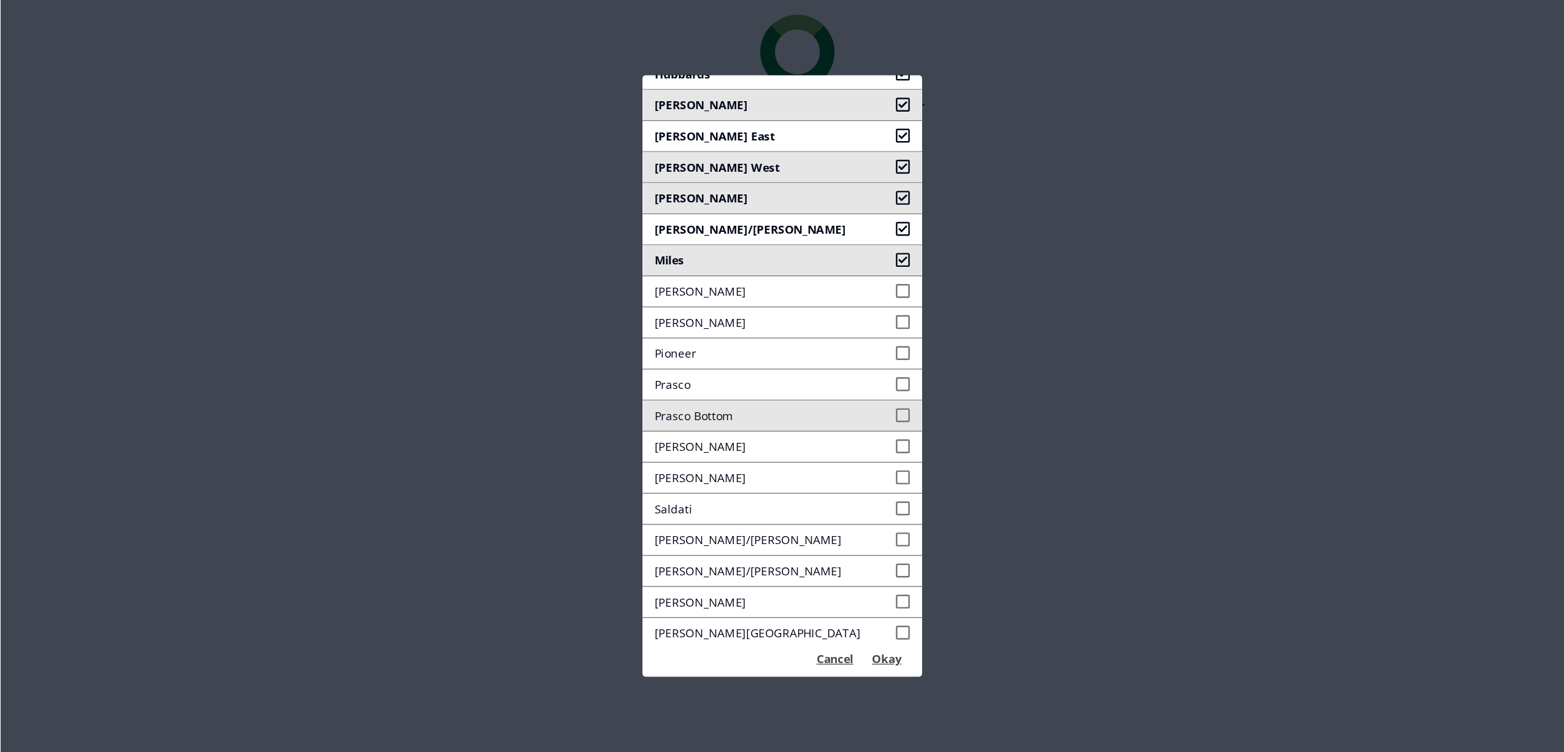
scroll to position [299, 0]
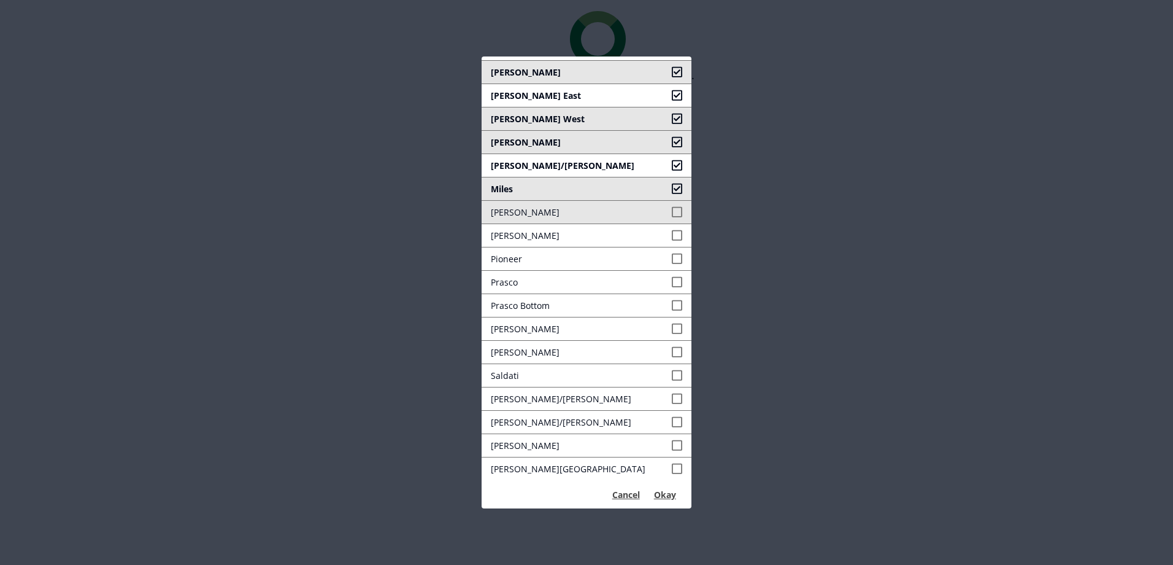
click at [672, 212] on span at bounding box center [677, 212] width 11 height 13
click at [672, 229] on span at bounding box center [677, 235] width 11 height 13
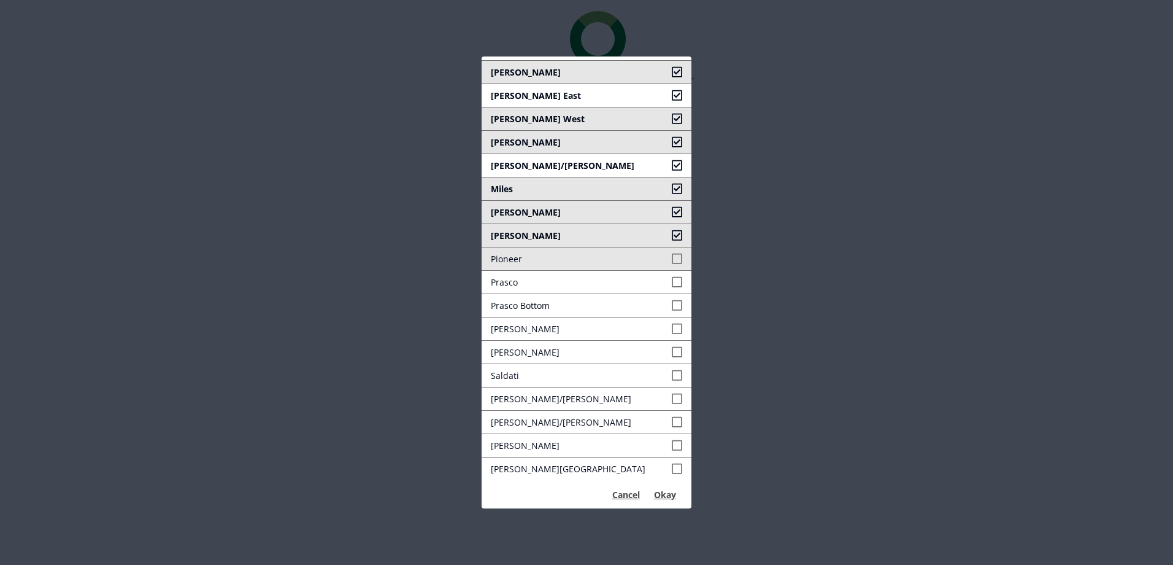
click at [672, 255] on span at bounding box center [677, 258] width 11 height 13
click at [672, 280] on span at bounding box center [677, 282] width 11 height 13
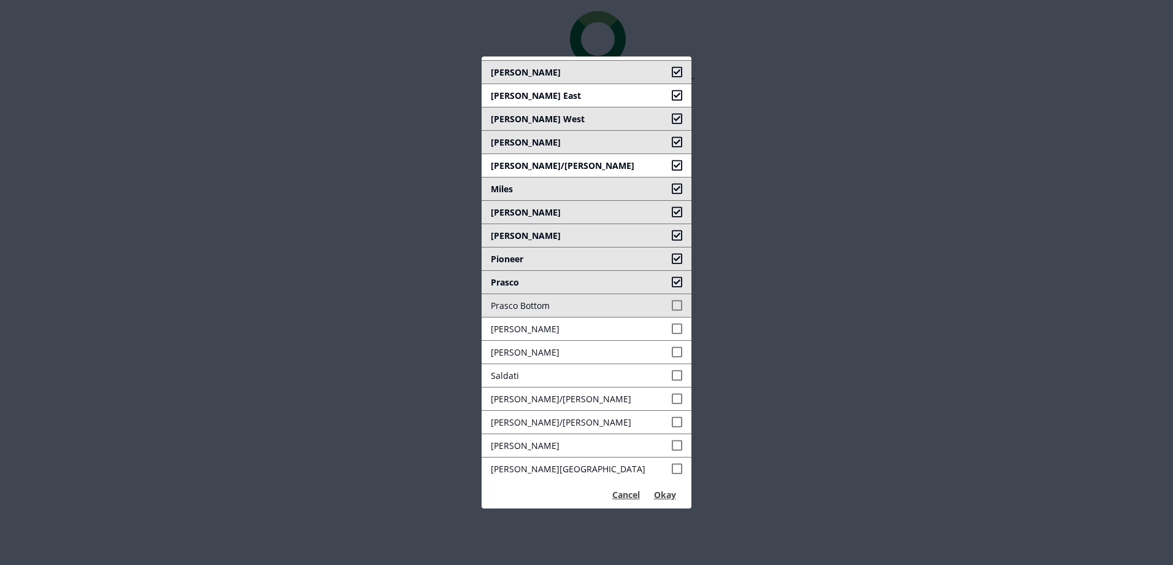
click at [672, 301] on span at bounding box center [677, 305] width 11 height 13
click at [672, 328] on span at bounding box center [677, 328] width 11 height 13
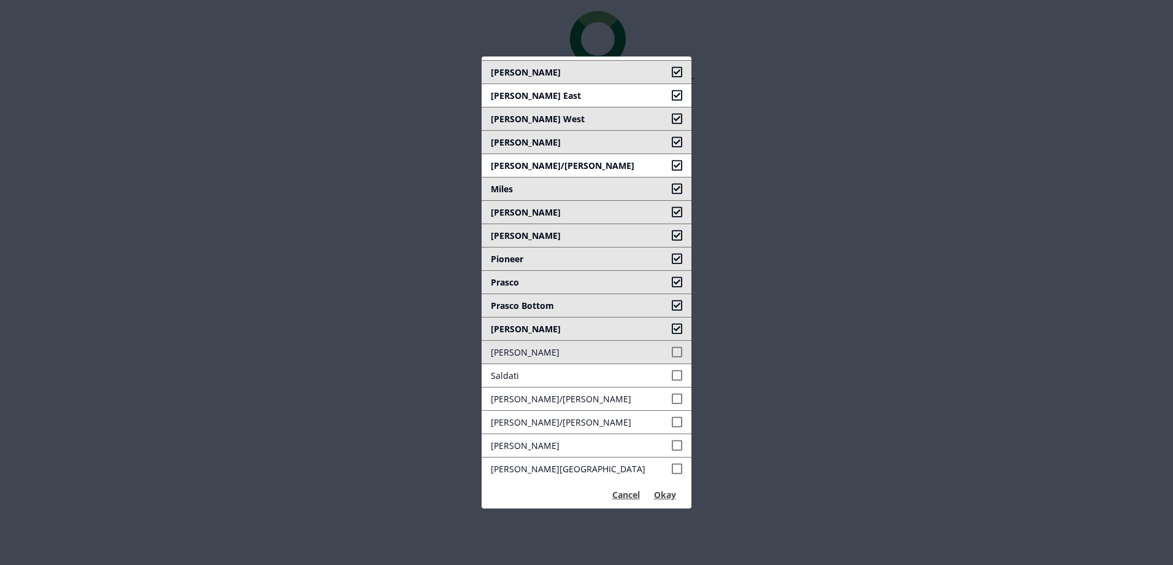
click at [658, 359] on link "Rosenow" at bounding box center [587, 352] width 210 height 23
click at [658, 372] on link "Saldati" at bounding box center [587, 375] width 210 height 23
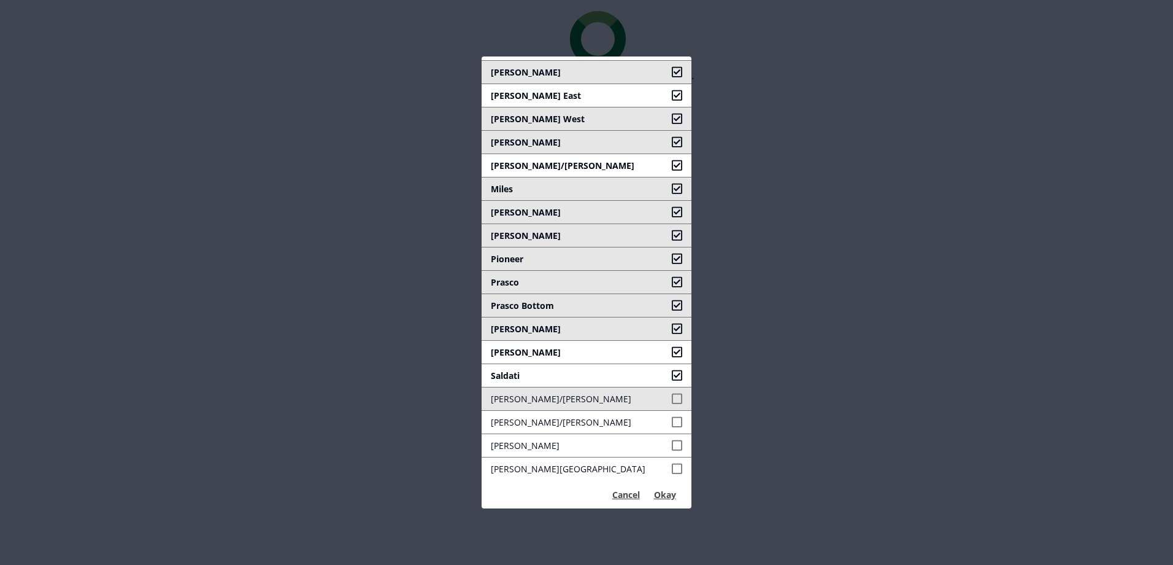
click at [658, 390] on link "Schafer/Sidel" at bounding box center [587, 398] width 210 height 23
click at [672, 421] on span at bounding box center [677, 421] width 11 height 13
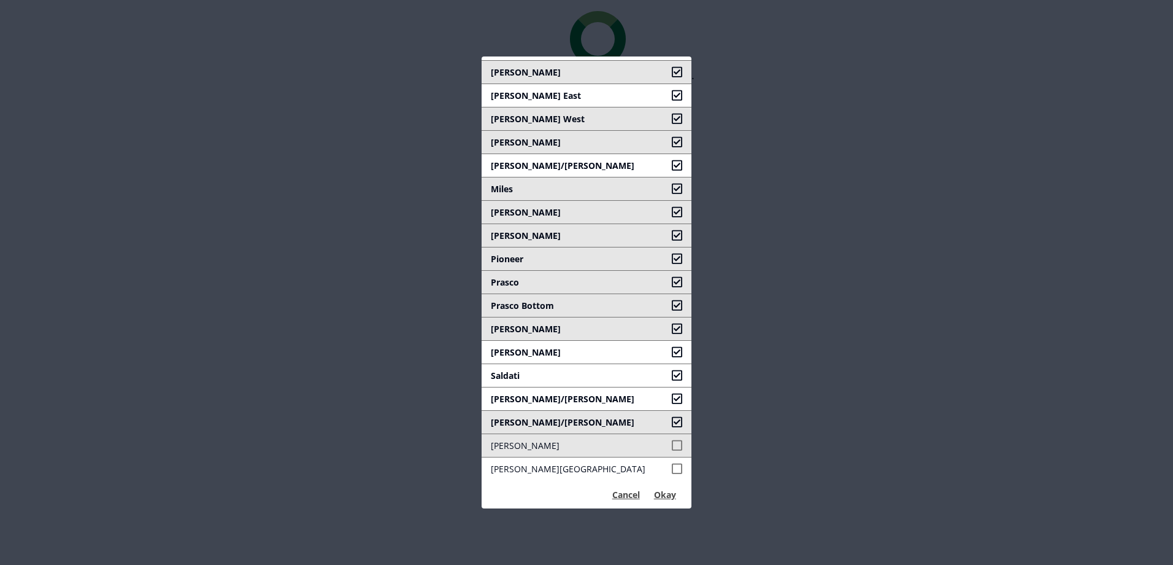
click at [672, 441] on span at bounding box center [677, 445] width 11 height 13
click at [672, 467] on span at bounding box center [677, 468] width 11 height 13
click at [661, 493] on button "Okay" at bounding box center [665, 495] width 36 height 20
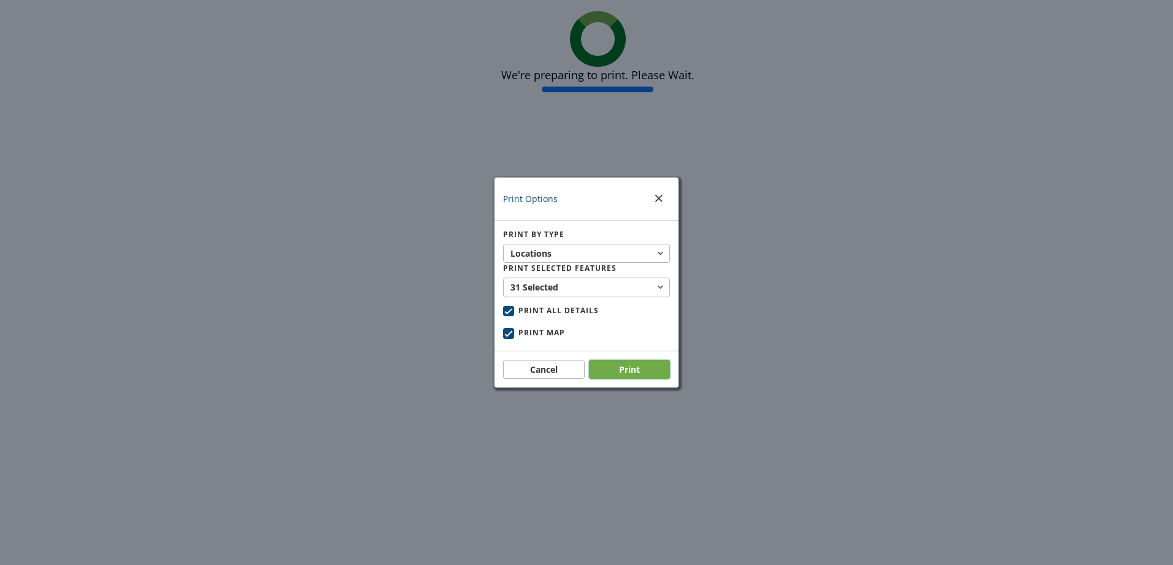
click at [635, 372] on button "Print" at bounding box center [630, 370] width 82 height 20
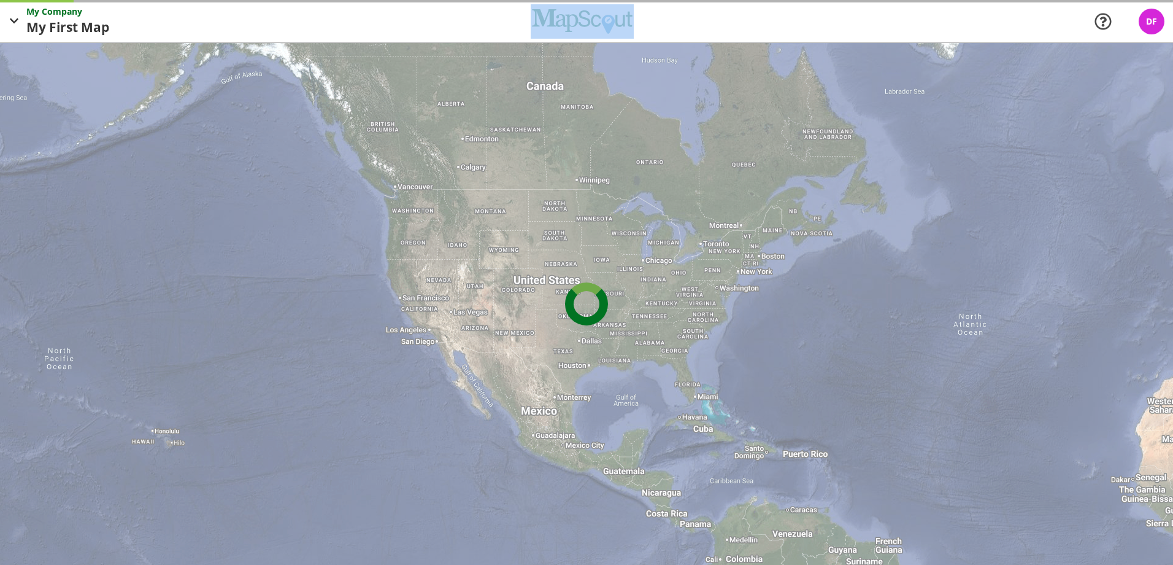
drag, startPoint x: 571, startPoint y: 327, endPoint x: 521, endPoint y: 423, distance: 107.9
click at [521, 423] on div "My Company My First Map Map Company My Company Company Settings App v2.14.2 Ret…" at bounding box center [586, 282] width 1173 height 565
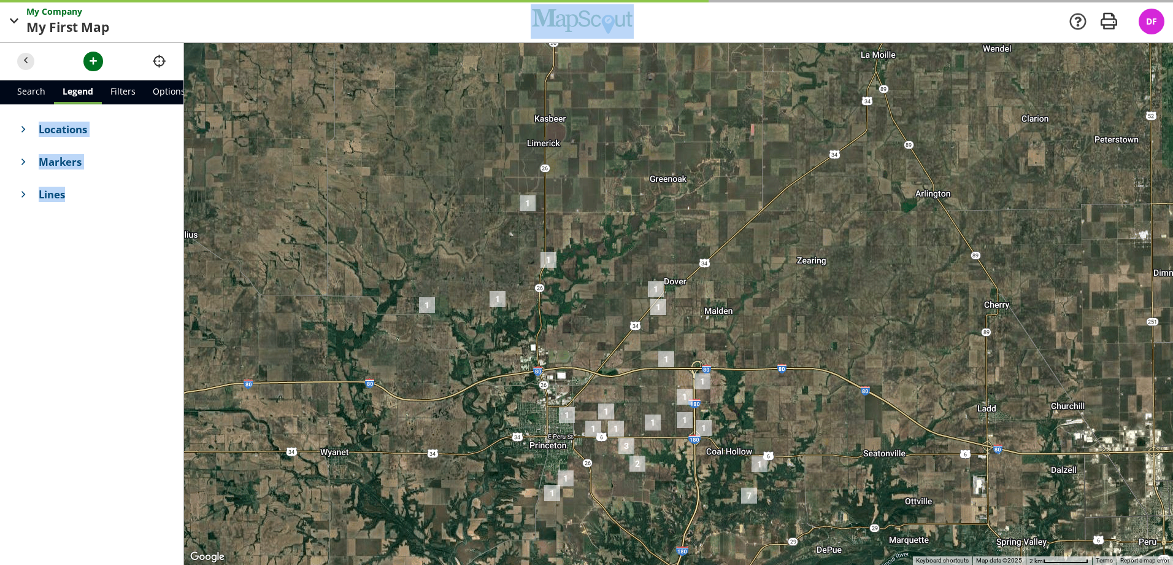
drag, startPoint x: 652, startPoint y: 290, endPoint x: 607, endPoint y: 296, distance: 45.2
click at [612, 296] on div at bounding box center [678, 304] width 989 height 522
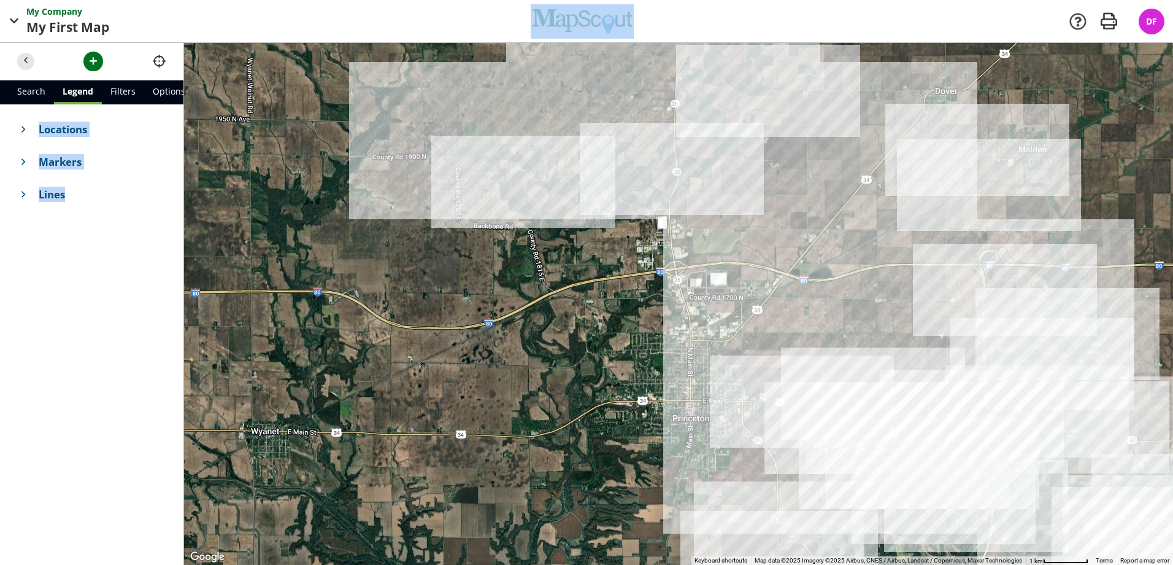
drag, startPoint x: 602, startPoint y: 302, endPoint x: 764, endPoint y: 194, distance: 194.7
click at [764, 194] on div at bounding box center [678, 304] width 989 height 522
click at [28, 60] on span "button" at bounding box center [26, 61] width 13 height 13
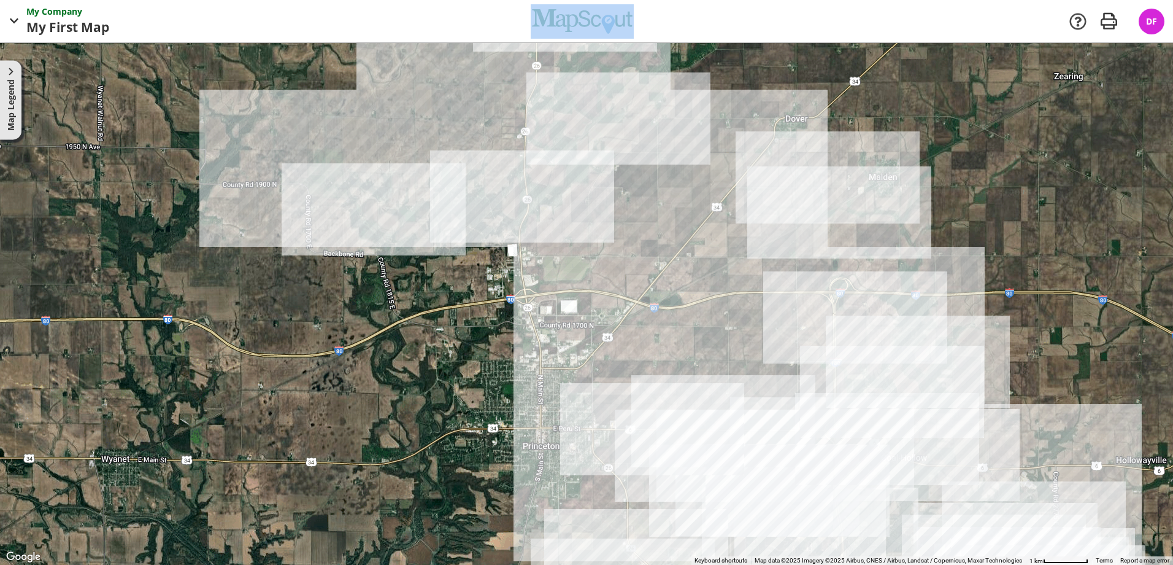
drag, startPoint x: 420, startPoint y: 155, endPoint x: 362, endPoint y: 184, distance: 64.5
click at [362, 184] on div at bounding box center [586, 304] width 1173 height 522
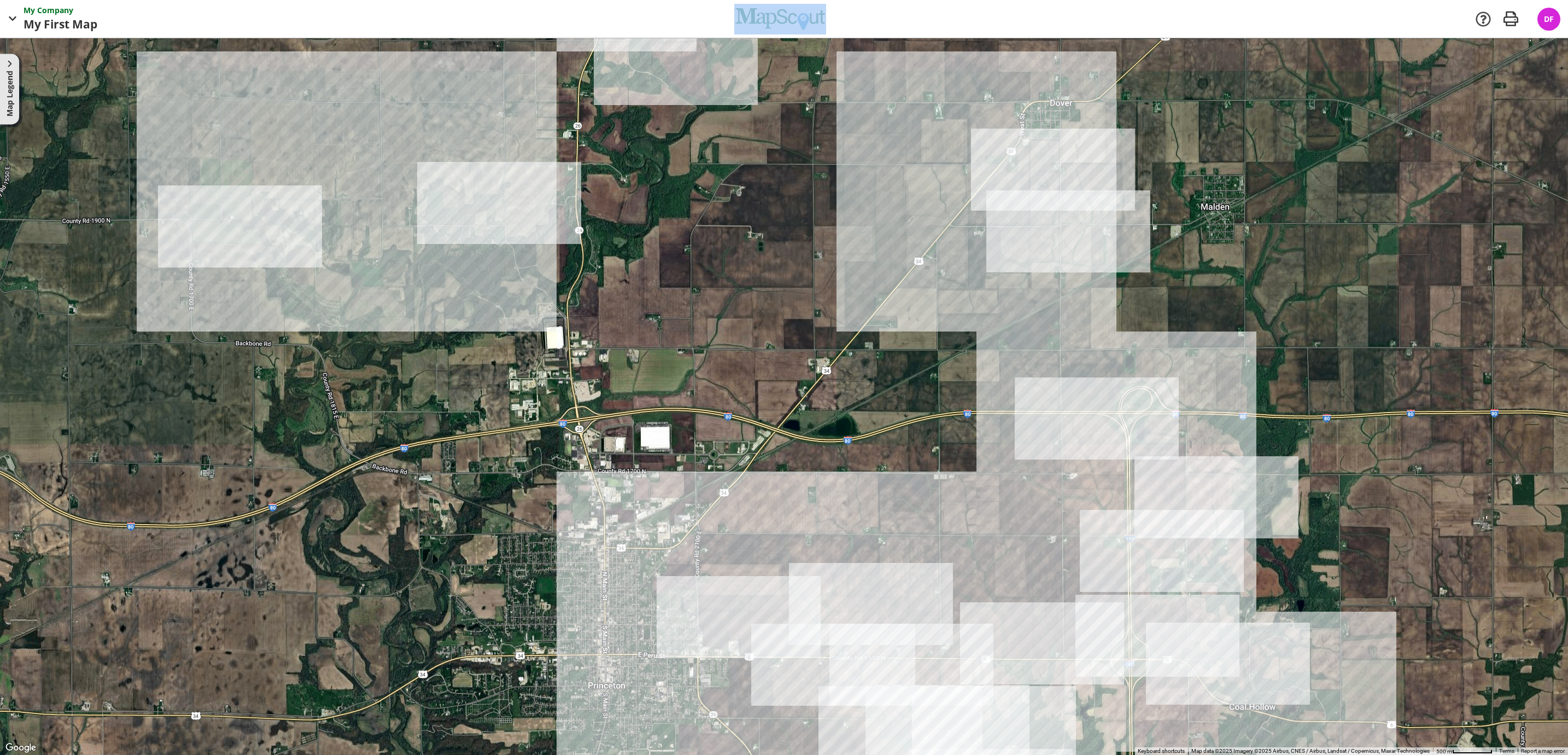
drag, startPoint x: 794, startPoint y: 402, endPoint x: 718, endPoint y: 439, distance: 84.5
click at [718, 439] on div at bounding box center [784, 397] width 1568 height 717
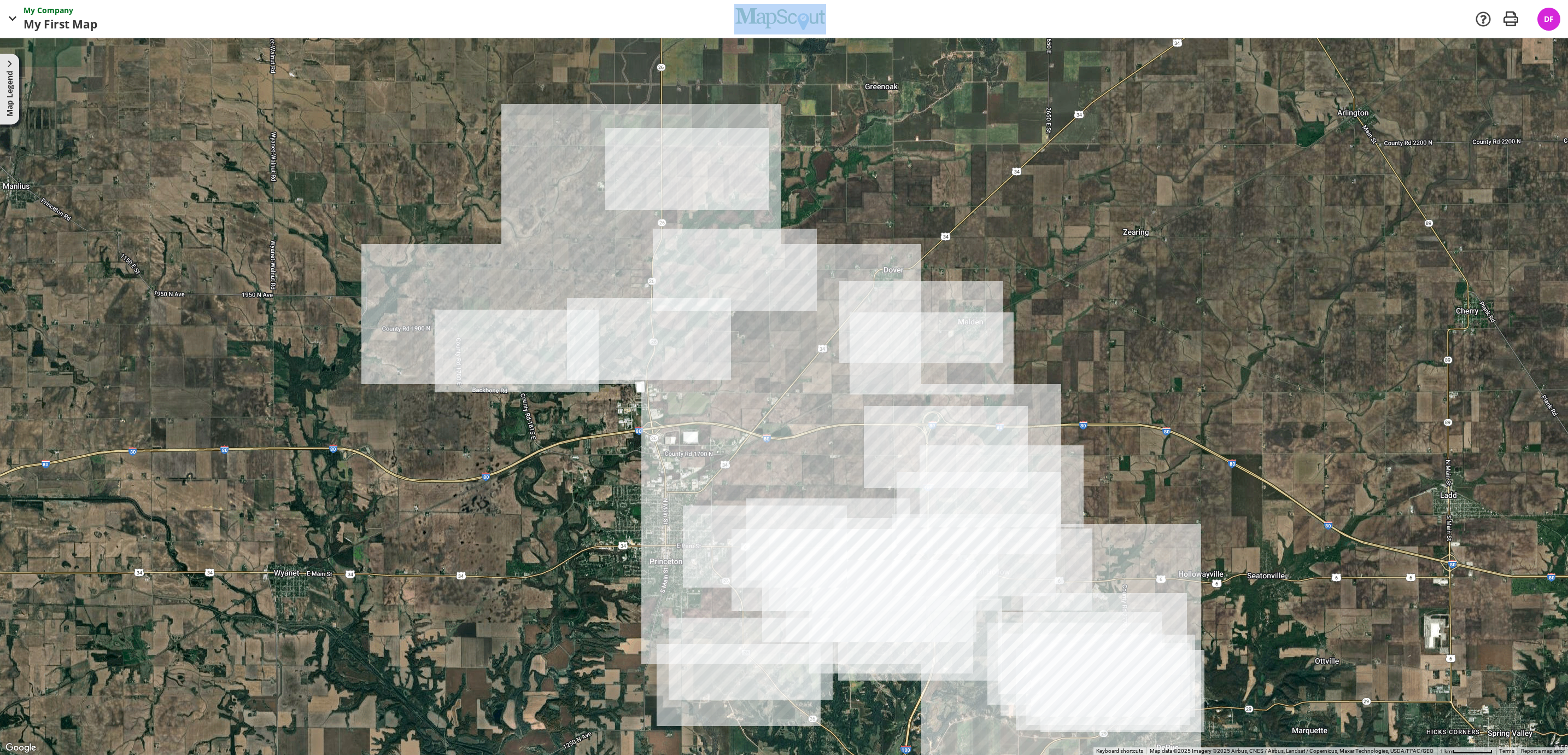
drag, startPoint x: 819, startPoint y: 362, endPoint x: 780, endPoint y: 417, distance: 67.4
click at [780, 417] on div at bounding box center [784, 397] width 1568 height 717
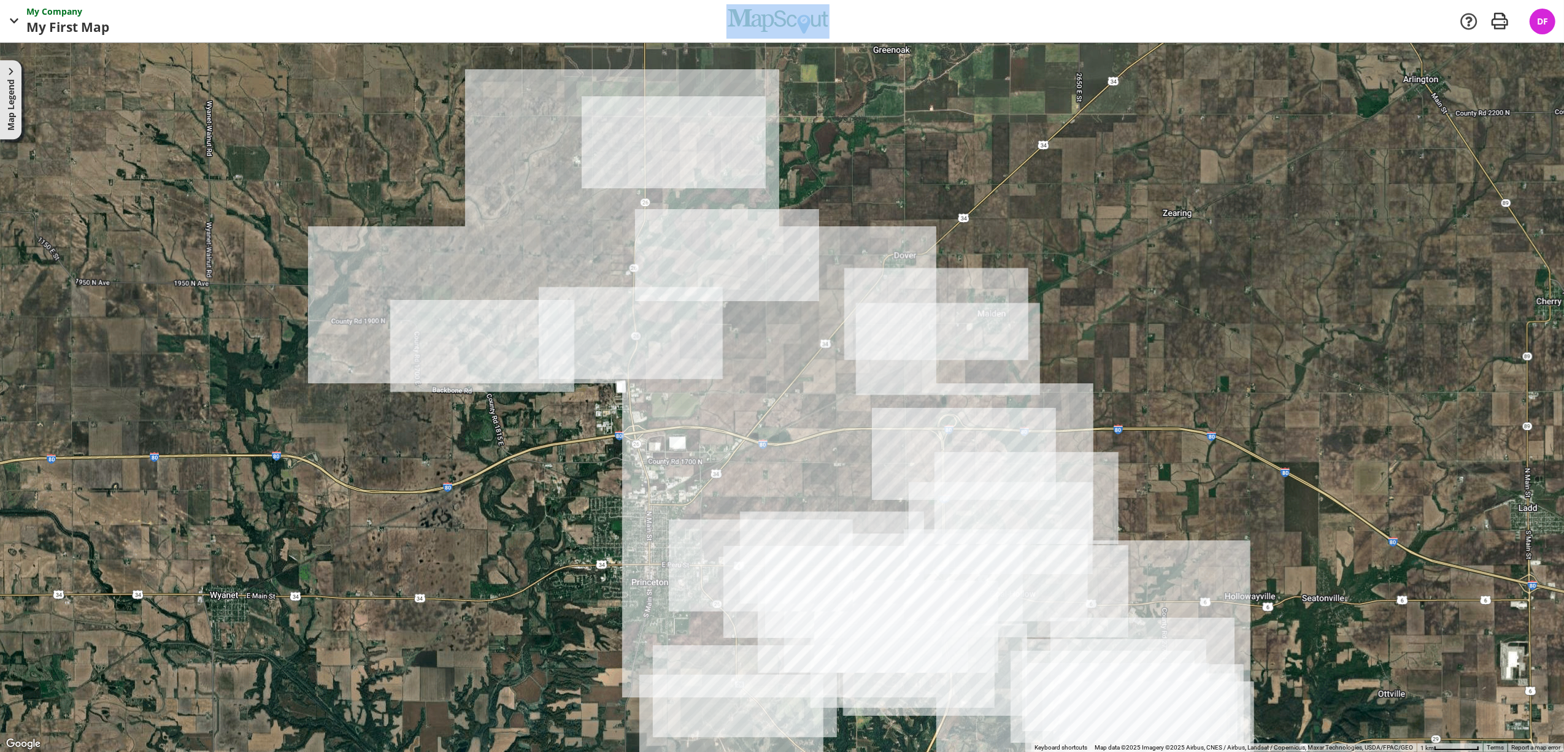
click at [782, 564] on div at bounding box center [782, 397] width 1564 height 709
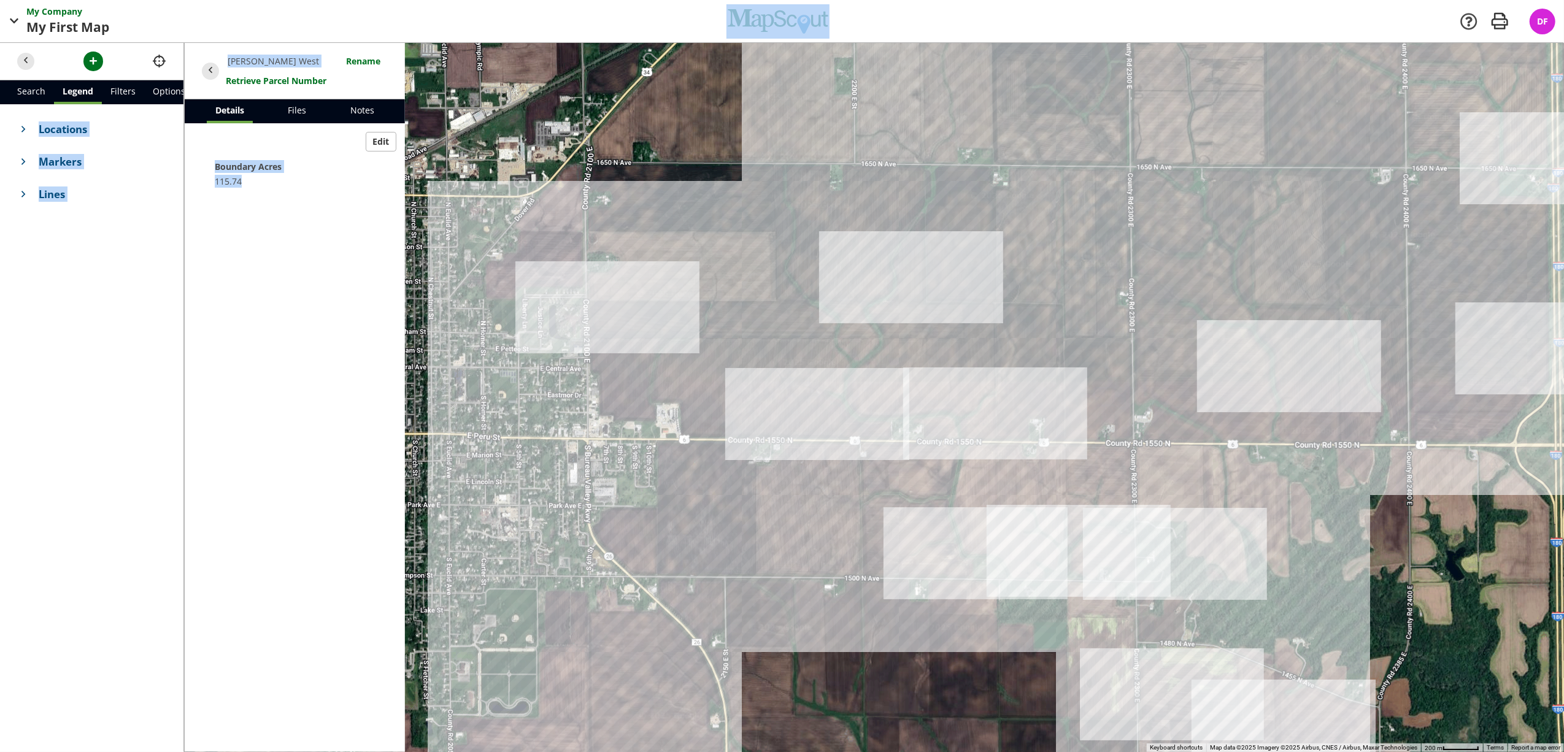
drag, startPoint x: 1022, startPoint y: 415, endPoint x: 933, endPoint y: 460, distance: 99.1
click at [933, 460] on div at bounding box center [874, 397] width 1380 height 709
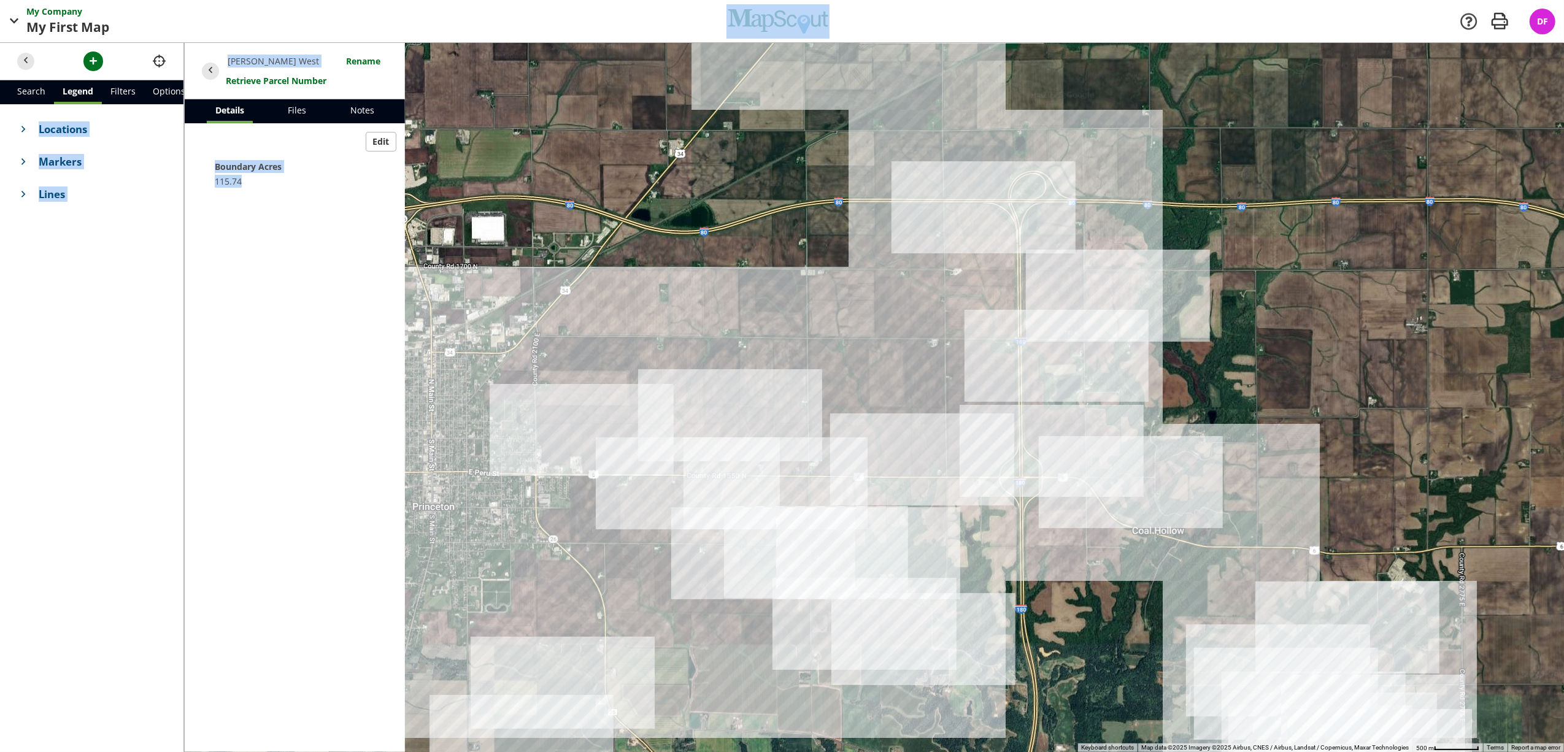
drag, startPoint x: 1066, startPoint y: 398, endPoint x: 840, endPoint y: 425, distance: 227.4
click at [840, 425] on div at bounding box center [874, 397] width 1380 height 709
click at [216, 72] on span "button" at bounding box center [210, 70] width 13 height 13
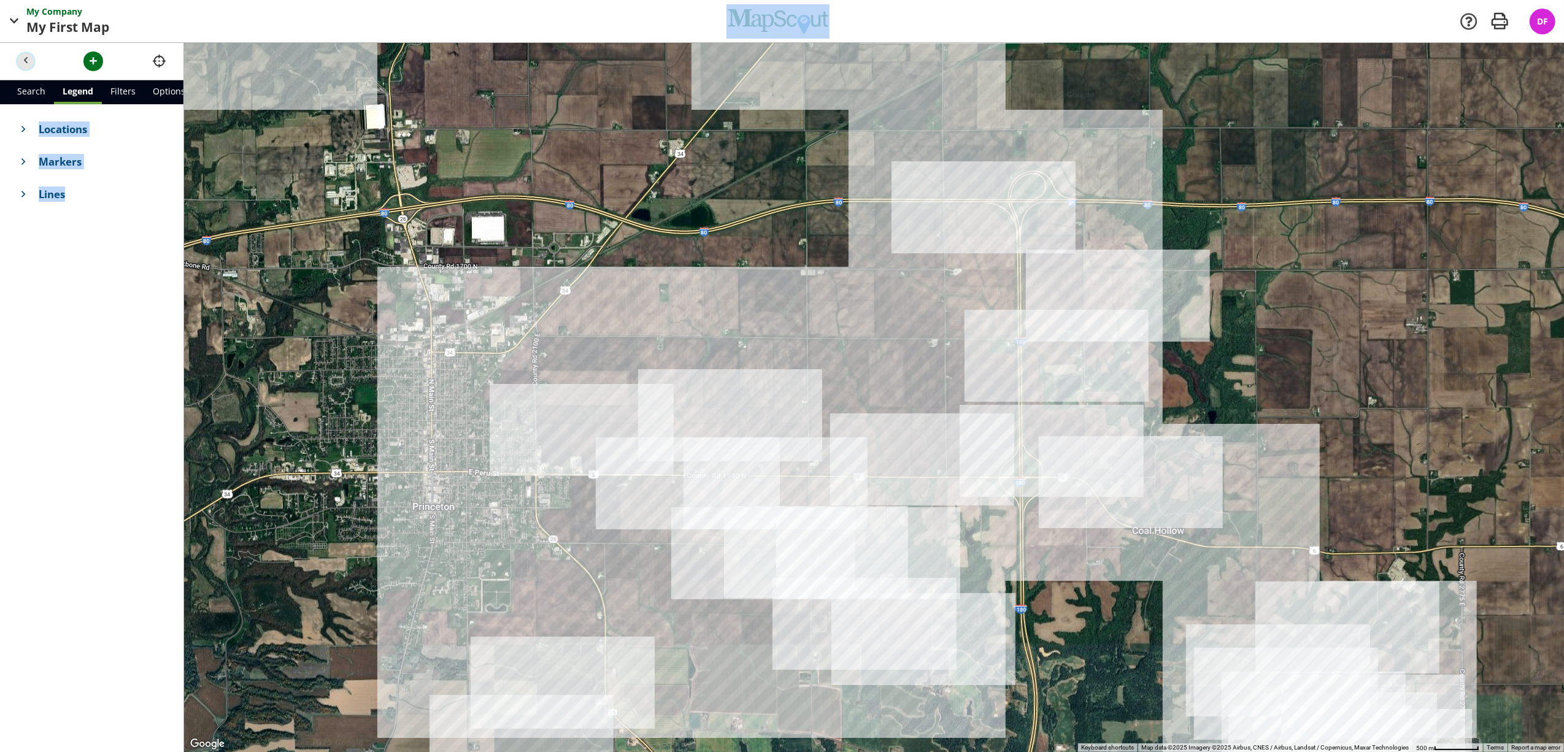
click at [23, 66] on span "button" at bounding box center [26, 61] width 13 height 13
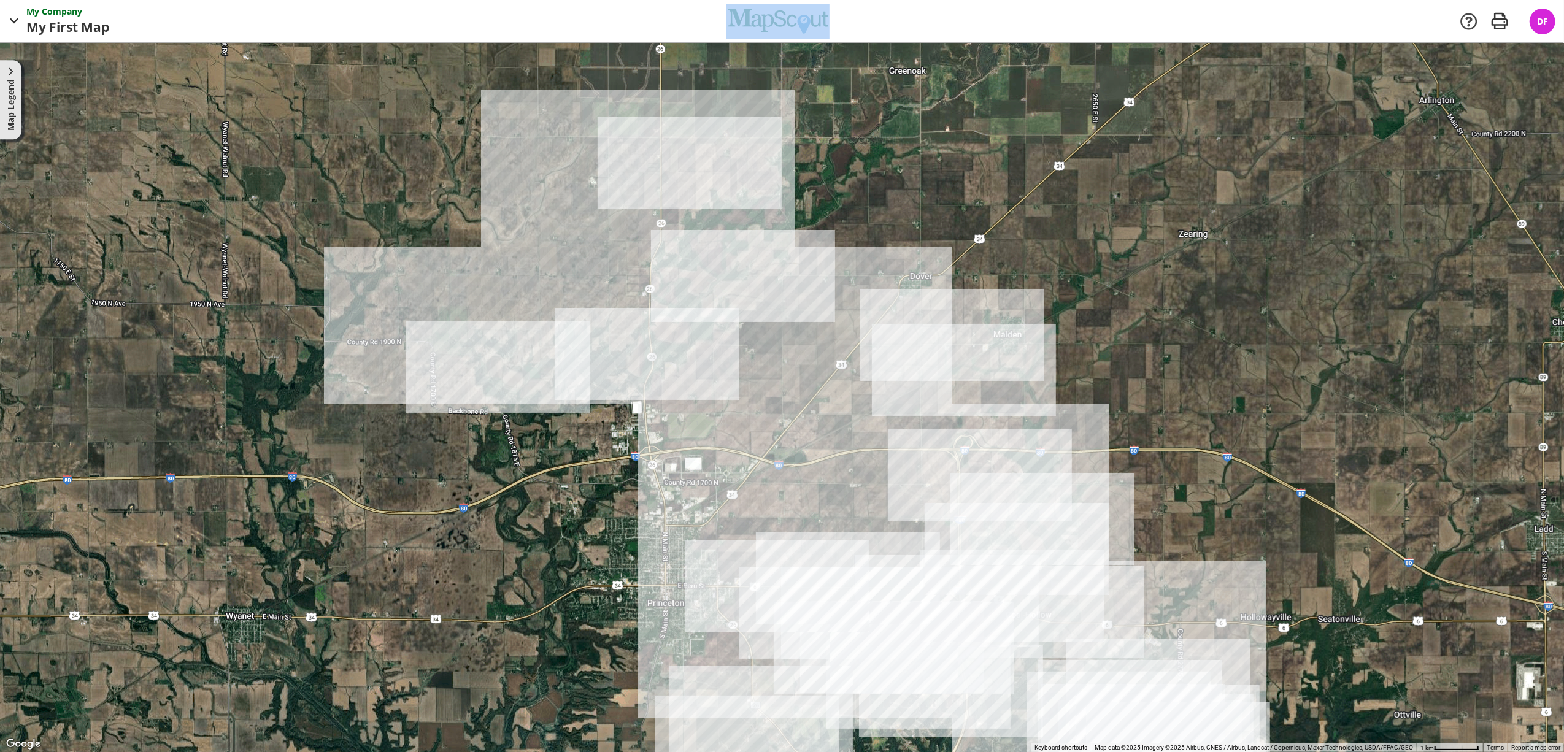
drag, startPoint x: 676, startPoint y: 284, endPoint x: 830, endPoint y: 468, distance: 240.0
click at [830, 468] on div at bounding box center [782, 397] width 1564 height 709
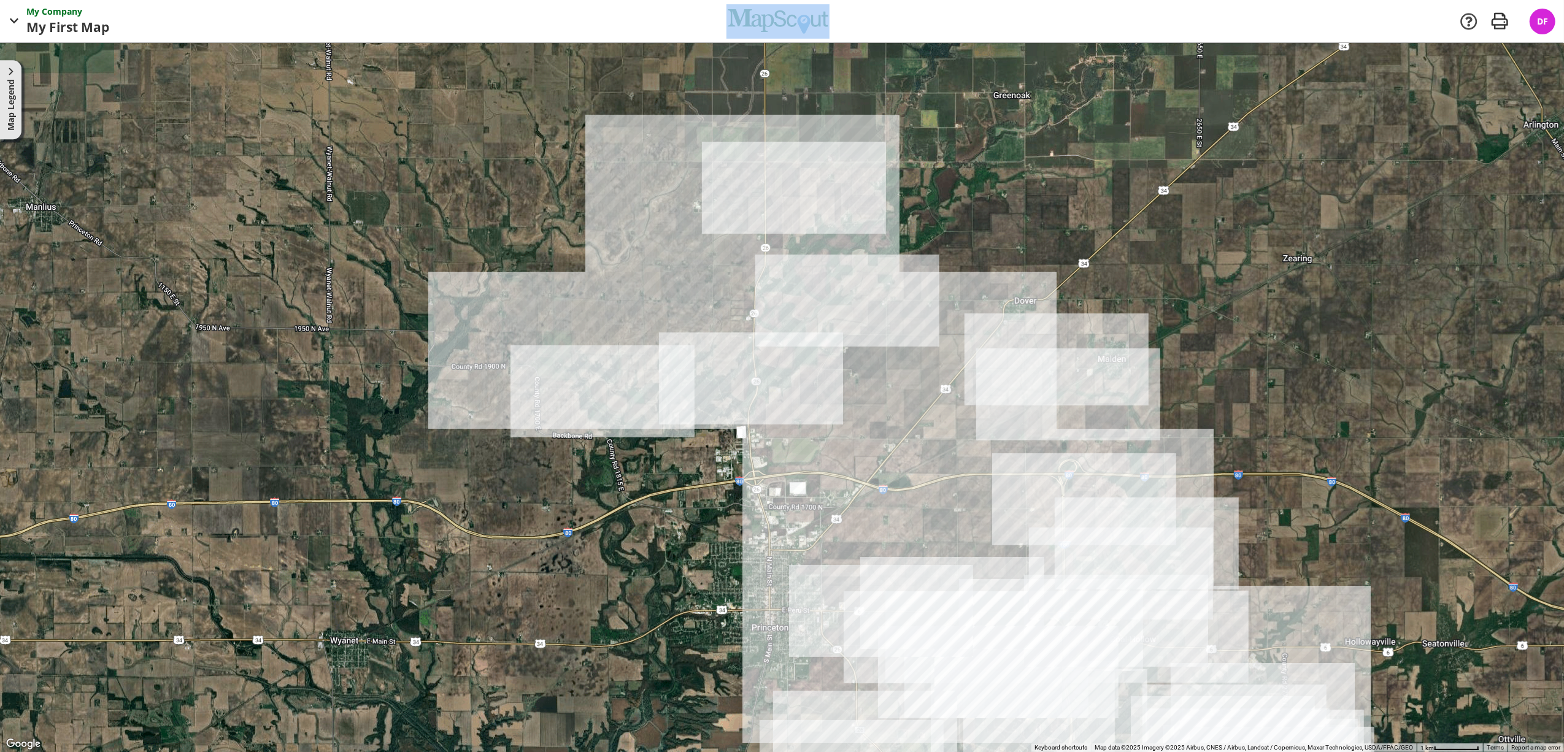
drag, startPoint x: 1120, startPoint y: 506, endPoint x: 1215, endPoint y: 518, distance: 95.9
click at [1173, 518] on div at bounding box center [782, 397] width 1564 height 709
